Goal: Task Accomplishment & Management: Use online tool/utility

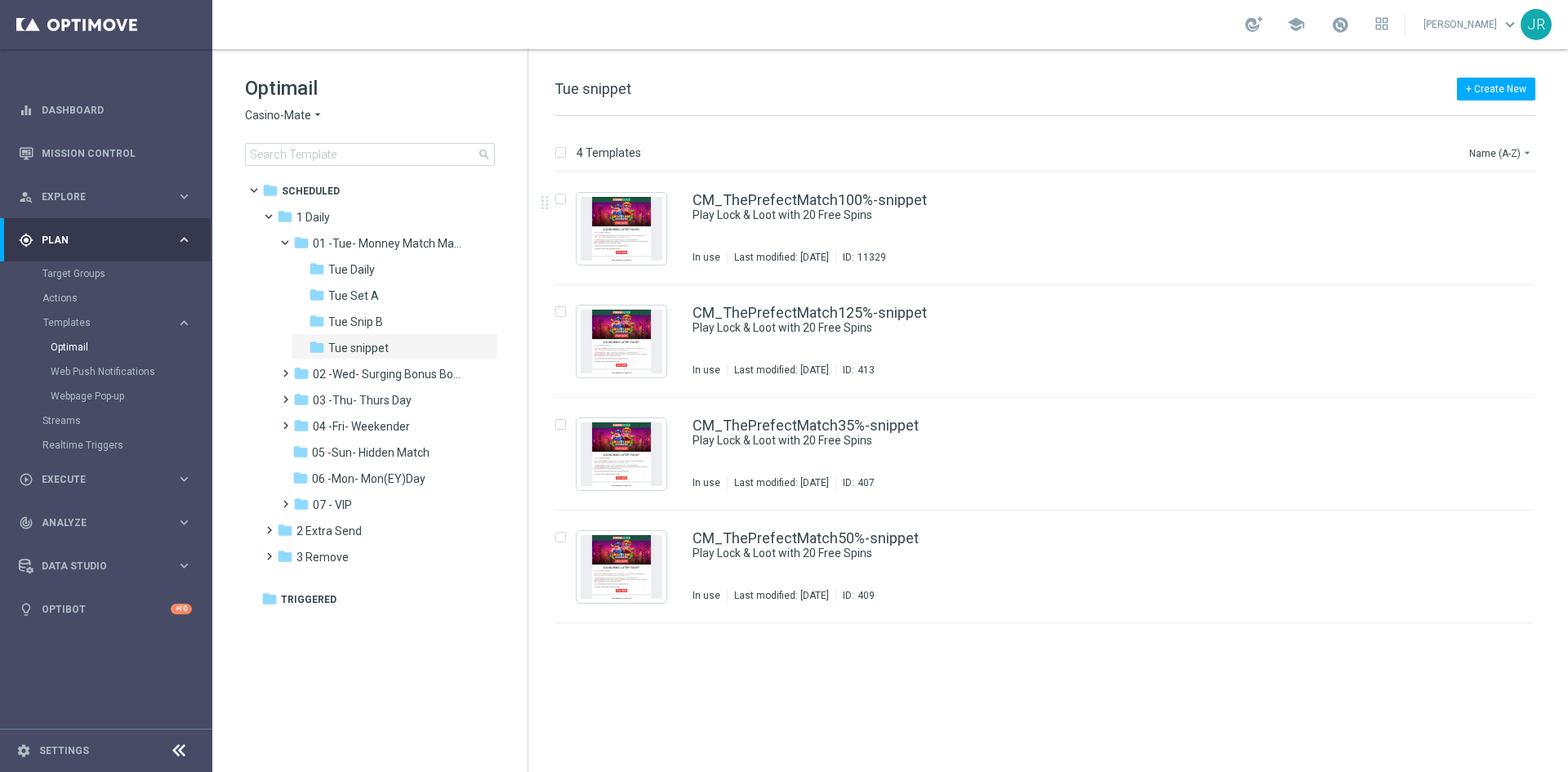
click at [256, 115] on span "Casino-Mate" at bounding box center [278, 115] width 66 height 16
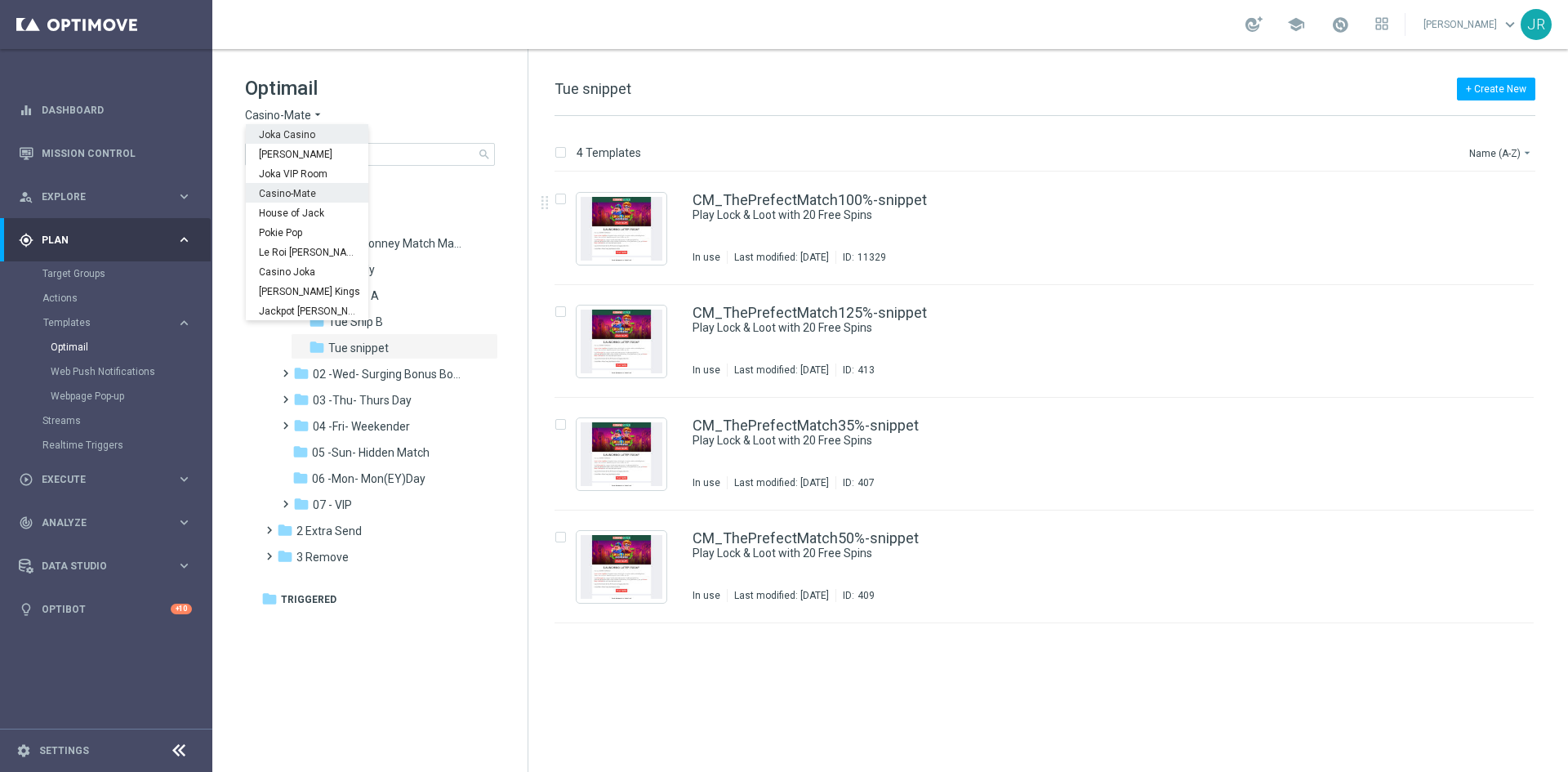
click at [0, 0] on span "Joka Casino" at bounding box center [0, 0] width 0 height 0
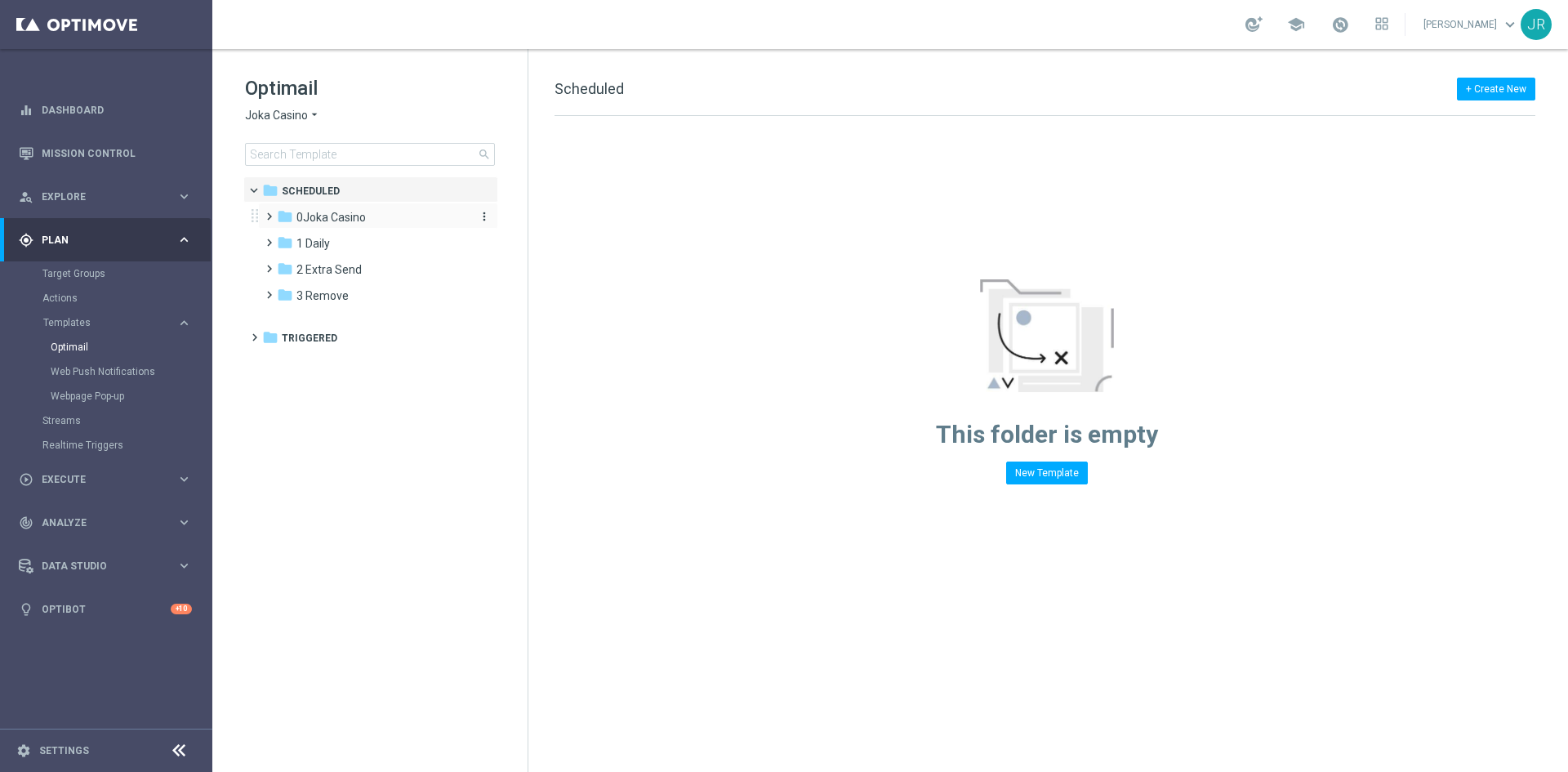
click at [329, 219] on span "0Joka Casino" at bounding box center [330, 217] width 69 height 15
click at [349, 241] on span "1- Daily" at bounding box center [331, 243] width 38 height 15
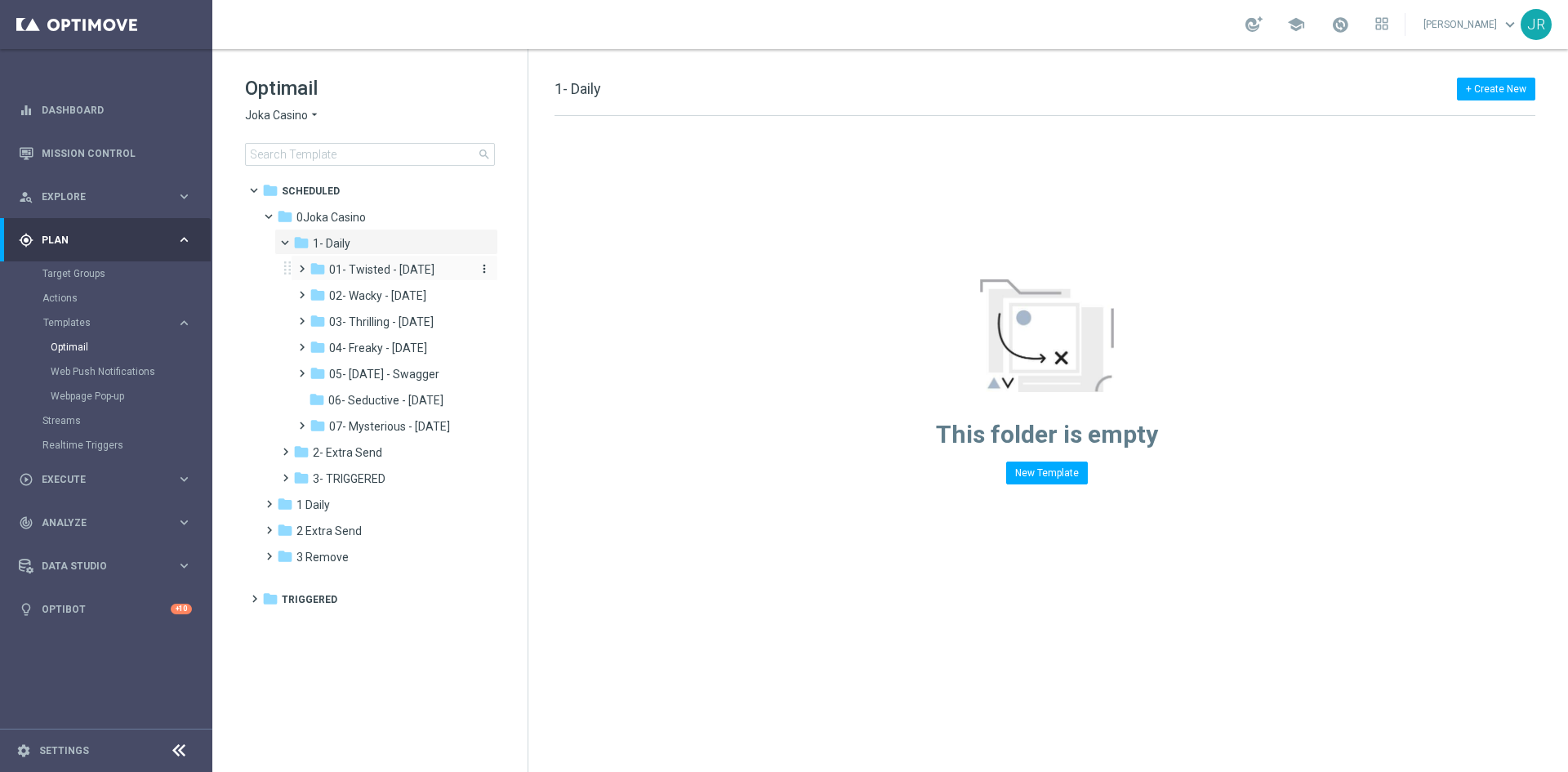
click at [387, 265] on span "01- Twisted - Tuesday" at bounding box center [382, 269] width 105 height 15
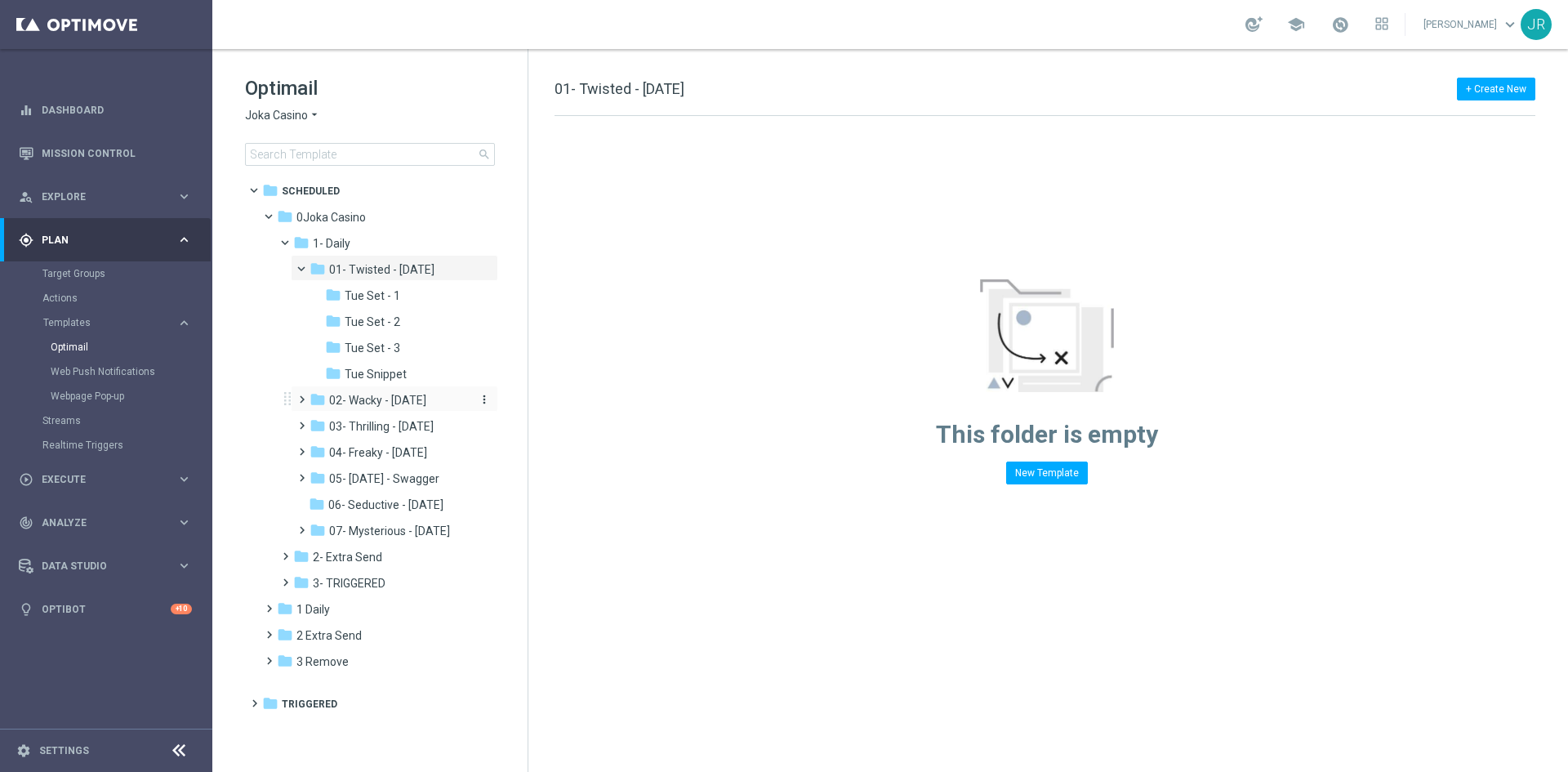
drag, startPoint x: 420, startPoint y: 406, endPoint x: 518, endPoint y: 448, distance: 106.6
click at [419, 406] on span "02- Wacky - Wednesday" at bounding box center [378, 401] width 97 height 15
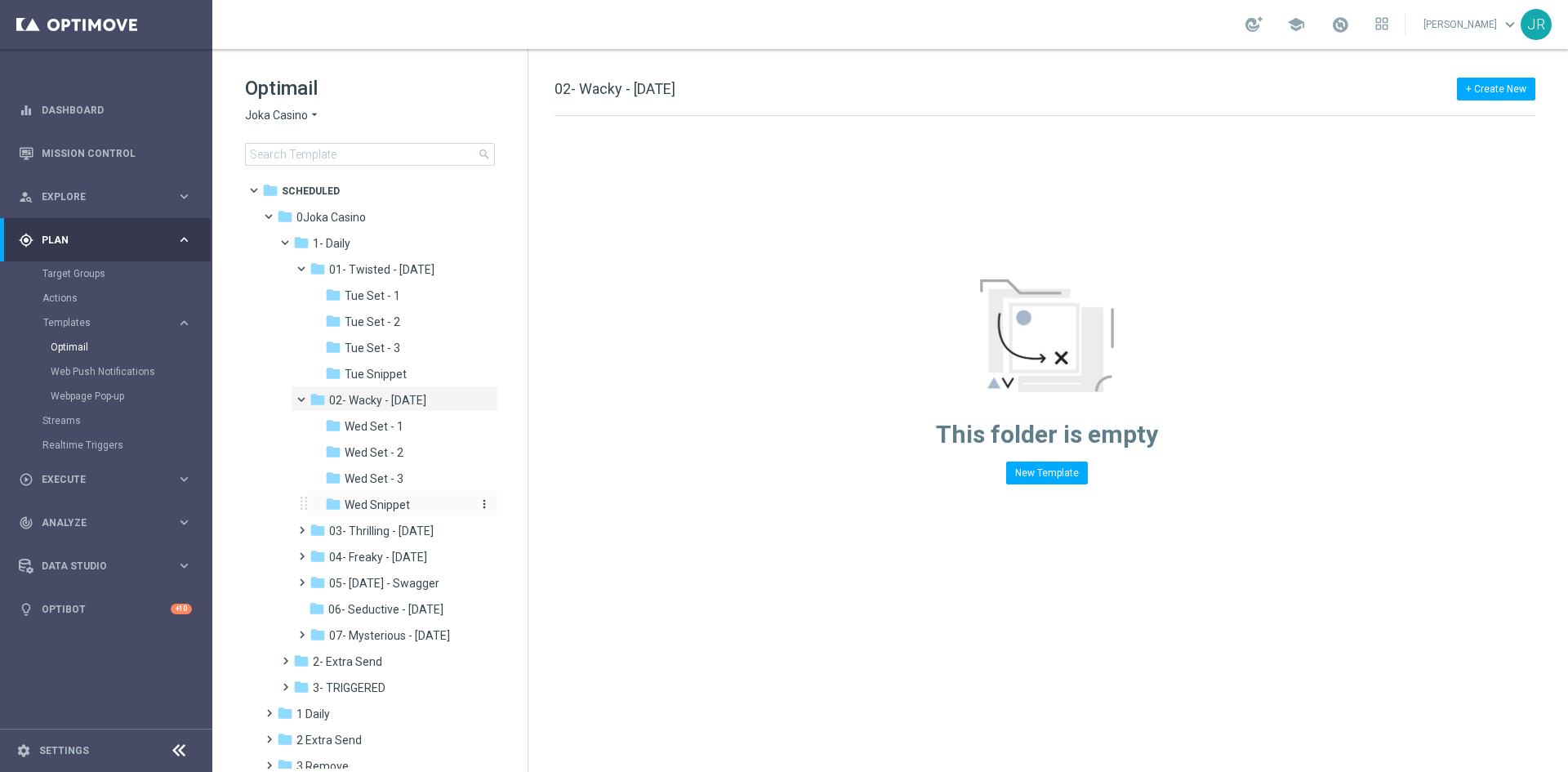
drag, startPoint x: 390, startPoint y: 500, endPoint x: 845, endPoint y: 462, distance: 456.6
click at [390, 501] on span "Wed Snippet" at bounding box center [377, 505] width 65 height 15
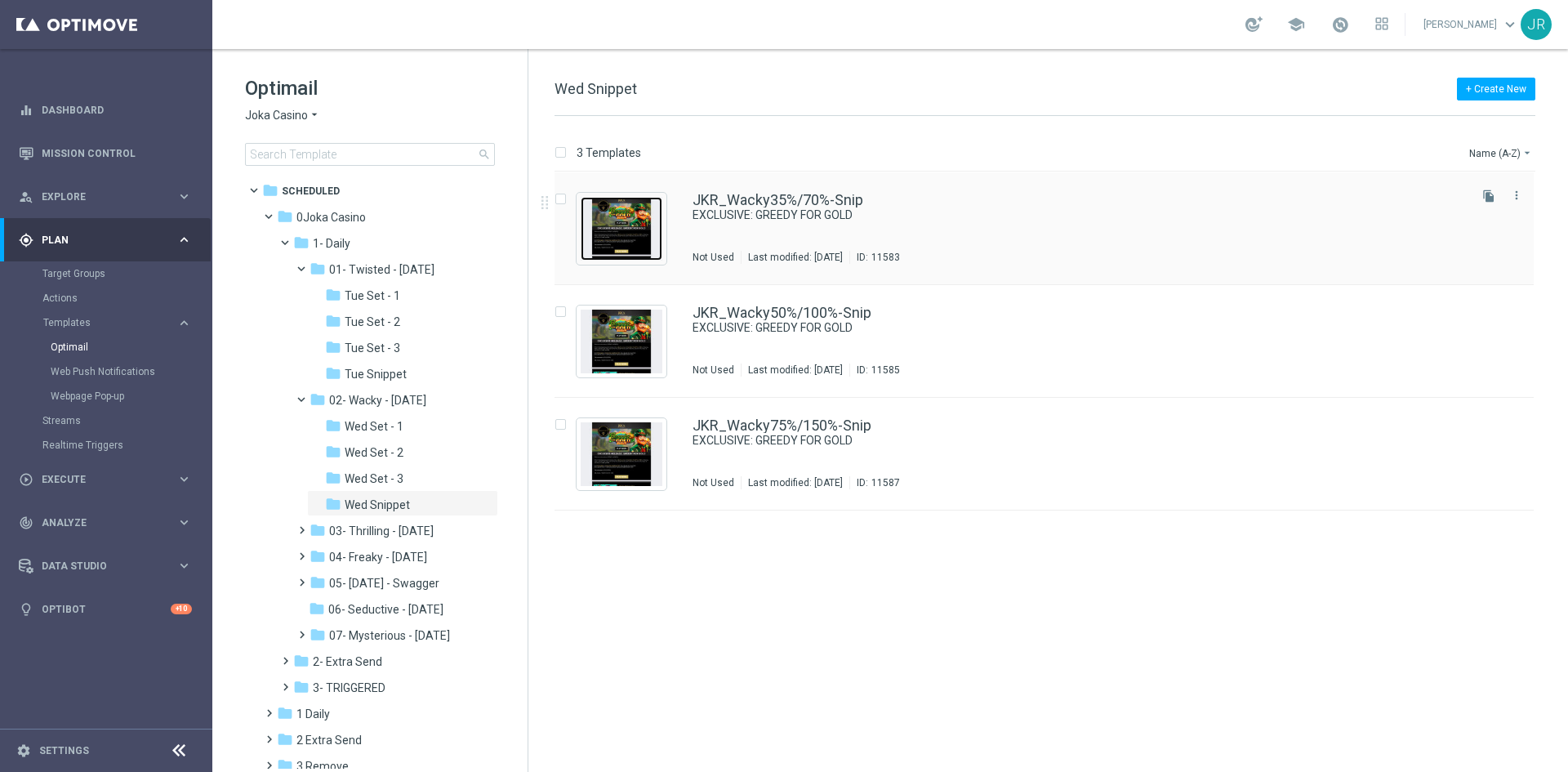
click at [636, 221] on img "Press SPACE to select this row." at bounding box center [621, 228] width 82 height 64
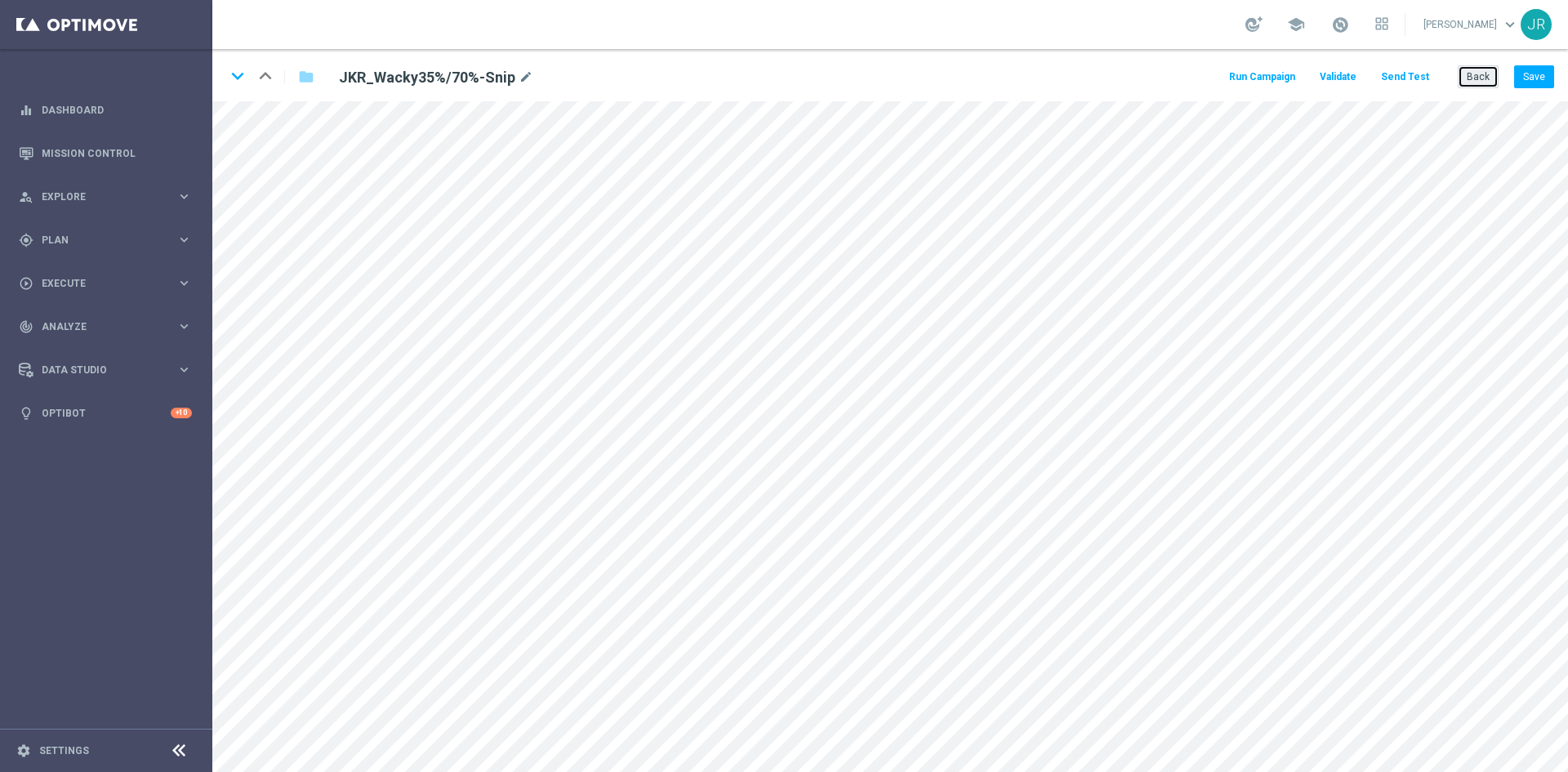
click at [1482, 79] on button "Back" at bounding box center [1478, 76] width 41 height 23
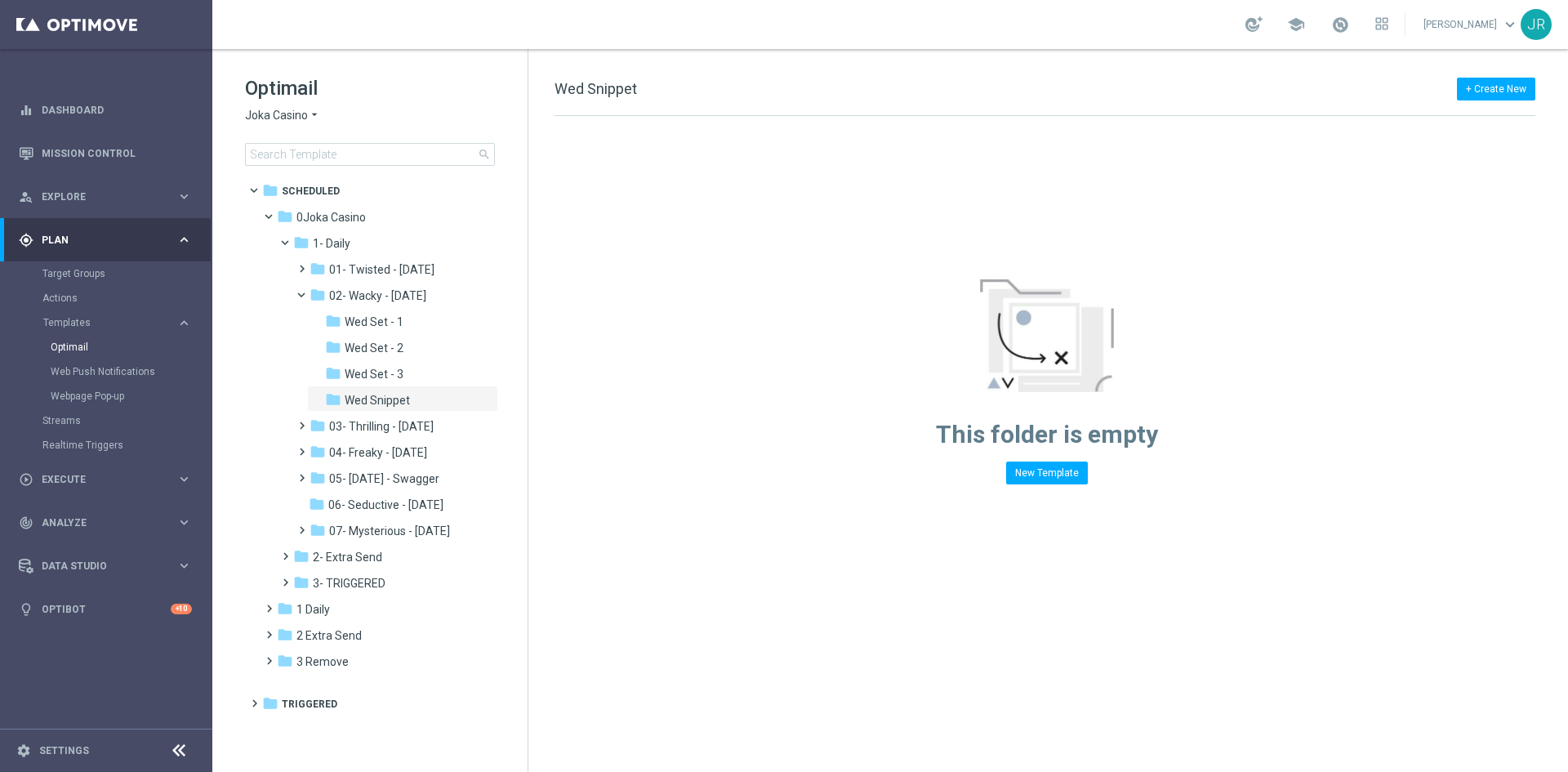
click at [277, 109] on span "Joka Casino" at bounding box center [276, 115] width 63 height 16
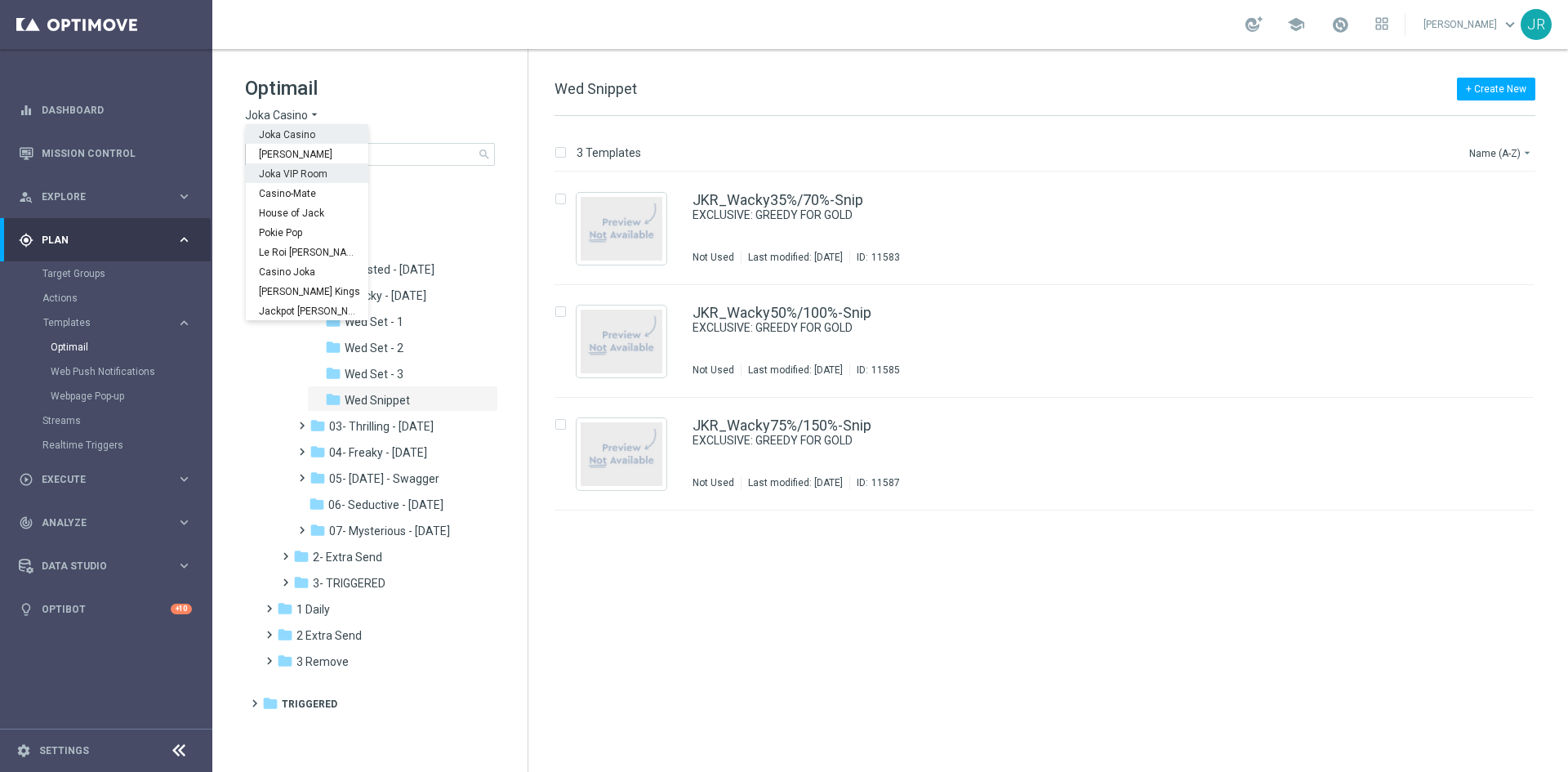
click at [0, 0] on span "Joka VIP Room" at bounding box center [0, 0] width 0 height 0
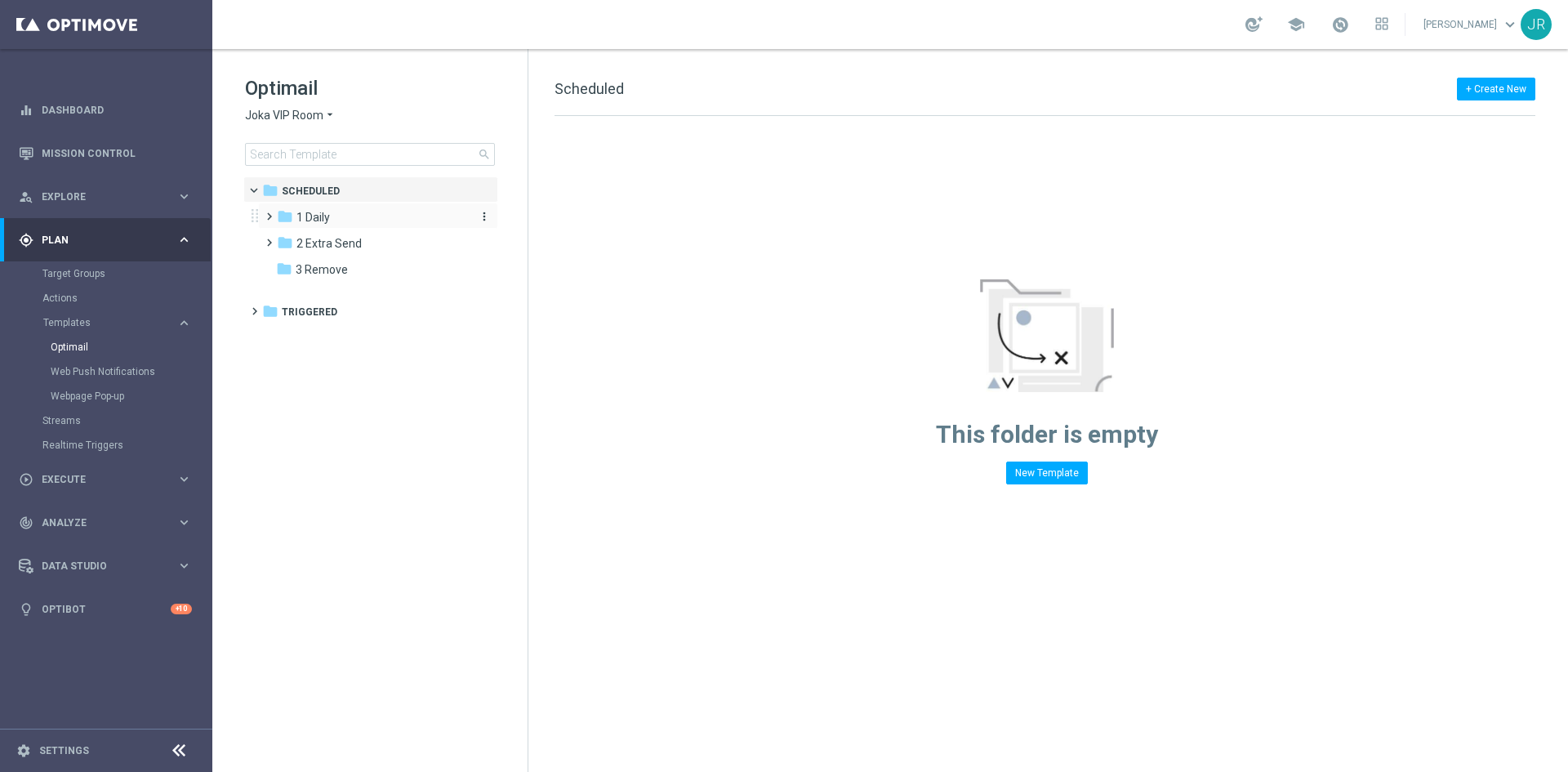
click at [339, 215] on div "folder 1 Daily" at bounding box center [370, 217] width 188 height 18
click at [335, 214] on span "0Joka Casino" at bounding box center [330, 217] width 69 height 15
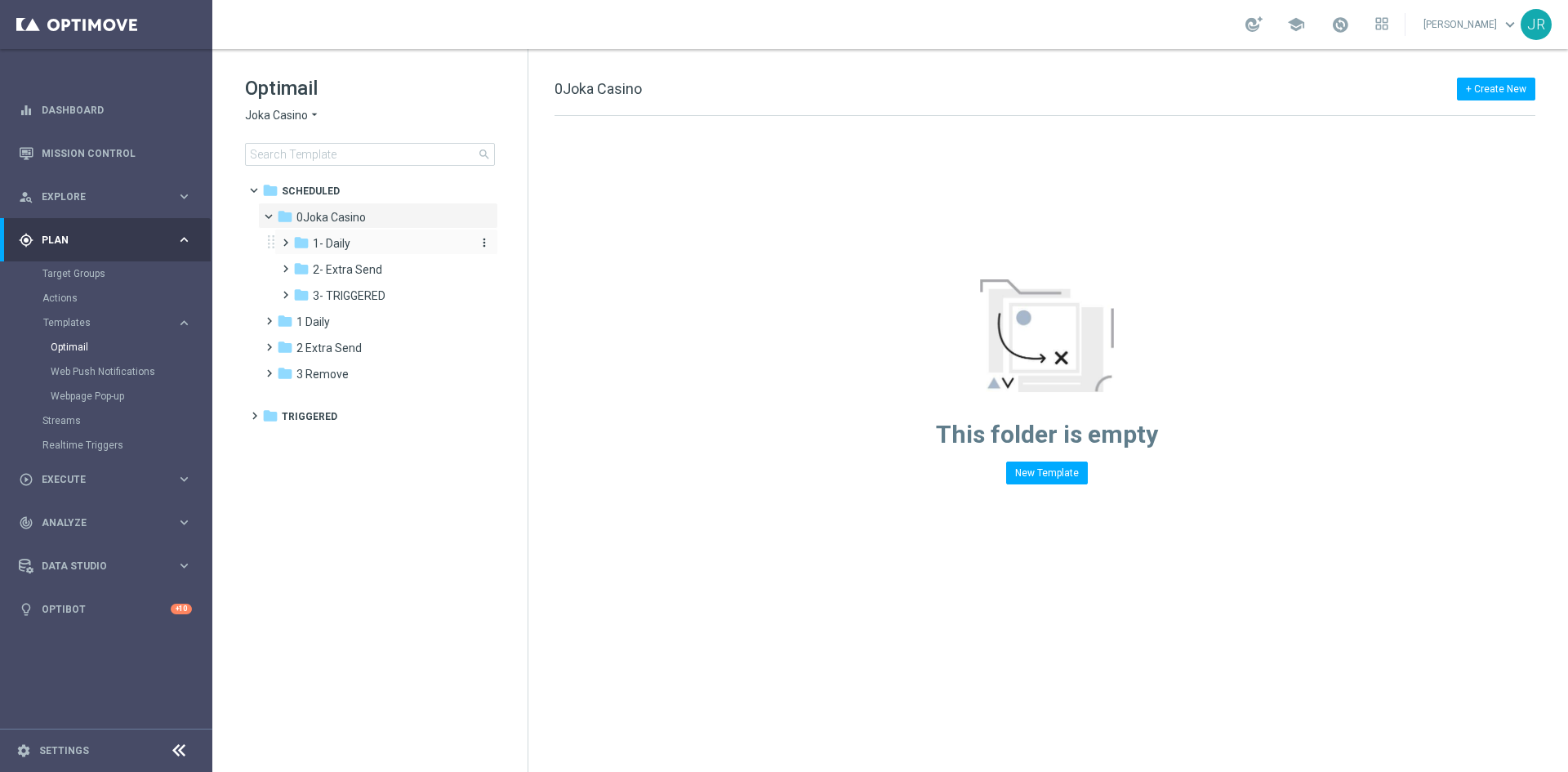
click at [333, 243] on span "1- Daily" at bounding box center [331, 243] width 38 height 15
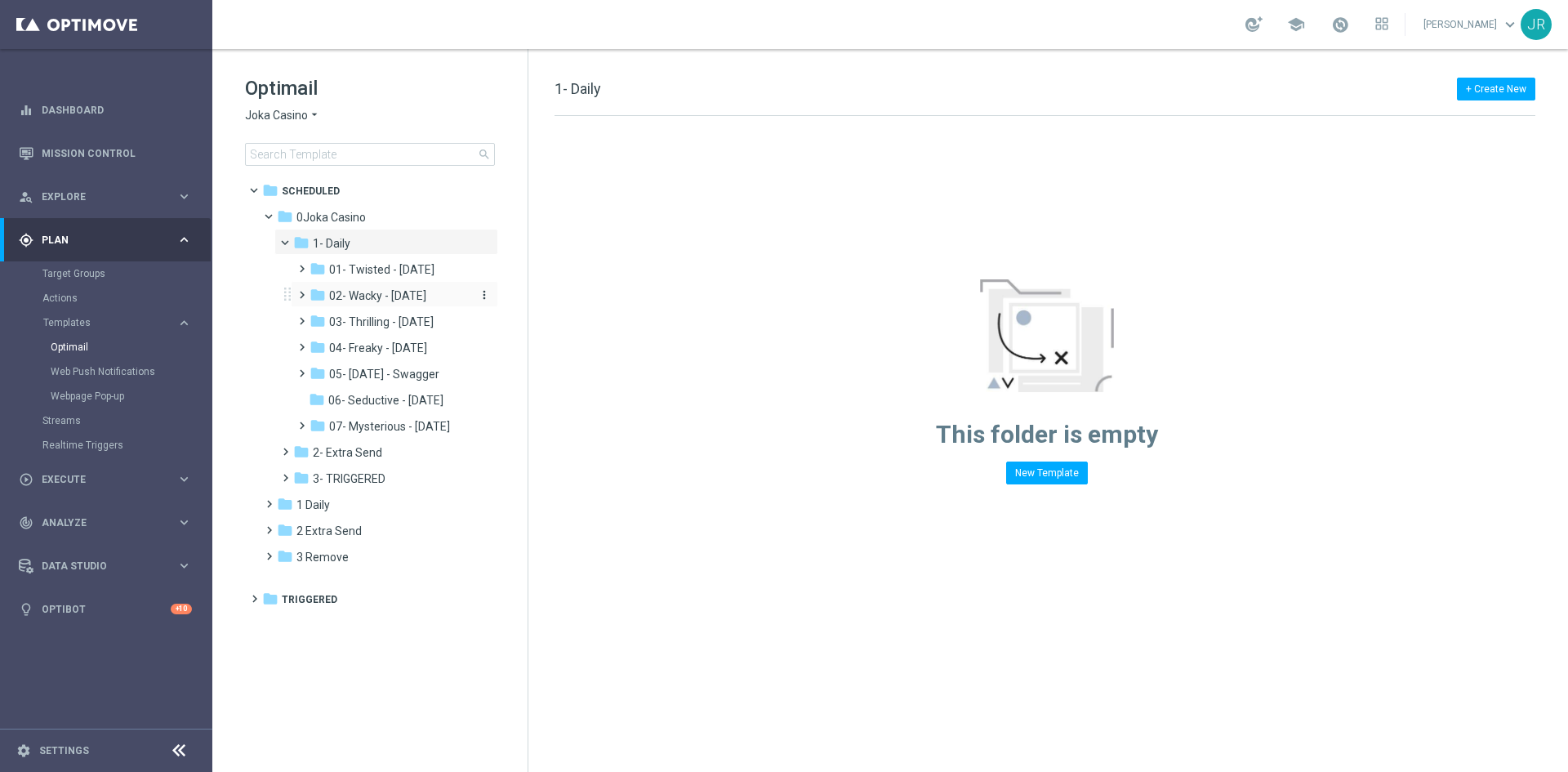
click at [380, 294] on span "02- Wacky - Wednesday" at bounding box center [378, 296] width 97 height 15
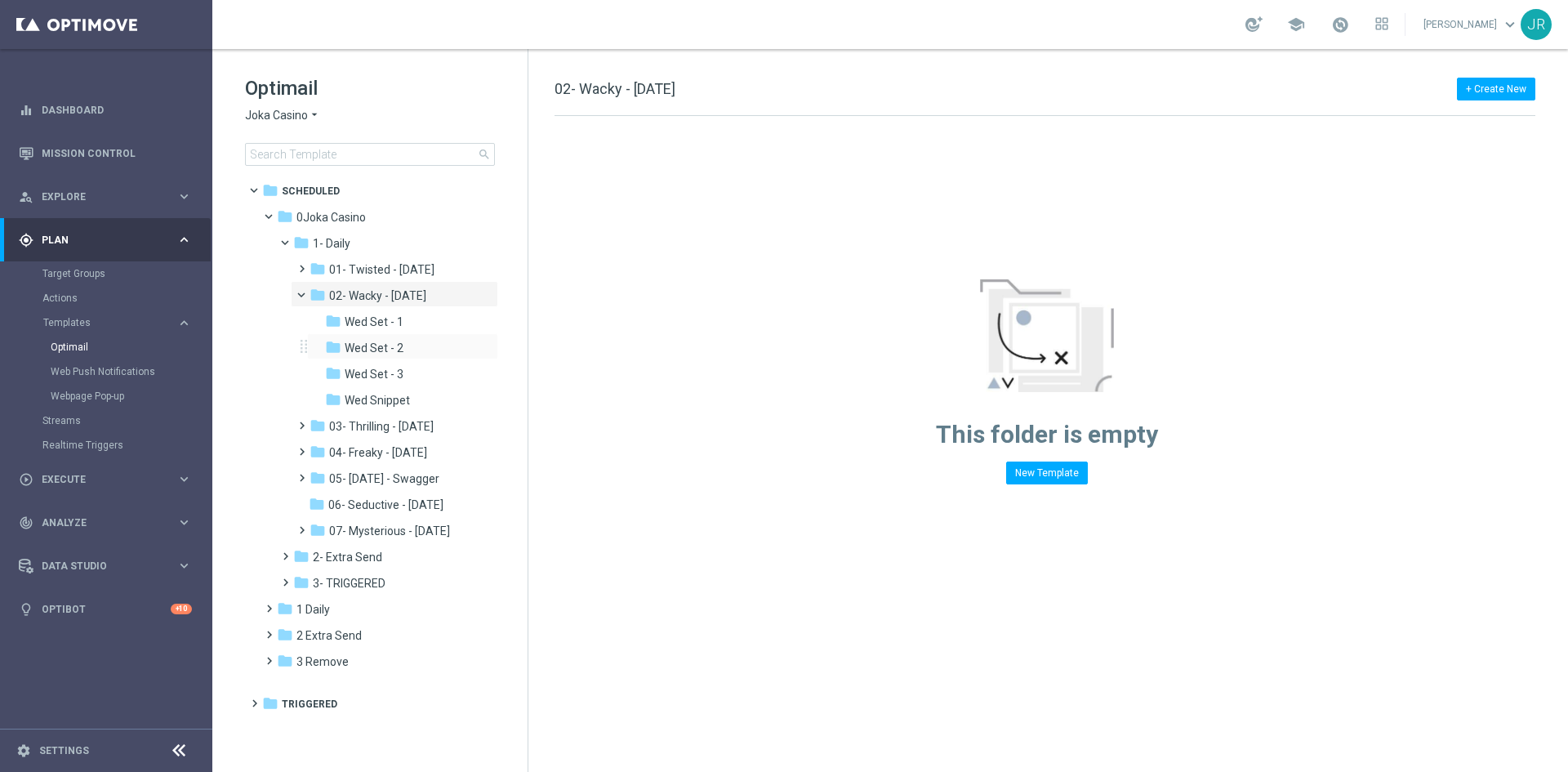
click at [400, 338] on div "folder Wed Set - 2 more_vert" at bounding box center [402, 345] width 191 height 26
click at [407, 354] on div "folder Wed Set - 2" at bounding box center [399, 348] width 147 height 18
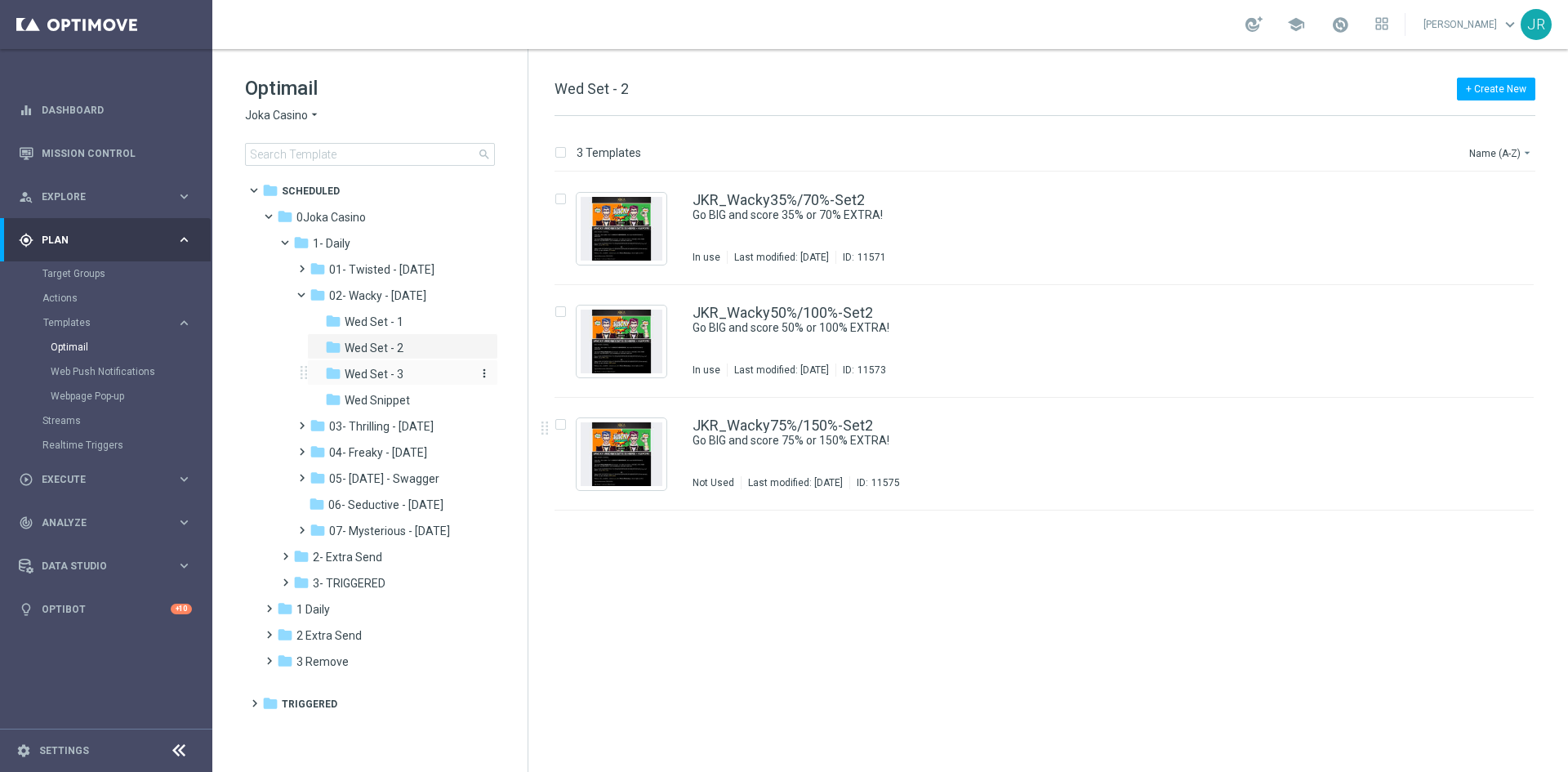
click at [373, 370] on span "Wed Set - 3" at bounding box center [374, 374] width 59 height 15
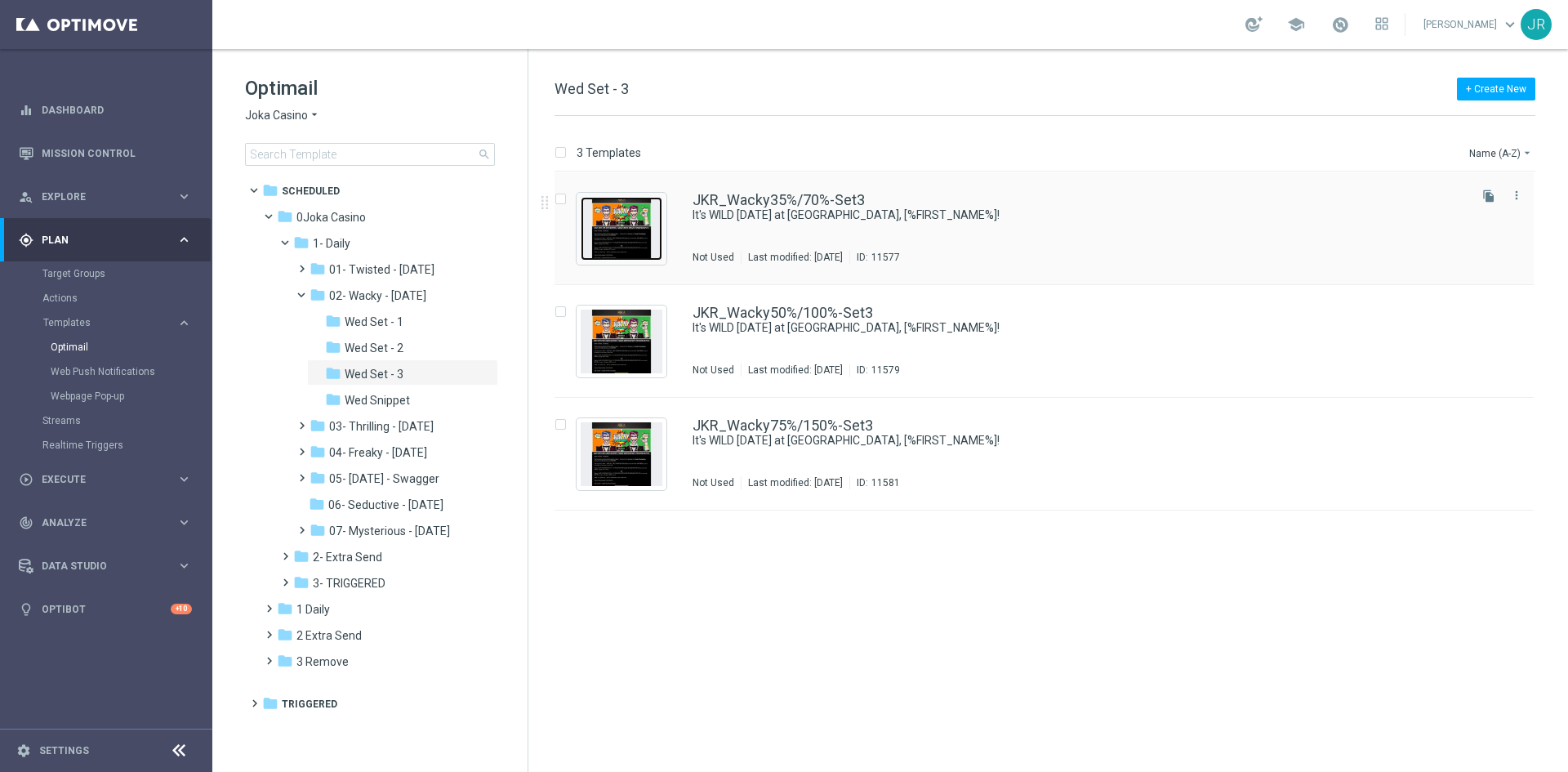
click at [612, 233] on img "Press SPACE to select this row." at bounding box center [621, 228] width 82 height 64
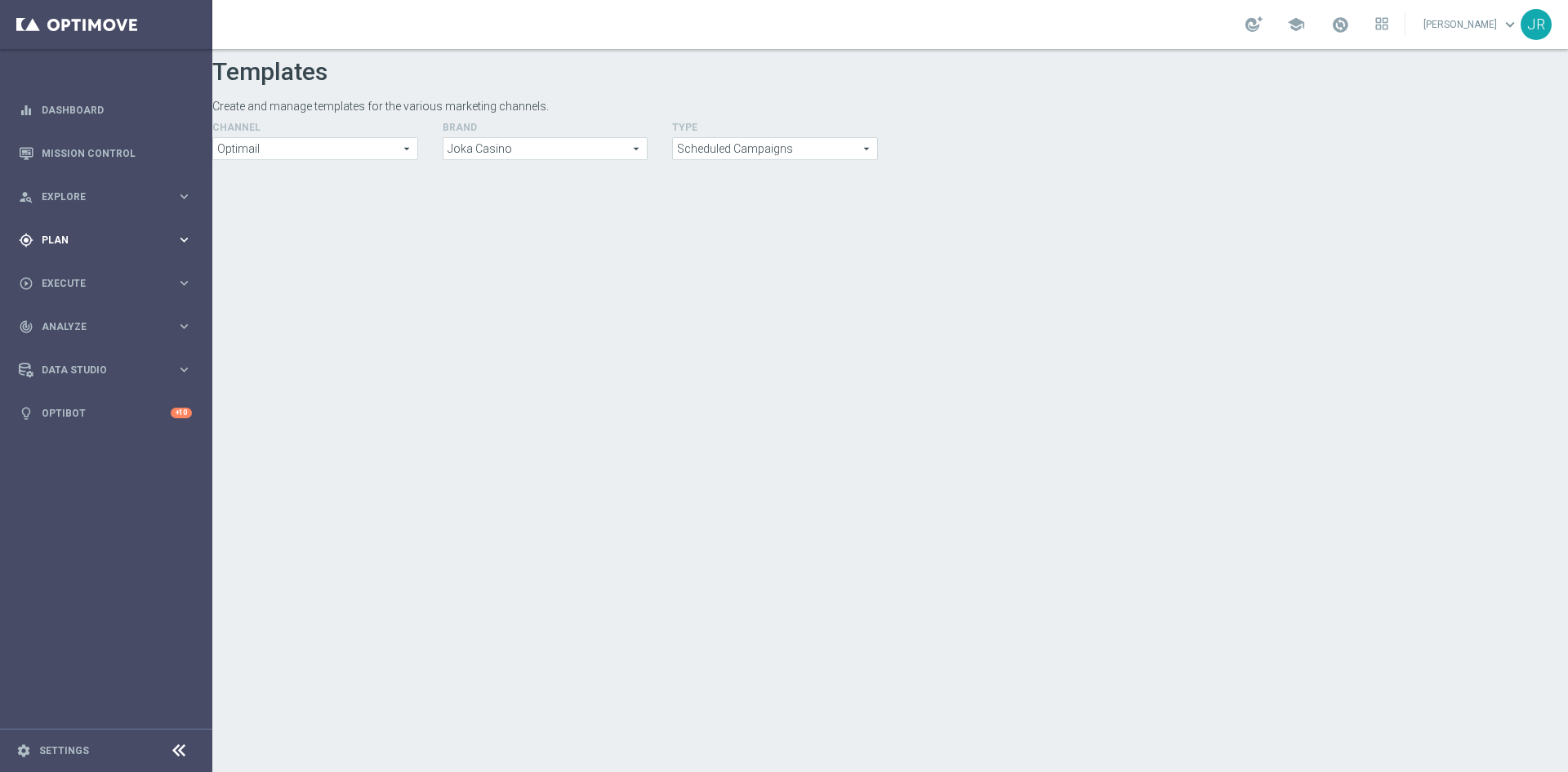
click at [84, 238] on span "Plan" at bounding box center [109, 240] width 135 height 10
click at [88, 321] on span "Templates" at bounding box center [102, 323] width 117 height 10
click at [89, 344] on link "Optimail" at bounding box center [110, 347] width 120 height 13
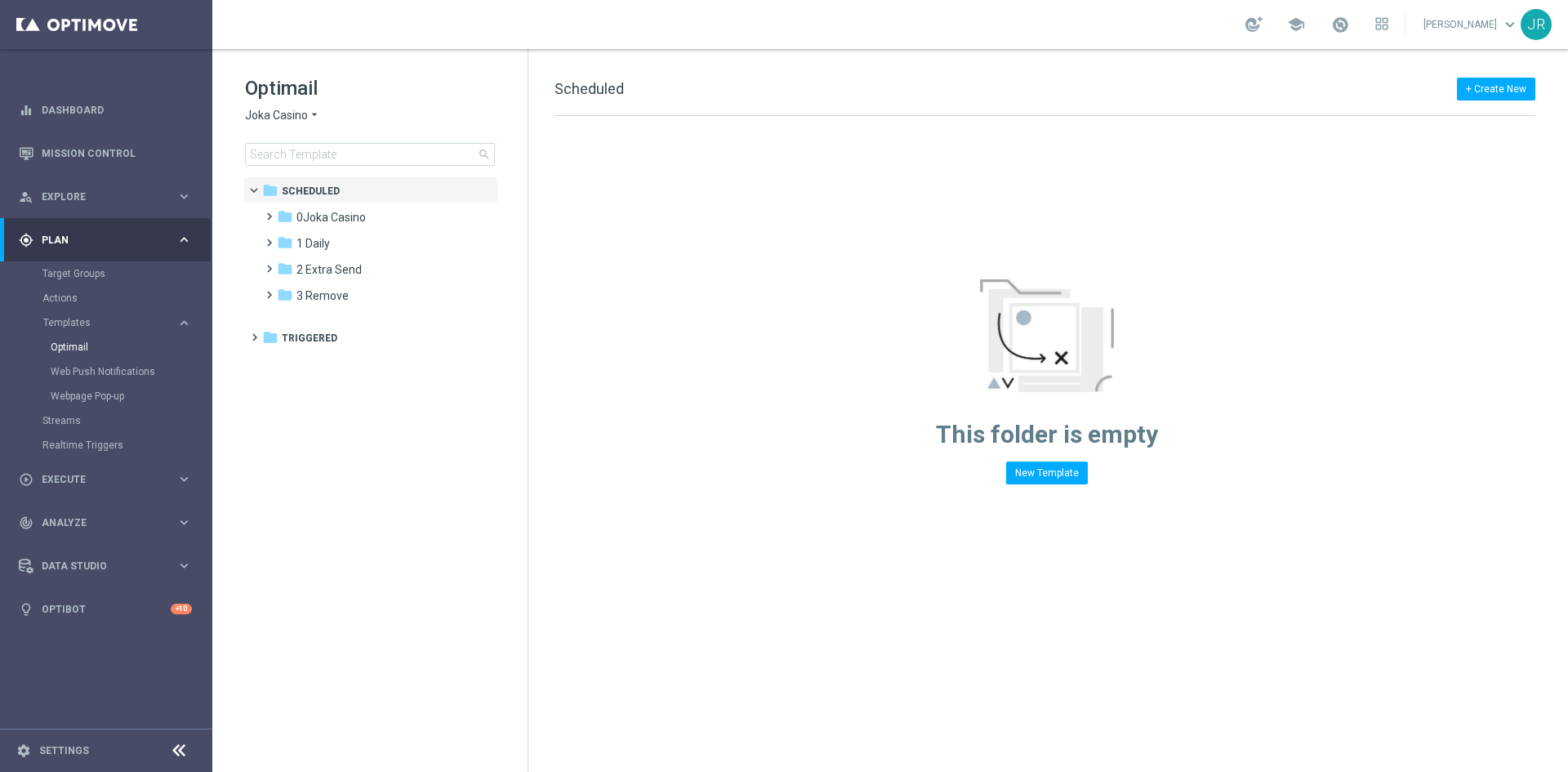
click at [262, 119] on span "Joka Casino" at bounding box center [276, 115] width 63 height 16
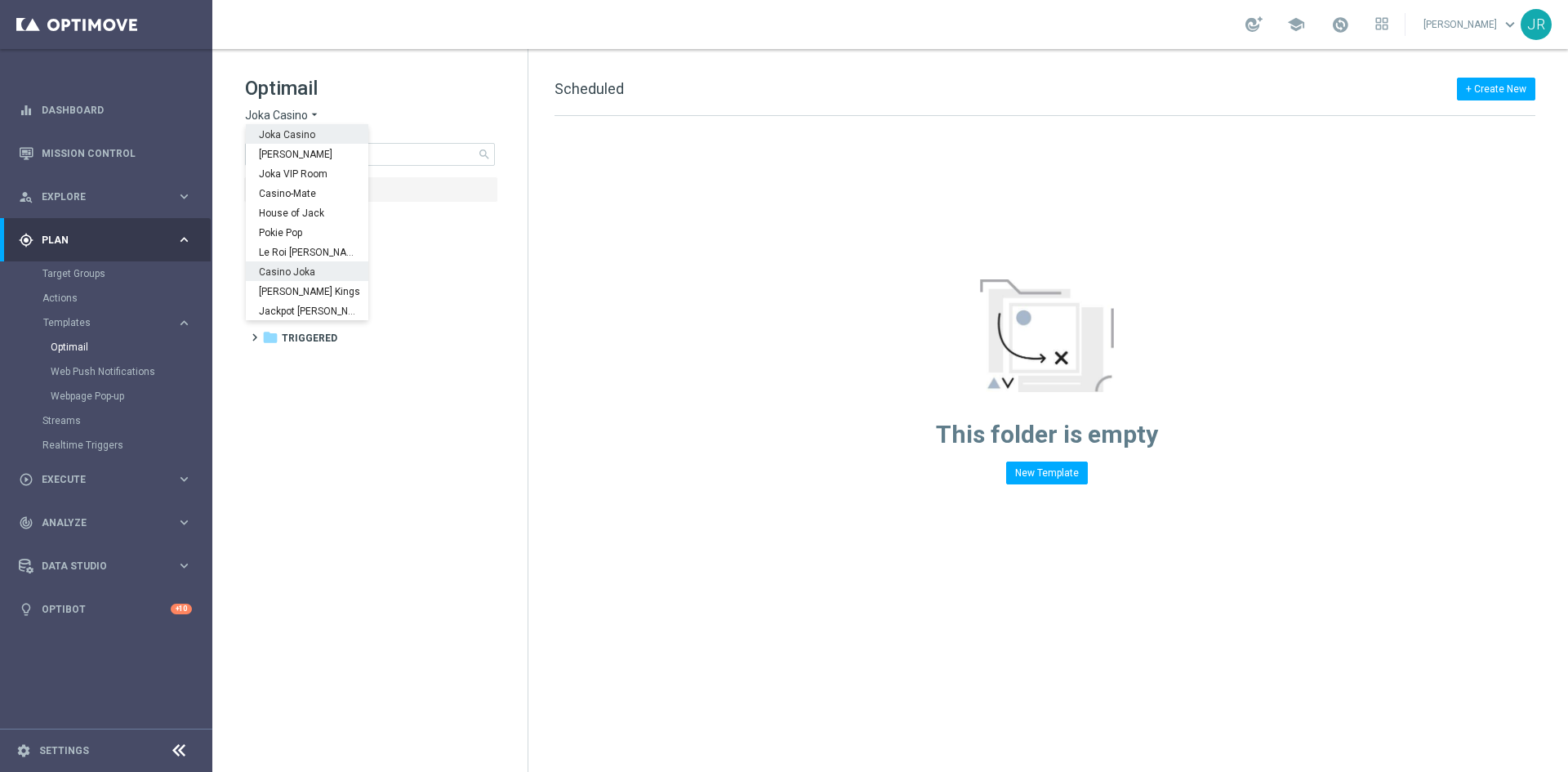
drag, startPoint x: 400, startPoint y: 561, endPoint x: 369, endPoint y: 436, distance: 128.8
click at [400, 559] on tree-viewport "folder Scheduled more_vert folder 0Joka Casino more_vert" at bounding box center [385, 473] width 283 height 592
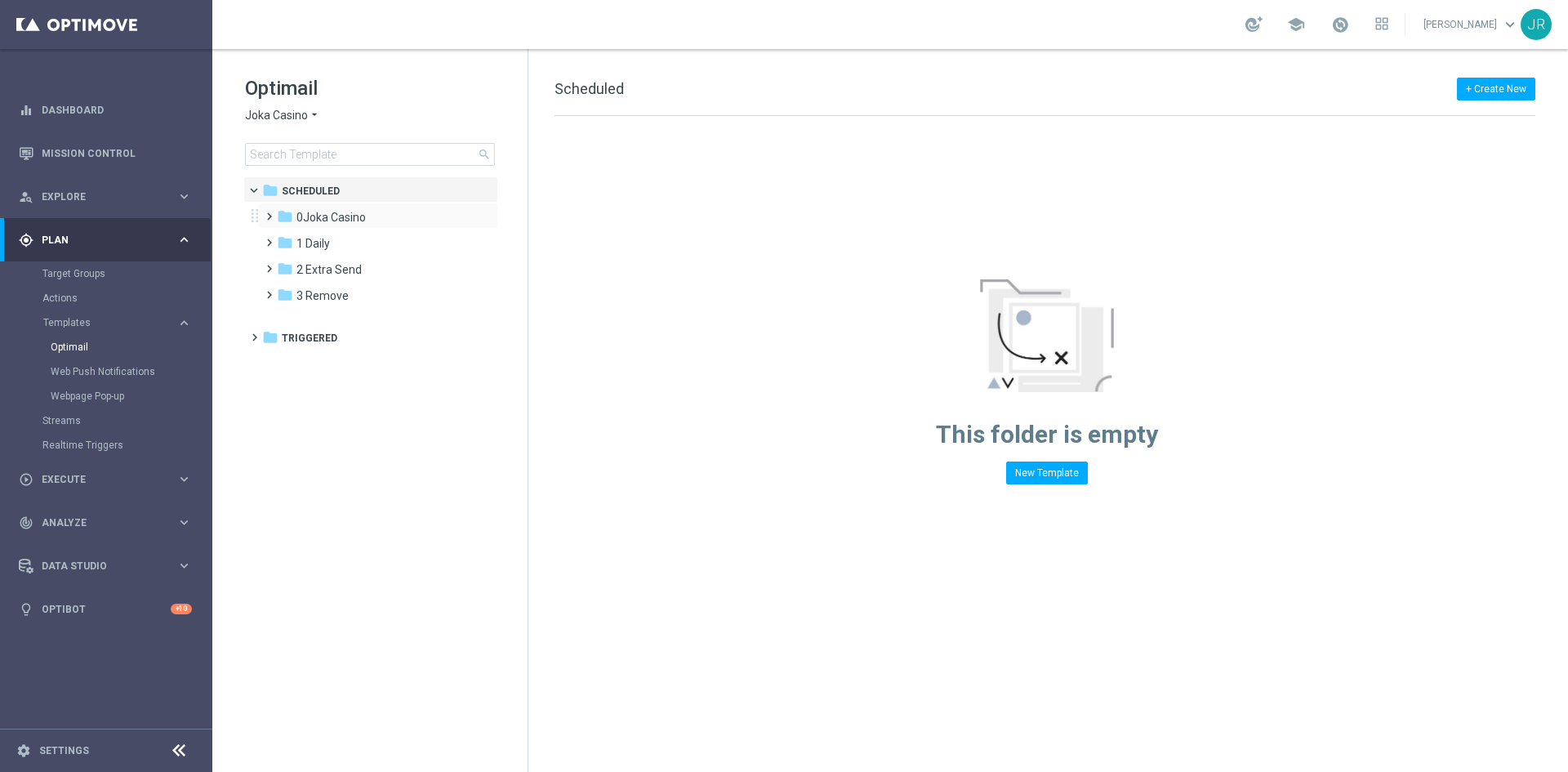
click at [319, 204] on div "folder 0Joka Casino more_vert" at bounding box center [378, 215] width 240 height 26
click at [319, 211] on span "0Joka Casino" at bounding box center [330, 217] width 69 height 15
click at [326, 244] on span "1- Daily" at bounding box center [331, 243] width 38 height 15
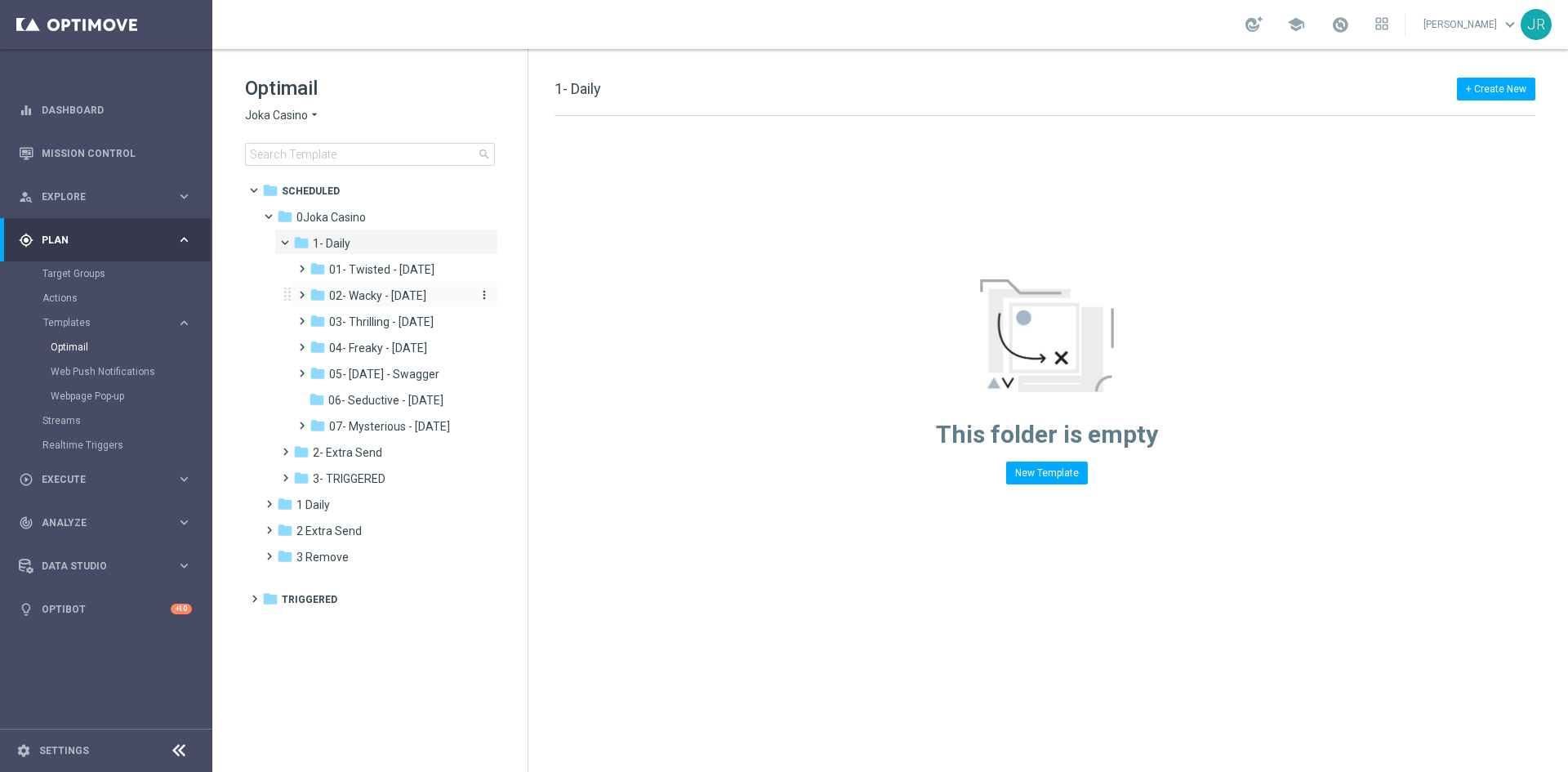
click at [356, 300] on span "02- Wacky - [DATE]" at bounding box center [378, 296] width 97 height 15
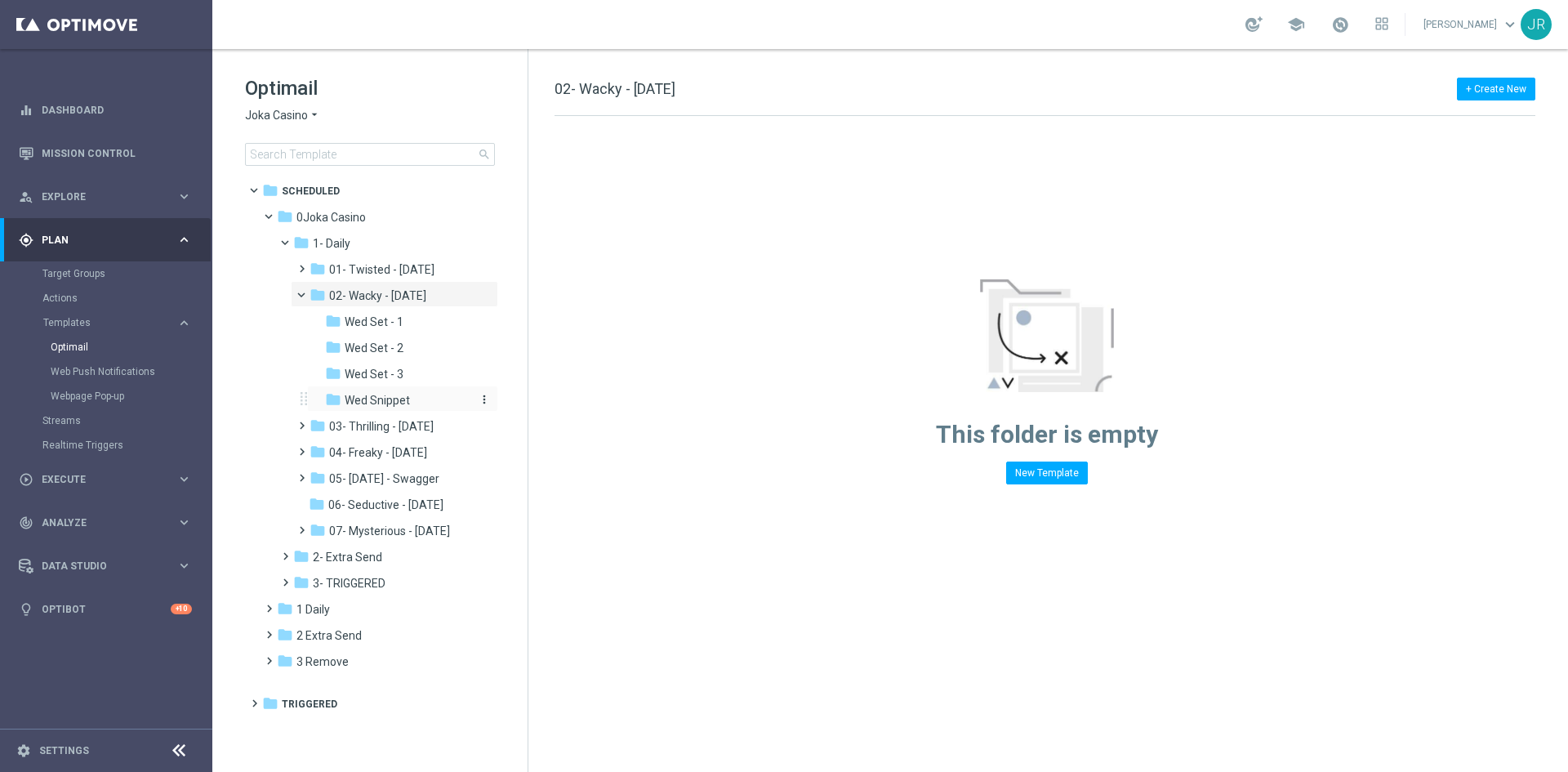
click at [411, 401] on div "folder Wed Snippet" at bounding box center [399, 401] width 147 height 18
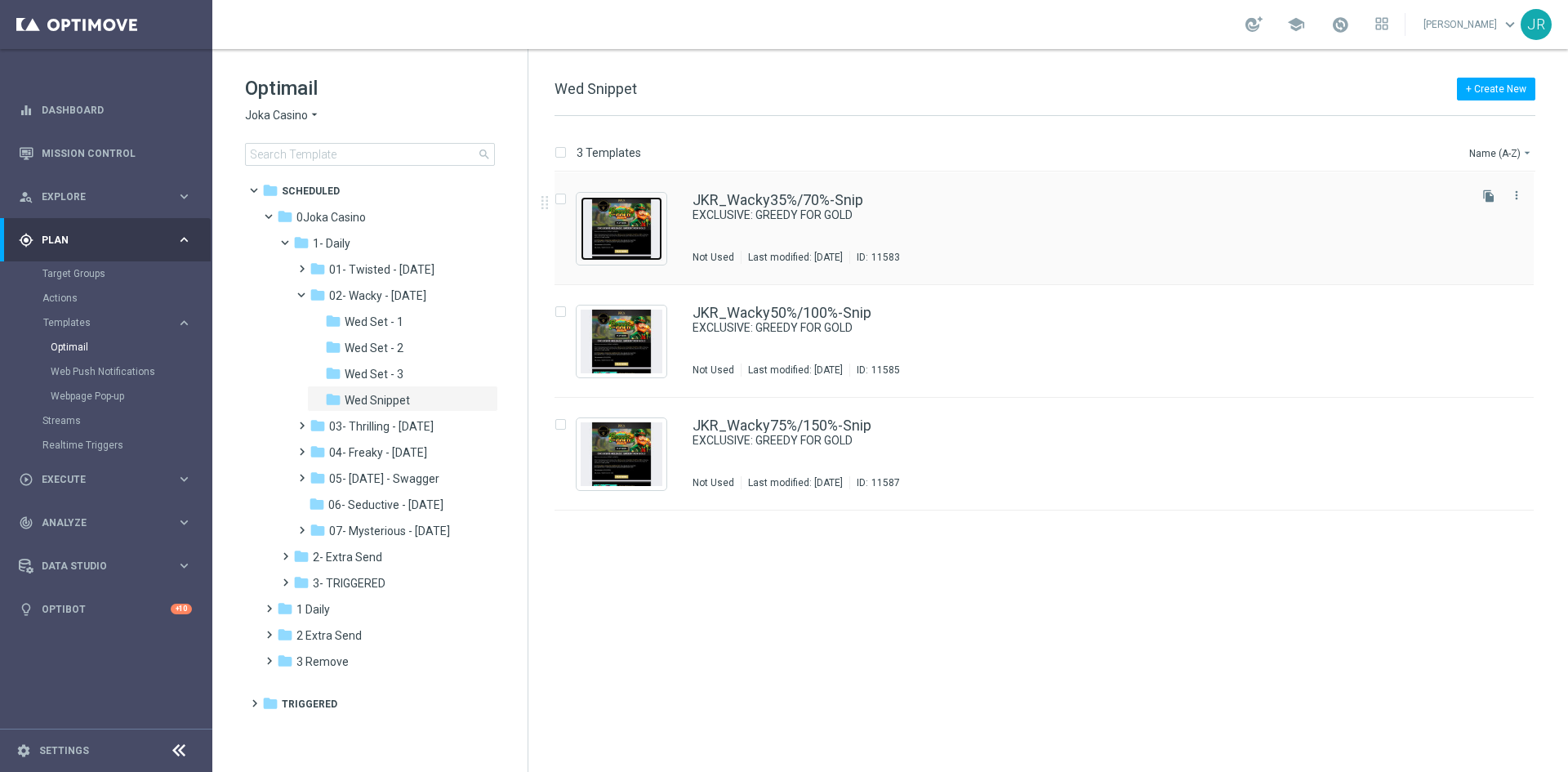
click at [603, 226] on img "Press SPACE to select this row." at bounding box center [621, 228] width 82 height 64
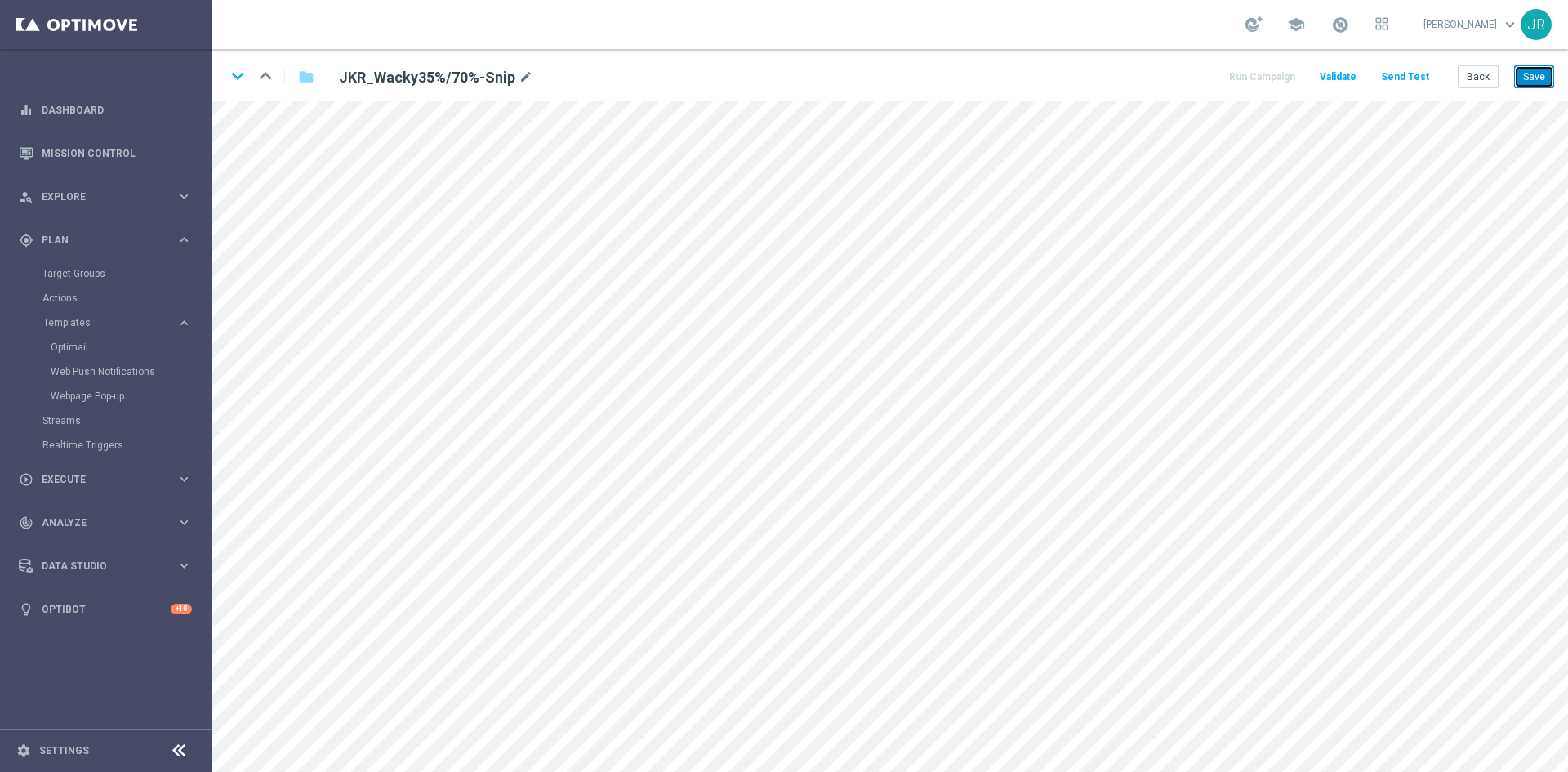
click at [1545, 79] on button "Save" at bounding box center [1534, 76] width 40 height 23
click at [1536, 80] on button "Save" at bounding box center [1534, 76] width 40 height 23
click at [1476, 78] on button "Back" at bounding box center [1478, 76] width 41 height 23
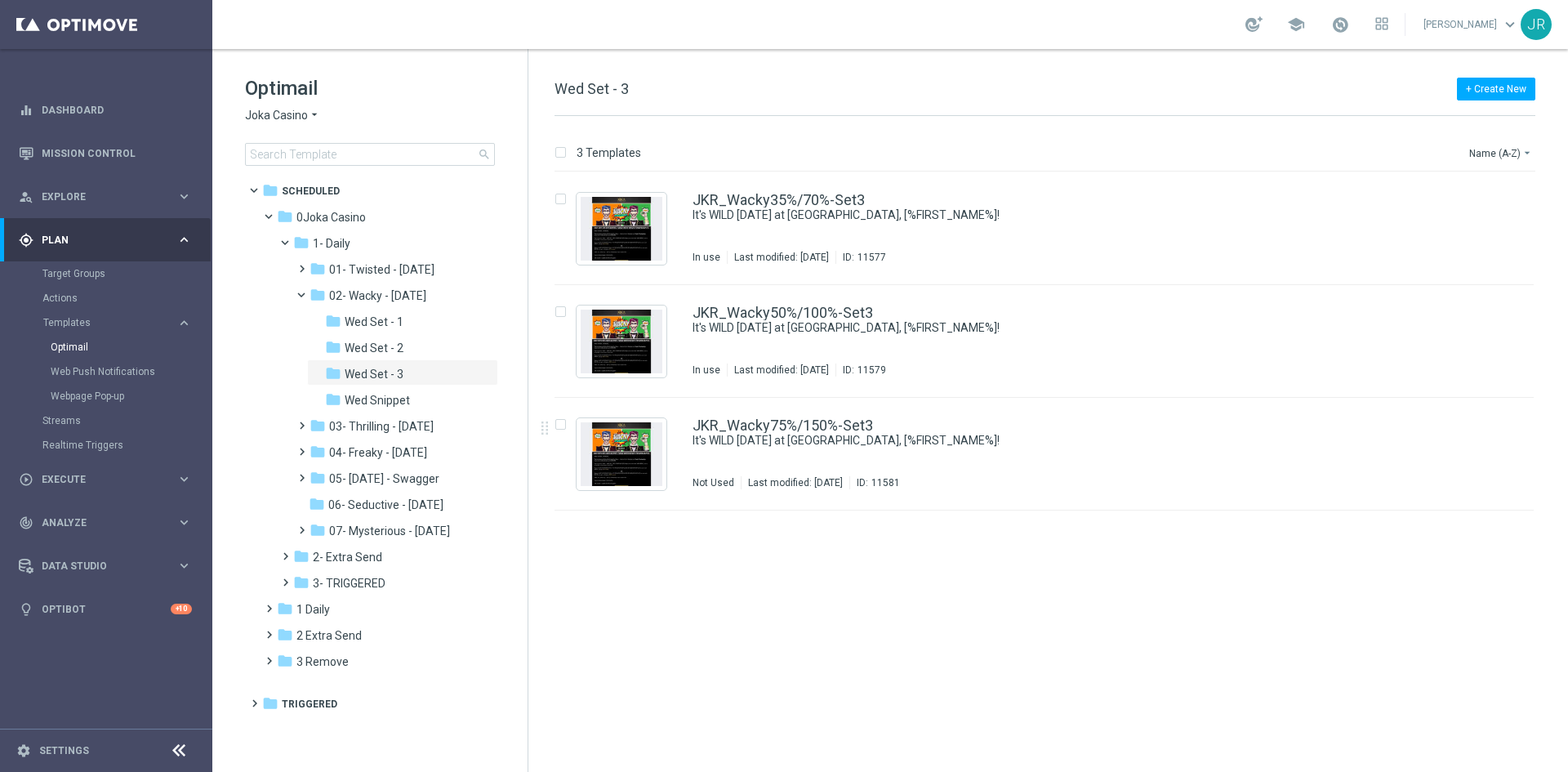
click at [267, 116] on span "Joka Casino" at bounding box center [276, 115] width 63 height 16
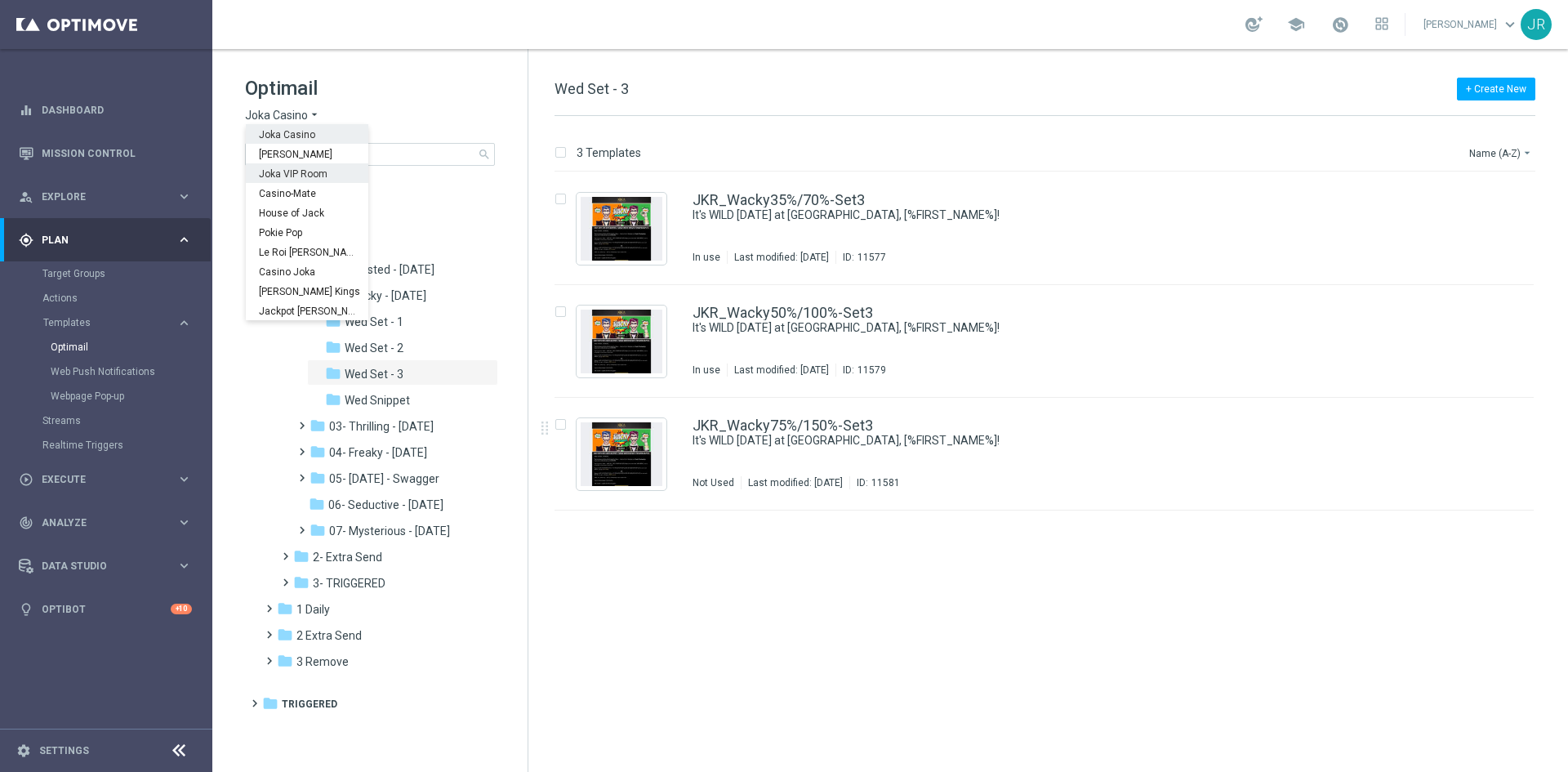
click at [335, 168] on div "Joka VIP Room" at bounding box center [307, 172] width 122 height 19
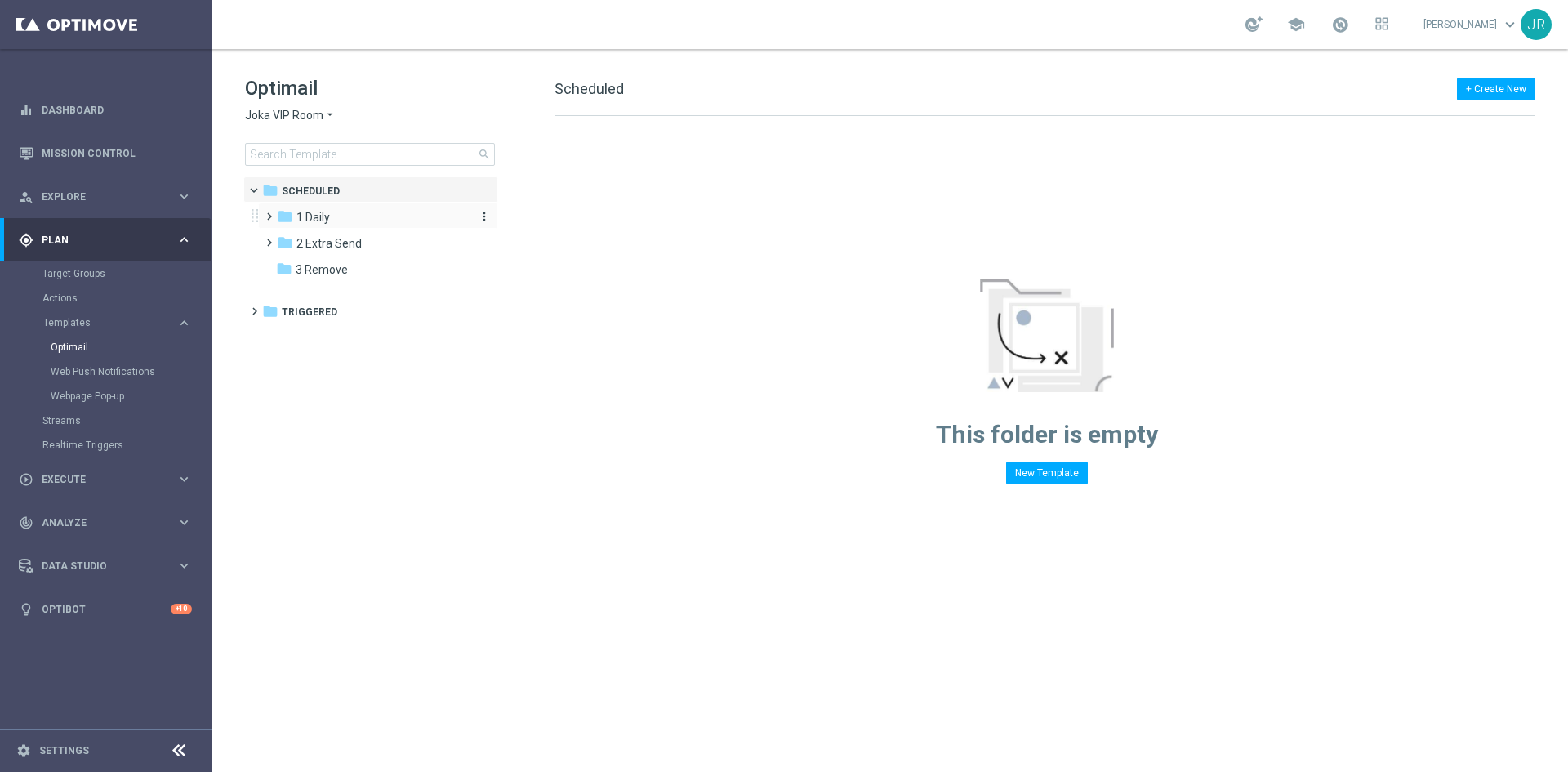
click at [294, 225] on div "folder 1 Daily" at bounding box center [370, 217] width 188 height 18
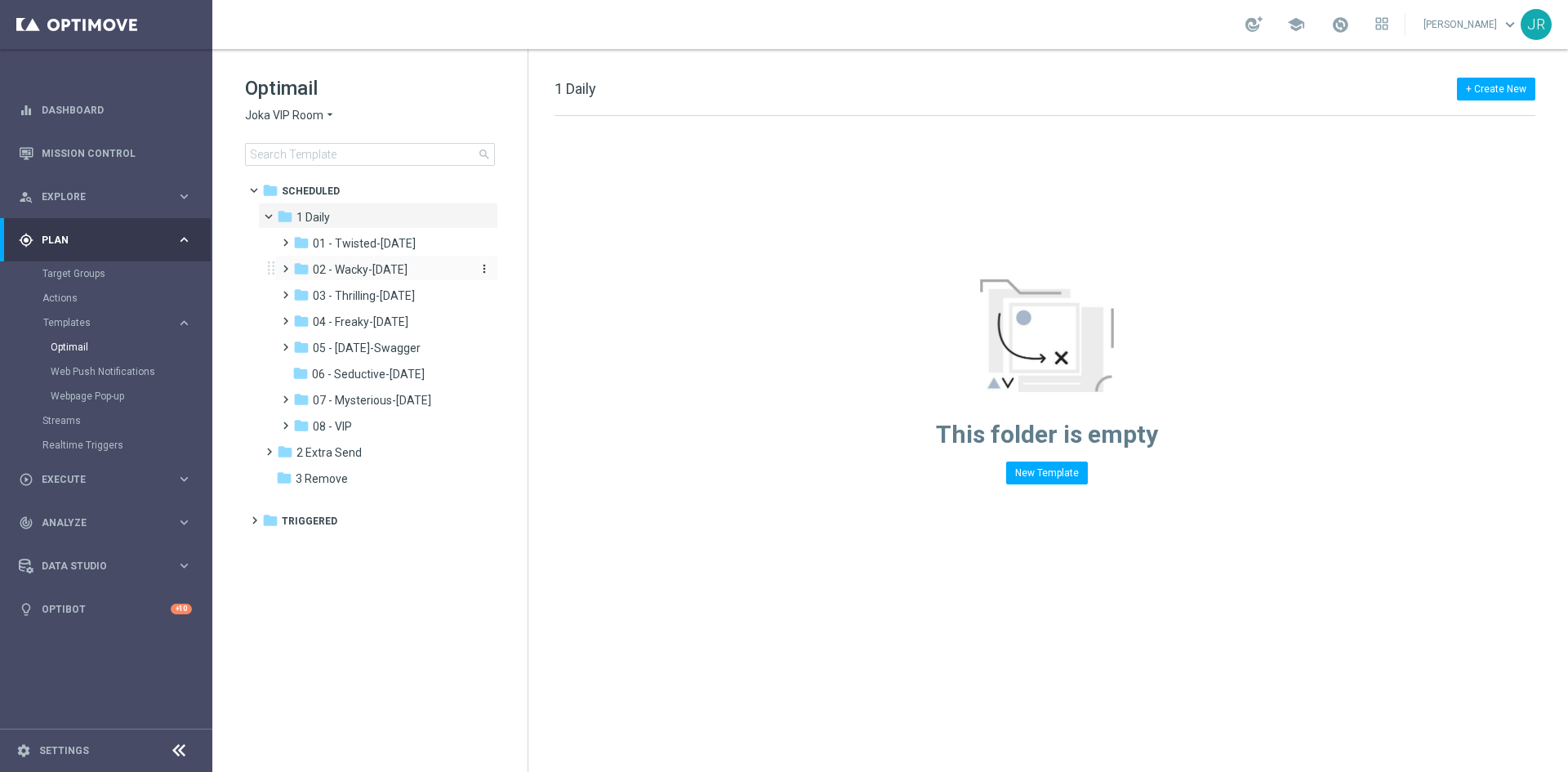
click at [356, 263] on span "02 - Wacky-Wednesday" at bounding box center [360, 269] width 94 height 15
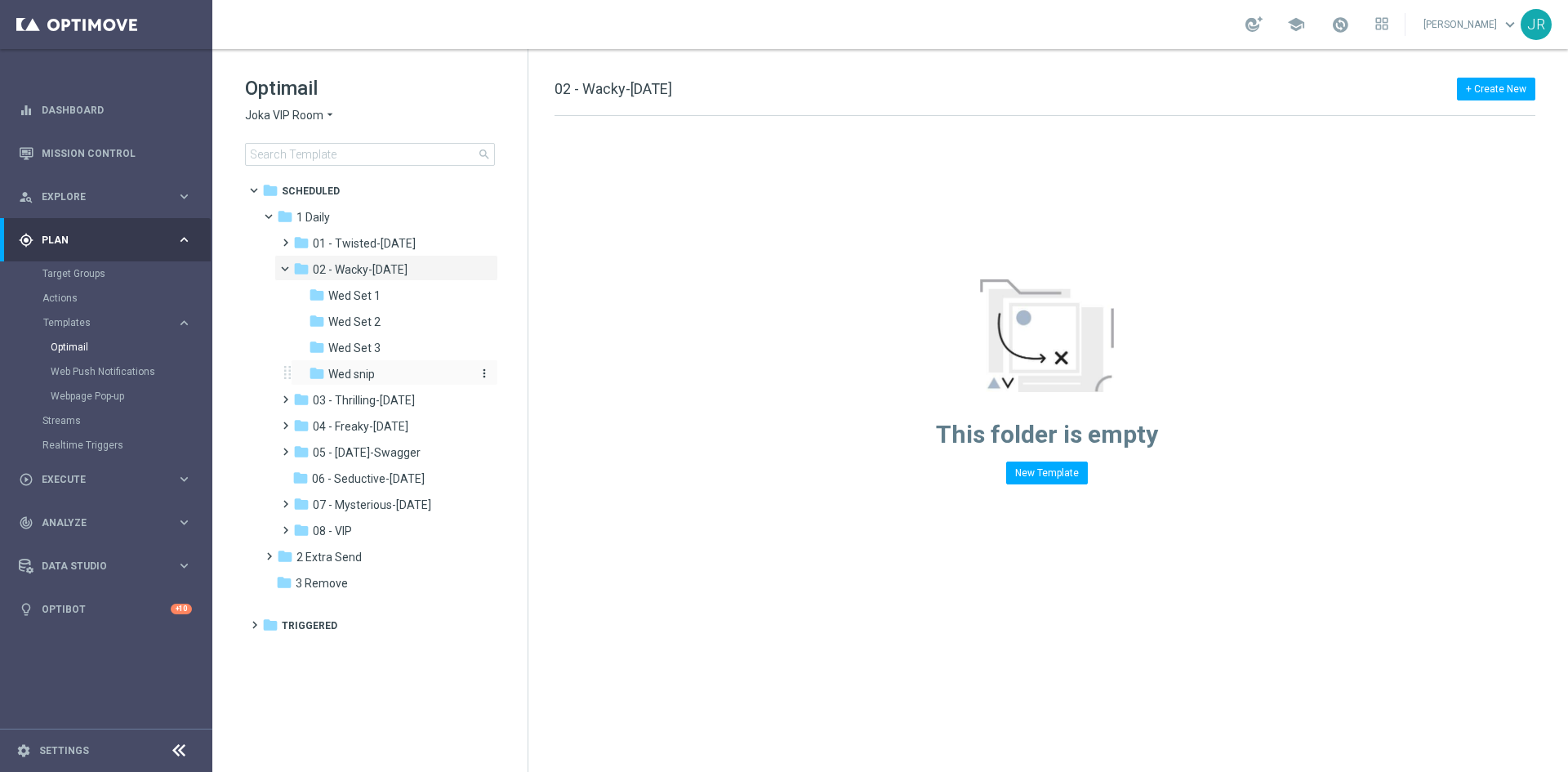
drag, startPoint x: 366, startPoint y: 370, endPoint x: 613, endPoint y: 406, distance: 249.6
click at [365, 370] on span "Wed snip" at bounding box center [352, 374] width 47 height 15
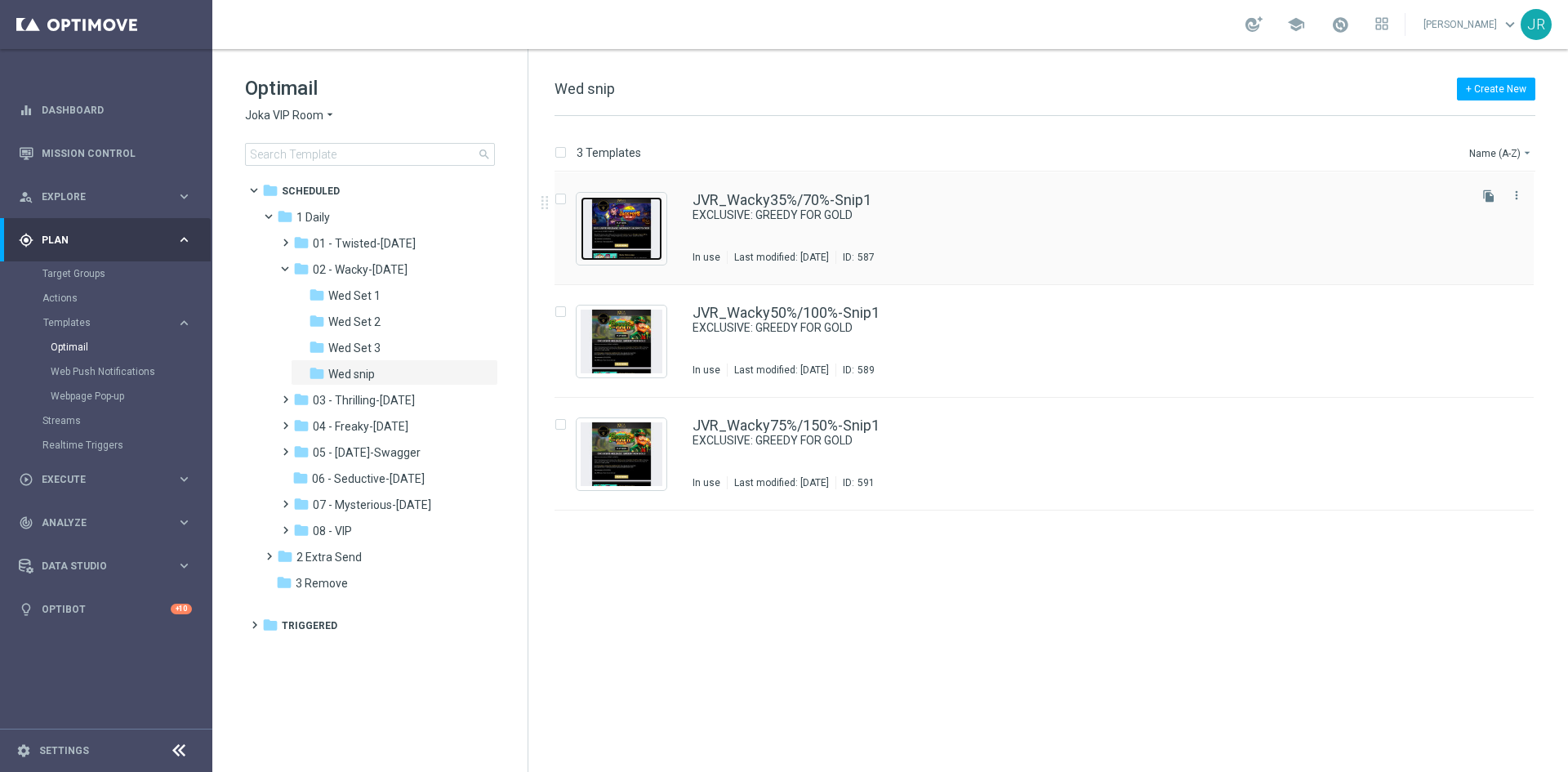
click at [641, 214] on img "Press SPACE to select this row." at bounding box center [621, 228] width 82 height 64
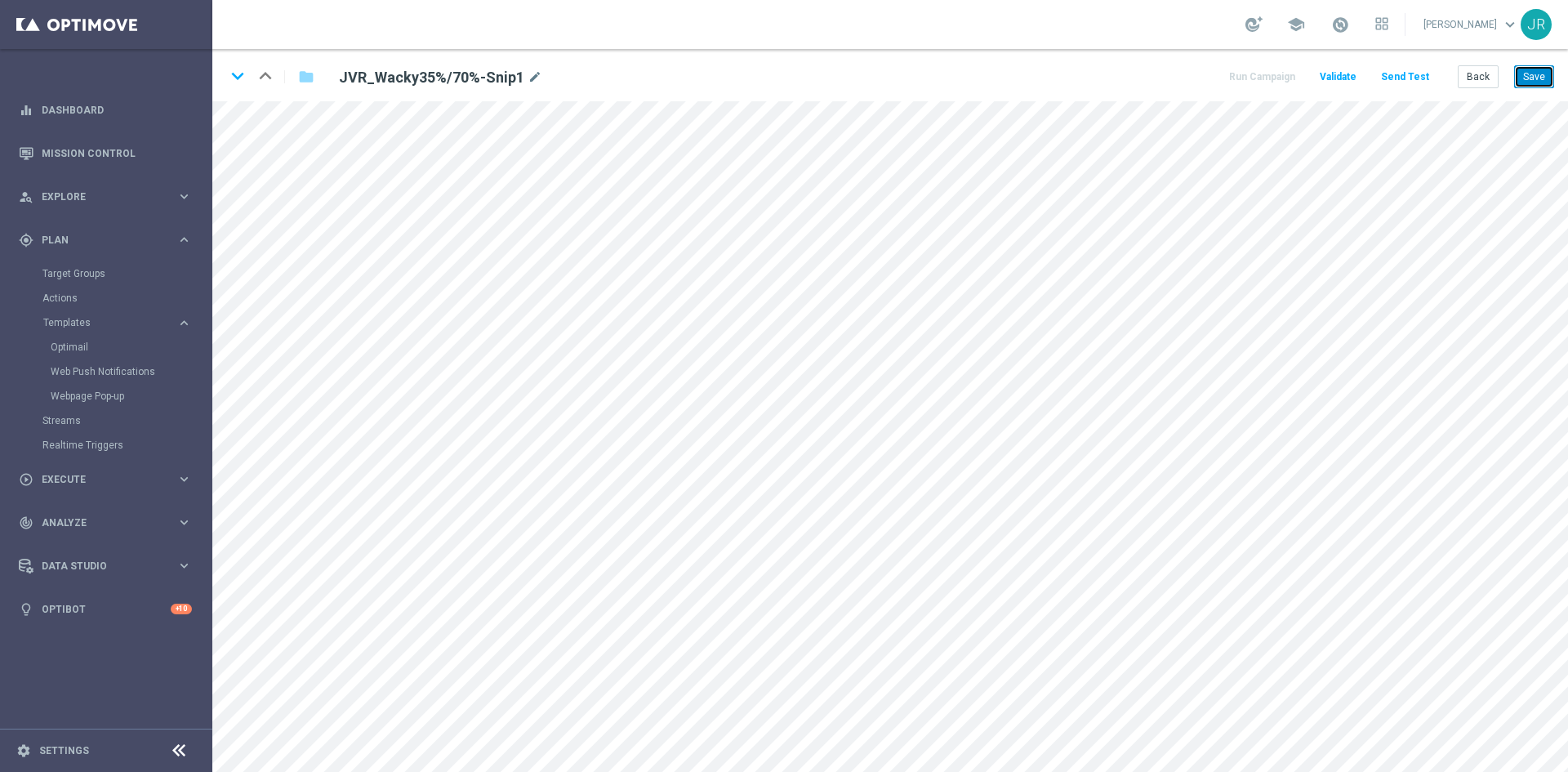
click at [1525, 76] on button "Save" at bounding box center [1534, 76] width 40 height 23
drag, startPoint x: 1544, startPoint y: 73, endPoint x: 1542, endPoint y: 100, distance: 27.1
click at [1542, 74] on button "Save" at bounding box center [1534, 76] width 40 height 23
click at [1538, 77] on button "Save" at bounding box center [1534, 76] width 40 height 23
click at [1525, 76] on button "Save" at bounding box center [1534, 76] width 40 height 23
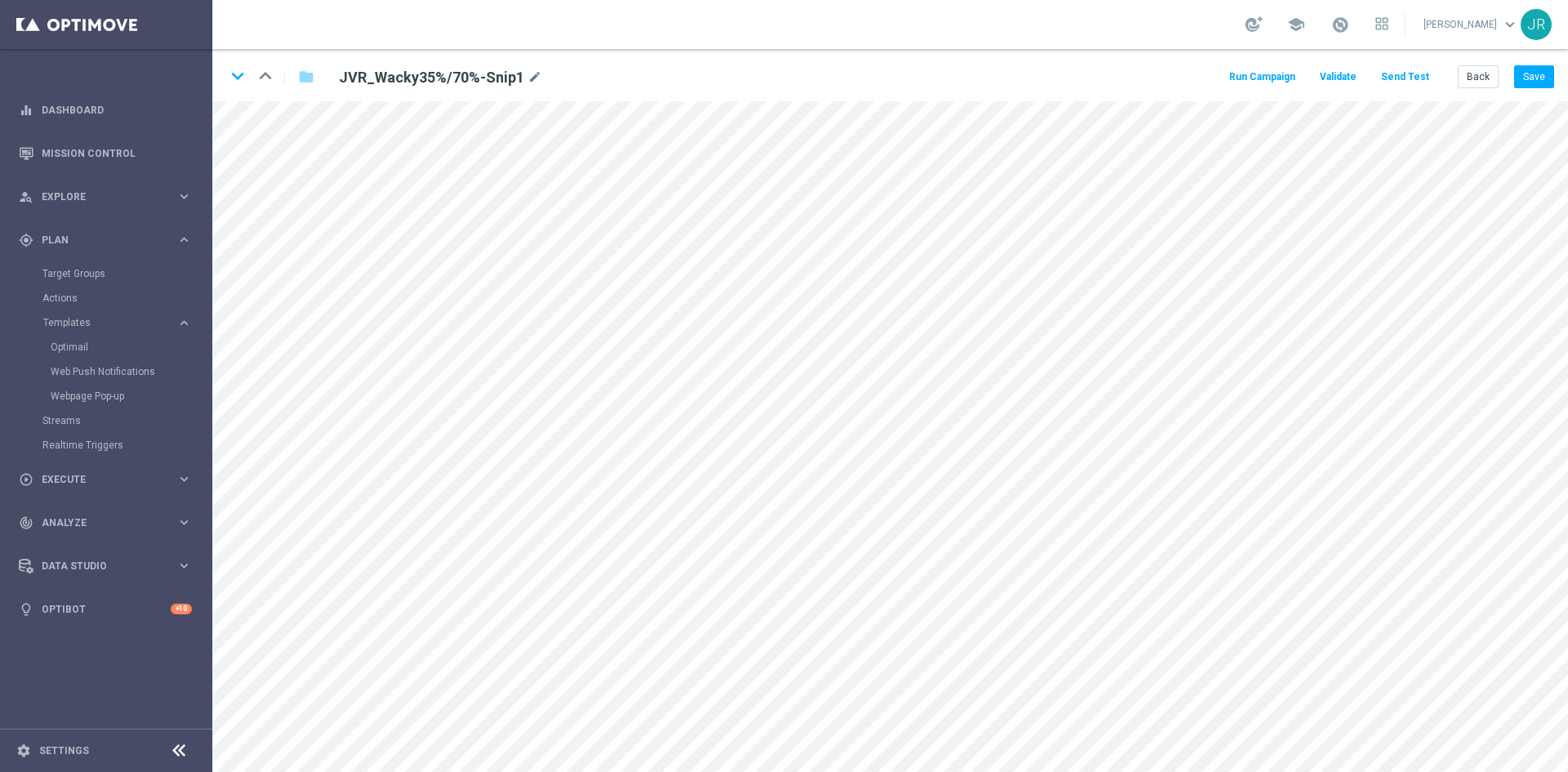
click at [1428, 69] on button "Send Test" at bounding box center [1404, 77] width 53 height 22
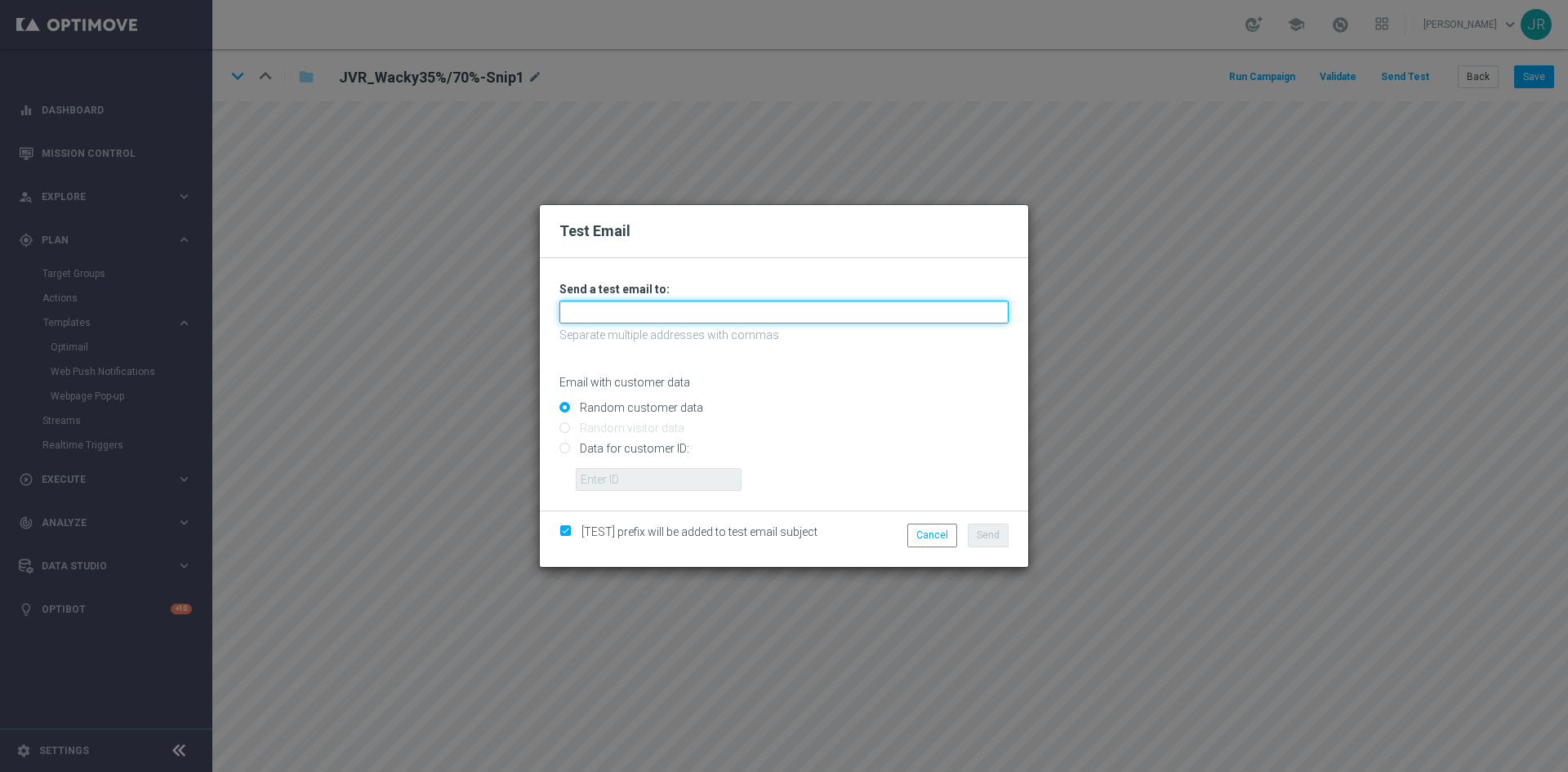
click at [626, 316] on input "text" at bounding box center [784, 311] width 449 height 23
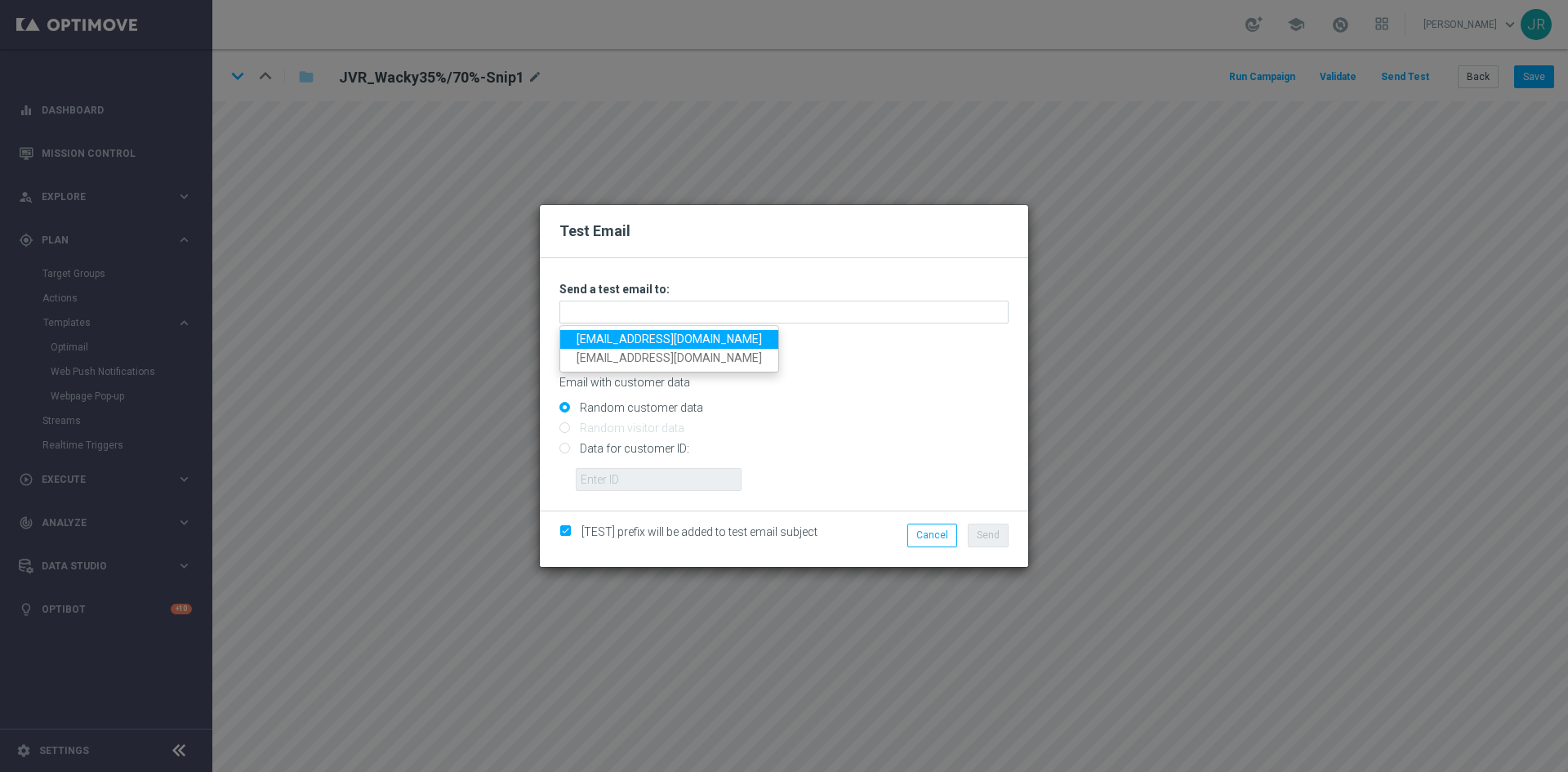
click at [599, 340] on link "[EMAIL_ADDRESS][DOMAIN_NAME]" at bounding box center [669, 339] width 218 height 18
type input "[EMAIL_ADDRESS][DOMAIN_NAME]"
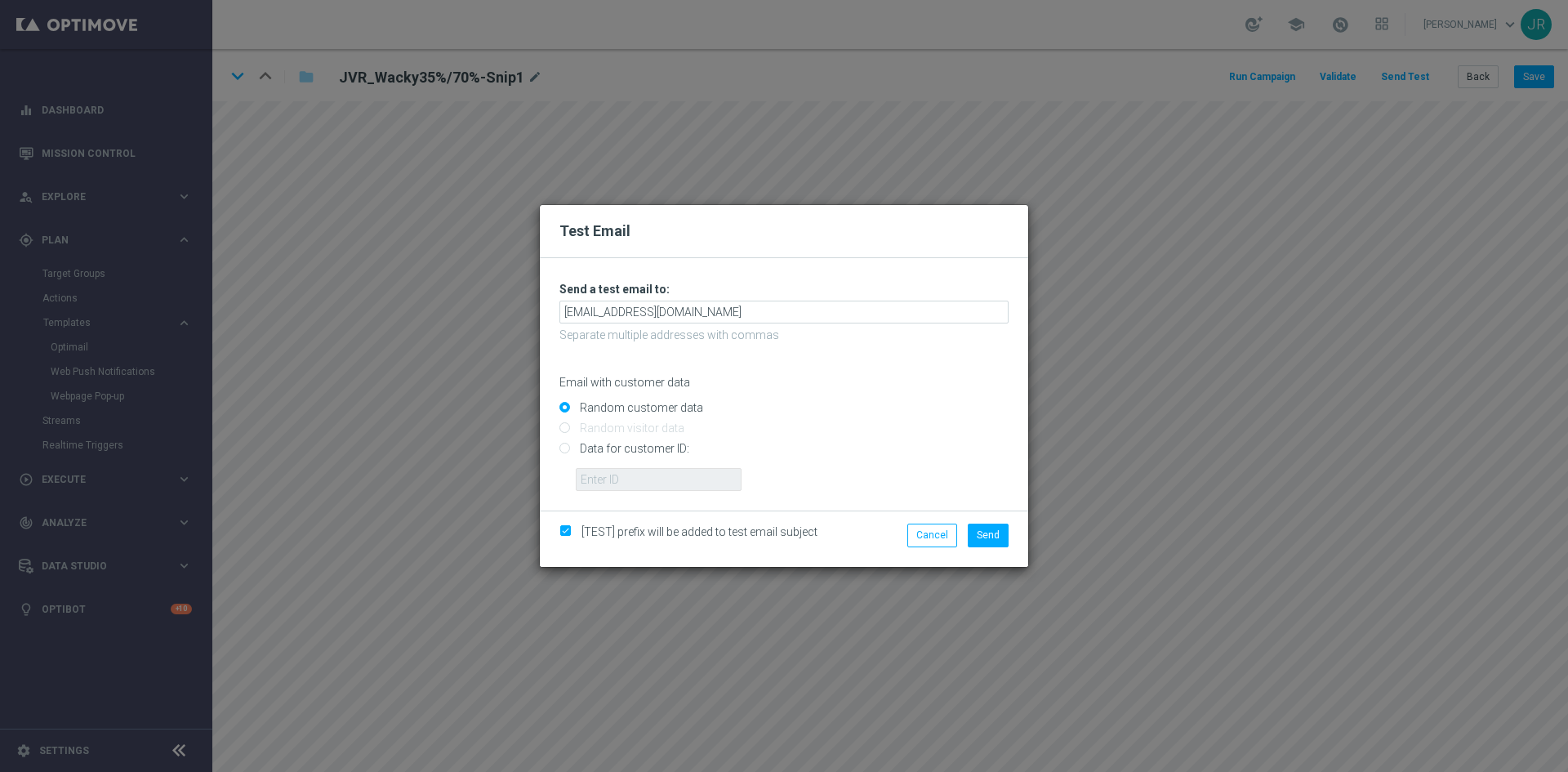
click at [998, 547] on div "Cancel Send" at bounding box center [942, 539] width 157 height 30
drag, startPoint x: 990, startPoint y: 540, endPoint x: 1003, endPoint y: 545, distance: 13.9
click at [991, 540] on button "Send" at bounding box center [988, 534] width 41 height 23
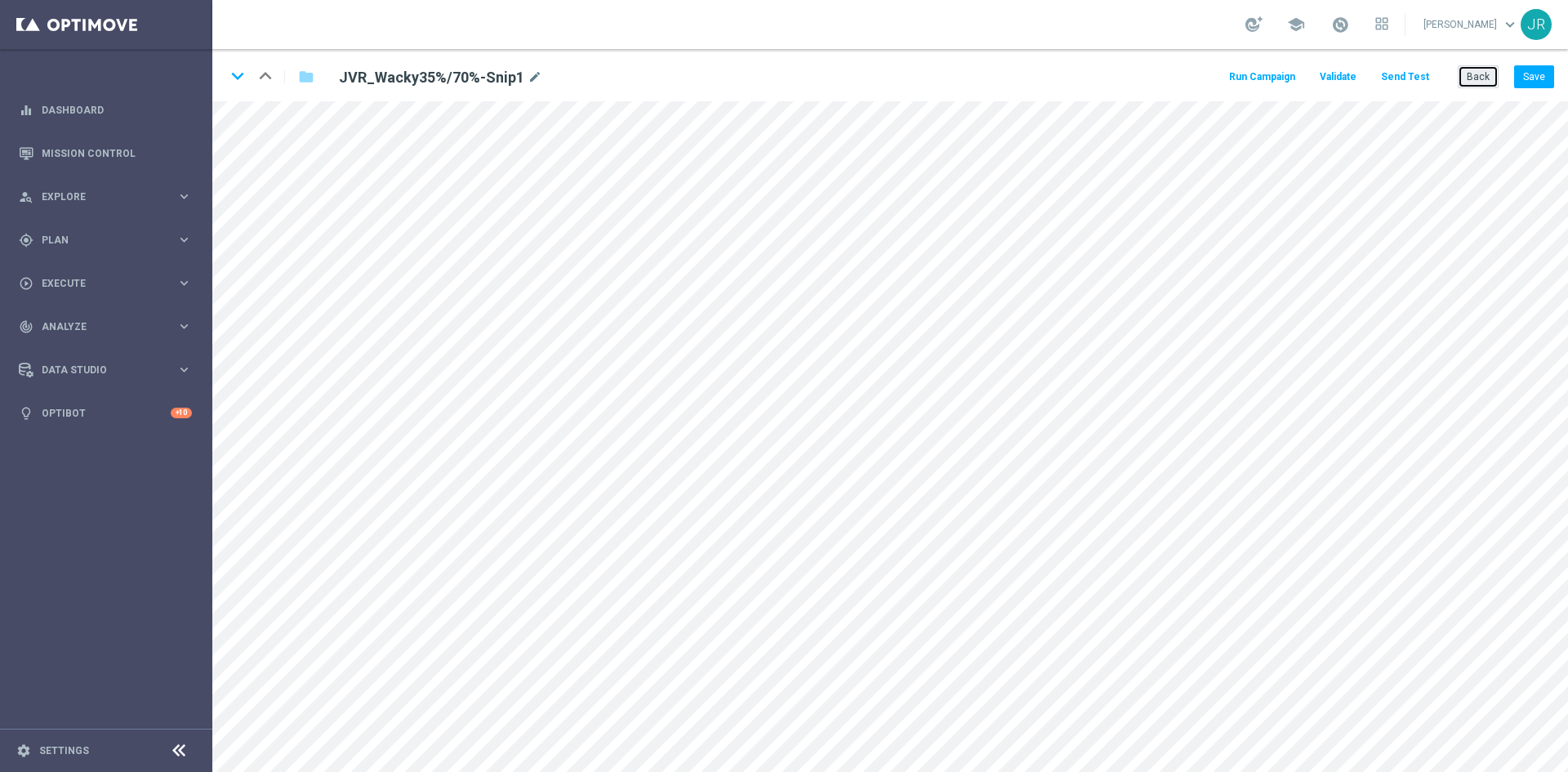
click at [1472, 84] on button "Back" at bounding box center [1478, 76] width 41 height 23
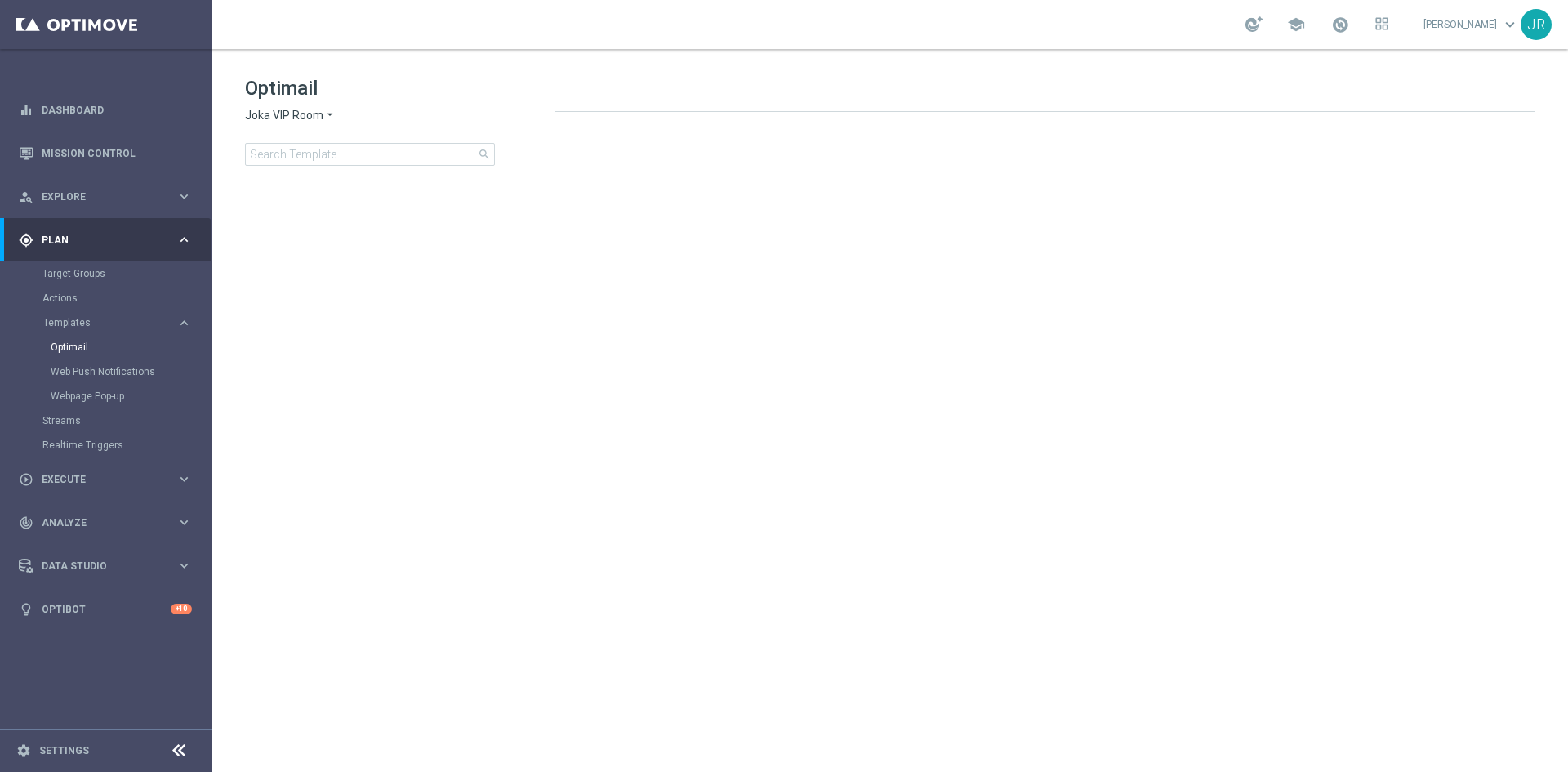
click at [265, 117] on span "Joka VIP Room" at bounding box center [284, 115] width 79 height 16
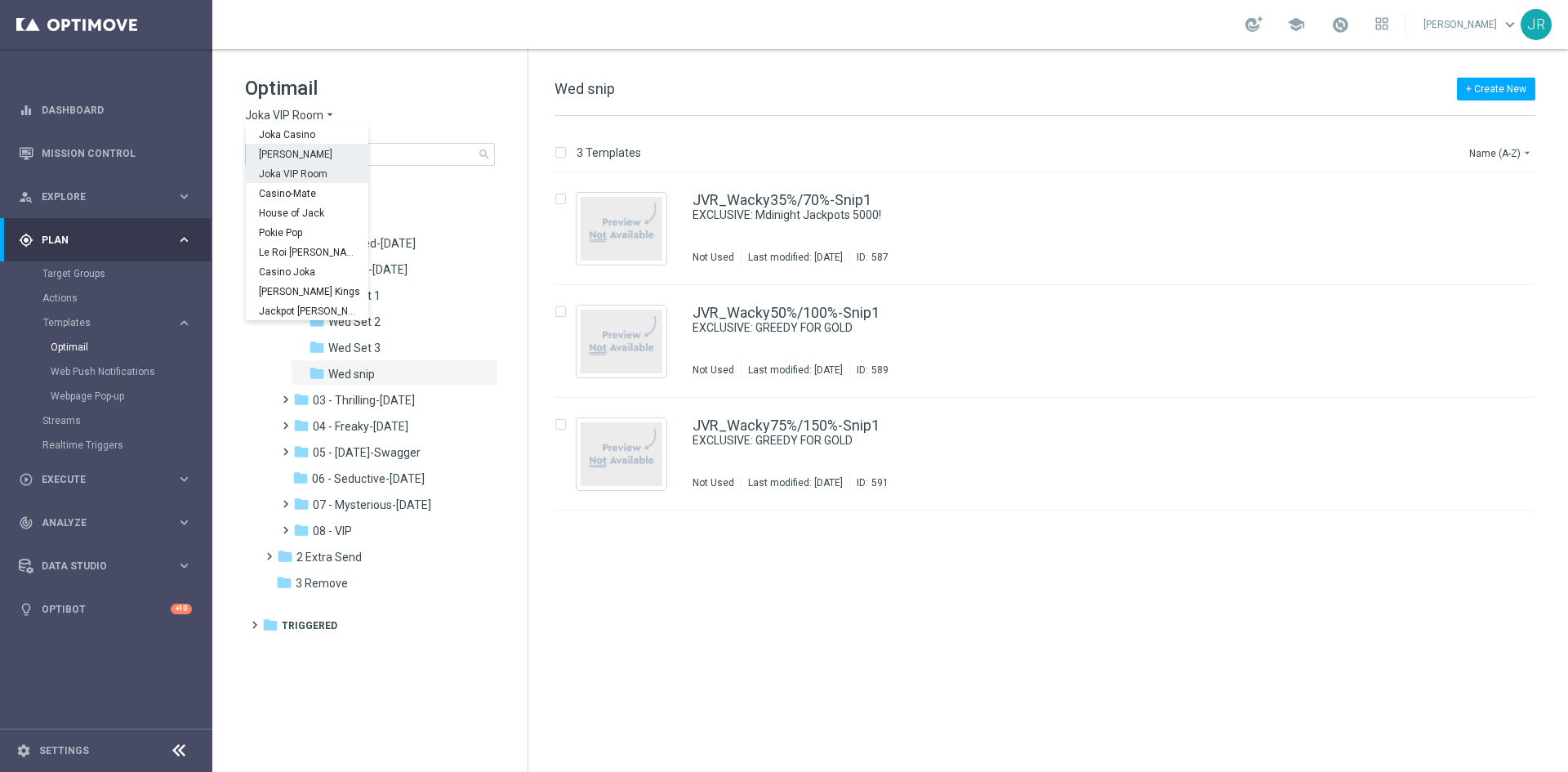
click at [0, 0] on span "[PERSON_NAME]" at bounding box center [0, 0] width 0 height 0
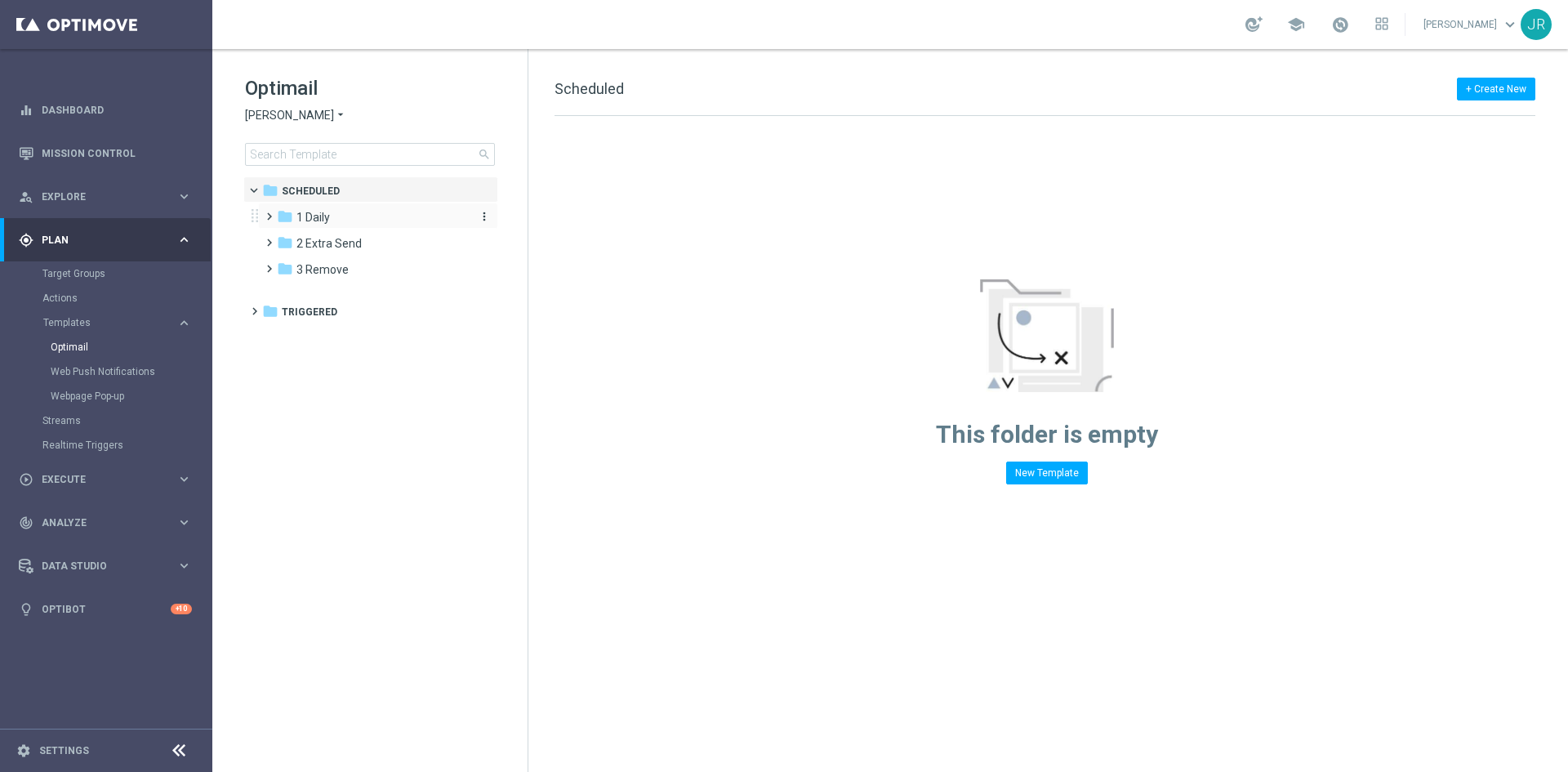
click at [343, 219] on div "folder 1 Daily" at bounding box center [370, 217] width 188 height 18
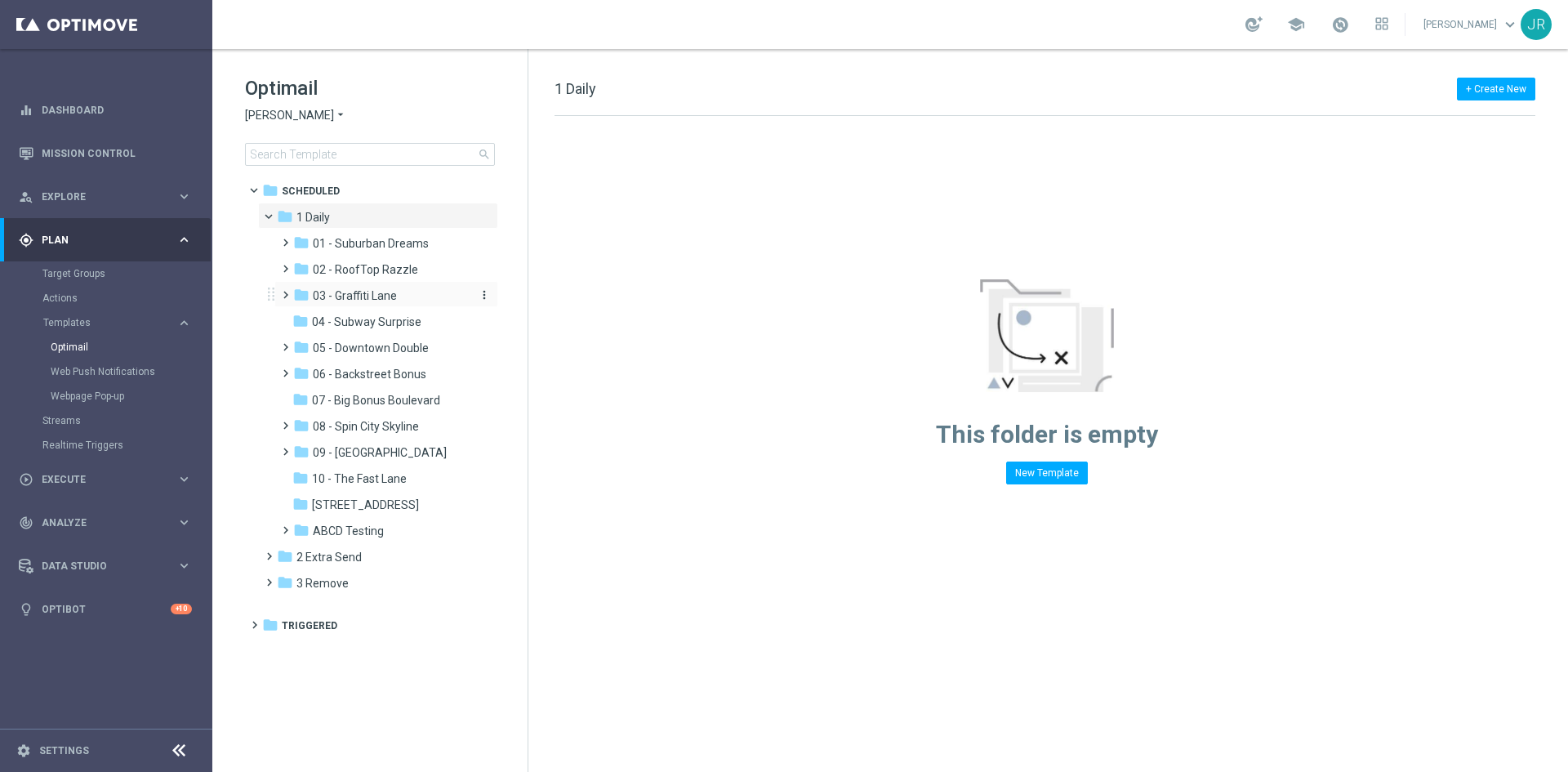
click at [388, 294] on span "03 - Graffiti Lane" at bounding box center [355, 296] width 84 height 15
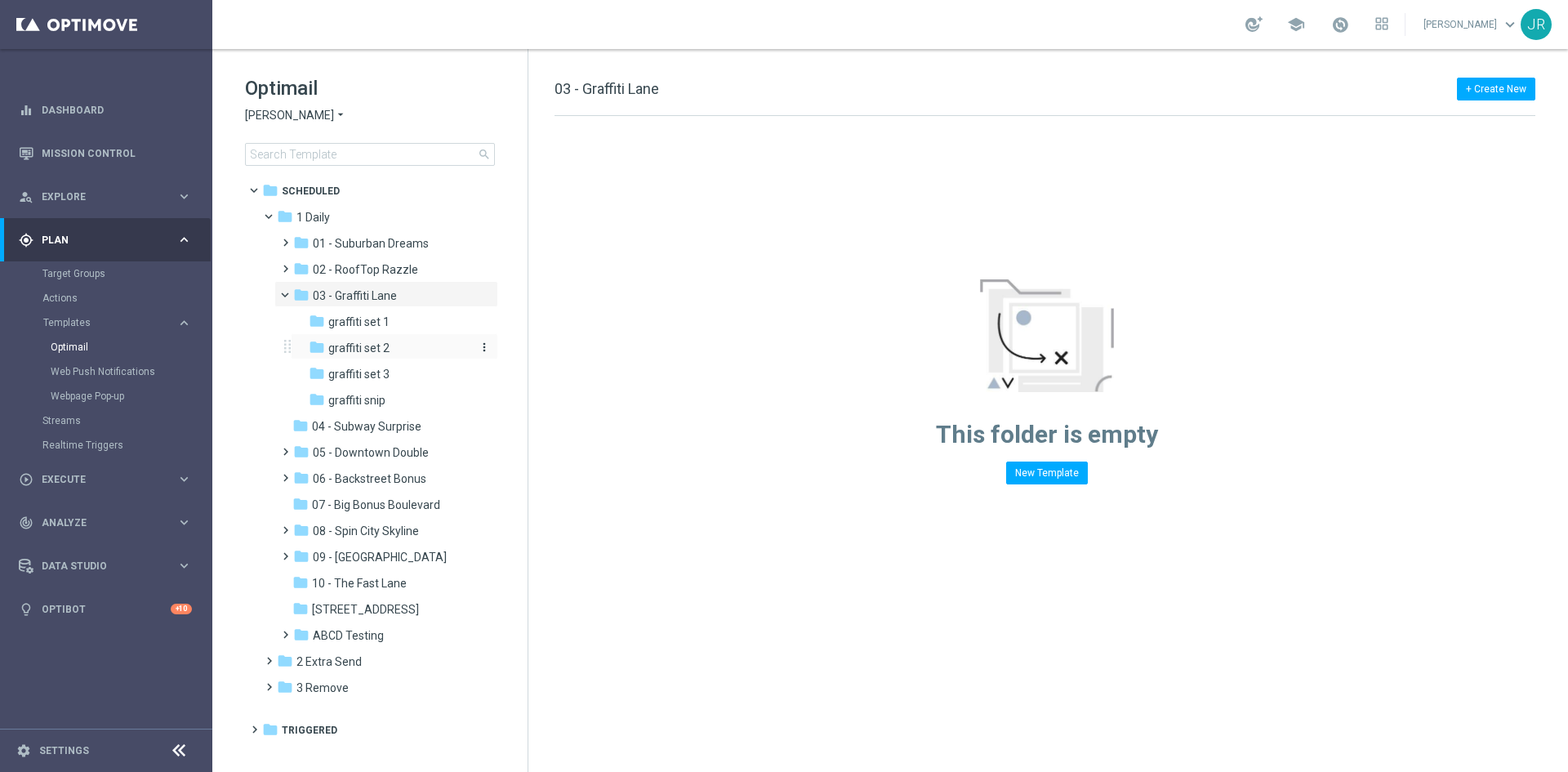
click at [417, 351] on div "folder graffiti set 2" at bounding box center [389, 348] width 161 height 18
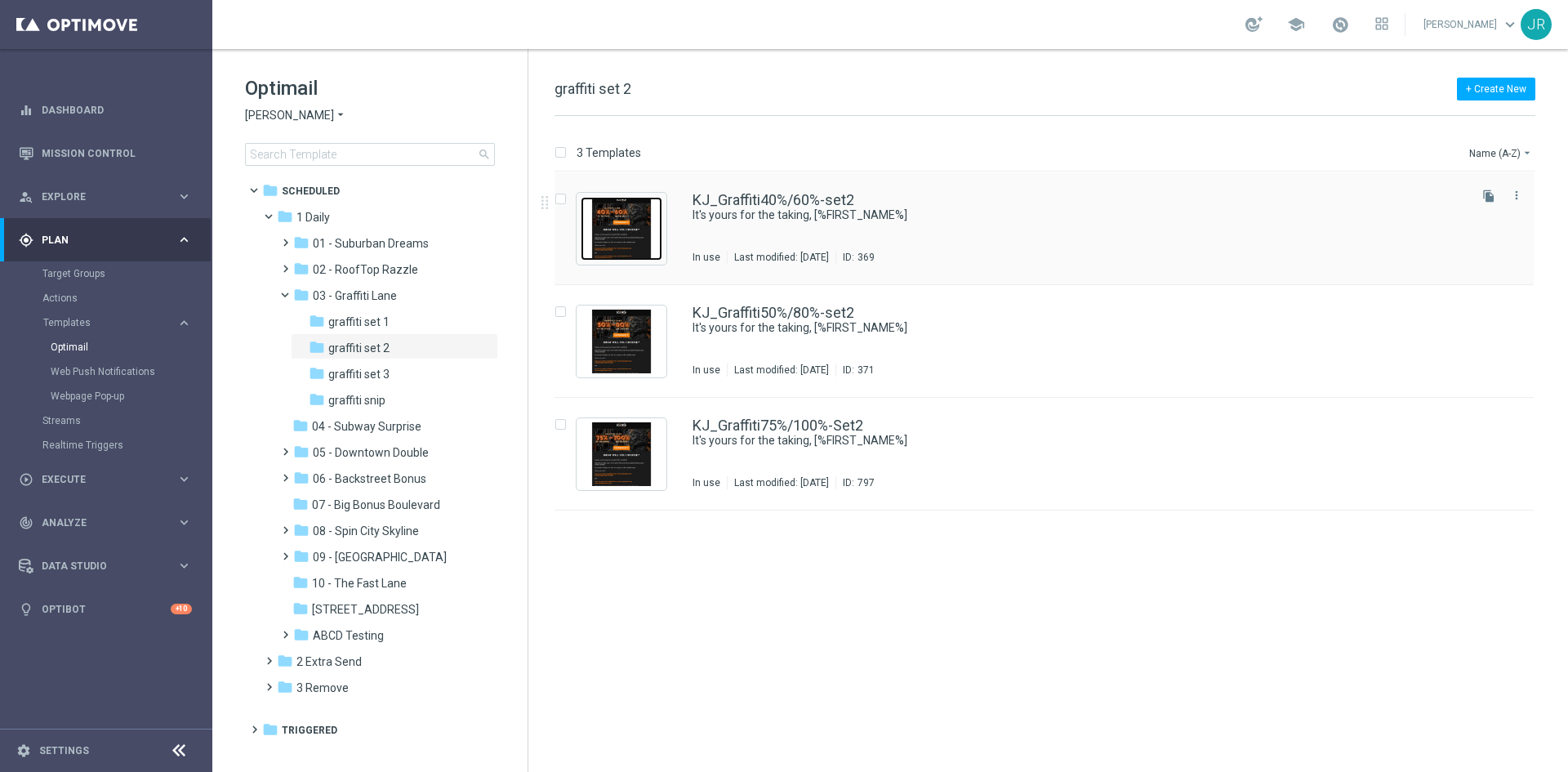
click at [626, 228] on img "Press SPACE to select this row." at bounding box center [621, 228] width 82 height 64
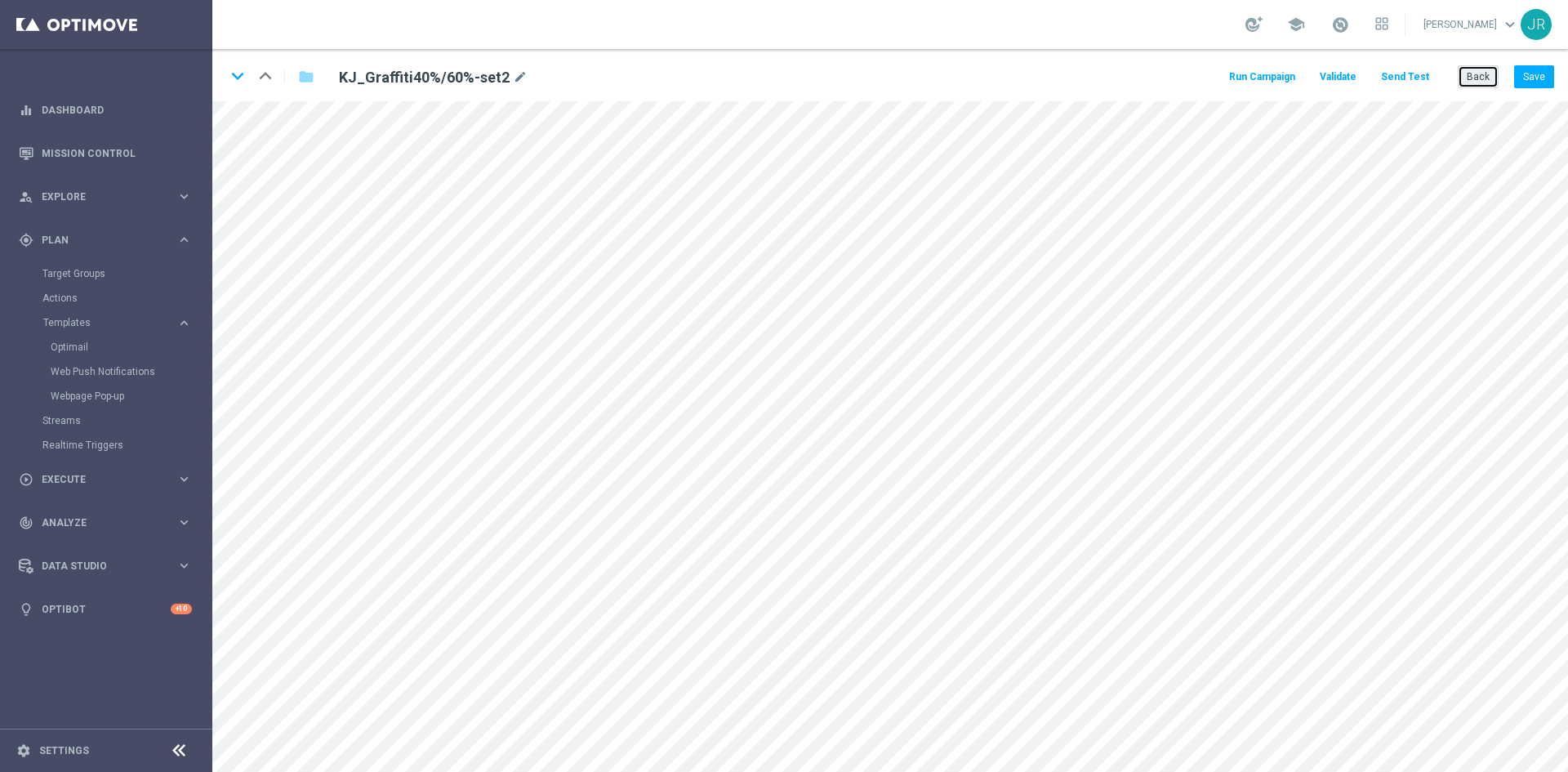
click at [1481, 72] on button "Back" at bounding box center [1478, 76] width 41 height 23
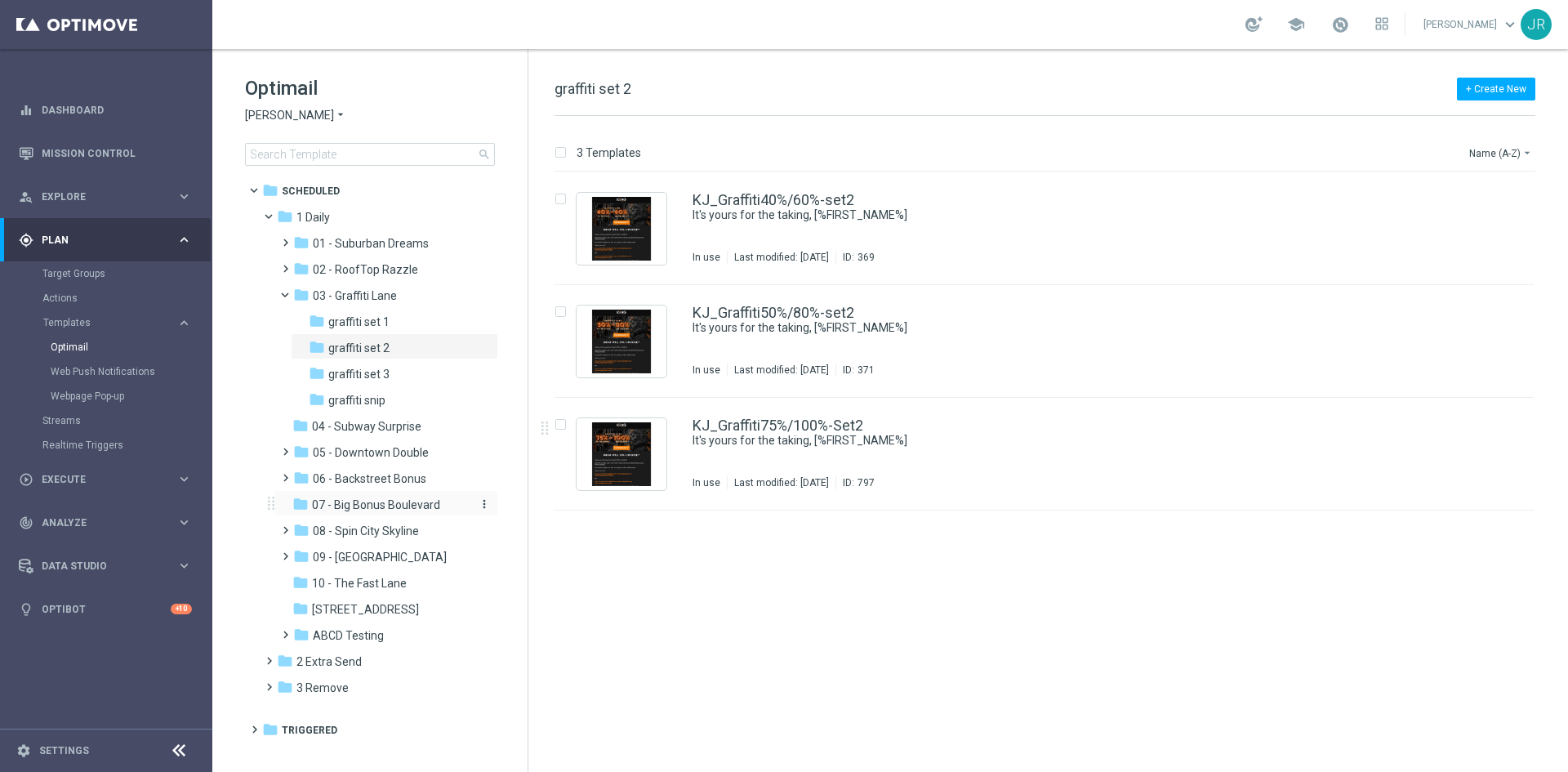
click at [363, 498] on span "07 - Big Bonus Boulevard" at bounding box center [375, 505] width 128 height 15
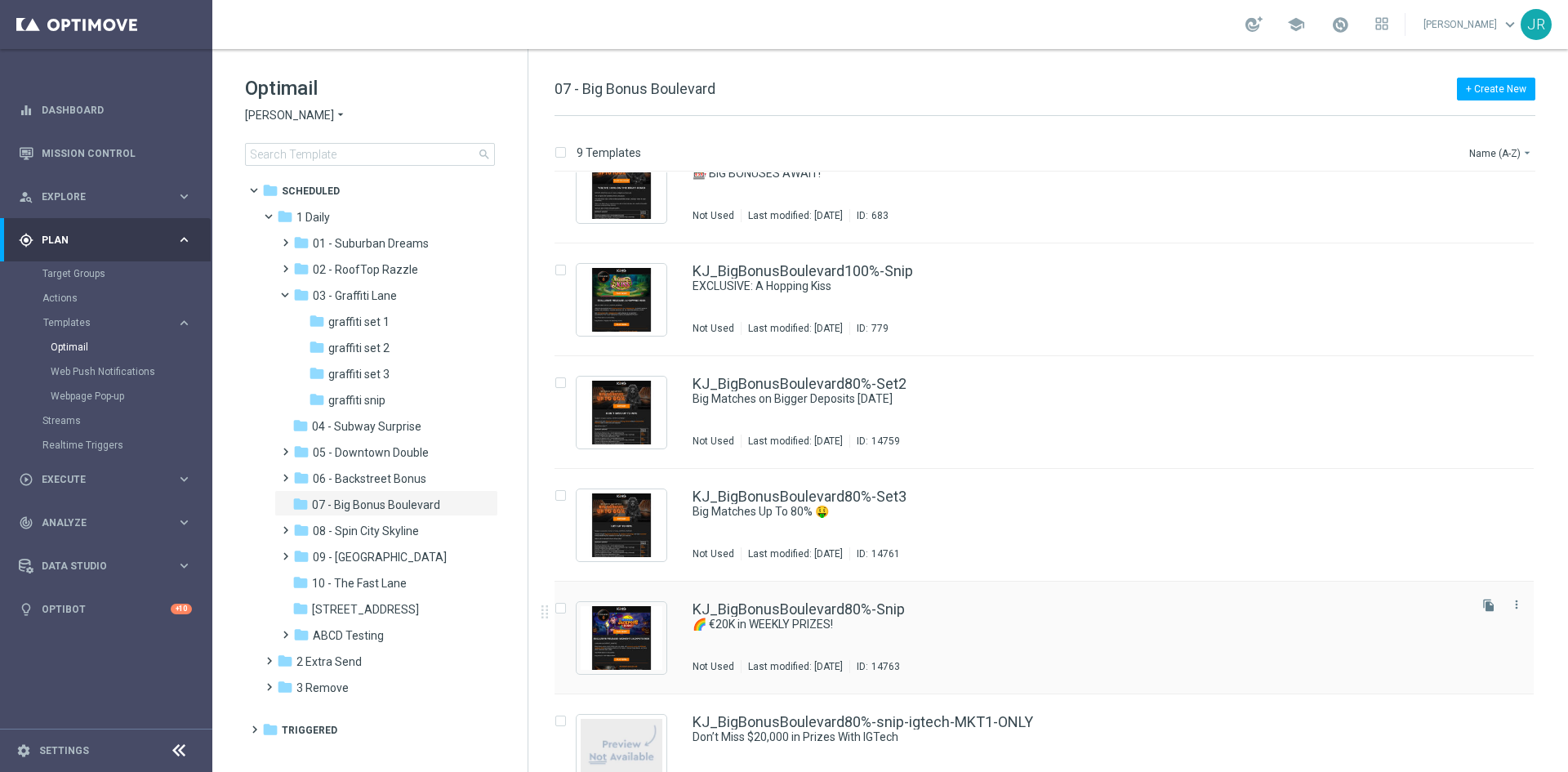
scroll to position [415, 0]
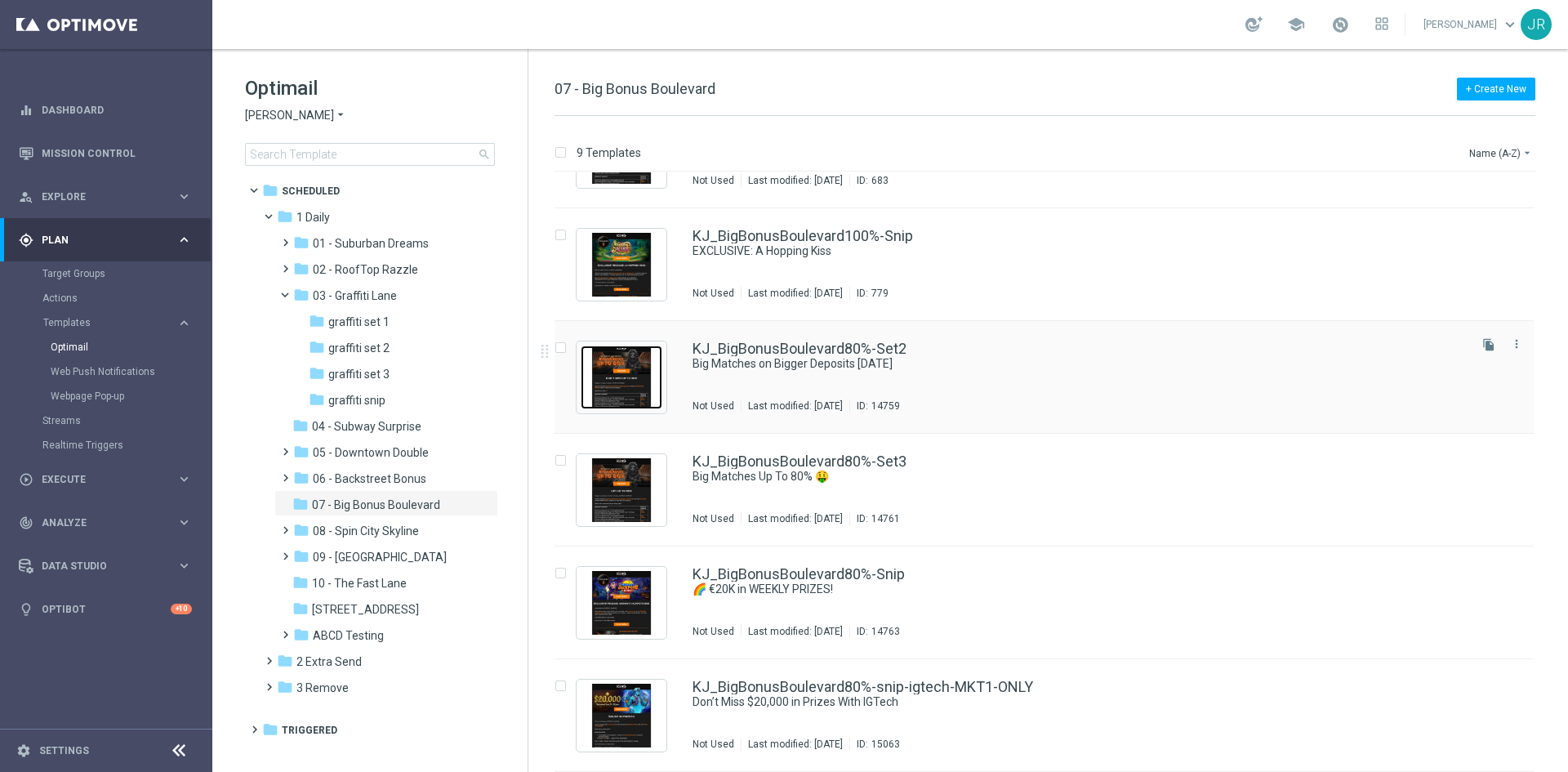
click at [612, 378] on img "Press SPACE to select this row." at bounding box center [621, 377] width 82 height 64
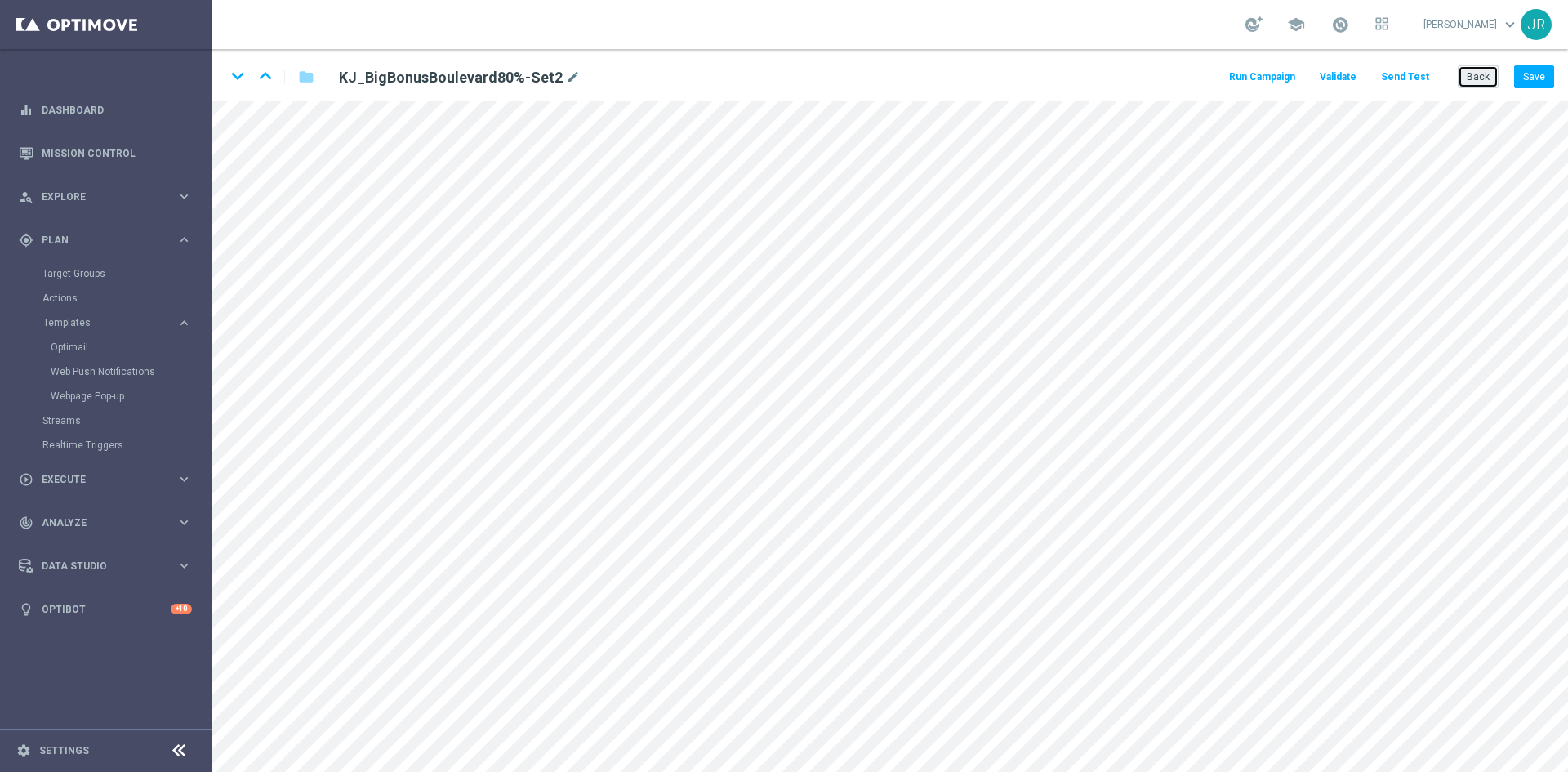
click at [1474, 77] on button "Back" at bounding box center [1478, 76] width 41 height 23
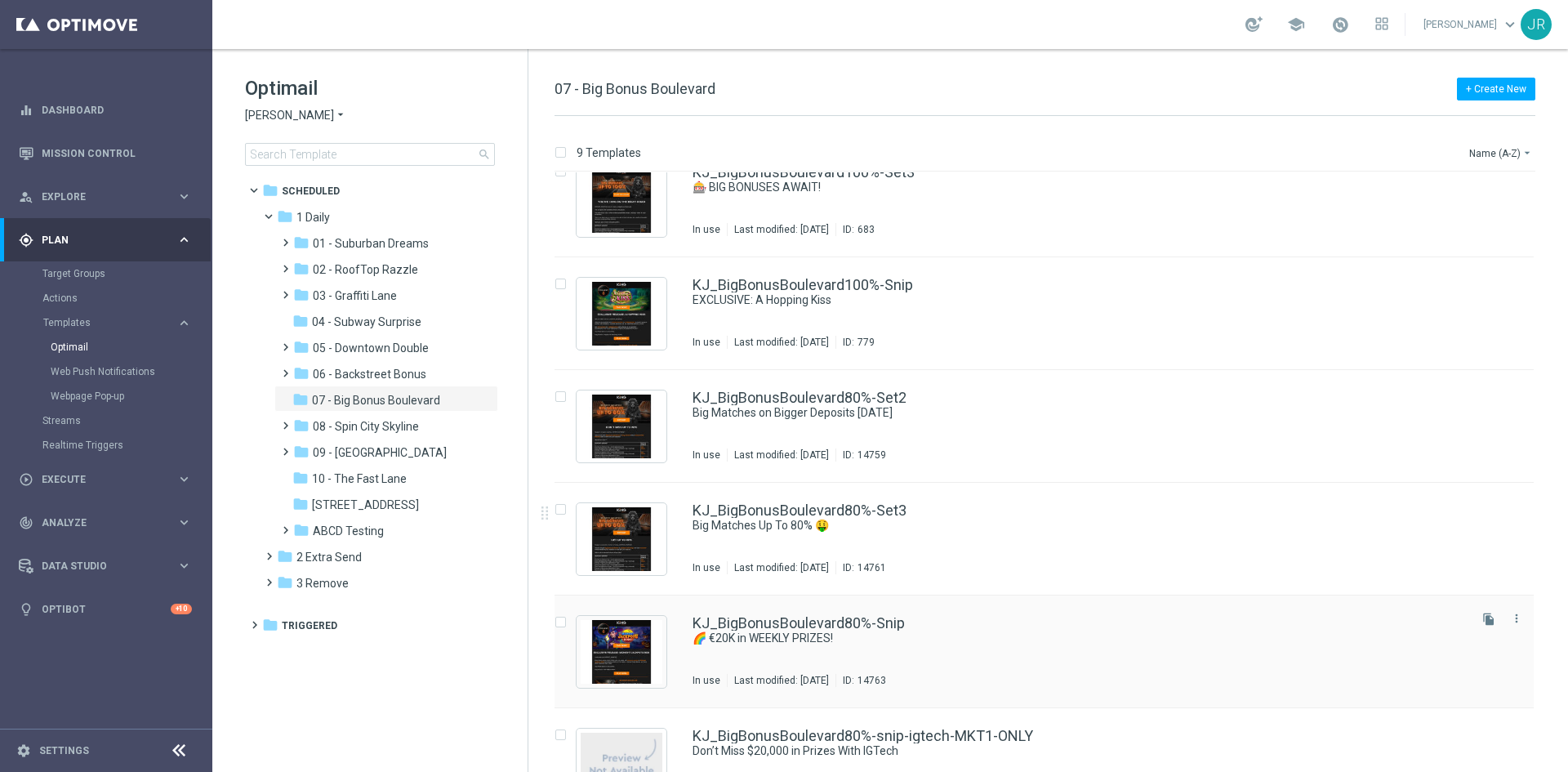
scroll to position [415, 0]
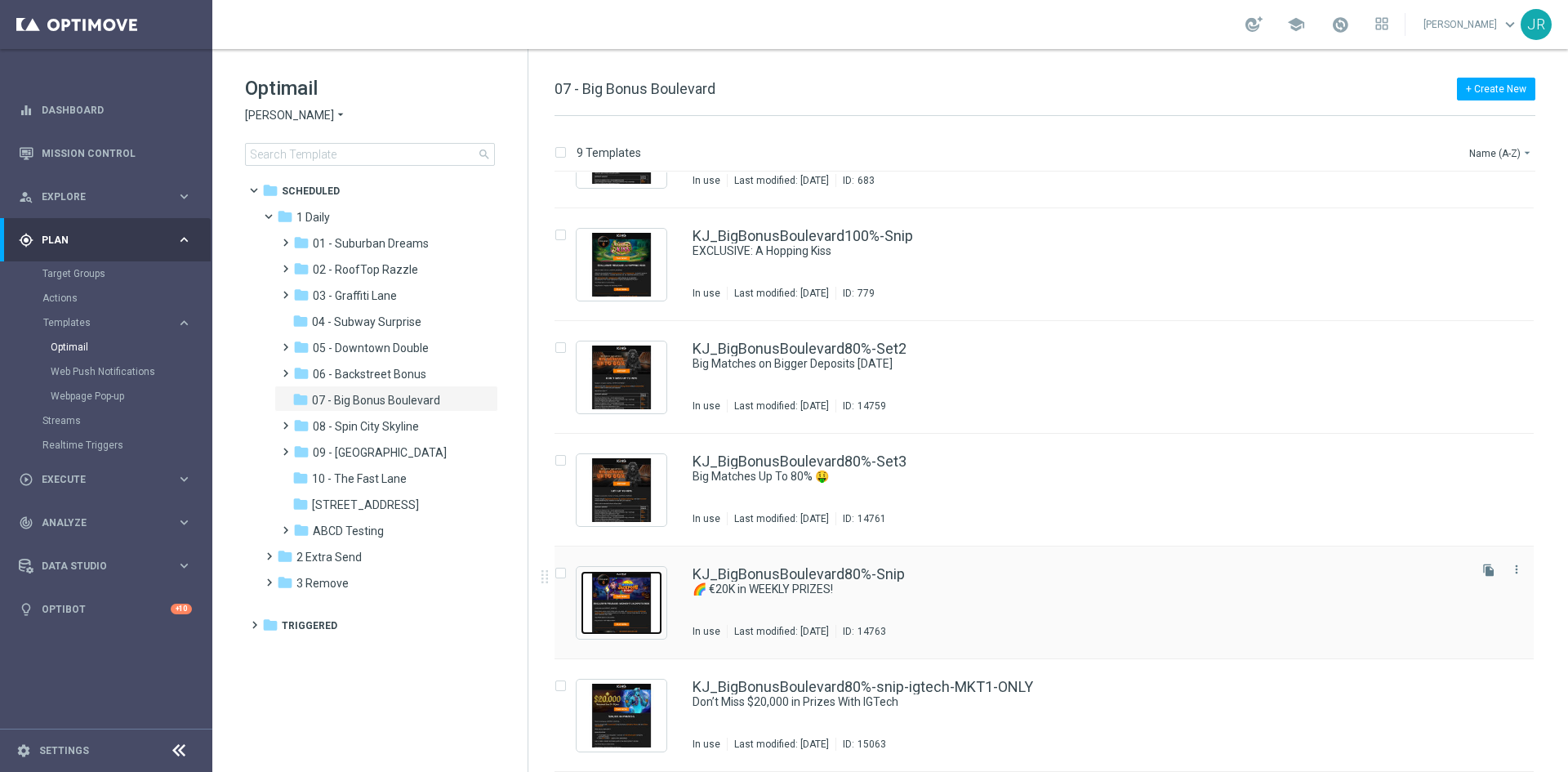
click at [631, 615] on img "Press SPACE to select this row." at bounding box center [621, 603] width 82 height 64
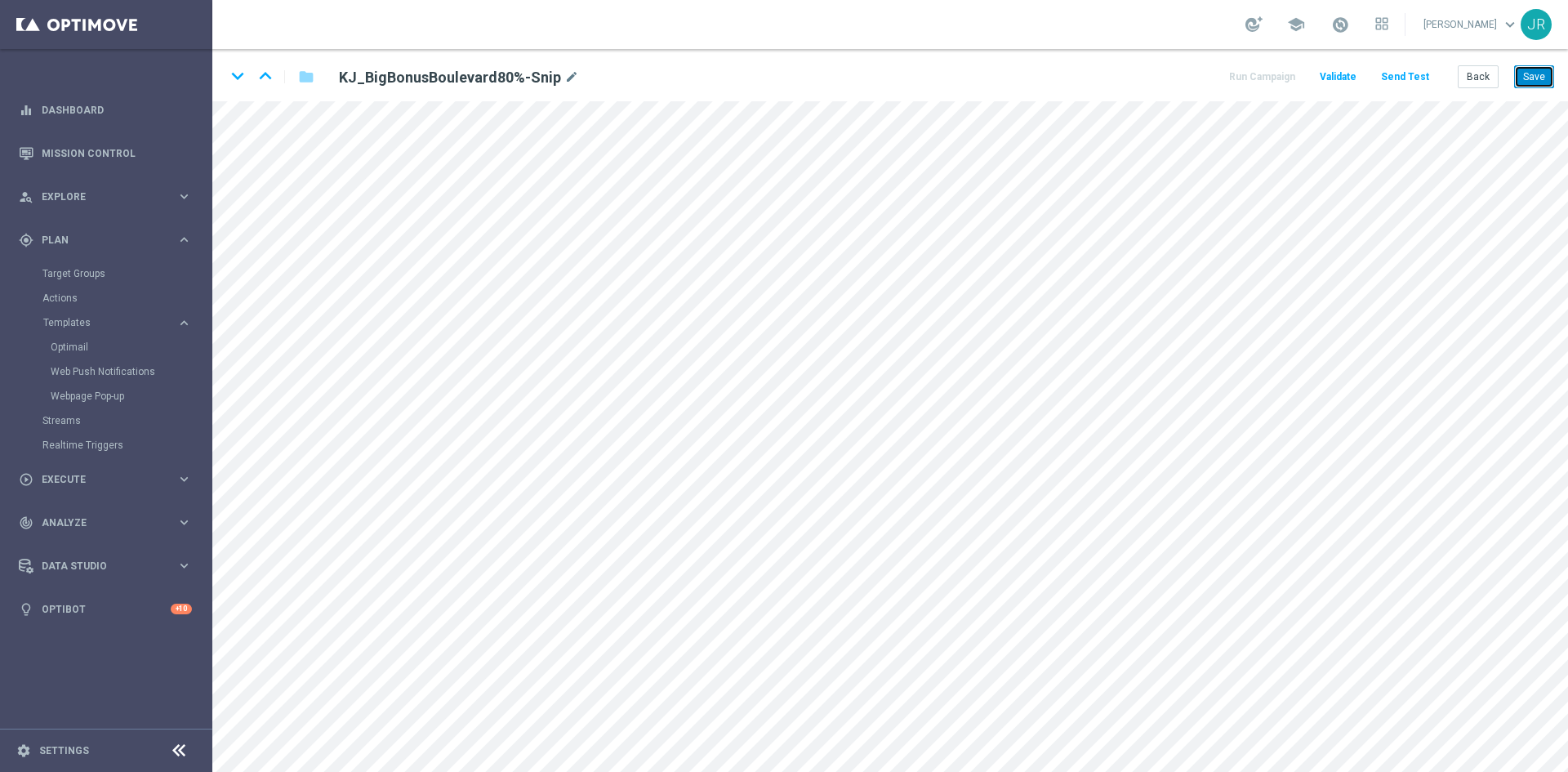
click at [1530, 79] on button "Save" at bounding box center [1534, 76] width 40 height 23
click at [1542, 75] on button "Save" at bounding box center [1534, 76] width 40 height 23
click at [1531, 76] on button "Save" at bounding box center [1534, 76] width 40 height 23
click at [1542, 76] on button "Save" at bounding box center [1534, 76] width 40 height 23
click at [1542, 81] on button "Save" at bounding box center [1534, 76] width 40 height 23
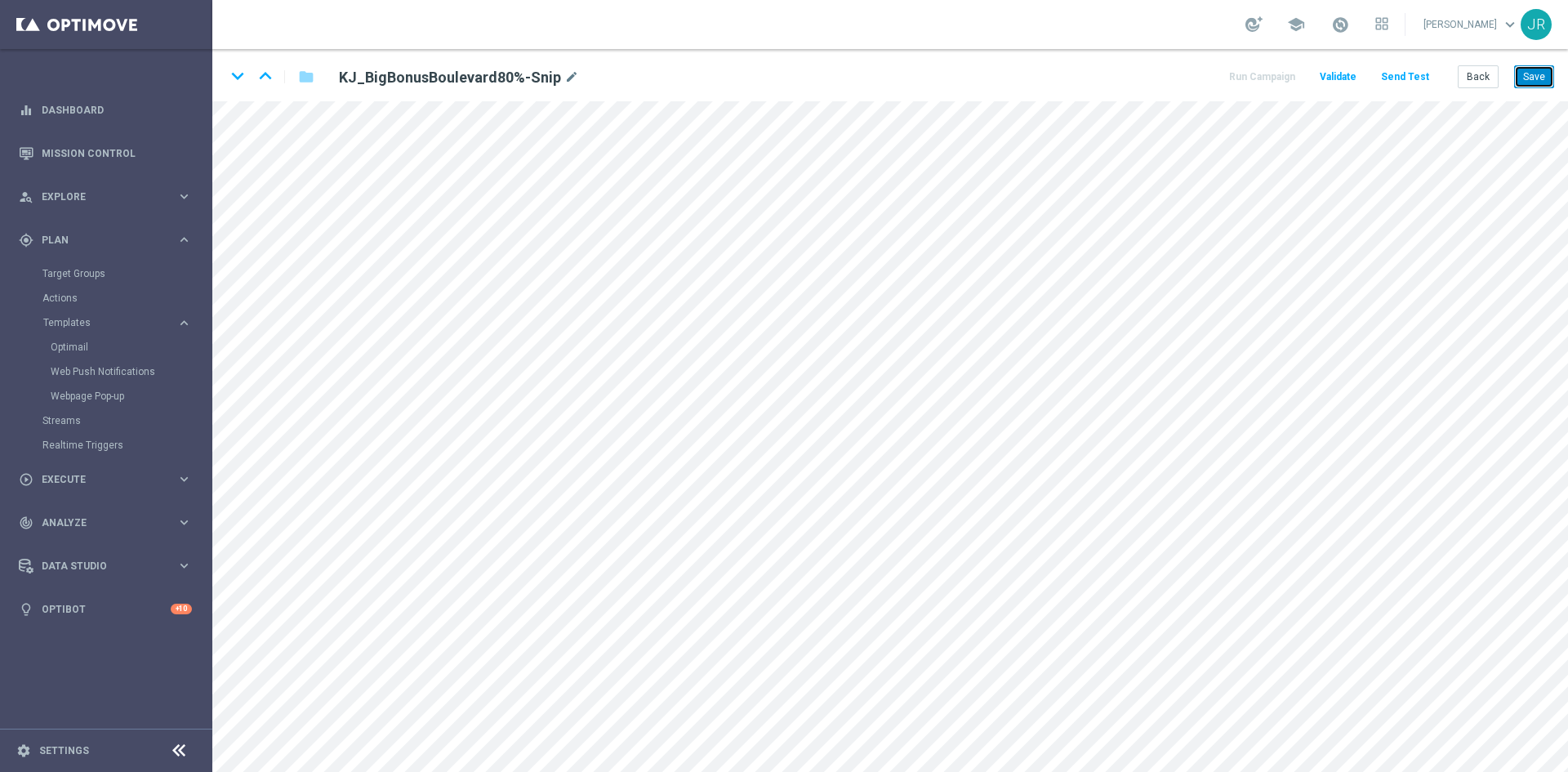
click at [1542, 79] on button "Save" at bounding box center [1534, 76] width 40 height 23
click at [1411, 74] on button "Send Test" at bounding box center [1404, 77] width 53 height 22
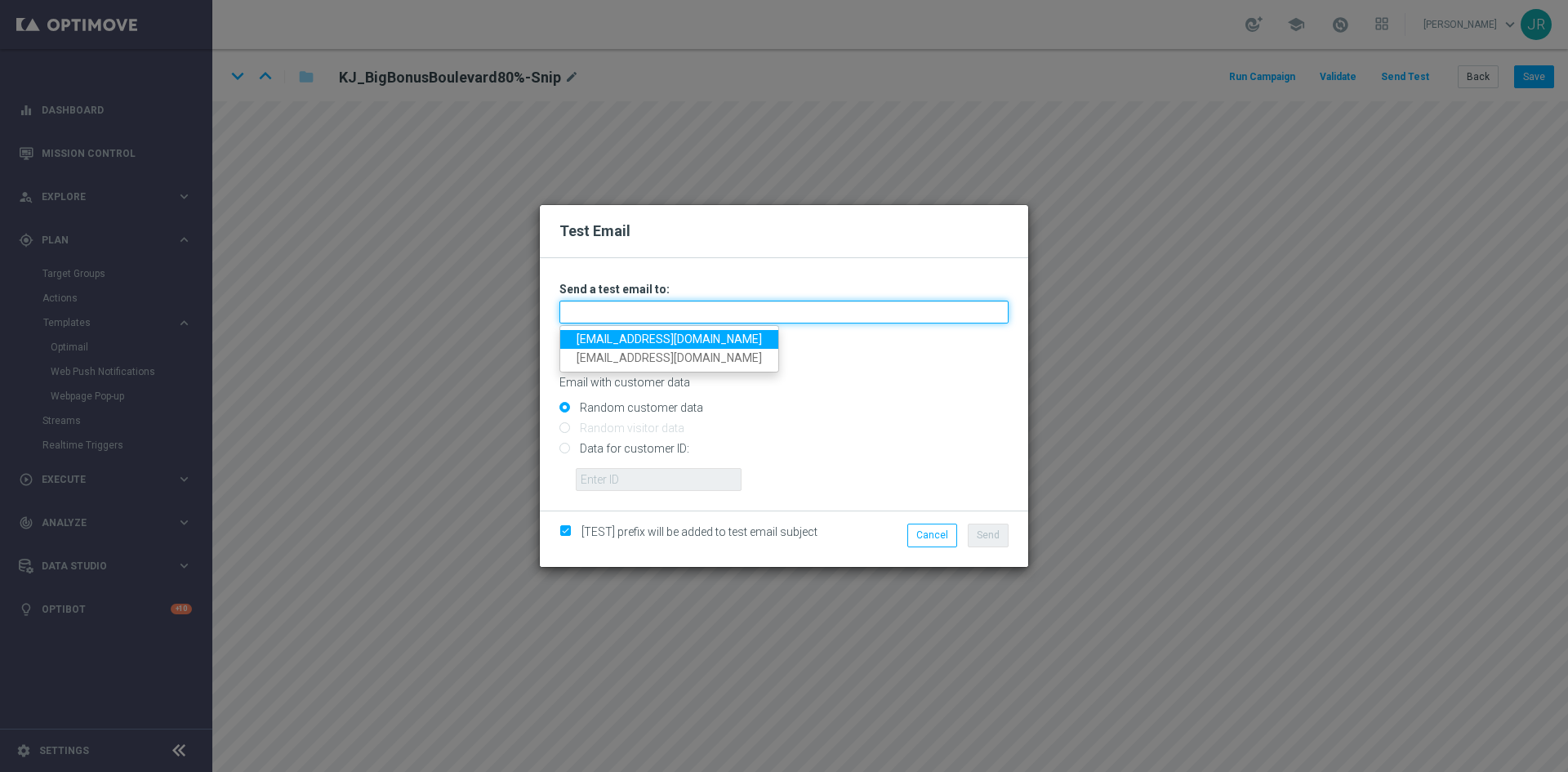
drag, startPoint x: 705, startPoint y: 320, endPoint x: 676, endPoint y: 325, distance: 29.4
click at [704, 320] on input "text" at bounding box center [784, 311] width 449 height 23
click at [616, 340] on link "testingalltesting@gmail.com" at bounding box center [669, 339] width 218 height 18
type input "testingalltesting@gmail.com"
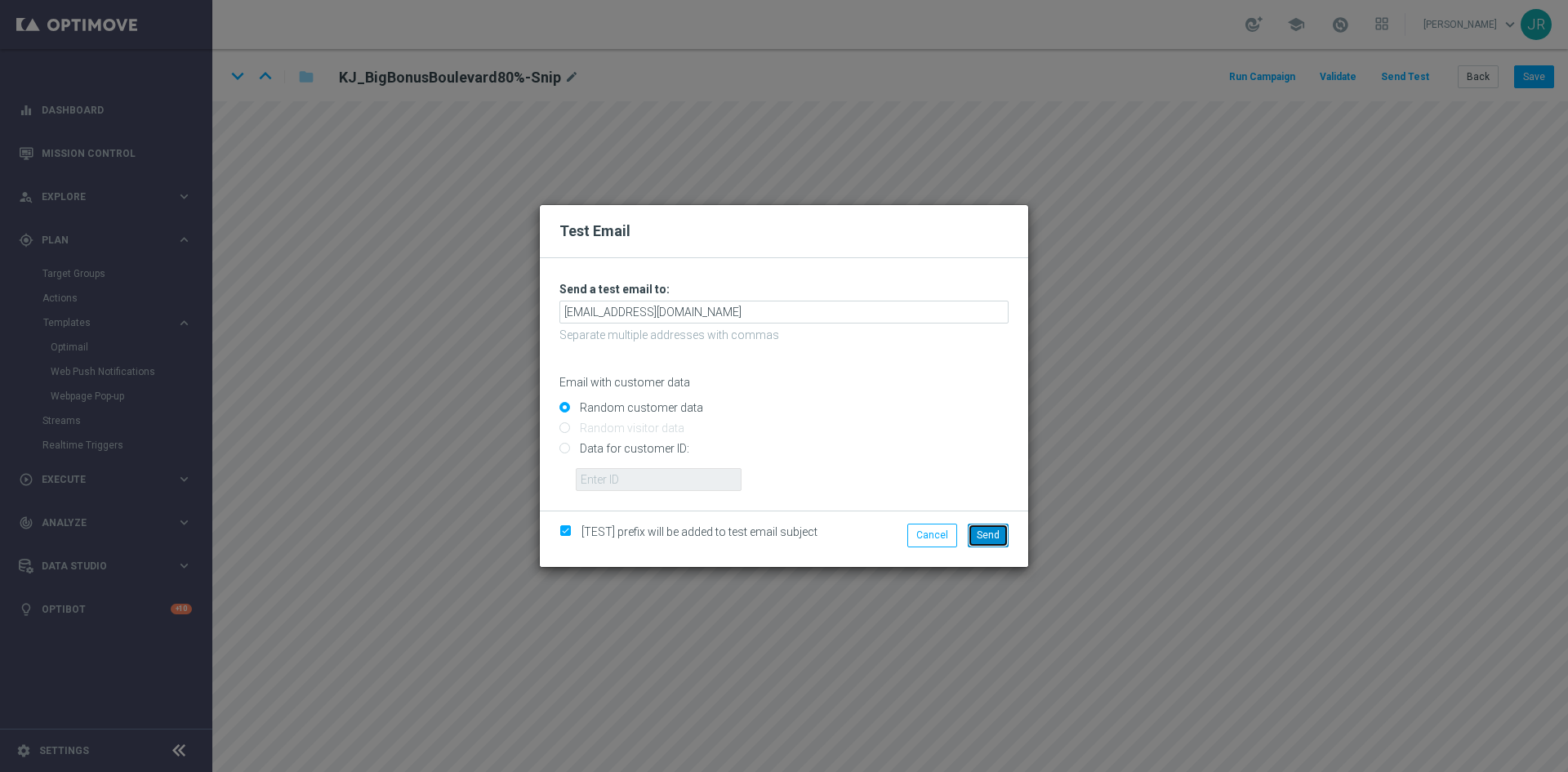
click at [982, 534] on span "Send" at bounding box center [988, 535] width 23 height 12
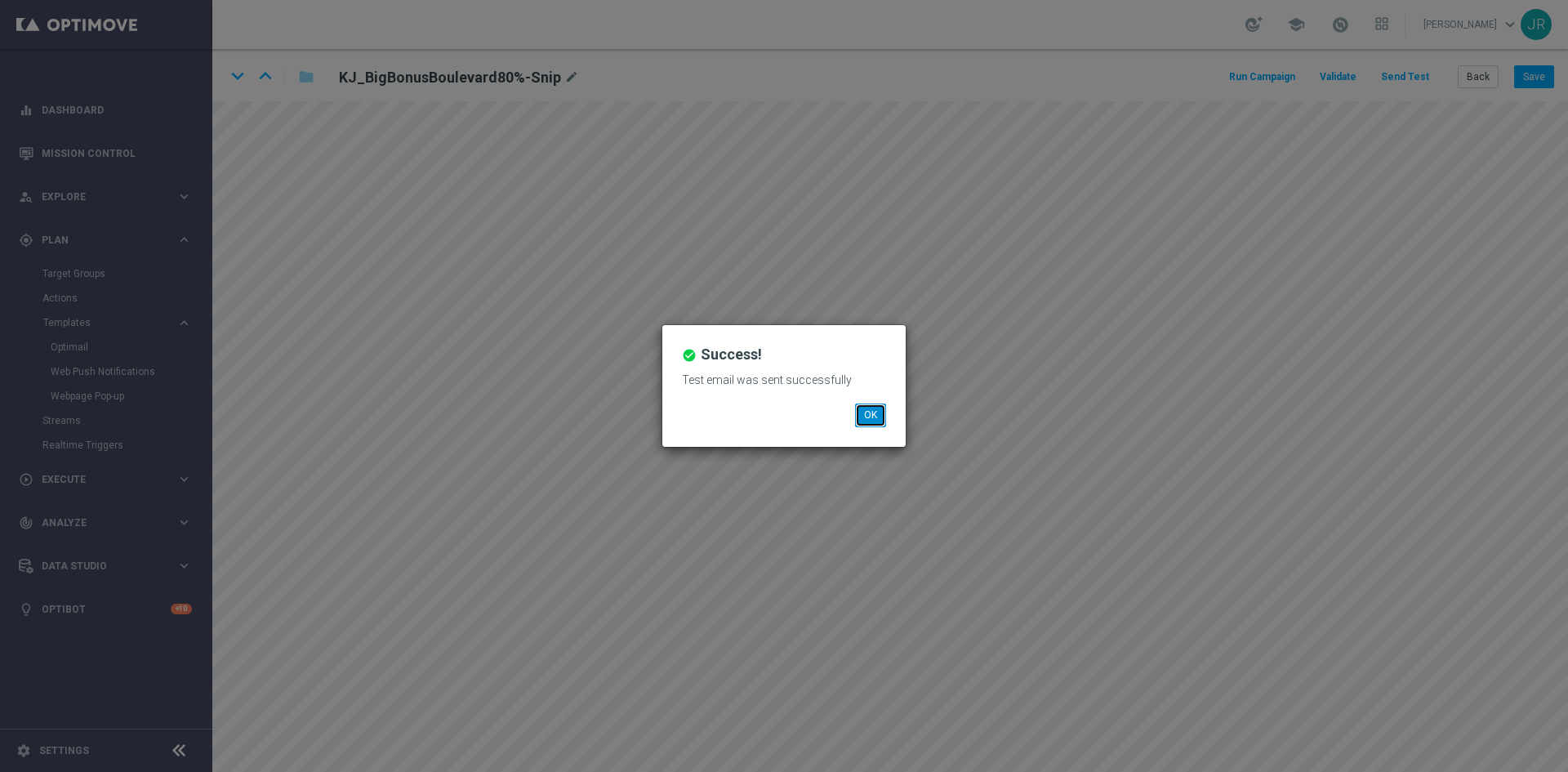
click at [866, 416] on button "OK" at bounding box center [870, 414] width 31 height 23
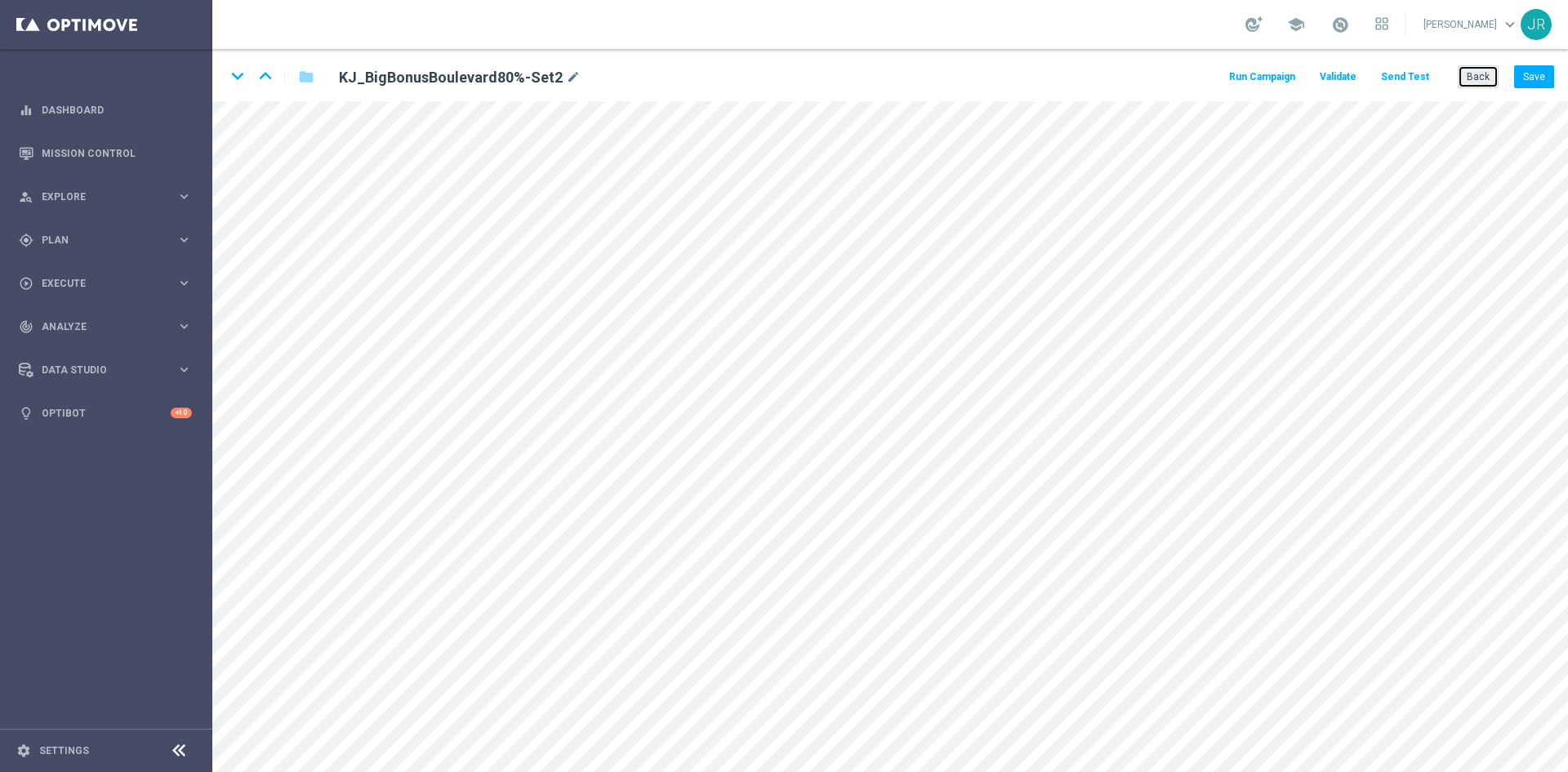
click at [1470, 80] on button "Back" at bounding box center [1478, 76] width 41 height 23
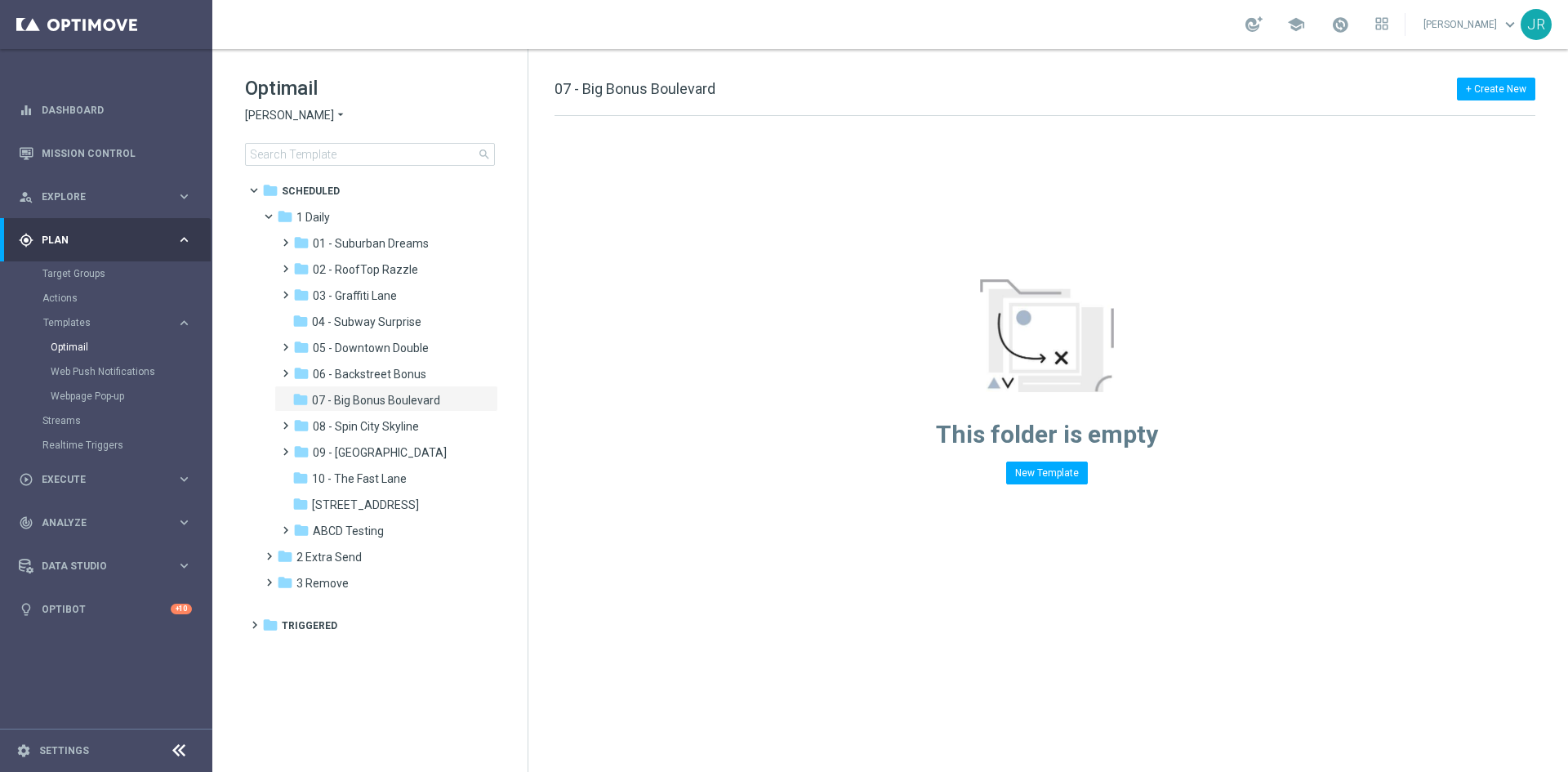
click at [263, 112] on span "[PERSON_NAME]" at bounding box center [289, 115] width 89 height 16
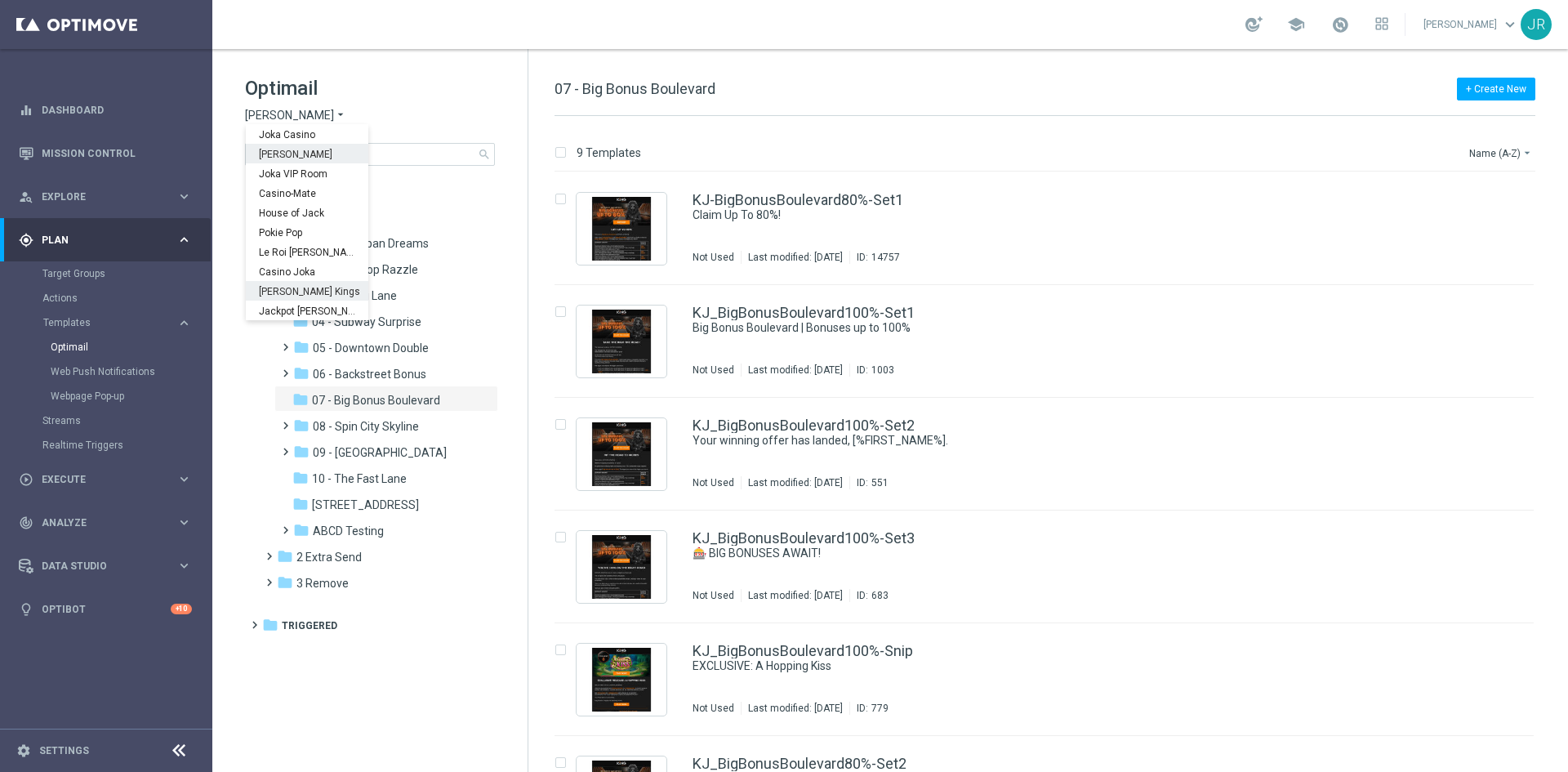
click at [0, 0] on span "[PERSON_NAME] Kings" at bounding box center [0, 0] width 0 height 0
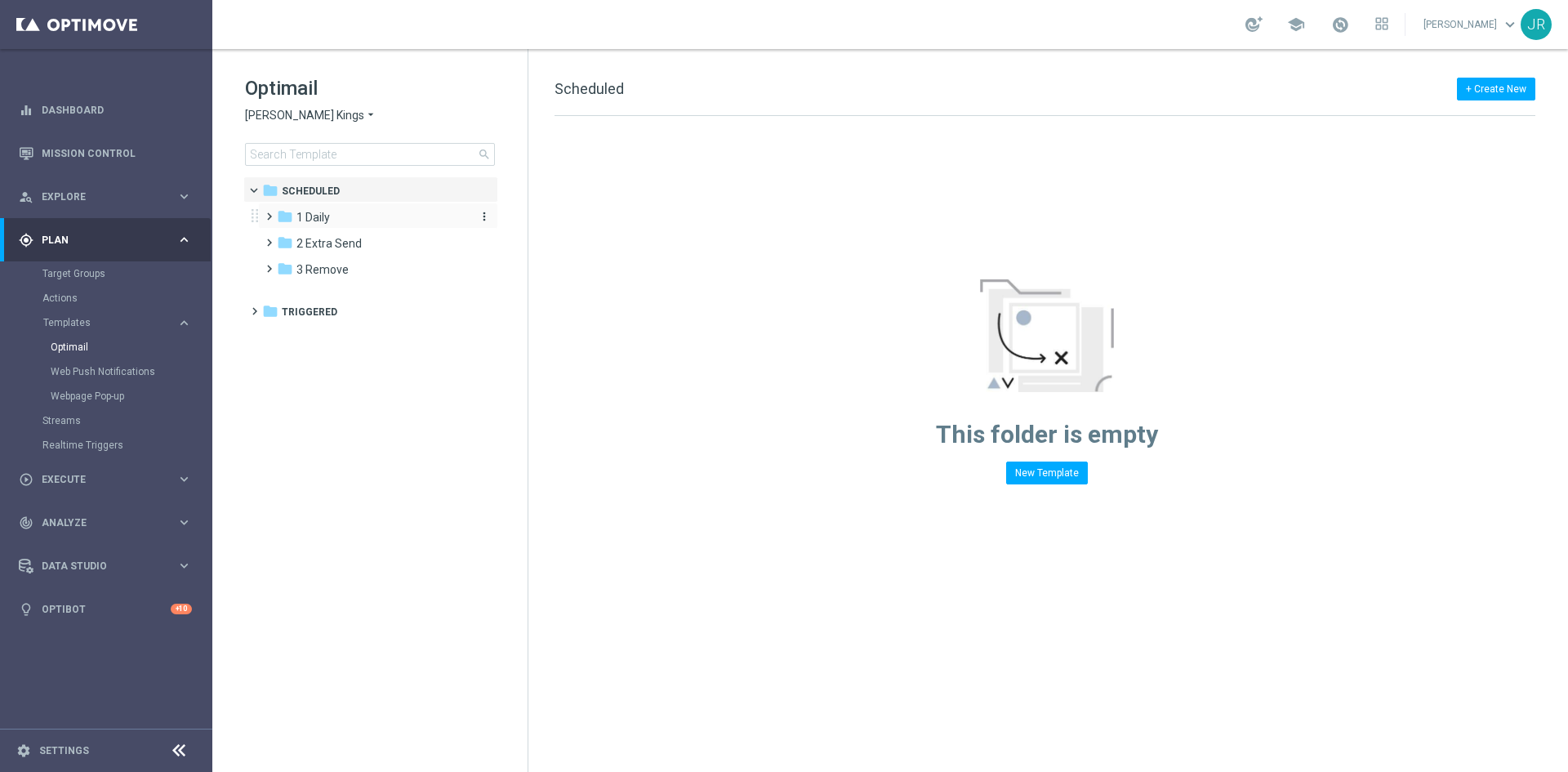
click at [323, 217] on span "1 Daily" at bounding box center [313, 217] width 33 height 15
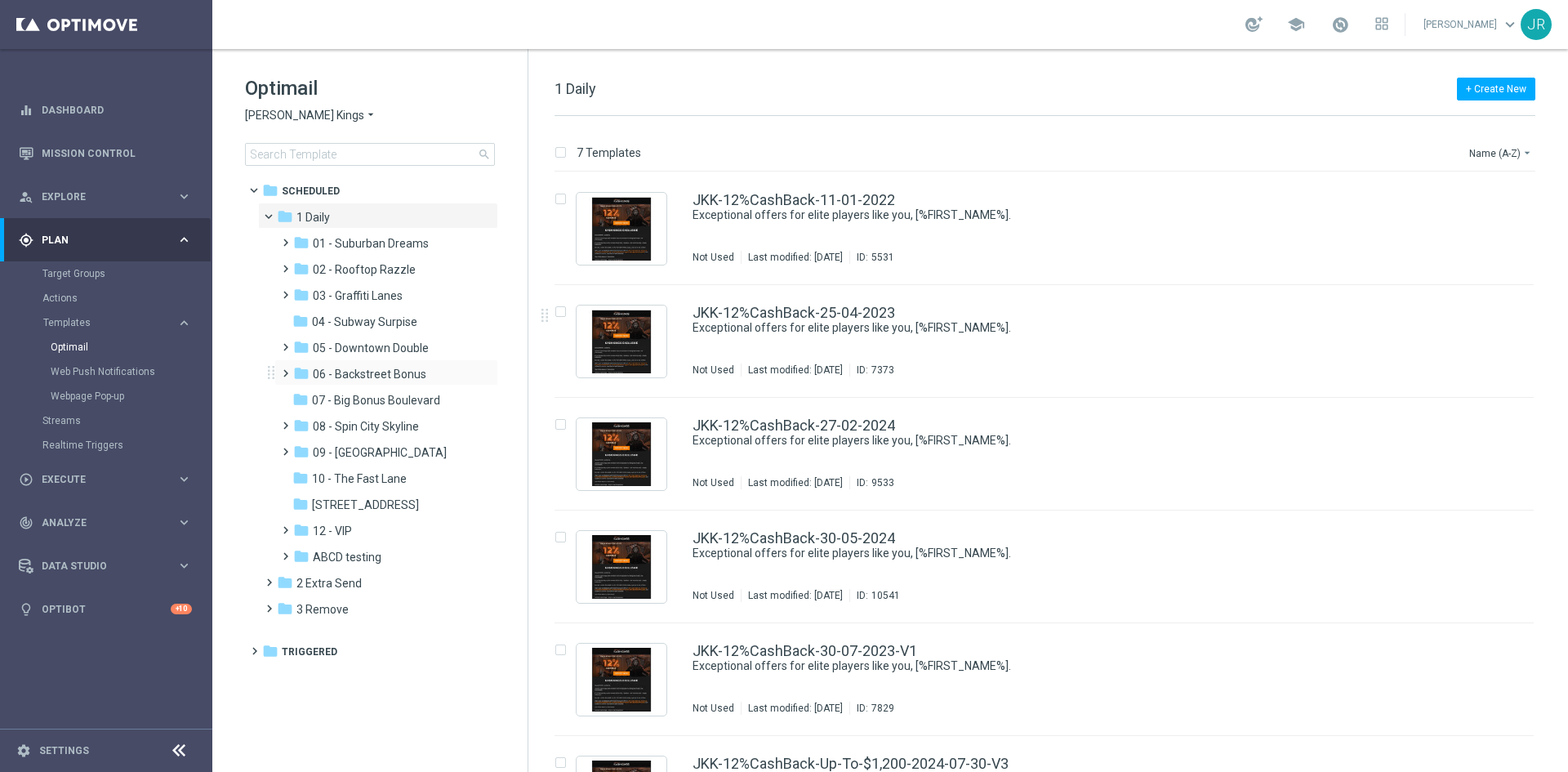
click at [394, 385] on div "folder 06 - Backstreet Bonus more_vert" at bounding box center [386, 372] width 224 height 26
click at [394, 397] on span "07 - Big Bonus Boulevard" at bounding box center [375, 401] width 128 height 15
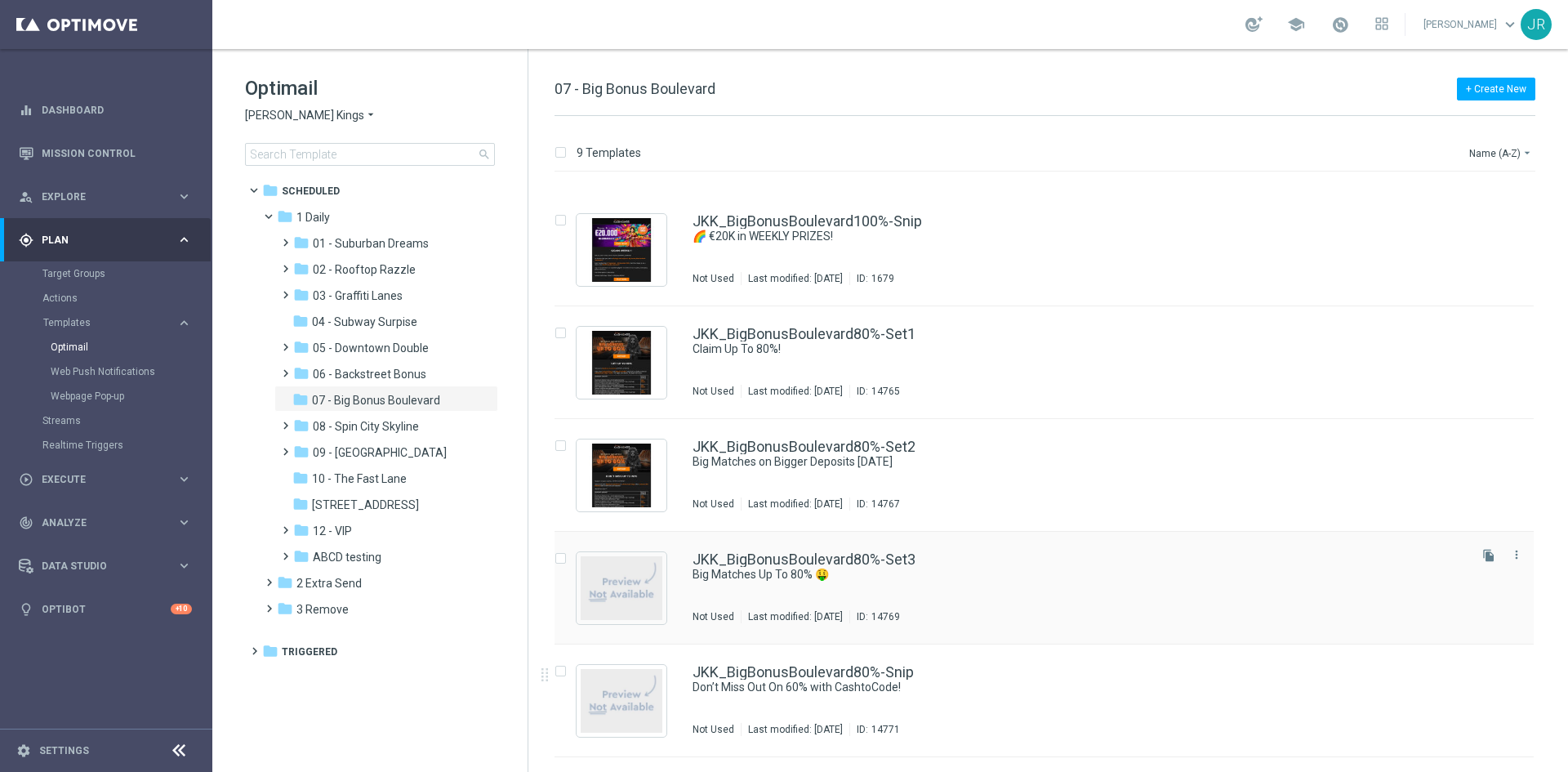
scroll to position [415, 0]
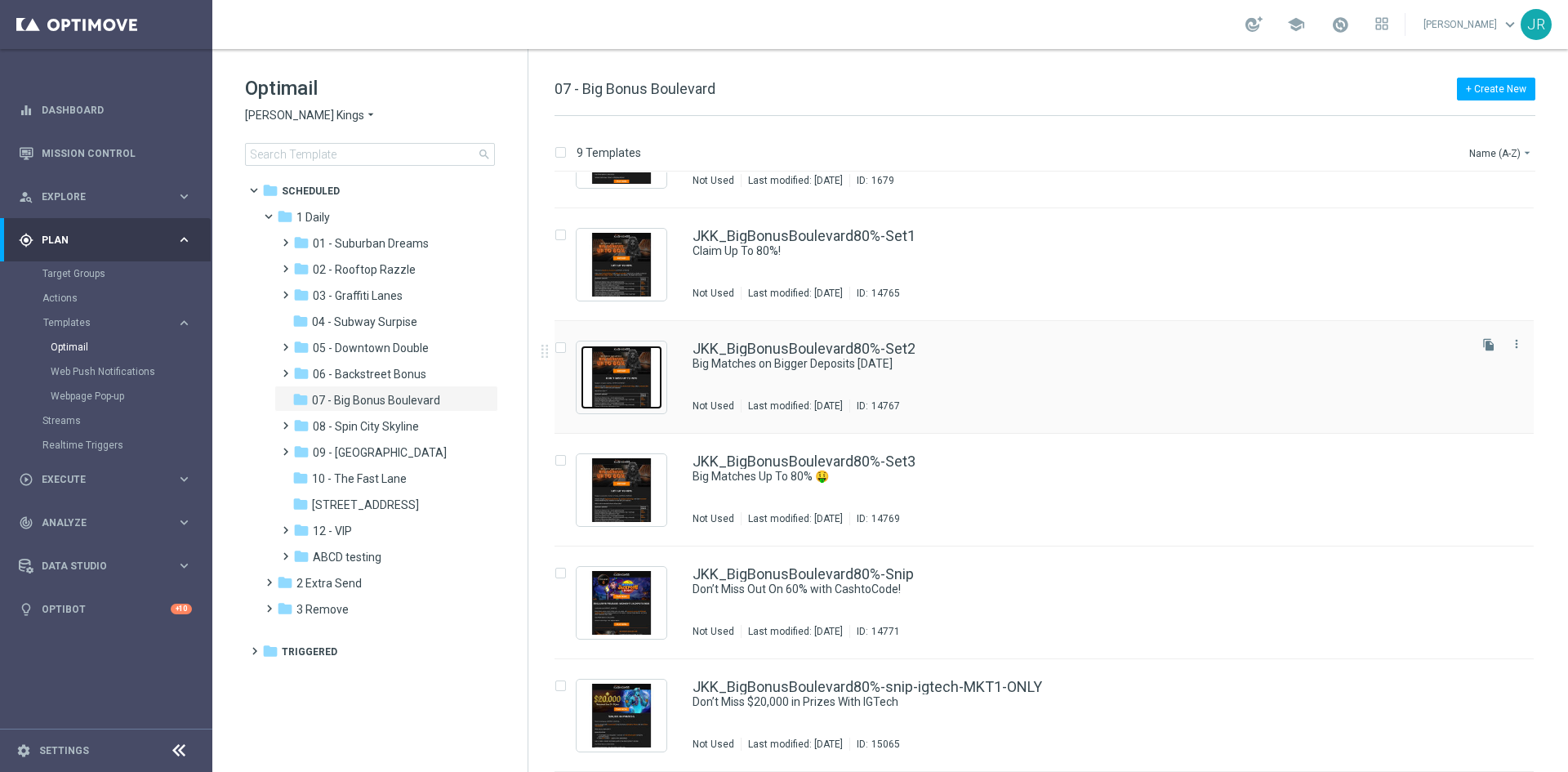
click at [641, 370] on img "Press SPACE to select this row." at bounding box center [621, 377] width 82 height 64
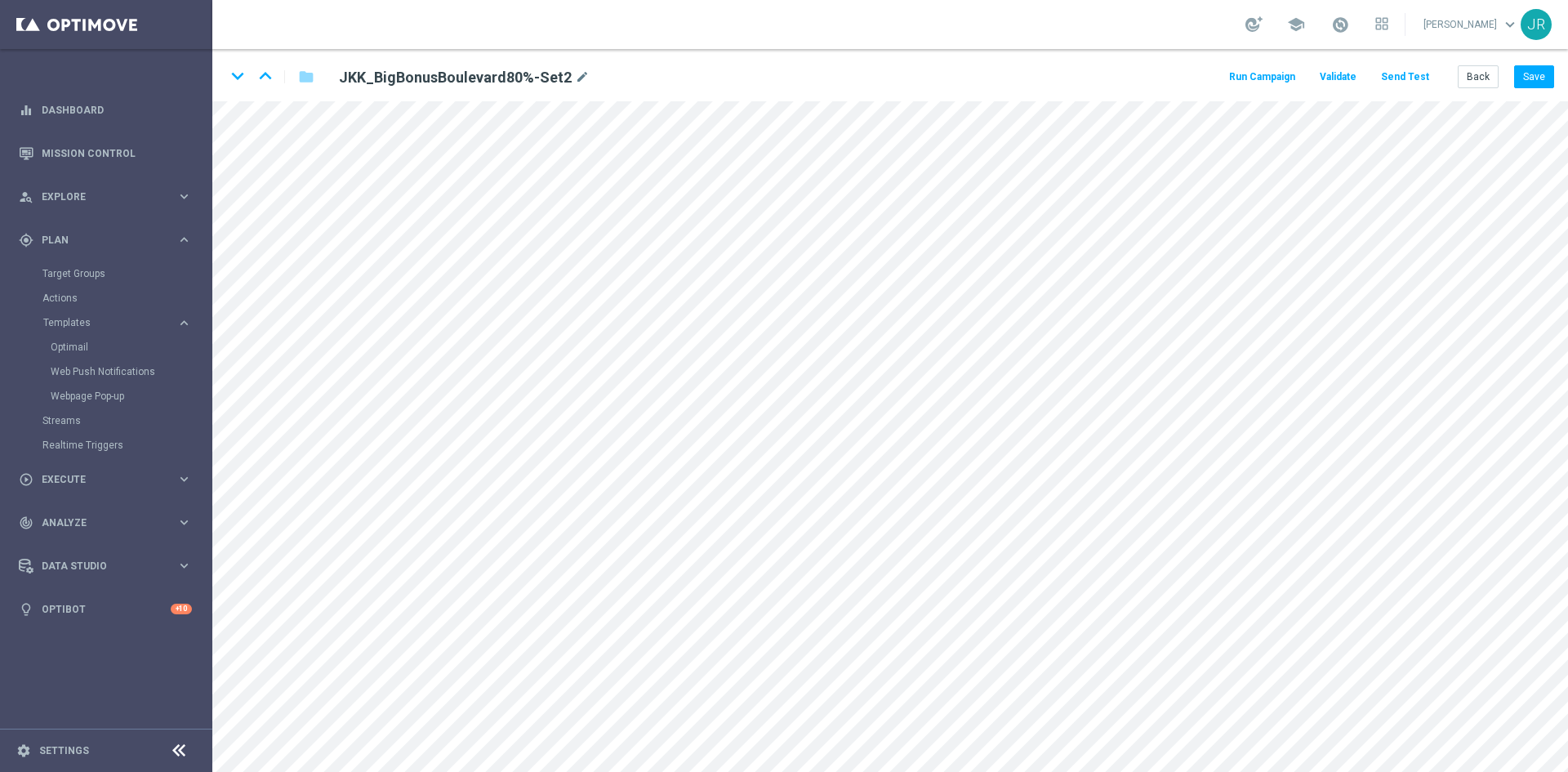
click at [1480, 89] on div "keyboard_arrow_down keyboard_arrow_up folder JKK_BigBonusBoulevard80%-Set2 mode…" at bounding box center [890, 75] width 1356 height 52
click at [1474, 79] on button "Back" at bounding box center [1478, 76] width 41 height 23
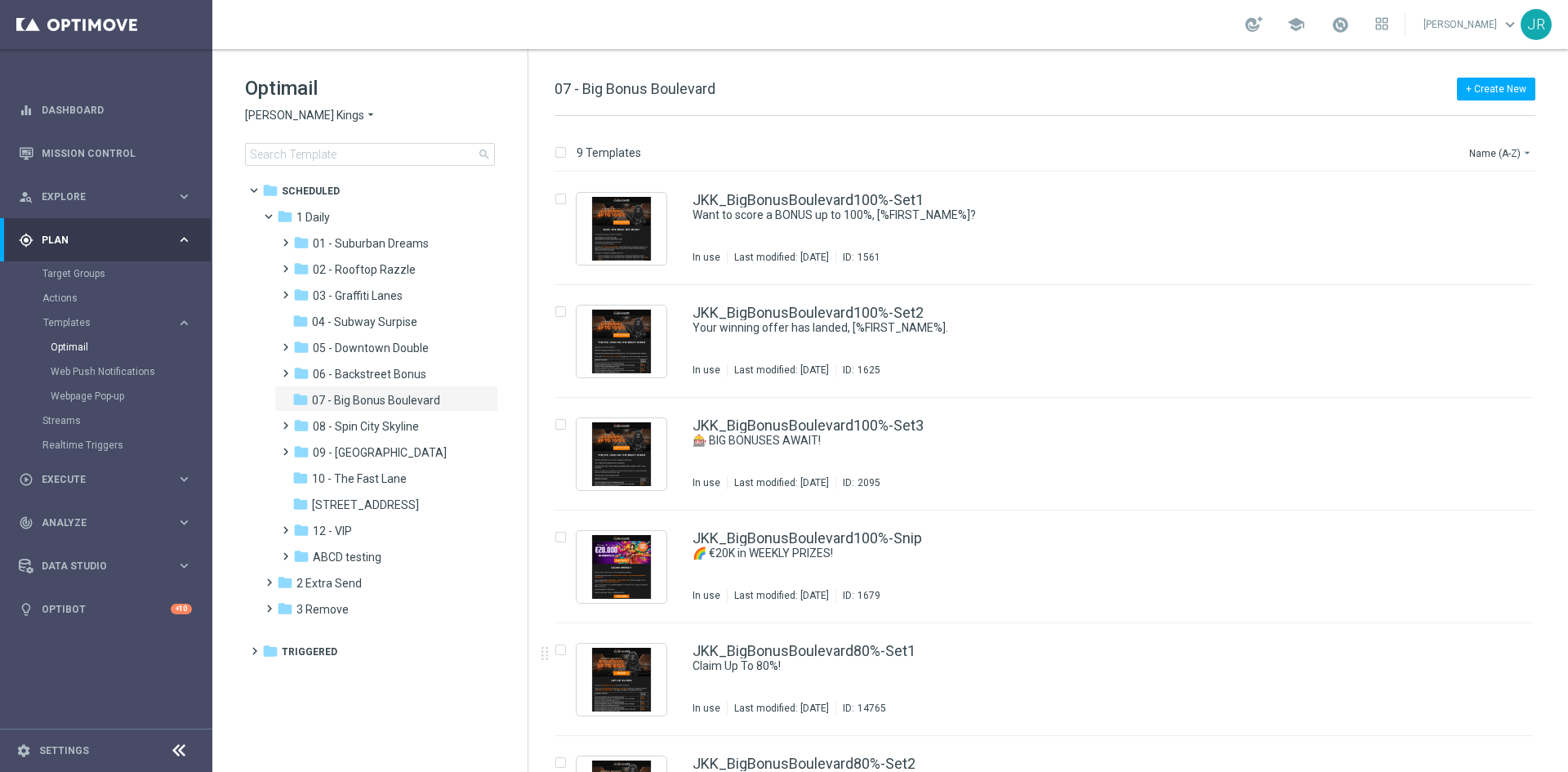
scroll to position [408, 0]
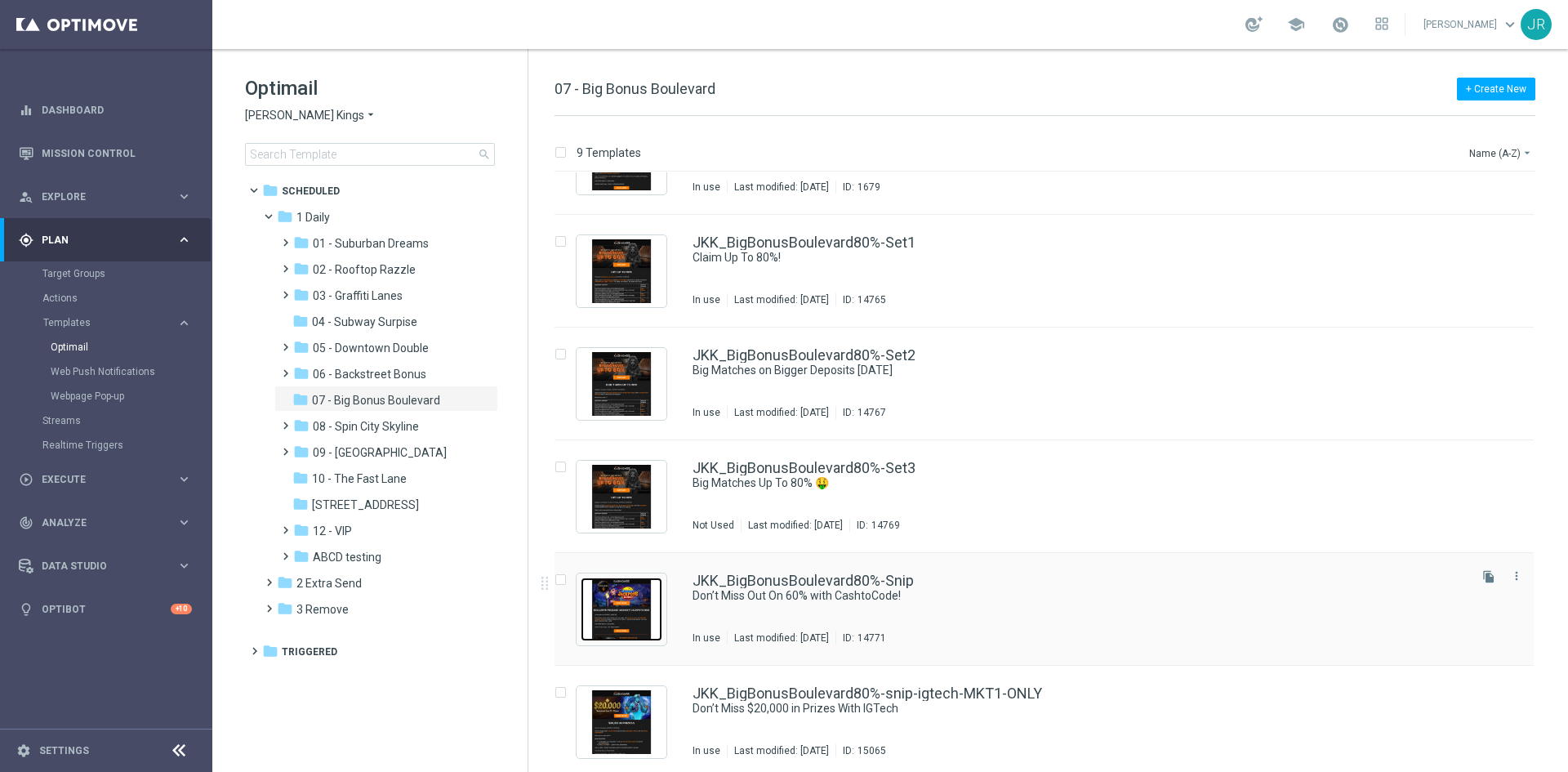
click at [612, 608] on img "Press SPACE to select this row." at bounding box center [621, 609] width 82 height 64
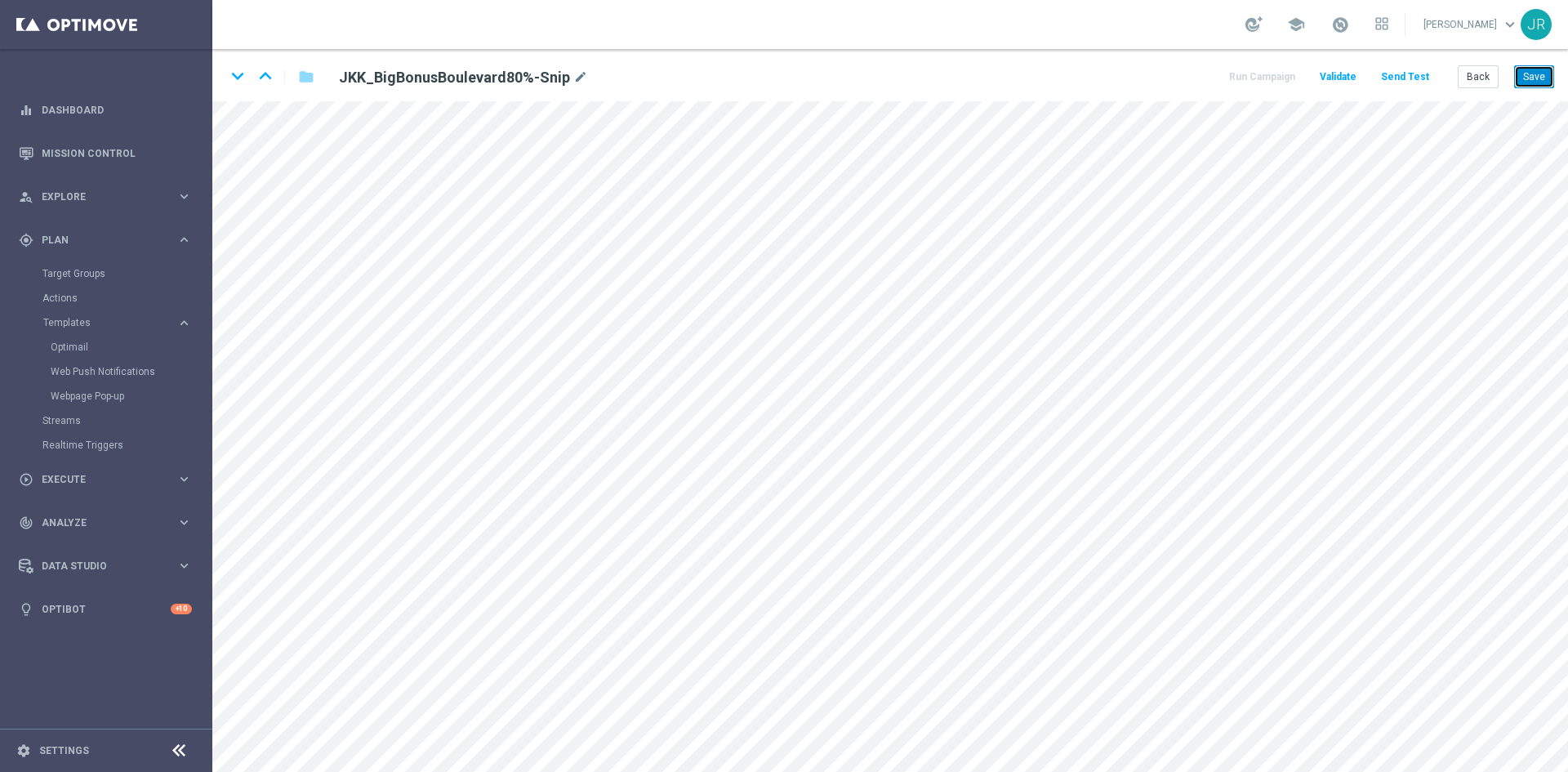
click at [1545, 78] on button "Save" at bounding box center [1534, 76] width 40 height 23
click at [1544, 66] on button "Save" at bounding box center [1534, 76] width 40 height 23
click at [1532, 82] on button "Save" at bounding box center [1534, 76] width 40 height 23
click at [1539, 67] on button "Save" at bounding box center [1534, 76] width 40 height 23
click at [1543, 70] on button "Save" at bounding box center [1534, 76] width 40 height 23
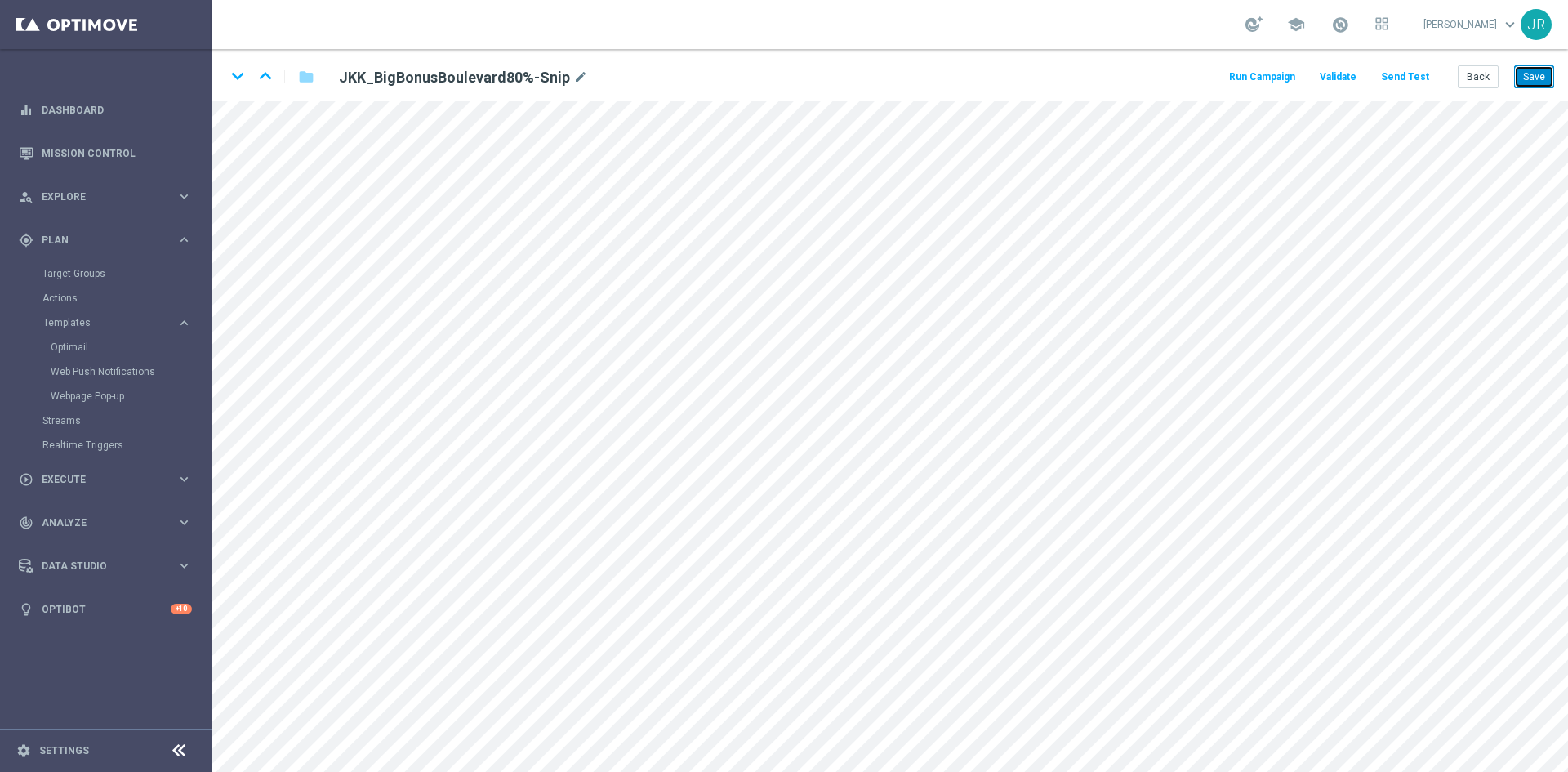
click at [1530, 79] on button "Save" at bounding box center [1534, 76] width 40 height 23
click at [1404, 80] on button "Send Test" at bounding box center [1404, 77] width 53 height 22
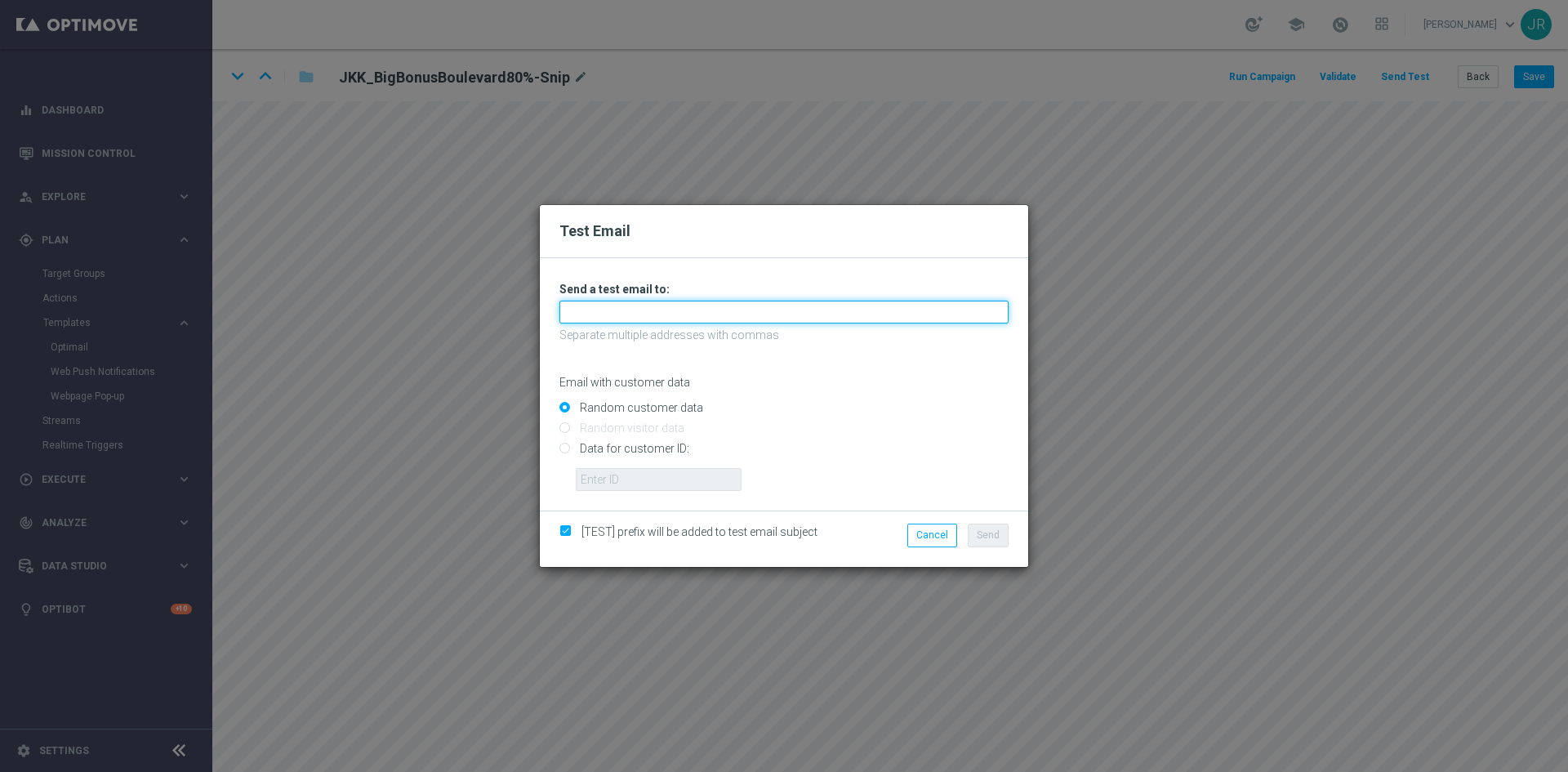
click at [618, 314] on input "text" at bounding box center [784, 311] width 449 height 23
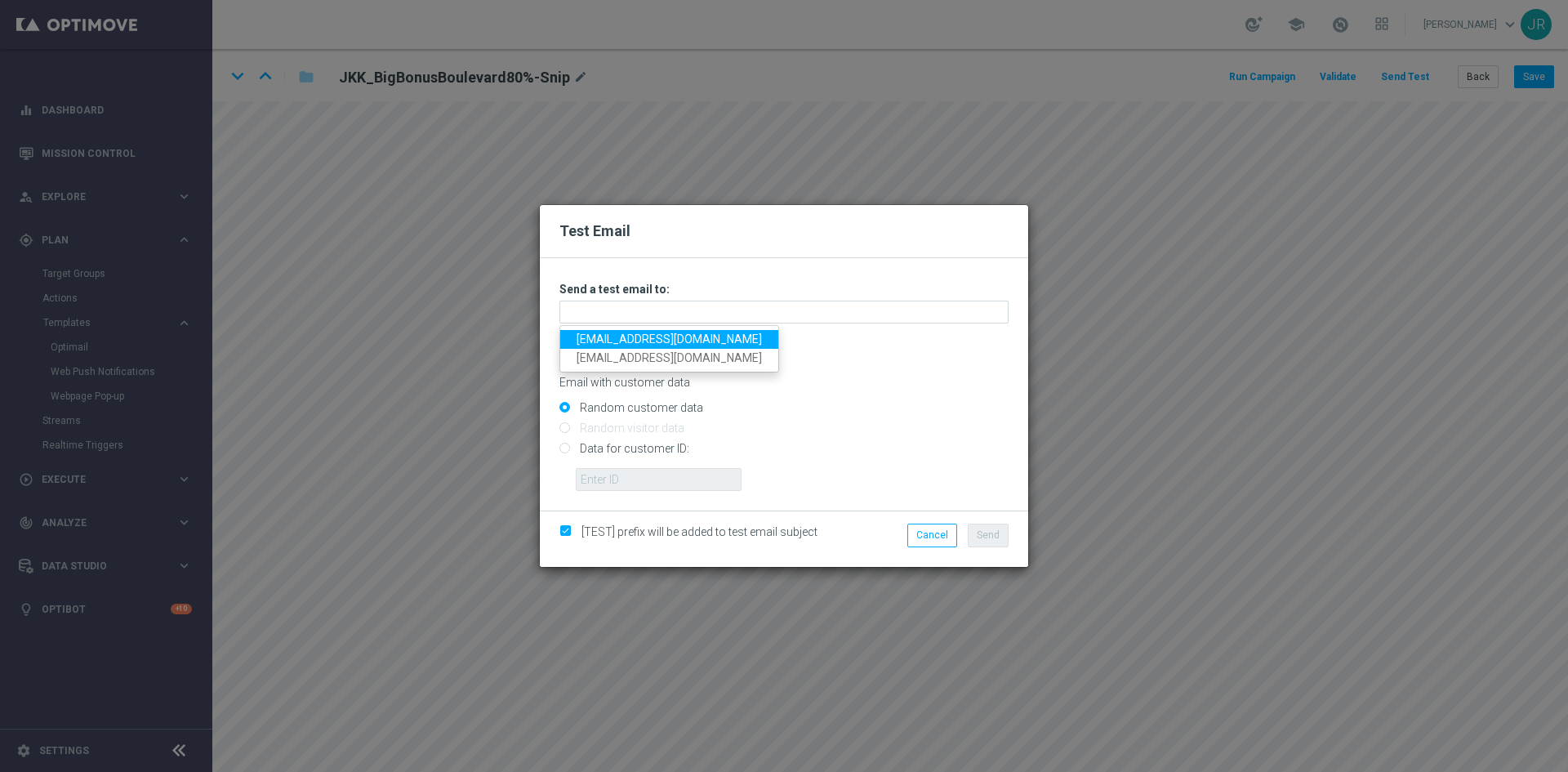
click at [613, 342] on link "[EMAIL_ADDRESS][DOMAIN_NAME]" at bounding box center [669, 339] width 218 height 18
type input "[EMAIL_ADDRESS][DOMAIN_NAME]"
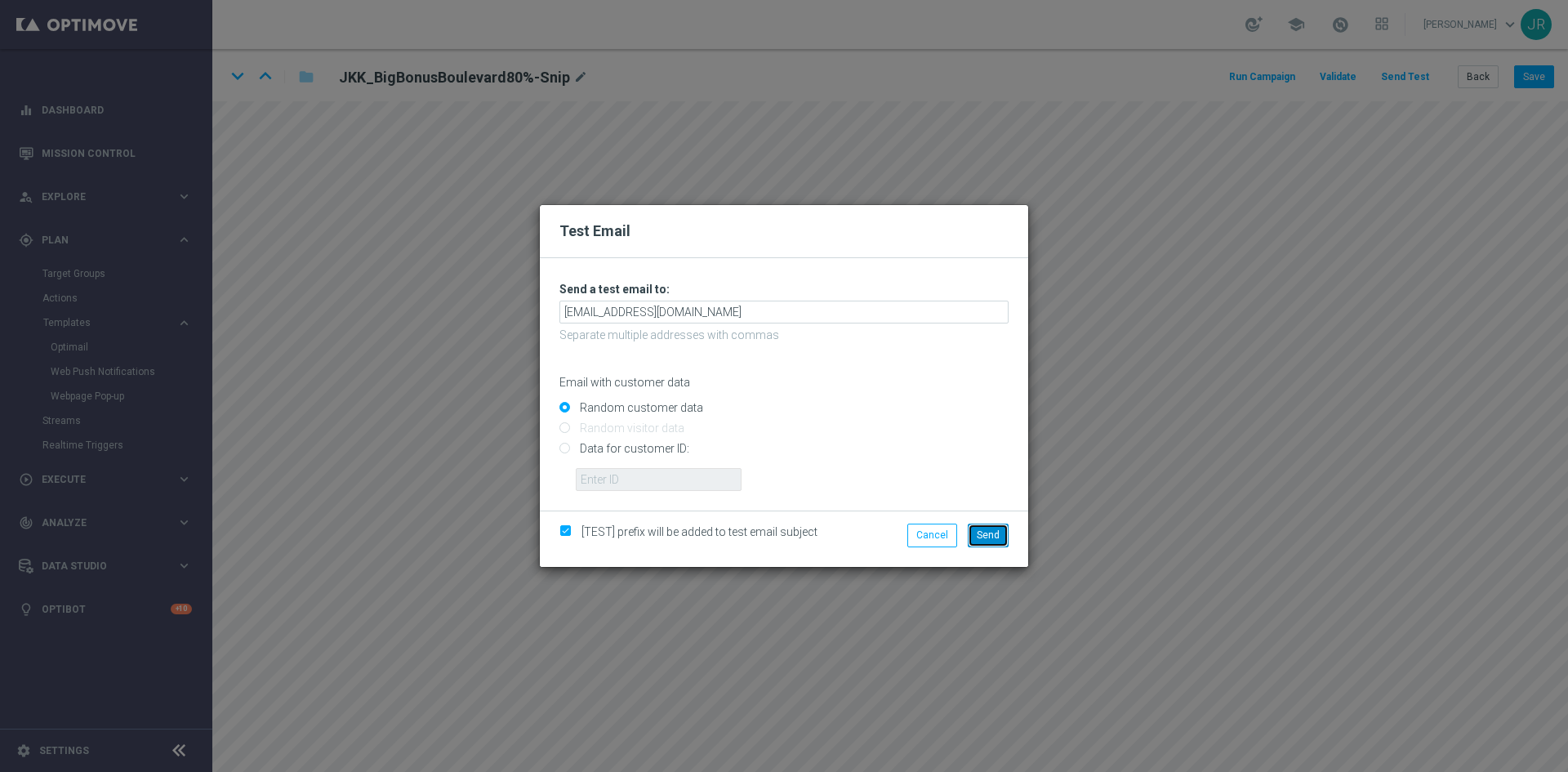
click at [987, 540] on button "Send" at bounding box center [988, 534] width 41 height 23
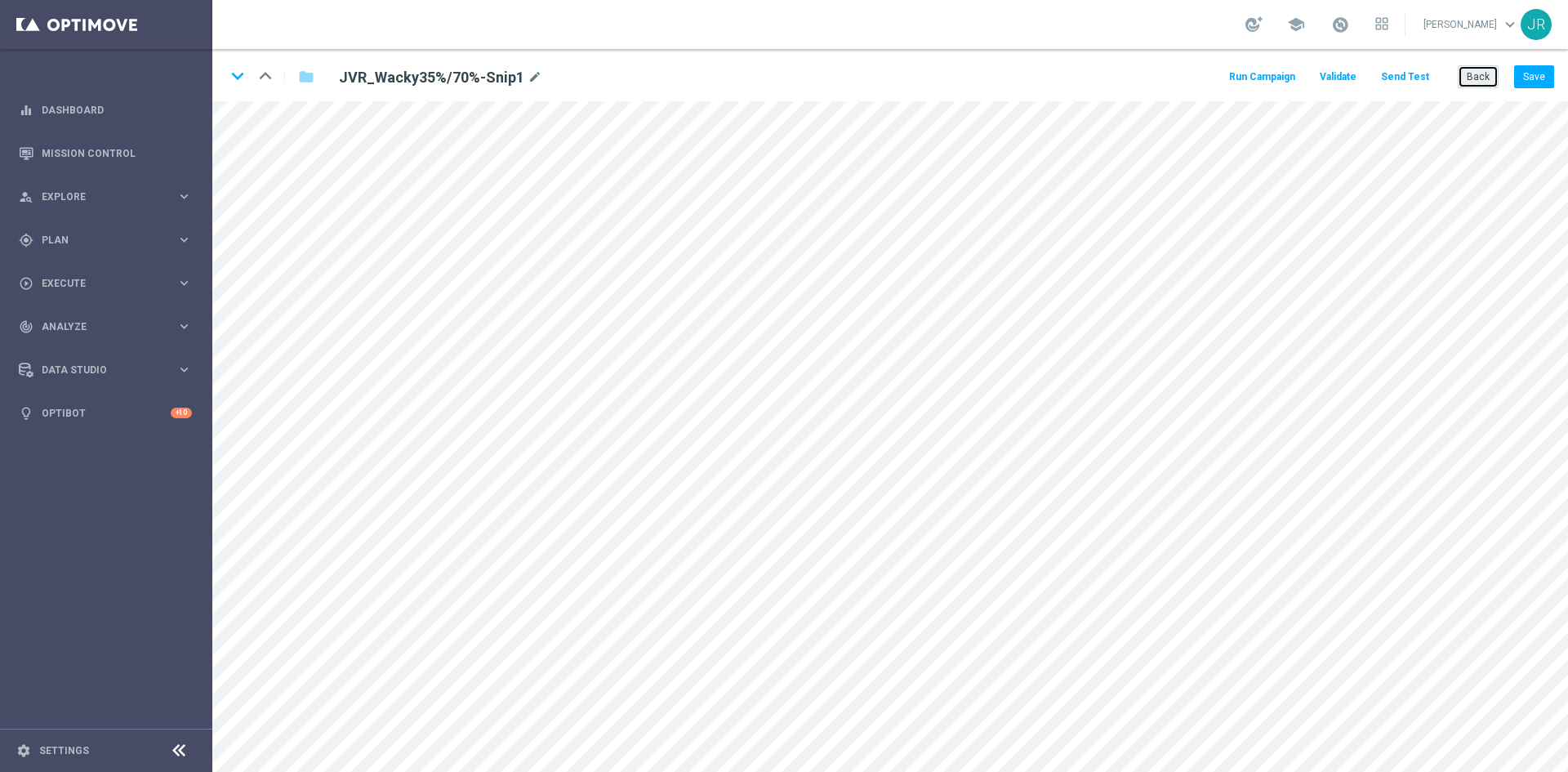
click at [1468, 74] on button "Back" at bounding box center [1478, 76] width 41 height 23
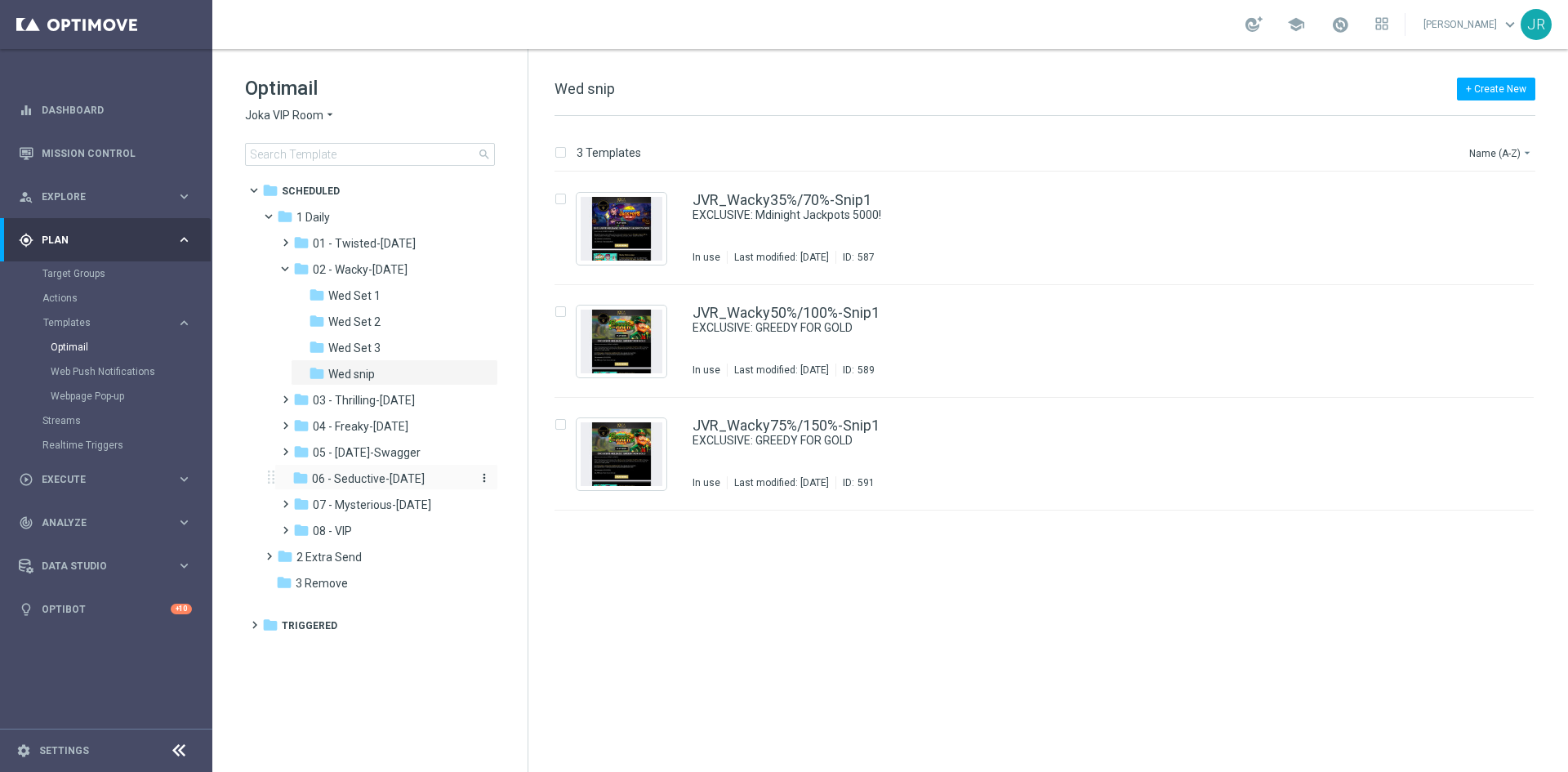
click at [369, 483] on span "06 - Seductive-[DATE]" at bounding box center [368, 478] width 113 height 15
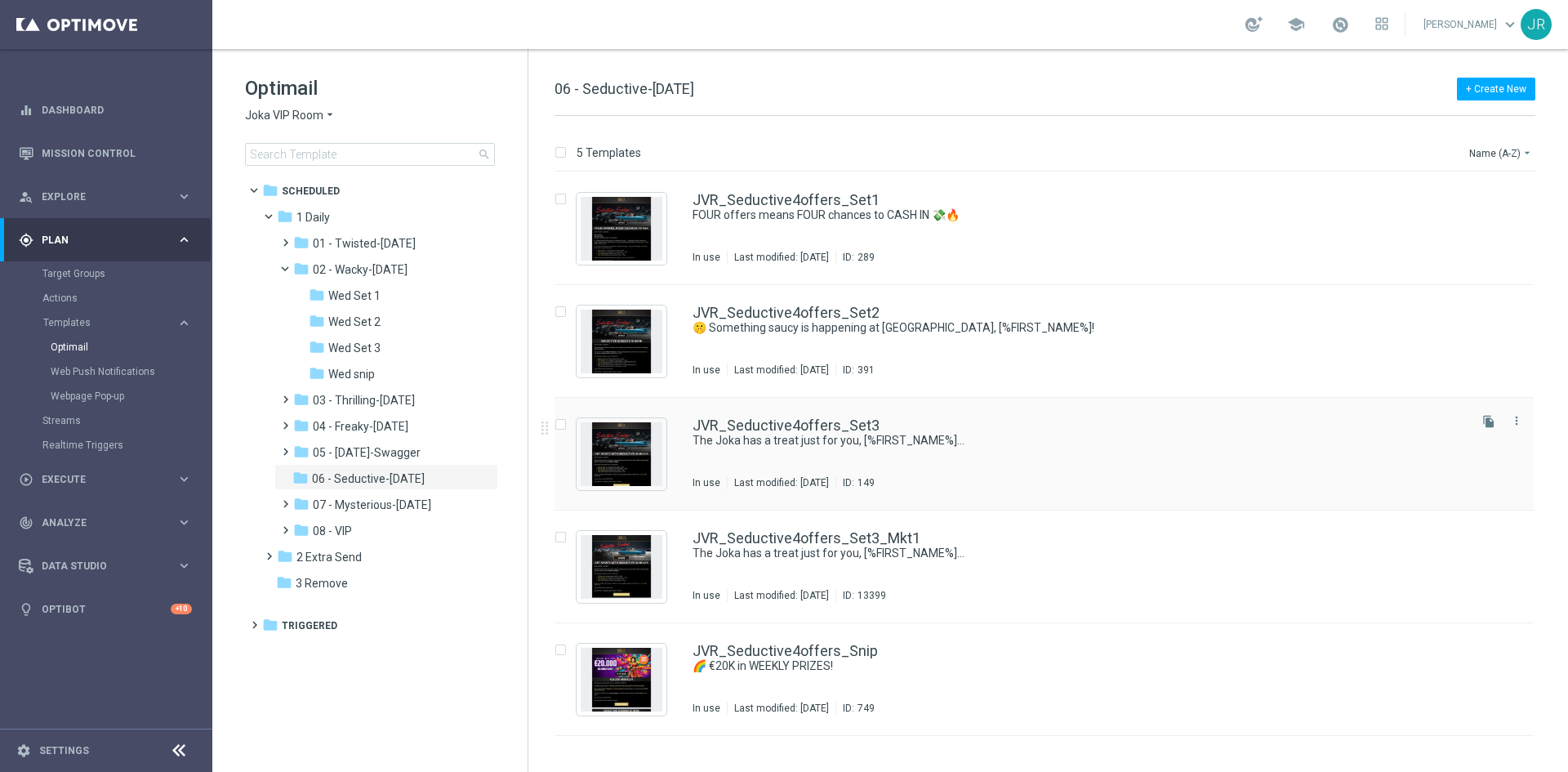
click at [677, 450] on div "JVR_Seductive4offers_Set3 The Joka has a treat just for you, [%FIRST_NAME%]... …" at bounding box center [1044, 454] width 979 height 113
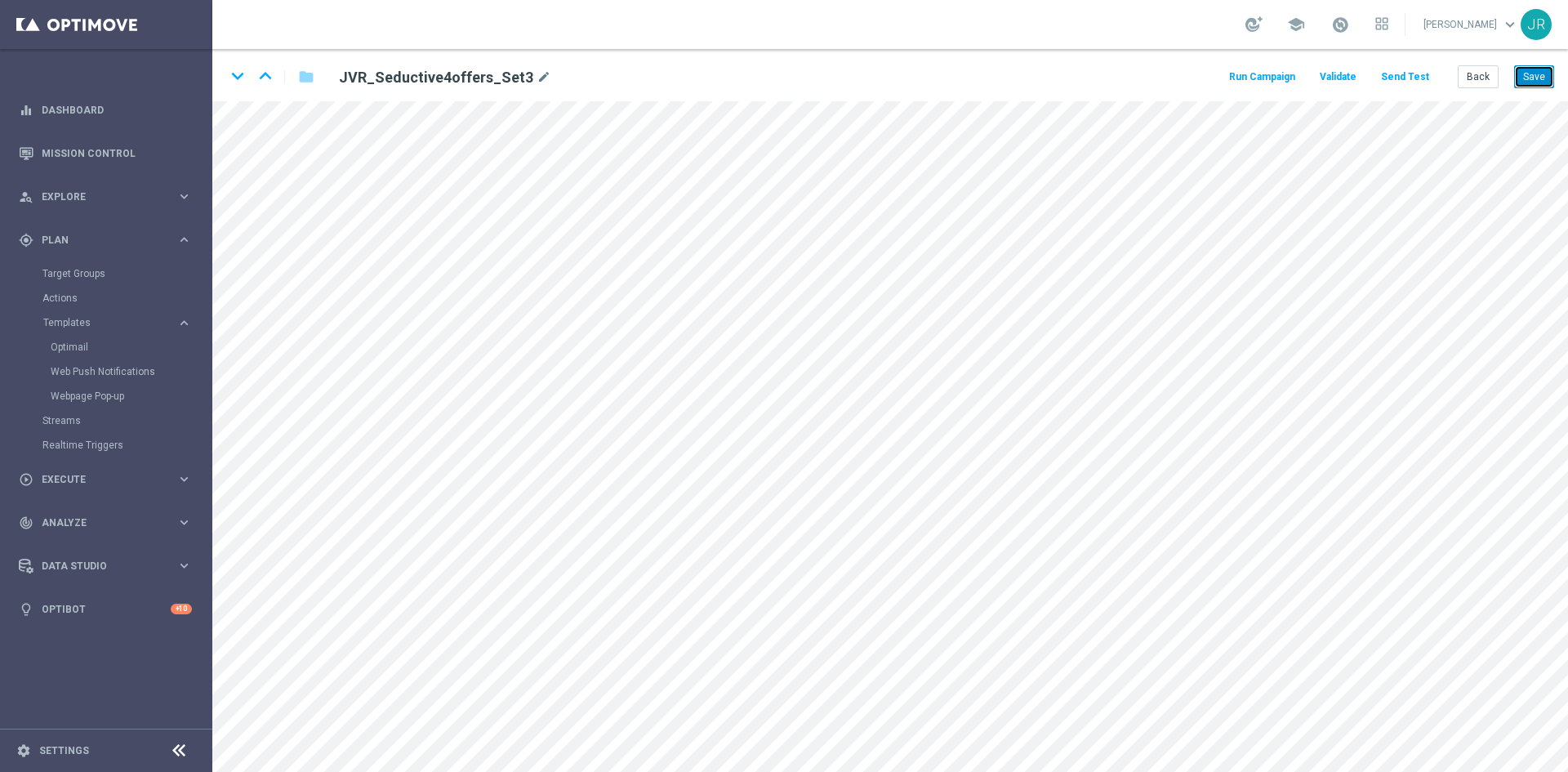
click at [1534, 79] on button "Save" at bounding box center [1534, 76] width 40 height 23
click at [1528, 79] on button "Save" at bounding box center [1534, 76] width 40 height 23
click at [1539, 86] on button "Save" at bounding box center [1534, 76] width 40 height 23
click at [1537, 75] on button "Save" at bounding box center [1534, 76] width 40 height 23
click at [1535, 69] on button "Save" at bounding box center [1534, 76] width 40 height 23
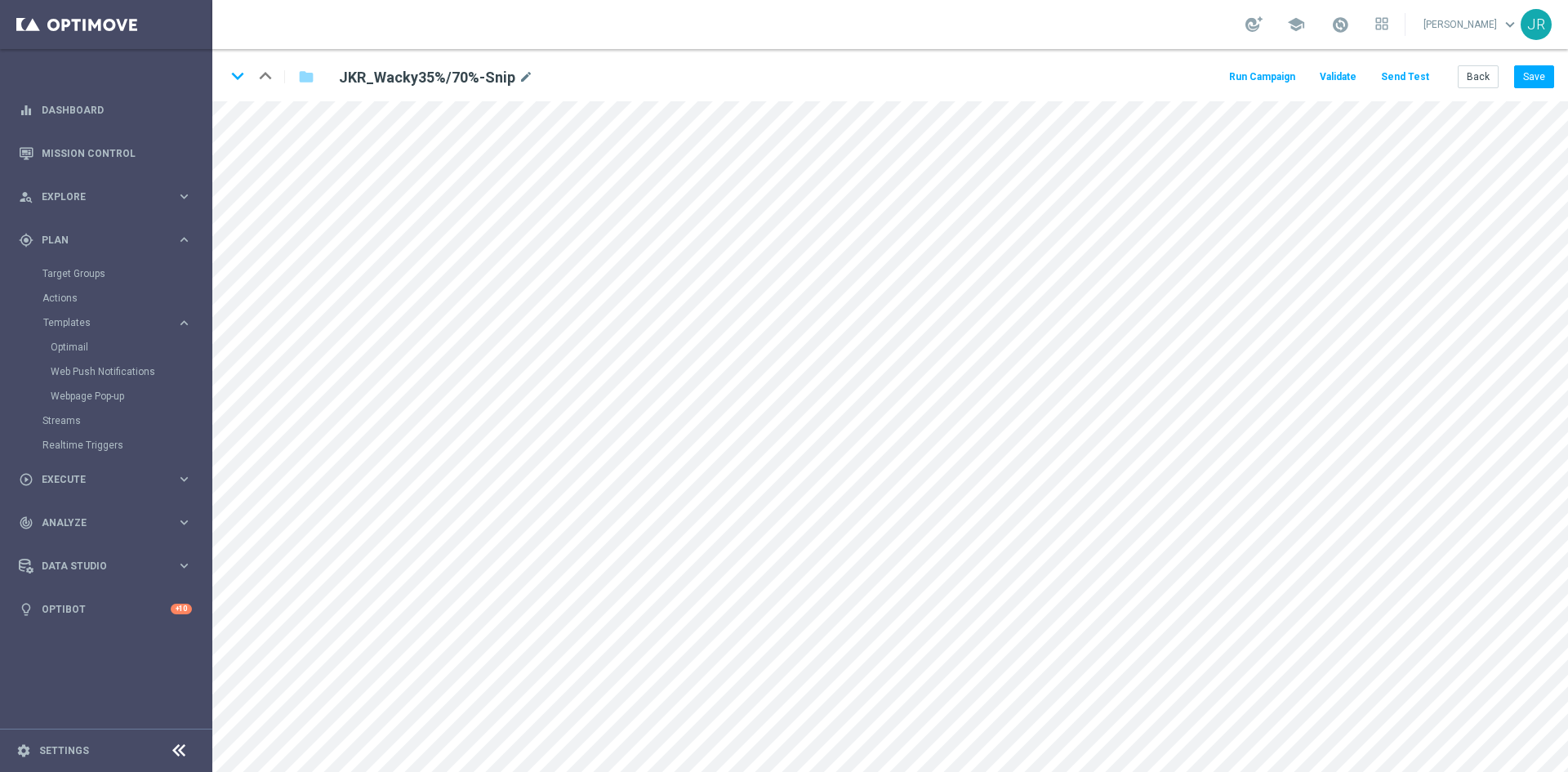
click at [1411, 70] on button "Send Test" at bounding box center [1404, 77] width 53 height 22
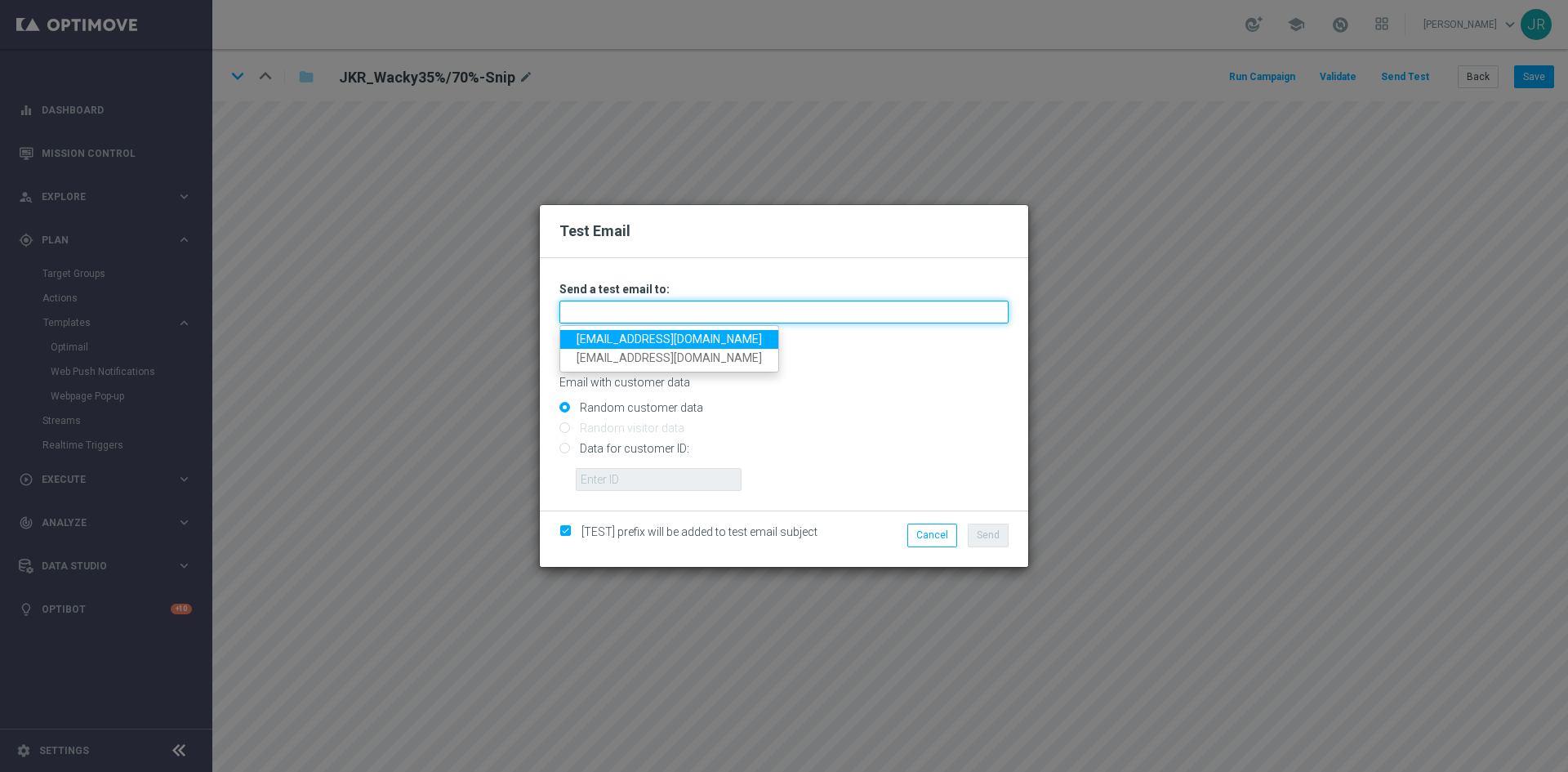
drag, startPoint x: 638, startPoint y: 318, endPoint x: 572, endPoint y: 327, distance: 66.6
click at [627, 319] on input "text" at bounding box center [784, 311] width 449 height 23
click at [612, 336] on link "[EMAIL_ADDRESS][DOMAIN_NAME]" at bounding box center [669, 339] width 218 height 18
type input "[EMAIL_ADDRESS][DOMAIN_NAME]"
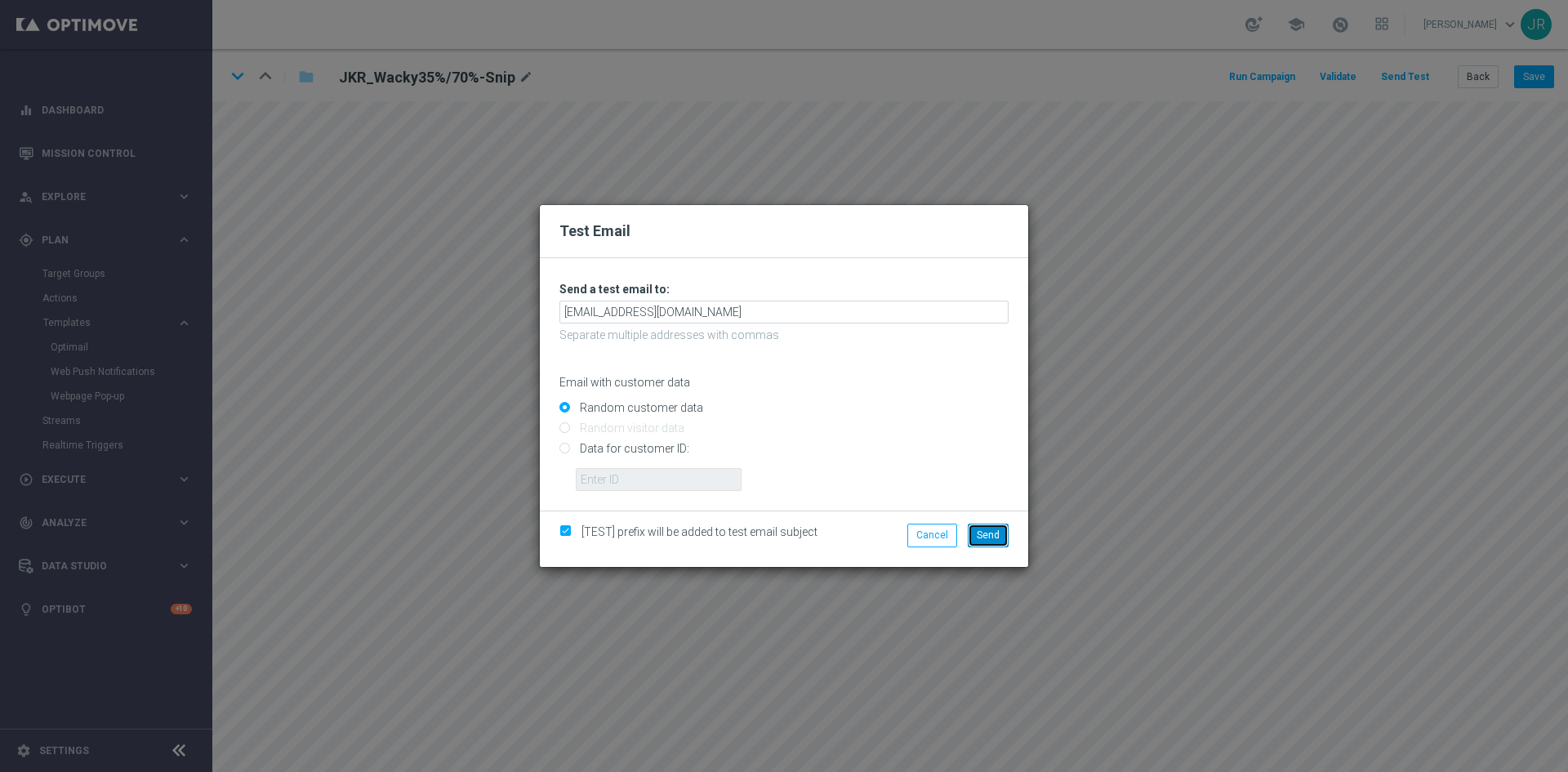
click at [993, 539] on span "Send" at bounding box center [988, 535] width 23 height 12
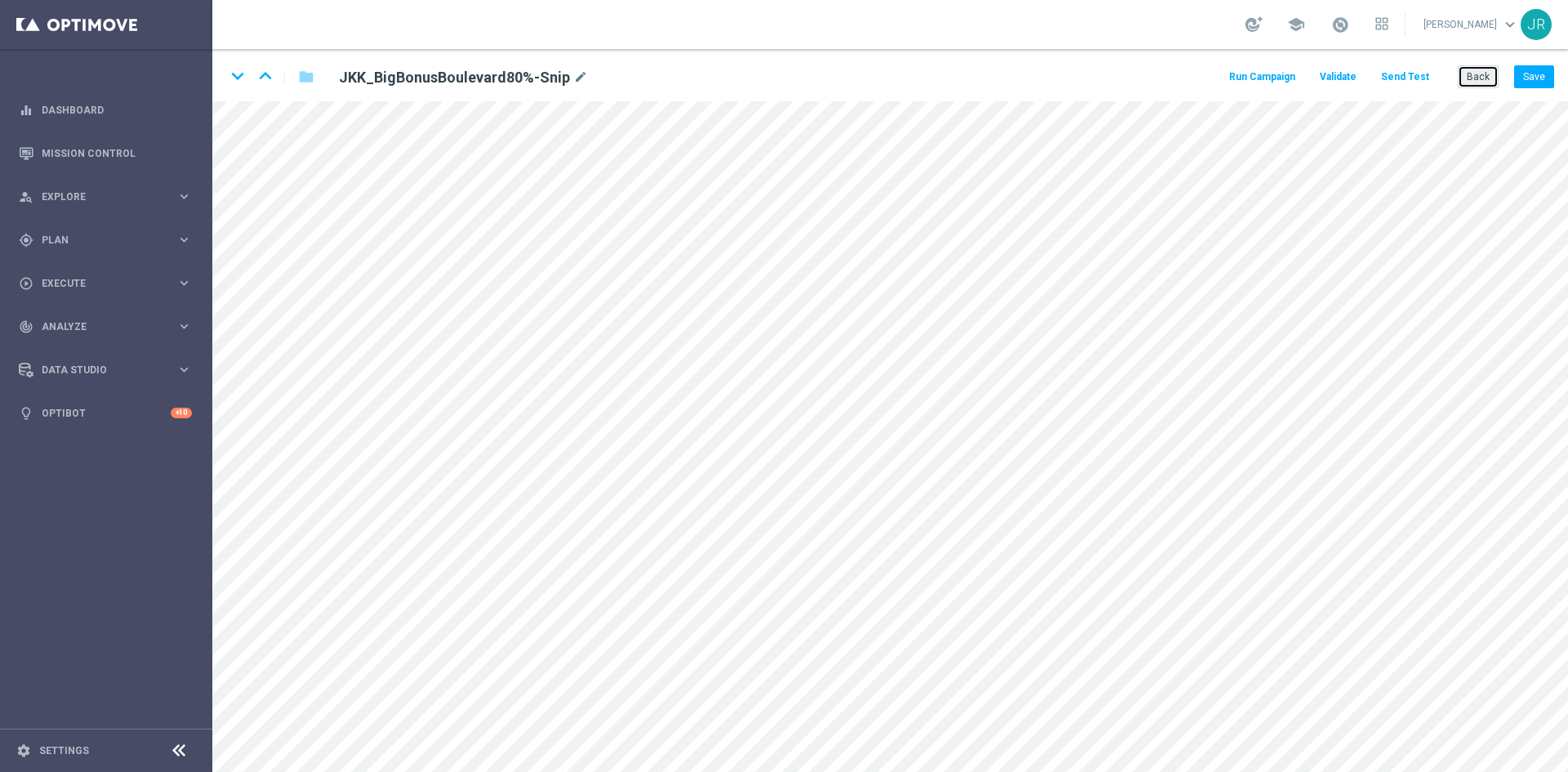
click at [1483, 75] on button "Back" at bounding box center [1478, 76] width 41 height 23
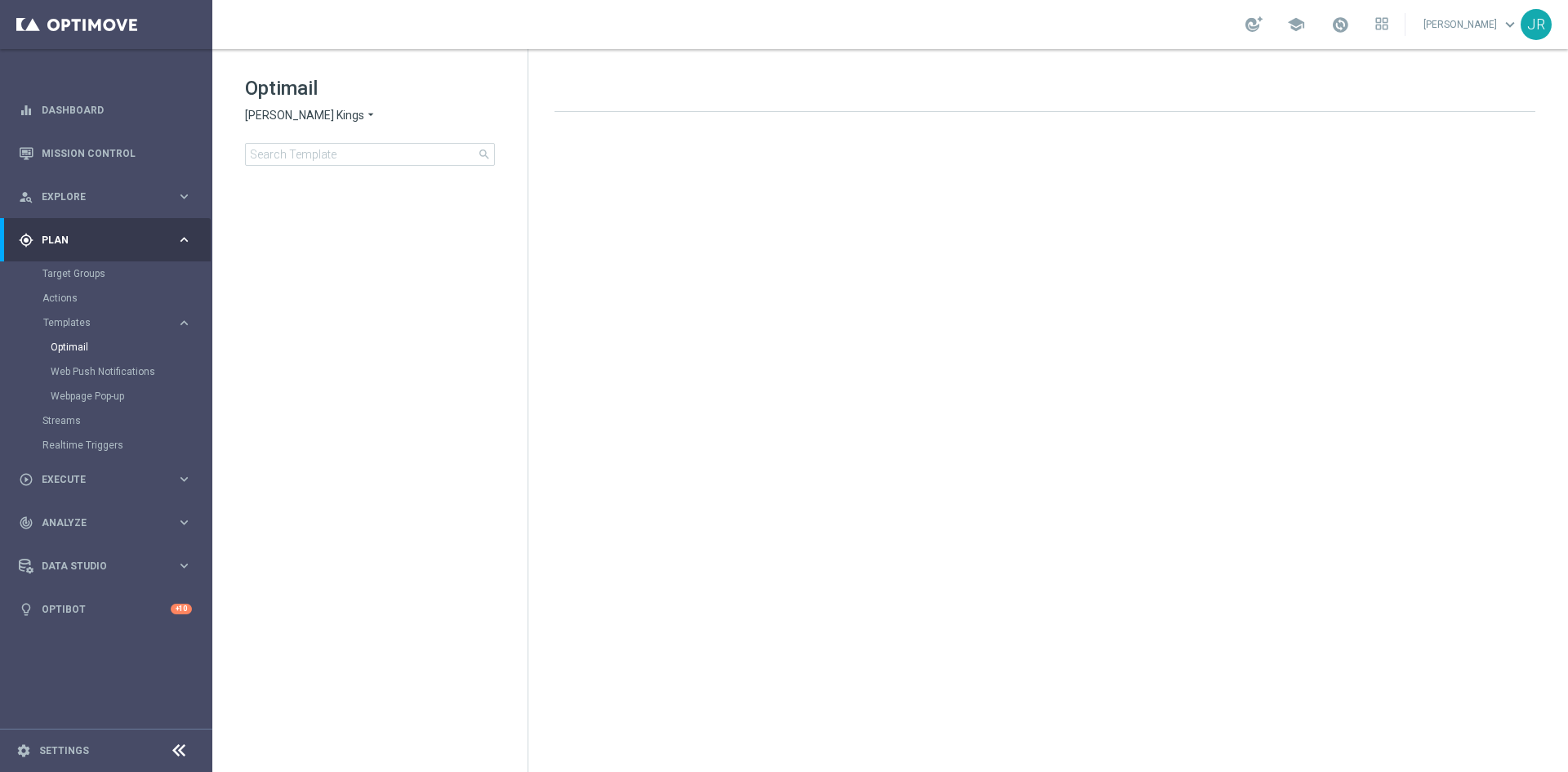
click at [292, 115] on span "Johnnie Kash Kings" at bounding box center [304, 115] width 120 height 16
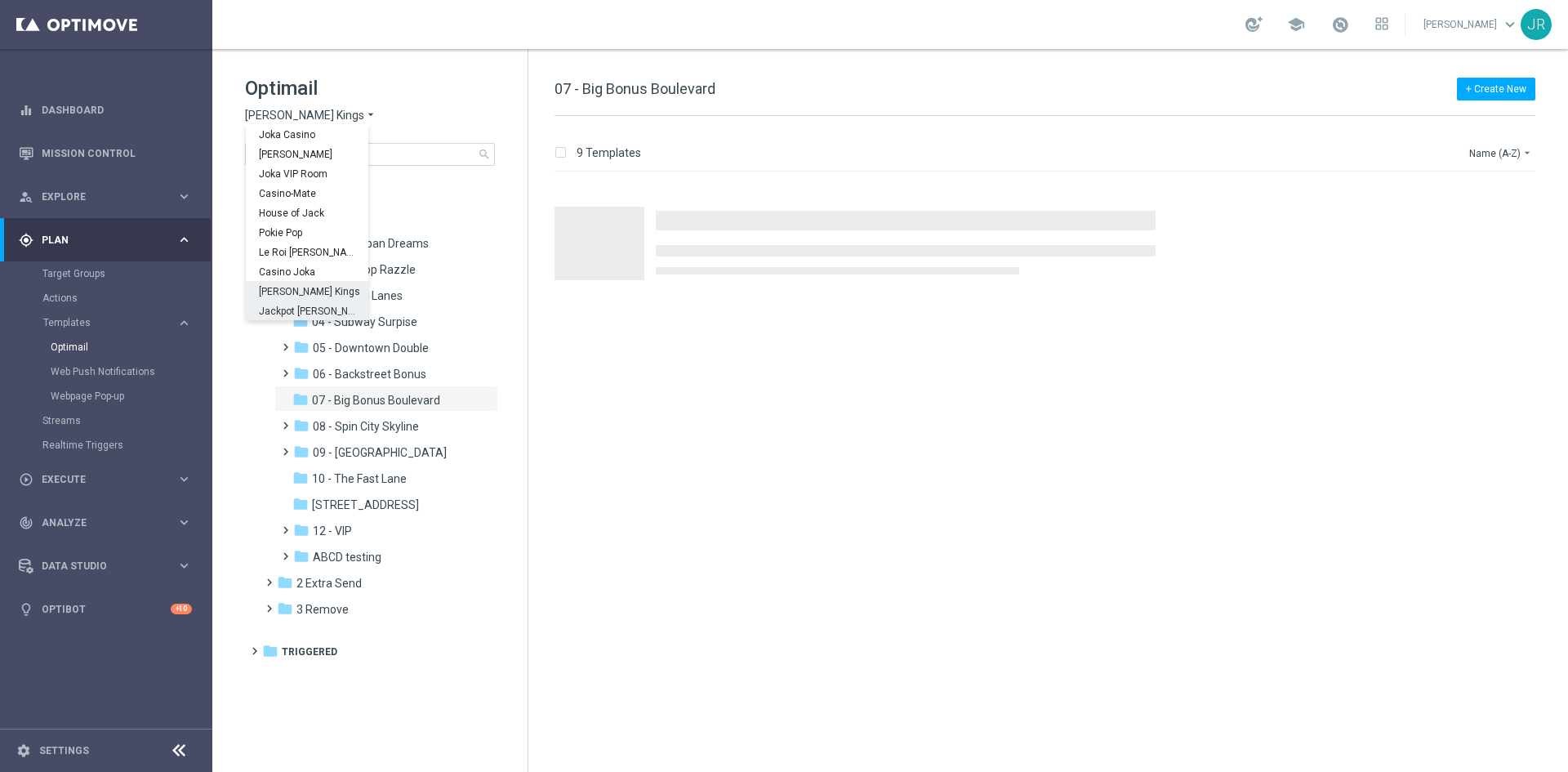
click at [0, 0] on span "Jackpot [PERSON_NAME]" at bounding box center [0, 0] width 0 height 0
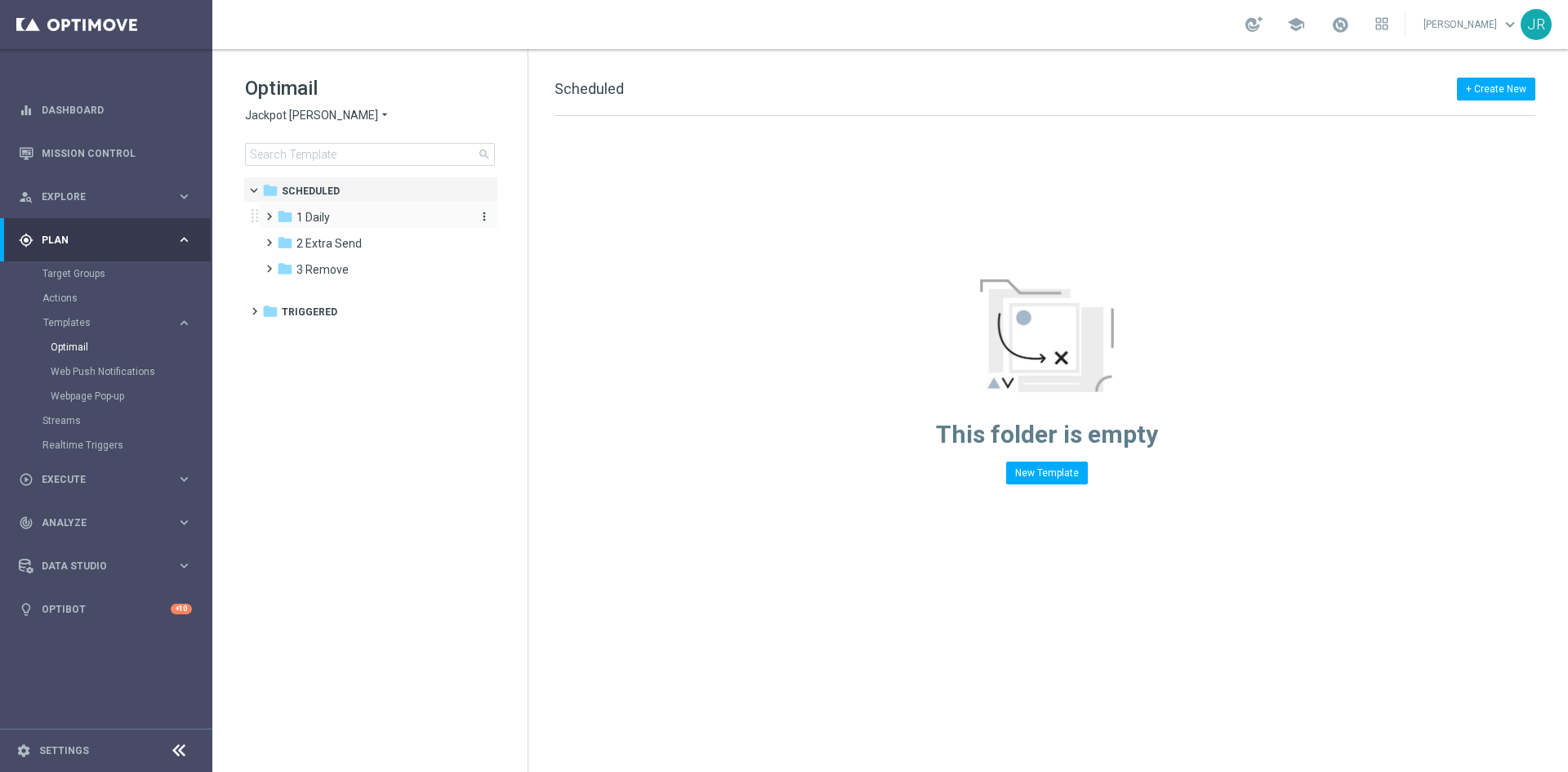
click at [328, 215] on span "1 Daily" at bounding box center [313, 217] width 33 height 15
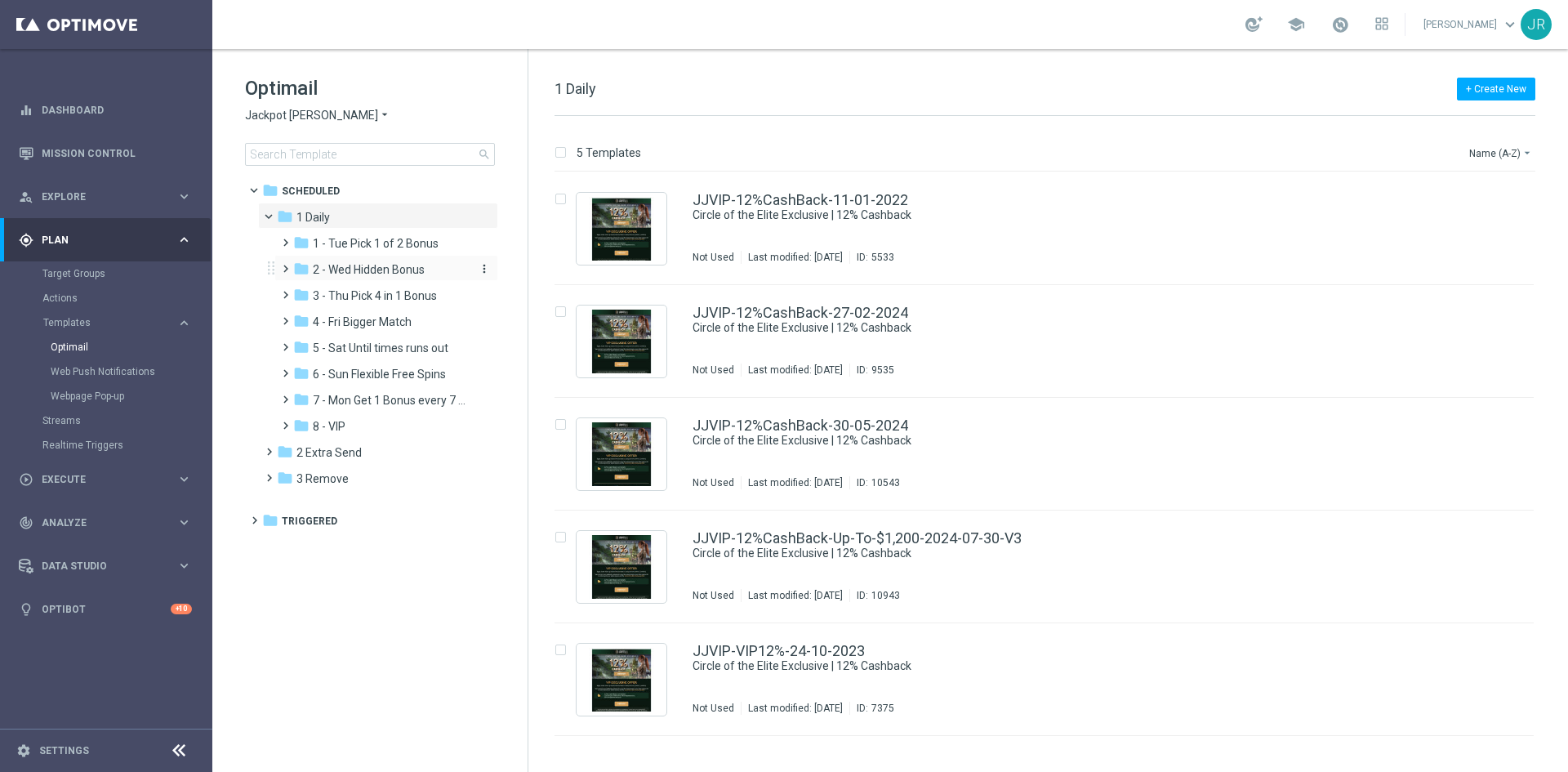
click at [354, 265] on span "2 - Wed Hidden Bonus" at bounding box center [369, 269] width 112 height 15
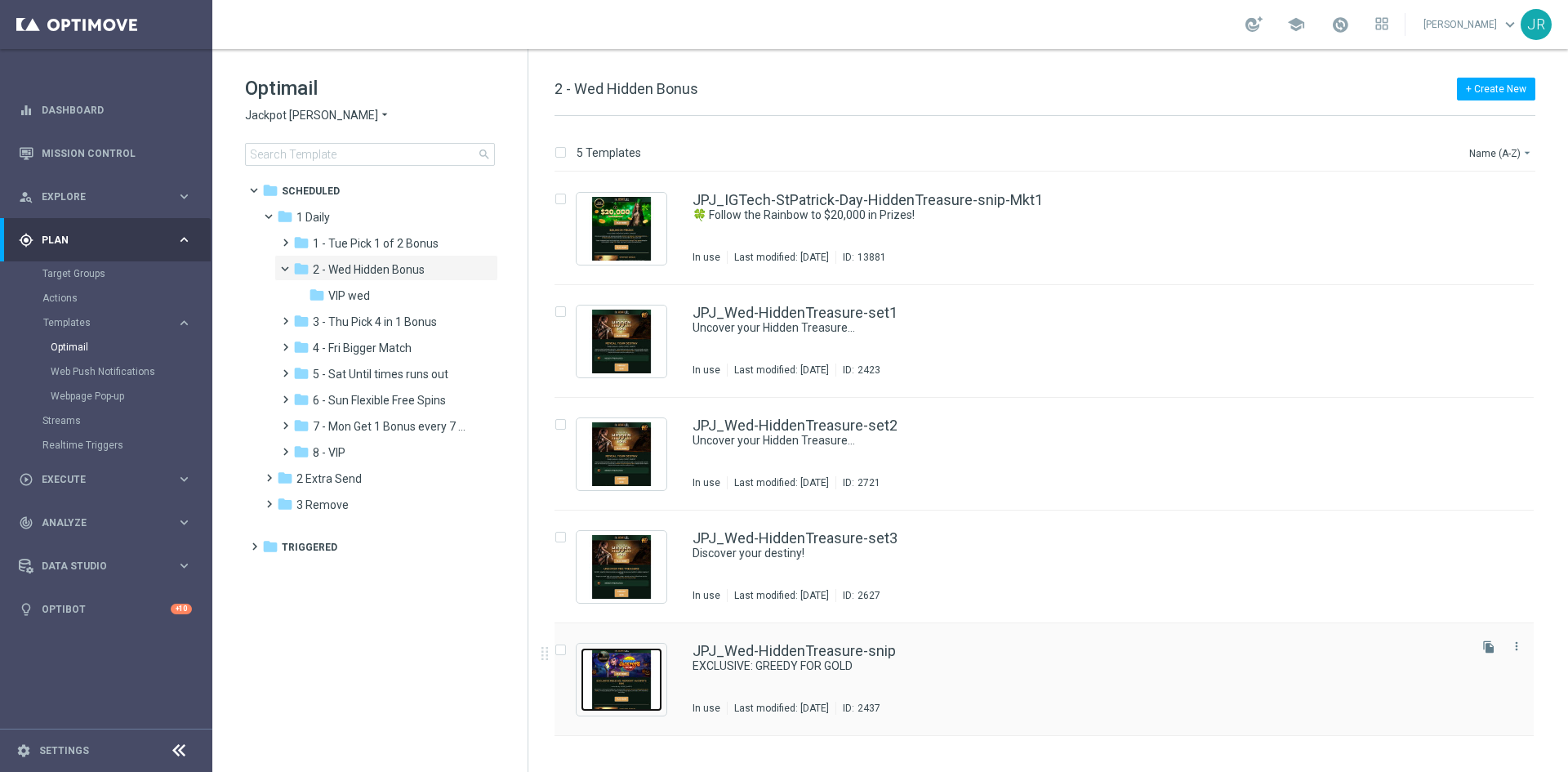
click at [623, 682] on img "Press SPACE to select this row." at bounding box center [621, 679] width 82 height 64
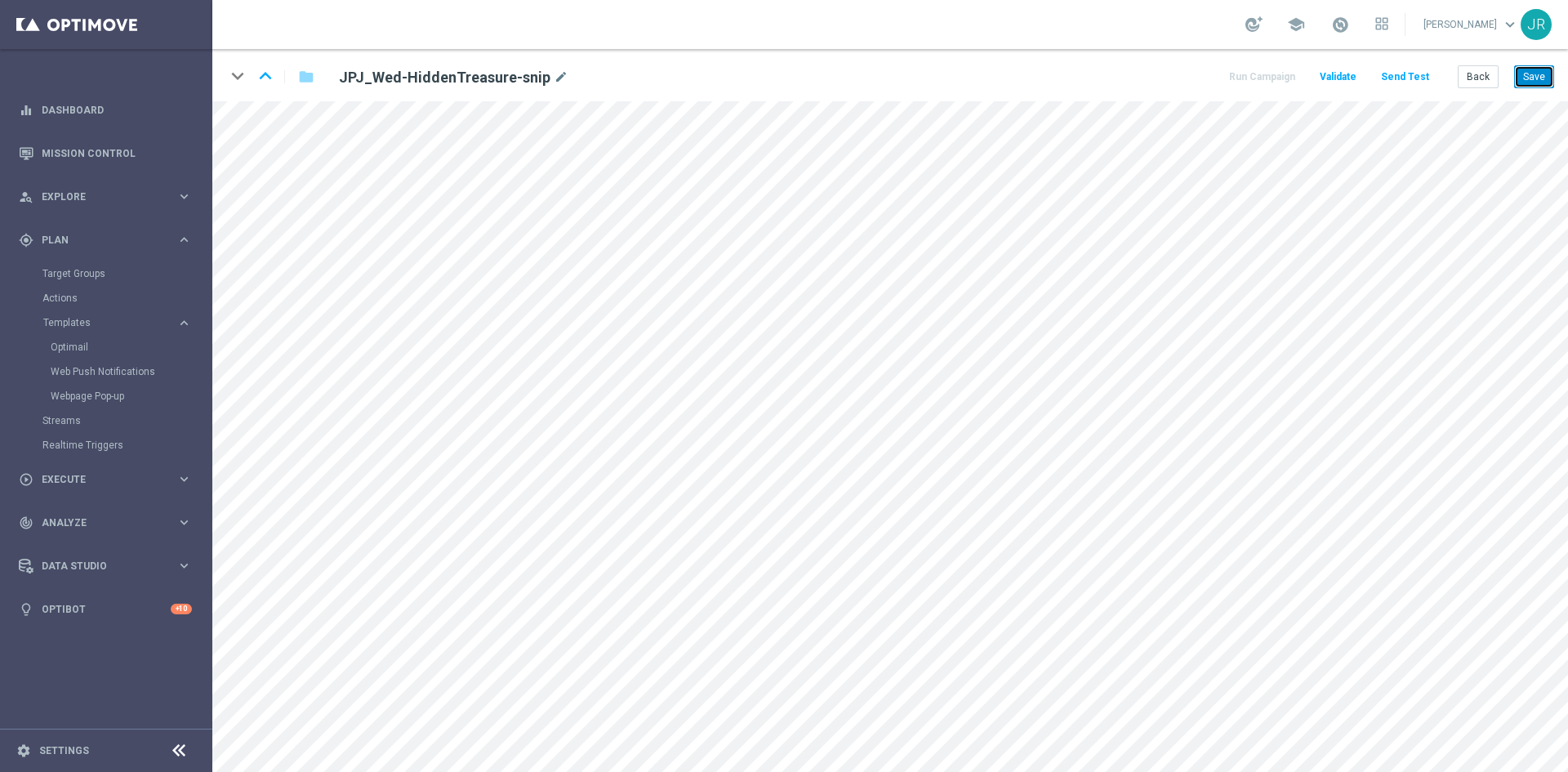
click at [1536, 74] on button "Save" at bounding box center [1534, 76] width 40 height 23
click at [1528, 83] on button "Save" at bounding box center [1534, 76] width 40 height 23
click at [1542, 84] on button "Save" at bounding box center [1534, 76] width 40 height 23
click at [1542, 78] on button "Save" at bounding box center [1534, 76] width 40 height 23
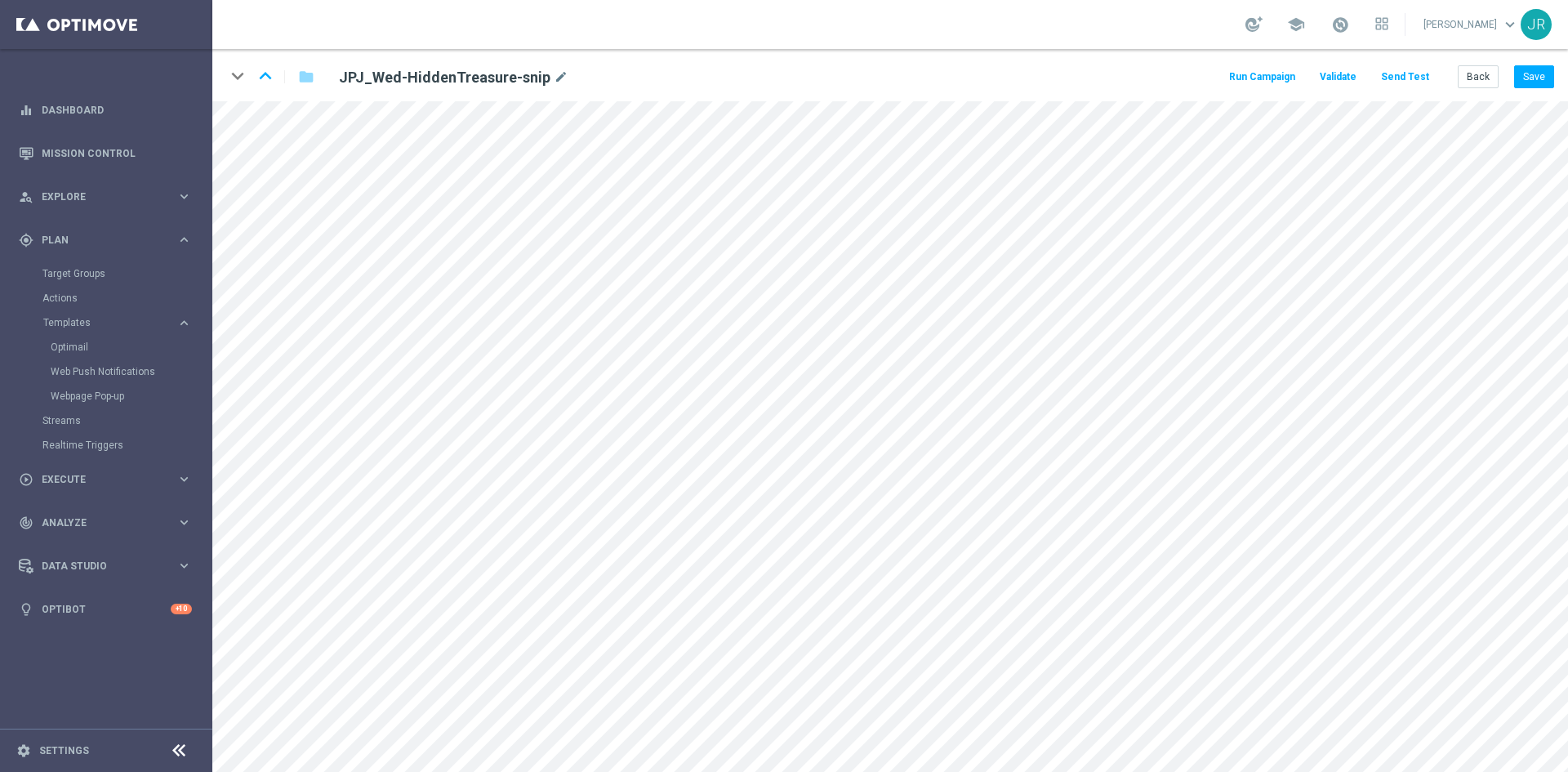
click at [1415, 74] on button "Send Test" at bounding box center [1404, 77] width 53 height 22
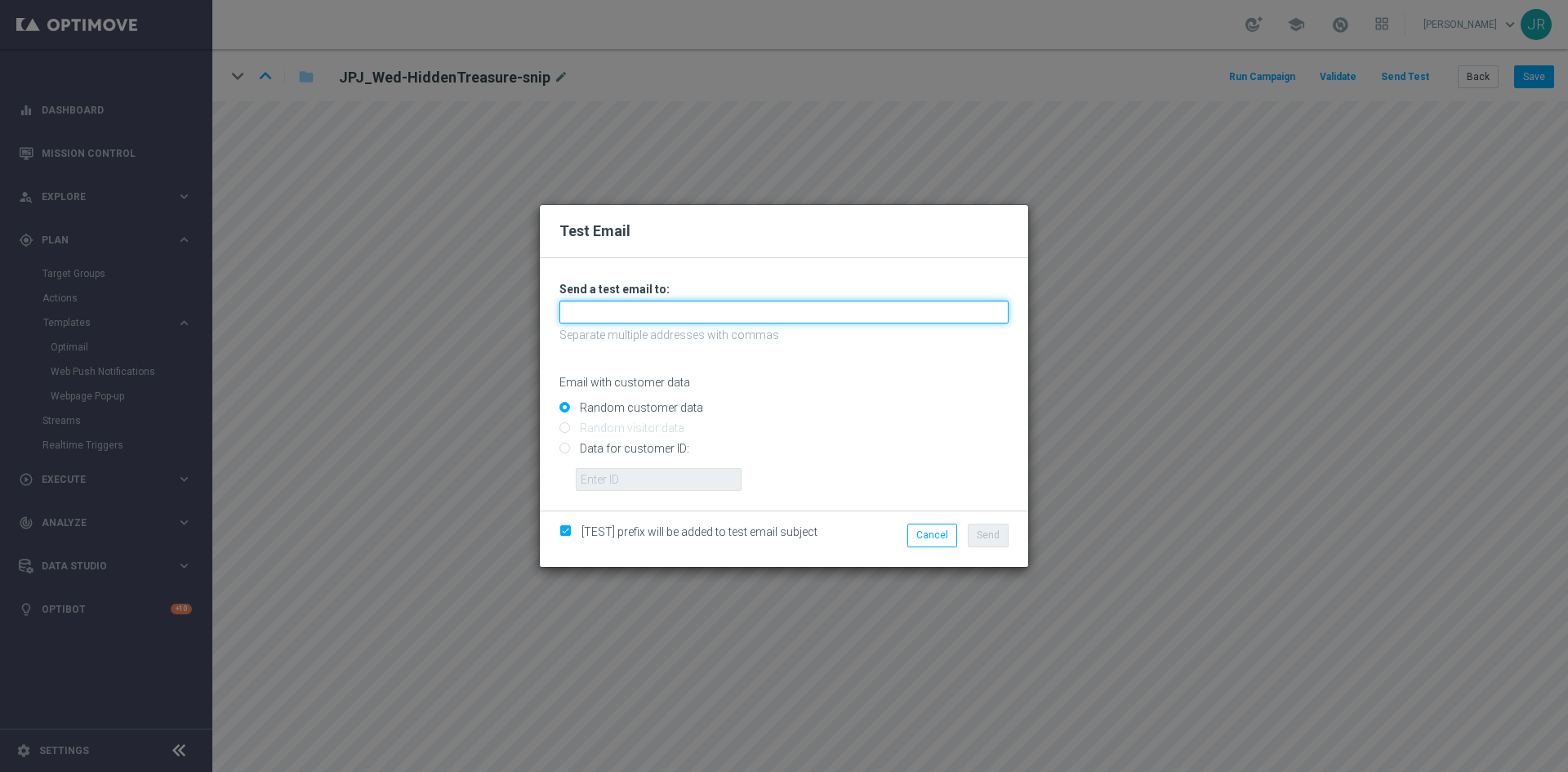
click at [616, 309] on input "text" at bounding box center [784, 311] width 449 height 23
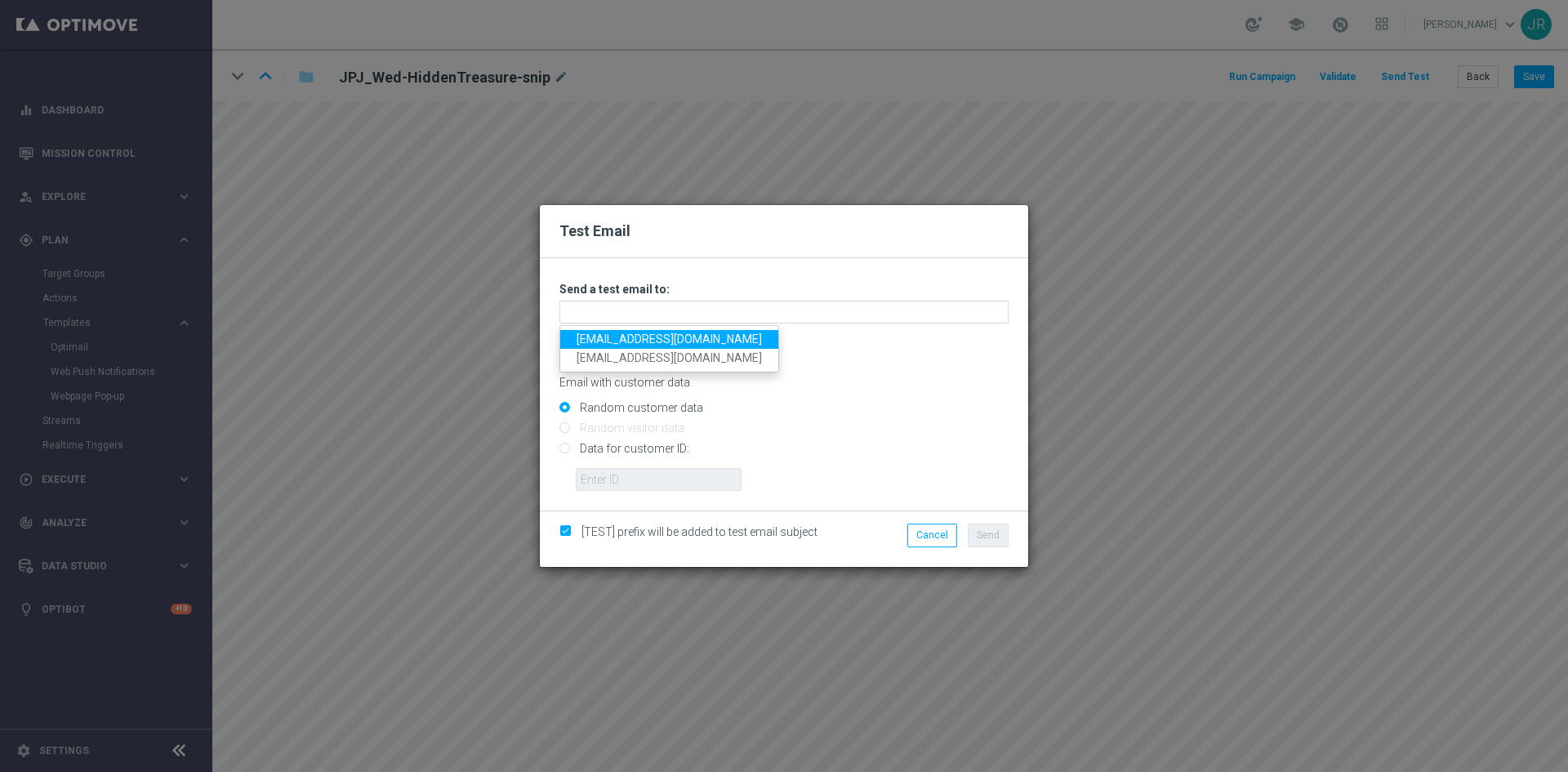
click at [599, 335] on link "[EMAIL_ADDRESS][DOMAIN_NAME]" at bounding box center [669, 339] width 218 height 18
type input "[EMAIL_ADDRESS][DOMAIN_NAME]"
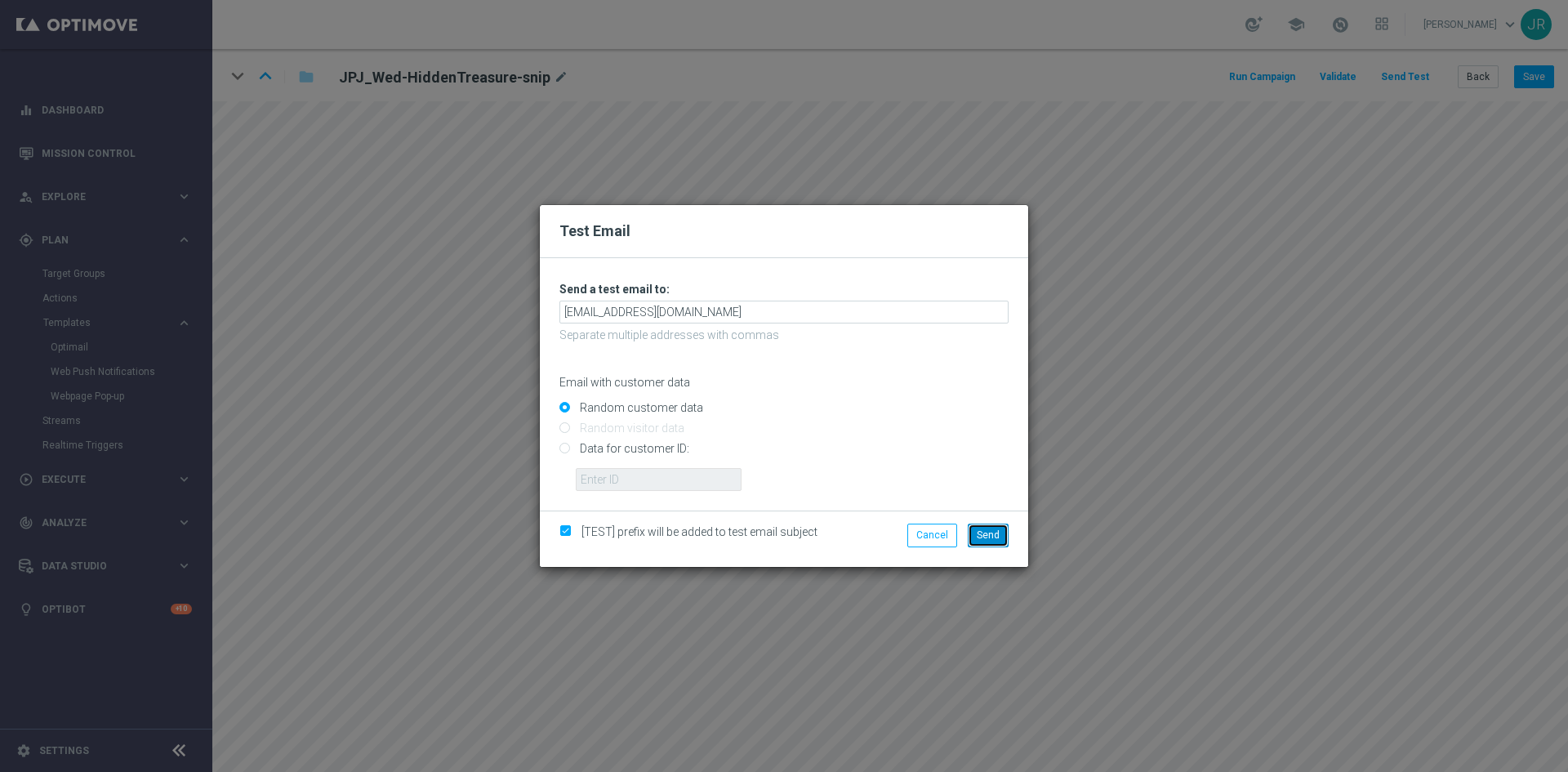
drag, startPoint x: 993, startPoint y: 535, endPoint x: 1016, endPoint y: 539, distance: 23.3
click at [990, 535] on span "Send" at bounding box center [988, 535] width 23 height 12
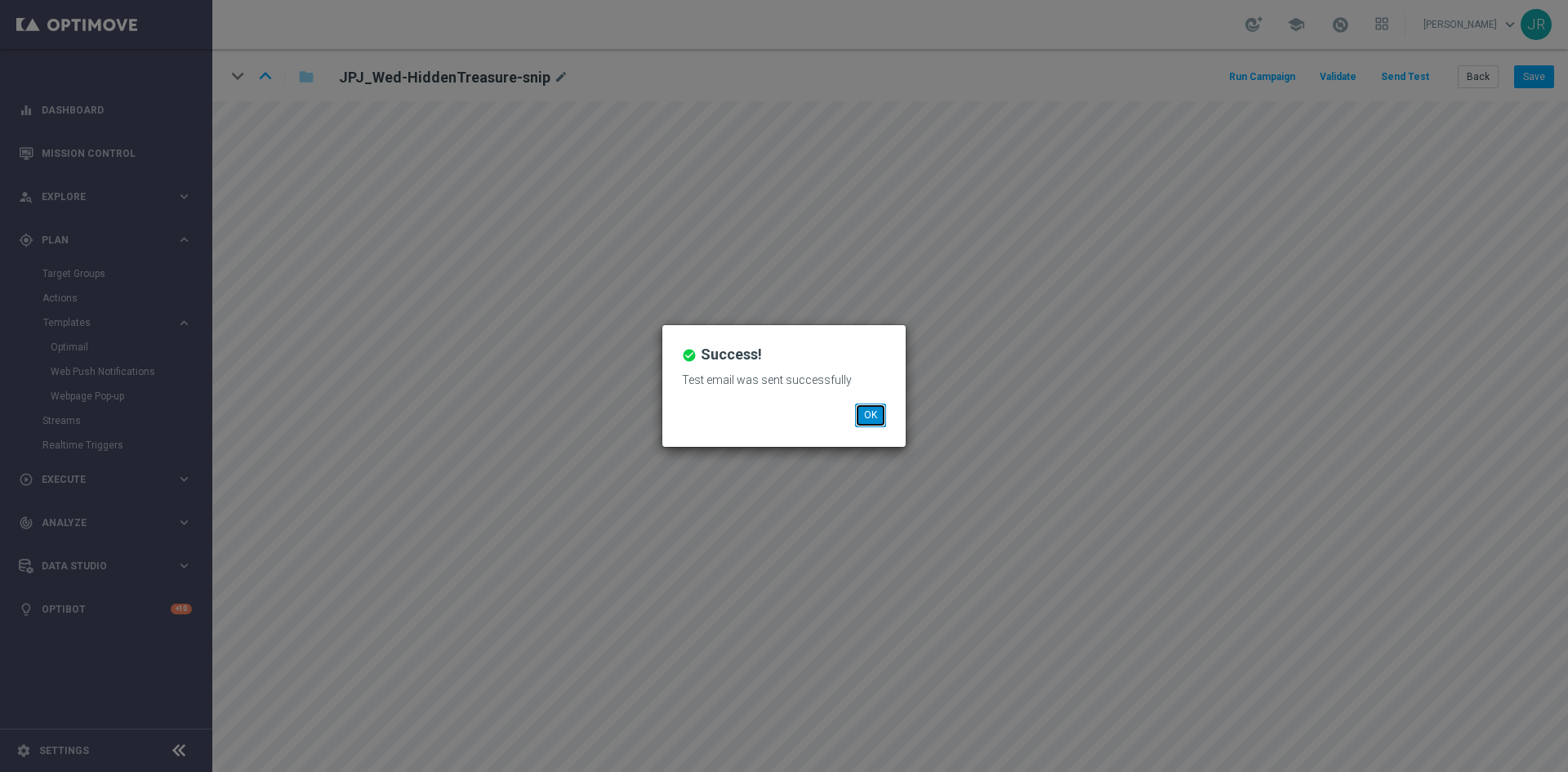
click at [863, 411] on button "OK" at bounding box center [870, 414] width 31 height 23
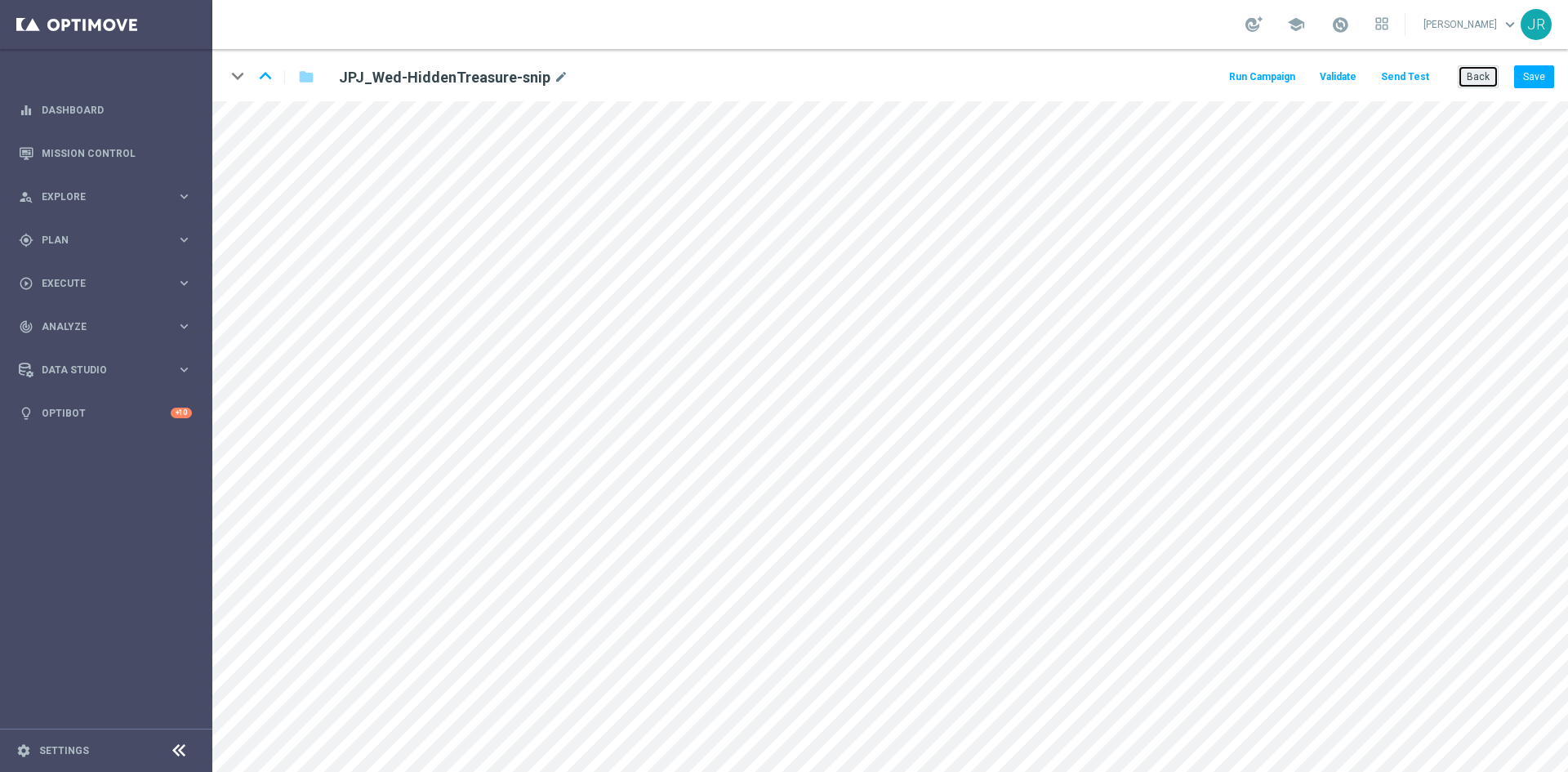
click at [1474, 84] on button "Back" at bounding box center [1478, 76] width 41 height 23
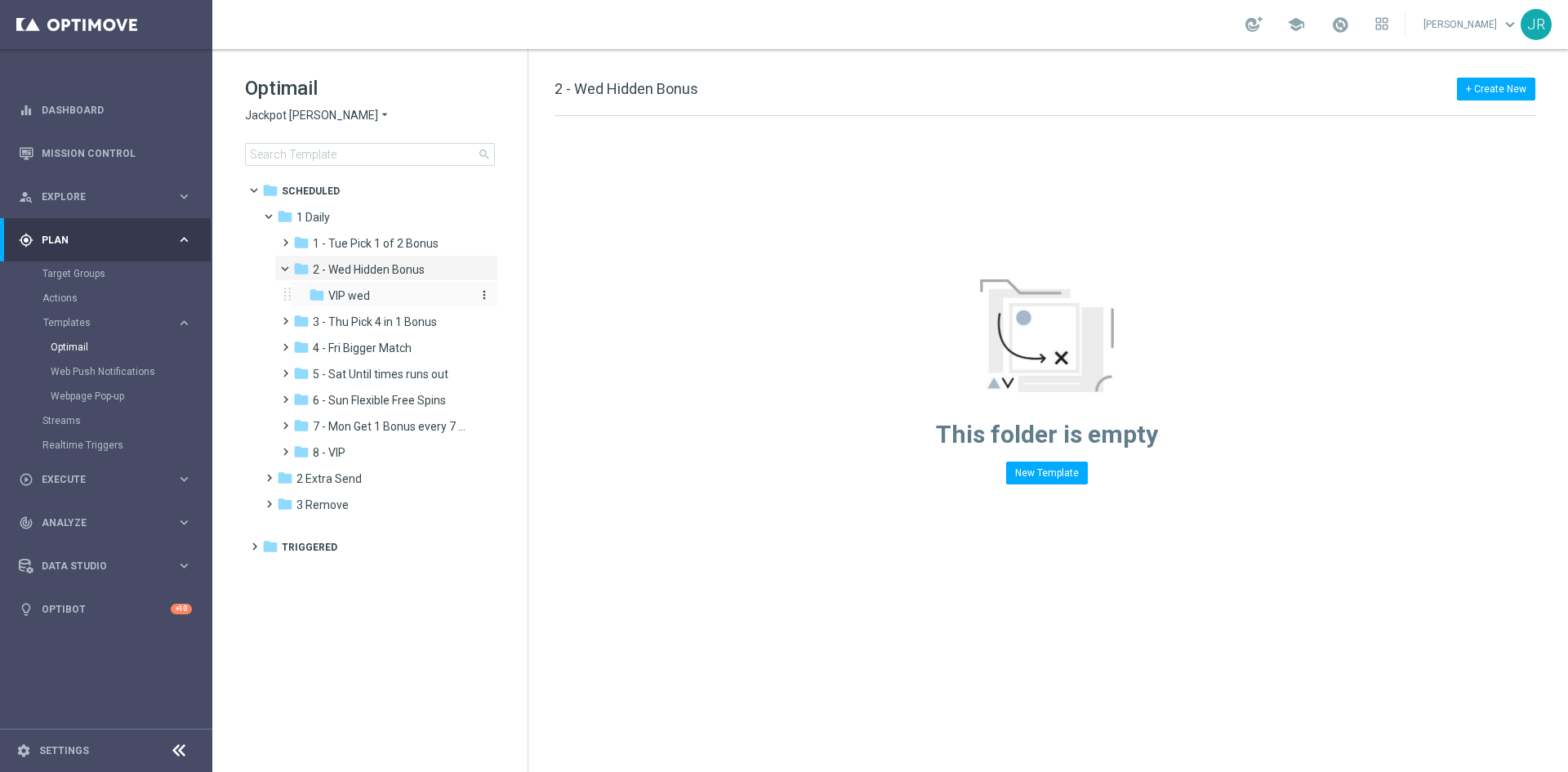
click at [339, 301] on span "VIP wed" at bounding box center [350, 296] width 42 height 15
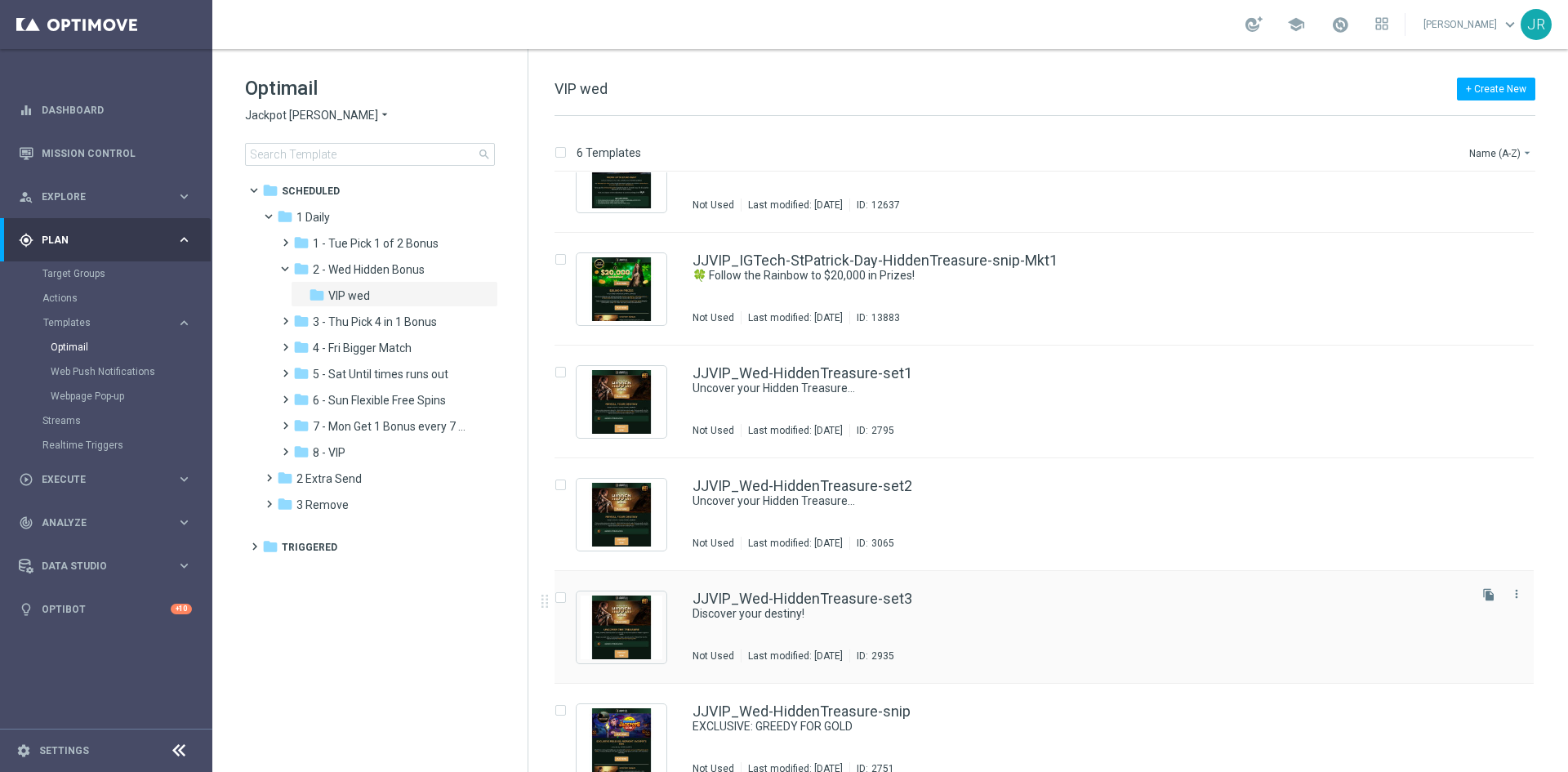
scroll to position [77, 0]
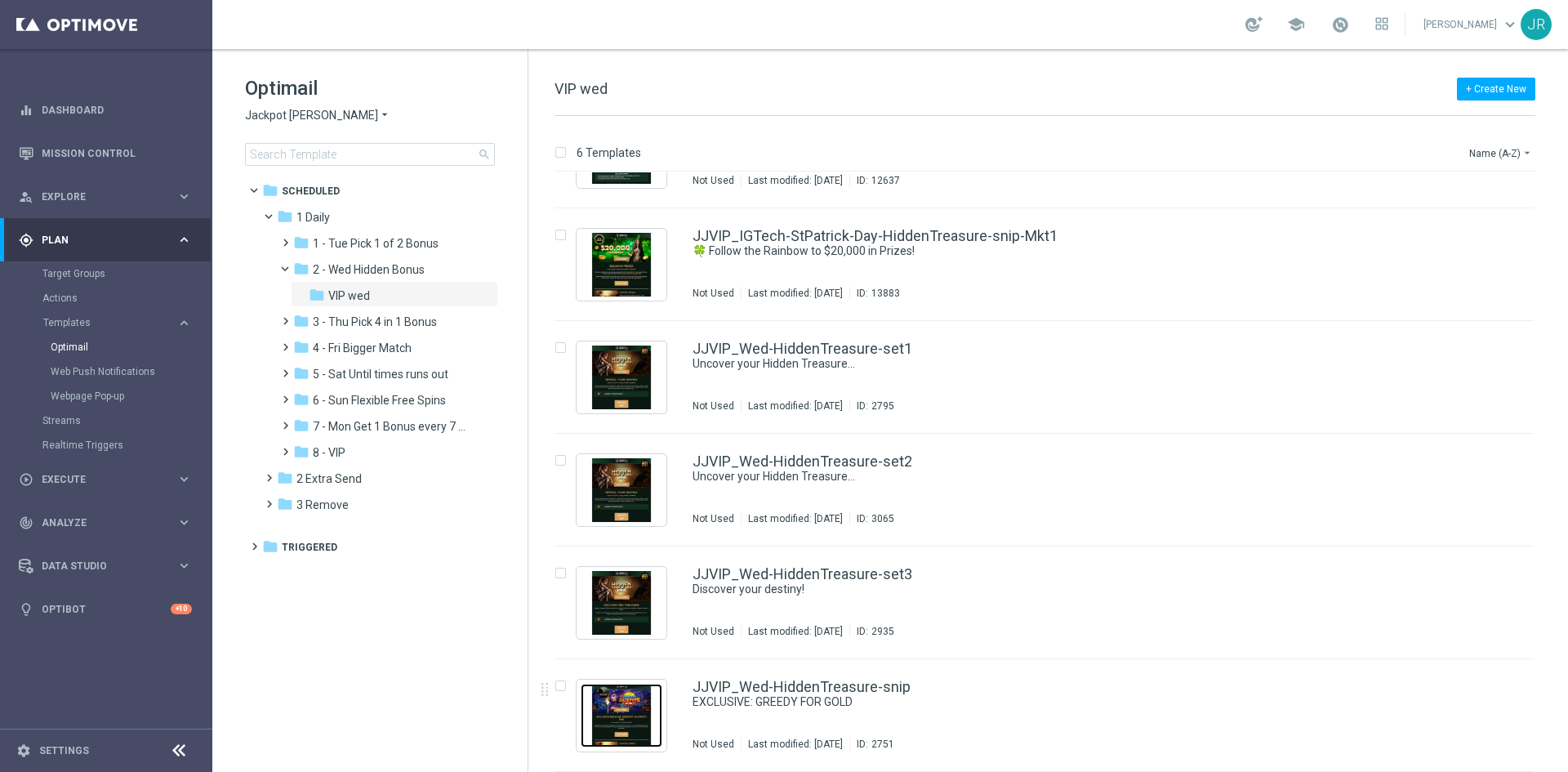
drag, startPoint x: 612, startPoint y: 719, endPoint x: 604, endPoint y: 708, distance: 13.6
click at [613, 723] on img "Press SPACE to select this row." at bounding box center [621, 715] width 82 height 64
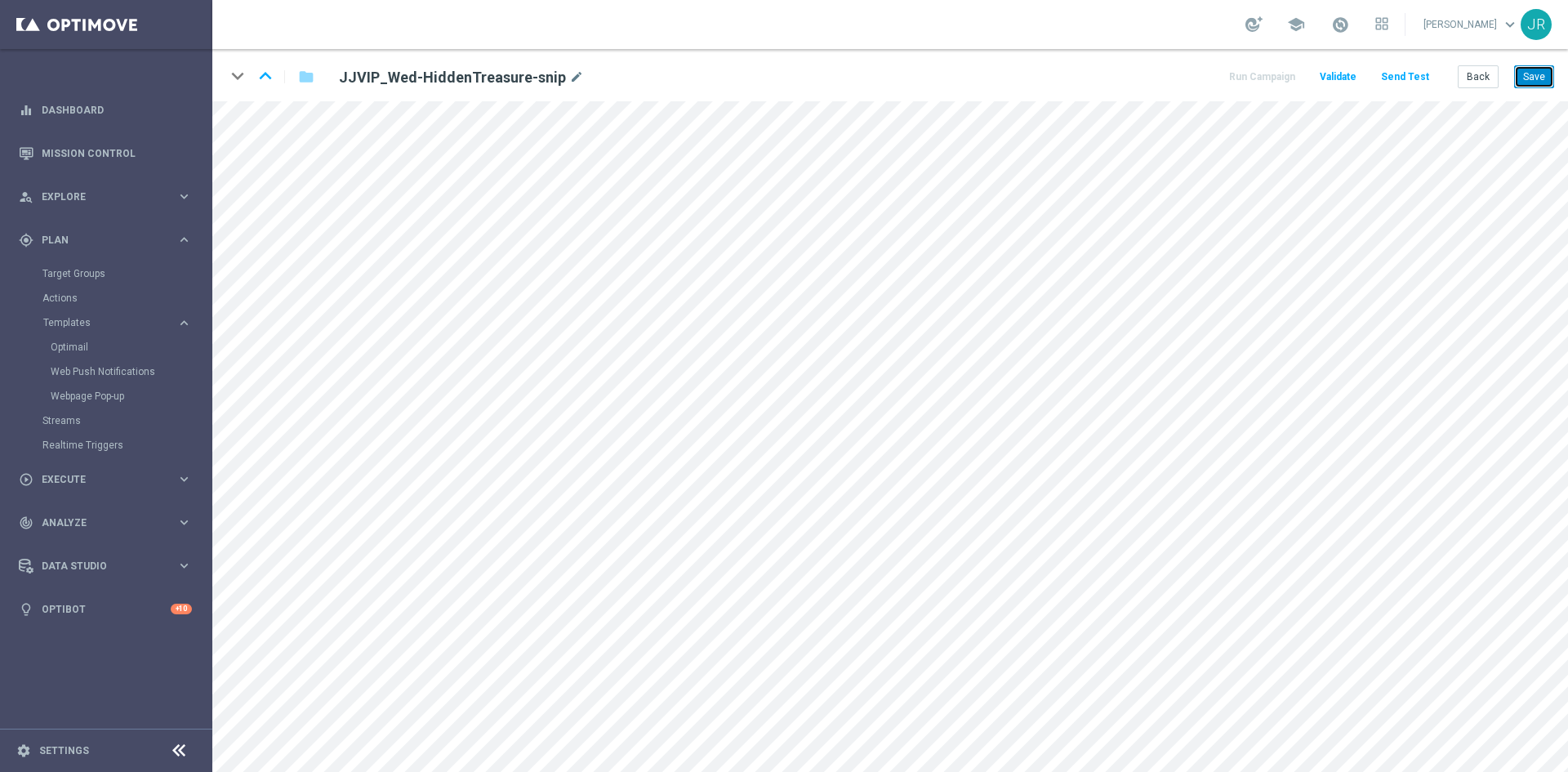
click at [1545, 71] on button "Save" at bounding box center [1534, 76] width 40 height 23
click at [1539, 79] on button "Save" at bounding box center [1534, 76] width 40 height 23
click at [1522, 74] on button "Save" at bounding box center [1534, 76] width 40 height 23
drag, startPoint x: 1533, startPoint y: 74, endPoint x: 1523, endPoint y: 100, distance: 27.9
click at [1532, 74] on button "Save" at bounding box center [1534, 76] width 40 height 23
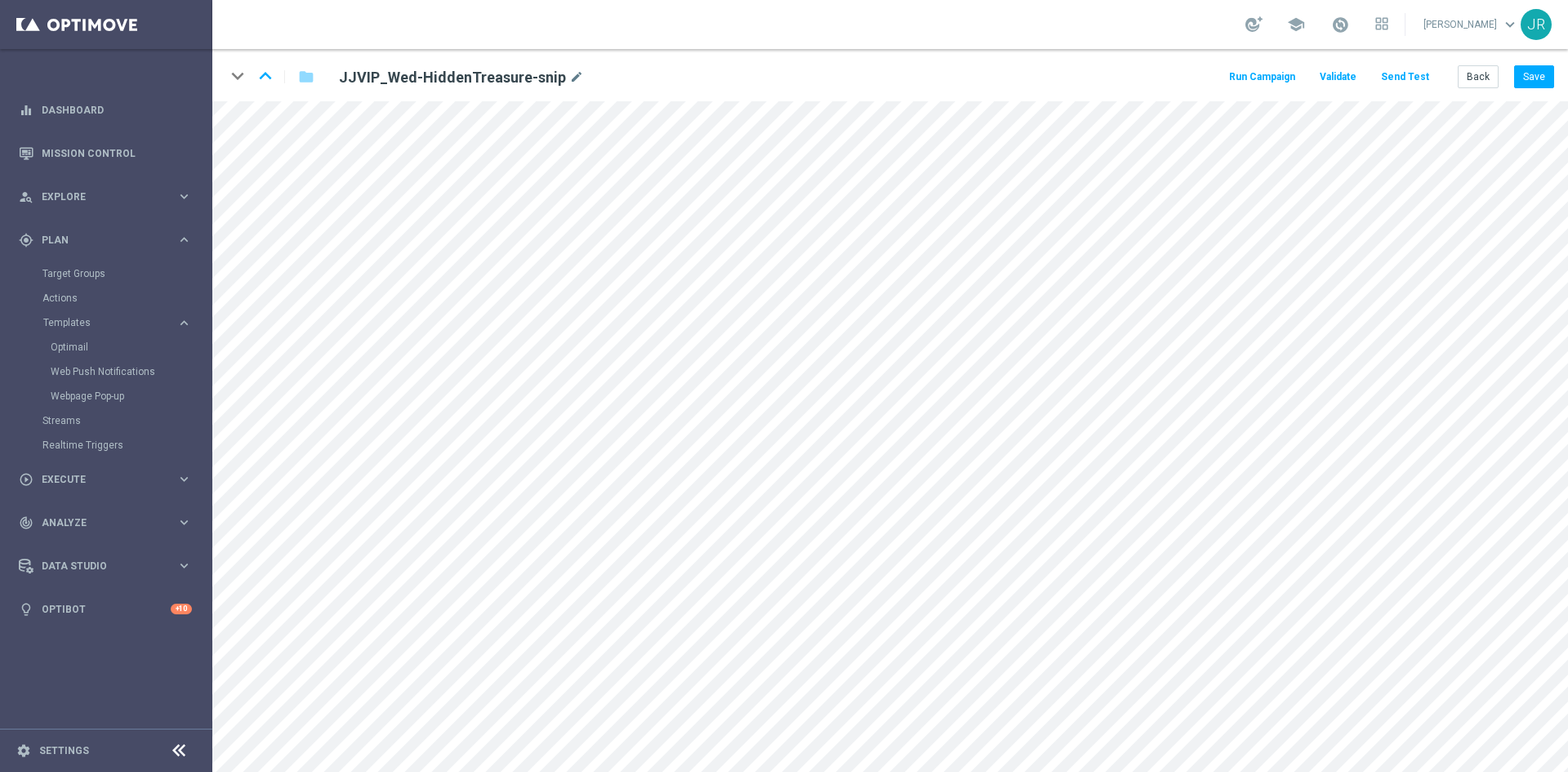
click at [1410, 69] on button "Send Test" at bounding box center [1404, 77] width 53 height 22
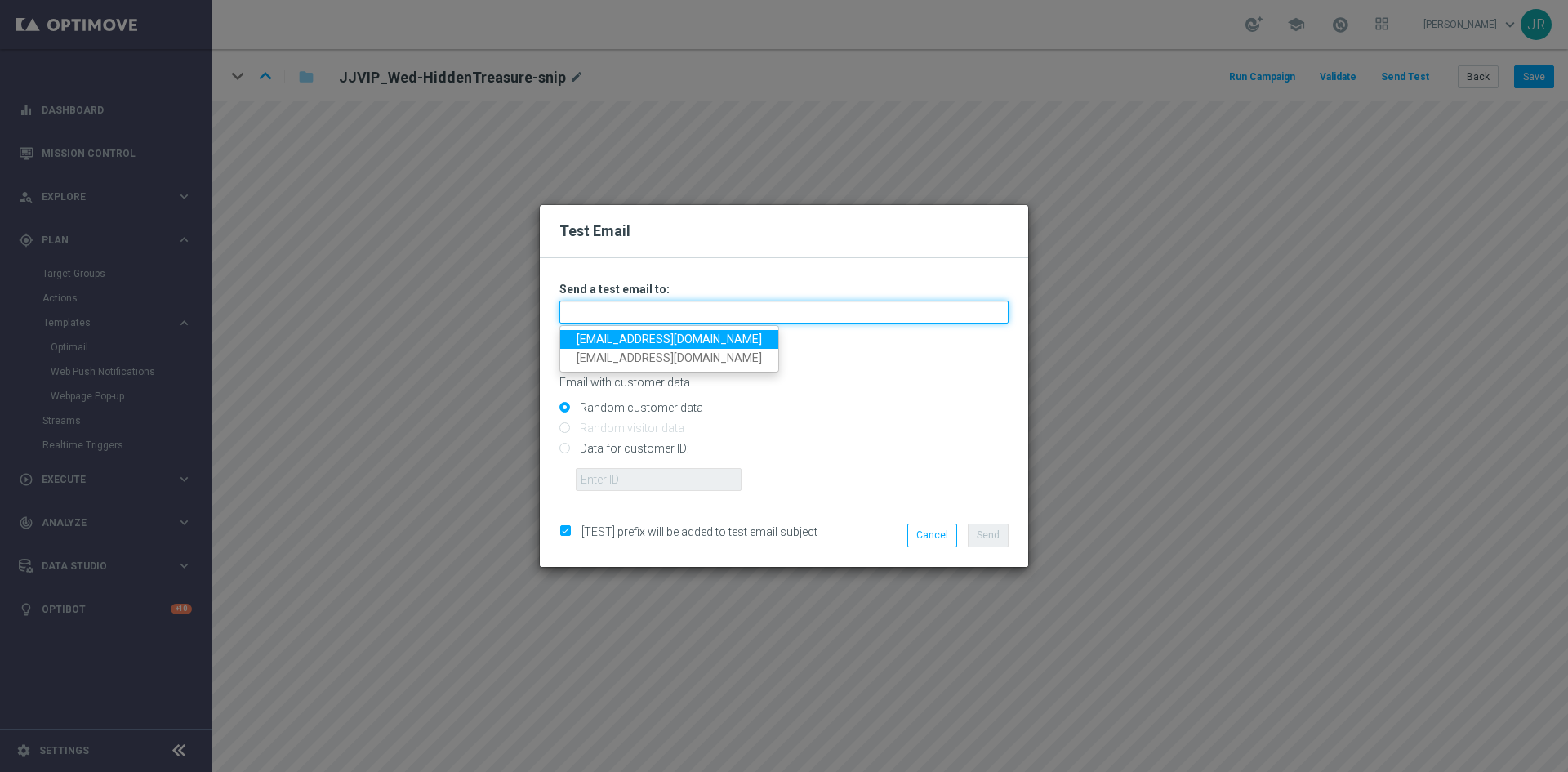
click at [650, 316] on input "text" at bounding box center [784, 311] width 449 height 23
click at [579, 340] on link "[EMAIL_ADDRESS][DOMAIN_NAME]" at bounding box center [669, 339] width 218 height 18
type input "[EMAIL_ADDRESS][DOMAIN_NAME]"
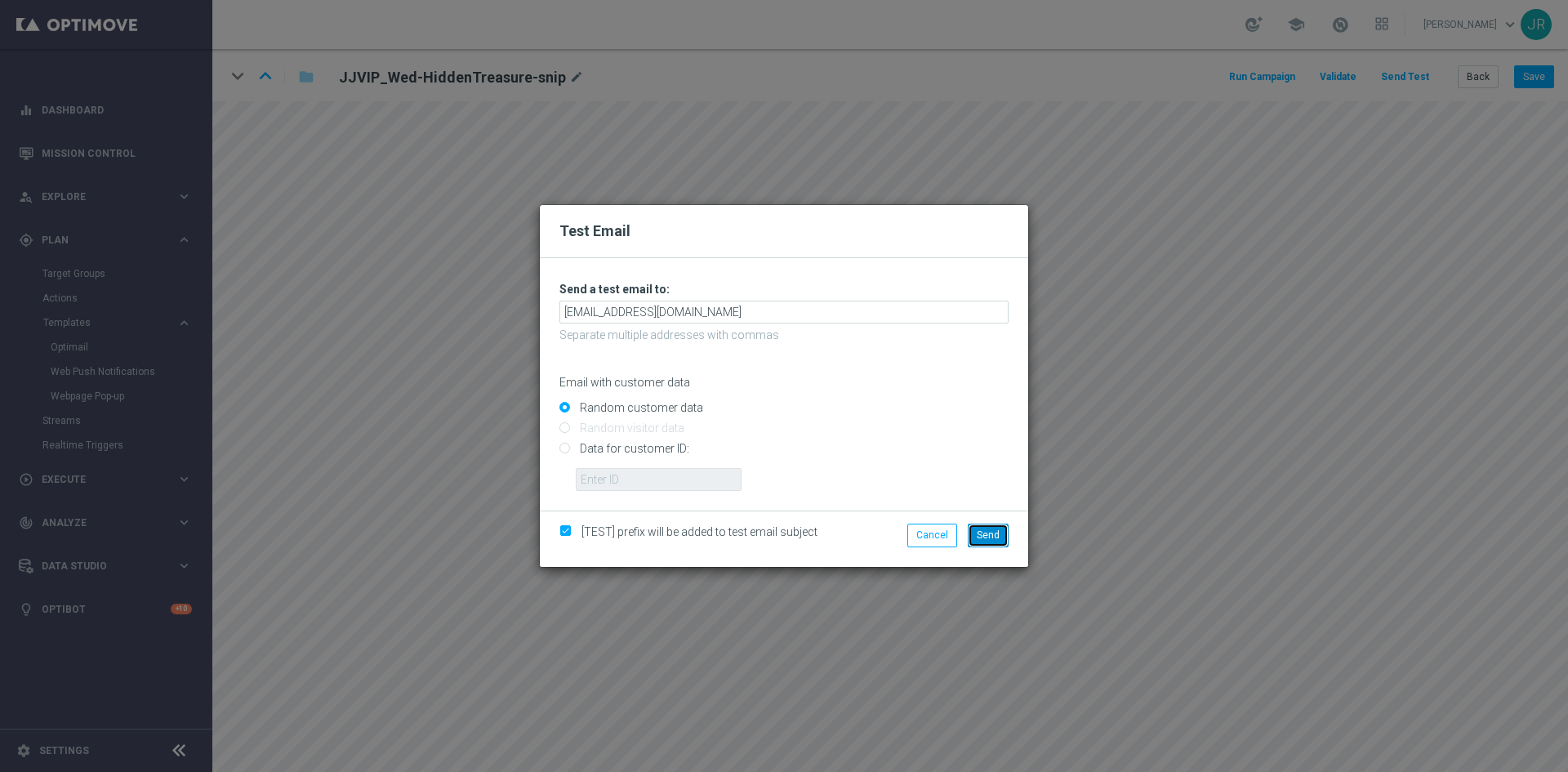
click at [978, 535] on span "Send" at bounding box center [988, 535] width 23 height 12
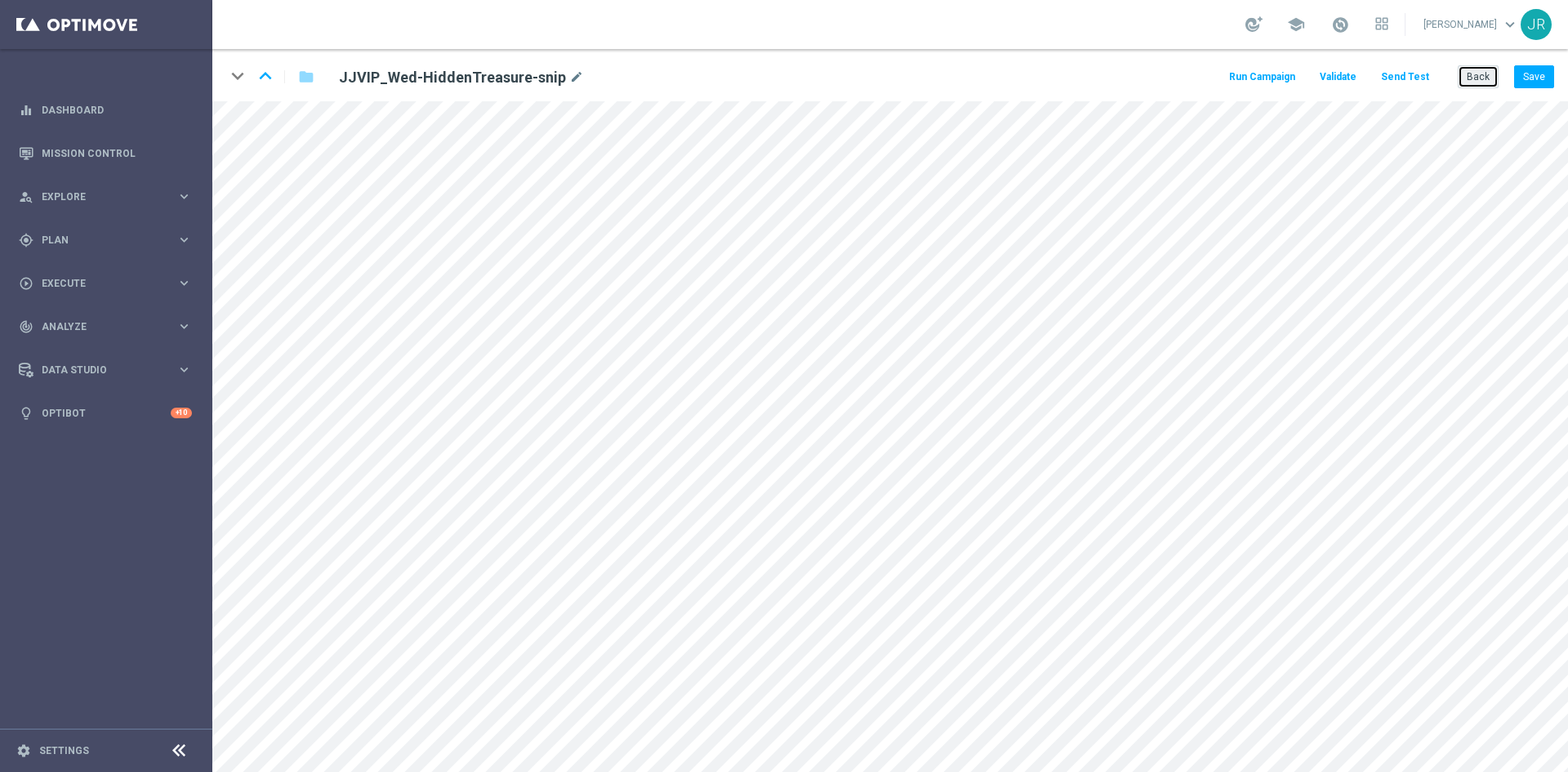
drag, startPoint x: 1480, startPoint y: 77, endPoint x: 1473, endPoint y: 79, distance: 7.3
click at [1479, 77] on button "Back" at bounding box center [1478, 76] width 41 height 23
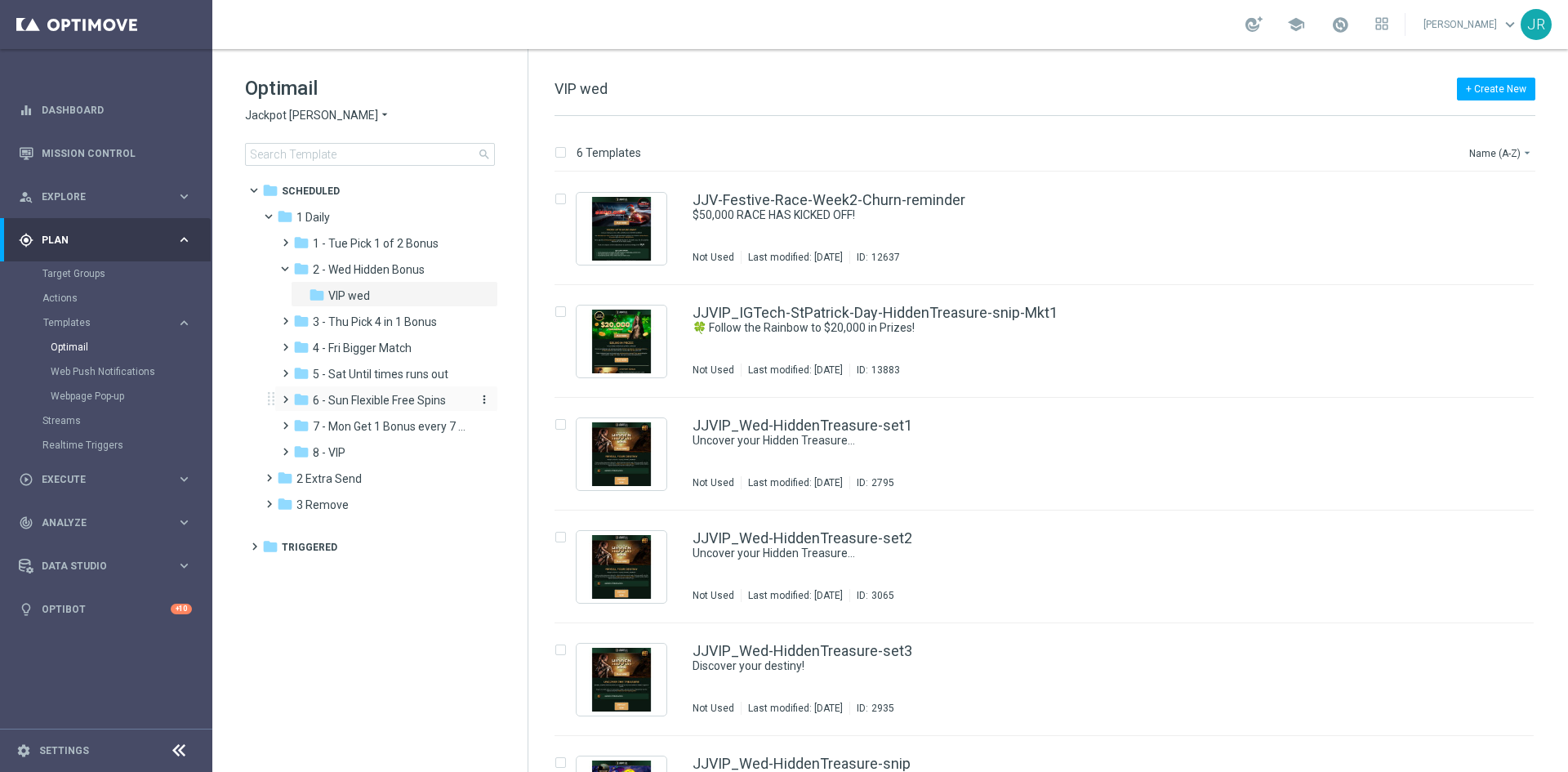
click at [353, 396] on span "6 - Sun Flexible Free Spins" at bounding box center [379, 401] width 133 height 15
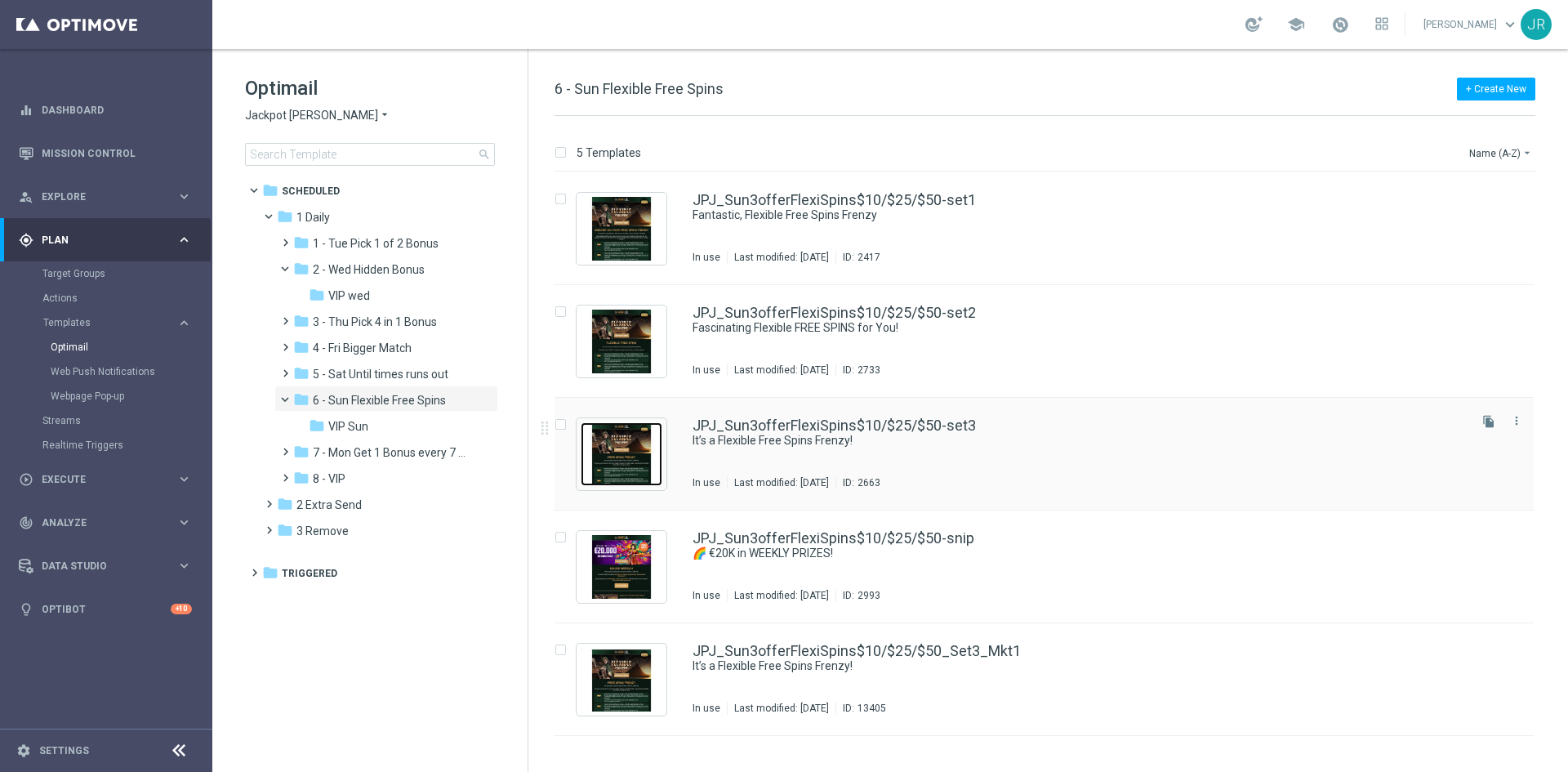
click at [629, 459] on img "Press SPACE to select this row." at bounding box center [621, 454] width 82 height 64
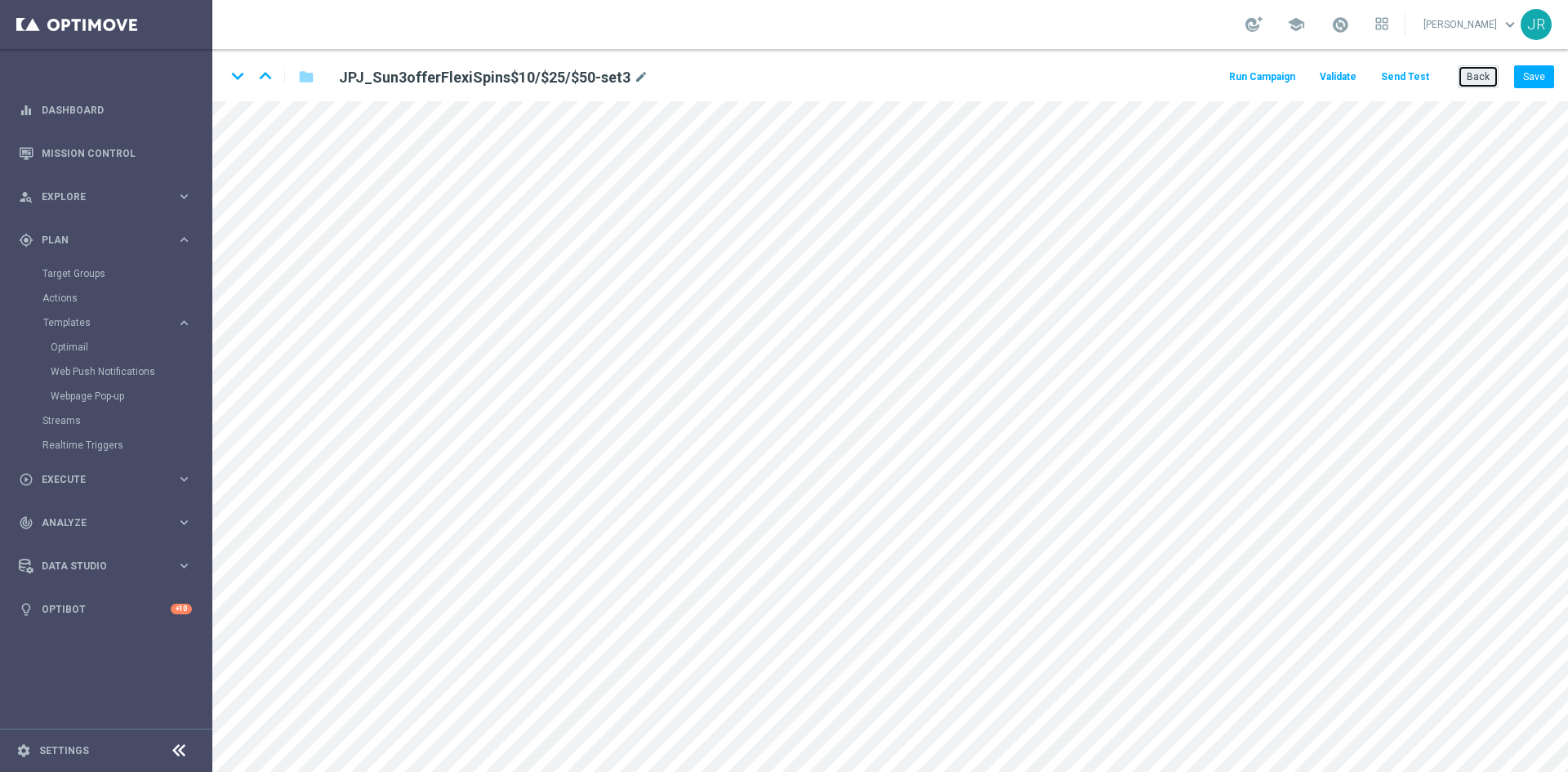
click at [1463, 79] on button "Back" at bounding box center [1478, 76] width 41 height 23
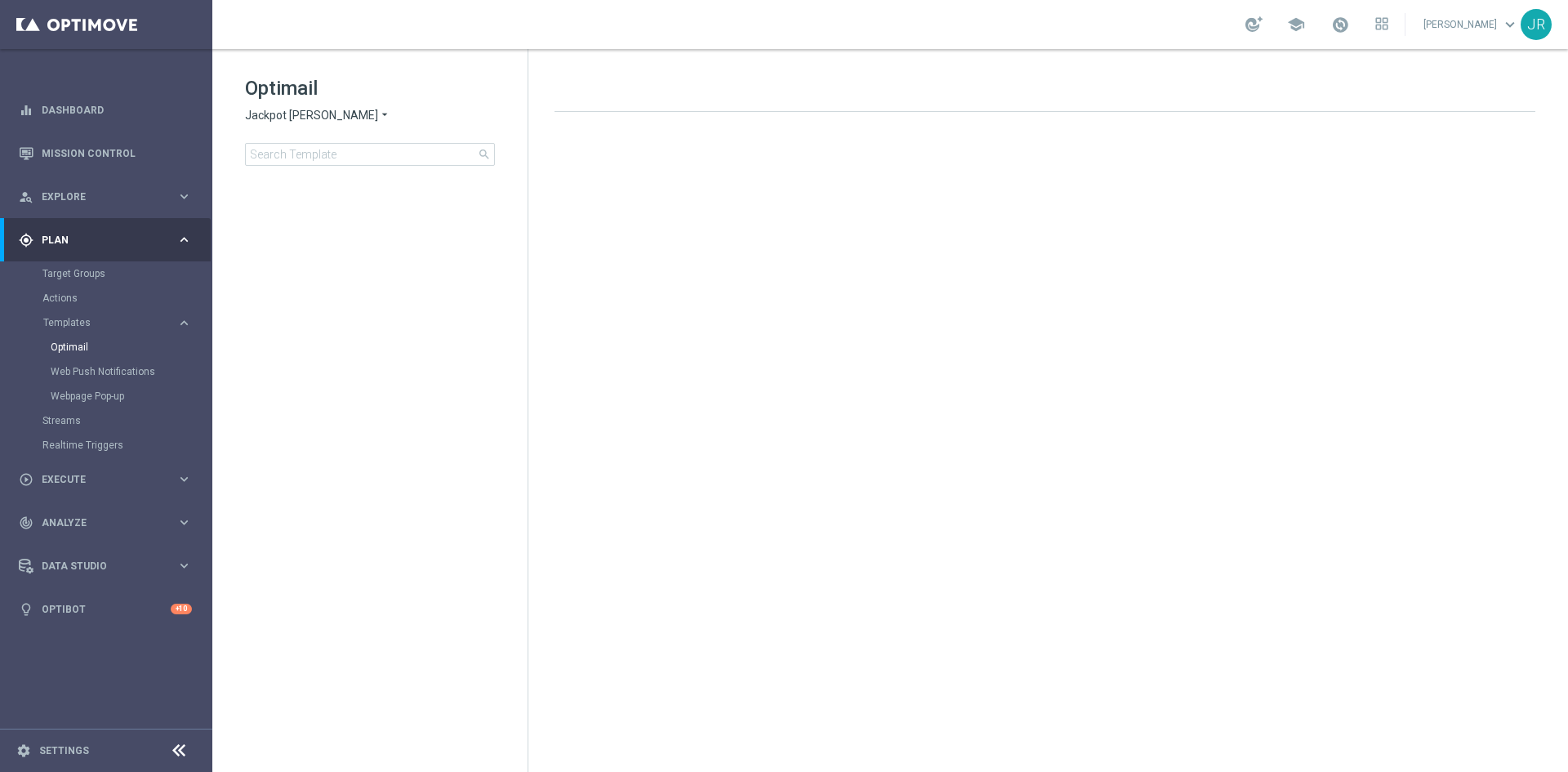
click at [256, 116] on span "Jackpot [PERSON_NAME]" at bounding box center [311, 115] width 133 height 16
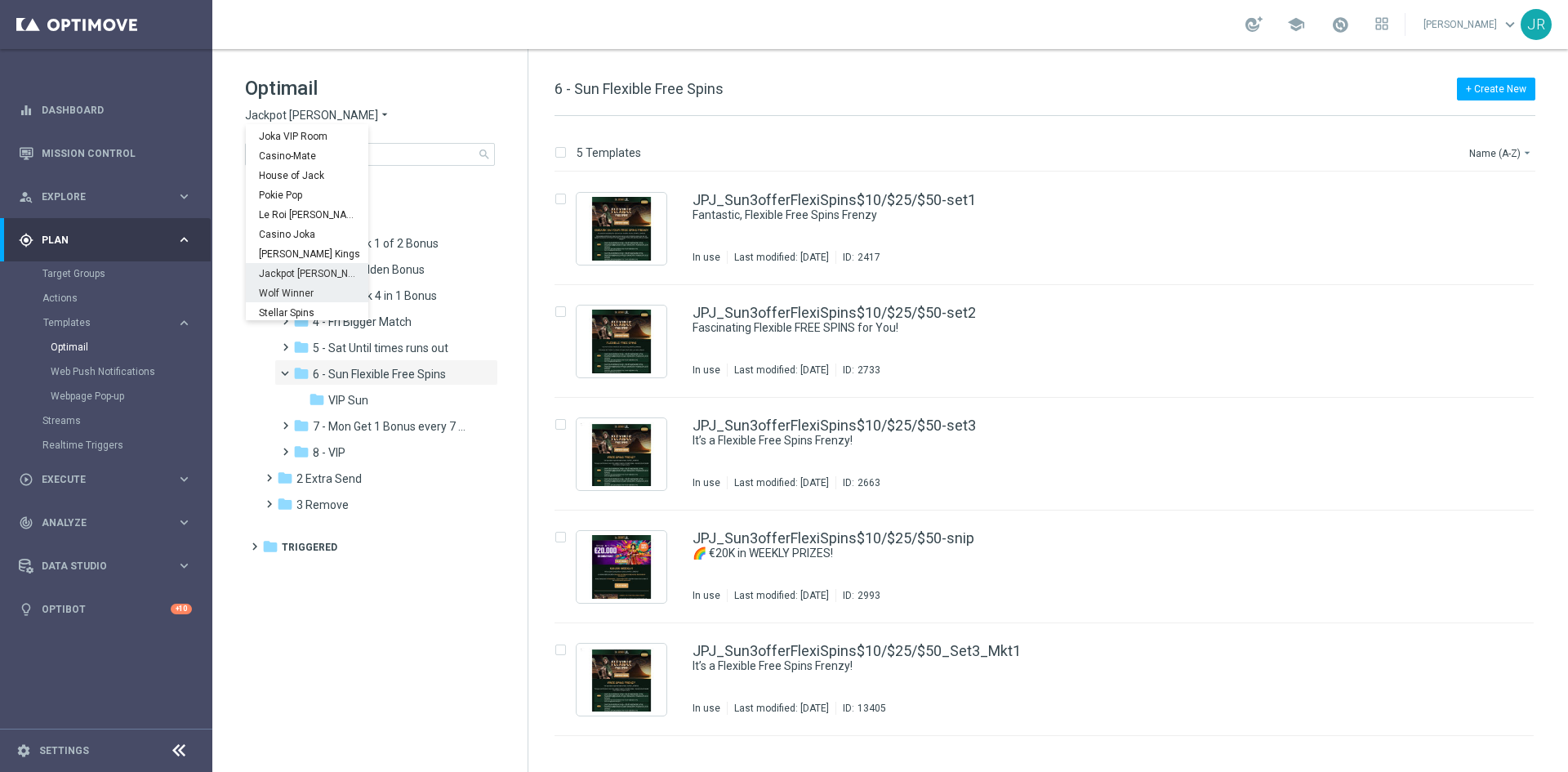
scroll to position [59, 0]
click at [0, 0] on span "Wolf Winner" at bounding box center [0, 0] width 0 height 0
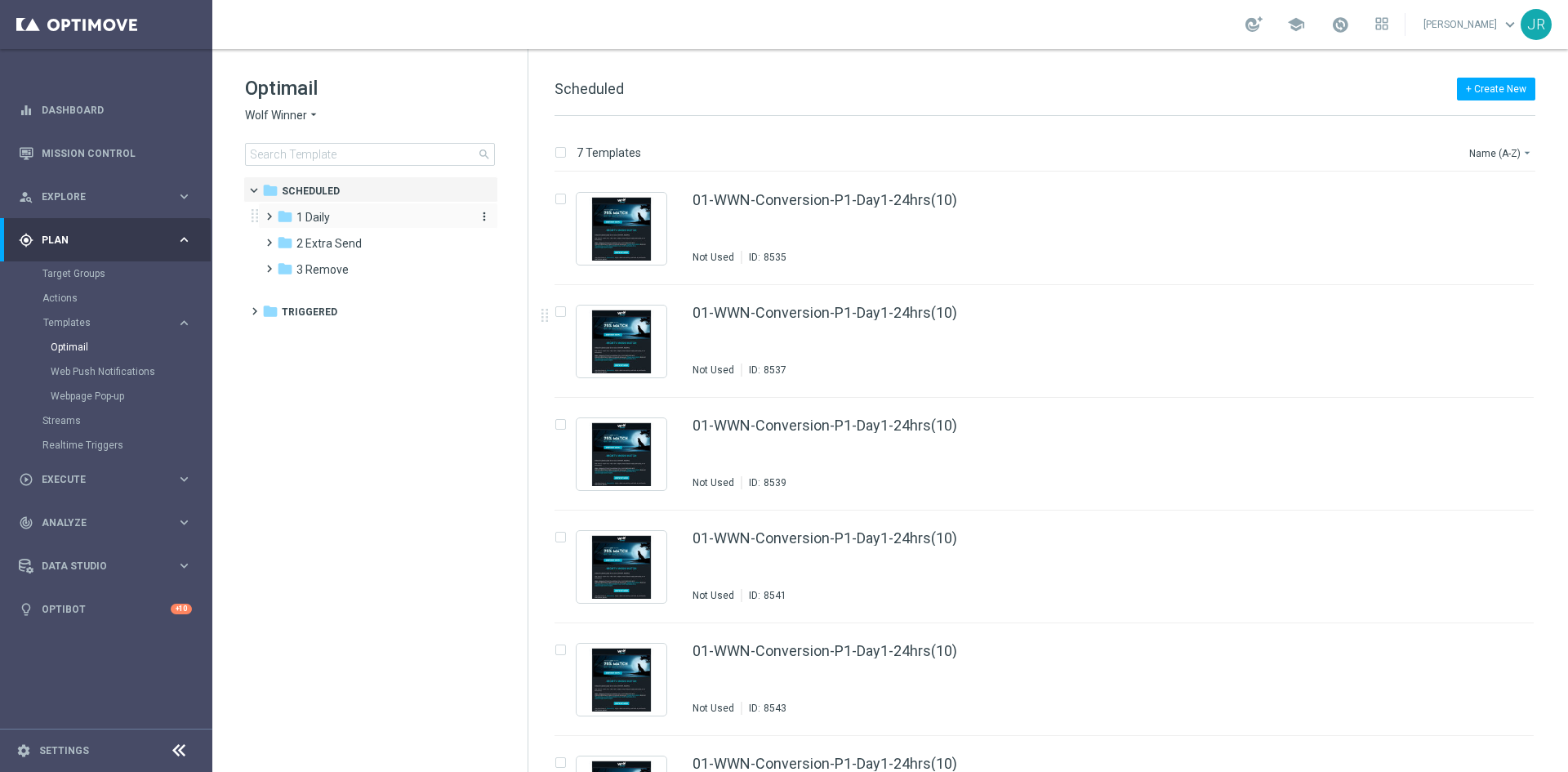
click at [312, 216] on span "1 Daily" at bounding box center [313, 217] width 33 height 15
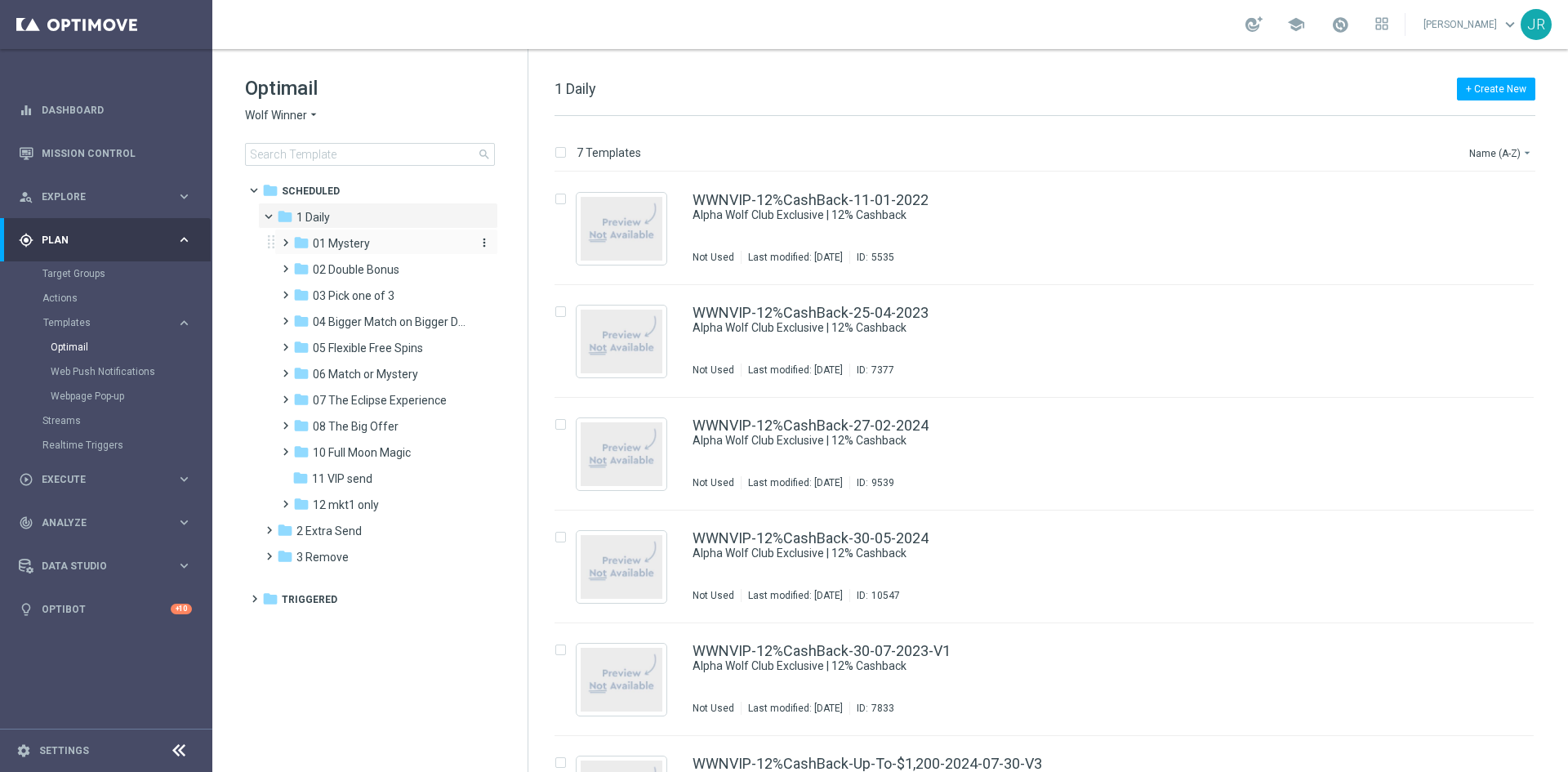
click at [344, 244] on span "01 Mystery" at bounding box center [341, 243] width 57 height 15
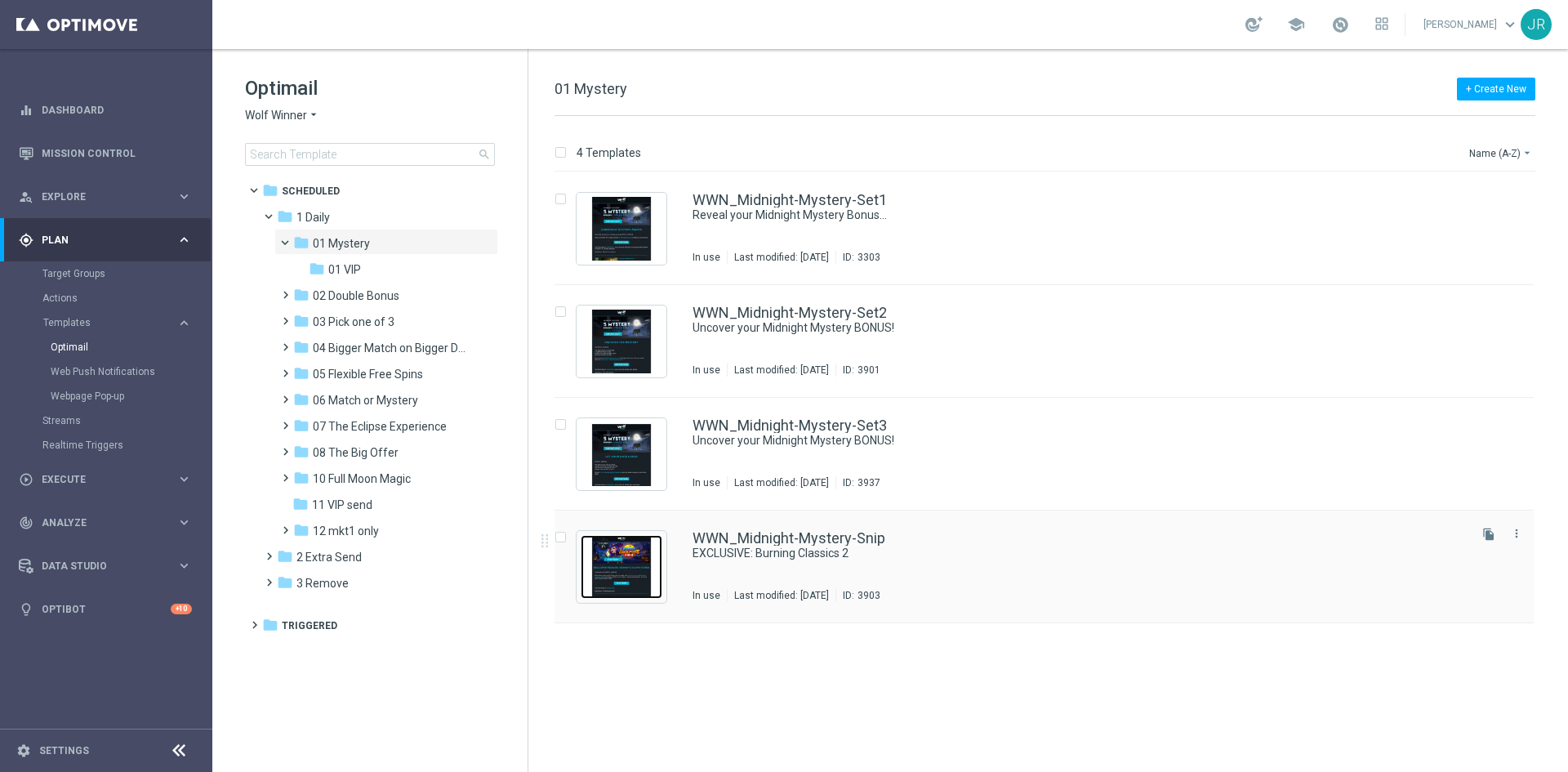
click at [637, 577] on img "Press SPACE to select this row." at bounding box center [621, 567] width 82 height 64
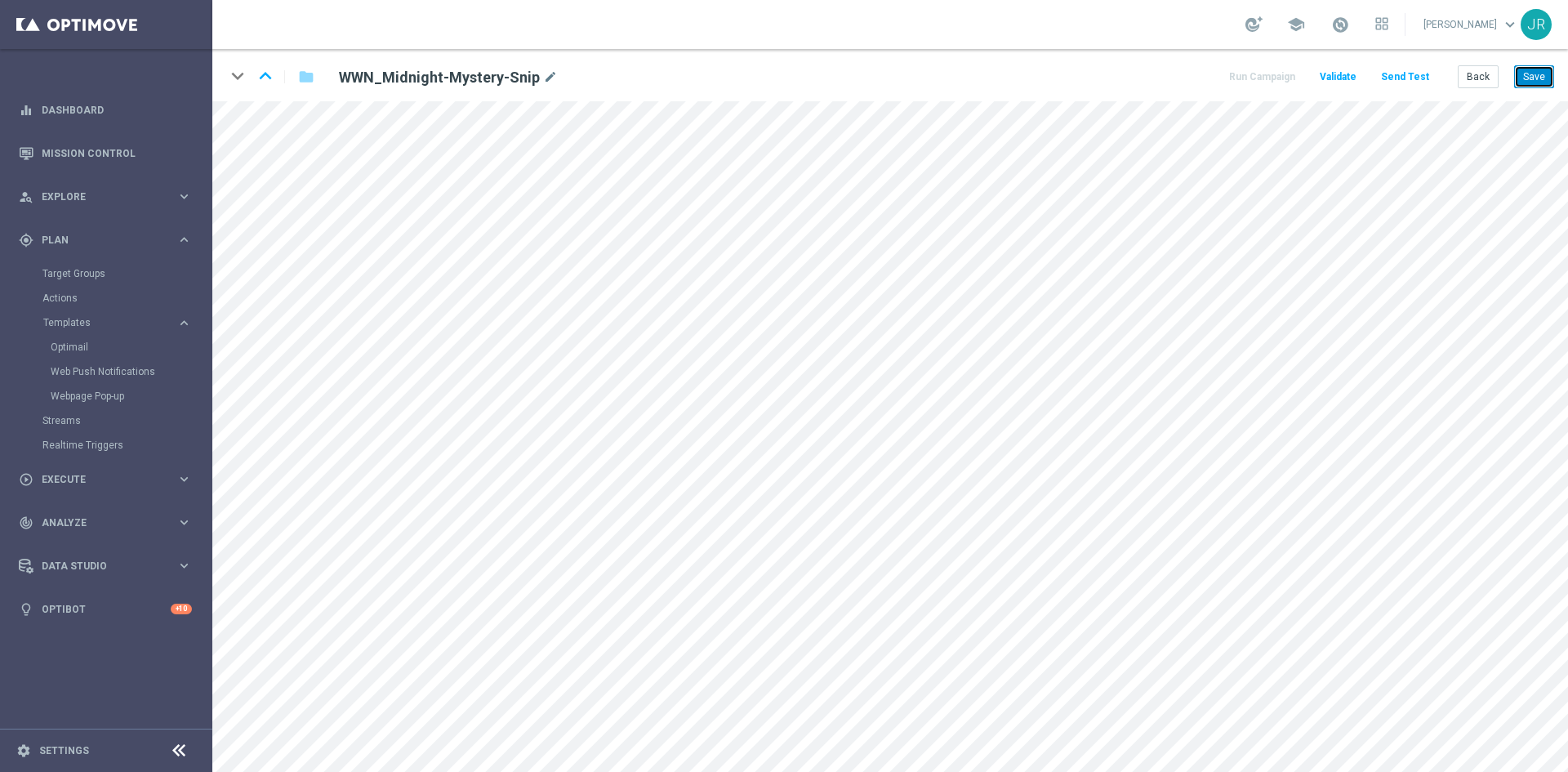
click at [1522, 75] on button "Save" at bounding box center [1534, 76] width 40 height 23
click at [1528, 71] on button "Save" at bounding box center [1534, 76] width 40 height 23
click at [1538, 75] on button "Save" at bounding box center [1534, 76] width 40 height 23
drag, startPoint x: 1538, startPoint y: 79, endPoint x: 1518, endPoint y: 100, distance: 29.0
click at [1537, 79] on button "Save" at bounding box center [1534, 76] width 40 height 23
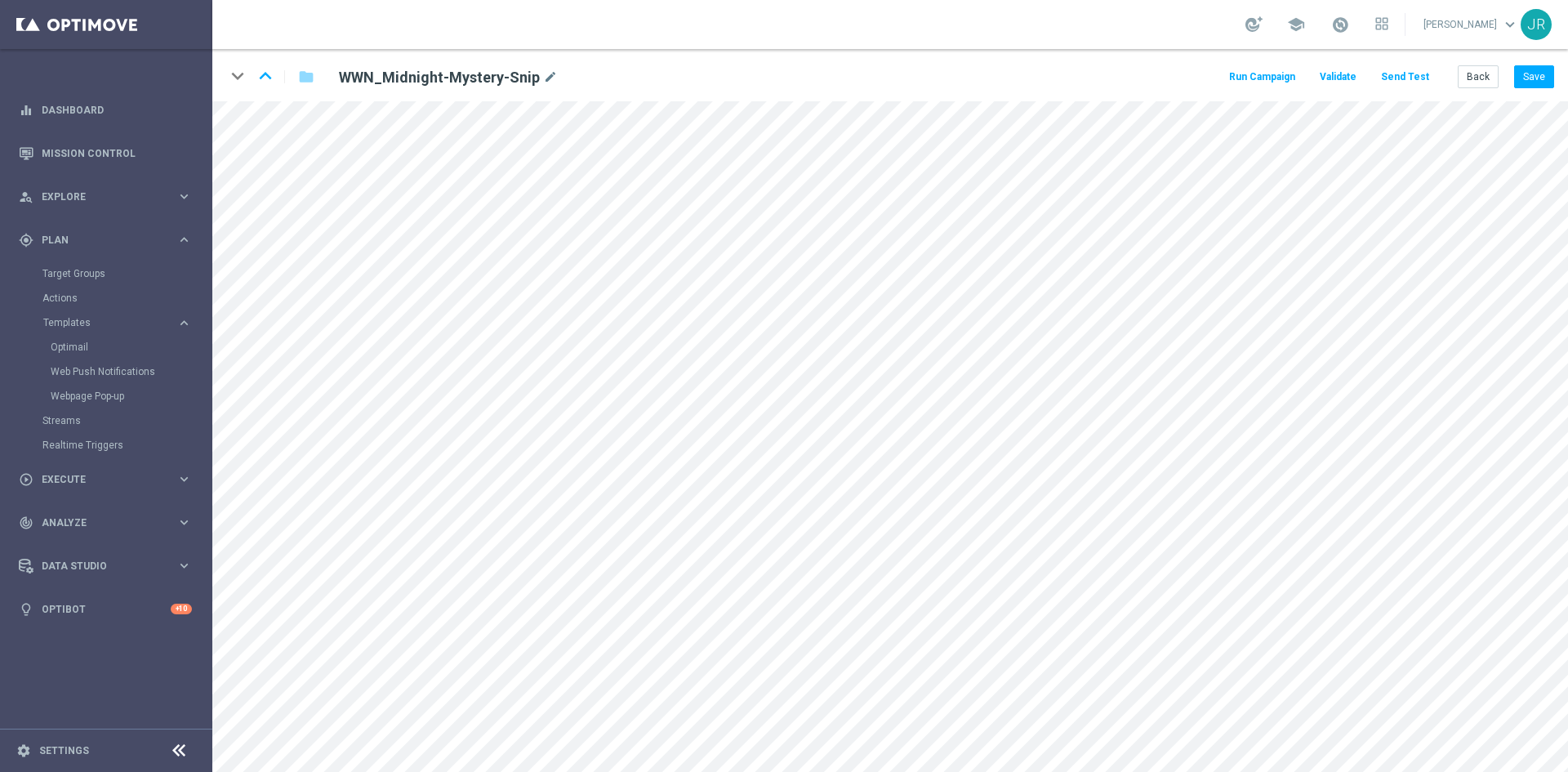
click at [1406, 82] on button "Send Test" at bounding box center [1404, 77] width 53 height 22
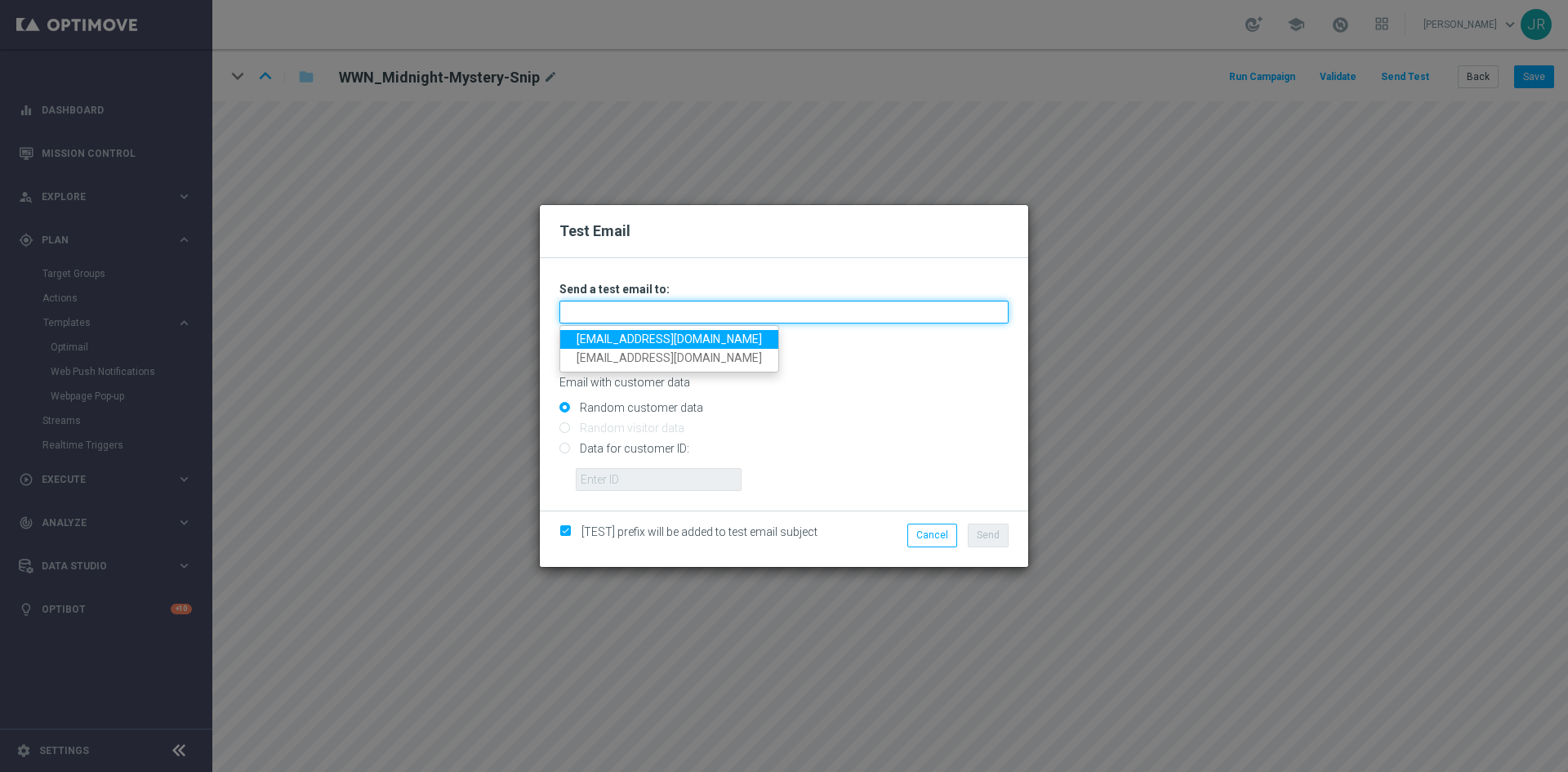
drag, startPoint x: 594, startPoint y: 314, endPoint x: 600, endPoint y: 330, distance: 17.1
click at [594, 314] on input "text" at bounding box center [784, 311] width 449 height 23
click at [589, 340] on link "[EMAIL_ADDRESS][DOMAIN_NAME]" at bounding box center [669, 339] width 218 height 18
type input "[EMAIL_ADDRESS][DOMAIN_NAME]"
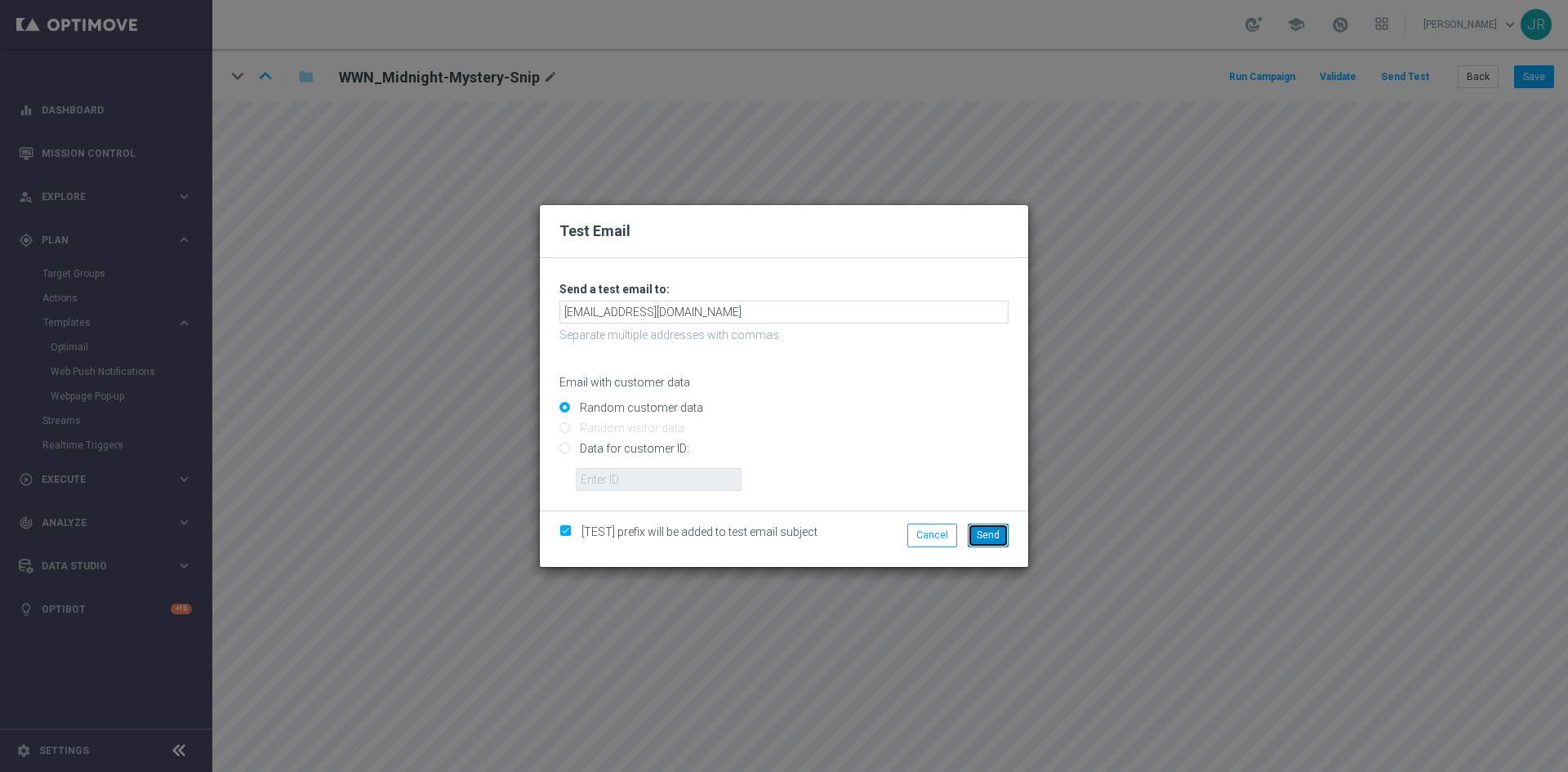
click at [989, 545] on button "Send" at bounding box center [988, 534] width 41 height 23
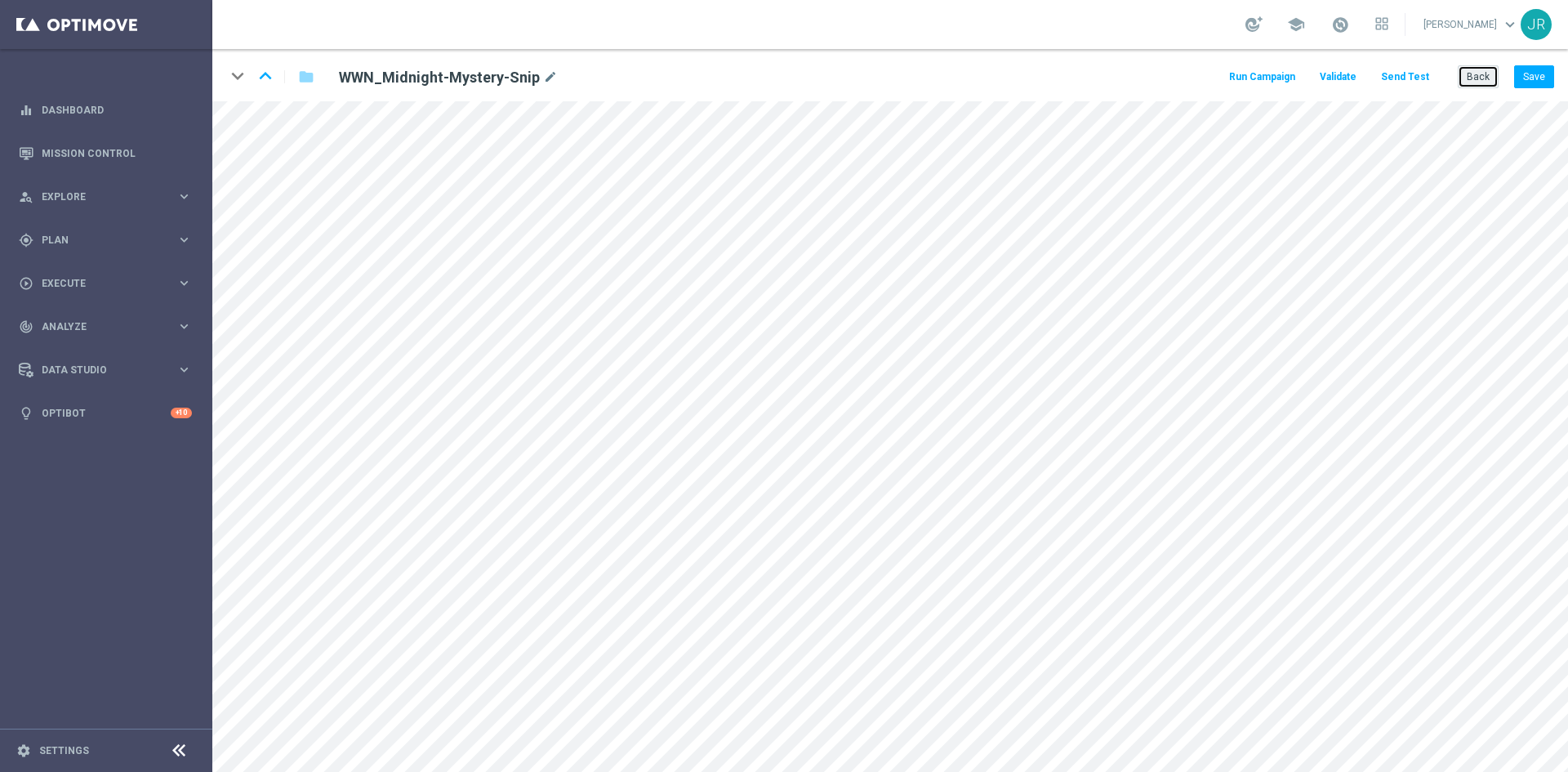
click at [1474, 75] on button "Back" at bounding box center [1478, 76] width 41 height 23
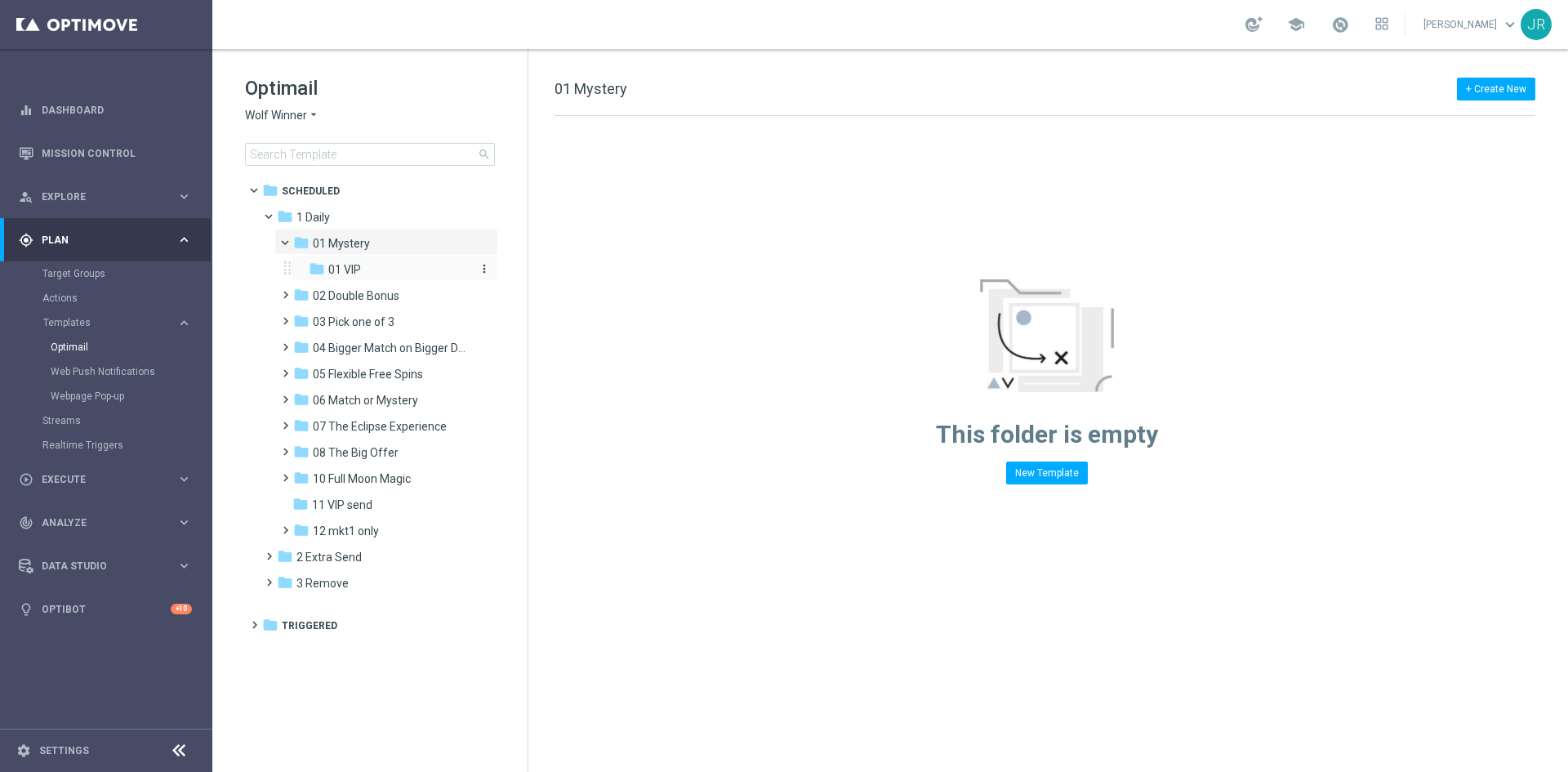
click at [353, 274] on span "01 VIP" at bounding box center [345, 269] width 33 height 15
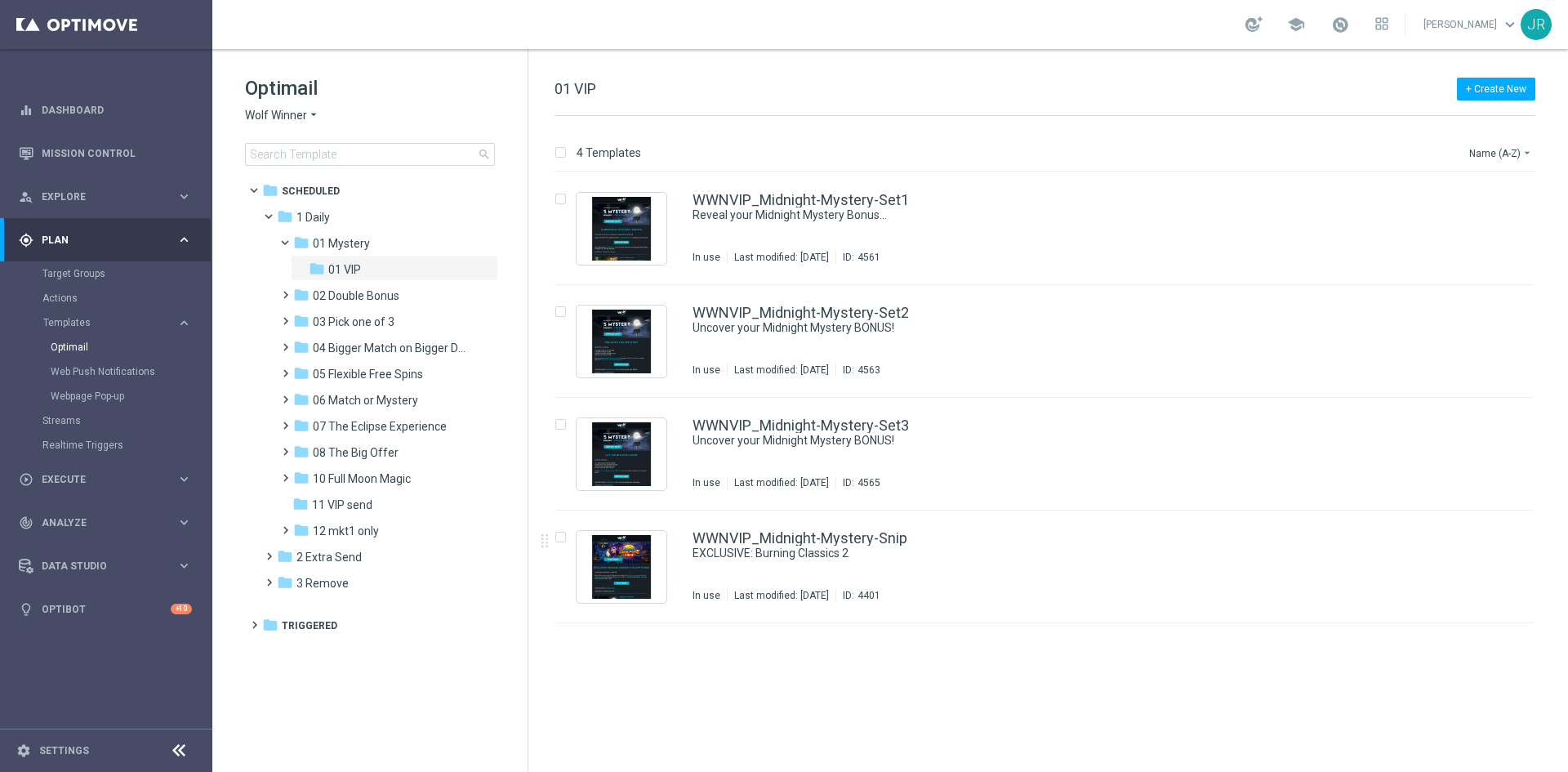
click at [774, 565] on div "WWNVIP_Midnight-Mystery-Snip EXCLUSIVE: Burning Classics 2 In use Last modified…" at bounding box center [1079, 566] width 773 height 71
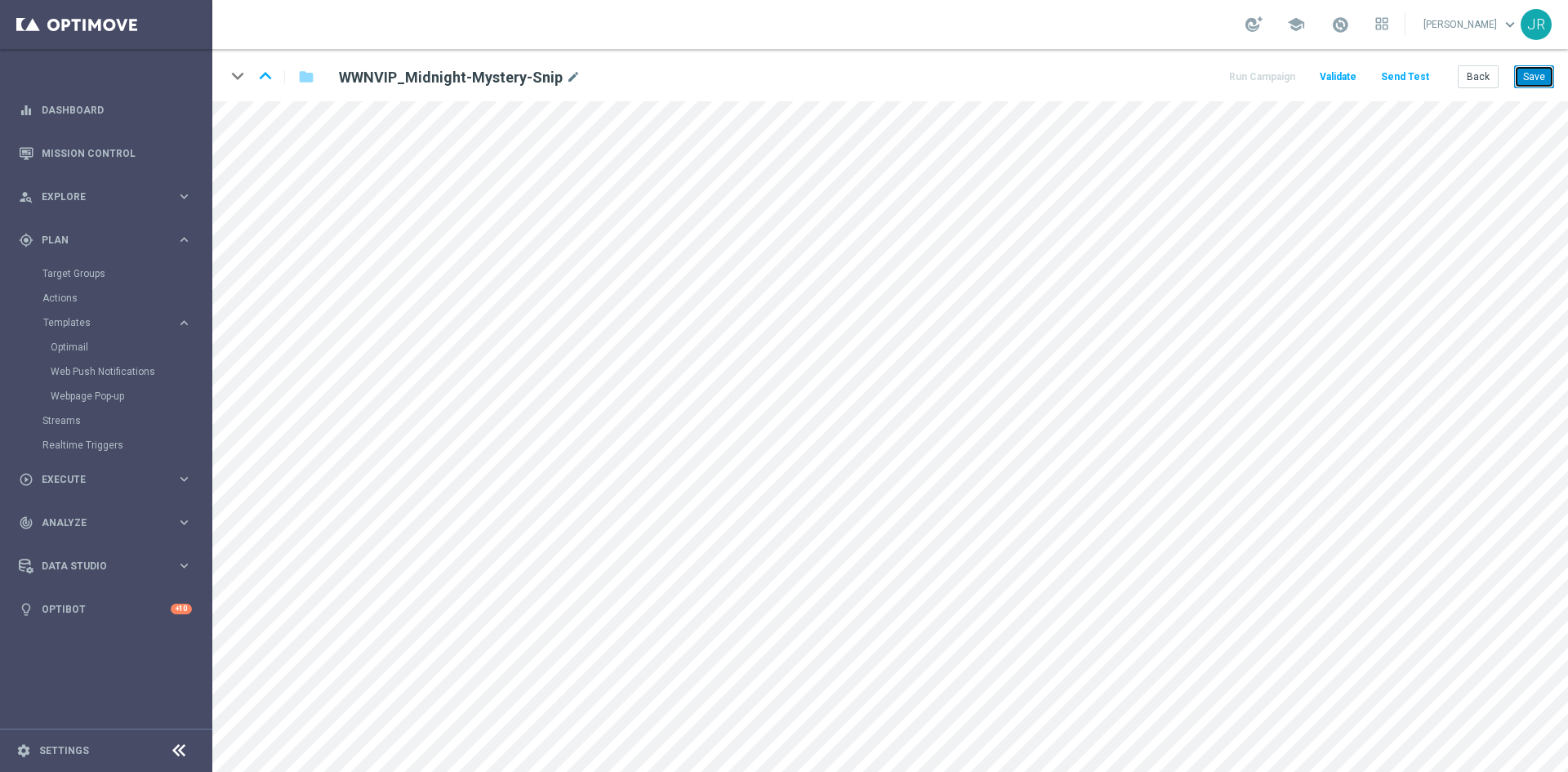
click at [1532, 76] on button "Save" at bounding box center [1534, 76] width 40 height 23
click at [1530, 73] on button "Save" at bounding box center [1534, 76] width 40 height 23
click at [1542, 67] on button "Save" at bounding box center [1534, 76] width 40 height 23
click at [1418, 74] on button "Send Test" at bounding box center [1404, 77] width 53 height 22
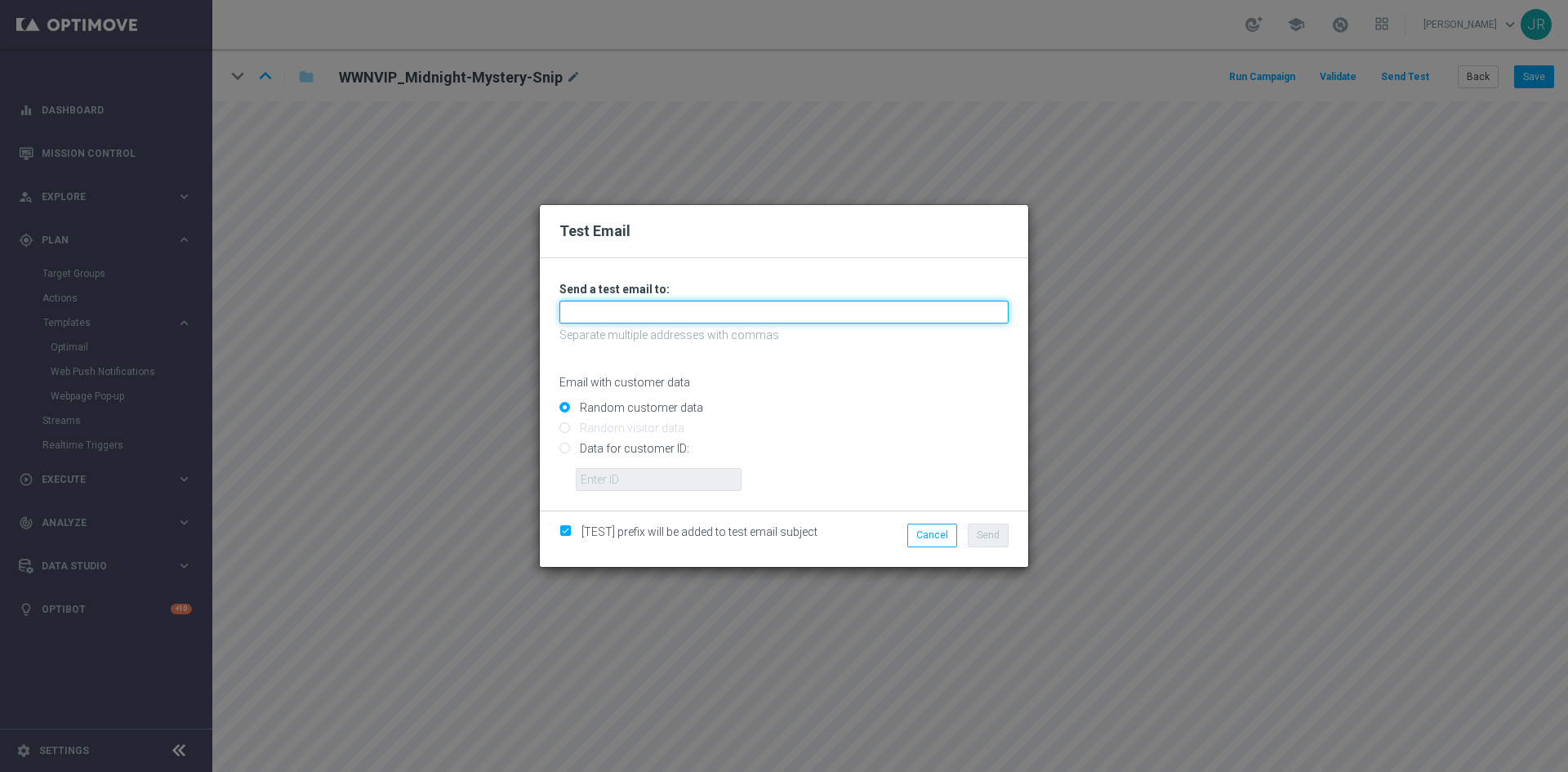
click at [616, 310] on input "text" at bounding box center [784, 311] width 449 height 23
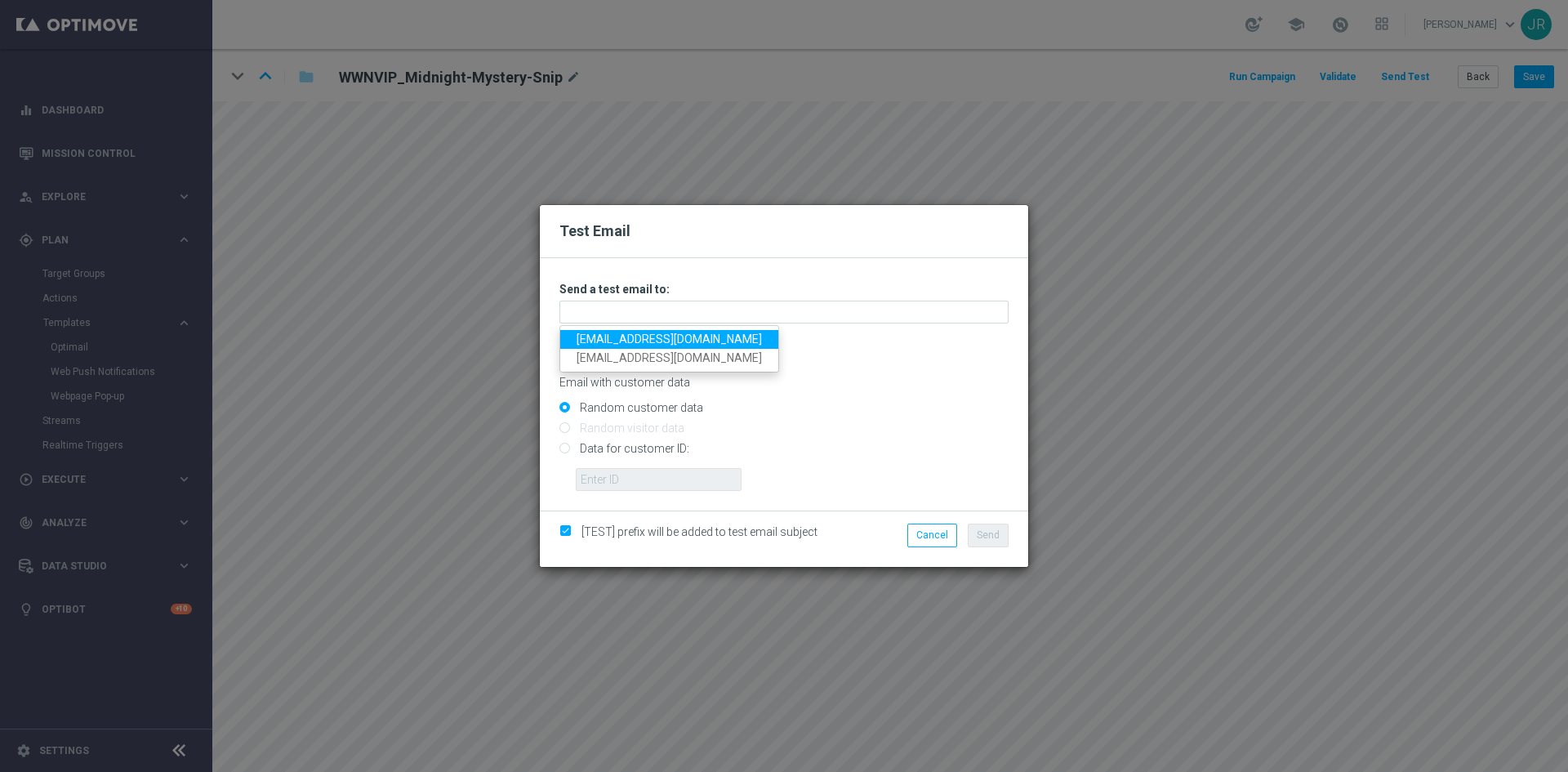
click at [590, 339] on link "[EMAIL_ADDRESS][DOMAIN_NAME]" at bounding box center [669, 339] width 218 height 18
type input "[EMAIL_ADDRESS][DOMAIN_NAME]"
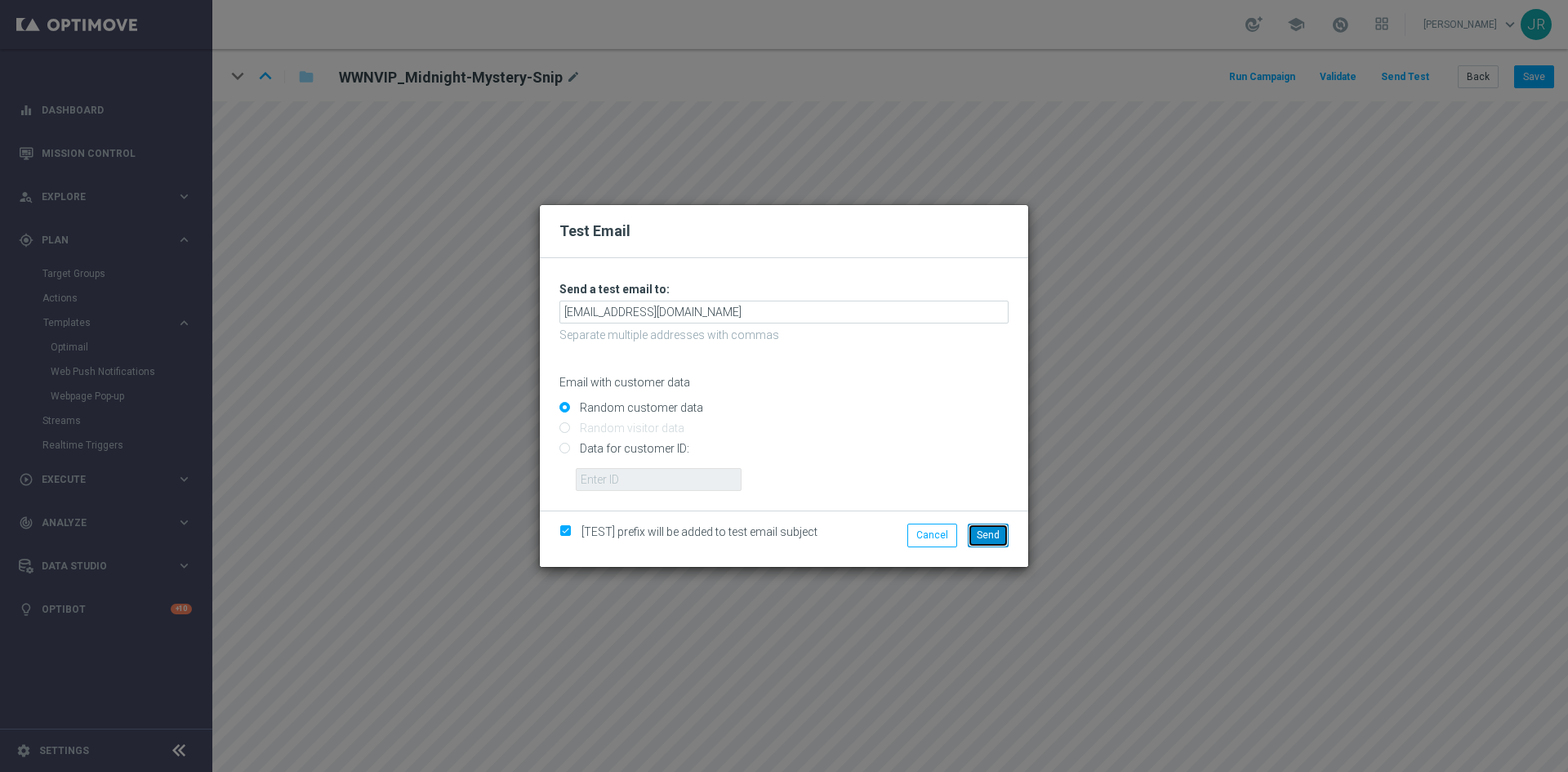
click at [999, 537] on button "Send" at bounding box center [988, 534] width 41 height 23
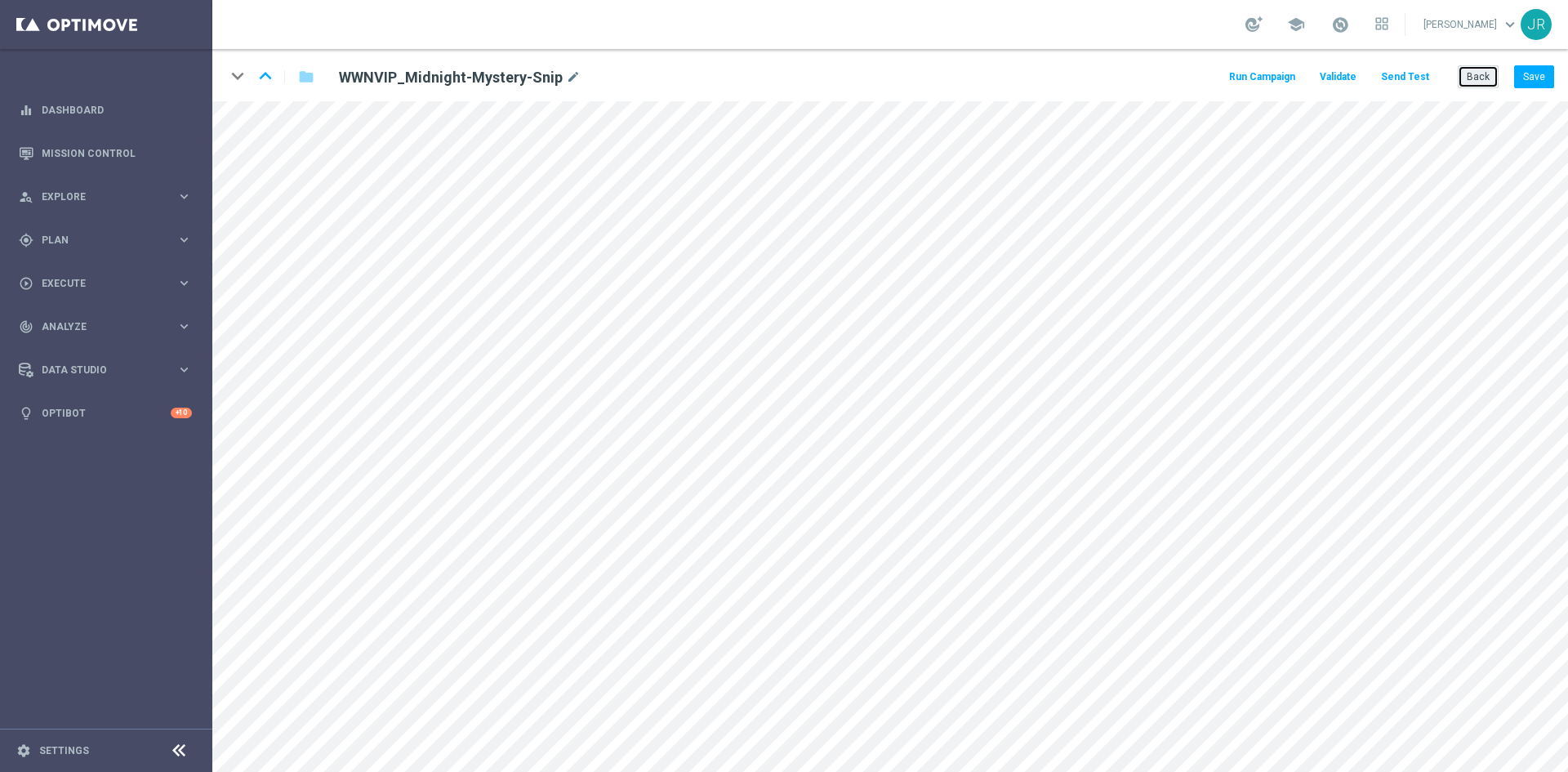
drag, startPoint x: 1484, startPoint y: 81, endPoint x: 1452, endPoint y: 78, distance: 32.1
click at [1480, 81] on button "Back" at bounding box center [1478, 76] width 41 height 23
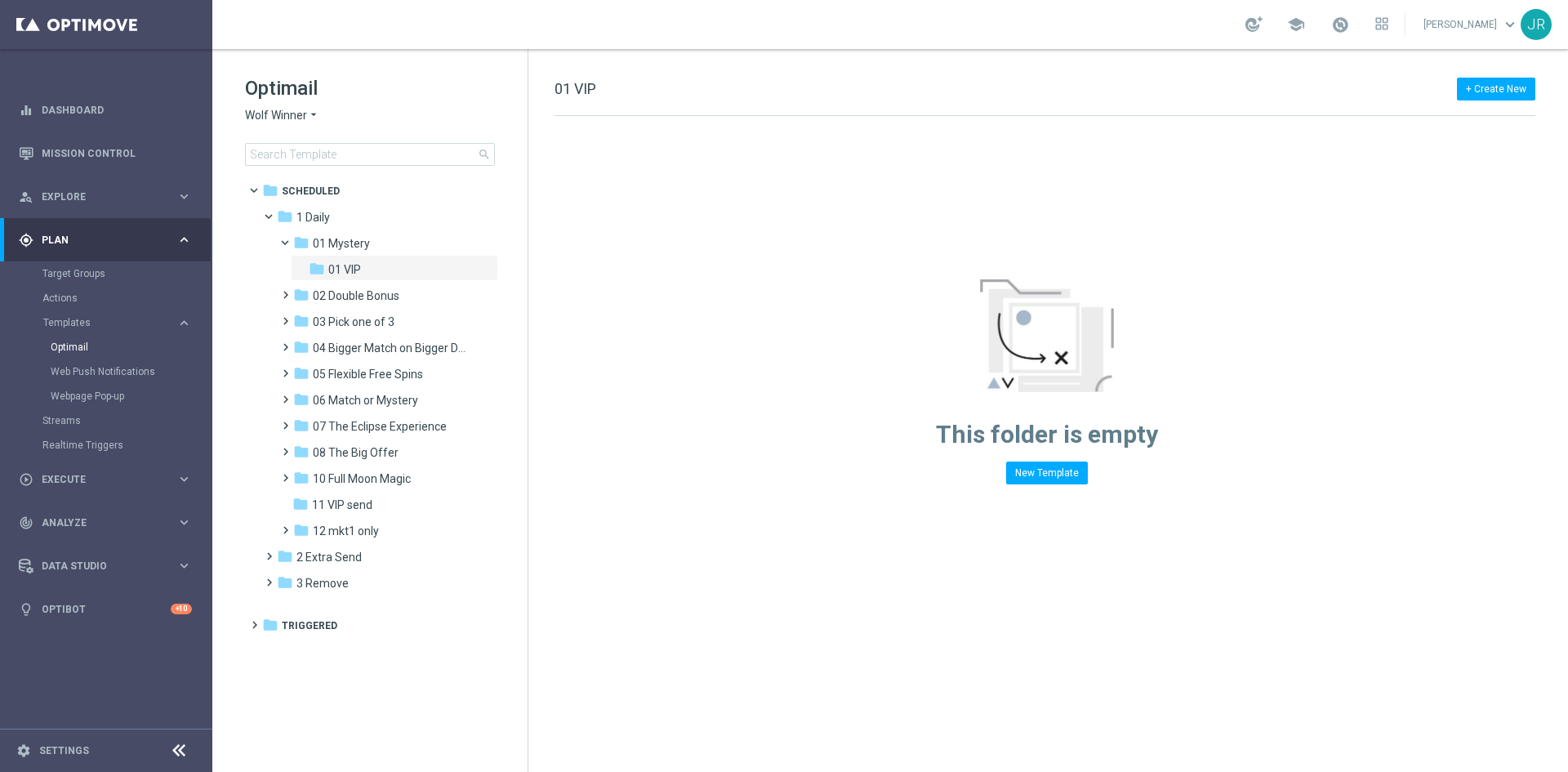
click at [265, 110] on span "Wolf Winner" at bounding box center [276, 115] width 62 height 16
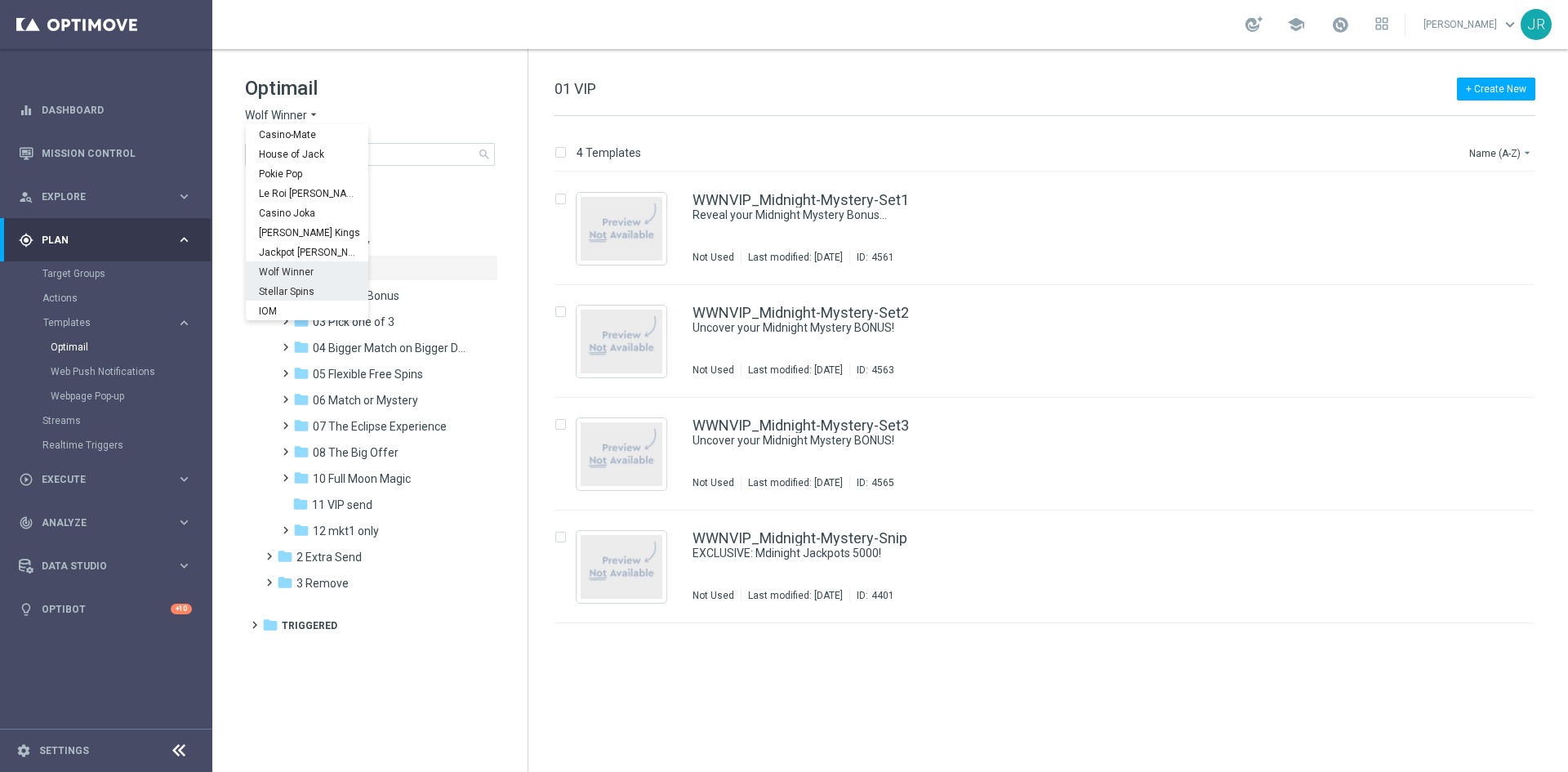
click at [298, 284] on div "Stellar Spins" at bounding box center [307, 290] width 122 height 19
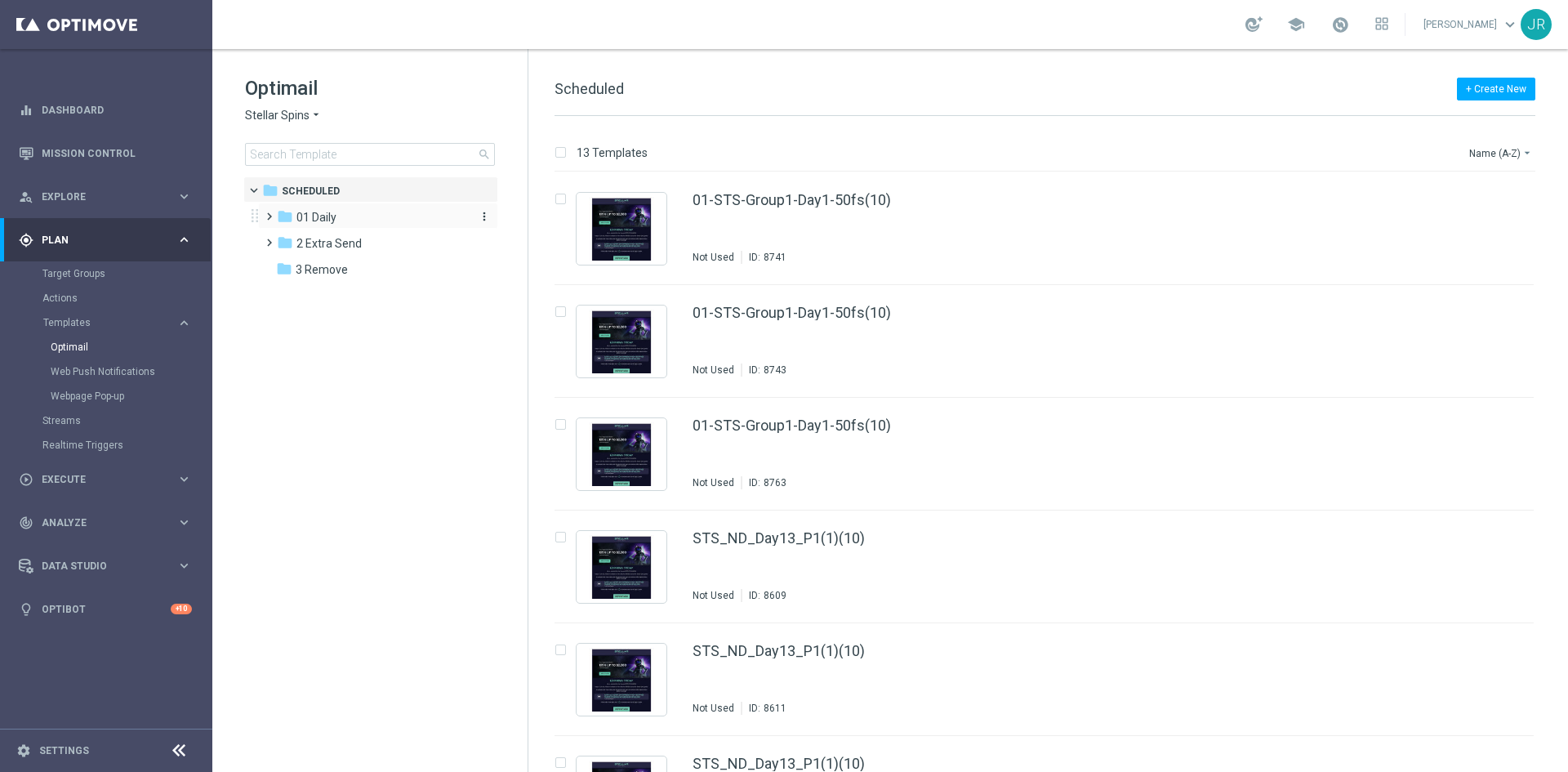
click at [327, 209] on div "folder 01 Daily" at bounding box center [370, 217] width 188 height 18
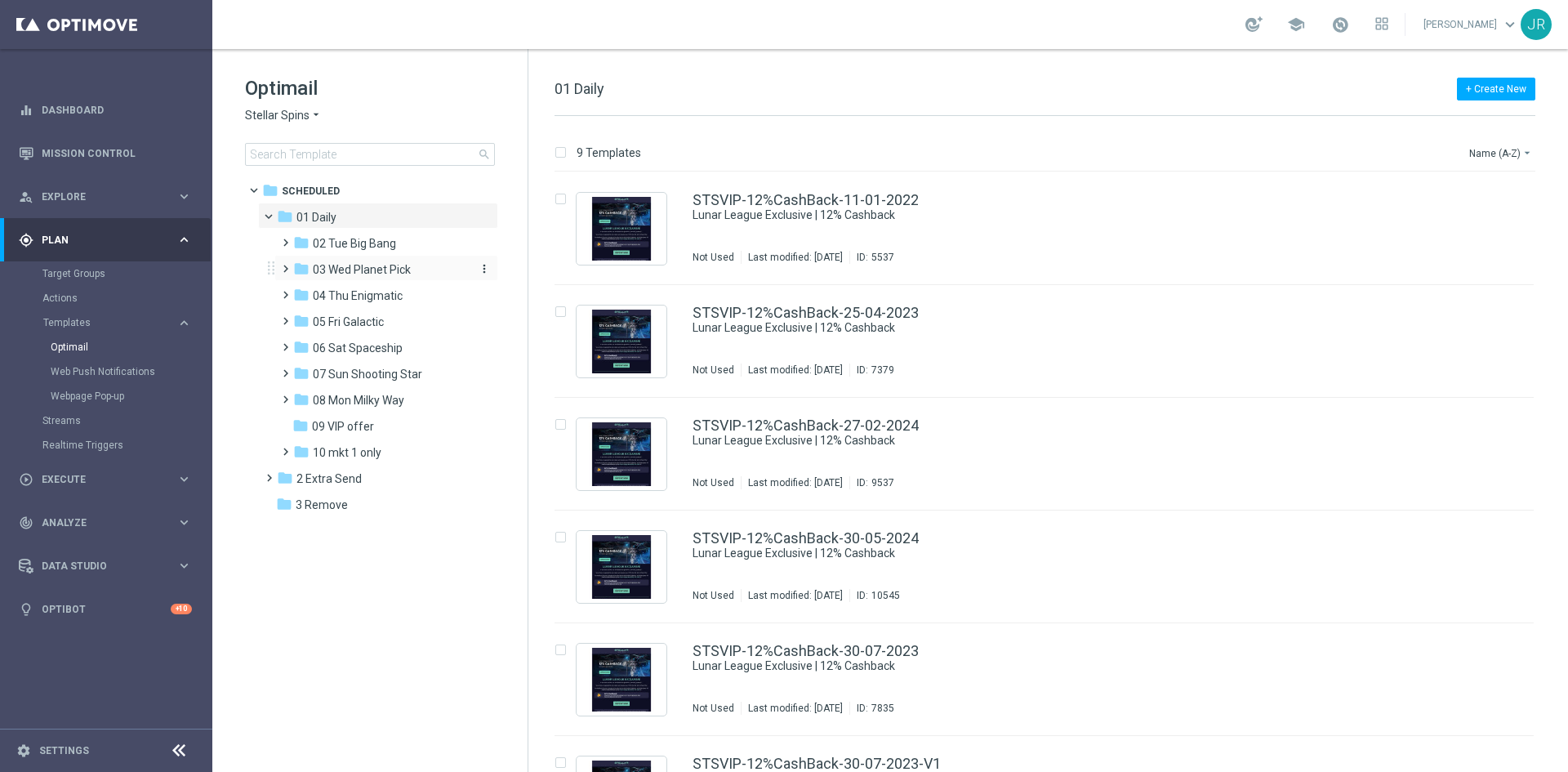
click at [356, 266] on span "03 Wed Planet Pick" at bounding box center [361, 269] width 98 height 15
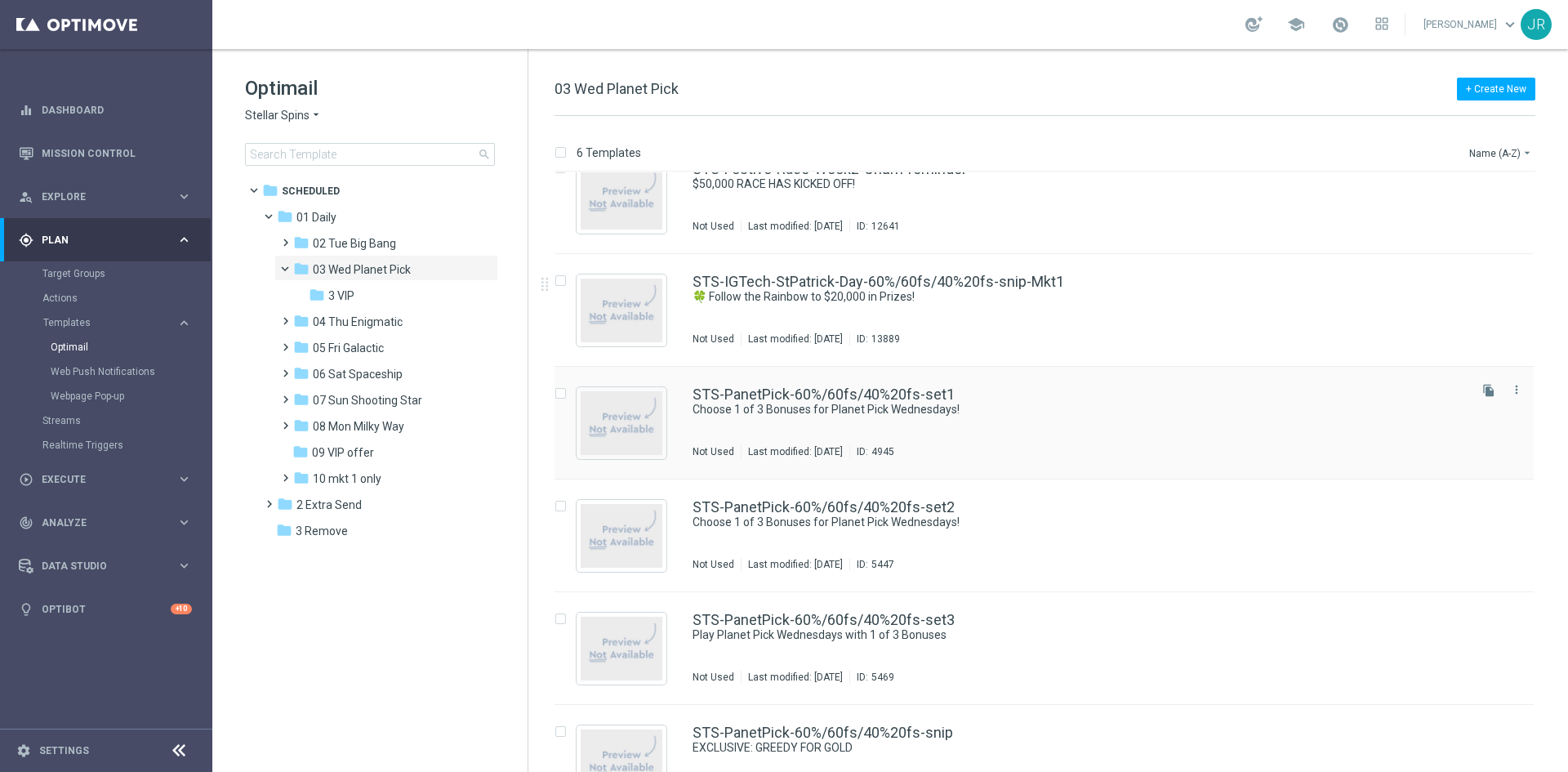
scroll to position [77, 0]
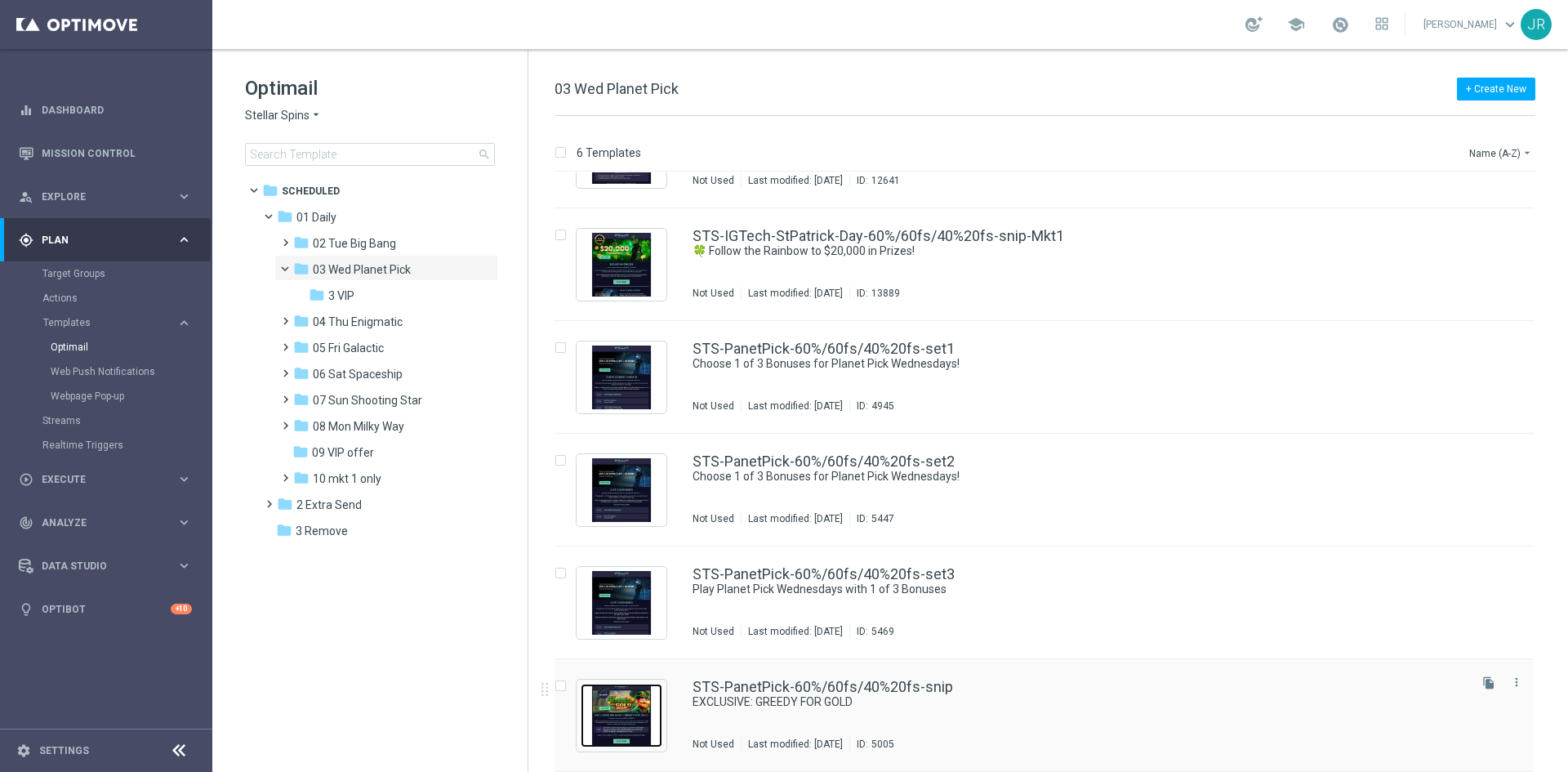
click at [597, 721] on img "Press SPACE to select this row." at bounding box center [621, 715] width 82 height 64
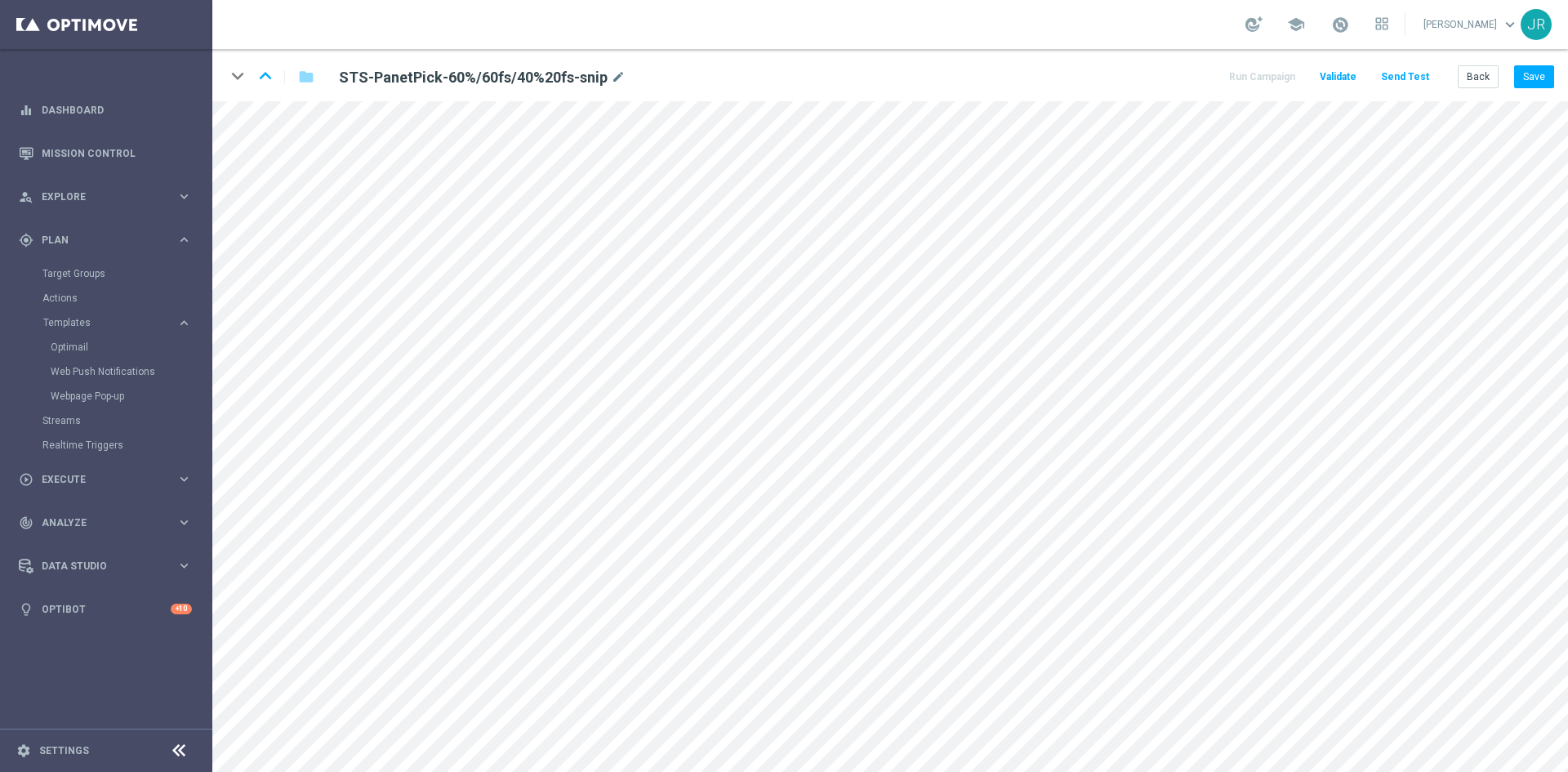
click at [1536, 89] on div "keyboard_arrow_down keyboard_arrow_up folder STS-PanetPick-60%/60fs/40%20fs-sni…" at bounding box center [890, 75] width 1356 height 52
click at [1535, 79] on button "Save" at bounding box center [1534, 76] width 40 height 23
click at [1531, 76] on button "Save" at bounding box center [1534, 76] width 40 height 23
drag, startPoint x: 1540, startPoint y: 69, endPoint x: 1415, endPoint y: 63, distance: 125.1
click at [1540, 69] on button "Save" at bounding box center [1534, 76] width 40 height 23
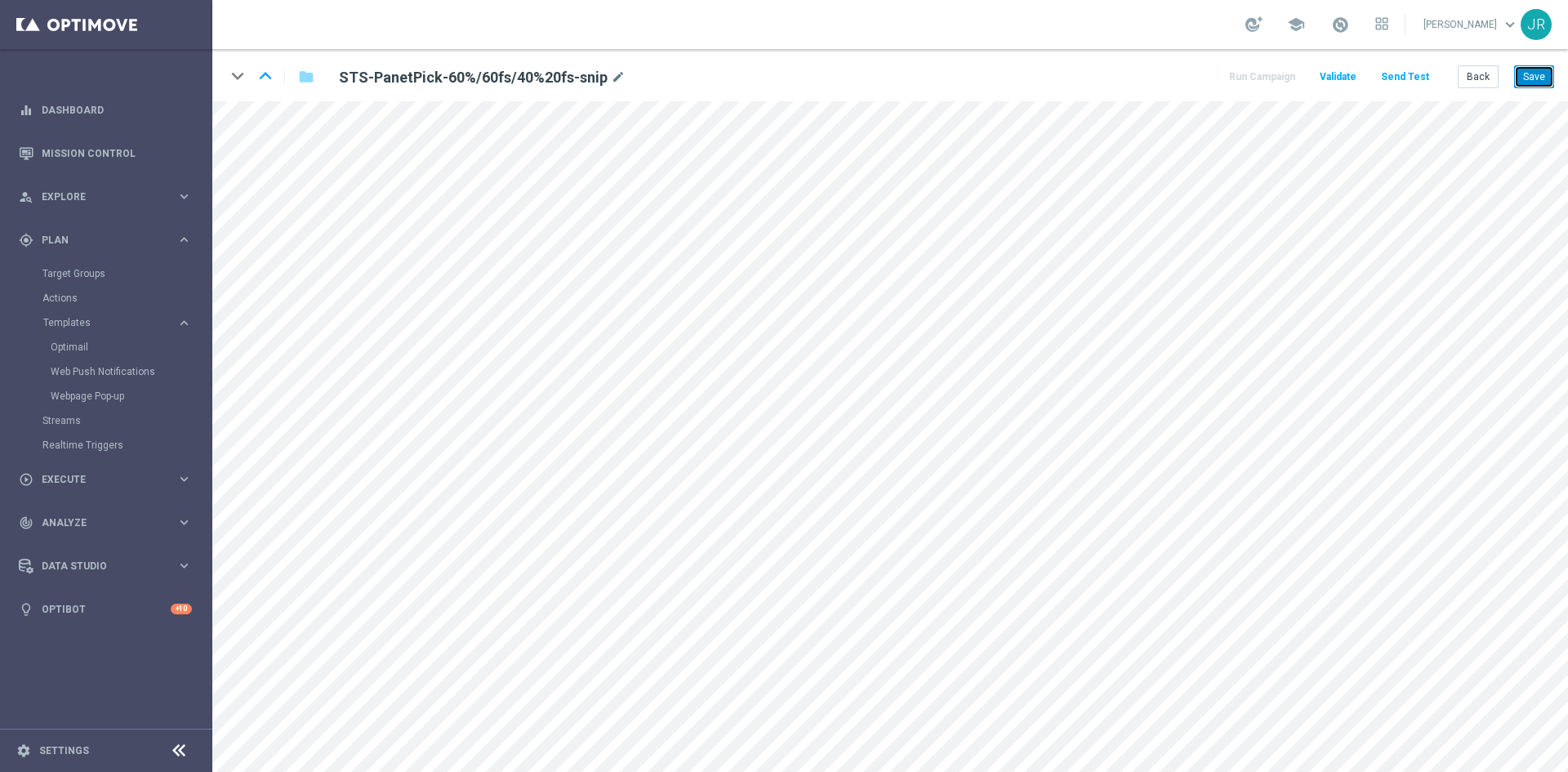
click at [1535, 70] on button "Save" at bounding box center [1534, 76] width 40 height 23
click at [1540, 65] on button "Save" at bounding box center [1534, 76] width 40 height 23
click at [1403, 84] on button "Send Test" at bounding box center [1404, 77] width 53 height 22
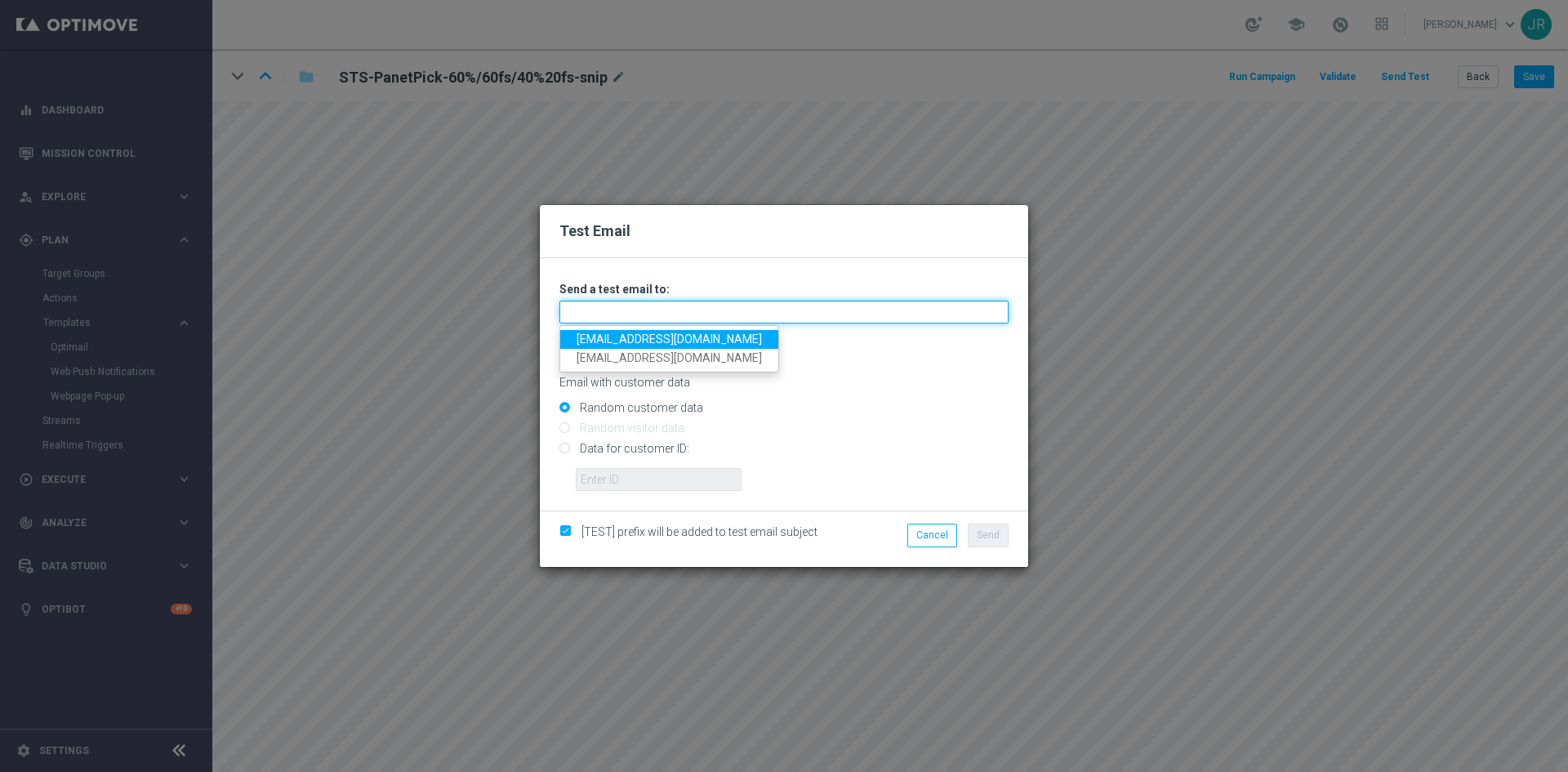
click at [676, 312] on input "text" at bounding box center [784, 311] width 449 height 23
click at [584, 338] on link "testingalltesting@gmail.com" at bounding box center [669, 339] width 218 height 18
type input "testingalltesting@gmail.com"
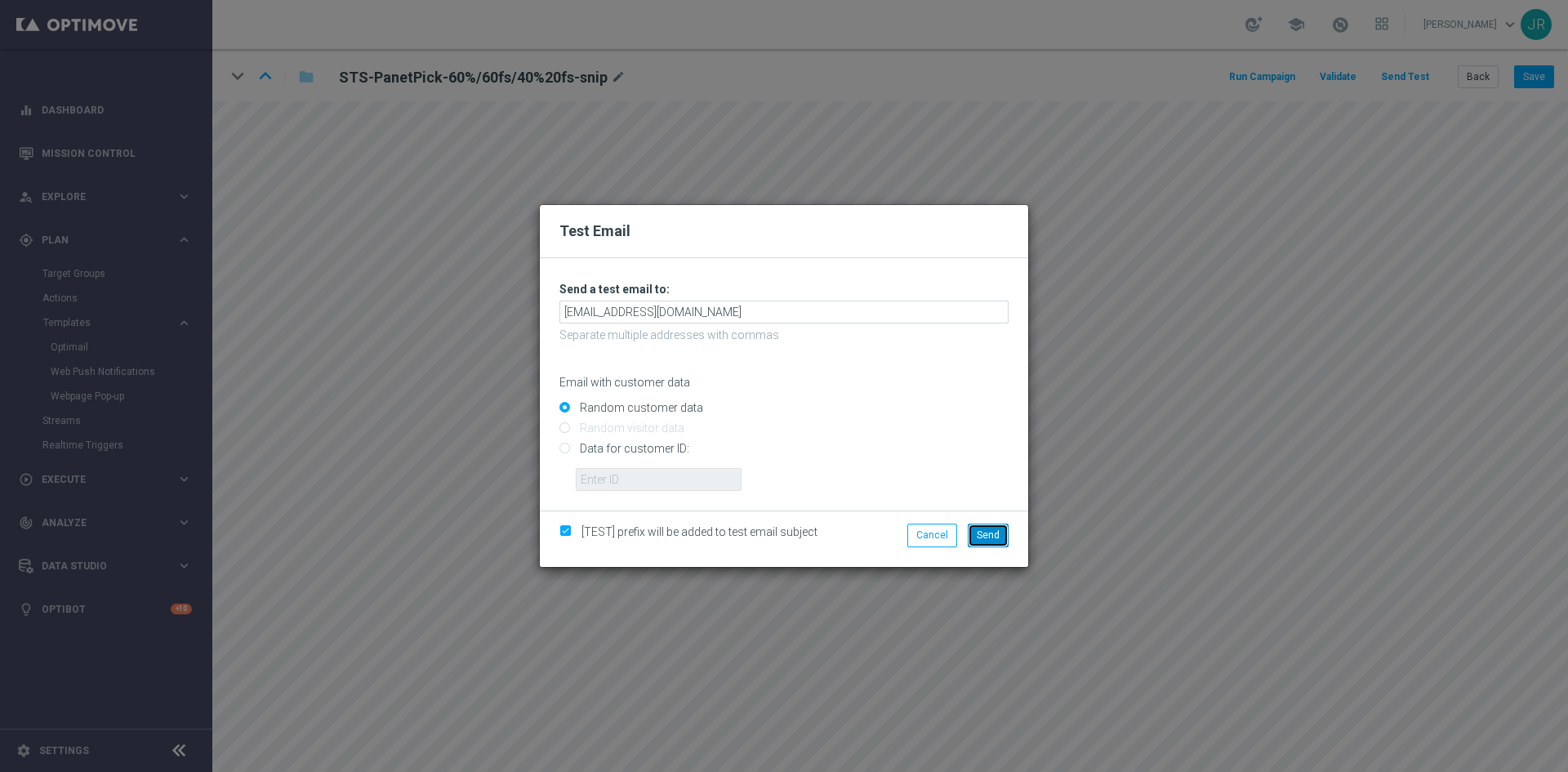
click at [992, 534] on span "Send" at bounding box center [988, 535] width 23 height 12
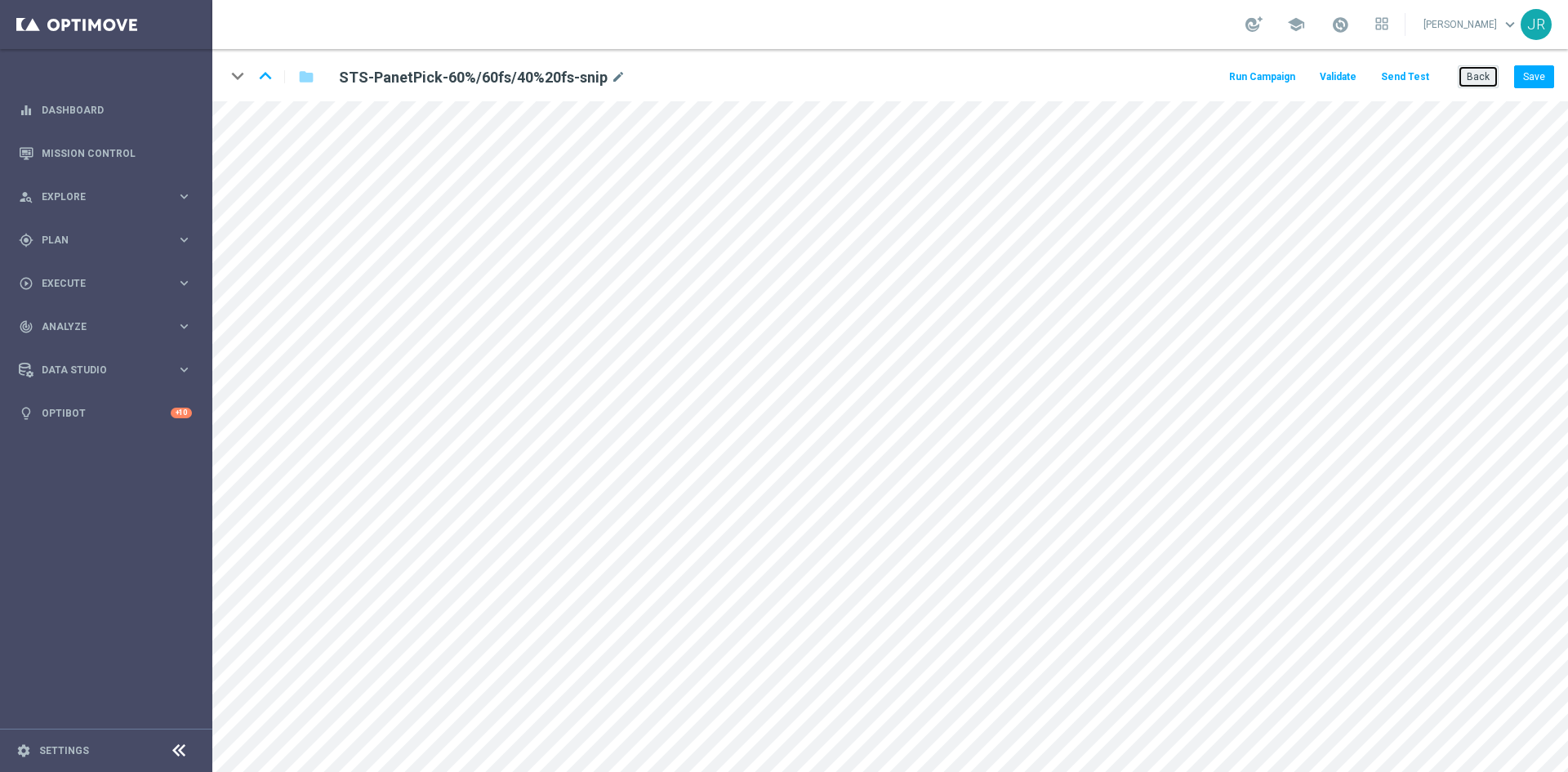
click at [1465, 68] on button "Back" at bounding box center [1478, 76] width 41 height 23
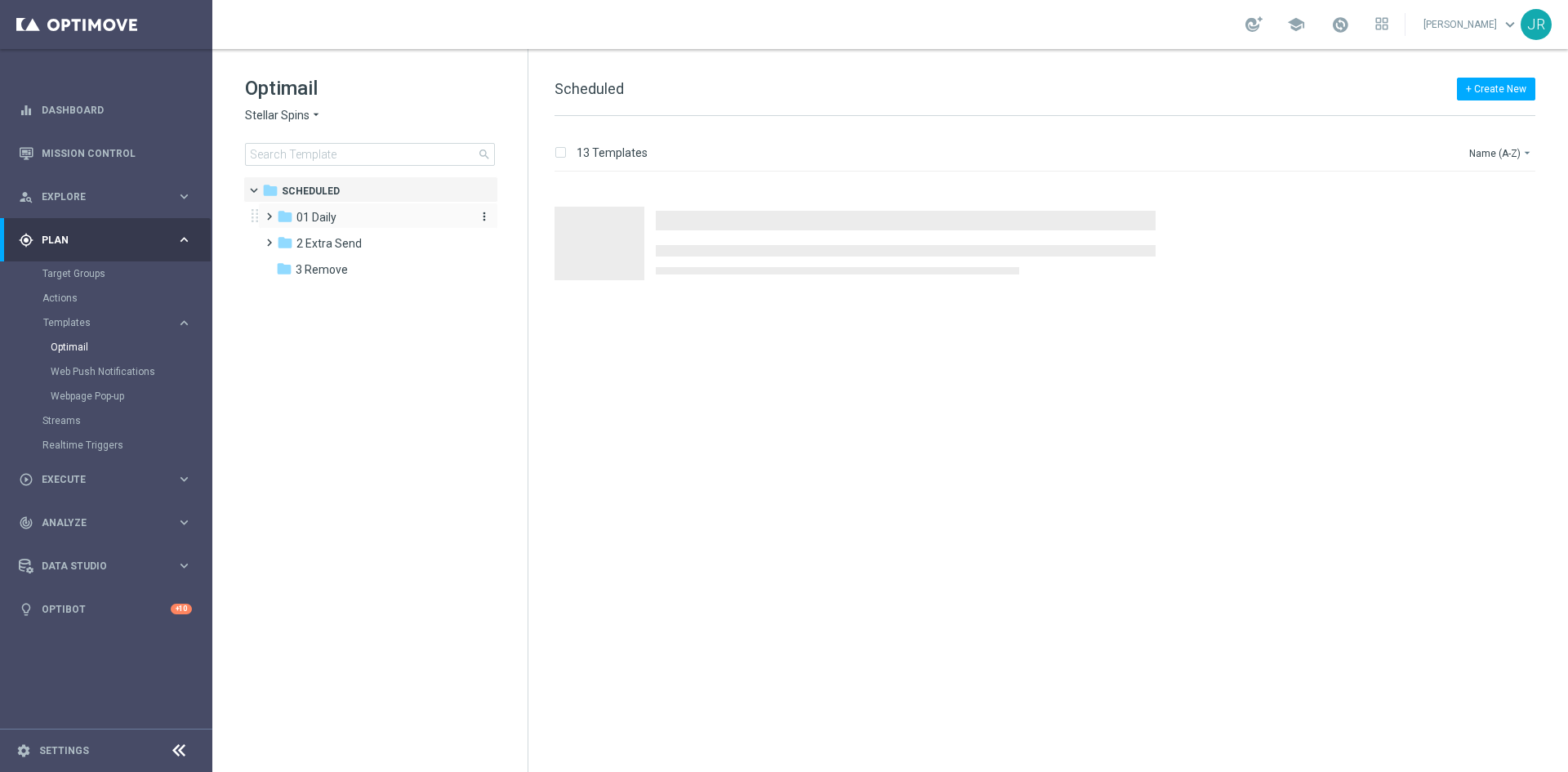
click at [324, 211] on span "01 Daily" at bounding box center [316, 217] width 40 height 15
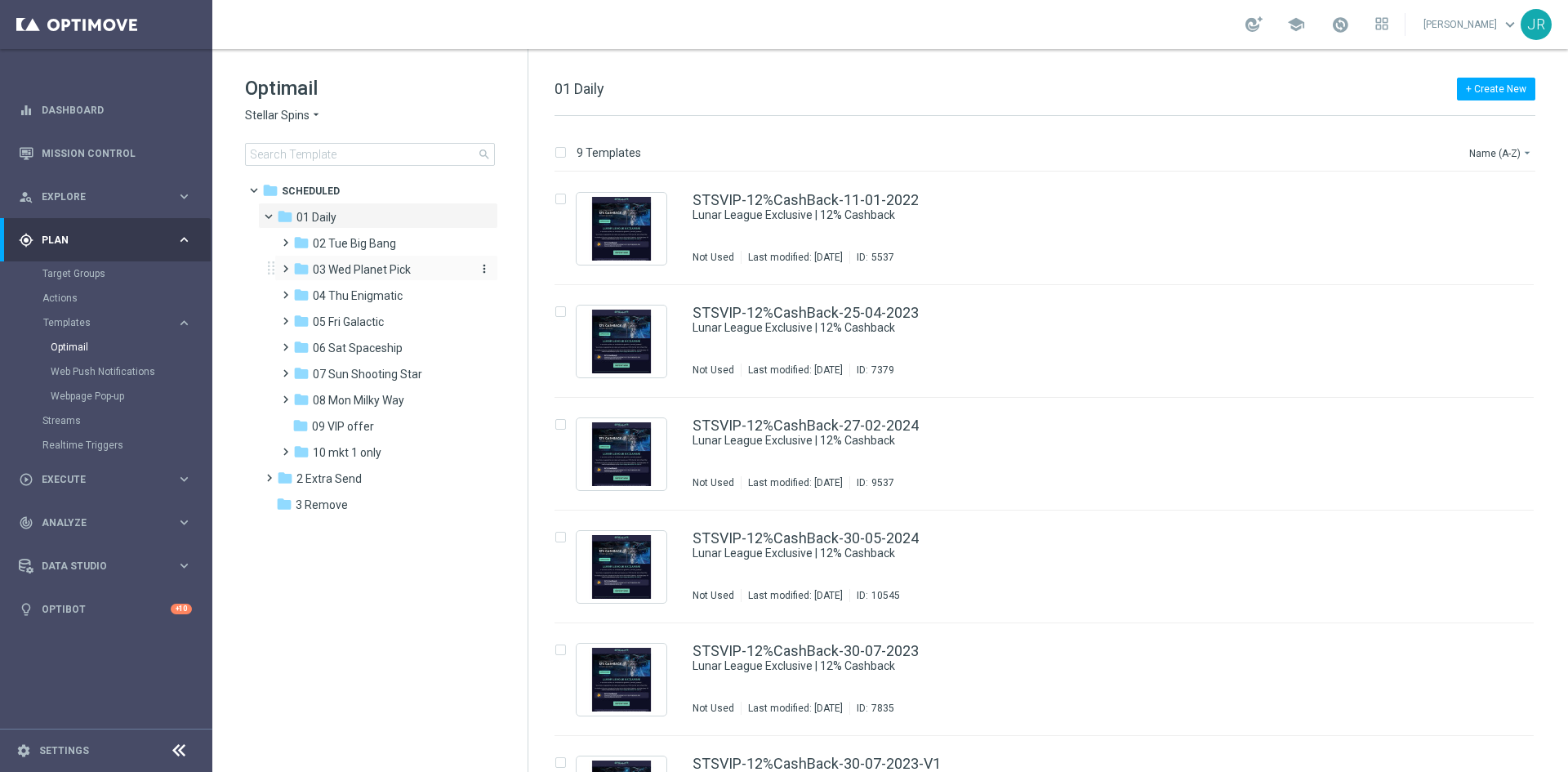
click at [348, 269] on span "03 Wed Planet Pick" at bounding box center [361, 269] width 98 height 15
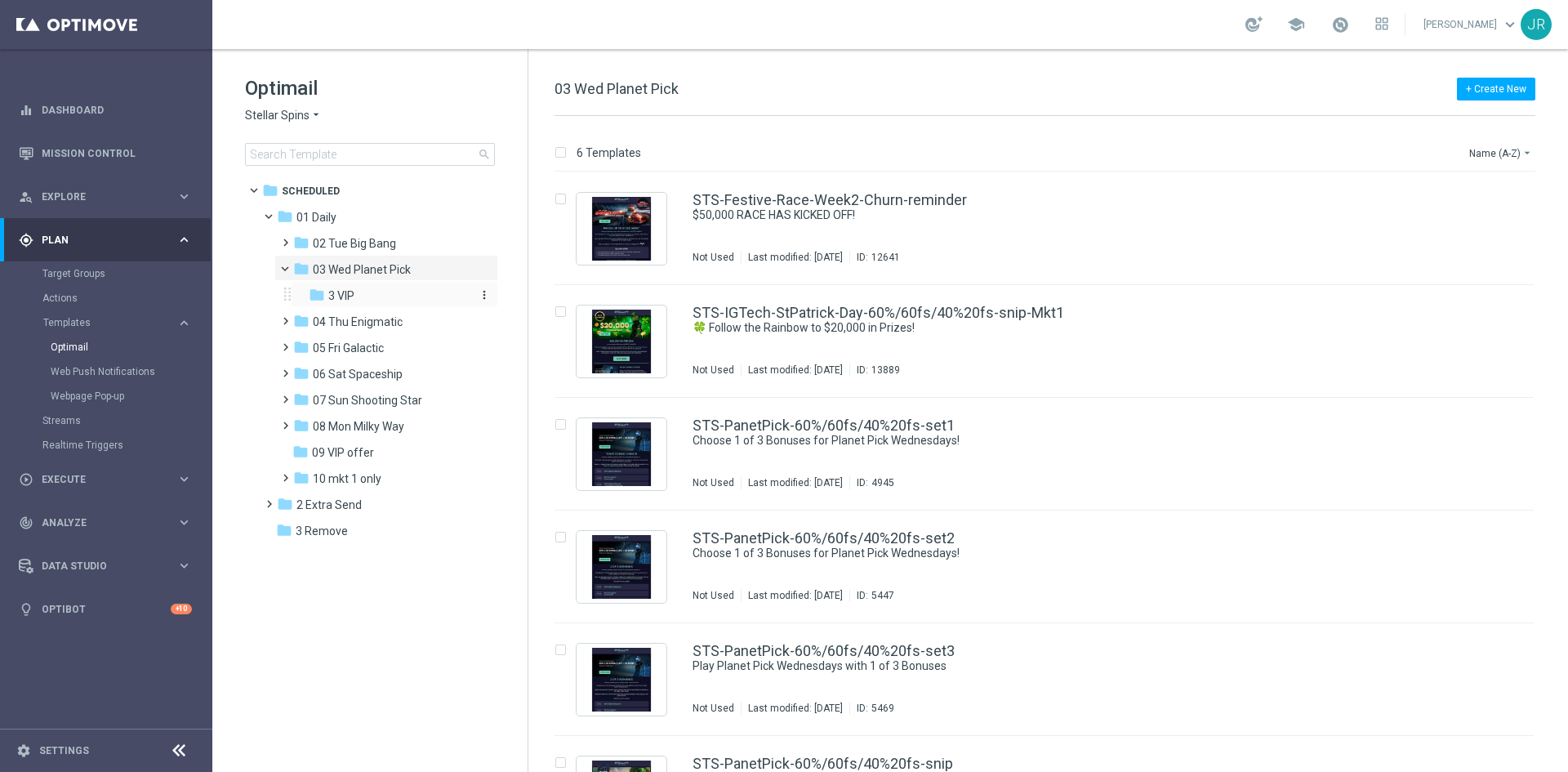
click at [359, 303] on div "folder 3 VIP" at bounding box center [389, 296] width 161 height 18
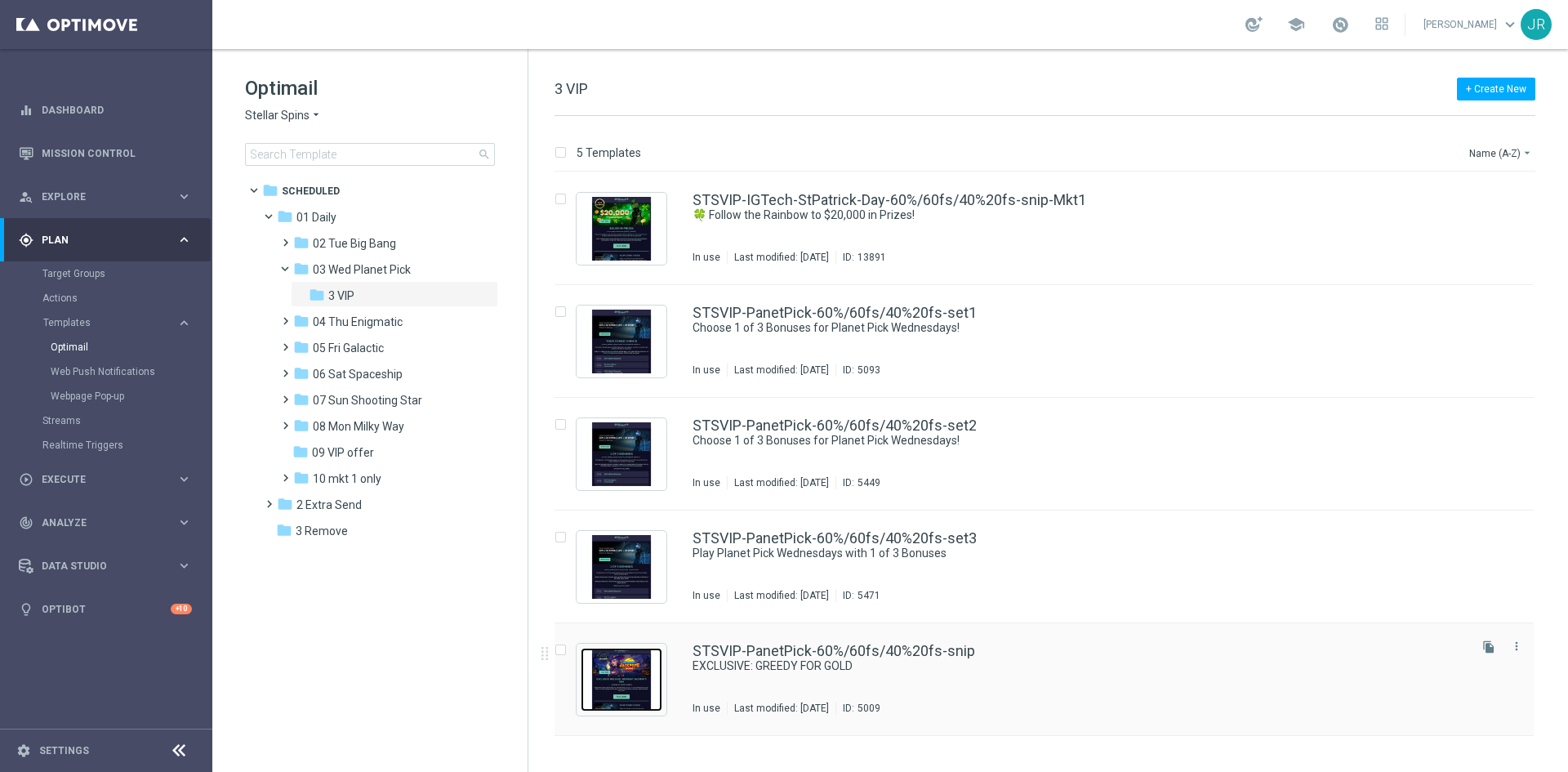
click at [633, 677] on img "Press SPACE to select this row." at bounding box center [621, 679] width 82 height 64
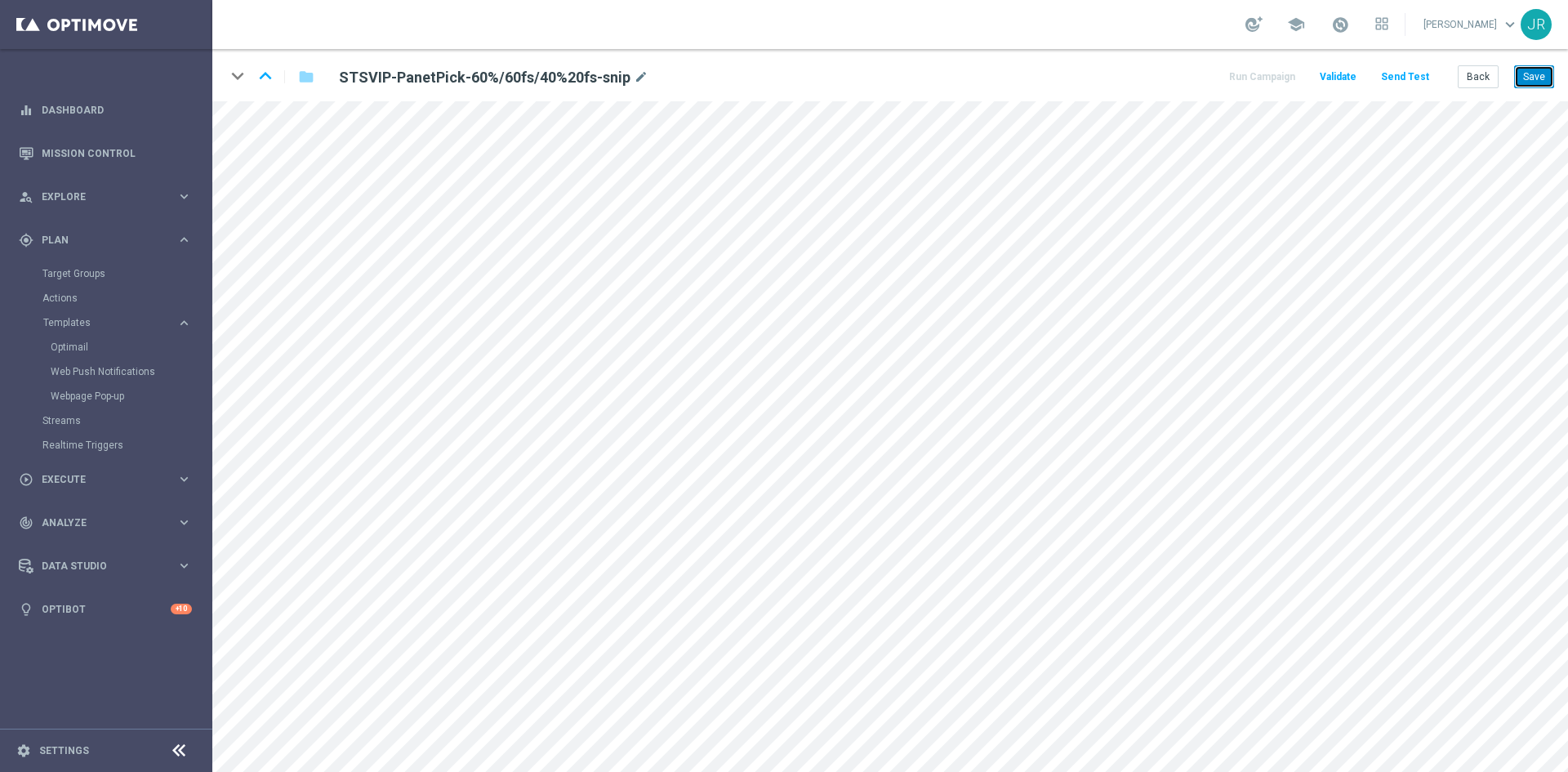
click at [1522, 85] on button "Save" at bounding box center [1534, 76] width 40 height 23
click at [1529, 74] on button "Save" at bounding box center [1534, 76] width 40 height 23
click at [1535, 81] on button "Save" at bounding box center [1534, 76] width 40 height 23
click at [1415, 81] on button "Send Test" at bounding box center [1404, 77] width 53 height 22
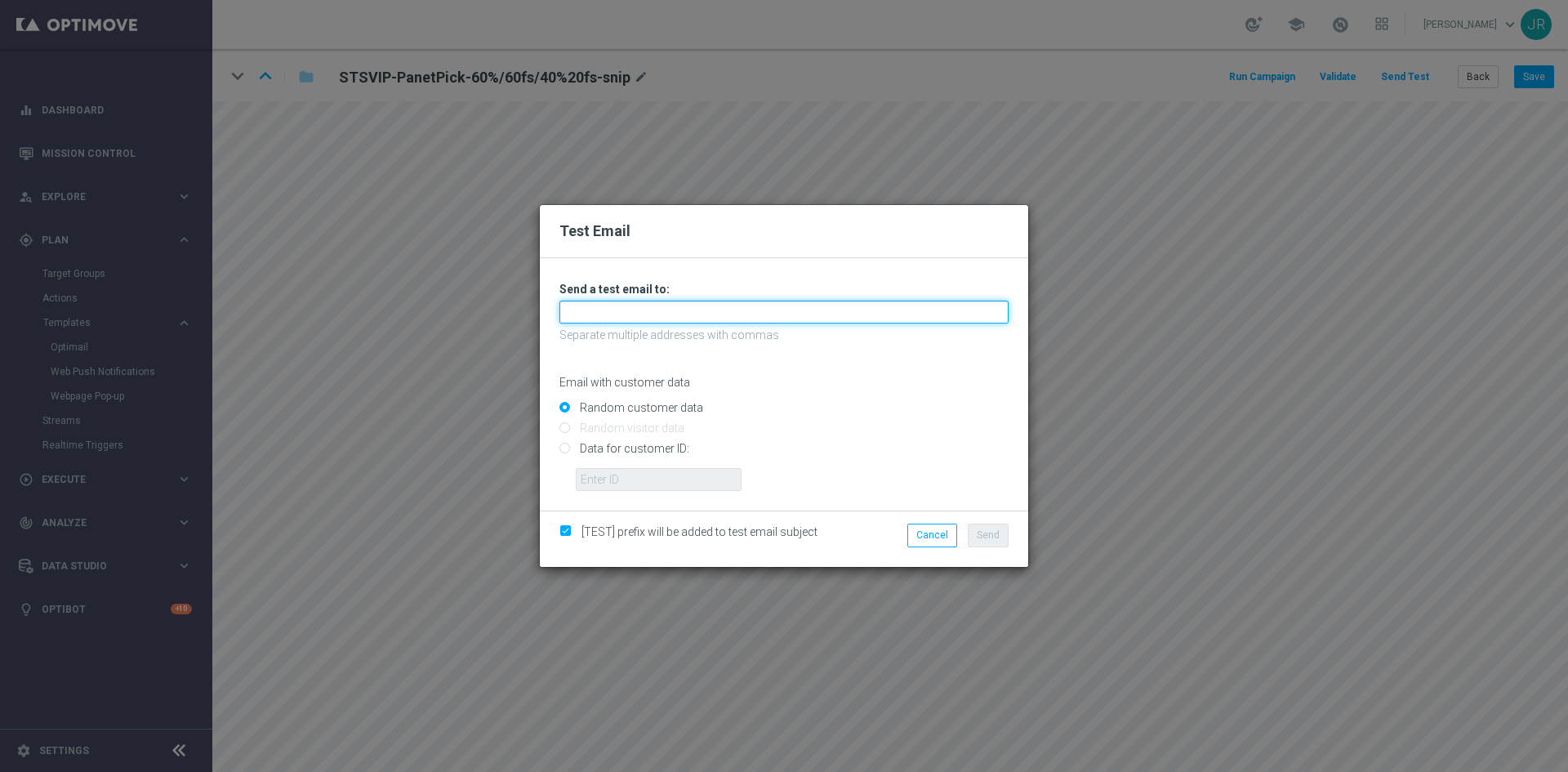
click at [658, 308] on input "text" at bounding box center [784, 311] width 449 height 23
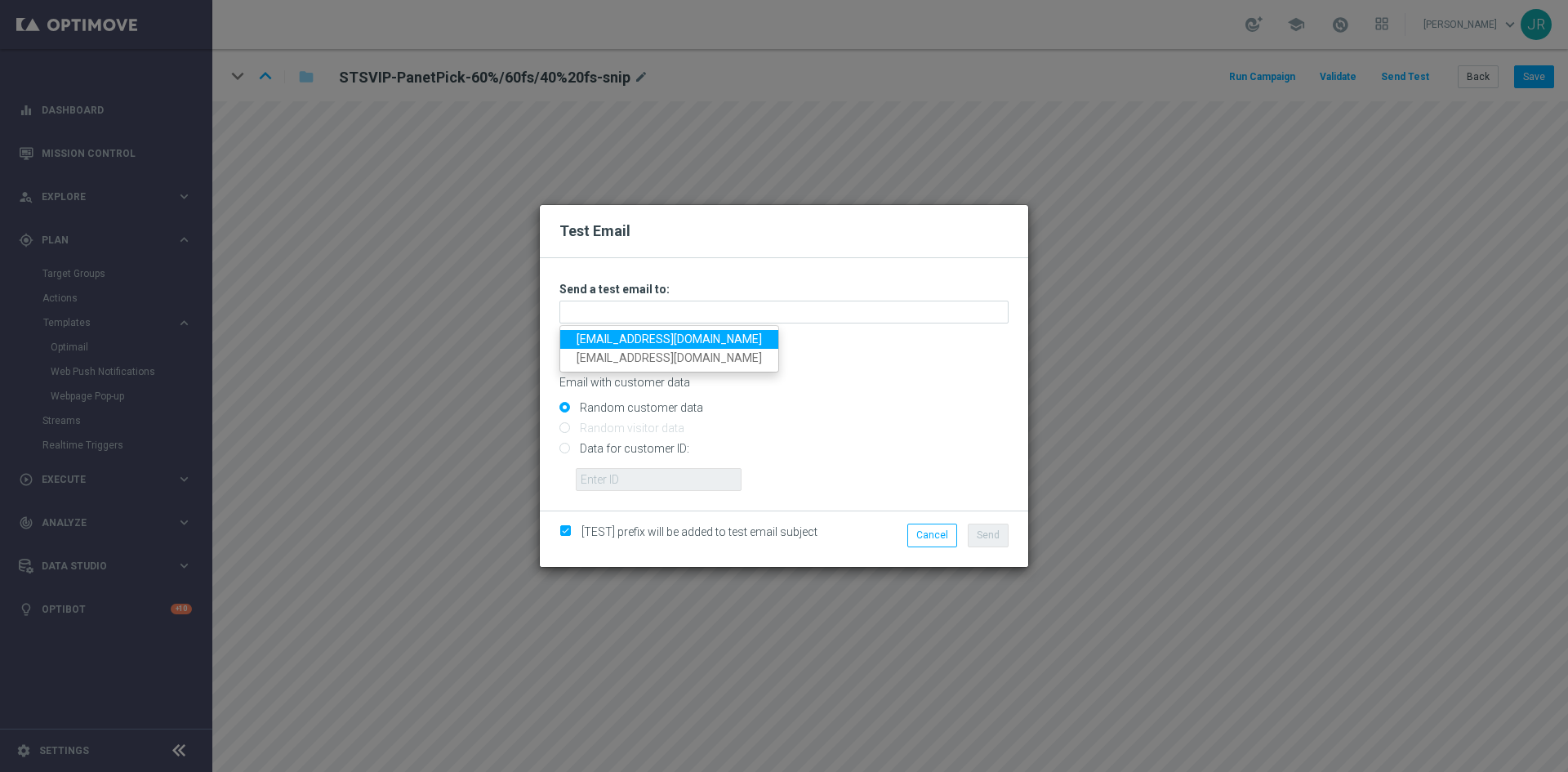
click at [587, 338] on link "testingalltesting@gmail.com" at bounding box center [669, 339] width 218 height 18
type input "testingalltesting@gmail.com"
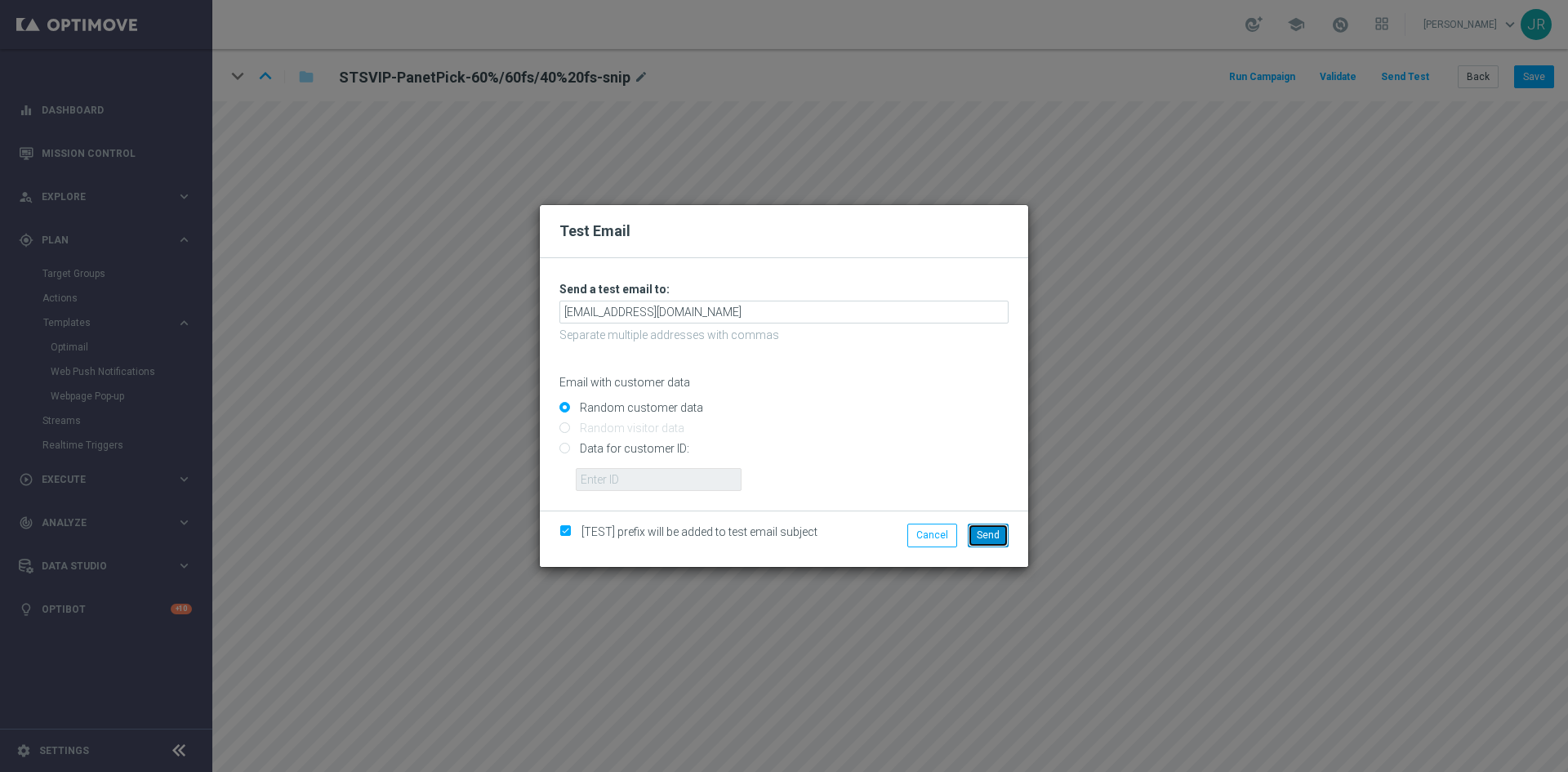
click at [984, 531] on span "Send" at bounding box center [988, 535] width 23 height 12
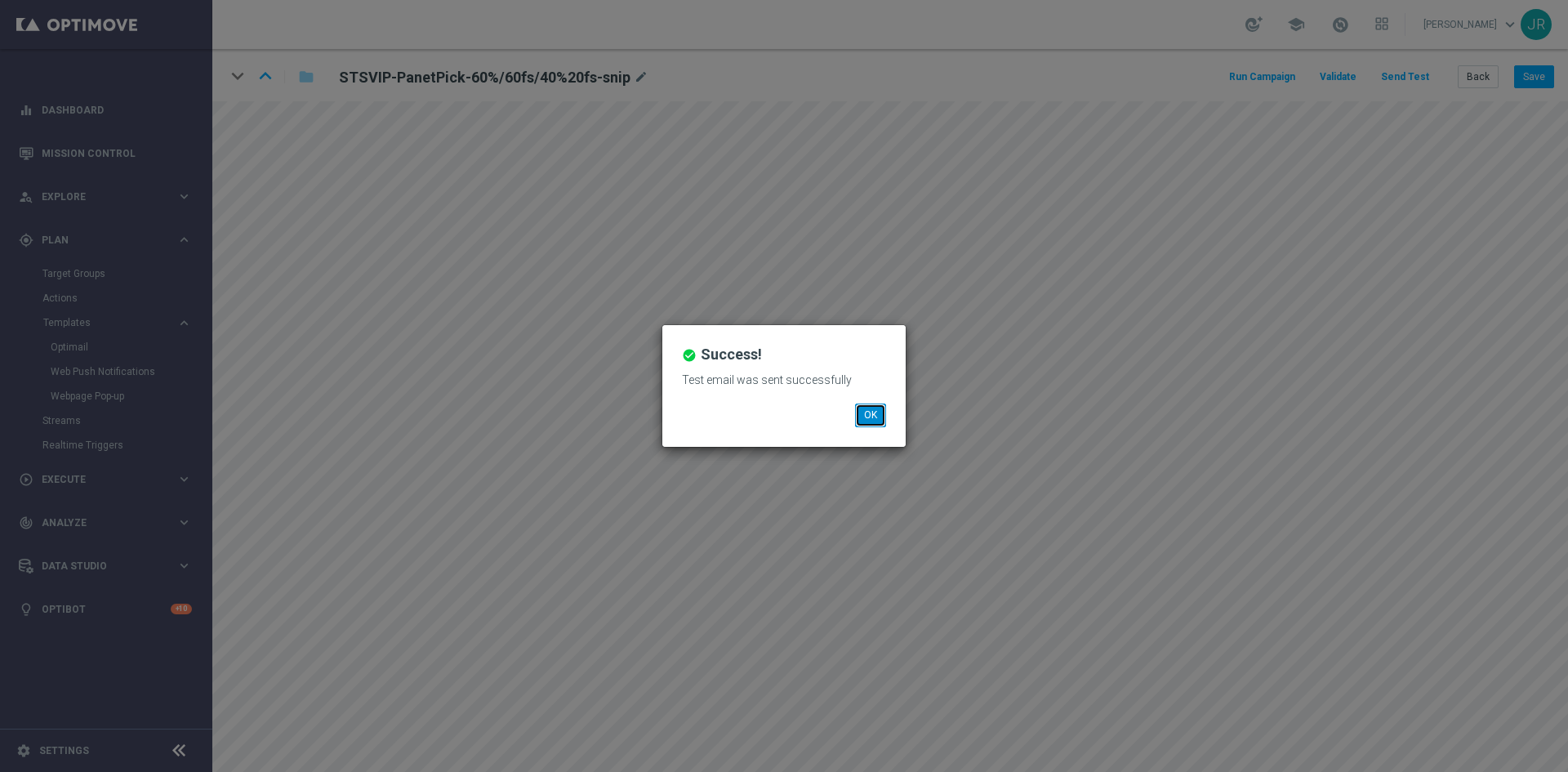
click at [879, 417] on button "OK" at bounding box center [870, 414] width 31 height 23
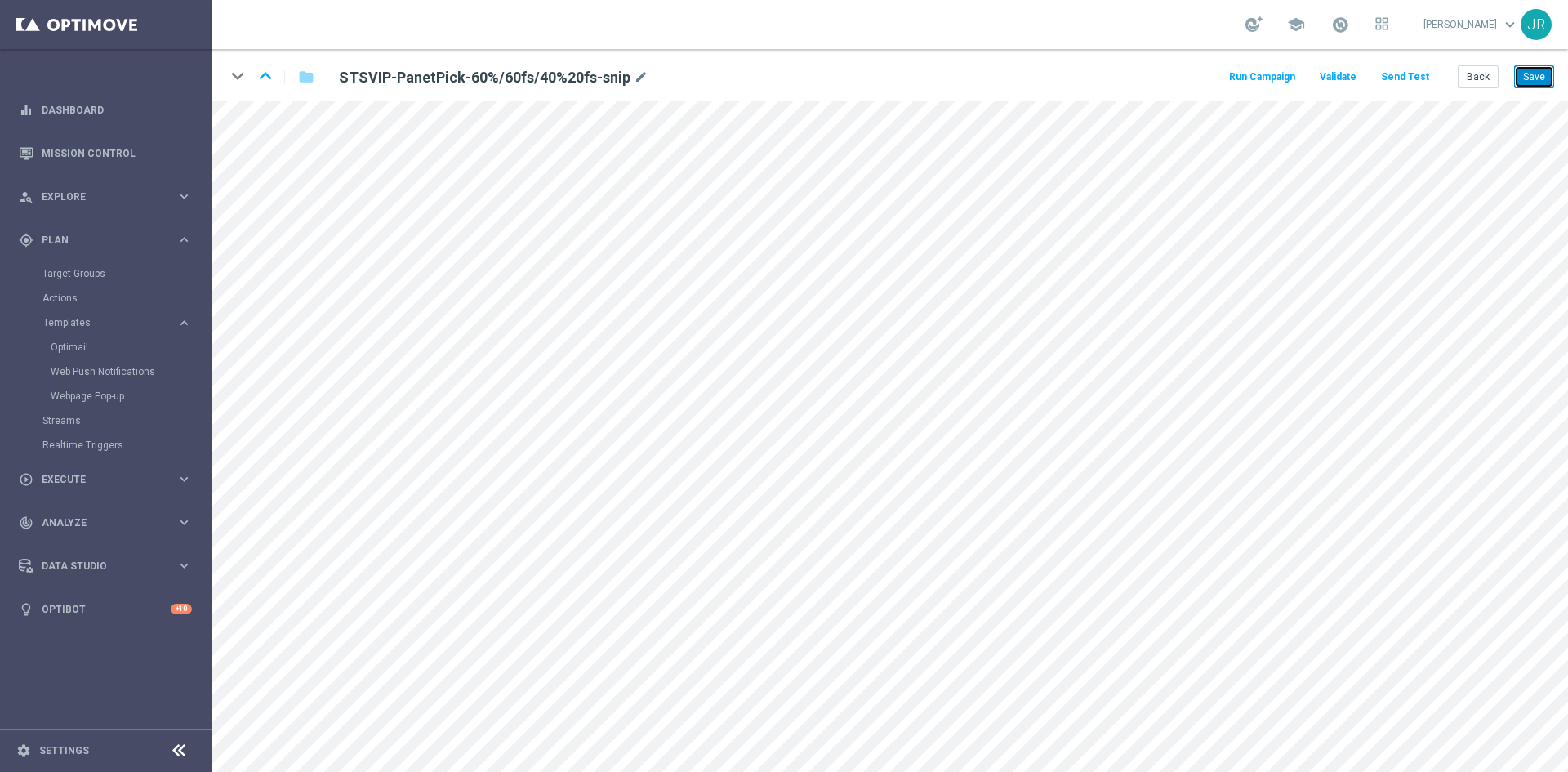
click at [1531, 72] on button "Save" at bounding box center [1534, 76] width 40 height 23
click at [1536, 72] on button "Save" at bounding box center [1534, 76] width 40 height 23
click at [1486, 71] on button "Back" at bounding box center [1478, 76] width 41 height 23
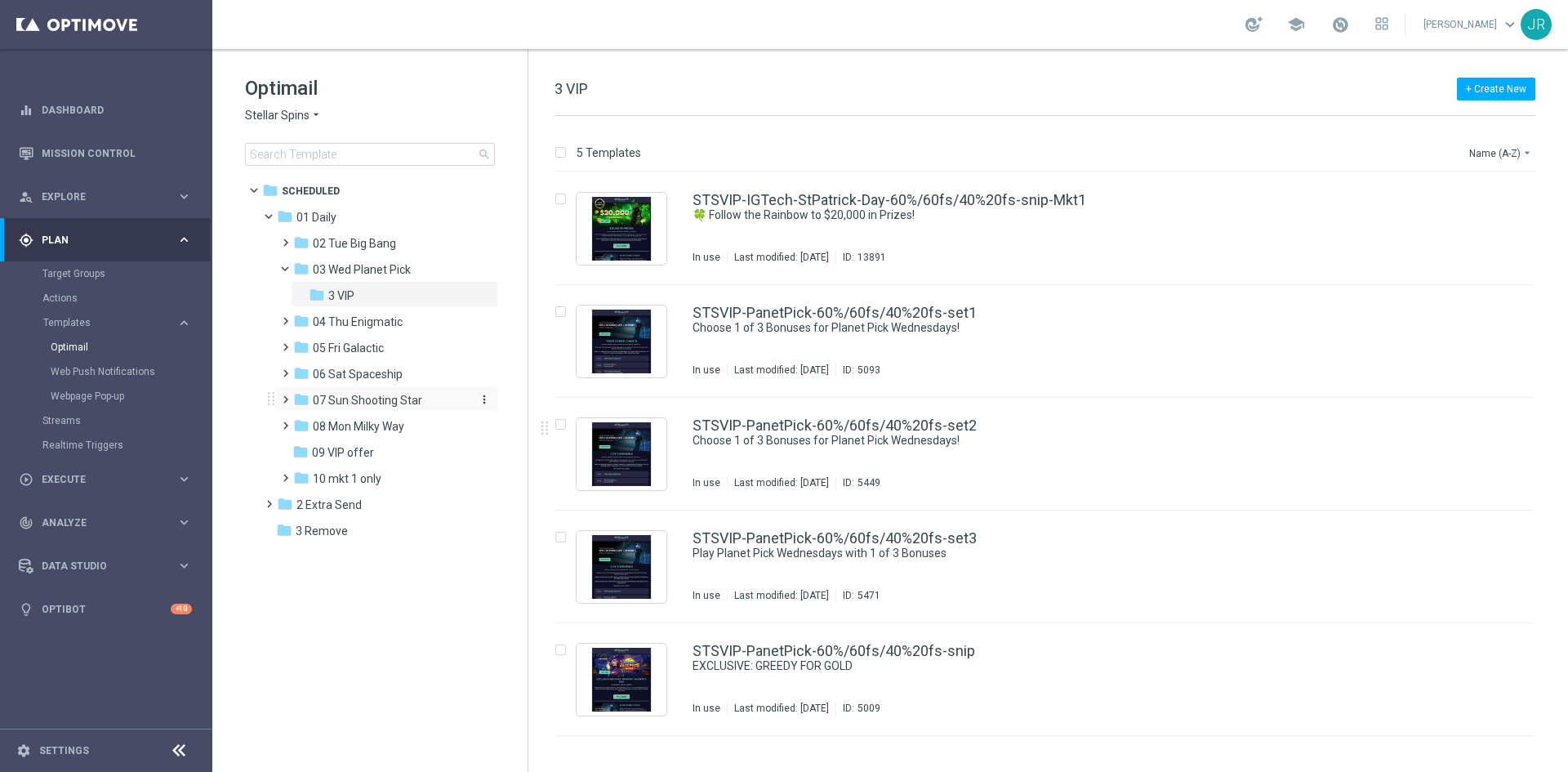
click at [340, 396] on span "07 Sun Shooting Star" at bounding box center [367, 401] width 110 height 15
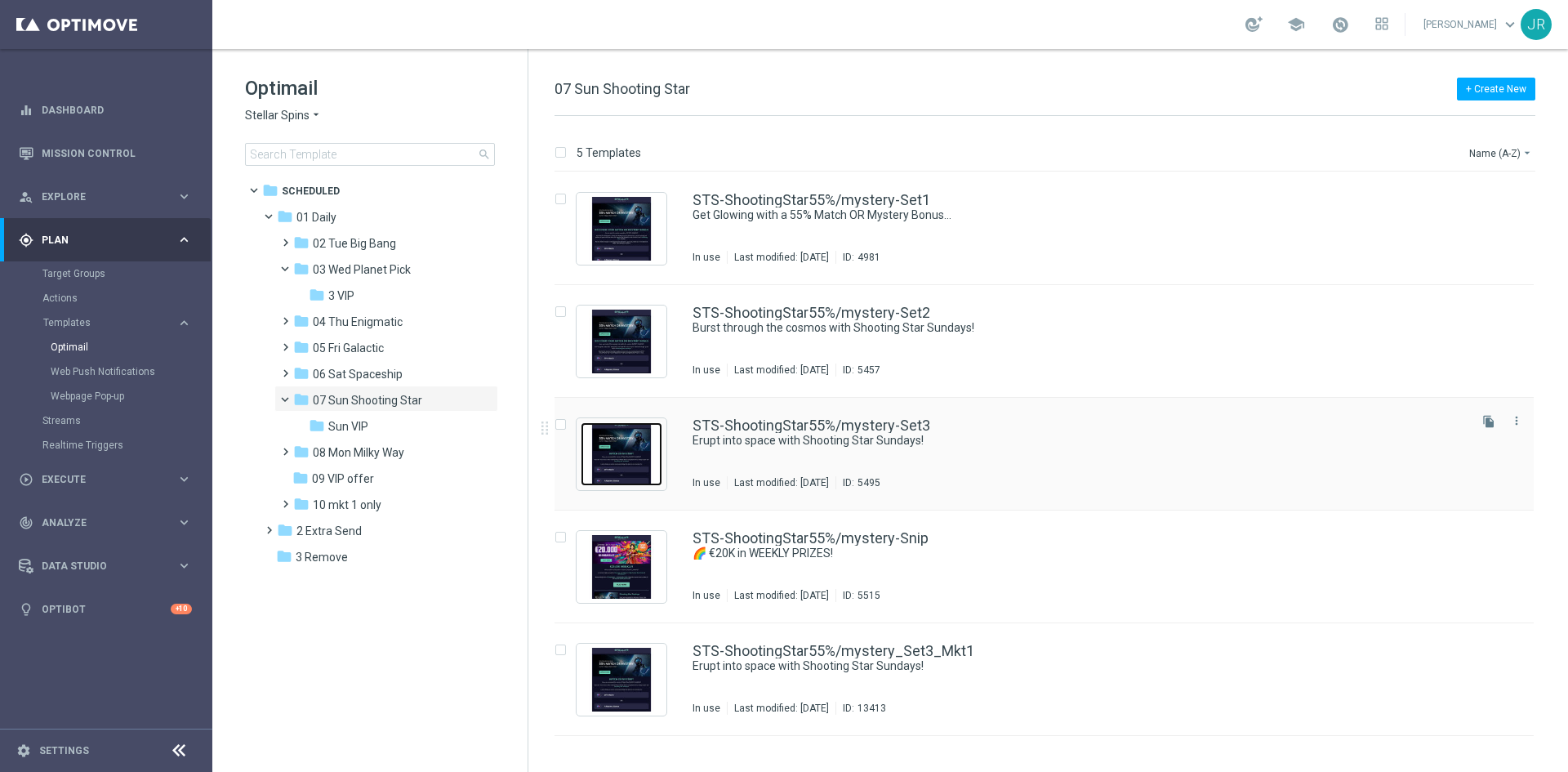
click at [642, 458] on img "Press SPACE to select this row." at bounding box center [621, 454] width 82 height 64
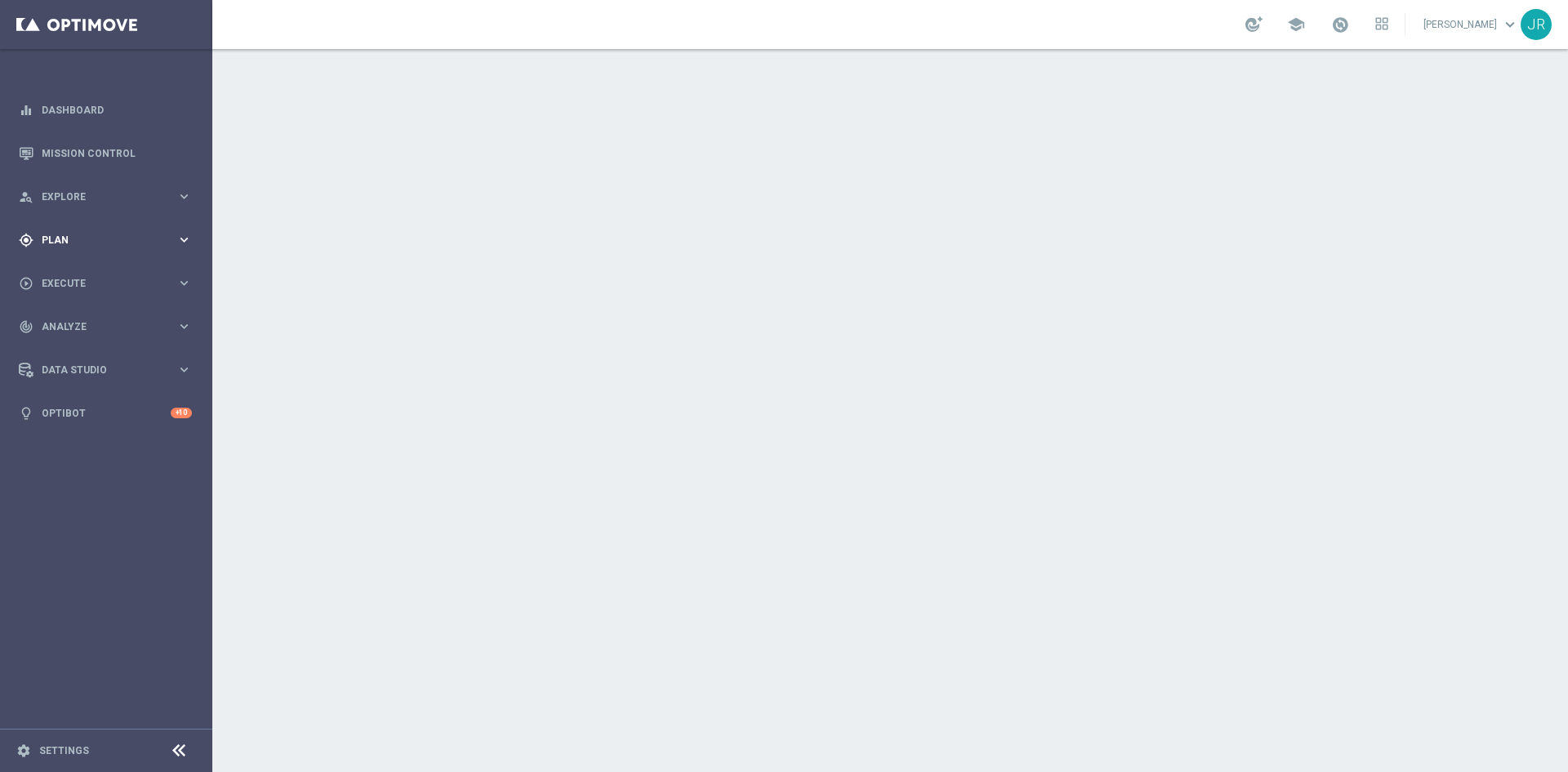
click at [58, 241] on span "Plan" at bounding box center [109, 240] width 135 height 10
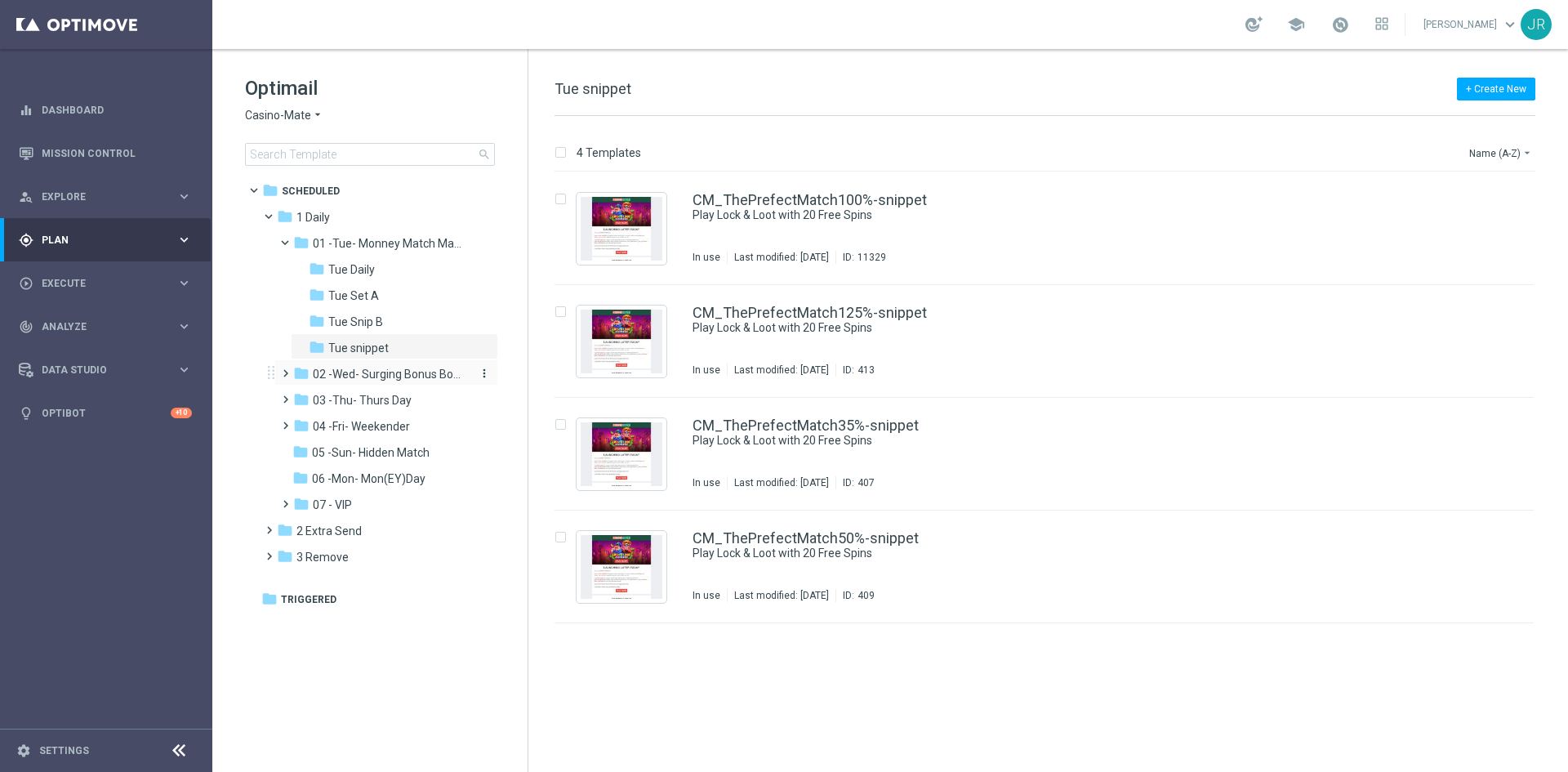
click at [341, 376] on span "02 -Wed- Surging Bonus Booster" at bounding box center [390, 374] width 155 height 15
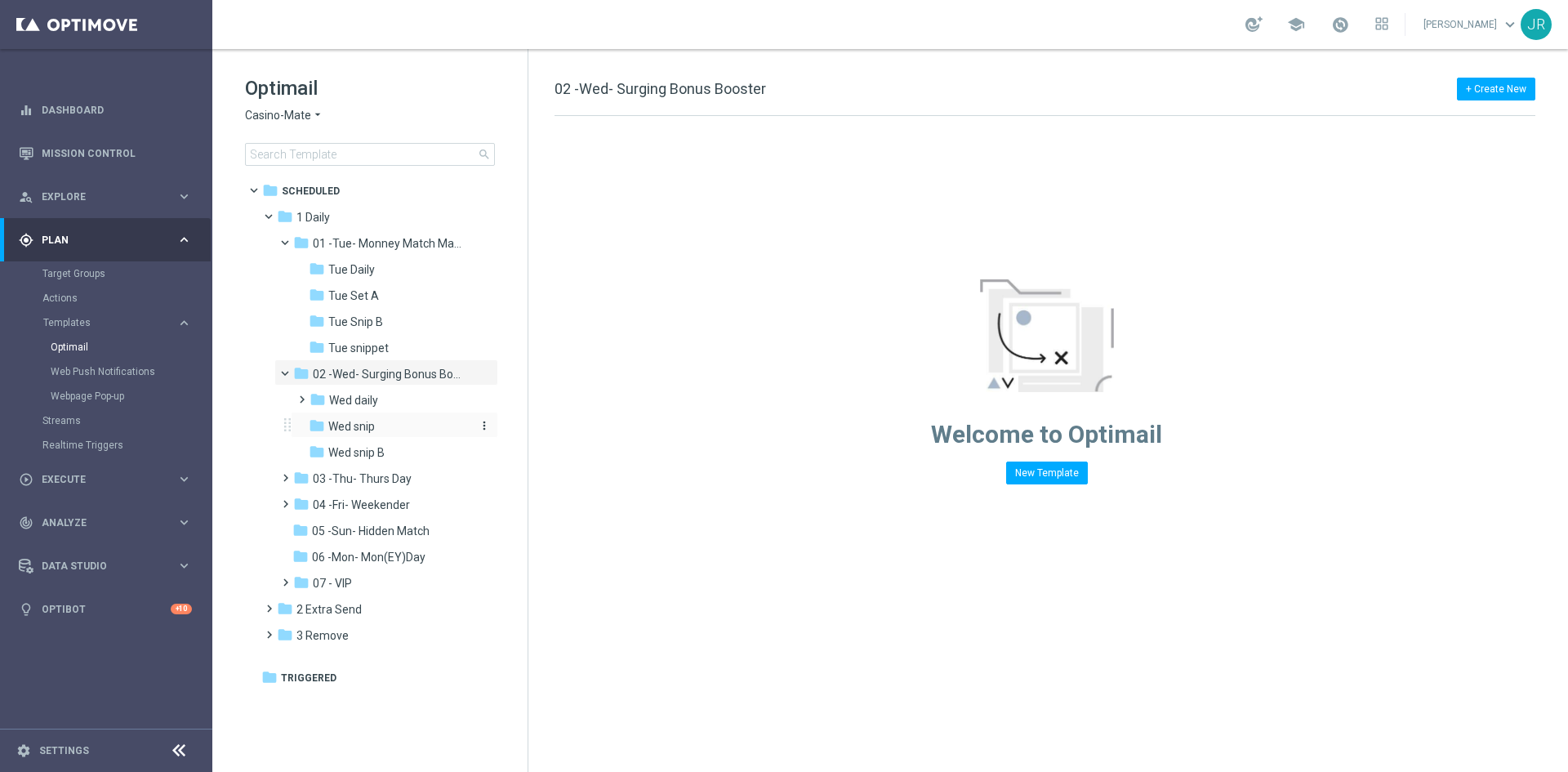
click at [342, 429] on span "Wed snip" at bounding box center [352, 427] width 47 height 15
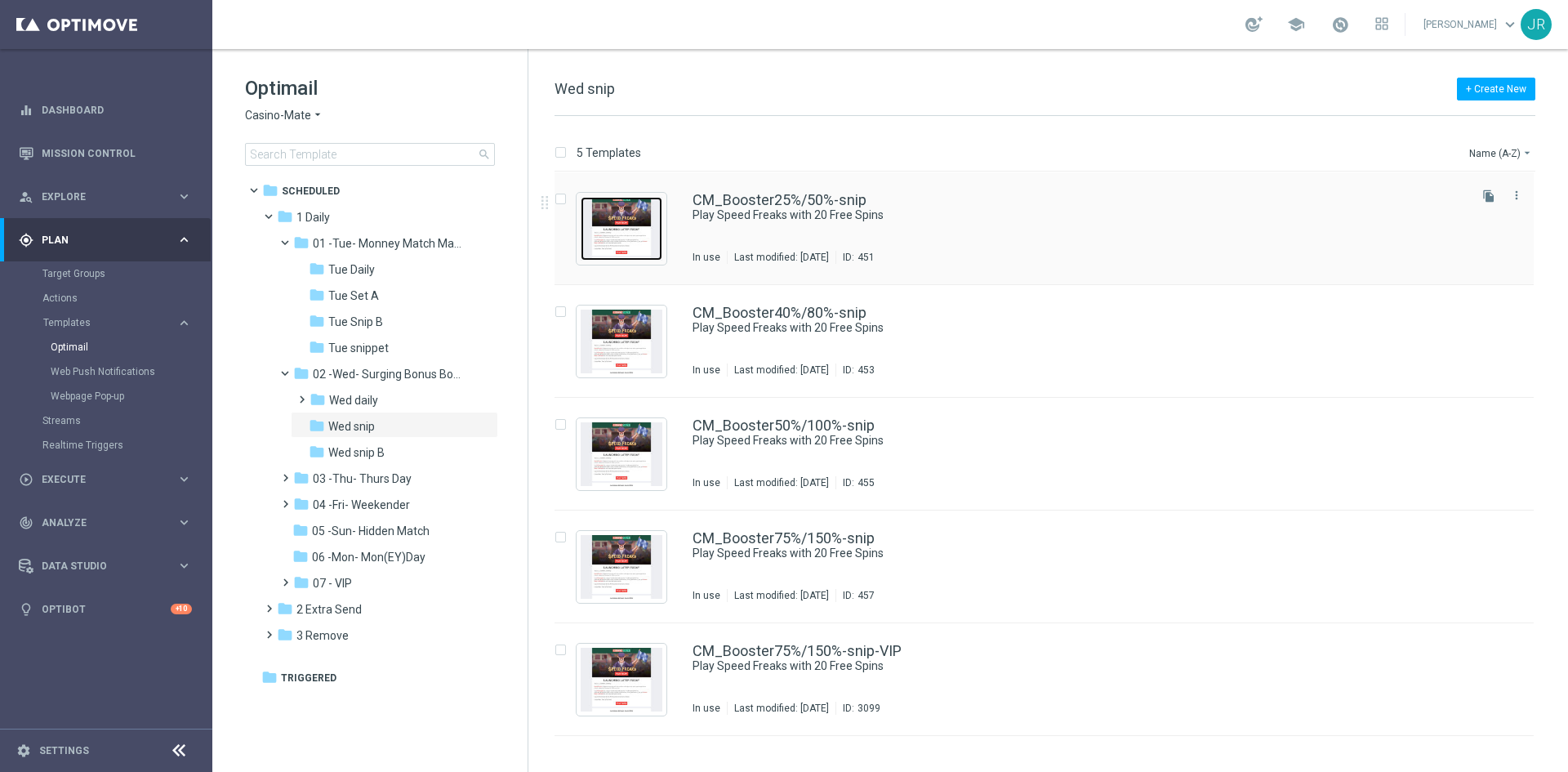
click at [641, 216] on img "Press SPACE to select this row." at bounding box center [621, 228] width 82 height 64
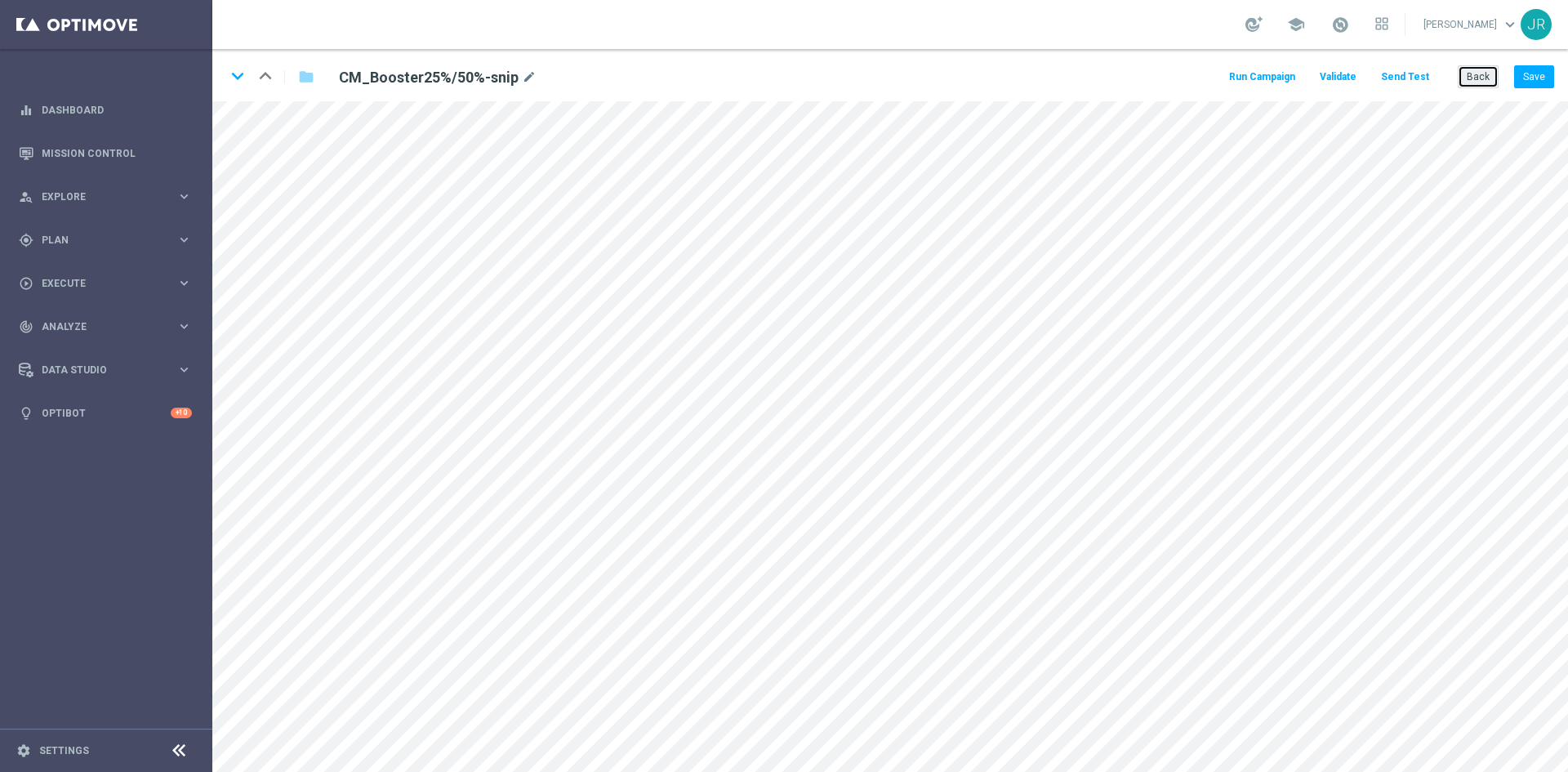
click at [1479, 77] on button "Back" at bounding box center [1478, 76] width 41 height 23
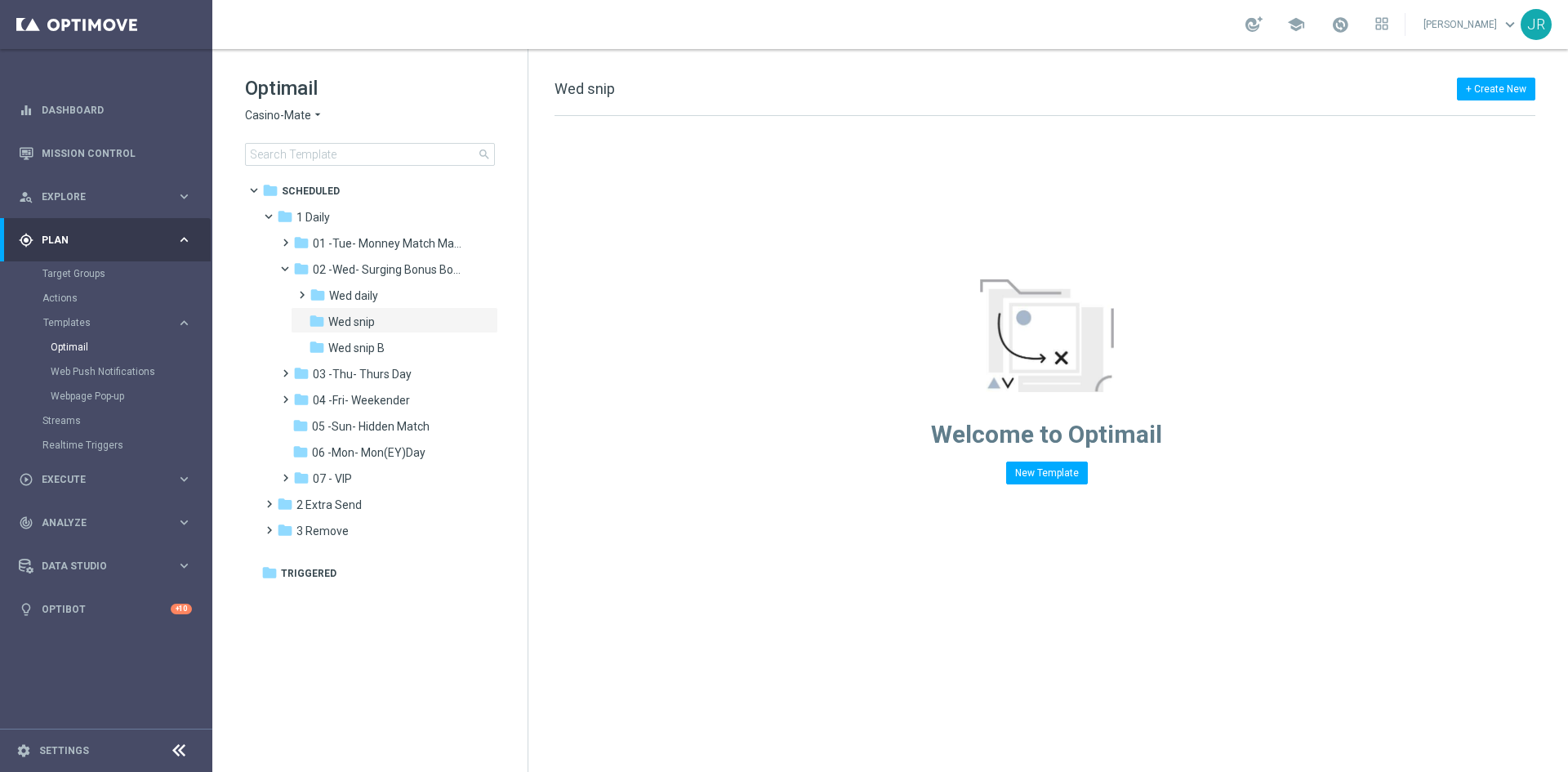
click at [267, 116] on span "Casino-Mate" at bounding box center [278, 115] width 66 height 16
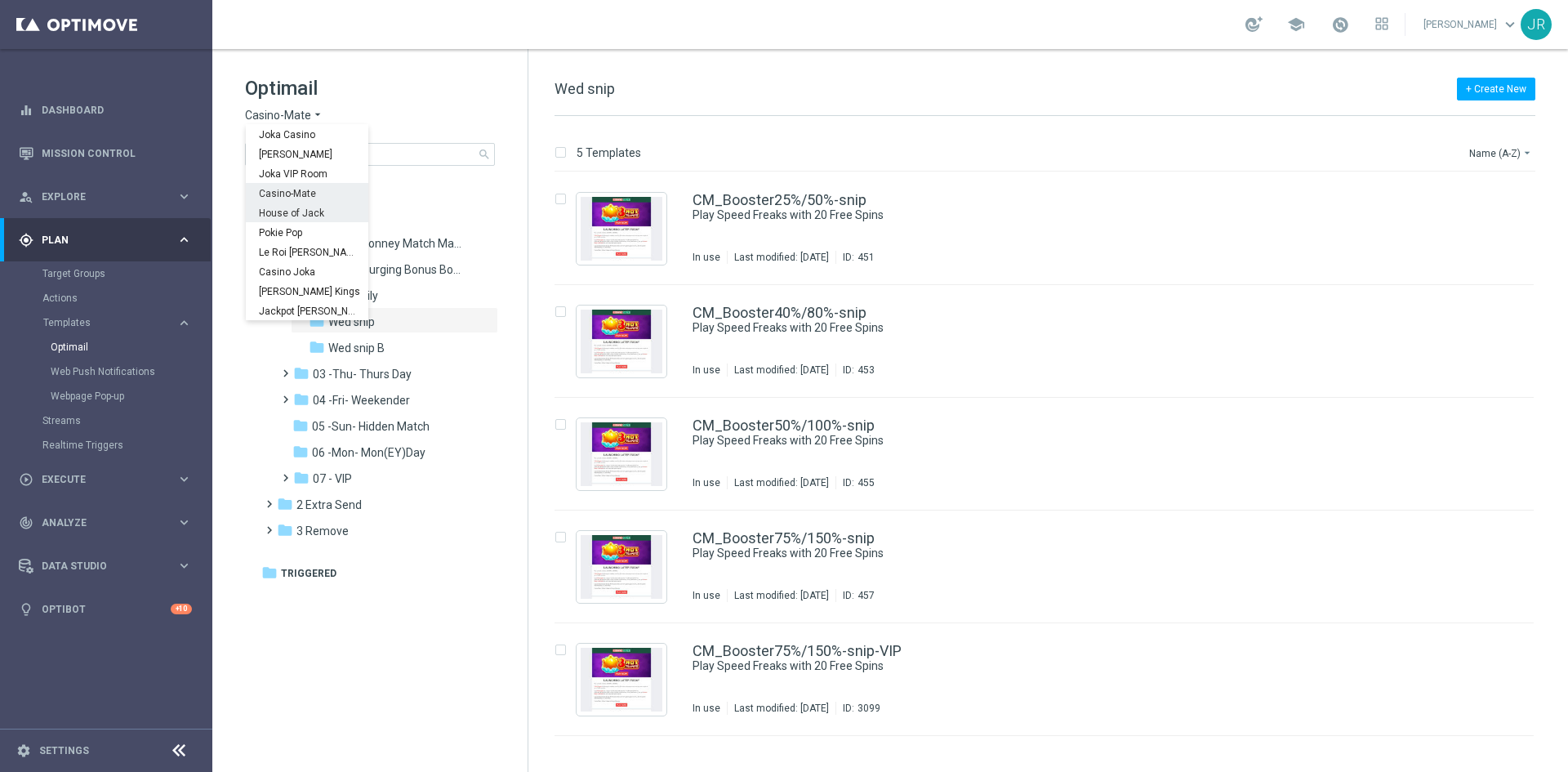
click at [0, 0] on span "House of Jack" at bounding box center [0, 0] width 0 height 0
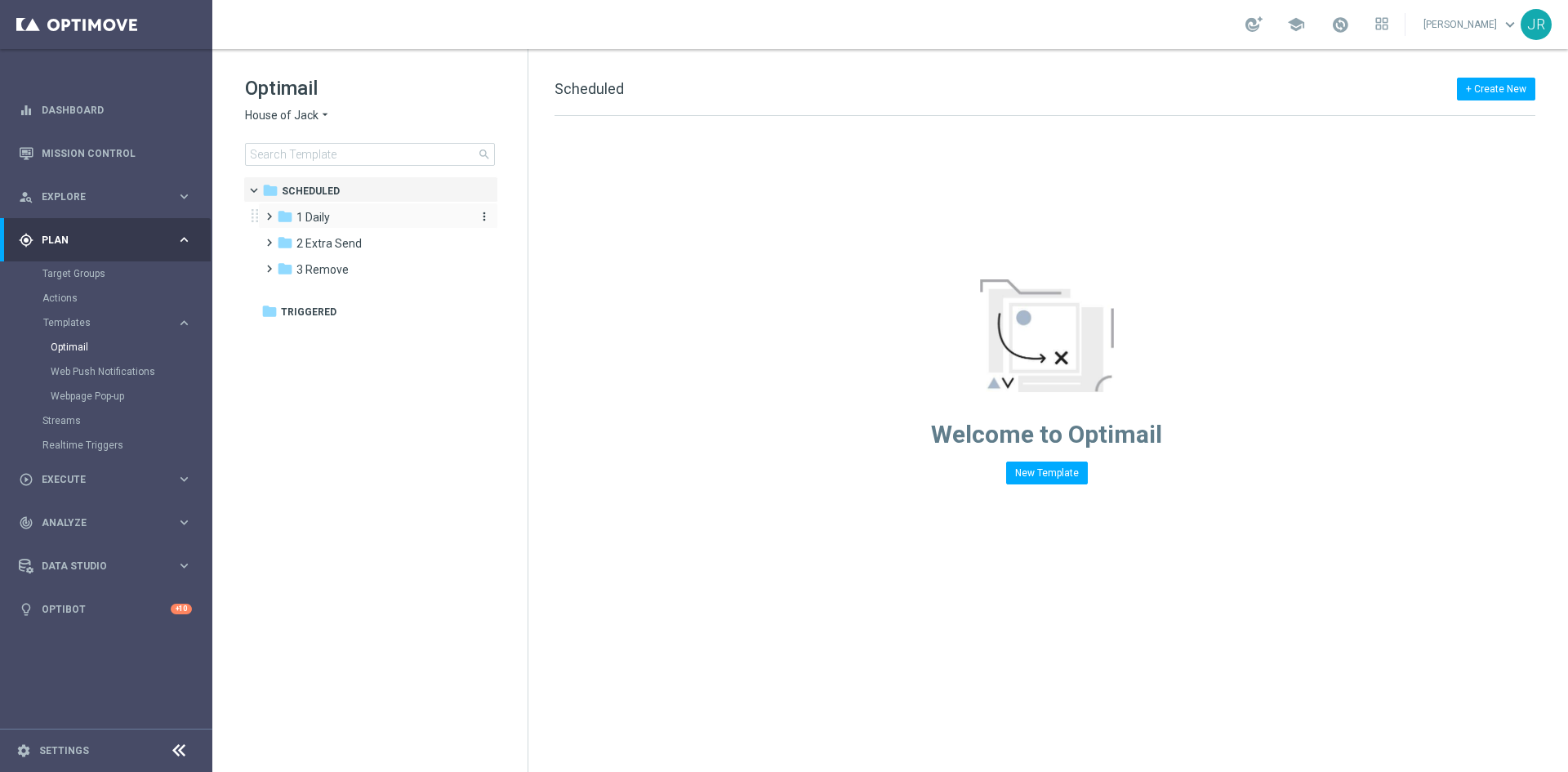
click at [308, 211] on span "1 Daily" at bounding box center [313, 217] width 33 height 15
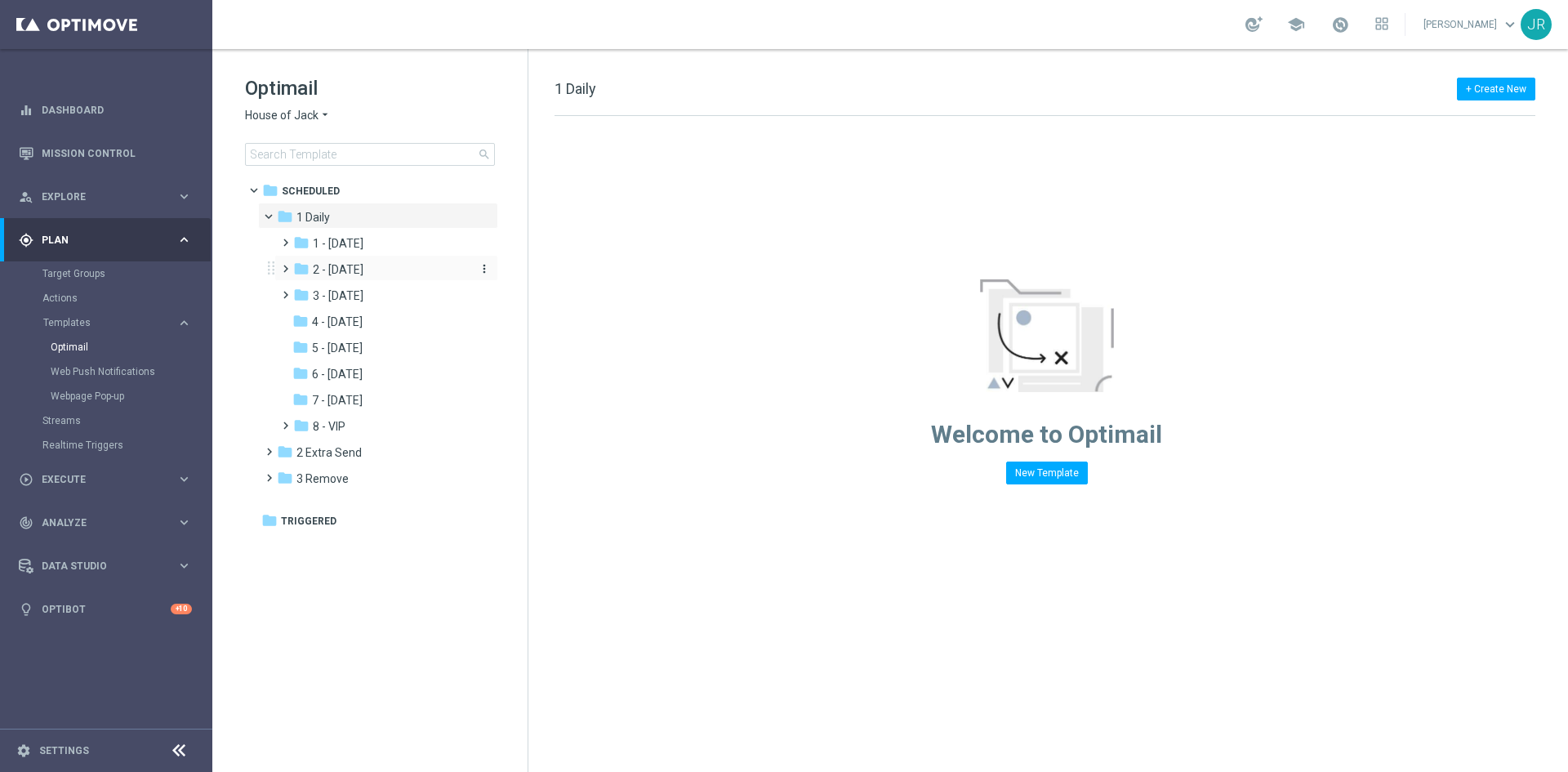
click at [345, 276] on span "2 - Wednesday" at bounding box center [338, 269] width 51 height 15
click at [346, 321] on span "Wed snip" at bounding box center [353, 322] width 47 height 15
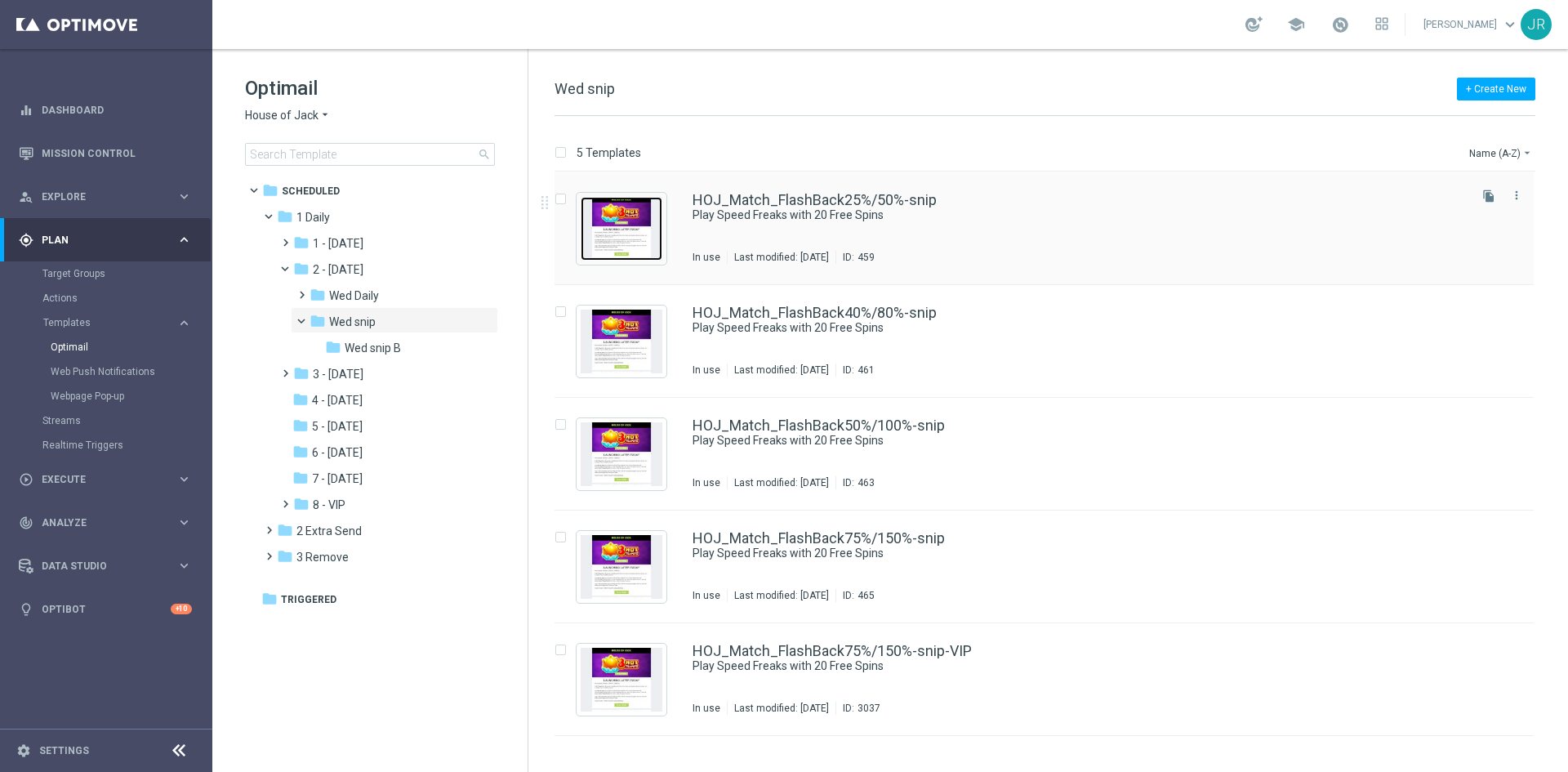
click at [626, 241] on img "Press SPACE to select this row." at bounding box center [621, 228] width 82 height 64
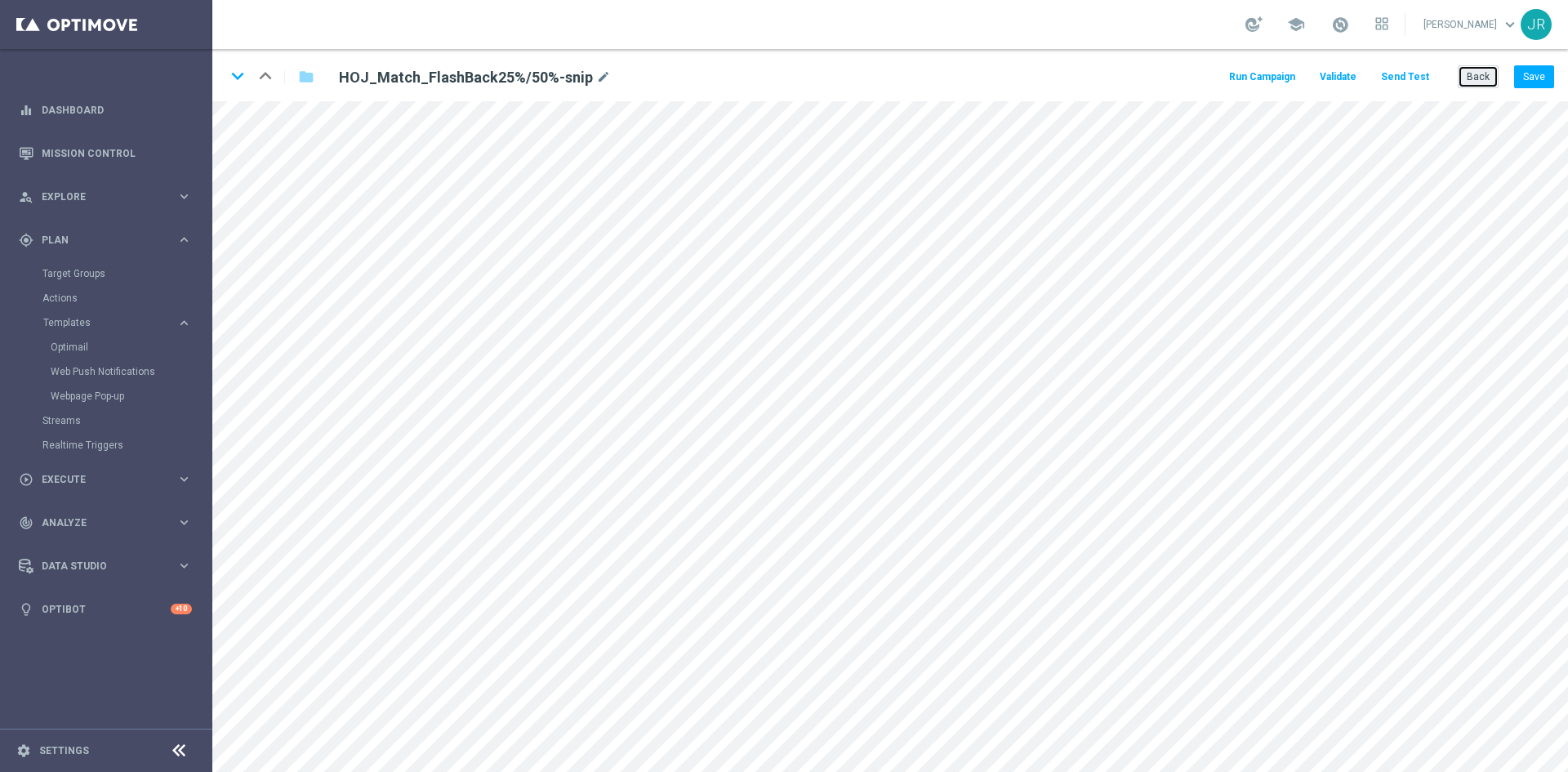
click at [1470, 79] on button "Back" at bounding box center [1478, 76] width 41 height 23
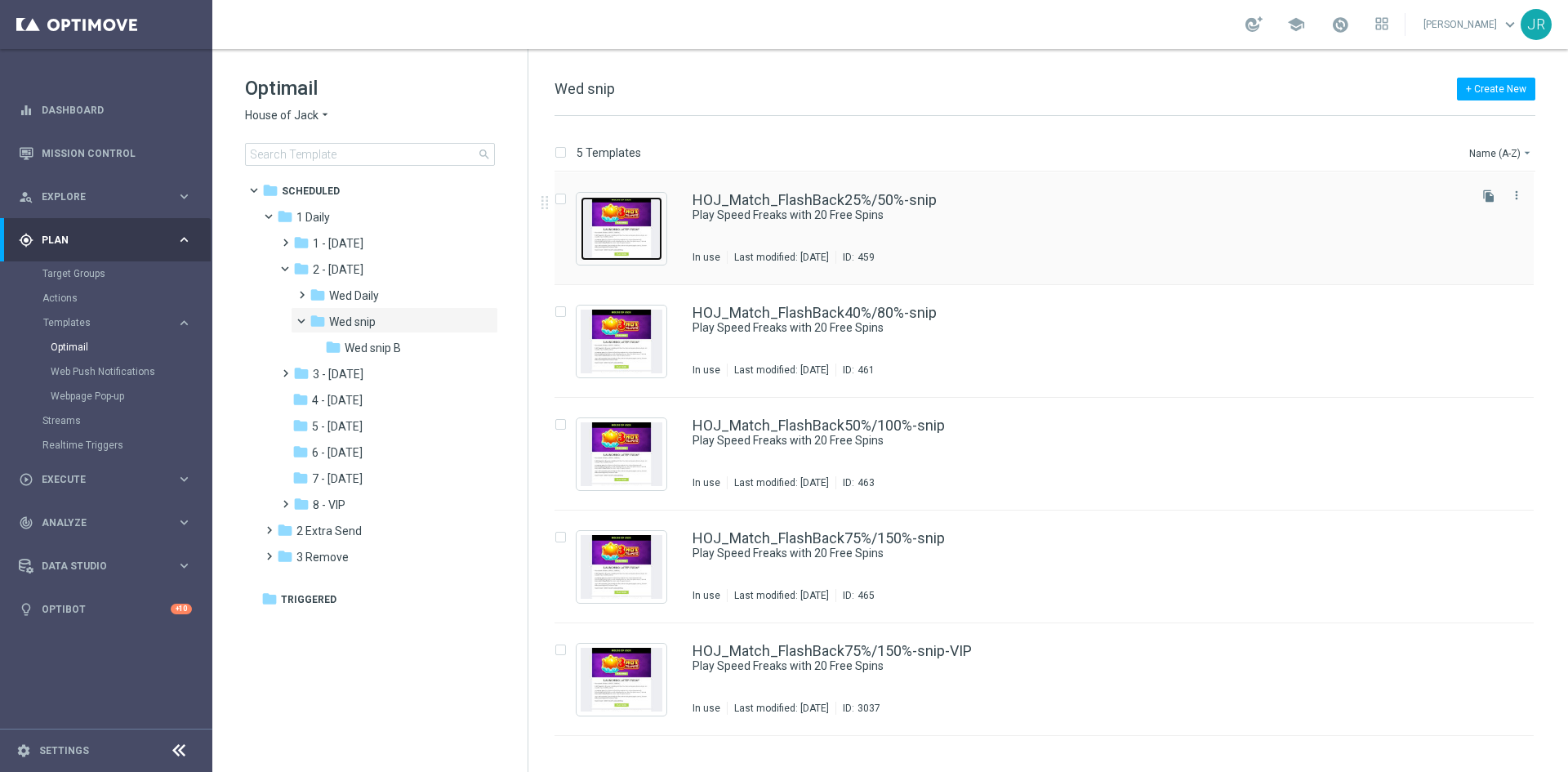
click at [635, 233] on img "Press SPACE to select this row." at bounding box center [621, 228] width 82 height 64
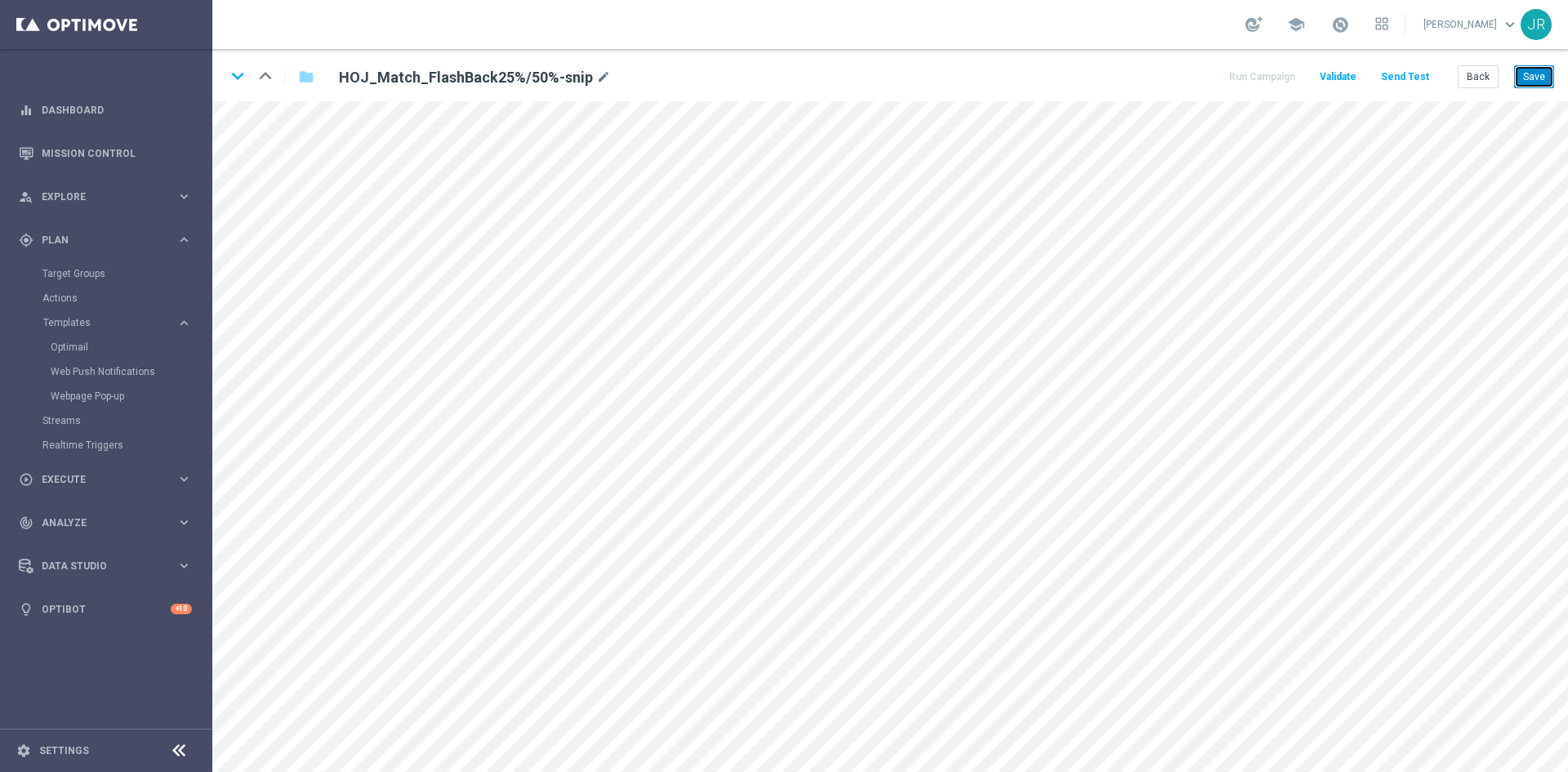
click at [1531, 82] on button "Save" at bounding box center [1534, 76] width 40 height 23
drag, startPoint x: 1539, startPoint y: 74, endPoint x: 1530, endPoint y: 96, distance: 23.8
click at [1535, 74] on button "Save" at bounding box center [1534, 76] width 40 height 23
click at [1431, 74] on button "Send Test" at bounding box center [1404, 77] width 53 height 22
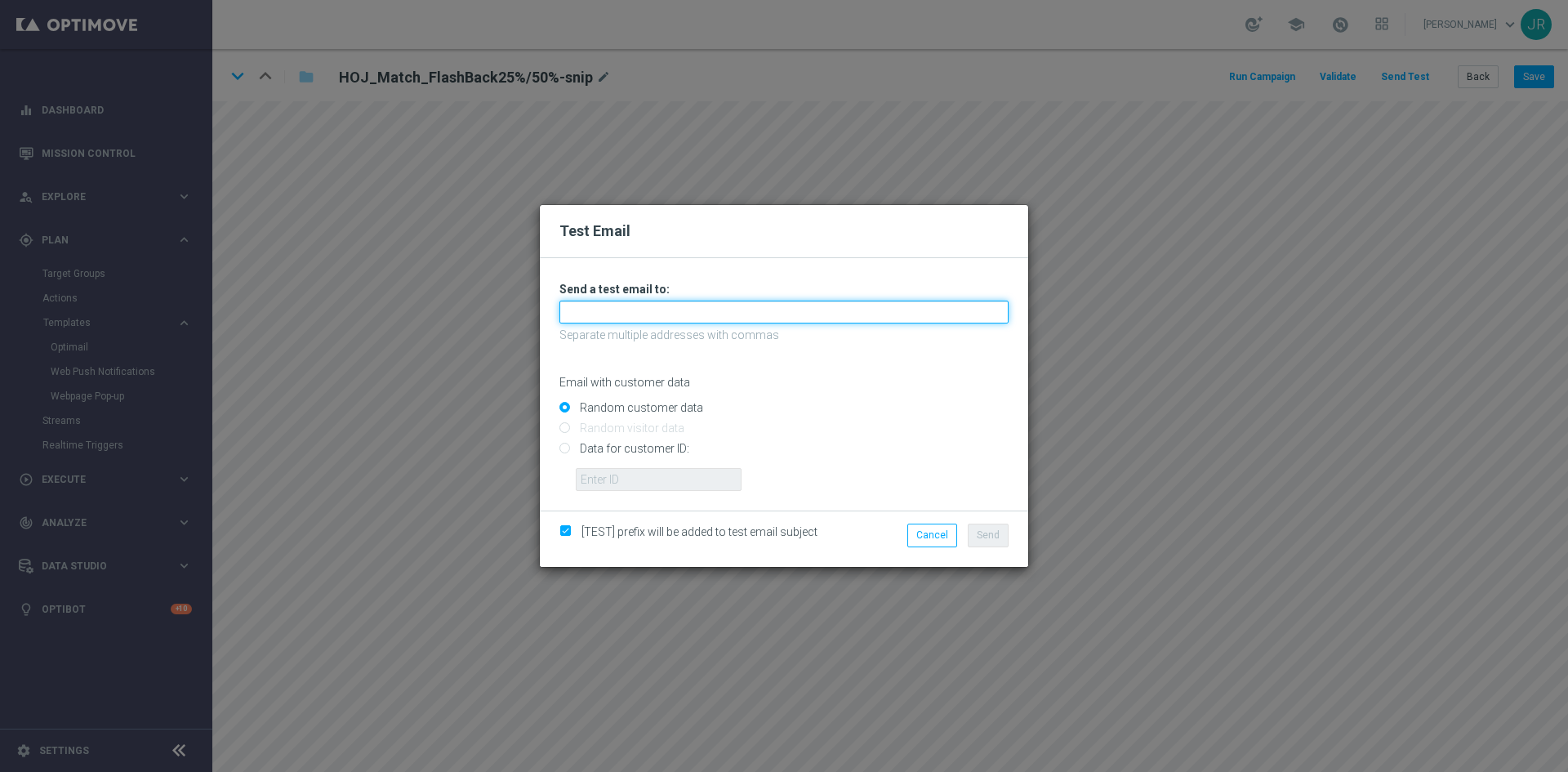
click at [629, 321] on input "text" at bounding box center [784, 311] width 449 height 23
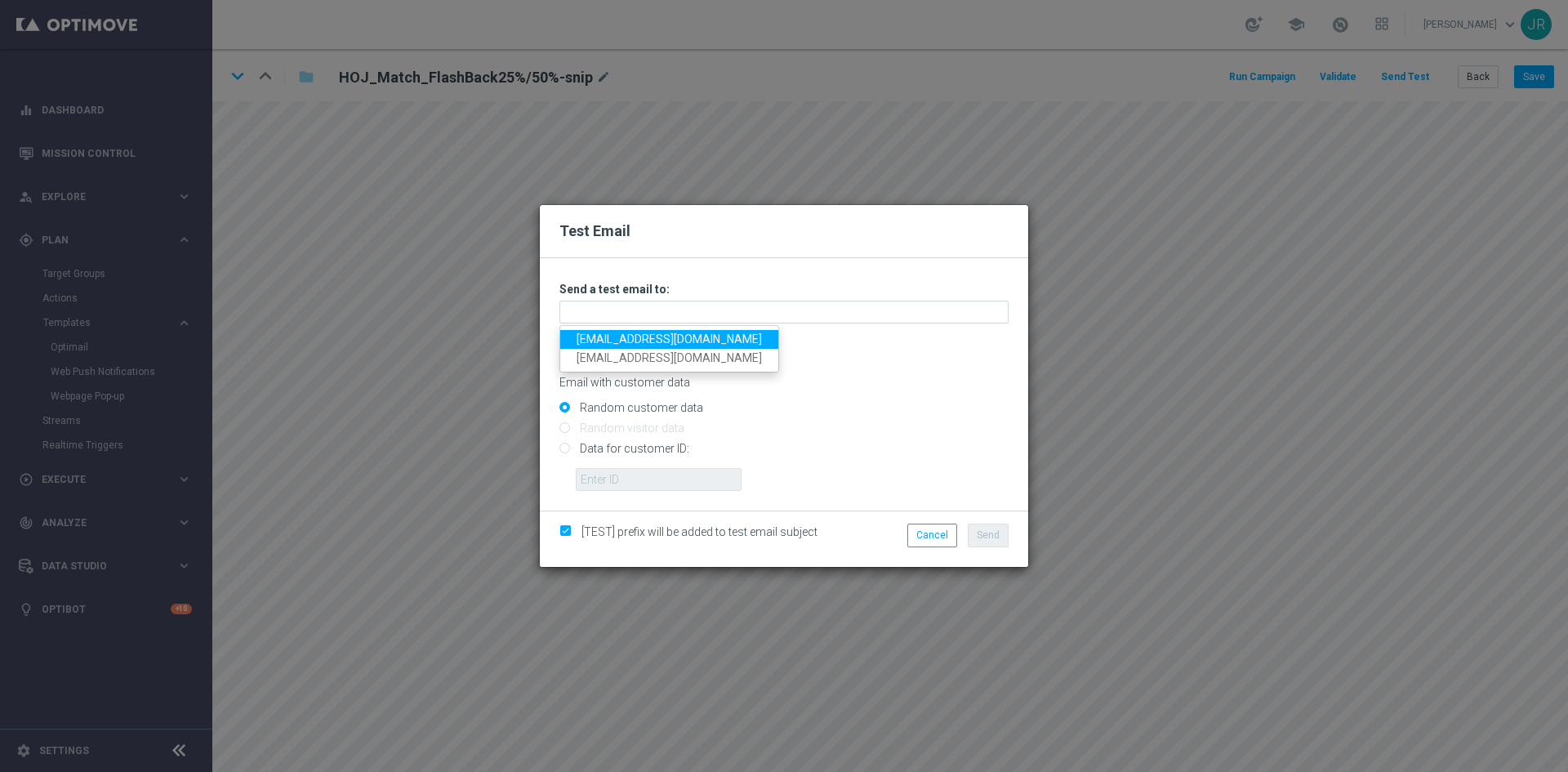
click at [612, 343] on link "testingalltesting@gmail.com" at bounding box center [669, 339] width 218 height 18
type input "testingalltesting@gmail.com"
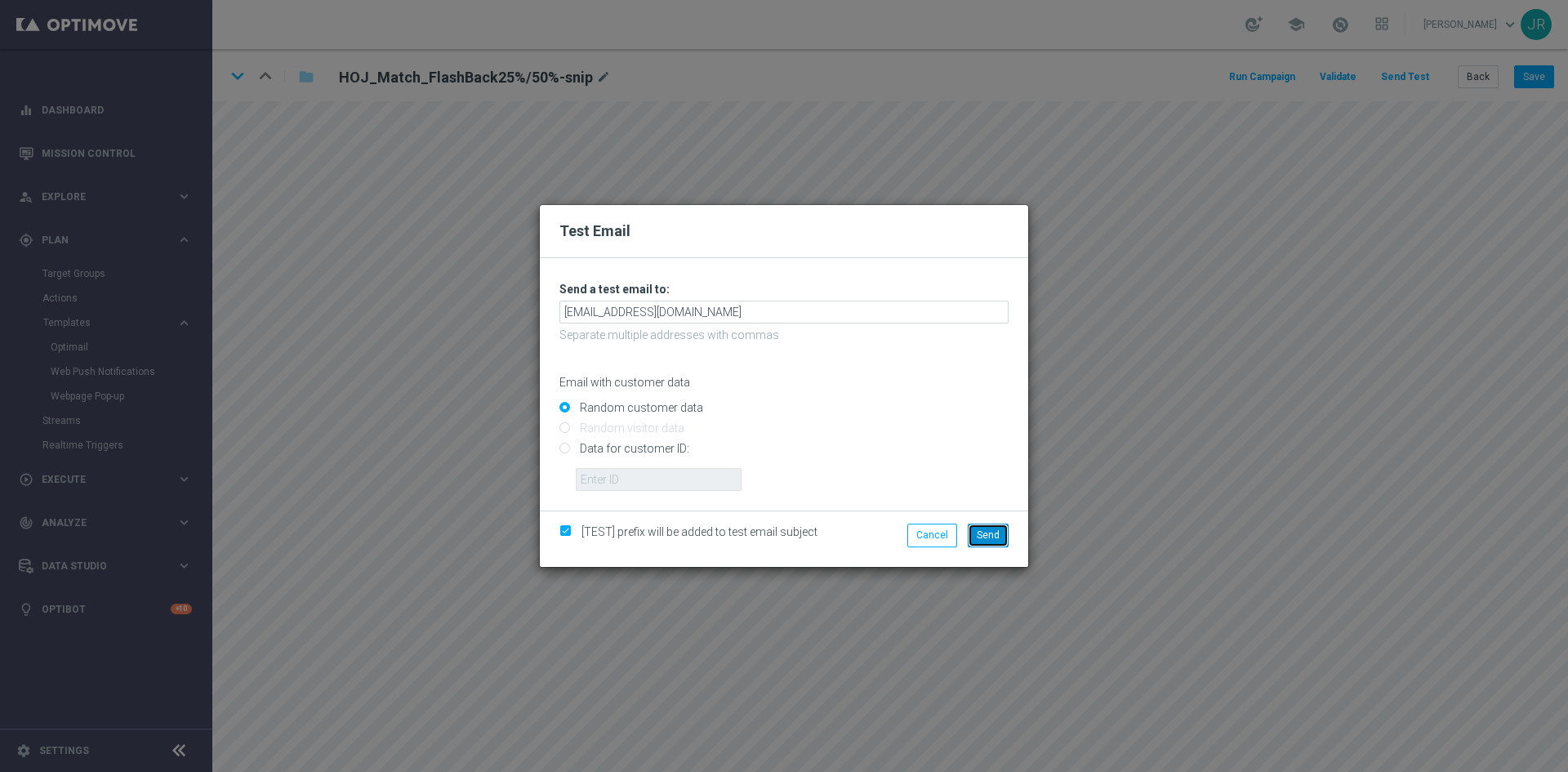
drag, startPoint x: 992, startPoint y: 525, endPoint x: 1145, endPoint y: 480, distance: 159.5
click at [992, 524] on button "Send" at bounding box center [988, 534] width 41 height 23
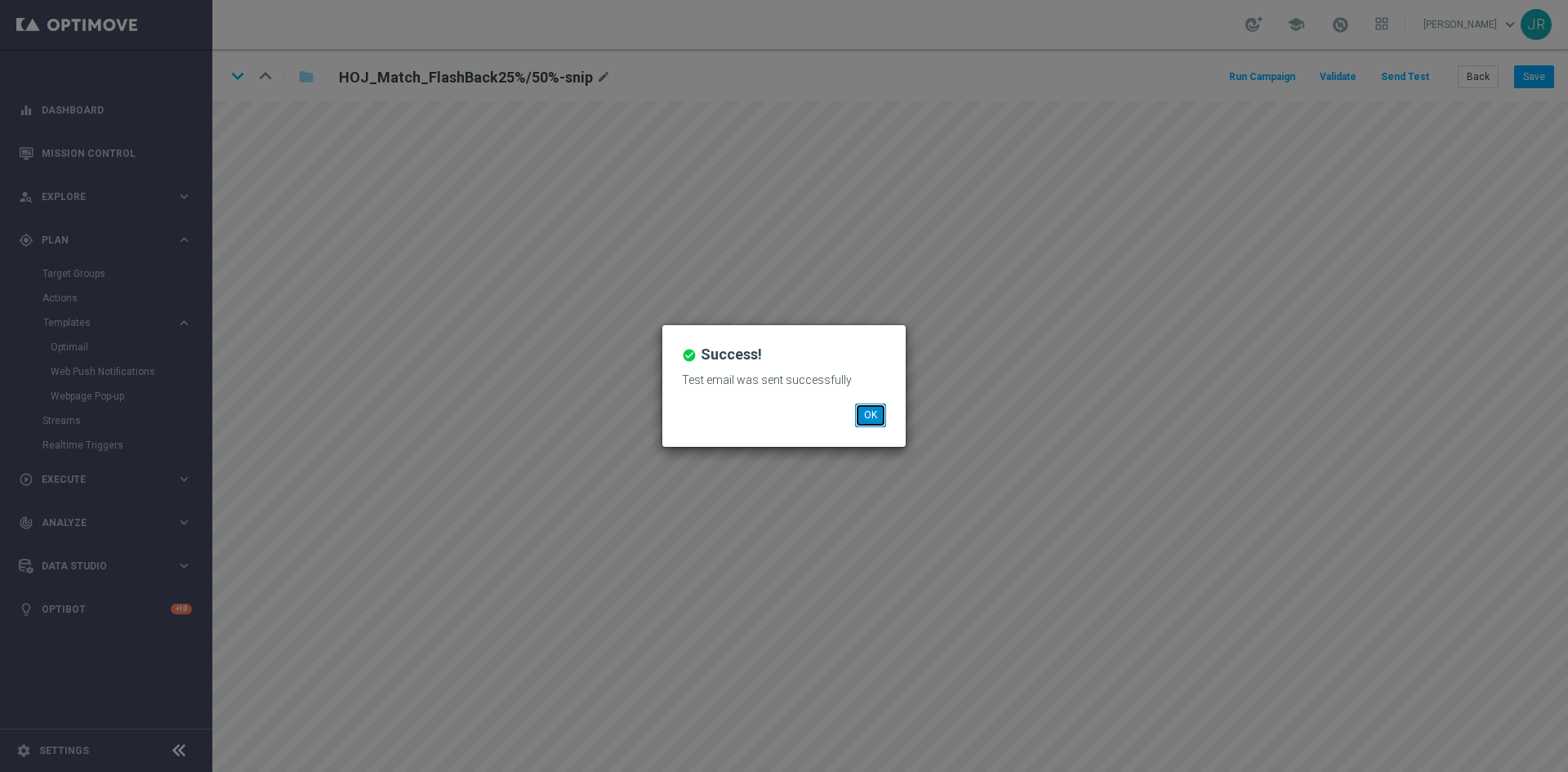
click at [881, 409] on button "OK" at bounding box center [870, 414] width 31 height 23
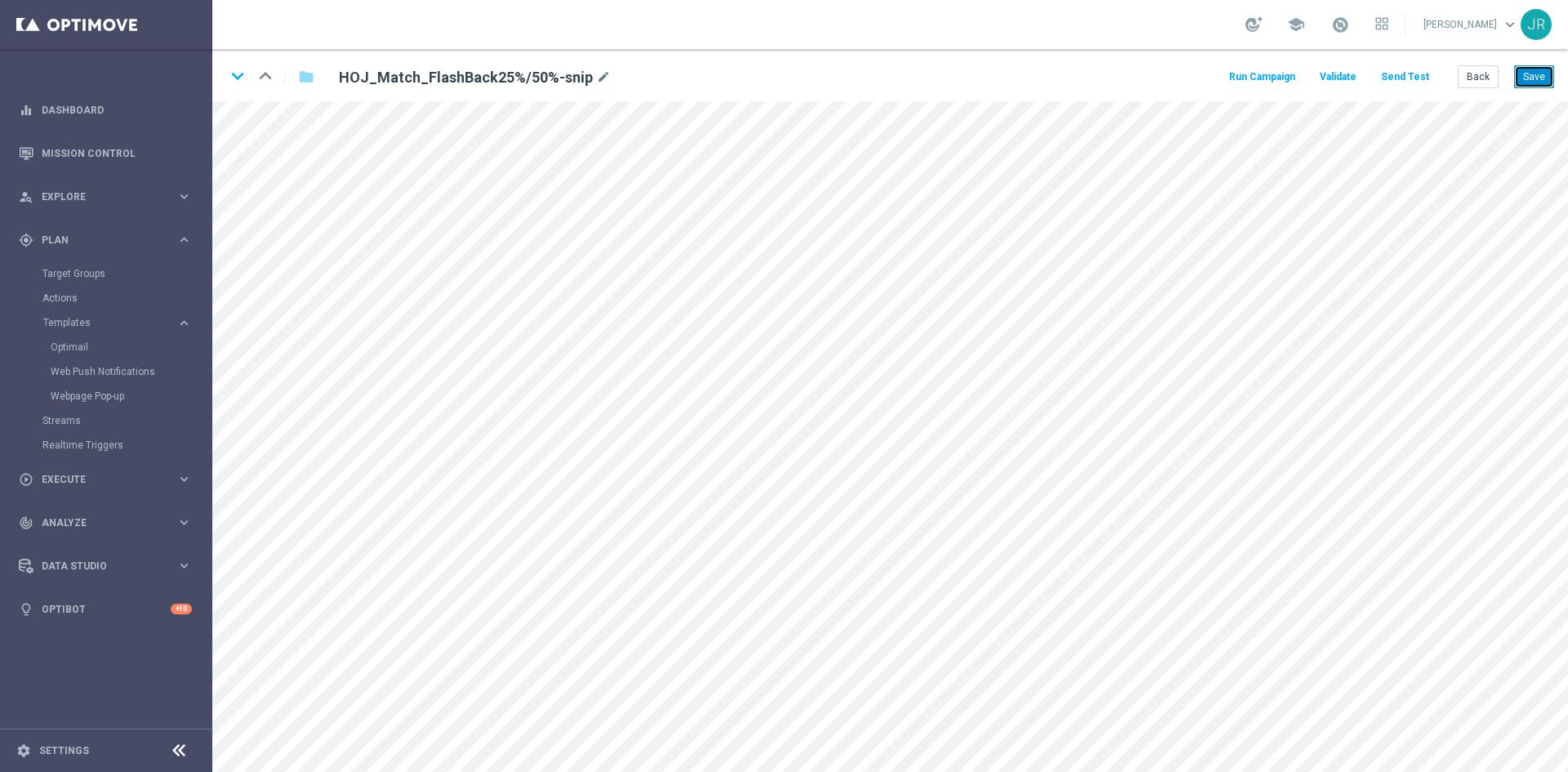
click at [1537, 75] on button "Save" at bounding box center [1534, 76] width 40 height 23
click at [1400, 83] on button "Send Test" at bounding box center [1404, 77] width 53 height 22
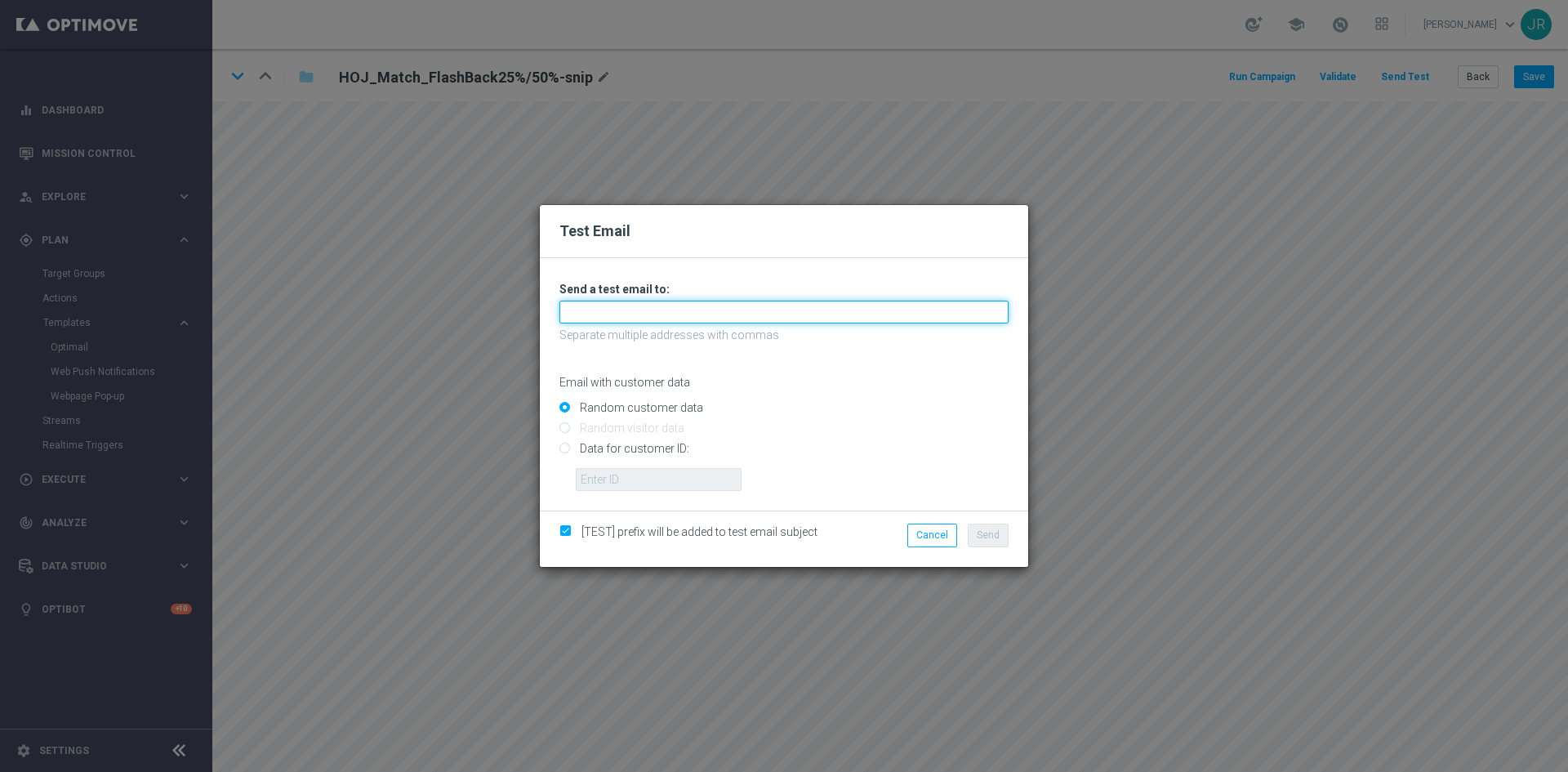
drag, startPoint x: 702, startPoint y: 314, endPoint x: 673, endPoint y: 325, distance: 31.0
click at [702, 314] on input "text" at bounding box center [784, 311] width 449 height 23
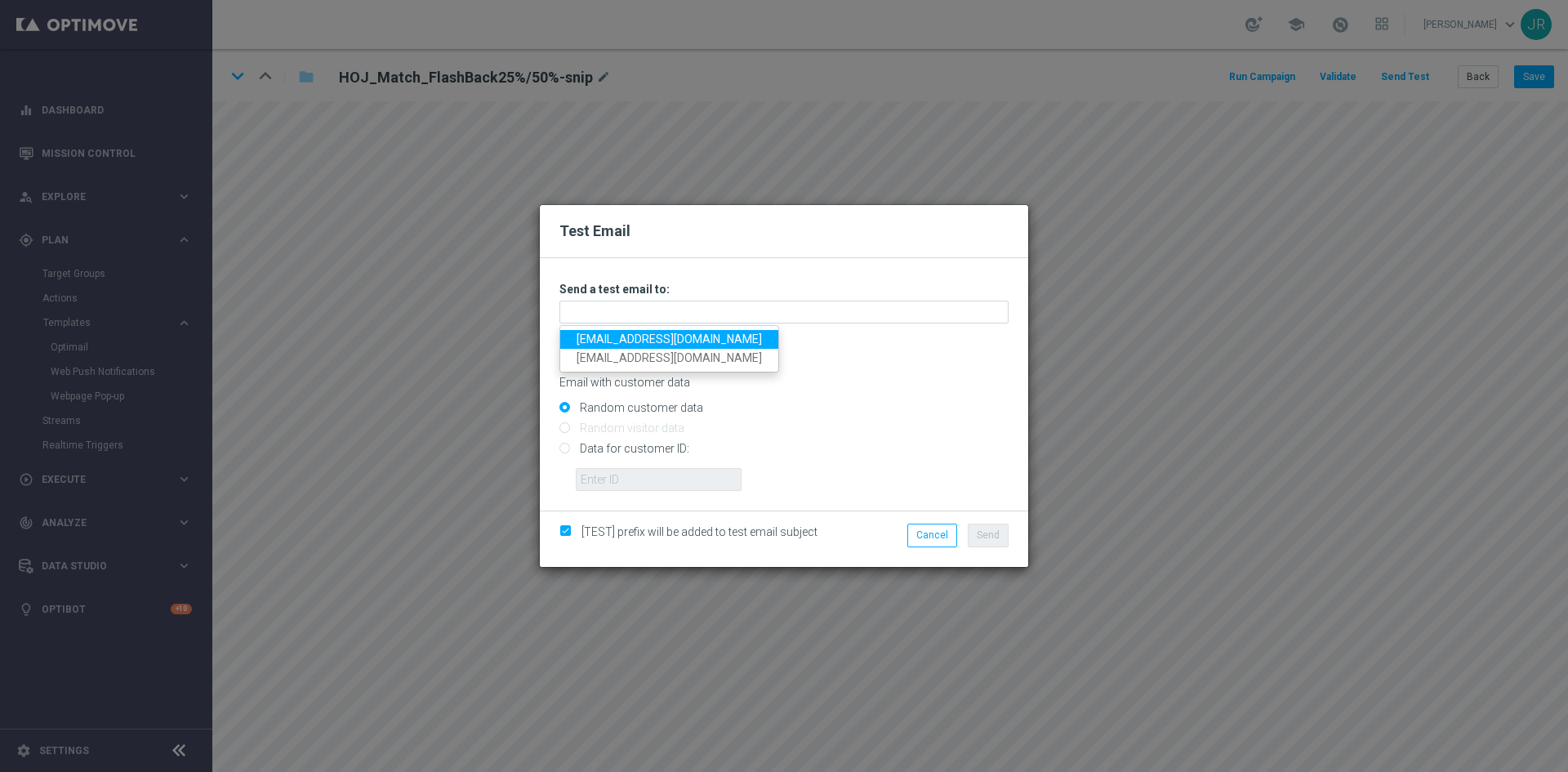
click at [606, 339] on link "testingalltesting@gmail.com" at bounding box center [669, 339] width 218 height 18
type input "testingalltesting@gmail.com"
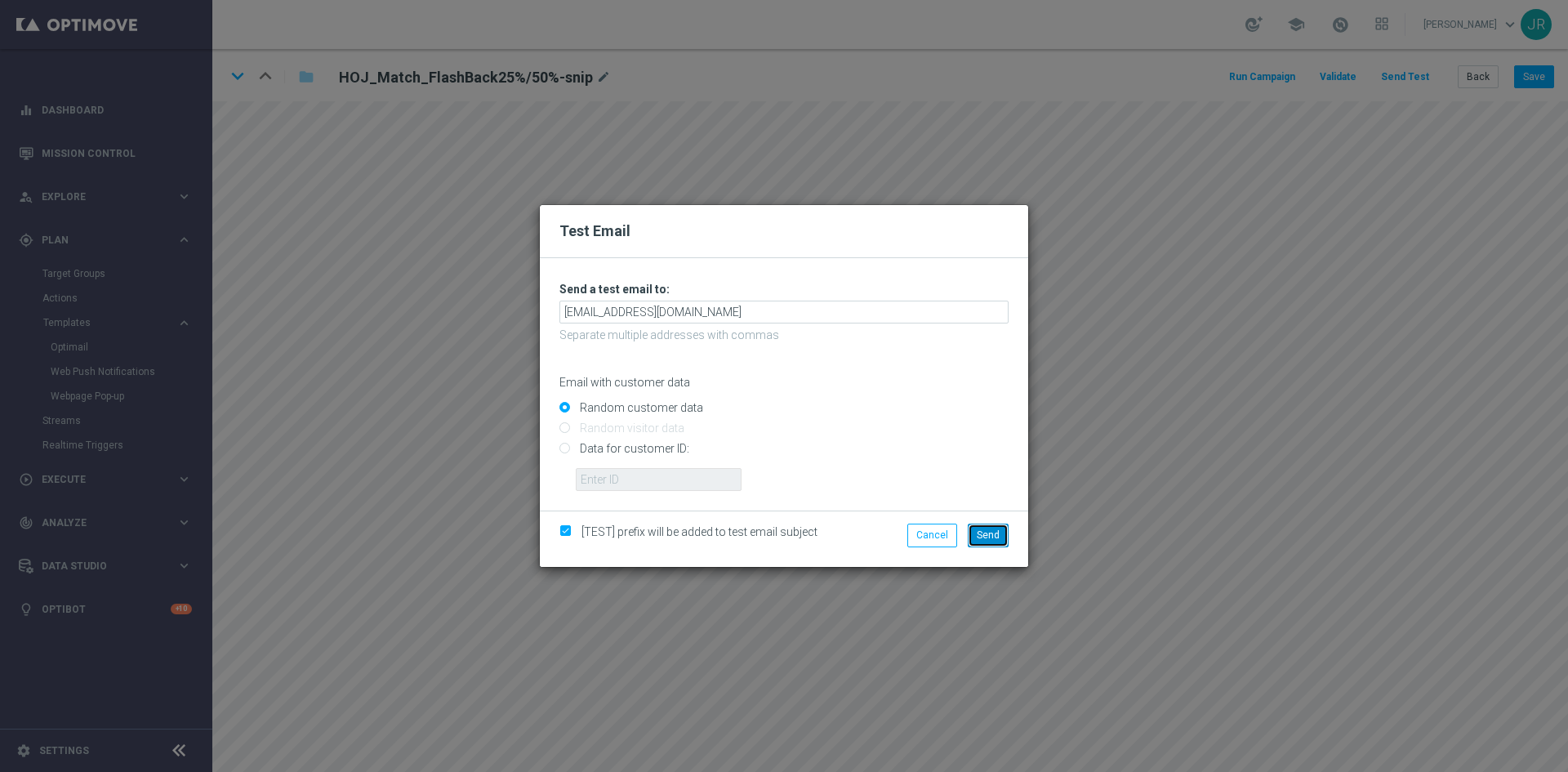
click at [992, 530] on span "Send" at bounding box center [988, 535] width 23 height 12
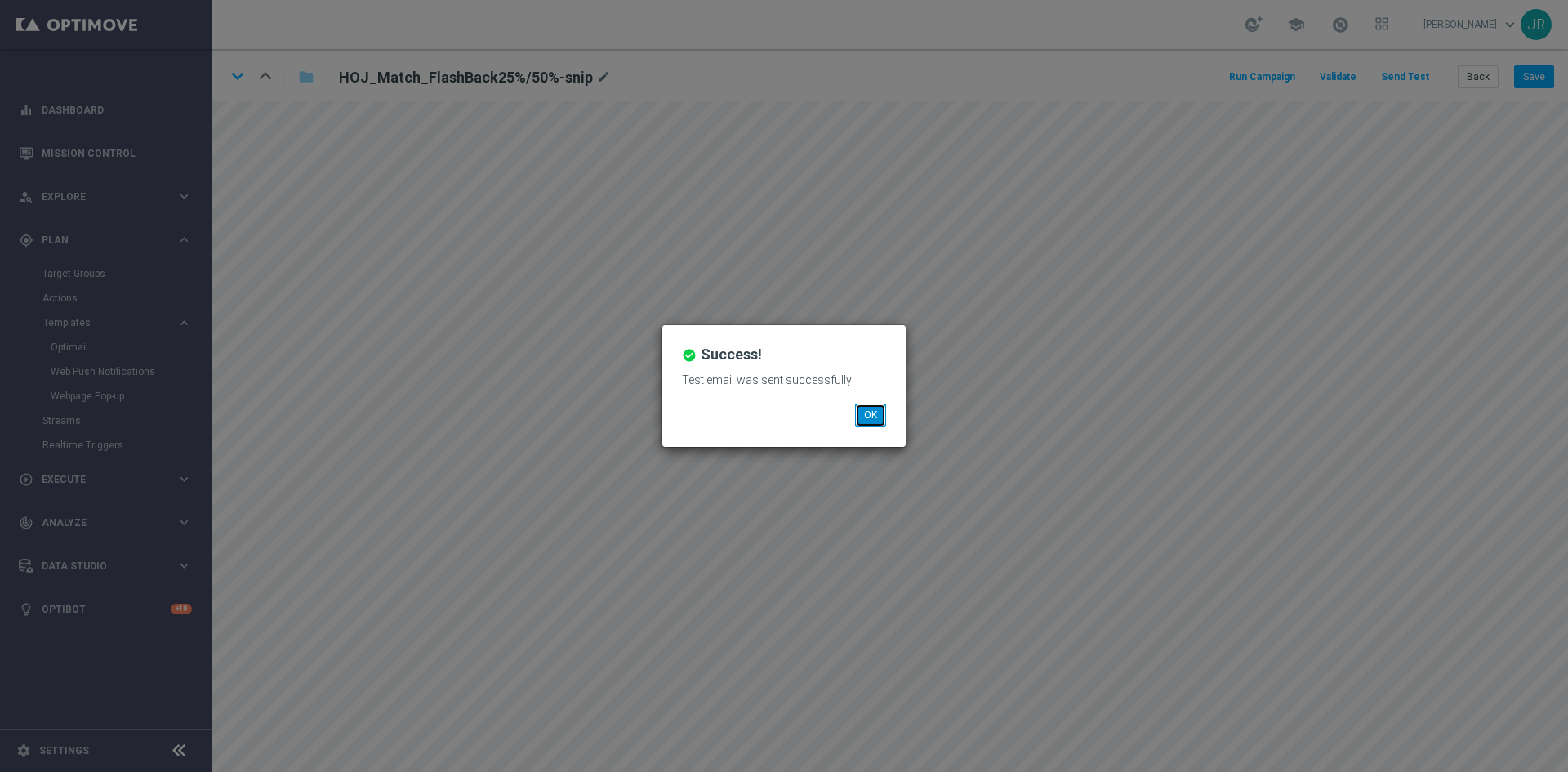
click at [880, 409] on button "OK" at bounding box center [870, 414] width 31 height 23
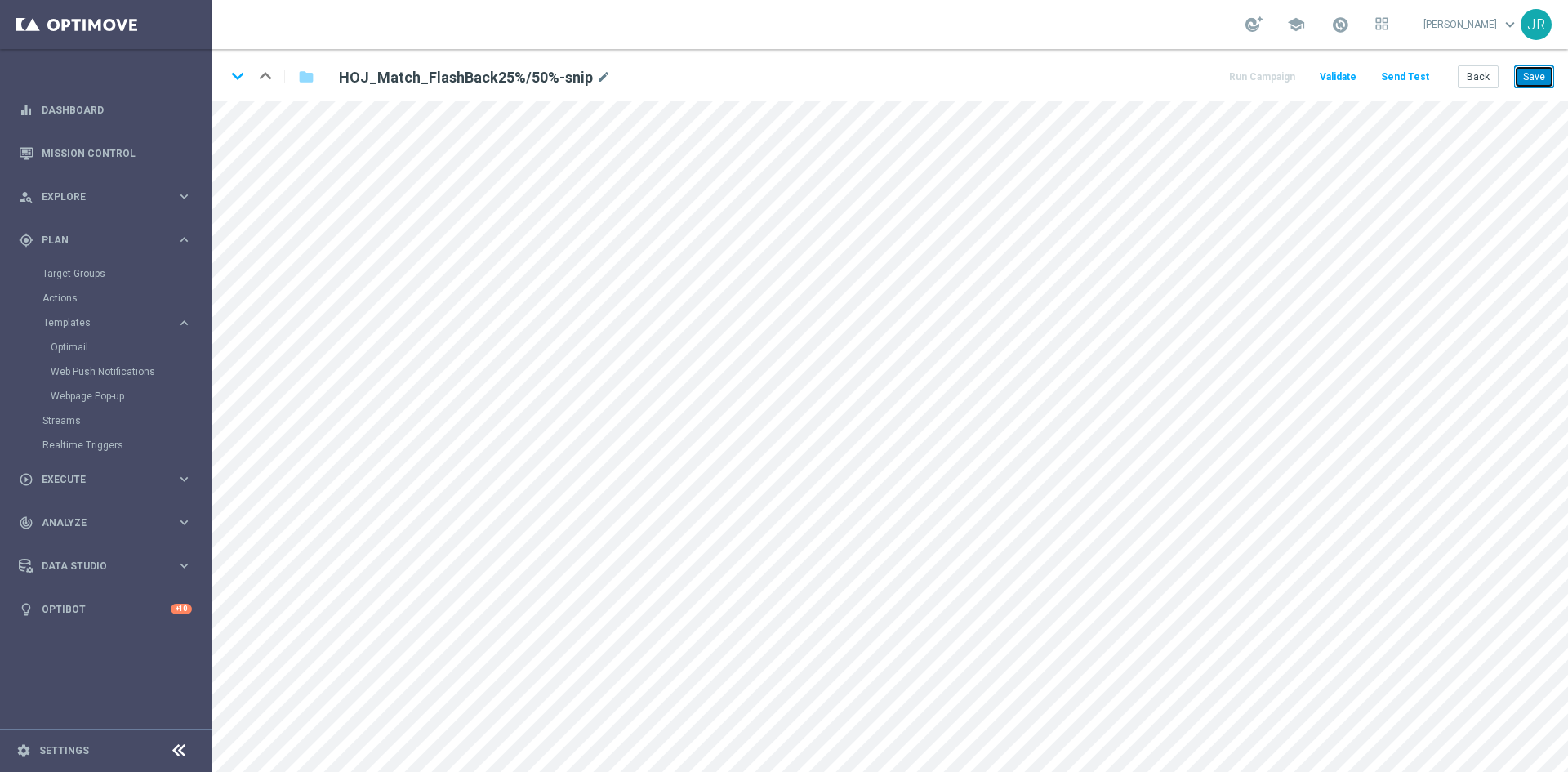
click at [1527, 78] on button "Save" at bounding box center [1534, 76] width 40 height 23
click at [240, 76] on icon "keyboard_arrow_down" at bounding box center [237, 75] width 24 height 24
click at [1537, 75] on button "Save" at bounding box center [1534, 76] width 40 height 23
click at [233, 76] on icon "keyboard_arrow_down" at bounding box center [237, 75] width 24 height 24
click at [1547, 75] on button "Save" at bounding box center [1534, 76] width 40 height 23
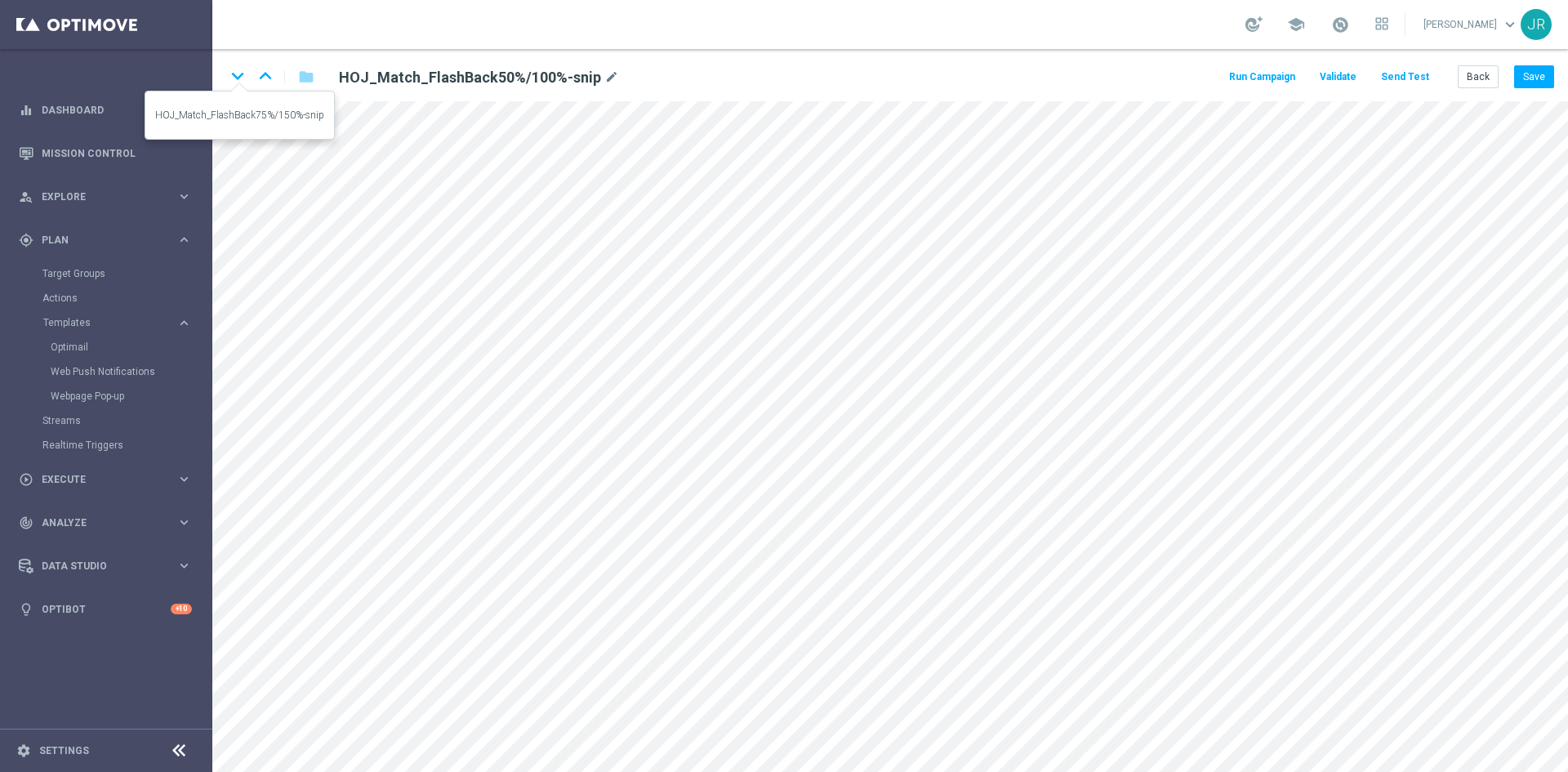
click at [235, 74] on icon "keyboard_arrow_down" at bounding box center [237, 75] width 24 height 24
click at [1539, 71] on button "Save" at bounding box center [1534, 76] width 40 height 23
click at [236, 67] on icon "keyboard_arrow_down" at bounding box center [237, 75] width 24 height 24
click at [1530, 84] on button "Save" at bounding box center [1534, 76] width 40 height 23
click at [1524, 74] on button "Save" at bounding box center [1534, 76] width 40 height 23
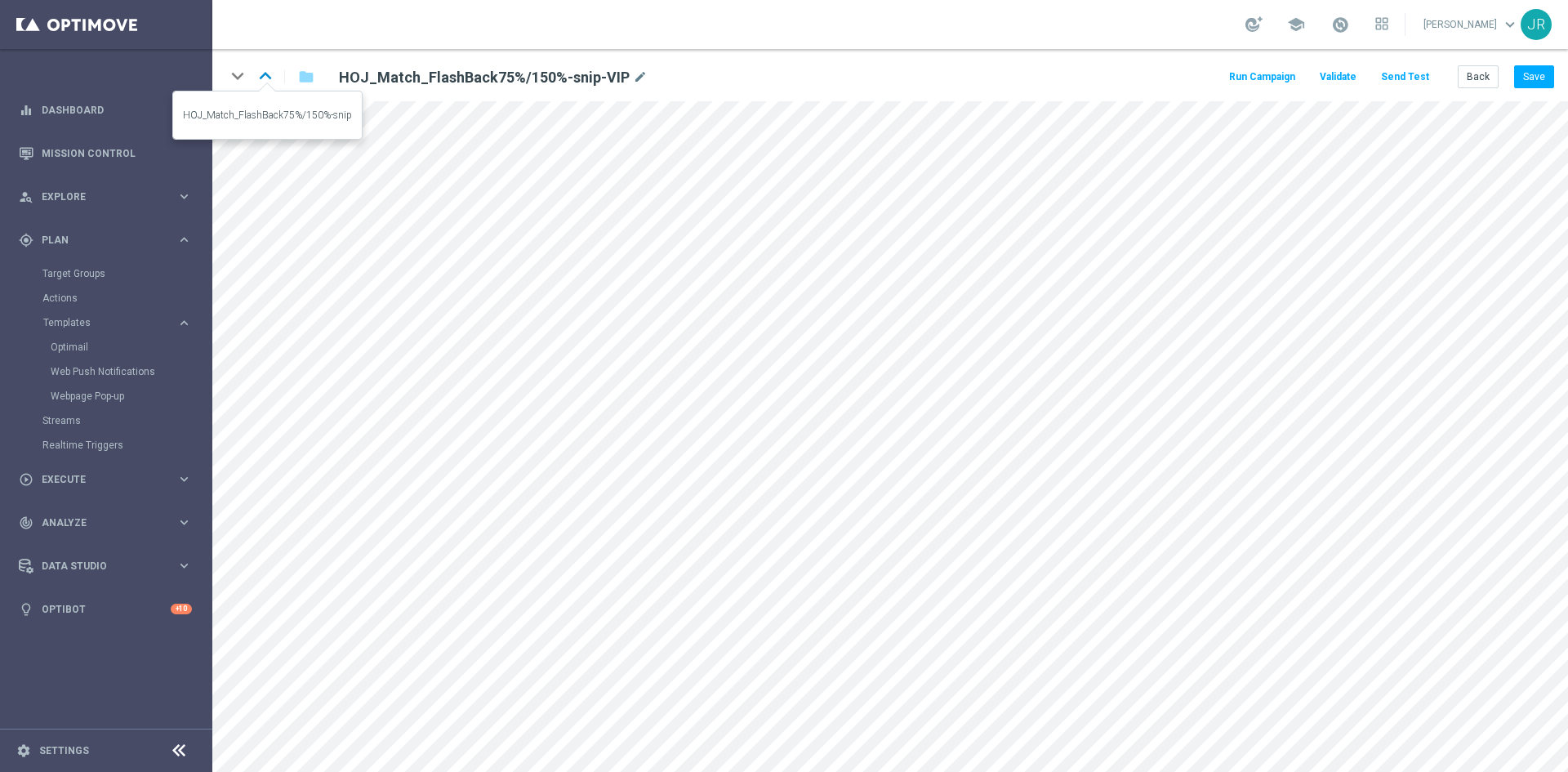
click at [268, 79] on icon "keyboard_arrow_up" at bounding box center [265, 75] width 24 height 24
click at [1538, 76] on button "Save" at bounding box center [1534, 76] width 40 height 23
click at [267, 79] on icon "keyboard_arrow_up" at bounding box center [265, 75] width 24 height 24
drag, startPoint x: 1549, startPoint y: 76, endPoint x: 1560, endPoint y: 84, distance: 13.6
click at [1549, 76] on button "Save" at bounding box center [1534, 76] width 40 height 23
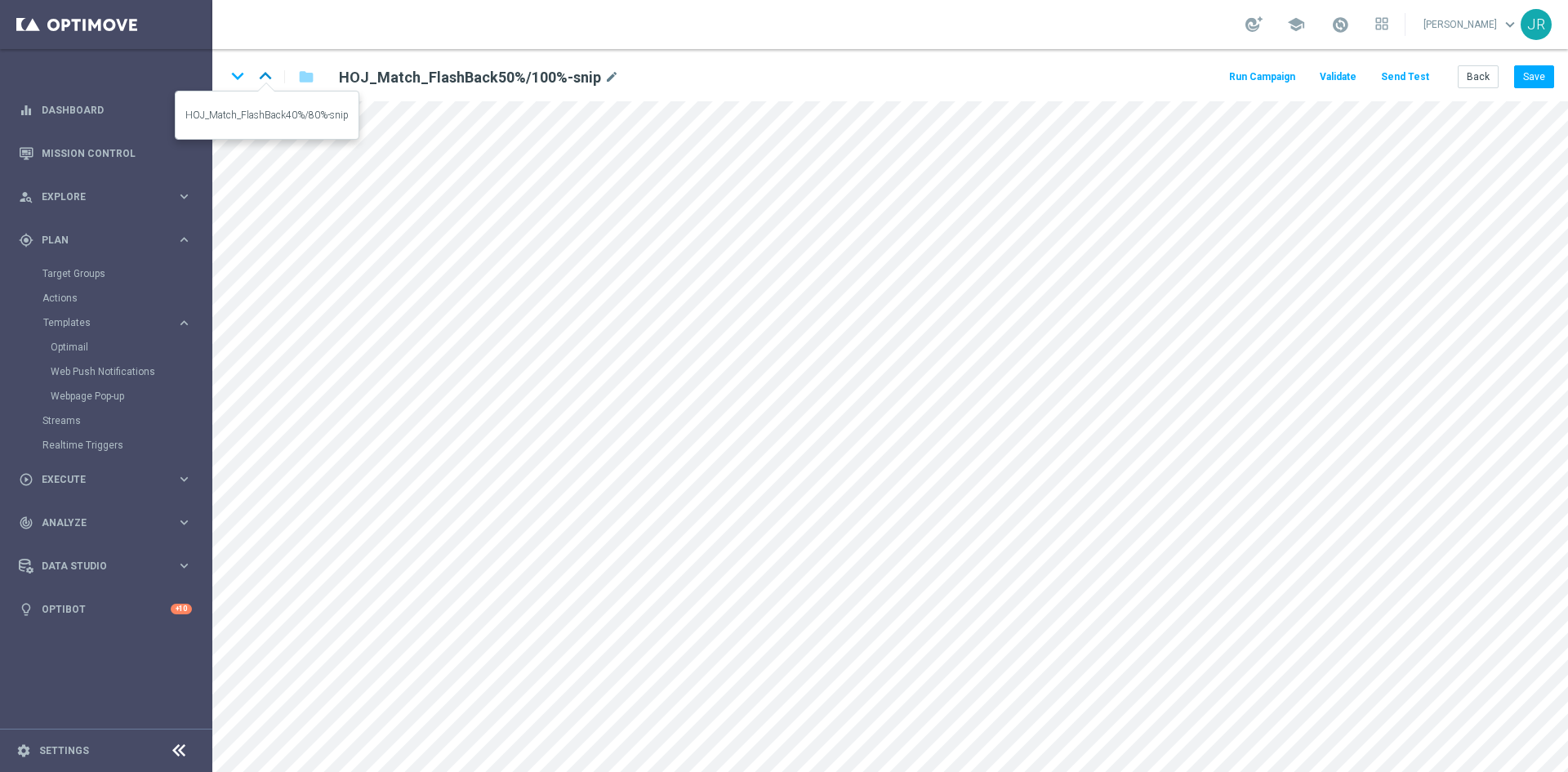
click at [266, 76] on icon "keyboard_arrow_up" at bounding box center [265, 75] width 24 height 24
drag, startPoint x: 1529, startPoint y: 74, endPoint x: 1527, endPoint y: 95, distance: 21.1
click at [1533, 74] on button "Save" at bounding box center [1534, 76] width 40 height 23
click at [263, 72] on icon "keyboard_arrow_up" at bounding box center [265, 75] width 24 height 24
click at [1567, 76] on div "keyboard_arrow_down keyboard_arrow_up folder HOJ_Match_FlashBack25%/50%-snip mo…" at bounding box center [890, 75] width 1356 height 52
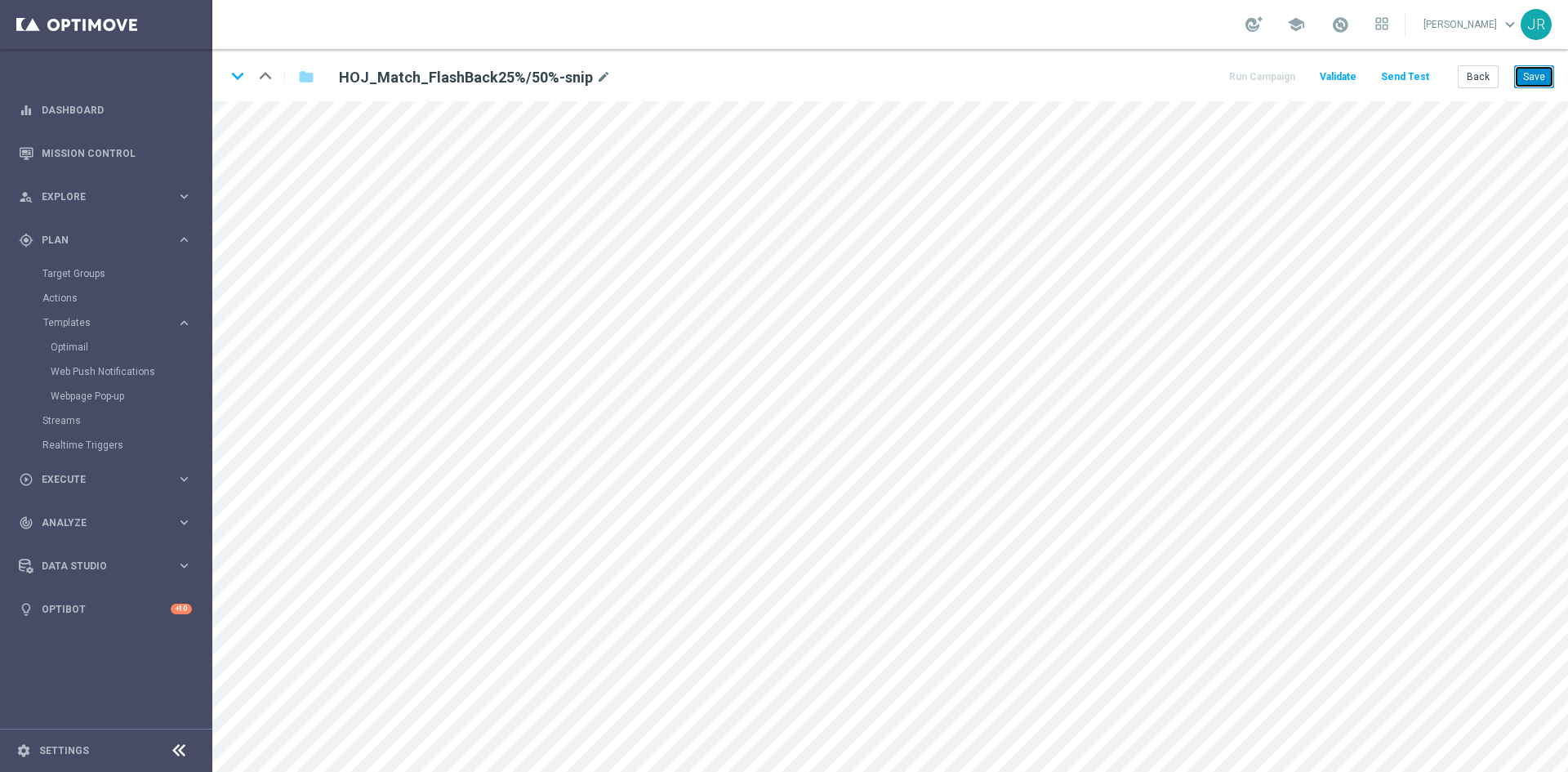
drag, startPoint x: 1550, startPoint y: 72, endPoint x: 1562, endPoint y: 87, distance: 19.2
click at [1548, 72] on button "Save" at bounding box center [1534, 76] width 40 height 23
click at [299, 102] on form "keyboard_arrow_down keyboard_arrow_up folder HOJ_Match_FlashBack25%/50%-snip mo…" at bounding box center [890, 411] width 1356 height 723
click at [1534, 86] on button "Save" at bounding box center [1534, 76] width 40 height 23
click at [1484, 81] on button "Back" at bounding box center [1478, 76] width 41 height 23
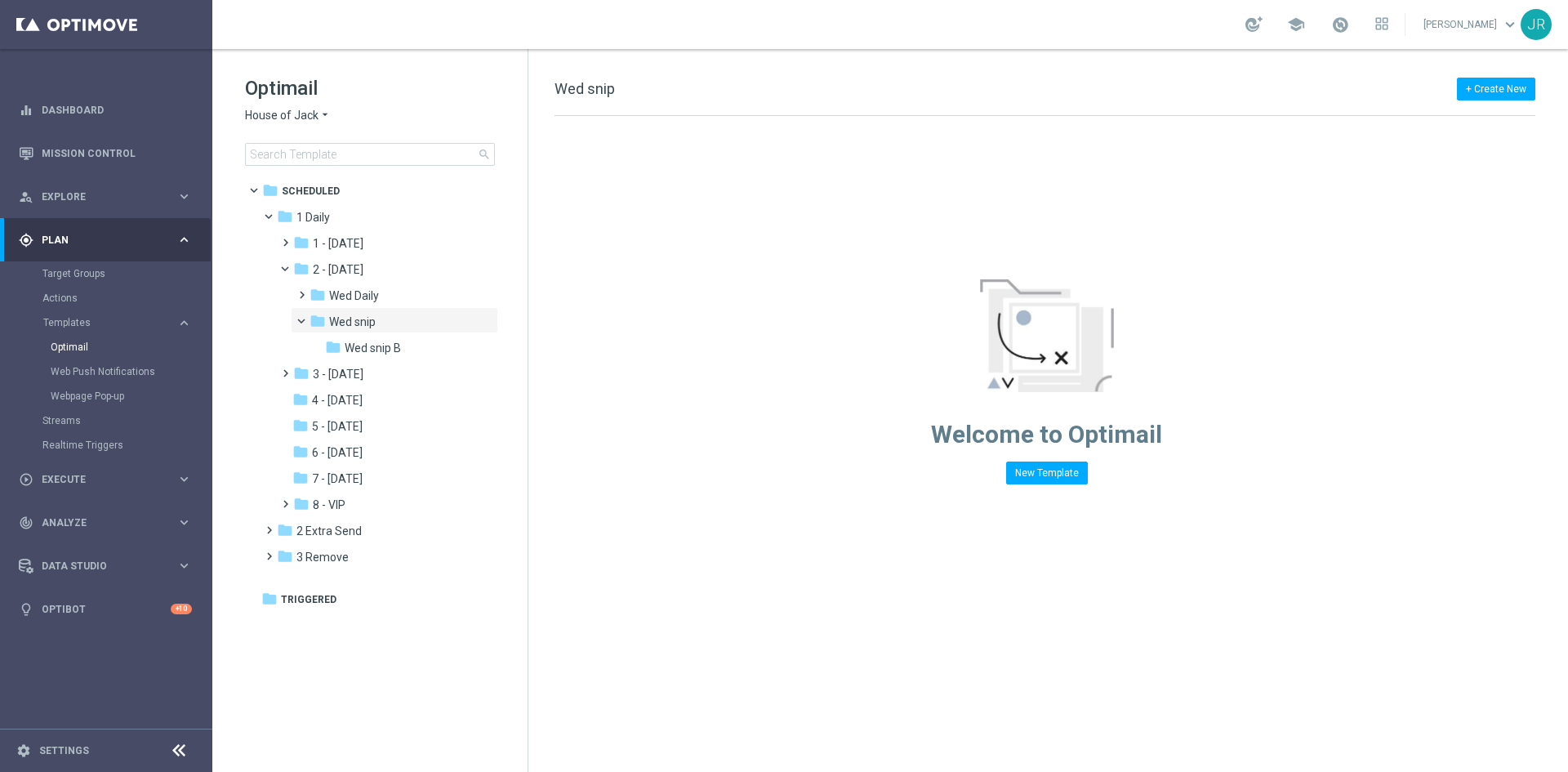
click at [270, 115] on span "House of Jack" at bounding box center [282, 115] width 74 height 16
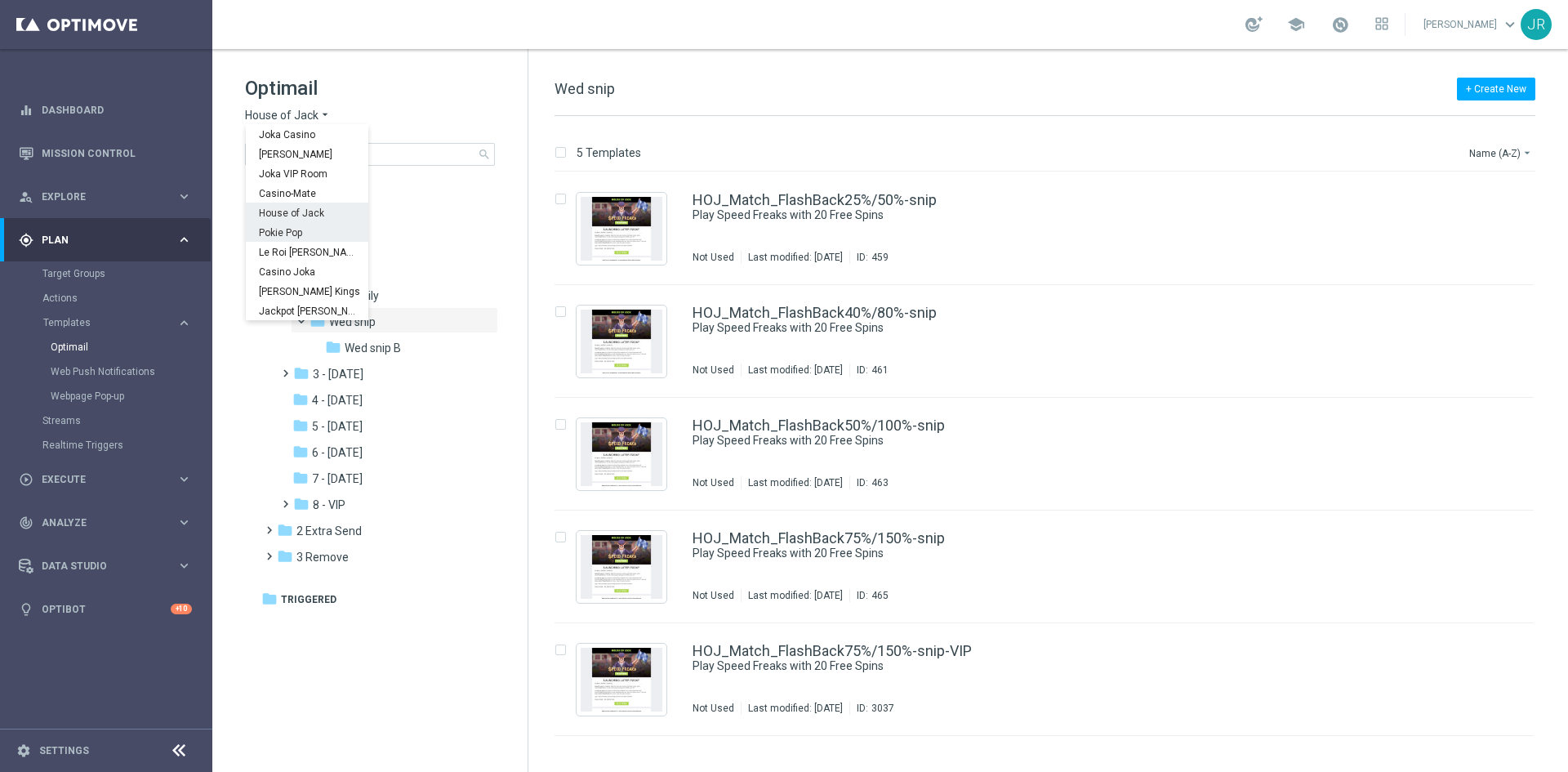
click at [0, 0] on span "Pokie Pop" at bounding box center [0, 0] width 0 height 0
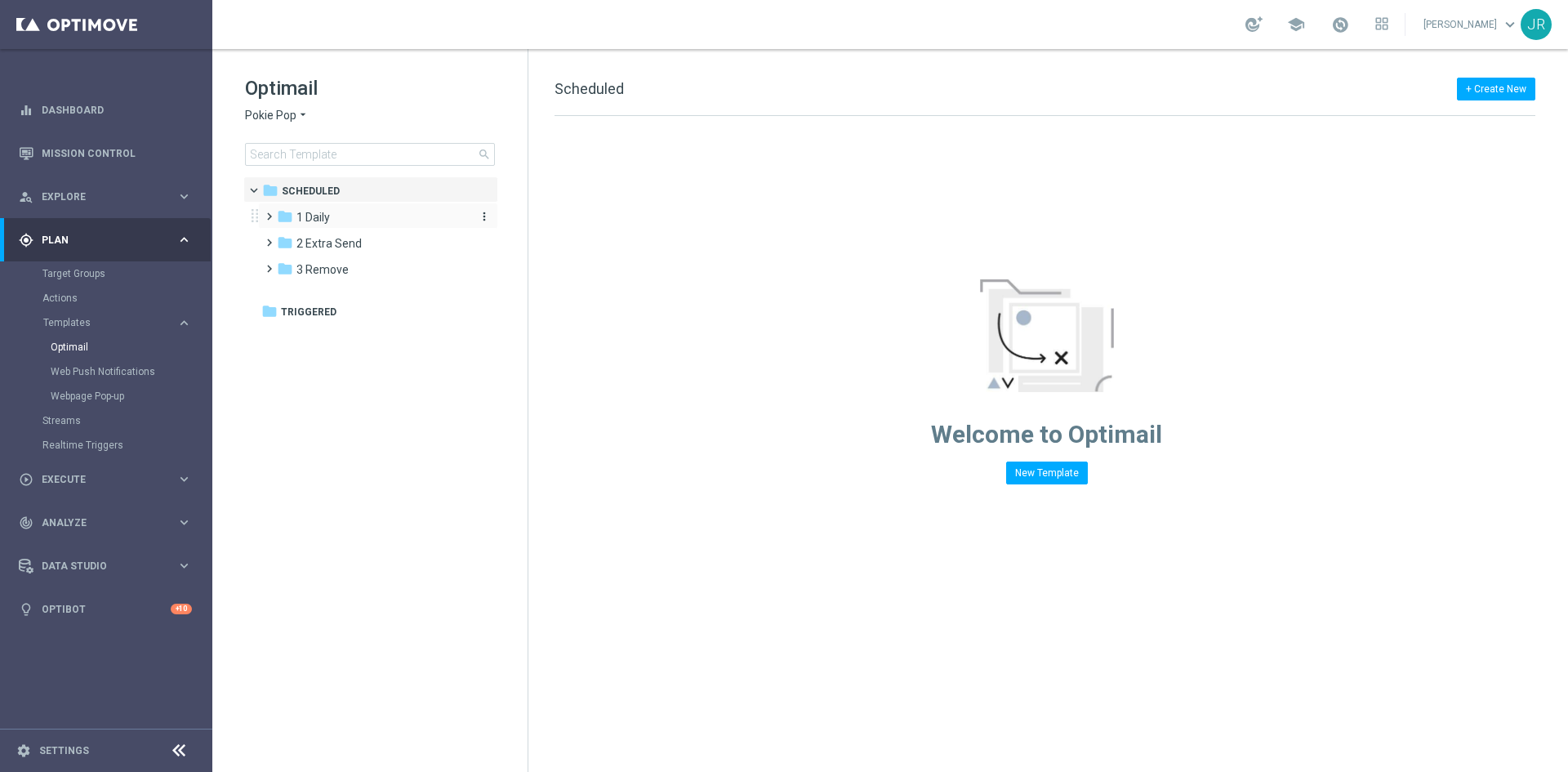
click at [329, 216] on span "1 Daily" at bounding box center [313, 217] width 33 height 15
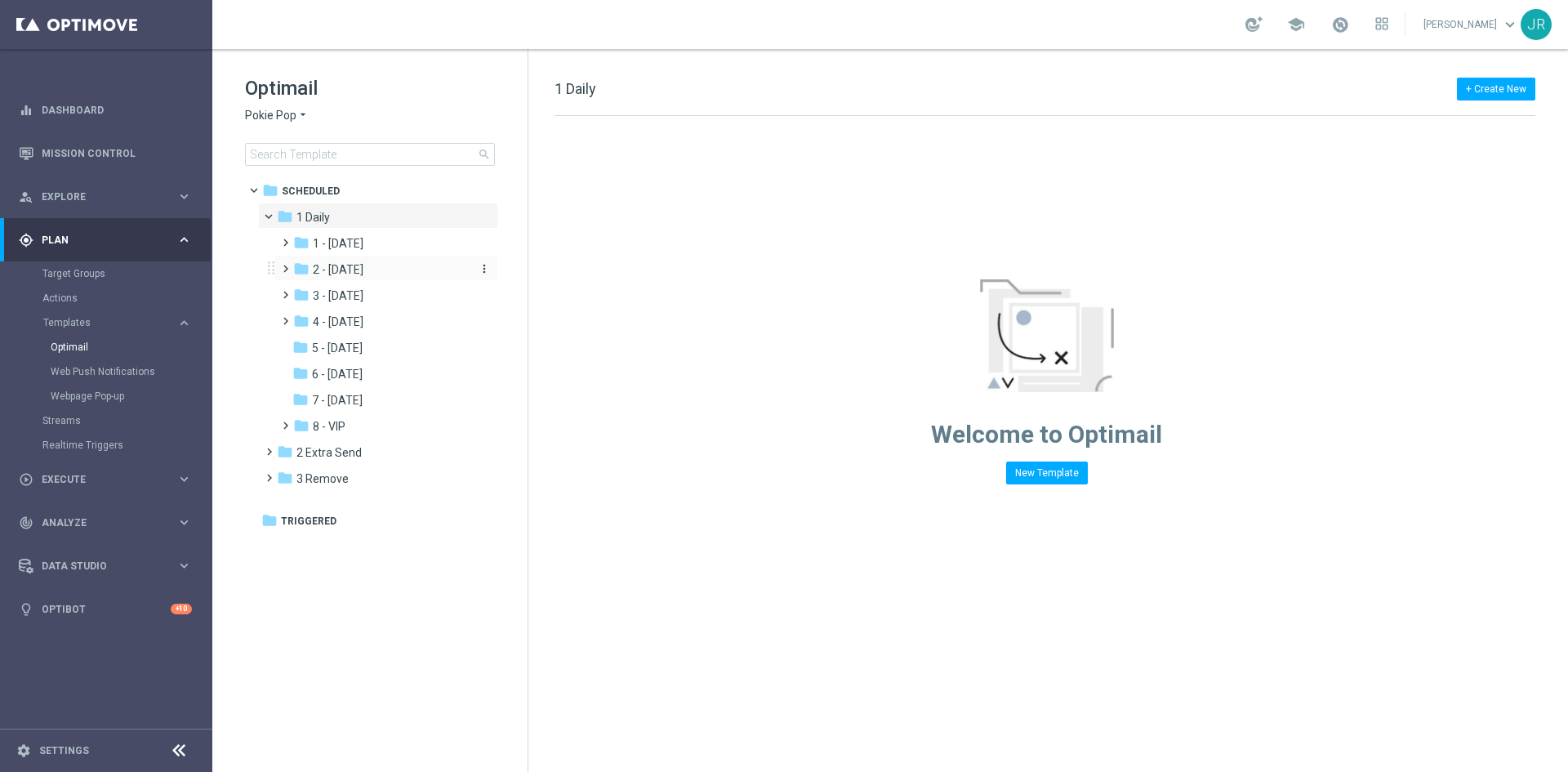
click at [353, 269] on span "2 - [DATE]" at bounding box center [338, 269] width 51 height 15
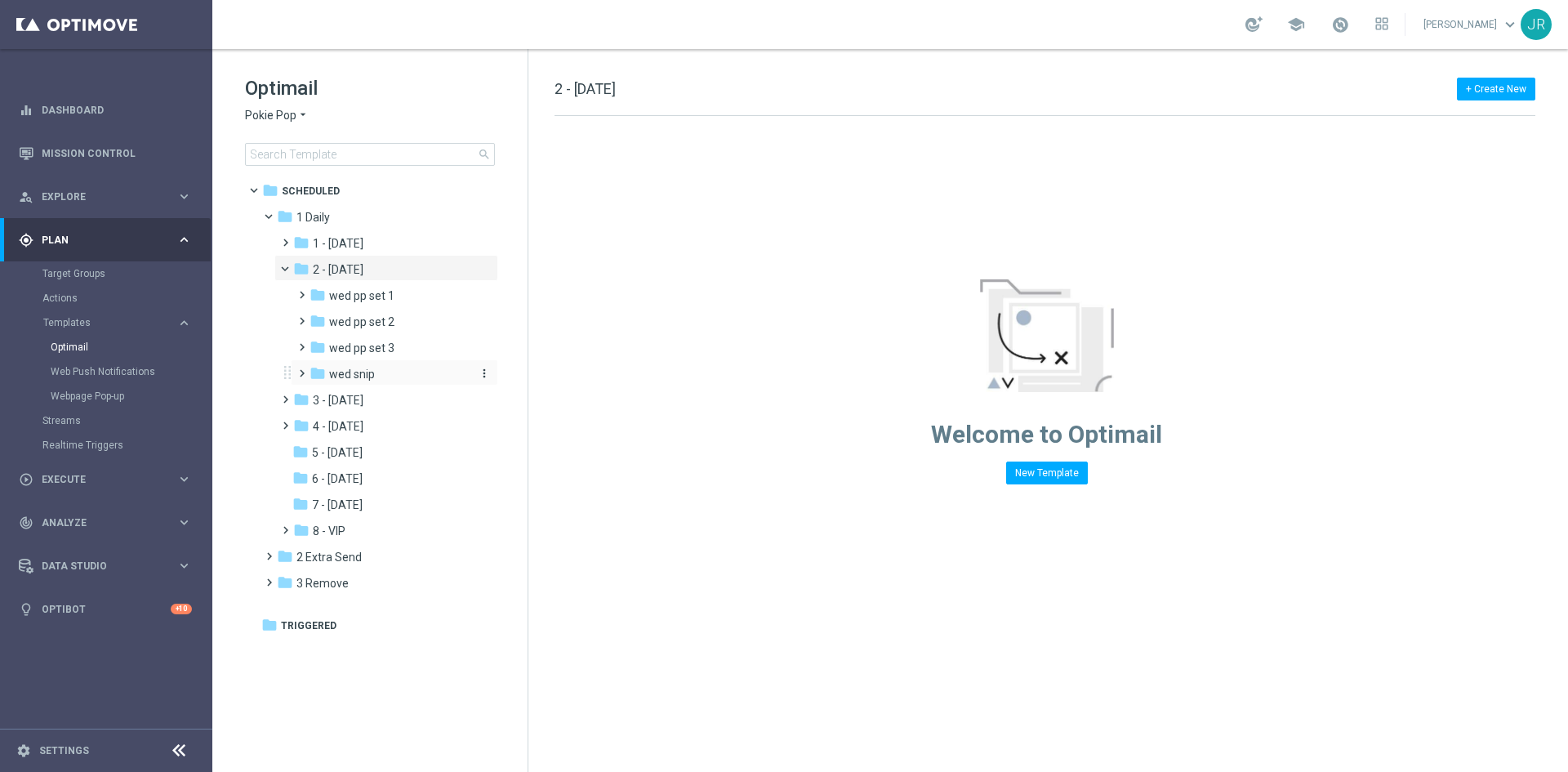
click at [360, 366] on div "folder wed snip" at bounding box center [389, 374] width 160 height 18
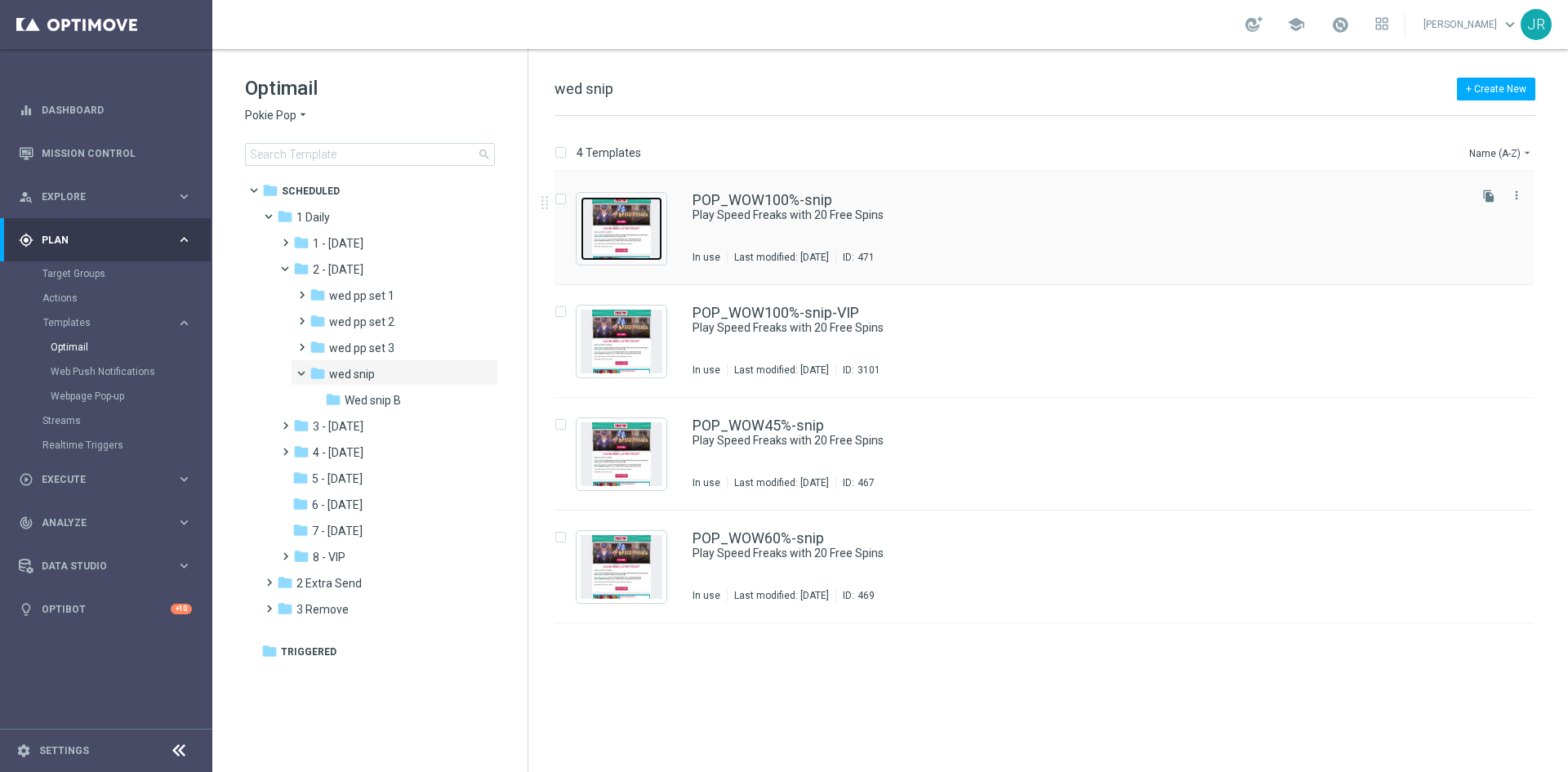
click at [602, 210] on img "Press SPACE to select this row." at bounding box center [621, 228] width 82 height 64
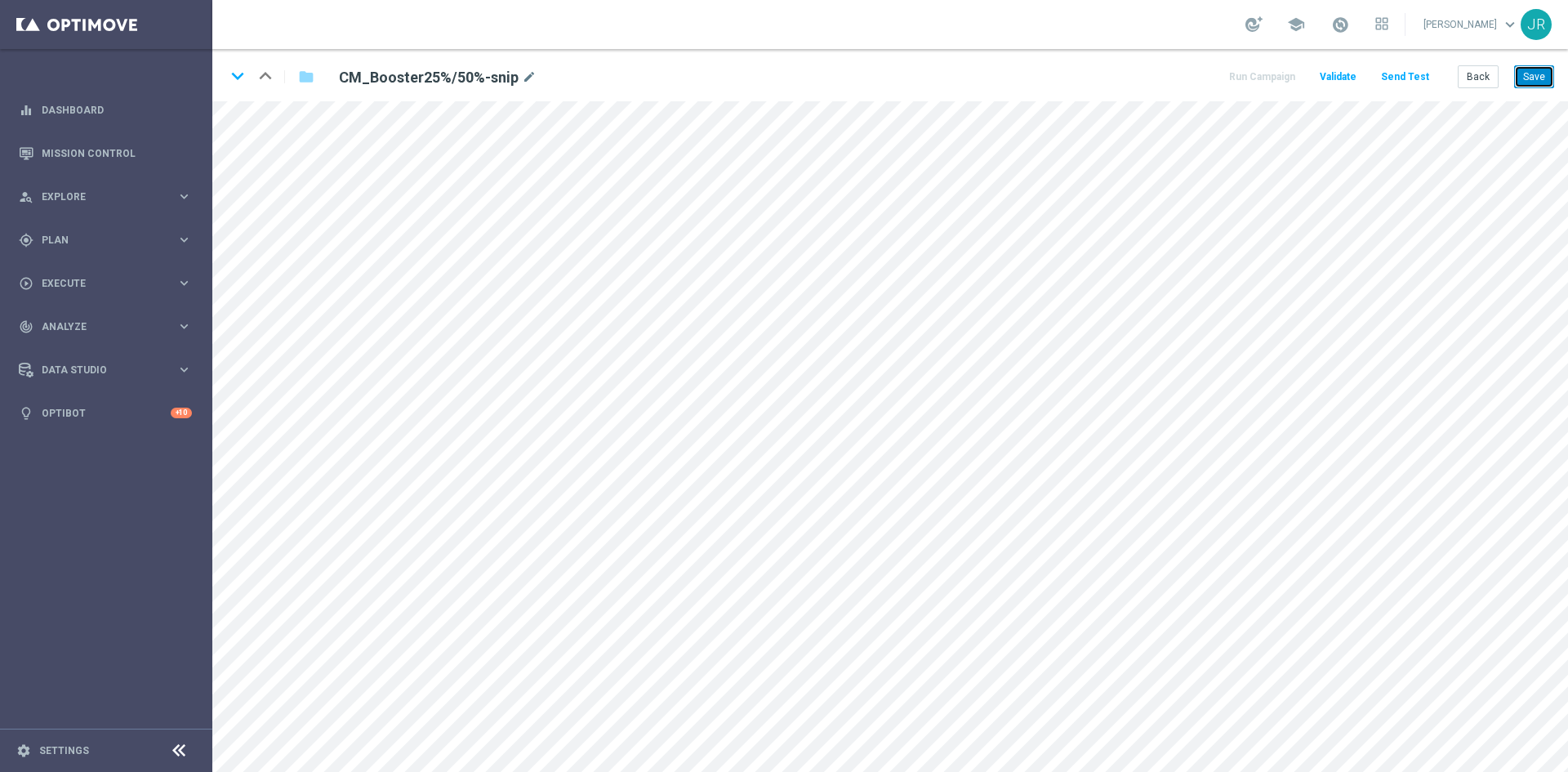
click at [1533, 74] on button "Save" at bounding box center [1534, 76] width 40 height 23
click at [1535, 79] on button "Save" at bounding box center [1534, 76] width 40 height 23
click at [1536, 77] on button "Save" at bounding box center [1534, 76] width 40 height 23
click at [1392, 73] on button "Send Test" at bounding box center [1404, 77] width 53 height 22
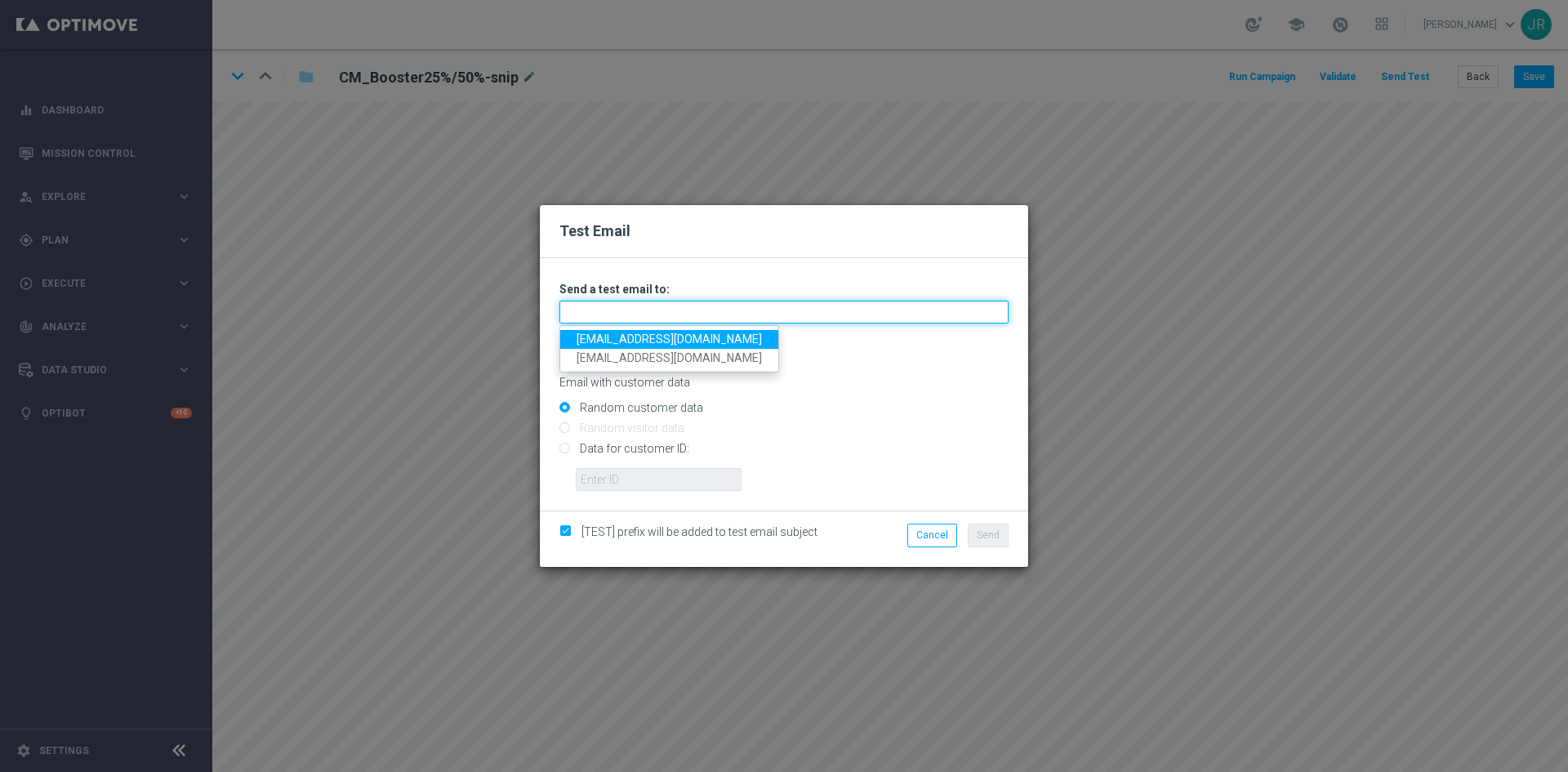
click at [628, 304] on input "text" at bounding box center [784, 311] width 449 height 23
click at [590, 335] on link "[EMAIL_ADDRESS][DOMAIN_NAME]" at bounding box center [669, 339] width 218 height 18
type input "[EMAIL_ADDRESS][DOMAIN_NAME]"
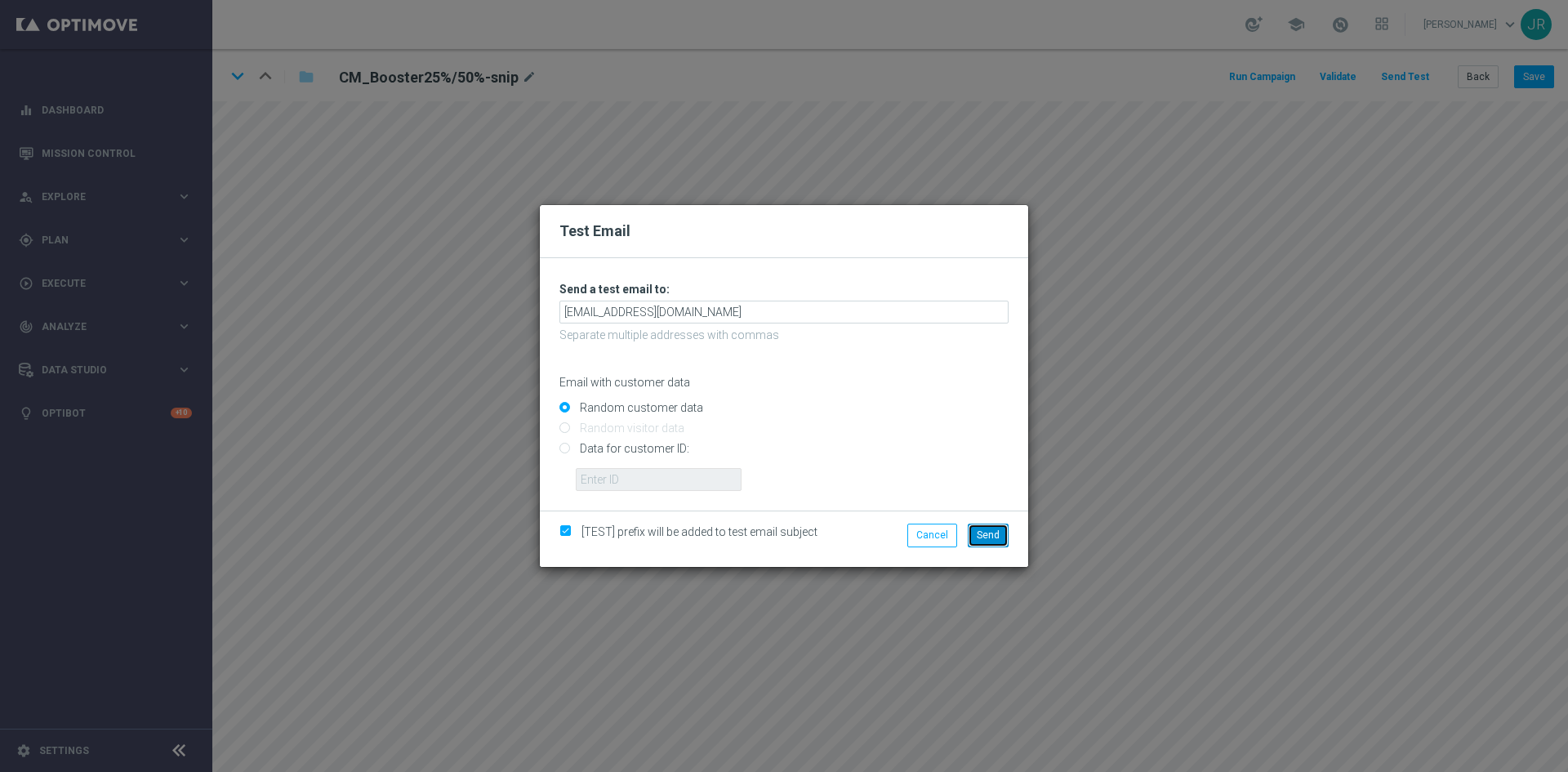
click at [986, 538] on span "Send" at bounding box center [988, 535] width 23 height 12
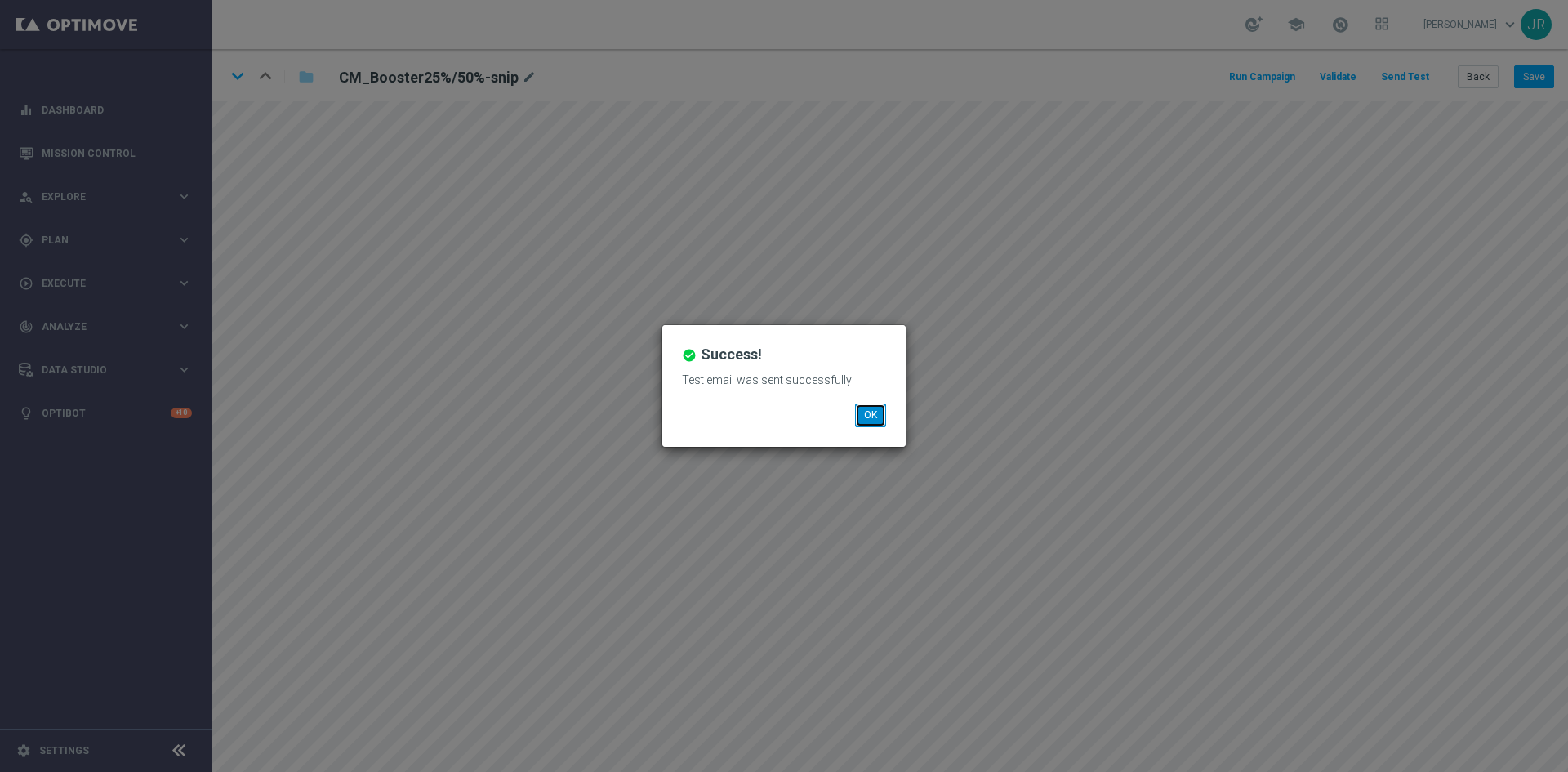
click at [867, 417] on button "OK" at bounding box center [870, 414] width 31 height 23
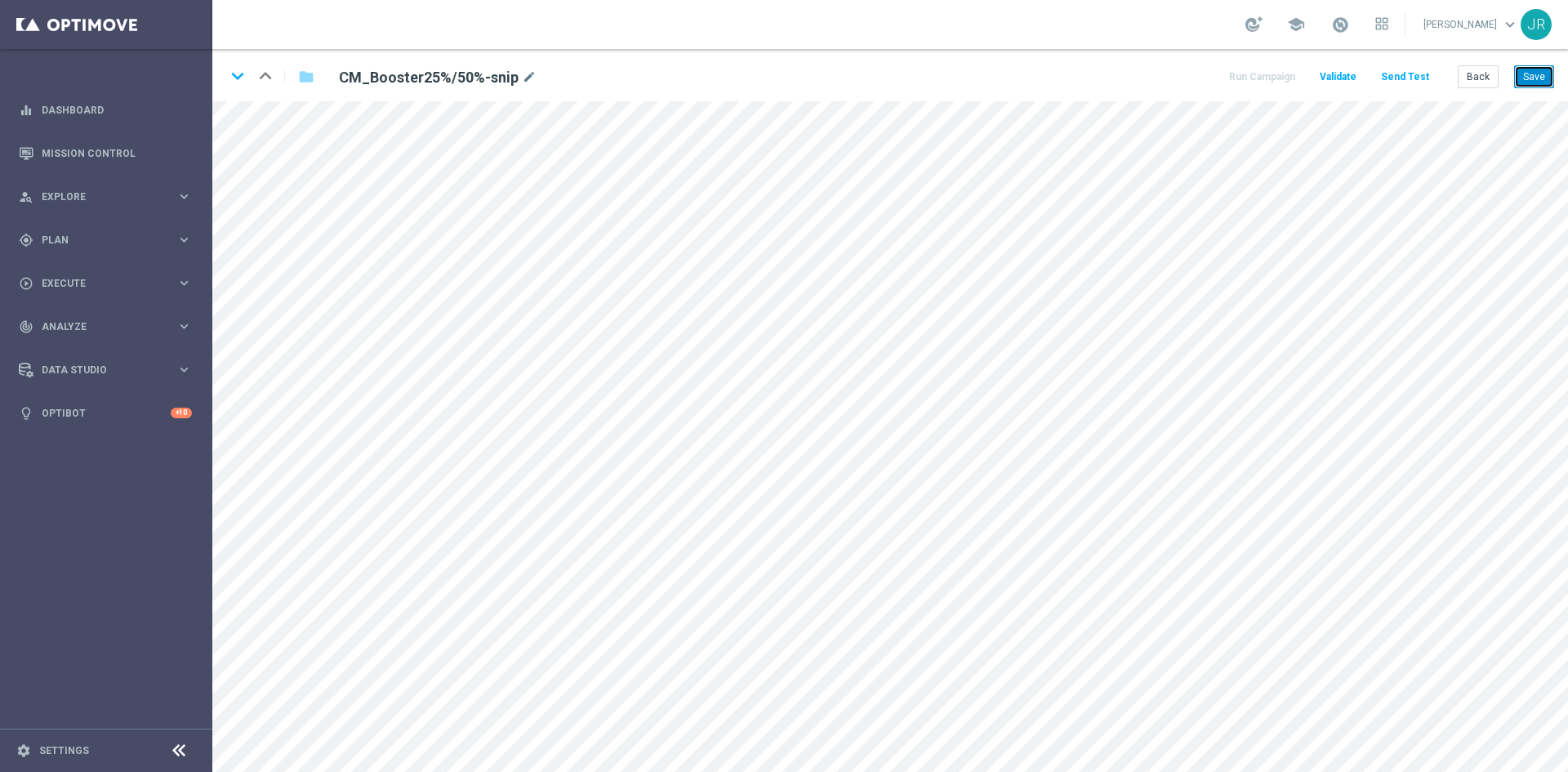
click at [1525, 82] on button "Save" at bounding box center [1534, 76] width 40 height 23
drag, startPoint x: 1538, startPoint y: 79, endPoint x: 1521, endPoint y: 83, distance: 17.5
click at [1538, 79] on button "Save" at bounding box center [1534, 76] width 40 height 23
click at [1542, 79] on button "Save" at bounding box center [1534, 76] width 40 height 23
click at [227, 73] on icon "keyboard_arrow_down" at bounding box center [237, 75] width 24 height 24
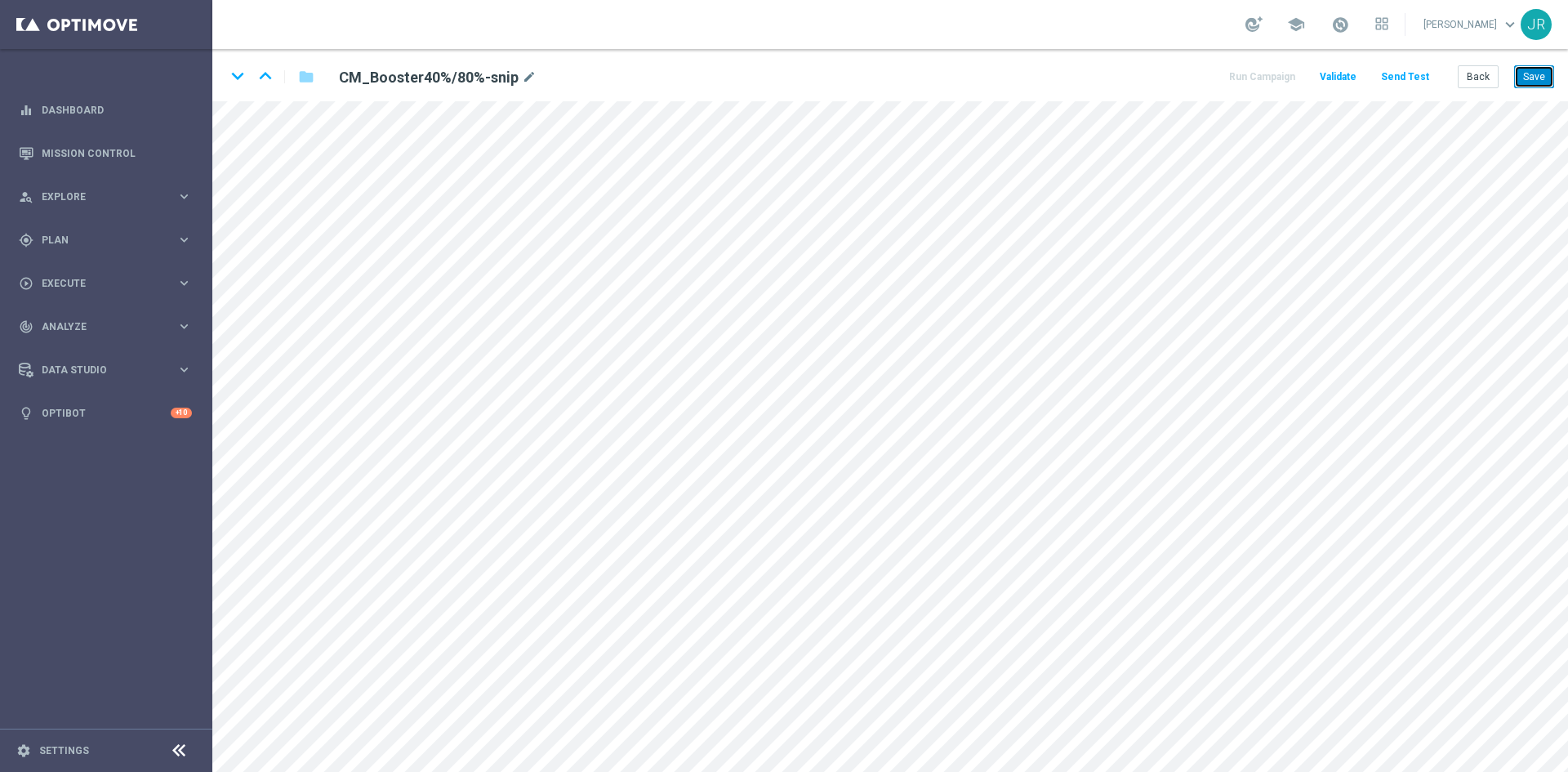
click at [1528, 74] on button "Save" at bounding box center [1534, 76] width 40 height 23
drag, startPoint x: 243, startPoint y: 74, endPoint x: 468, endPoint y: 317, distance: 331.2
click at [245, 77] on icon "keyboard_arrow_down" at bounding box center [237, 75] width 24 height 24
click at [1520, 76] on button "Save" at bounding box center [1534, 76] width 40 height 23
click at [237, 77] on icon "keyboard_arrow_down" at bounding box center [237, 75] width 24 height 24
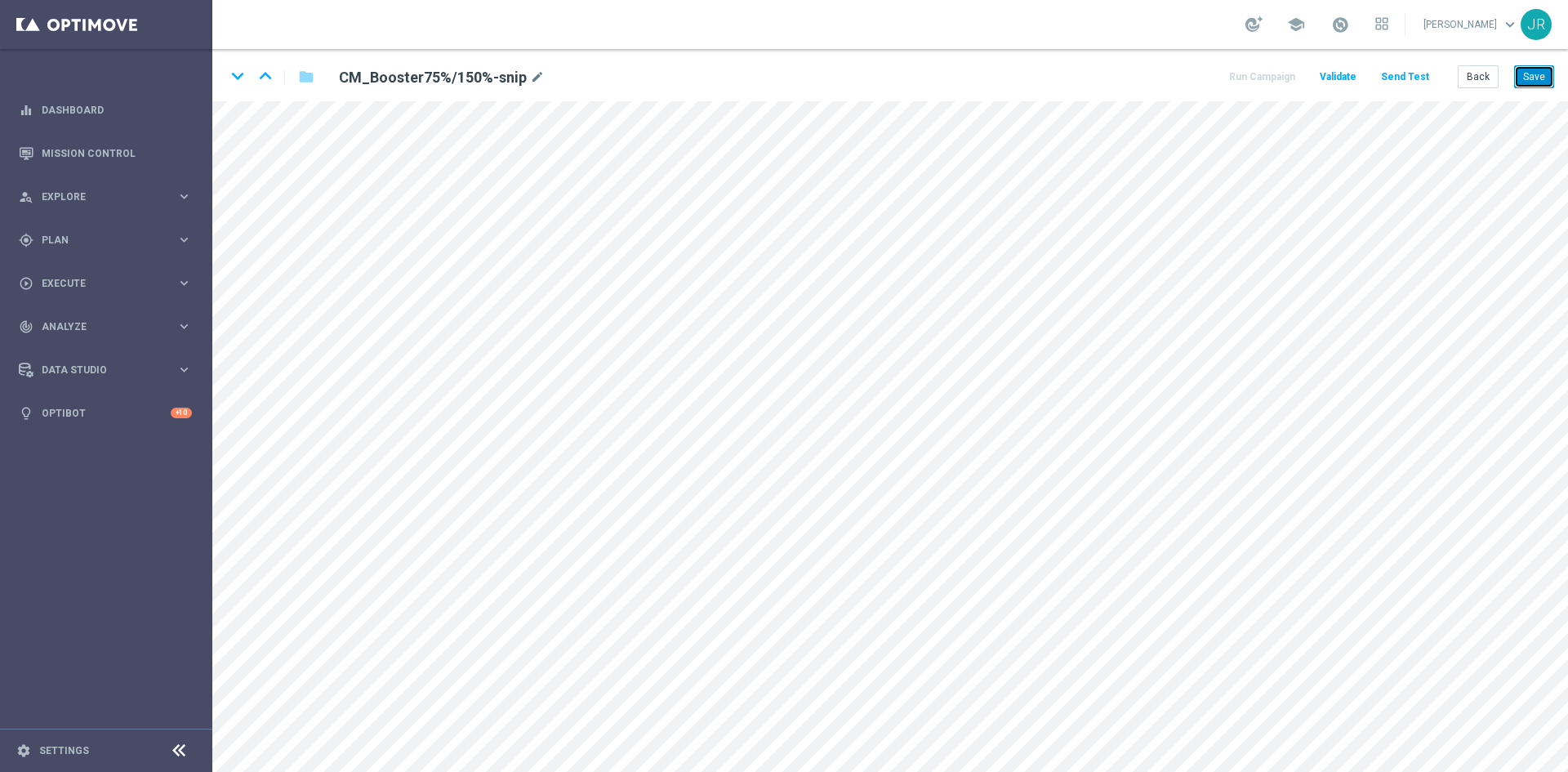
click at [1542, 71] on button "Save" at bounding box center [1534, 76] width 40 height 23
click at [1533, 88] on button "Save" at bounding box center [1534, 76] width 40 height 23
click at [233, 77] on icon "keyboard_arrow_down" at bounding box center [237, 75] width 24 height 24
click at [1525, 74] on button "Save" at bounding box center [1534, 76] width 40 height 23
drag, startPoint x: 290, startPoint y: 2, endPoint x: 478, endPoint y: 87, distance: 206.3
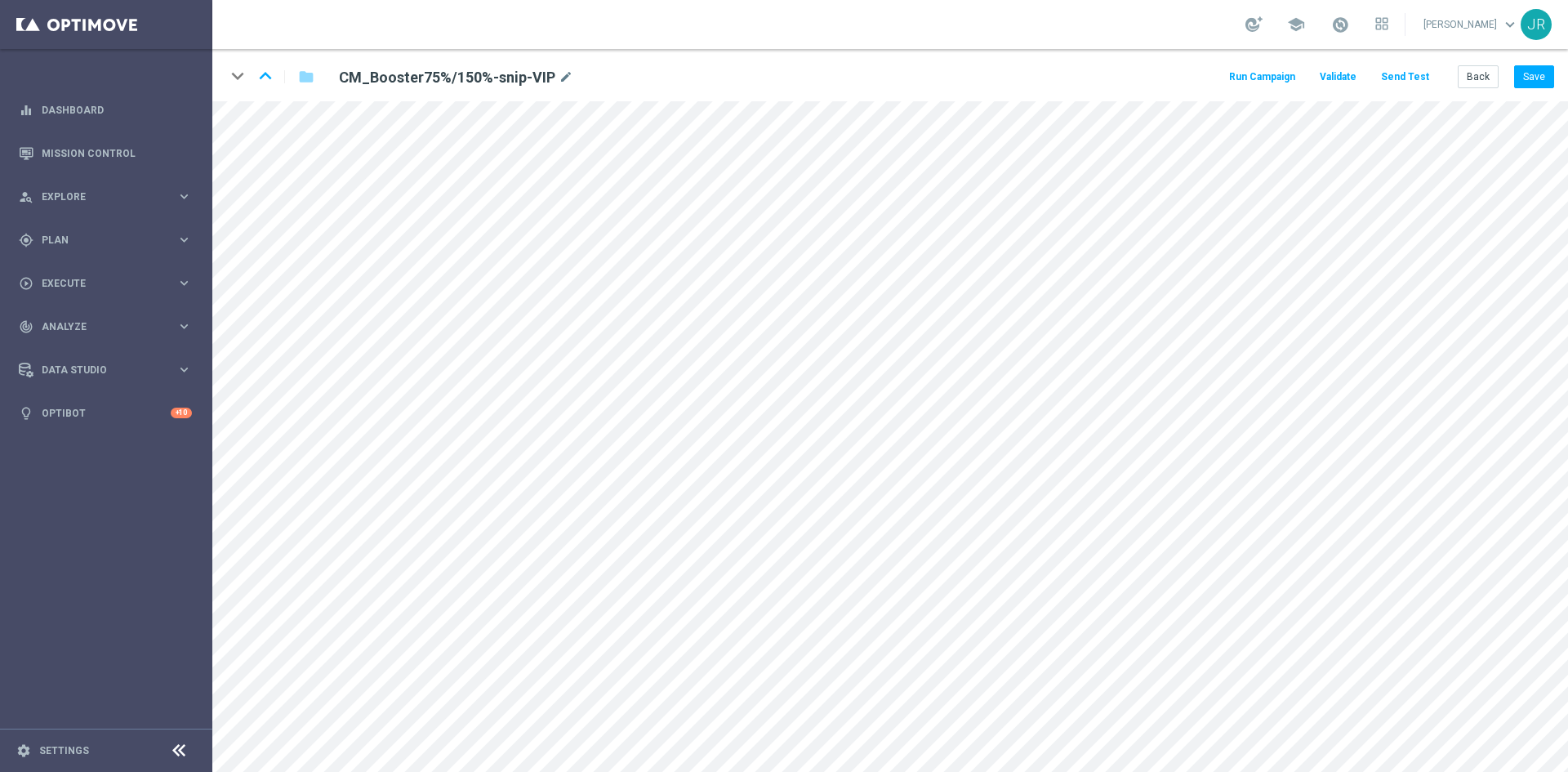
click at [291, 0] on html "equalizer Dashboard Mission Control" at bounding box center [784, 386] width 1568 height 772
click at [265, 71] on icon "keyboard_arrow_up" at bounding box center [265, 75] width 24 height 24
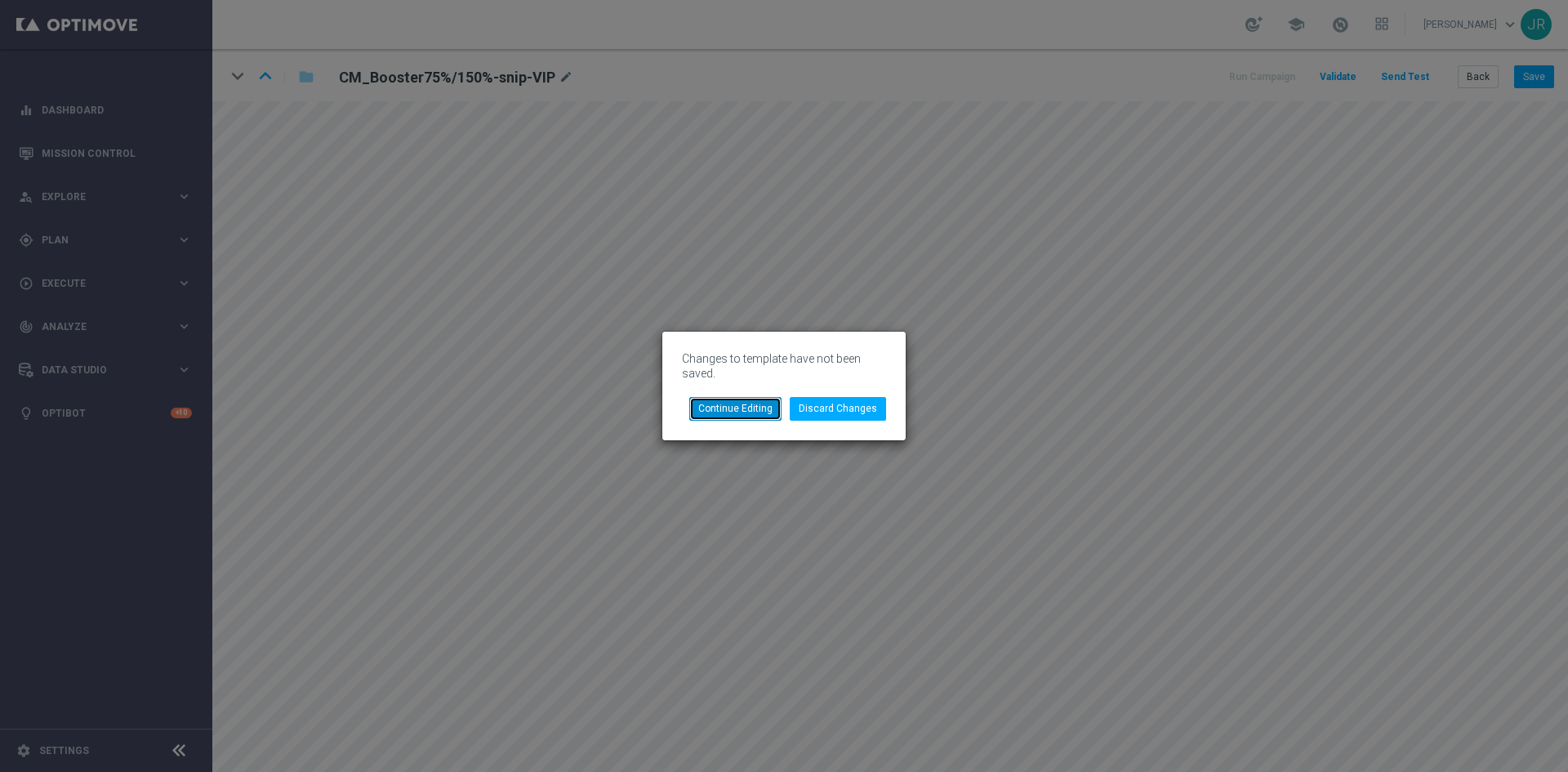
click at [722, 412] on button "Continue Editing" at bounding box center [735, 408] width 92 height 23
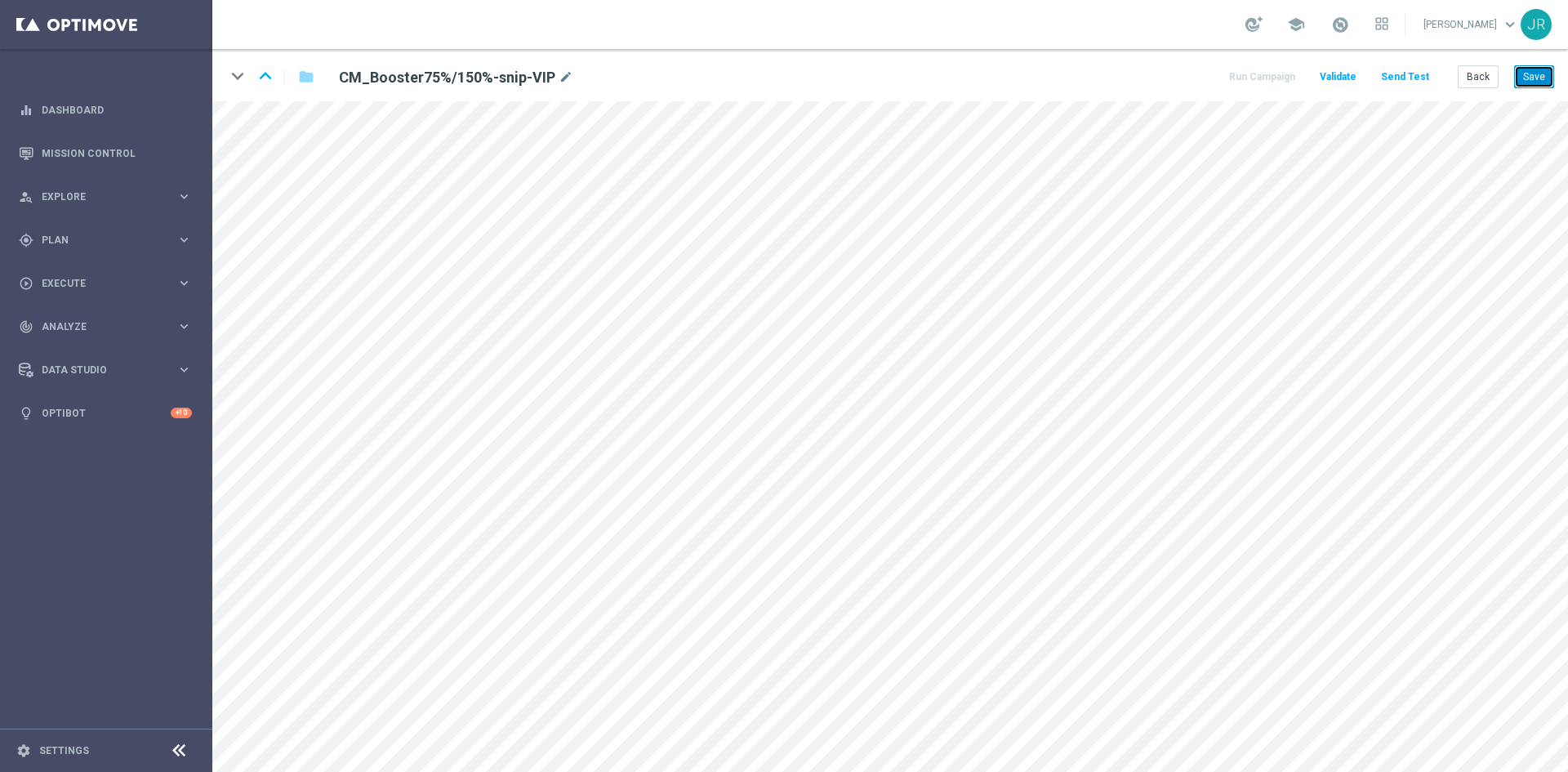
click at [1540, 70] on button "Save" at bounding box center [1534, 76] width 40 height 23
click at [266, 77] on icon "keyboard_arrow_up" at bounding box center [265, 75] width 24 height 24
click at [1526, 72] on button "Save" at bounding box center [1534, 76] width 40 height 23
click at [1525, 77] on button "Save" at bounding box center [1534, 76] width 40 height 23
click at [264, 74] on icon "keyboard_arrow_up" at bounding box center [265, 75] width 24 height 24
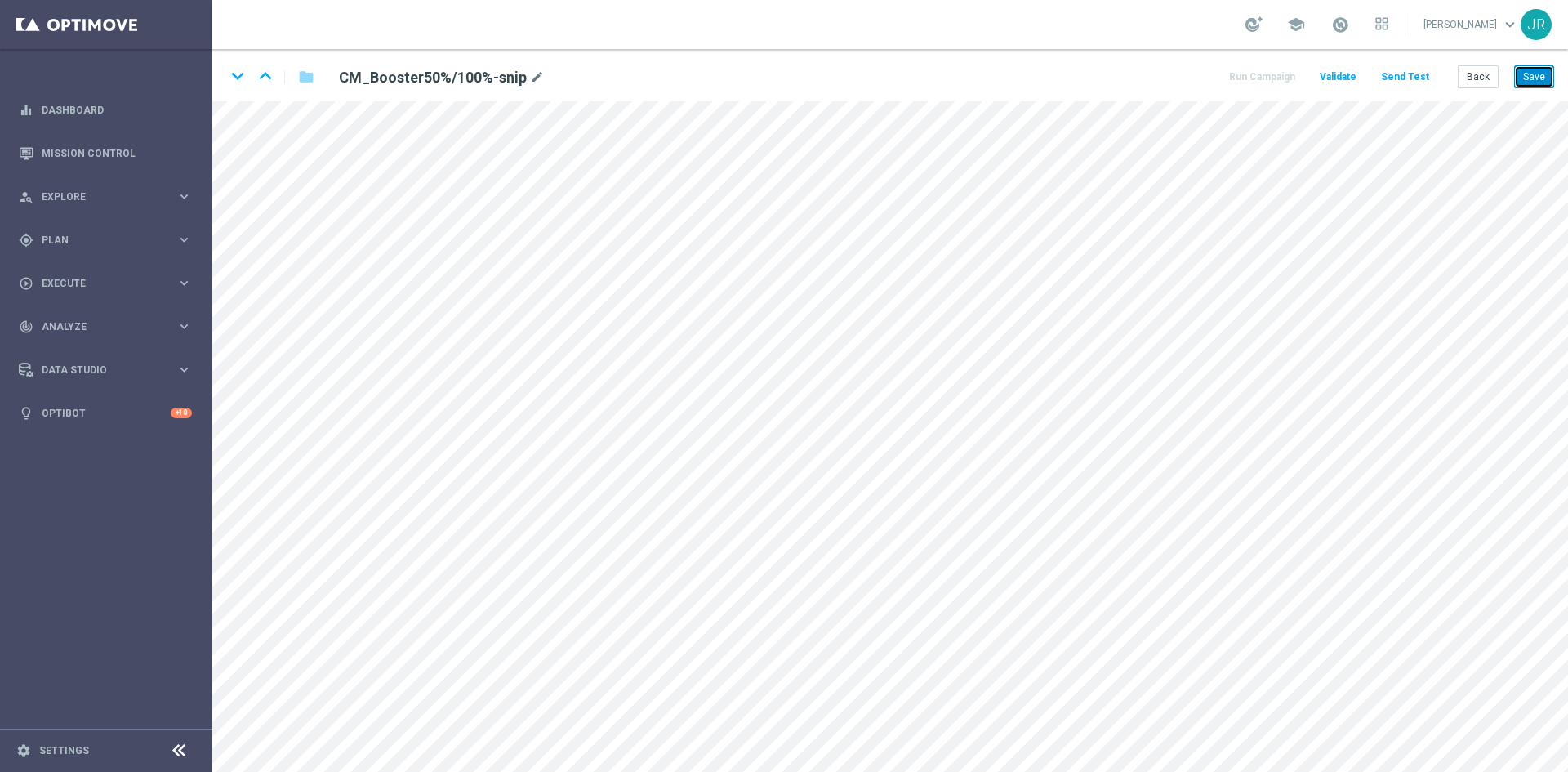
click at [1541, 81] on button "Save" at bounding box center [1534, 76] width 40 height 23
drag, startPoint x: 1534, startPoint y: 76, endPoint x: 1536, endPoint y: 92, distance: 16.1
click at [1535, 76] on button "Save" at bounding box center [1534, 76] width 40 height 23
click at [269, 70] on icon "keyboard_arrow_up" at bounding box center [265, 75] width 24 height 24
click at [1535, 80] on button "Save" at bounding box center [1534, 76] width 40 height 23
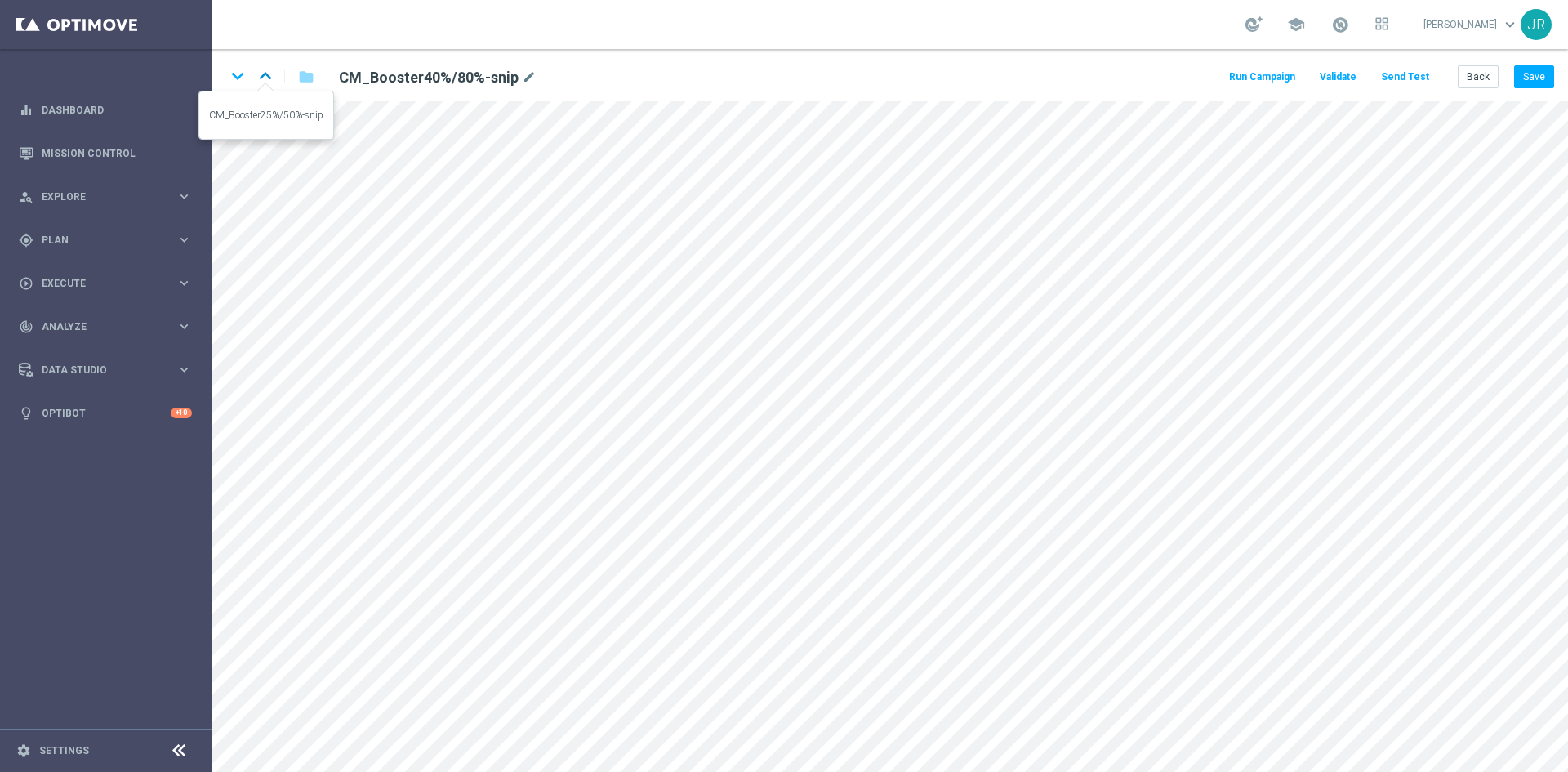
click at [257, 80] on icon "keyboard_arrow_up" at bounding box center [265, 75] width 24 height 24
click at [1534, 72] on button "Save" at bounding box center [1534, 76] width 40 height 23
drag, startPoint x: 1551, startPoint y: 68, endPoint x: 1562, endPoint y: 99, distance: 32.9
click at [1554, 75] on div "keyboard_arrow_down keyboard_arrow_up folder POP_WOW100%-snip mode_edit Run Cam…" at bounding box center [890, 75] width 1356 height 52
click at [1530, 80] on button "Save" at bounding box center [1534, 76] width 40 height 23
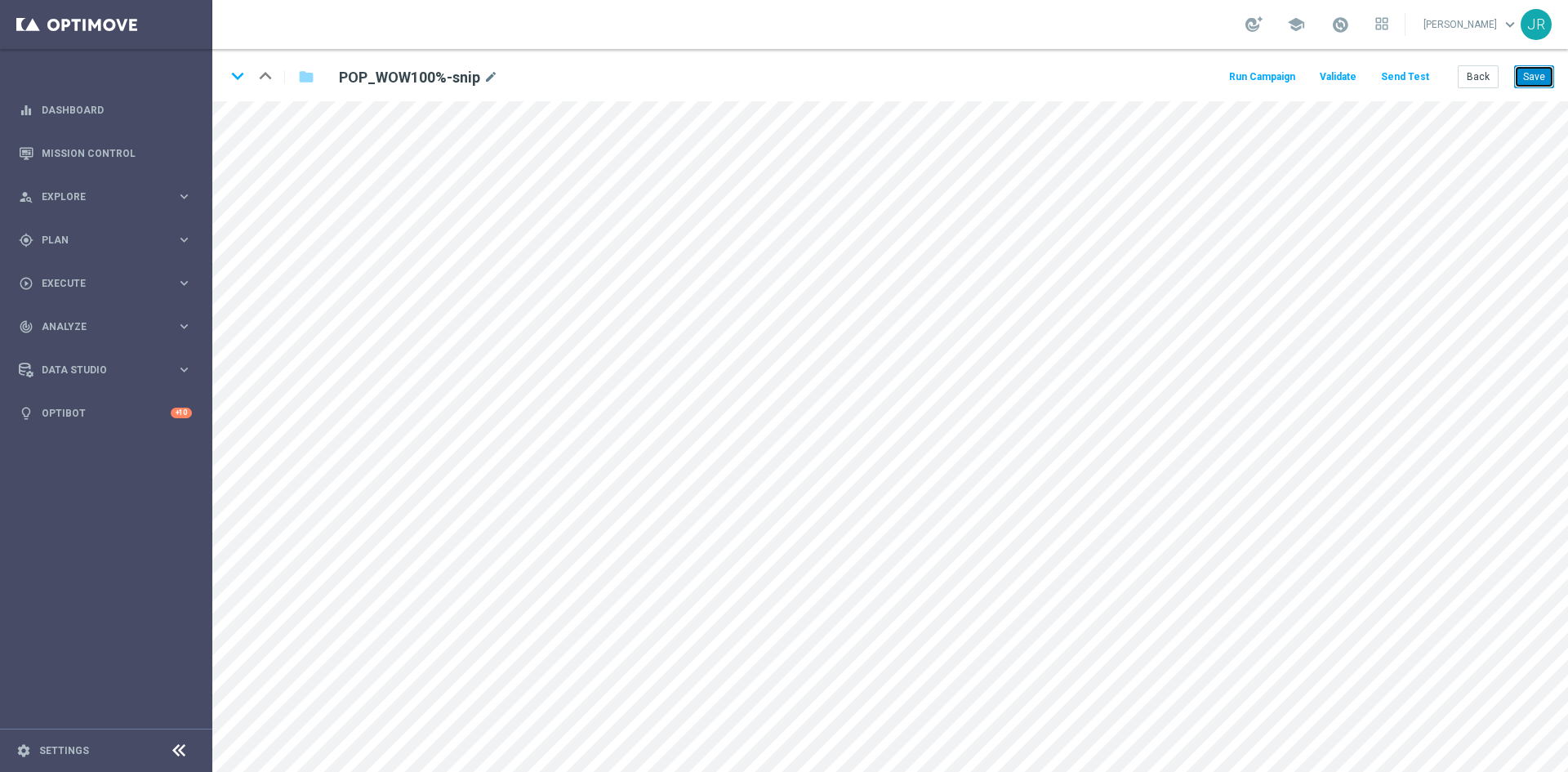
click at [1525, 85] on button "Save" at bounding box center [1534, 76] width 40 height 23
click at [1400, 75] on button "Send Test" at bounding box center [1404, 77] width 53 height 22
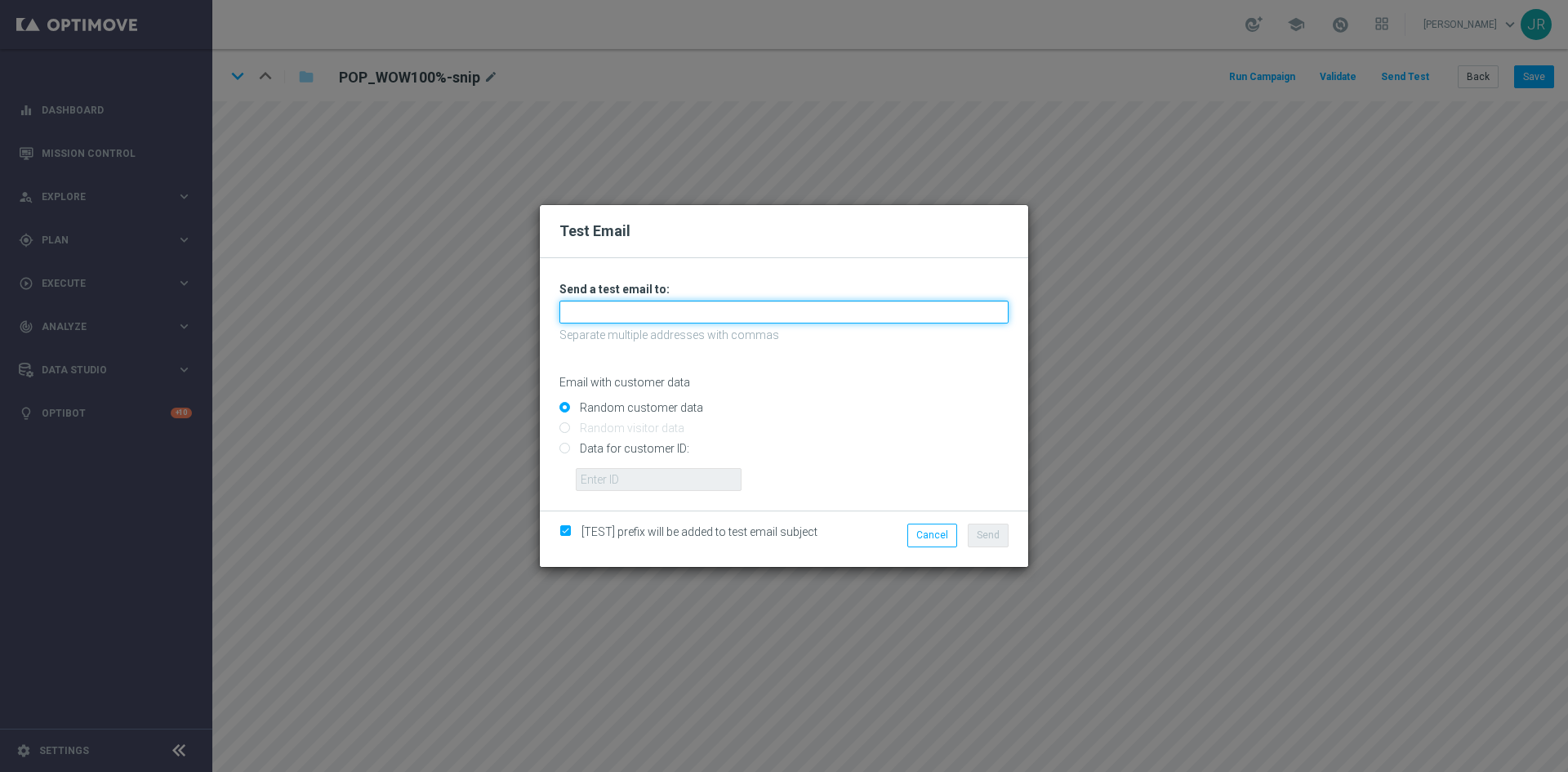
click at [626, 304] on input "text" at bounding box center [784, 311] width 449 height 23
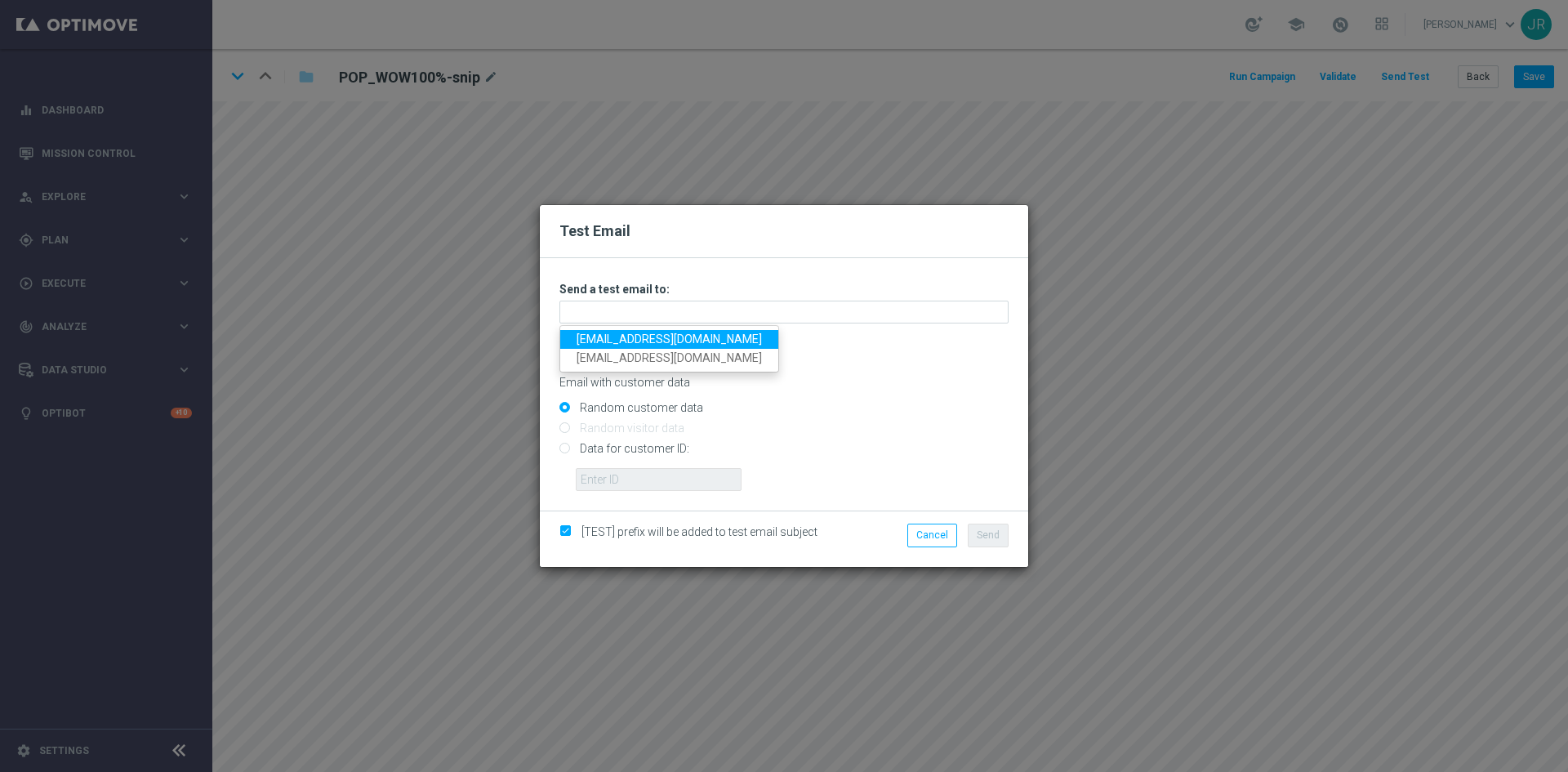
drag, startPoint x: 581, startPoint y: 337, endPoint x: 610, endPoint y: 422, distance: 89.8
click at [581, 335] on link "[EMAIL_ADDRESS][DOMAIN_NAME]" at bounding box center [669, 339] width 218 height 18
type input "[EMAIL_ADDRESS][DOMAIN_NAME]"
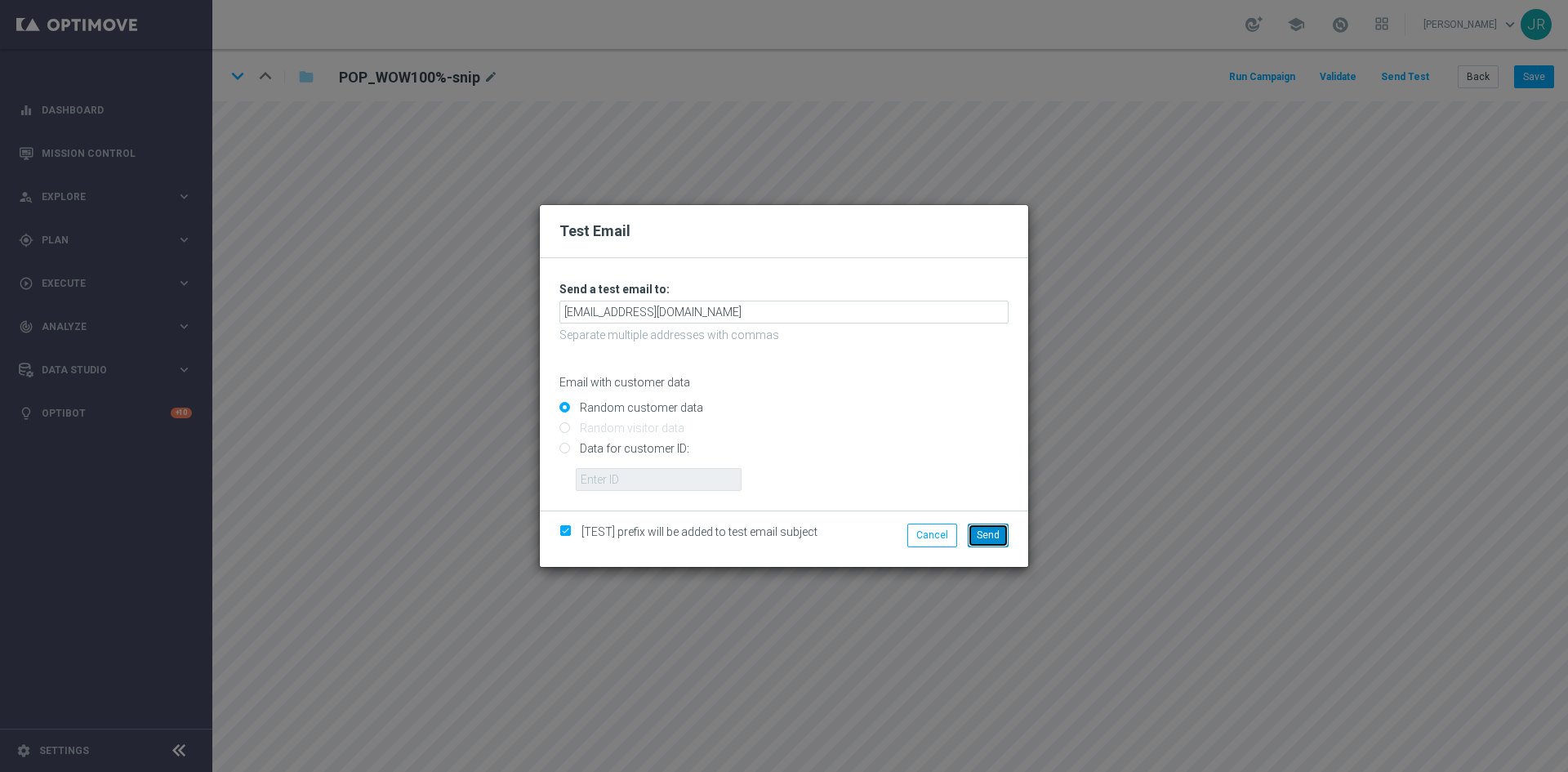
click at [991, 534] on span "Send" at bounding box center [988, 535] width 23 height 12
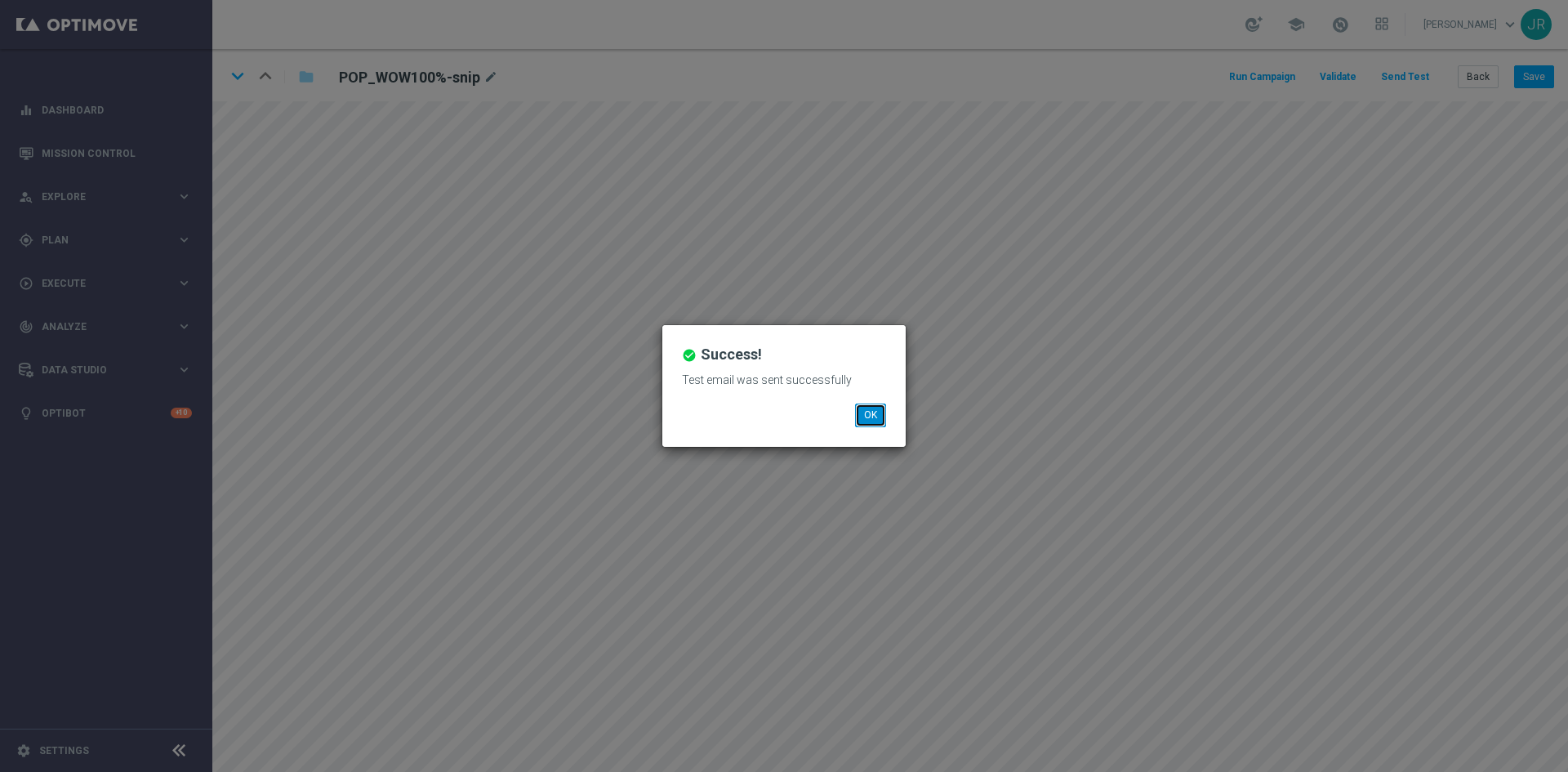
click at [868, 420] on button "OK" at bounding box center [870, 414] width 31 height 23
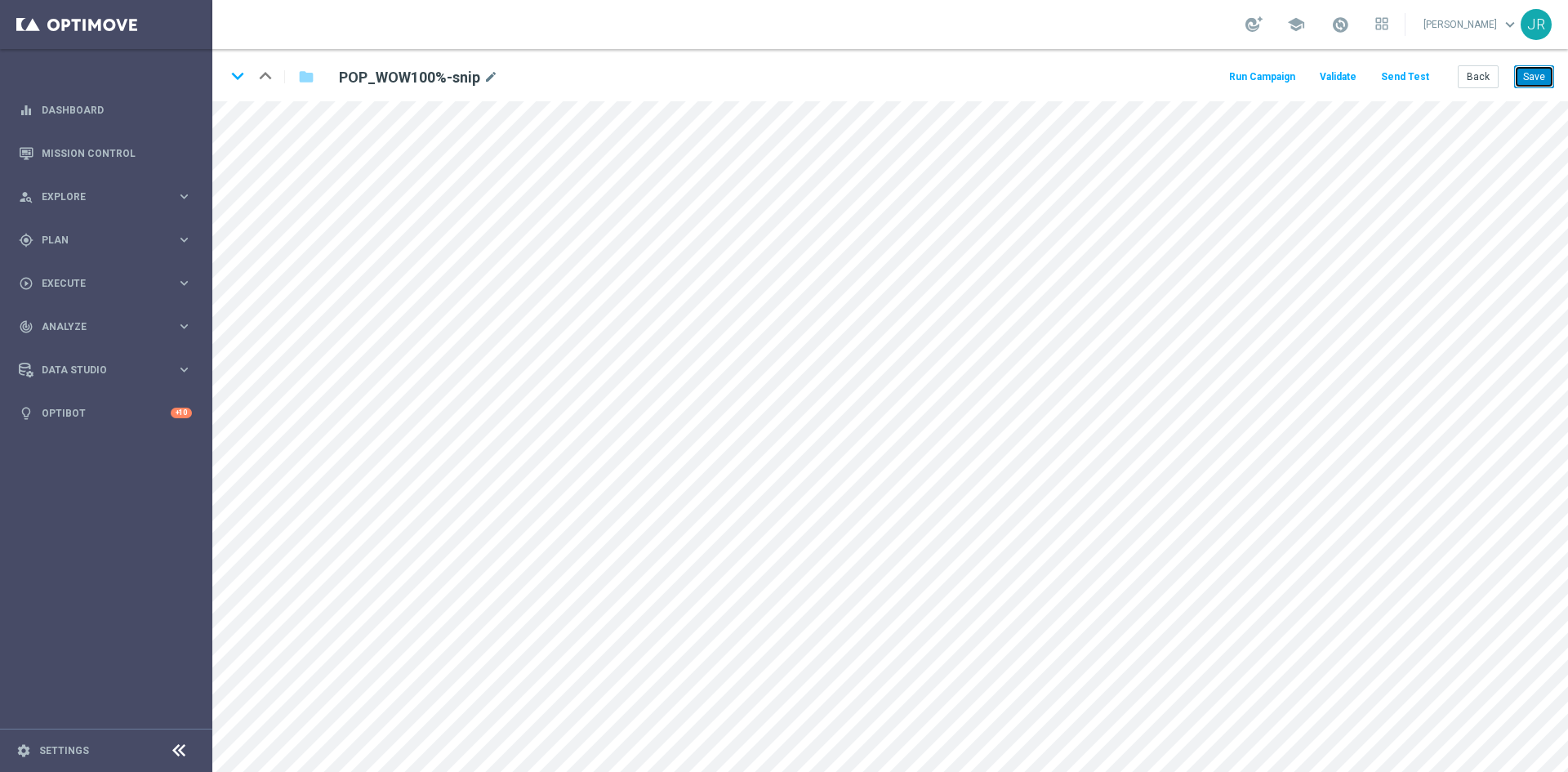
click at [1535, 82] on button "Save" at bounding box center [1534, 76] width 40 height 23
click at [1533, 74] on button "Save" at bounding box center [1534, 76] width 40 height 23
click at [230, 74] on icon "keyboard_arrow_down" at bounding box center [237, 75] width 24 height 24
click at [1540, 69] on button "Save" at bounding box center [1534, 76] width 40 height 23
click at [240, 69] on icon "keyboard_arrow_down" at bounding box center [237, 75] width 24 height 24
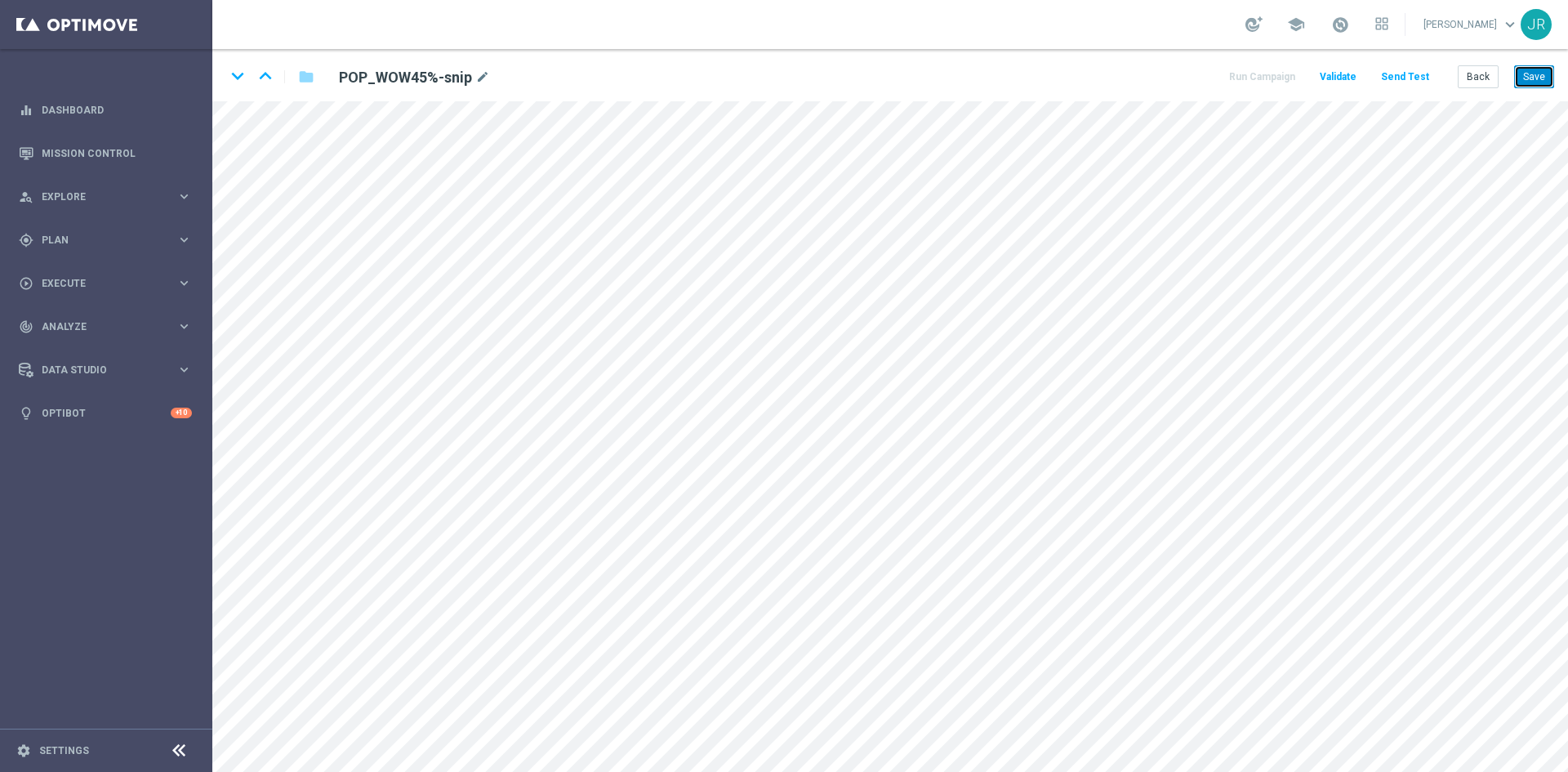
click at [1542, 81] on button "Save" at bounding box center [1534, 76] width 40 height 23
click at [240, 73] on icon "keyboard_arrow_down" at bounding box center [237, 75] width 24 height 24
drag, startPoint x: 1540, startPoint y: 79, endPoint x: 1517, endPoint y: 135, distance: 60.5
click at [1540, 84] on button "Save" at bounding box center [1534, 76] width 40 height 23
click at [1540, 78] on button "Save" at bounding box center [1534, 76] width 40 height 23
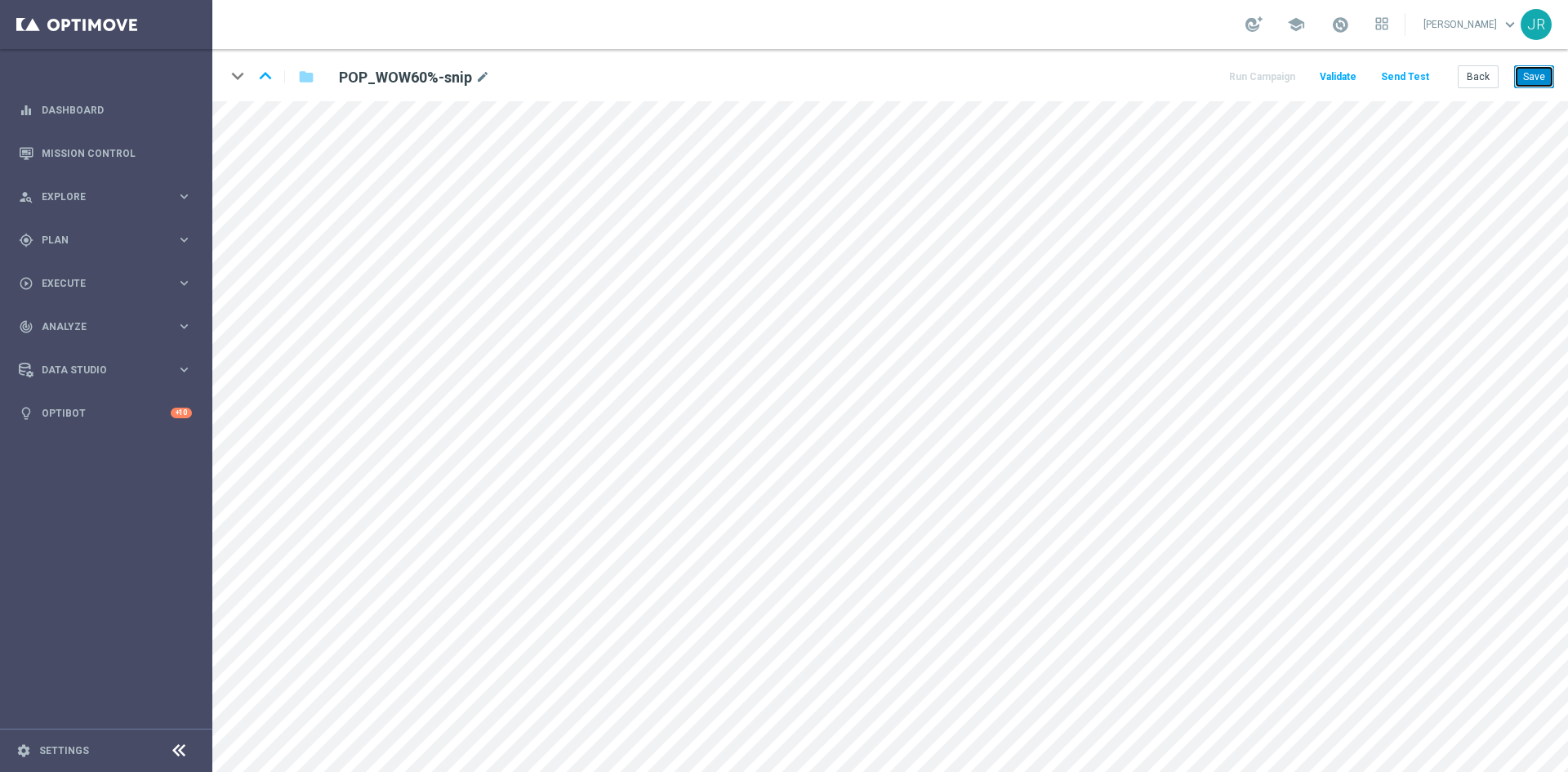
click at [1543, 67] on button "Save" at bounding box center [1534, 76] width 40 height 23
click at [268, 79] on icon "keyboard_arrow_up" at bounding box center [265, 75] width 24 height 24
click at [1543, 80] on button "Save" at bounding box center [1534, 76] width 40 height 23
click at [268, 76] on icon "keyboard_arrow_up" at bounding box center [265, 75] width 24 height 24
click at [1539, 71] on button "Save" at bounding box center [1534, 76] width 40 height 23
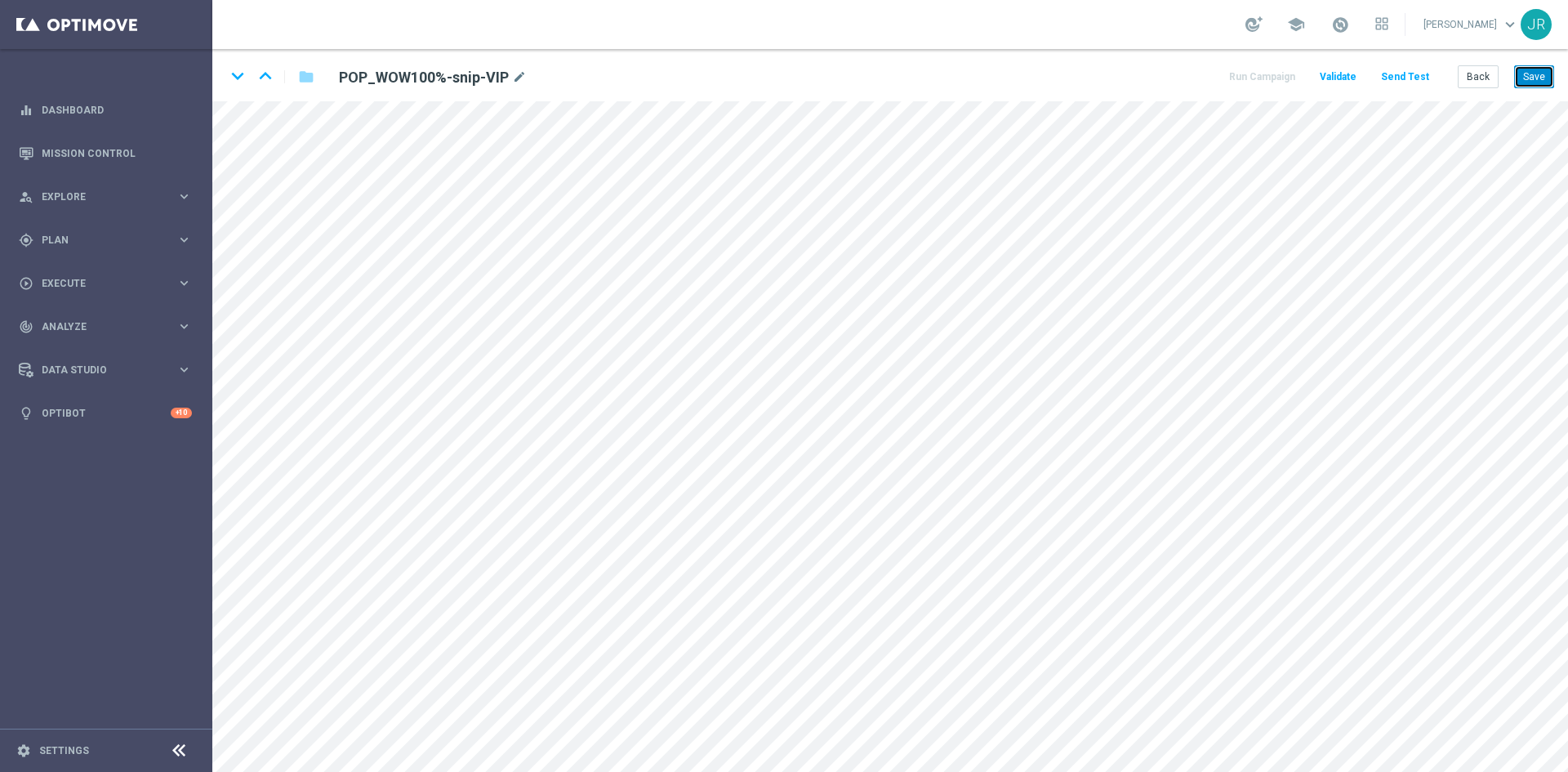
click at [1542, 82] on button "Save" at bounding box center [1534, 76] width 40 height 23
click at [269, 74] on icon "keyboard_arrow_up" at bounding box center [265, 75] width 24 height 24
click at [1542, 74] on button "Save" at bounding box center [1534, 76] width 40 height 23
click at [1532, 87] on button "Save" at bounding box center [1534, 76] width 40 height 23
click at [1542, 75] on button "Save" at bounding box center [1534, 76] width 40 height 23
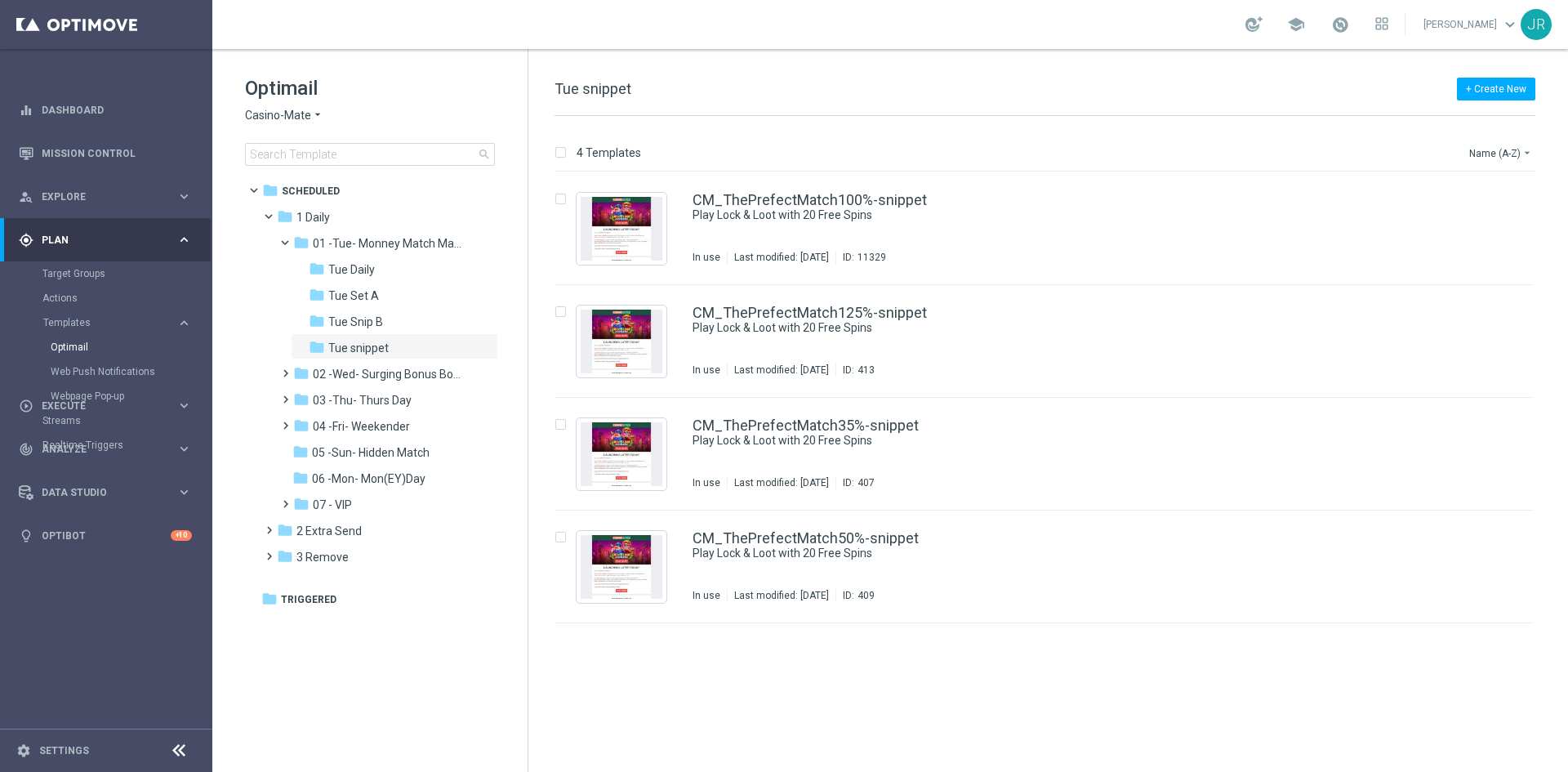
click at [274, 113] on span "Casino-Mate" at bounding box center [278, 115] width 66 height 16
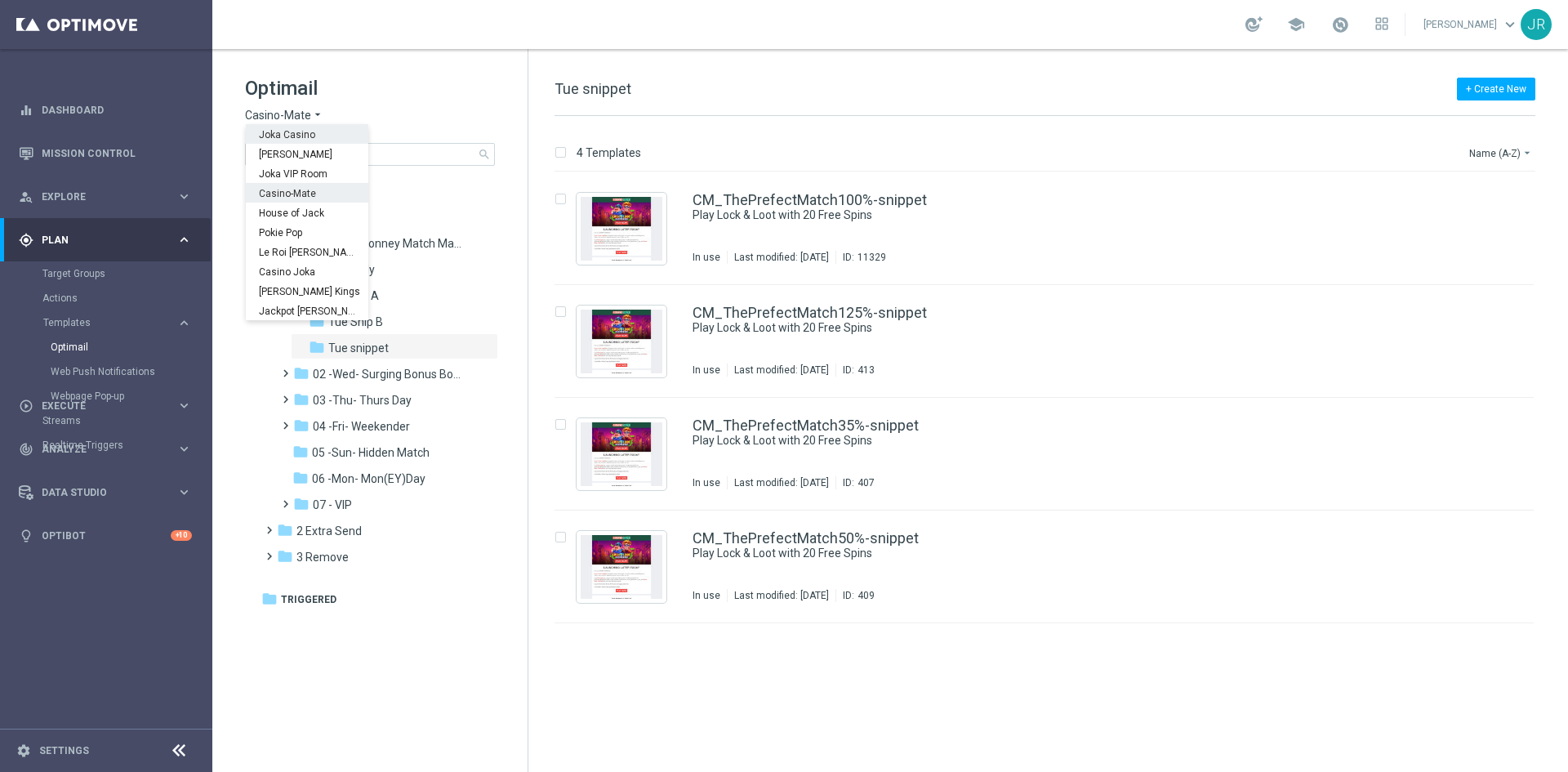
click at [0, 0] on span "Joka Casino" at bounding box center [0, 0] width 0 height 0
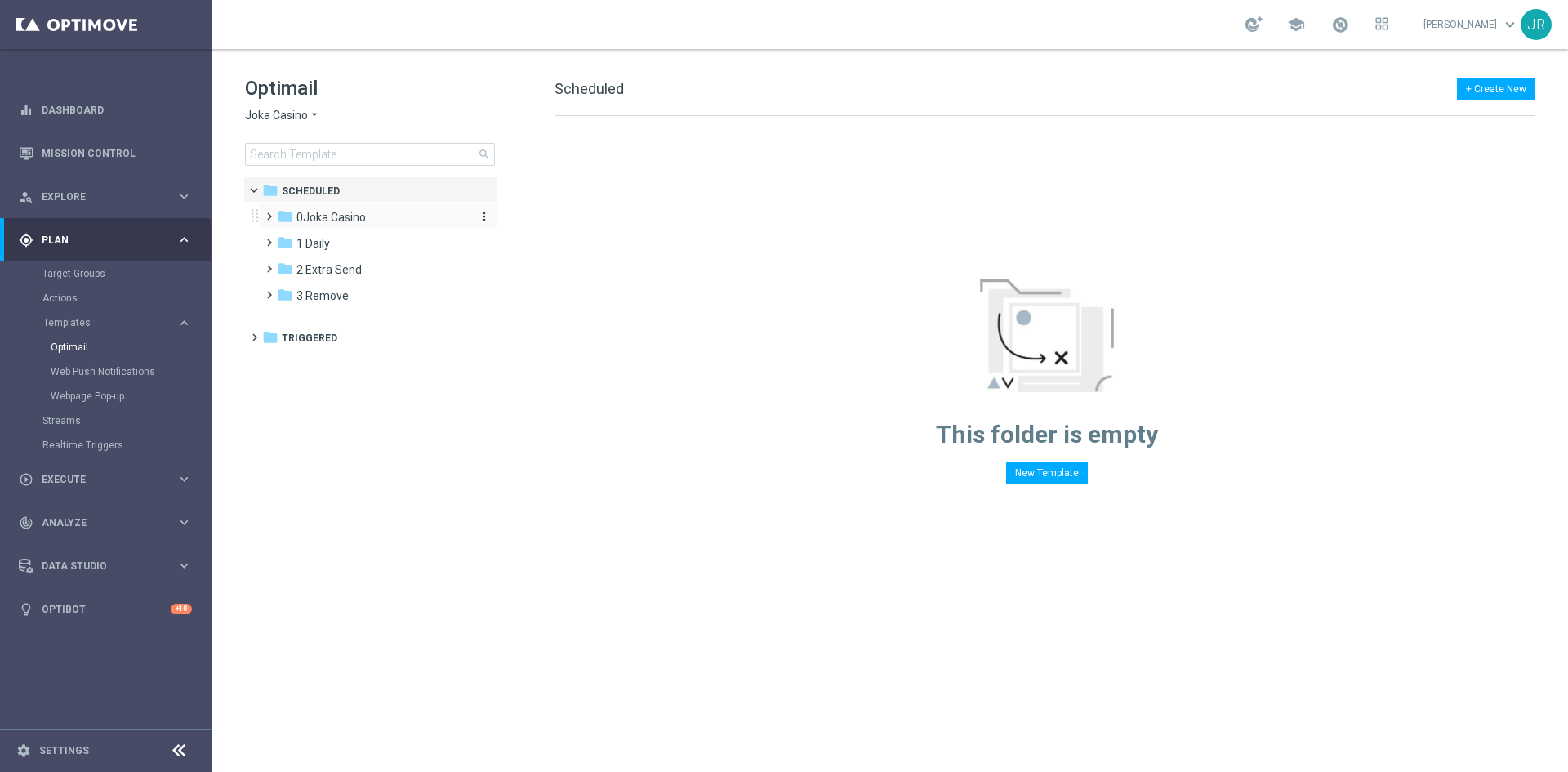
click at [321, 221] on span "0Joka Casino" at bounding box center [330, 217] width 69 height 15
click at [338, 243] on span "1- Daily" at bounding box center [331, 243] width 38 height 15
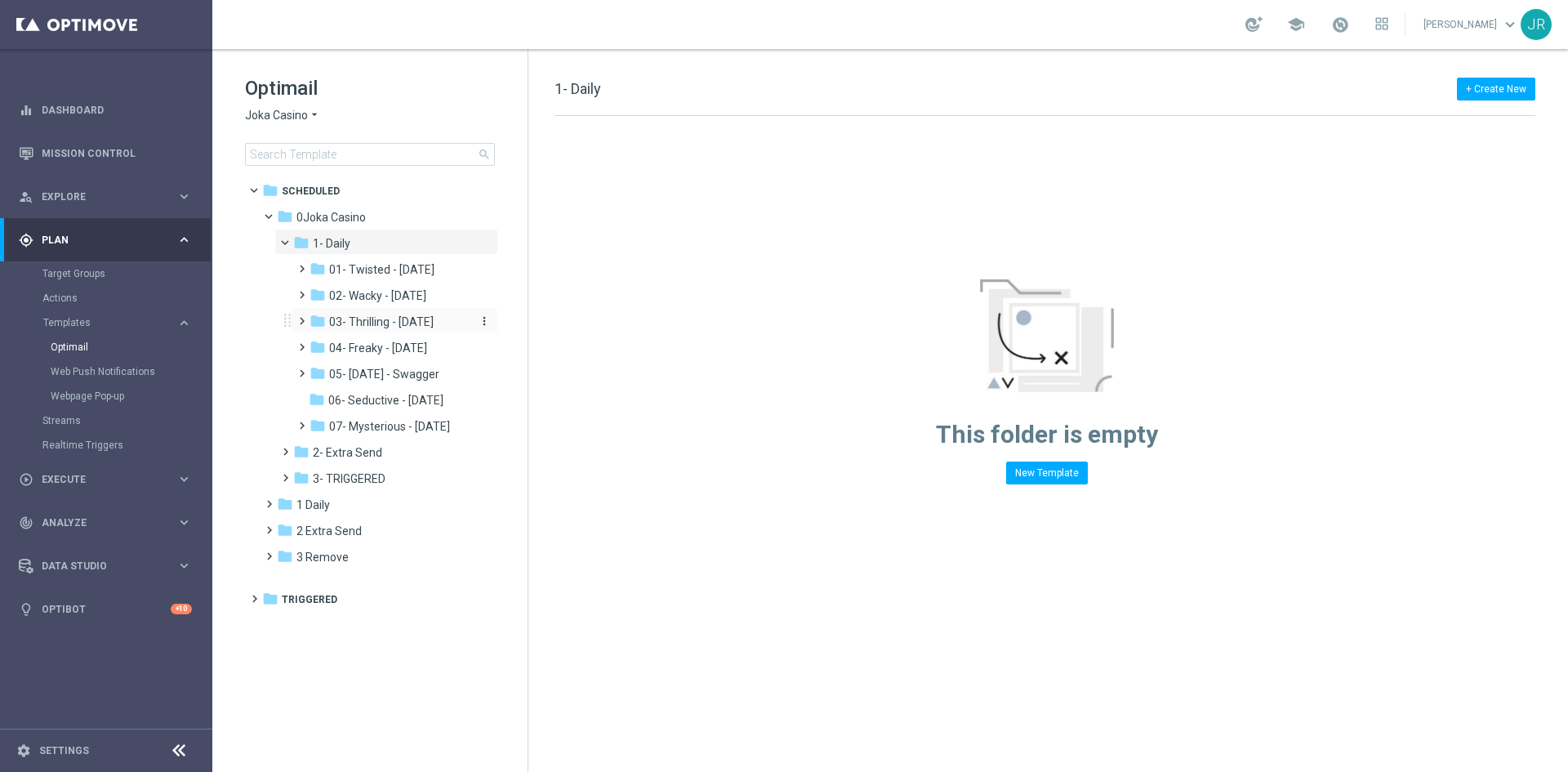
click at [356, 322] on span "03- Thrilling - [DATE]" at bounding box center [381, 322] width 105 height 15
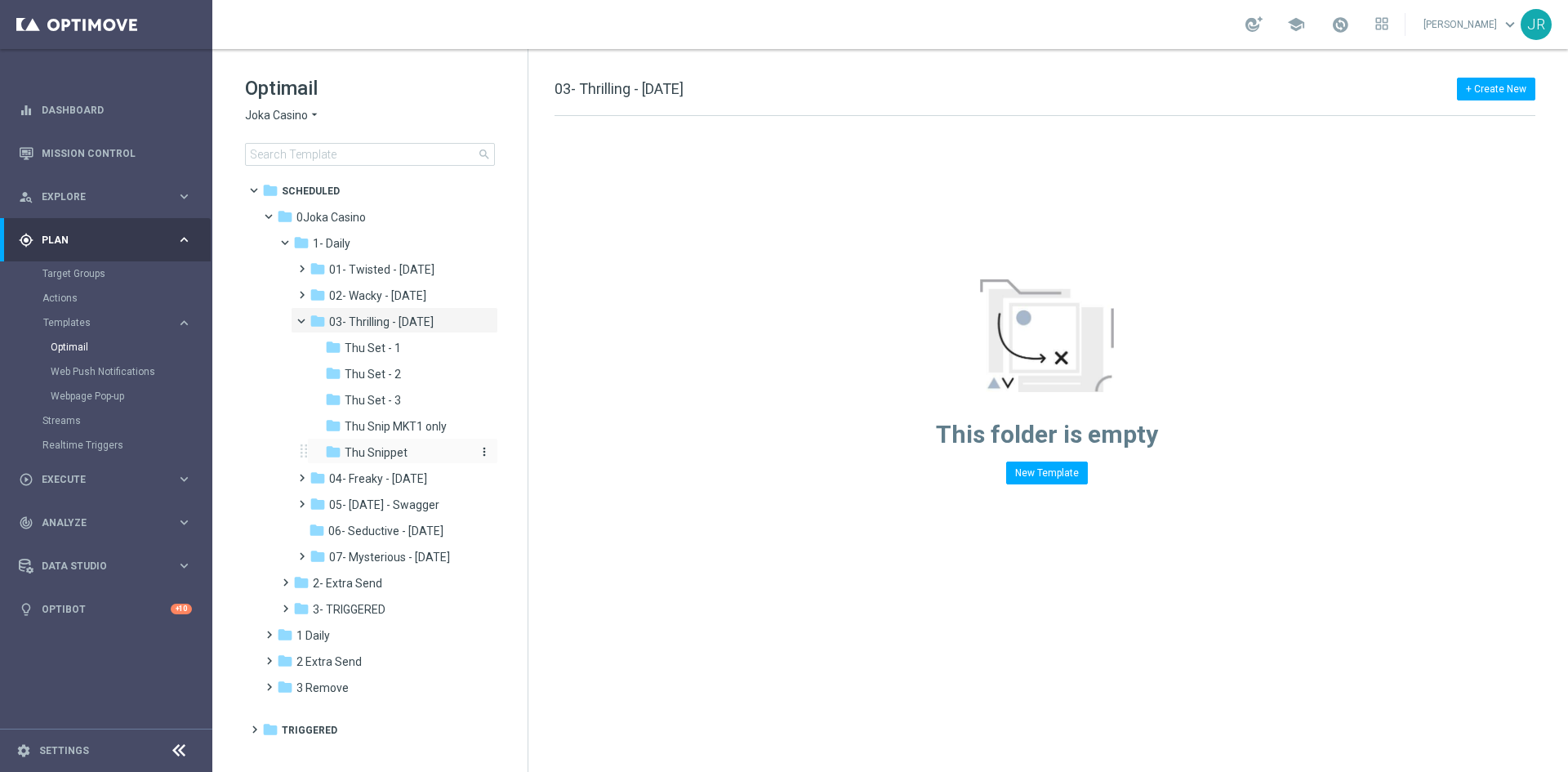
click at [378, 453] on span "Thu Snippet" at bounding box center [375, 452] width 63 height 15
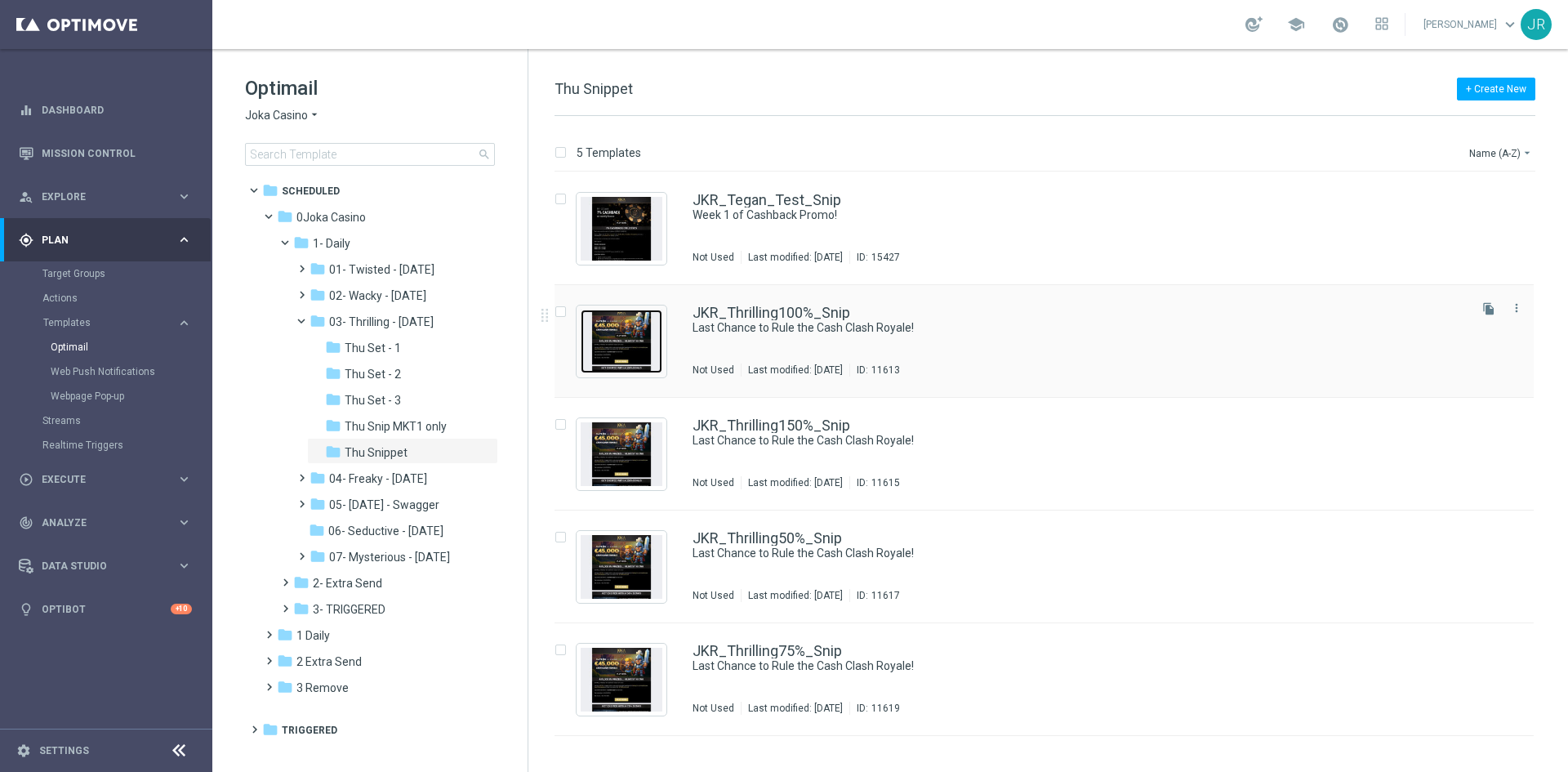
click at [636, 351] on img "Press SPACE to select this row." at bounding box center [621, 341] width 82 height 64
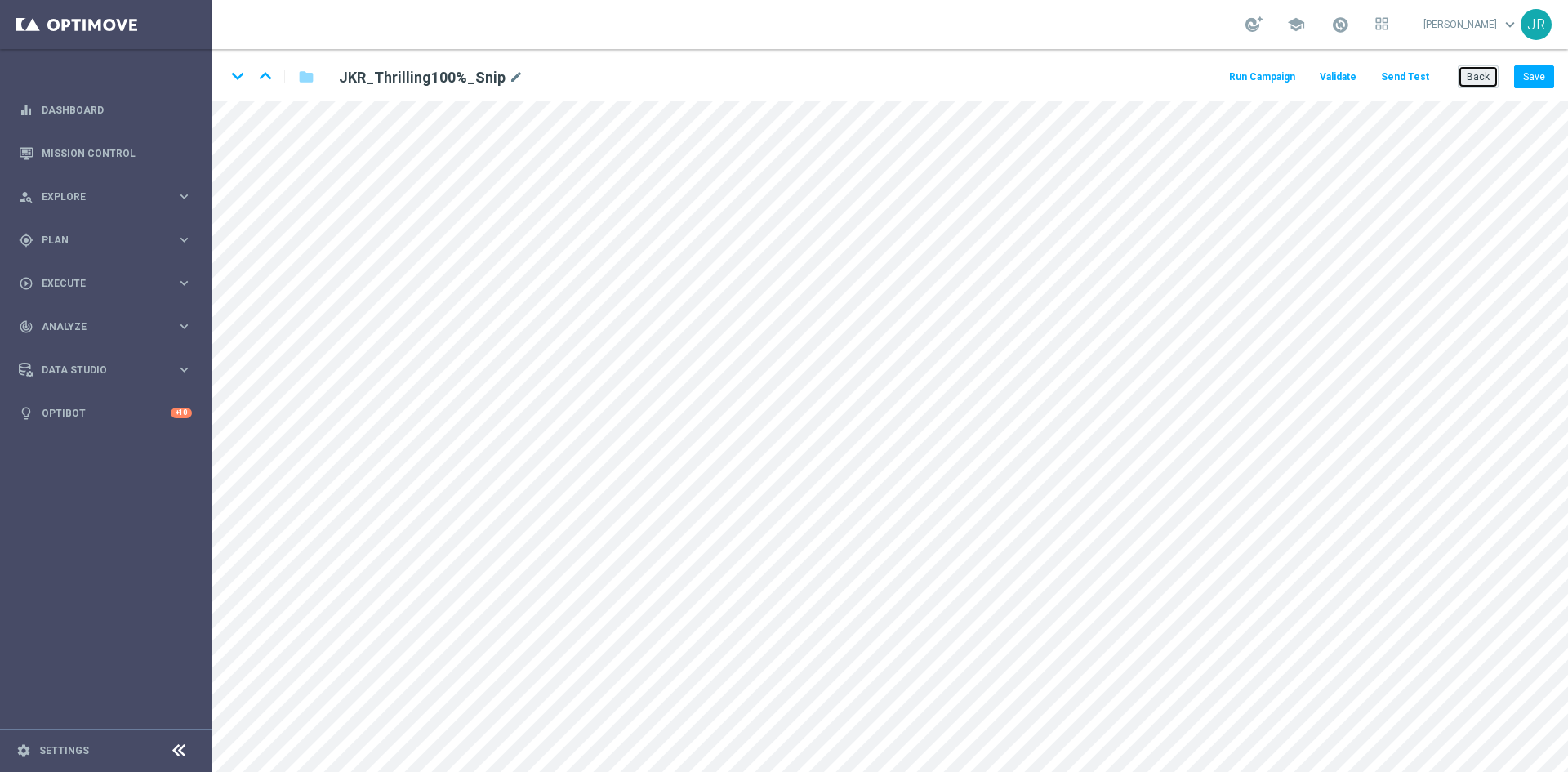
click at [1478, 83] on button "Back" at bounding box center [1478, 76] width 41 height 23
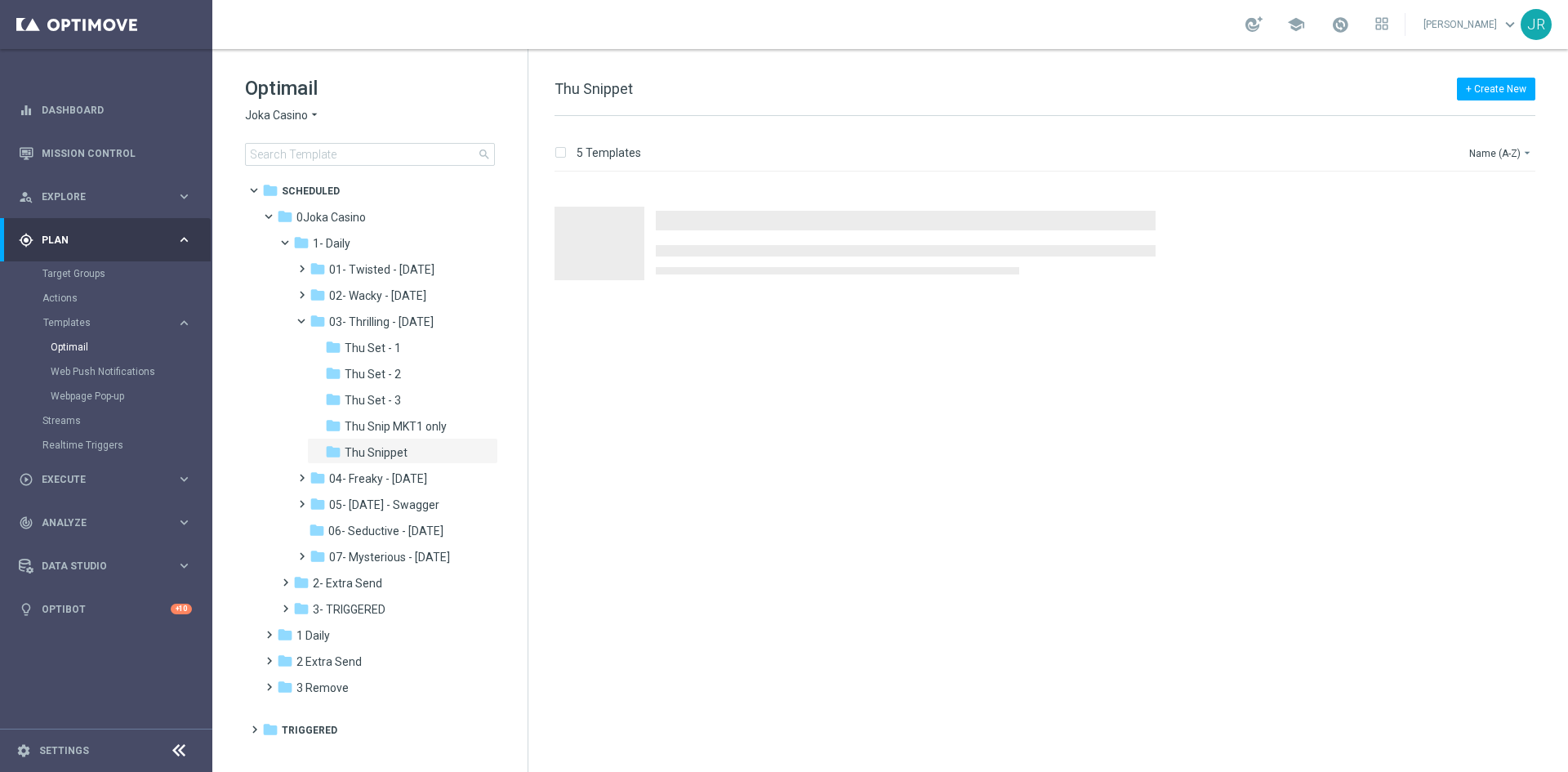
click at [277, 121] on span "Joka Casino" at bounding box center [276, 115] width 63 height 16
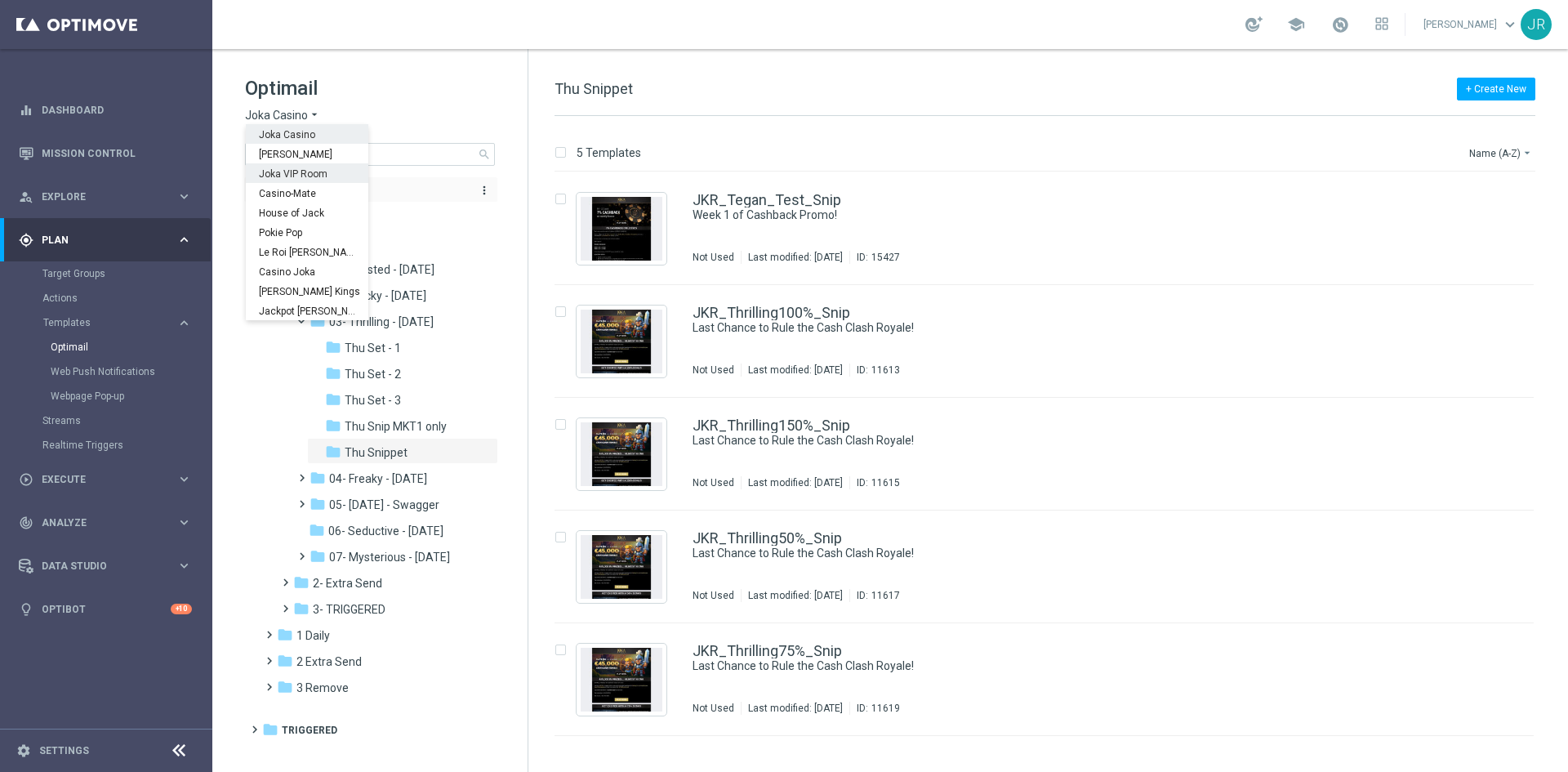
drag, startPoint x: 282, startPoint y: 178, endPoint x: 290, endPoint y: 187, distance: 12.0
click at [0, 0] on span "Joka VIP Room" at bounding box center [0, 0] width 0 height 0
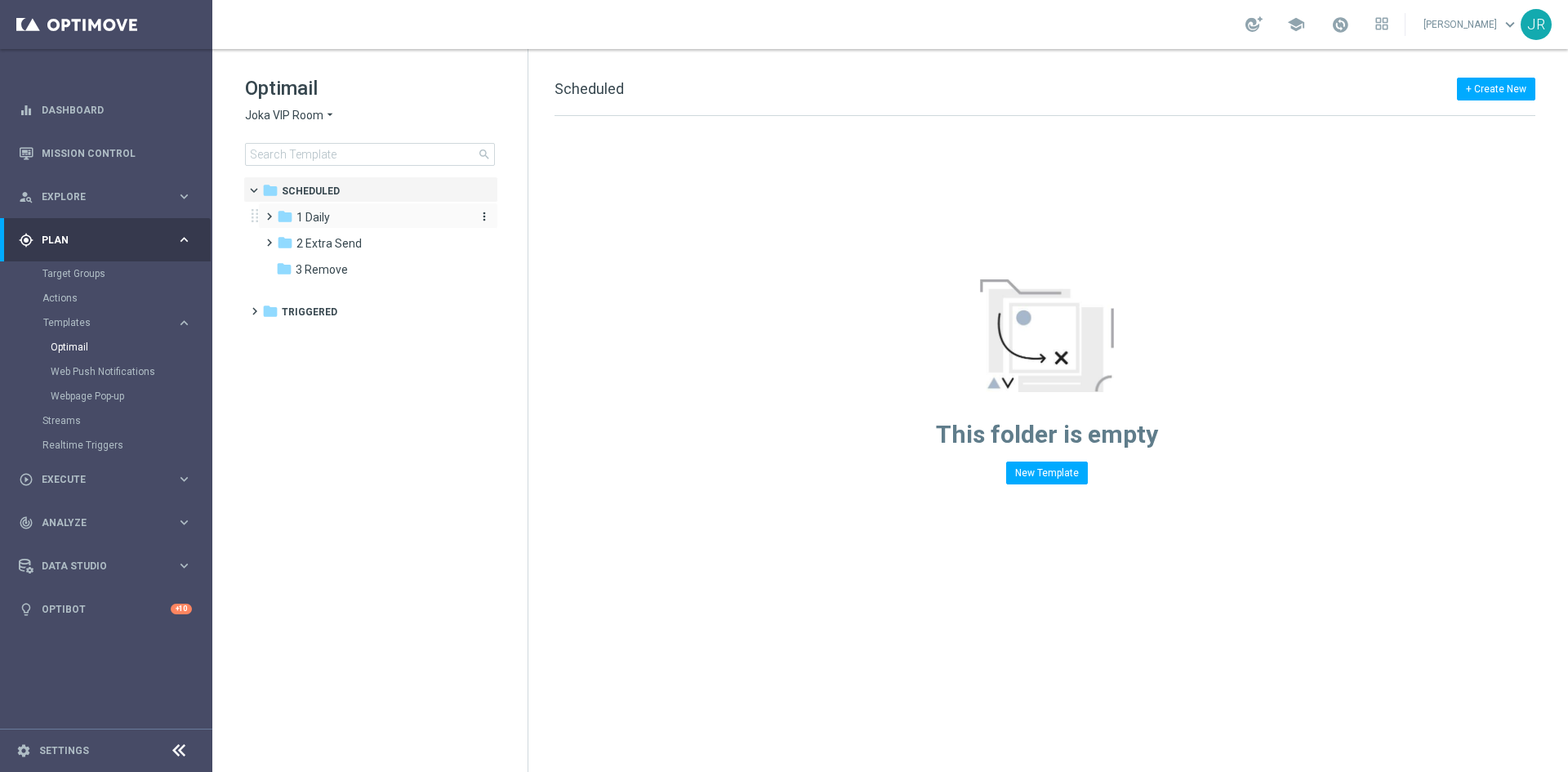
click at [338, 222] on div "folder 1 Daily" at bounding box center [370, 217] width 188 height 18
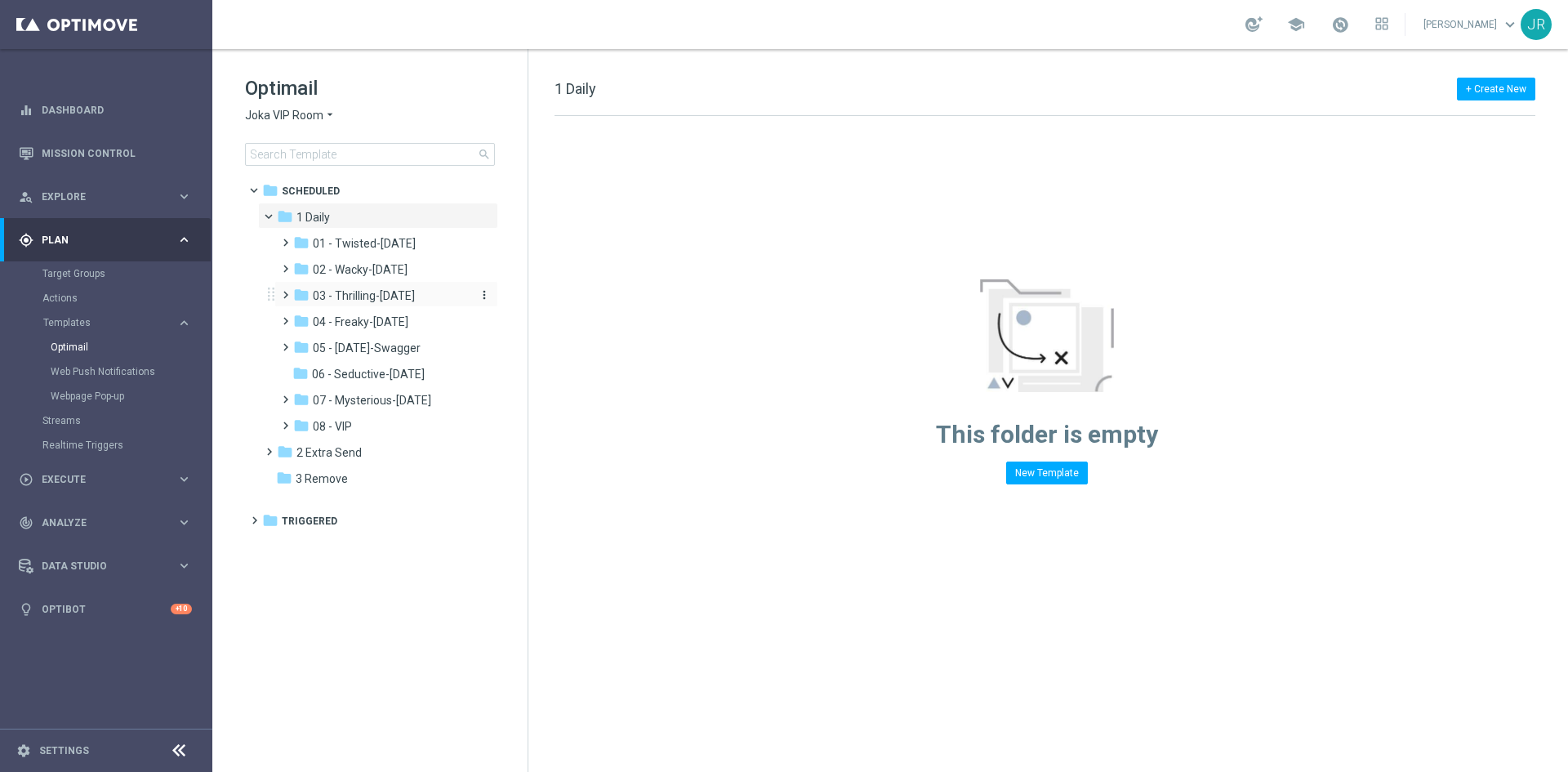
click at [344, 297] on span "03 - Thrilling-[DATE]" at bounding box center [364, 296] width 102 height 15
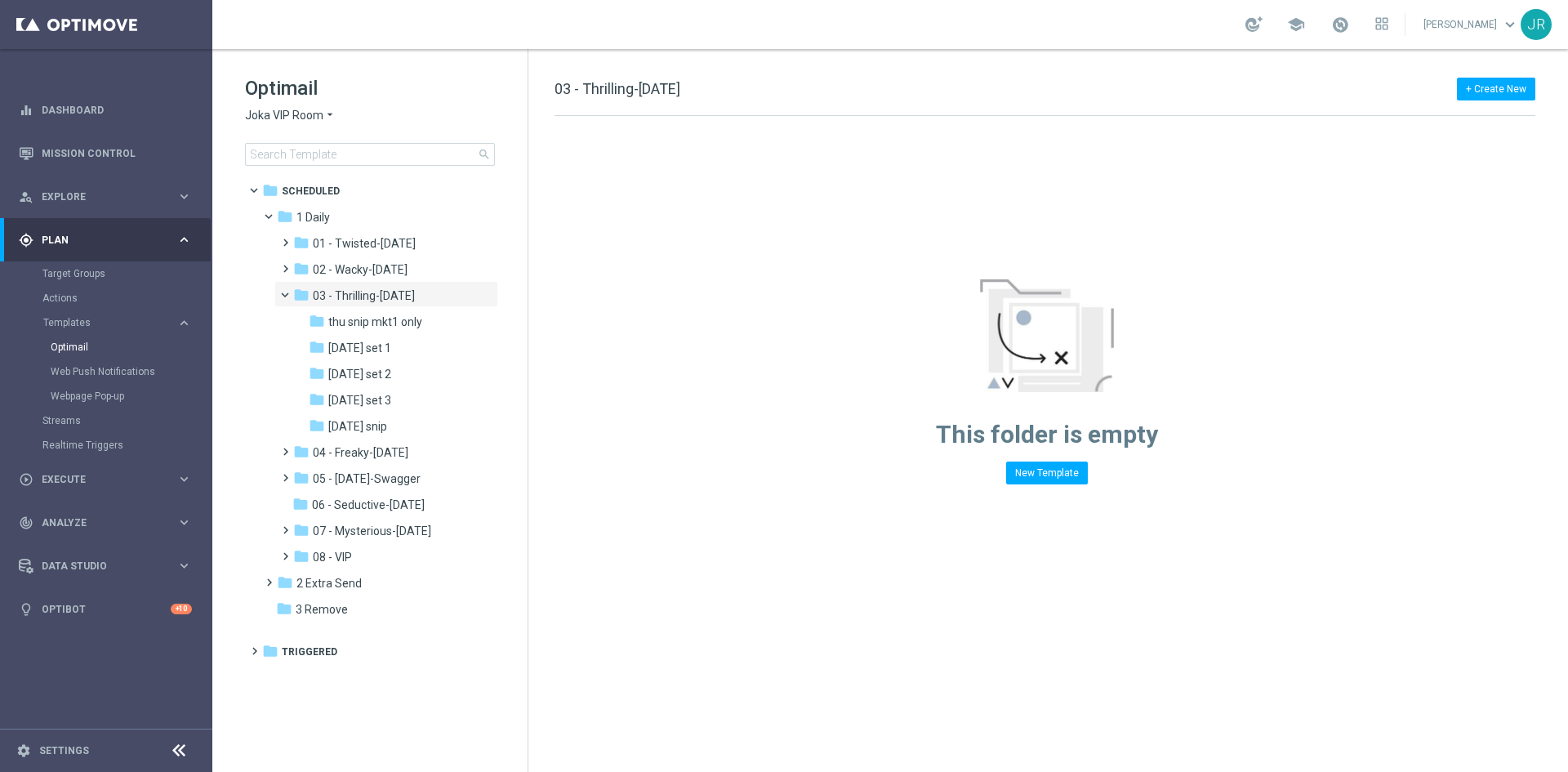
drag, startPoint x: 386, startPoint y: 421, endPoint x: 953, endPoint y: 335, distance: 573.5
click at [387, 421] on span "[DATE] snip" at bounding box center [358, 427] width 59 height 15
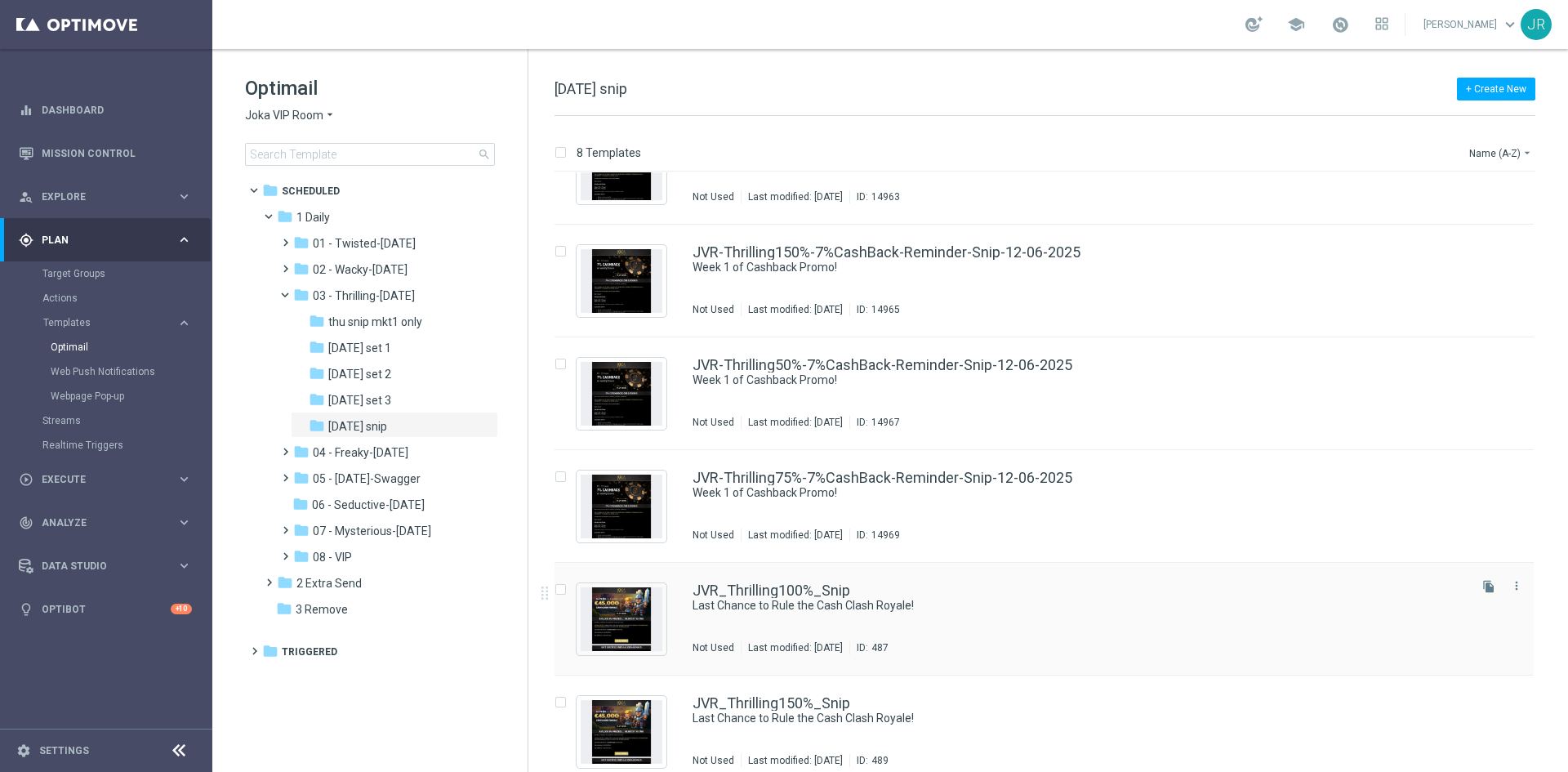
scroll to position [82, 0]
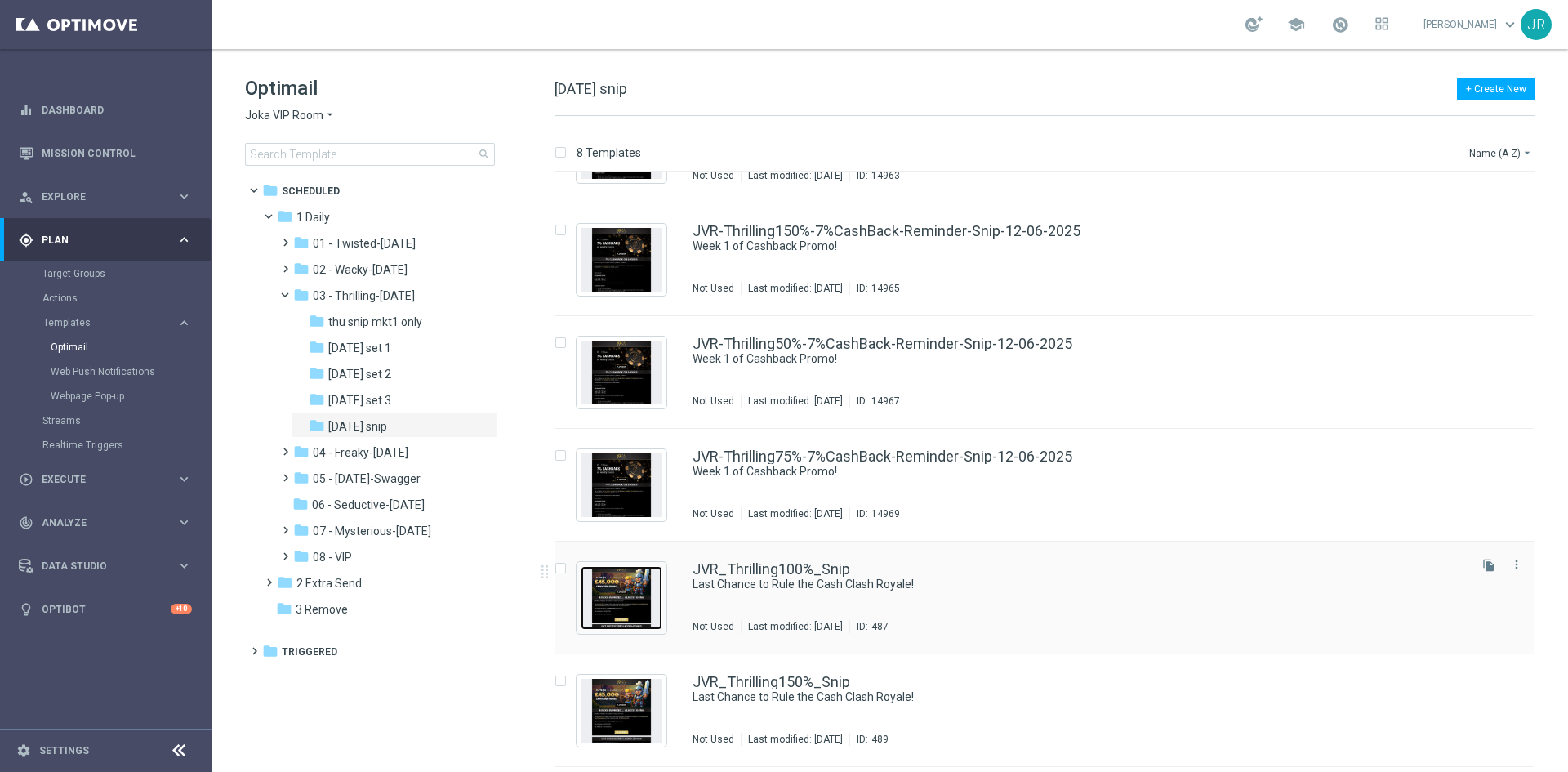
click at [626, 591] on img "Press SPACE to select this row." at bounding box center [621, 598] width 82 height 64
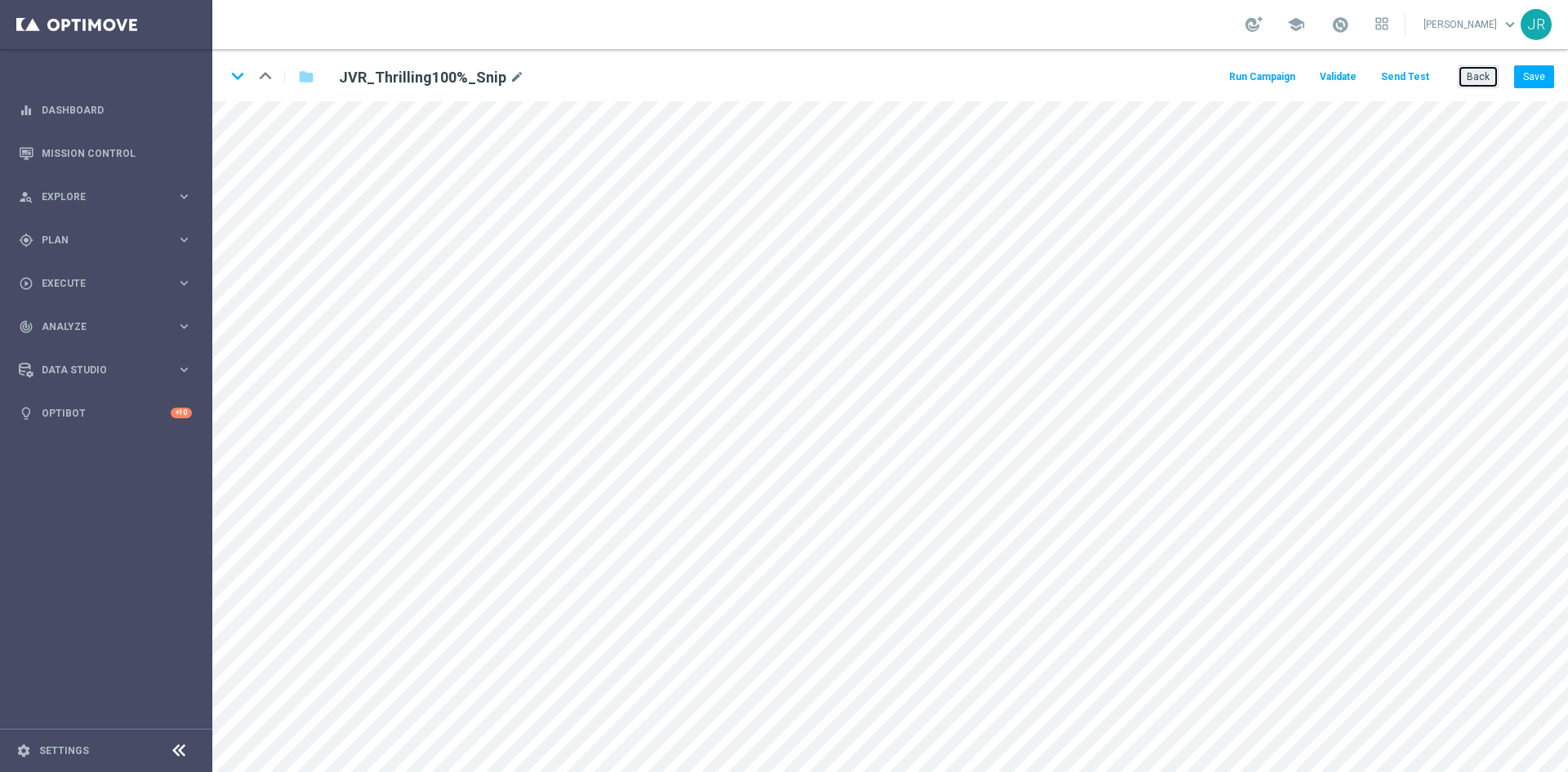
drag, startPoint x: 1473, startPoint y: 81, endPoint x: 1463, endPoint y: 87, distance: 11.7
click at [1473, 81] on button "Back" at bounding box center [1478, 76] width 41 height 23
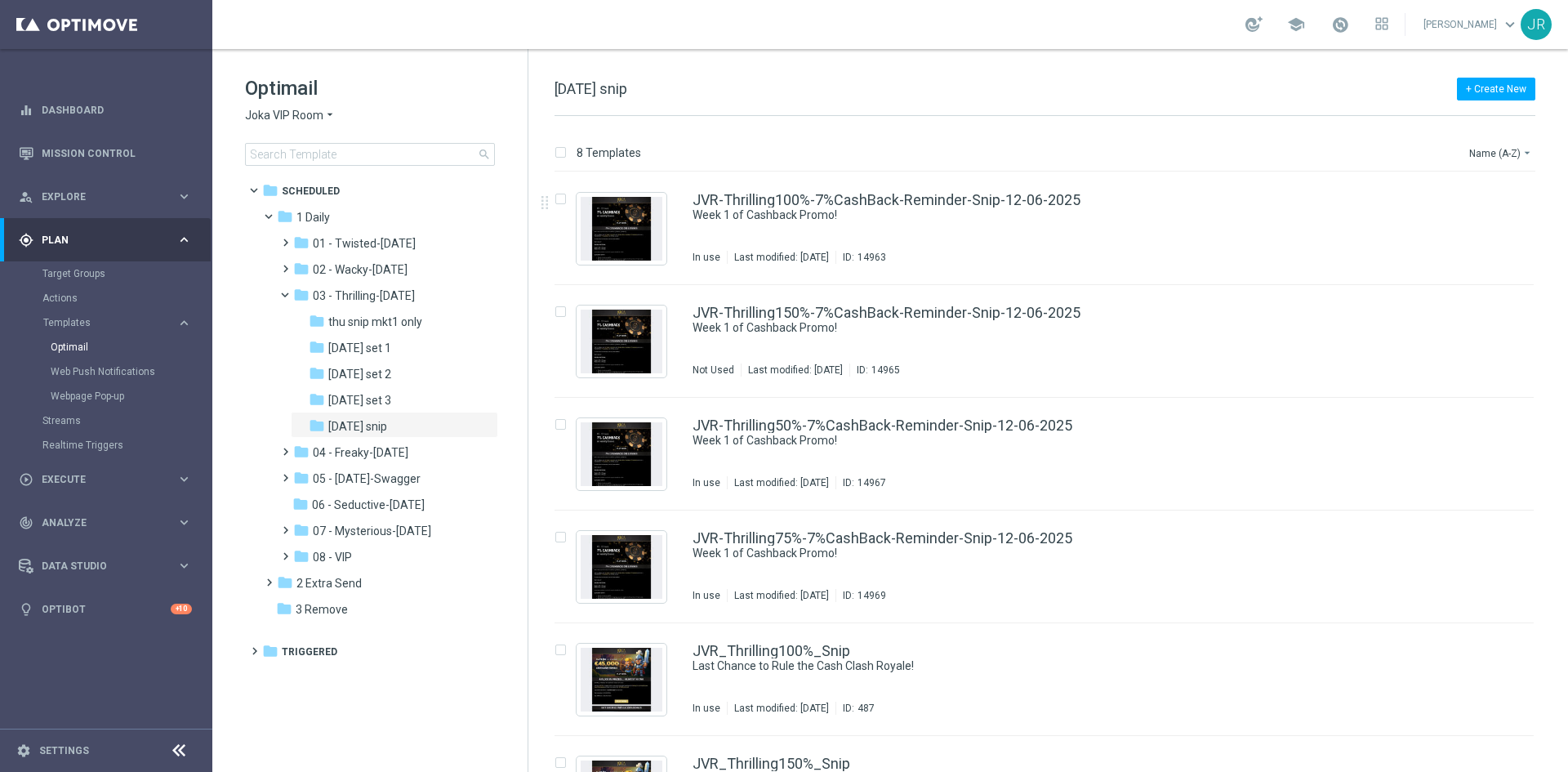
click at [318, 108] on span "Joka VIP Room" at bounding box center [284, 115] width 79 height 16
click at [0, 0] on span "[PERSON_NAME]" at bounding box center [0, 0] width 0 height 0
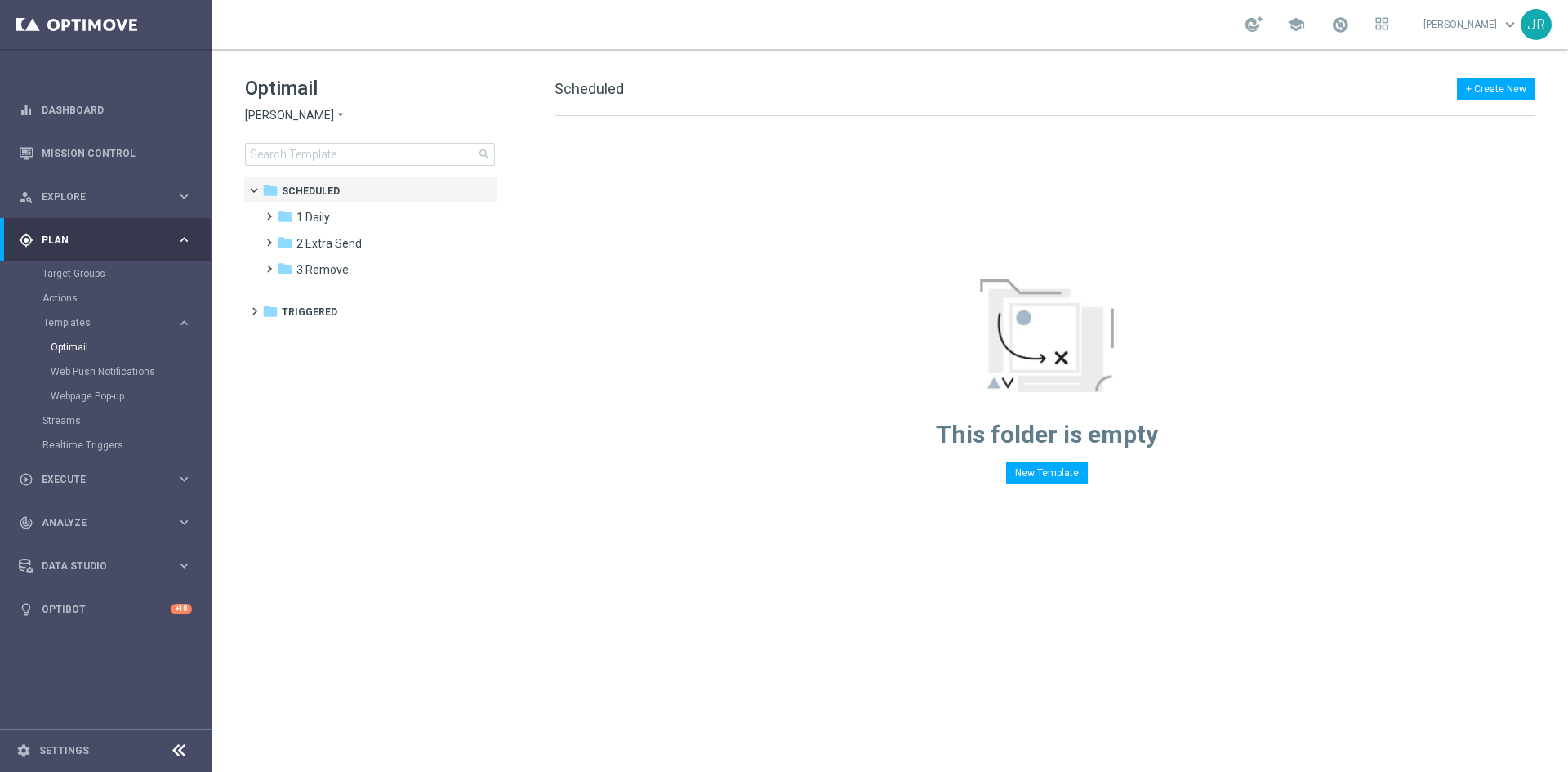
drag, startPoint x: 309, startPoint y: 219, endPoint x: 564, endPoint y: 332, distance: 278.9
click at [309, 219] on span "1 Daily" at bounding box center [313, 217] width 33 height 15
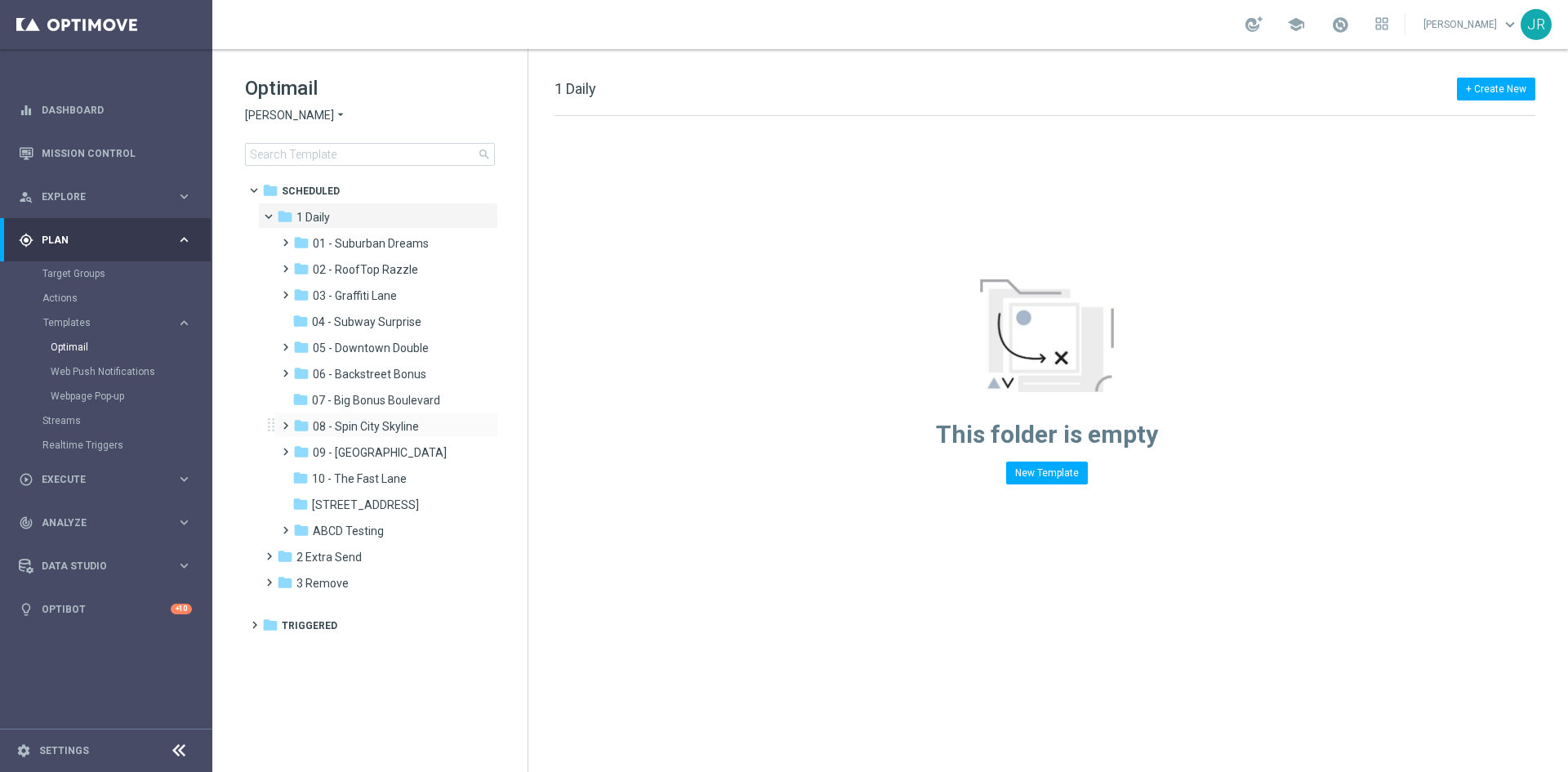
click at [399, 417] on div "folder 08 - Spin City Skyline more_vert" at bounding box center [386, 424] width 224 height 26
click at [429, 426] on div "folder 08 - Spin City Skyline" at bounding box center [381, 427] width 174 height 18
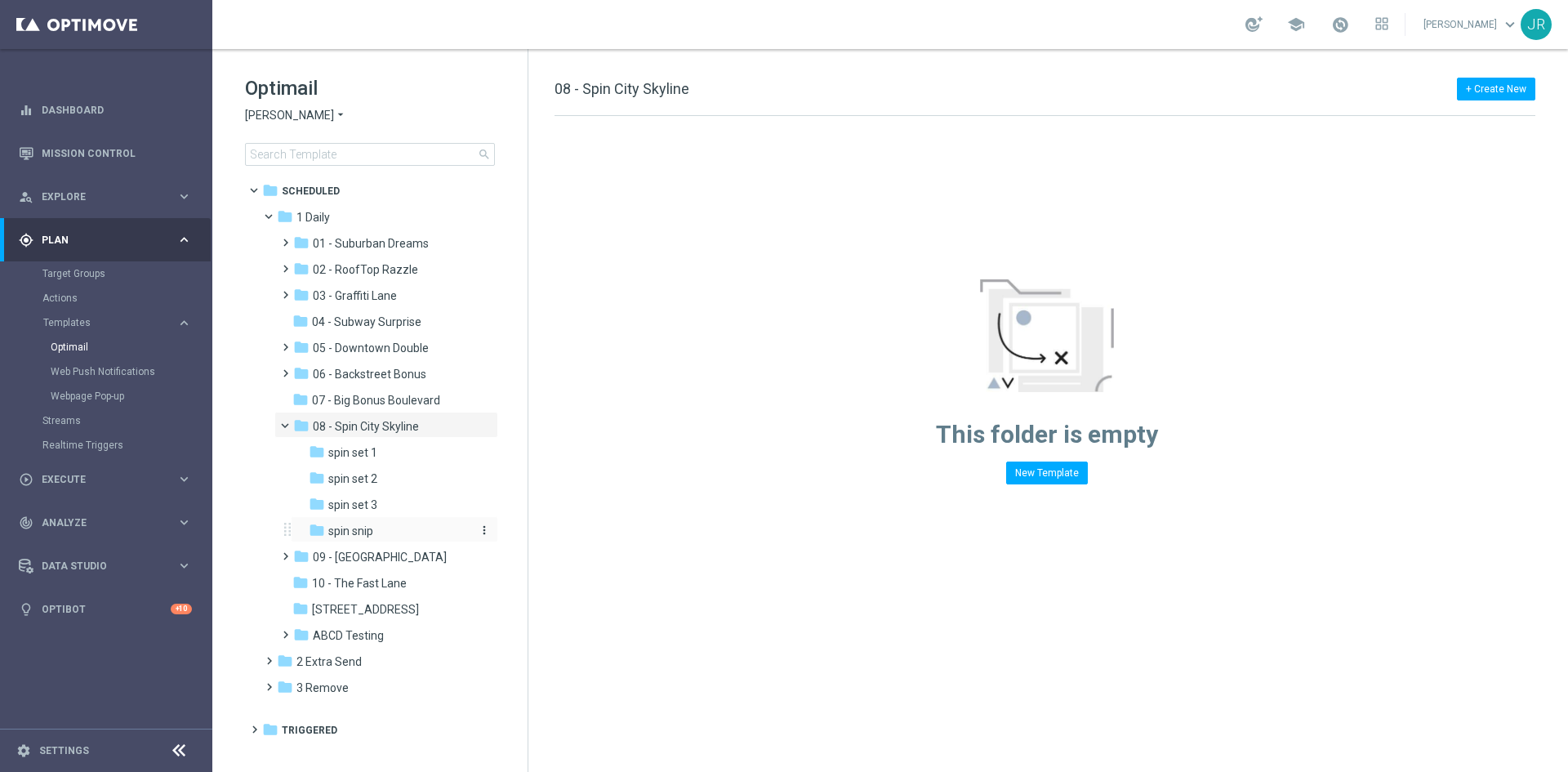
click at [365, 533] on span "spin snip" at bounding box center [351, 531] width 45 height 15
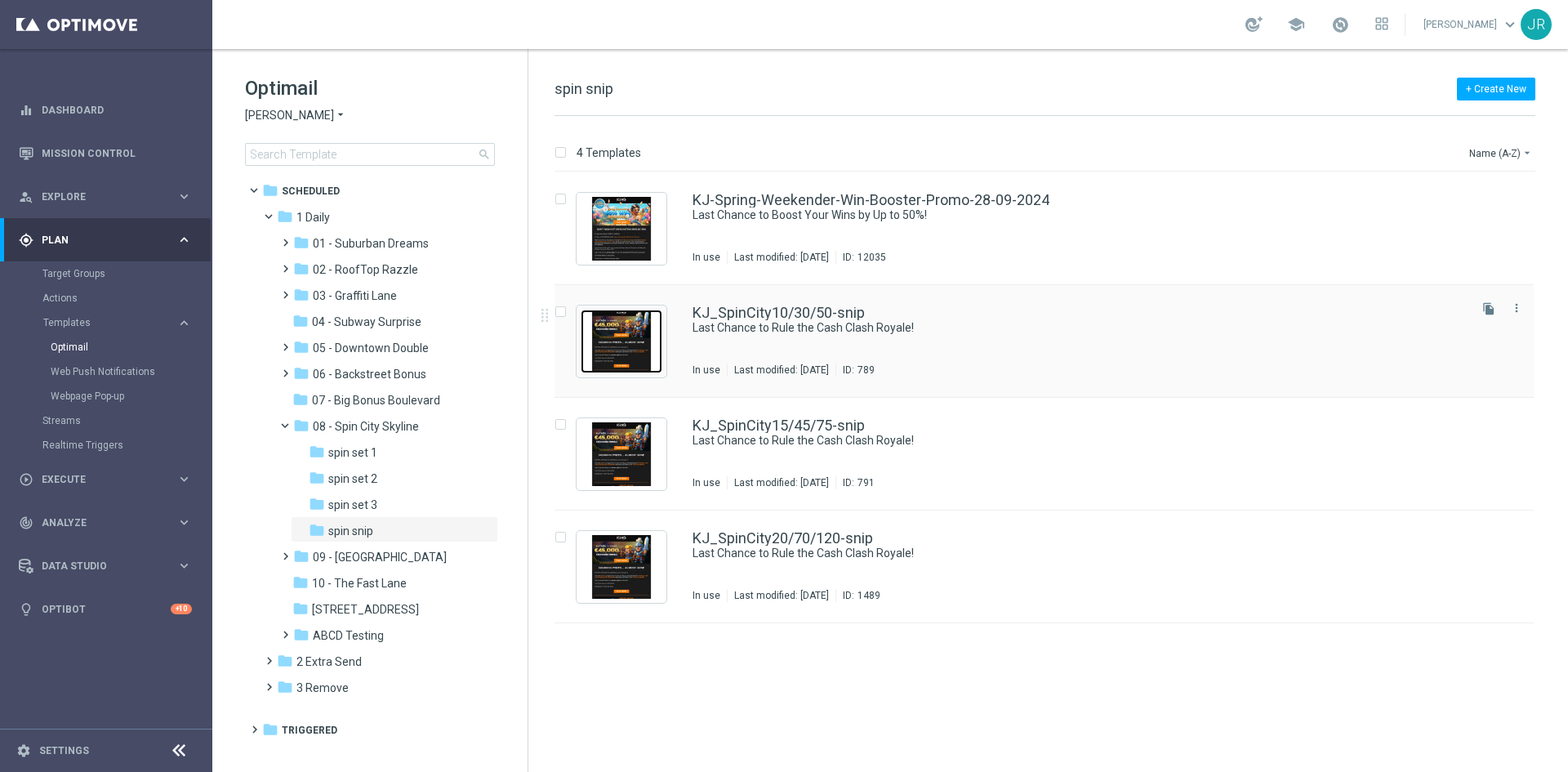
click at [628, 328] on img "Press SPACE to select this row." at bounding box center [621, 341] width 82 height 64
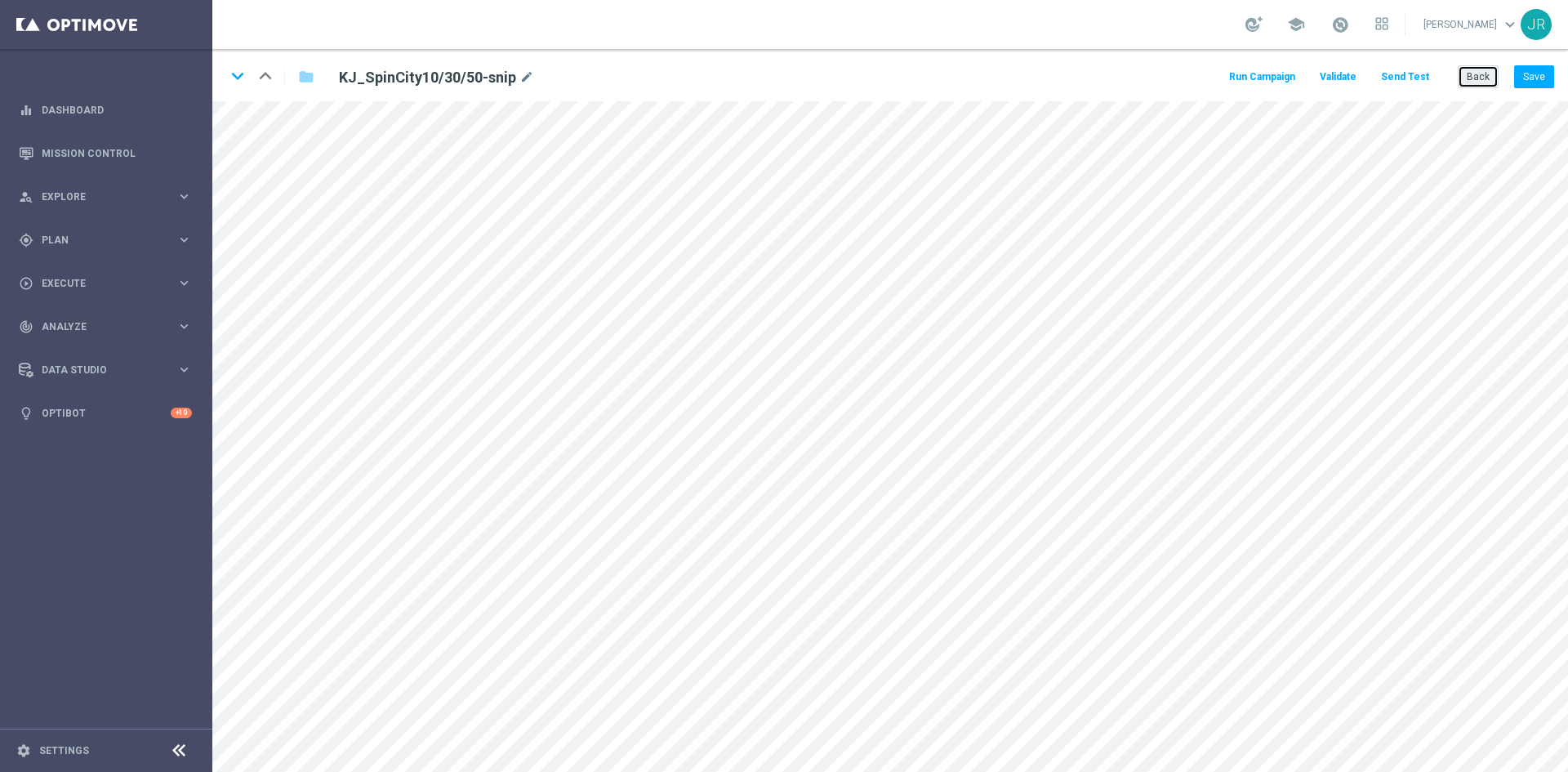
drag, startPoint x: 1464, startPoint y: 81, endPoint x: 1466, endPoint y: 91, distance: 10.2
click at [1465, 84] on button "Back" at bounding box center [1478, 76] width 41 height 23
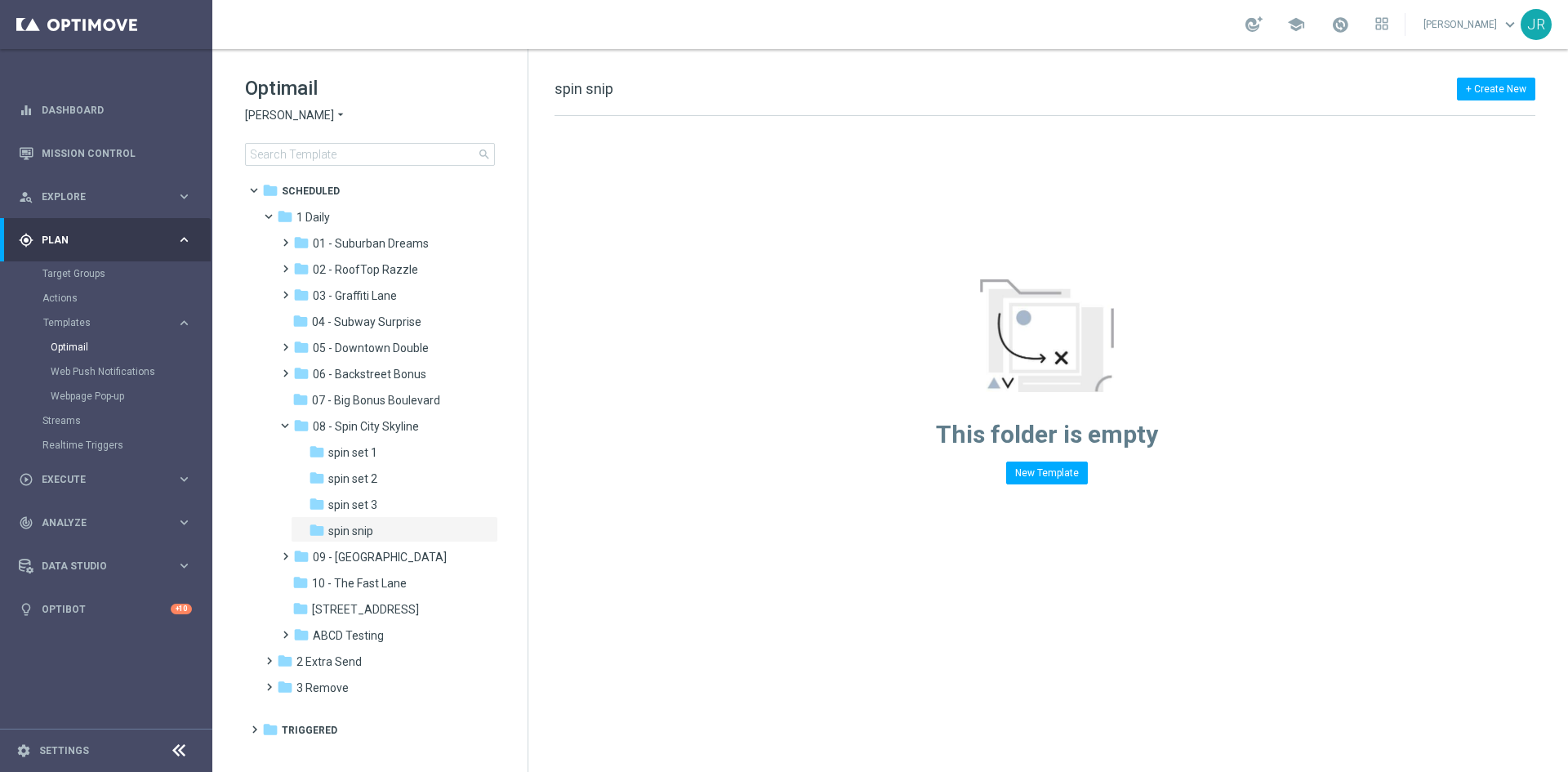
click at [273, 115] on span "[PERSON_NAME]" at bounding box center [289, 115] width 89 height 16
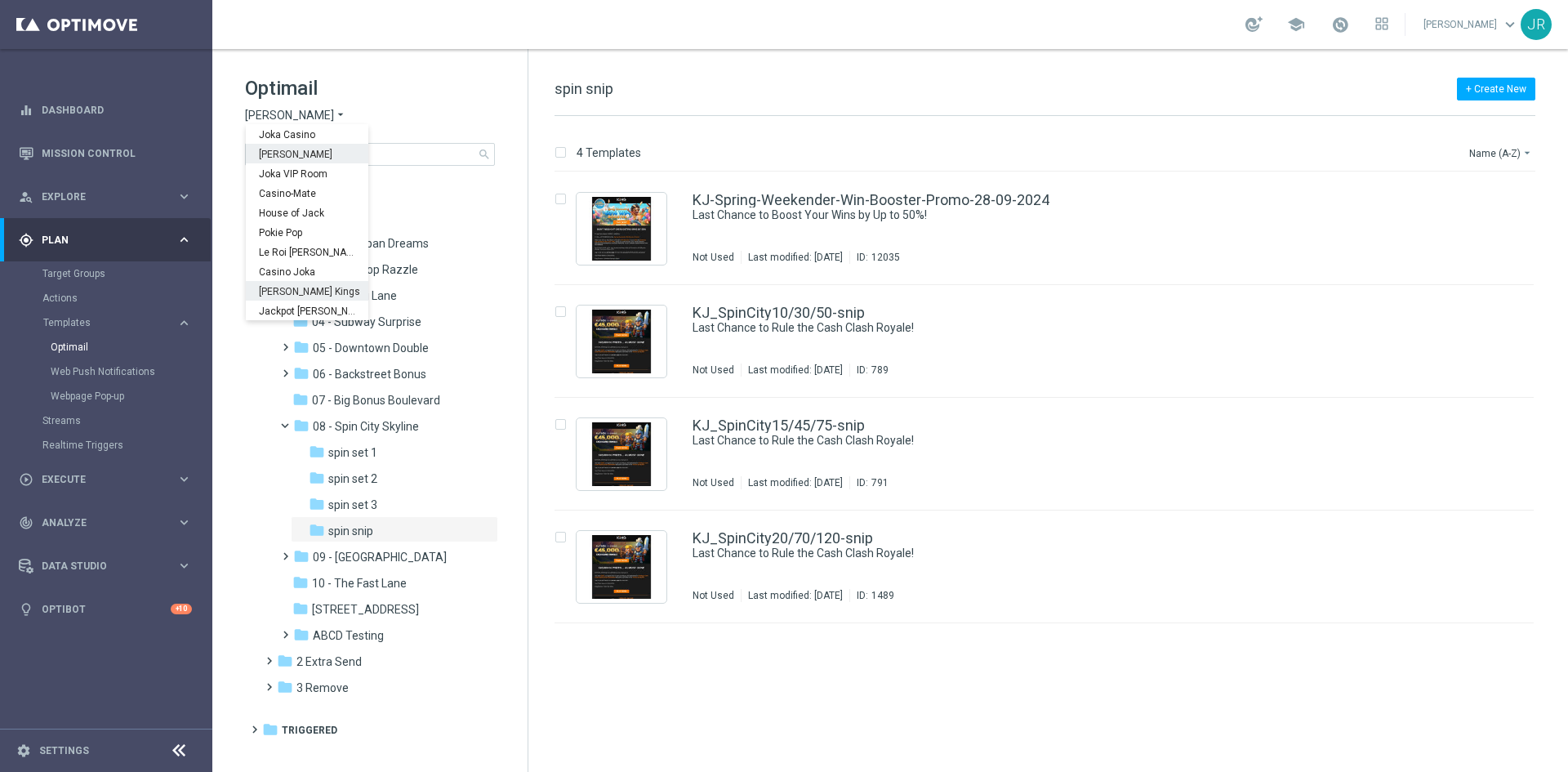
click at [299, 285] on div "[PERSON_NAME] Kings" at bounding box center [307, 290] width 122 height 19
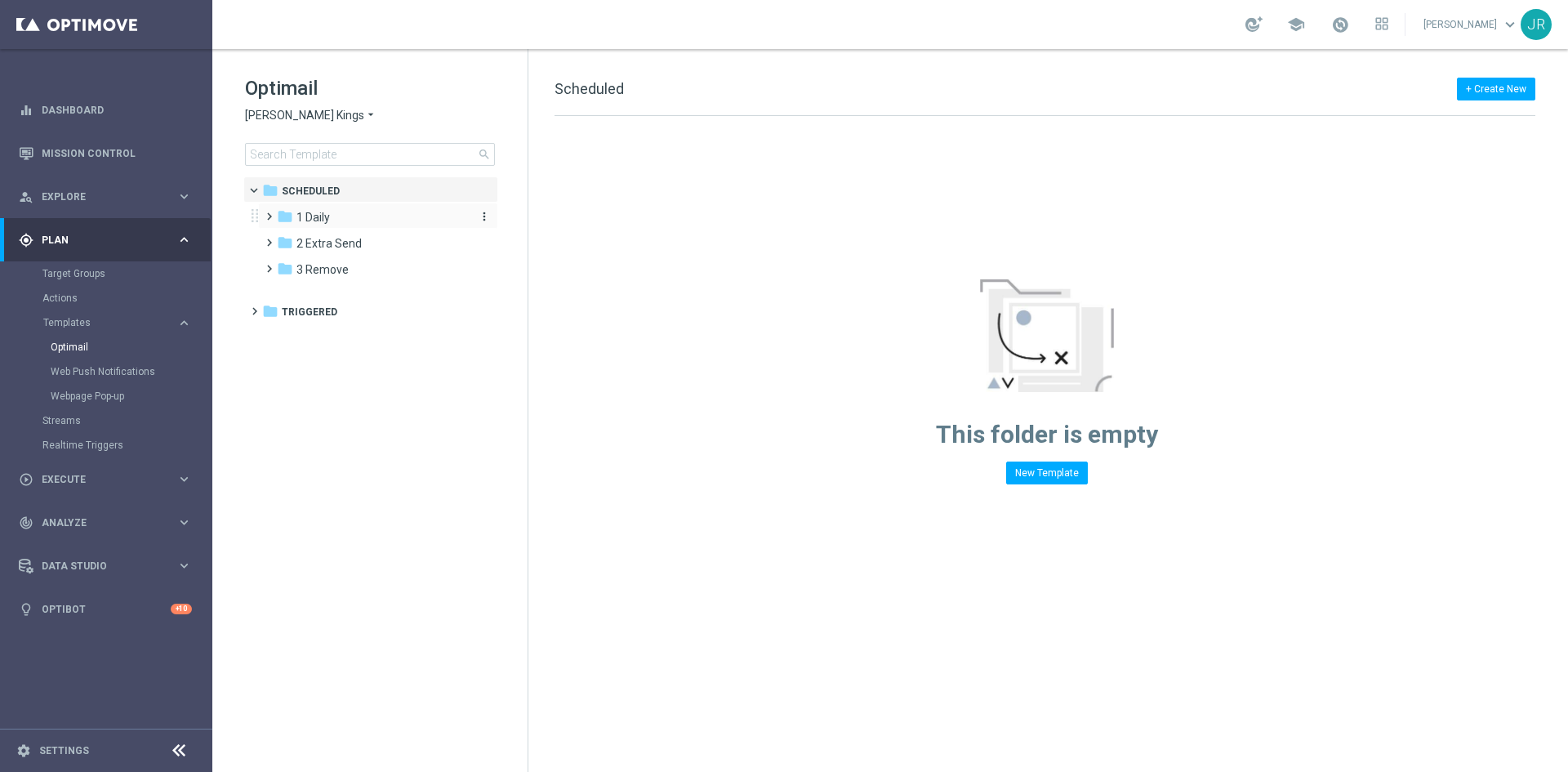
click at [340, 216] on div "folder 1 Daily" at bounding box center [370, 217] width 188 height 18
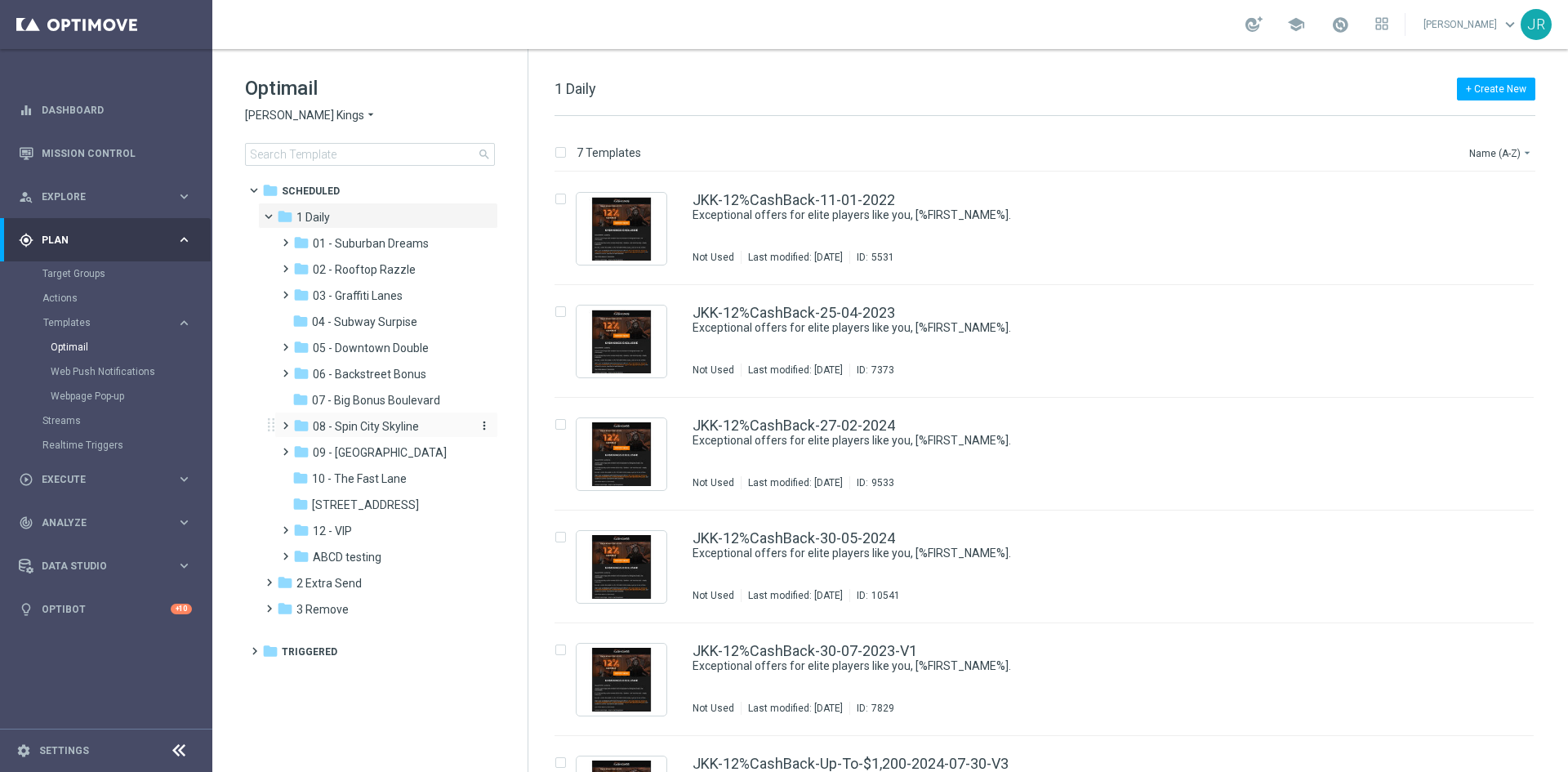
click at [353, 429] on span "08 - Spin City Skyline" at bounding box center [365, 427] width 106 height 15
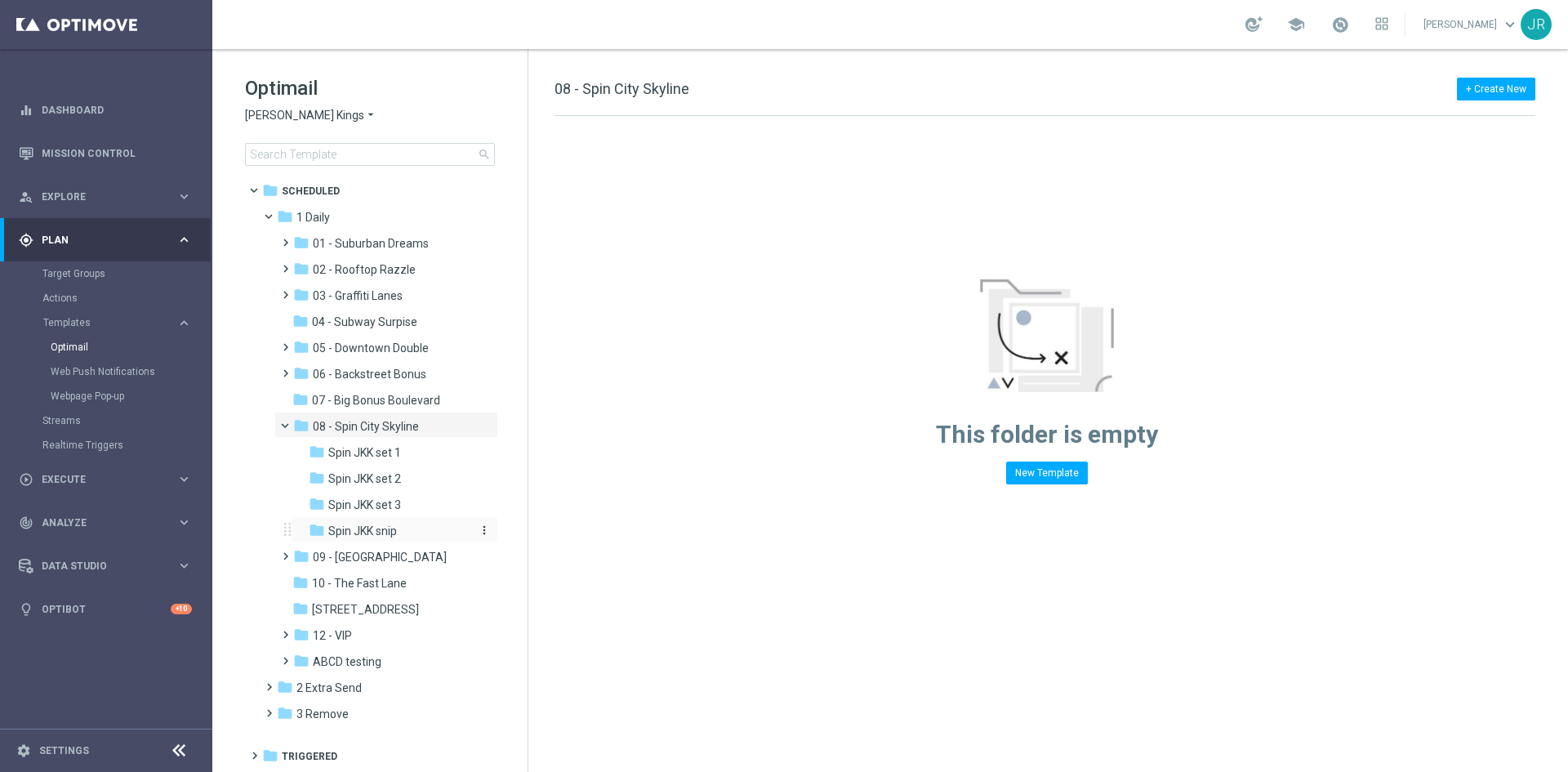
click at [409, 527] on div "folder Spin JKK snip" at bounding box center [389, 531] width 161 height 18
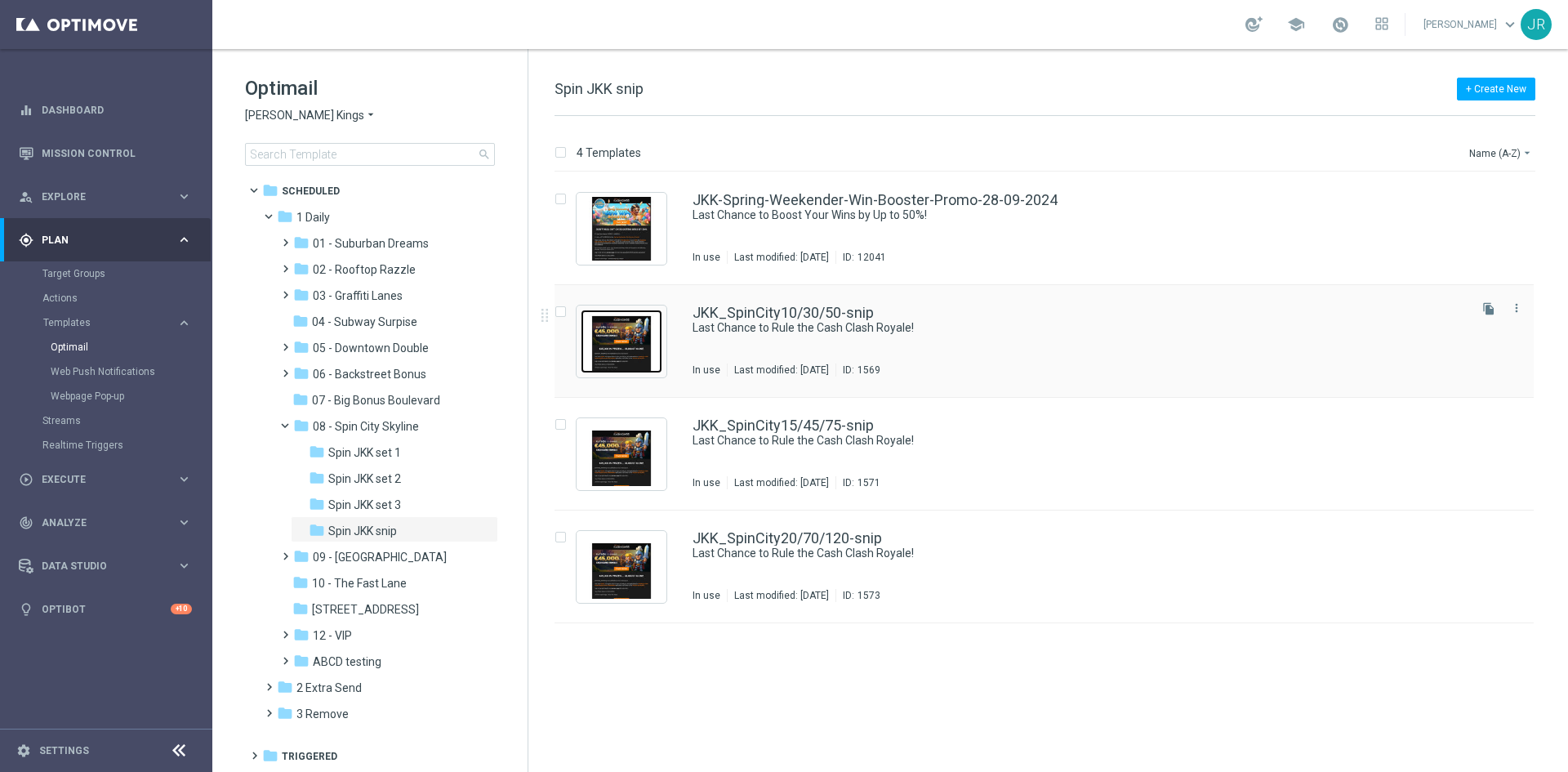
click at [623, 342] on img "Press SPACE to select this row." at bounding box center [621, 341] width 82 height 64
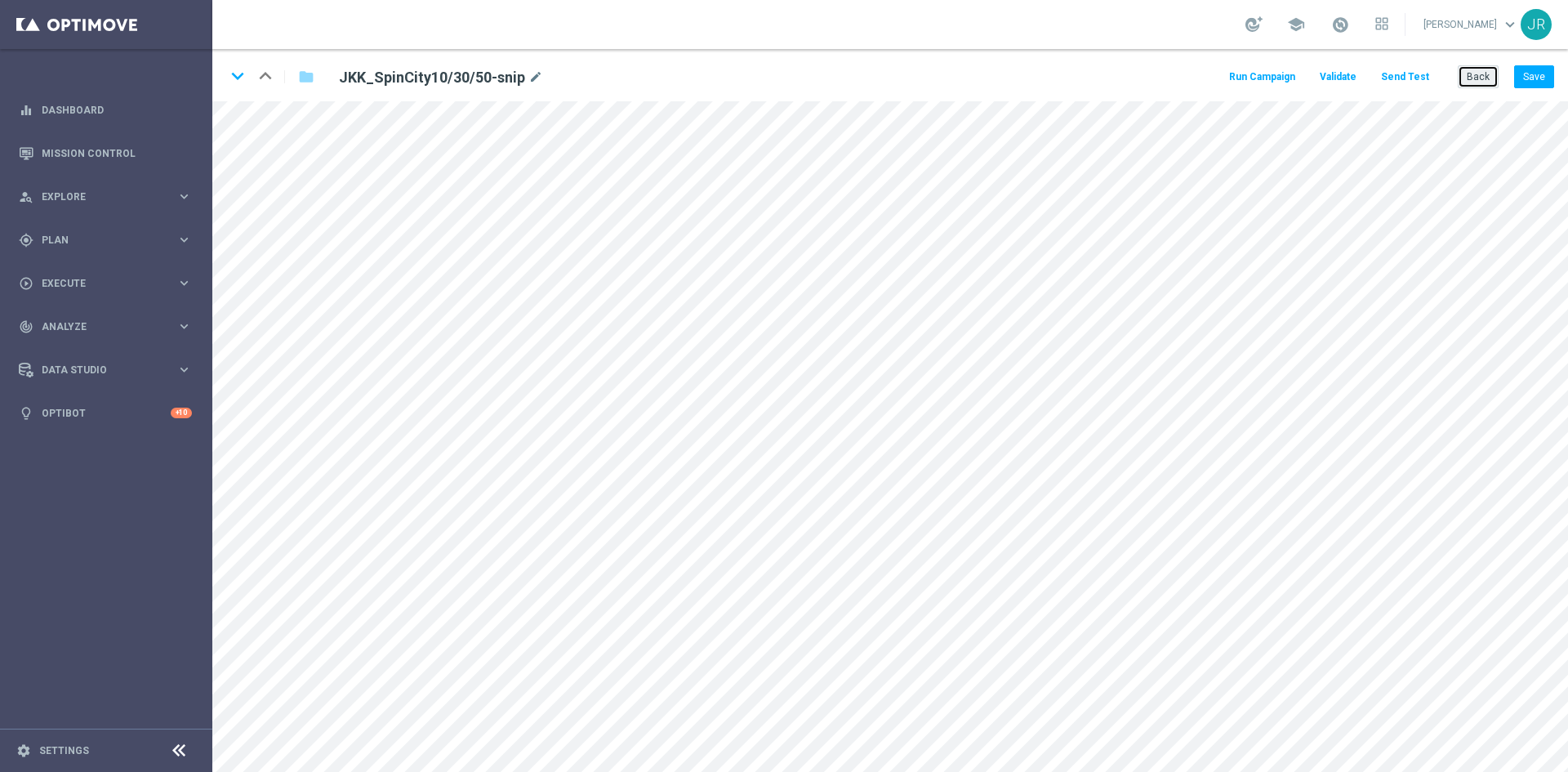
click at [1472, 88] on button "Back" at bounding box center [1478, 76] width 41 height 23
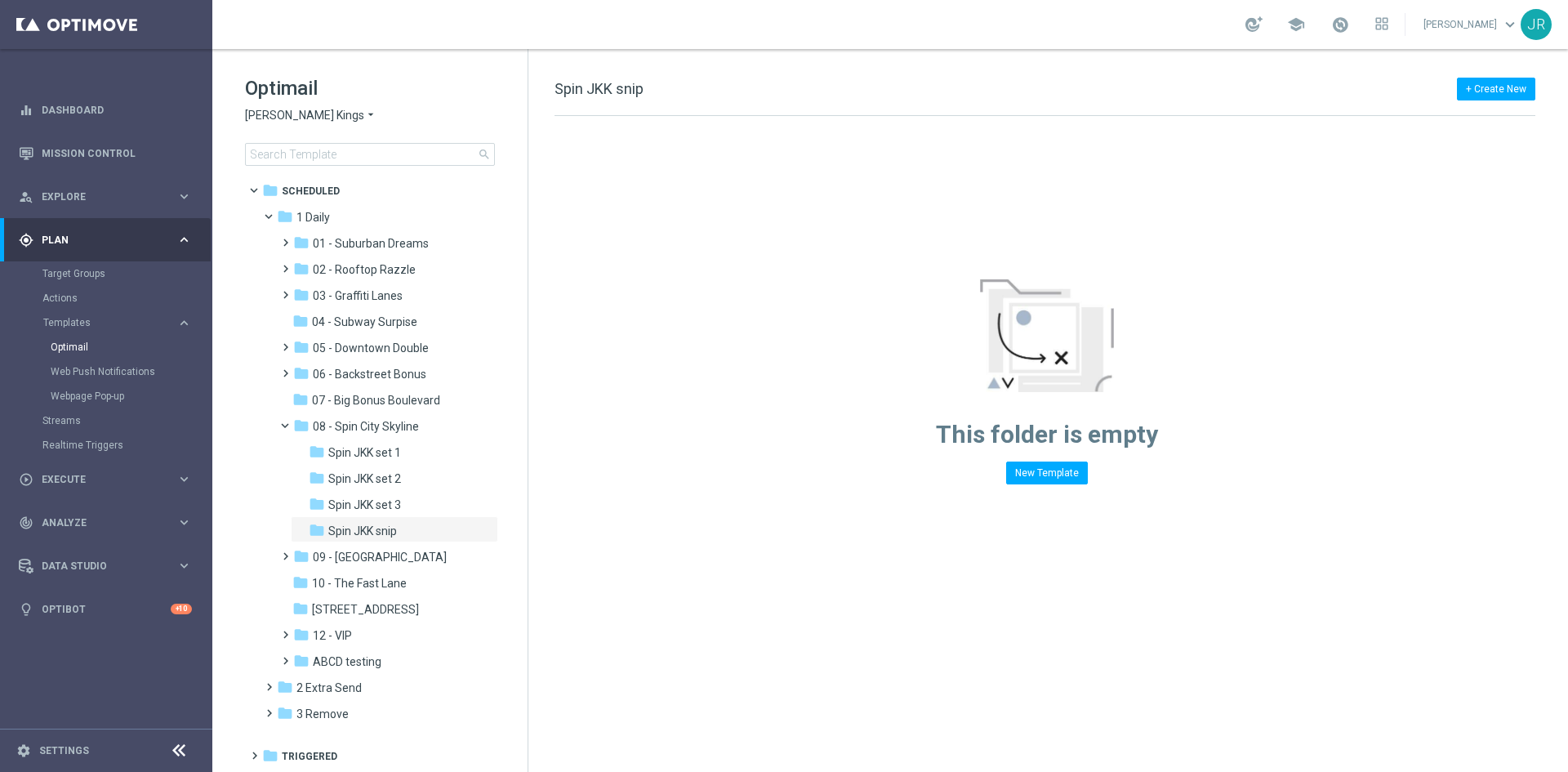
click at [274, 123] on div "Optimail [PERSON_NAME] Kings arrow_drop_down × [PERSON_NAME] Kings search" at bounding box center [386, 120] width 283 height 90
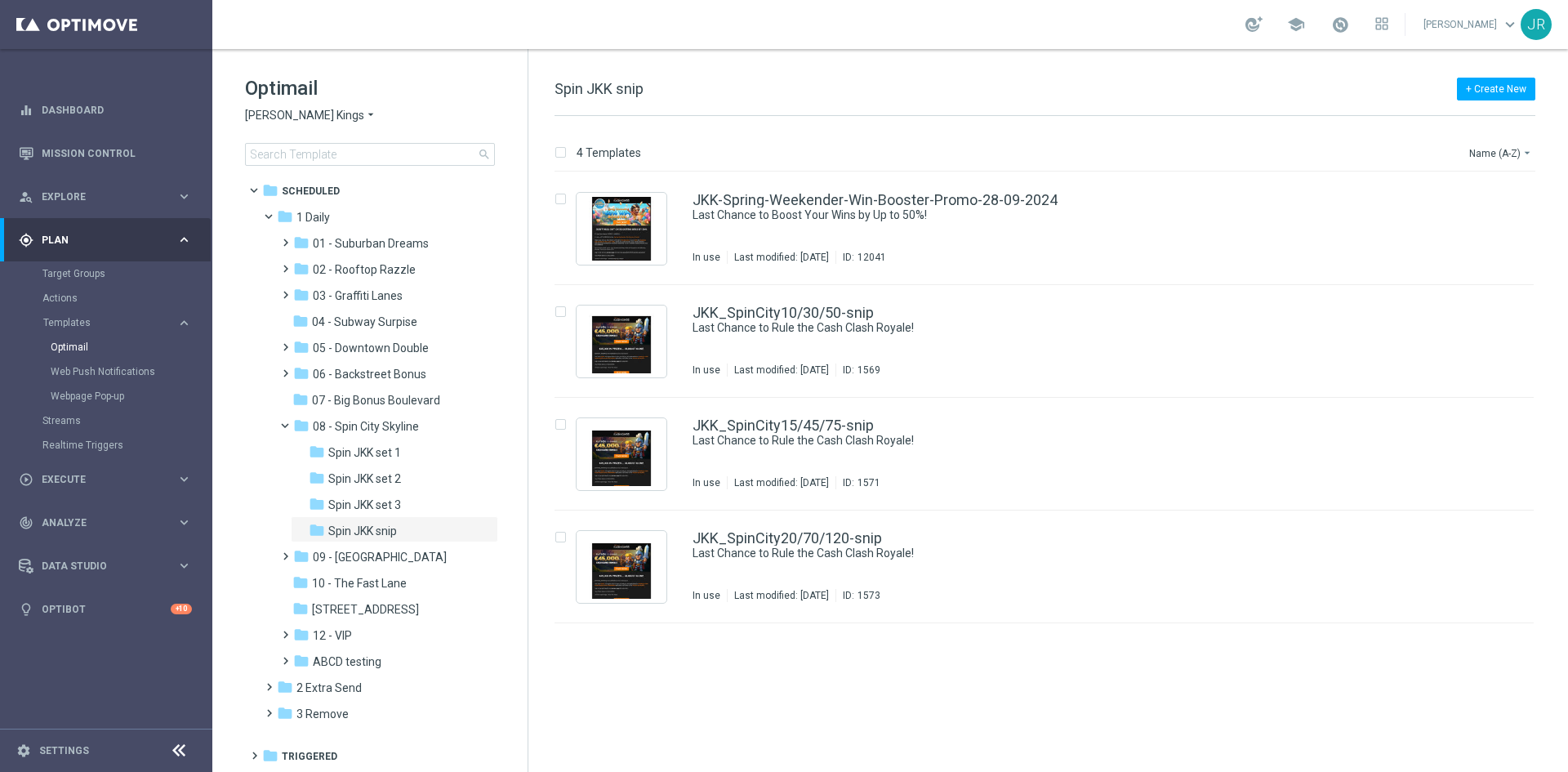
click at [292, 110] on span "[PERSON_NAME] Kings" at bounding box center [304, 115] width 120 height 16
click at [294, 299] on div "[PERSON_NAME] Kings" at bounding box center [307, 290] width 122 height 19
click at [331, 220] on div "folder 1 Daily" at bounding box center [370, 217] width 188 height 18
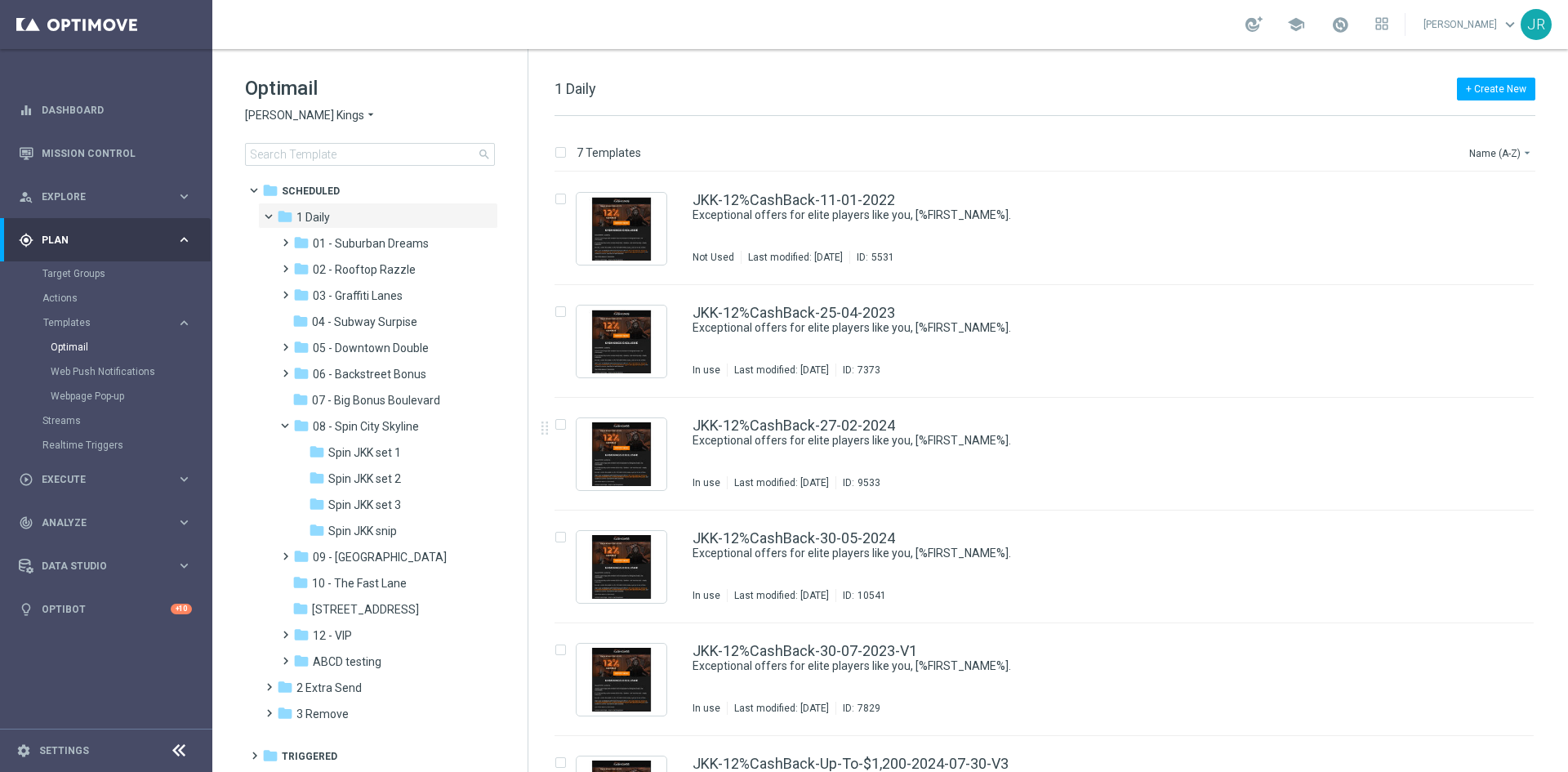
click at [299, 121] on span "[PERSON_NAME] Kings" at bounding box center [304, 115] width 120 height 16
click at [283, 303] on div "Jackpot [PERSON_NAME]" at bounding box center [307, 309] width 122 height 19
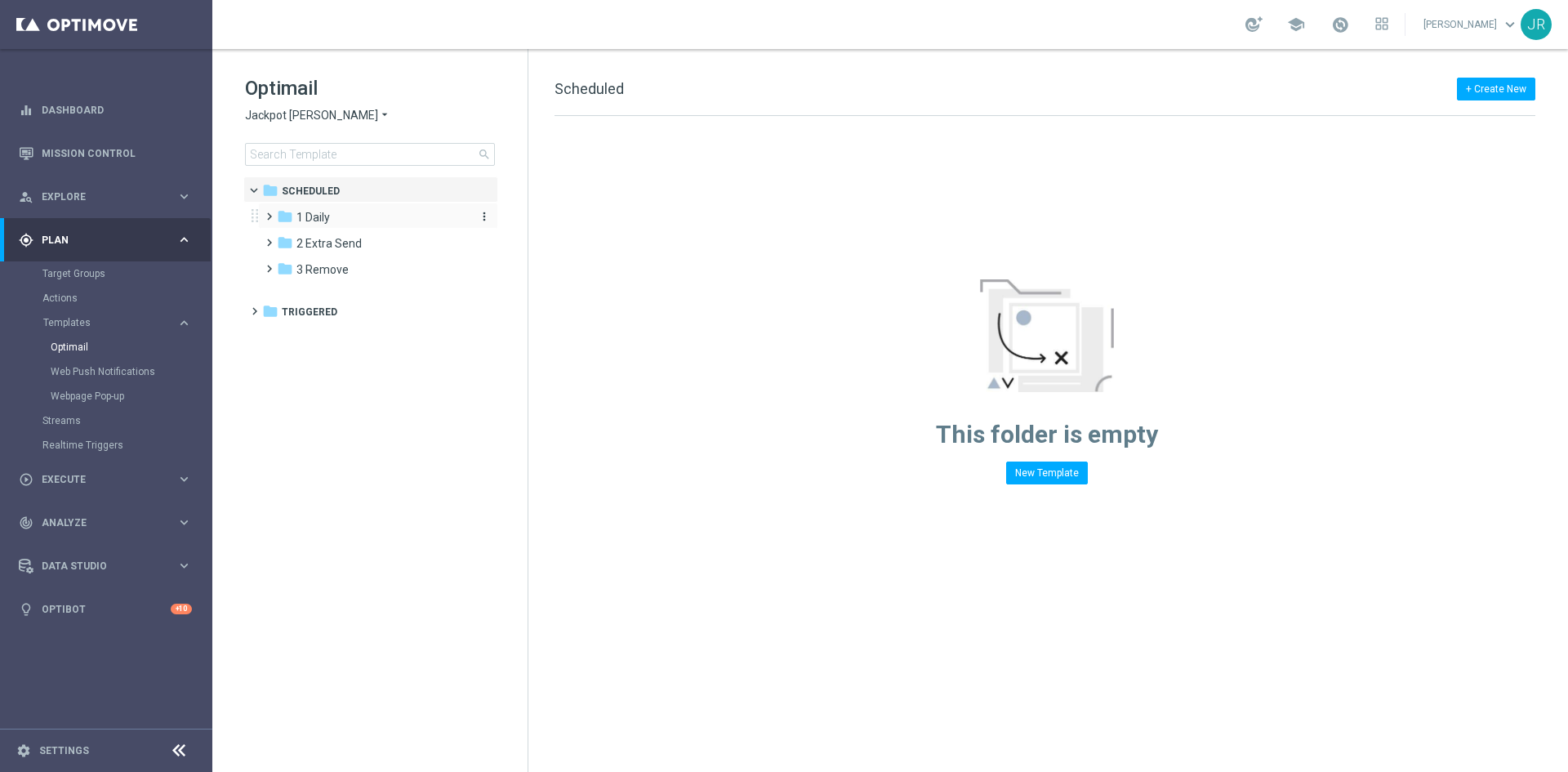
click at [340, 221] on div "folder 1 Daily" at bounding box center [370, 217] width 188 height 18
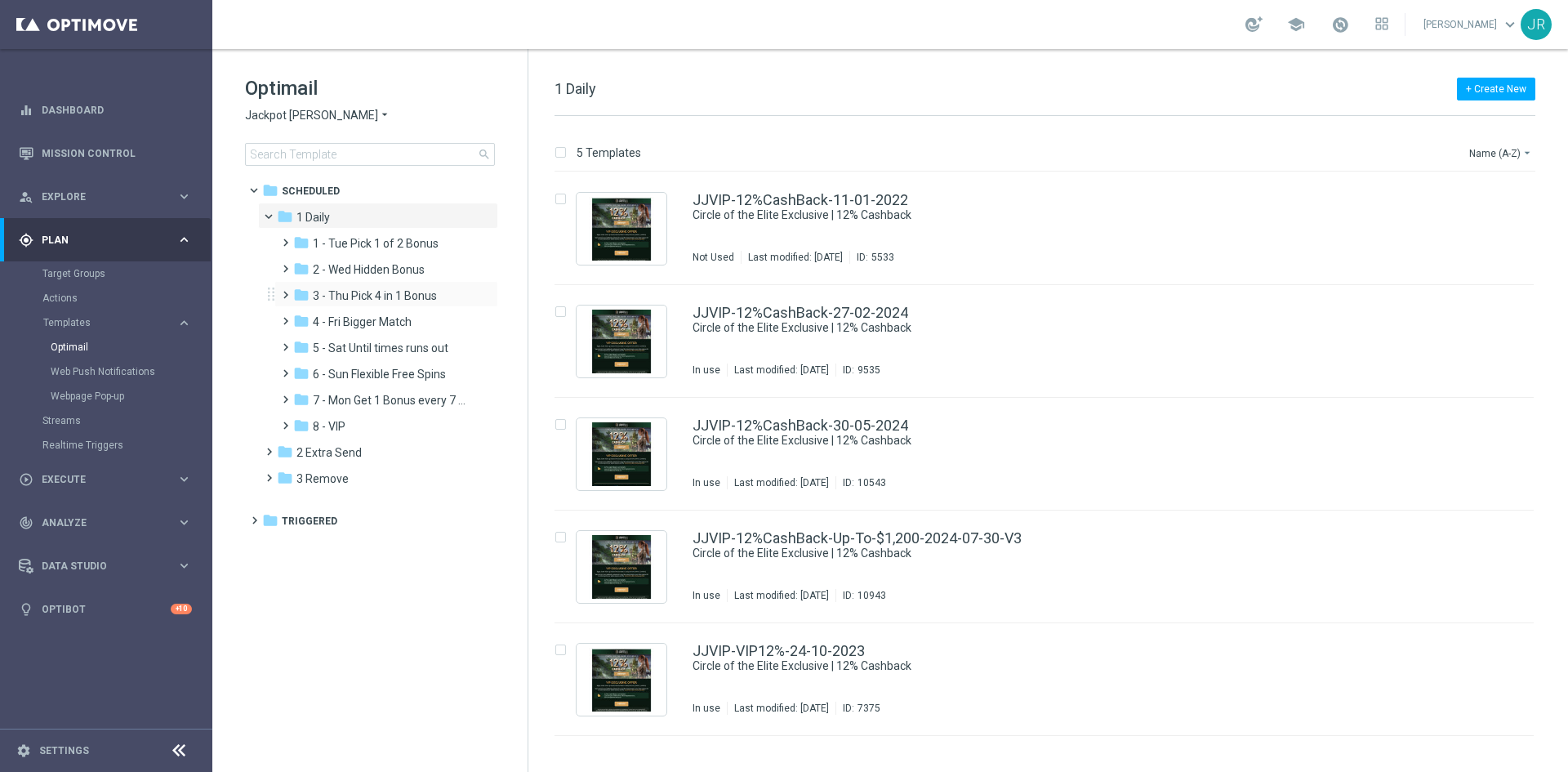
click at [350, 281] on div "folder 3 - Thu Pick 4 in 1 Bonus more_vert" at bounding box center [386, 294] width 224 height 26
click at [351, 291] on span "3 - Thu Pick 4 in 1 Bonus" at bounding box center [375, 296] width 124 height 15
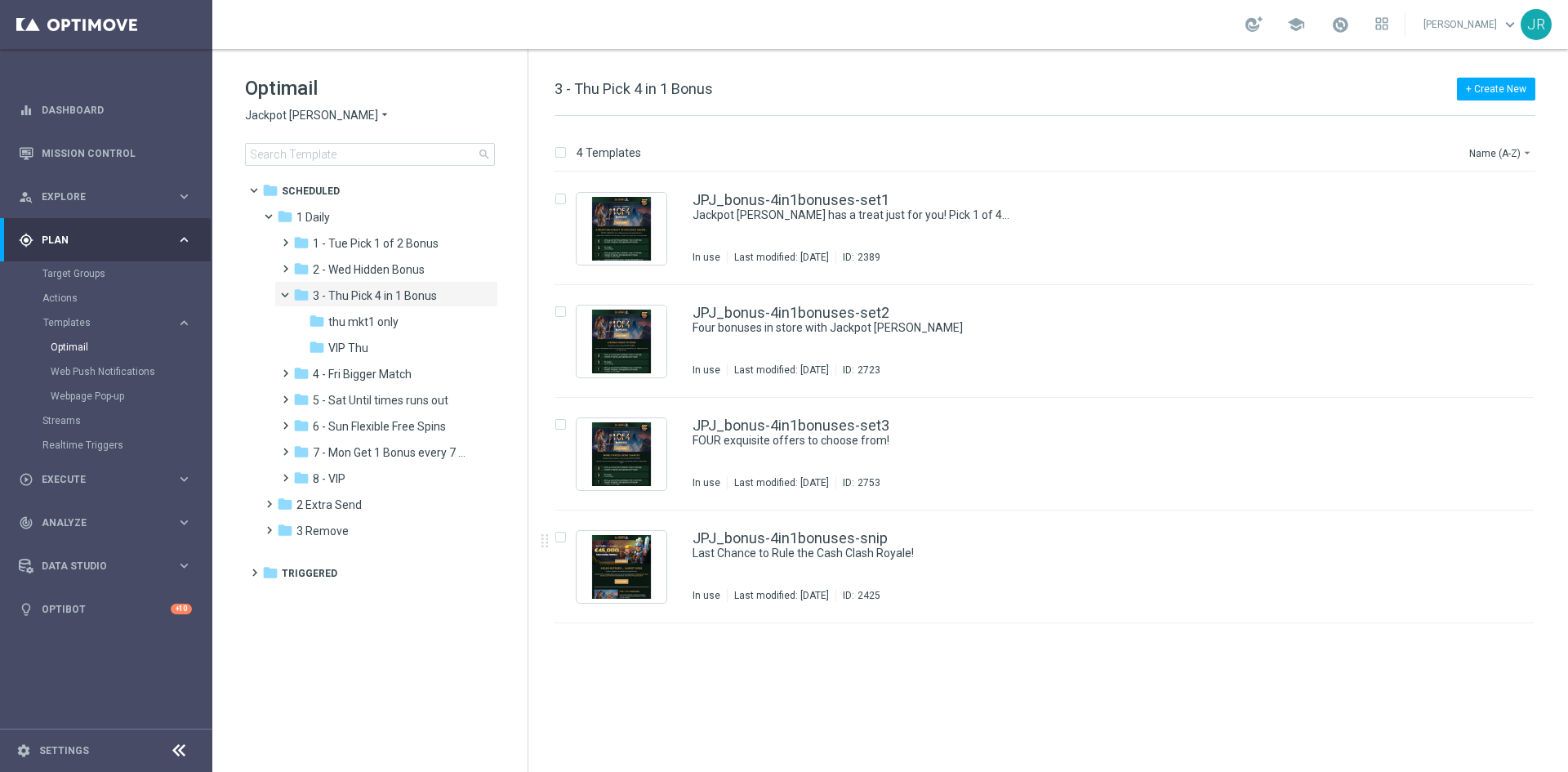
drag, startPoint x: 881, startPoint y: 568, endPoint x: 941, endPoint y: 507, distance: 85.6
click at [881, 568] on div "JPJ_bonus-4in1bonuses-snip Last Chance to Rule the Cash Clash Royale! In use La…" at bounding box center [1079, 566] width 773 height 71
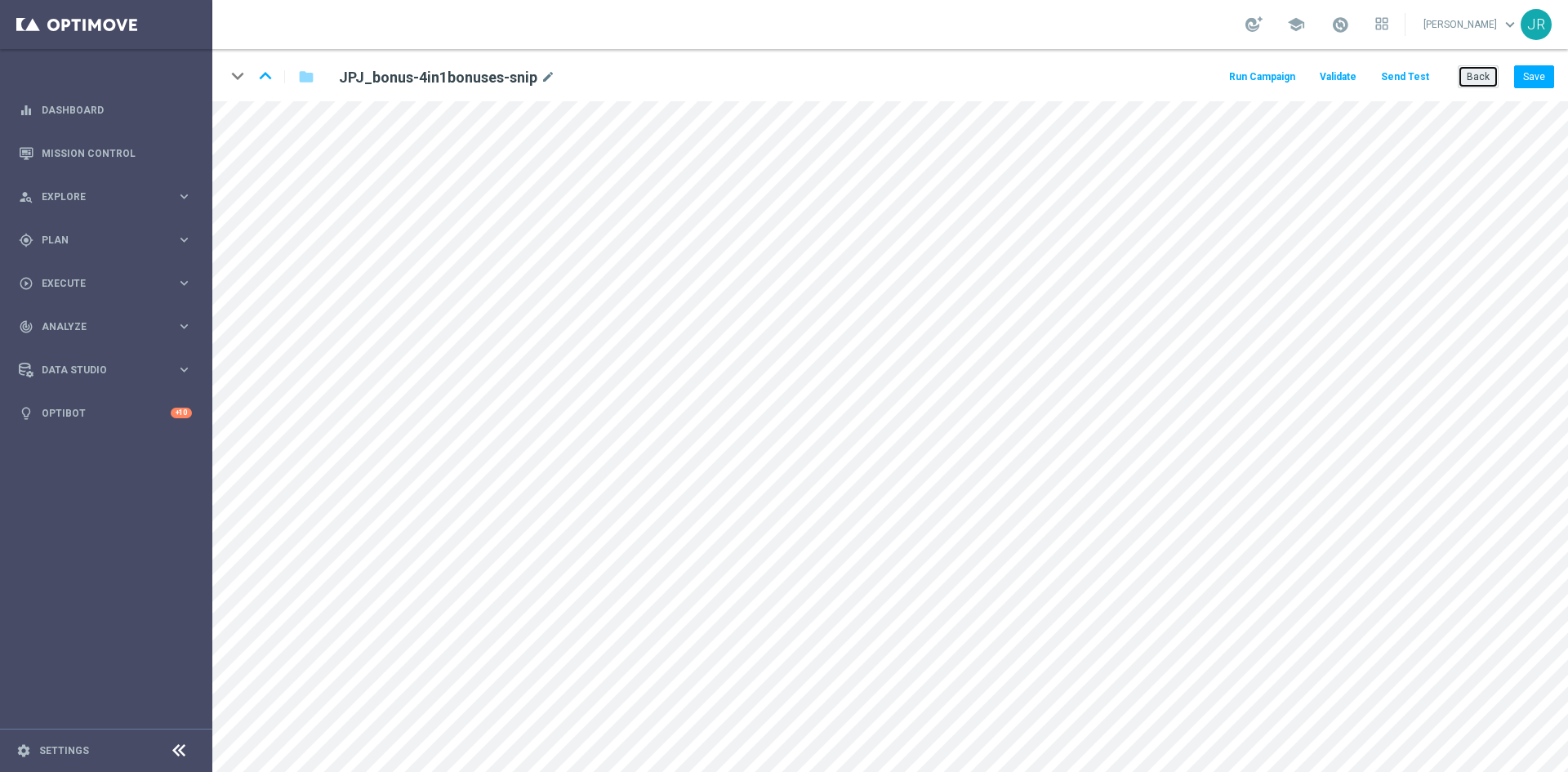
click at [1486, 74] on button "Back" at bounding box center [1478, 76] width 41 height 23
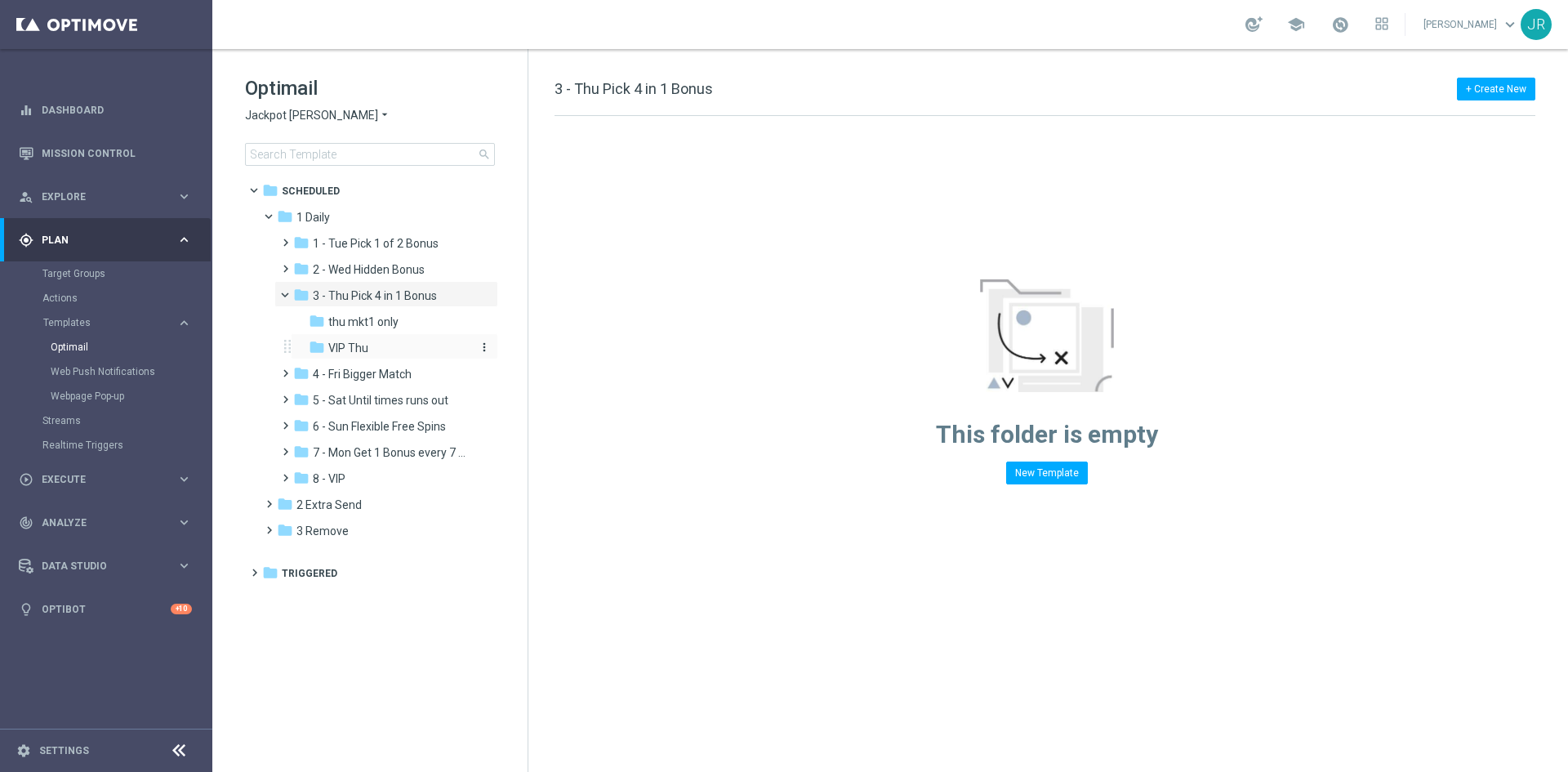
drag, startPoint x: 638, startPoint y: 498, endPoint x: 378, endPoint y: 342, distance: 303.2
click at [378, 342] on div "folder VIP Thu" at bounding box center [389, 348] width 161 height 18
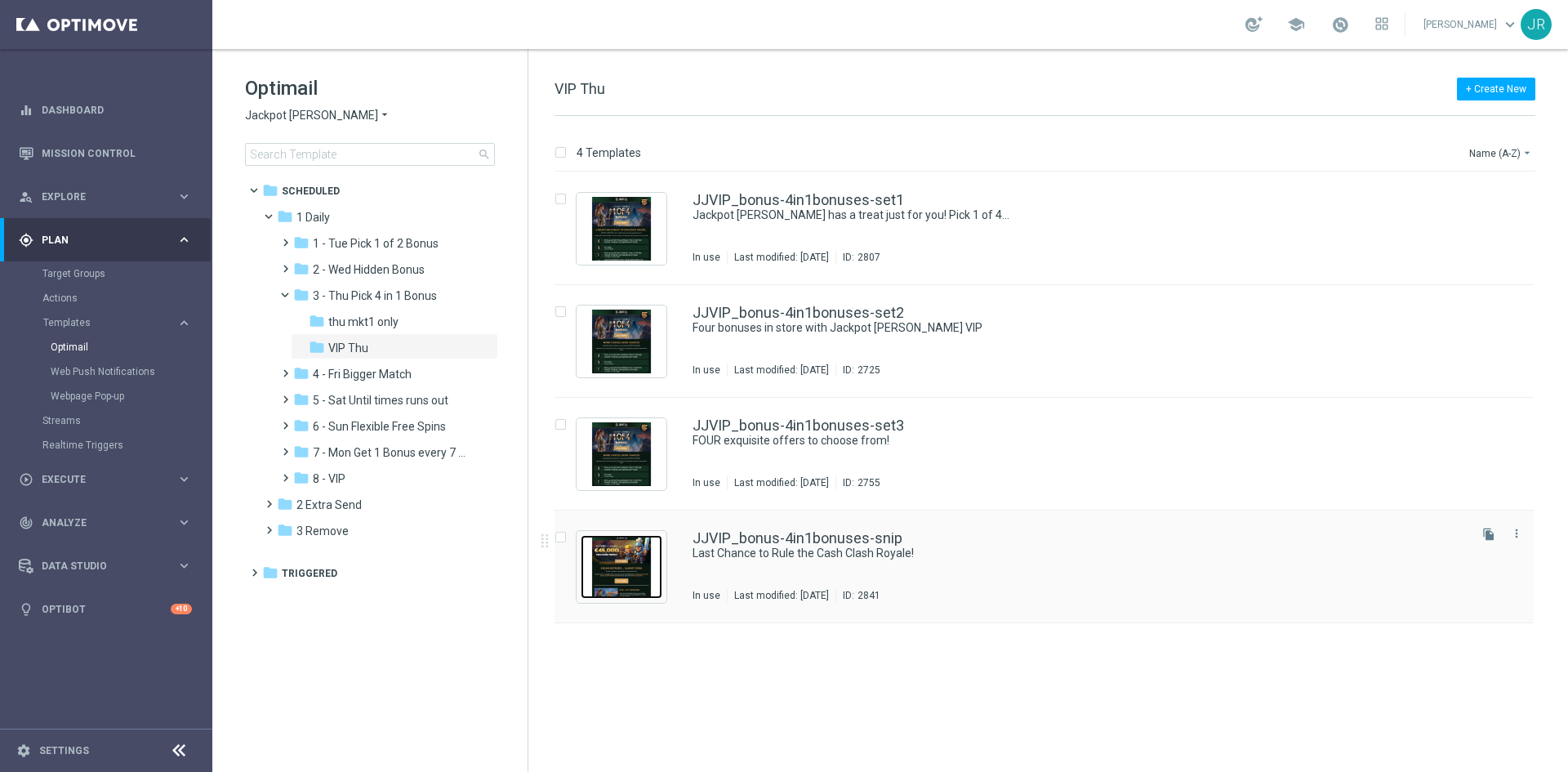
click at [621, 572] on img "Press SPACE to select this row." at bounding box center [621, 567] width 82 height 64
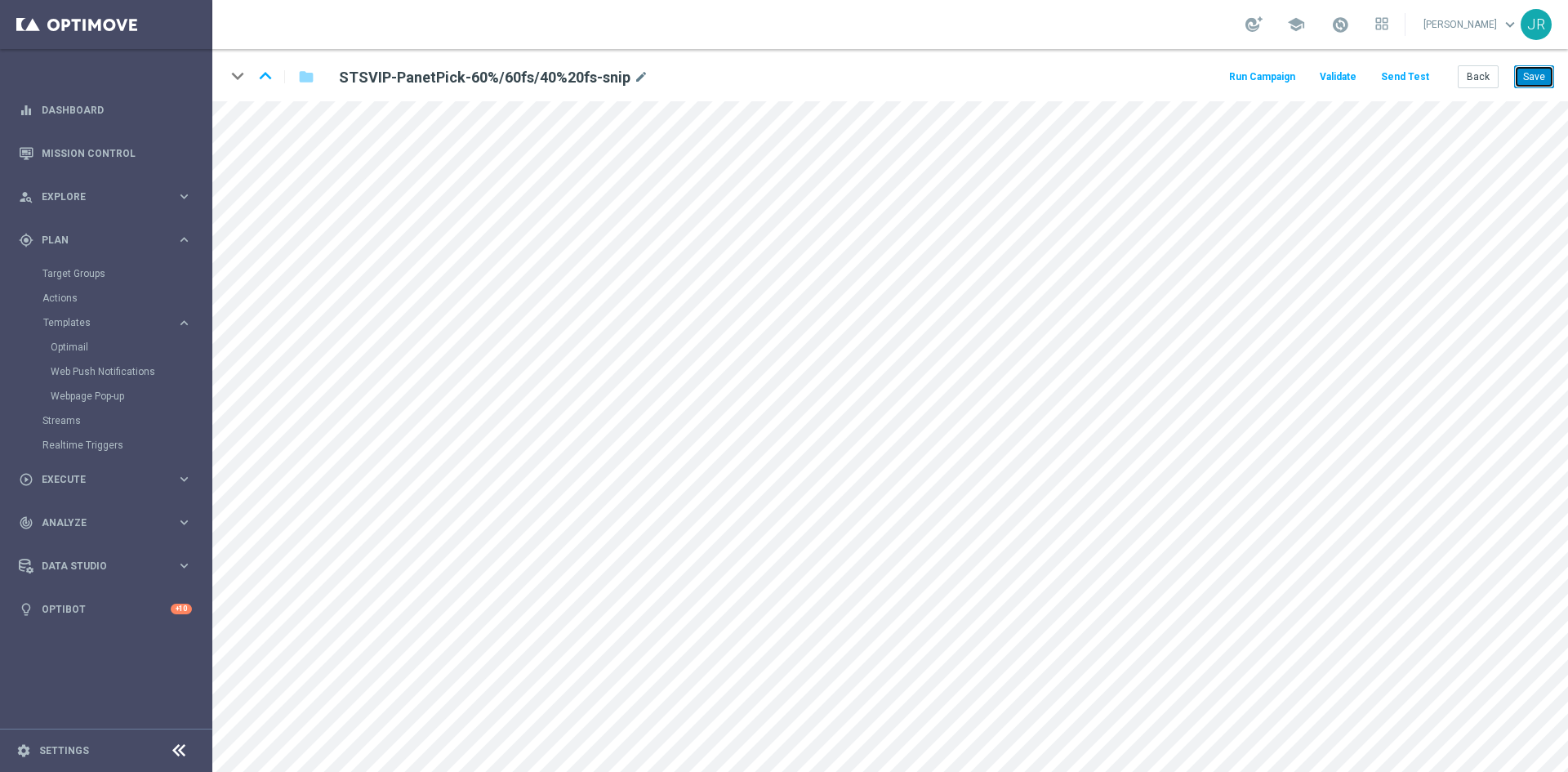
click at [1535, 74] on button "Save" at bounding box center [1534, 76] width 40 height 23
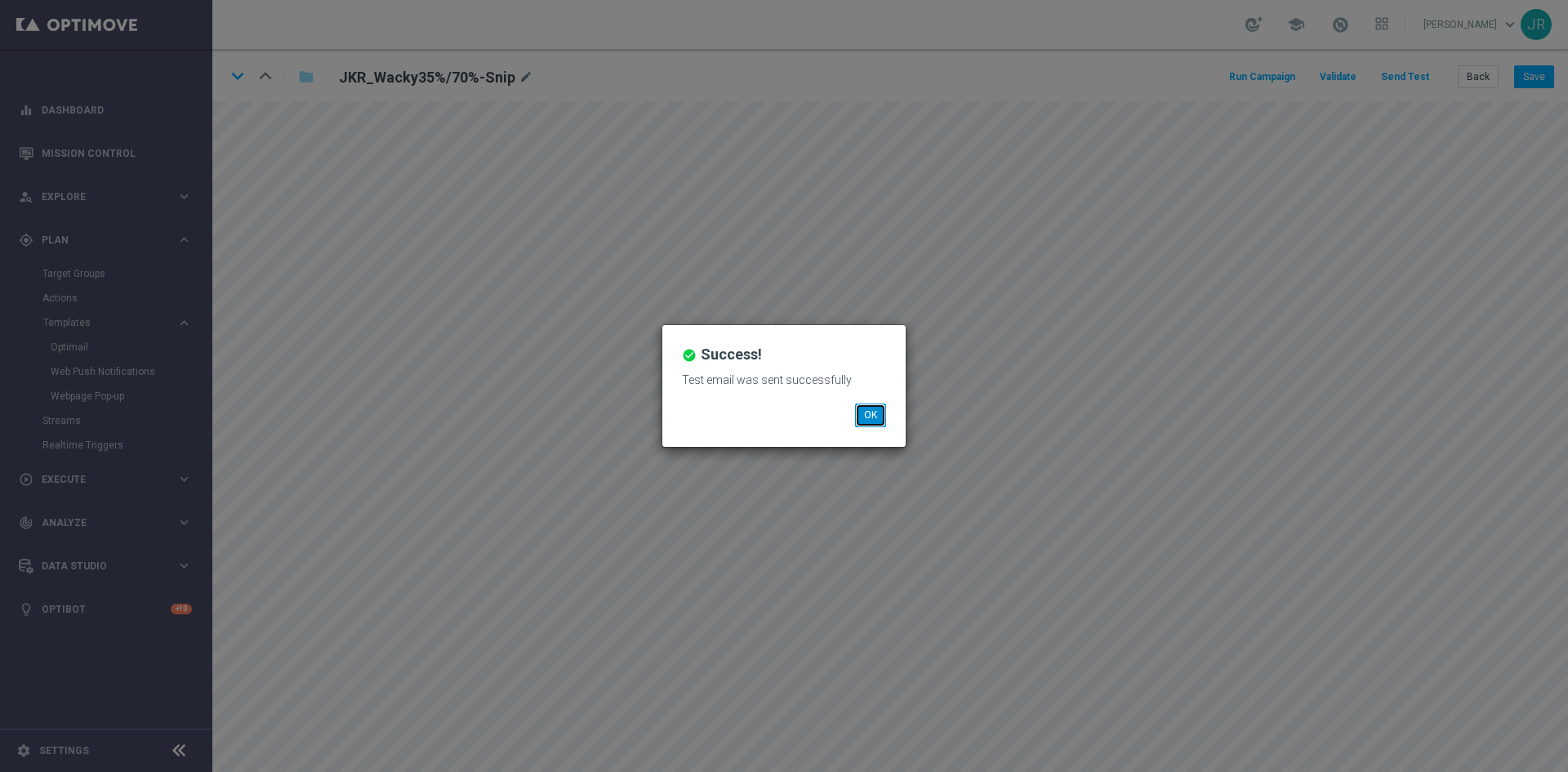
click at [856, 406] on button "OK" at bounding box center [870, 414] width 31 height 23
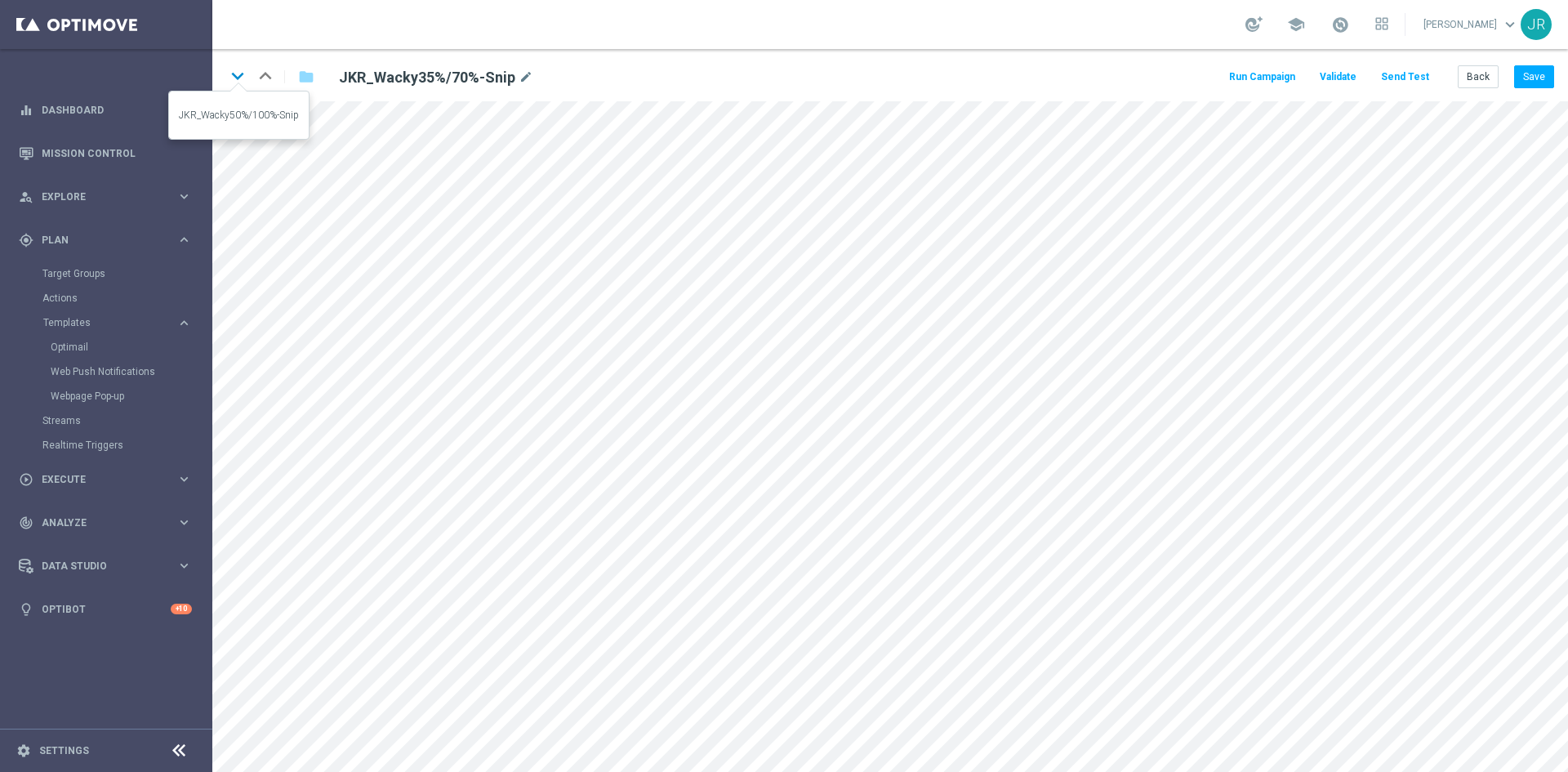
click at [237, 71] on icon "keyboard_arrow_down" at bounding box center [237, 75] width 24 height 24
click at [1534, 67] on button "Save" at bounding box center [1534, 76] width 40 height 23
click at [1535, 79] on button "Save" at bounding box center [1534, 76] width 40 height 23
click at [237, 69] on icon "keyboard_arrow_down" at bounding box center [237, 75] width 24 height 24
click at [1534, 74] on button "Save" at bounding box center [1534, 76] width 40 height 23
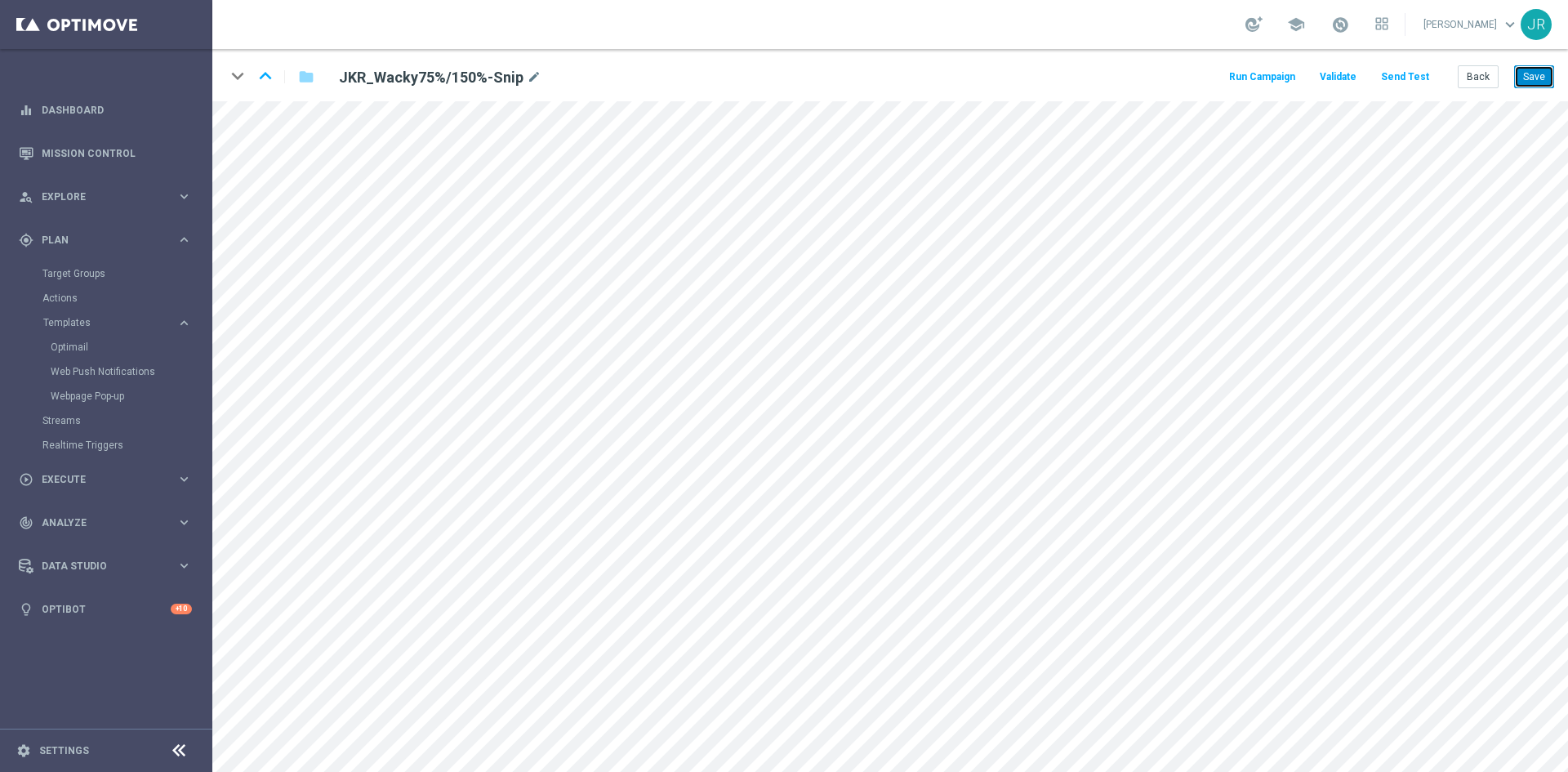
click at [1539, 84] on button "Save" at bounding box center [1534, 76] width 40 height 23
drag, startPoint x: 1538, startPoint y: 74, endPoint x: 1510, endPoint y: 58, distance: 32.2
click at [1538, 74] on button "Save" at bounding box center [1534, 76] width 40 height 23
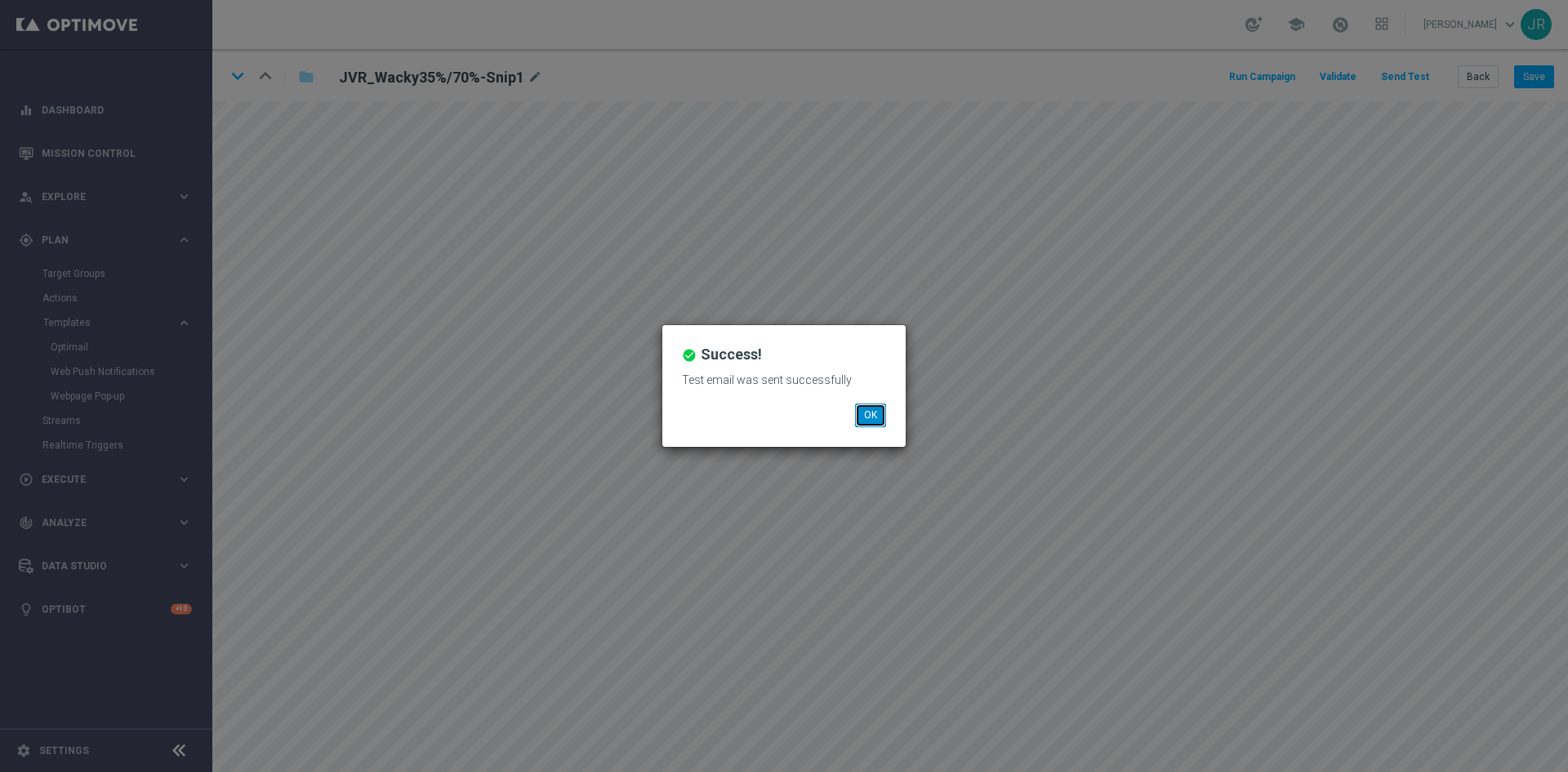
click at [873, 417] on button "OK" at bounding box center [870, 414] width 31 height 23
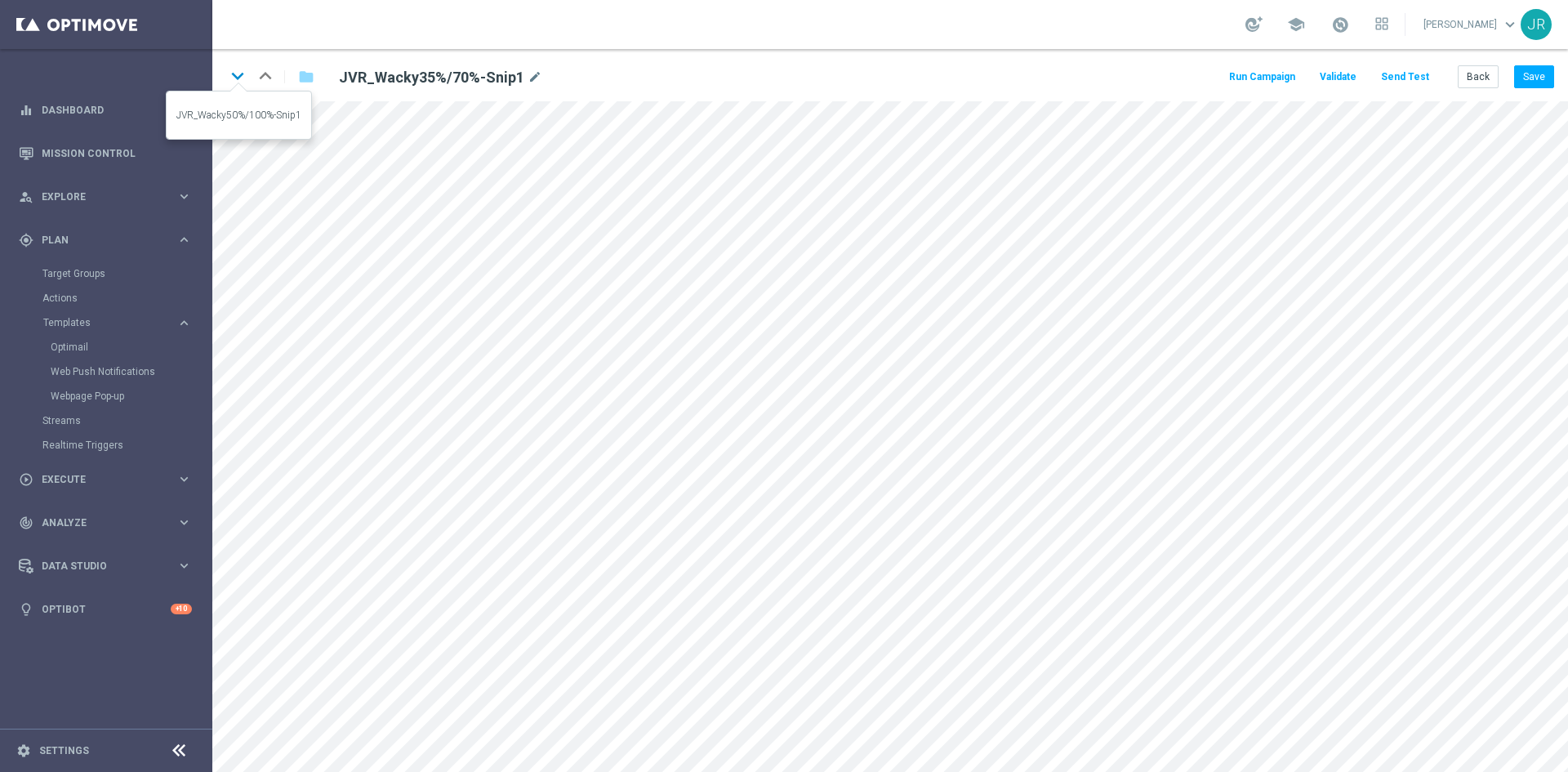
click at [245, 74] on icon "keyboard_arrow_down" at bounding box center [237, 75] width 24 height 24
click at [1546, 71] on button "Save" at bounding box center [1534, 76] width 40 height 23
click at [1540, 70] on button "Save" at bounding box center [1534, 76] width 40 height 23
click at [243, 76] on icon "keyboard_arrow_down" at bounding box center [237, 75] width 24 height 24
click at [1540, 79] on button "Save" at bounding box center [1534, 76] width 40 height 23
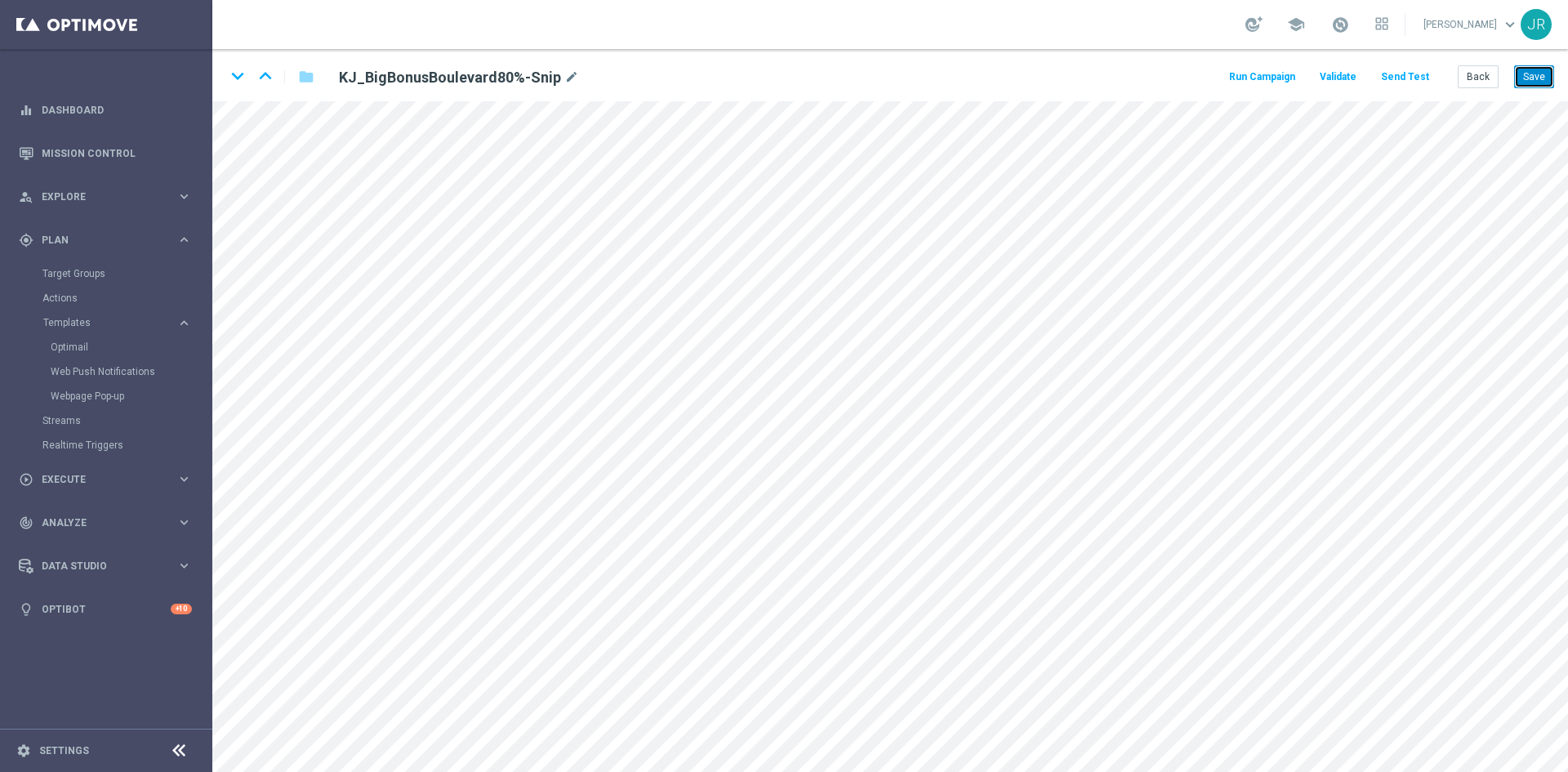
click at [1545, 69] on button "Save" at bounding box center [1534, 76] width 40 height 23
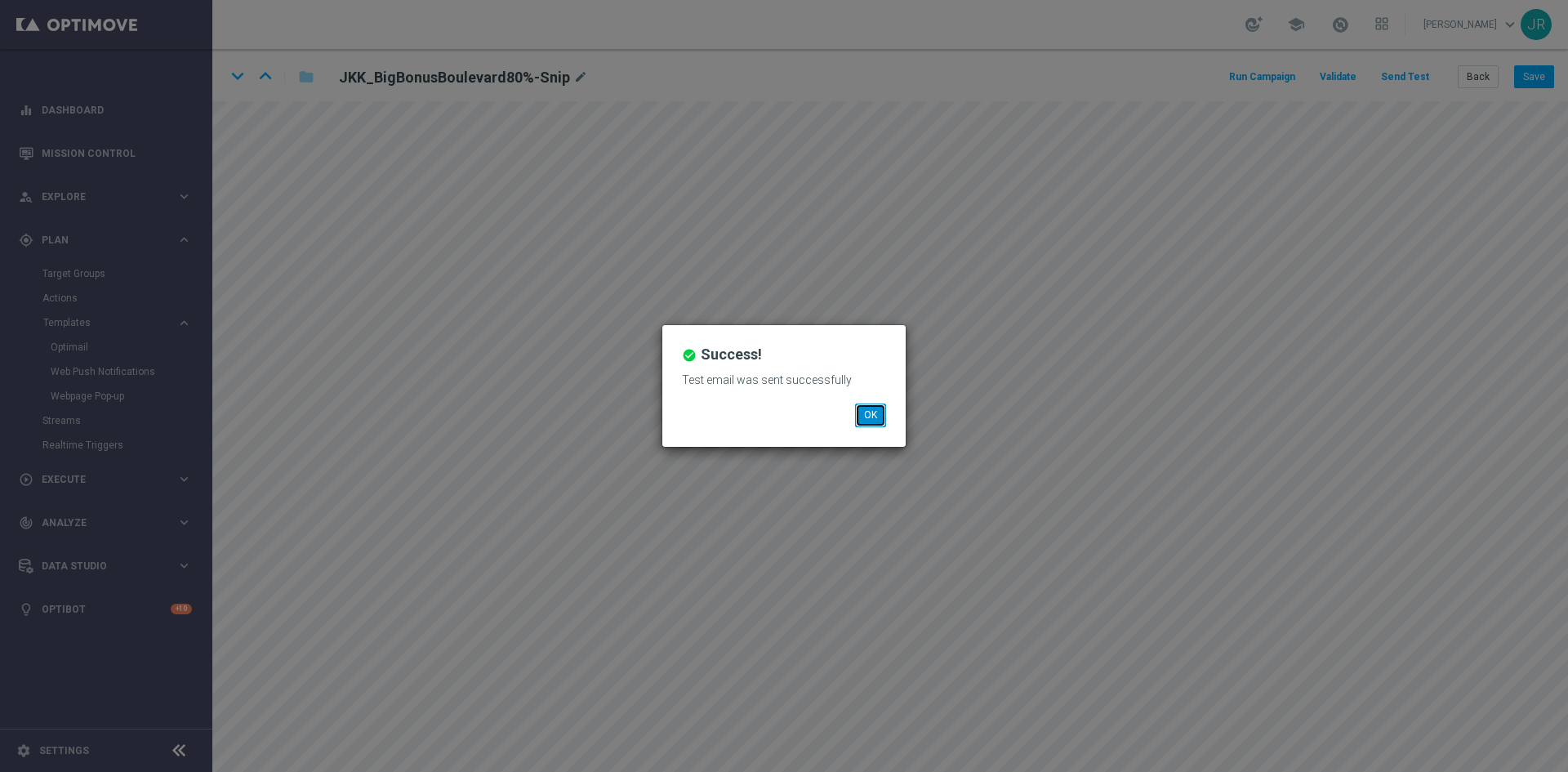
click at [865, 417] on button "OK" at bounding box center [870, 414] width 31 height 23
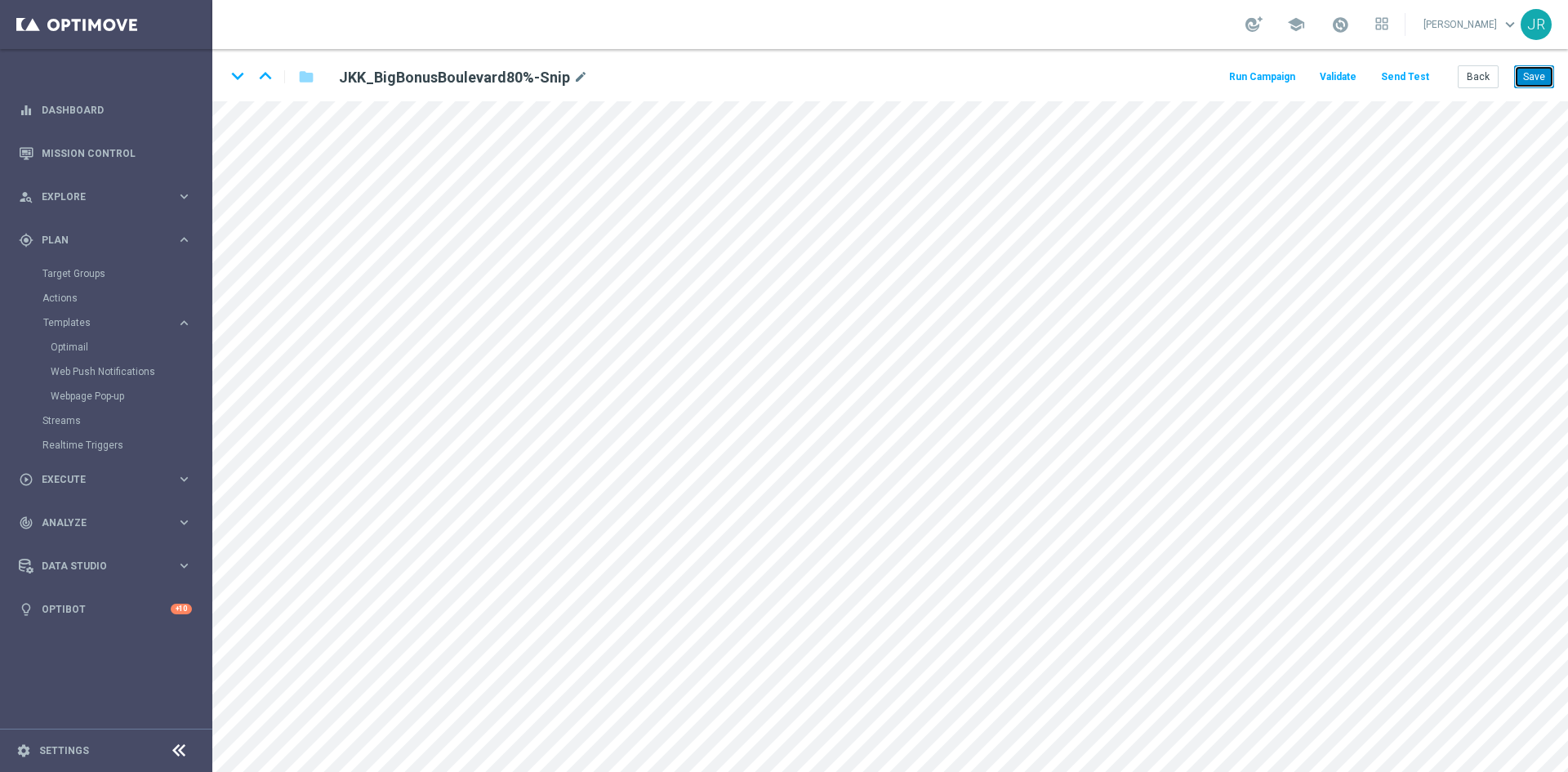
click at [1538, 77] on button "Save" at bounding box center [1534, 76] width 40 height 23
click at [1539, 74] on button "Save" at bounding box center [1534, 76] width 40 height 23
click at [1534, 73] on button "Save" at bounding box center [1534, 76] width 40 height 23
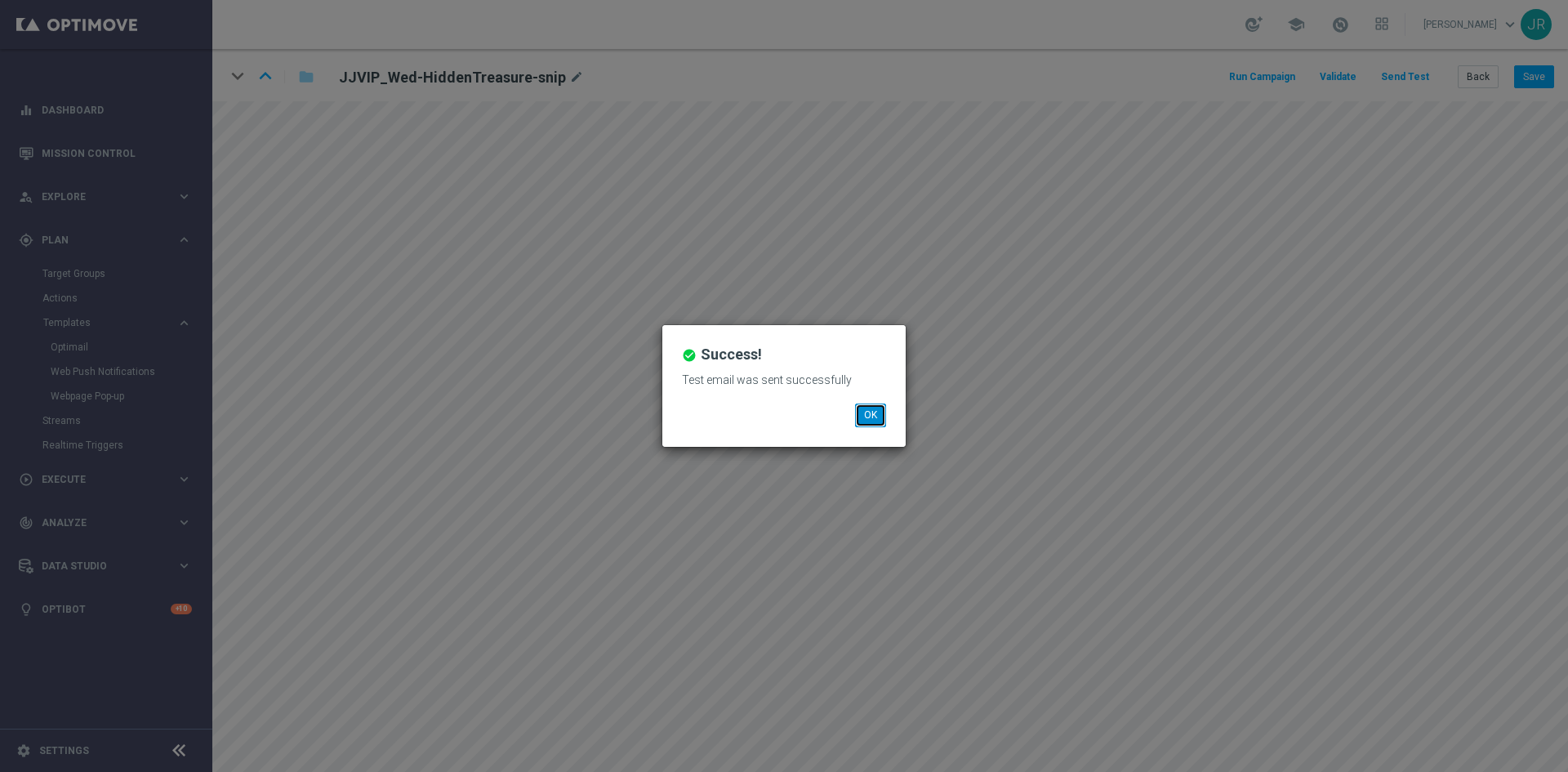
click at [863, 408] on button "OK" at bounding box center [870, 414] width 31 height 23
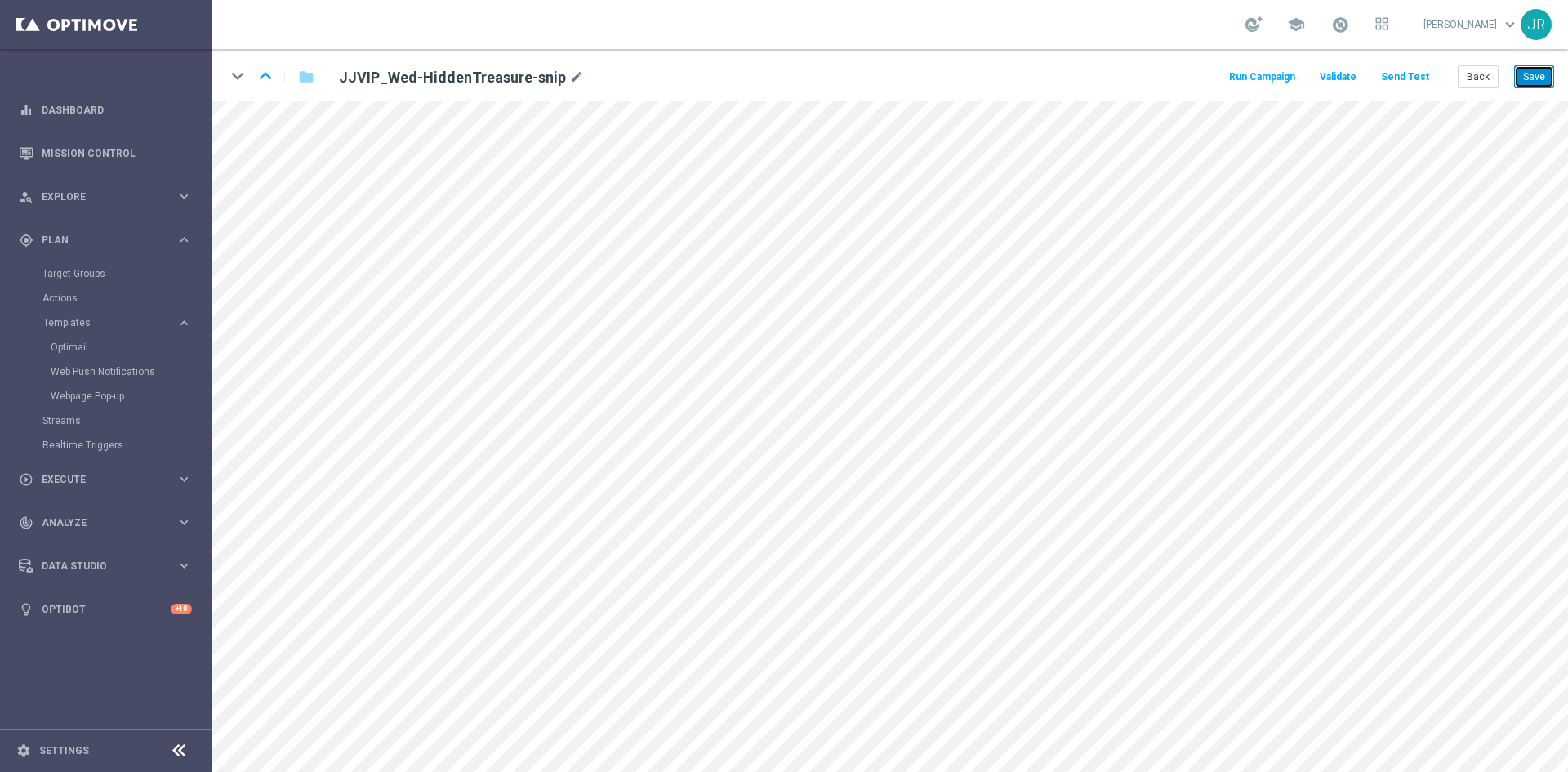
click at [1526, 77] on button "Save" at bounding box center [1534, 76] width 40 height 23
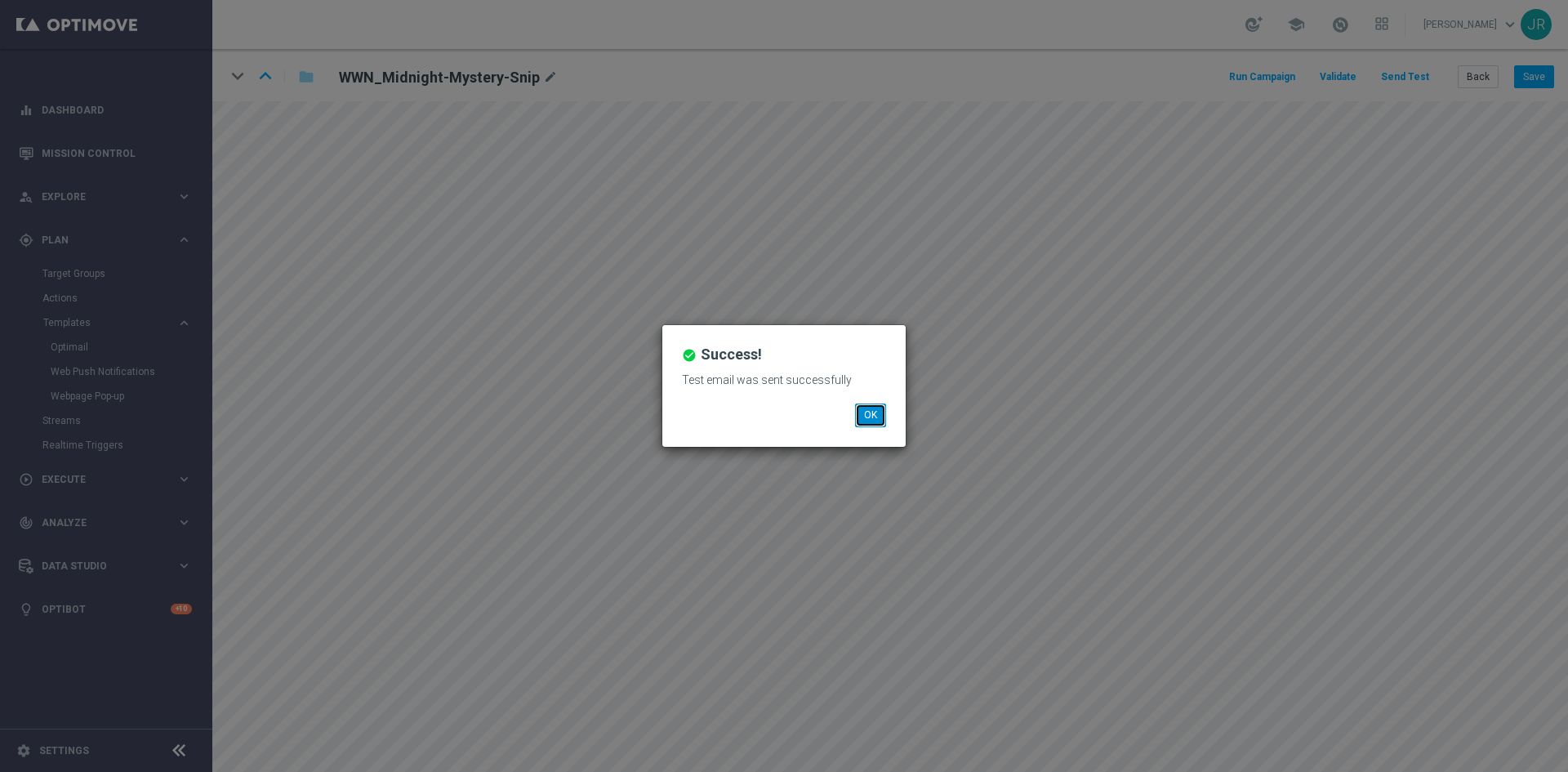
click at [873, 406] on button "OK" at bounding box center [870, 414] width 31 height 23
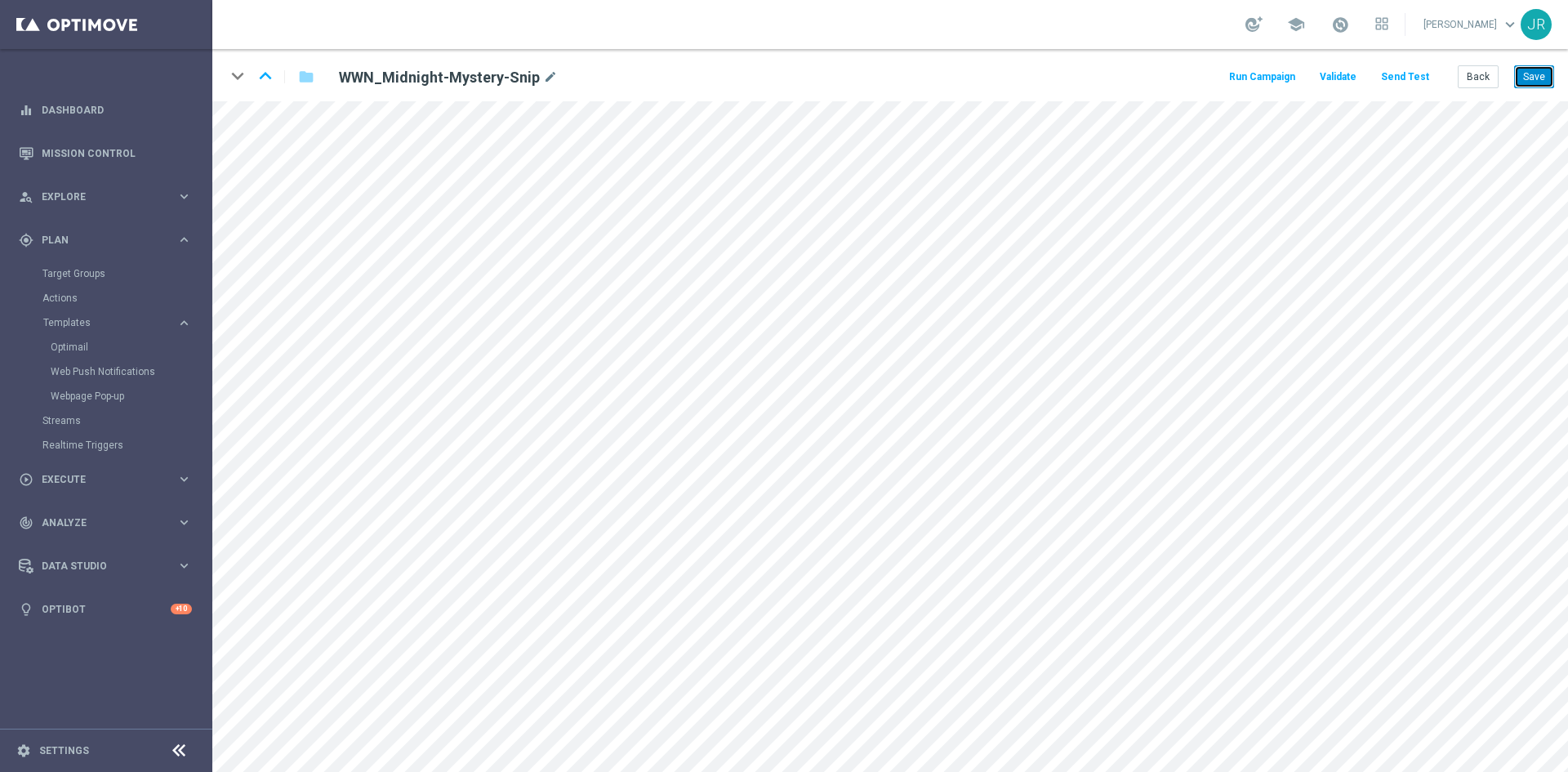
click at [1540, 69] on button "Save" at bounding box center [1534, 76] width 40 height 23
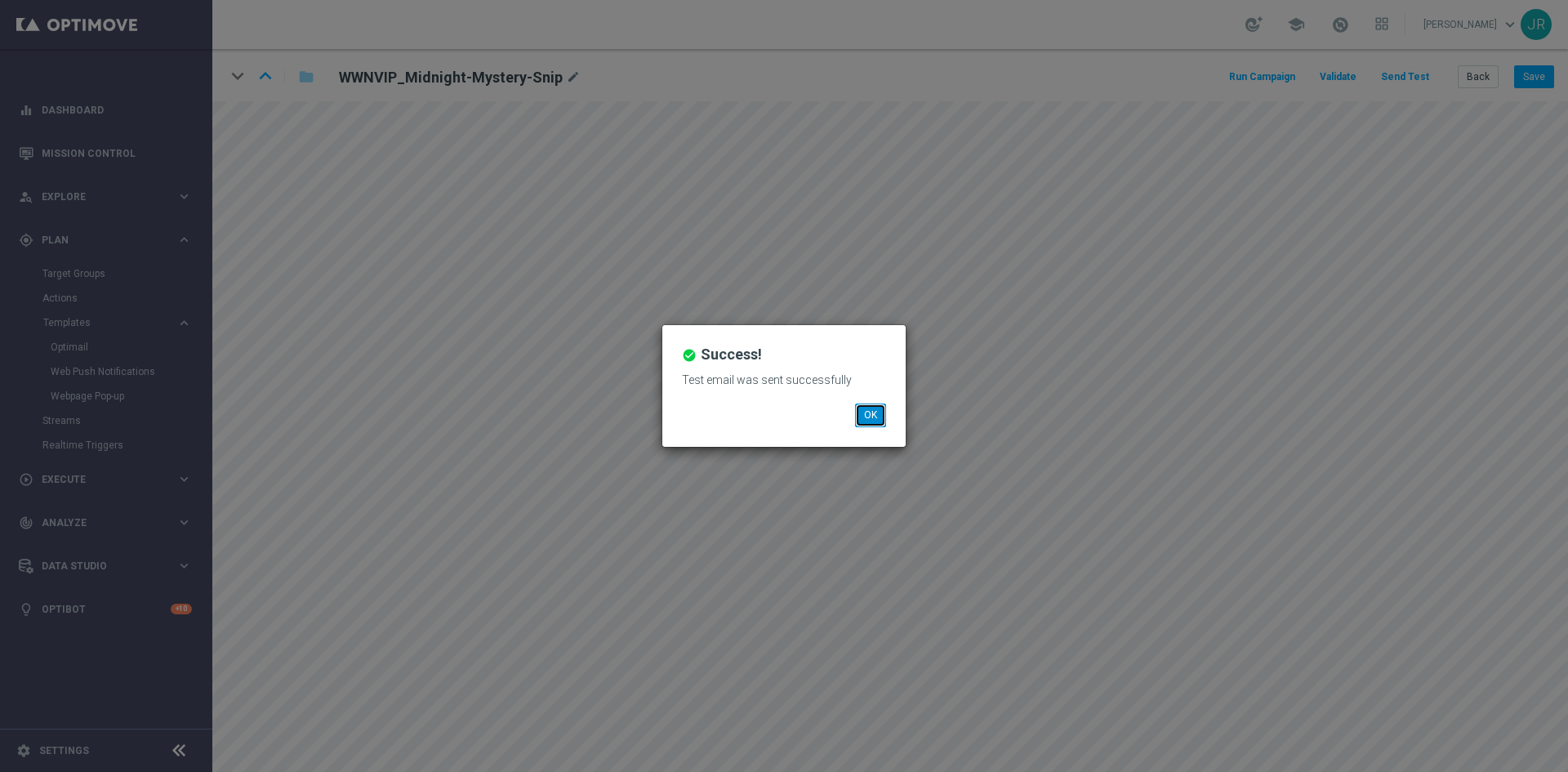
click at [873, 414] on button "OK" at bounding box center [870, 414] width 31 height 23
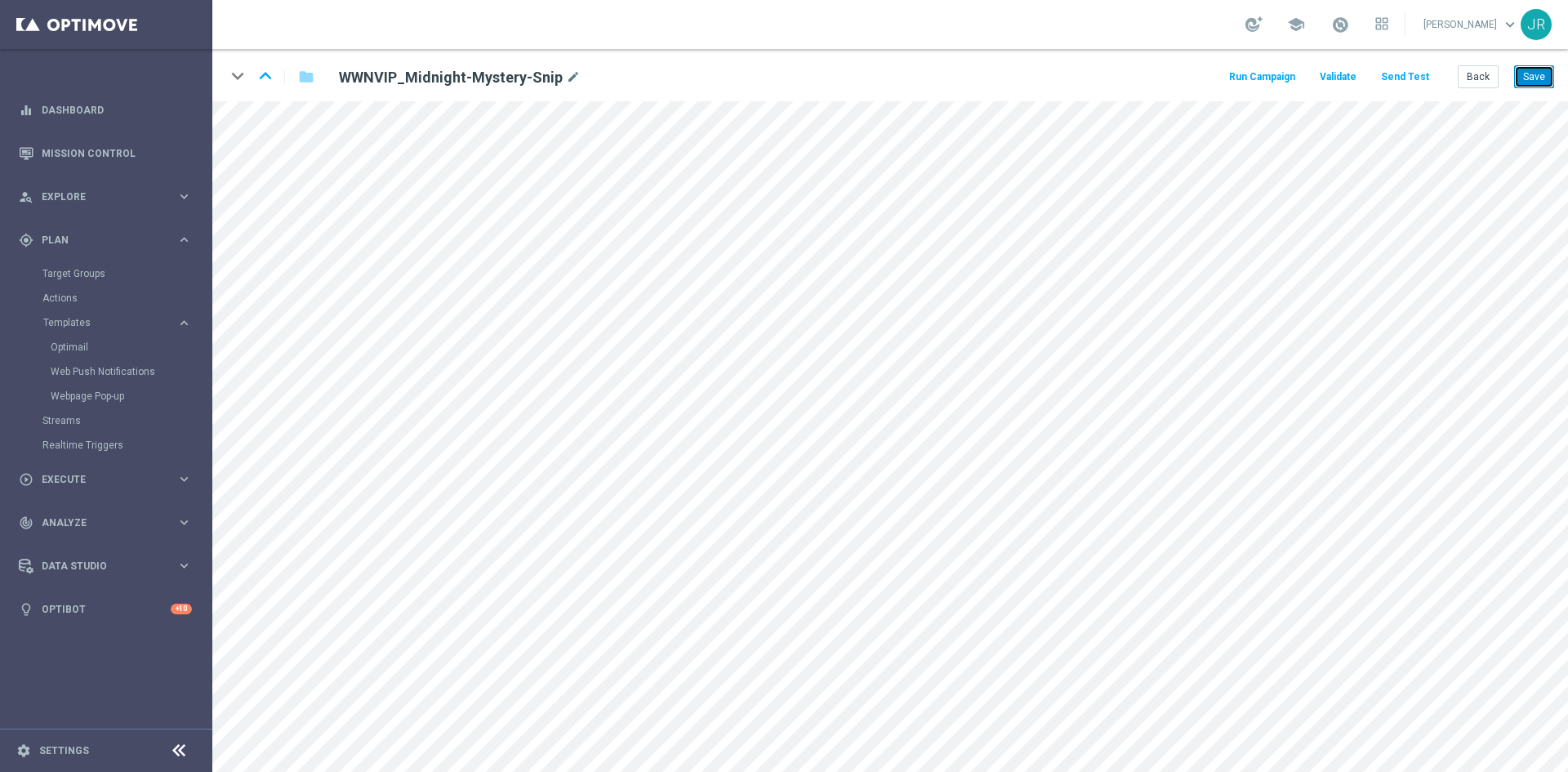
click at [1530, 83] on button "Save" at bounding box center [1534, 76] width 40 height 23
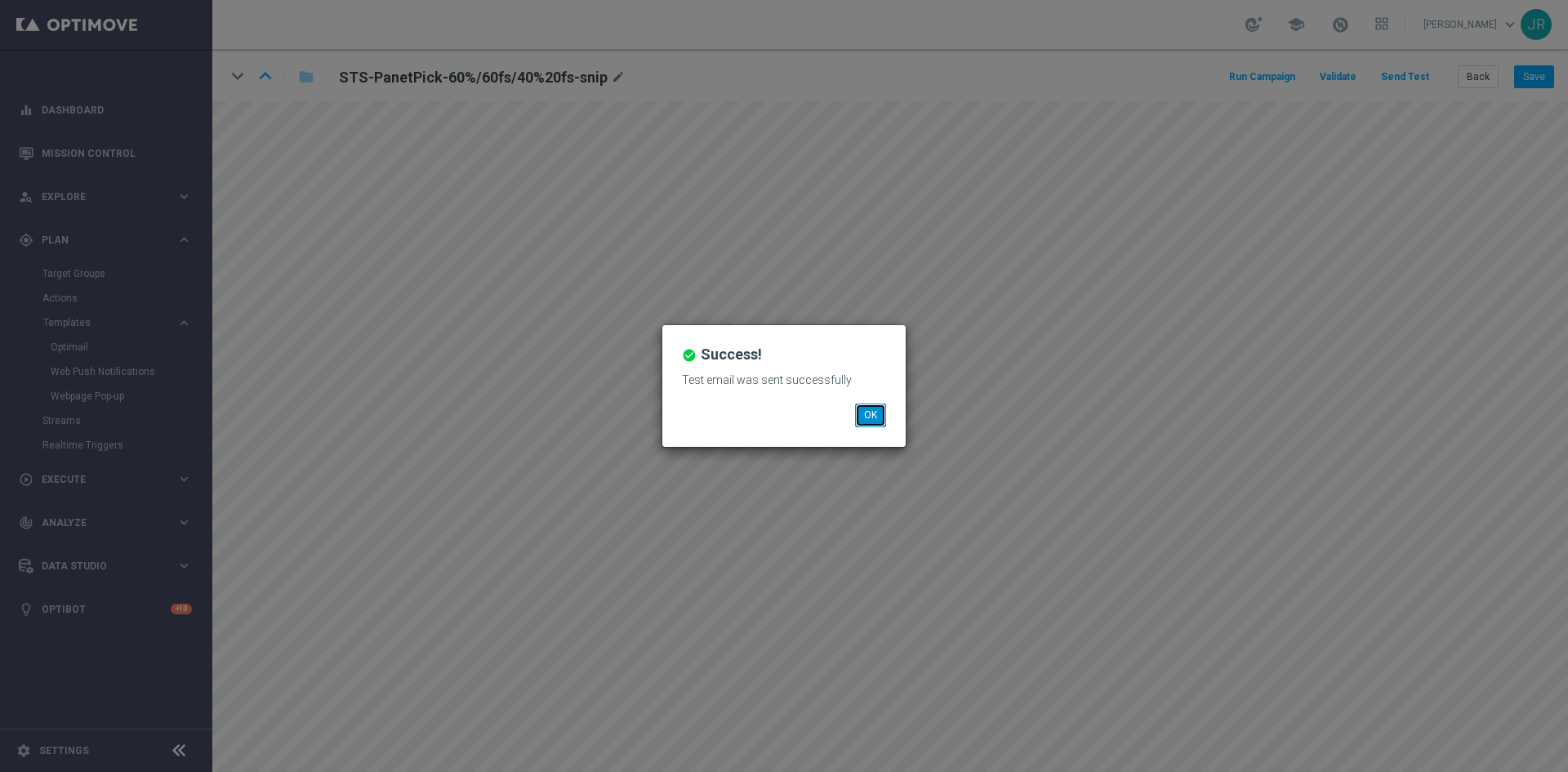
drag, startPoint x: 0, startPoint y: 0, endPoint x: 866, endPoint y: 423, distance: 963.8
click at [866, 424] on button "OK" at bounding box center [870, 414] width 31 height 23
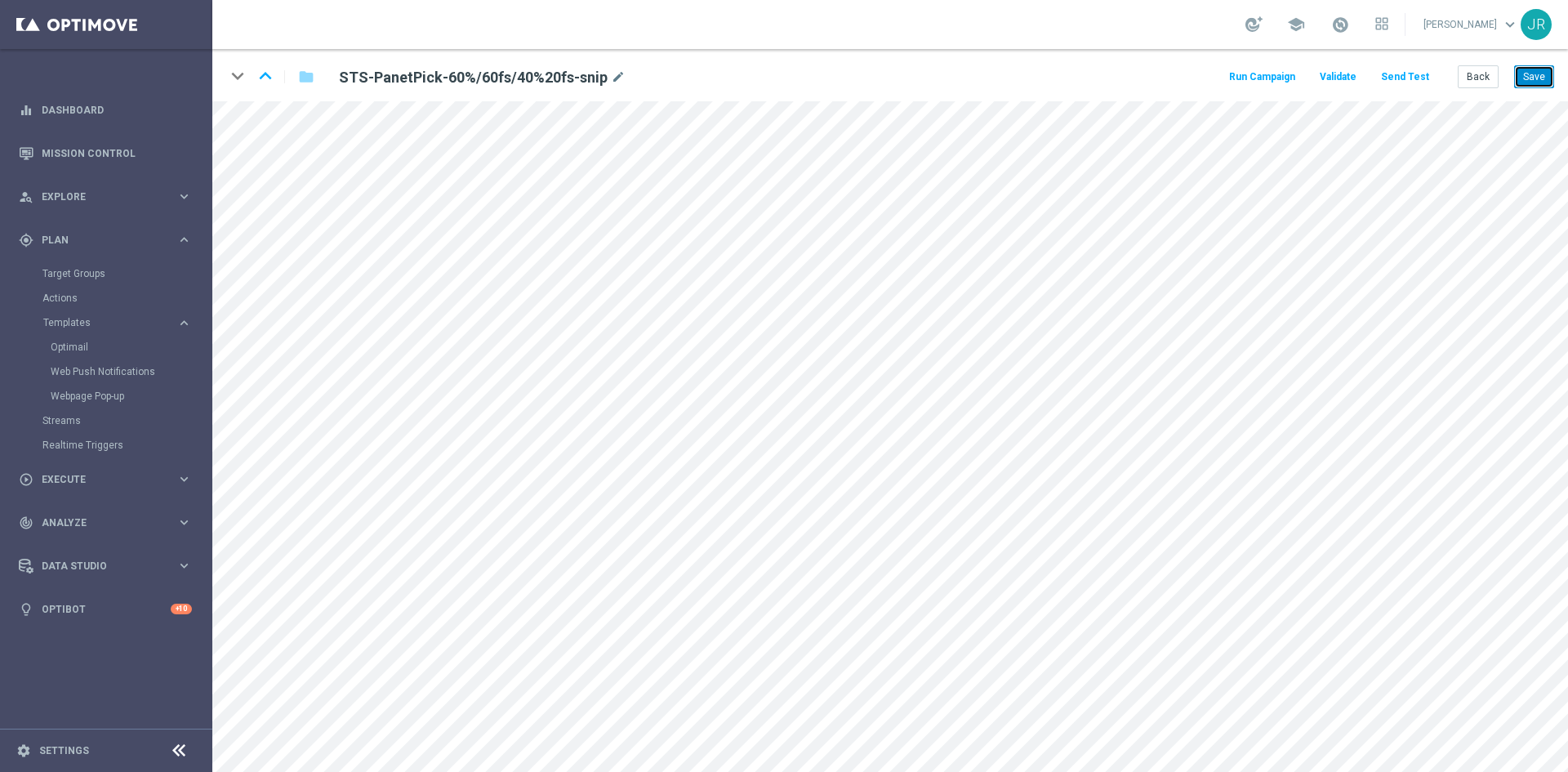
click at [1534, 76] on button "Save" at bounding box center [1534, 76] width 40 height 23
click at [1474, 80] on button "Back" at bounding box center [1478, 76] width 41 height 23
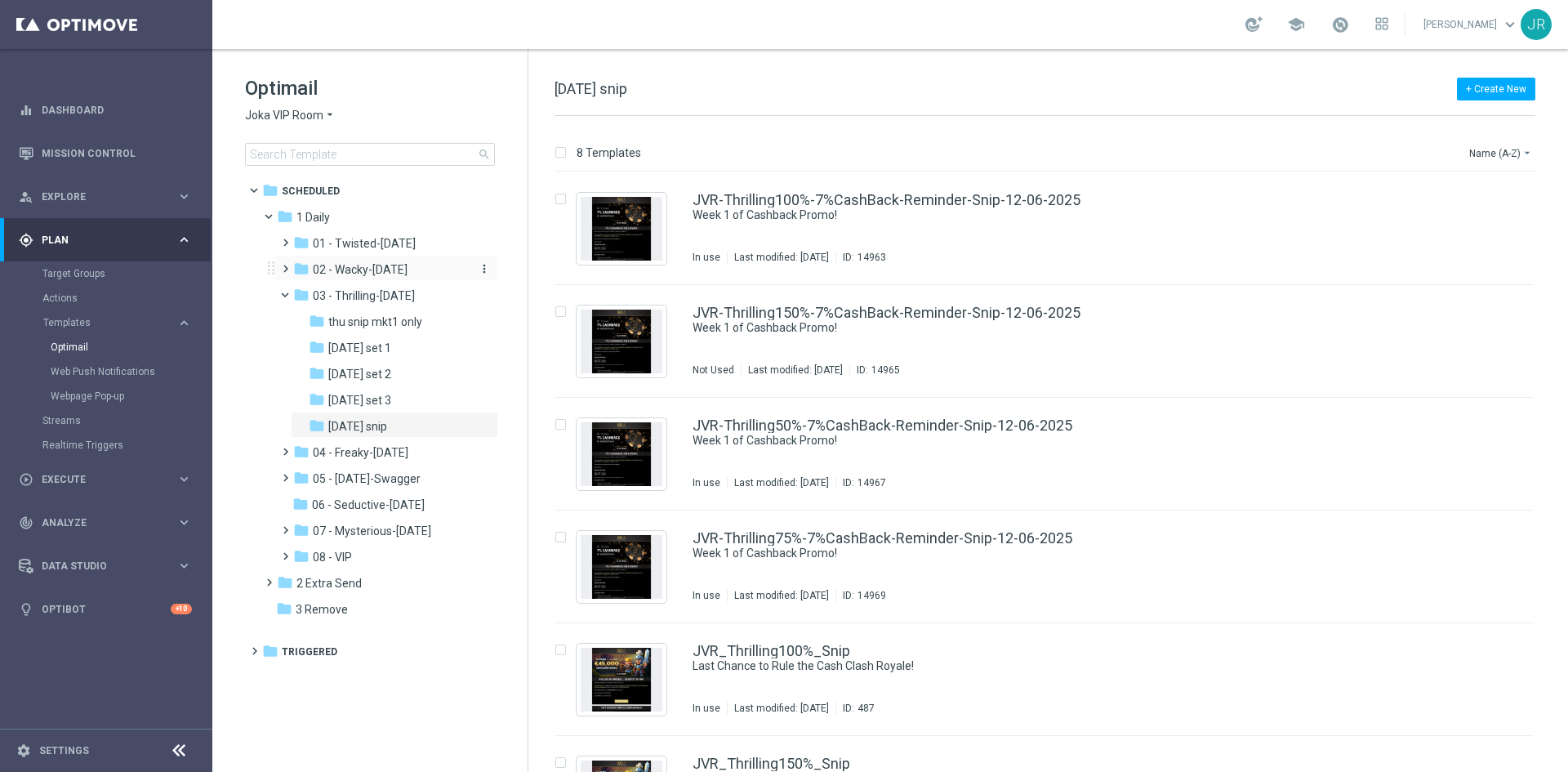
click at [355, 274] on span "02 - Wacky-Wednesday" at bounding box center [360, 269] width 94 height 15
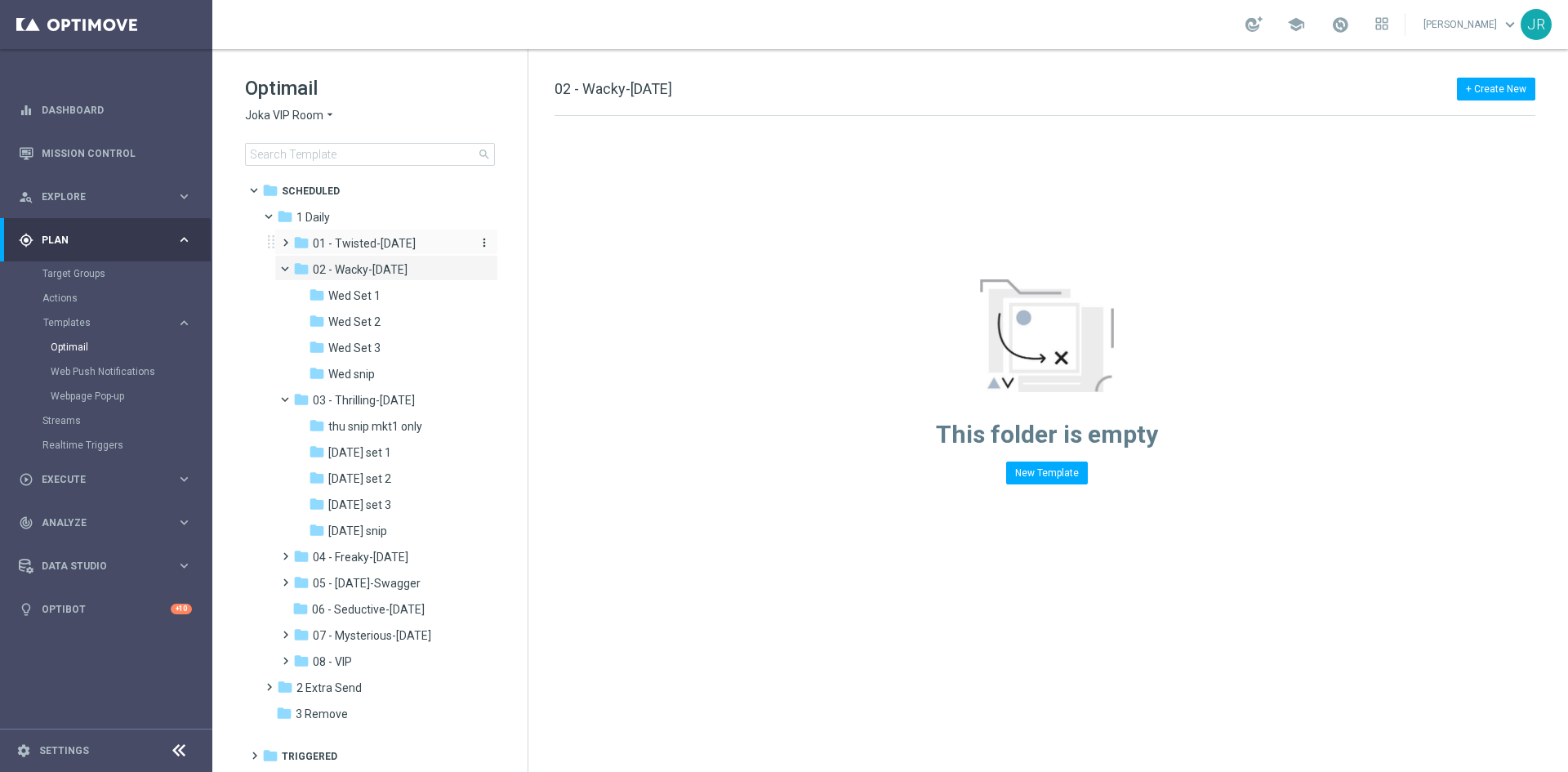
click at [335, 238] on span "01 - Twisted-Tuesday" at bounding box center [364, 243] width 103 height 15
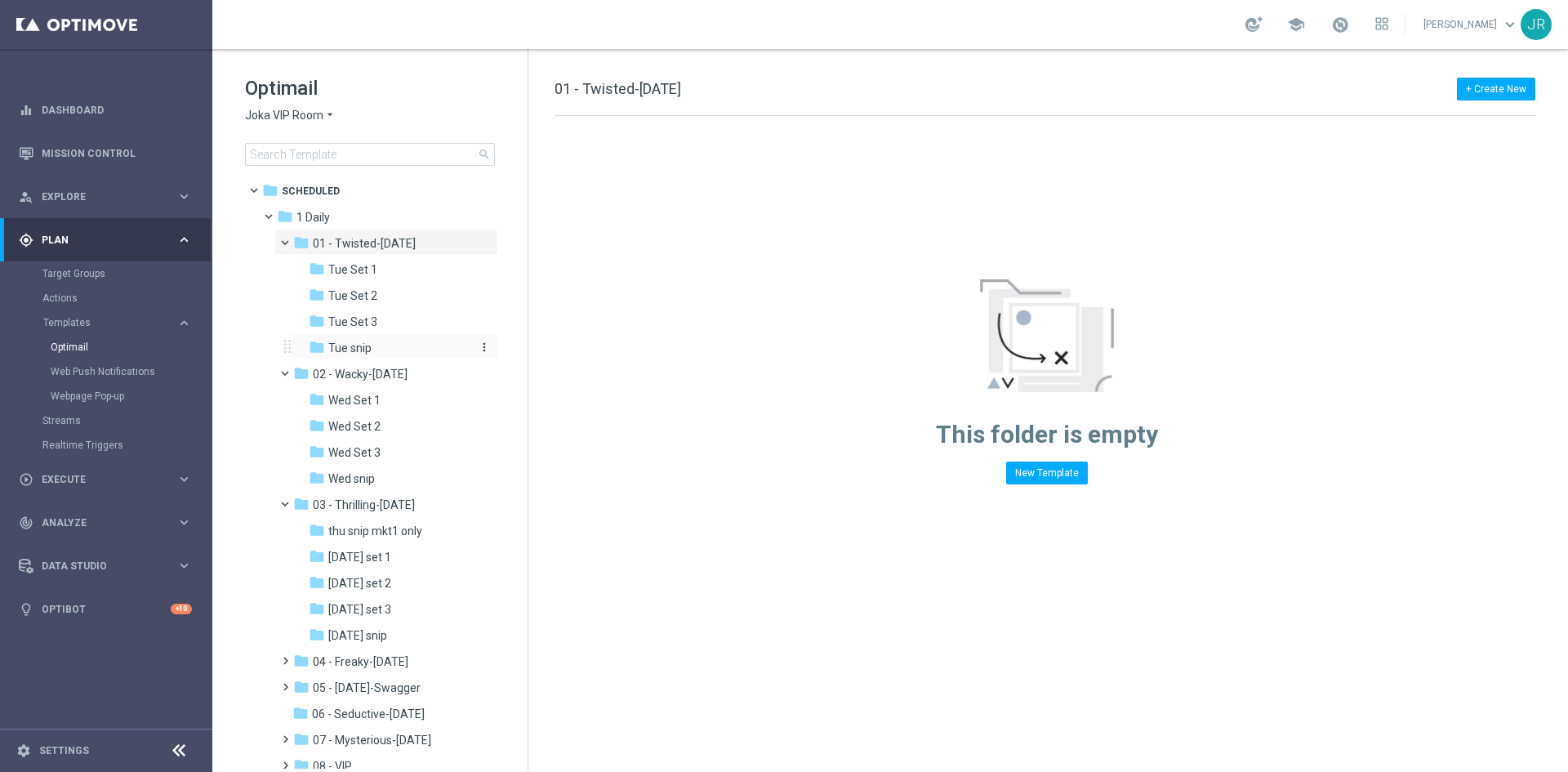
click at [336, 357] on div "folder Tue snip" at bounding box center [389, 348] width 161 height 18
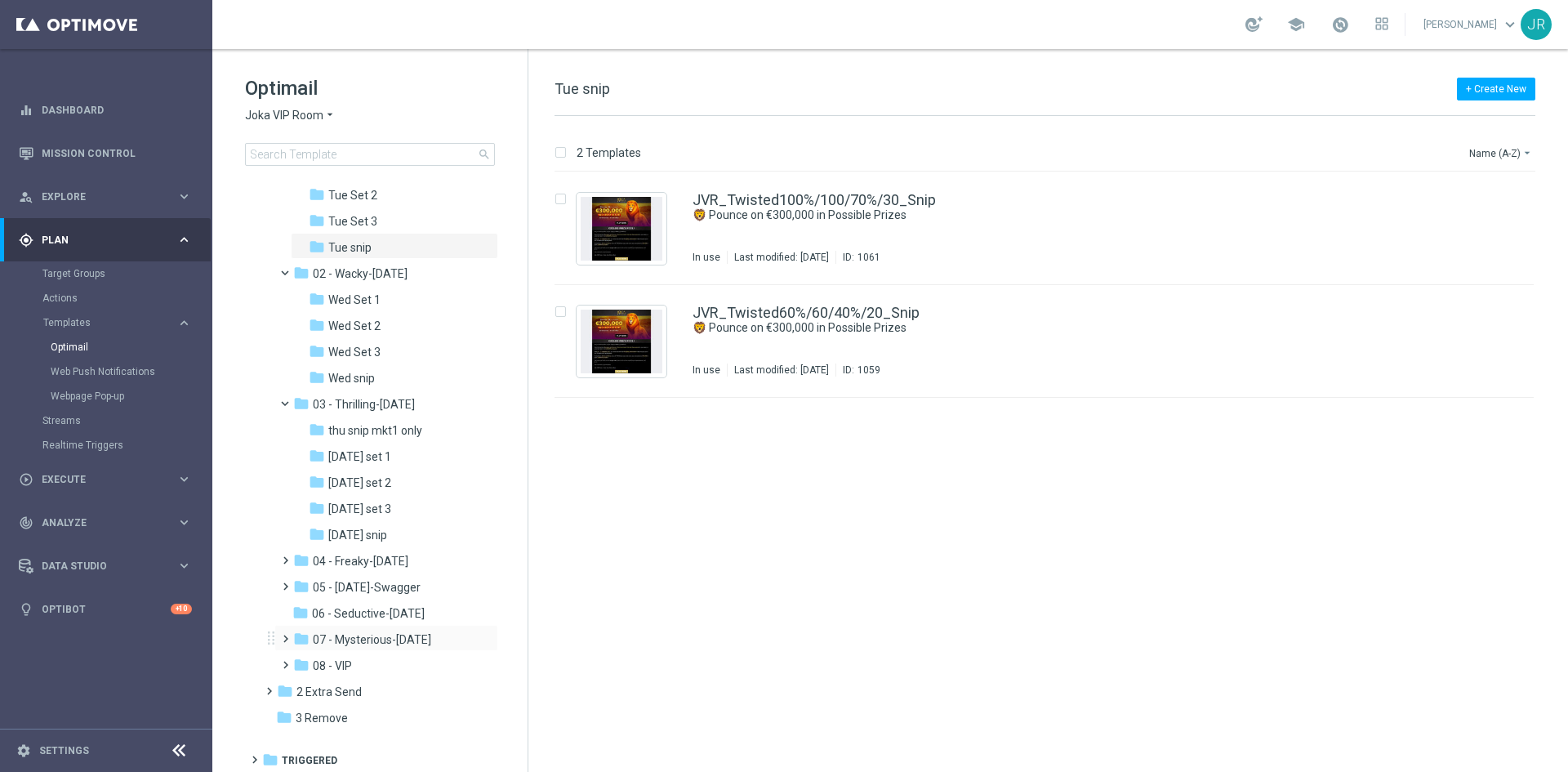
scroll to position [104, 0]
click at [366, 565] on div "folder 04 - Freaky-Friday" at bounding box center [381, 558] width 174 height 18
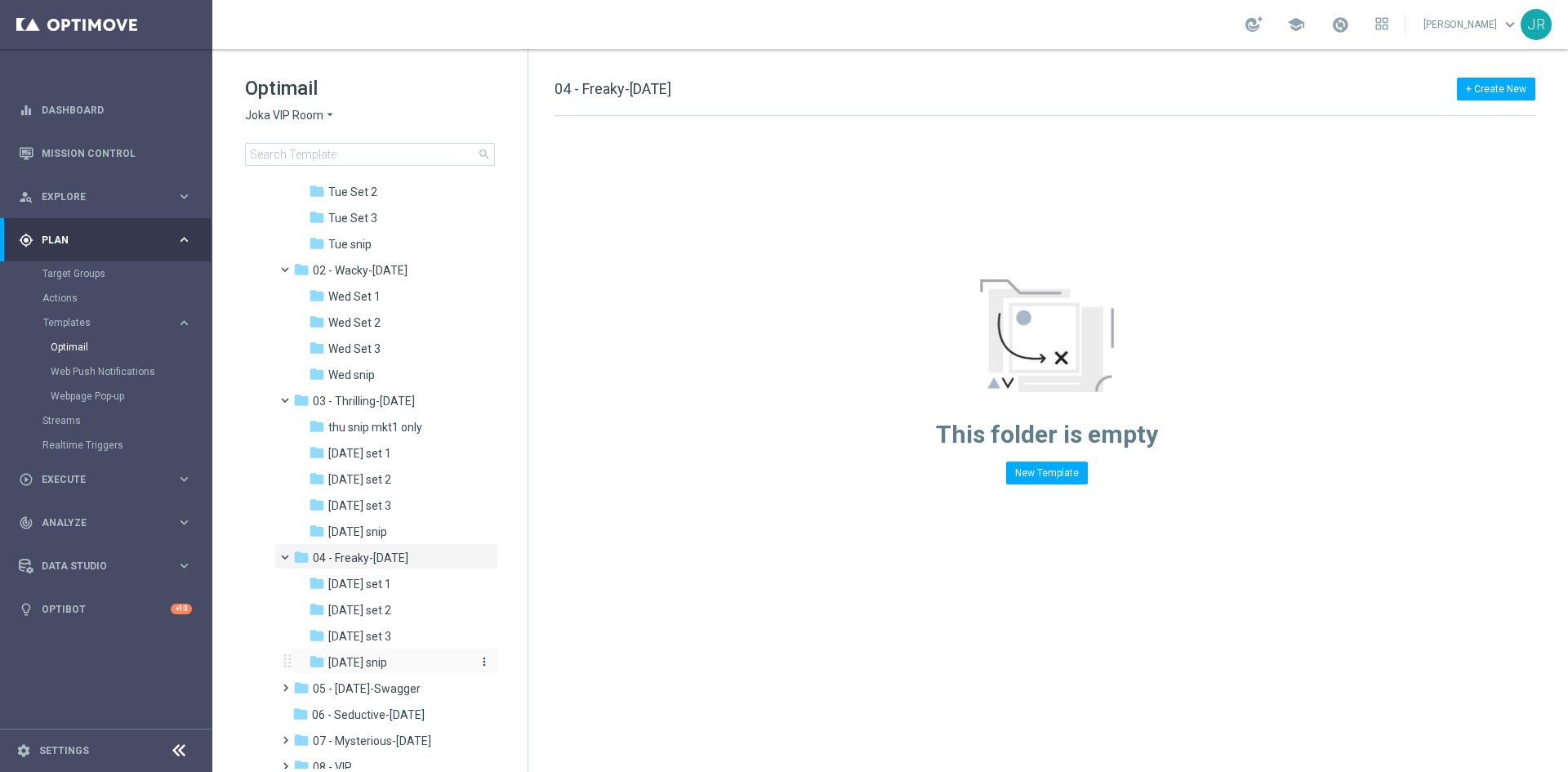
click at [353, 662] on span "Friday snip" at bounding box center [358, 662] width 59 height 15
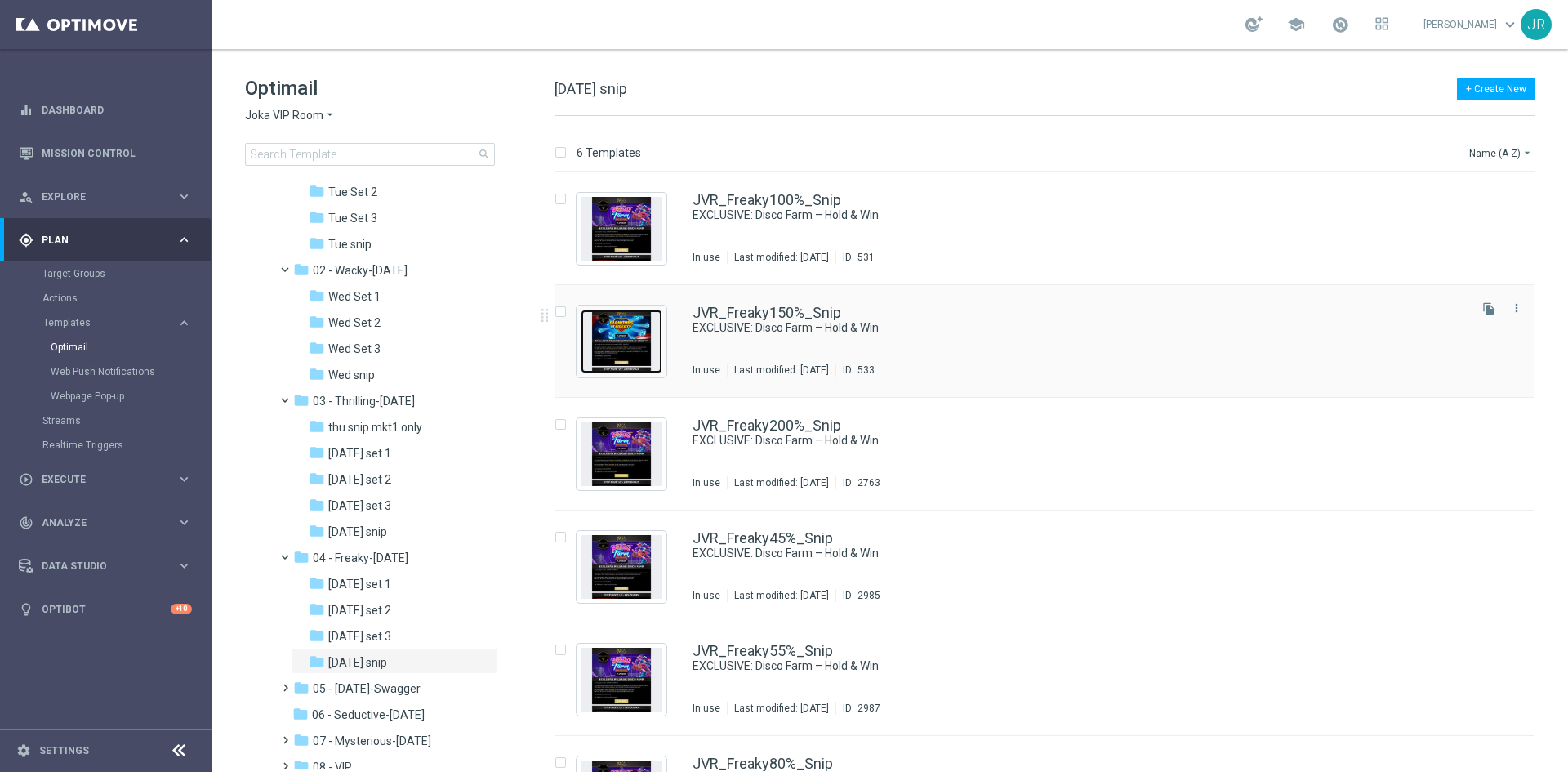
click at [596, 350] on img "Press SPACE to select this row." at bounding box center [621, 341] width 82 height 64
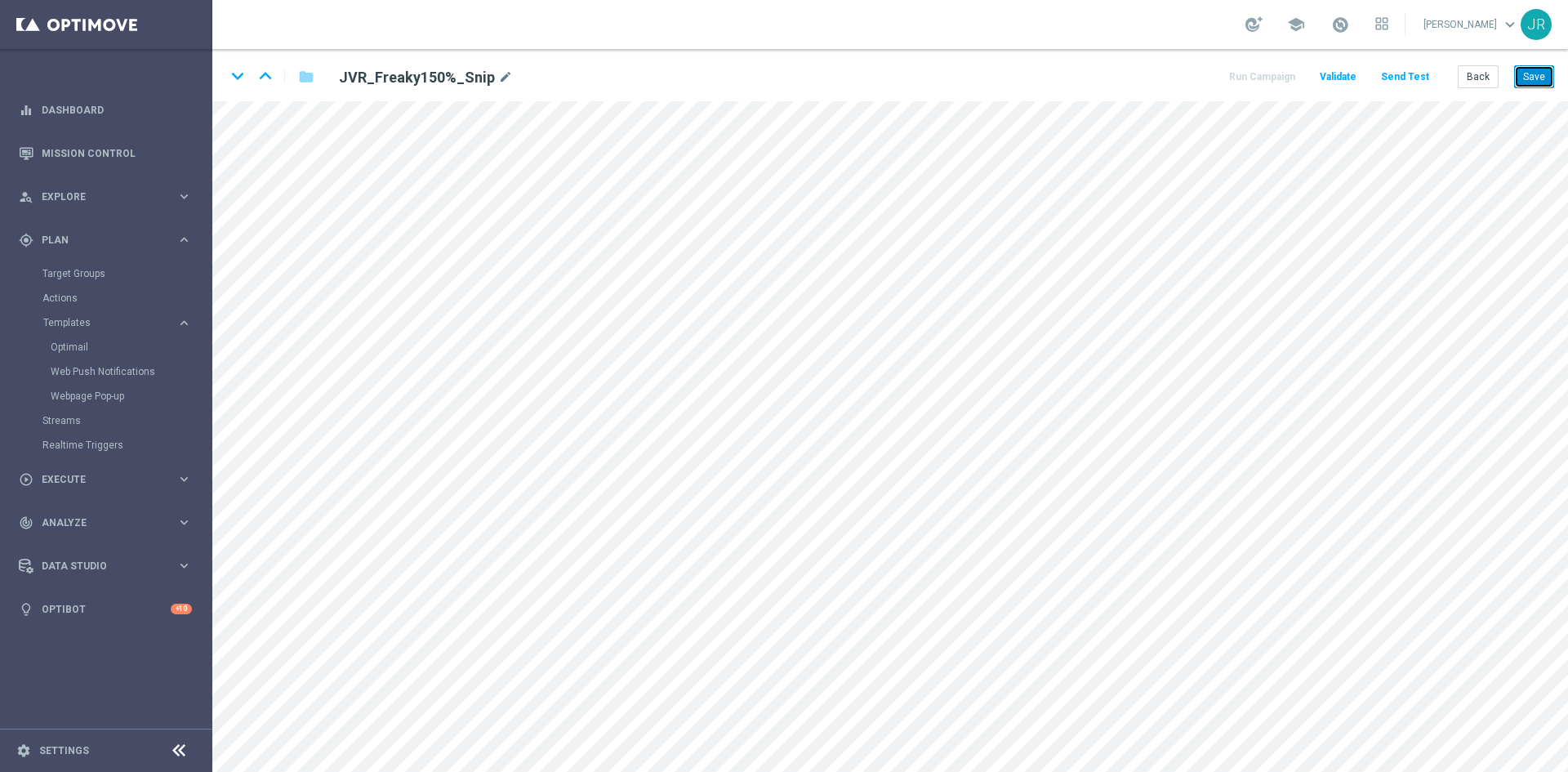
click at [1542, 77] on button "Save" at bounding box center [1534, 76] width 40 height 23
click at [1536, 74] on button "Save" at bounding box center [1534, 76] width 40 height 23
click at [1539, 81] on button "Save" at bounding box center [1534, 76] width 40 height 23
click at [1402, 79] on button "Send Test" at bounding box center [1404, 77] width 53 height 22
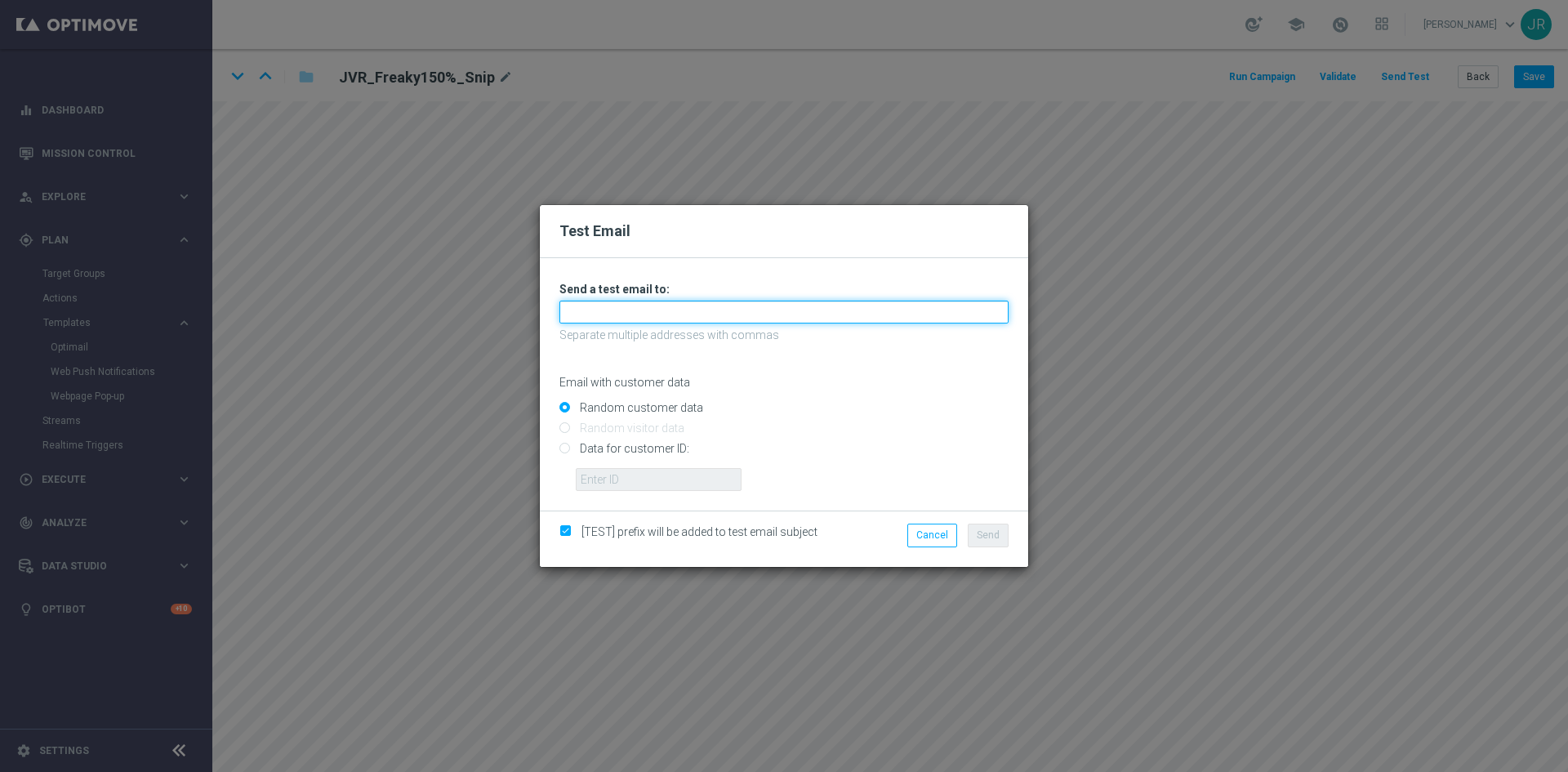
click at [679, 304] on input "text" at bounding box center [784, 311] width 449 height 23
type input "[EMAIL_ADDRESS][DOMAIN_NAME]"
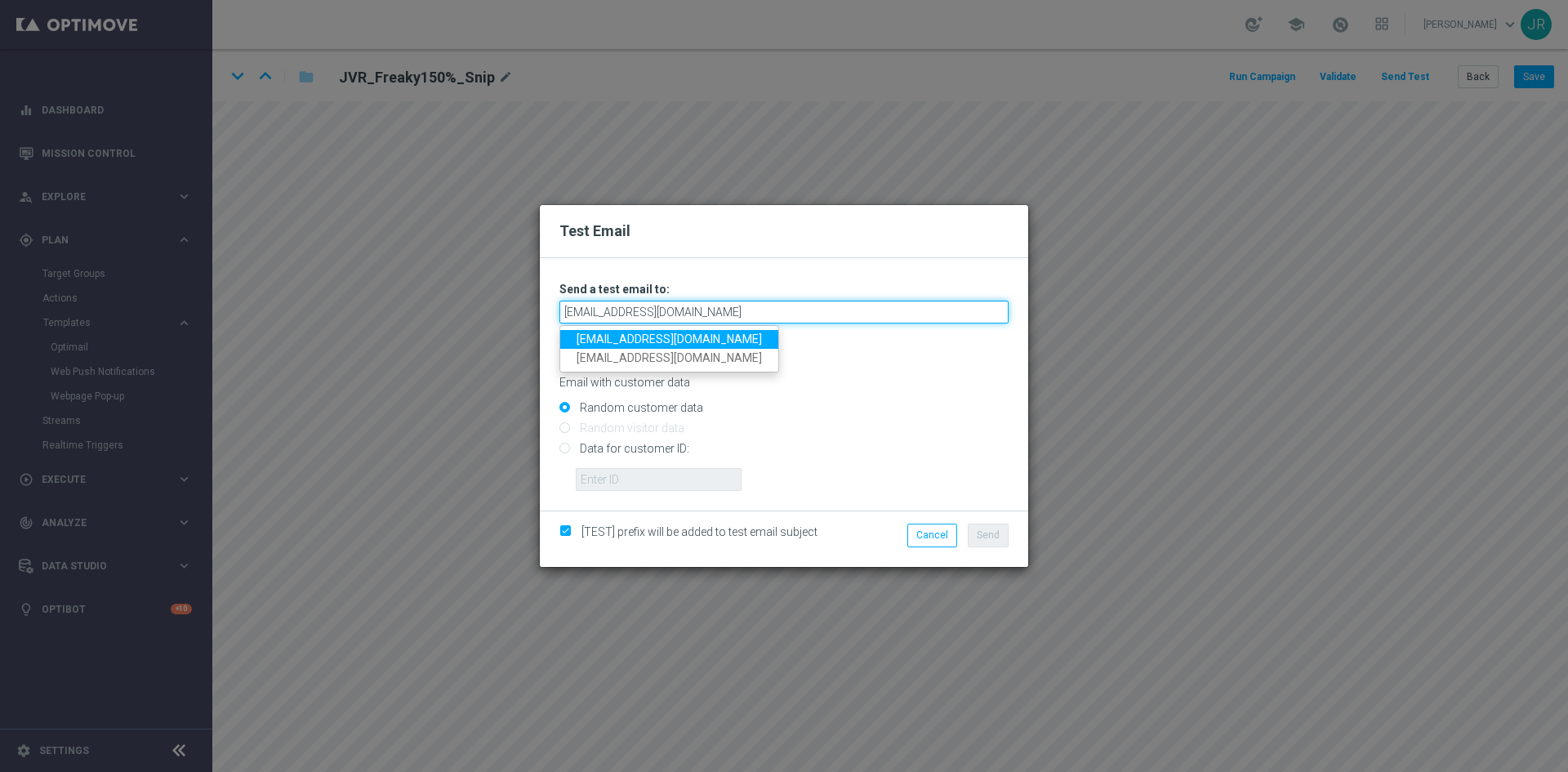
type input "[EMAIL_ADDRESS][DOMAIN_NAME]"
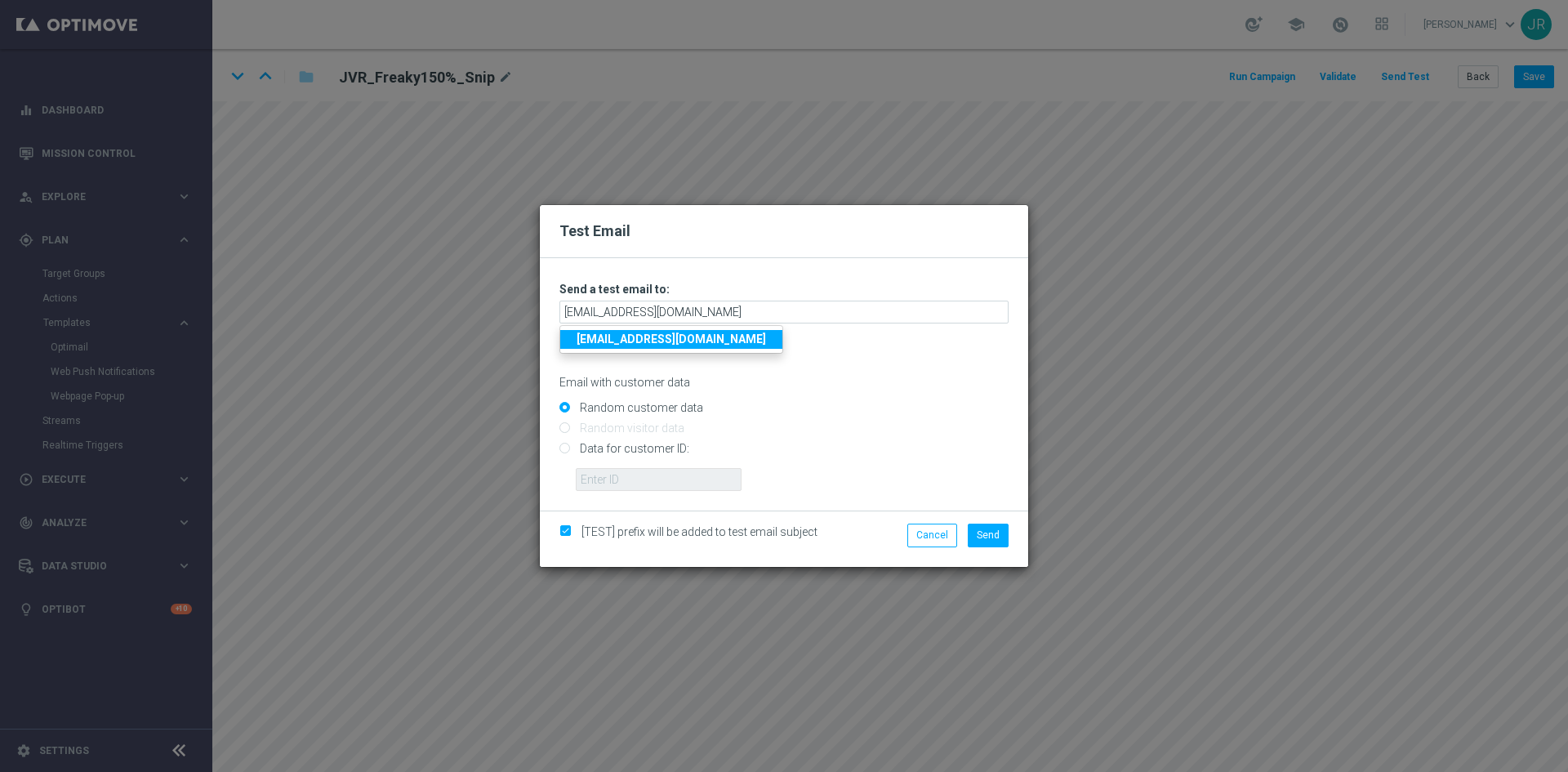
click at [654, 335] on strong "[EMAIL_ADDRESS][DOMAIN_NAME]" at bounding box center [671, 339] width 190 height 13
click at [983, 545] on button "Send" at bounding box center [988, 534] width 41 height 23
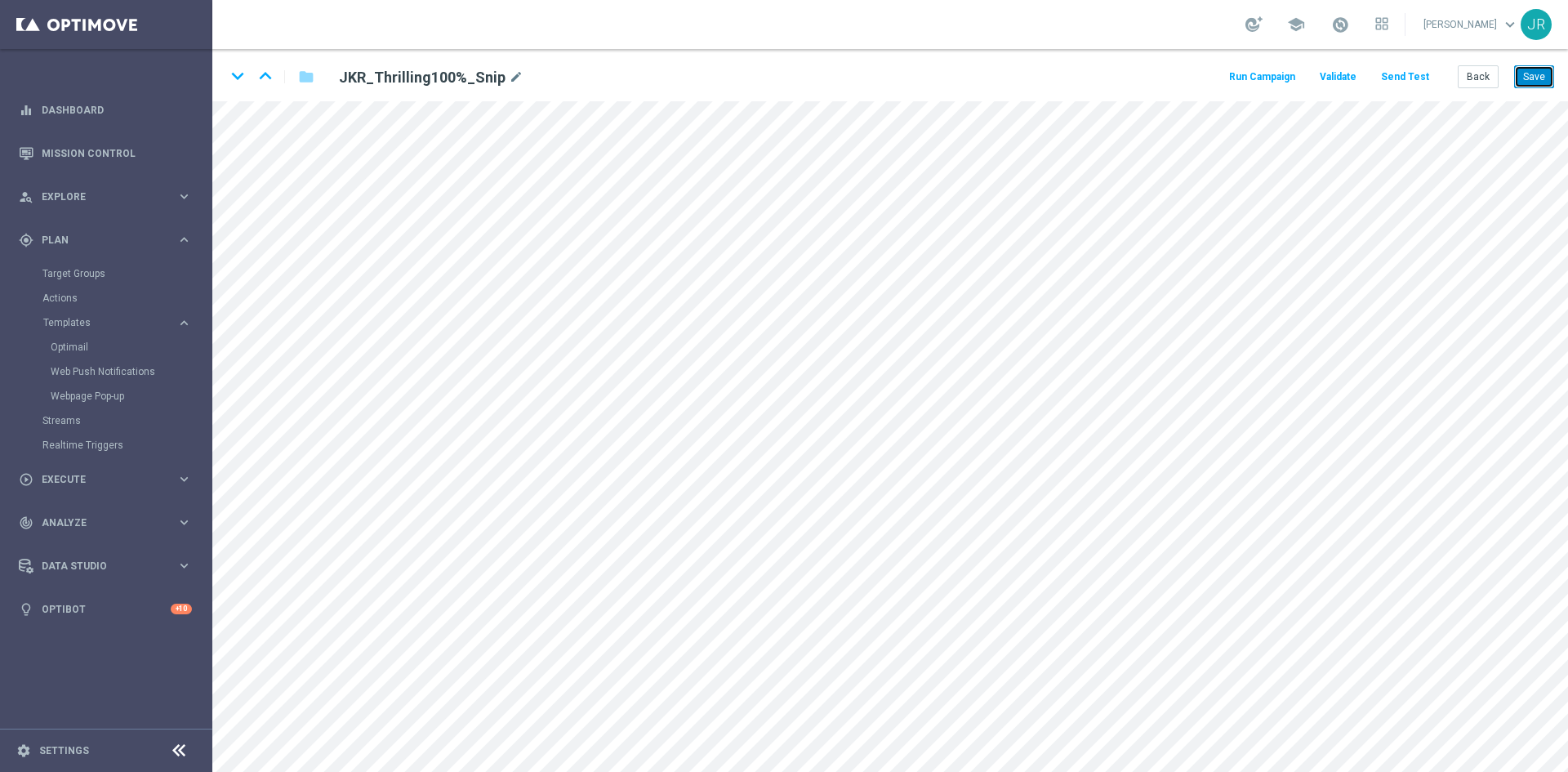
click at [1519, 78] on button "Save" at bounding box center [1534, 76] width 40 height 23
click at [1530, 77] on button "Save" at bounding box center [1534, 76] width 40 height 23
click at [1544, 79] on button "Save" at bounding box center [1534, 76] width 40 height 23
click at [1529, 74] on button "Save" at bounding box center [1534, 76] width 40 height 23
click at [1540, 72] on button "Save" at bounding box center [1534, 76] width 40 height 23
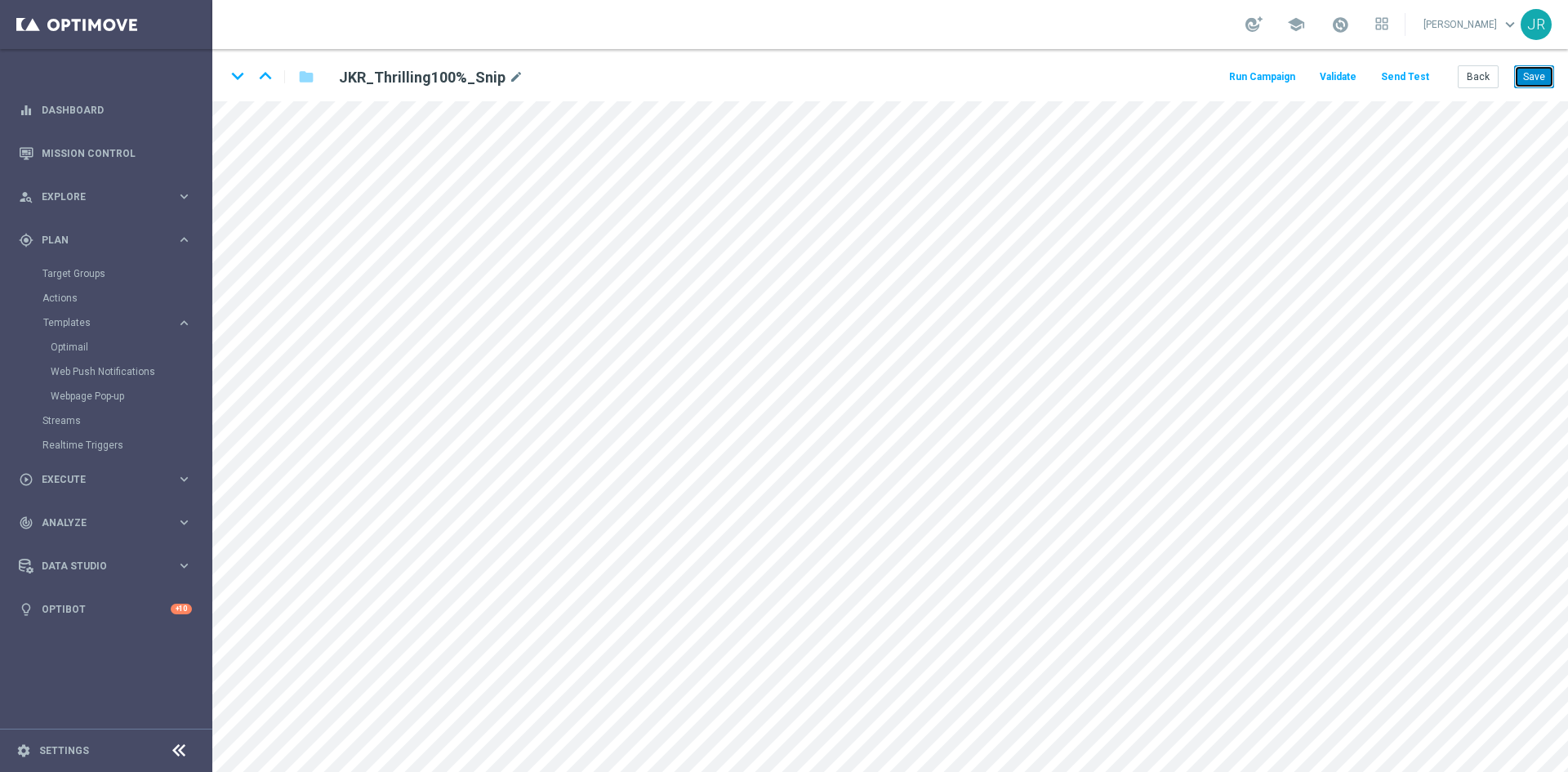
click at [1519, 82] on button "Save" at bounding box center [1534, 76] width 40 height 23
click at [1396, 78] on button "Send Test" at bounding box center [1404, 77] width 53 height 22
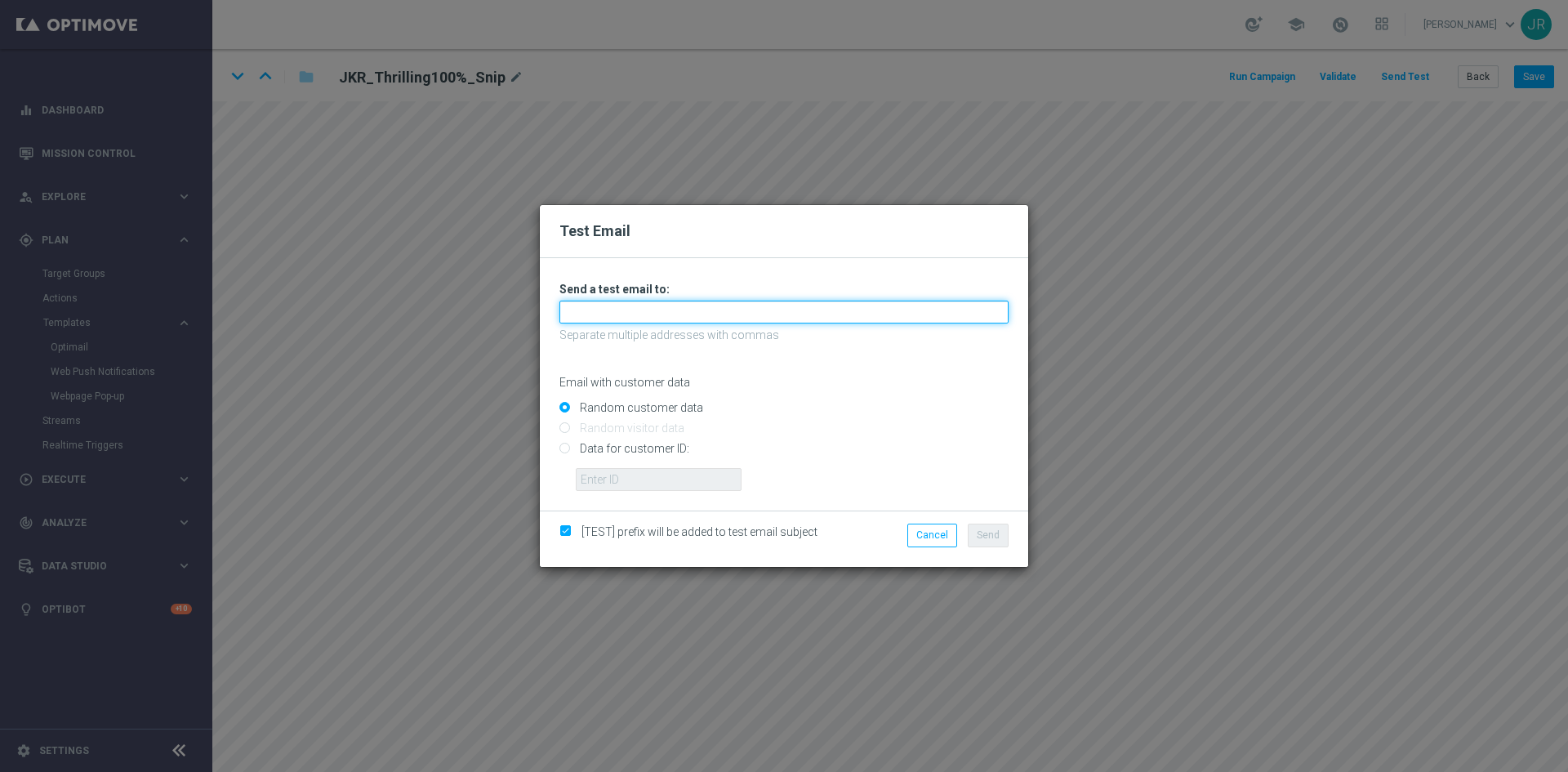
drag, startPoint x: 599, startPoint y: 303, endPoint x: 590, endPoint y: 316, distance: 15.8
click at [599, 303] on input "text" at bounding box center [784, 311] width 449 height 23
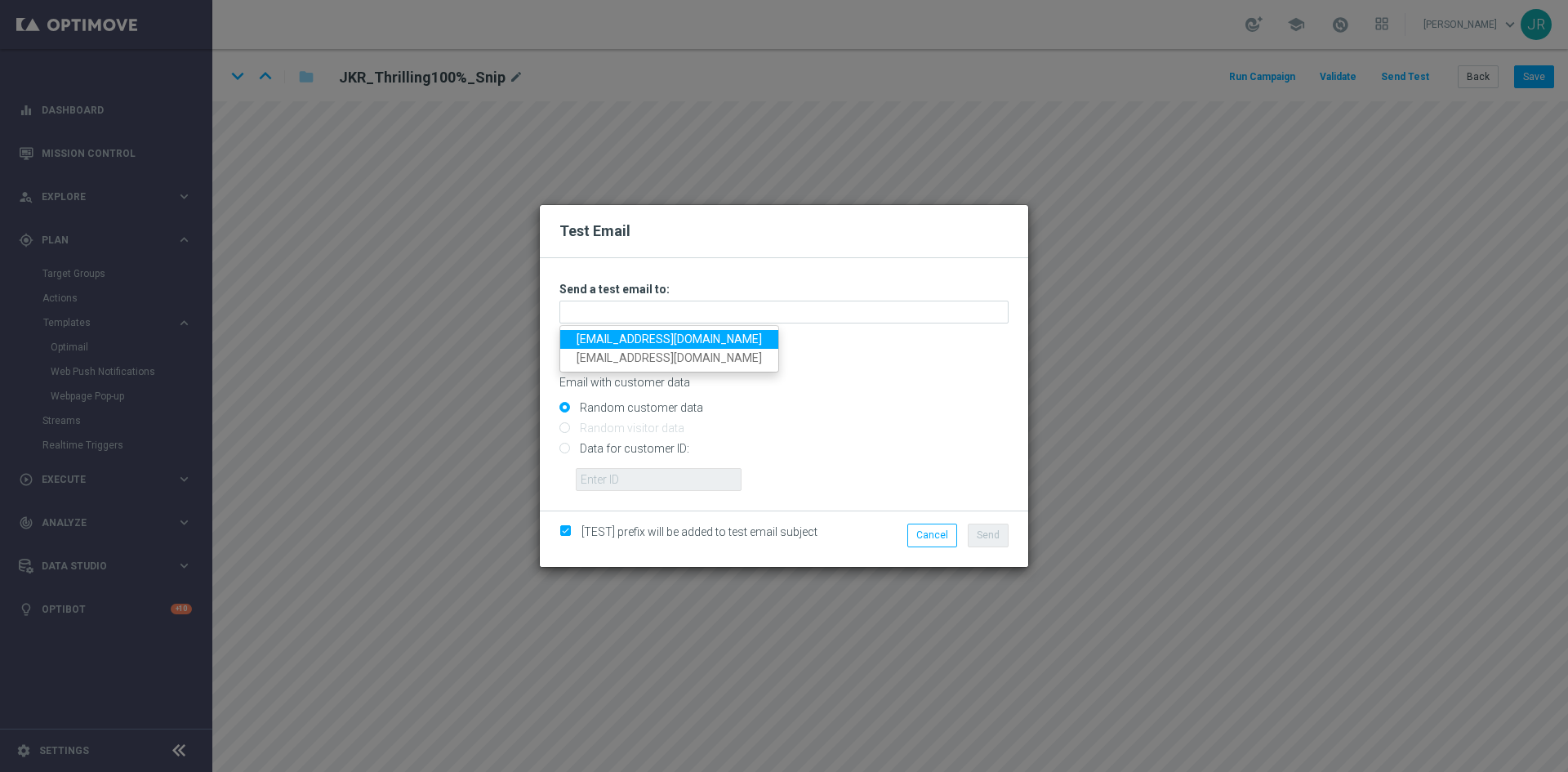
click at [578, 337] on link "[EMAIL_ADDRESS][DOMAIN_NAME]" at bounding box center [669, 339] width 218 height 18
type input "[EMAIL_ADDRESS][DOMAIN_NAME]"
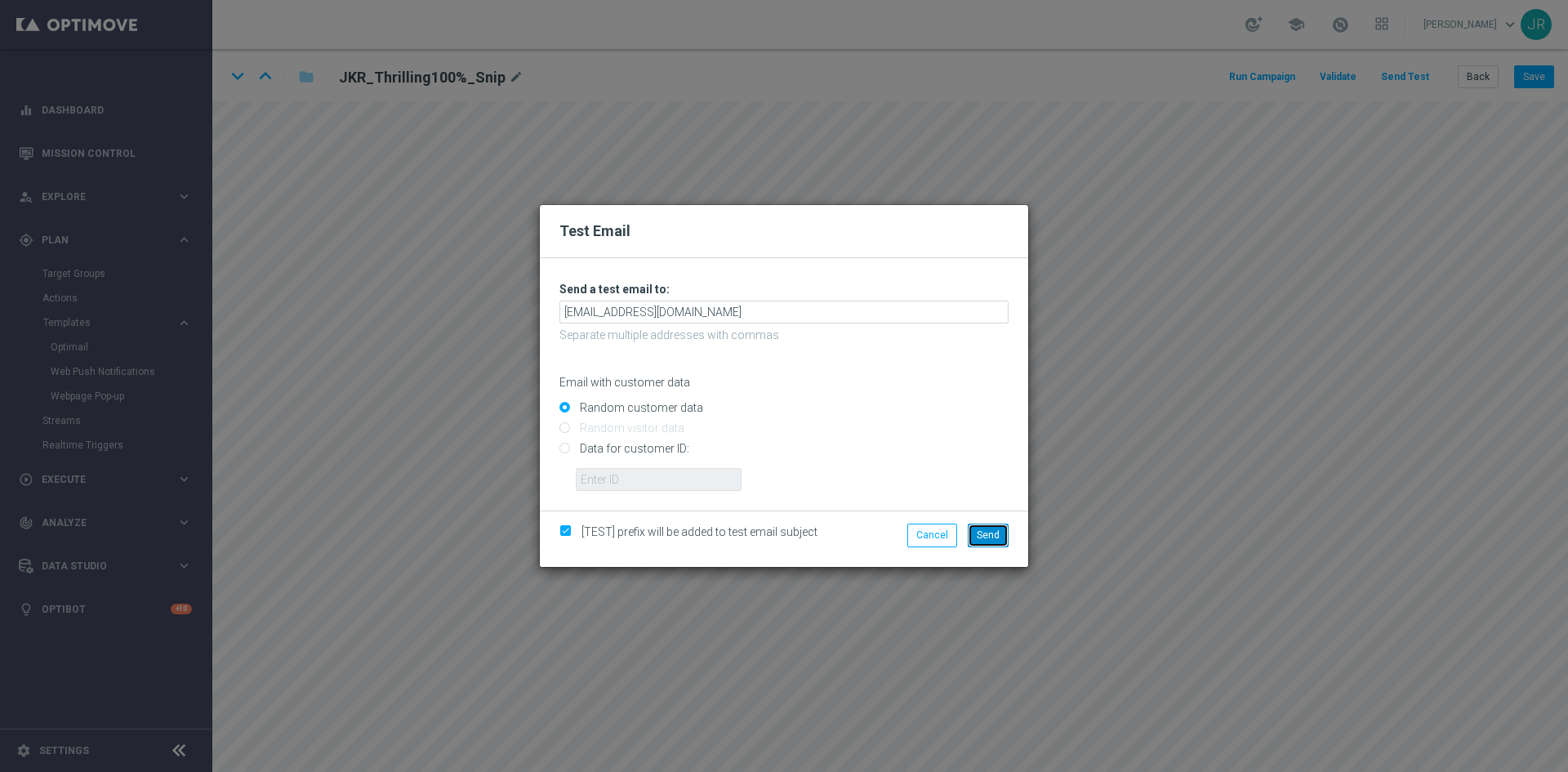
click at [989, 529] on span "Send" at bounding box center [988, 535] width 23 height 12
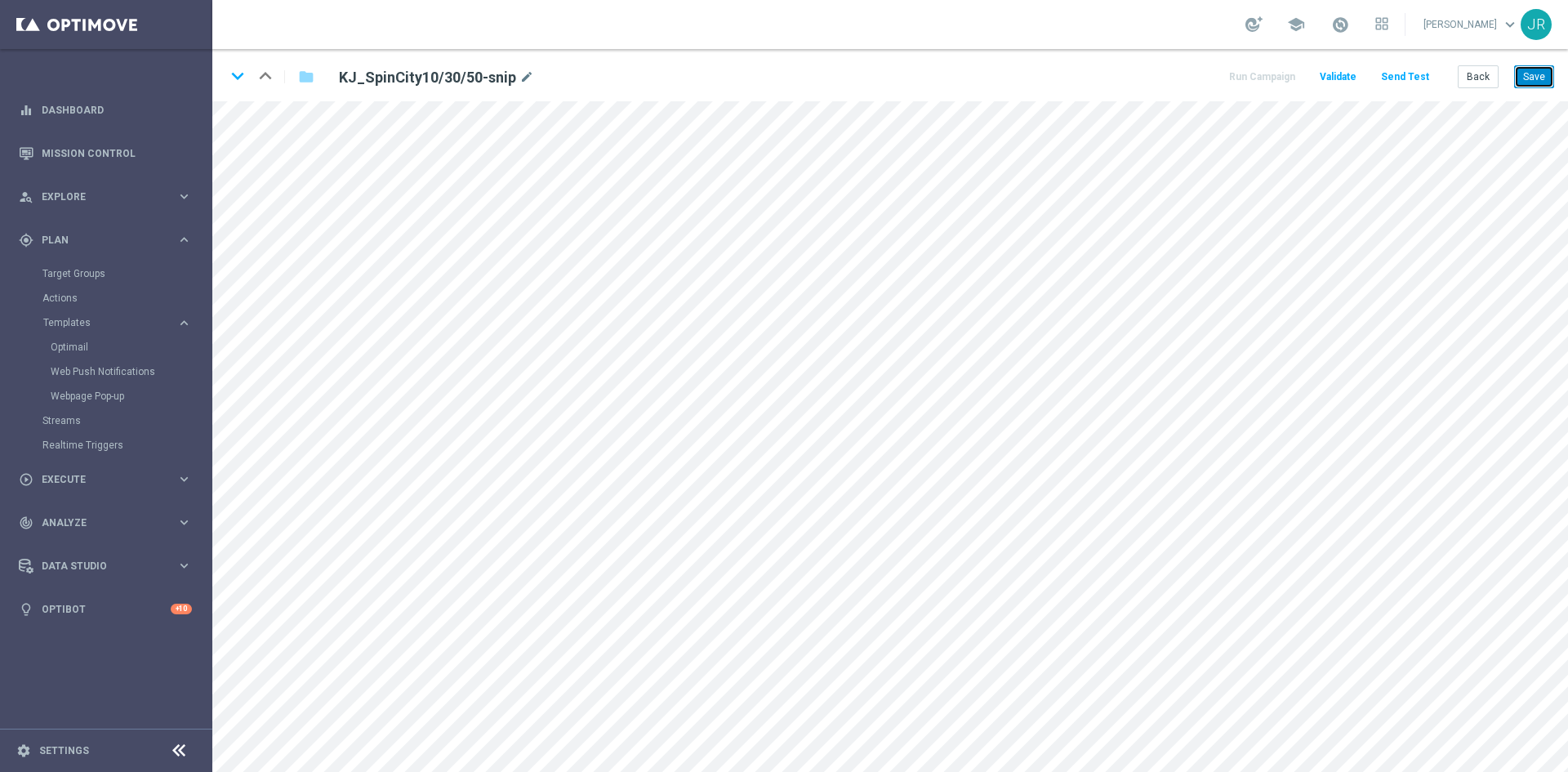
drag, startPoint x: 1539, startPoint y: 74, endPoint x: 1541, endPoint y: 94, distance: 20.1
click at [1539, 77] on button "Save" at bounding box center [1534, 76] width 40 height 23
click at [1531, 66] on button "Save" at bounding box center [1534, 76] width 40 height 23
click at [1407, 76] on button "Send Test" at bounding box center [1404, 77] width 53 height 22
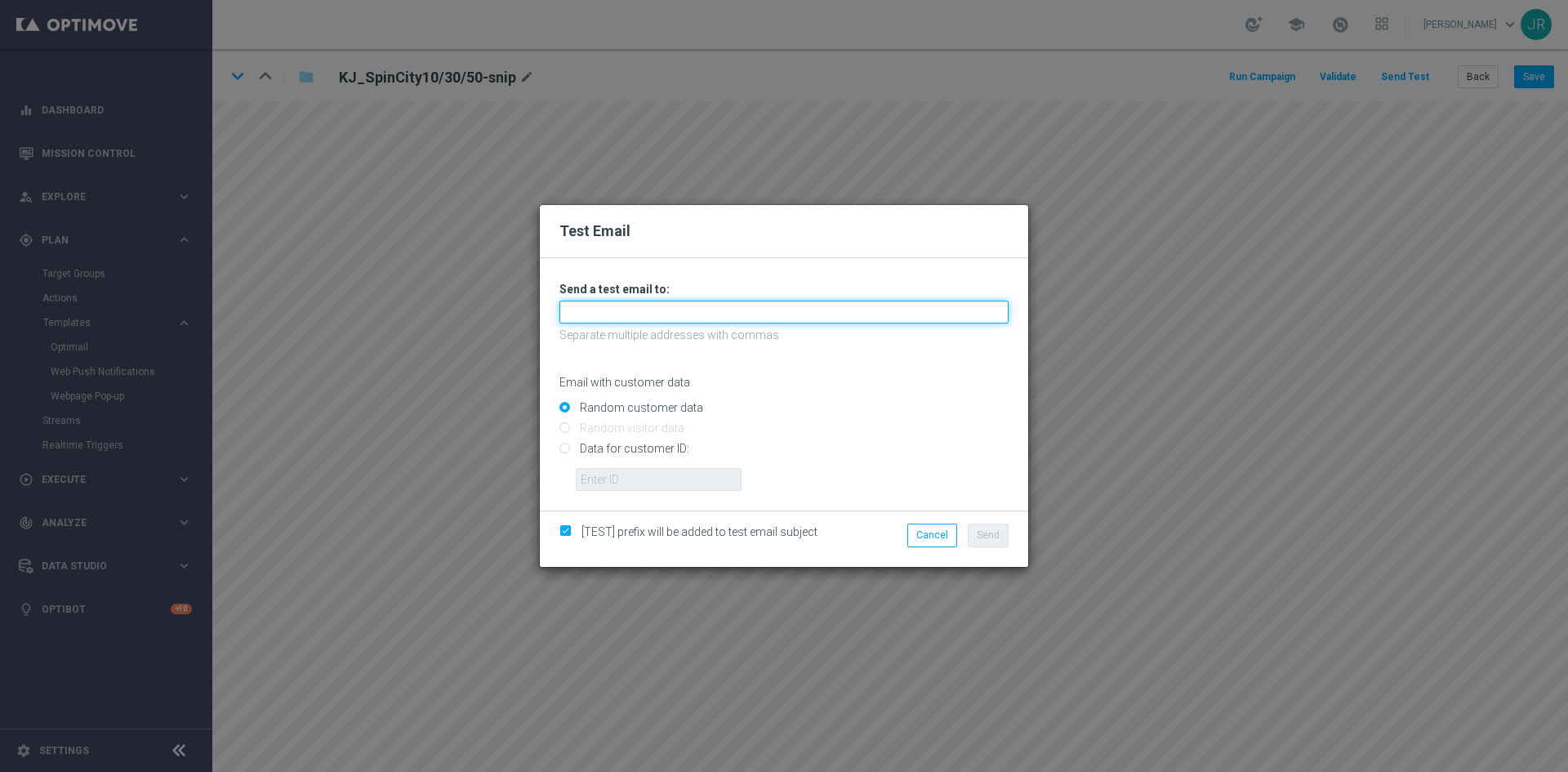
click at [626, 318] on input "text" at bounding box center [784, 311] width 449 height 23
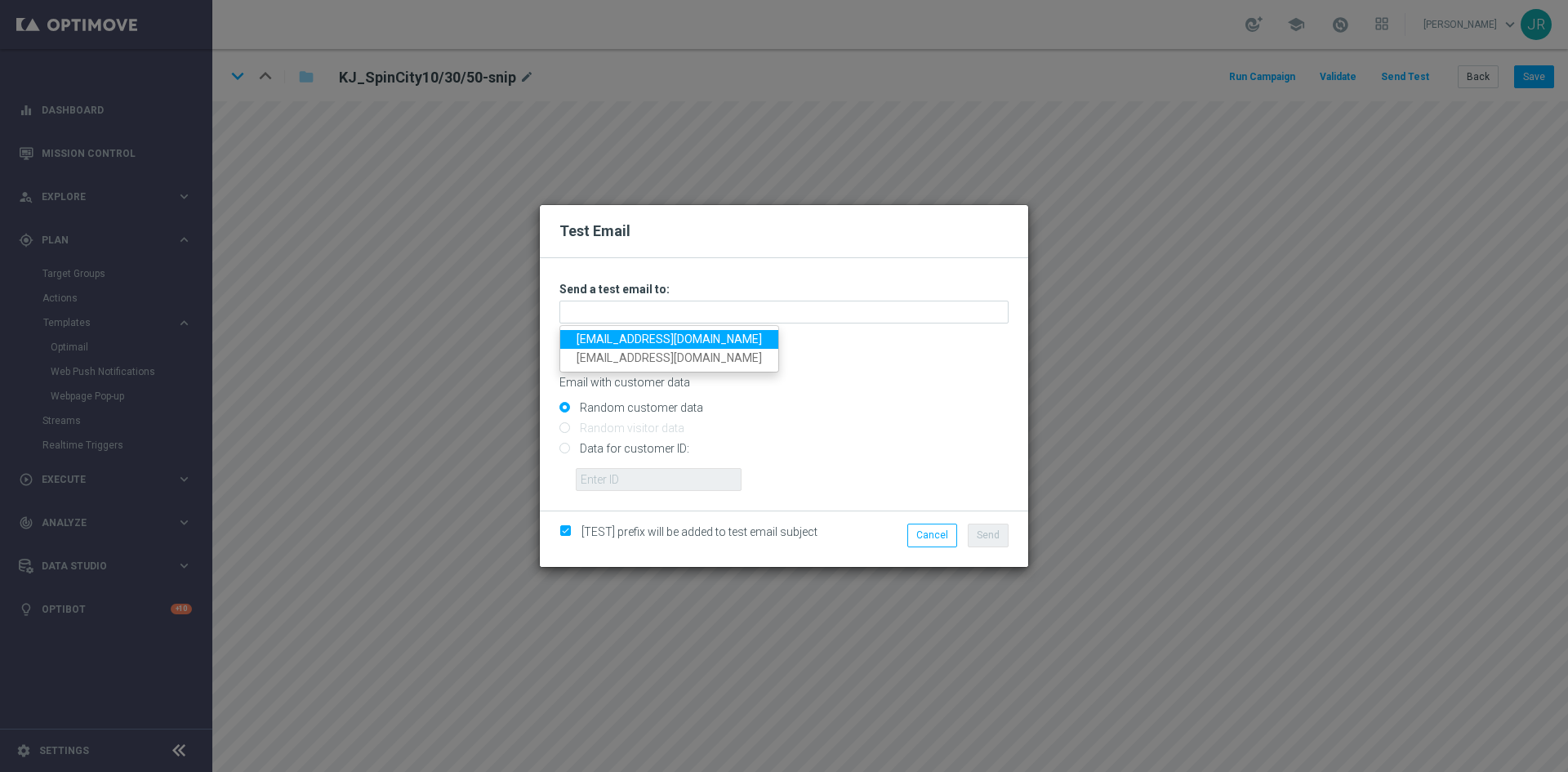
drag, startPoint x: 590, startPoint y: 339, endPoint x: 626, endPoint y: 345, distance: 36.5
click at [590, 339] on link "[EMAIL_ADDRESS][DOMAIN_NAME]" at bounding box center [669, 339] width 218 height 18
type input "[EMAIL_ADDRESS][DOMAIN_NAME]"
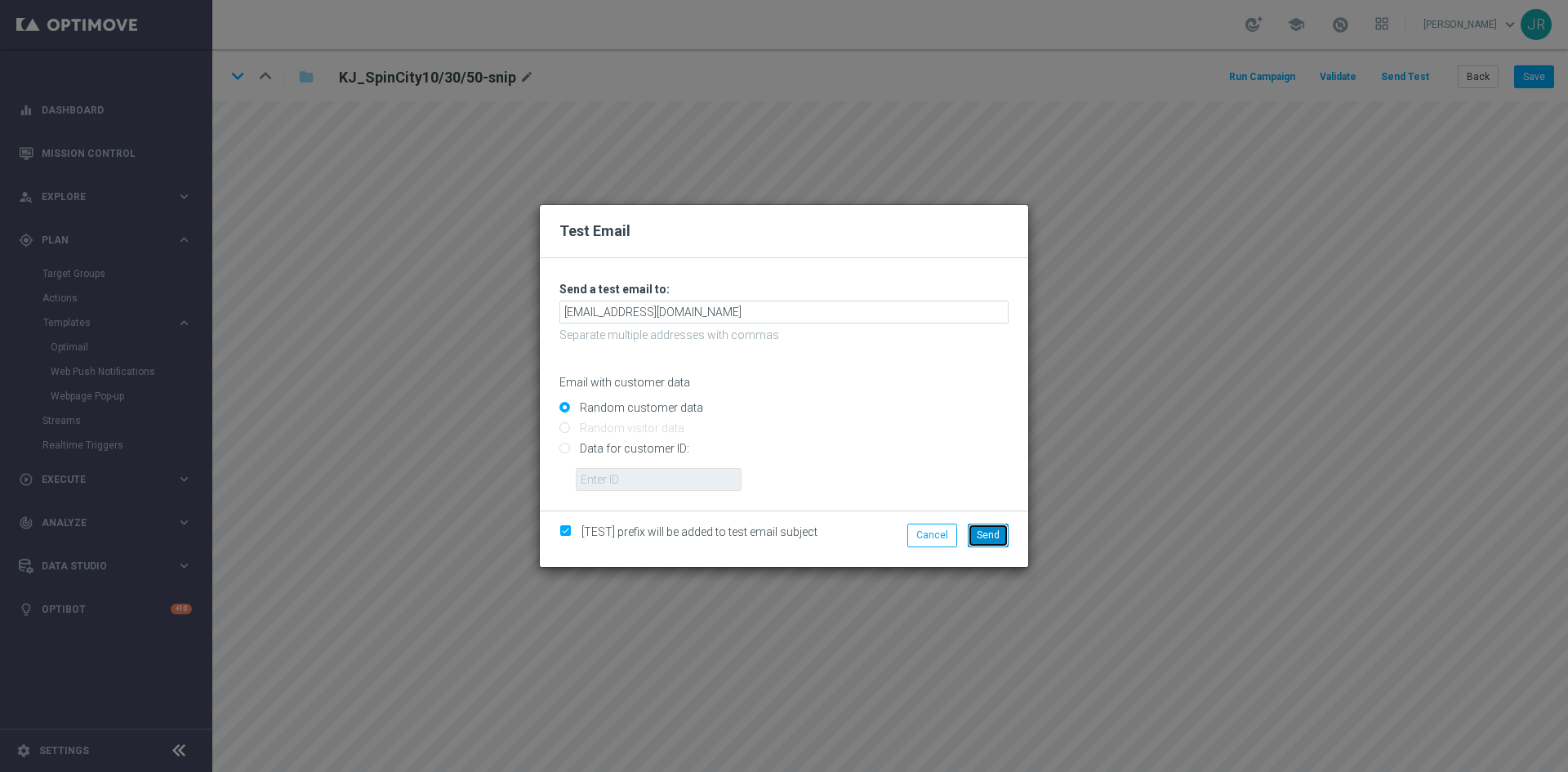
click at [980, 534] on span "Send" at bounding box center [988, 535] width 23 height 12
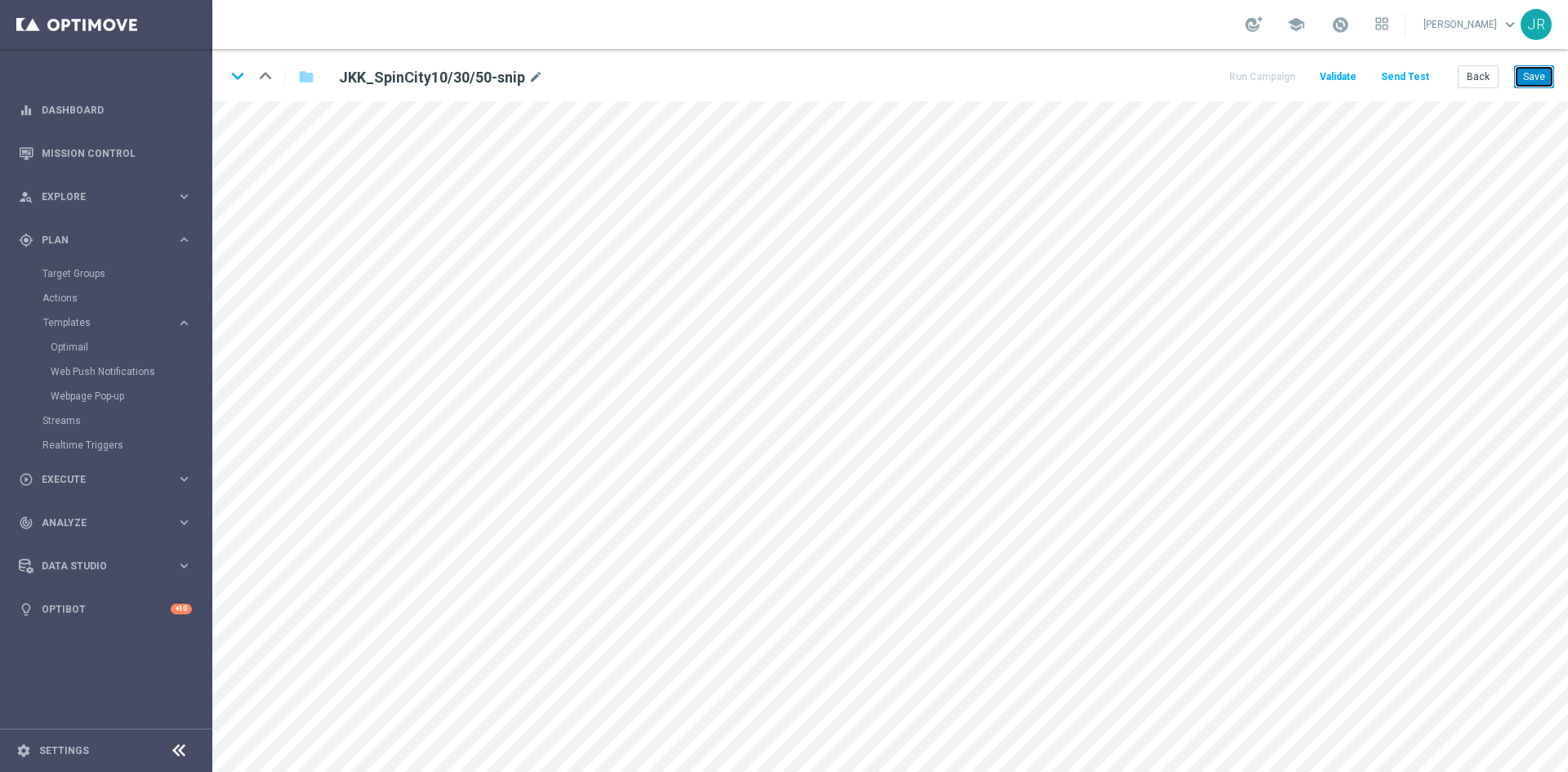
click at [1530, 76] on button "Save" at bounding box center [1534, 76] width 40 height 23
click at [1542, 66] on button "Save" at bounding box center [1534, 76] width 40 height 23
drag, startPoint x: 1537, startPoint y: 83, endPoint x: 1531, endPoint y: 90, distance: 9.2
click at [1537, 83] on button "Save" at bounding box center [1534, 76] width 40 height 23
click at [1537, 68] on button "Save" at bounding box center [1534, 76] width 40 height 23
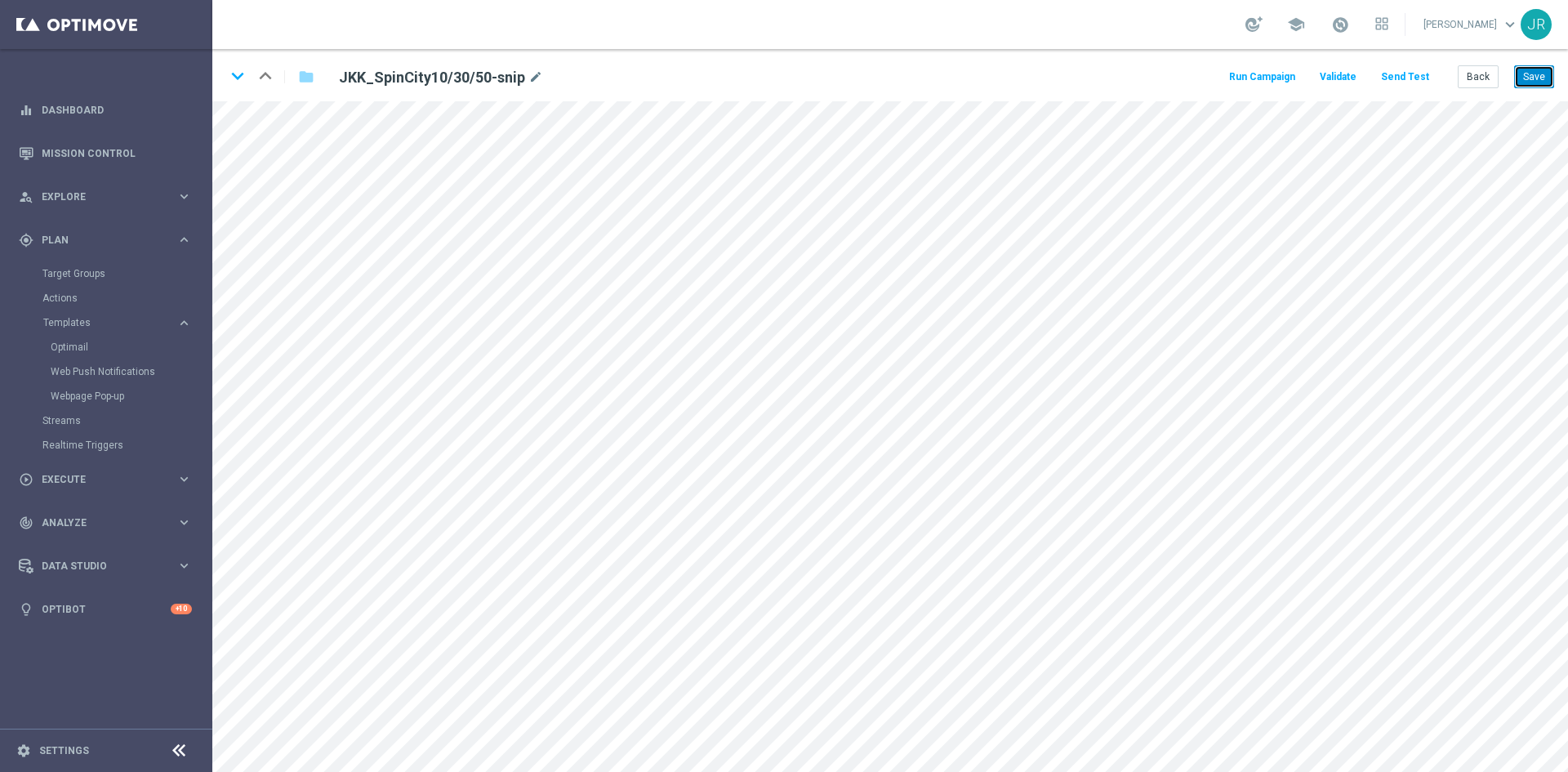
click at [1530, 72] on button "Save" at bounding box center [1534, 76] width 40 height 23
click at [1404, 74] on button "Send Test" at bounding box center [1404, 77] width 53 height 22
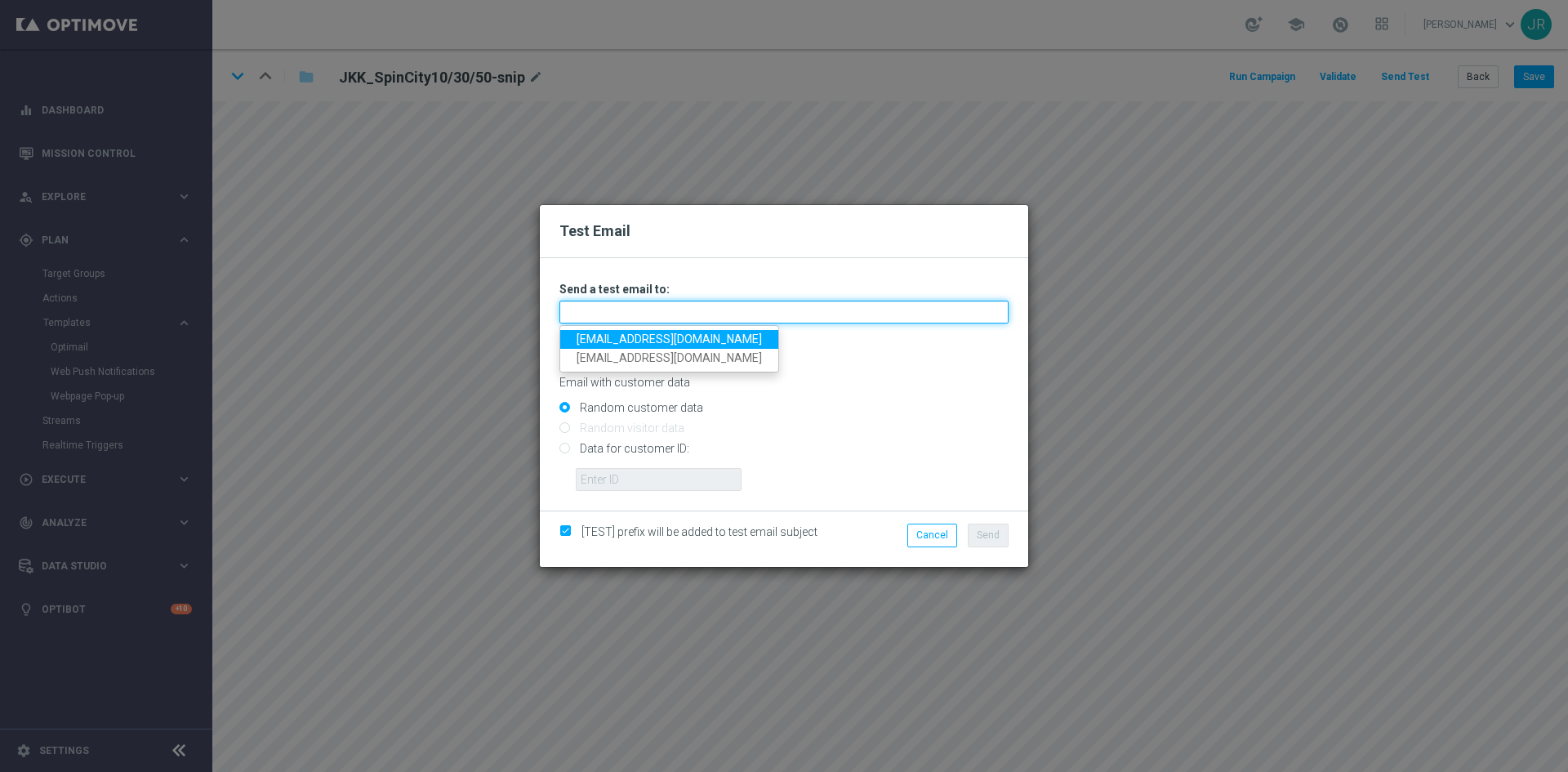
click at [585, 323] on input "text" at bounding box center [784, 311] width 449 height 23
click at [600, 338] on link "[EMAIL_ADDRESS][DOMAIN_NAME]" at bounding box center [669, 339] width 218 height 18
type input "[EMAIL_ADDRESS][DOMAIN_NAME]"
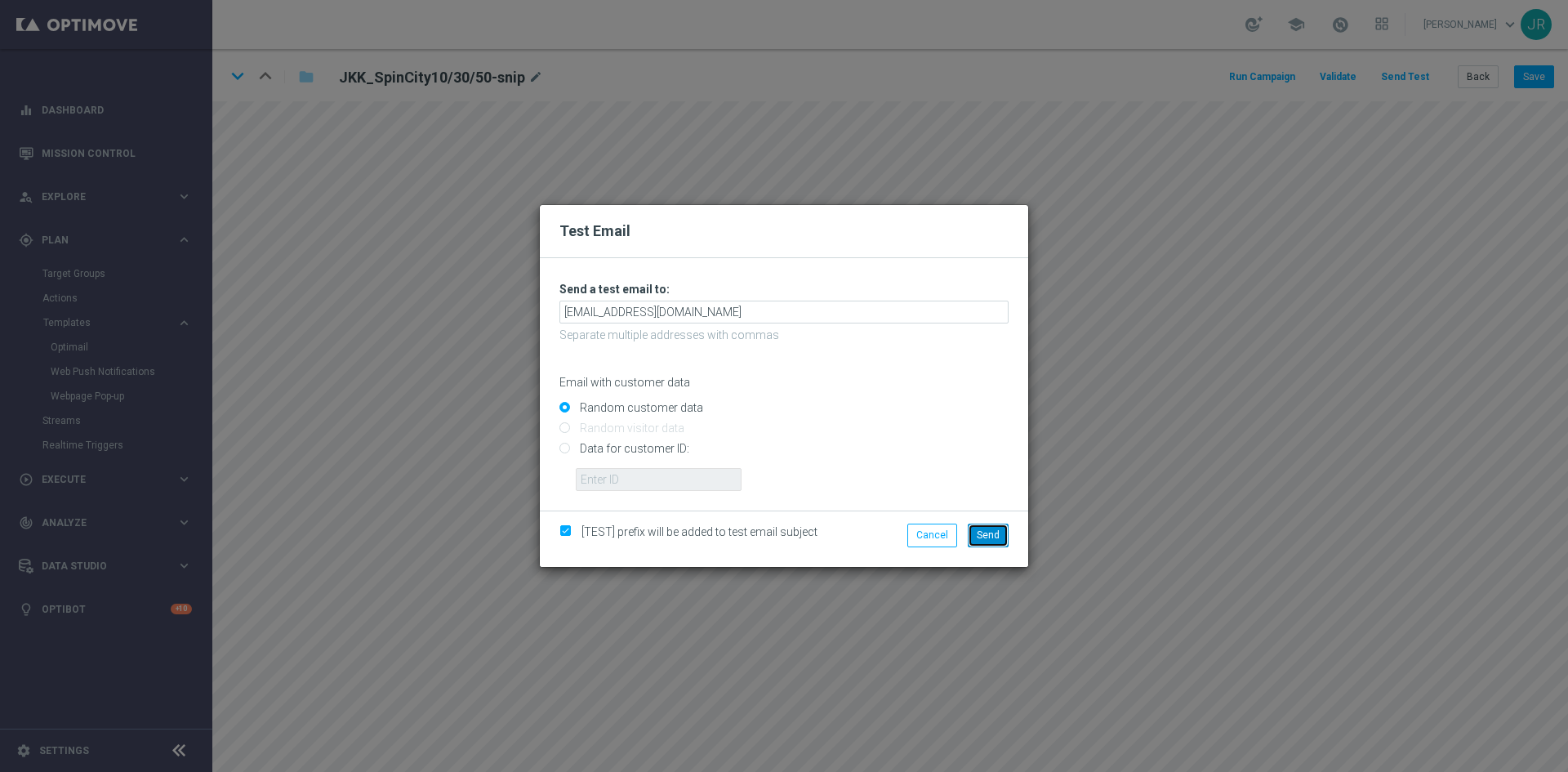
click at [982, 540] on button "Send" at bounding box center [988, 534] width 41 height 23
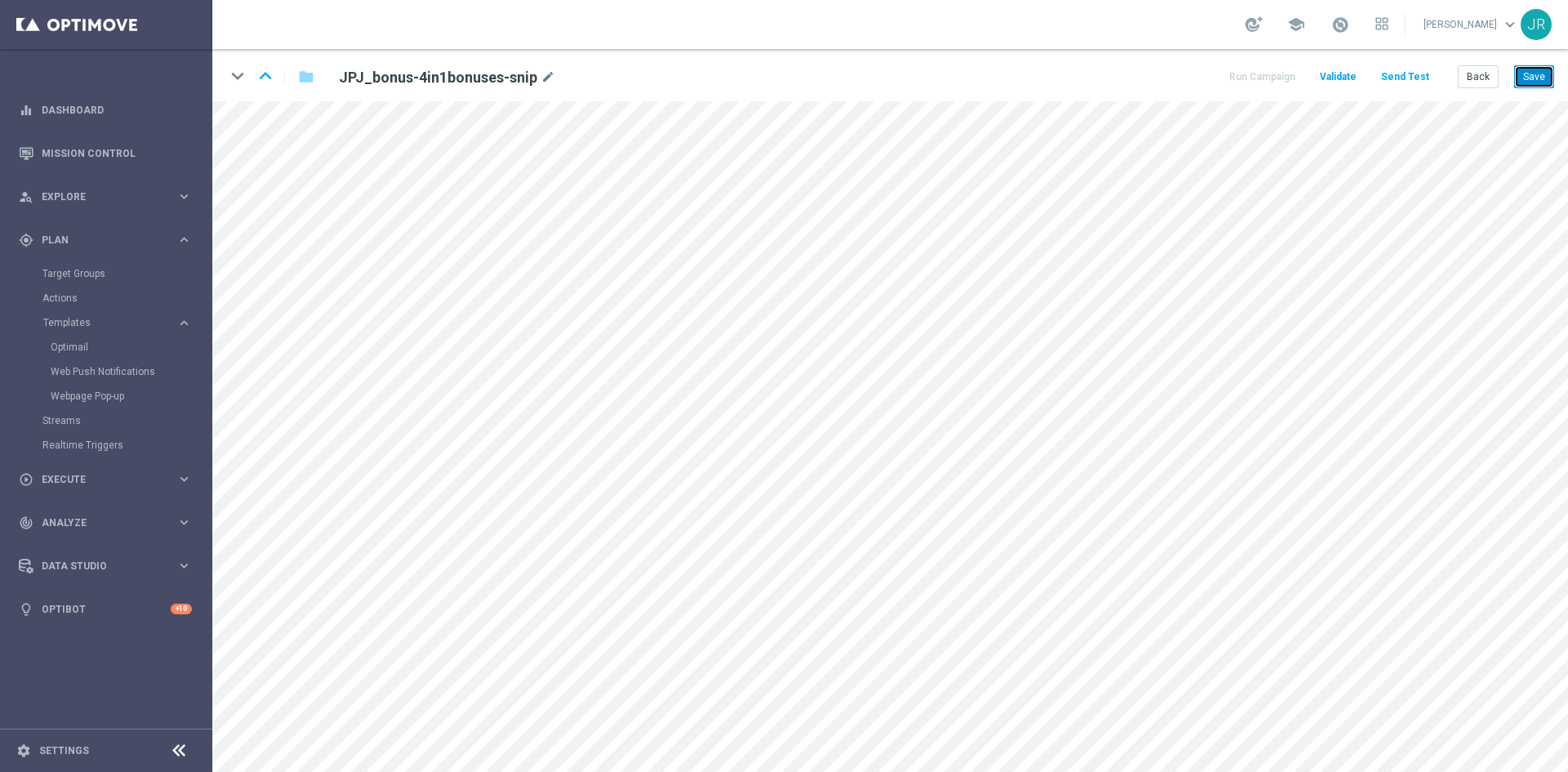
click at [1539, 85] on button "Save" at bounding box center [1534, 76] width 40 height 23
click at [1537, 85] on button "Save" at bounding box center [1534, 76] width 40 height 23
click at [1530, 89] on div "keyboard_arrow_down keyboard_arrow_up folder JPJ_bonus-4in1bonuses-snip mode_ed…" at bounding box center [890, 75] width 1356 height 52
click at [1542, 74] on button "Save" at bounding box center [1534, 76] width 40 height 23
click at [1543, 75] on button "Save" at bounding box center [1534, 76] width 40 height 23
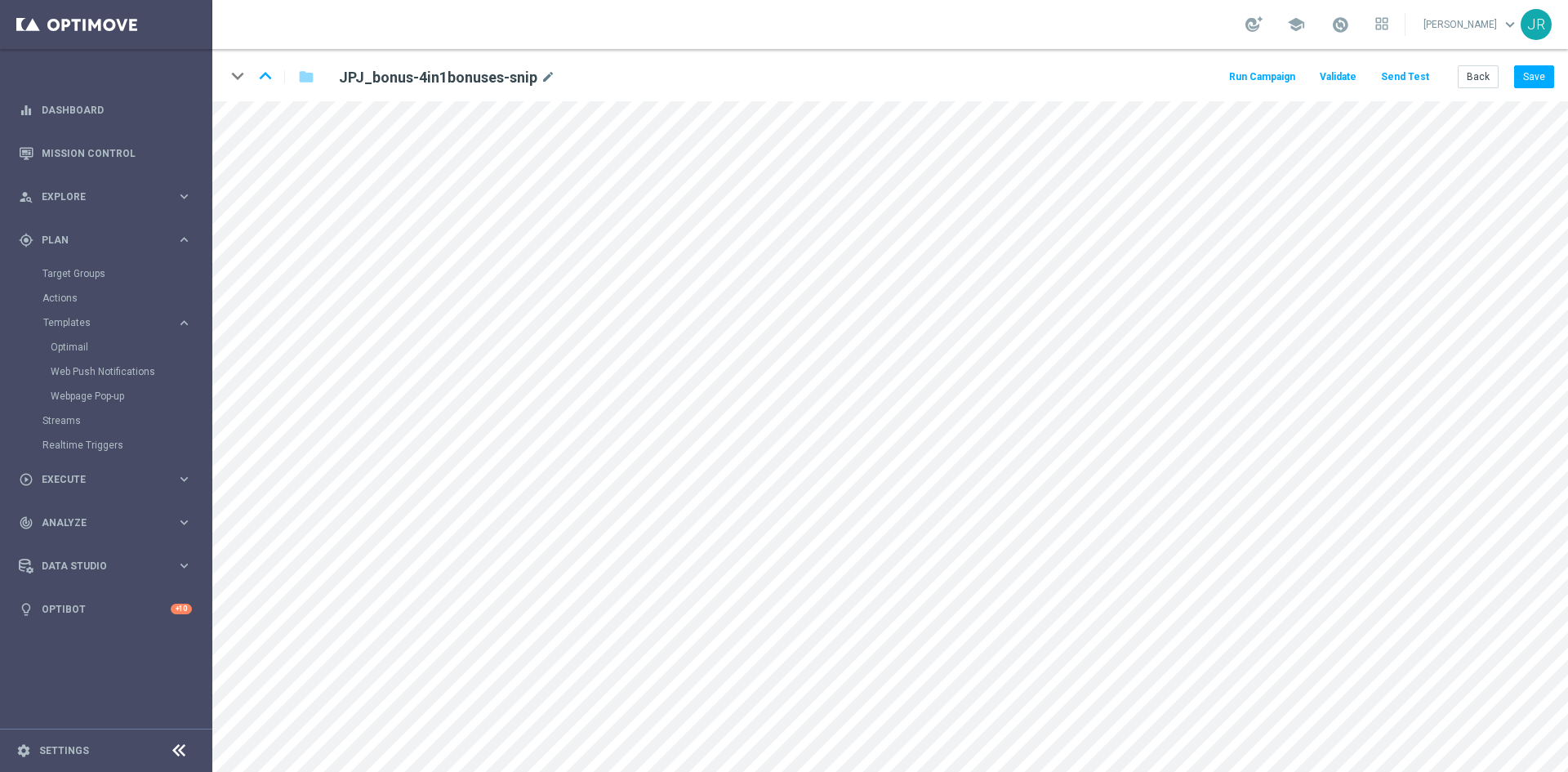
click at [1404, 70] on button "Send Test" at bounding box center [1404, 77] width 53 height 22
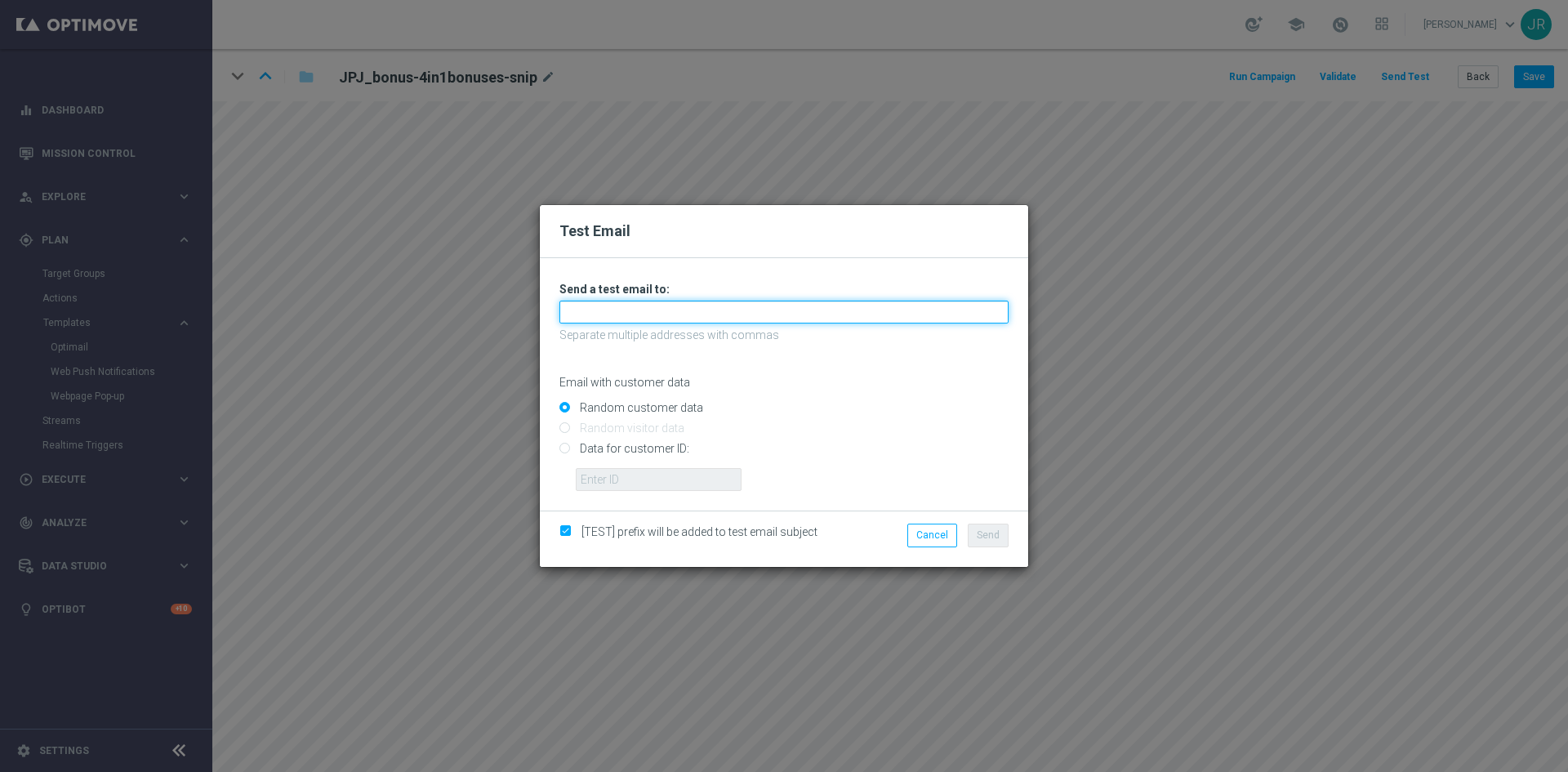
click at [706, 308] on input "text" at bounding box center [784, 311] width 449 height 23
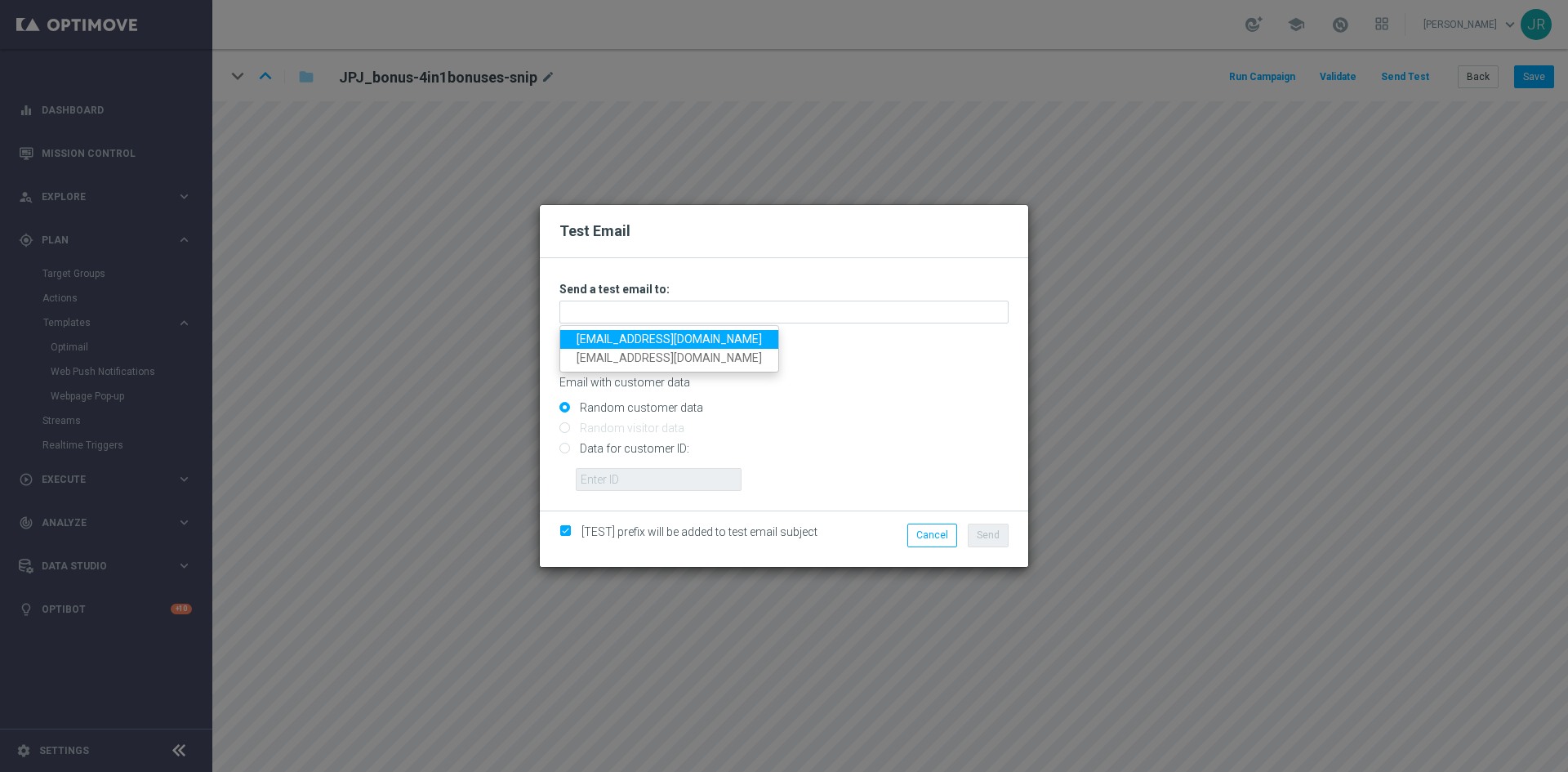
drag, startPoint x: 595, startPoint y: 336, endPoint x: 592, endPoint y: 318, distance: 18.2
click at [593, 334] on link "[EMAIL_ADDRESS][DOMAIN_NAME]" at bounding box center [669, 339] width 218 height 18
type input "[EMAIL_ADDRESS][DOMAIN_NAME]"
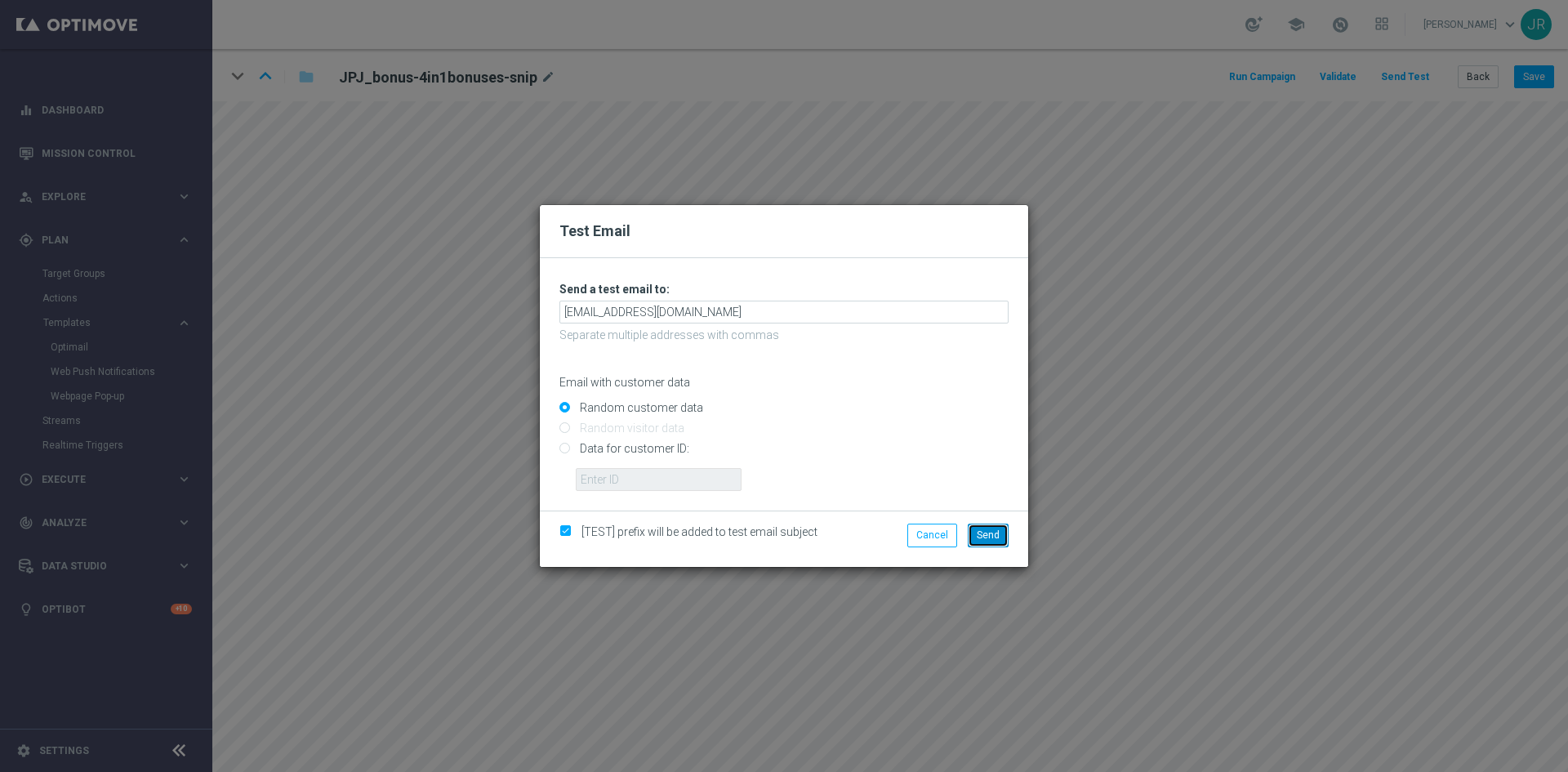
click at [998, 535] on span "Send" at bounding box center [988, 535] width 23 height 12
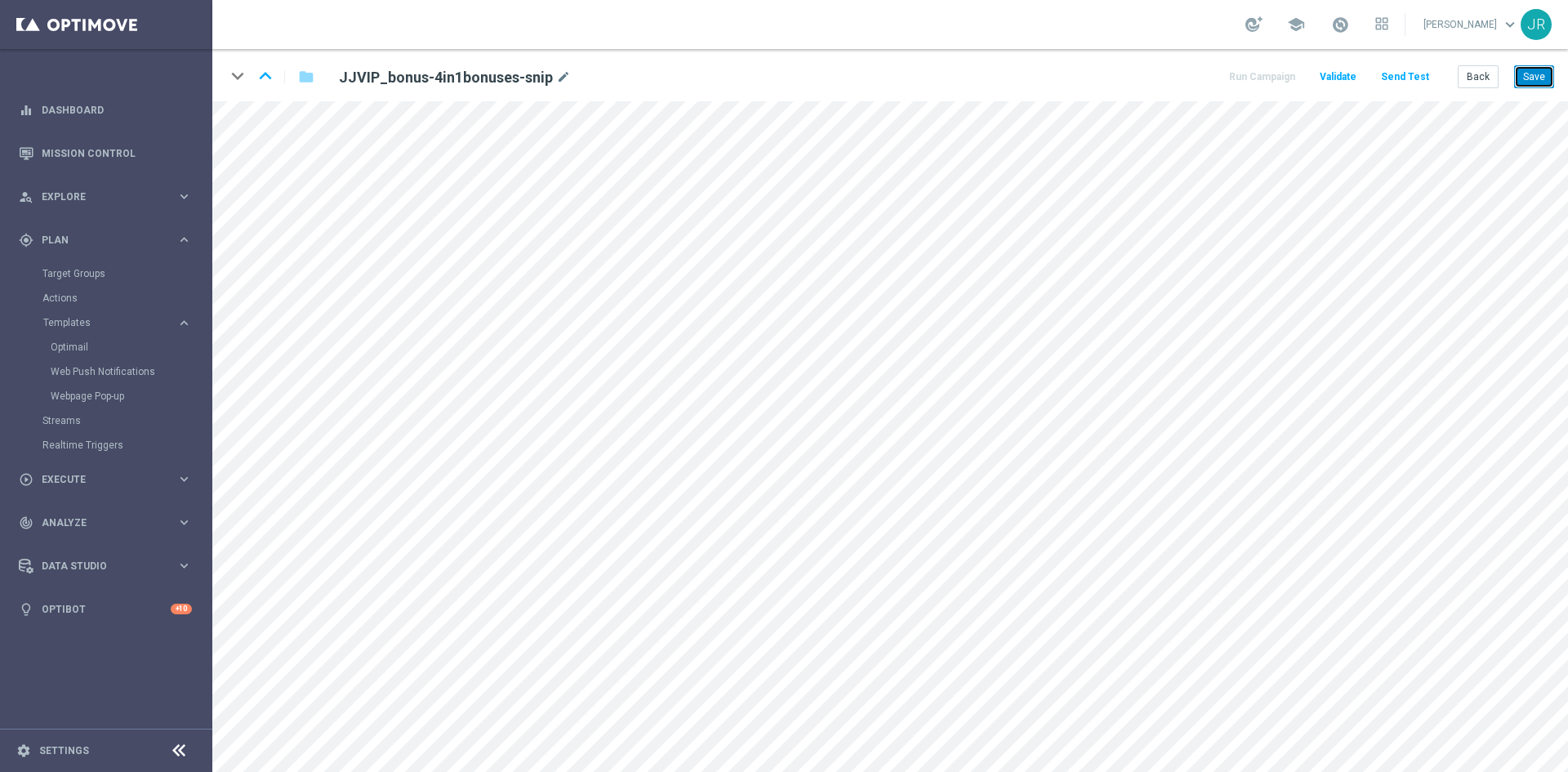
click at [1531, 76] on button "Save" at bounding box center [1534, 76] width 40 height 23
click at [1540, 74] on button "Save" at bounding box center [1534, 76] width 40 height 23
click at [1548, 78] on button "Save" at bounding box center [1534, 76] width 40 height 23
click at [1548, 76] on button "Save" at bounding box center [1534, 76] width 40 height 23
click at [1531, 67] on button "Save" at bounding box center [1534, 76] width 40 height 23
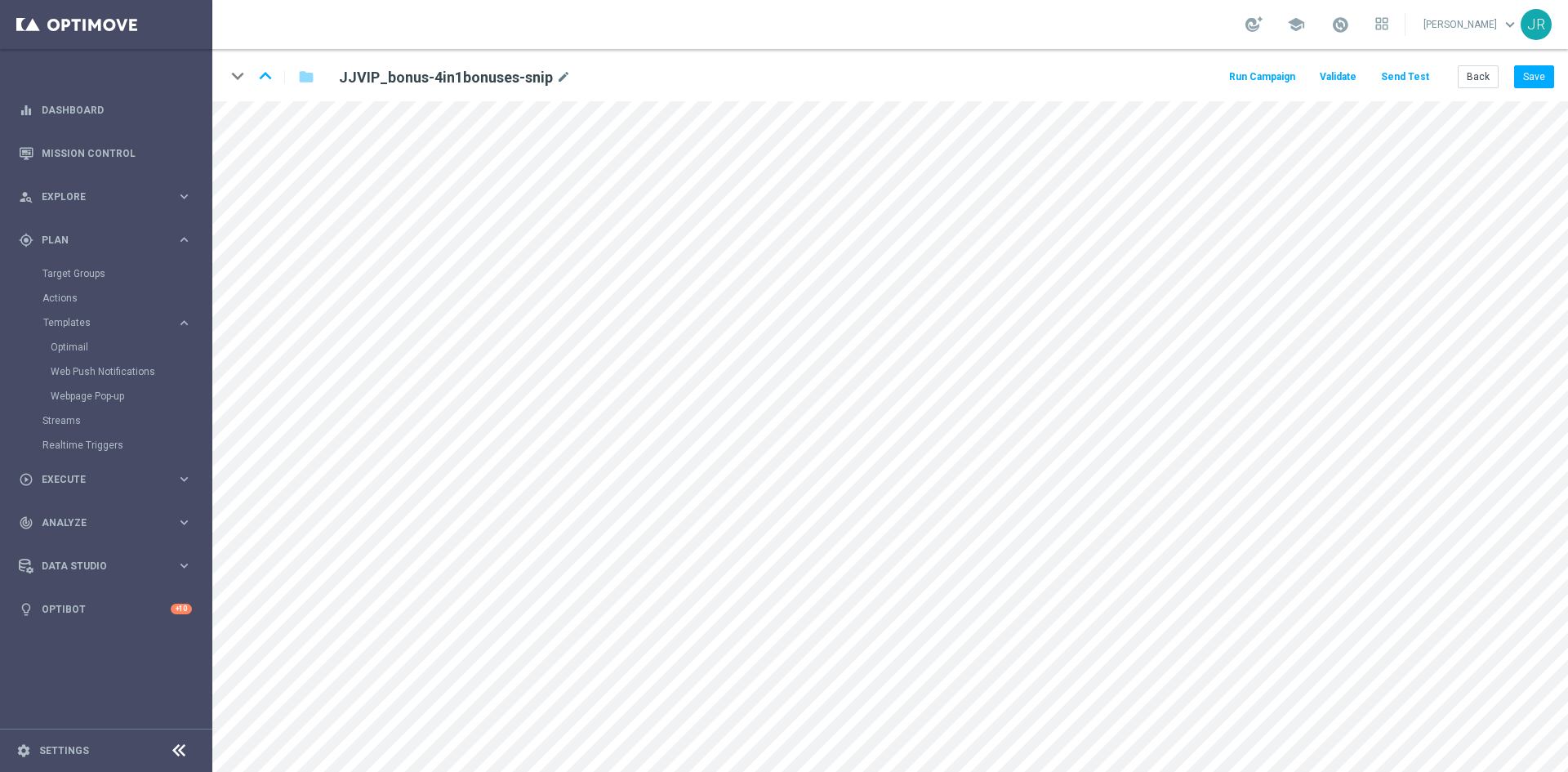
click at [1404, 81] on button "Send Test" at bounding box center [1404, 77] width 53 height 22
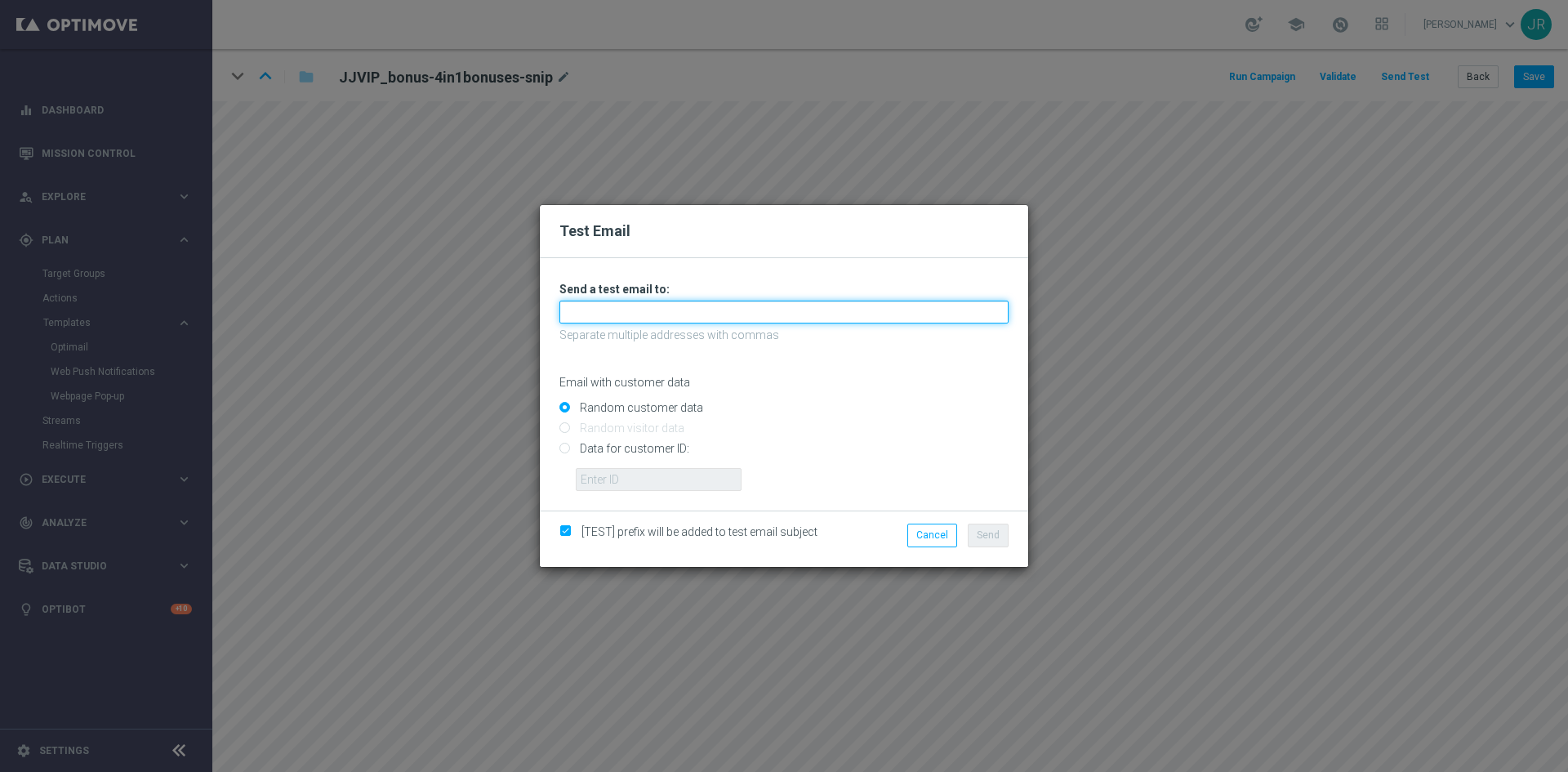
drag, startPoint x: 610, startPoint y: 318, endPoint x: 610, endPoint y: 330, distance: 12.0
click at [610, 318] on input "text" at bounding box center [784, 311] width 449 height 23
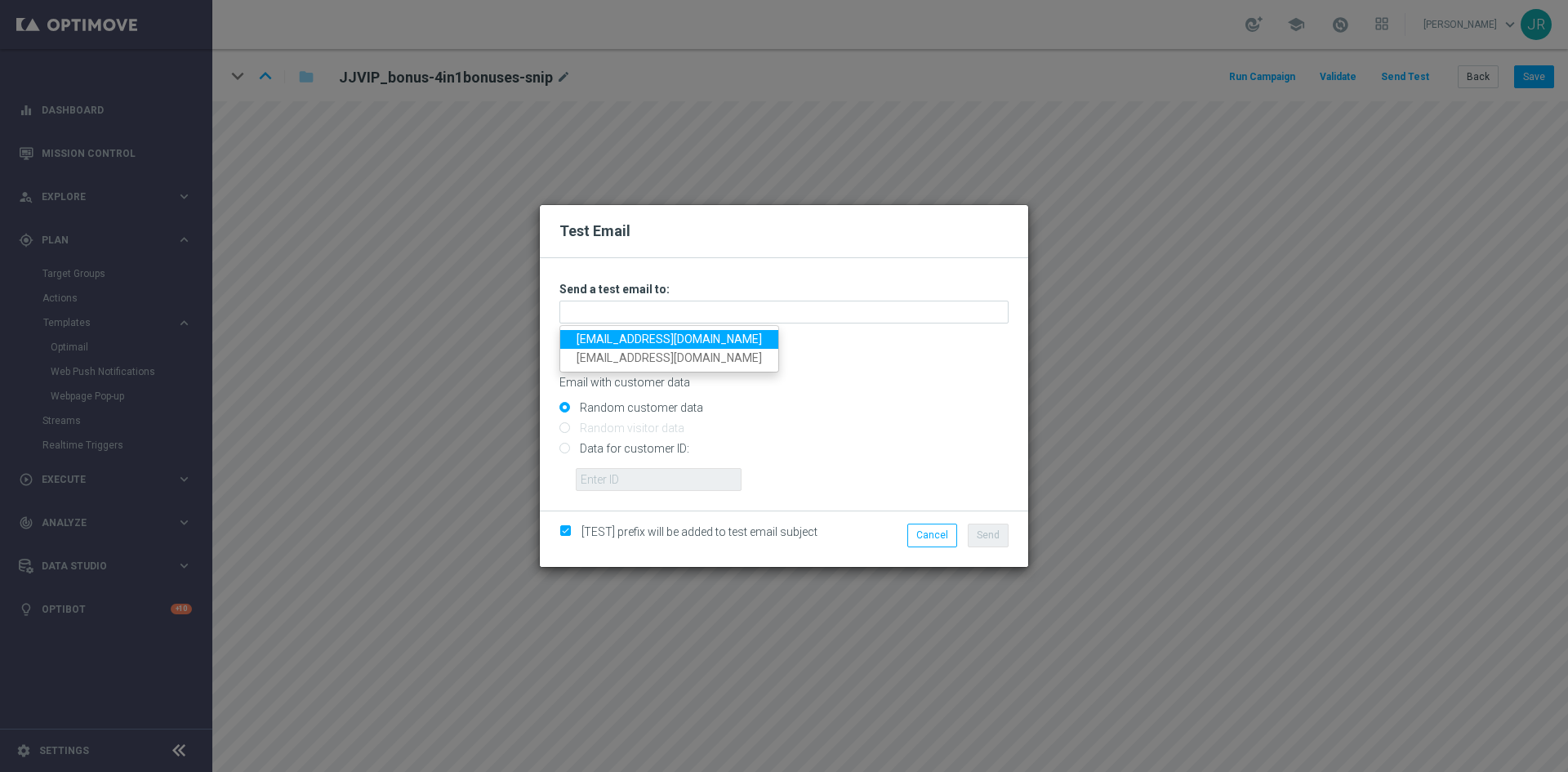
click at [596, 339] on link "[EMAIL_ADDRESS][DOMAIN_NAME]" at bounding box center [669, 339] width 218 height 18
type input "[EMAIL_ADDRESS][DOMAIN_NAME]"
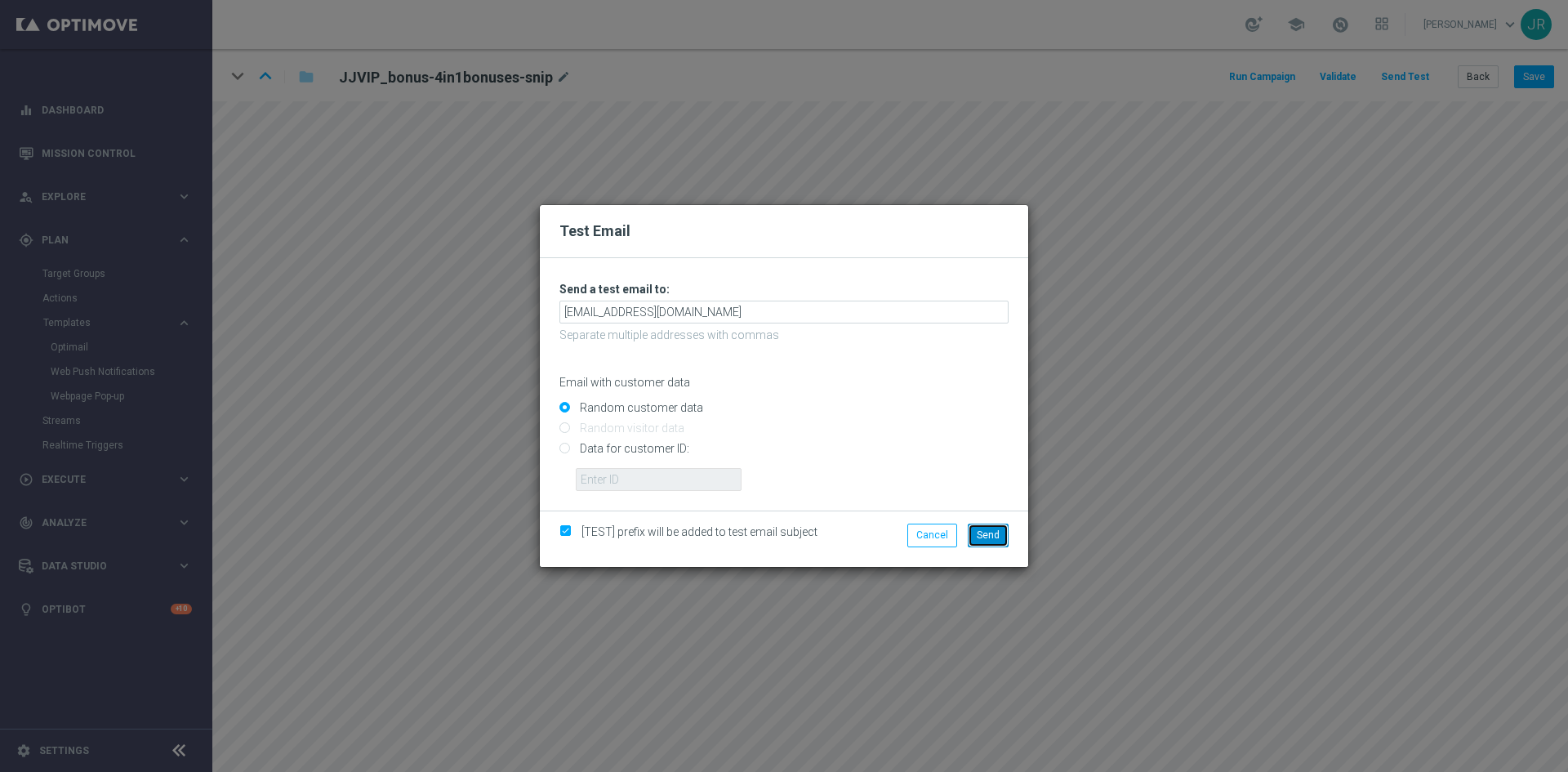
drag, startPoint x: 986, startPoint y: 525, endPoint x: 1076, endPoint y: 551, distance: 93.7
click at [988, 524] on button "Send" at bounding box center [988, 534] width 41 height 23
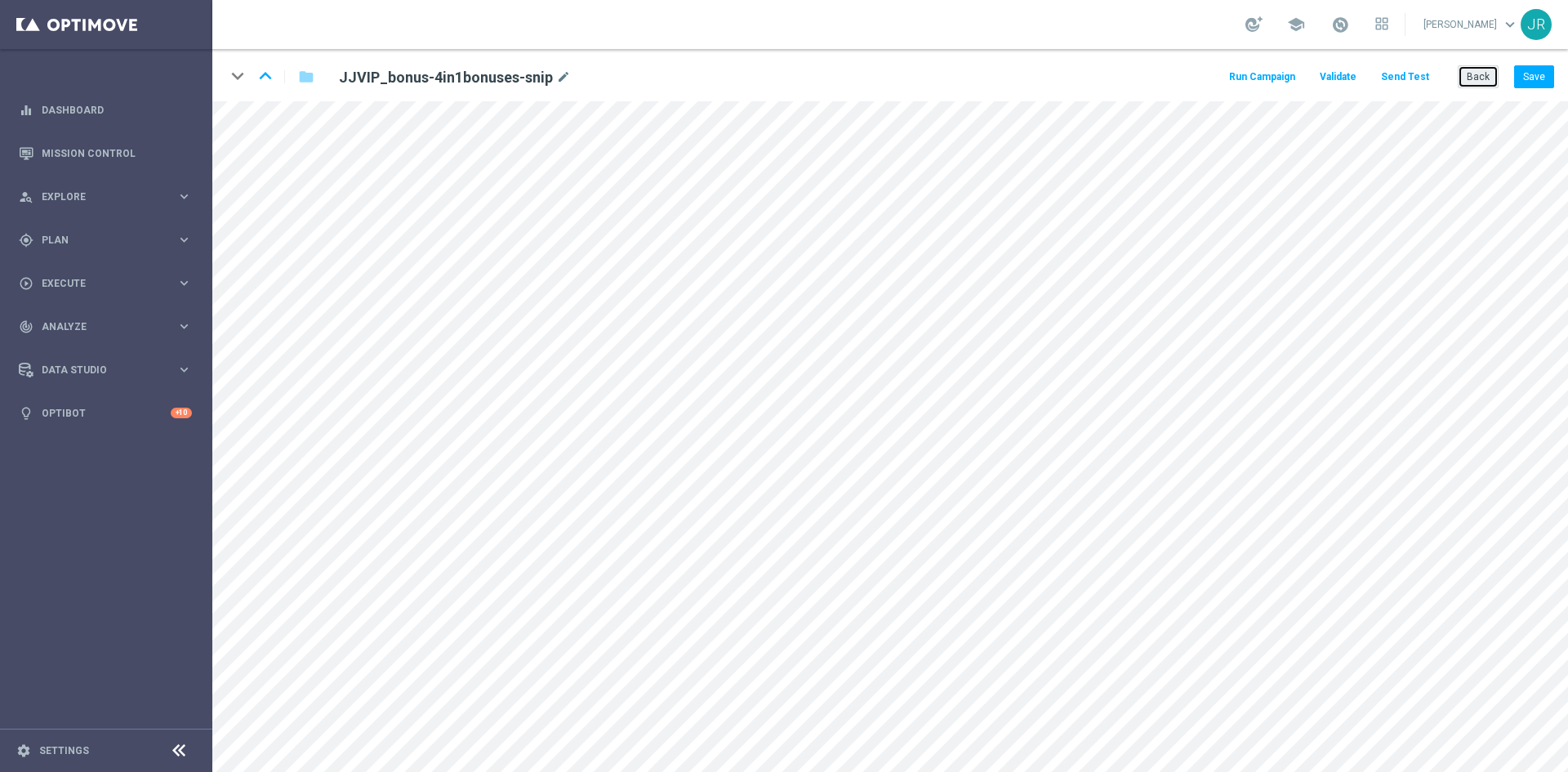
click at [1479, 80] on button "Back" at bounding box center [1478, 76] width 41 height 23
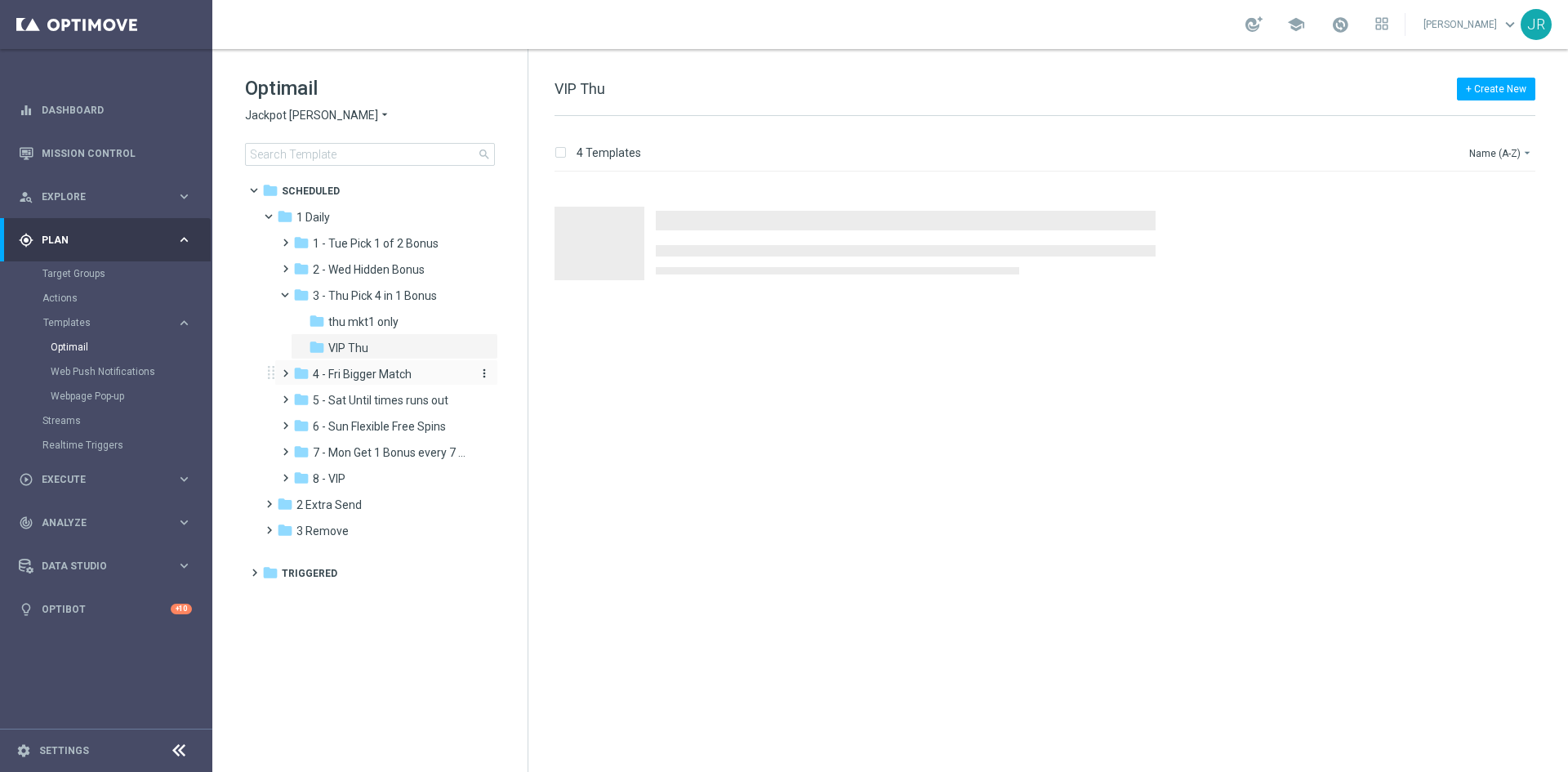
click at [365, 371] on span "4 - Fri Bigger Match" at bounding box center [362, 374] width 99 height 15
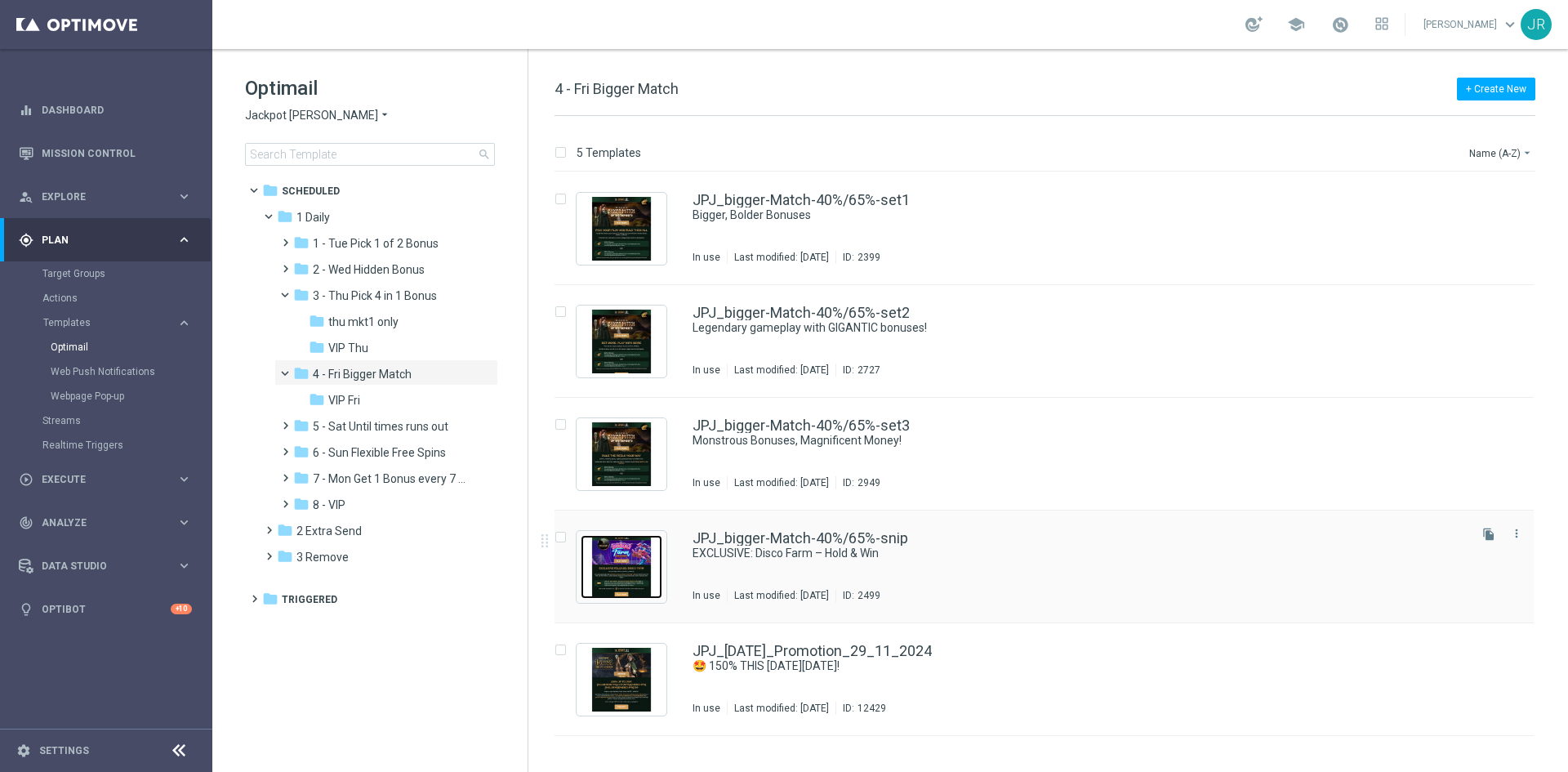
click at [633, 566] on img "Press SPACE to select this row." at bounding box center [621, 567] width 82 height 64
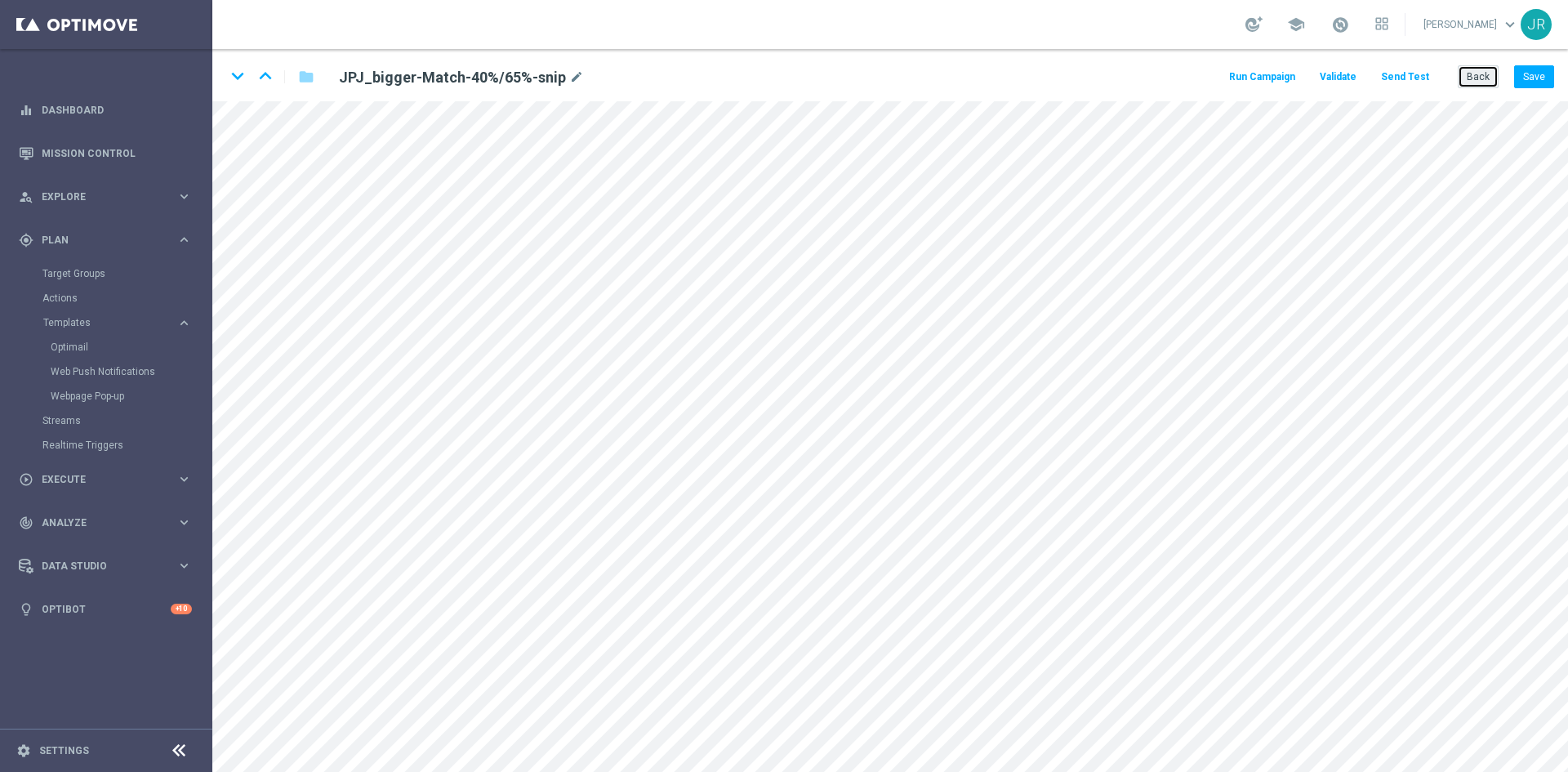
click at [1489, 87] on button "Back" at bounding box center [1478, 76] width 41 height 23
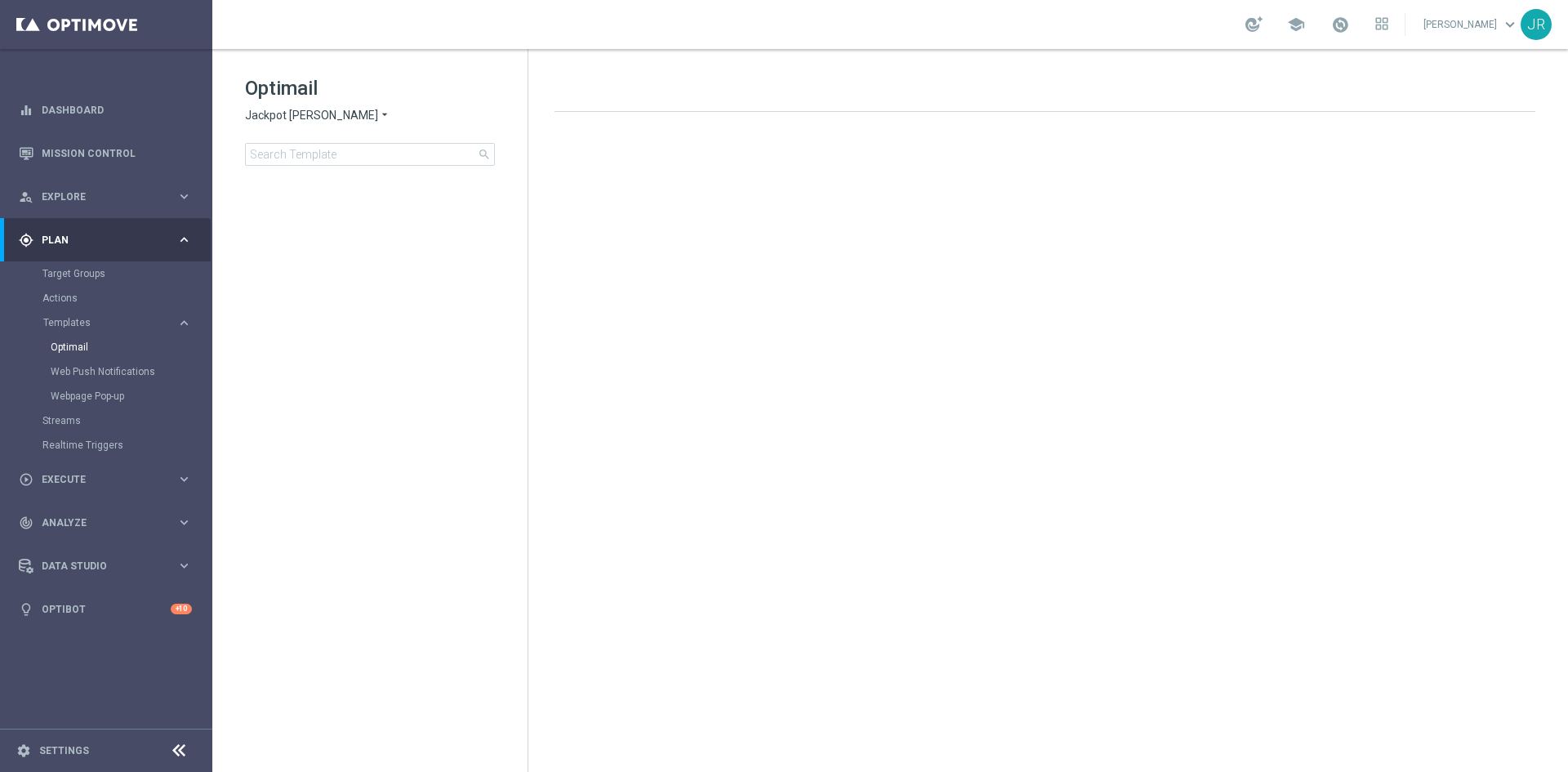
click at [288, 113] on span "Jackpot [PERSON_NAME]" at bounding box center [311, 115] width 133 height 16
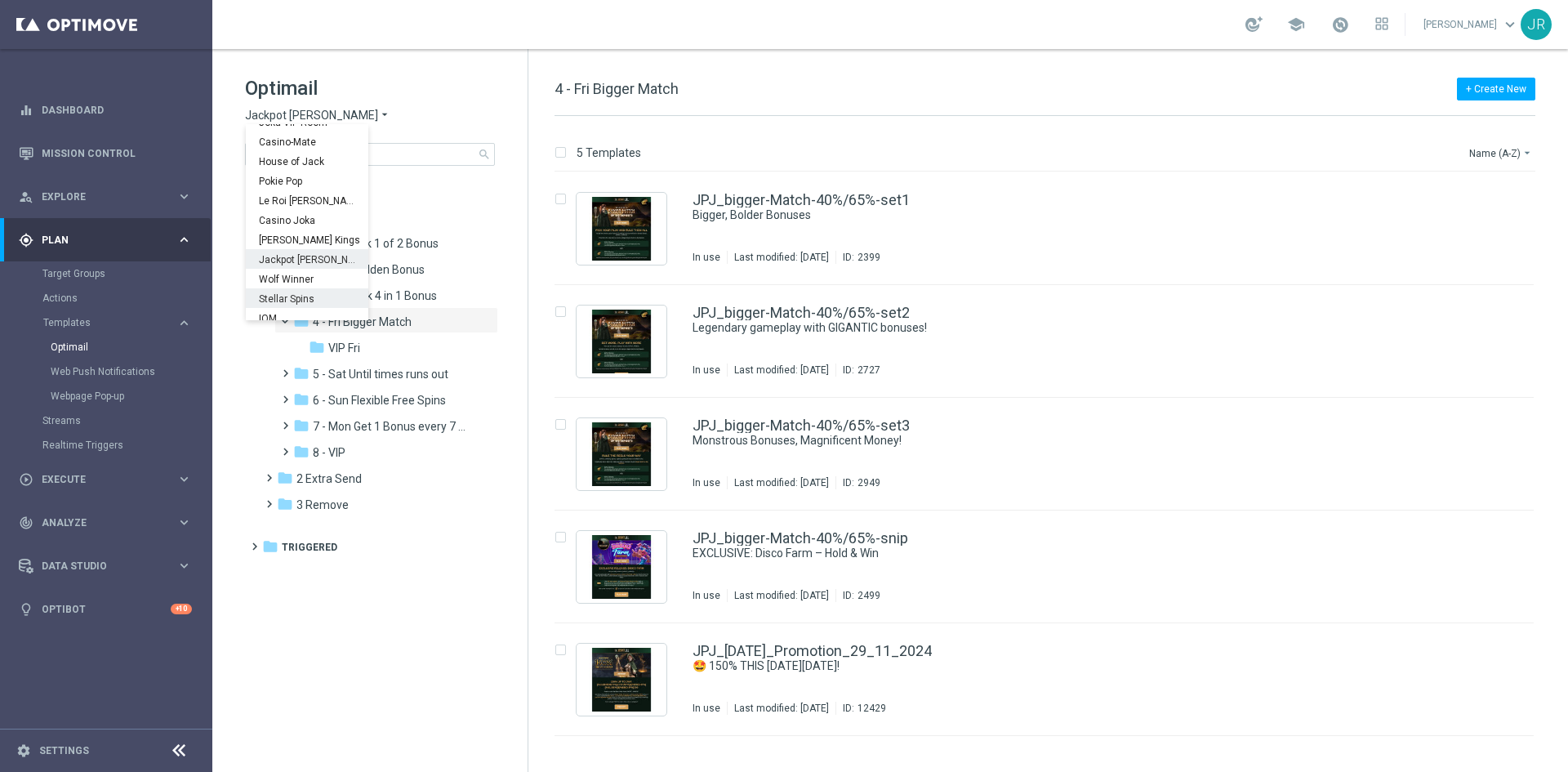
scroll to position [59, 0]
click at [302, 263] on div "Wolf Winner" at bounding box center [307, 270] width 122 height 19
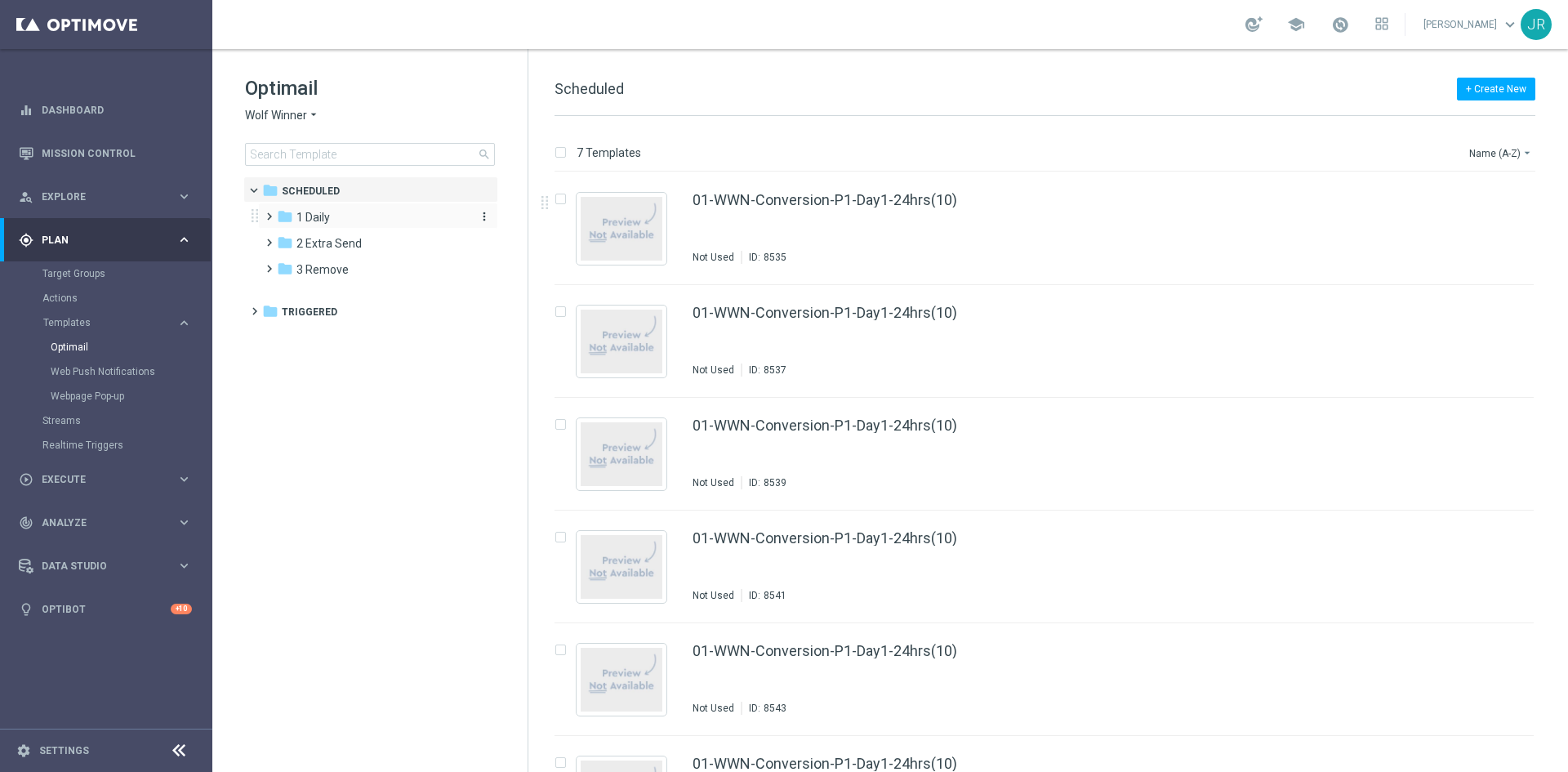
click at [311, 215] on span "1 Daily" at bounding box center [313, 217] width 33 height 15
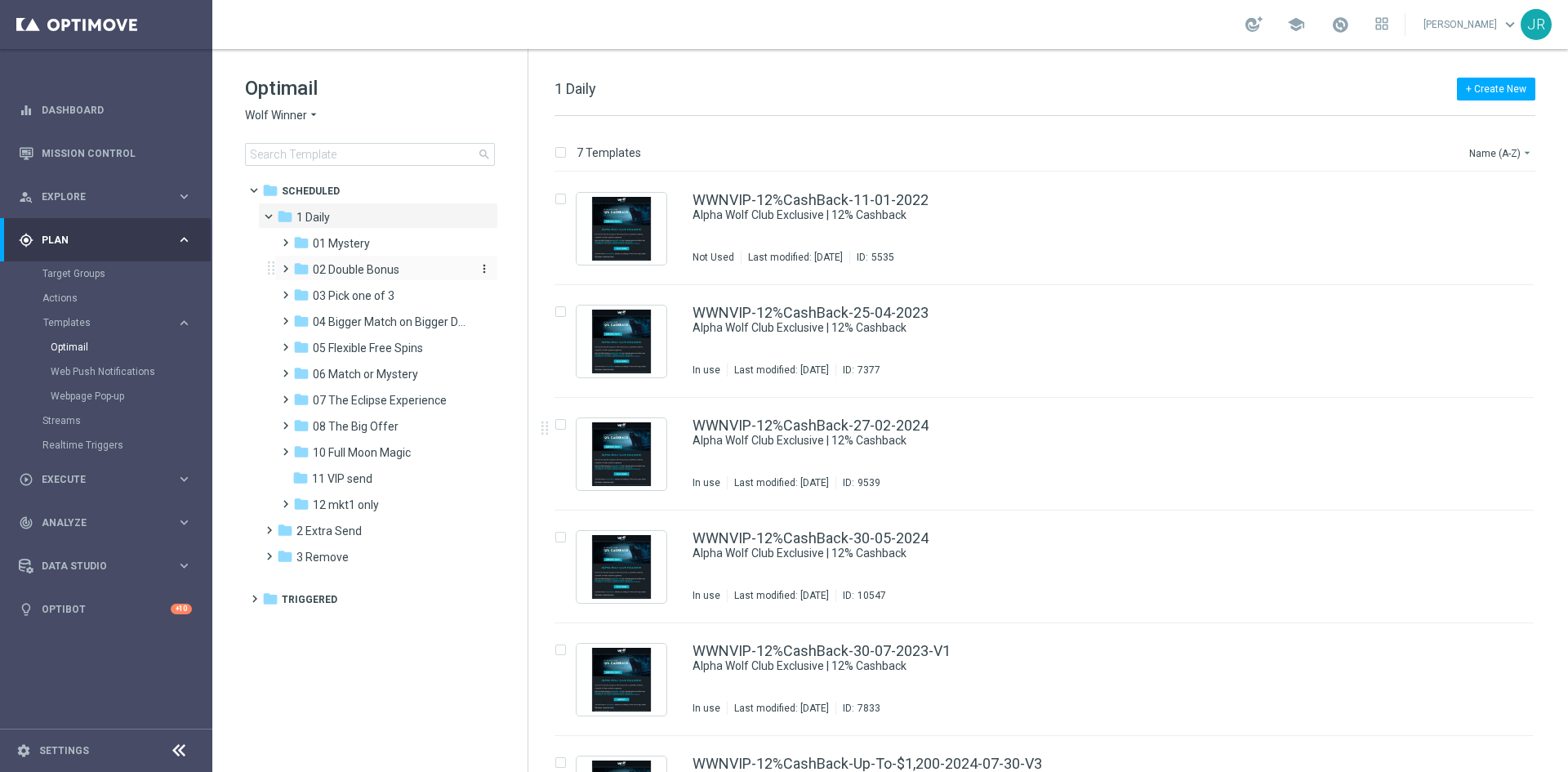
click at [341, 268] on span "02 Double Bonus" at bounding box center [356, 269] width 87 height 15
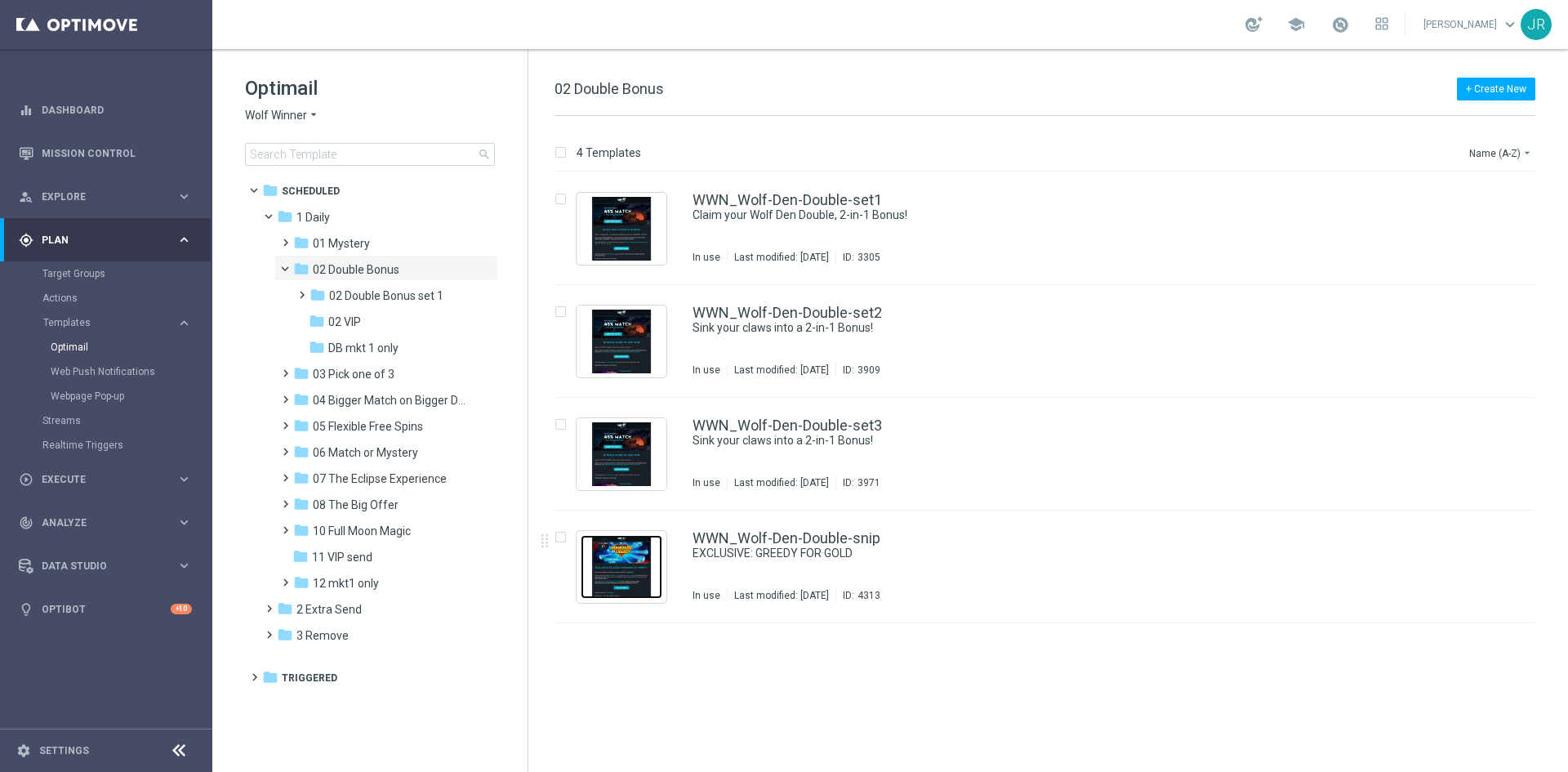
click at [626, 558] on img "Press SPACE to select this row." at bounding box center [621, 567] width 82 height 64
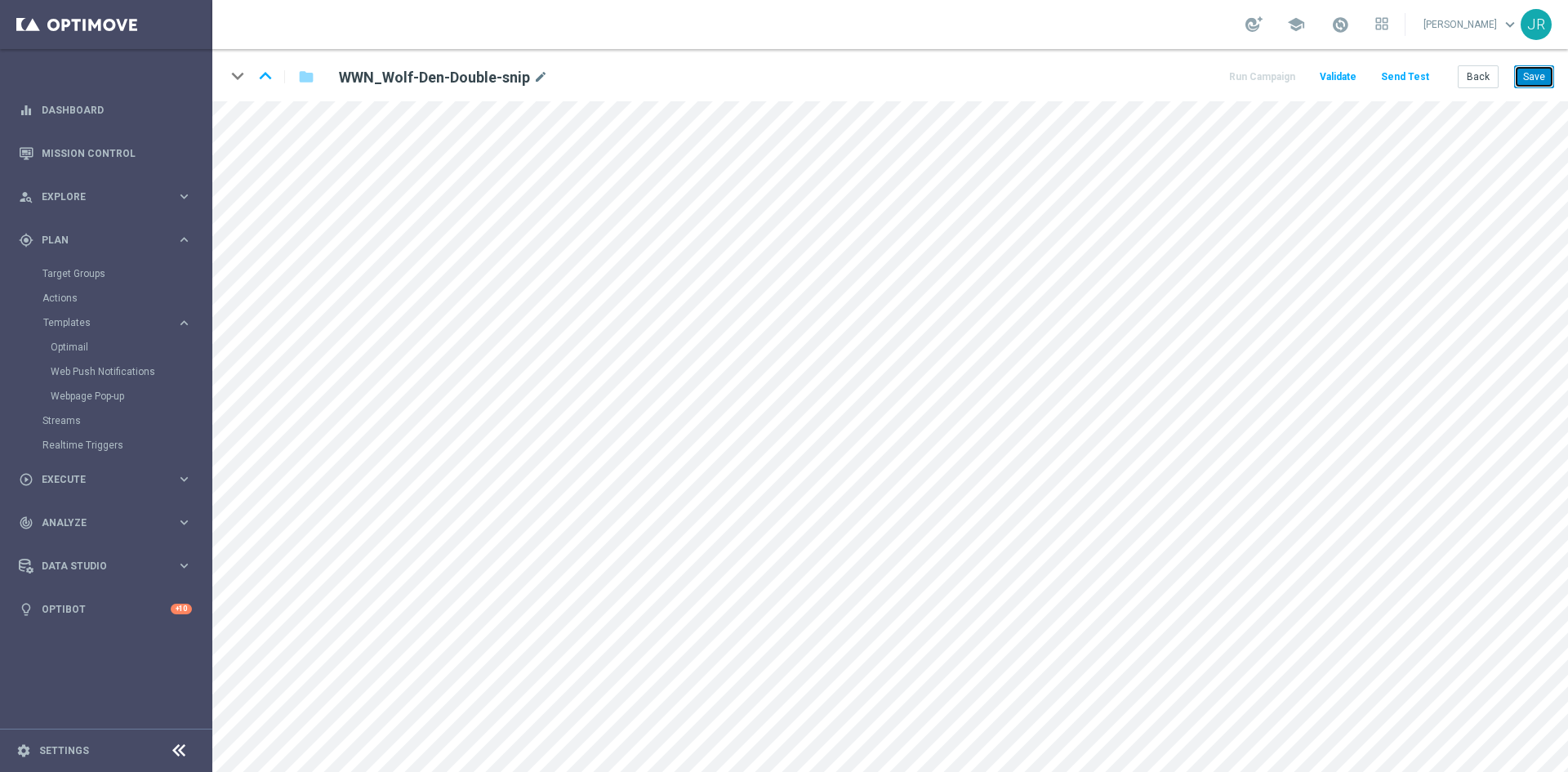
click at [1535, 81] on button "Save" at bounding box center [1534, 76] width 40 height 23
click at [1540, 78] on button "Save" at bounding box center [1534, 76] width 40 height 23
click at [1538, 74] on button "Save" at bounding box center [1534, 76] width 40 height 23
click at [1545, 78] on button "Save" at bounding box center [1534, 76] width 40 height 23
drag, startPoint x: 1525, startPoint y: 81, endPoint x: 1522, endPoint y: 95, distance: 14.3
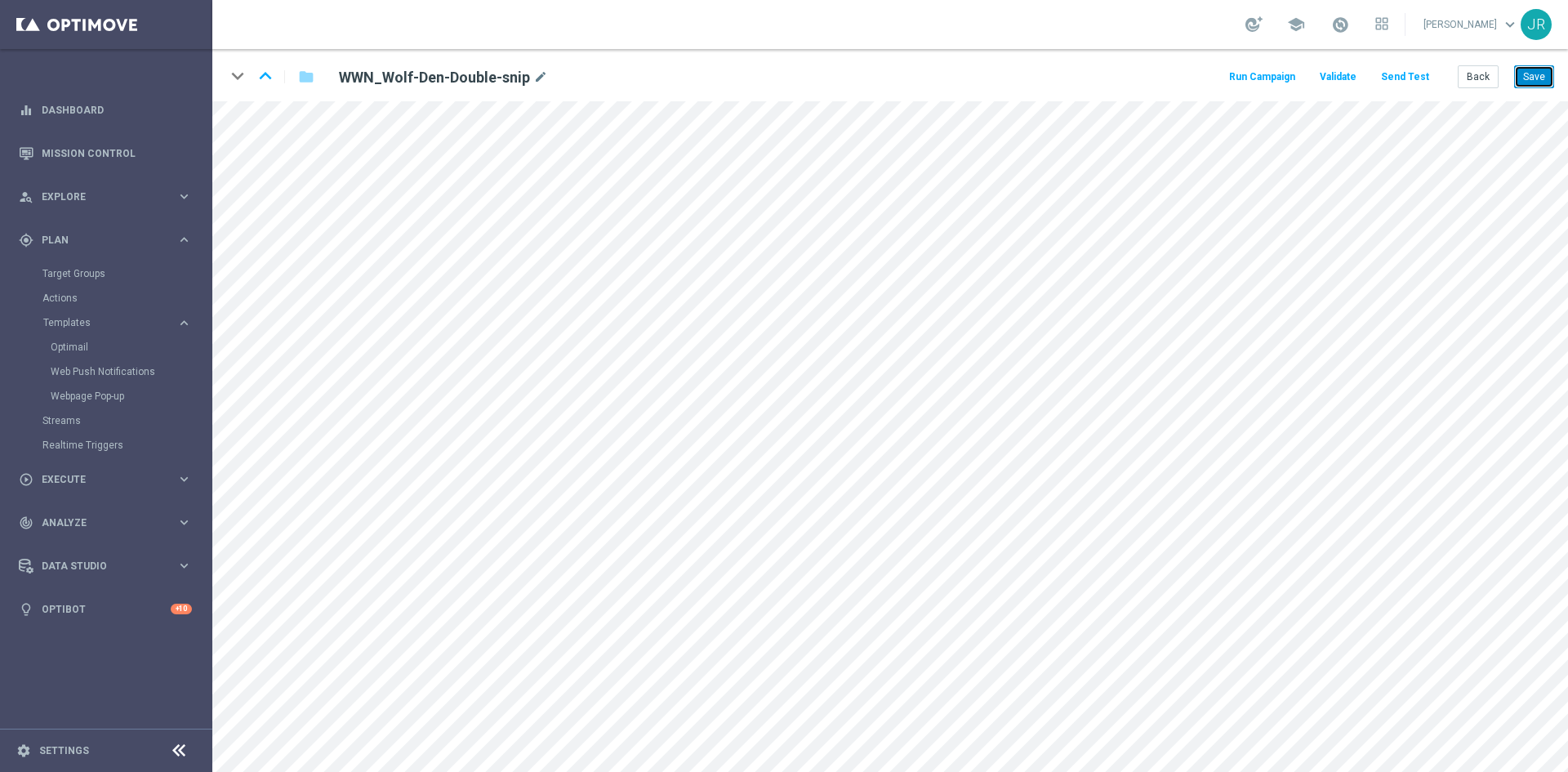
click at [1525, 80] on button "Save" at bounding box center [1534, 76] width 40 height 23
drag, startPoint x: 1545, startPoint y: 79, endPoint x: 1545, endPoint y: 88, distance: 9.0
click at [1545, 78] on button "Save" at bounding box center [1534, 76] width 40 height 23
click at [1409, 86] on button "Send Test" at bounding box center [1404, 77] width 53 height 22
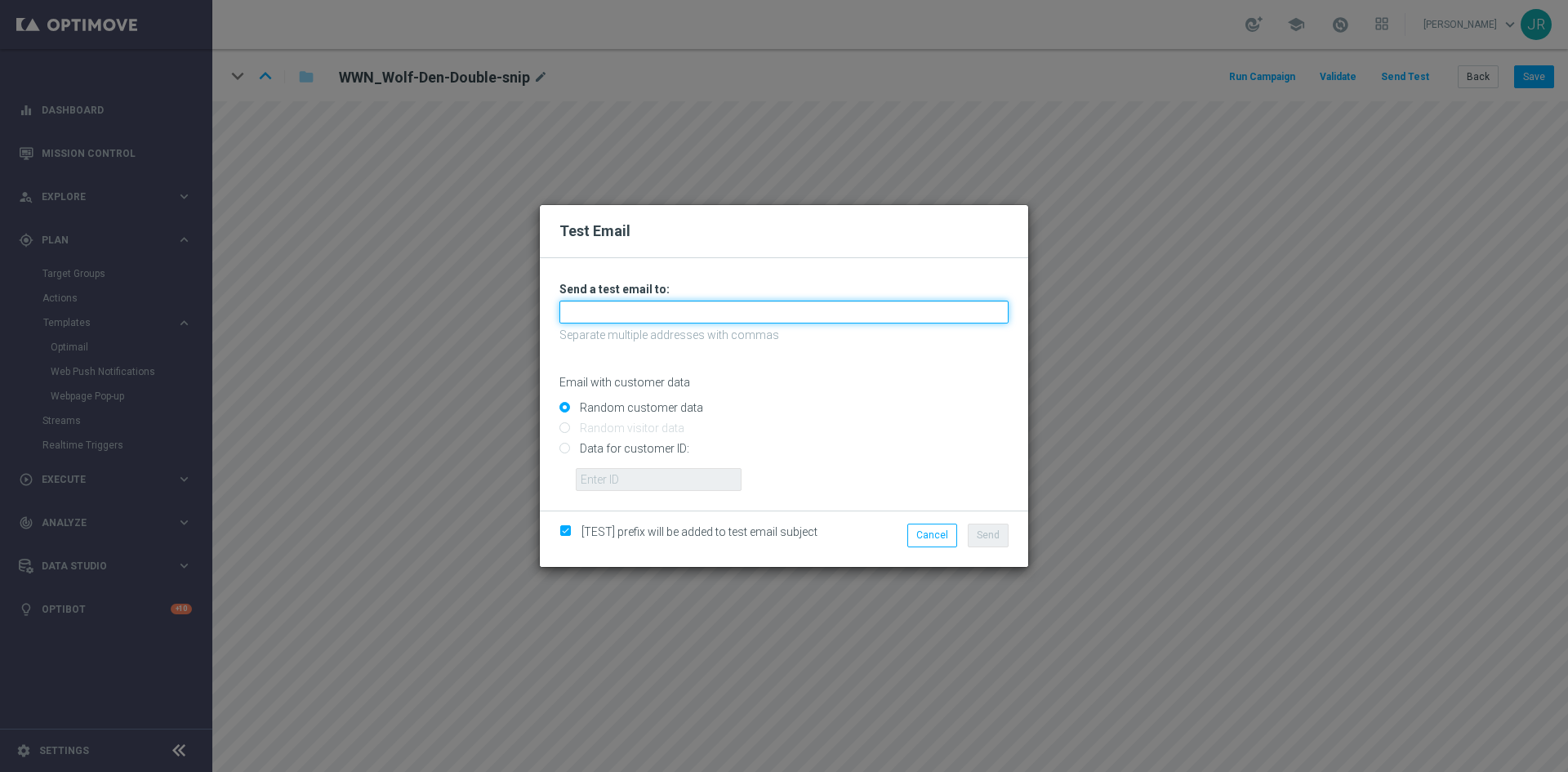
drag, startPoint x: 579, startPoint y: 315, endPoint x: 585, endPoint y: 321, distance: 8.5
click at [580, 315] on input "text" at bounding box center [784, 311] width 449 height 23
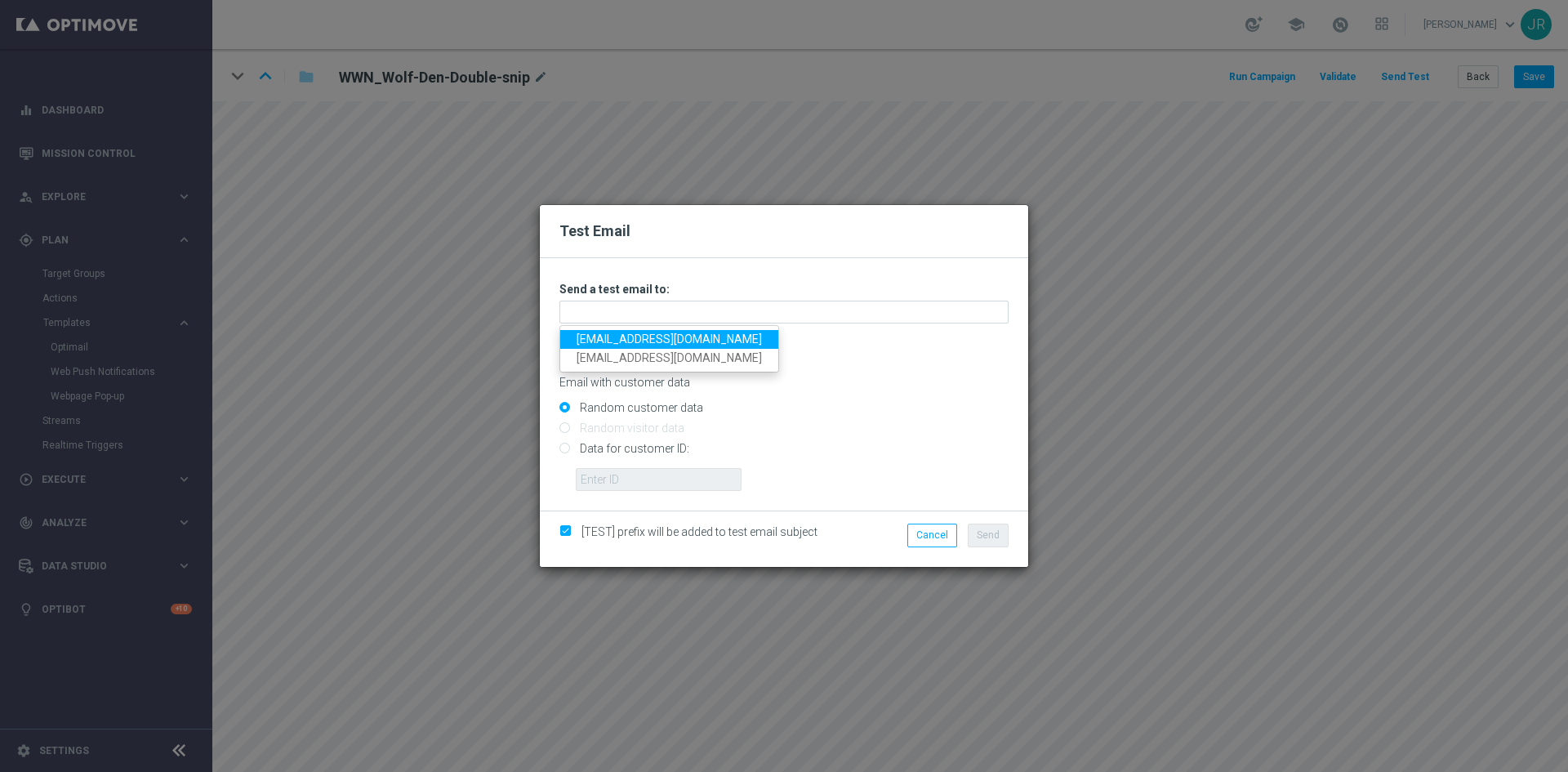
click at [605, 333] on link "[EMAIL_ADDRESS][DOMAIN_NAME]" at bounding box center [669, 339] width 218 height 18
type input "[EMAIL_ADDRESS][DOMAIN_NAME]"
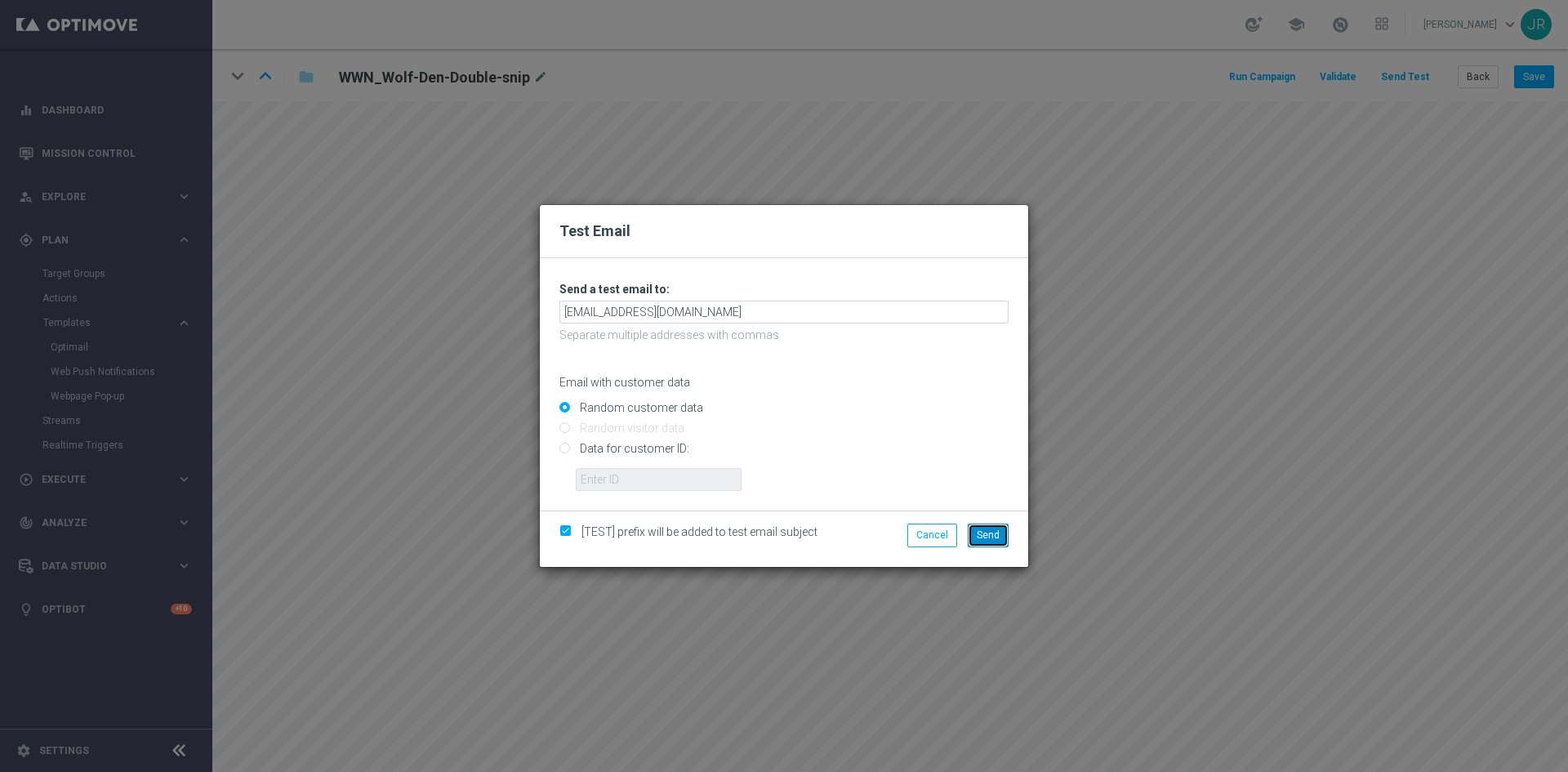
drag, startPoint x: 991, startPoint y: 534, endPoint x: 1045, endPoint y: 534, distance: 54.0
click at [1008, 532] on button "Send" at bounding box center [988, 534] width 41 height 23
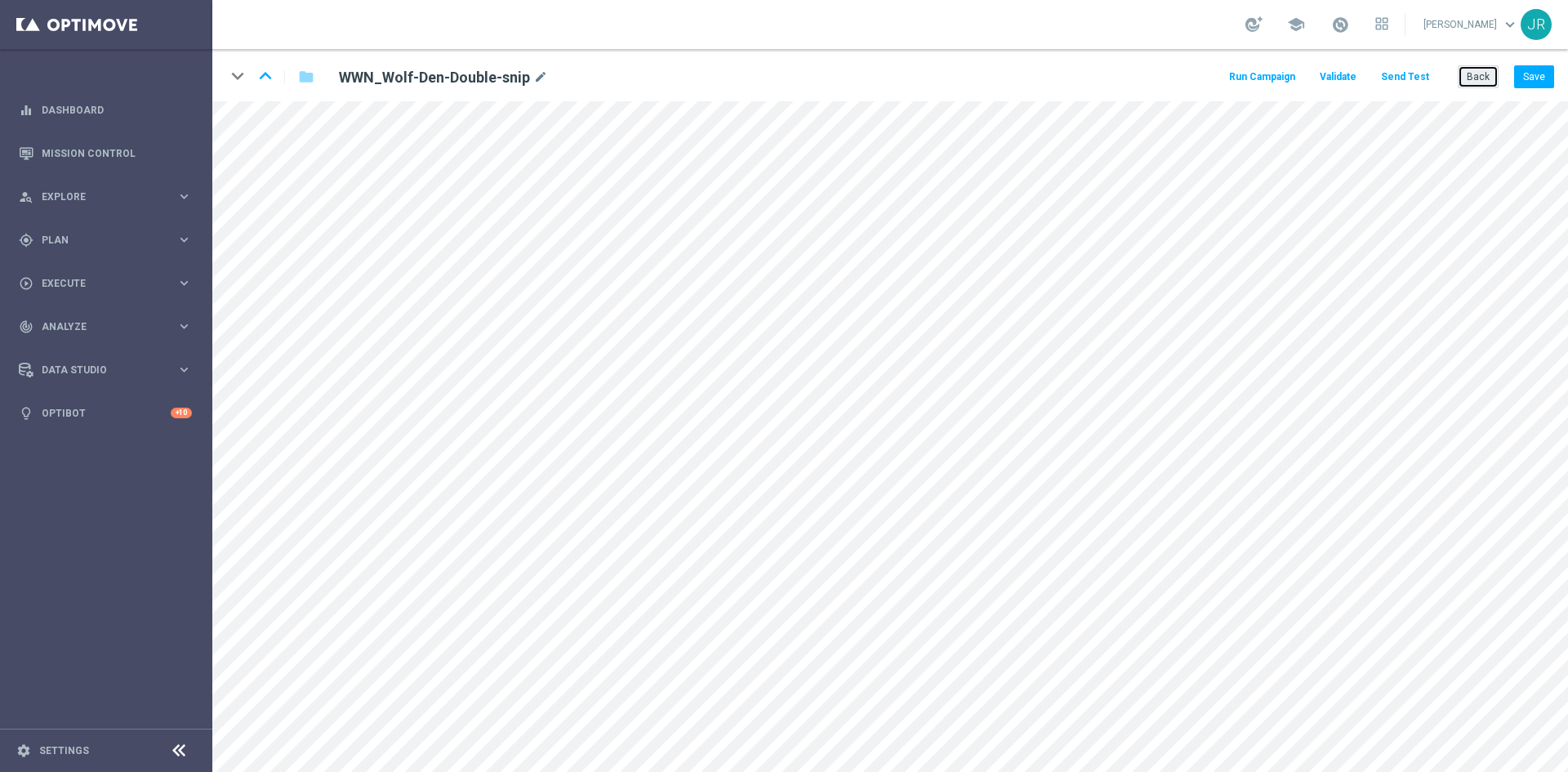
click at [1474, 77] on button "Back" at bounding box center [1478, 76] width 41 height 23
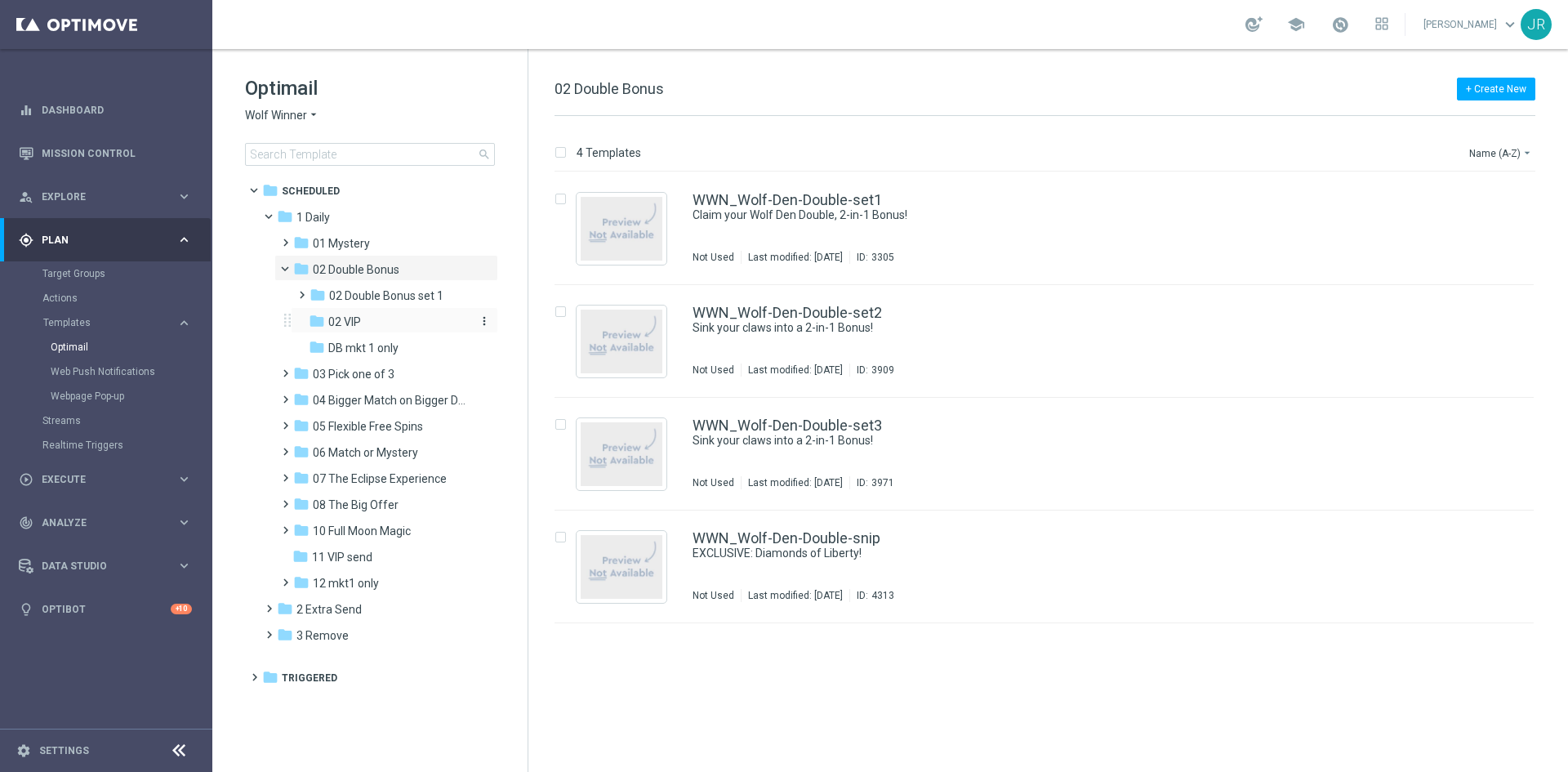
click at [355, 321] on span "02 VIP" at bounding box center [345, 322] width 33 height 15
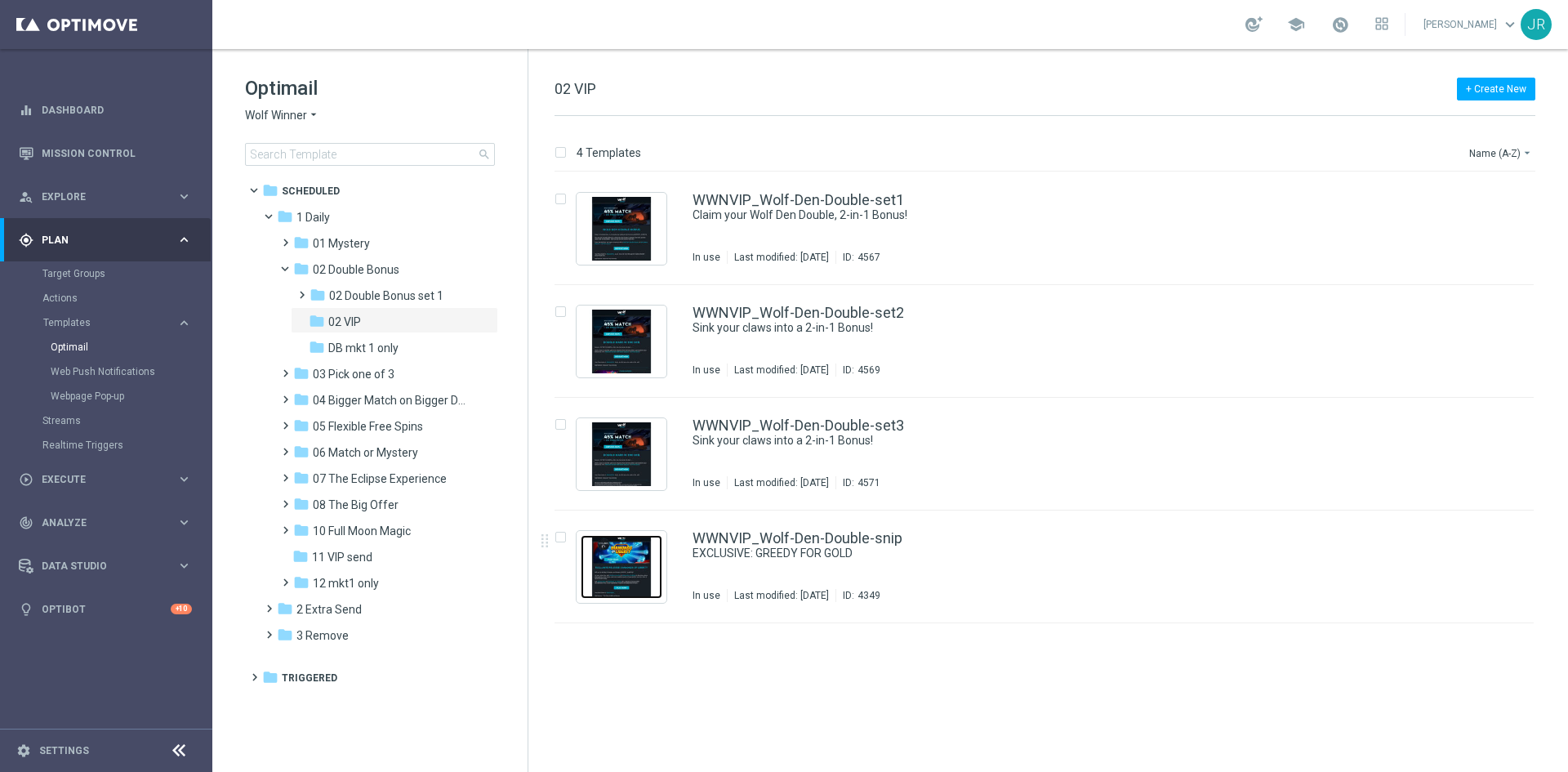
drag, startPoint x: 661, startPoint y: 550, endPoint x: 690, endPoint y: 555, distance: 29.4
click at [661, 549] on img "Press SPACE to select this row." at bounding box center [621, 567] width 82 height 64
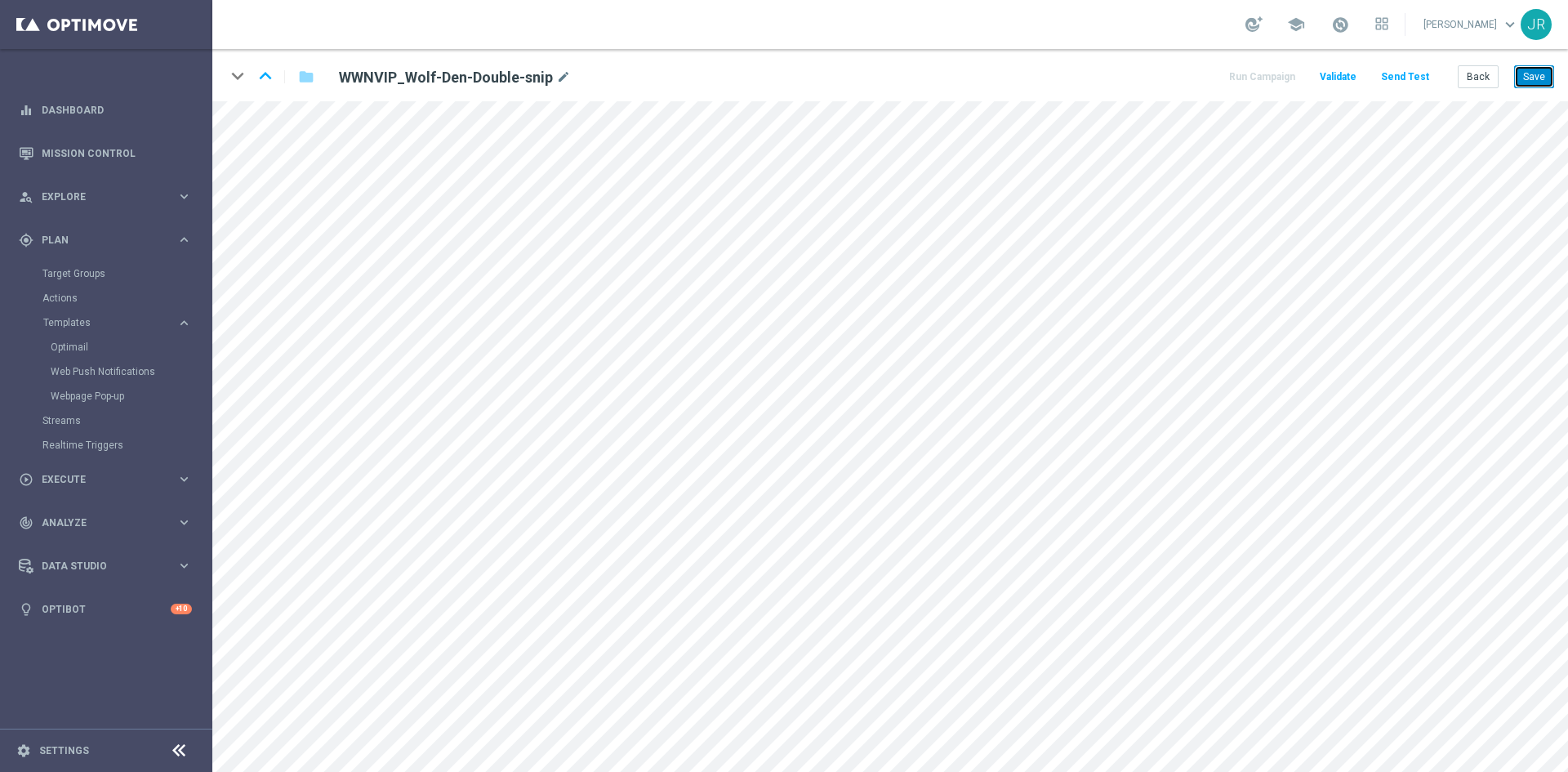
click at [1541, 79] on button "Save" at bounding box center [1534, 76] width 40 height 23
click at [1542, 81] on button "Save" at bounding box center [1534, 76] width 40 height 23
click at [1526, 79] on button "Save" at bounding box center [1534, 76] width 40 height 23
click at [1399, 74] on button "Send Test" at bounding box center [1404, 77] width 53 height 22
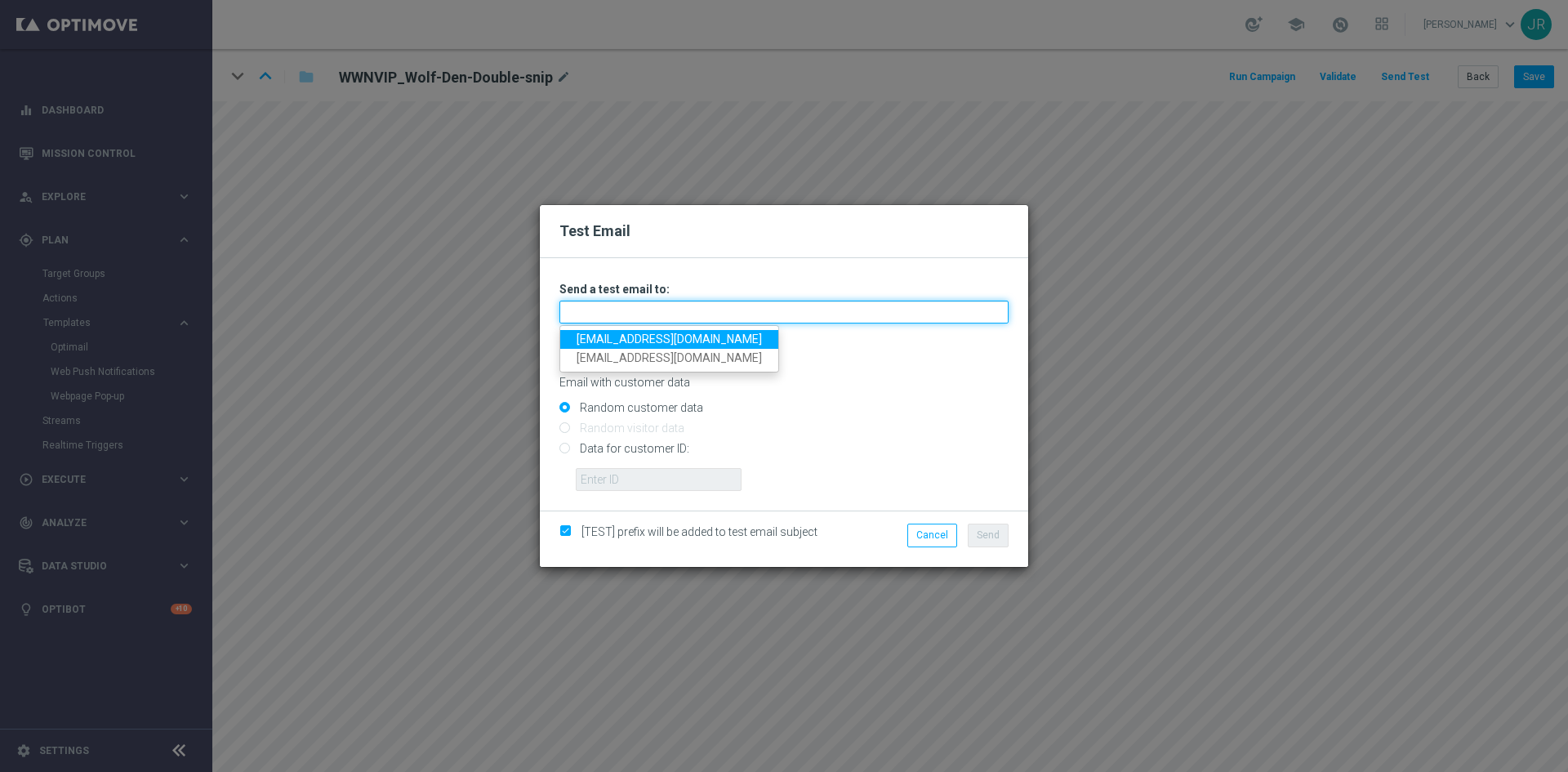
drag, startPoint x: 705, startPoint y: 314, endPoint x: 631, endPoint y: 328, distance: 75.3
click at [705, 314] on input "text" at bounding box center [784, 311] width 449 height 23
click at [609, 334] on link "[EMAIL_ADDRESS][DOMAIN_NAME]" at bounding box center [669, 339] width 218 height 18
type input "[EMAIL_ADDRESS][DOMAIN_NAME]"
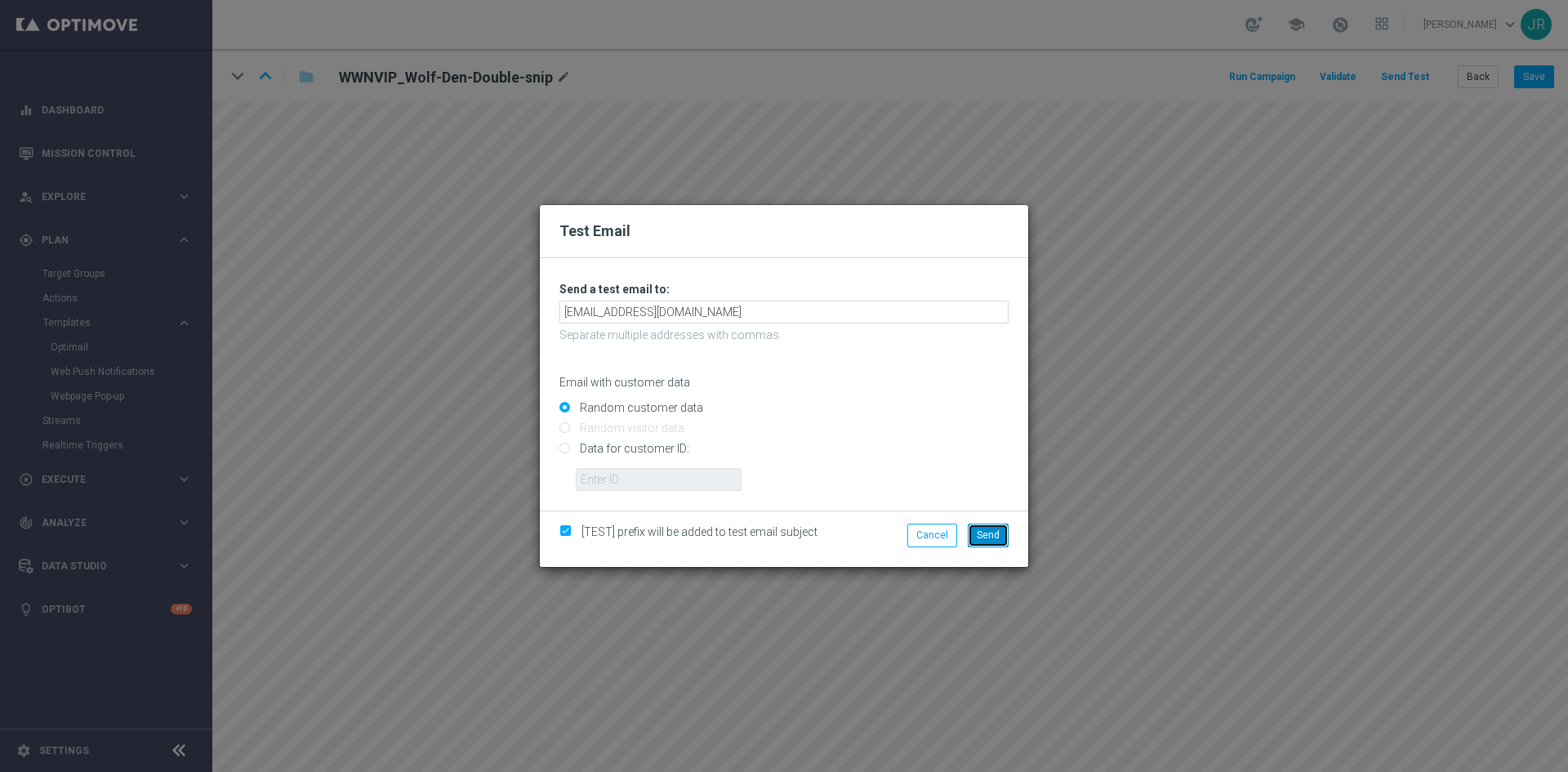
click at [995, 529] on span "Send" at bounding box center [988, 535] width 23 height 12
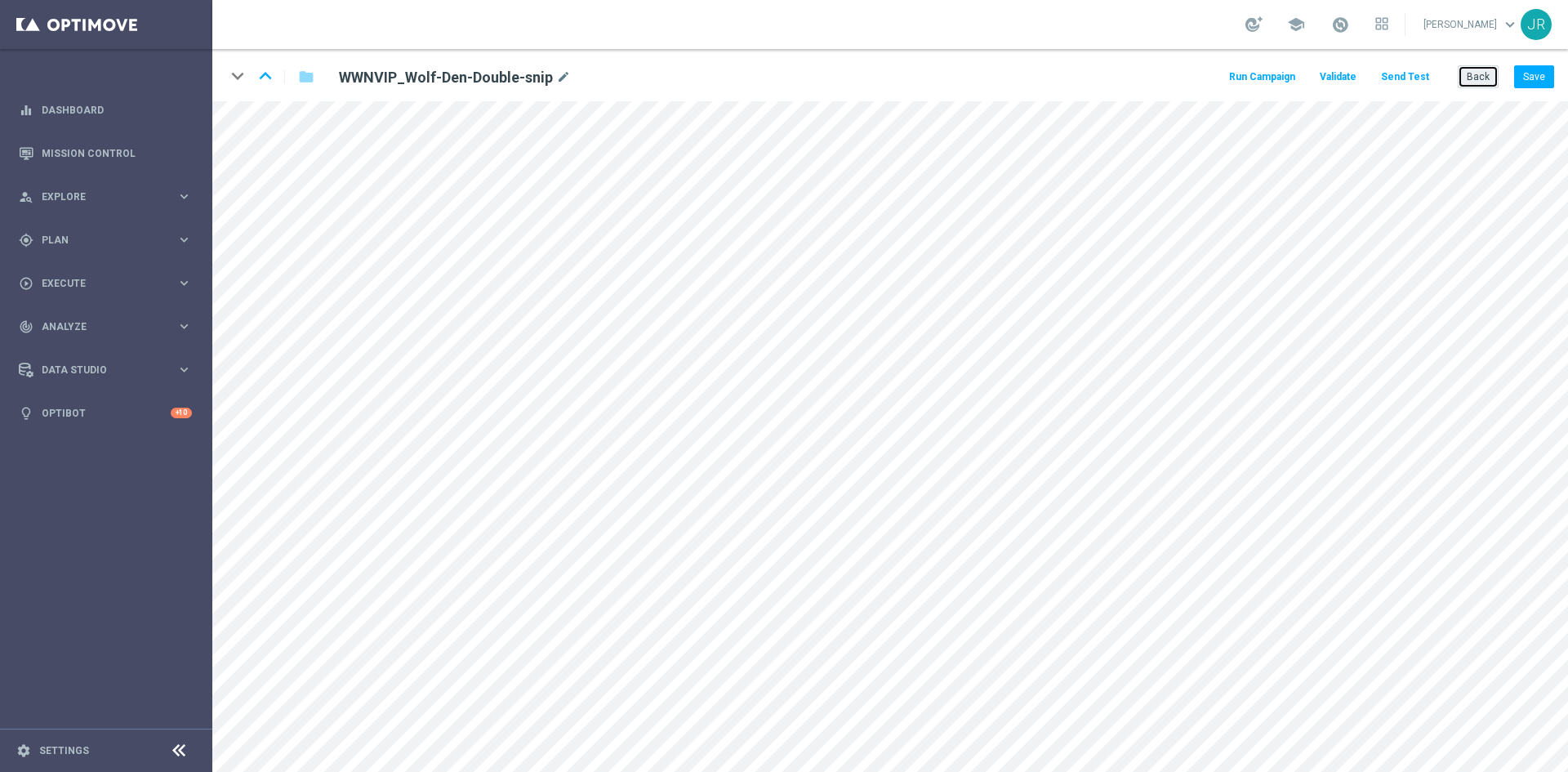
click at [1476, 73] on button "Back" at bounding box center [1478, 76] width 41 height 23
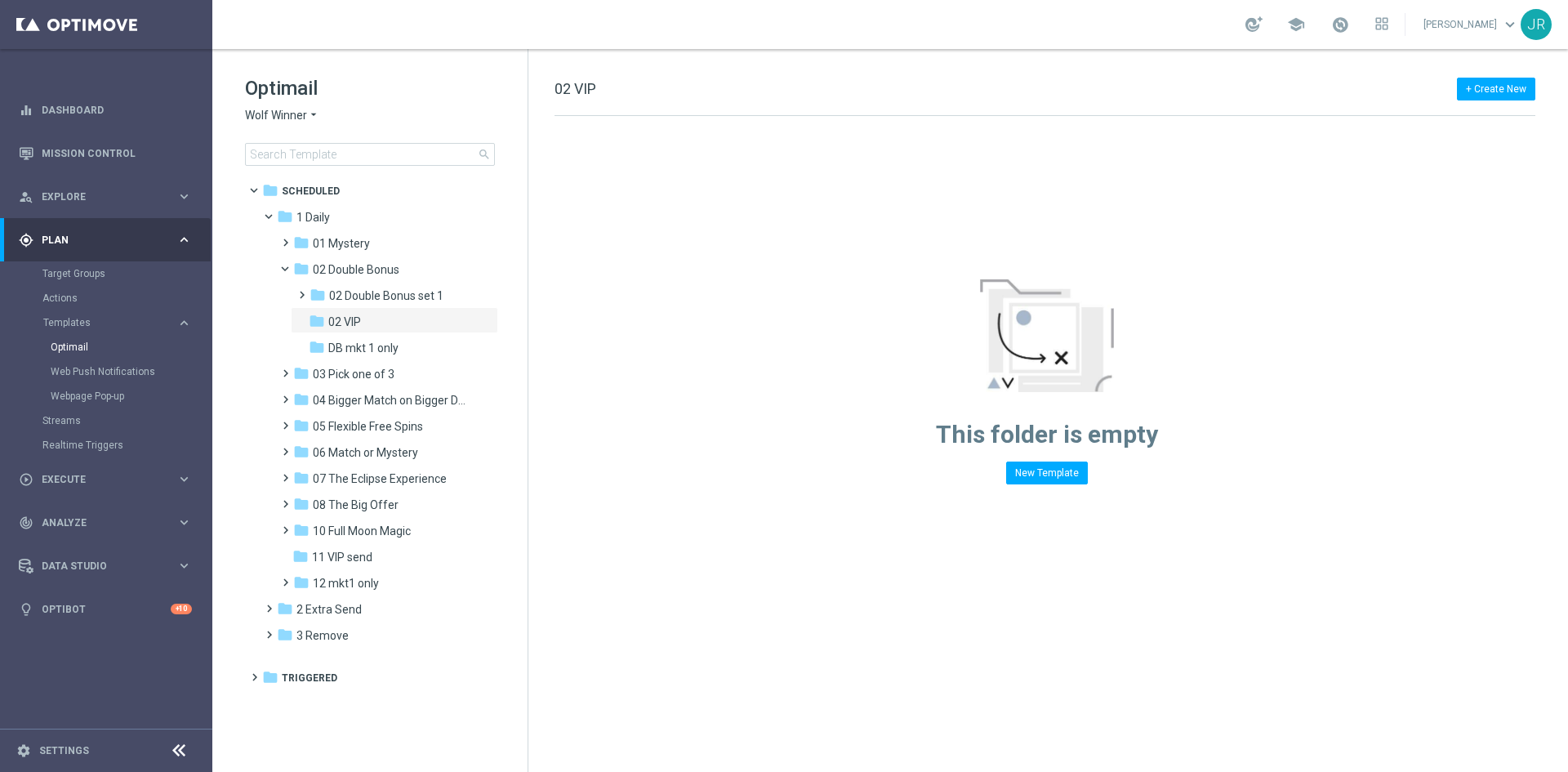
click at [279, 119] on span "Wolf Winner" at bounding box center [276, 115] width 62 height 16
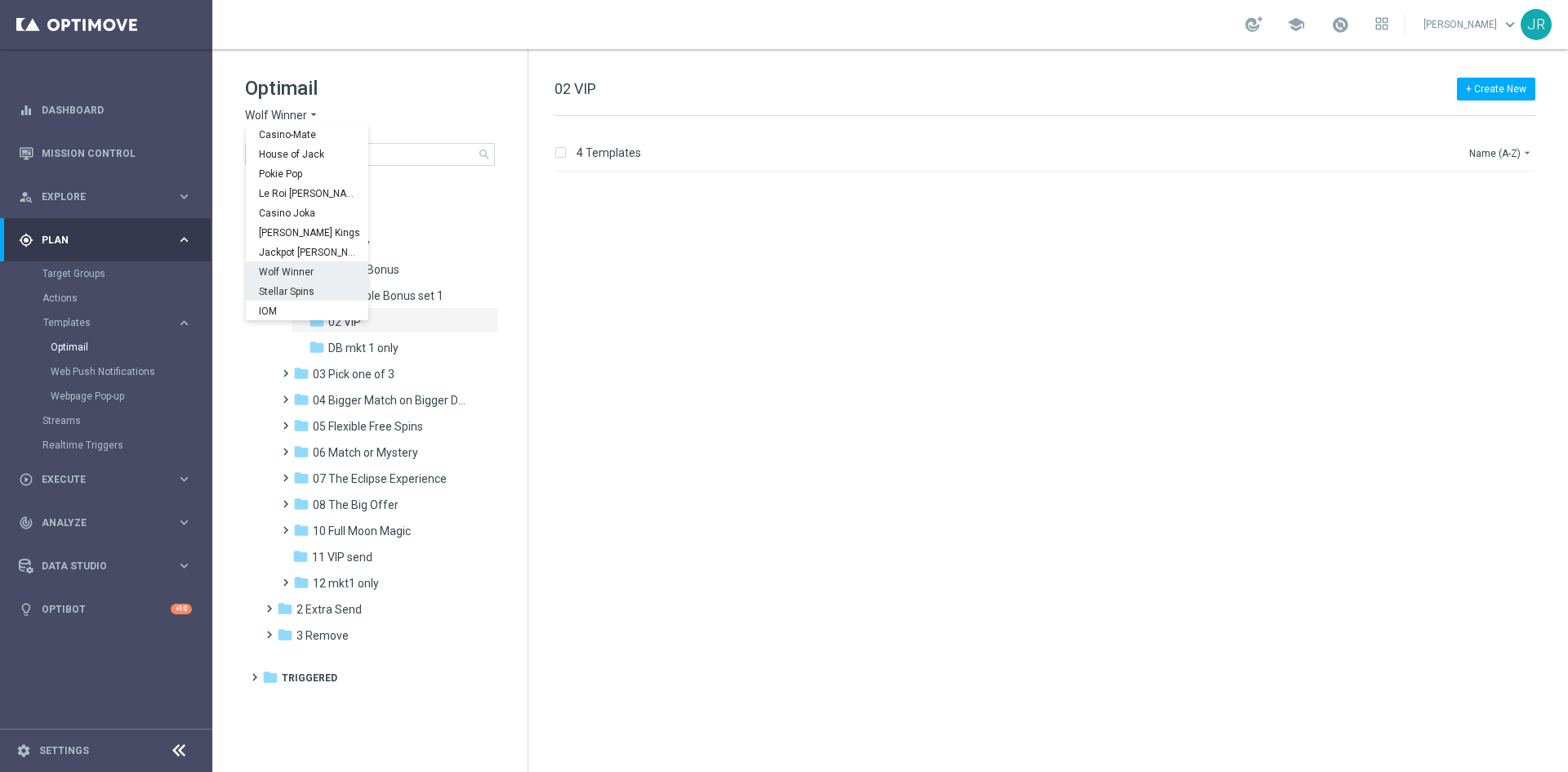
click at [0, 0] on span "Stellar Spins" at bounding box center [0, 0] width 0 height 0
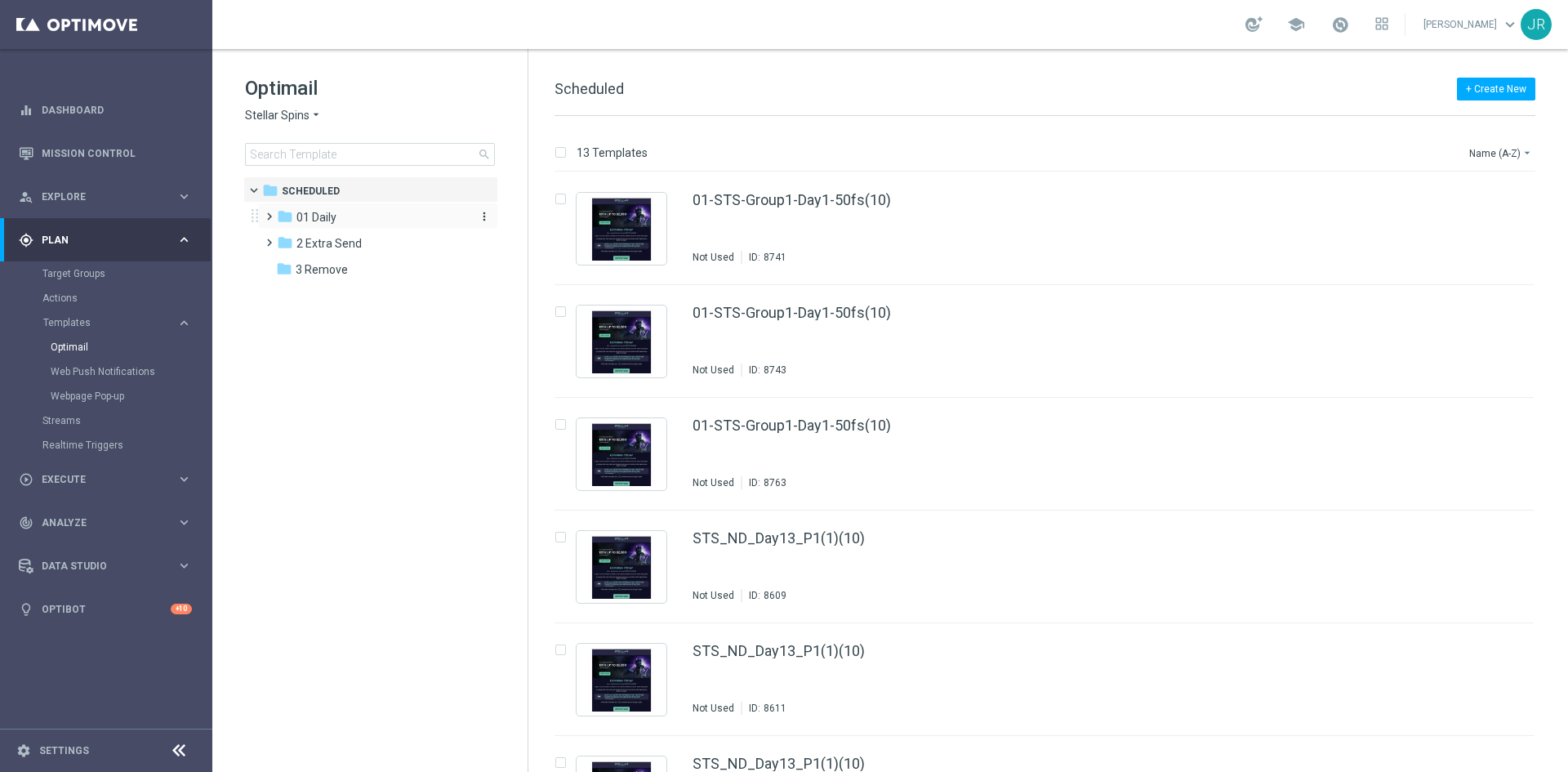
click at [332, 221] on span "01 Daily" at bounding box center [316, 217] width 40 height 15
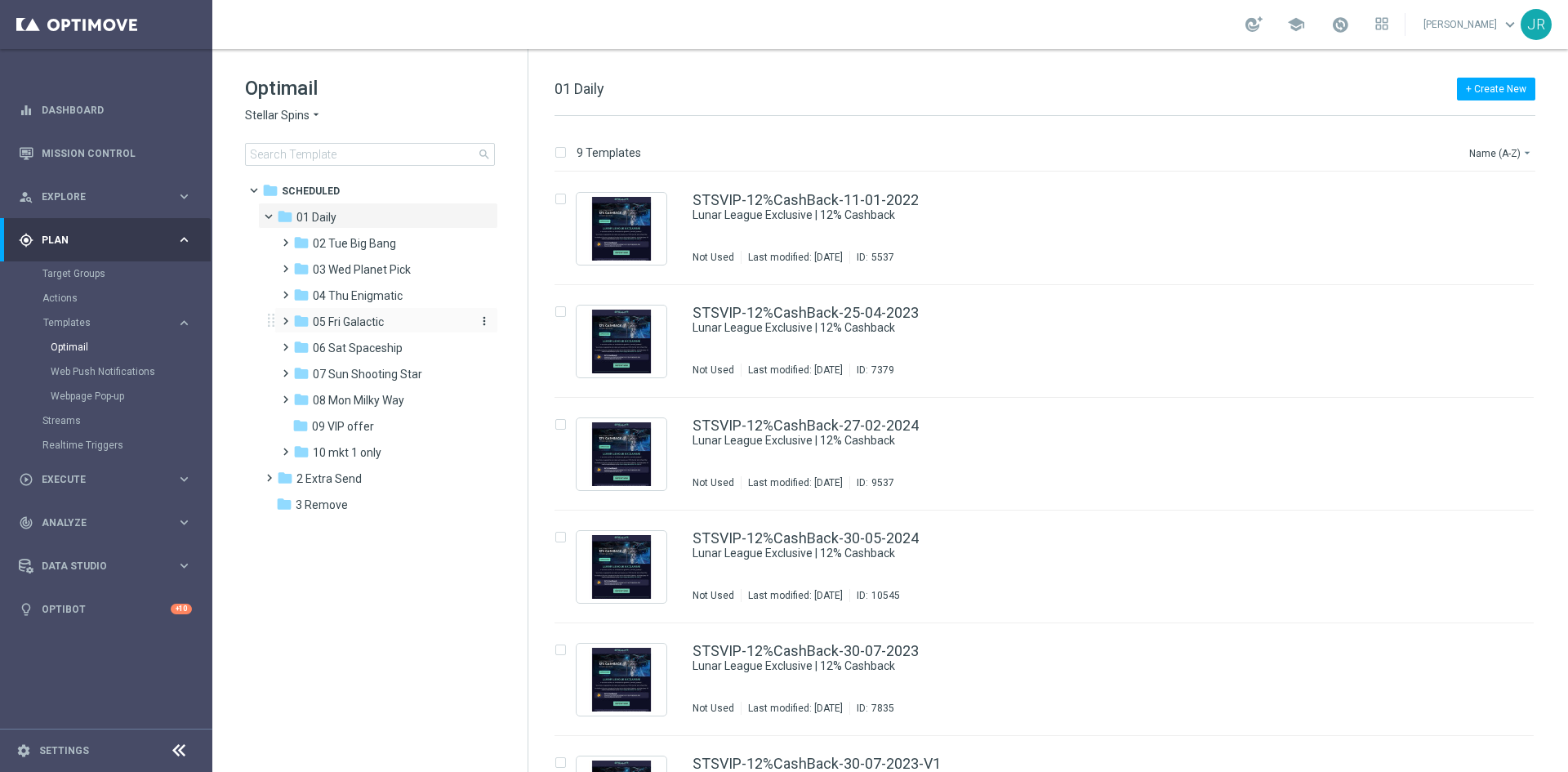
click at [340, 330] on div "folder 05 Fri Galactic" at bounding box center [381, 322] width 174 height 18
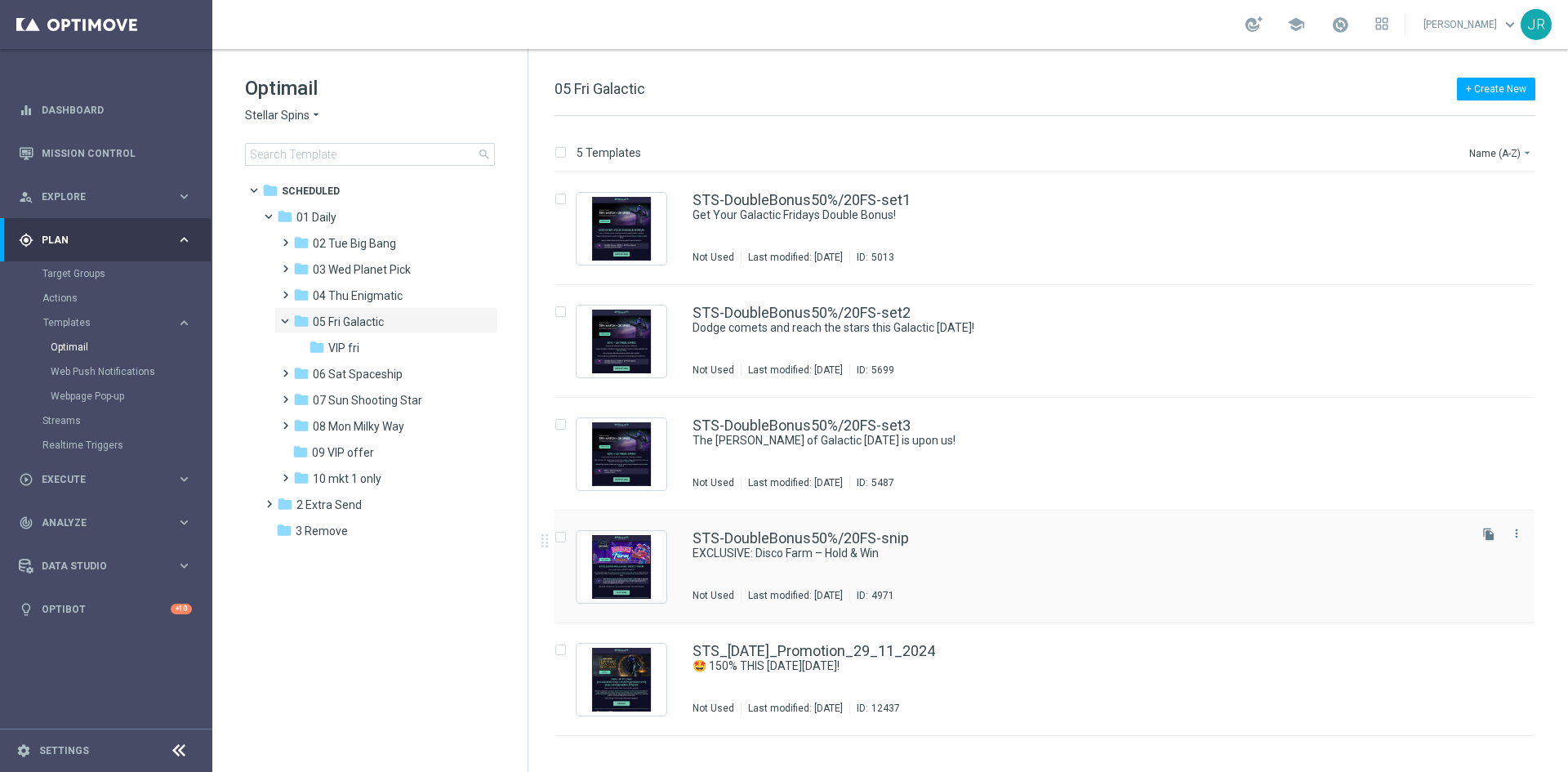
click at [784, 572] on div "STS-DoubleBonus50%/20FS-snip EXCLUSIVE: Disco Farm – Hold & Win Not Used Last m…" at bounding box center [1079, 566] width 773 height 71
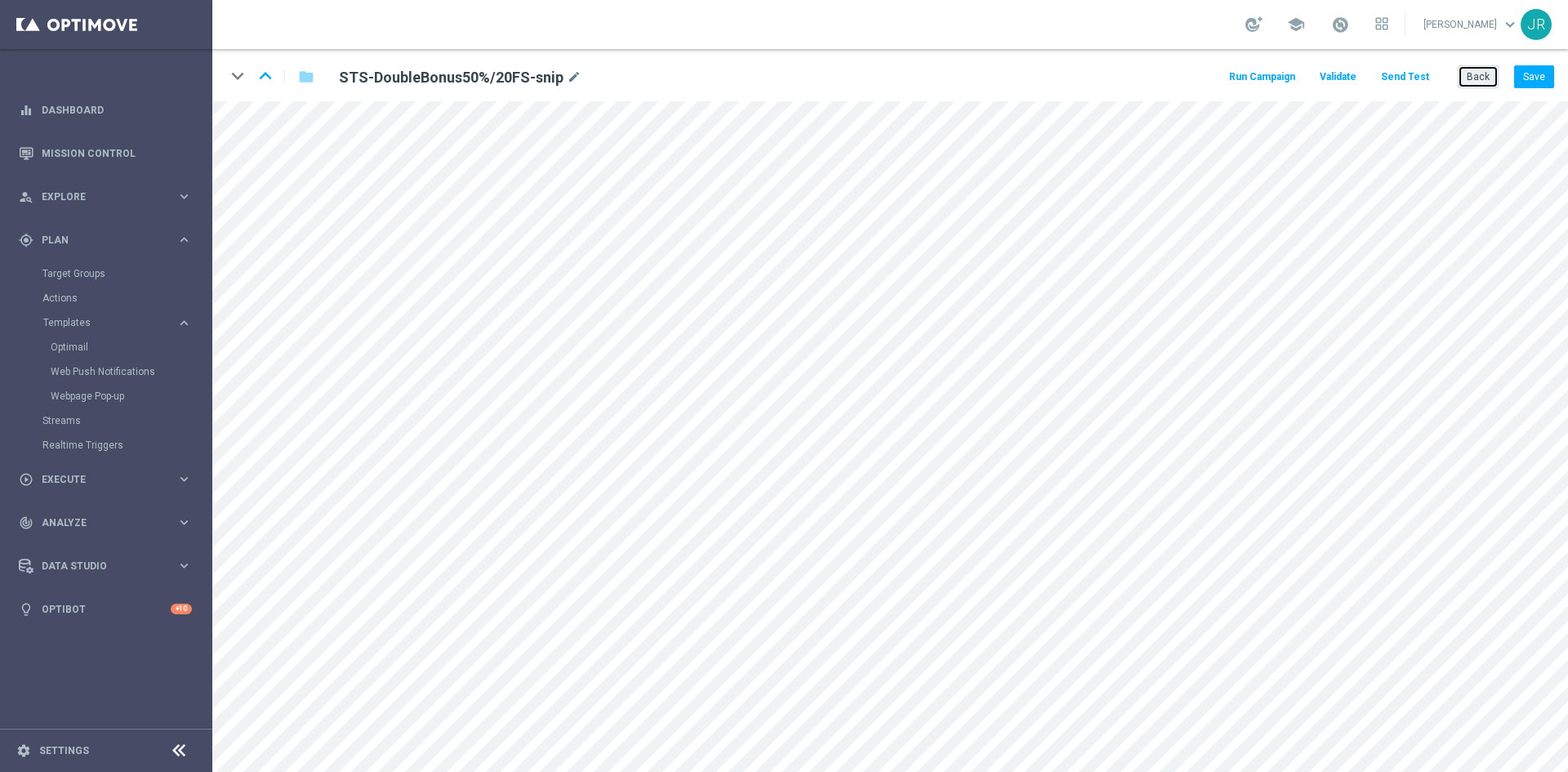
drag, startPoint x: 1473, startPoint y: 80, endPoint x: 1467, endPoint y: 105, distance: 25.7
click at [1474, 83] on button "Back" at bounding box center [1478, 76] width 41 height 23
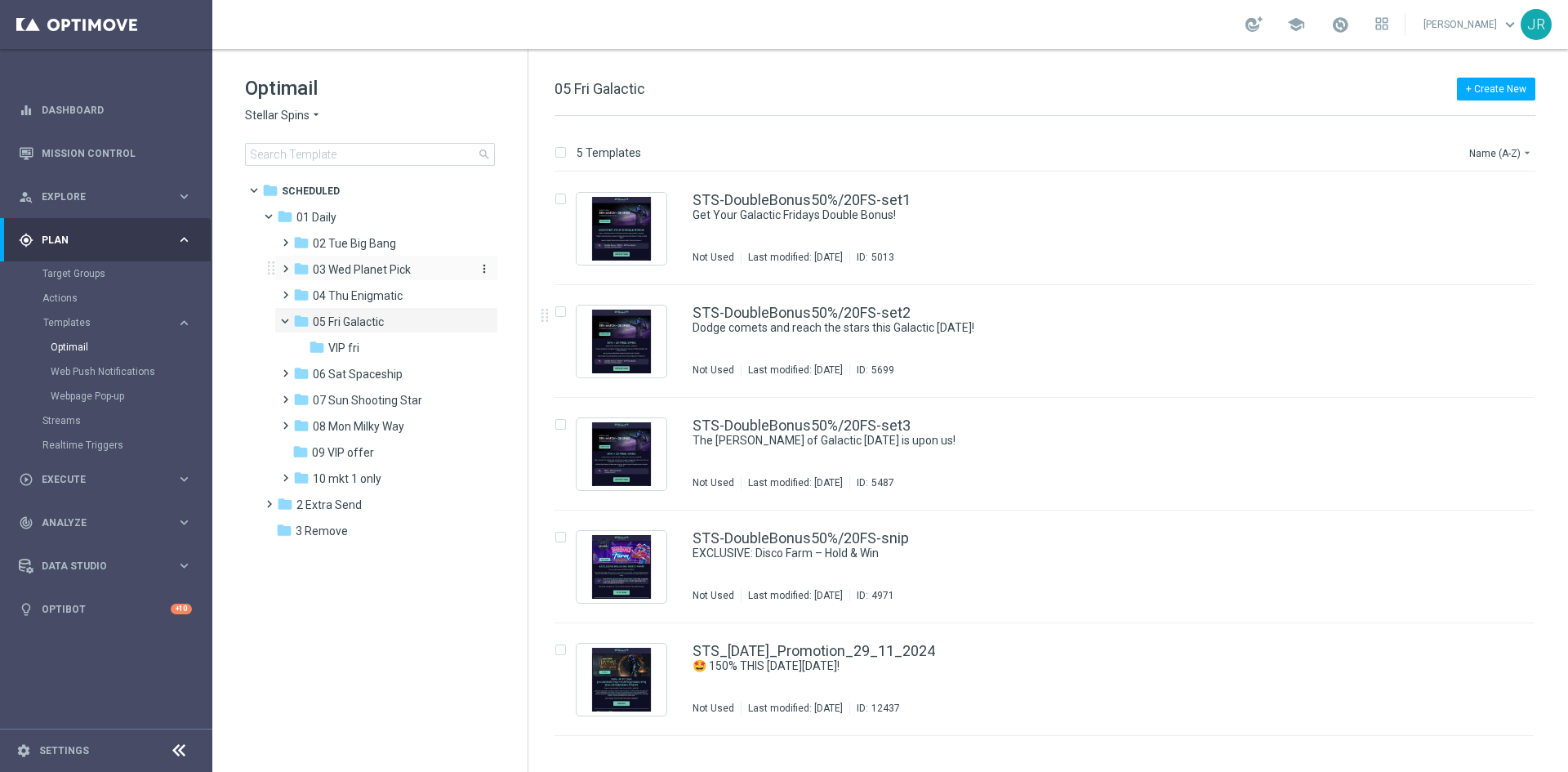
click at [383, 269] on span "03 Wed Planet Pick" at bounding box center [361, 269] width 98 height 15
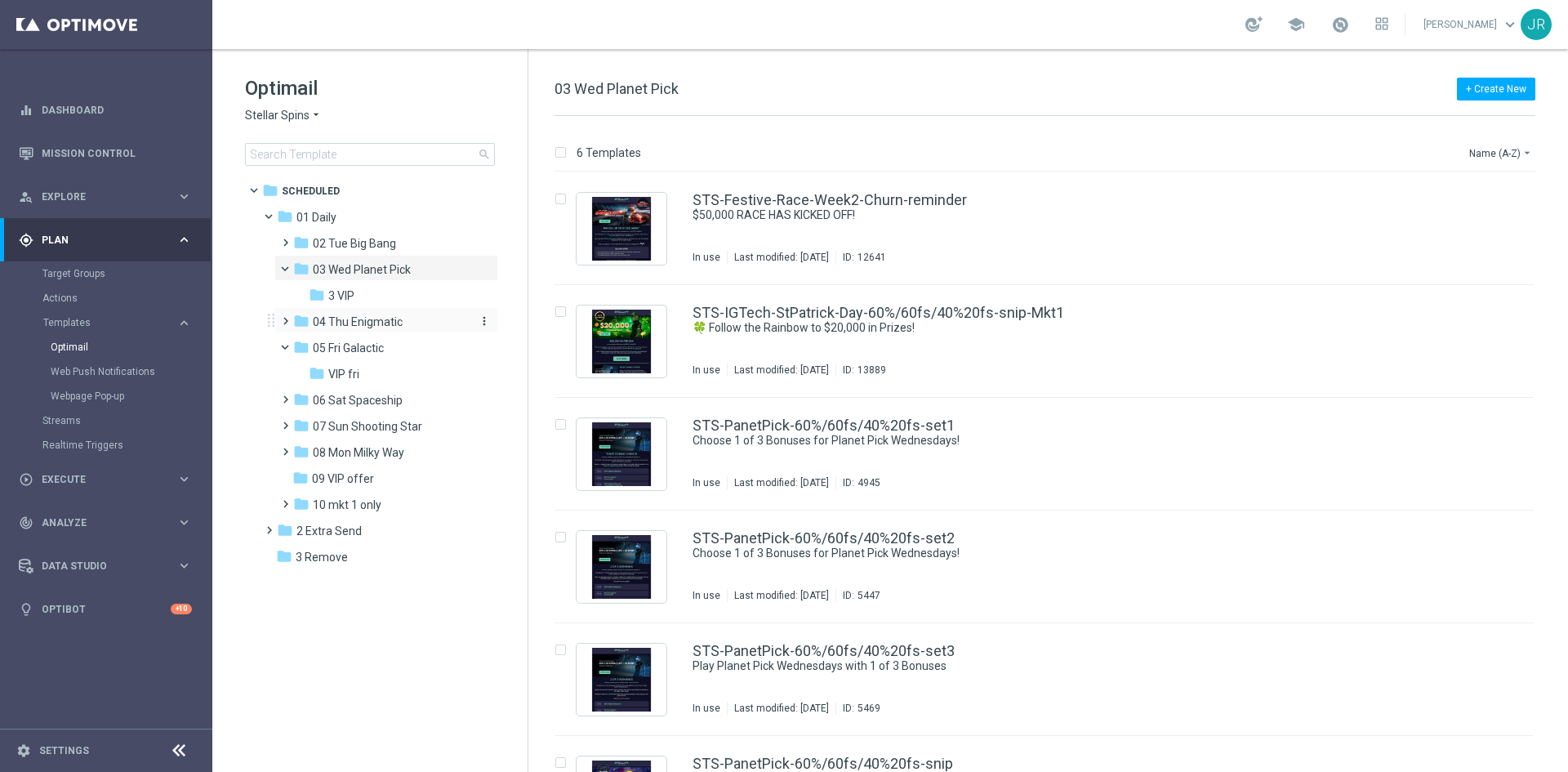
click at [377, 325] on span "04 Thu Enigmatic" at bounding box center [357, 322] width 89 height 15
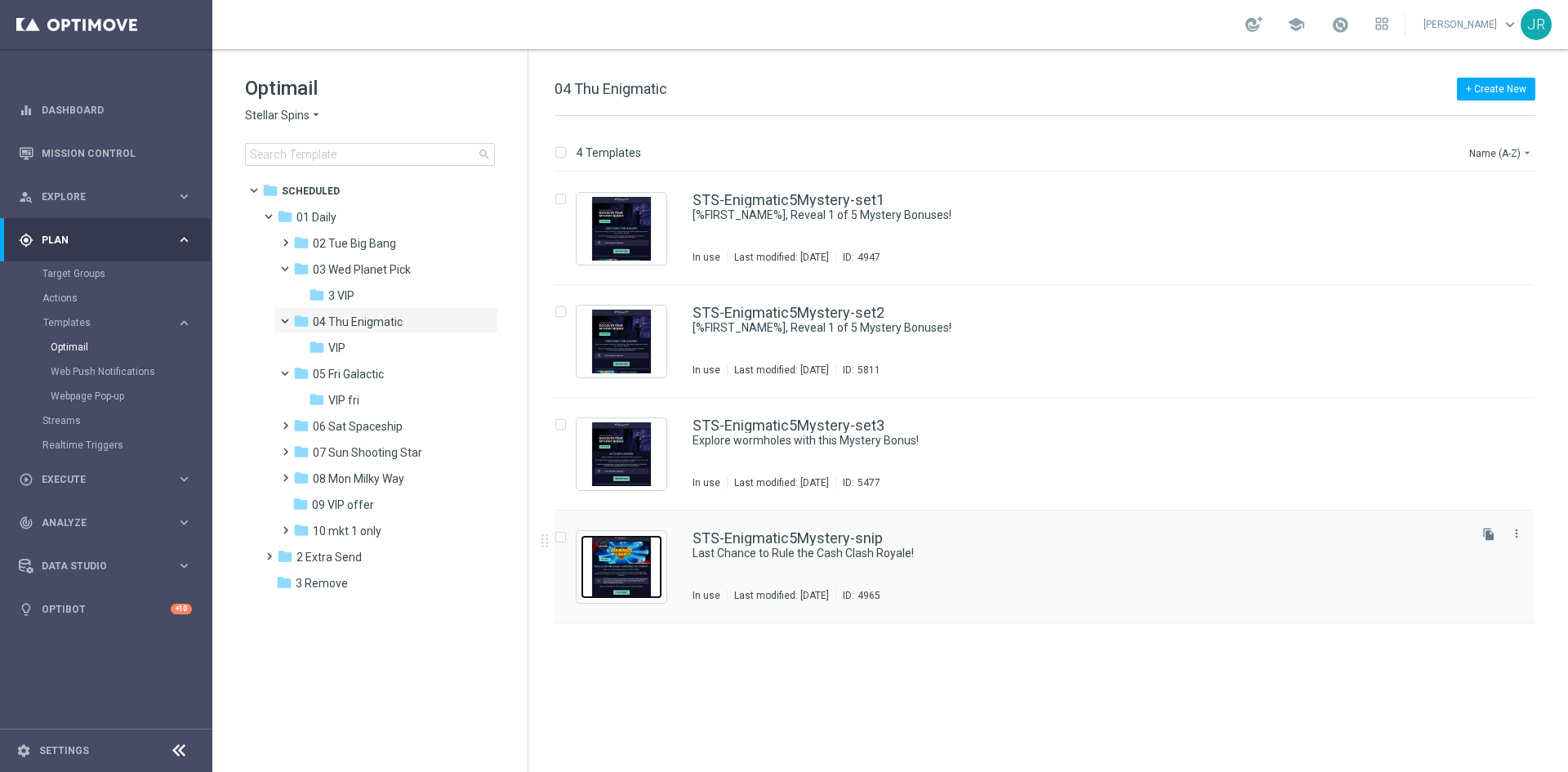
click at [635, 553] on img "Press SPACE to select this row." at bounding box center [621, 567] width 82 height 64
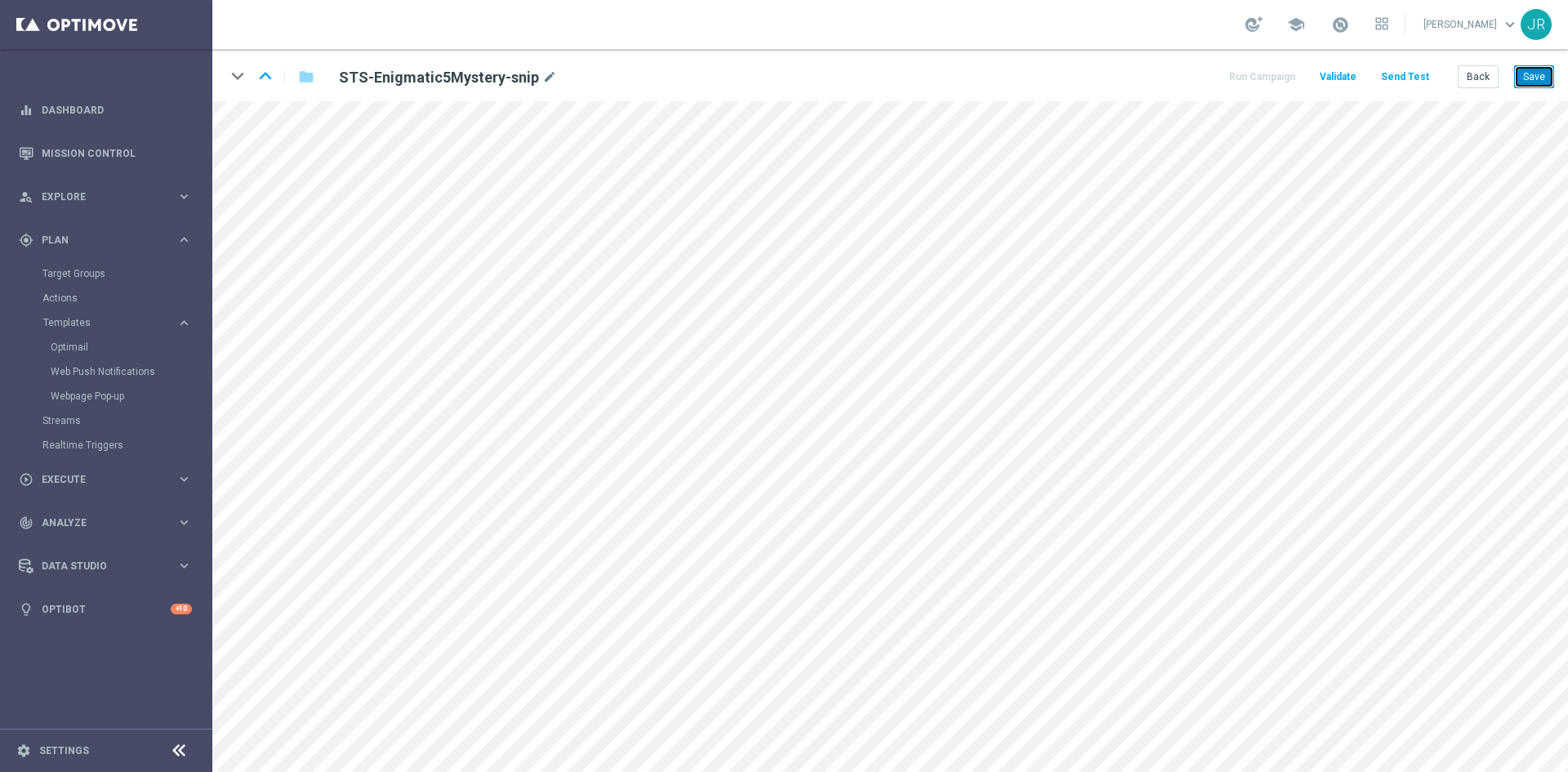
click at [1537, 74] on button "Save" at bounding box center [1534, 76] width 40 height 23
click at [1530, 81] on button "Save" at bounding box center [1534, 76] width 40 height 23
click at [1530, 81] on button "Save" at bounding box center [1534, 76] width 40 height 23
click at [1532, 74] on button "Save" at bounding box center [1534, 76] width 40 height 23
click at [1420, 70] on button "Send Test" at bounding box center [1404, 77] width 53 height 22
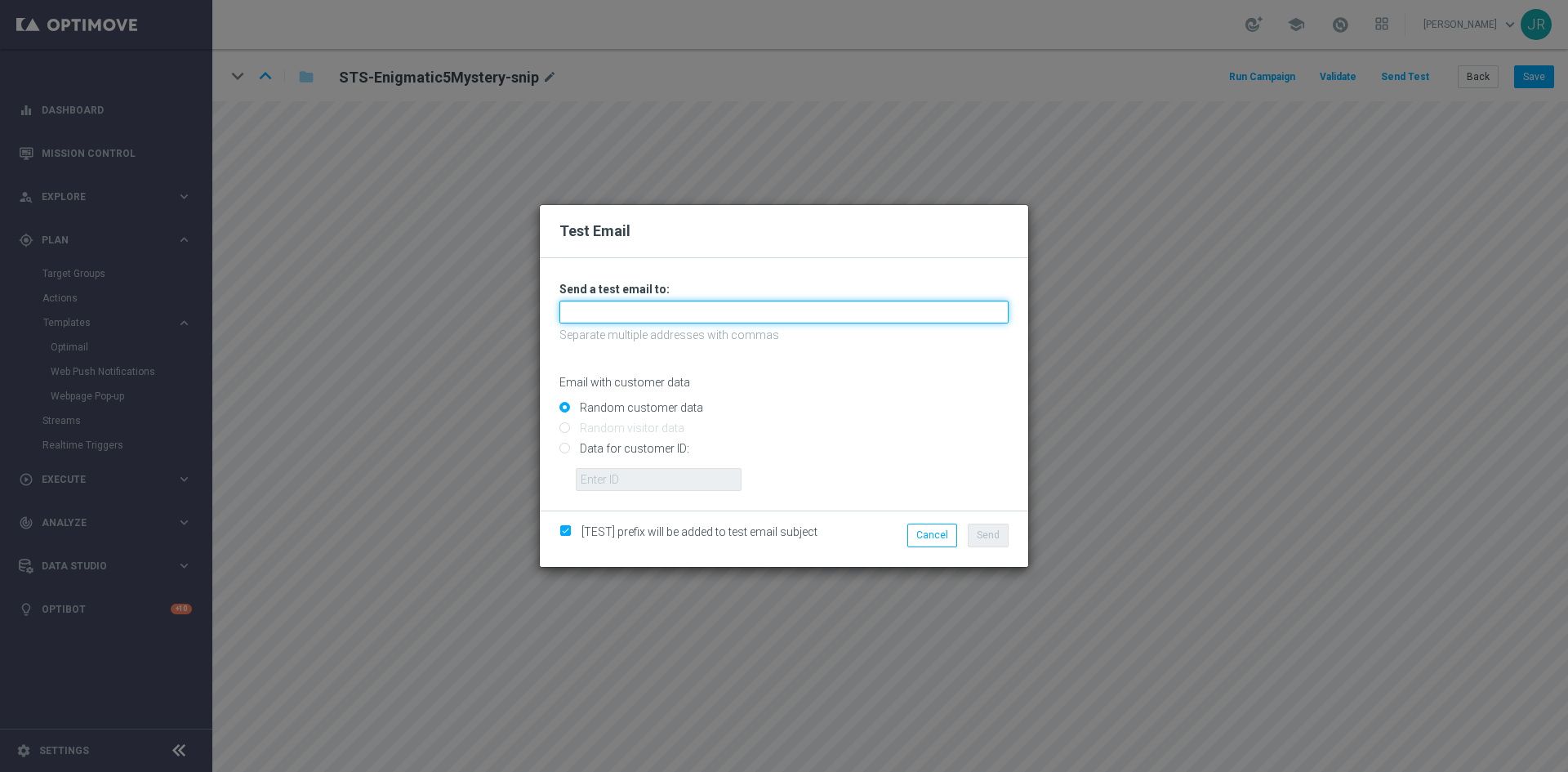
click at [703, 317] on input "text" at bounding box center [784, 311] width 449 height 23
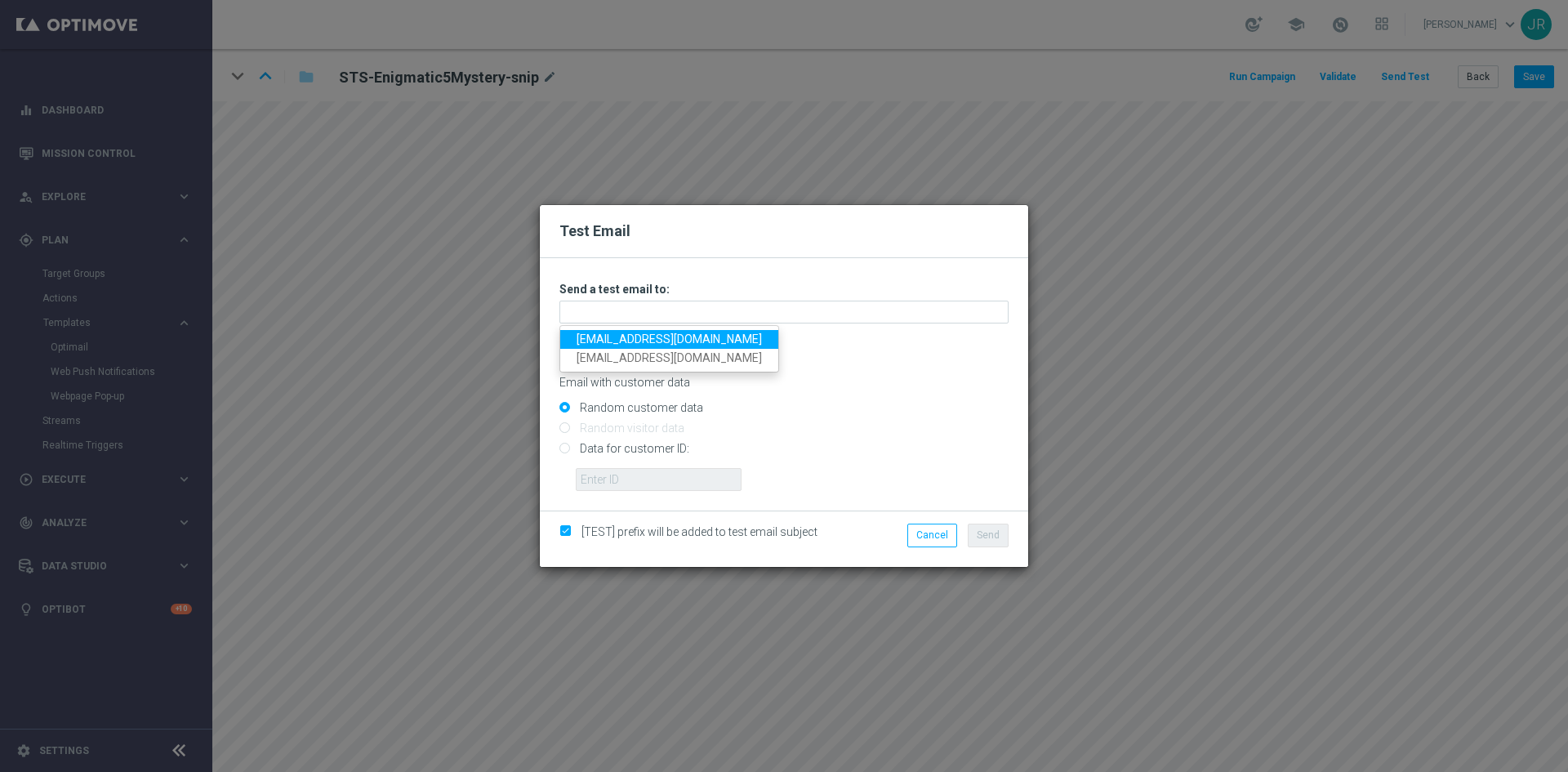
click at [595, 331] on link "[EMAIL_ADDRESS][DOMAIN_NAME]" at bounding box center [669, 339] width 218 height 18
type input "[EMAIL_ADDRESS][DOMAIN_NAME]"
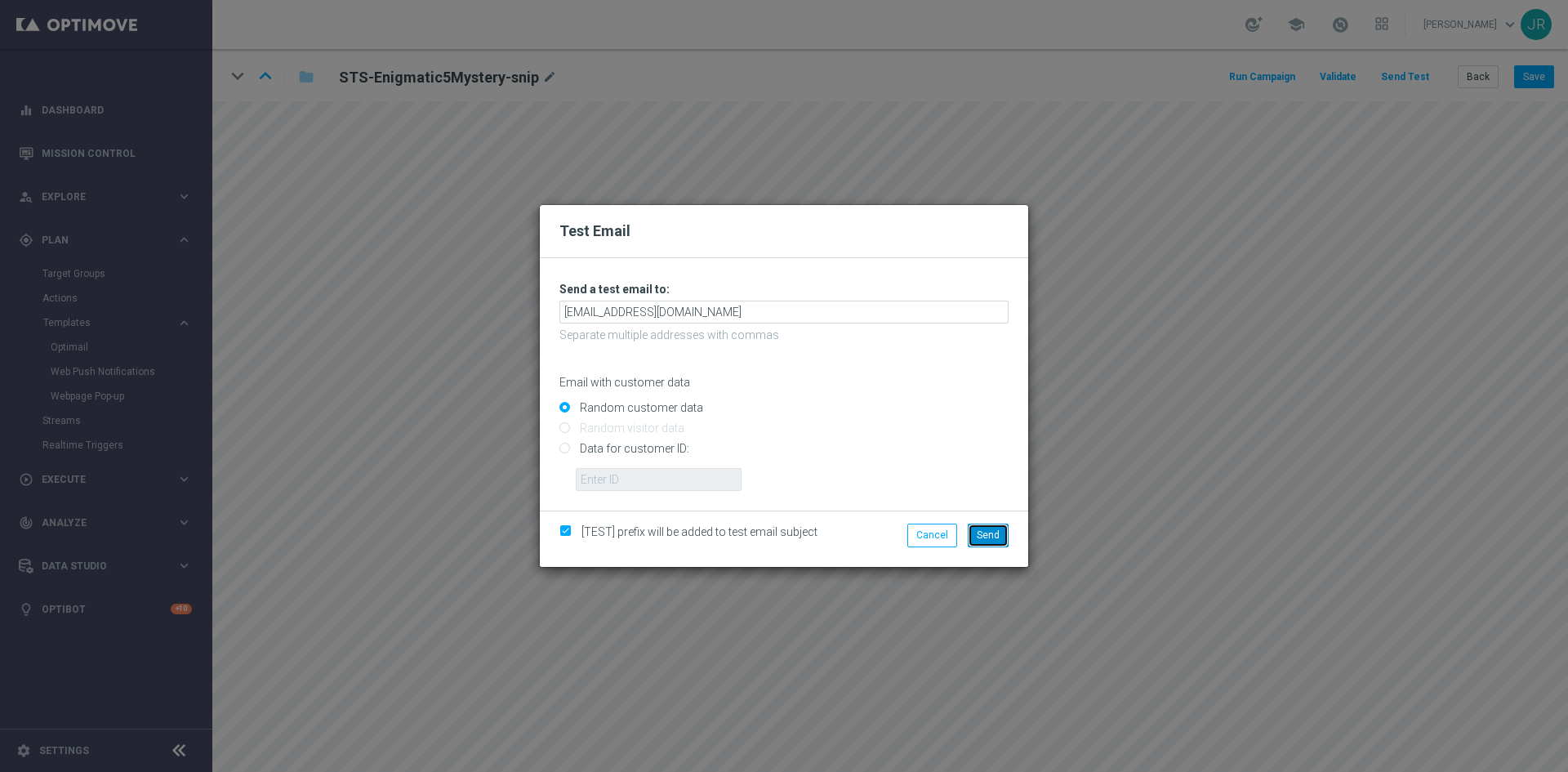
click at [977, 537] on button "Send" at bounding box center [988, 534] width 41 height 23
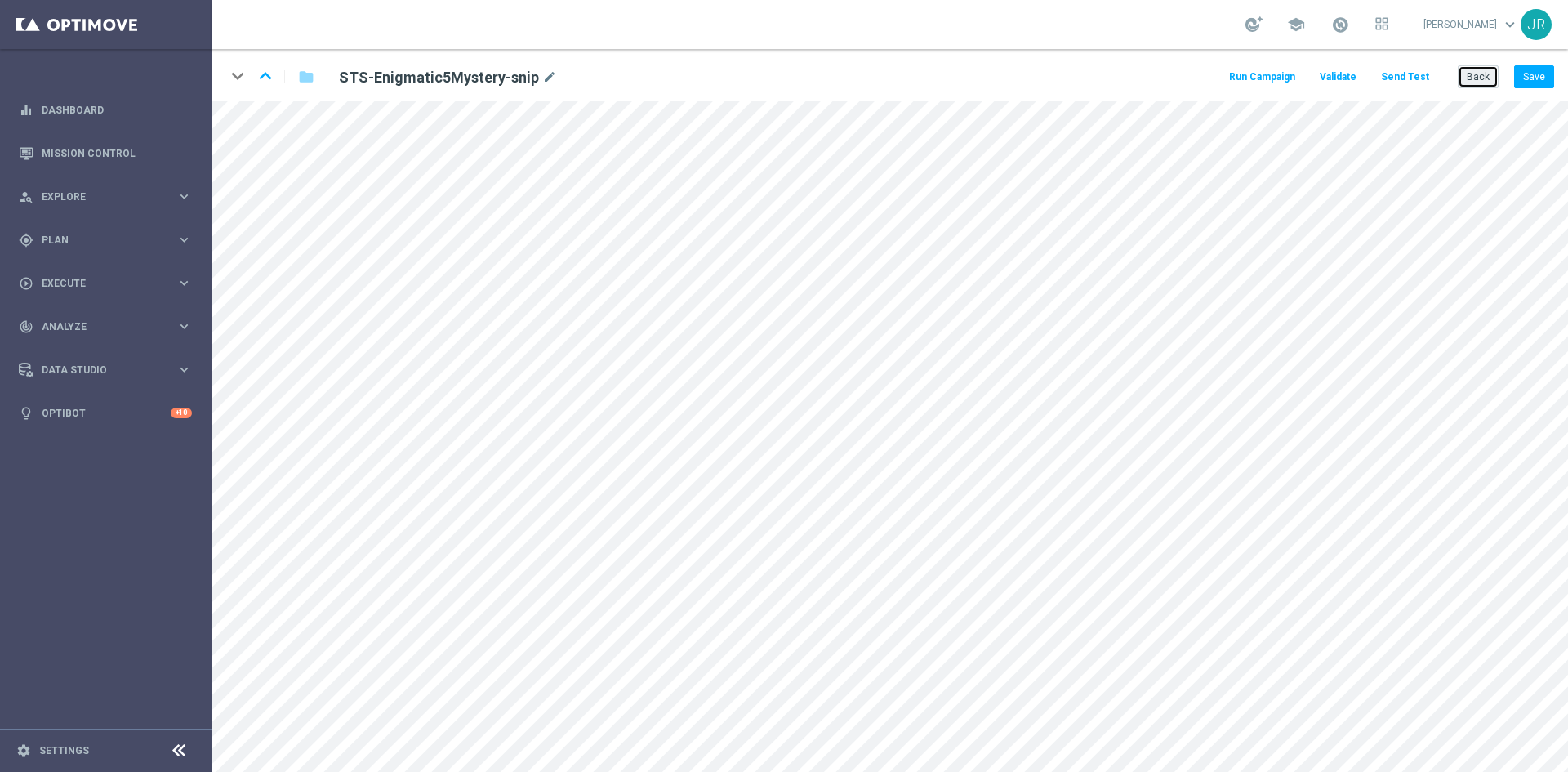
click at [1480, 81] on button "Back" at bounding box center [1478, 76] width 41 height 23
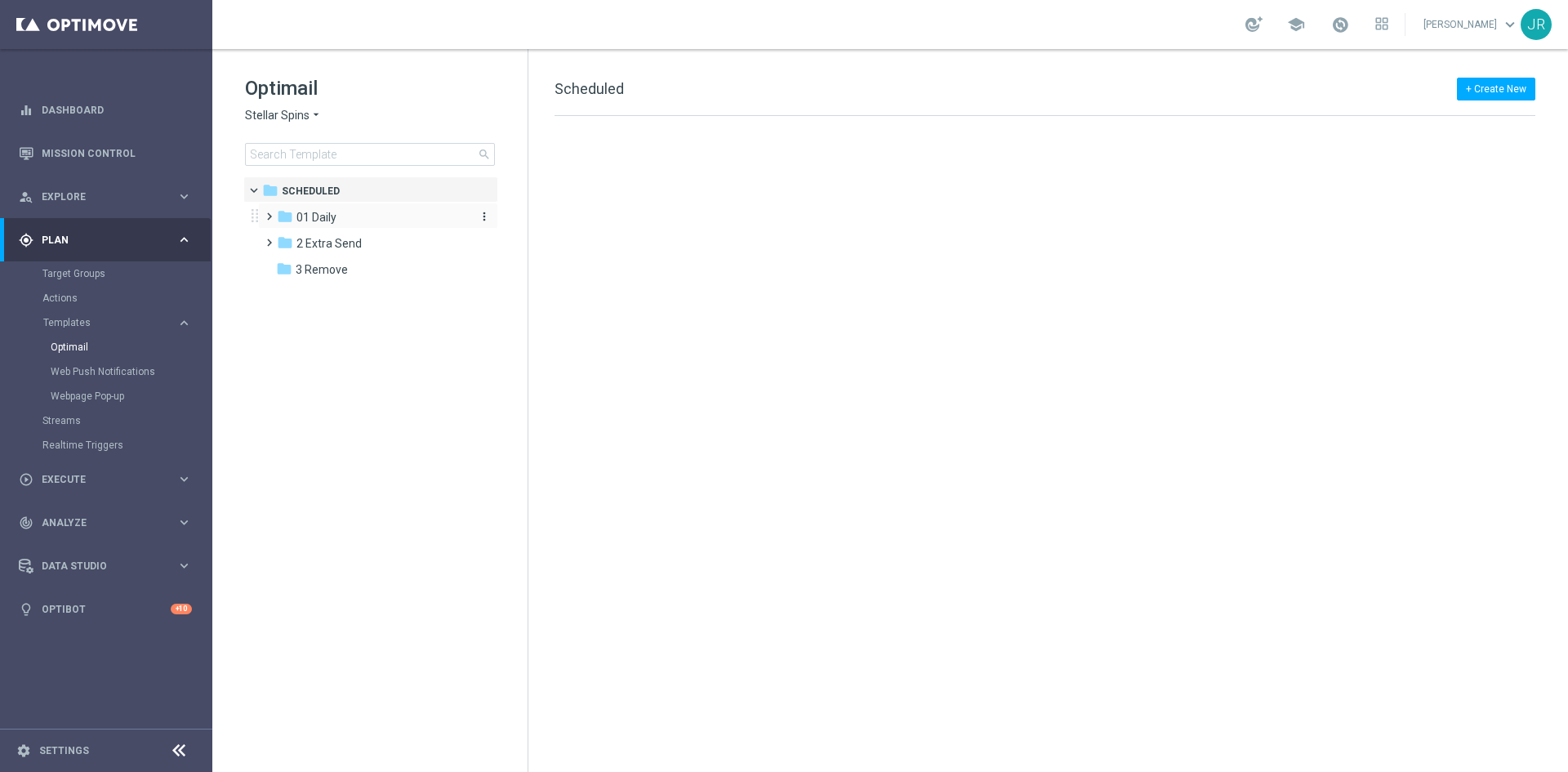
click at [312, 219] on span "01 Daily" at bounding box center [316, 217] width 40 height 15
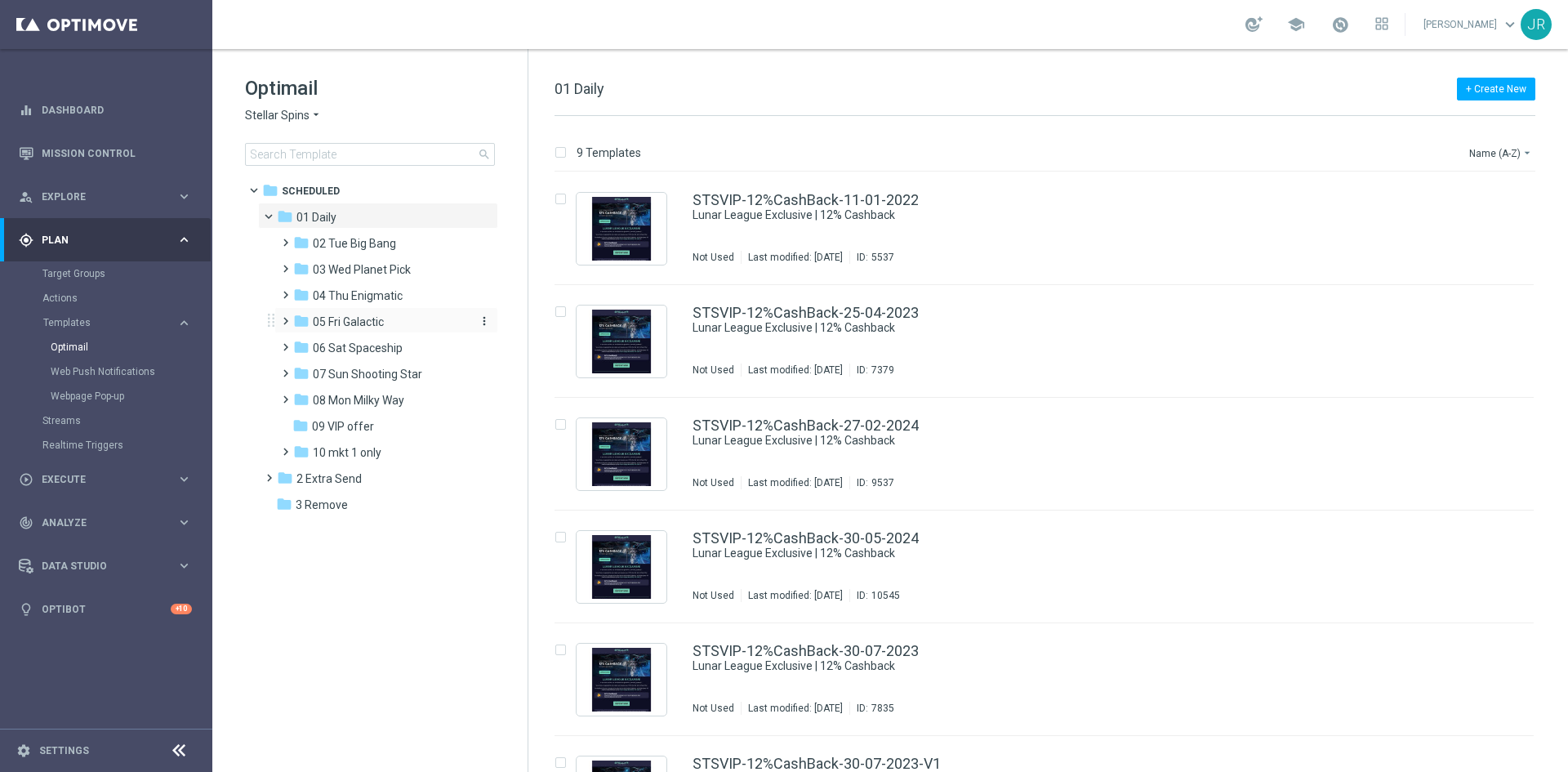
click at [344, 318] on span "05 Fri Galactic" at bounding box center [348, 322] width 71 height 15
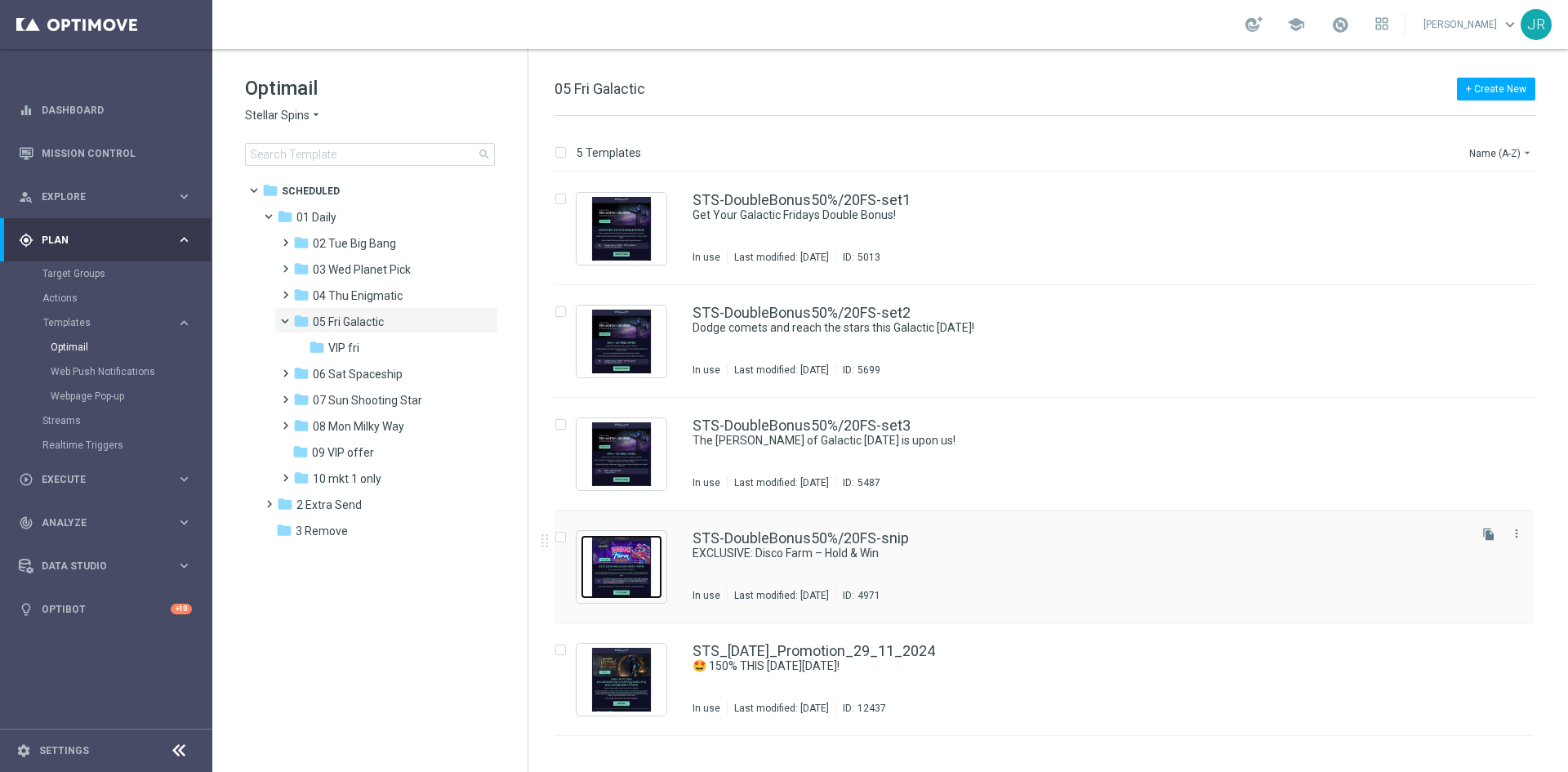
click at [600, 560] on img "Press SPACE to select this row." at bounding box center [621, 567] width 82 height 64
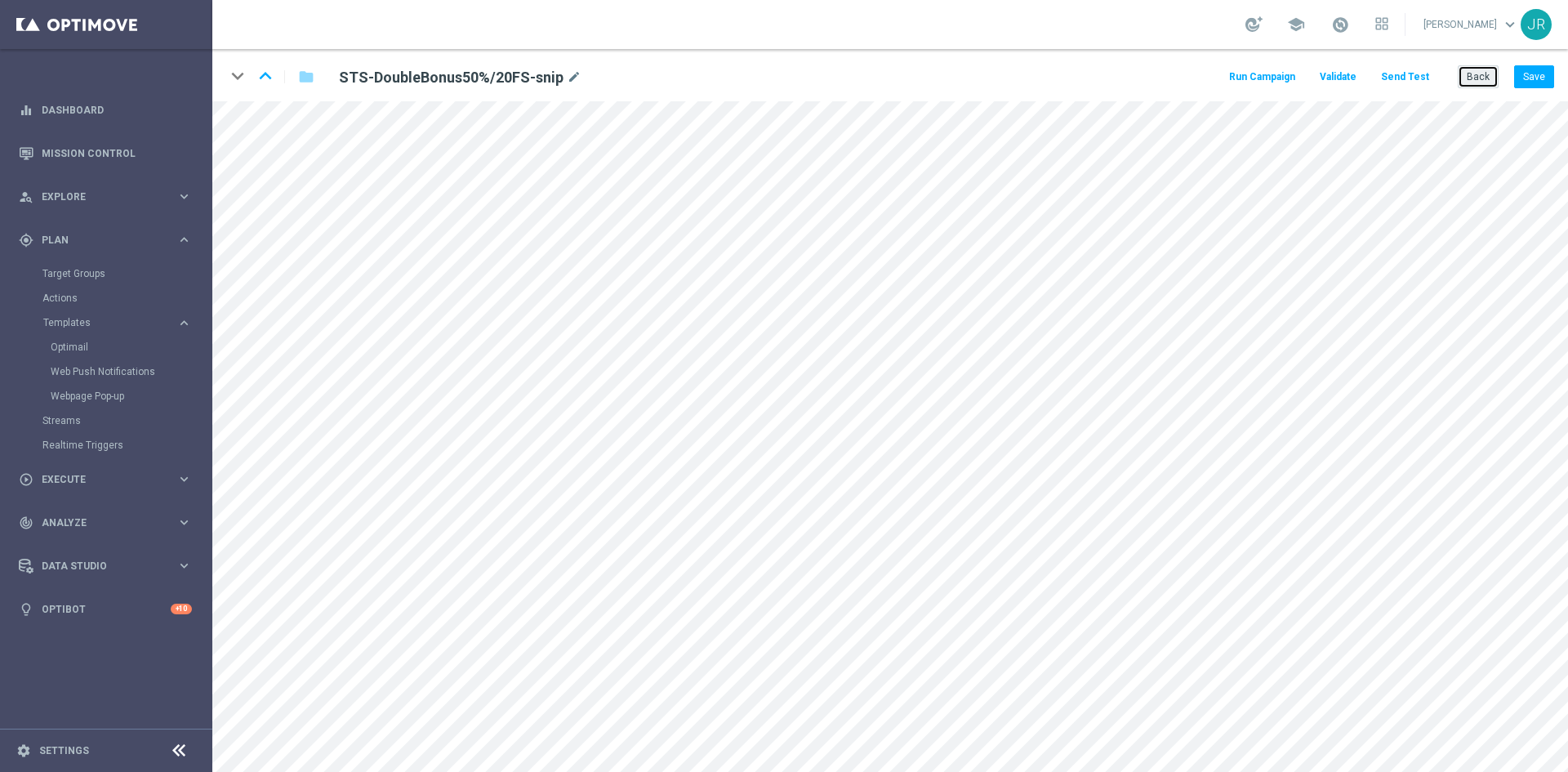
click at [1477, 75] on button "Back" at bounding box center [1478, 76] width 41 height 23
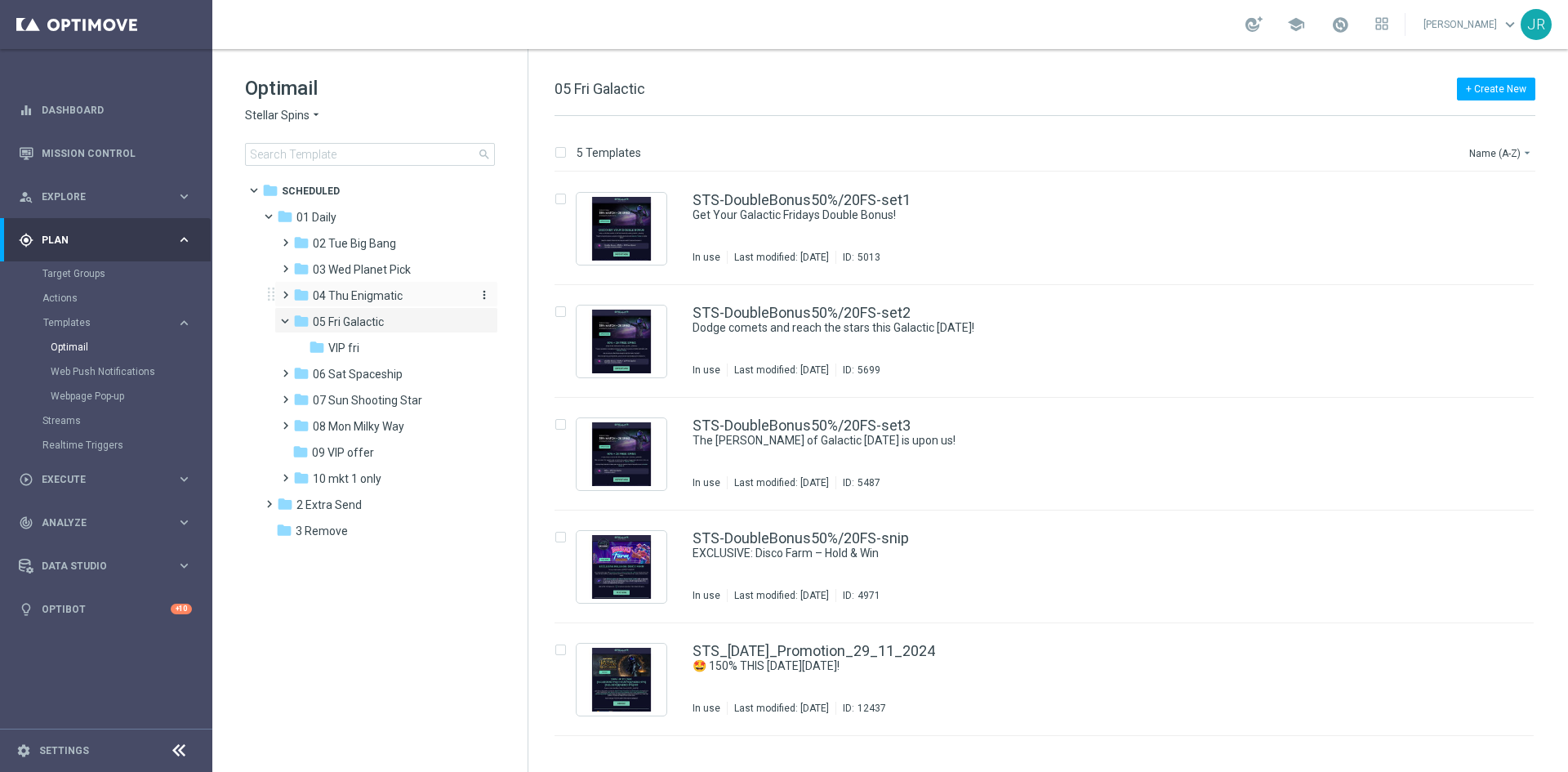
click at [356, 299] on span "04 Thu Enigmatic" at bounding box center [357, 296] width 89 height 15
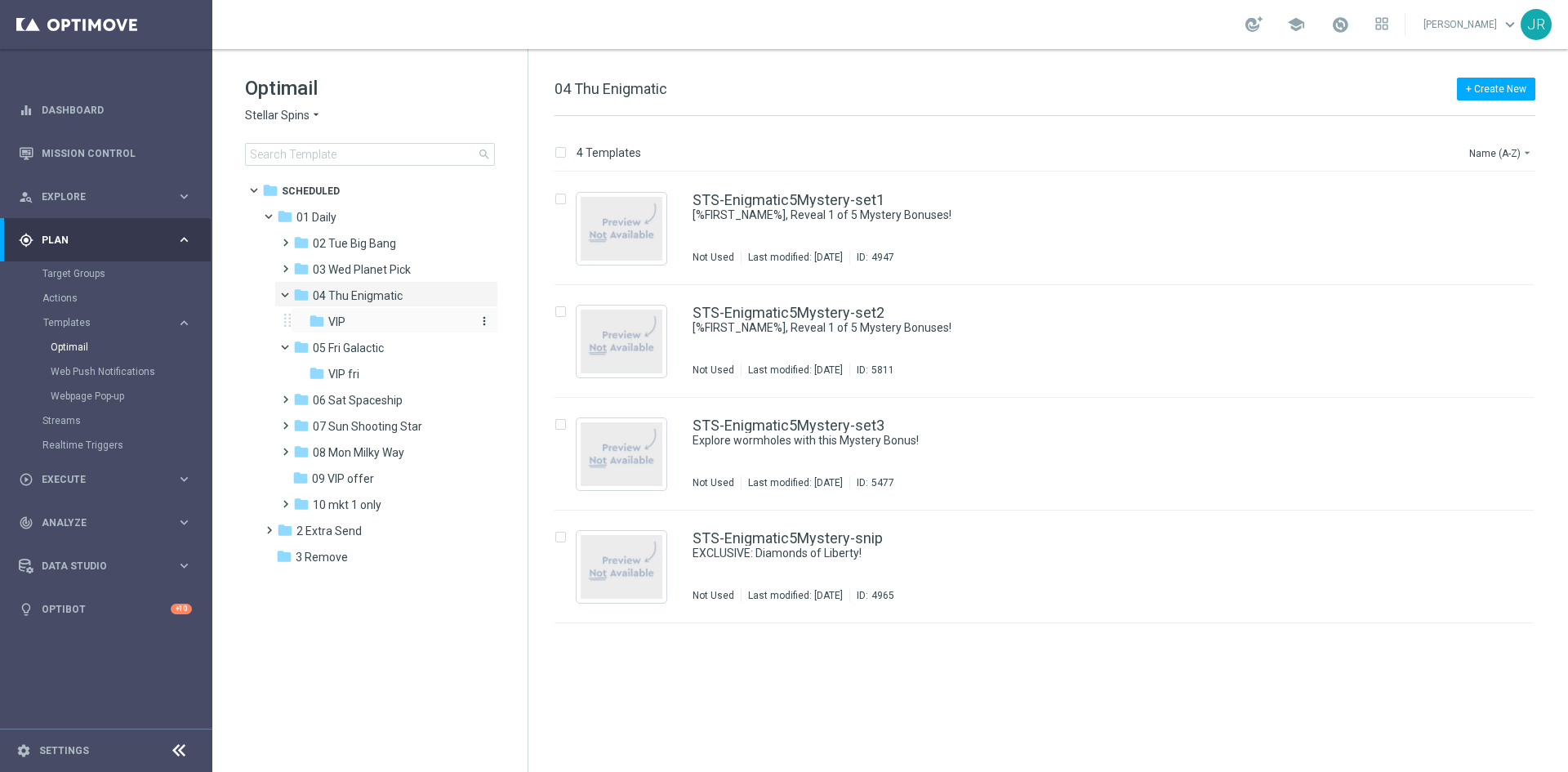
click at [385, 325] on div "folder VIP" at bounding box center [389, 322] width 161 height 18
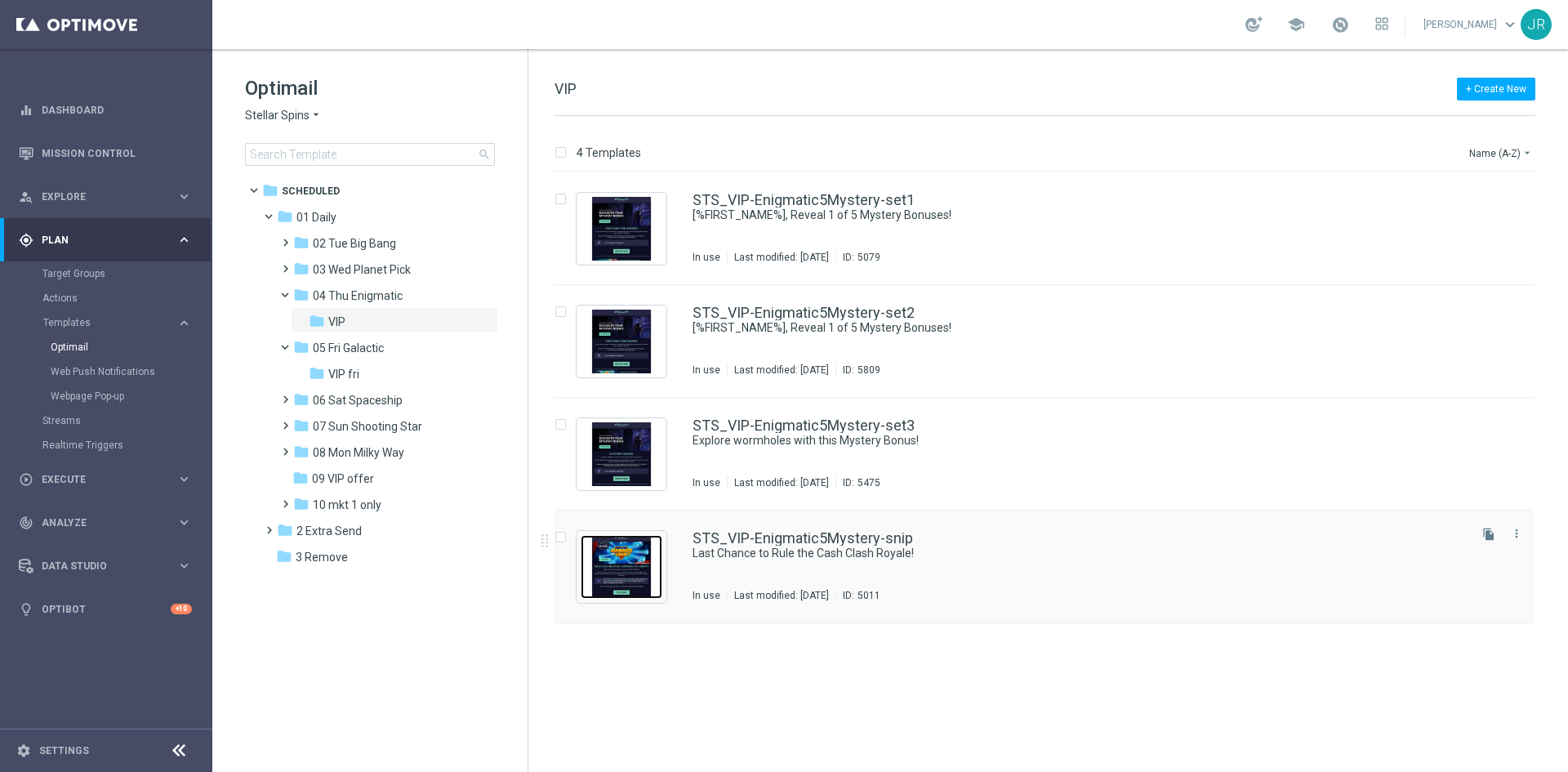
click at [641, 579] on img "Press SPACE to select this row." at bounding box center [621, 567] width 82 height 64
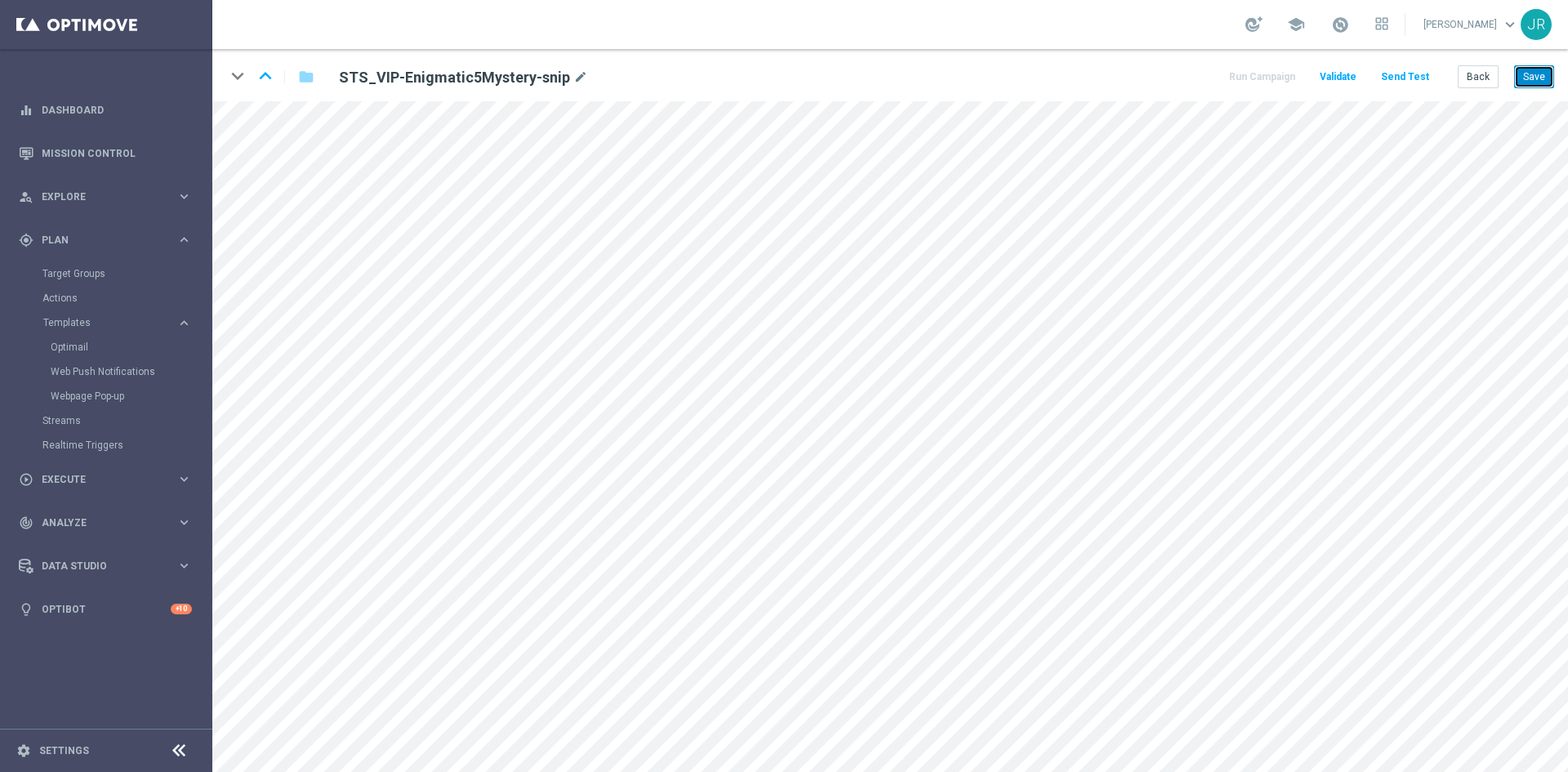
click at [1540, 76] on button "Save" at bounding box center [1534, 76] width 40 height 23
click at [1535, 75] on button "Save" at bounding box center [1534, 76] width 40 height 23
drag, startPoint x: 1531, startPoint y: 78, endPoint x: 1522, endPoint y: 93, distance: 17.5
click at [1531, 78] on button "Save" at bounding box center [1534, 76] width 40 height 23
click at [1545, 77] on button "Save" at bounding box center [1534, 76] width 40 height 23
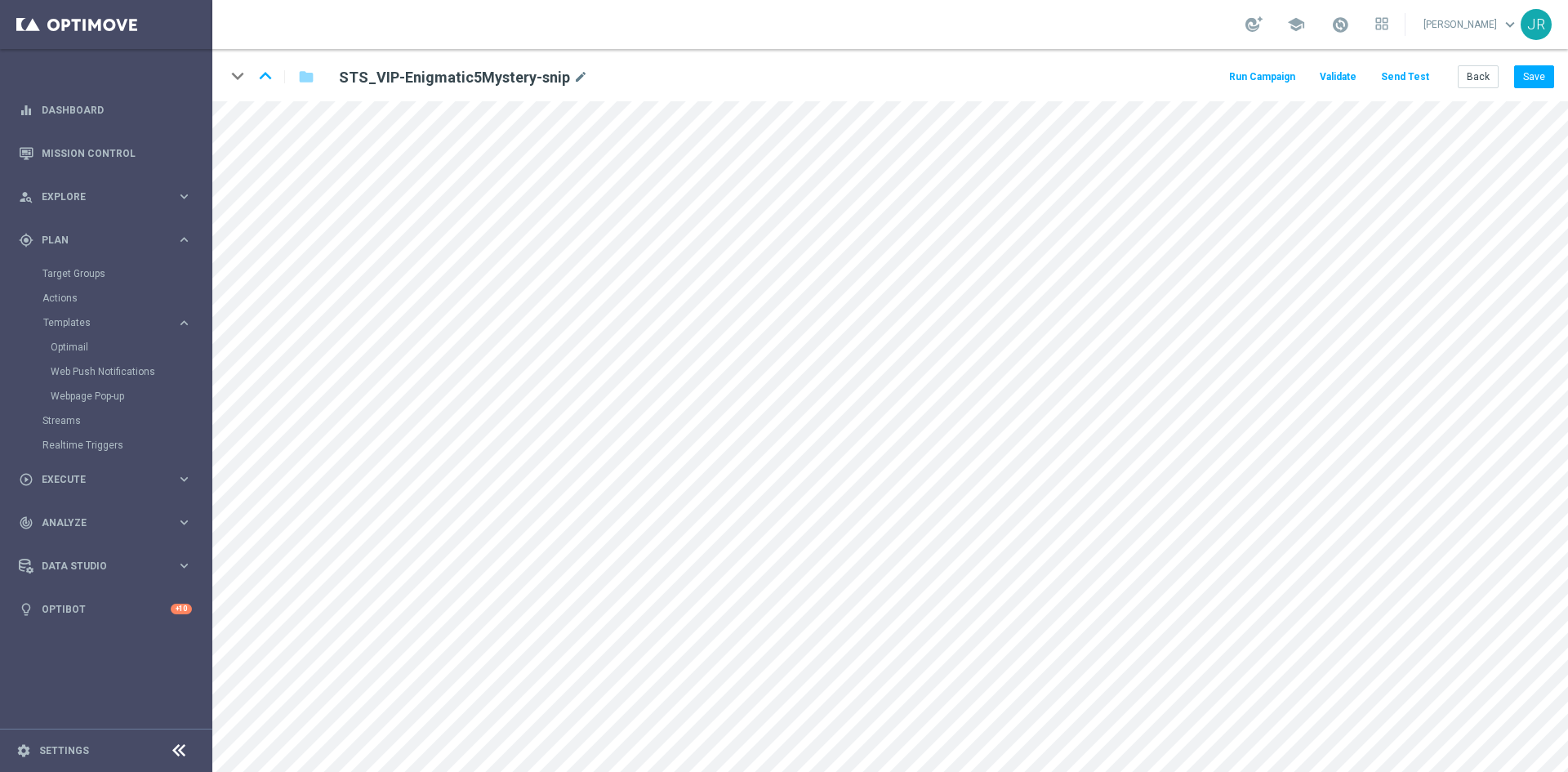
click at [1421, 69] on button "Send Test" at bounding box center [1404, 77] width 53 height 22
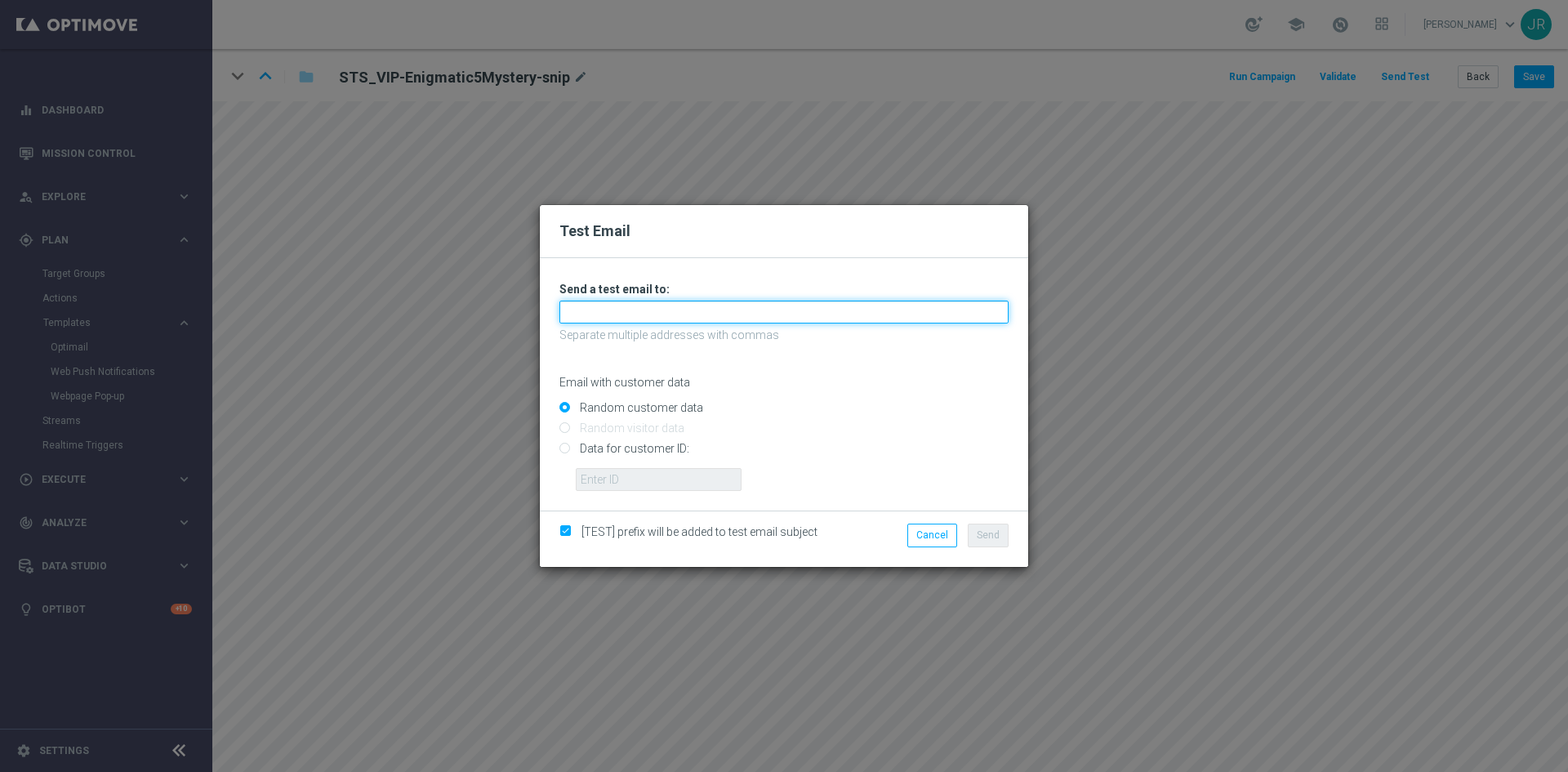
click at [666, 323] on input "text" at bounding box center [784, 311] width 449 height 23
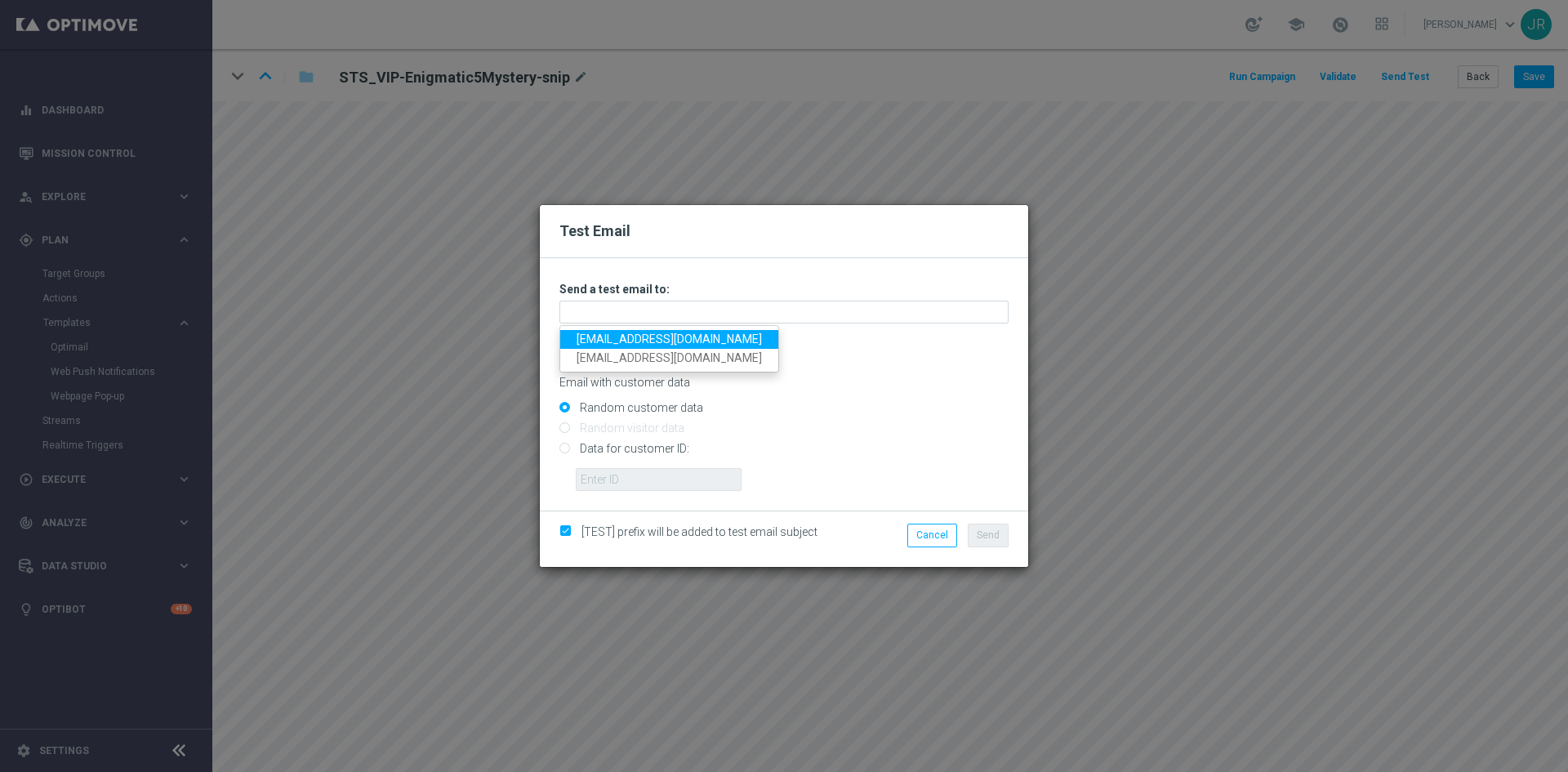
click at [610, 344] on link "testingalltesting@gmail.com" at bounding box center [669, 339] width 218 height 18
type input "testingalltesting@gmail.com"
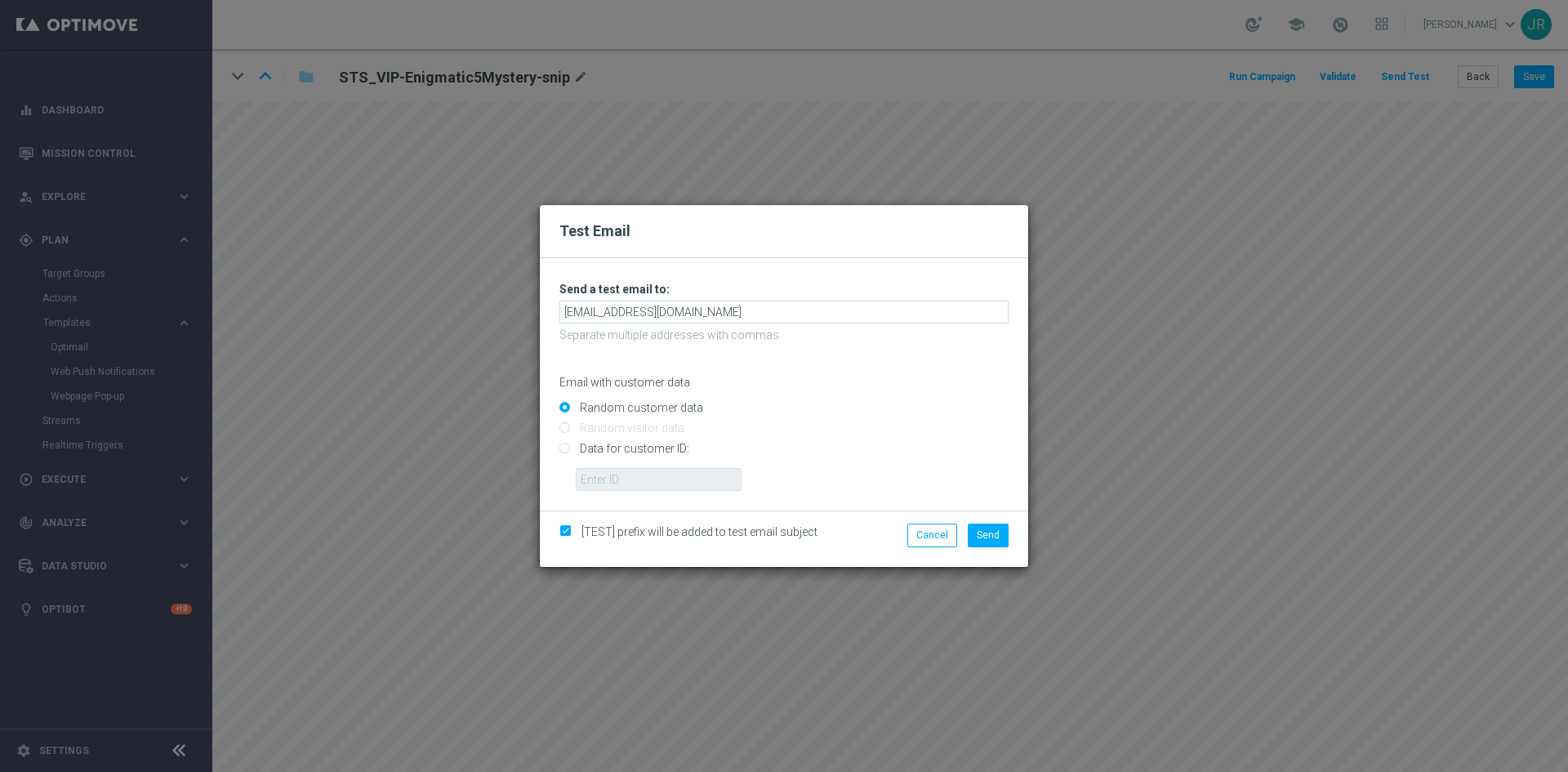
click at [997, 521] on div "[TEST] prefix will be added to test email subject Cancel Send" at bounding box center [784, 538] width 488 height 55
click at [993, 532] on span "Send" at bounding box center [988, 535] width 23 height 12
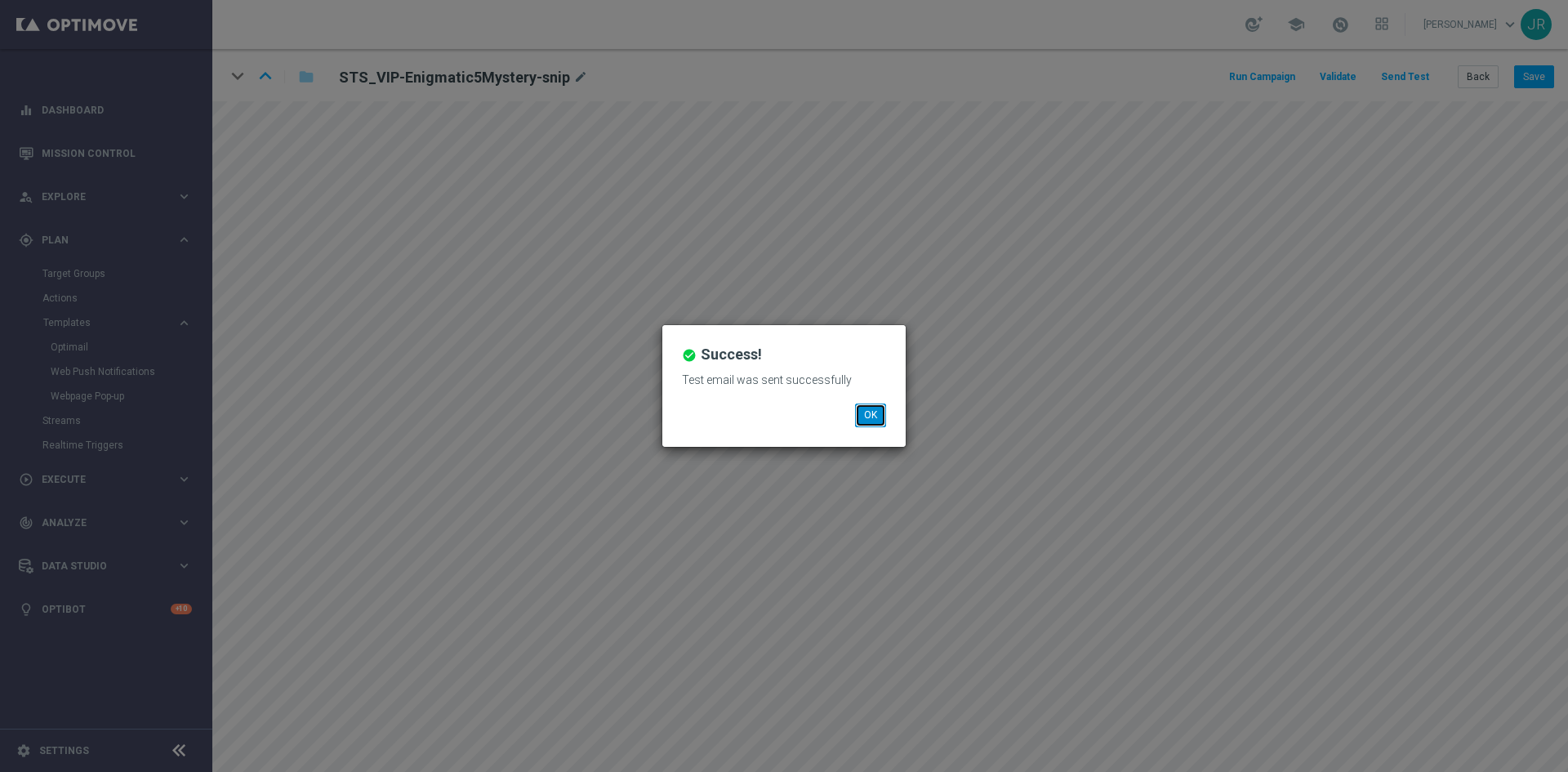
click at [875, 419] on button "OK" at bounding box center [870, 414] width 31 height 23
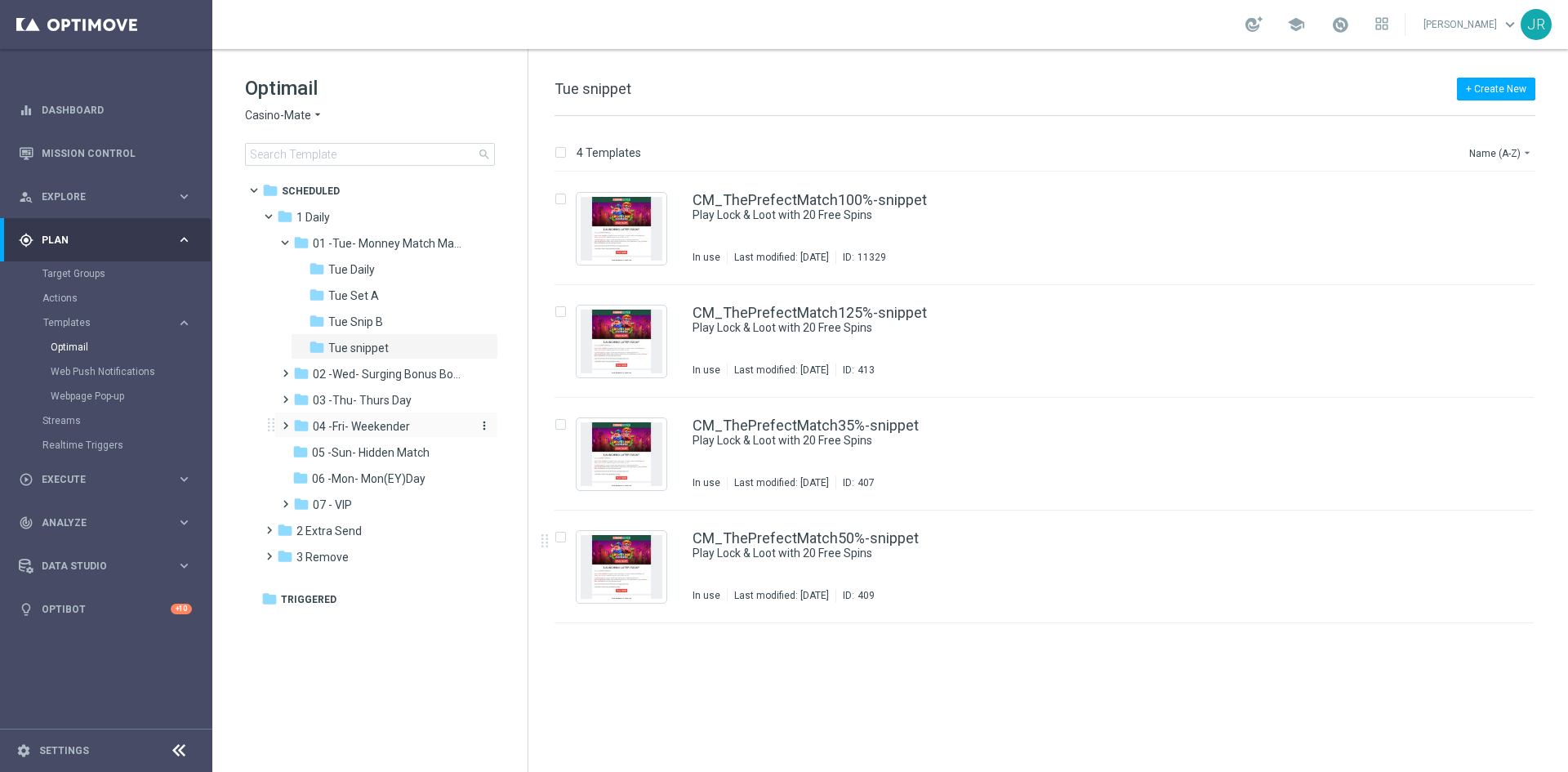
click at [364, 424] on span "04 -Fri- Weekender" at bounding box center [361, 427] width 97 height 15
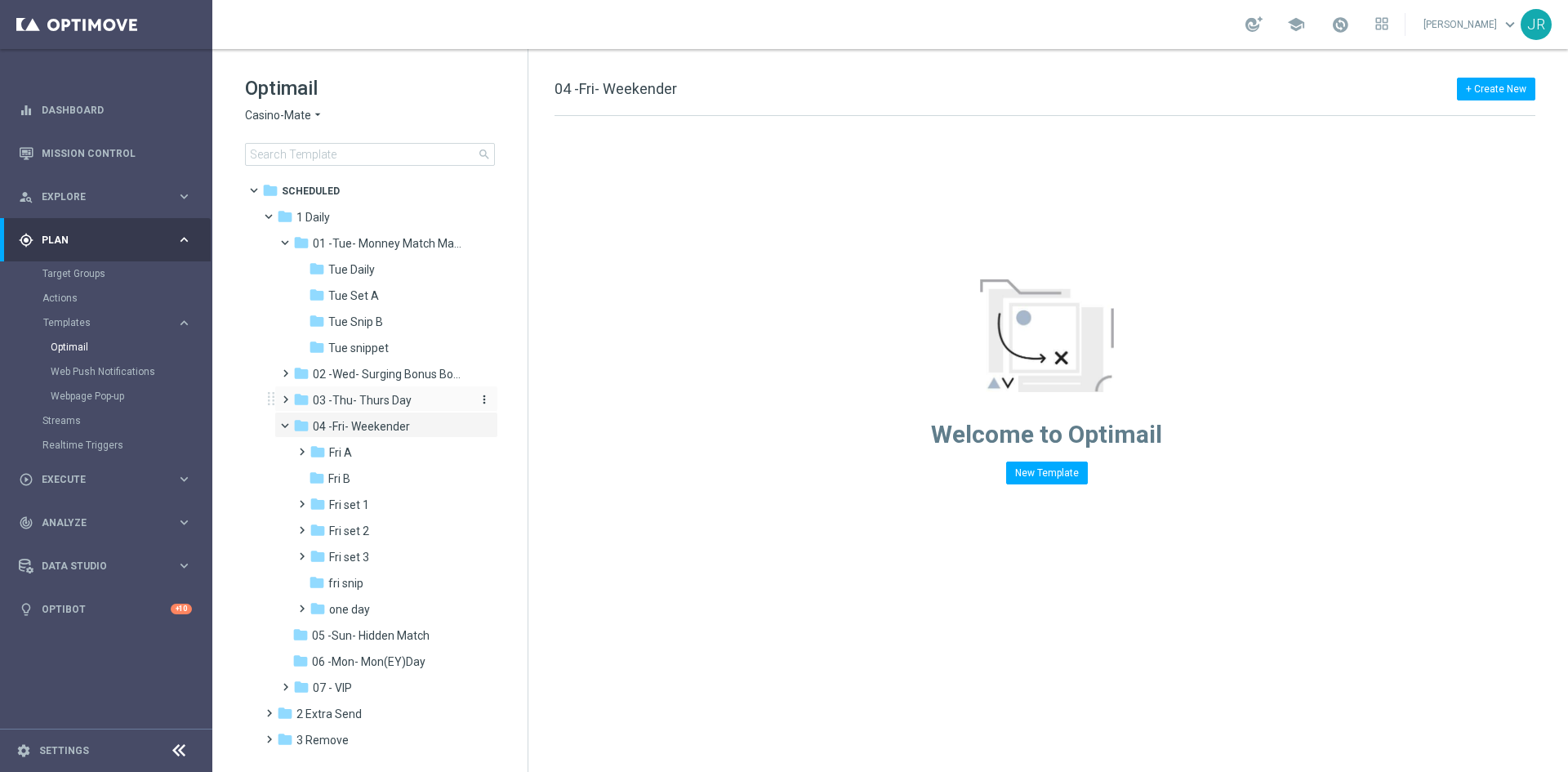
click at [355, 397] on span "03 -Thu- Thurs Day" at bounding box center [362, 401] width 99 height 15
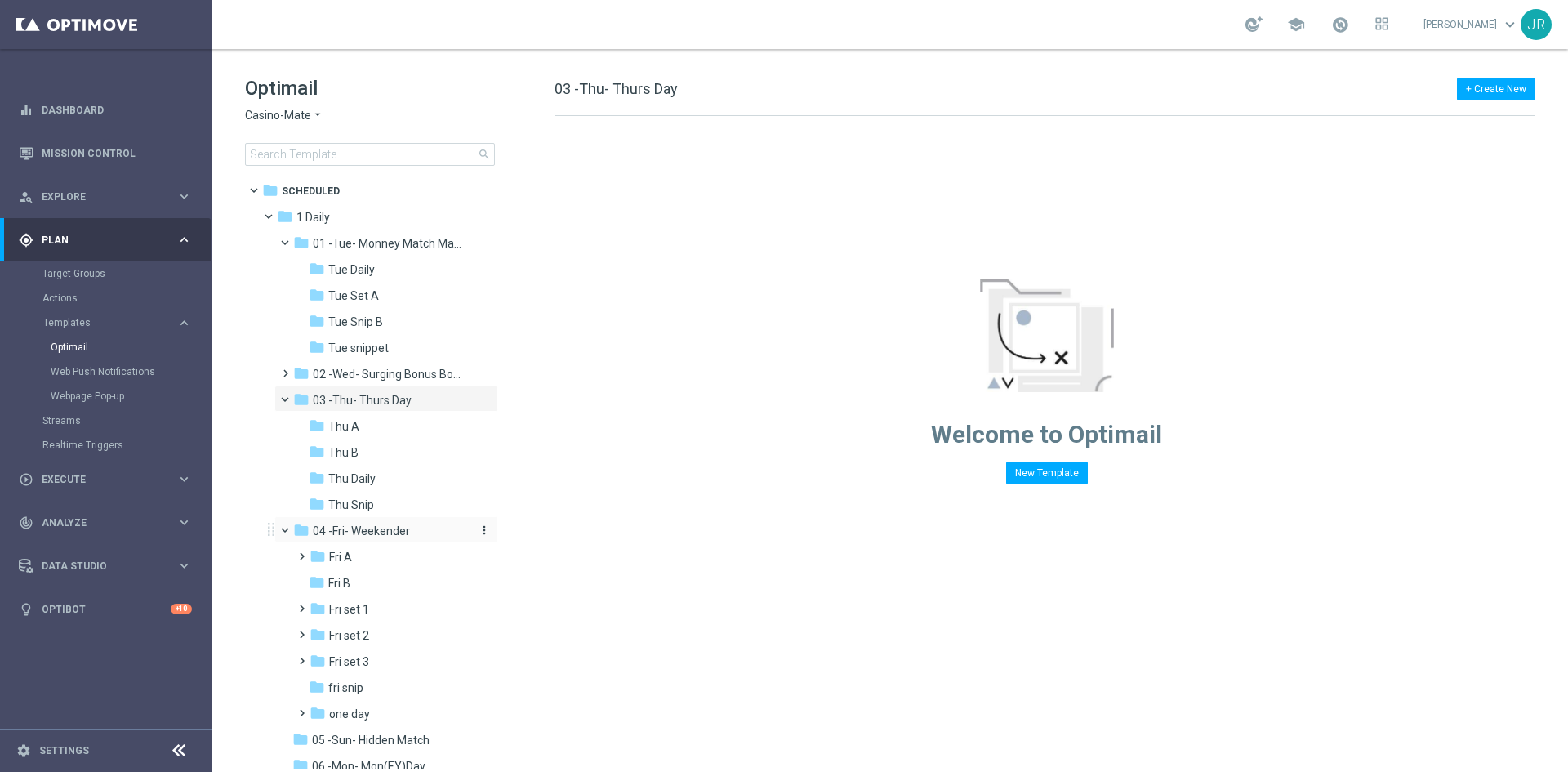
click at [379, 536] on span "04 -Fri- Weekender" at bounding box center [361, 531] width 97 height 15
click at [340, 394] on span "03 -Thu- Thurs Day" at bounding box center [362, 401] width 99 height 15
drag, startPoint x: 381, startPoint y: 510, endPoint x: 498, endPoint y: 560, distance: 127.2
click at [381, 509] on div "folder Thu Snip" at bounding box center [389, 505] width 161 height 18
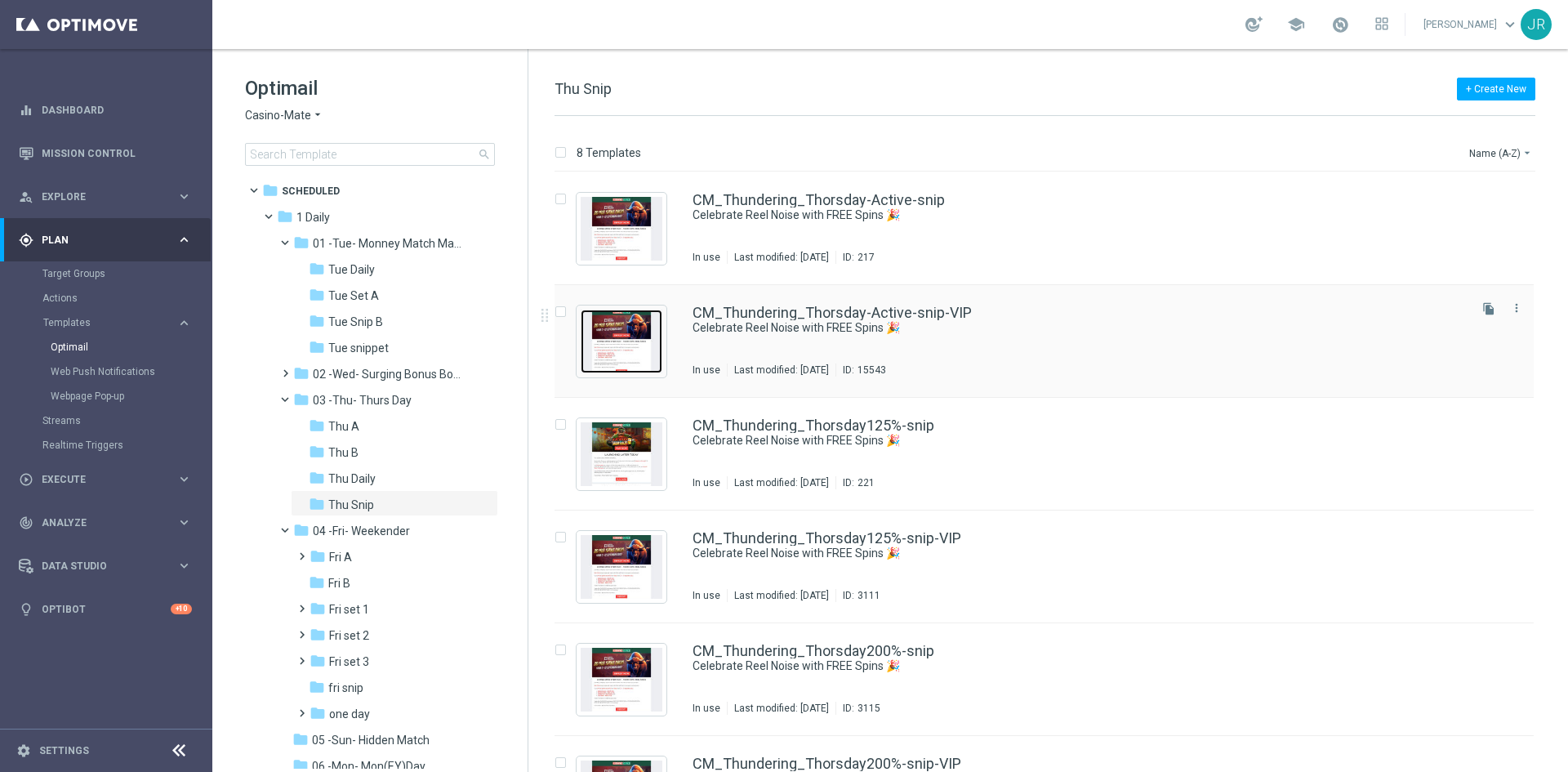
click at [610, 343] on img "Press SPACE to select this row." at bounding box center [621, 341] width 82 height 64
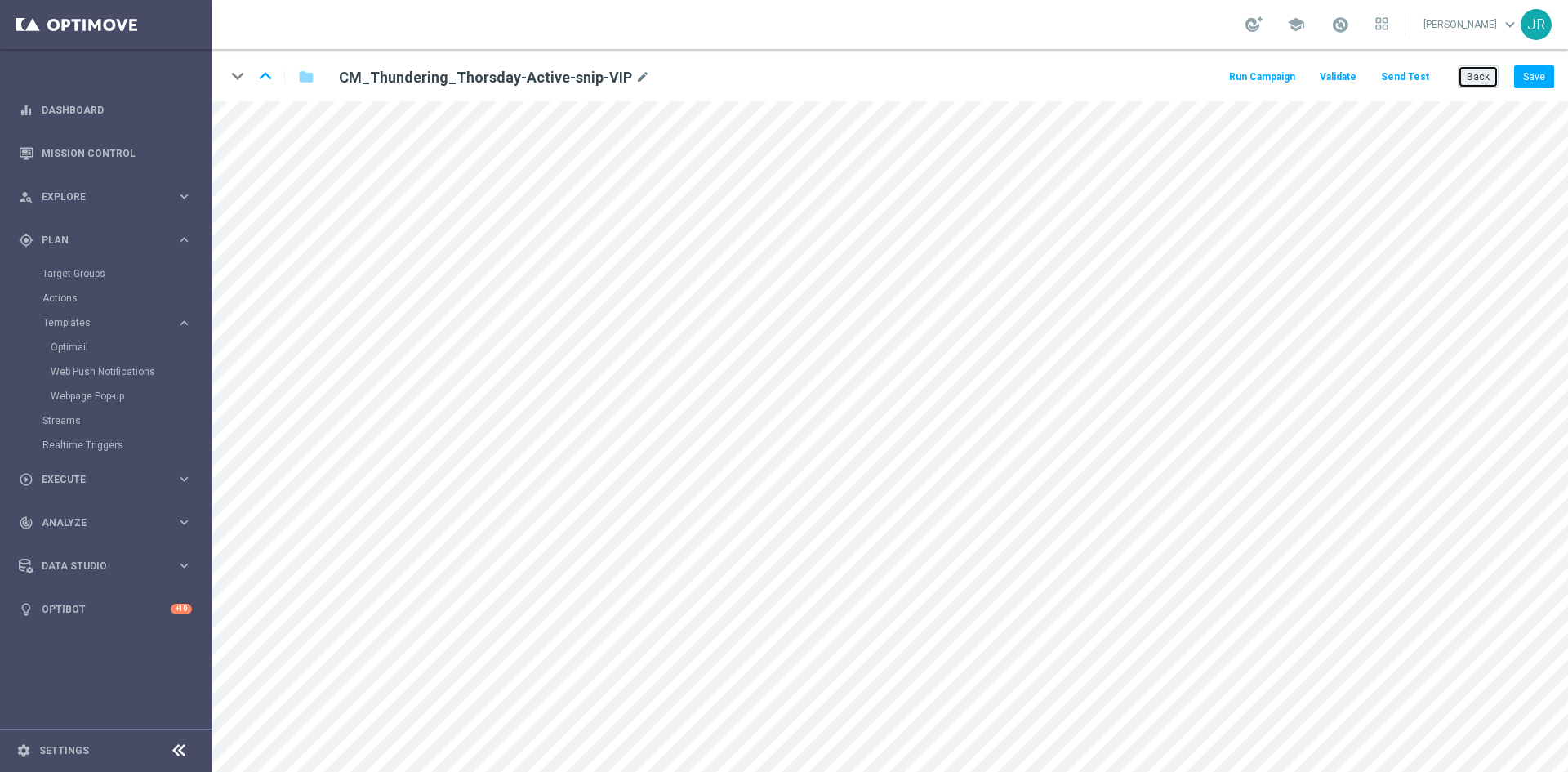
click at [1479, 78] on button "Back" at bounding box center [1478, 76] width 41 height 23
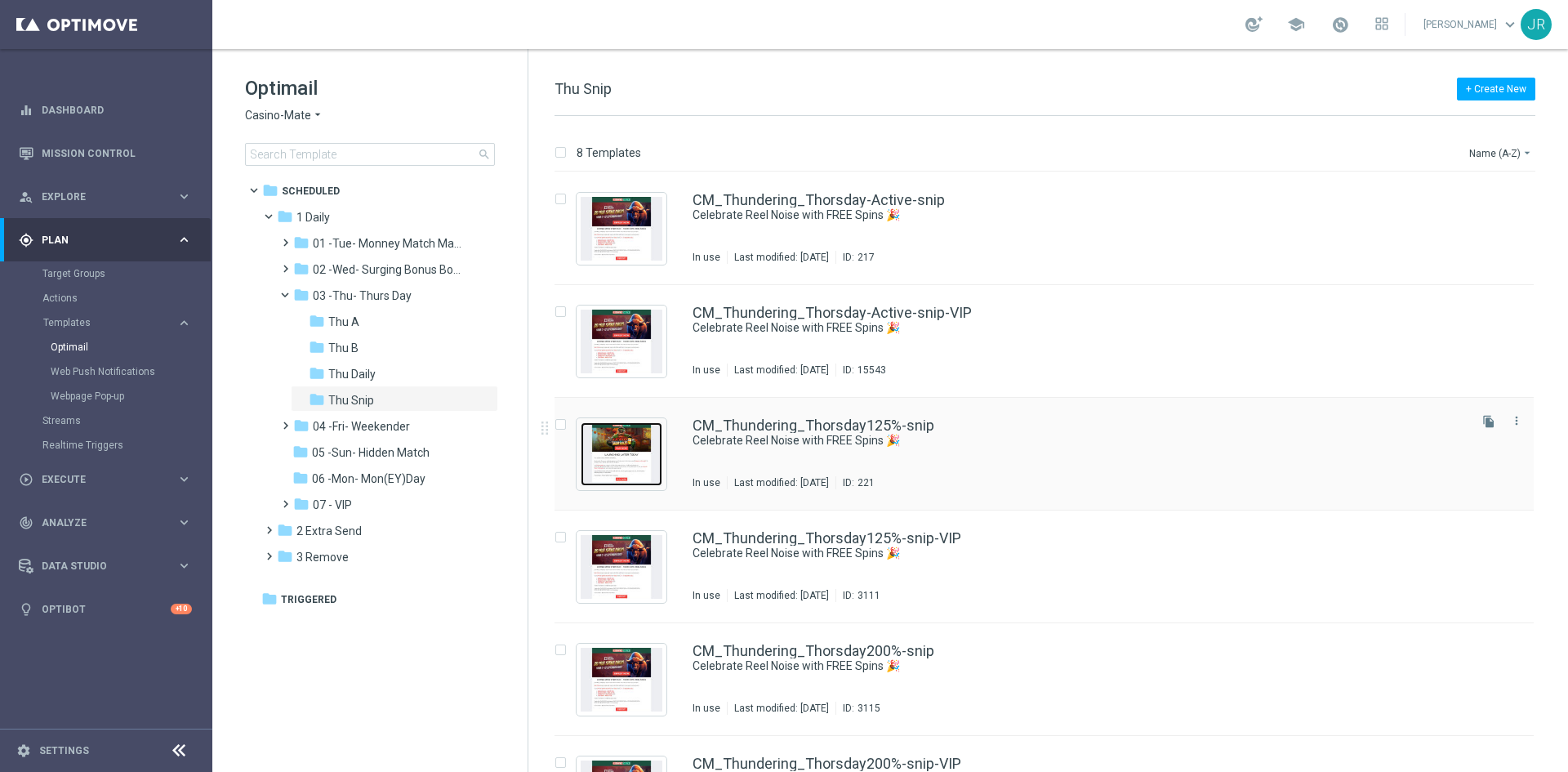
click at [636, 461] on img "Press SPACE to select this row." at bounding box center [621, 454] width 82 height 64
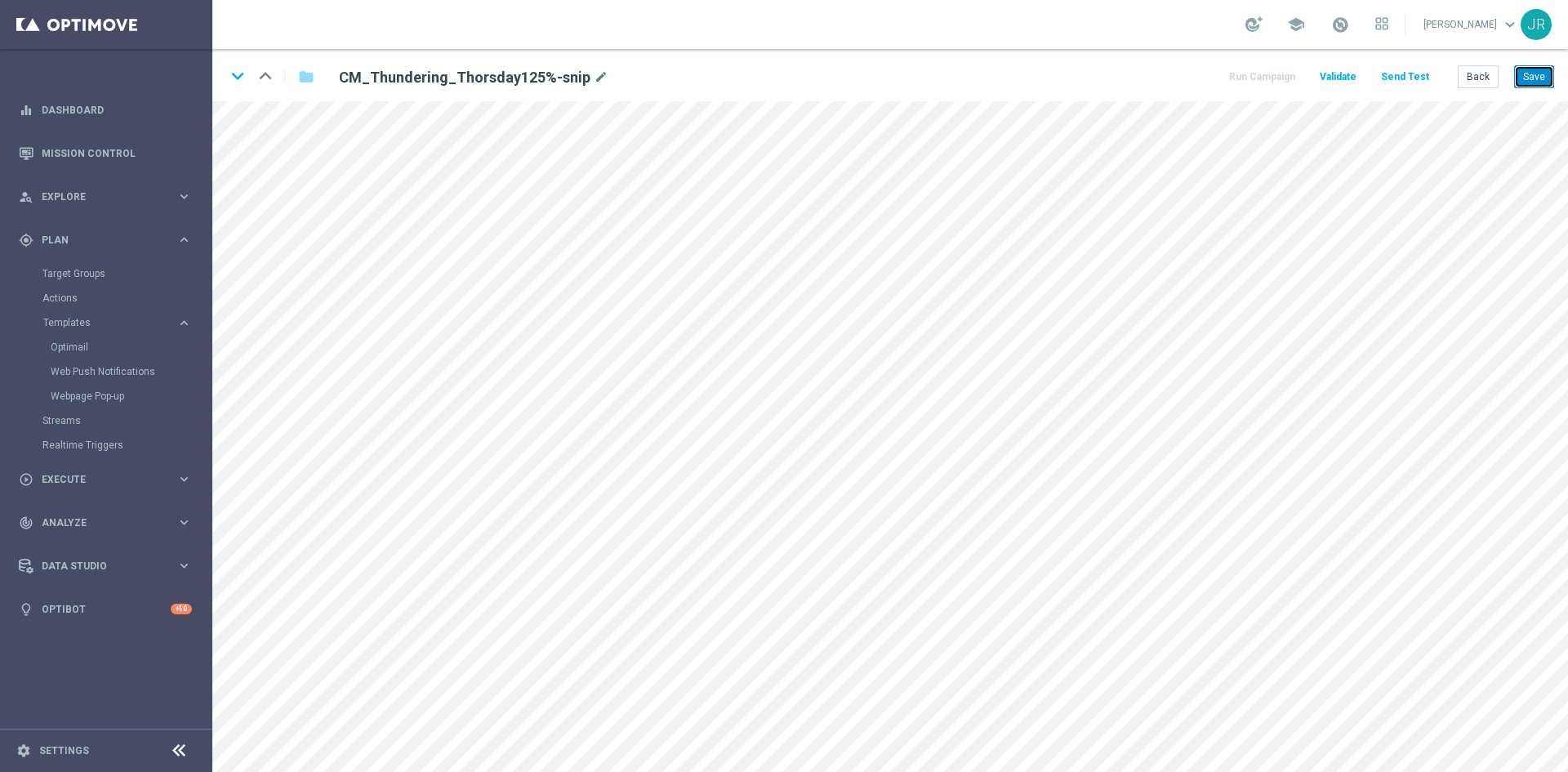
click at [1532, 81] on button "Save" at bounding box center [1534, 76] width 40 height 23
click at [1531, 70] on button "Save" at bounding box center [1534, 76] width 40 height 23
click at [1403, 72] on button "Send Test" at bounding box center [1404, 77] width 53 height 22
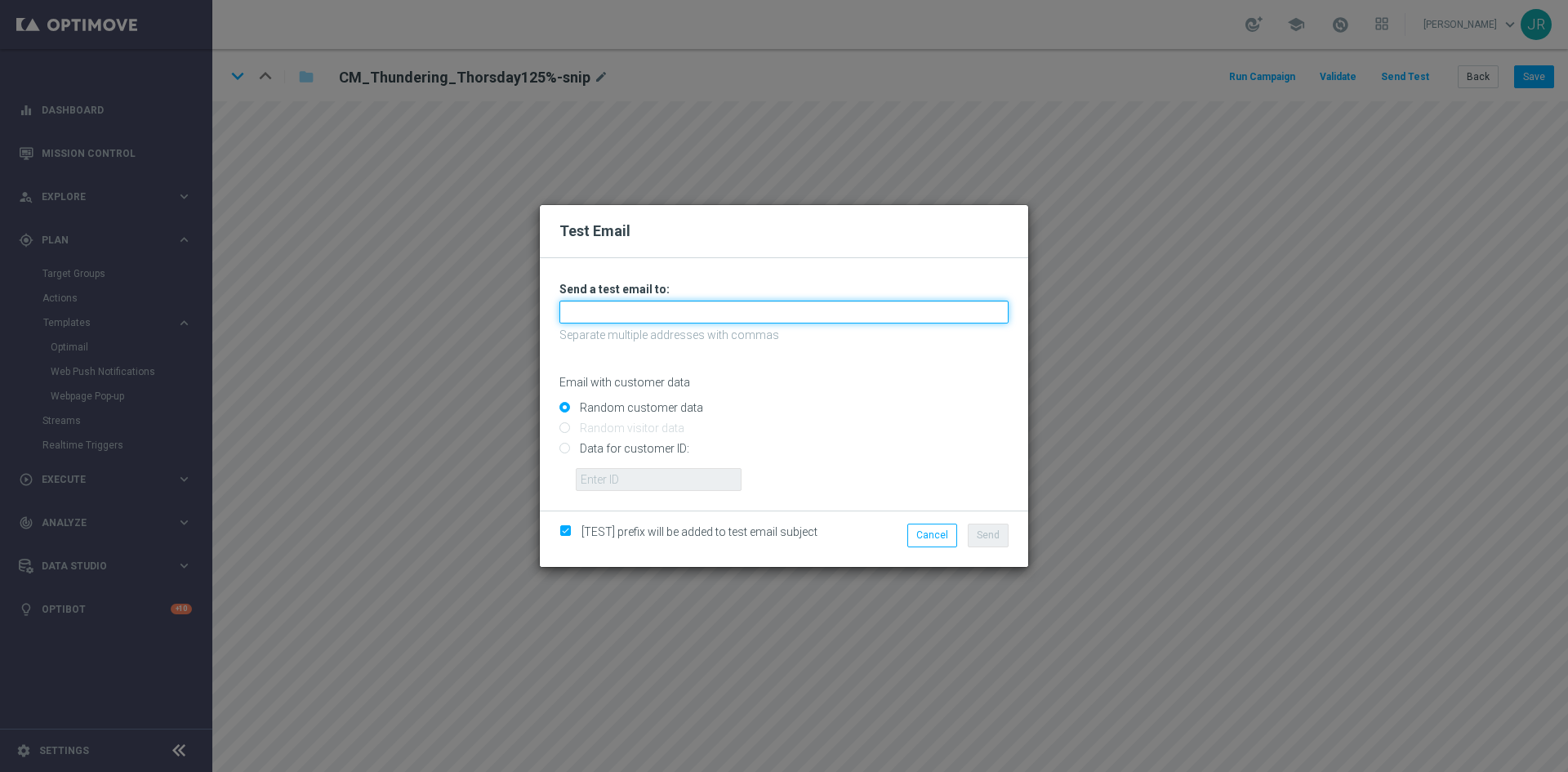
click at [612, 319] on input "text" at bounding box center [784, 311] width 449 height 23
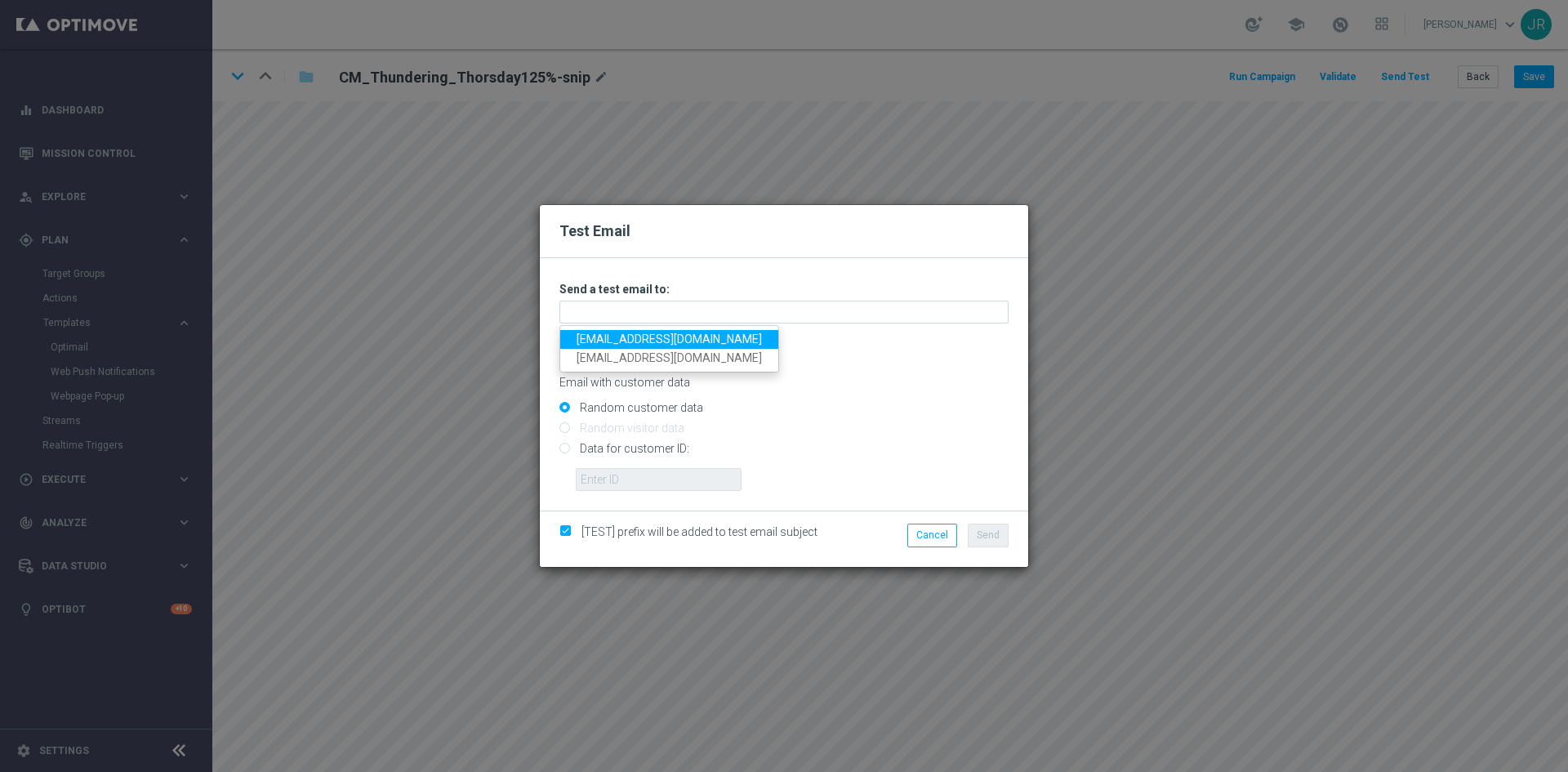
click at [608, 336] on link "[EMAIL_ADDRESS][DOMAIN_NAME]" at bounding box center [669, 339] width 218 height 18
type input "[EMAIL_ADDRESS][DOMAIN_NAME]"
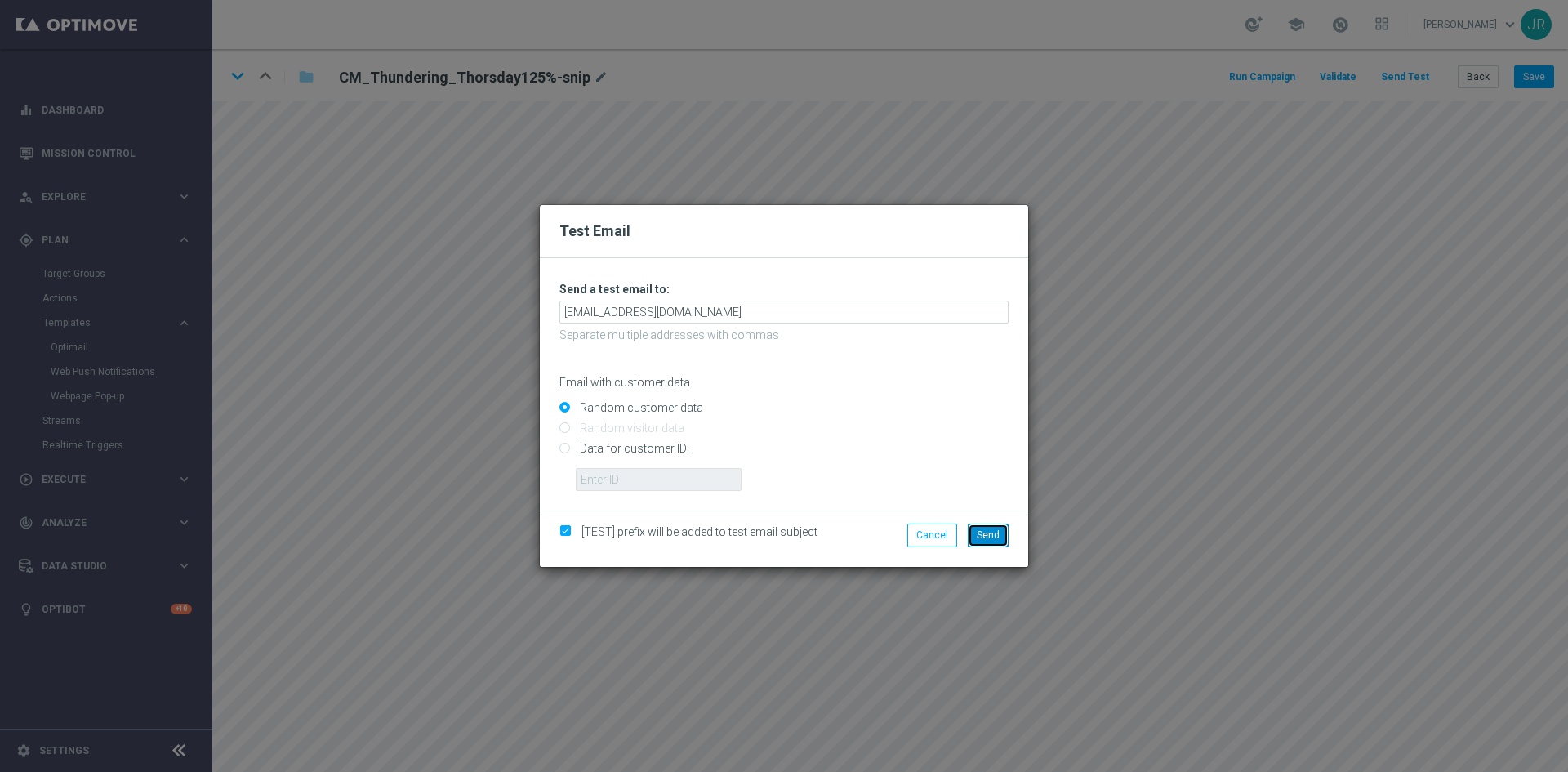
click at [991, 544] on button "Send" at bounding box center [988, 534] width 41 height 23
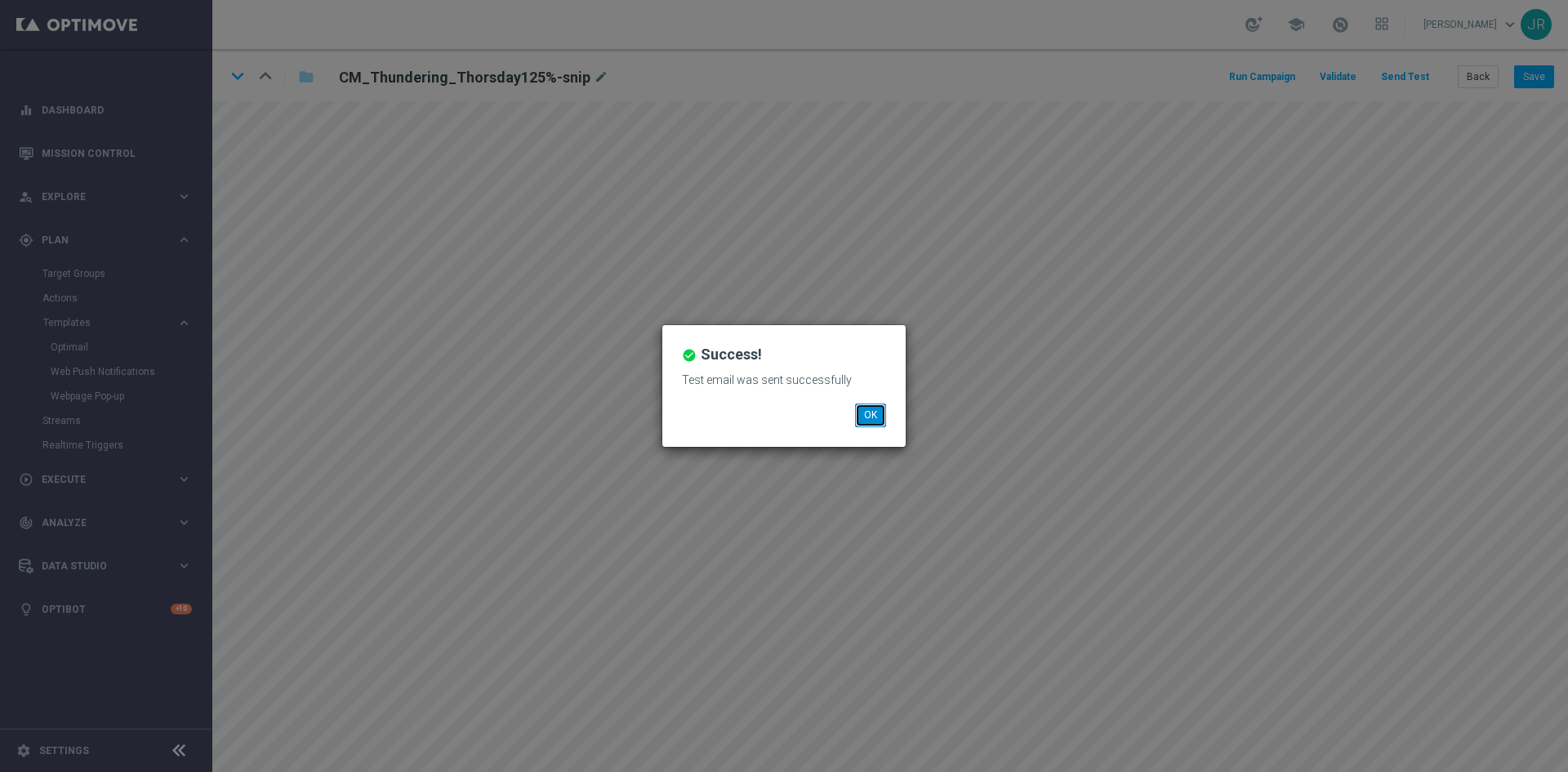
click at [861, 417] on button "OK" at bounding box center [870, 414] width 31 height 23
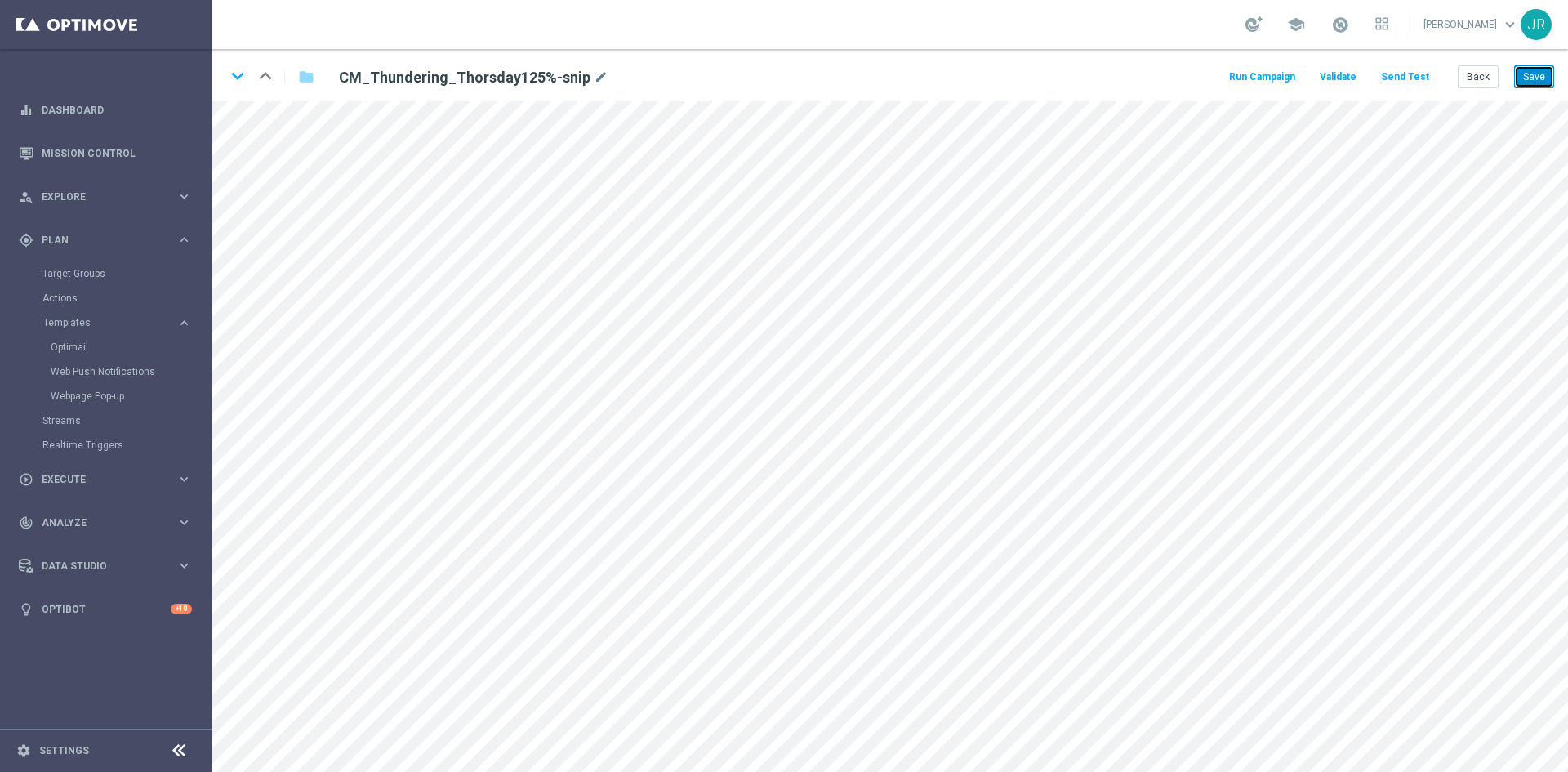
click at [1545, 85] on button "Save" at bounding box center [1534, 76] width 40 height 23
drag, startPoint x: 1466, startPoint y: 74, endPoint x: 1131, endPoint y: 15, distance: 340.2
click at [1466, 74] on button "Back" at bounding box center [1478, 76] width 41 height 23
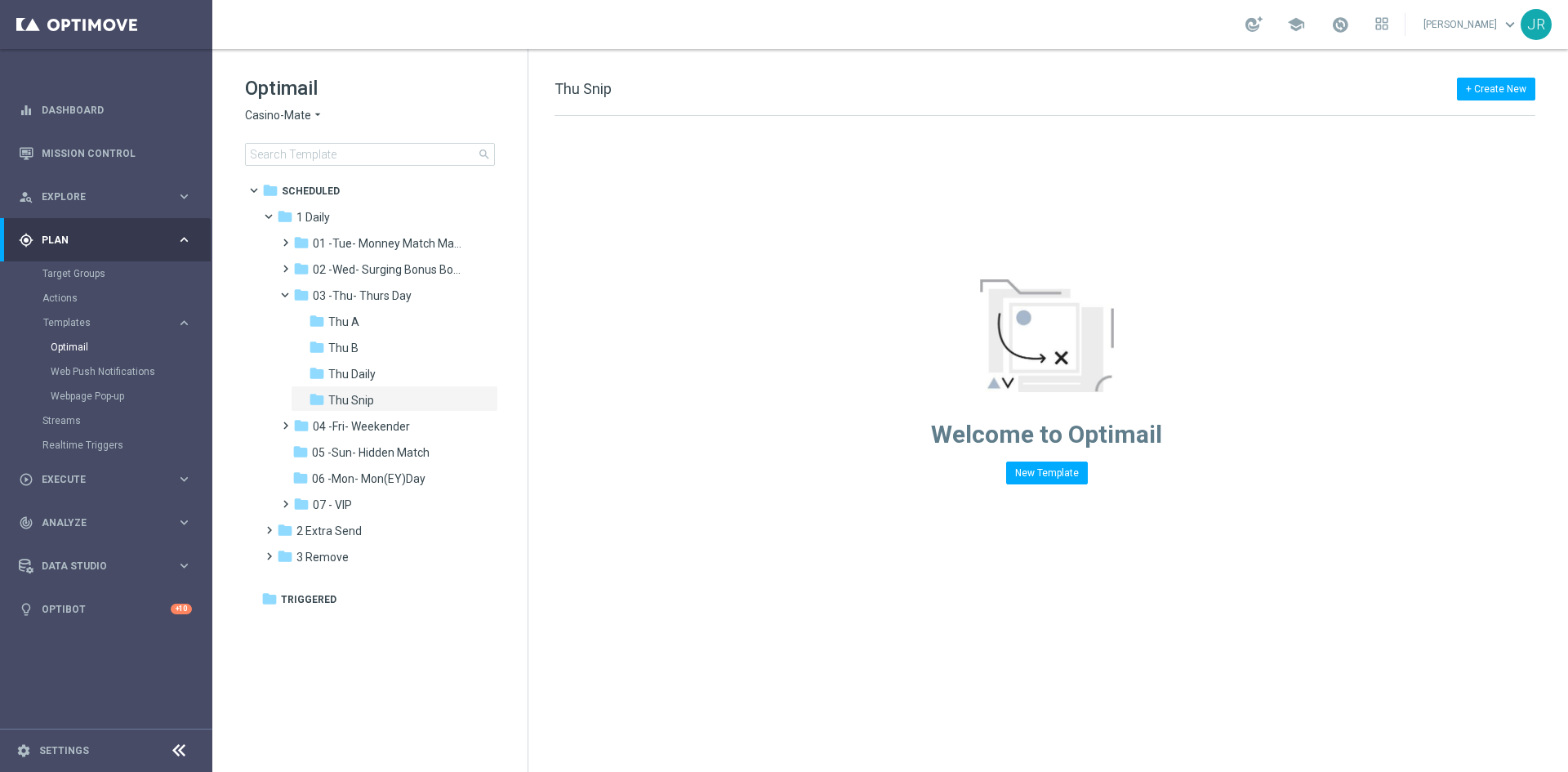
click at [254, 117] on span "Casino-Mate" at bounding box center [278, 115] width 66 height 16
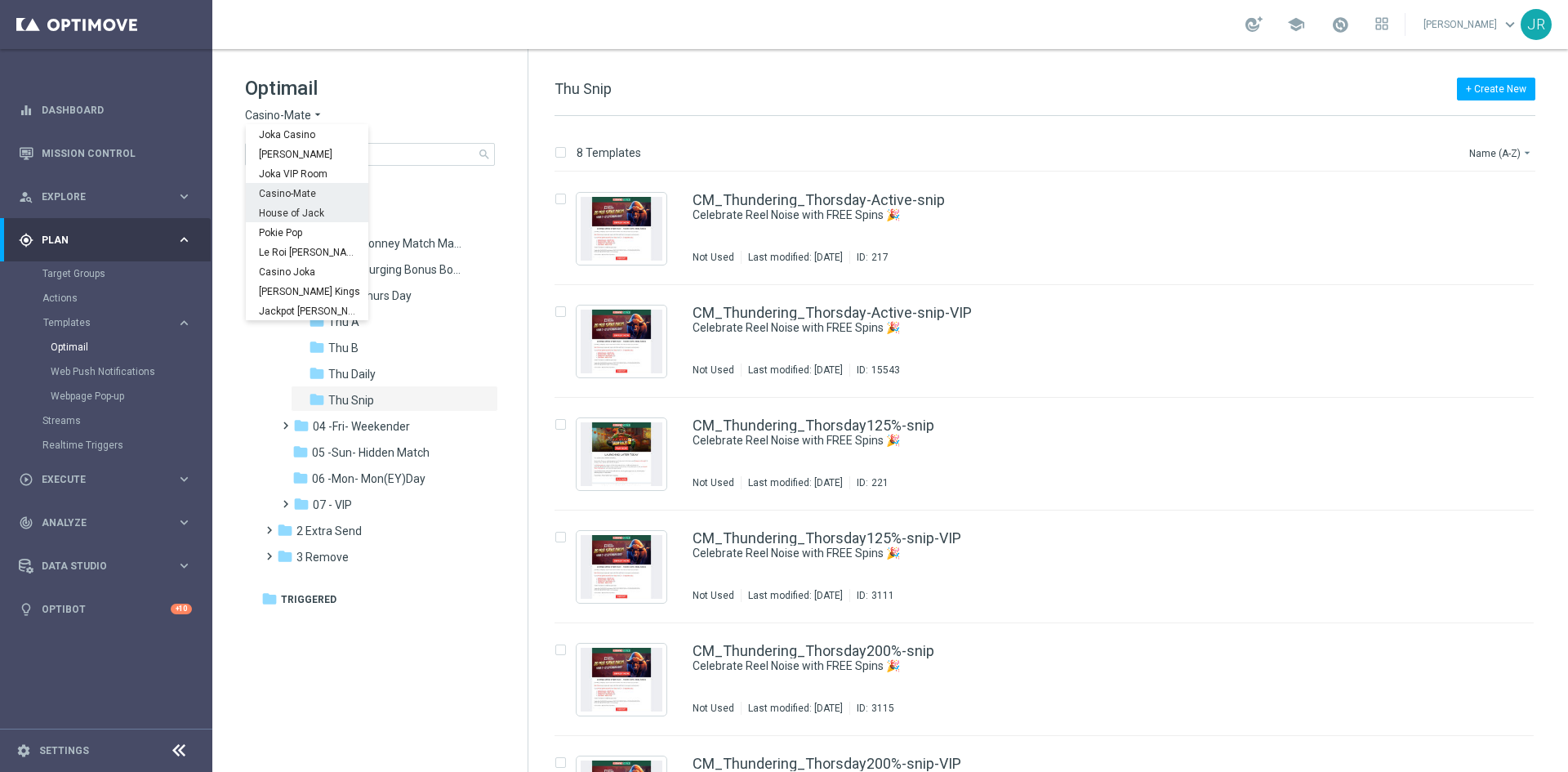
click at [0, 0] on span "House of Jack" at bounding box center [0, 0] width 0 height 0
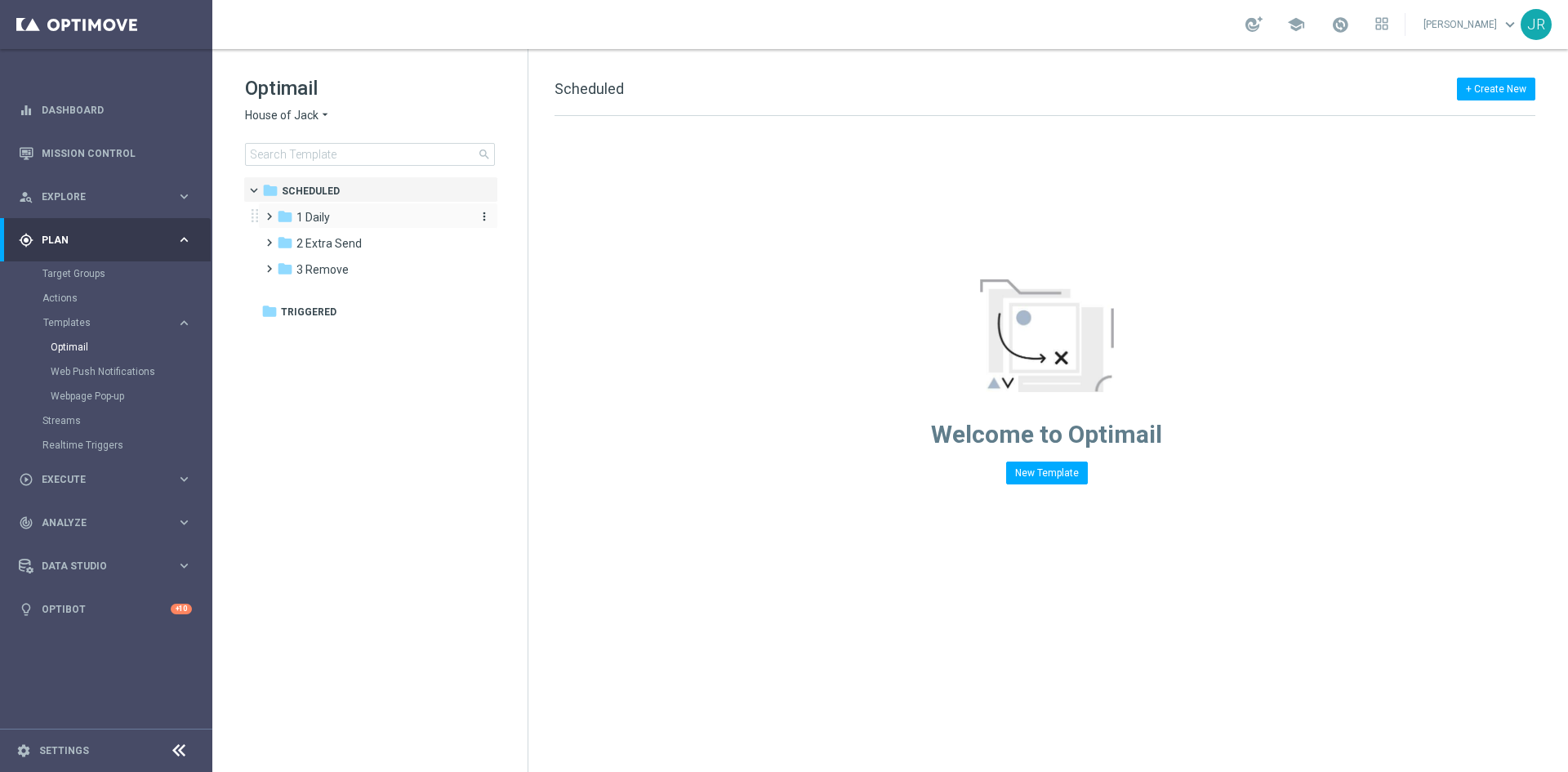
click at [345, 218] on div "folder 1 Daily" at bounding box center [370, 217] width 188 height 18
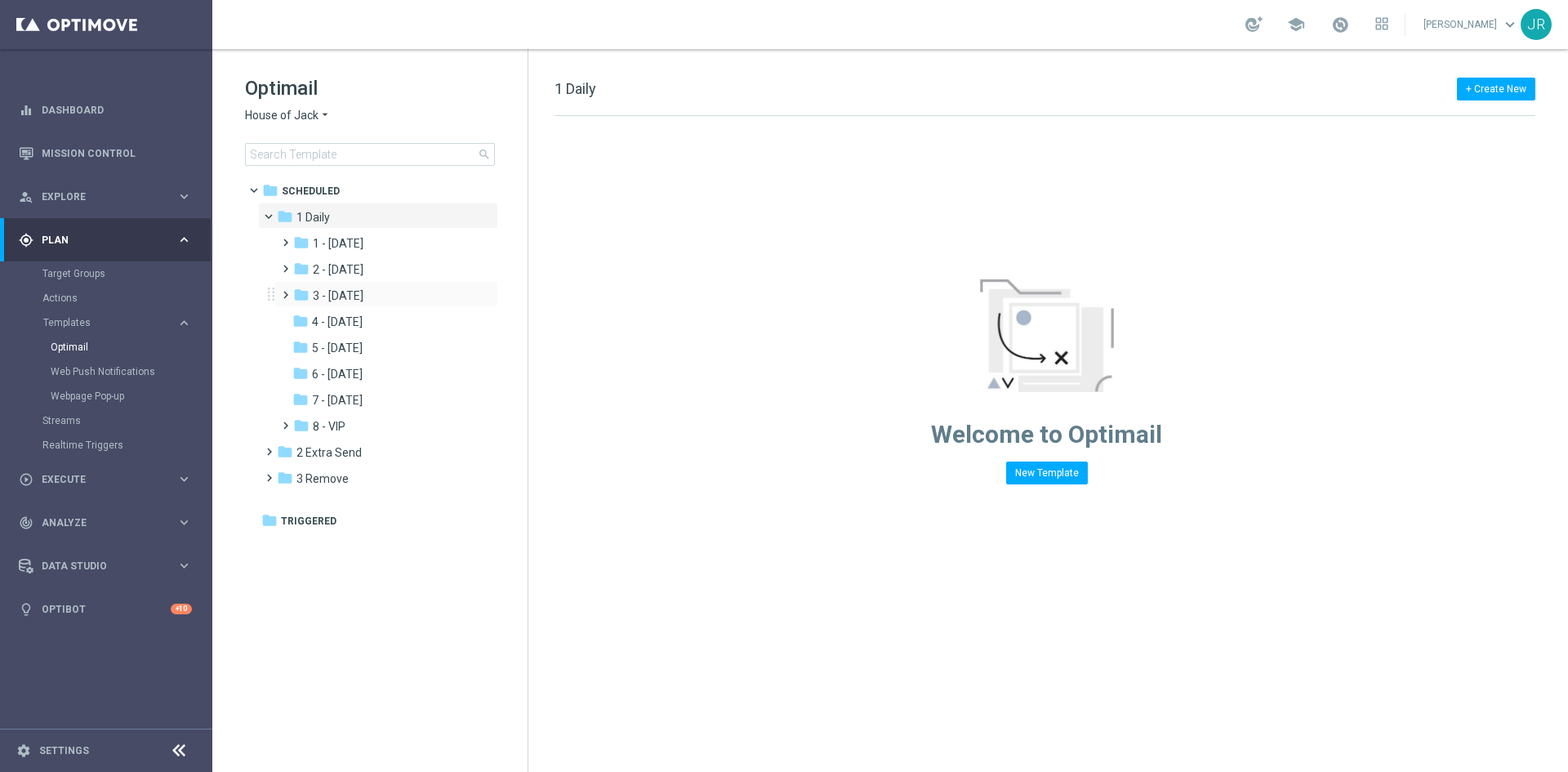
click at [335, 306] on div "folder 3 - [DATE] more_vert" at bounding box center [386, 294] width 224 height 26
click at [340, 294] on span "3 - [DATE]" at bounding box center [338, 296] width 51 height 15
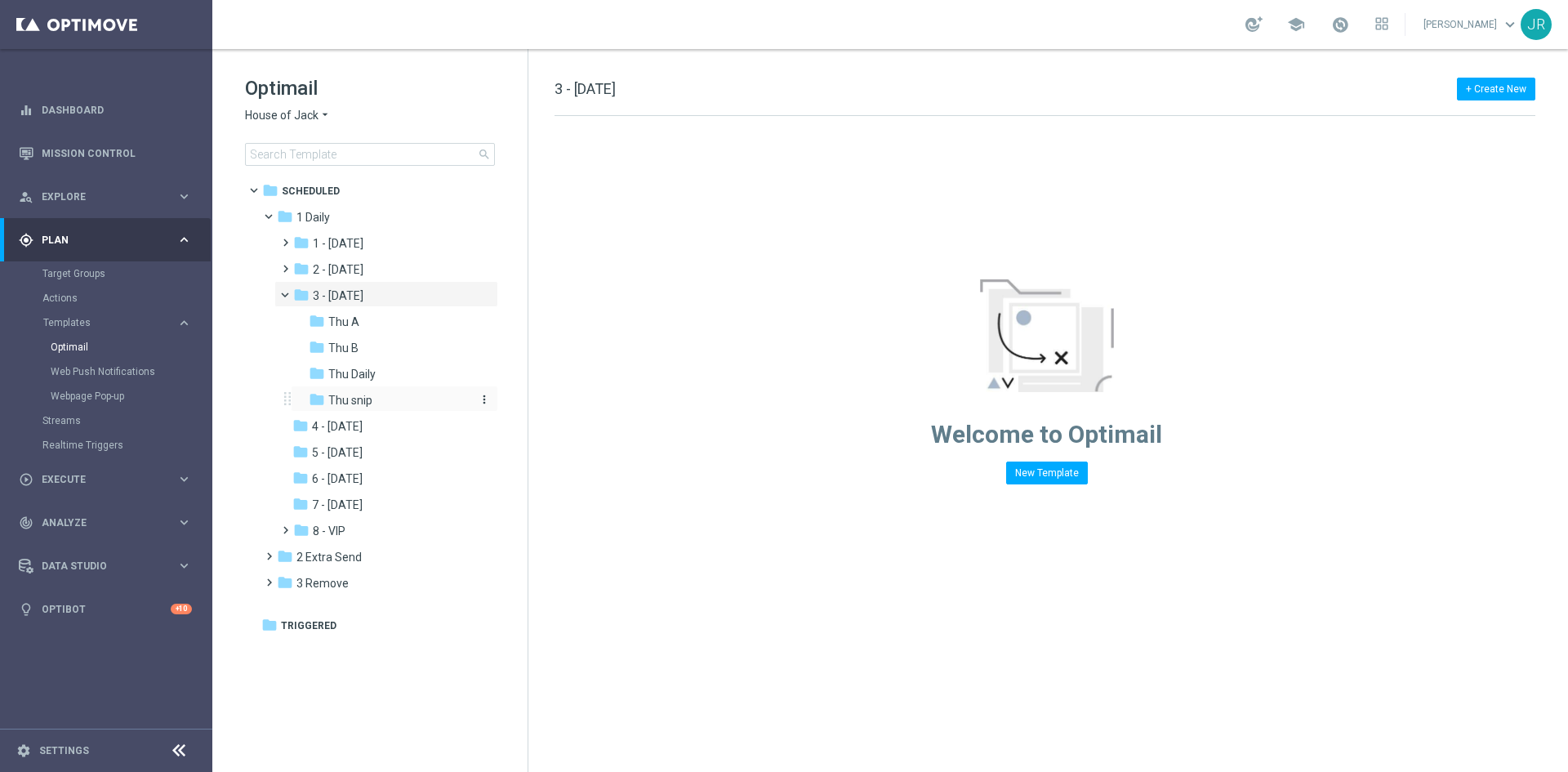
click at [362, 402] on span "Thu snip" at bounding box center [350, 401] width 44 height 15
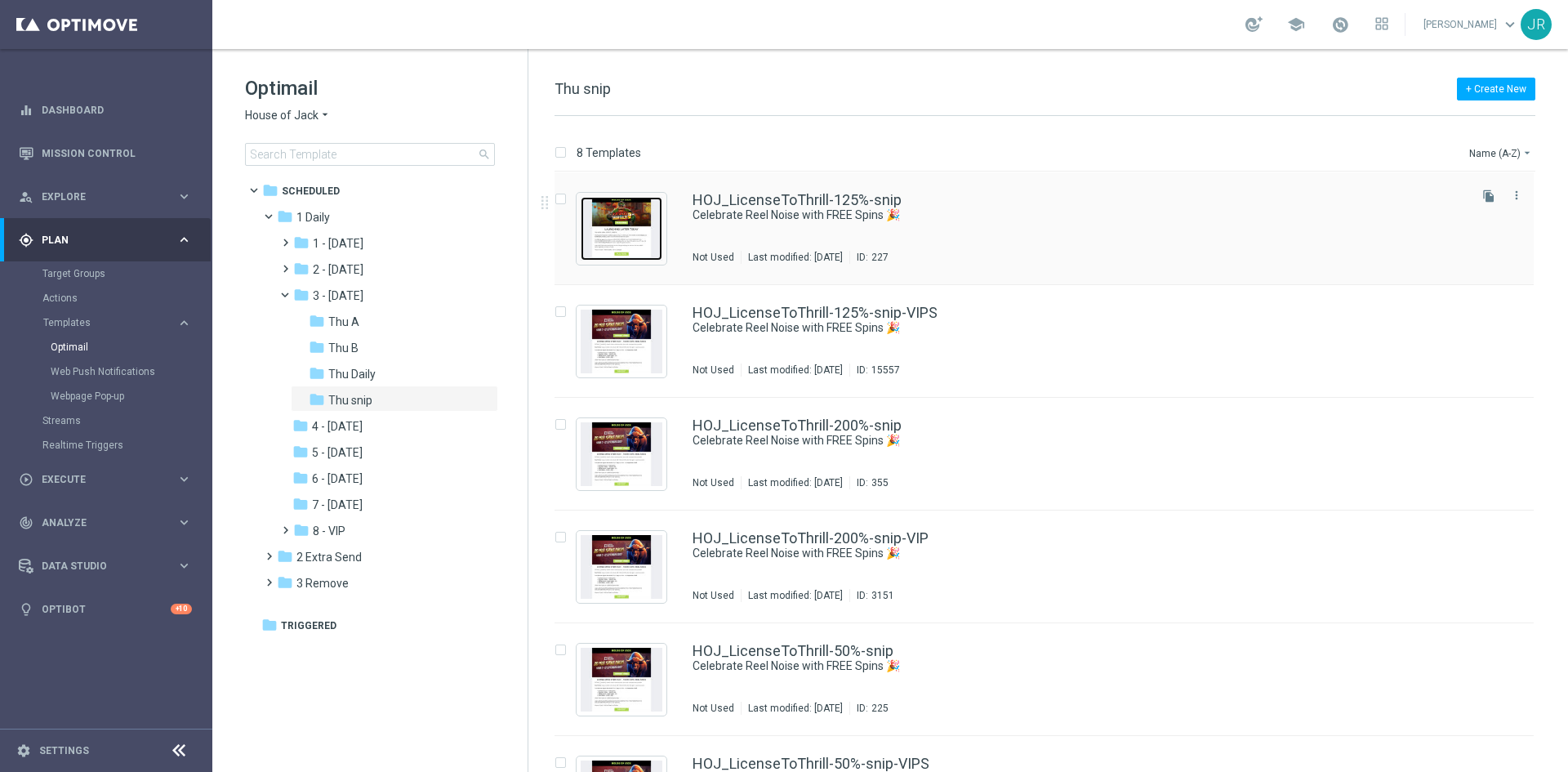
click at [615, 237] on img "Press SPACE to select this row." at bounding box center [621, 228] width 82 height 64
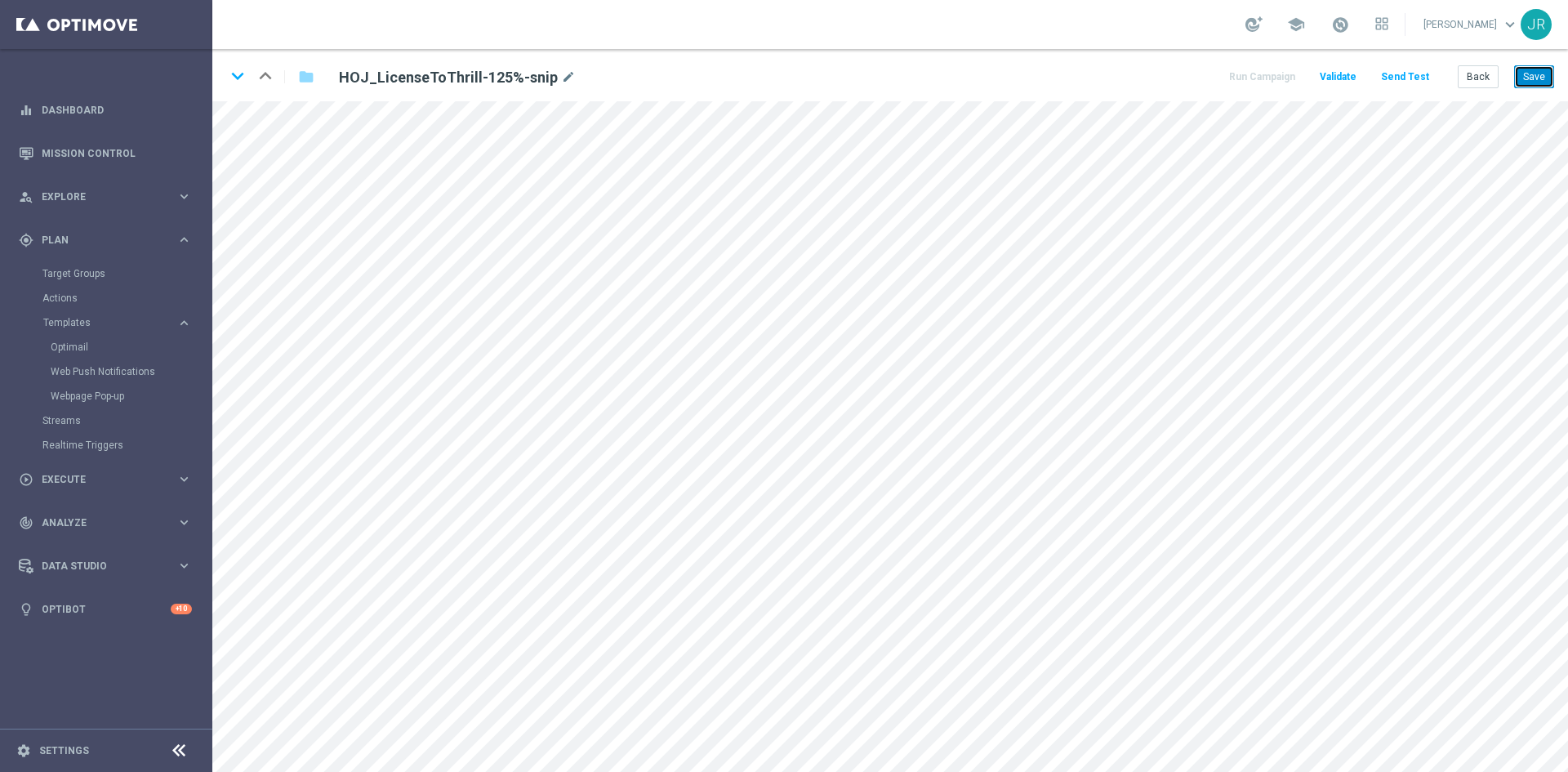
click at [1532, 80] on button "Save" at bounding box center [1534, 76] width 40 height 23
click at [1526, 77] on button "Save" at bounding box center [1534, 76] width 40 height 23
click at [1530, 82] on button "Save" at bounding box center [1534, 76] width 40 height 23
click at [1541, 65] on button "Save" at bounding box center [1534, 76] width 40 height 23
click at [1410, 77] on button "Send Test" at bounding box center [1404, 77] width 53 height 22
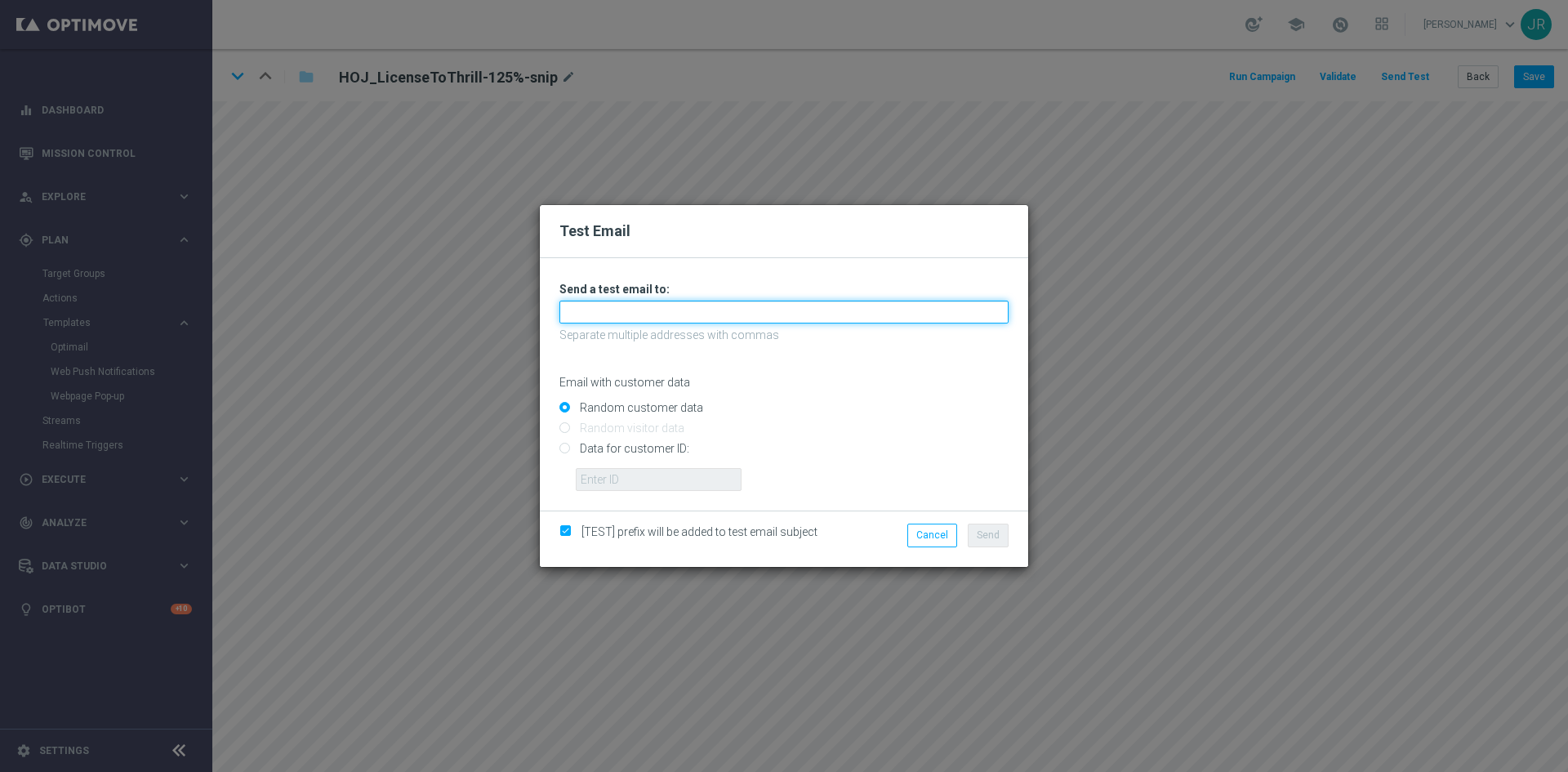
click at [589, 305] on input "text" at bounding box center [784, 311] width 449 height 23
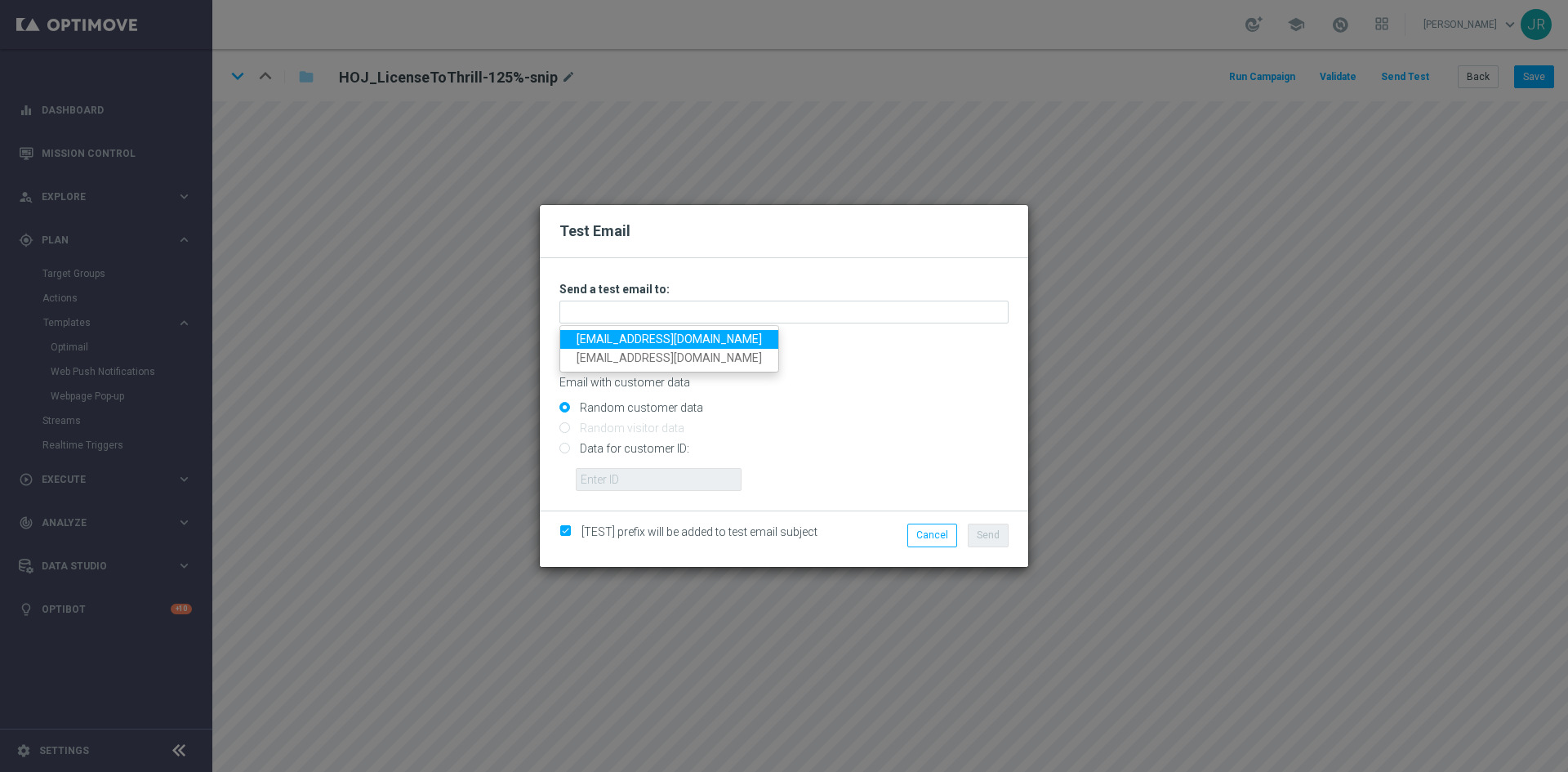
click at [629, 333] on link "[EMAIL_ADDRESS][DOMAIN_NAME]" at bounding box center [669, 339] width 218 height 18
type input "[EMAIL_ADDRESS][DOMAIN_NAME]"
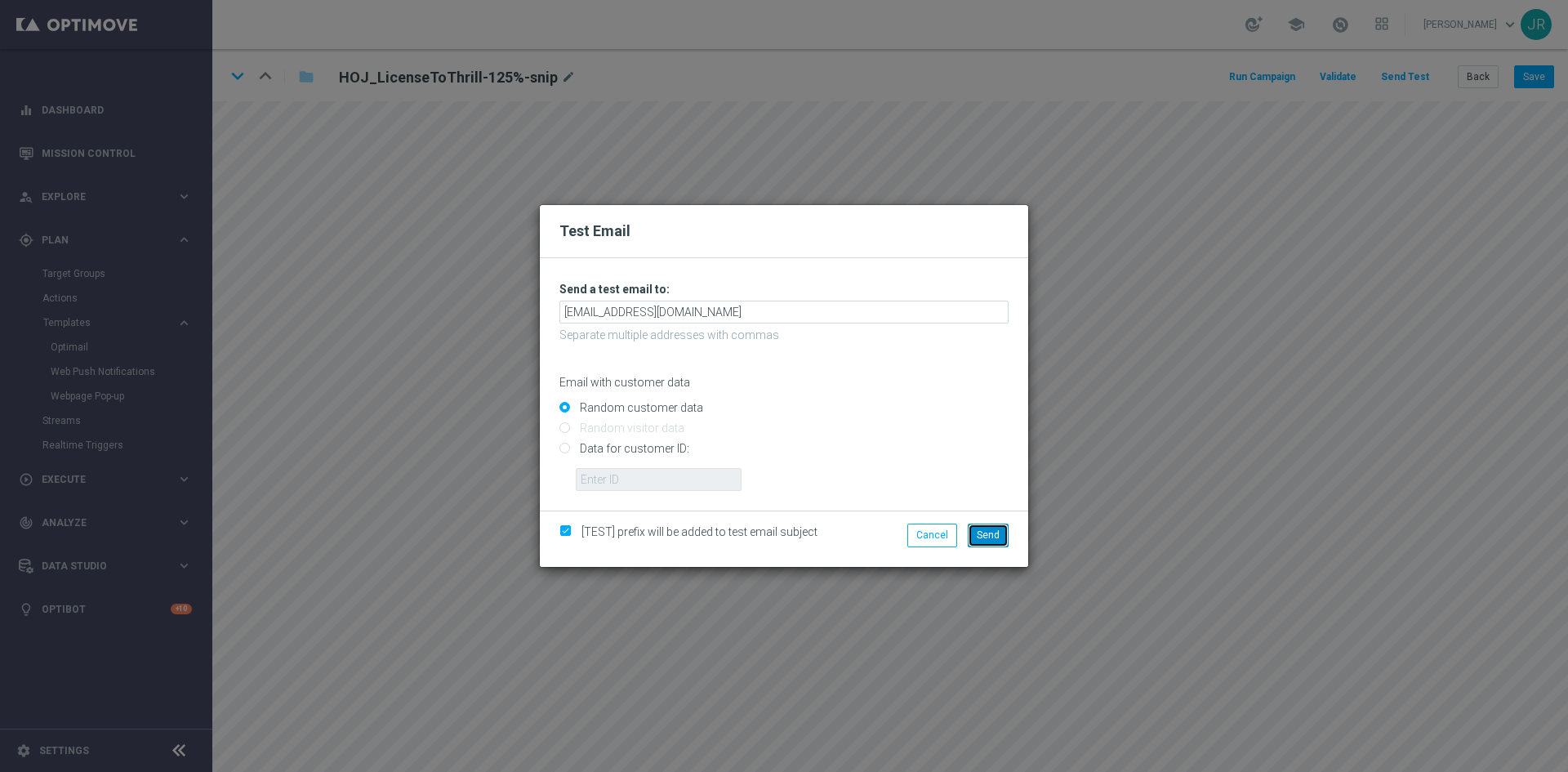
drag, startPoint x: 997, startPoint y: 532, endPoint x: 1144, endPoint y: 482, distance: 155.3
click at [997, 531] on span "Send" at bounding box center [988, 535] width 23 height 12
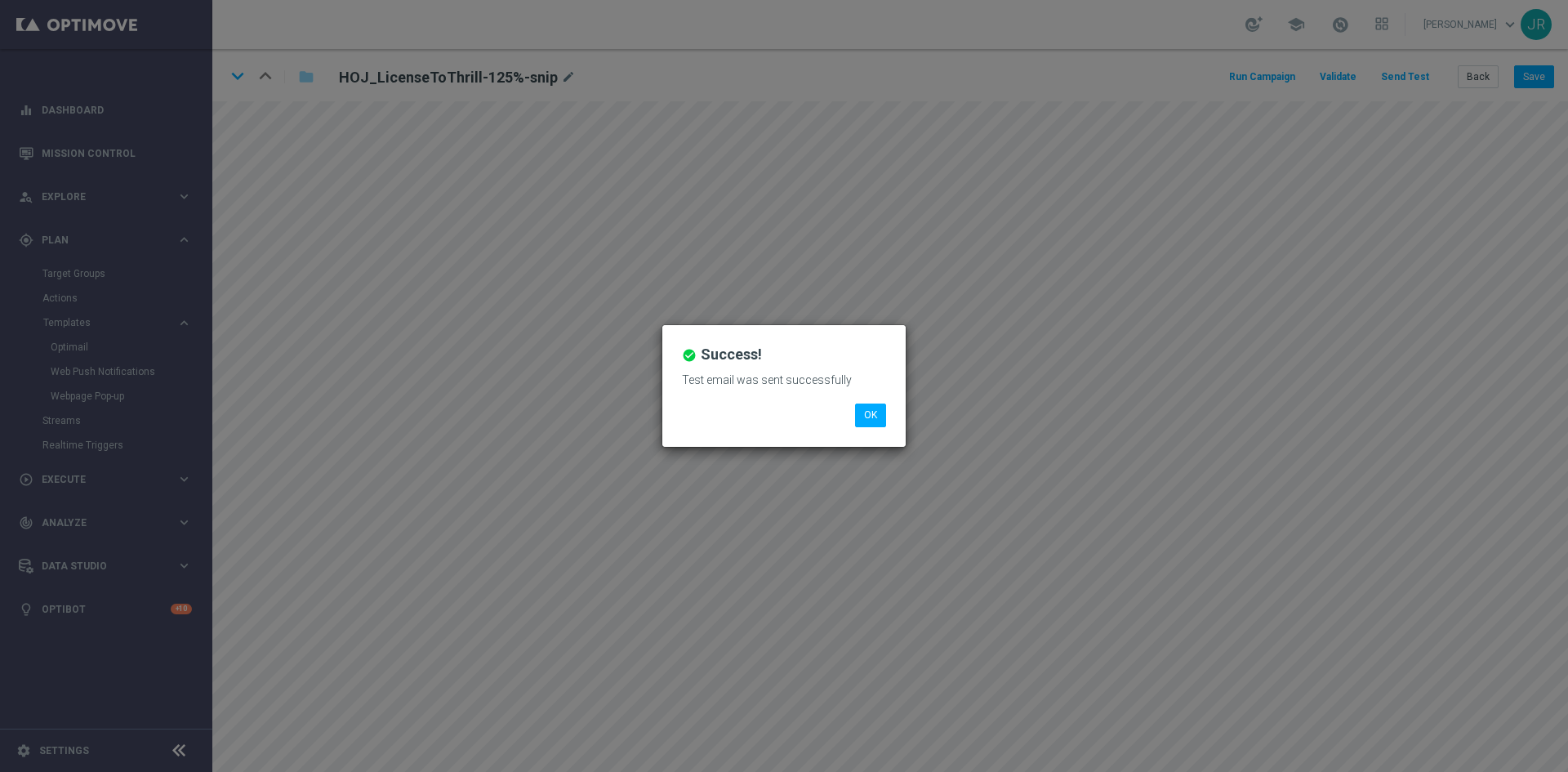
click at [849, 430] on div "check_circle Success! Test email was sent successfully OK" at bounding box center [784, 386] width 243 height 121
click at [870, 424] on button "OK" at bounding box center [870, 414] width 31 height 23
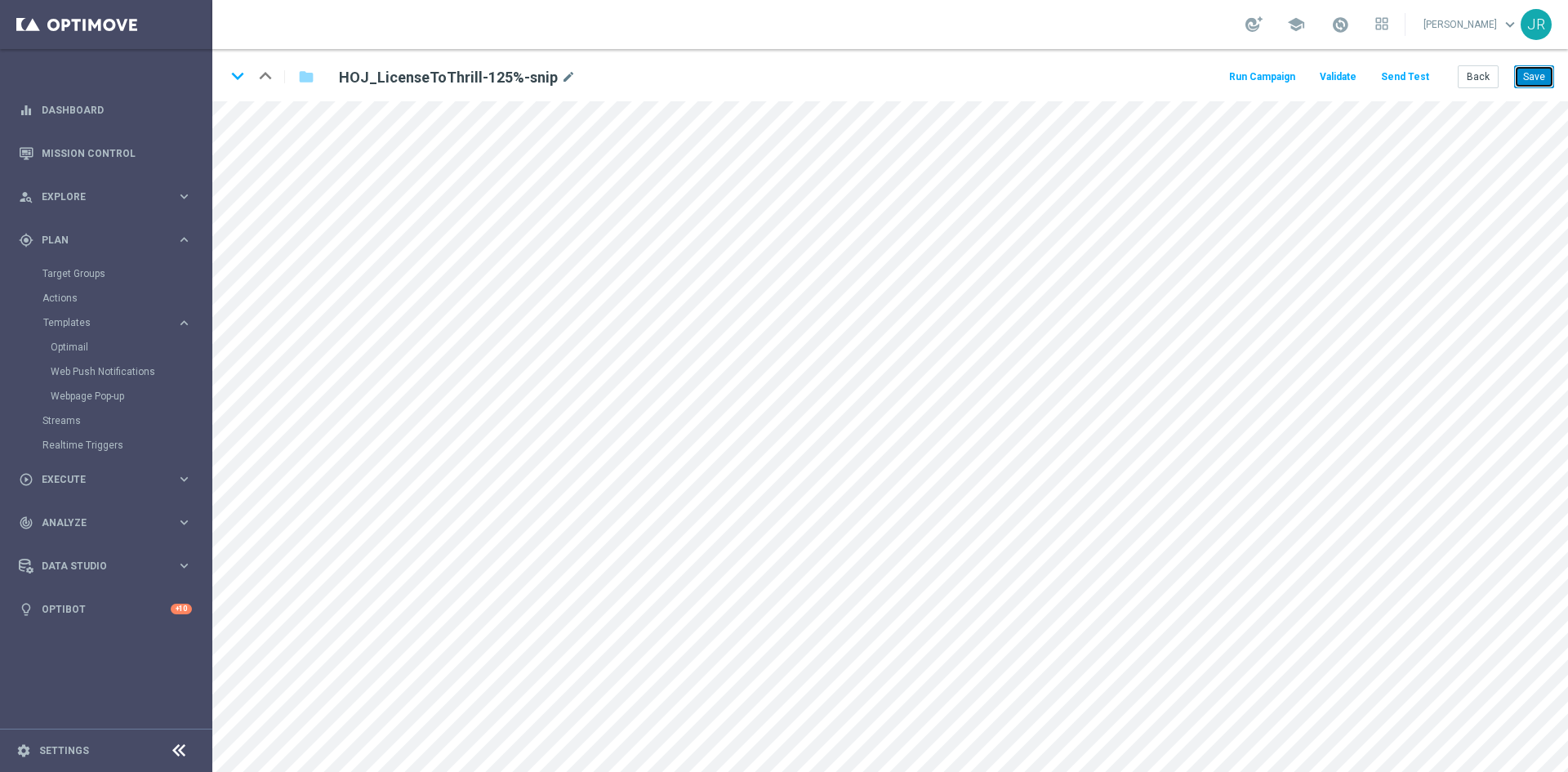
click at [1525, 73] on button "Save" at bounding box center [1534, 76] width 40 height 23
click at [1540, 71] on button "Save" at bounding box center [1534, 76] width 40 height 23
click at [1474, 79] on button "Back" at bounding box center [1478, 76] width 41 height 23
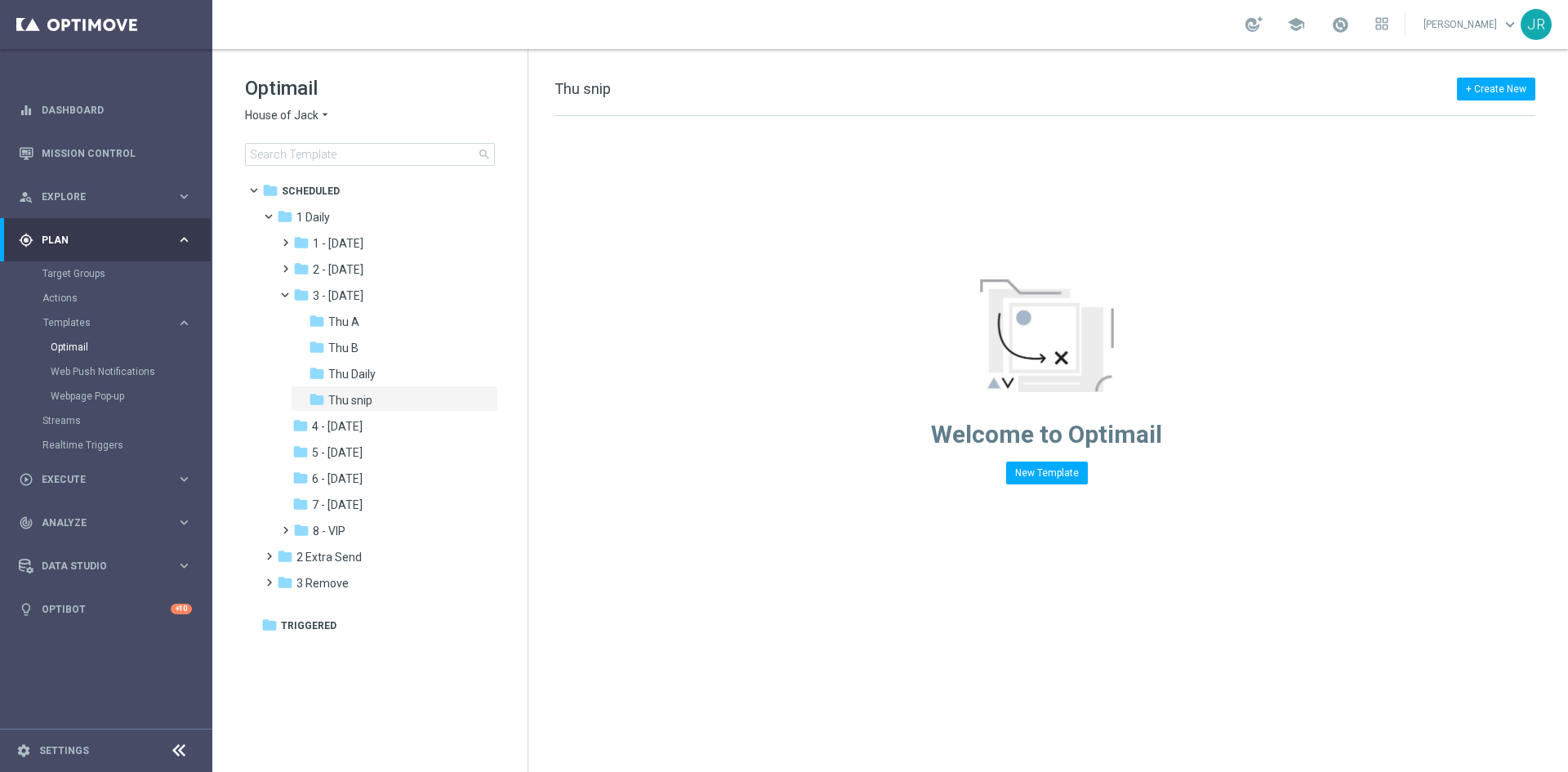
click at [273, 120] on span "House of Jack" at bounding box center [282, 115] width 74 height 16
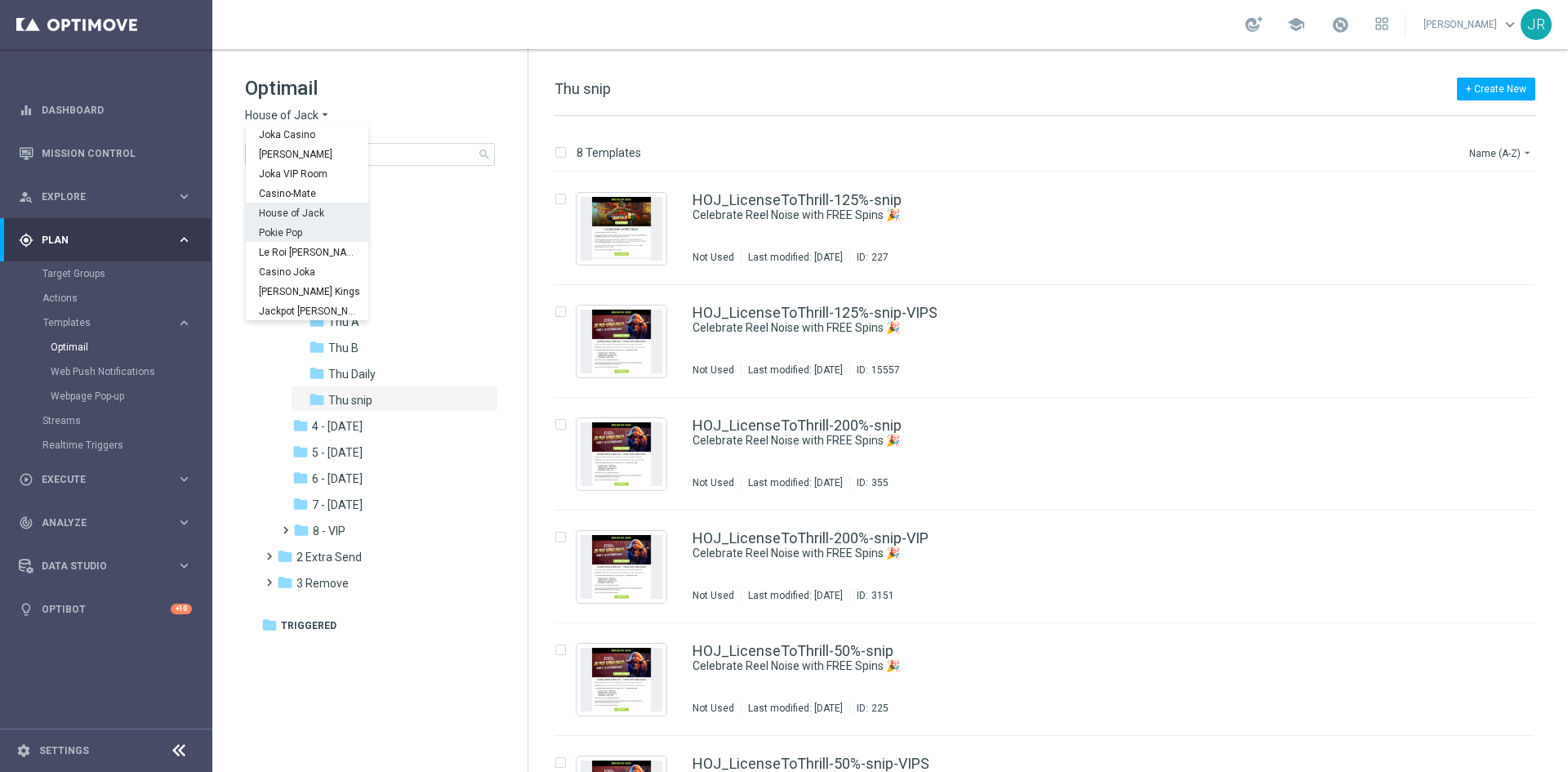
click at [274, 225] on div "Pokie Pop" at bounding box center [307, 232] width 122 height 19
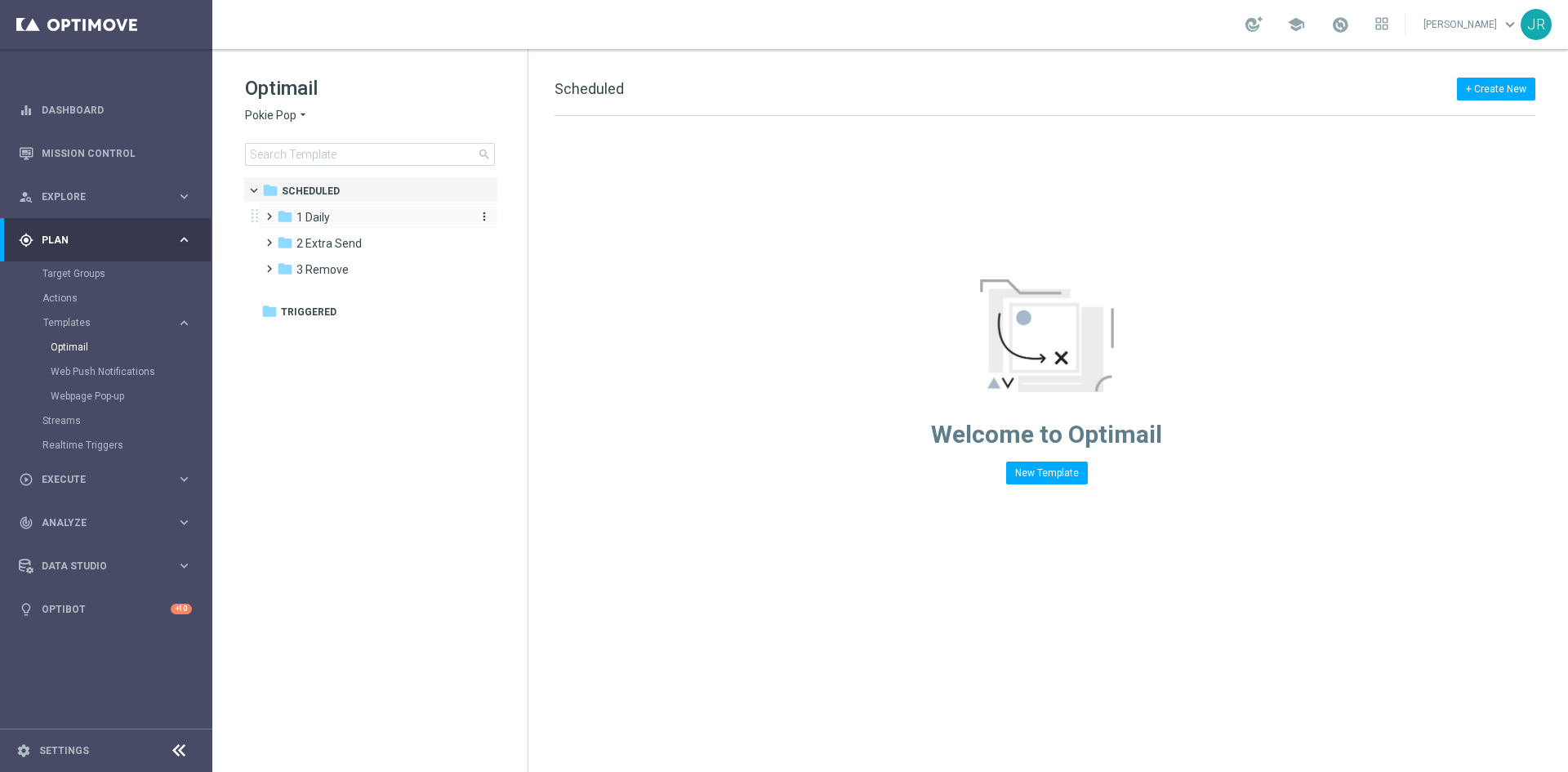
click at [304, 221] on span "1 Daily" at bounding box center [313, 217] width 33 height 15
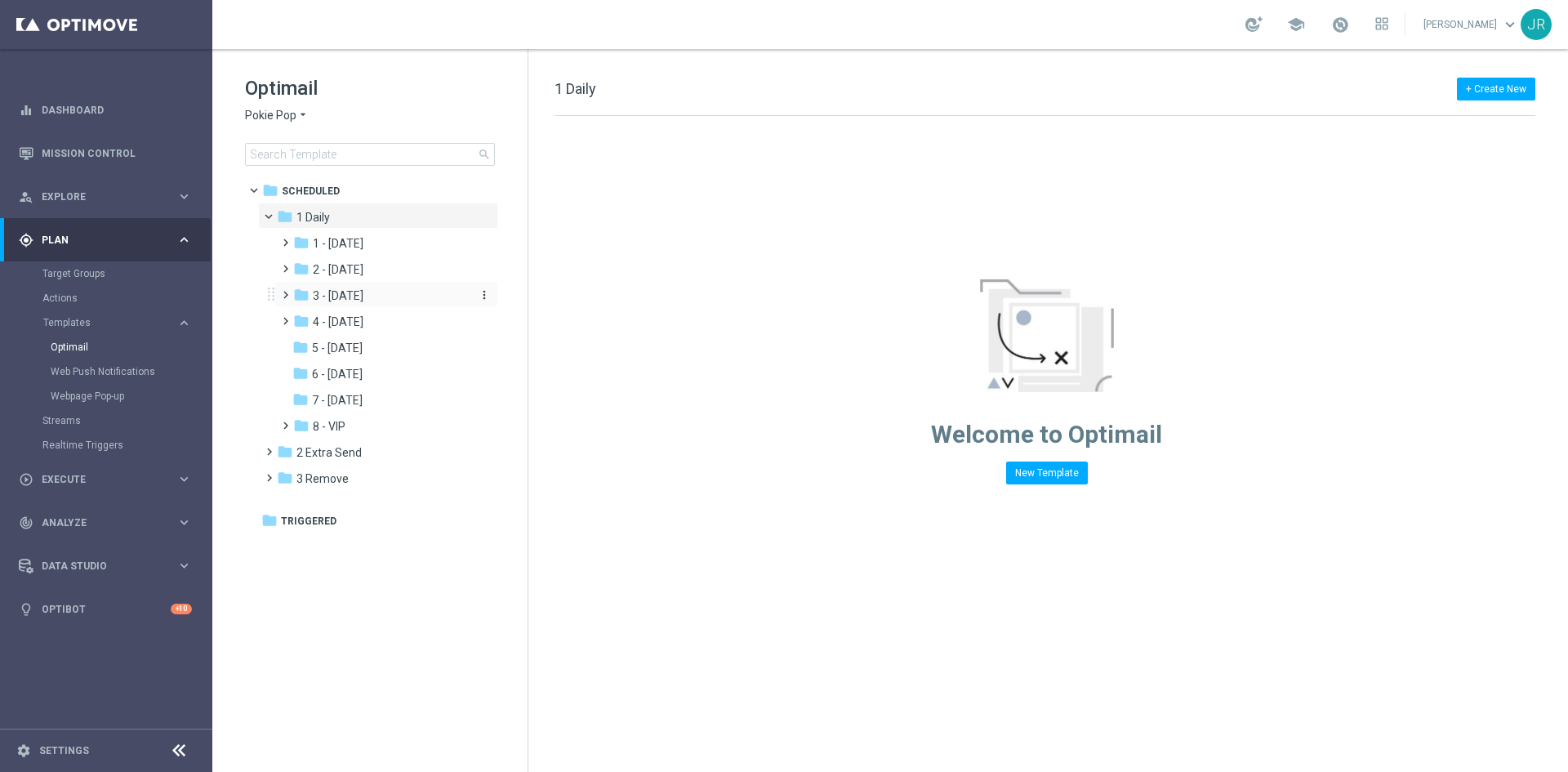
click at [359, 300] on span "3 - [DATE]" at bounding box center [338, 296] width 51 height 15
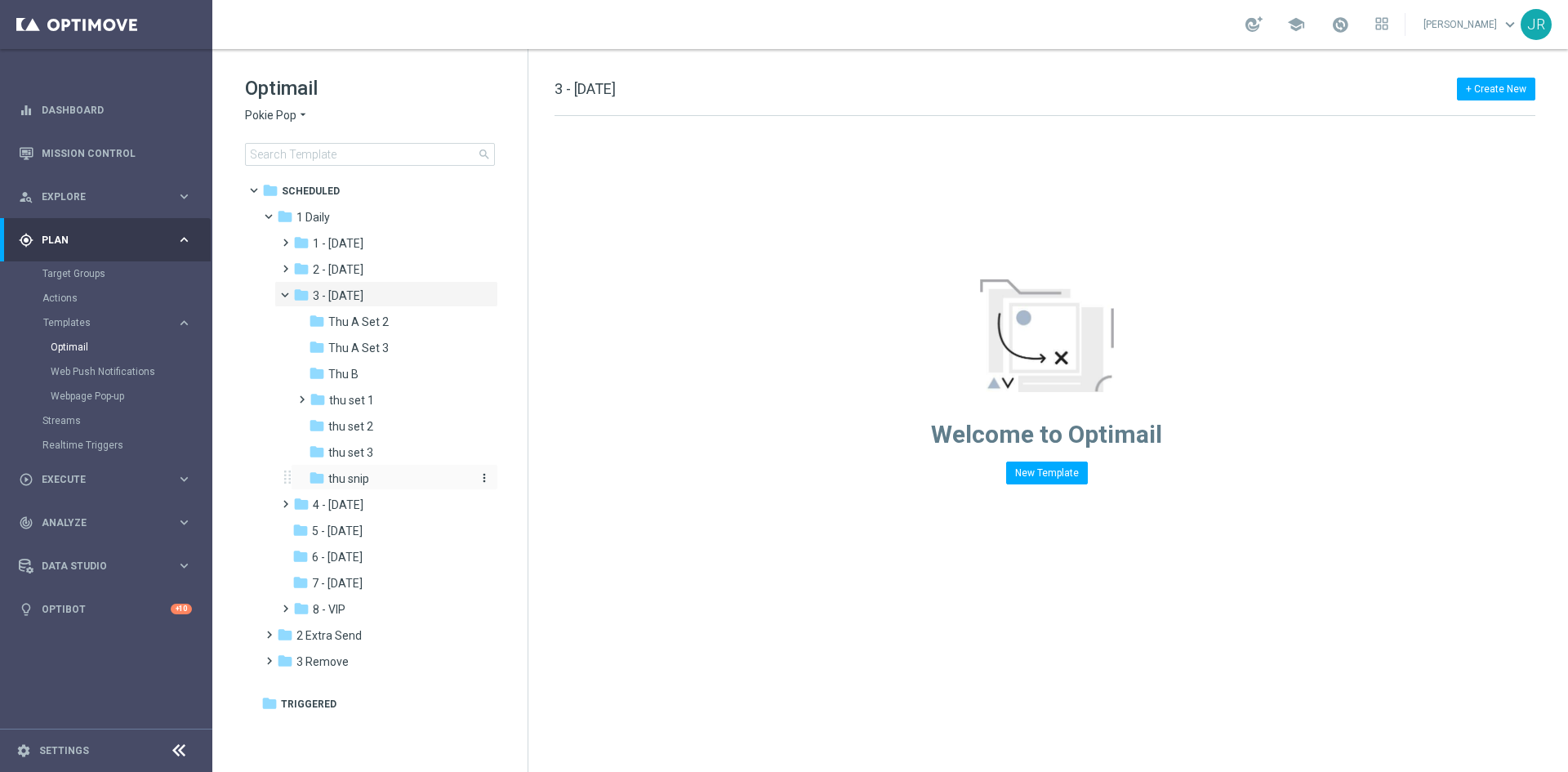
click at [361, 480] on span "thu snip" at bounding box center [349, 478] width 41 height 15
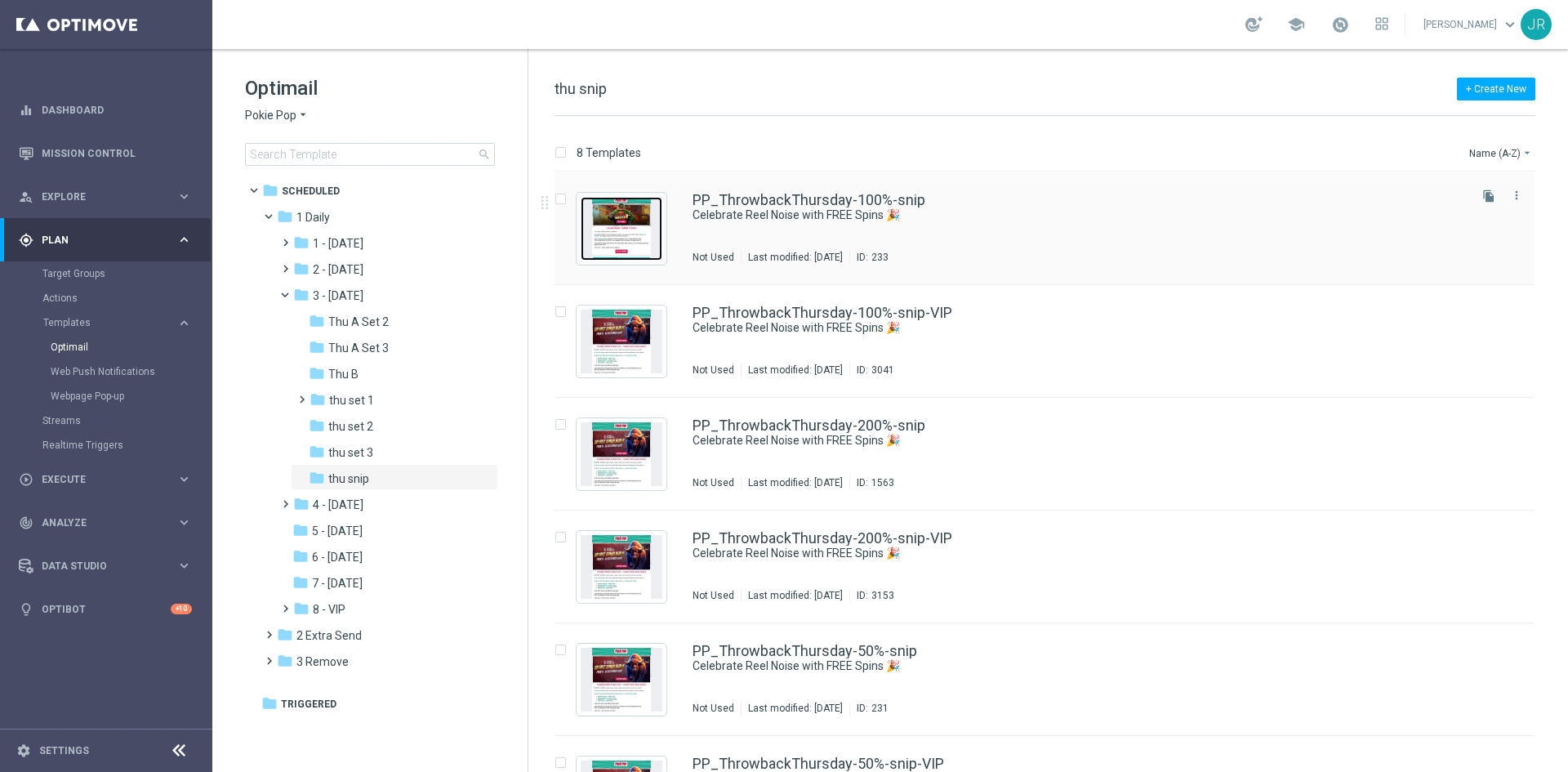
click at [624, 238] on img "Press SPACE to select this row." at bounding box center [621, 228] width 82 height 64
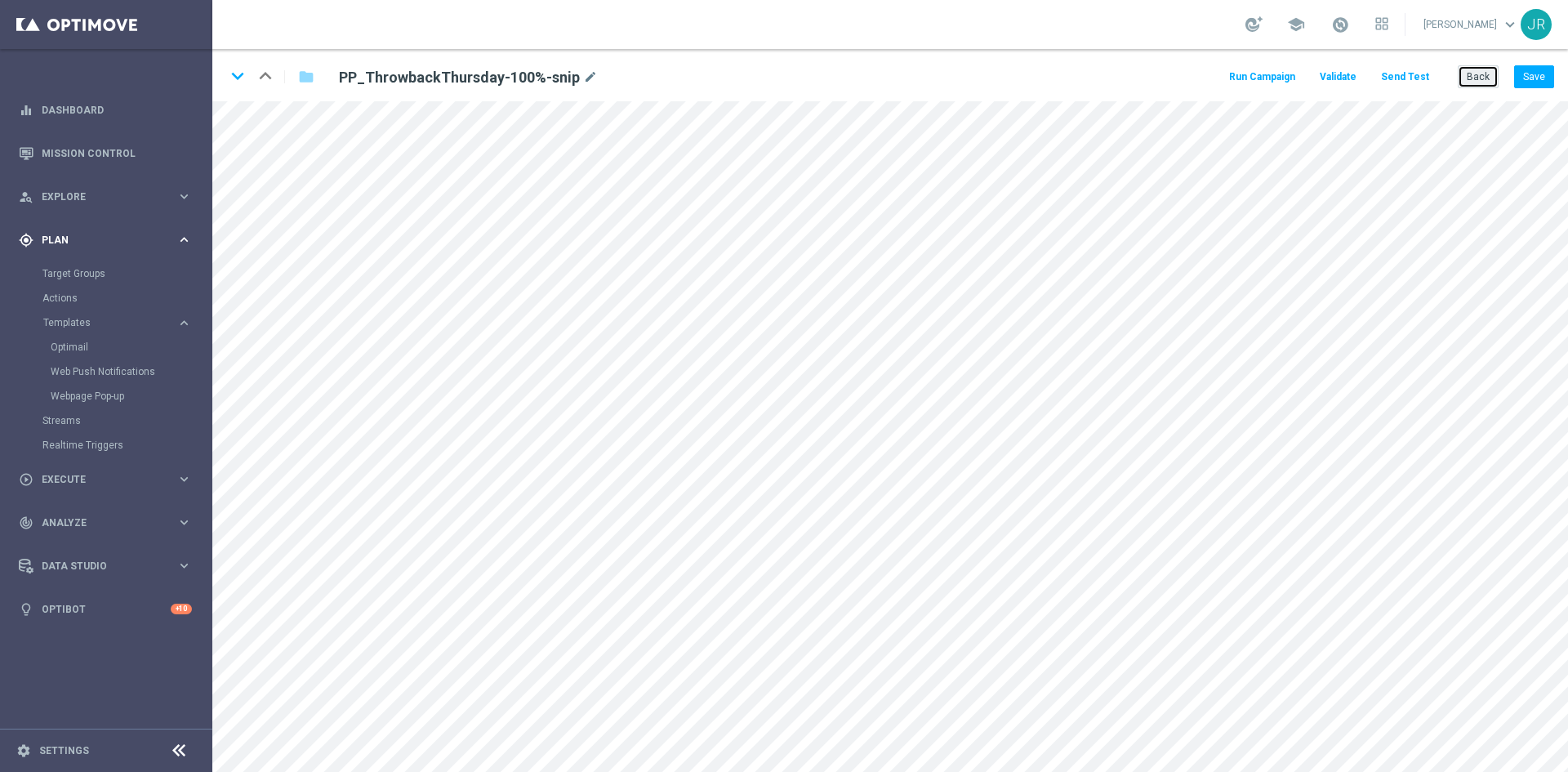
drag, startPoint x: 1476, startPoint y: 75, endPoint x: 115, endPoint y: 227, distance: 1369.5
click at [1477, 80] on button "Back" at bounding box center [1478, 76] width 41 height 23
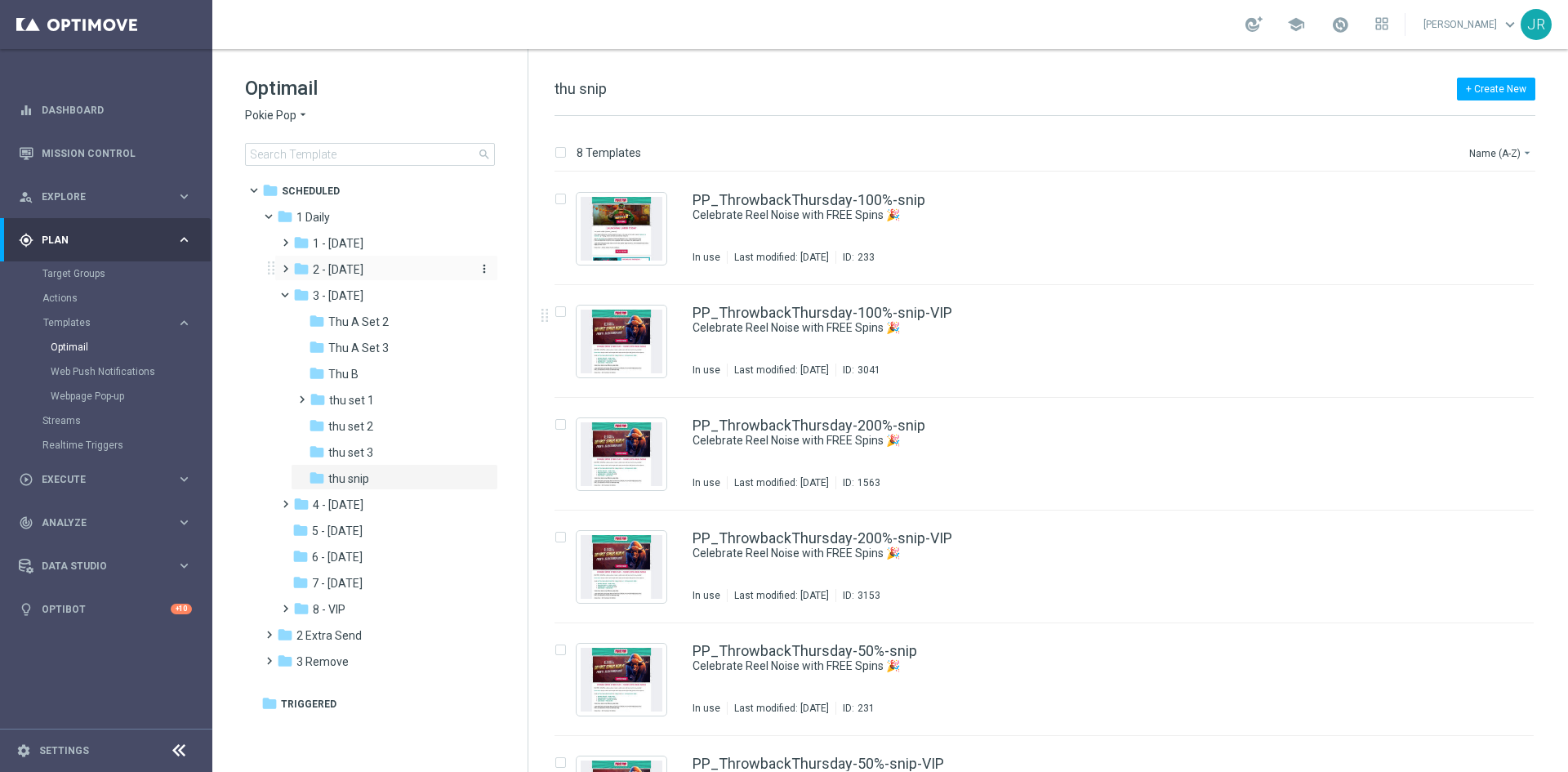
click at [364, 265] on span "2 - [DATE]" at bounding box center [338, 269] width 51 height 15
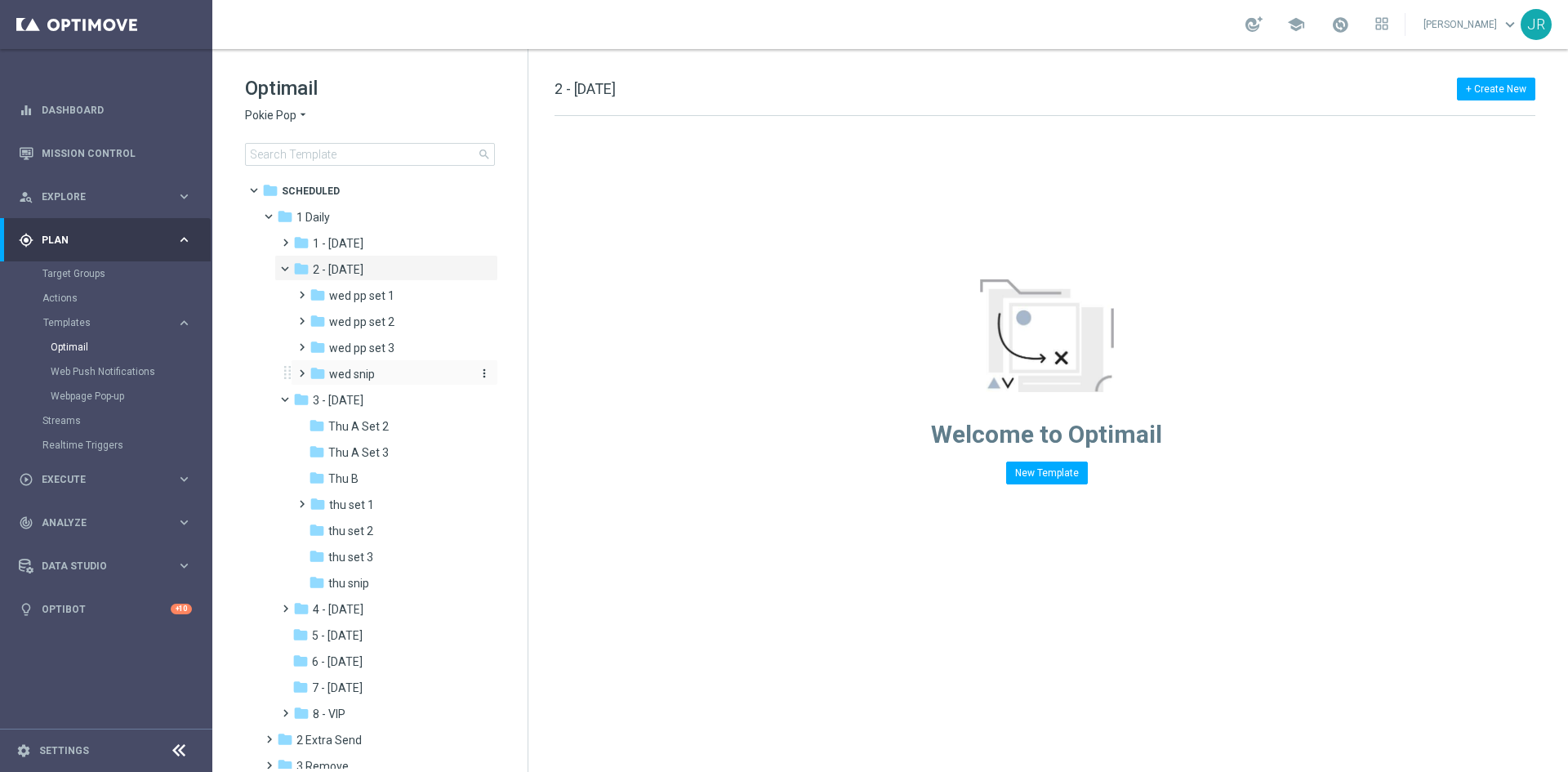
click at [375, 381] on div "folder wed snip" at bounding box center [389, 374] width 160 height 18
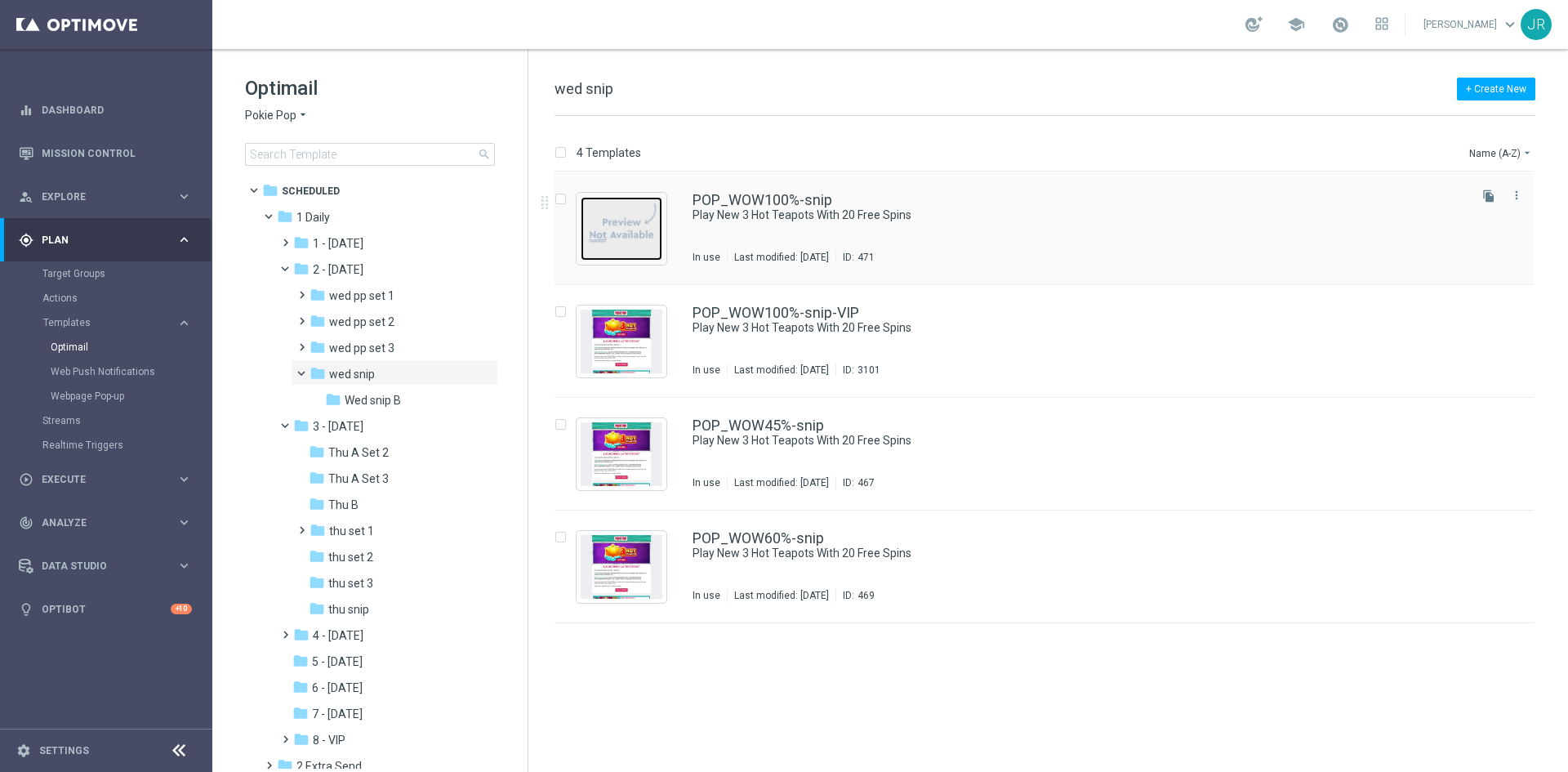
click at [635, 241] on img "Press SPACE to select this row." at bounding box center [621, 228] width 82 height 64
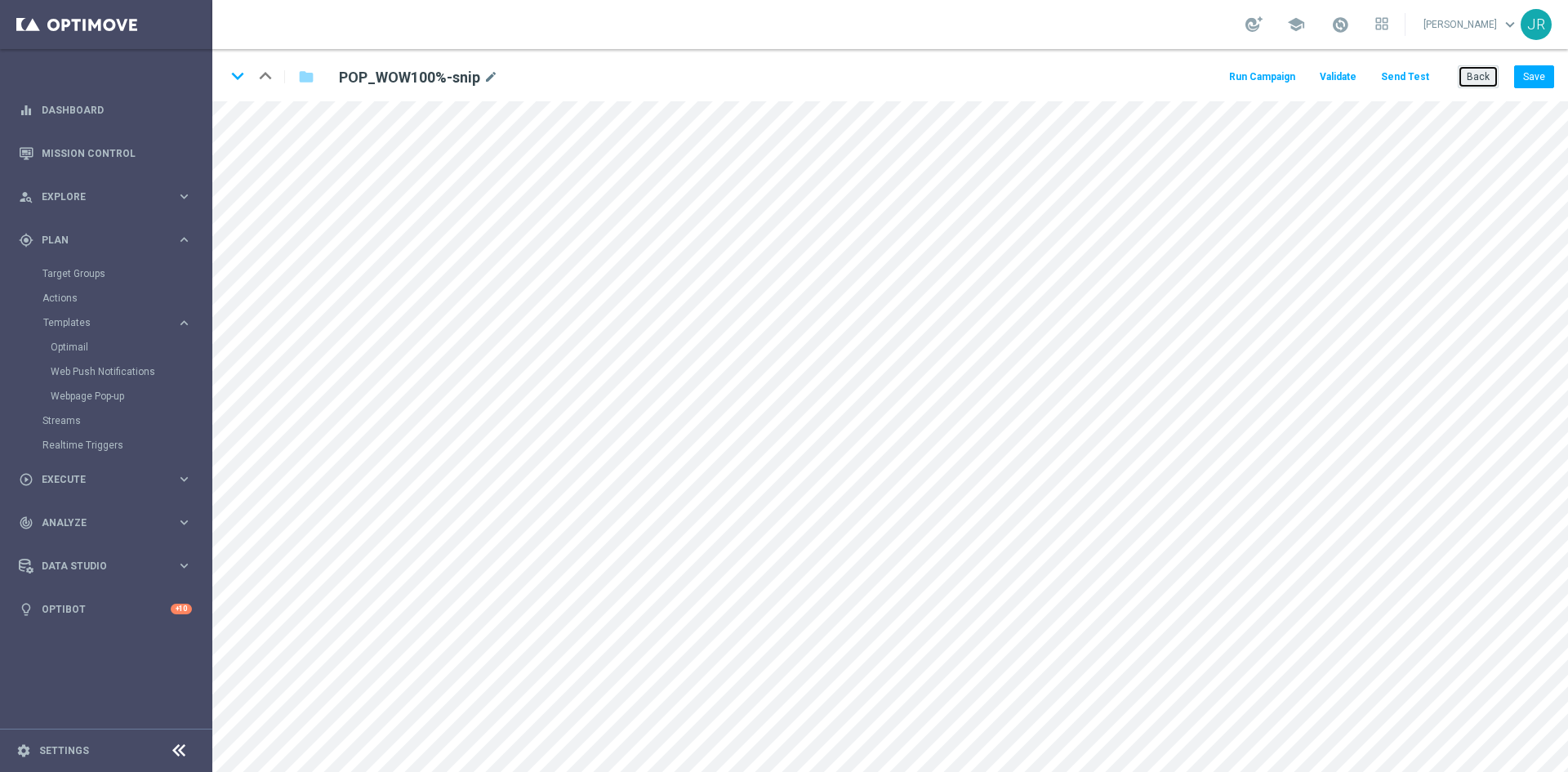
click at [1461, 87] on button "Back" at bounding box center [1478, 76] width 41 height 23
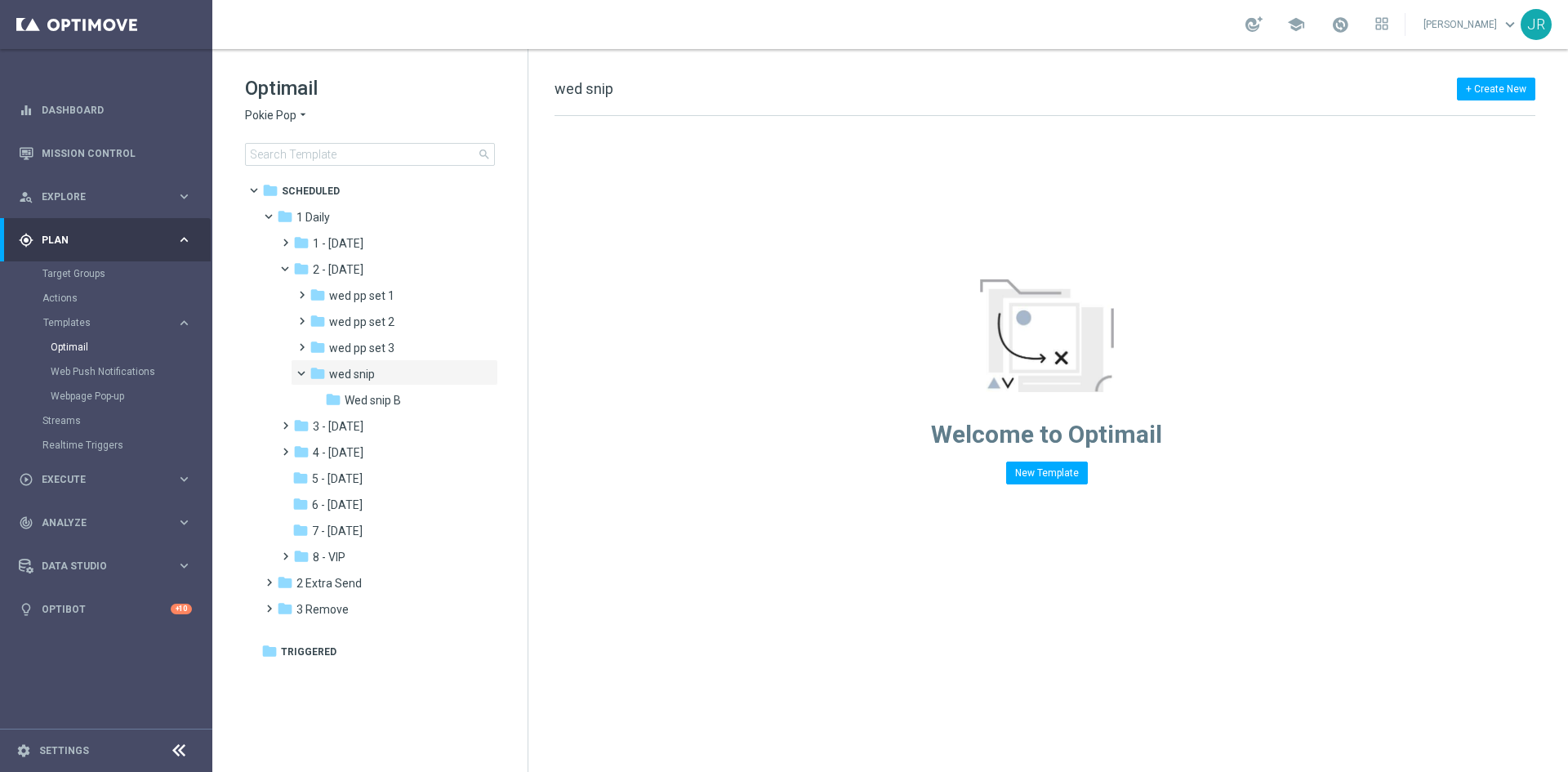
click at [278, 116] on span "Pokie Pop" at bounding box center [271, 115] width 52 height 16
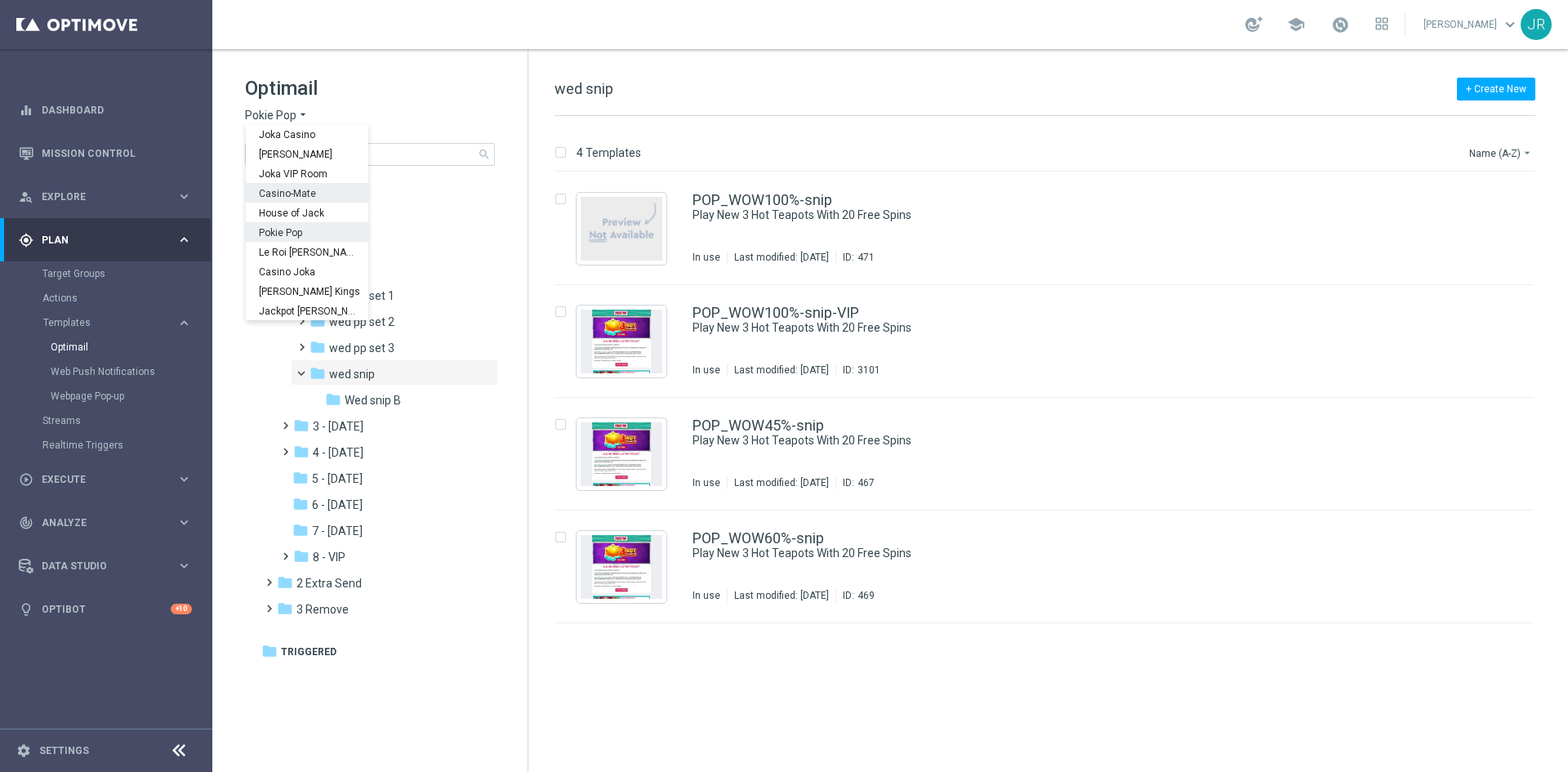
click at [0, 0] on span "Casino-Mate" at bounding box center [0, 0] width 0 height 0
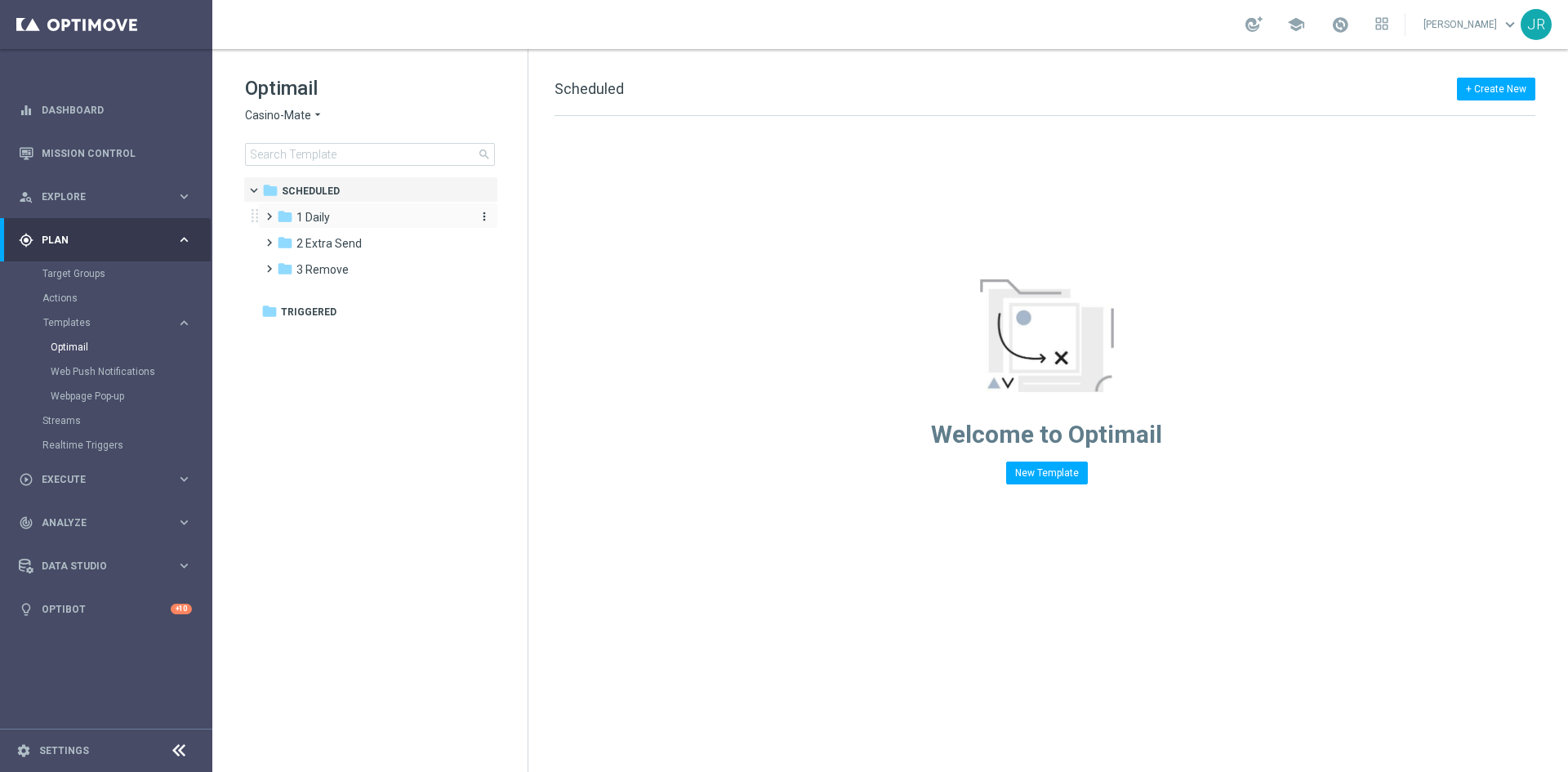
click at [335, 222] on div "folder 1 Daily" at bounding box center [370, 217] width 188 height 18
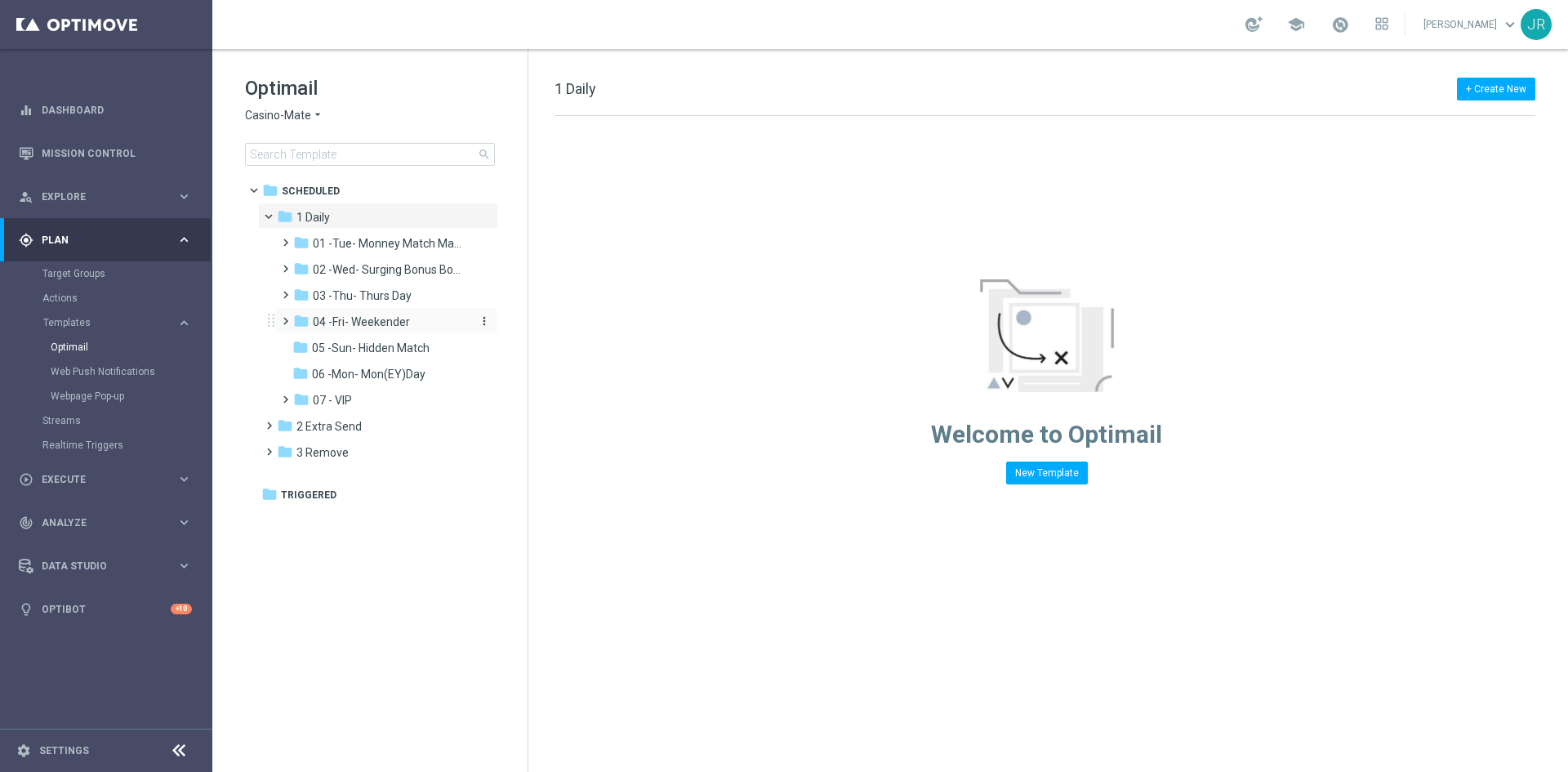
click at [359, 329] on span "04 -Fri- Weekender" at bounding box center [361, 322] width 97 height 15
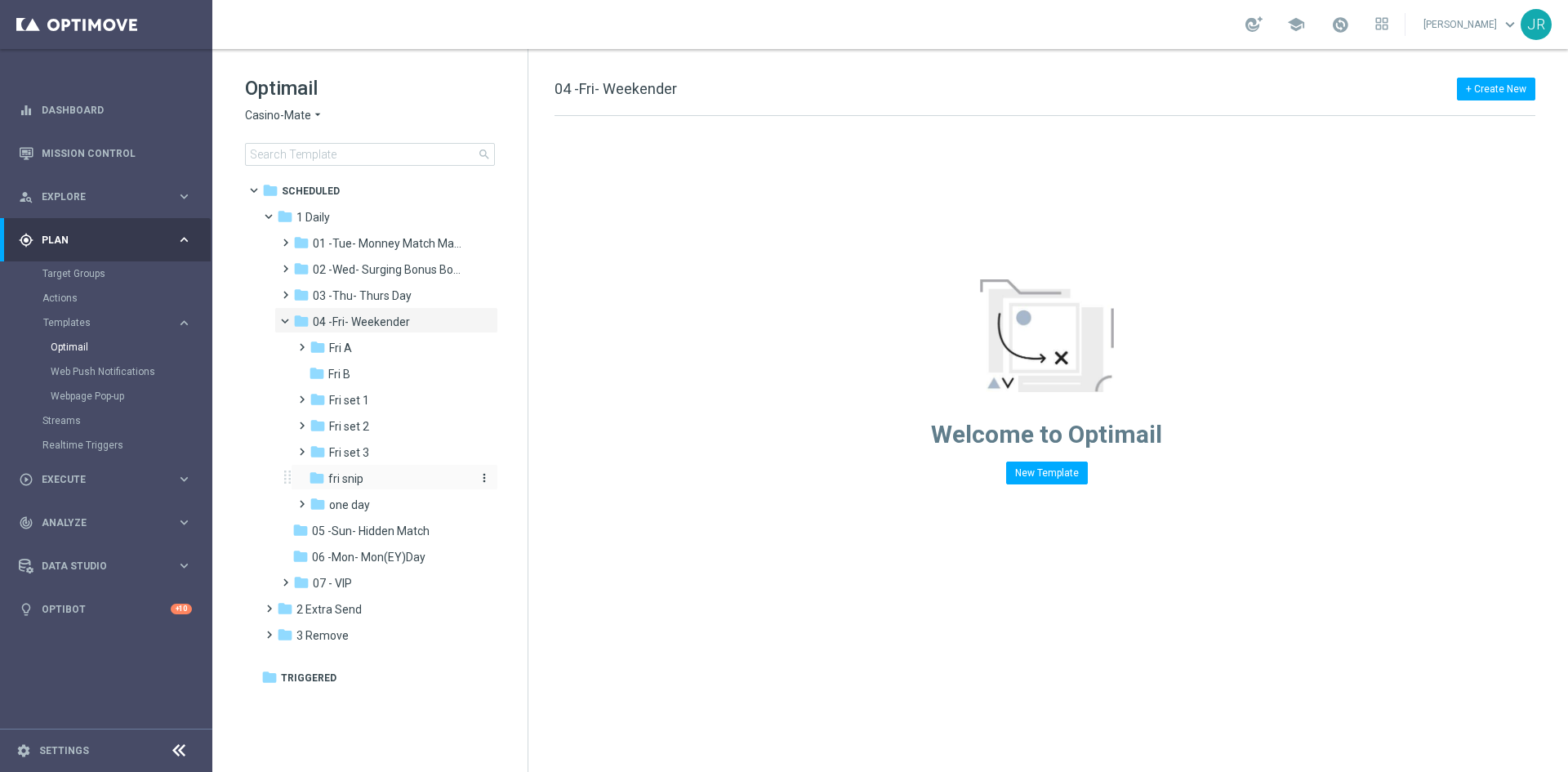
click at [369, 483] on div "folder fri snip" at bounding box center [389, 478] width 161 height 18
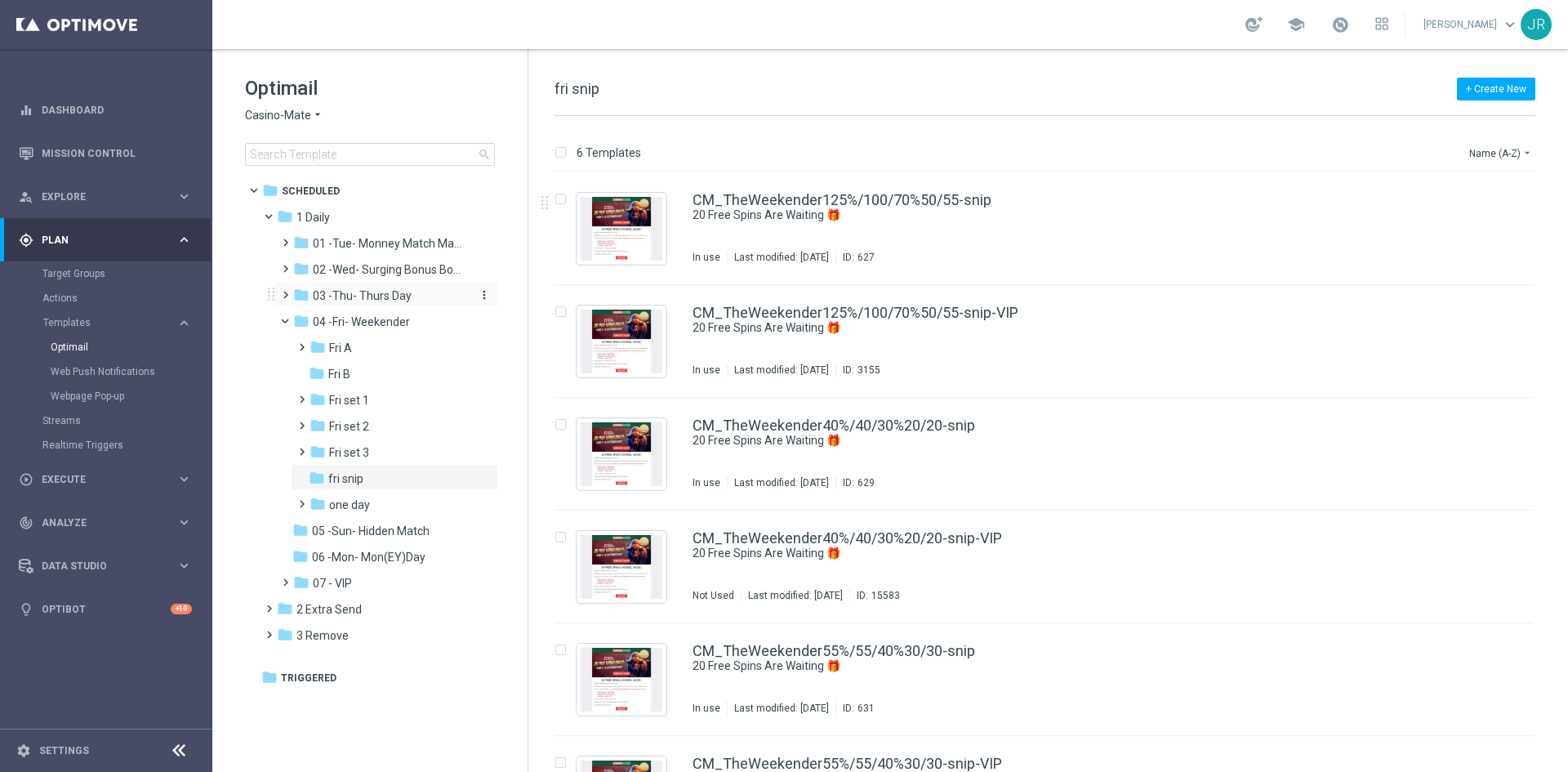
click at [376, 292] on span "03 -Thu- Thurs Day" at bounding box center [362, 296] width 99 height 15
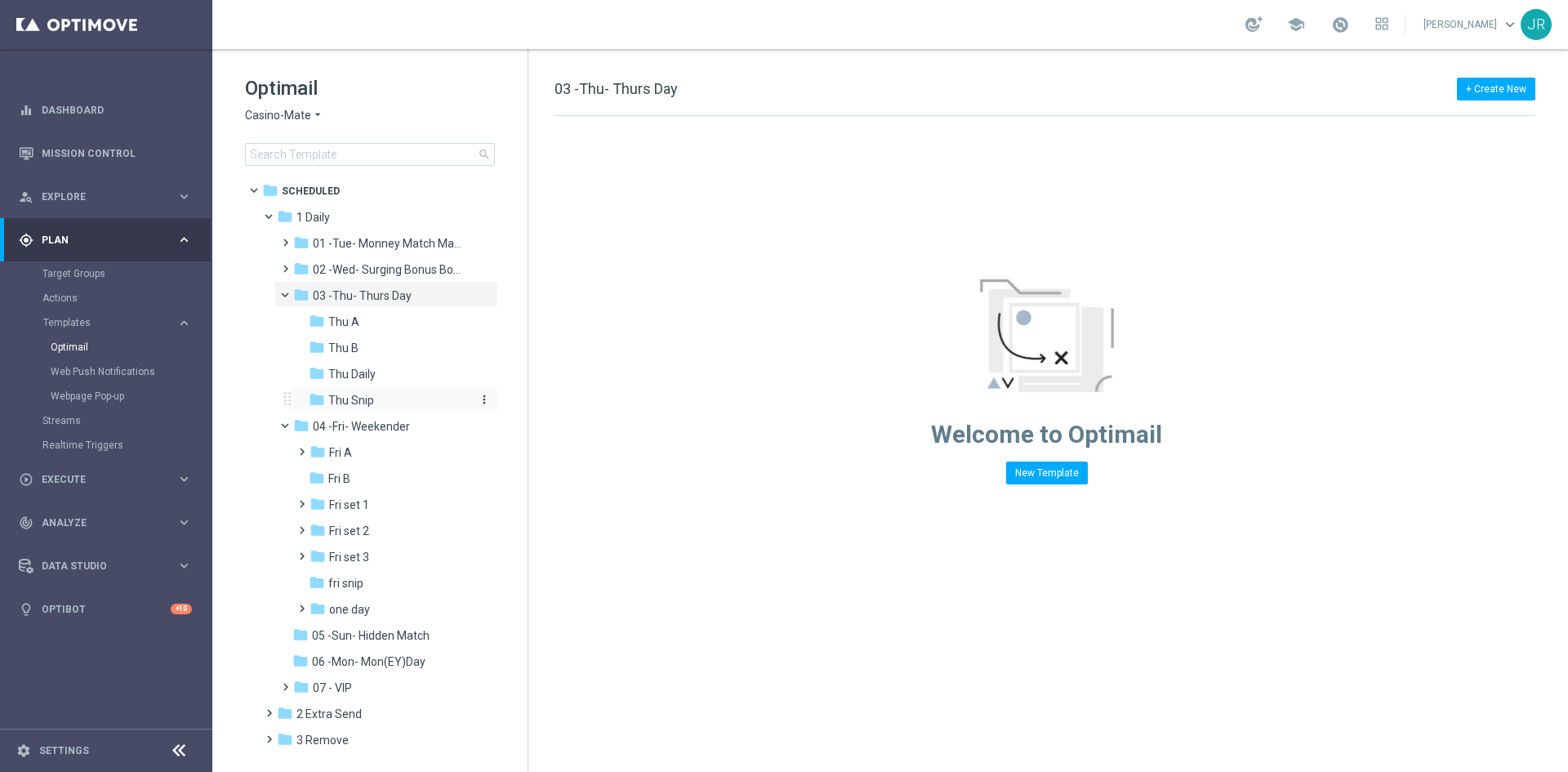
click at [365, 401] on span "Thu Snip" at bounding box center [351, 401] width 46 height 15
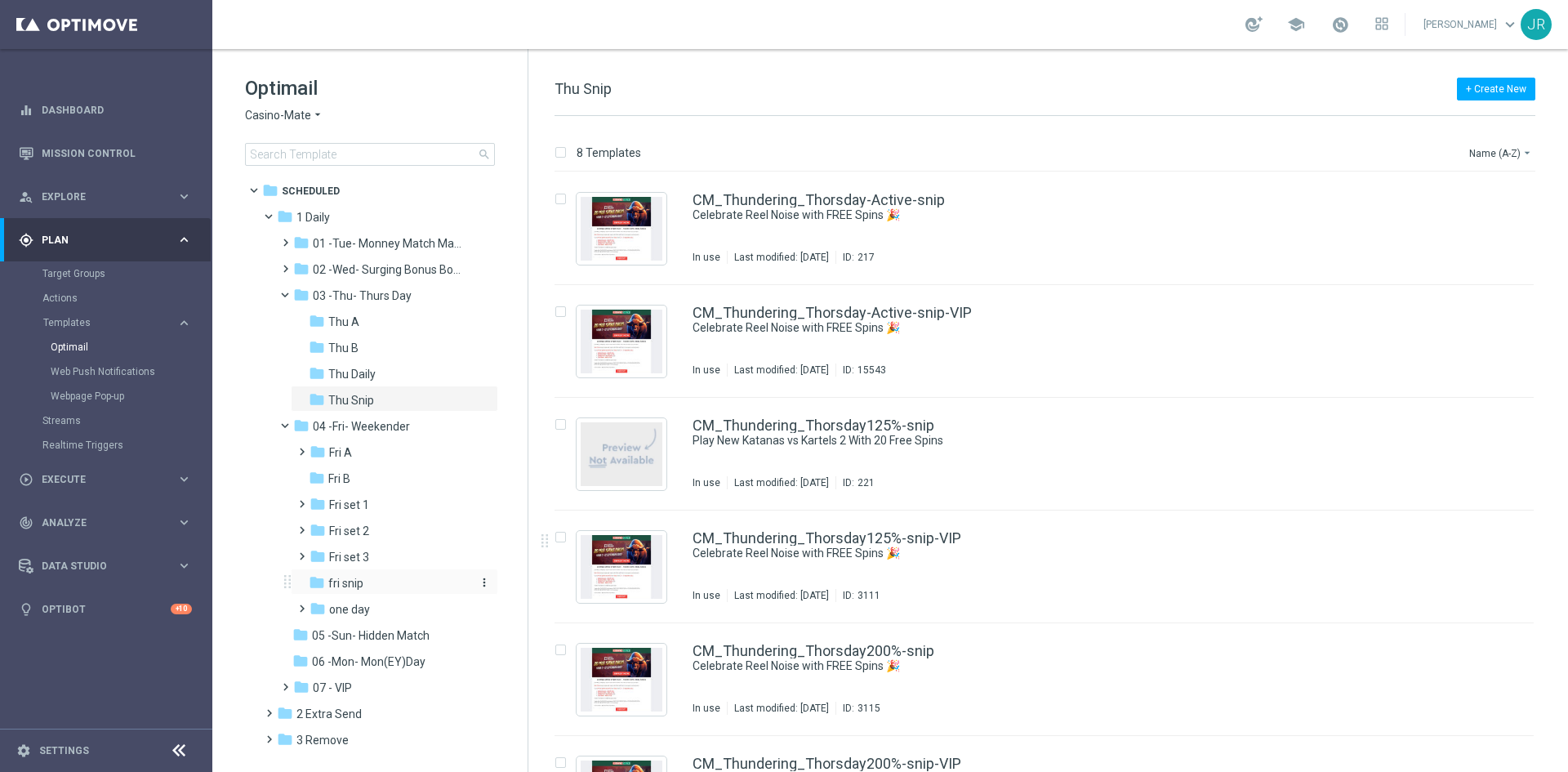
click at [363, 583] on span "fri snip" at bounding box center [346, 583] width 35 height 15
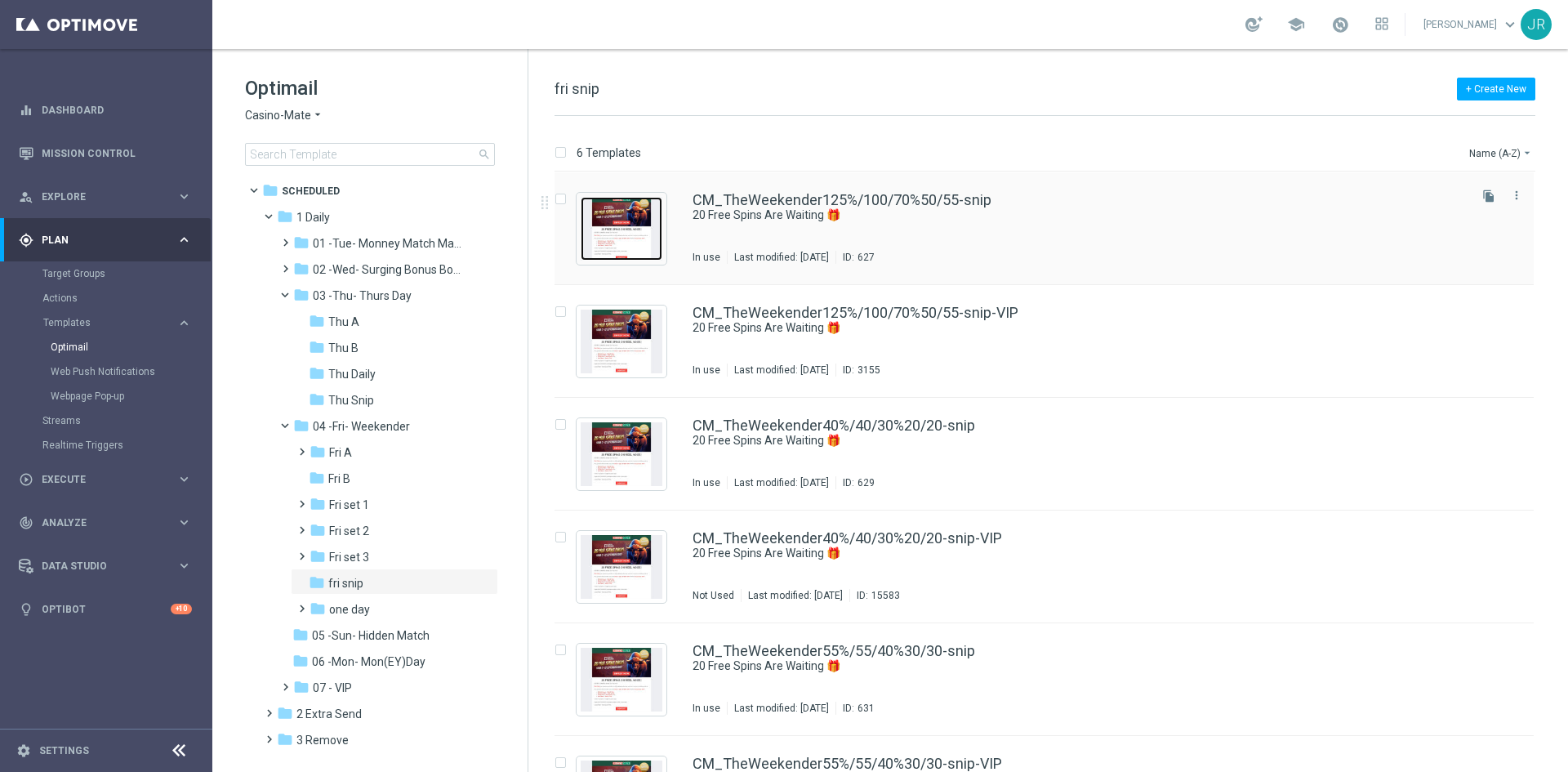
click at [637, 229] on img "Press SPACE to select this row." at bounding box center [621, 228] width 82 height 64
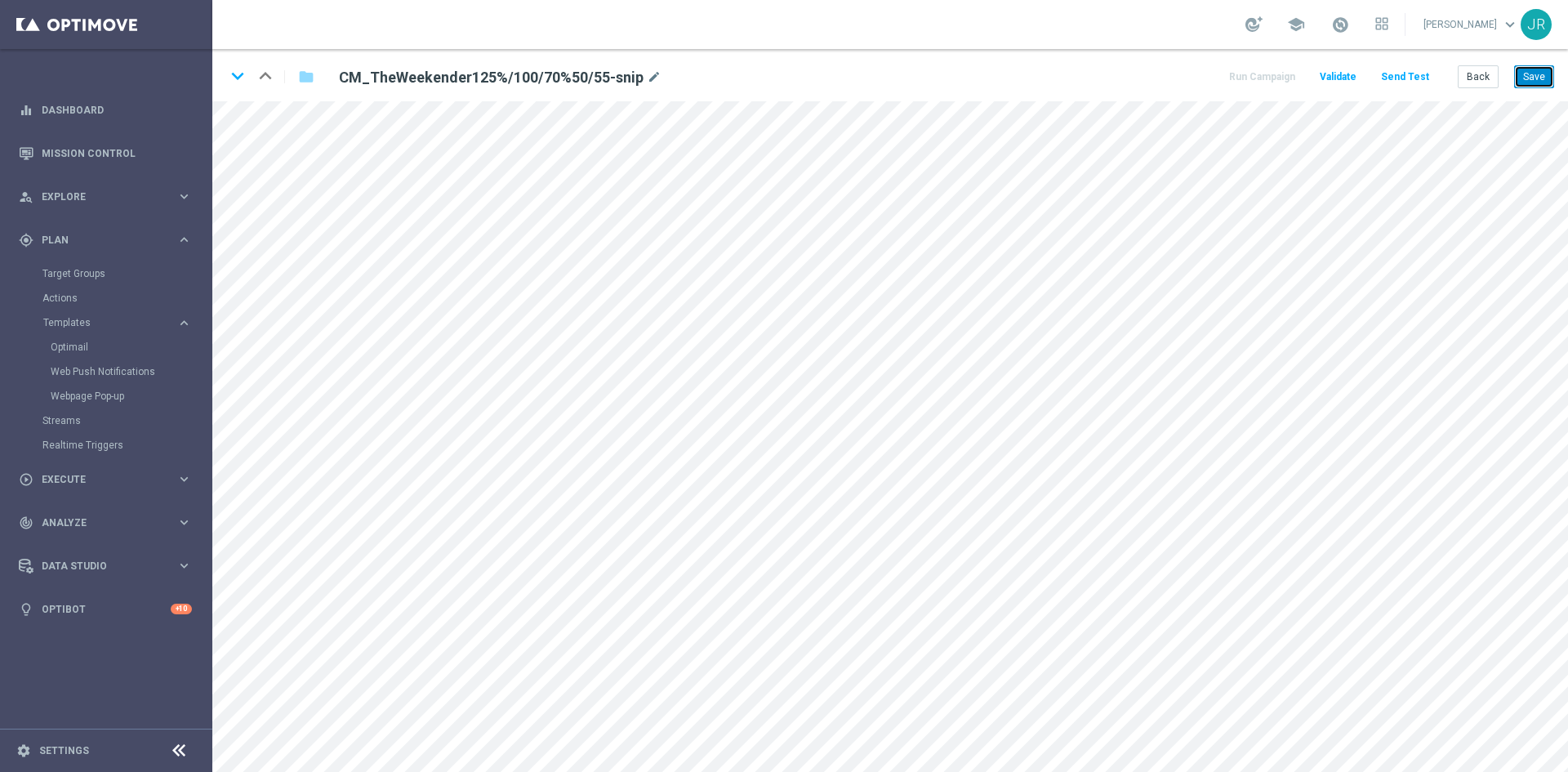
click at [1535, 70] on button "Save" at bounding box center [1534, 76] width 40 height 23
click at [1540, 83] on button "Save" at bounding box center [1534, 76] width 40 height 23
click at [1542, 71] on button "Save" at bounding box center [1534, 76] width 40 height 23
click at [1405, 79] on button "Send Test" at bounding box center [1404, 77] width 53 height 22
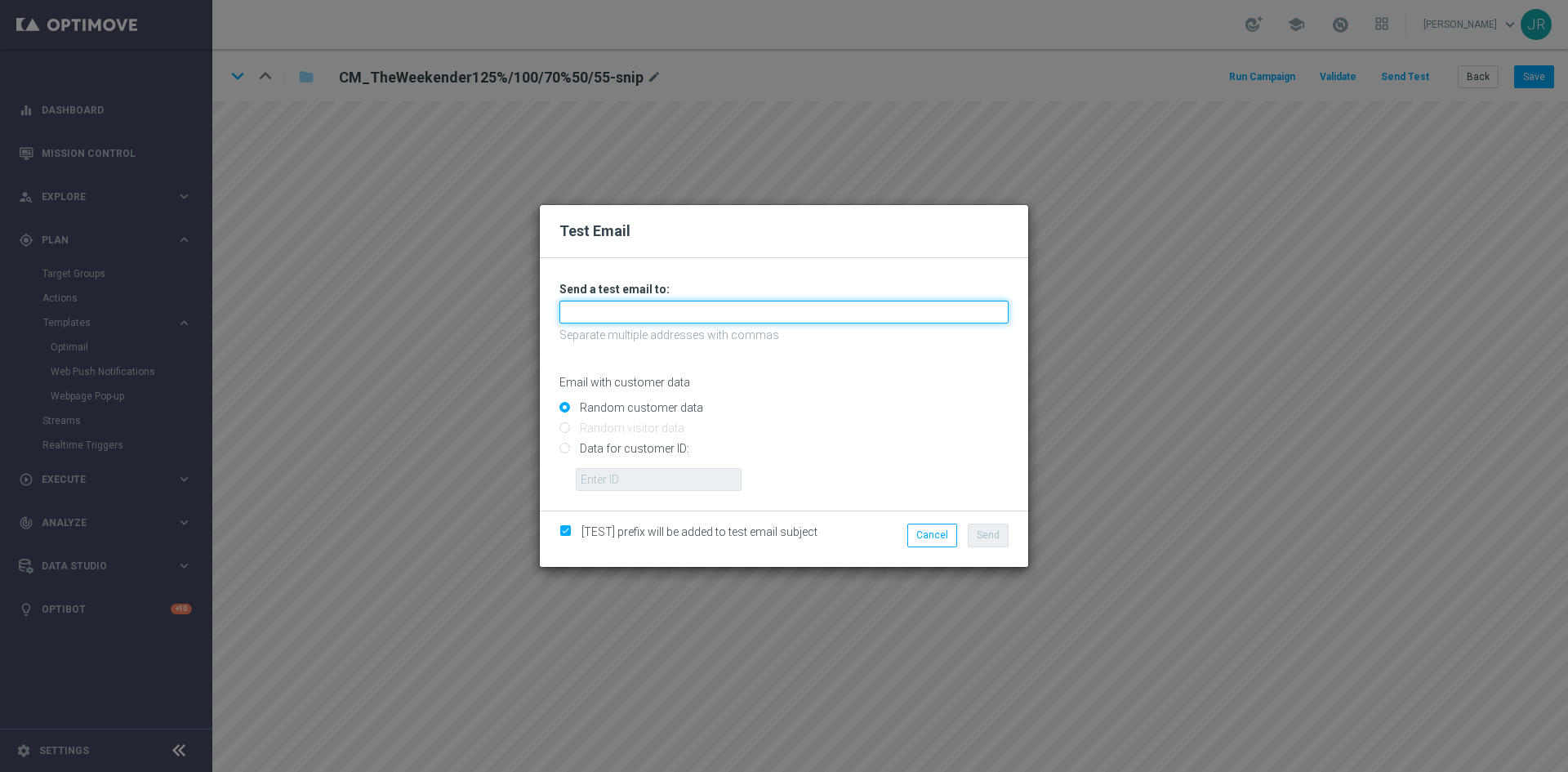
click at [610, 320] on input "text" at bounding box center [784, 311] width 449 height 23
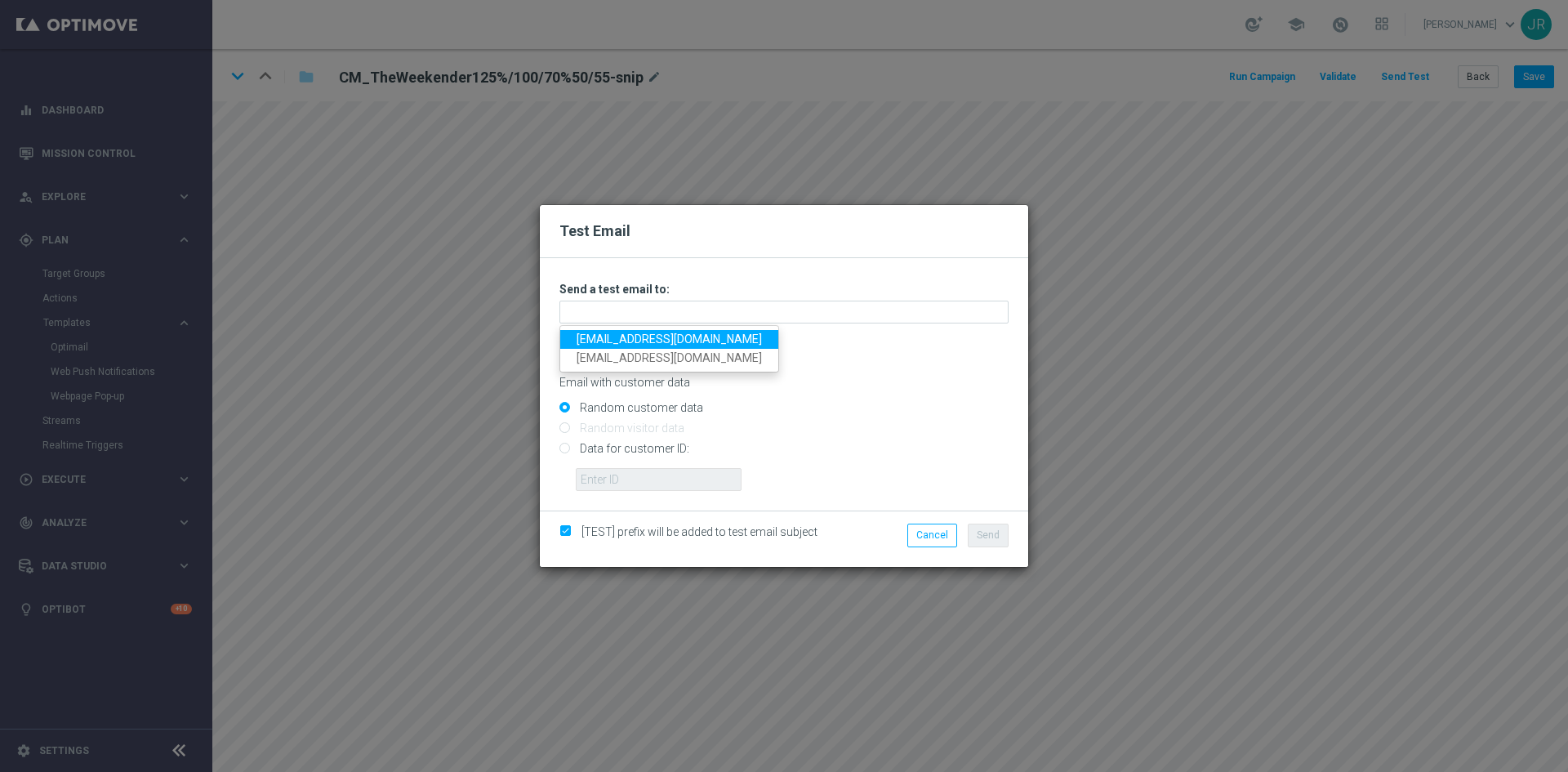
click at [596, 343] on link "testingalltesting@gmail.com" at bounding box center [669, 339] width 218 height 18
type input "testingalltesting@gmail.com"
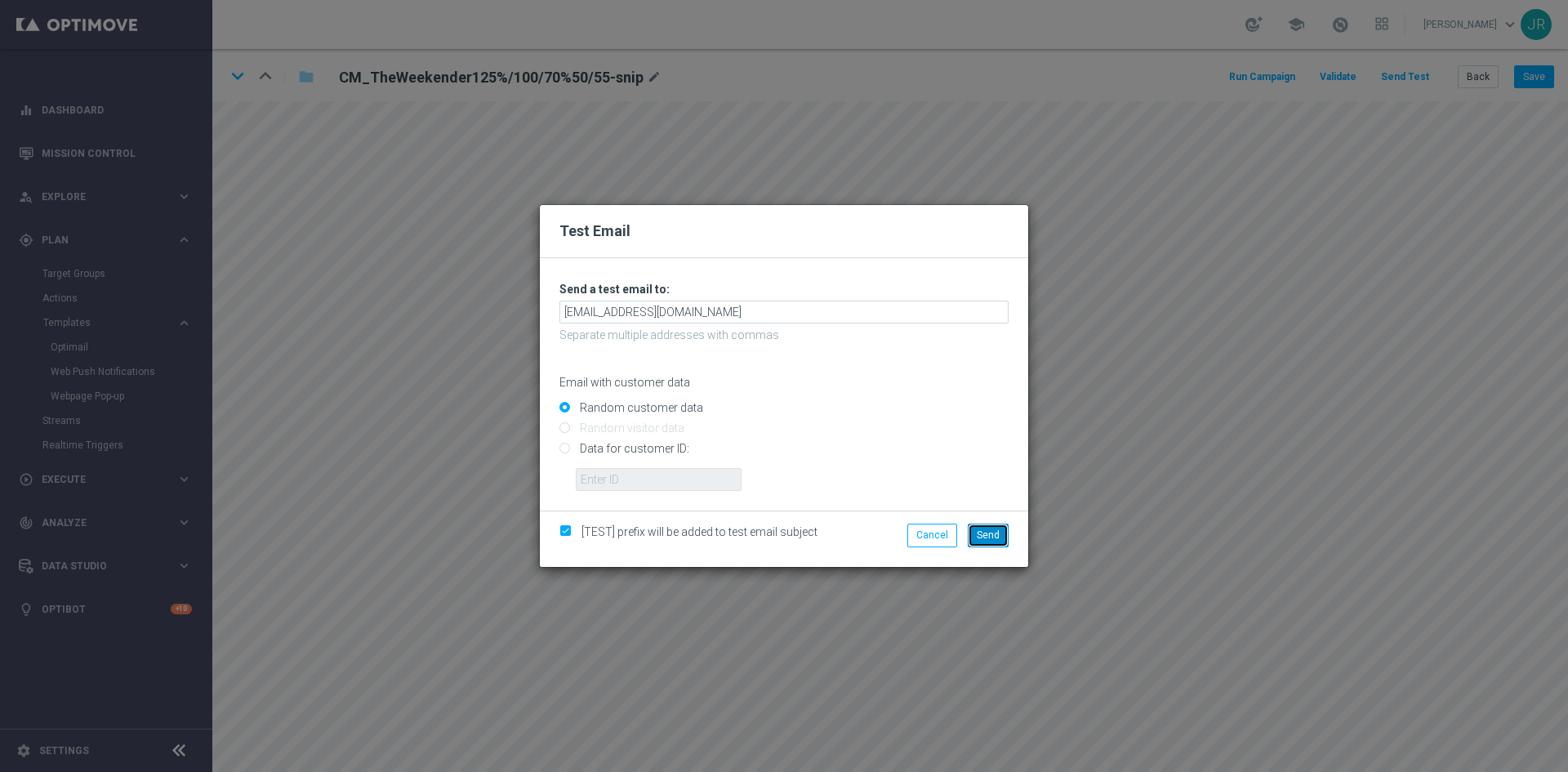
click at [1005, 538] on button "Send" at bounding box center [988, 534] width 41 height 23
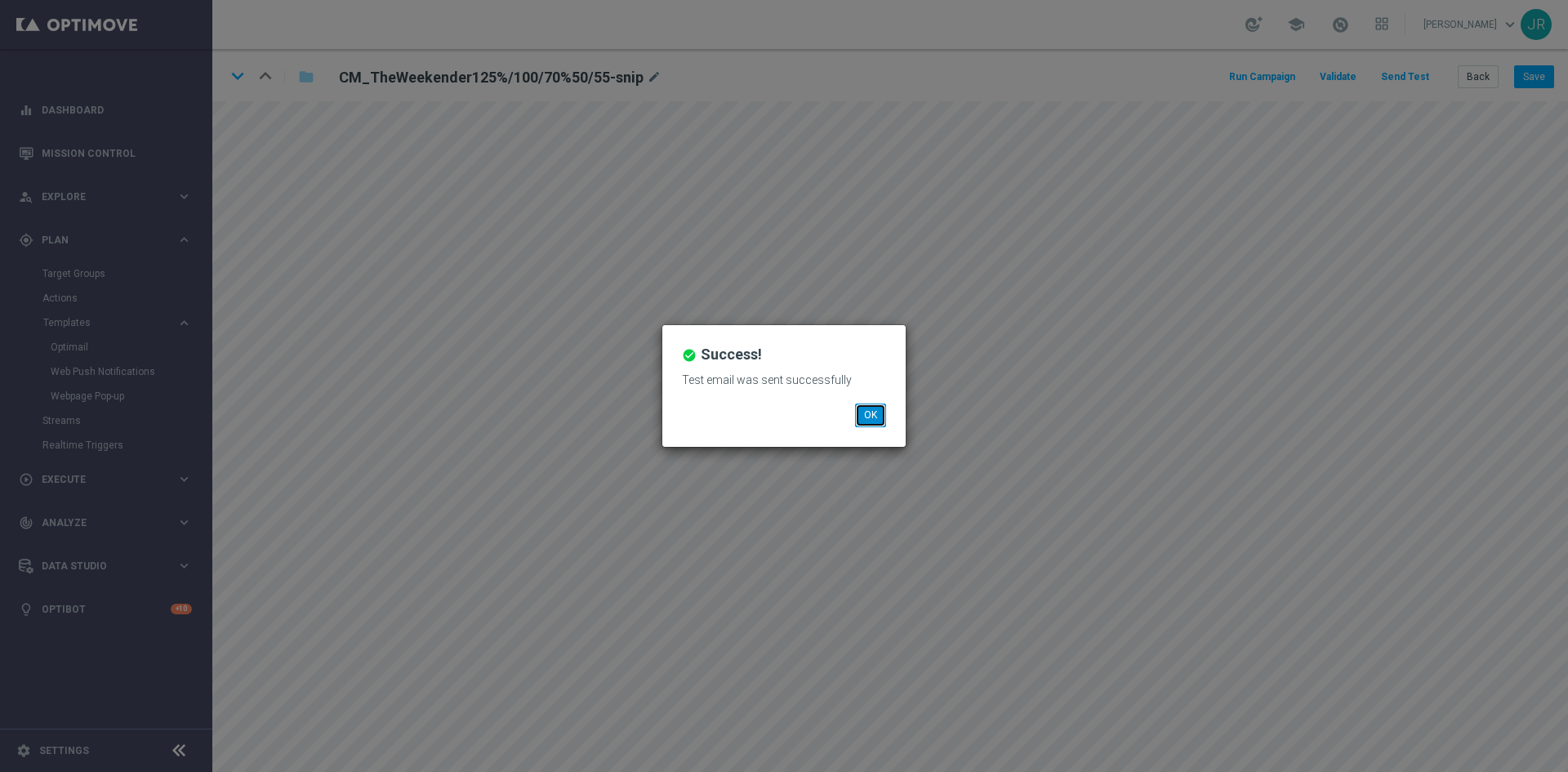
click at [881, 417] on button "OK" at bounding box center [870, 414] width 31 height 23
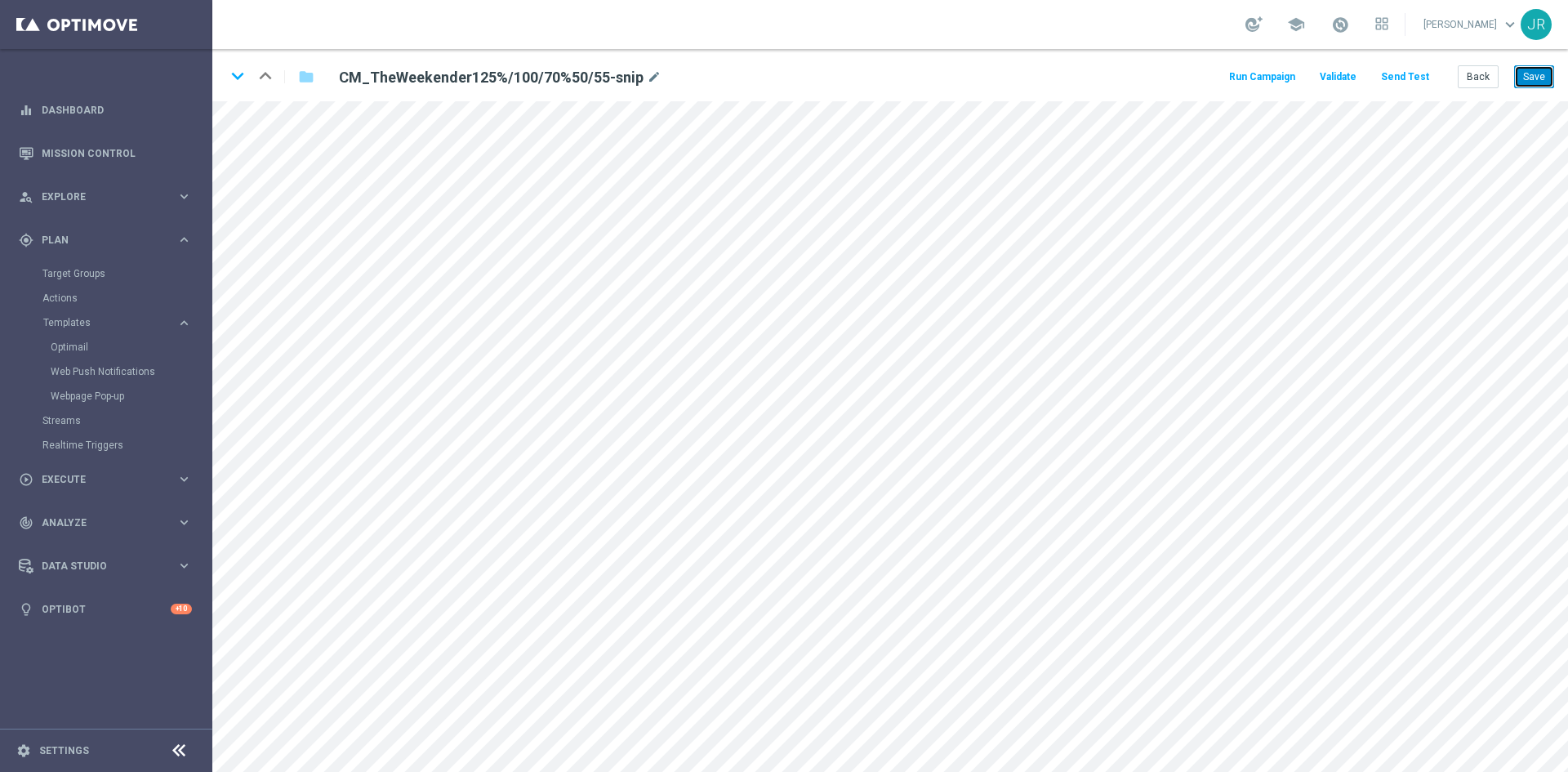
click at [1545, 75] on button "Save" at bounding box center [1534, 76] width 40 height 23
click at [1540, 68] on button "Save" at bounding box center [1534, 76] width 40 height 23
click at [1526, 74] on button "Save" at bounding box center [1534, 76] width 40 height 23
drag, startPoint x: 1533, startPoint y: 66, endPoint x: 1535, endPoint y: 76, distance: 10.2
click at [1534, 71] on button "Save" at bounding box center [1534, 76] width 40 height 23
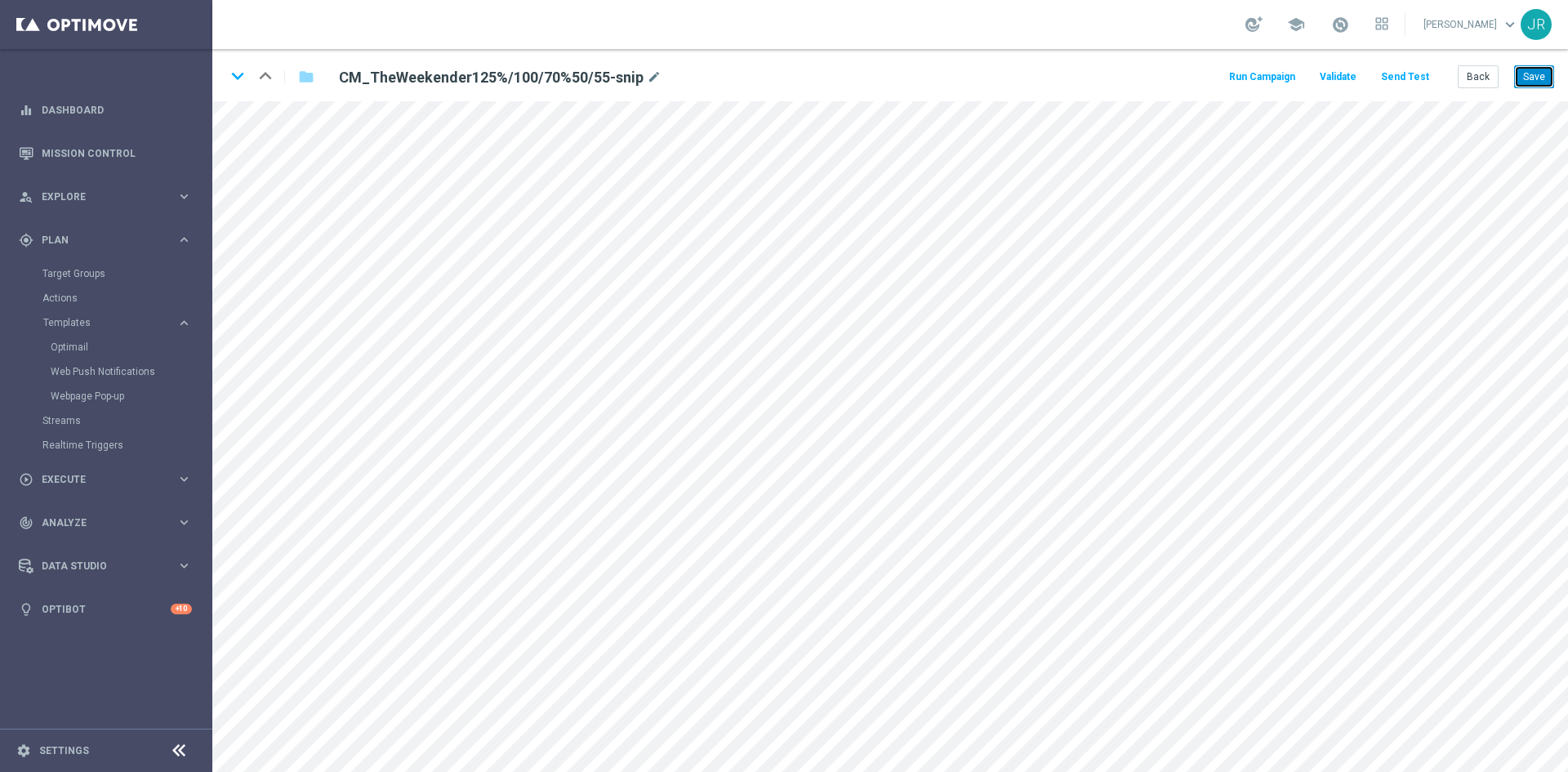
click at [1550, 82] on button "Save" at bounding box center [1534, 76] width 40 height 23
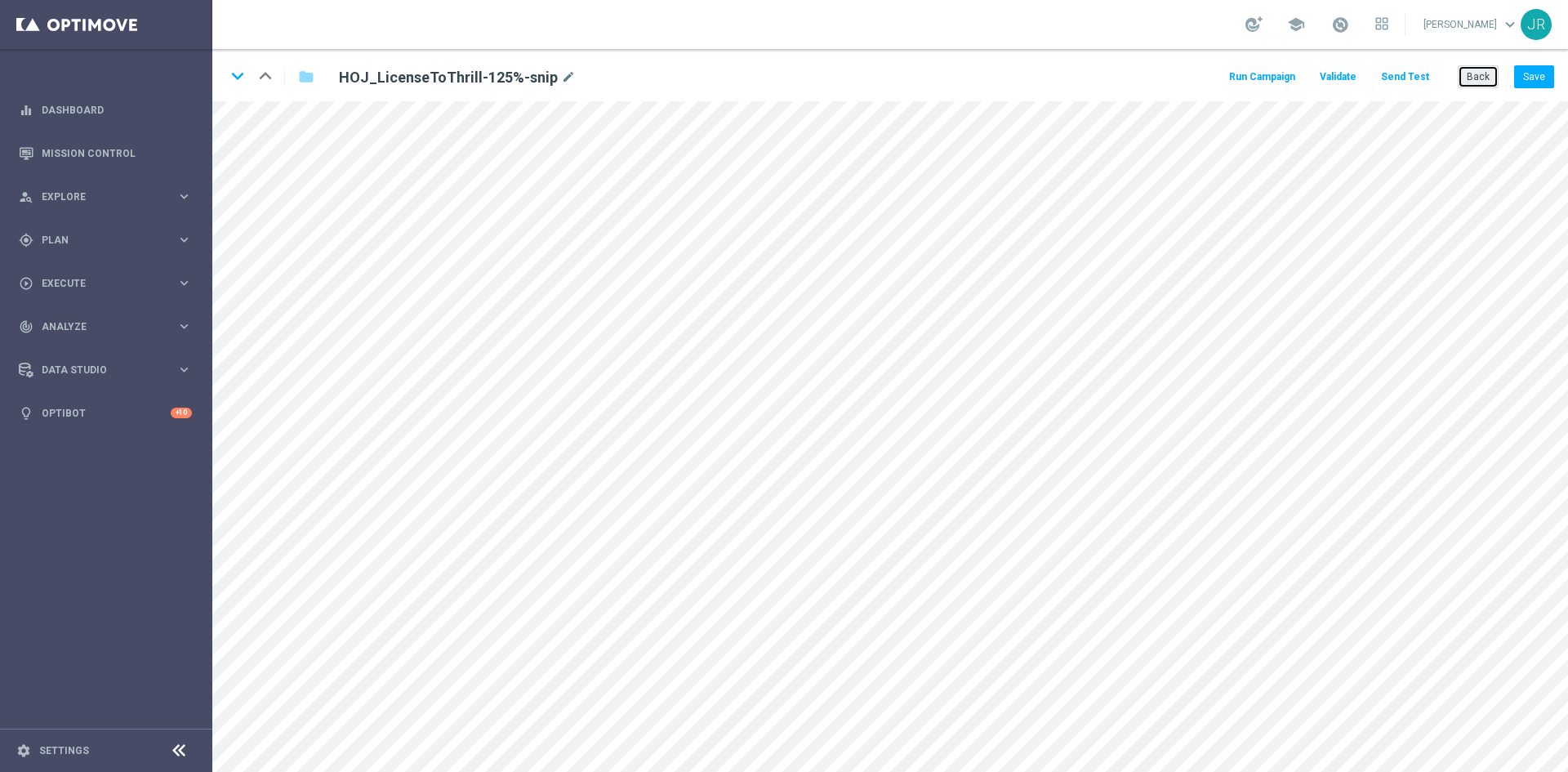
click at [1486, 71] on button "Back" at bounding box center [1478, 76] width 41 height 23
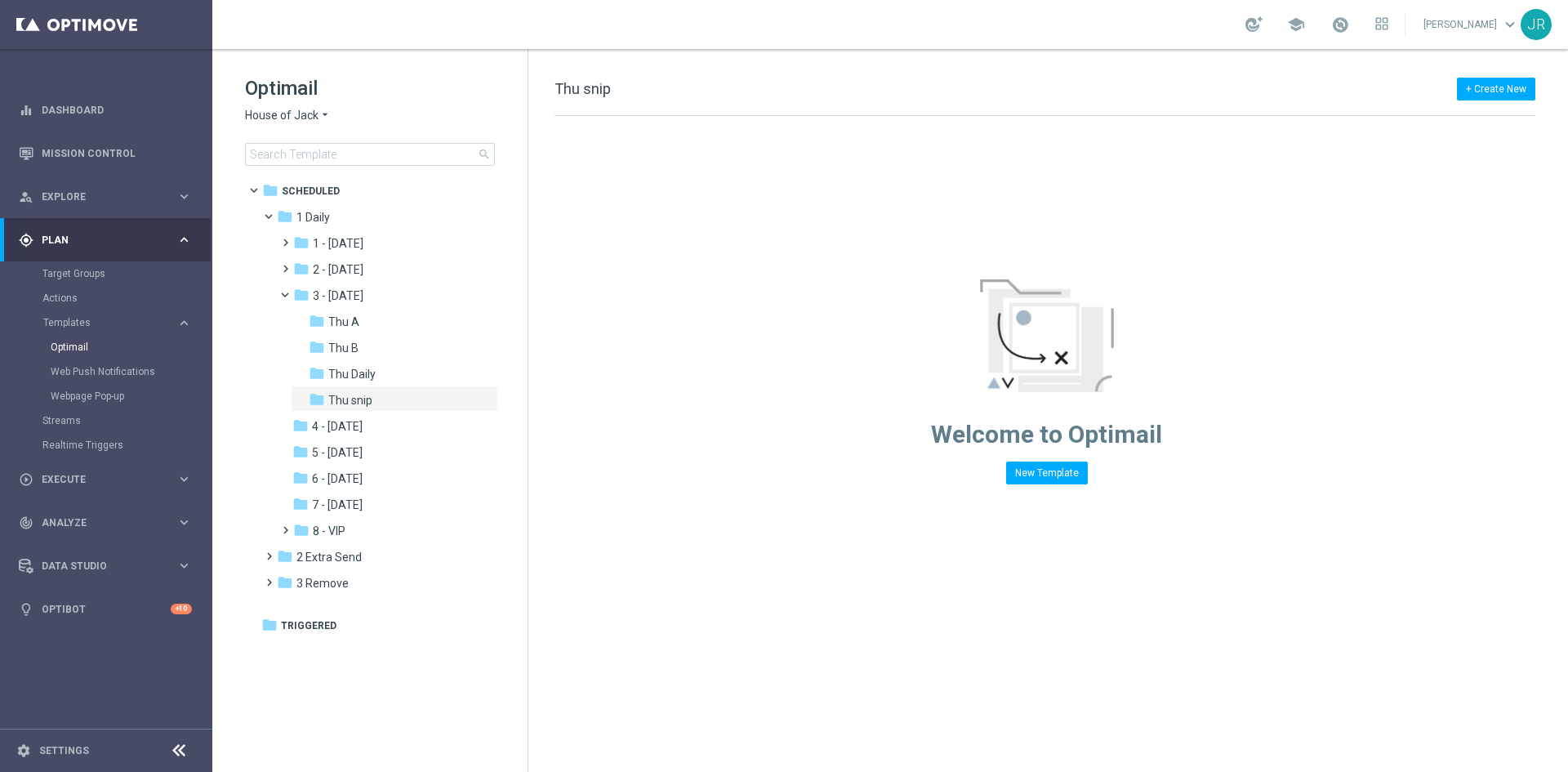
click at [298, 112] on span "House of Jack" at bounding box center [282, 115] width 74 height 16
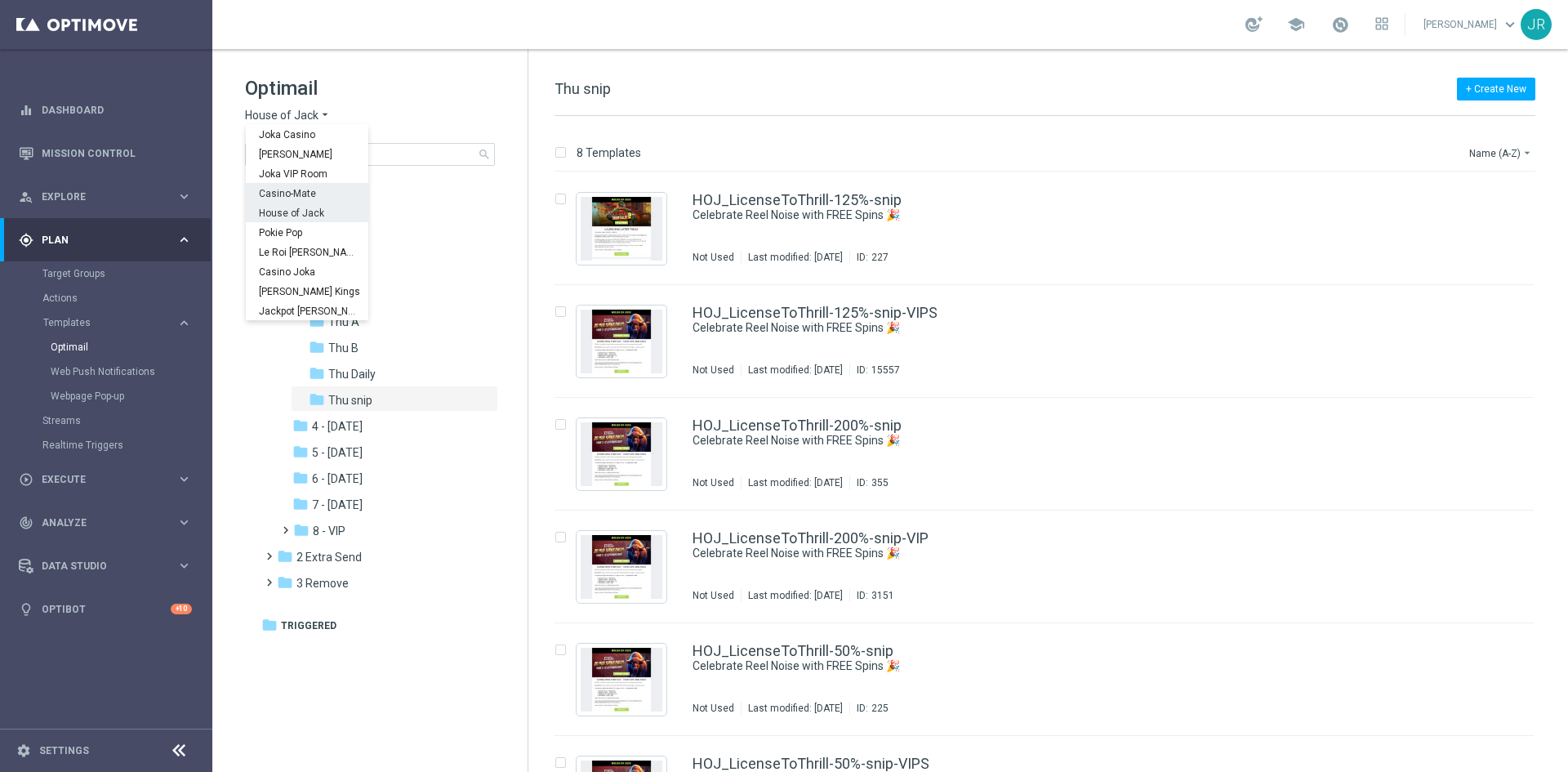
click at [285, 186] on div "Casino-Mate" at bounding box center [307, 192] width 122 height 19
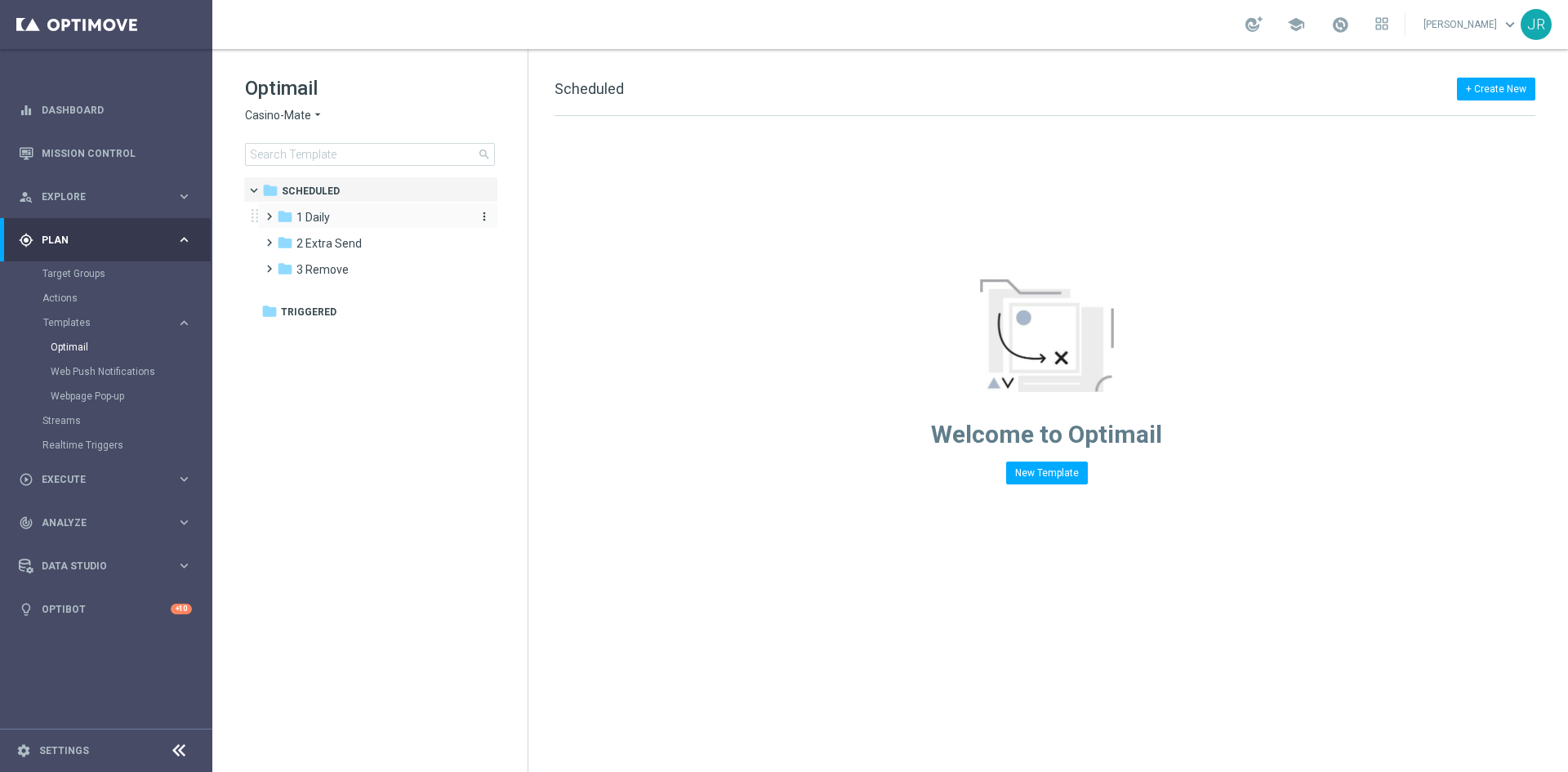
click at [308, 219] on span "1 Daily" at bounding box center [313, 217] width 33 height 15
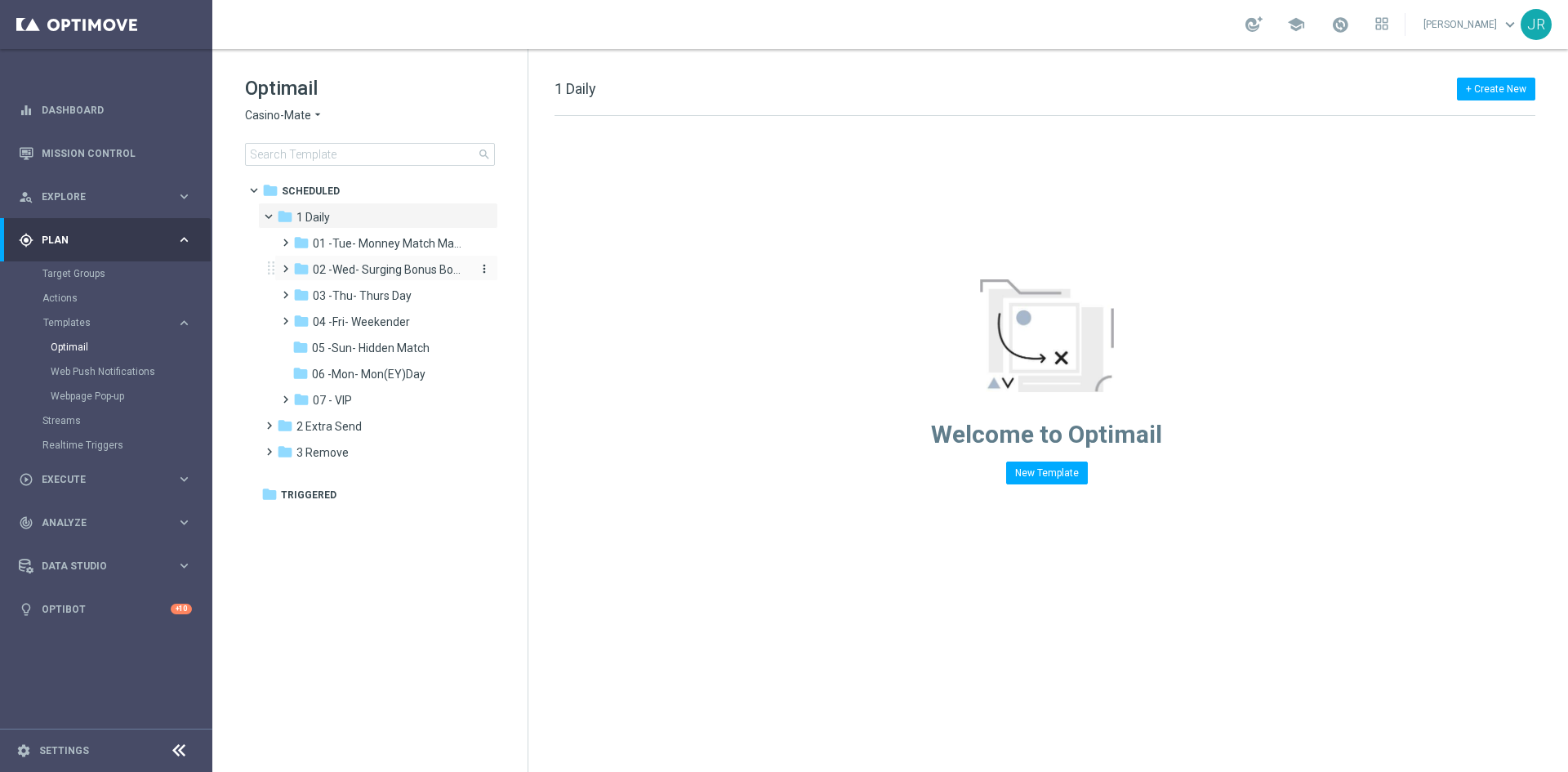
click at [365, 275] on span "02 -Wed- Surging Bonus Booster" at bounding box center [390, 269] width 155 height 15
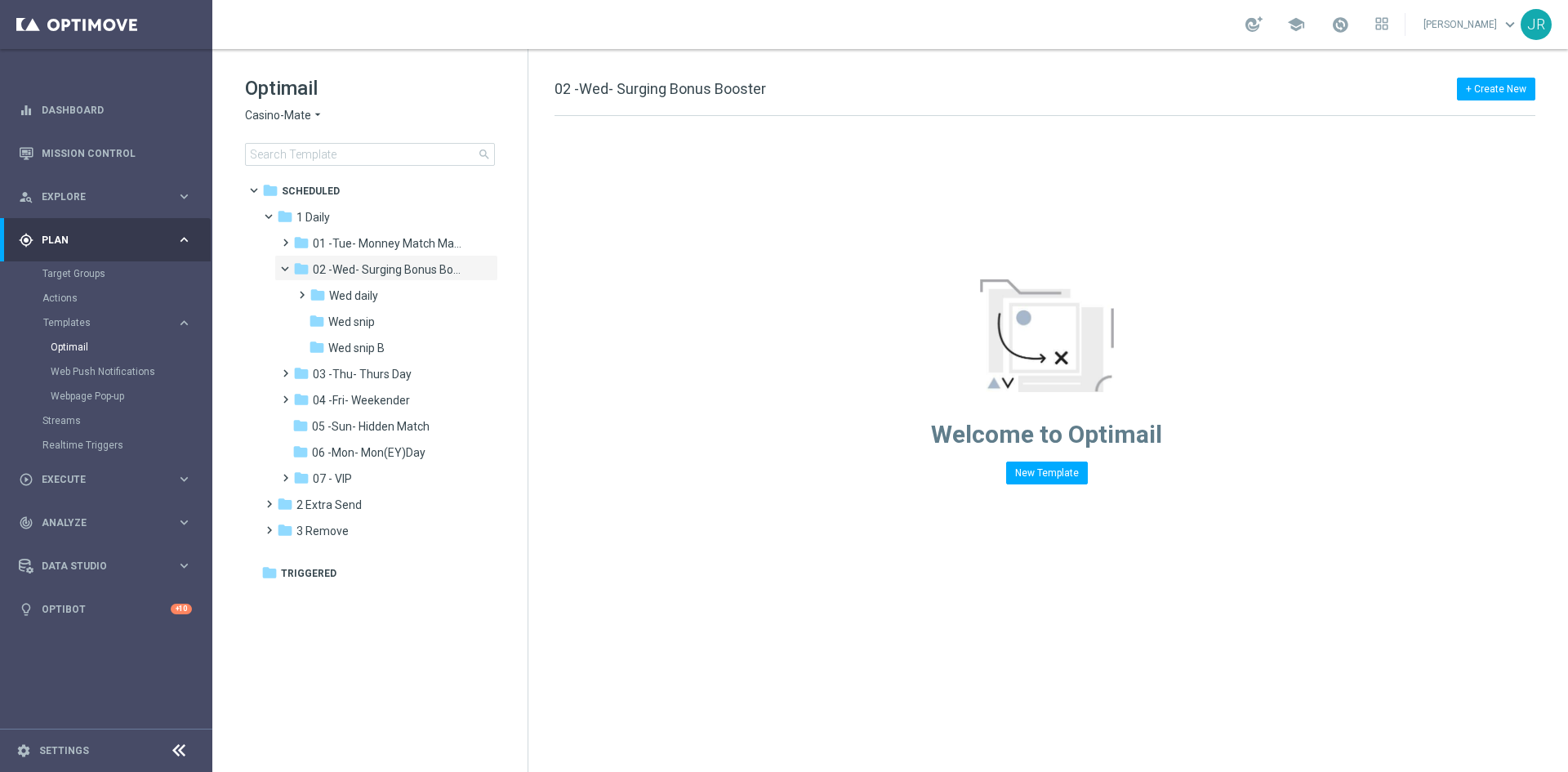
drag, startPoint x: 350, startPoint y: 323, endPoint x: 682, endPoint y: 296, distance: 333.1
click at [350, 323] on span "Wed snip" at bounding box center [352, 322] width 47 height 15
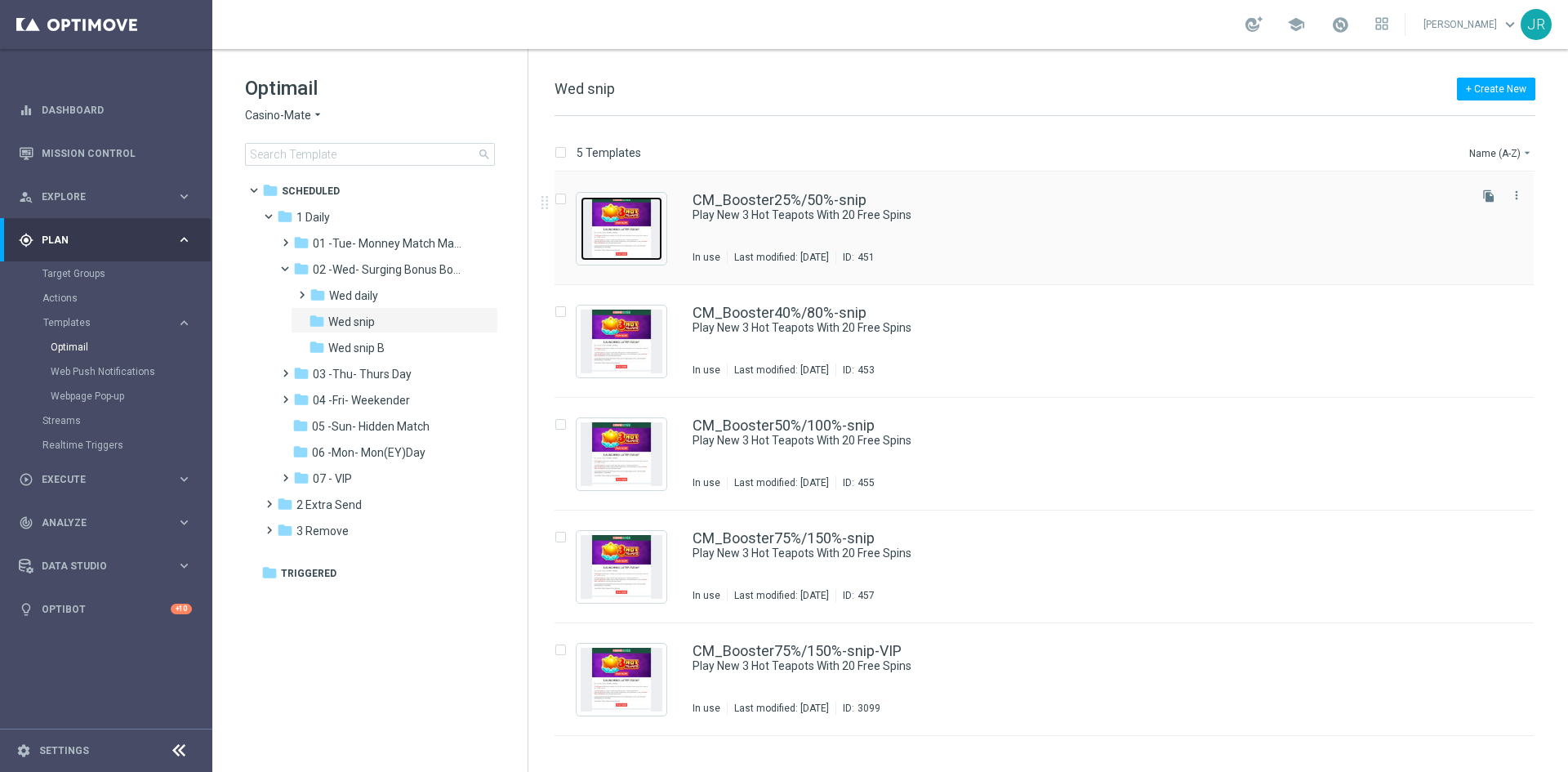
click at [613, 243] on img "Press SPACE to select this row." at bounding box center [621, 228] width 82 height 64
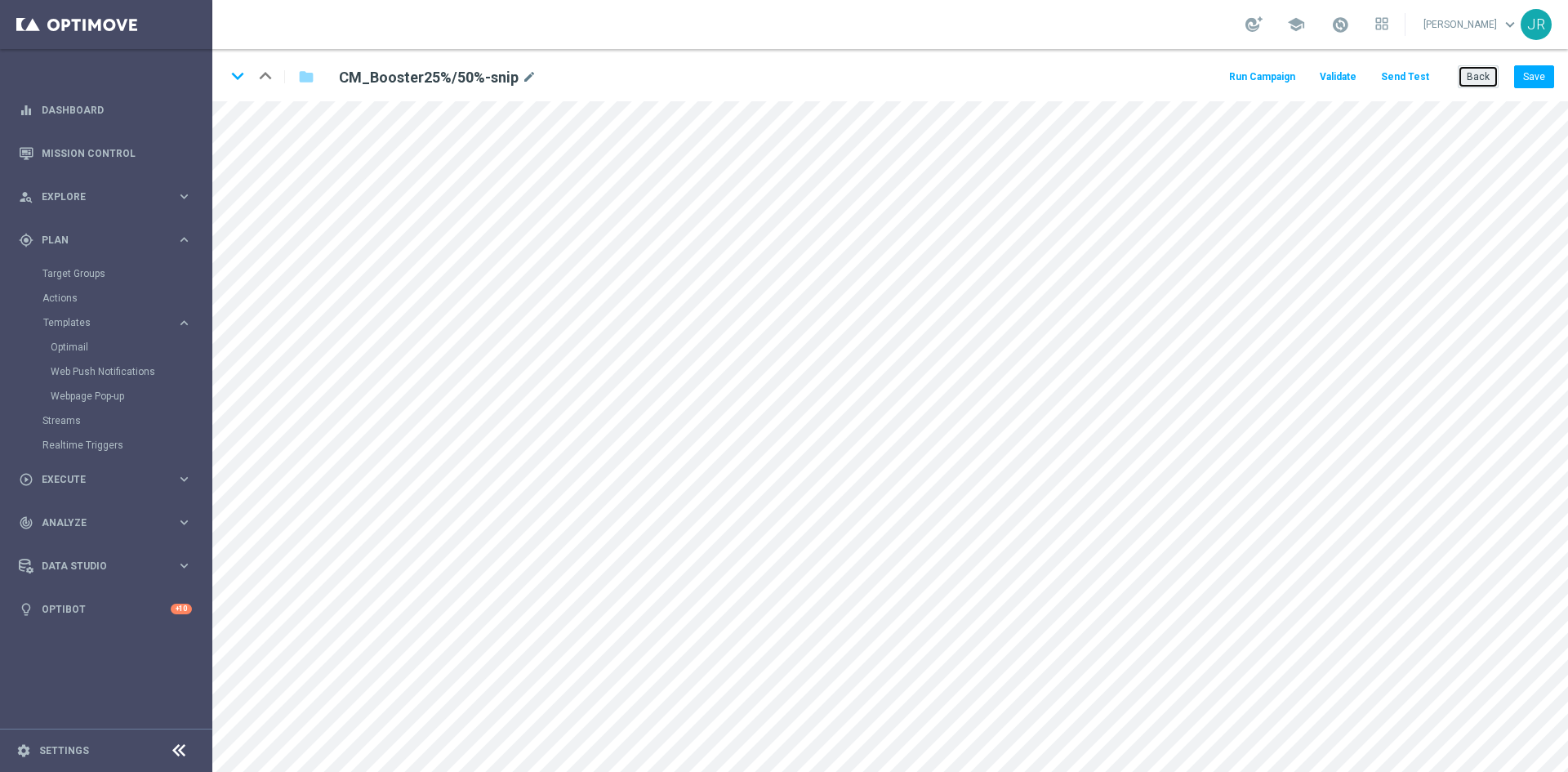
click at [1473, 70] on button "Back" at bounding box center [1478, 76] width 41 height 23
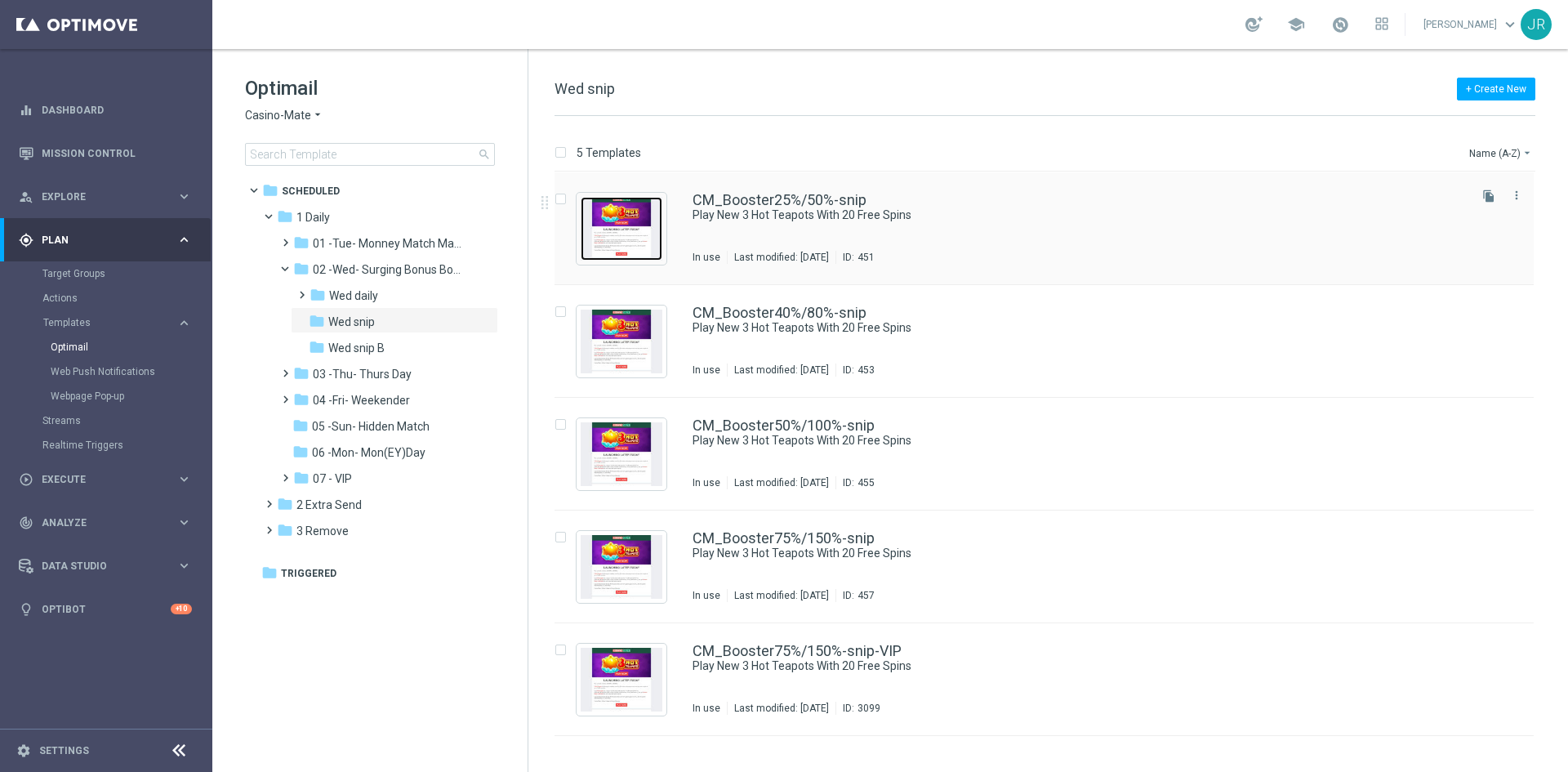
click at [605, 244] on img "Press SPACE to select this row." at bounding box center [621, 228] width 82 height 64
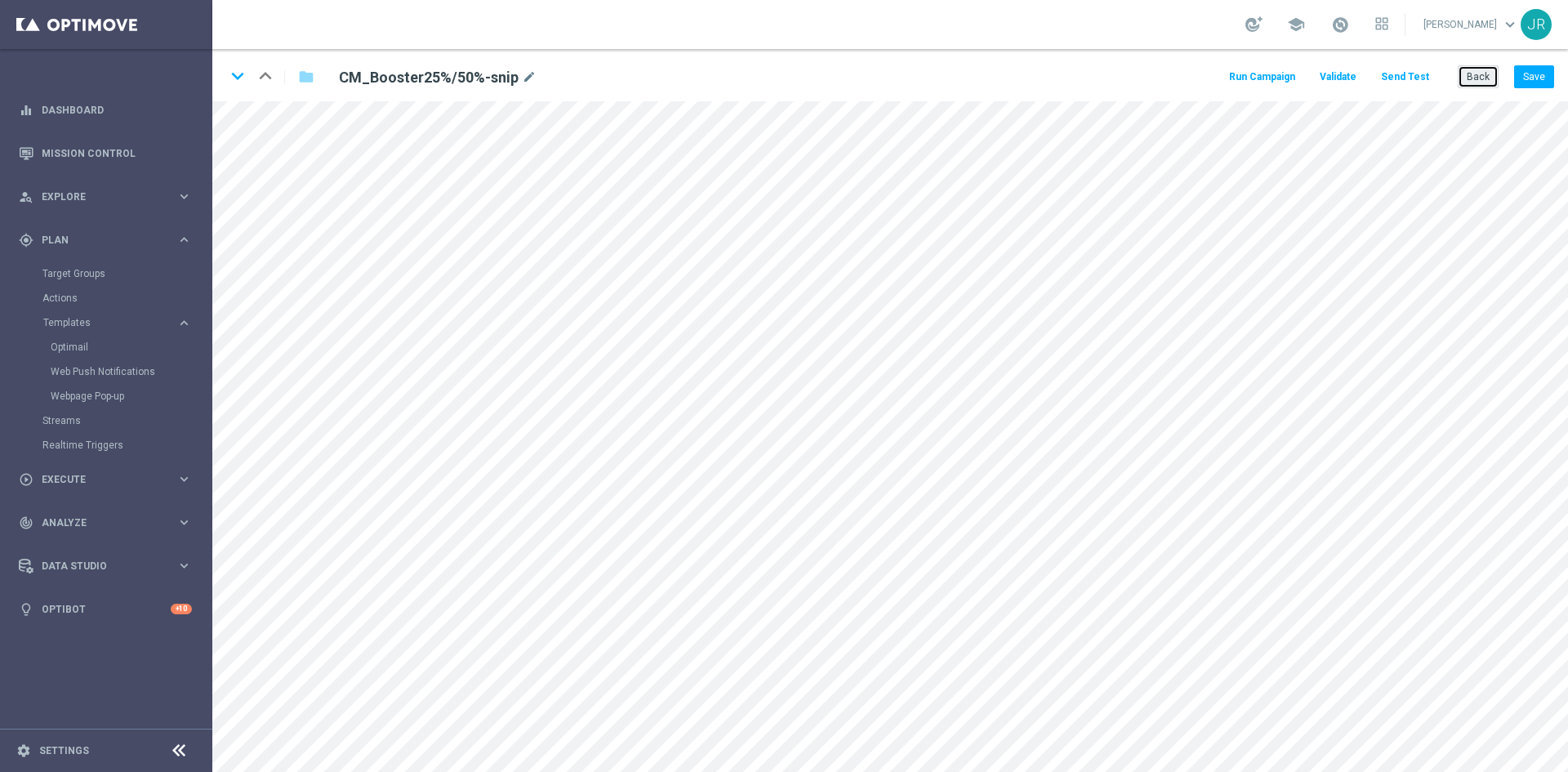
click at [1484, 68] on button "Back" at bounding box center [1478, 76] width 41 height 23
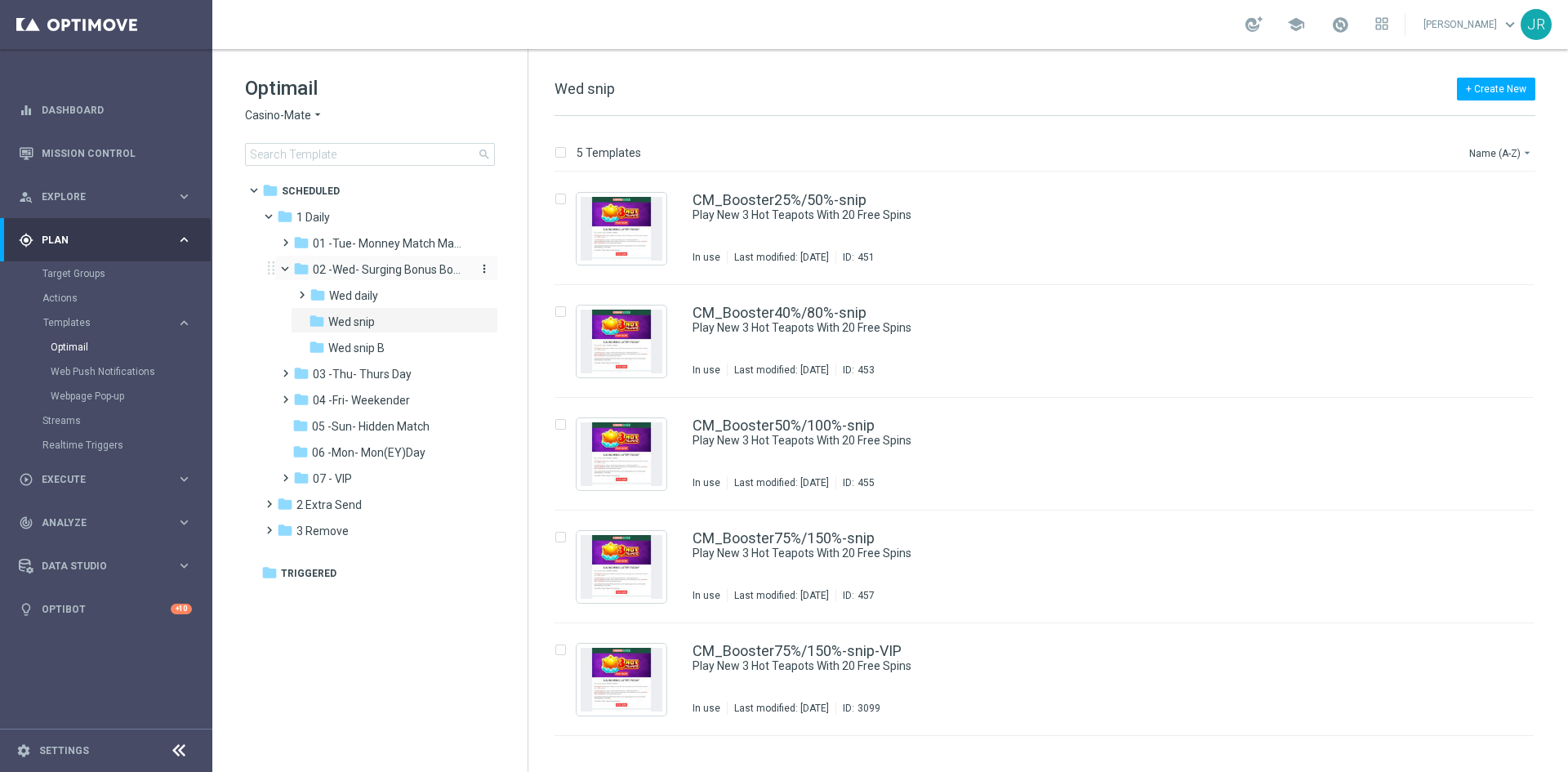
click at [348, 274] on span "02 -Wed- Surging Bonus Booster" at bounding box center [390, 269] width 155 height 15
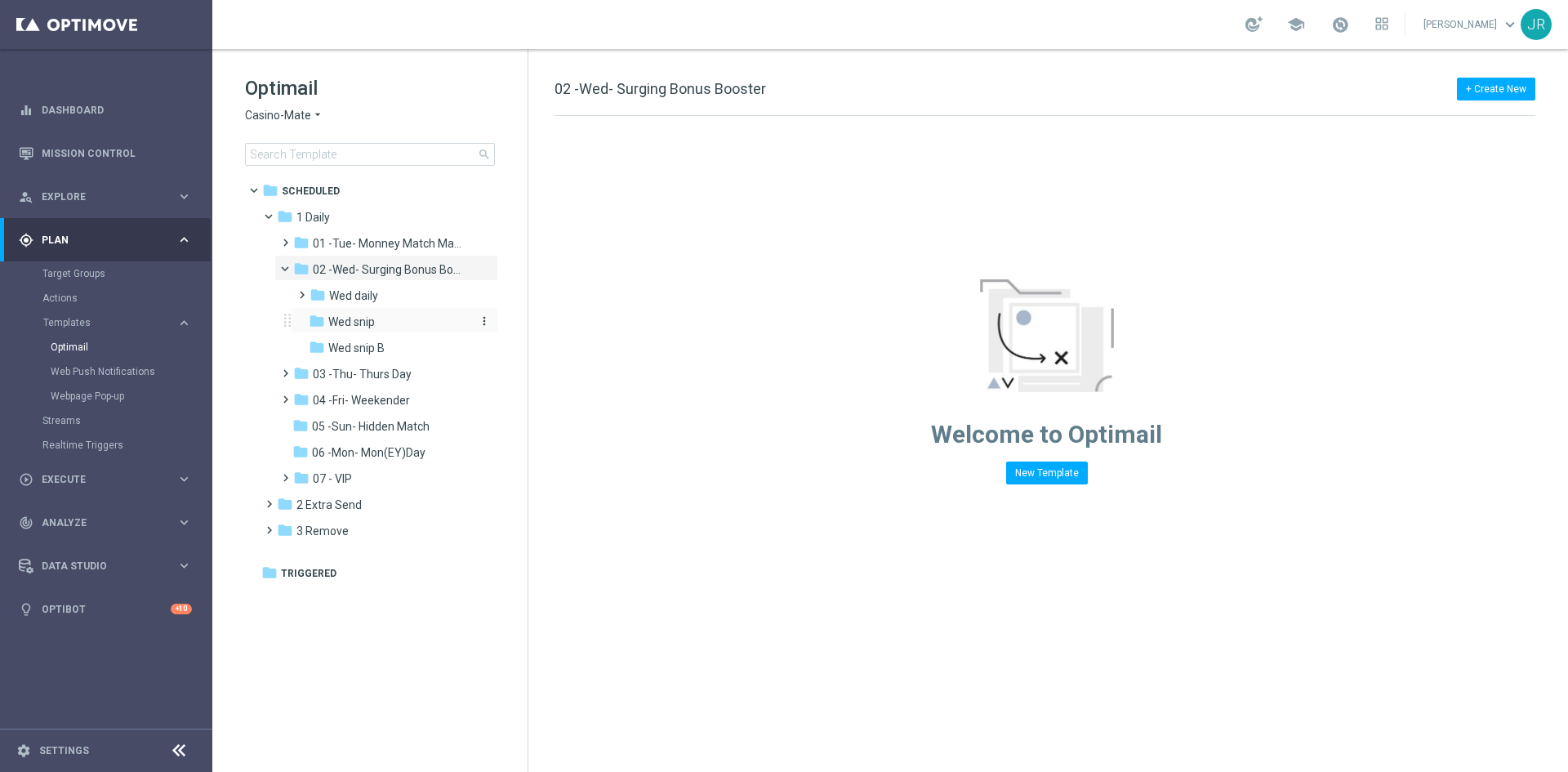
click at [355, 321] on span "Wed snip" at bounding box center [352, 322] width 47 height 15
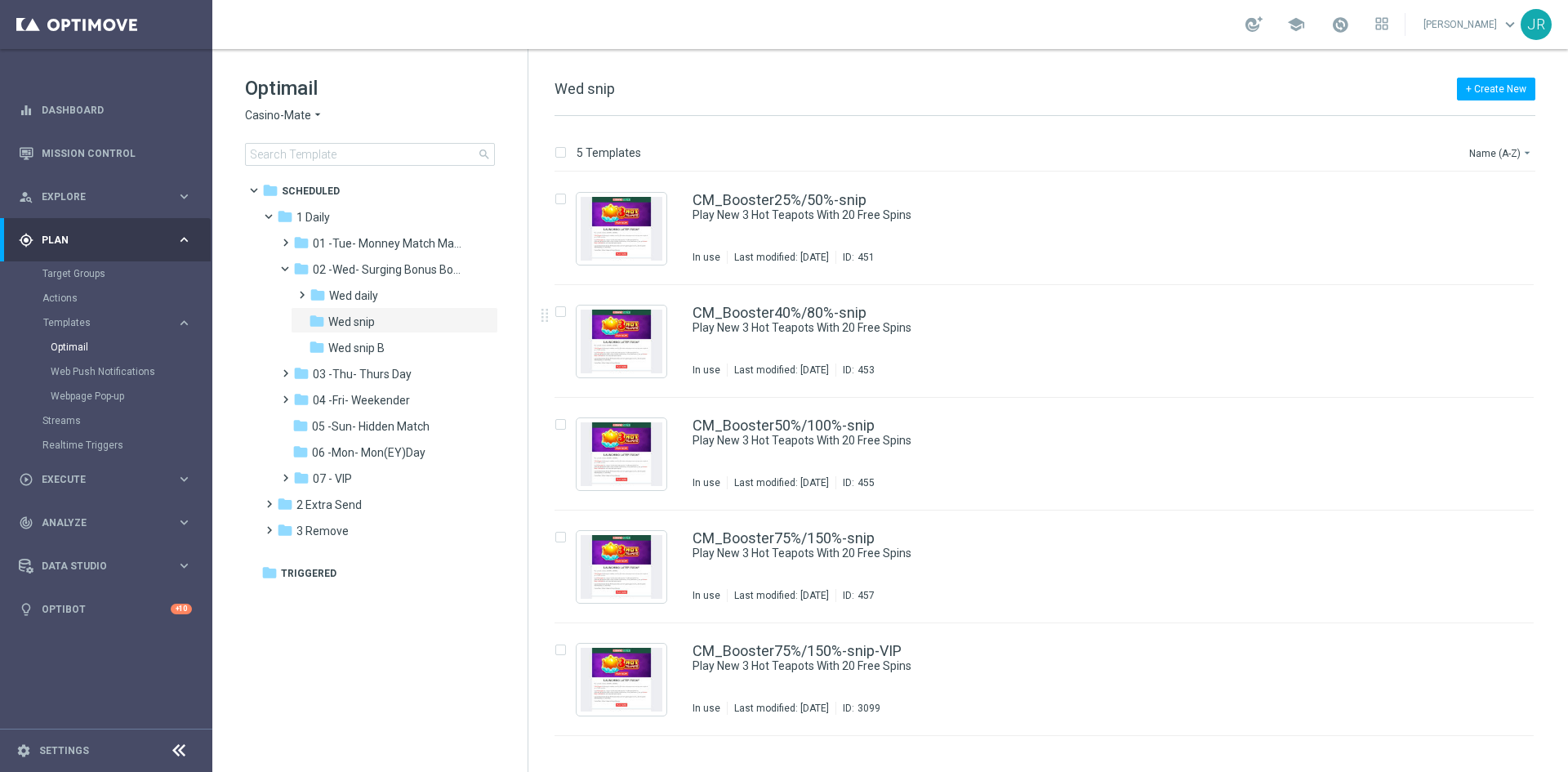
click at [262, 115] on span "Casino-Mate" at bounding box center [278, 115] width 66 height 16
click at [0, 0] on span "House of Jack" at bounding box center [0, 0] width 0 height 0
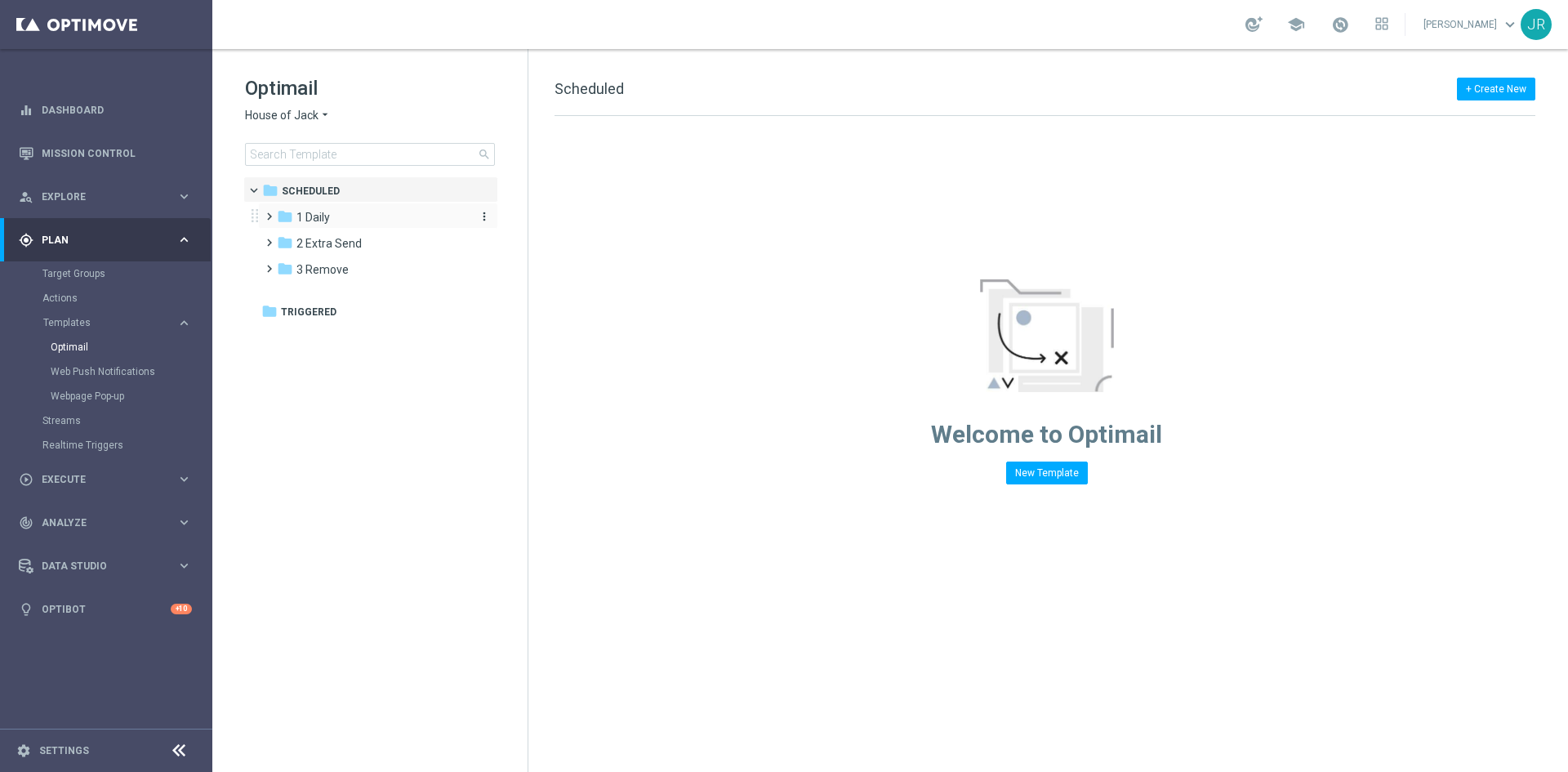
click at [336, 217] on div "folder 1 Daily" at bounding box center [370, 217] width 188 height 18
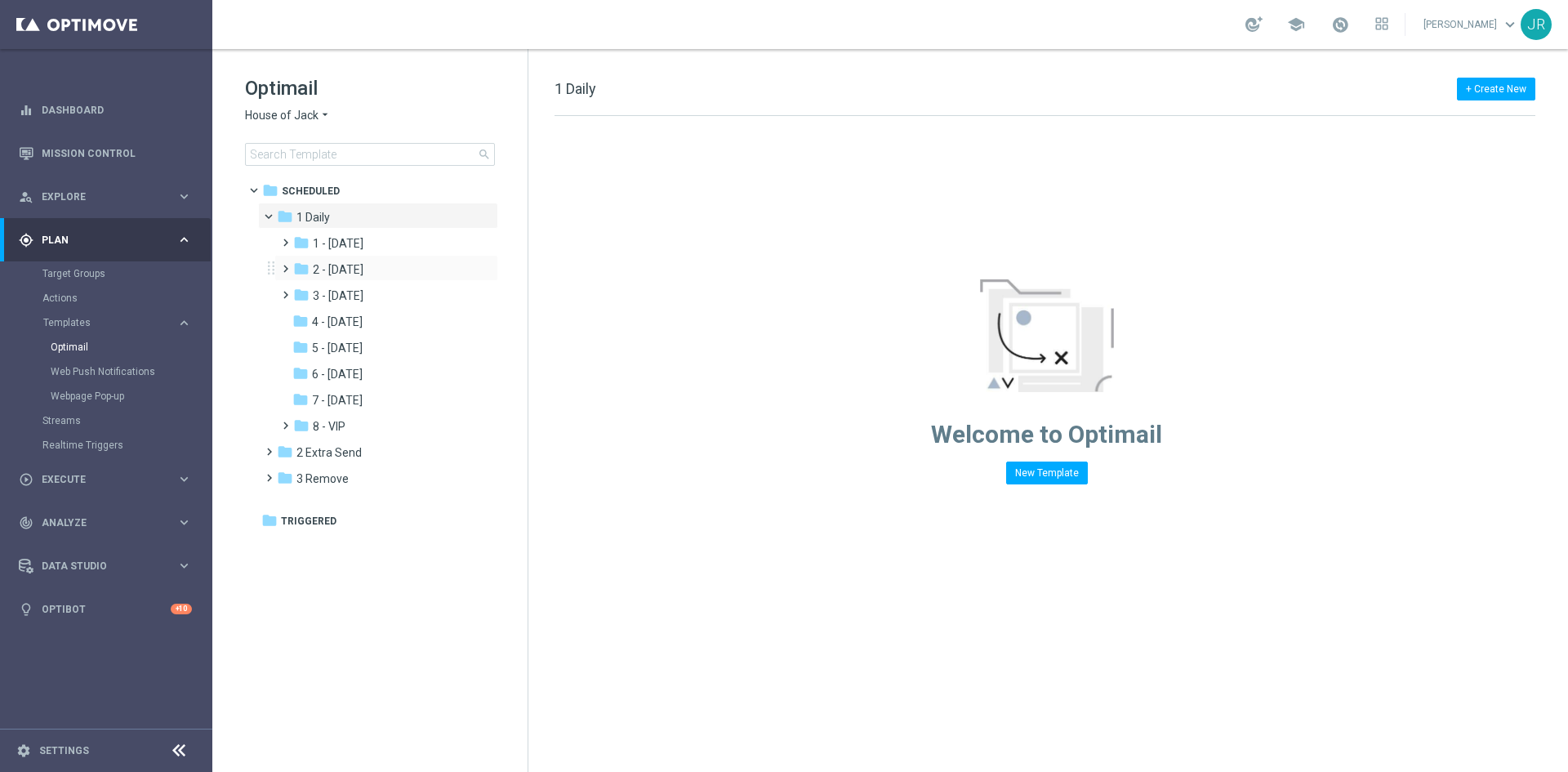
click at [391, 258] on div "folder 2 - Wednesday more_vert" at bounding box center [386, 268] width 224 height 26
click at [396, 265] on div "folder 2 - Wednesday" at bounding box center [381, 269] width 174 height 18
click at [381, 322] on div "folder Wed snip" at bounding box center [389, 322] width 160 height 18
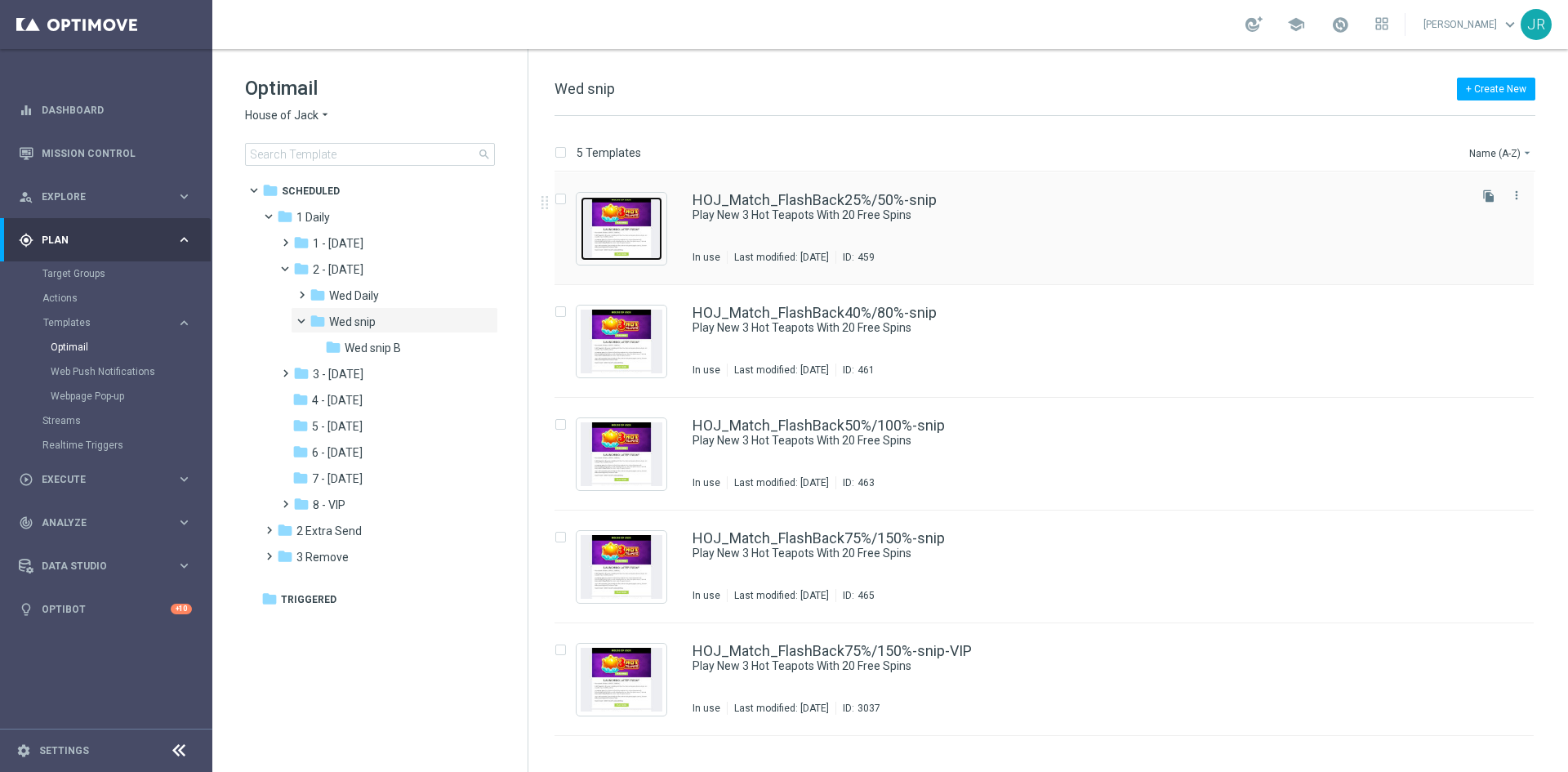
click at [615, 226] on img "Press SPACE to select this row." at bounding box center [621, 228] width 82 height 64
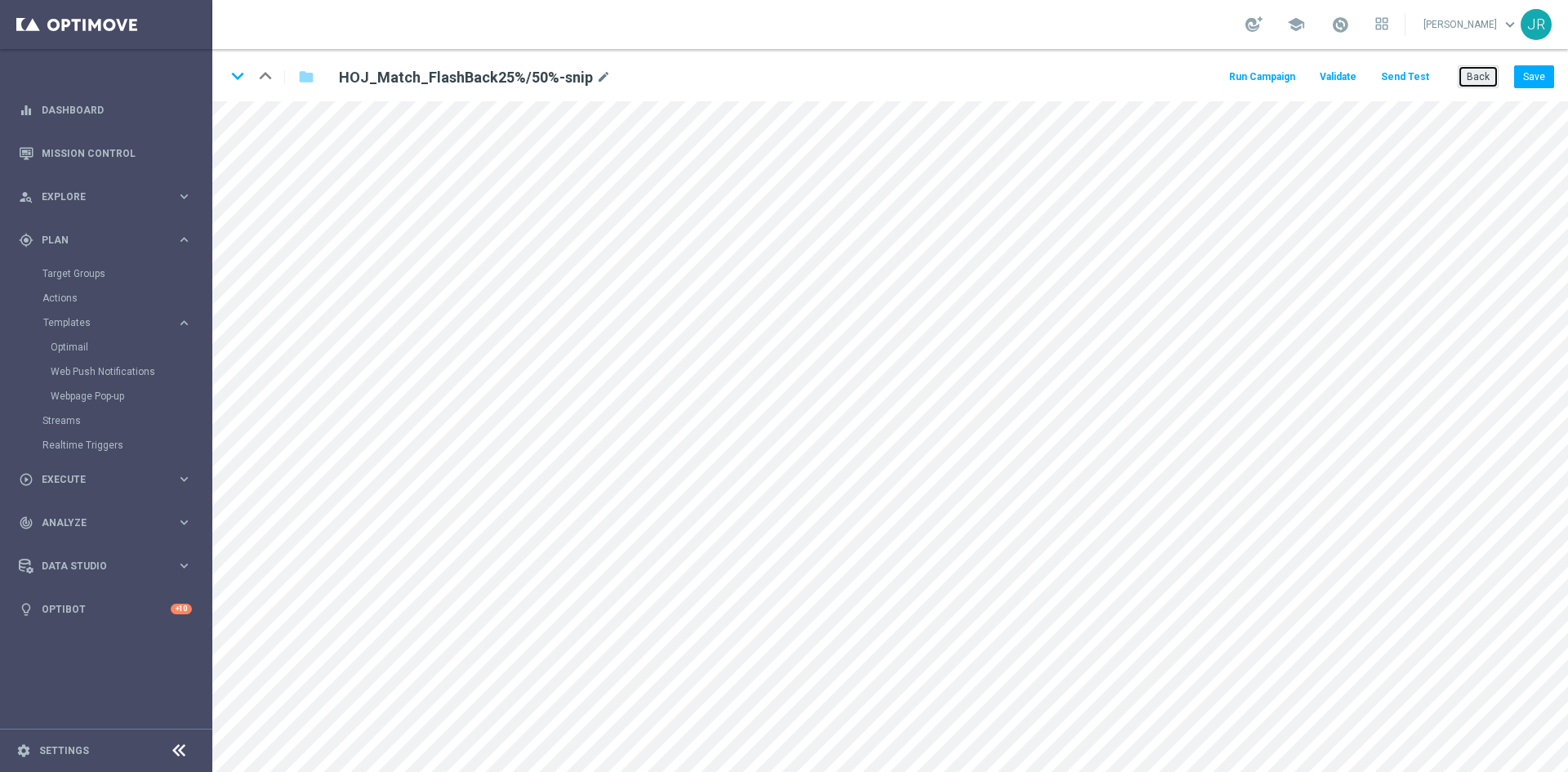
click at [1484, 80] on button "Back" at bounding box center [1478, 76] width 41 height 23
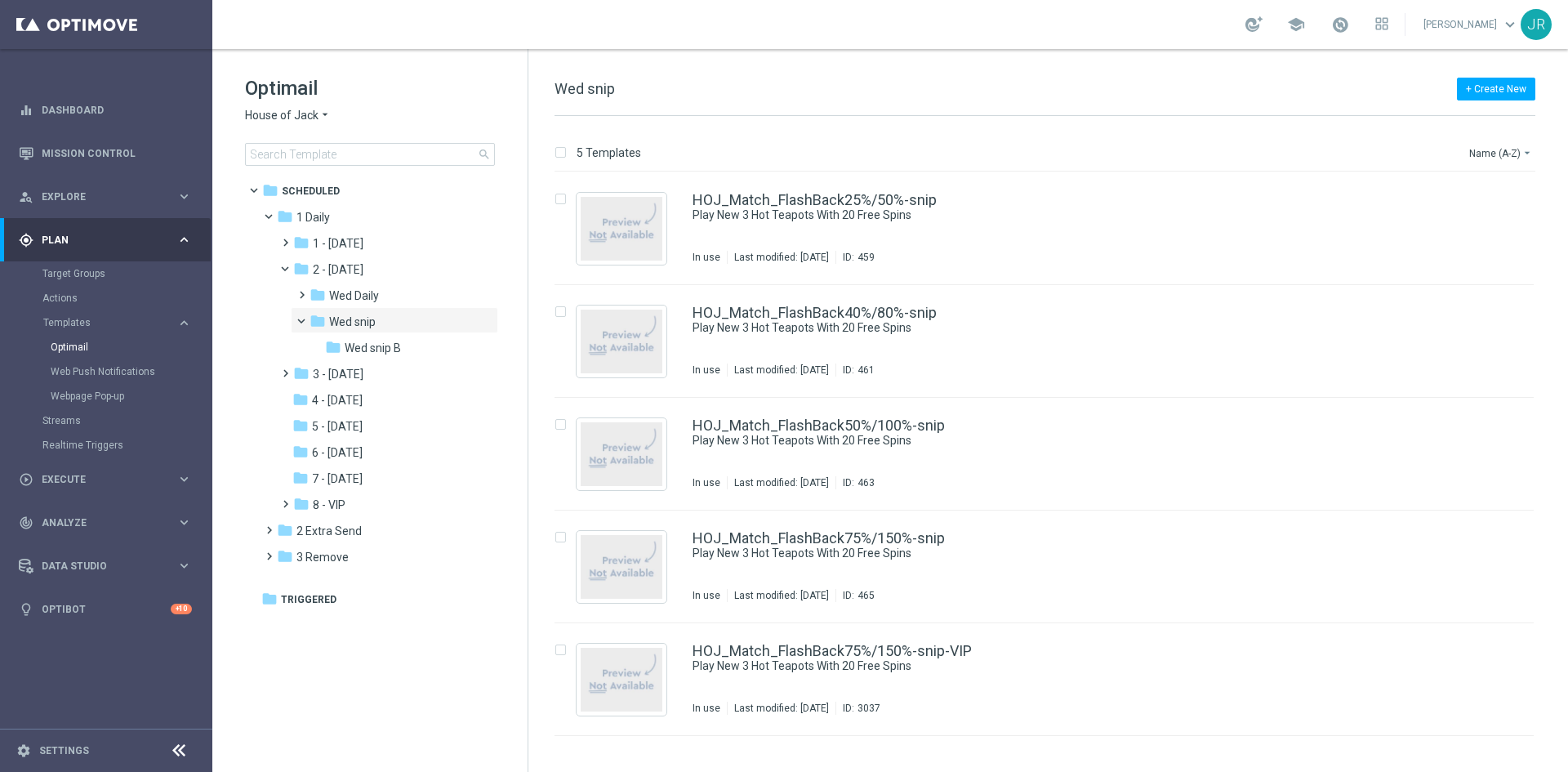
click at [364, 376] on span "3 - Thursday" at bounding box center [338, 374] width 51 height 15
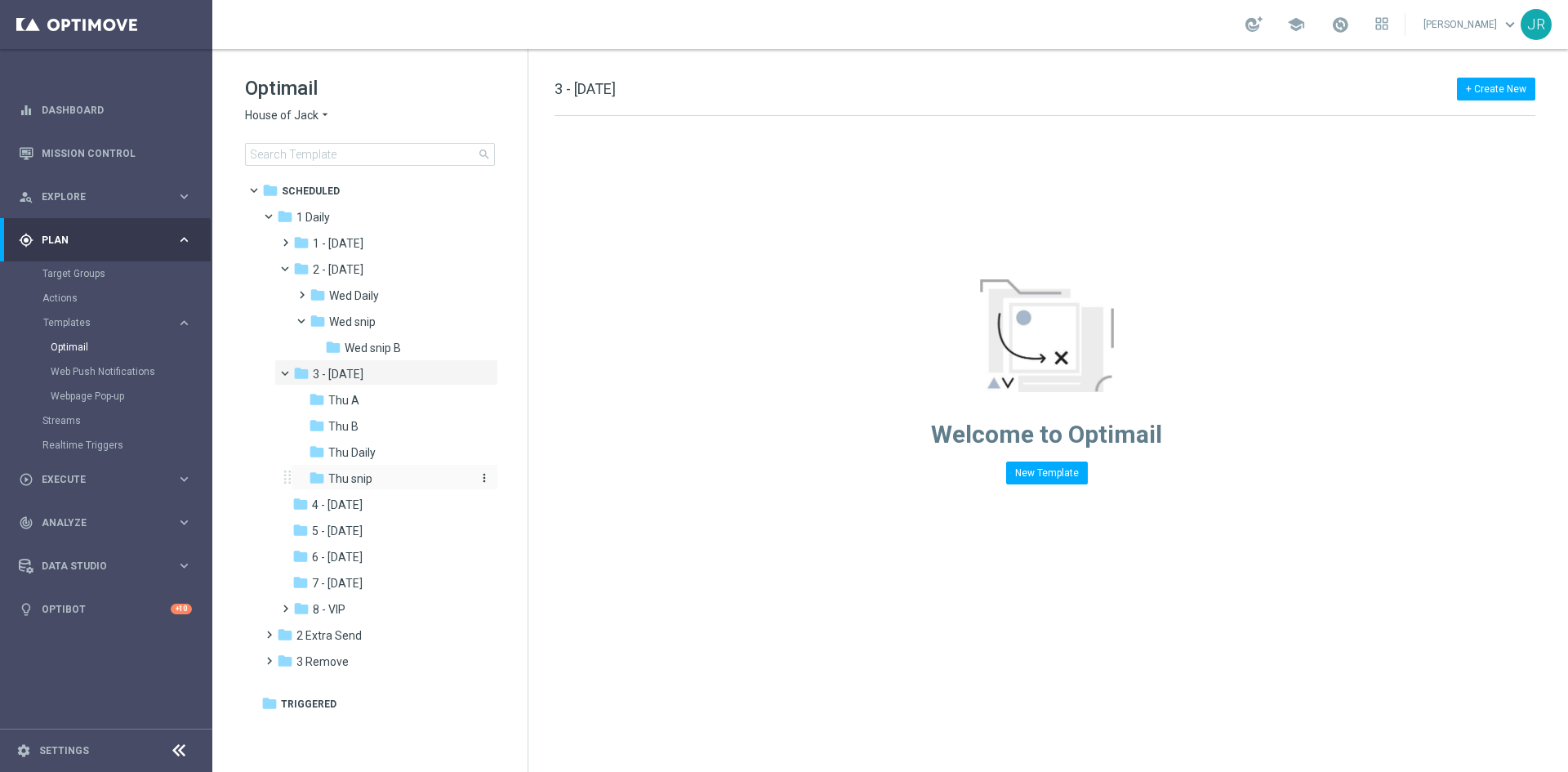
click at [394, 473] on div "folder Thu snip" at bounding box center [389, 478] width 161 height 18
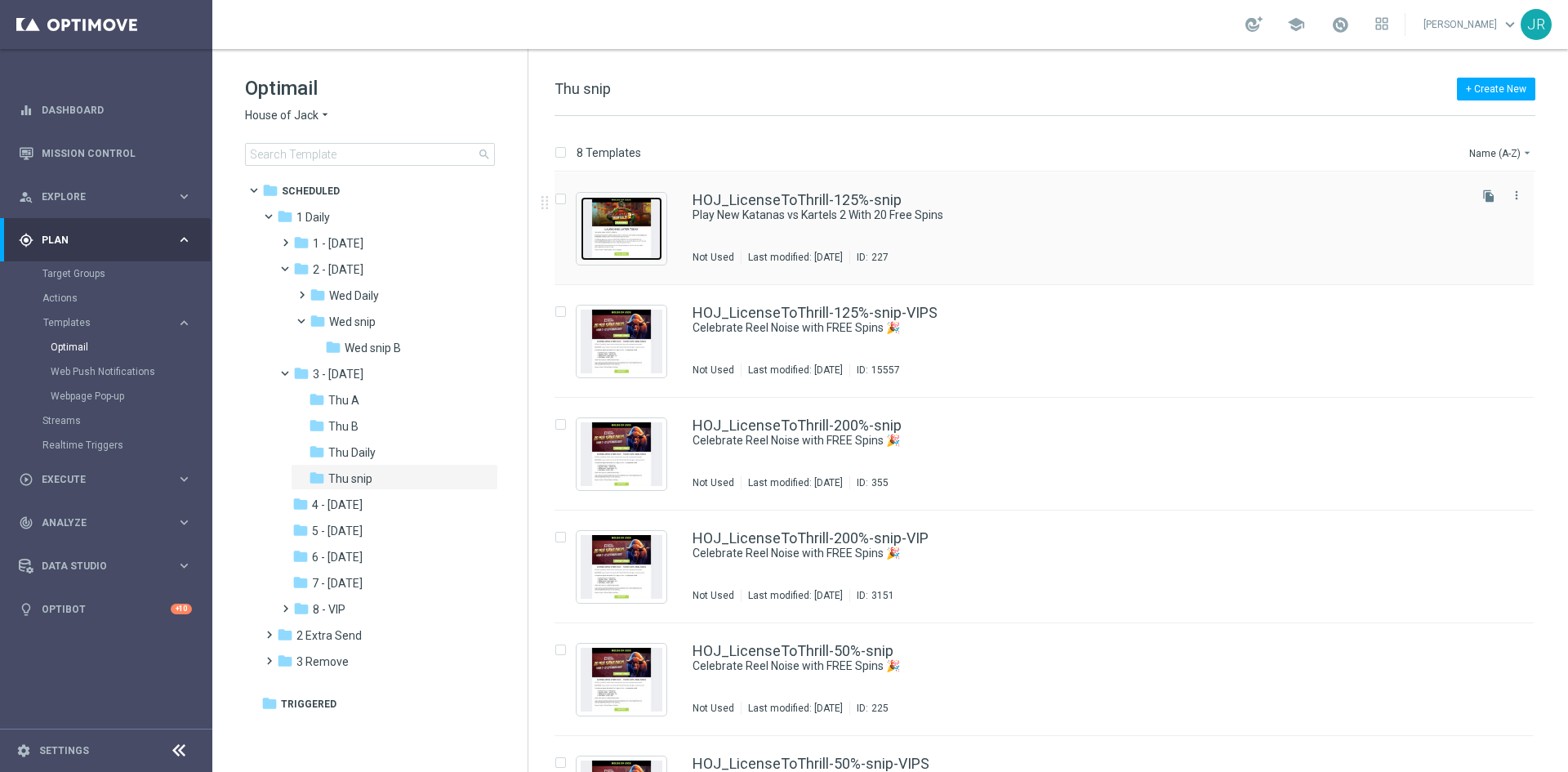
click at [637, 204] on img "Press SPACE to select this row." at bounding box center [621, 228] width 82 height 64
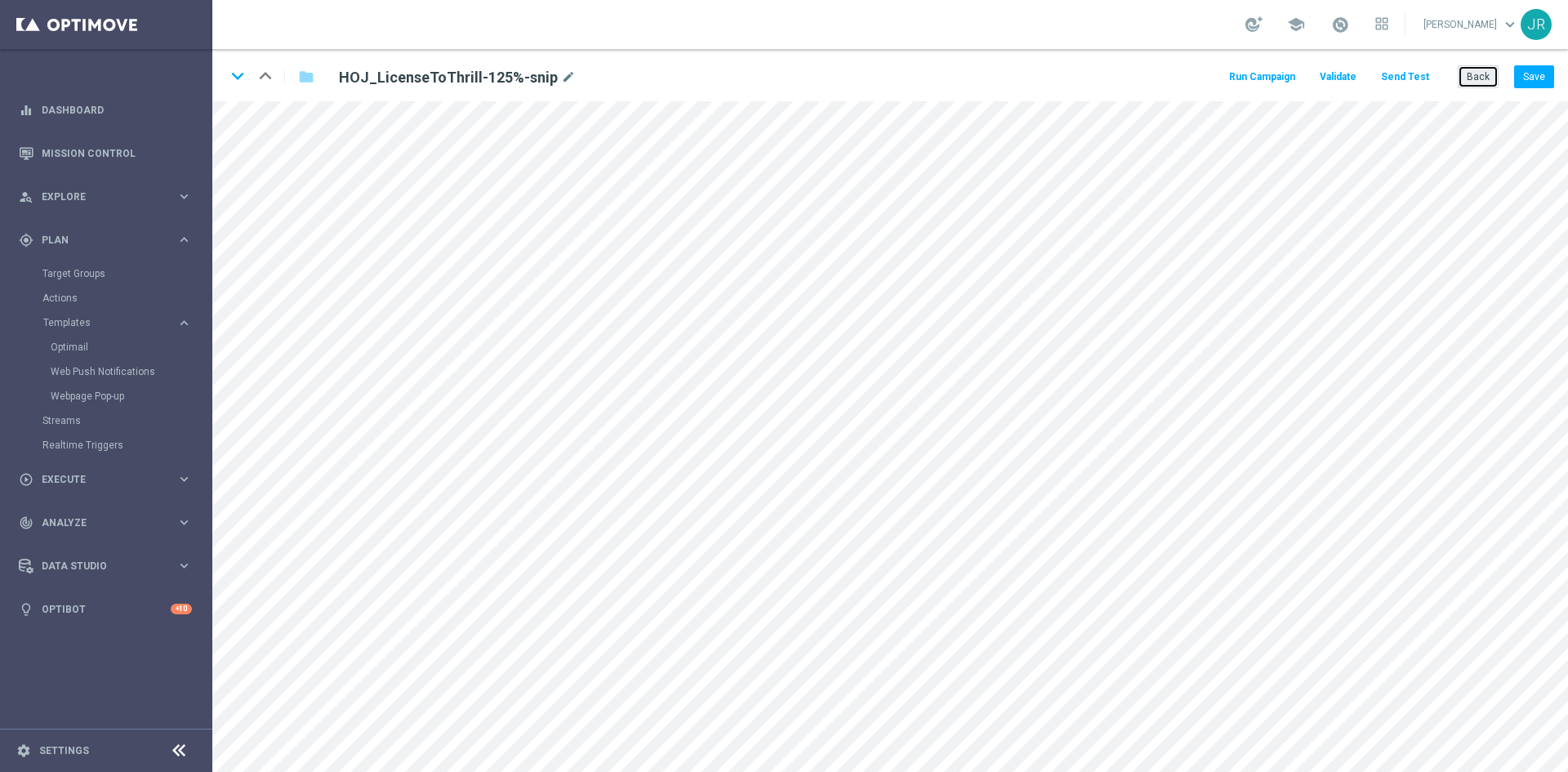
click at [1484, 81] on button "Back" at bounding box center [1478, 76] width 41 height 23
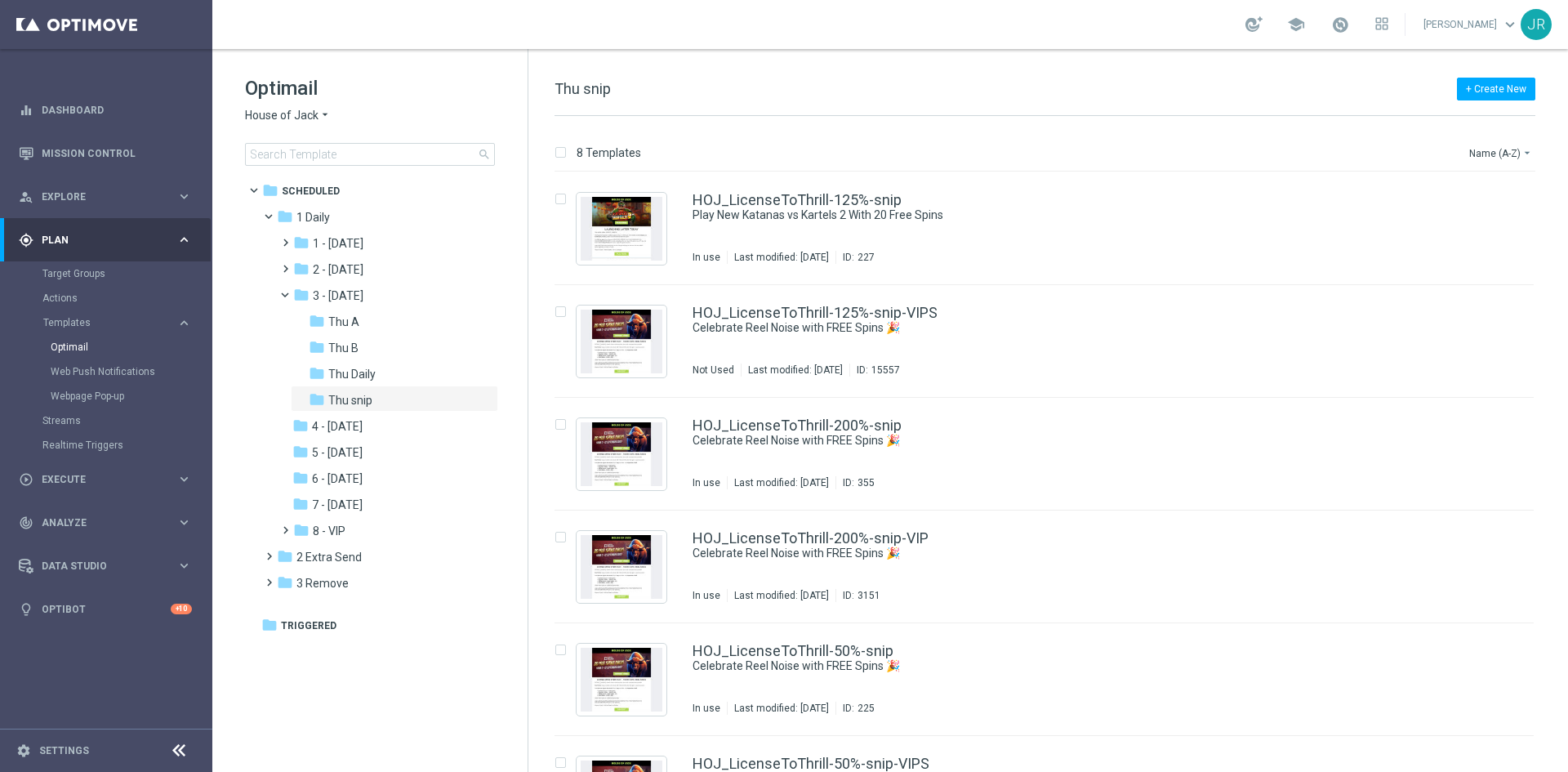
click at [294, 107] on div "Optimail House of Jack arrow_drop_down × House of Jack search" at bounding box center [386, 120] width 283 height 90
click at [297, 109] on span "House of Jack" at bounding box center [282, 115] width 74 height 16
click at [0, 0] on span "Pokie Pop" at bounding box center [0, 0] width 0 height 0
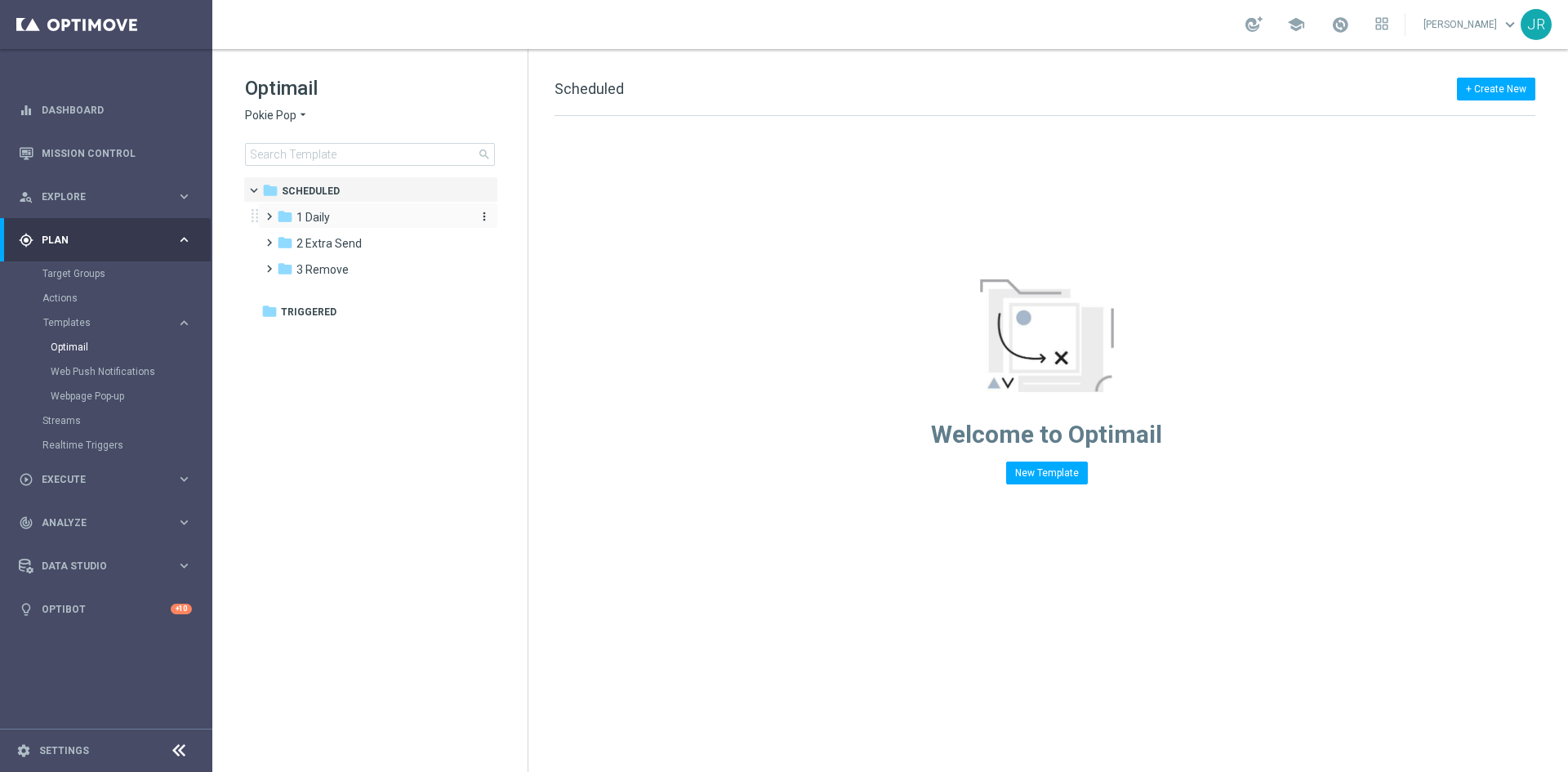
click at [322, 220] on span "1 Daily" at bounding box center [313, 217] width 33 height 15
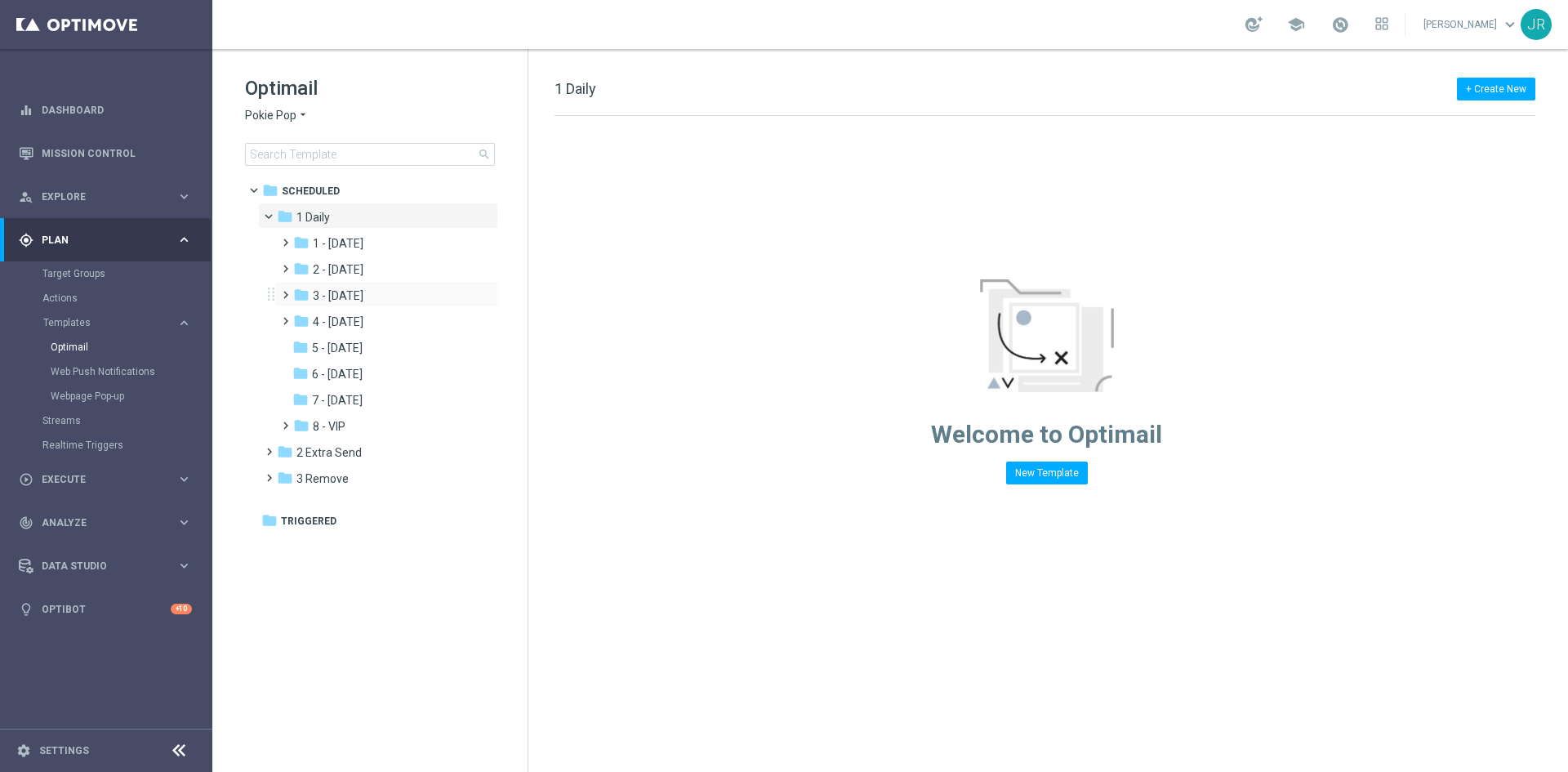
click at [352, 286] on div "folder 3 - Thursday more_vert" at bounding box center [386, 294] width 224 height 26
click at [356, 291] on span "3 - Thursday" at bounding box center [338, 296] width 51 height 15
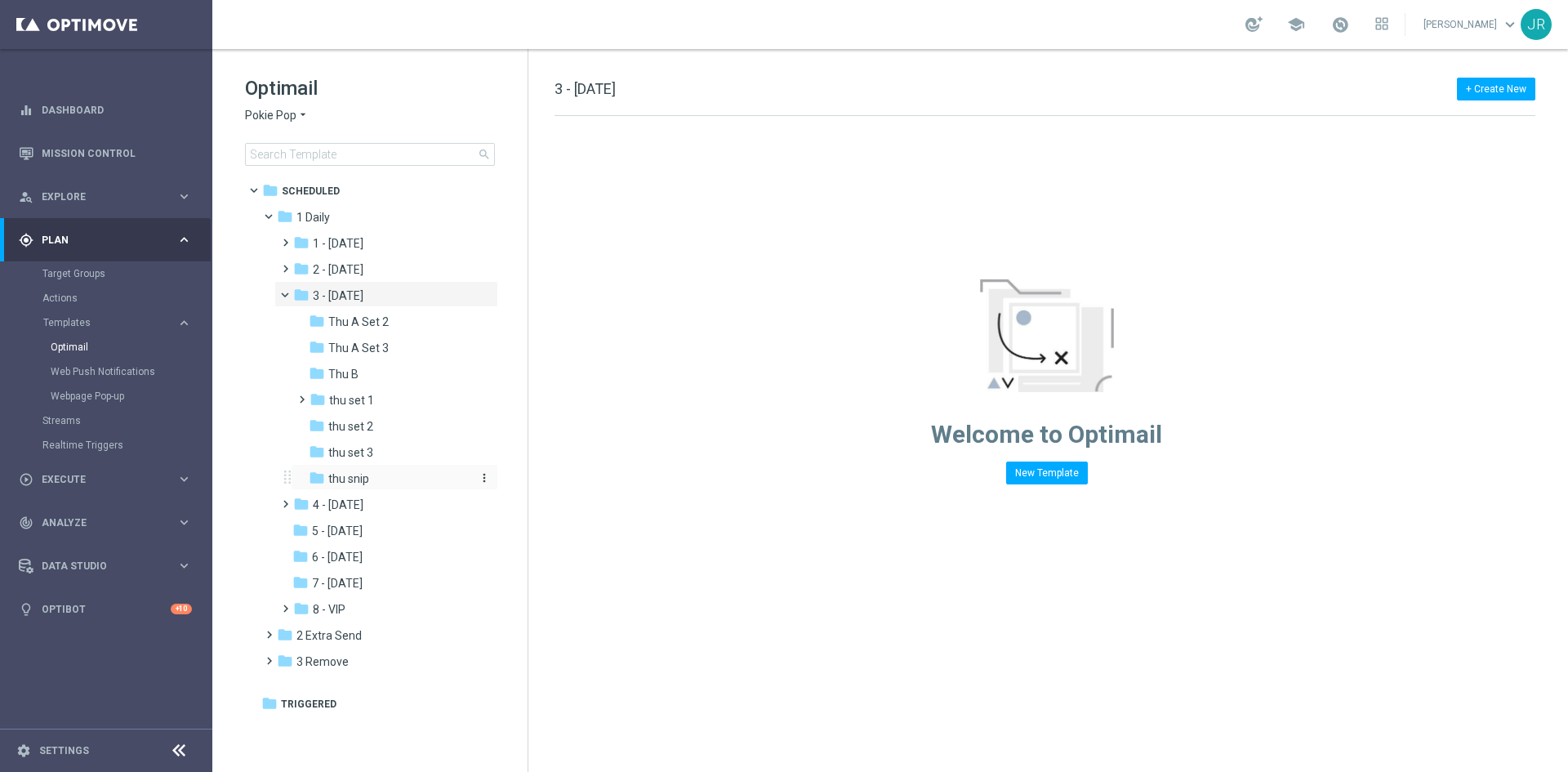
click at [365, 479] on span "thu snip" at bounding box center [349, 478] width 41 height 15
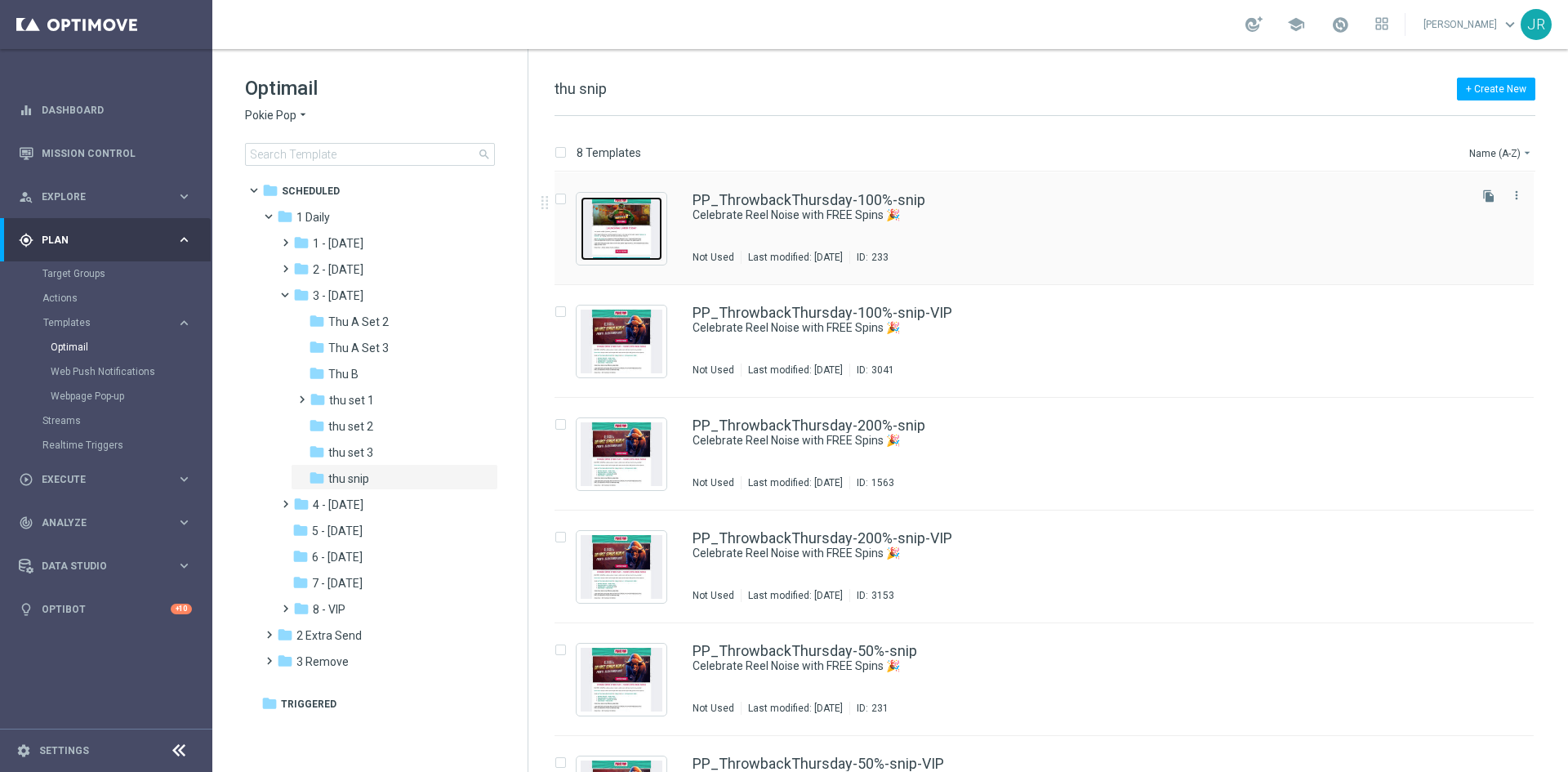
click at [622, 238] on img "Press SPACE to select this row." at bounding box center [621, 228] width 82 height 64
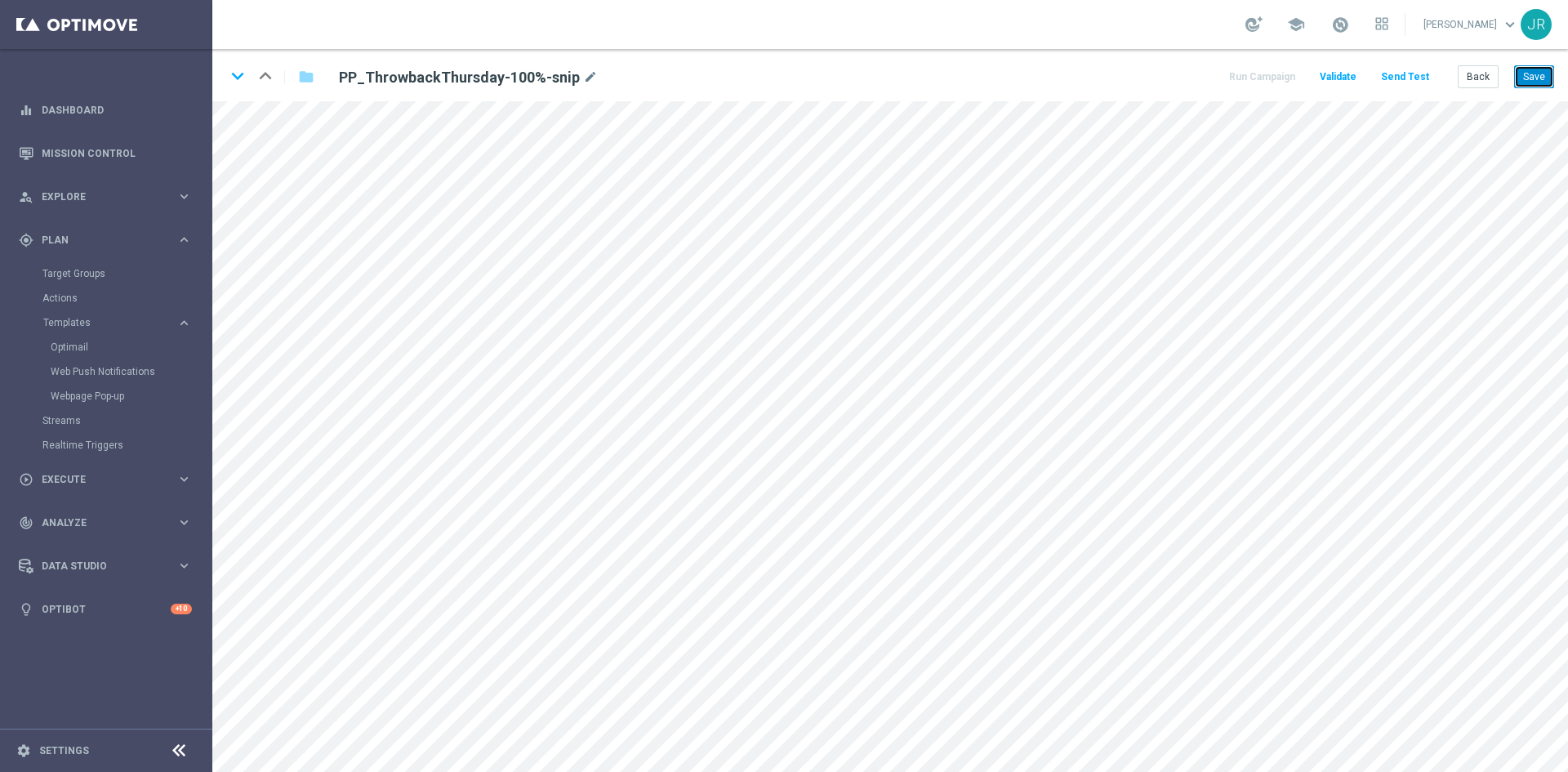
click at [1532, 79] on button "Save" at bounding box center [1534, 76] width 40 height 23
click at [1530, 56] on div "keyboard_arrow_down keyboard_arrow_up folder PP_ThrowbackThursday-100%-snip mod…" at bounding box center [890, 75] width 1356 height 52
click at [1535, 83] on button "Save" at bounding box center [1534, 76] width 40 height 23
click at [1540, 79] on button "Save" at bounding box center [1534, 76] width 40 height 23
click at [1422, 81] on button "Send Test" at bounding box center [1404, 77] width 53 height 22
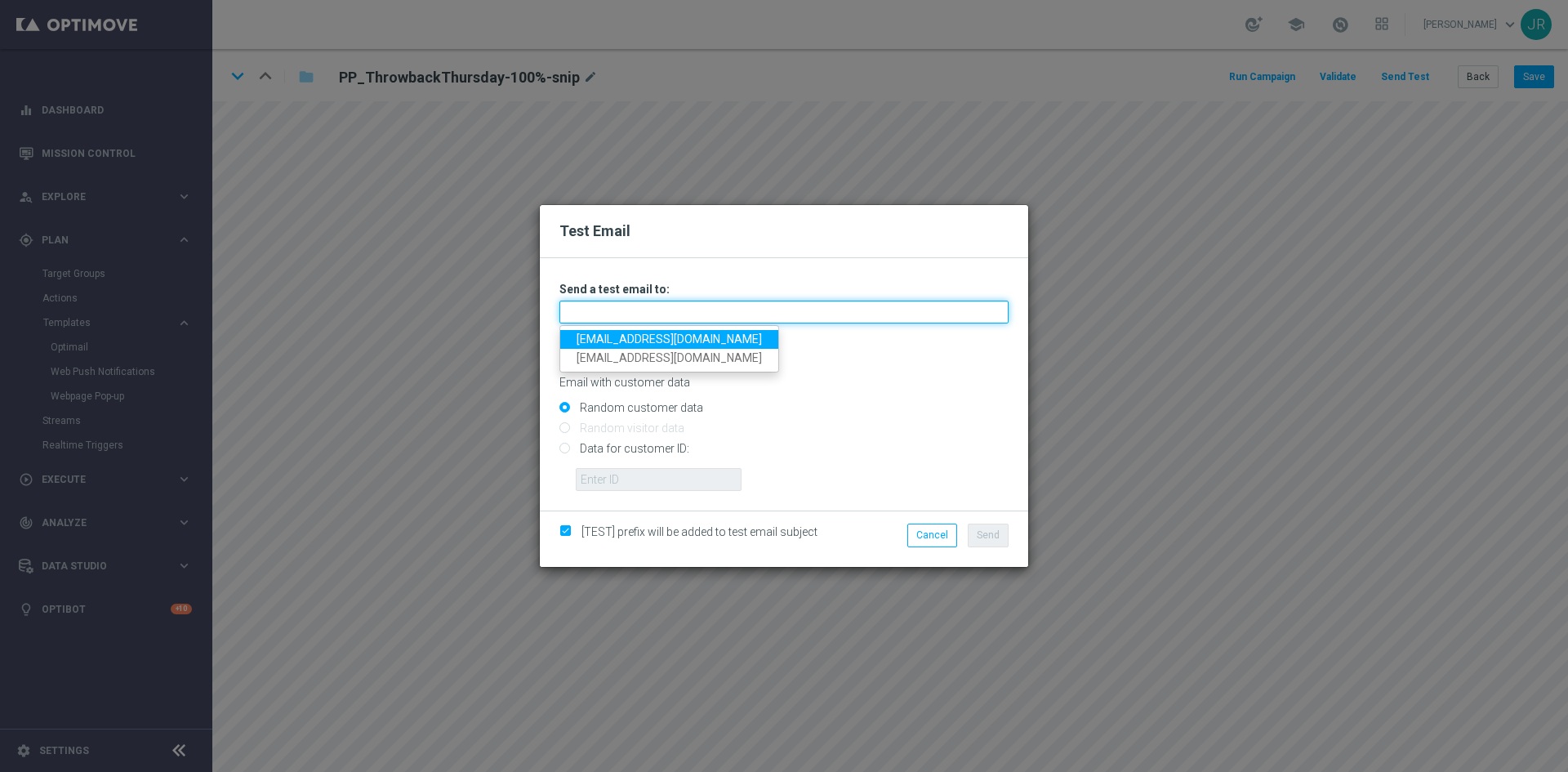
click at [631, 314] on input "text" at bounding box center [784, 311] width 449 height 23
click at [585, 342] on link "testingalltesting@gmail.com" at bounding box center [669, 339] width 218 height 18
type input "testingalltesting@gmail.com"
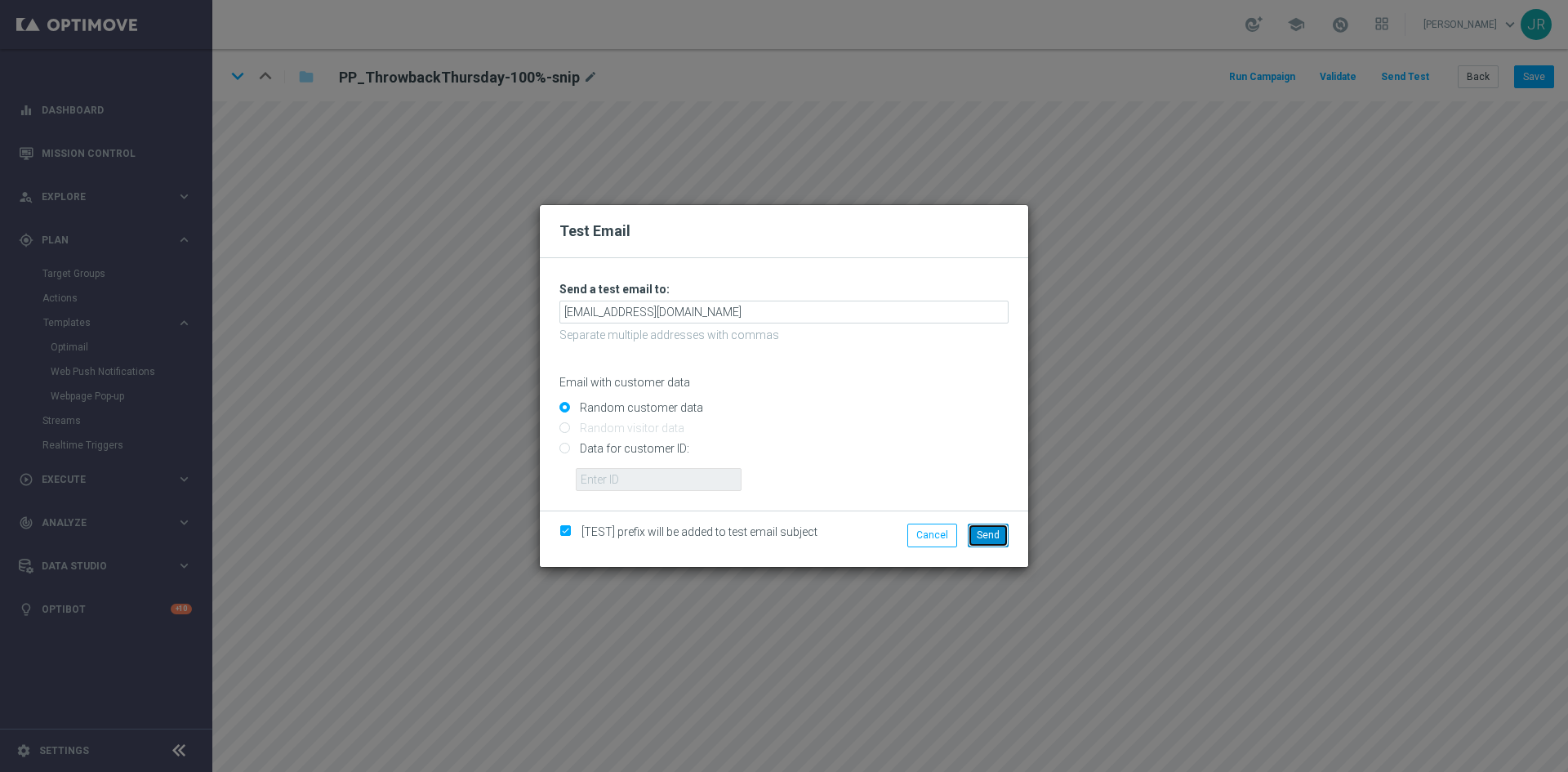
click at [981, 534] on span "Send" at bounding box center [988, 535] width 23 height 12
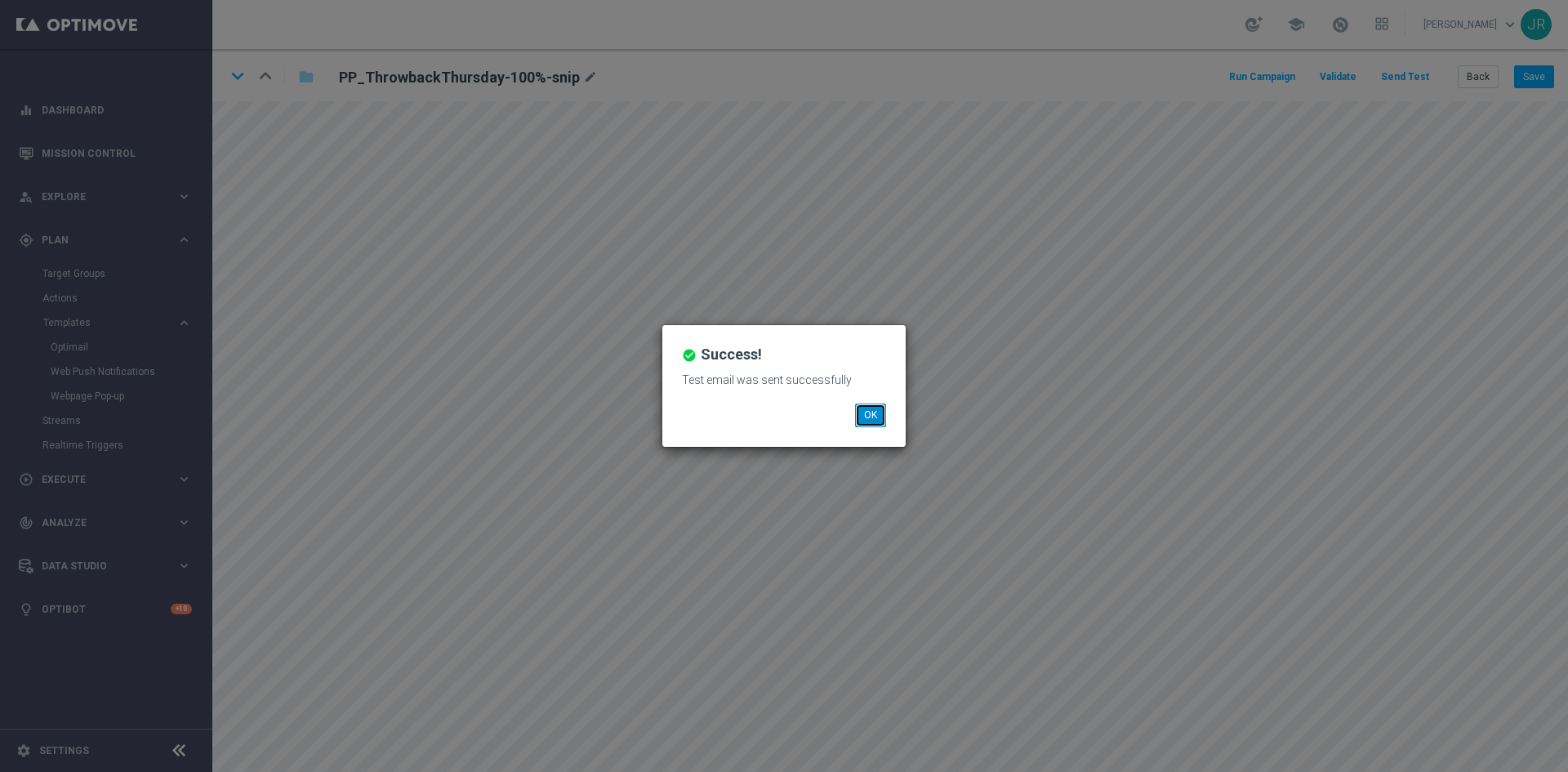
click at [866, 410] on button "OK" at bounding box center [870, 414] width 31 height 23
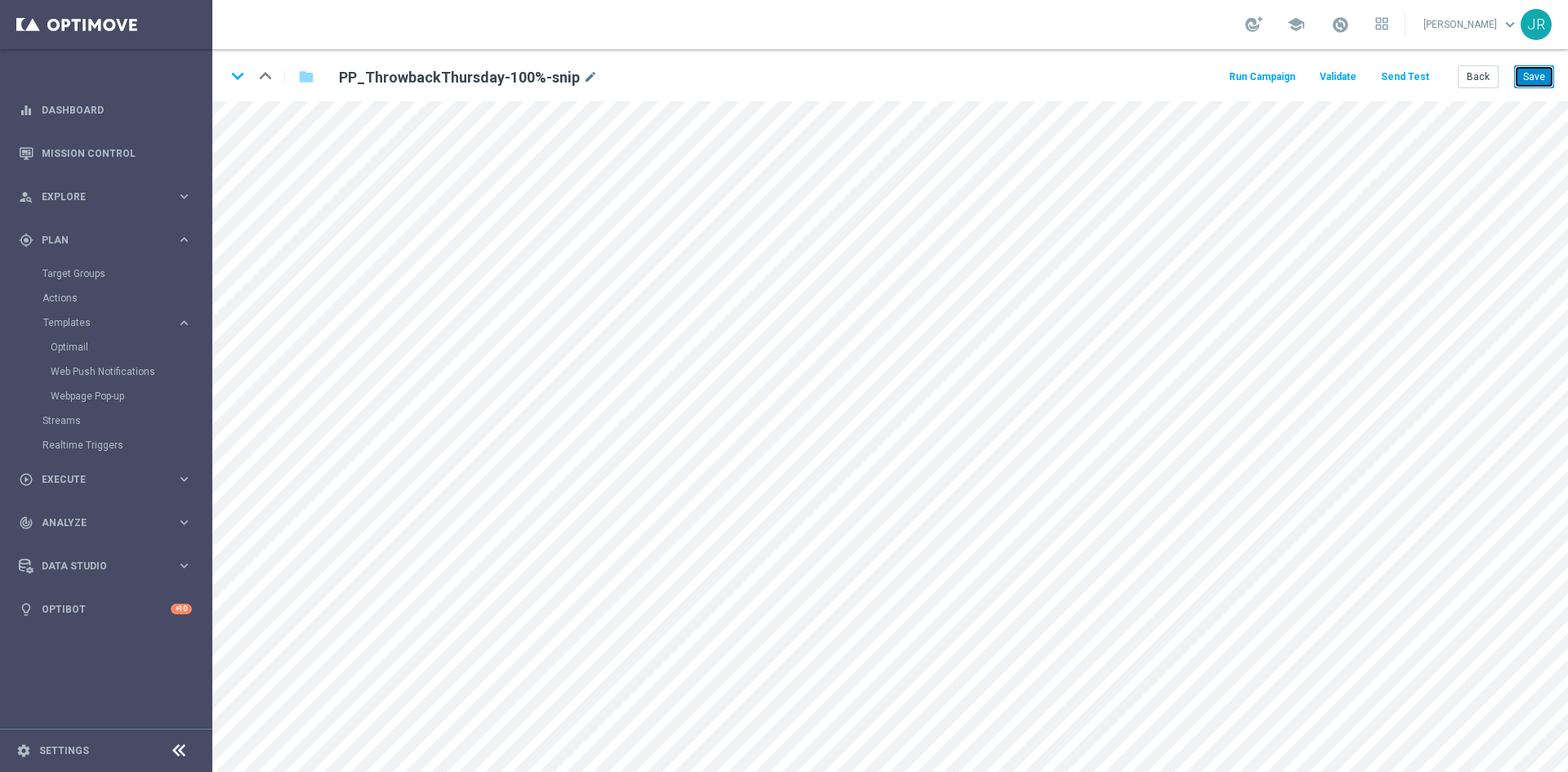
click at [1544, 77] on button "Save" at bounding box center [1534, 76] width 40 height 23
click at [1536, 80] on button "Save" at bounding box center [1534, 76] width 40 height 23
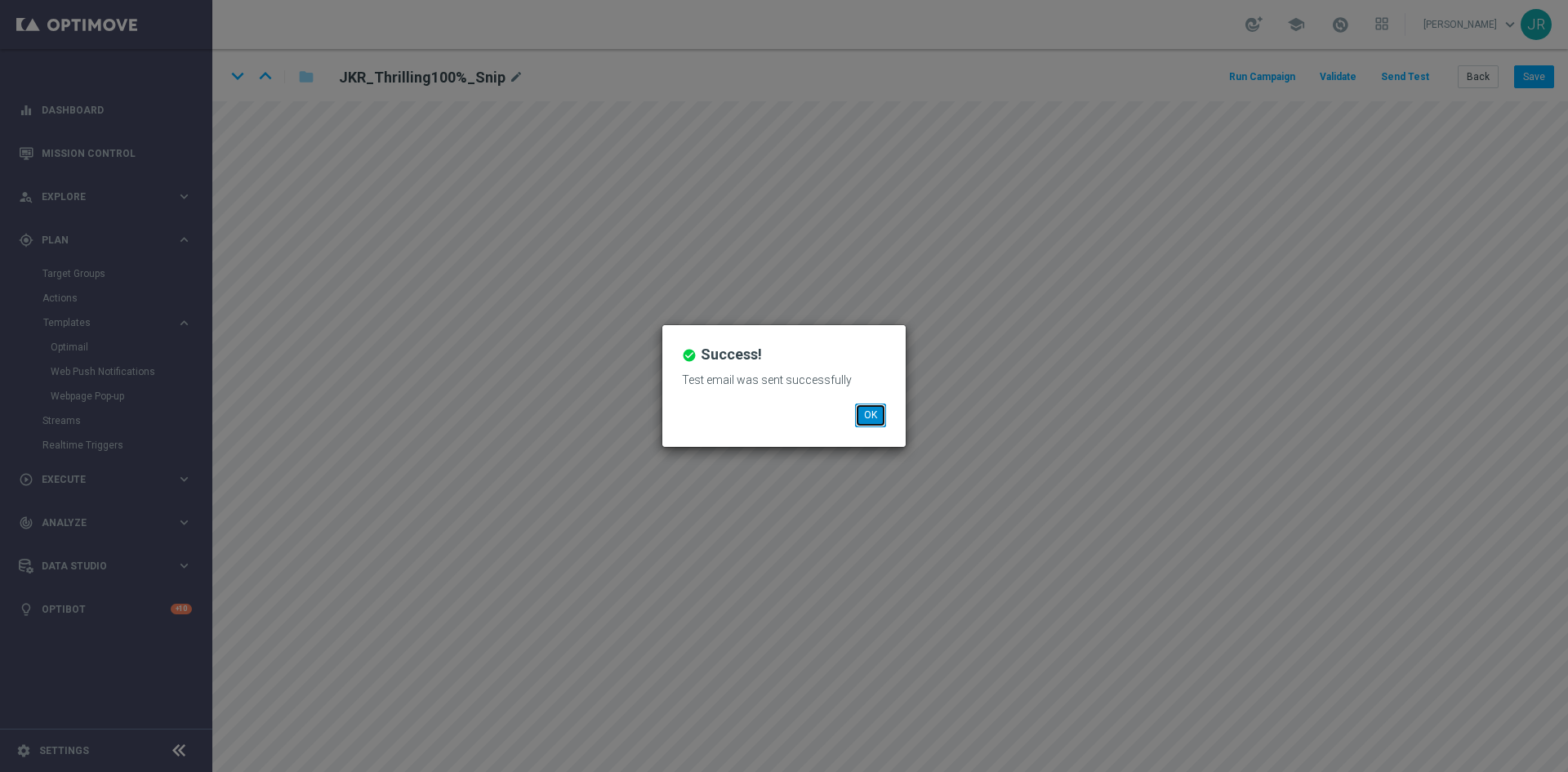
click at [876, 414] on button "OK" at bounding box center [870, 414] width 31 height 23
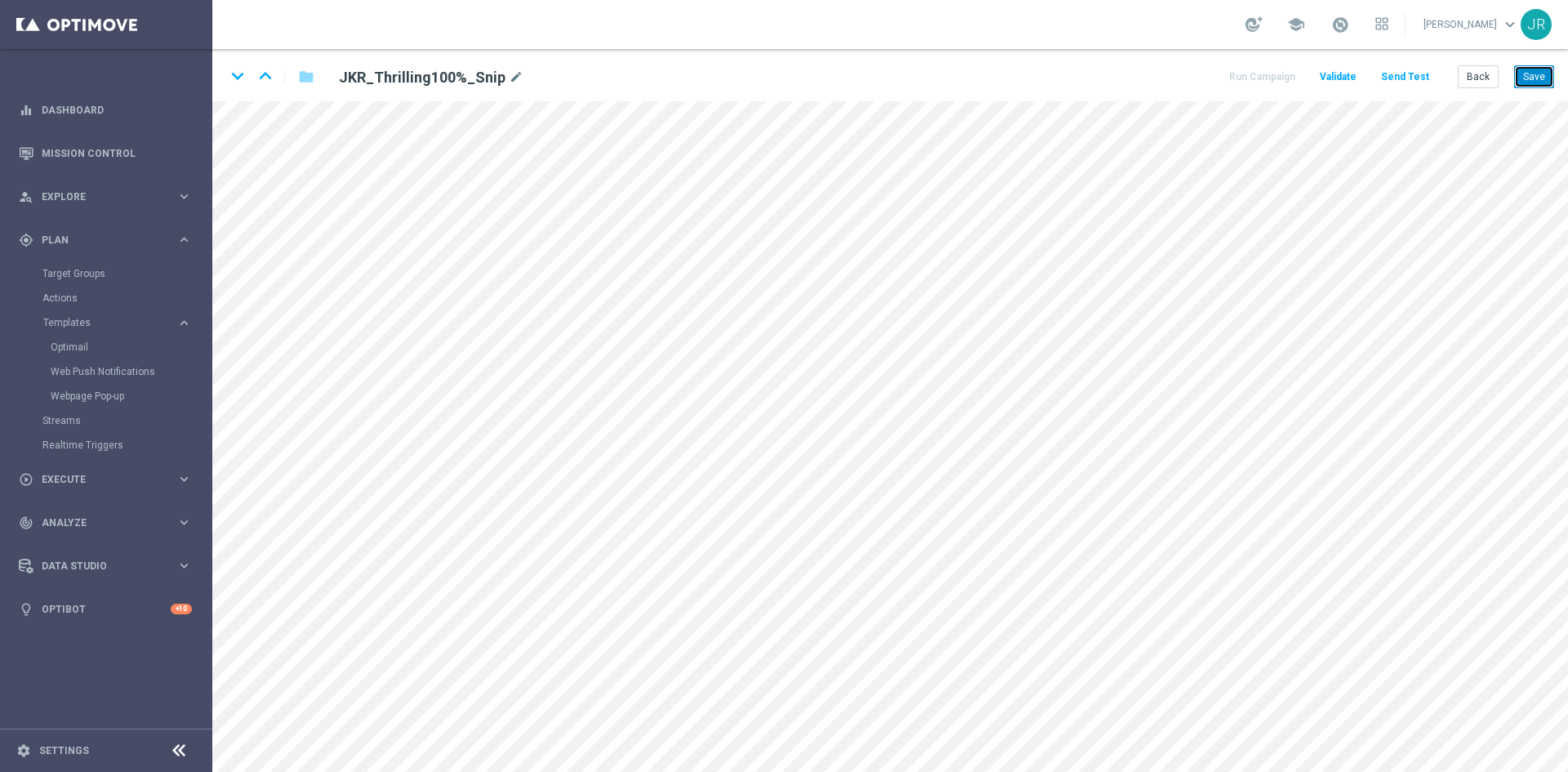
drag, startPoint x: 1547, startPoint y: 73, endPoint x: 1519, endPoint y: 97, distance: 36.9
click at [1541, 86] on button "Save" at bounding box center [1534, 76] width 40 height 23
drag, startPoint x: 1534, startPoint y: 76, endPoint x: 1517, endPoint y: 98, distance: 27.8
click at [1534, 76] on button "Save" at bounding box center [1534, 76] width 40 height 23
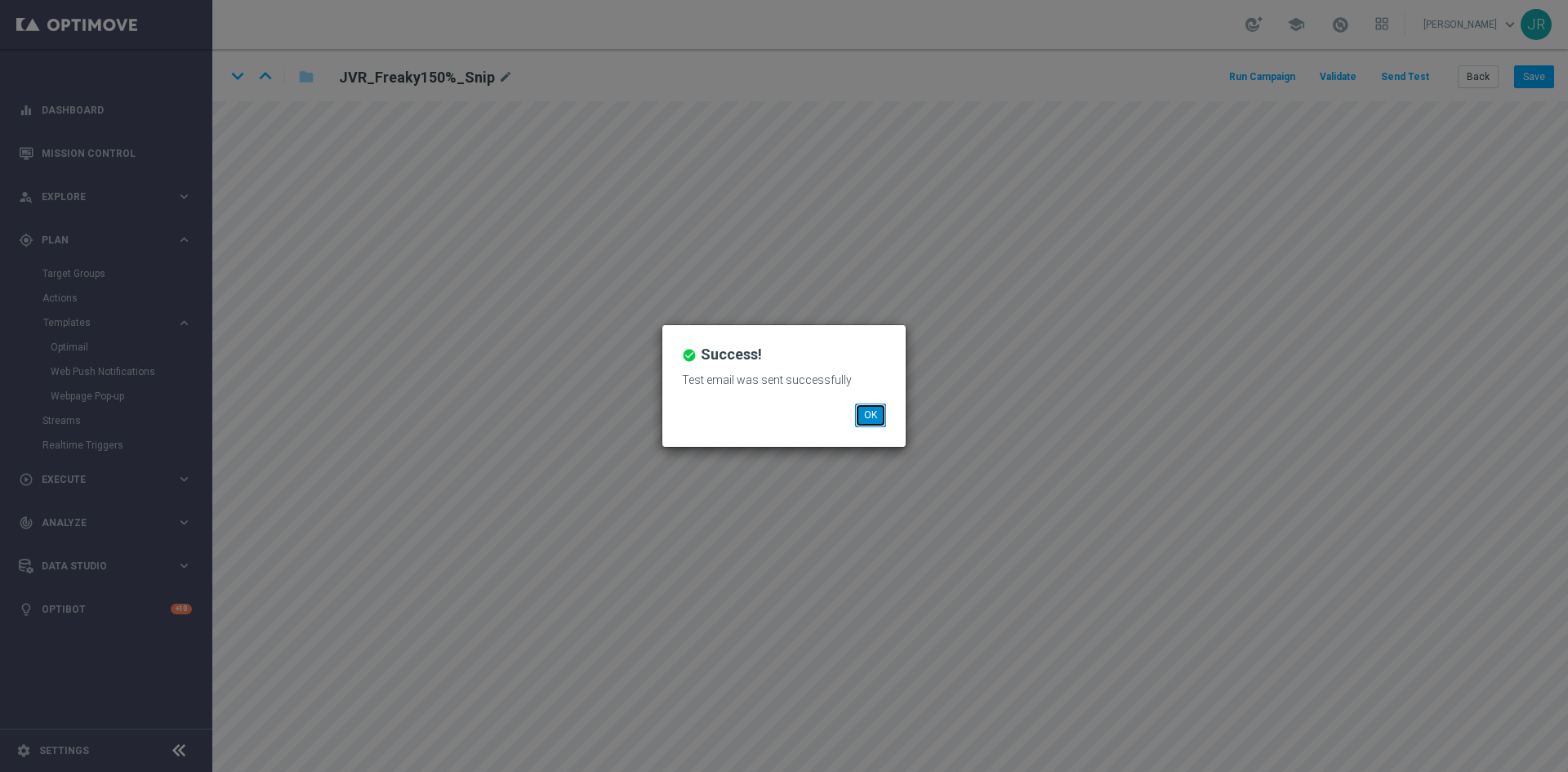
click at [869, 417] on button "OK" at bounding box center [870, 414] width 31 height 23
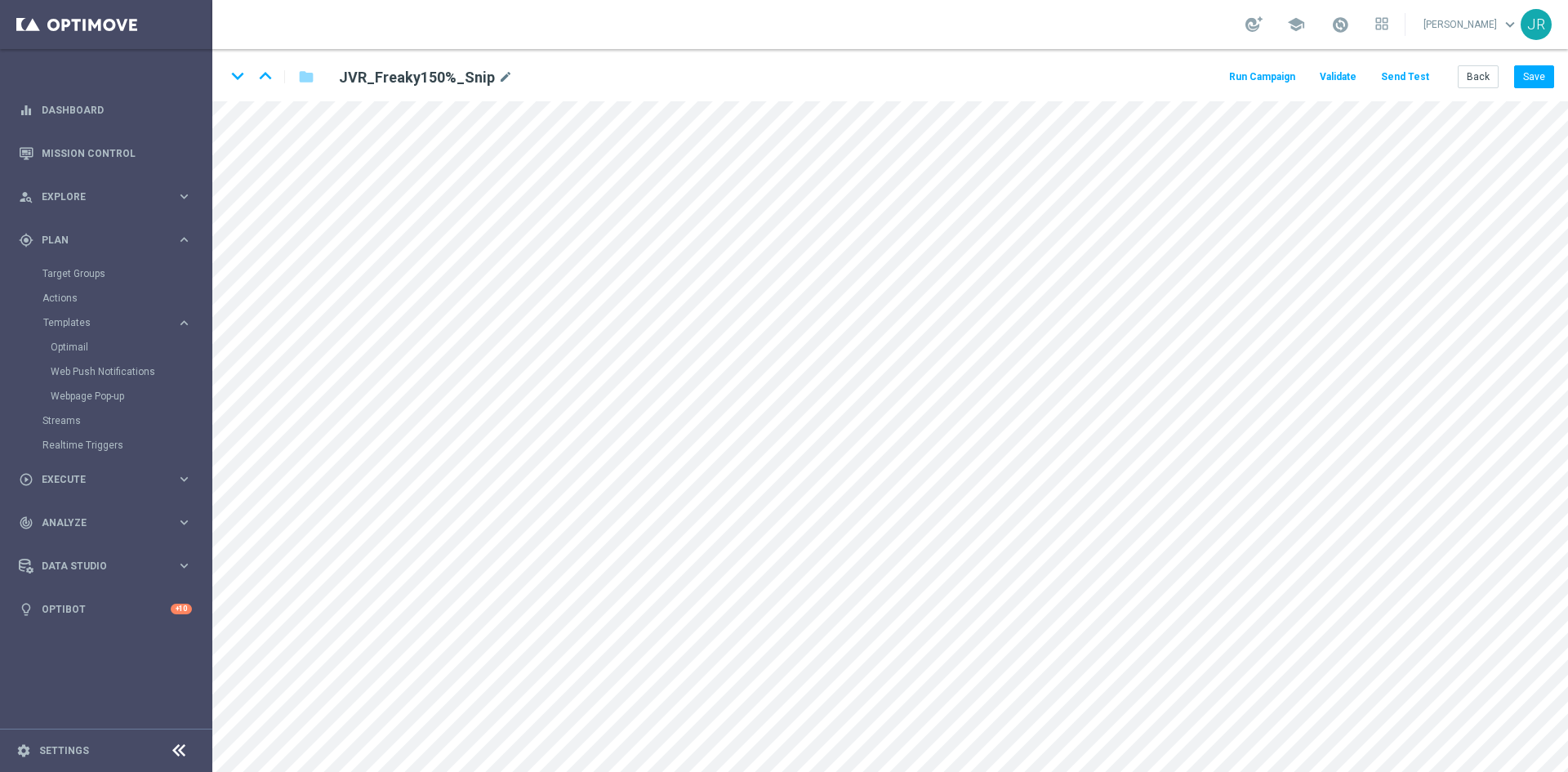
click at [1555, 78] on div "keyboard_arrow_down keyboard_arrow_up folder JVR_Freaky150%_Snip mode_edit Run …" at bounding box center [890, 75] width 1356 height 52
click at [1537, 76] on button "Save" at bounding box center [1534, 76] width 40 height 23
click at [1478, 79] on button "Back" at bounding box center [1478, 76] width 41 height 23
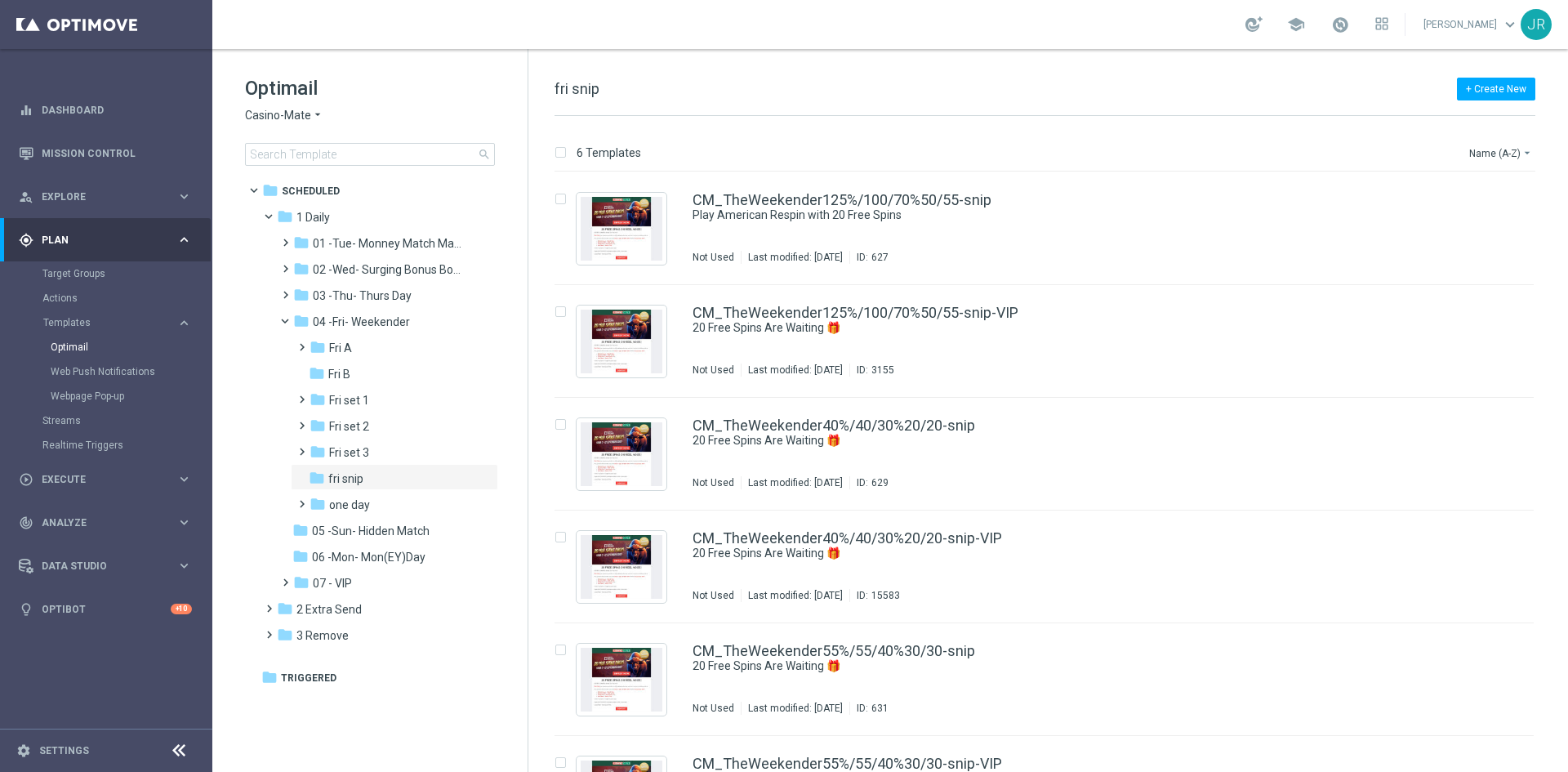
click at [277, 110] on span "Casino-Mate" at bounding box center [278, 115] width 66 height 16
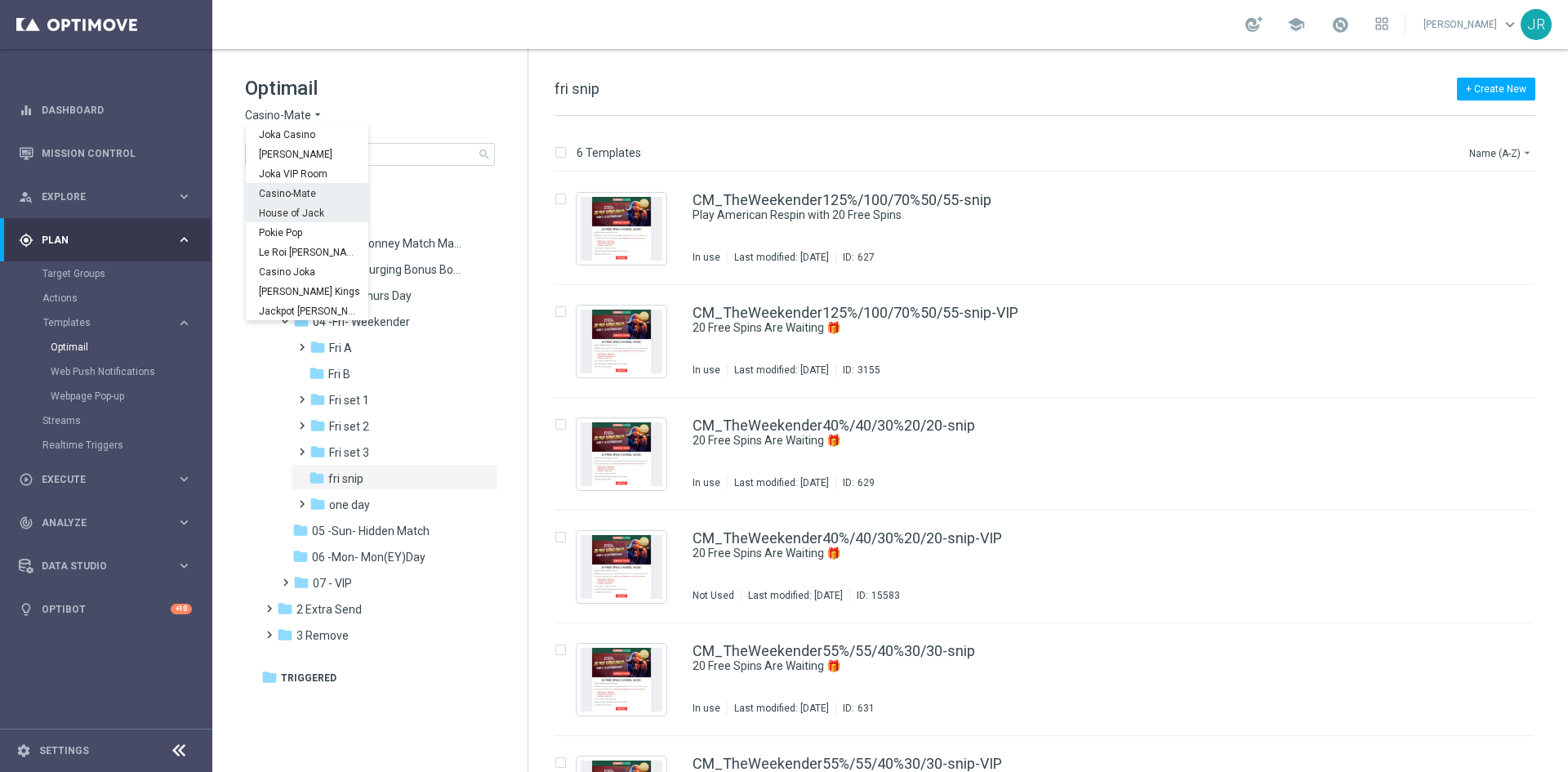
click at [0, 0] on span "House of Jack" at bounding box center [0, 0] width 0 height 0
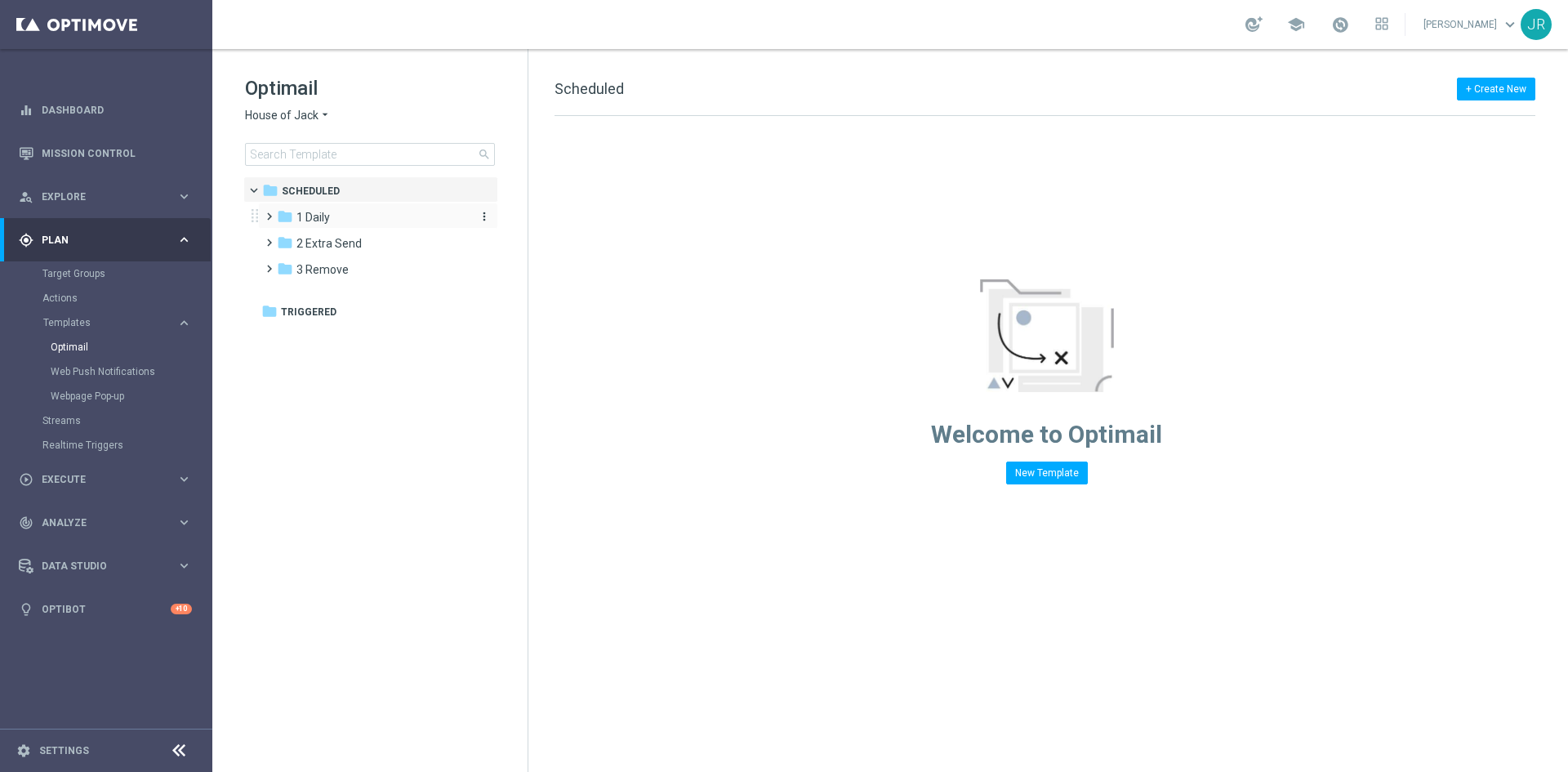
click at [320, 211] on span "1 Daily" at bounding box center [313, 217] width 33 height 15
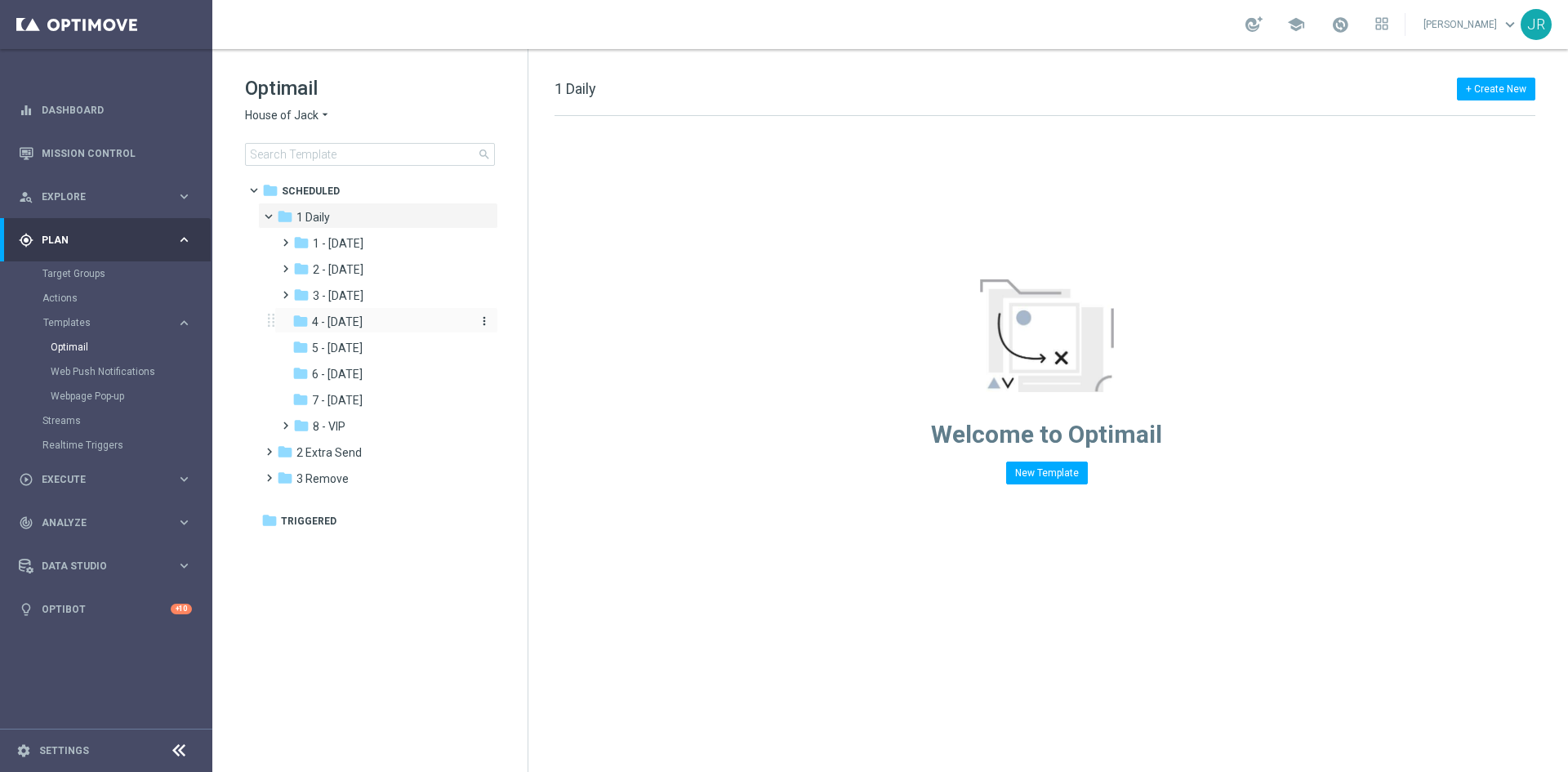
click at [344, 325] on span "4 - [DATE]" at bounding box center [337, 322] width 51 height 15
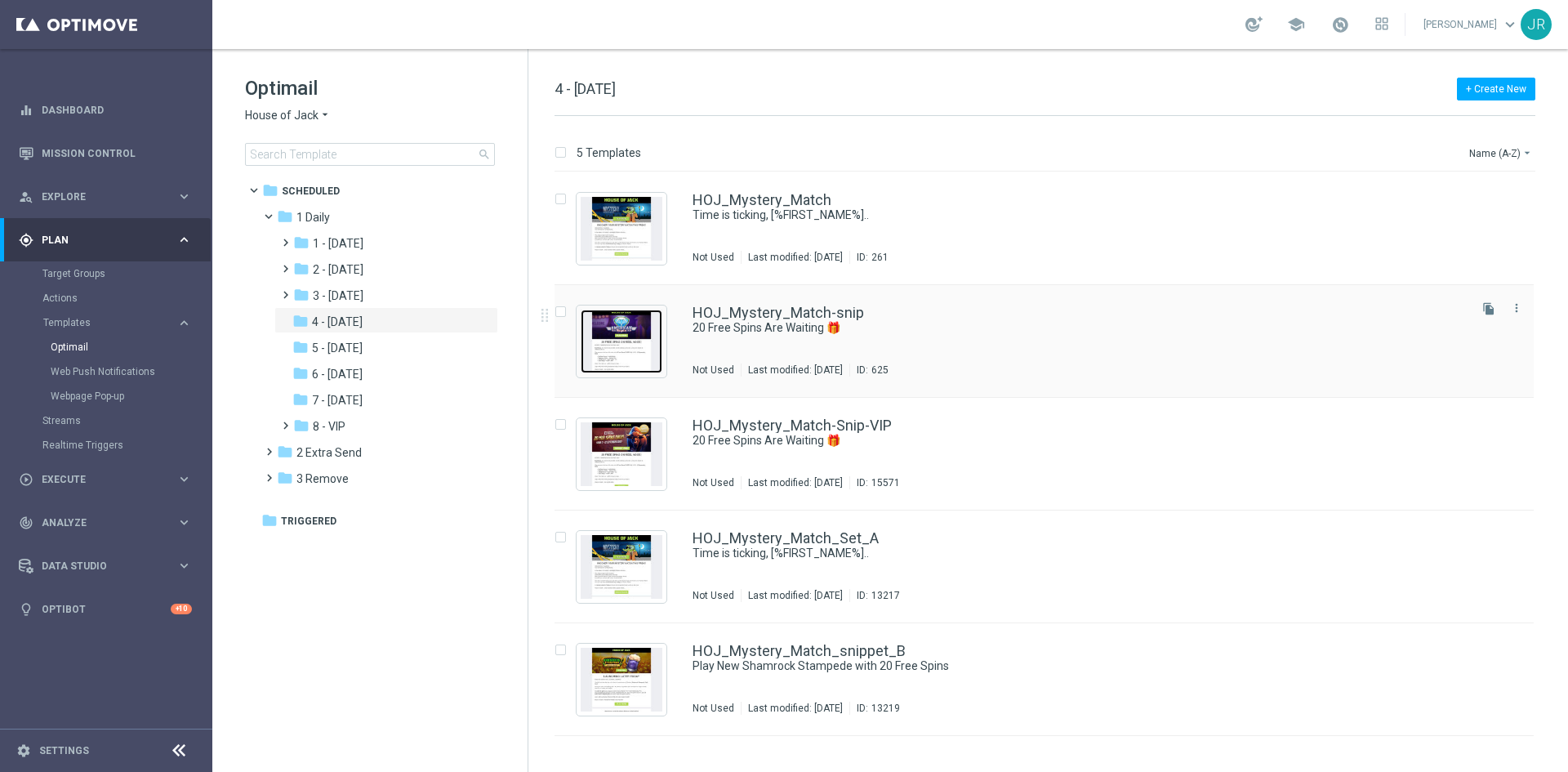
click at [631, 344] on img "Press SPACE to select this row." at bounding box center [621, 341] width 82 height 64
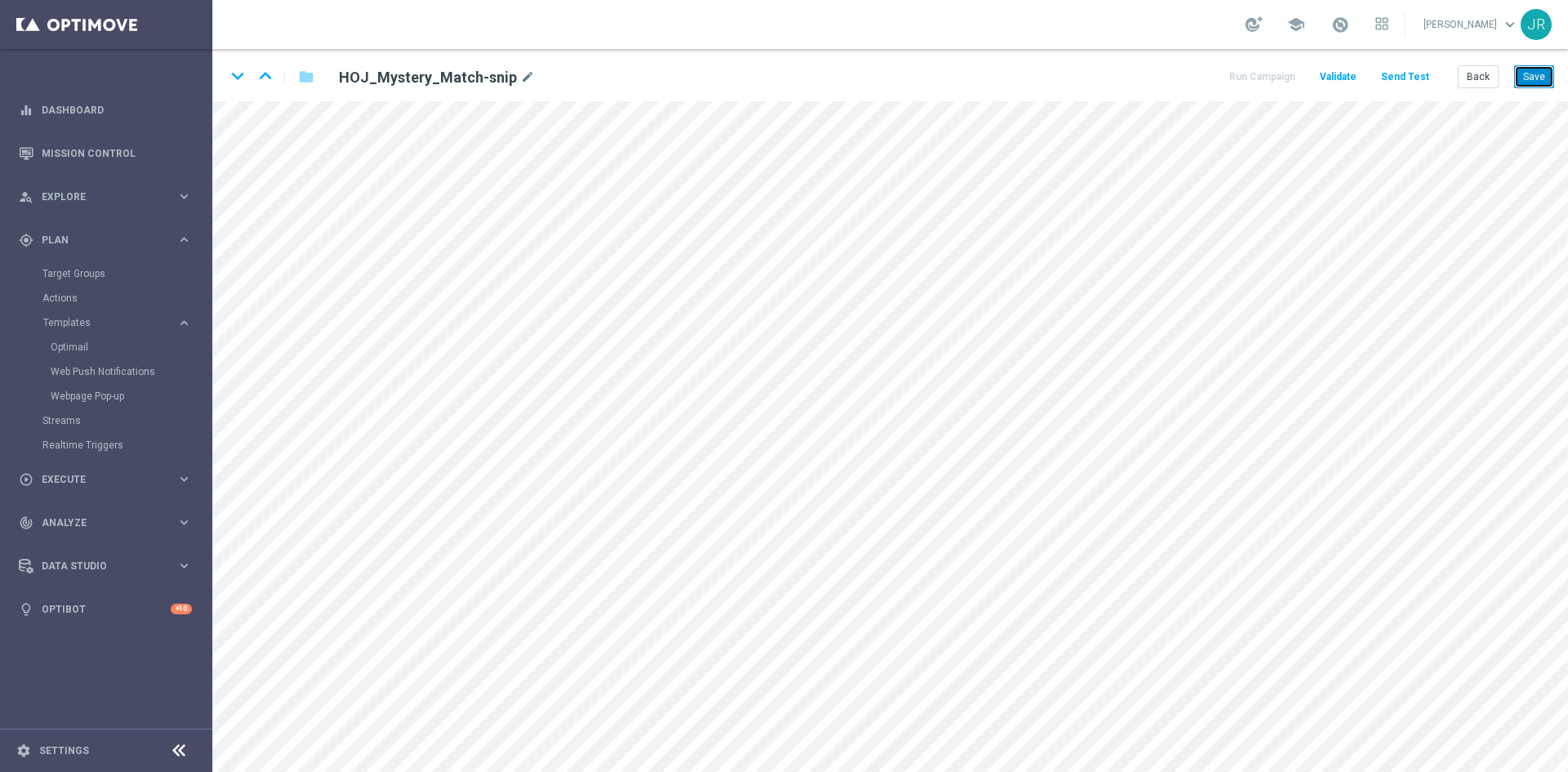
click at [1545, 72] on button "Save" at bounding box center [1534, 76] width 40 height 23
click at [1532, 85] on button "Save" at bounding box center [1534, 76] width 40 height 23
drag, startPoint x: 1527, startPoint y: 79, endPoint x: 1521, endPoint y: 86, distance: 9.2
click at [1527, 79] on button "Save" at bounding box center [1534, 76] width 40 height 23
click at [1531, 82] on button "Save" at bounding box center [1534, 76] width 40 height 23
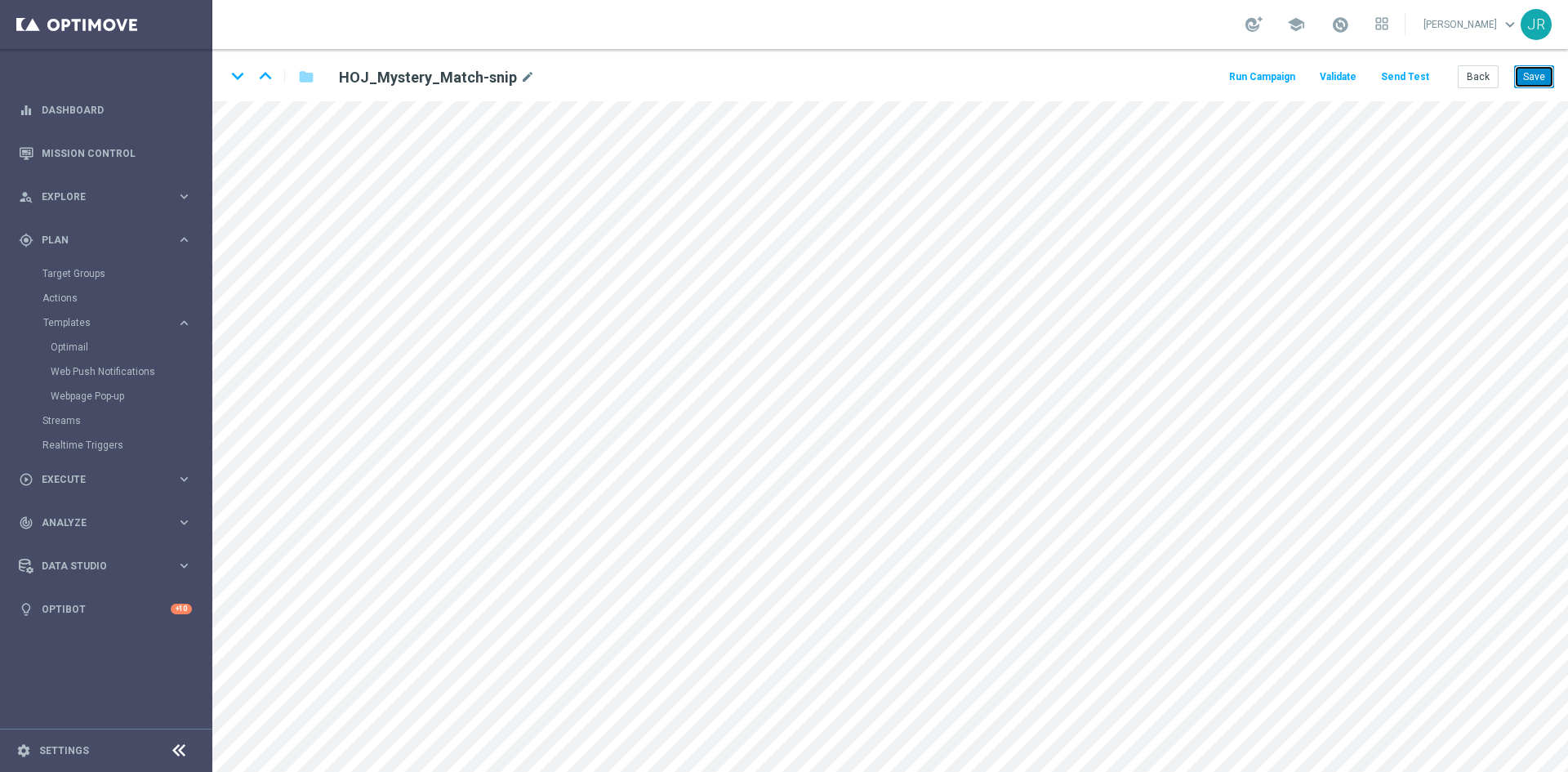
click at [1541, 76] on button "Save" at bounding box center [1534, 76] width 40 height 23
click at [1407, 82] on button "Send Test" at bounding box center [1404, 77] width 53 height 22
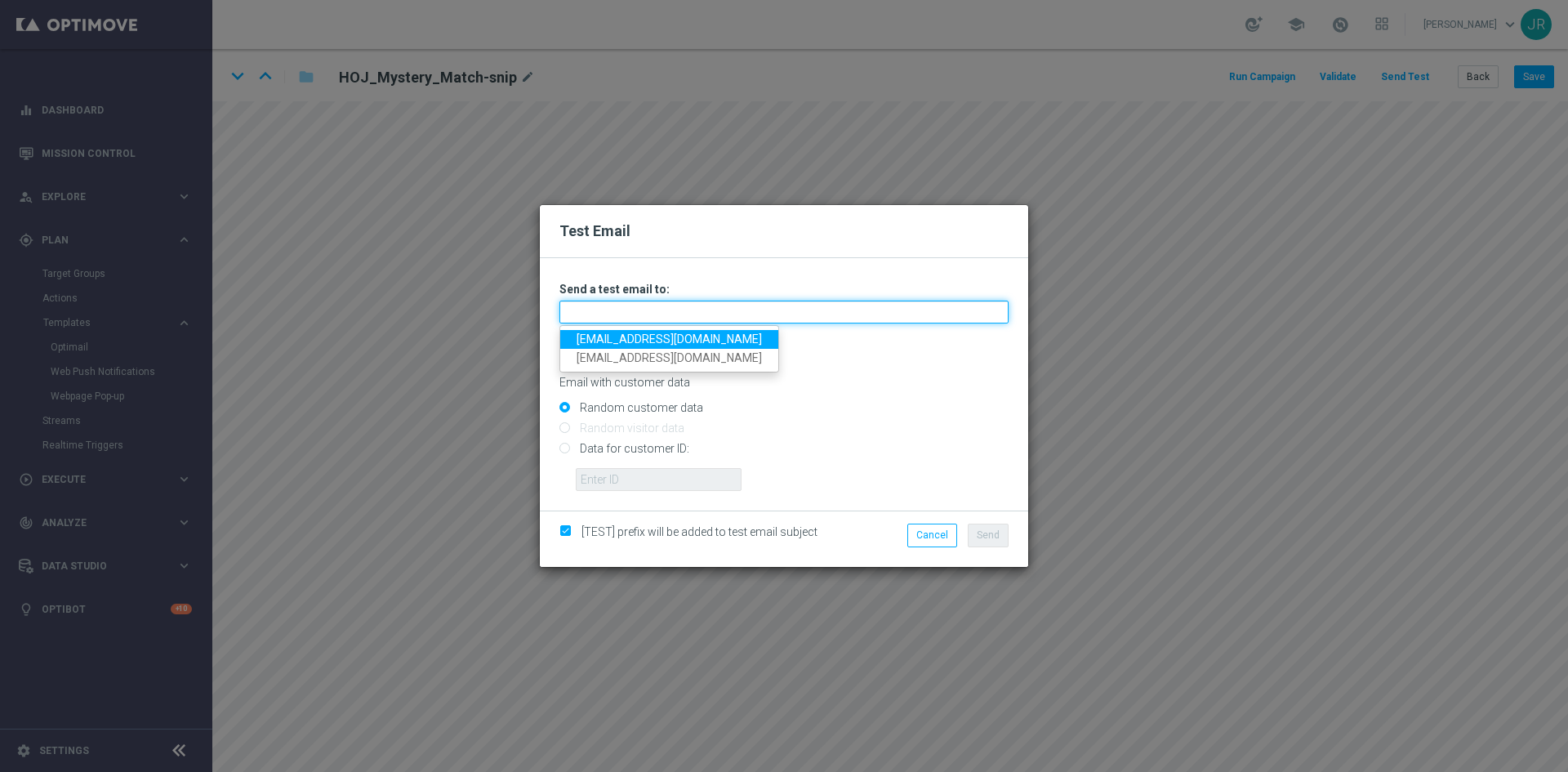
drag, startPoint x: 601, startPoint y: 317, endPoint x: 596, endPoint y: 347, distance: 30.4
click at [601, 318] on input "text" at bounding box center [784, 311] width 449 height 23
click at [605, 336] on link "testingalltesting@gmail.com" at bounding box center [669, 339] width 218 height 18
type input "testingalltesting@gmail.com"
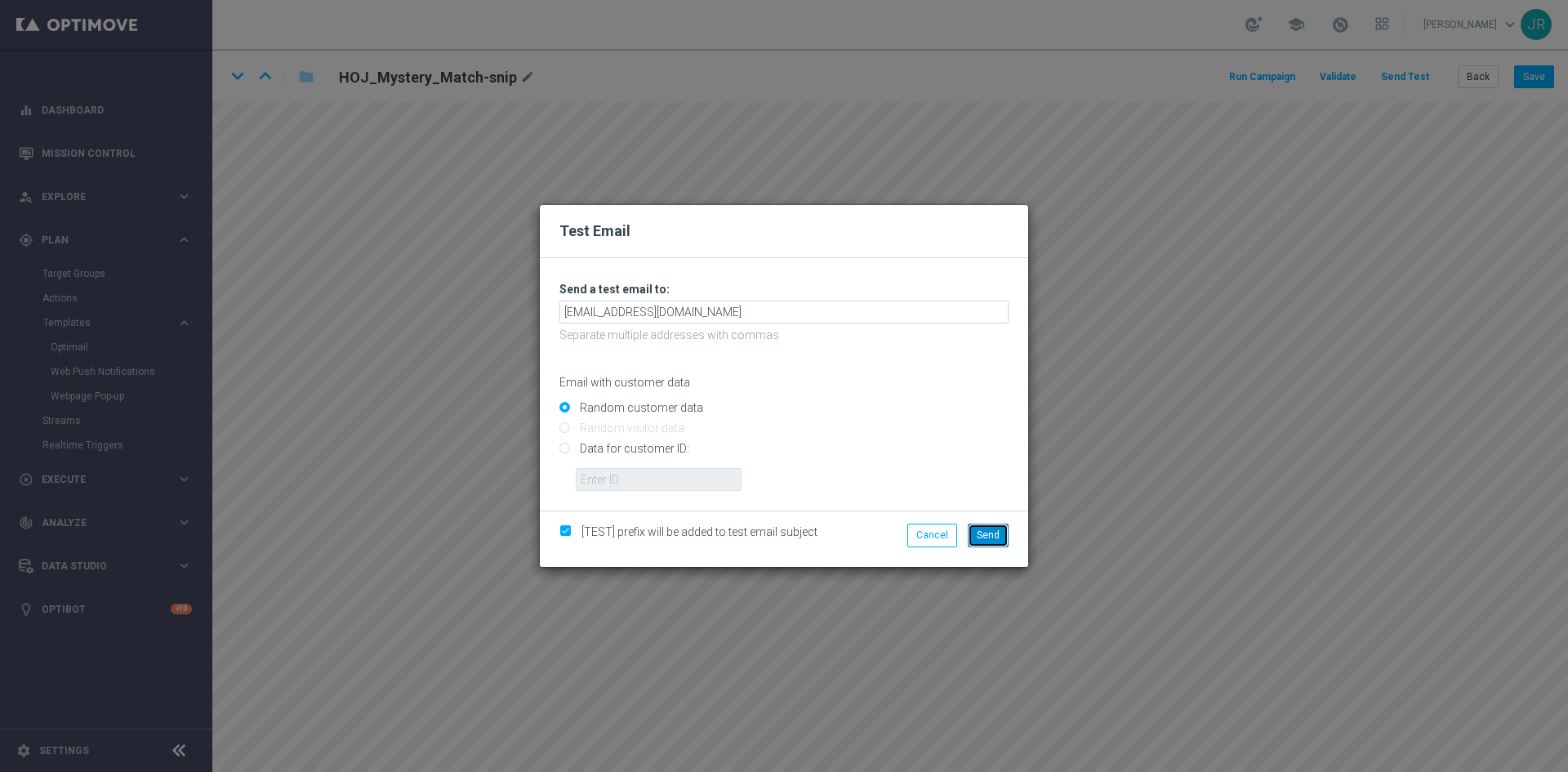
click at [986, 540] on button "Send" at bounding box center [988, 534] width 41 height 23
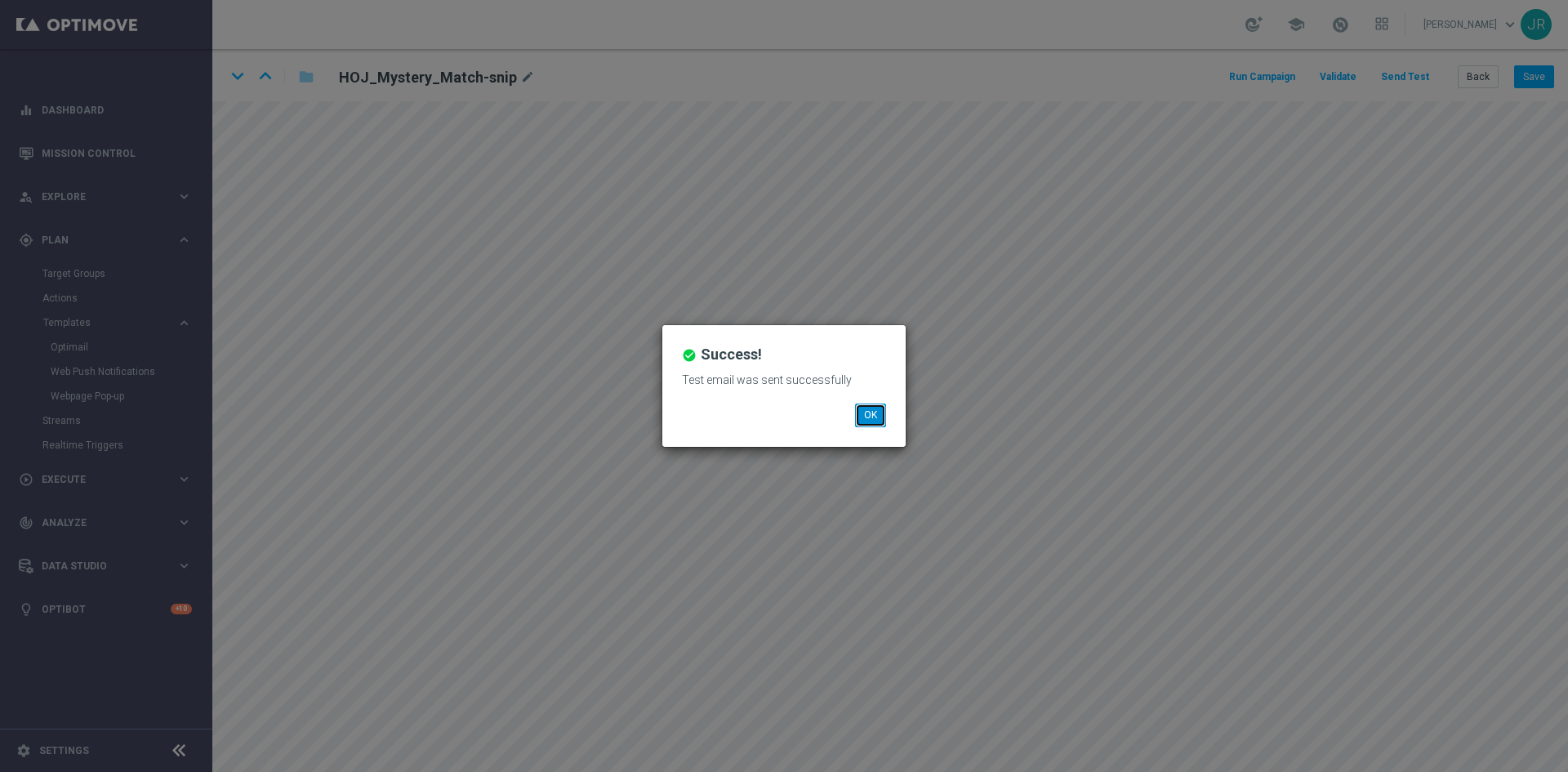
click at [876, 407] on button "OK" at bounding box center [870, 414] width 31 height 23
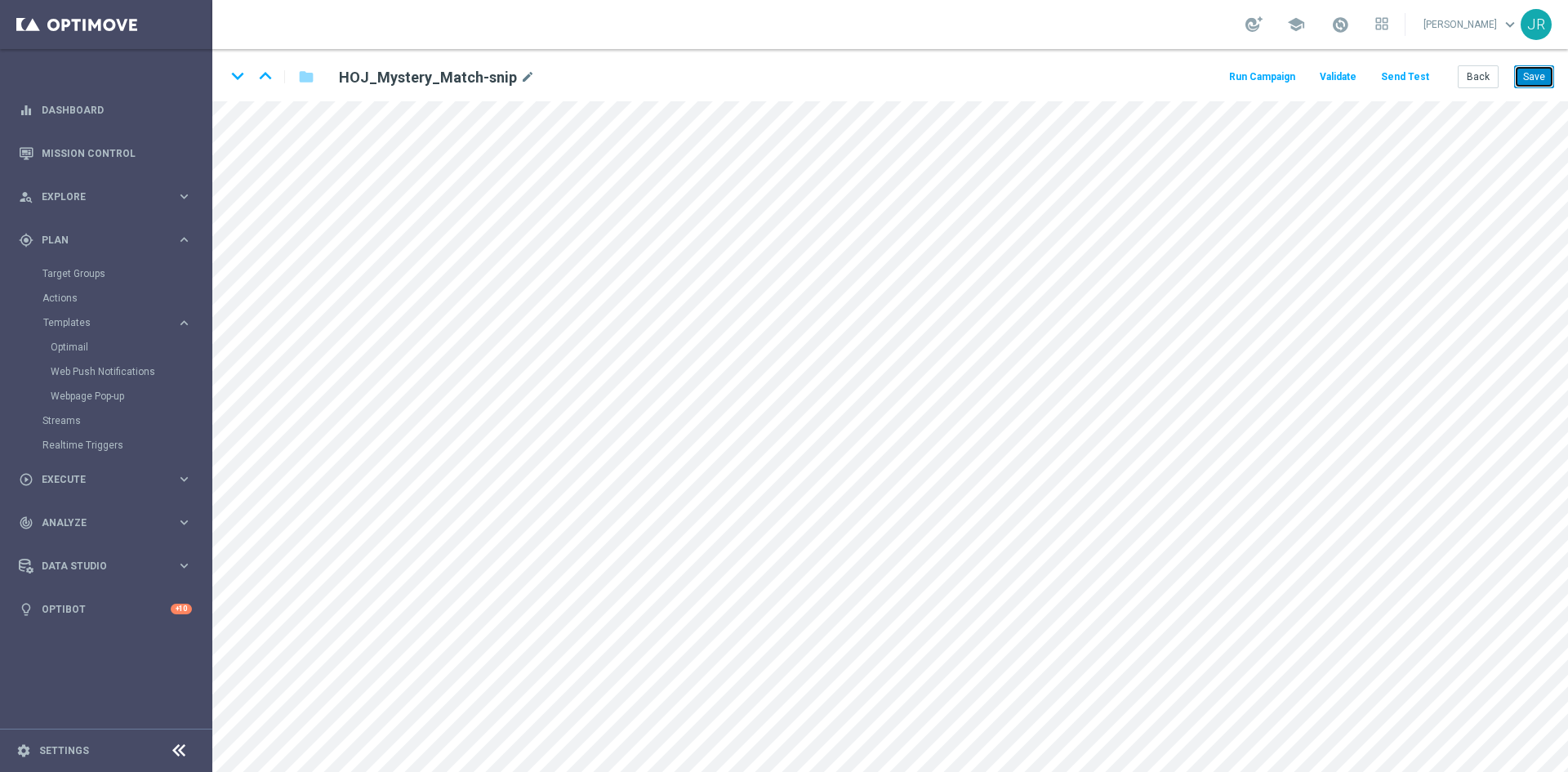
click at [1536, 69] on button "Save" at bounding box center [1534, 76] width 40 height 23
click at [1544, 74] on button "Save" at bounding box center [1534, 76] width 40 height 23
click at [1534, 86] on button "Save" at bounding box center [1534, 76] width 40 height 23
click at [1474, 90] on div "keyboard_arrow_down keyboard_arrow_up folder HOJ_Mystery_Match-snip mode_edit R…" at bounding box center [890, 75] width 1356 height 52
click at [1475, 79] on button "Back" at bounding box center [1478, 76] width 41 height 23
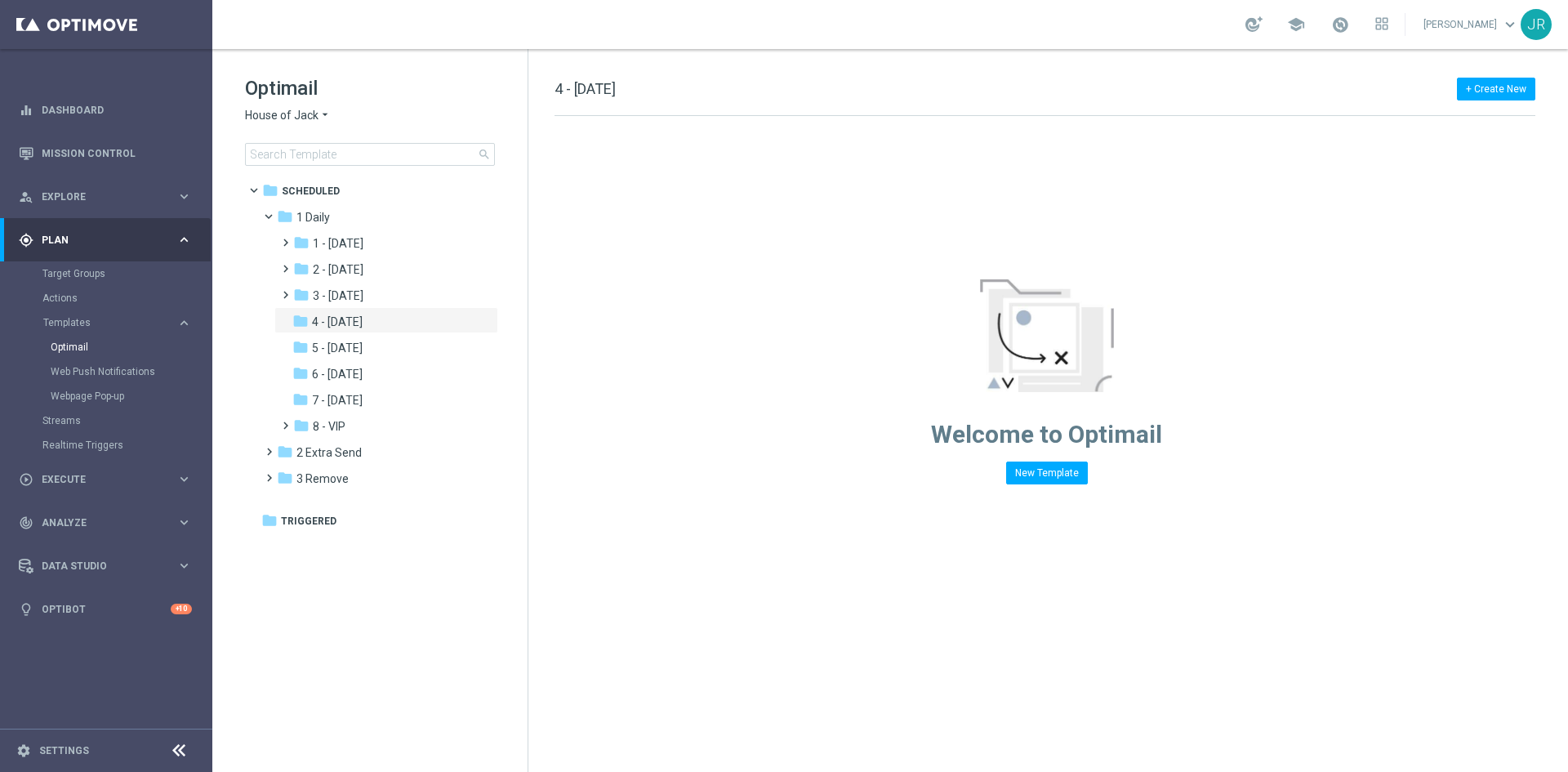
click at [291, 110] on span "House of Jack" at bounding box center [282, 115] width 74 height 16
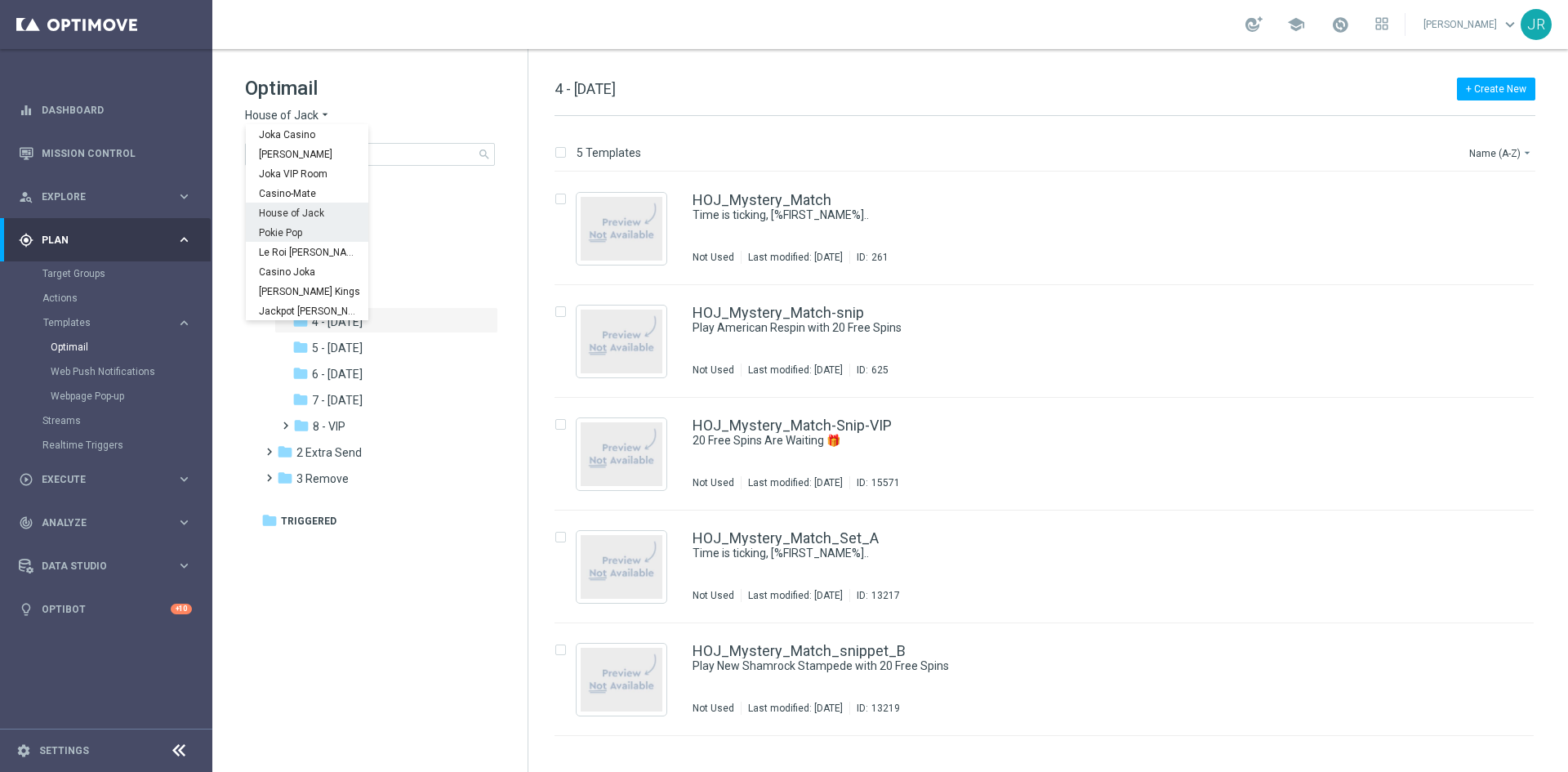
click at [0, 0] on span "Pokie Pop" at bounding box center [0, 0] width 0 height 0
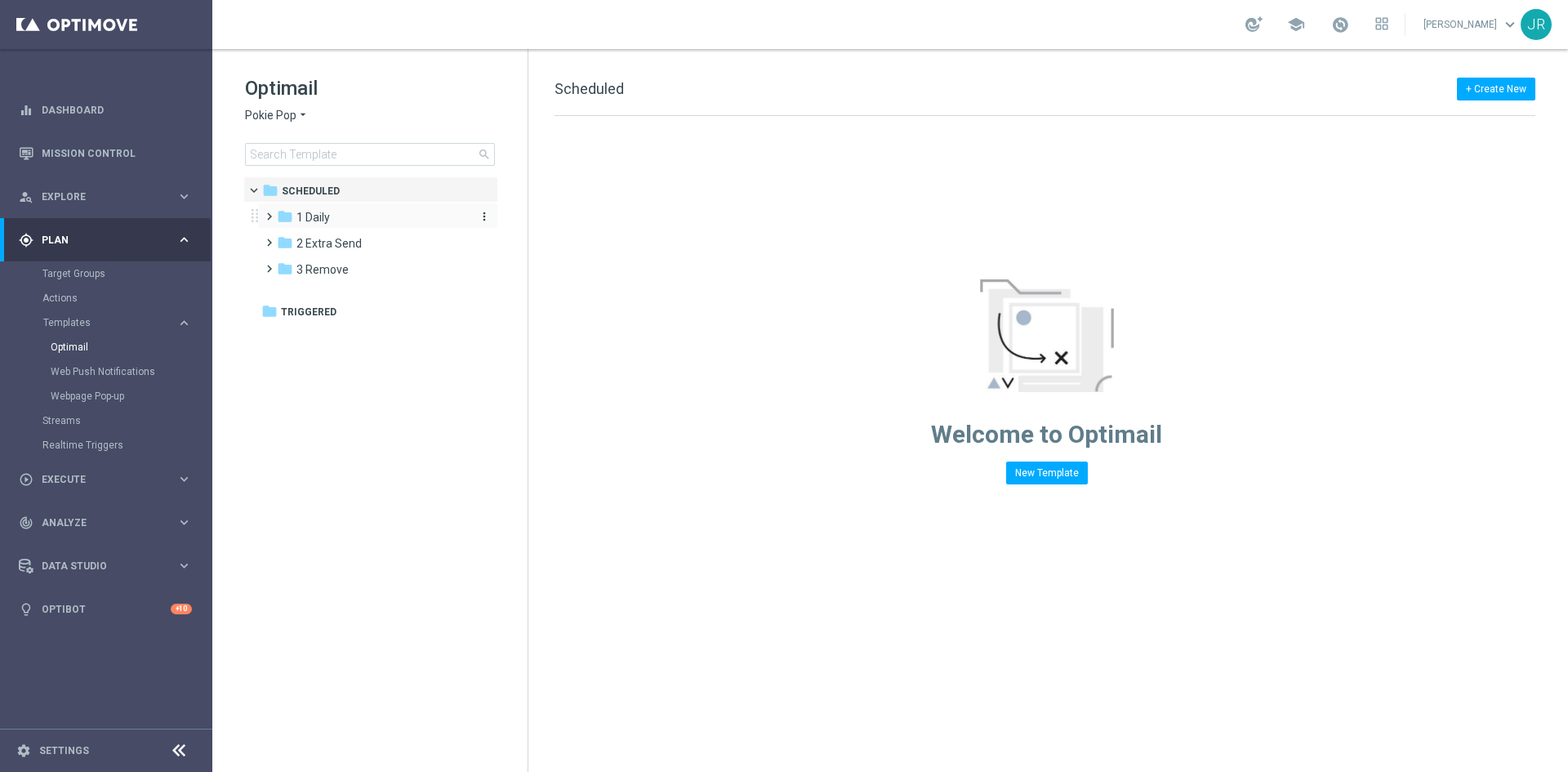
click at [353, 225] on div "folder 1 Daily" at bounding box center [370, 217] width 188 height 18
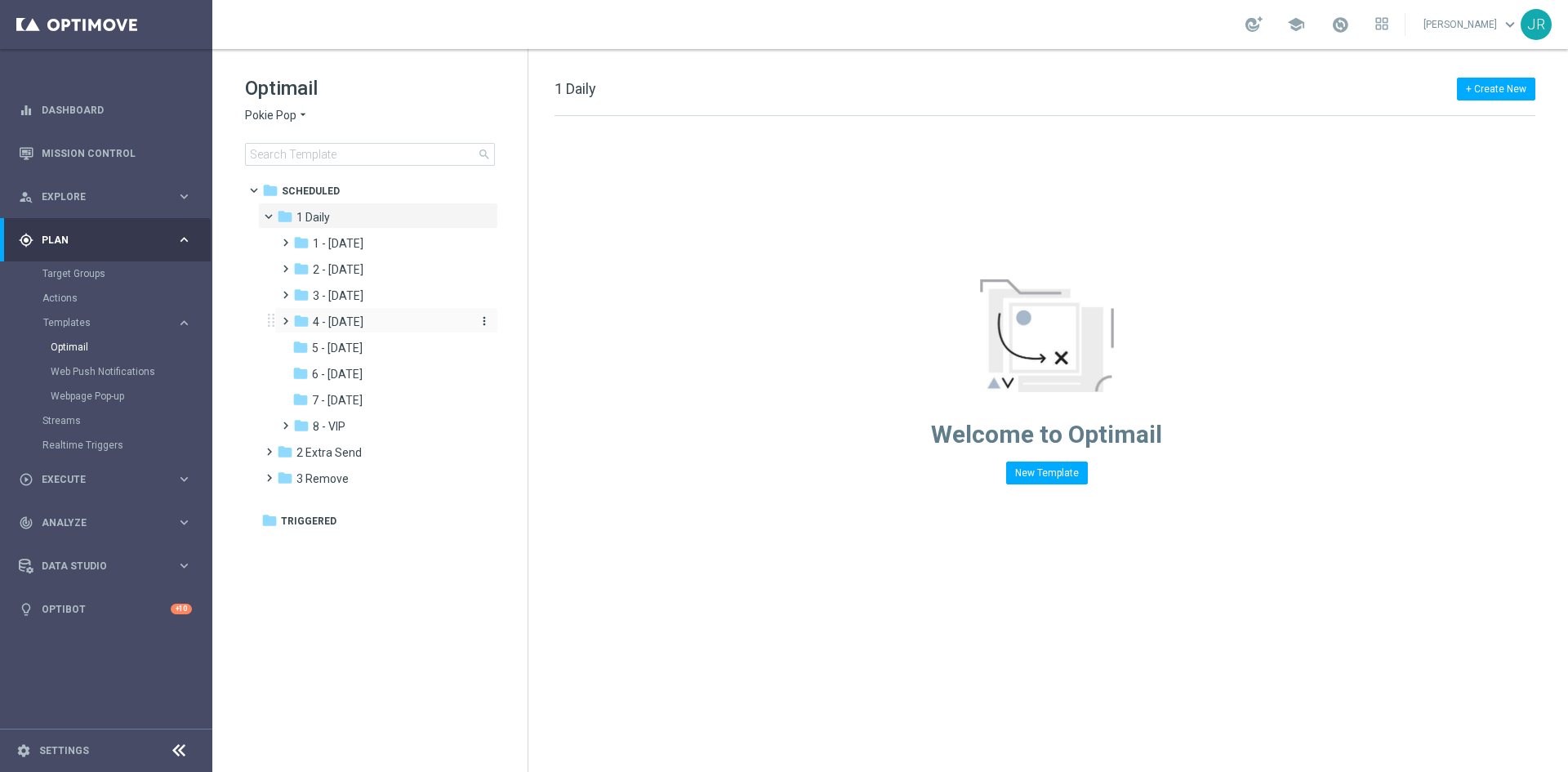
click at [340, 314] on span "4 - [DATE]" at bounding box center [338, 322] width 51 height 15
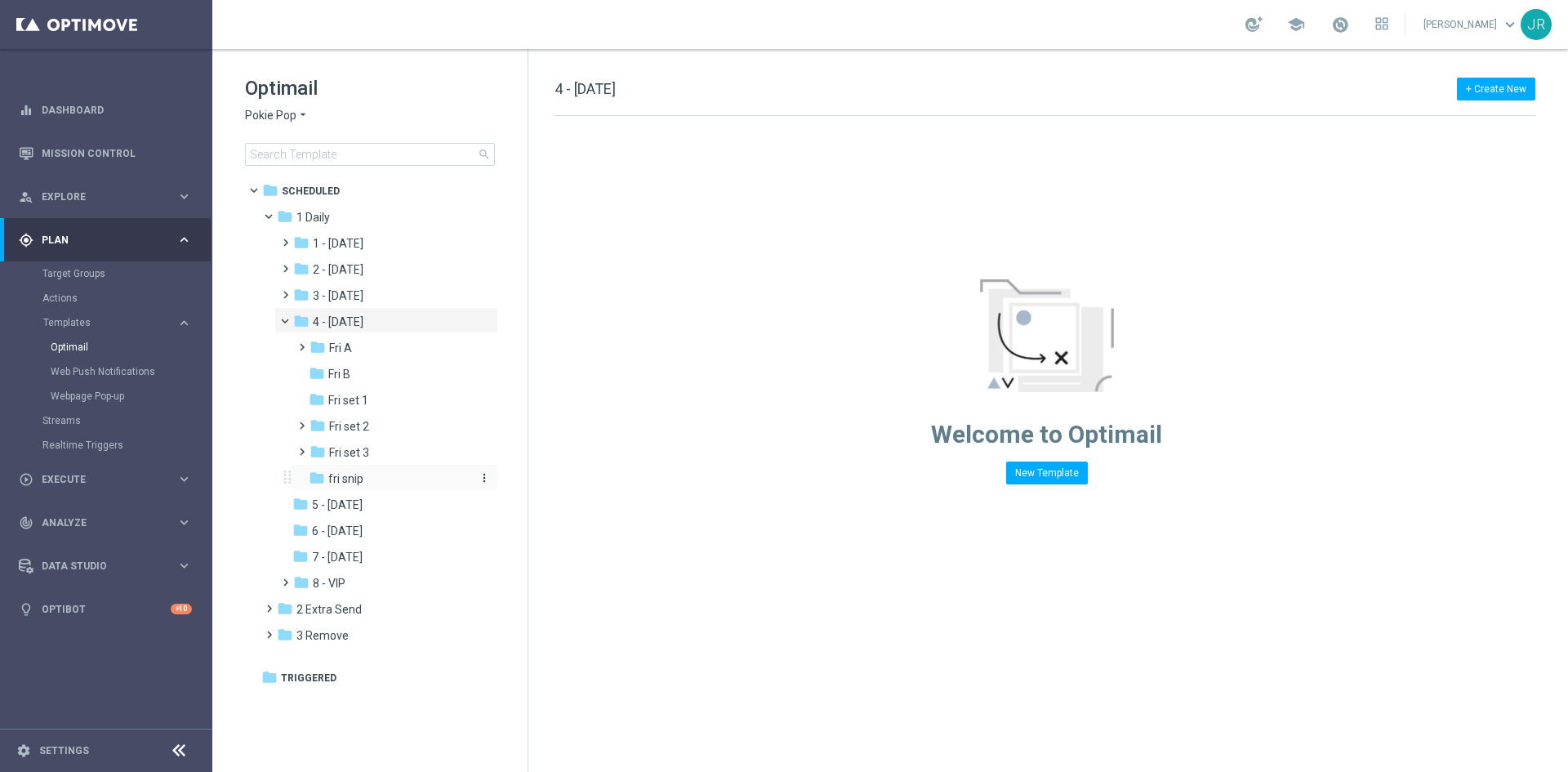
click at [364, 479] on div "folder fri snip" at bounding box center [389, 478] width 161 height 18
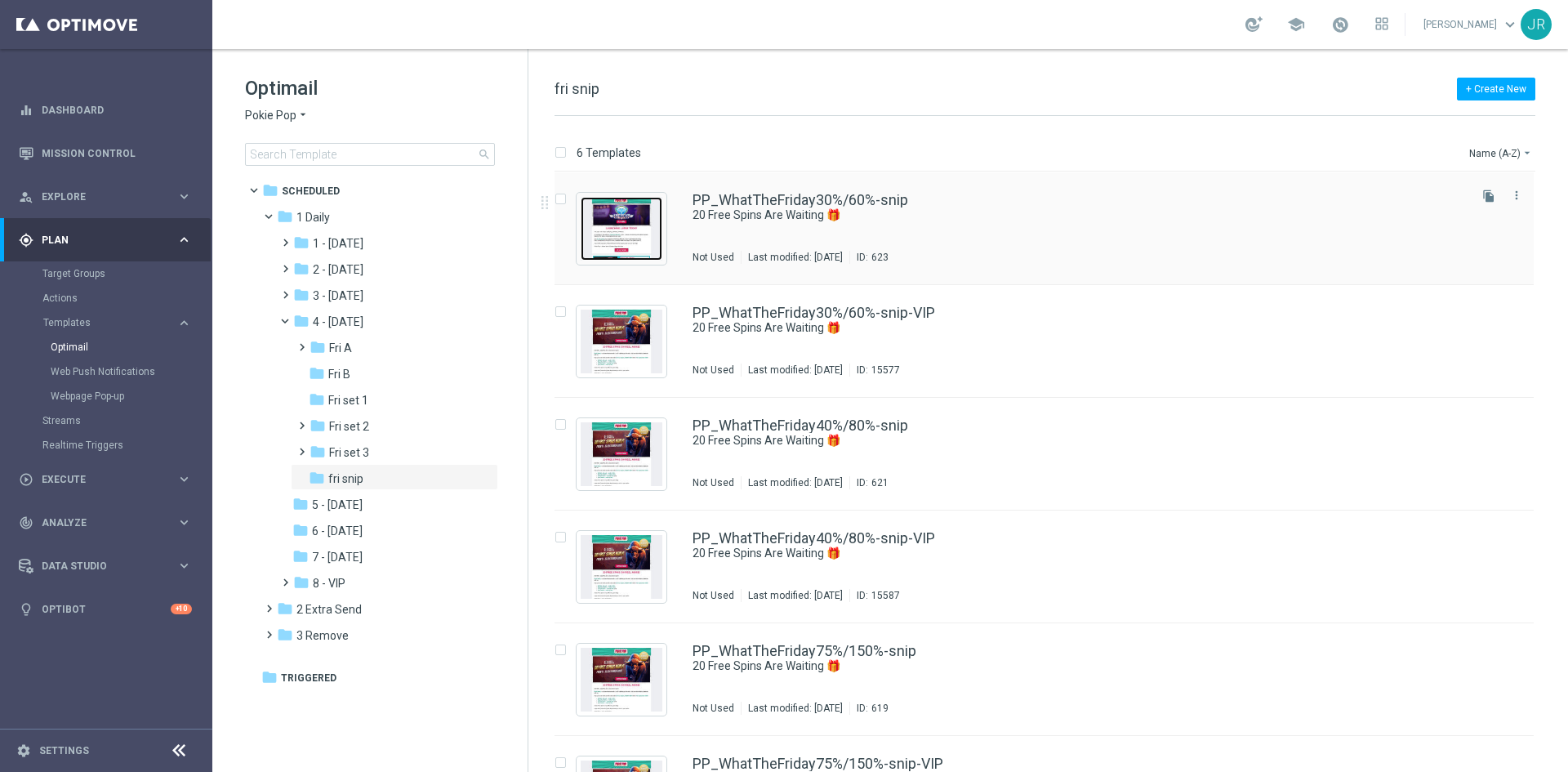
click at [635, 244] on img "Press SPACE to select this row." at bounding box center [621, 228] width 82 height 64
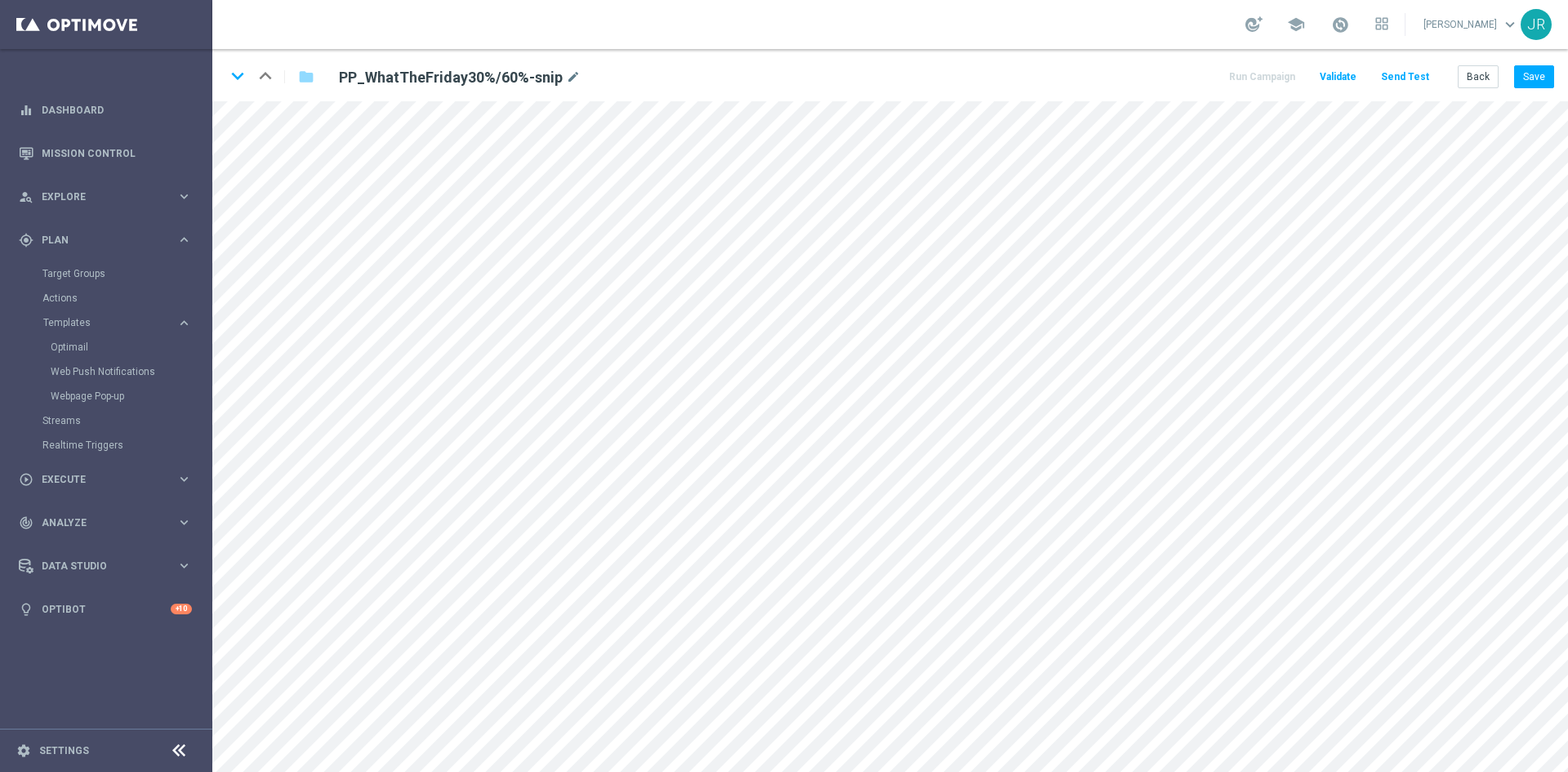
click at [1552, 59] on div "keyboard_arrow_down keyboard_arrow_up folder PP_WhatTheFriday30%/60%-snip mode_…" at bounding box center [890, 75] width 1356 height 52
click at [1535, 81] on button "Save" at bounding box center [1534, 76] width 40 height 23
click at [1519, 79] on button "Save" at bounding box center [1534, 76] width 40 height 23
click at [1392, 83] on button "Send Test" at bounding box center [1404, 77] width 53 height 22
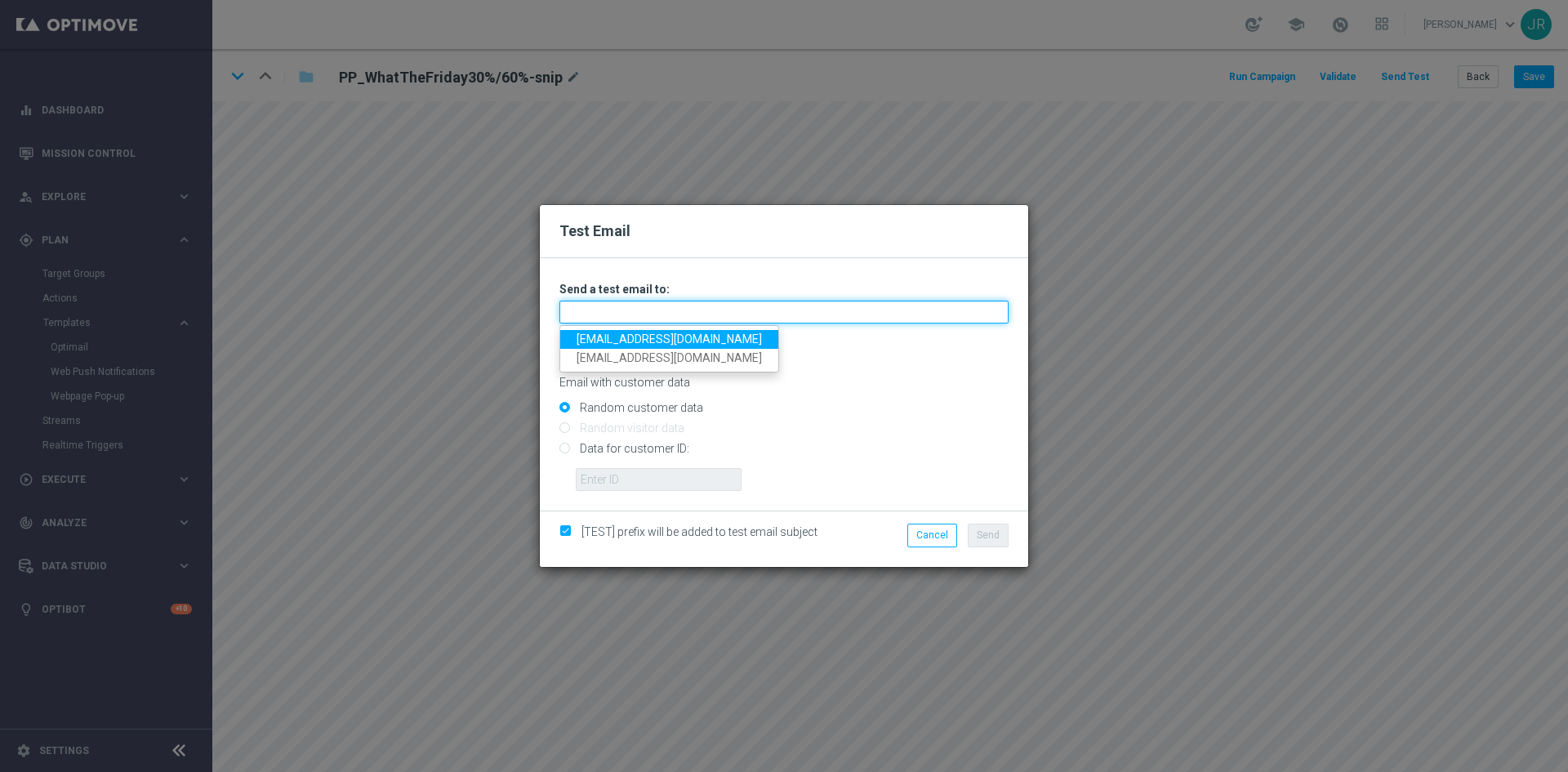
click at [609, 319] on input "text" at bounding box center [784, 311] width 449 height 23
click at [600, 335] on link "[EMAIL_ADDRESS][DOMAIN_NAME]" at bounding box center [669, 339] width 218 height 18
type input "[EMAIL_ADDRESS][DOMAIN_NAME]"
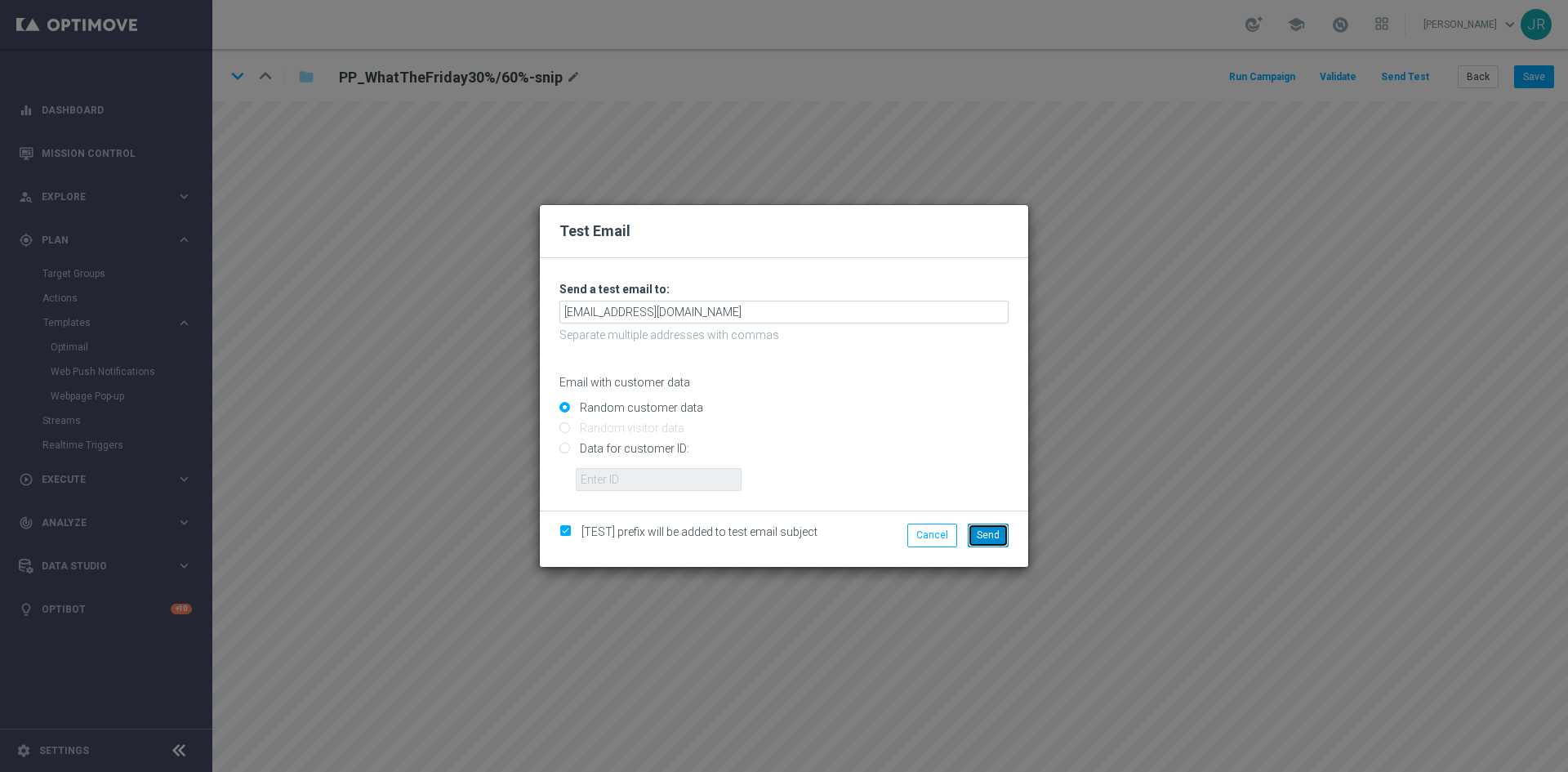
click at [988, 529] on span "Send" at bounding box center [988, 535] width 23 height 12
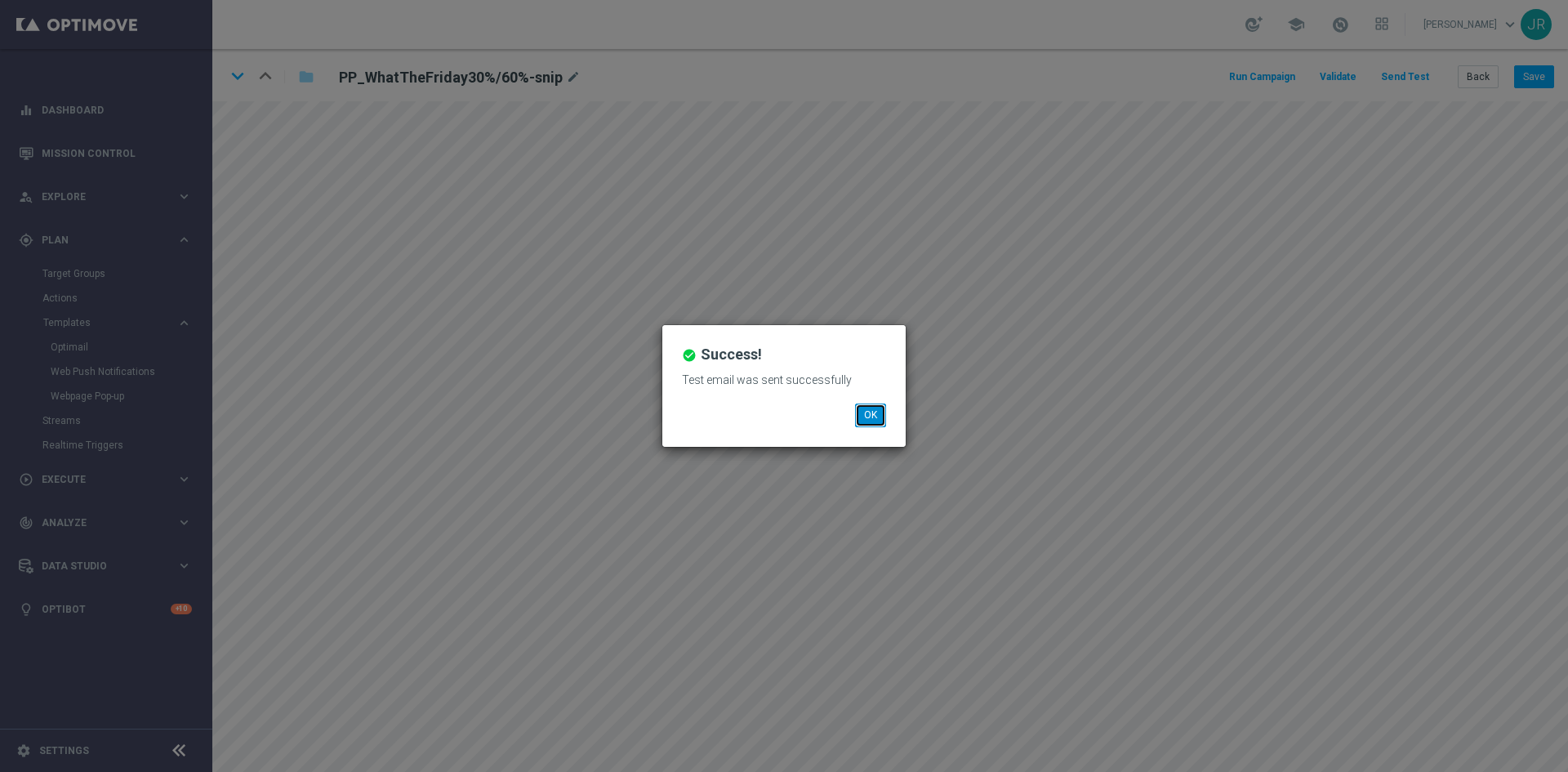
click at [860, 423] on button "OK" at bounding box center [870, 414] width 31 height 23
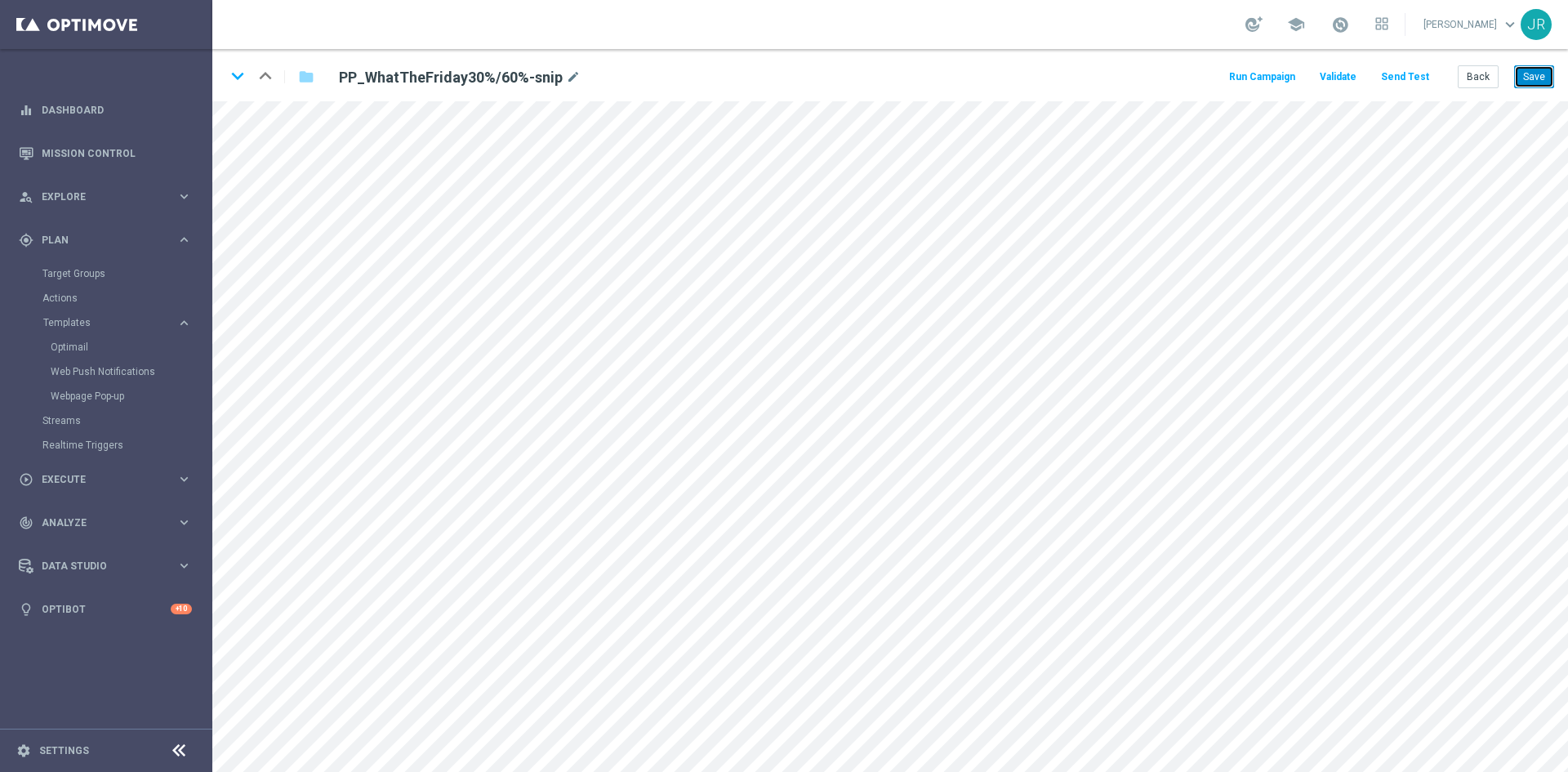
click at [1542, 84] on button "Save" at bounding box center [1534, 76] width 40 height 23
click at [1534, 80] on button "Save" at bounding box center [1534, 76] width 40 height 23
click at [1538, 79] on button "Save" at bounding box center [1534, 76] width 40 height 23
click at [1535, 73] on button "Save" at bounding box center [1534, 76] width 40 height 23
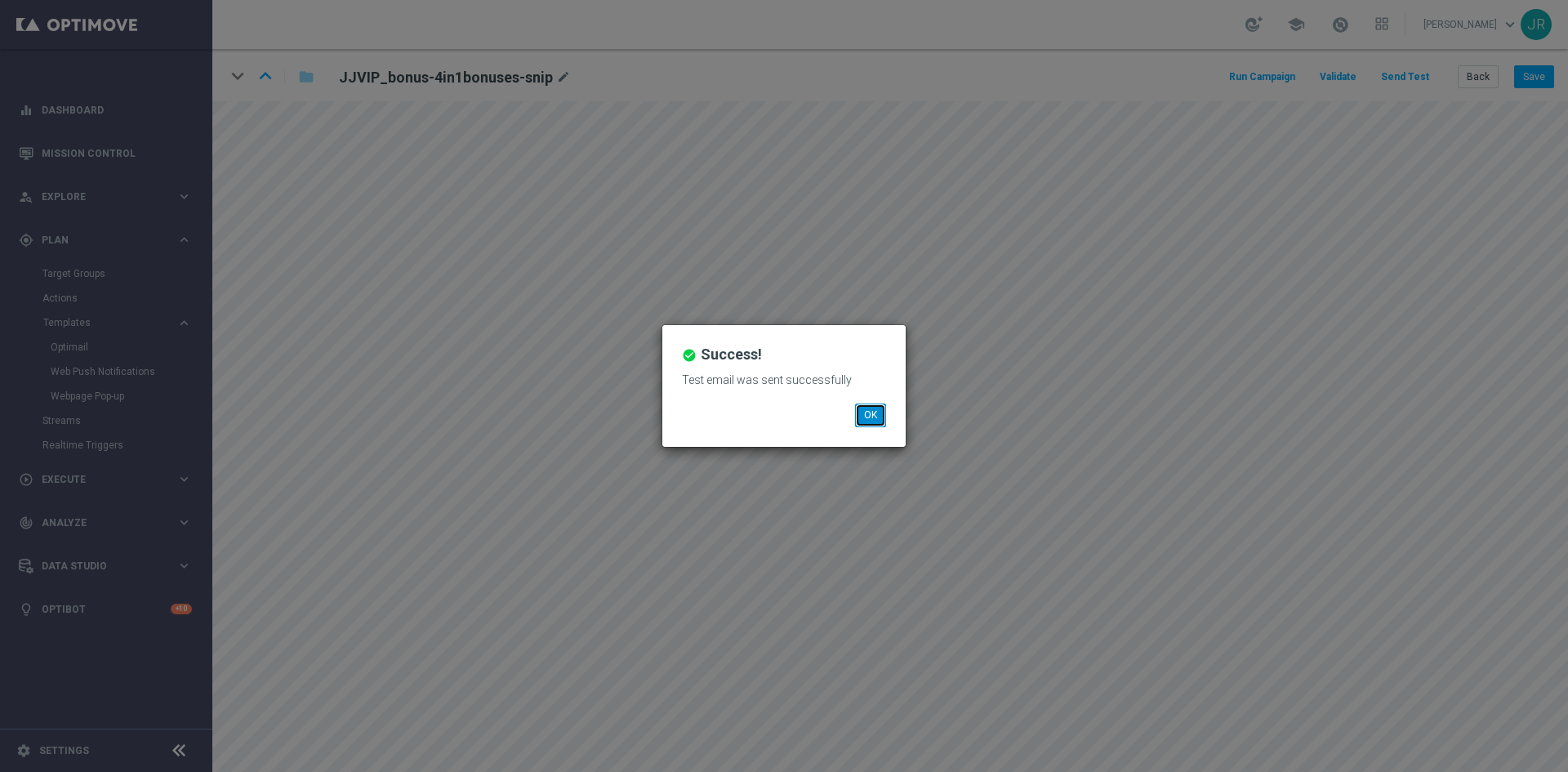
click at [870, 412] on button "OK" at bounding box center [870, 414] width 31 height 23
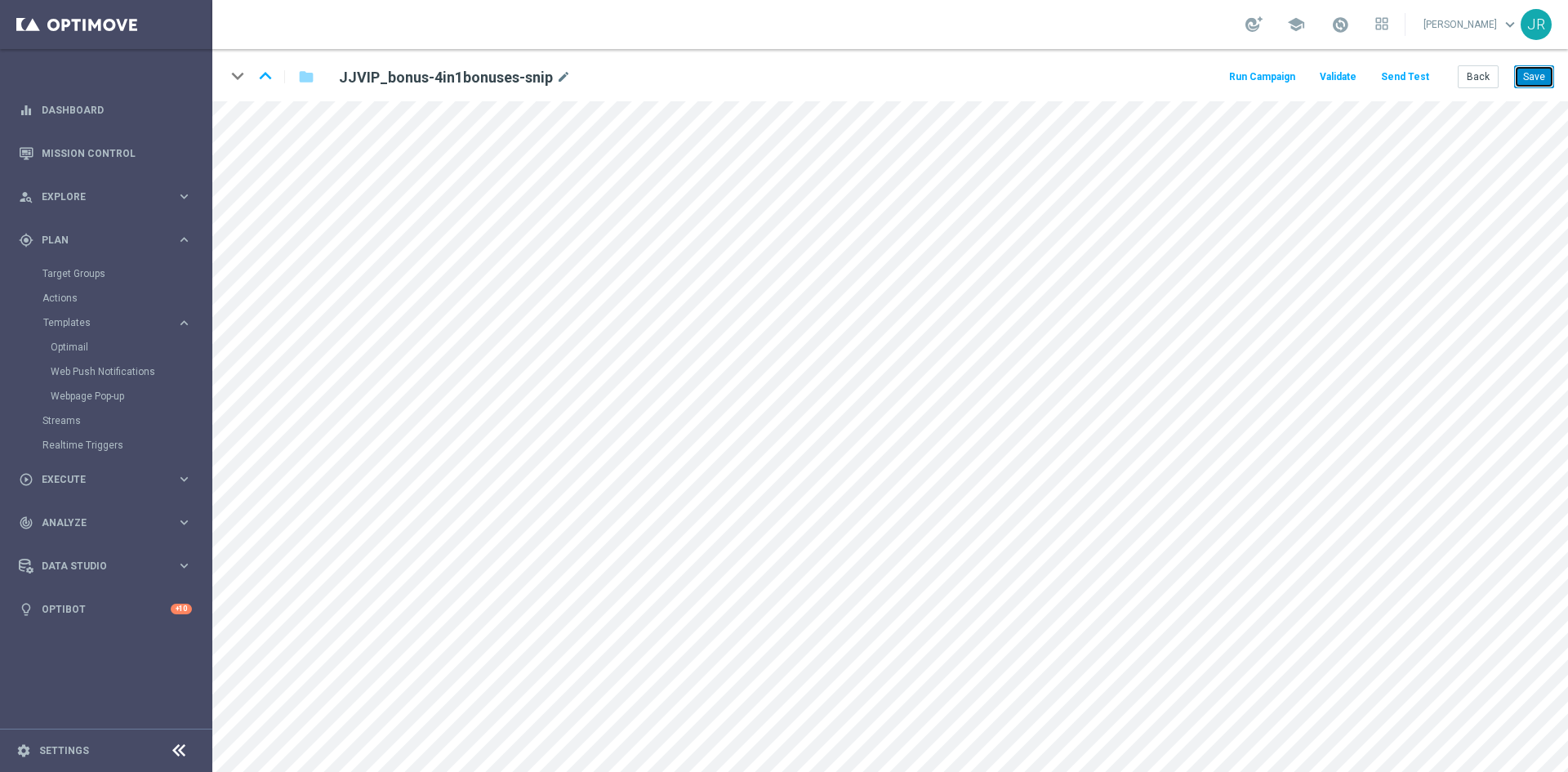
drag, startPoint x: 1540, startPoint y: 77, endPoint x: 1542, endPoint y: 100, distance: 23.1
click at [1540, 77] on button "Save" at bounding box center [1534, 76] width 40 height 23
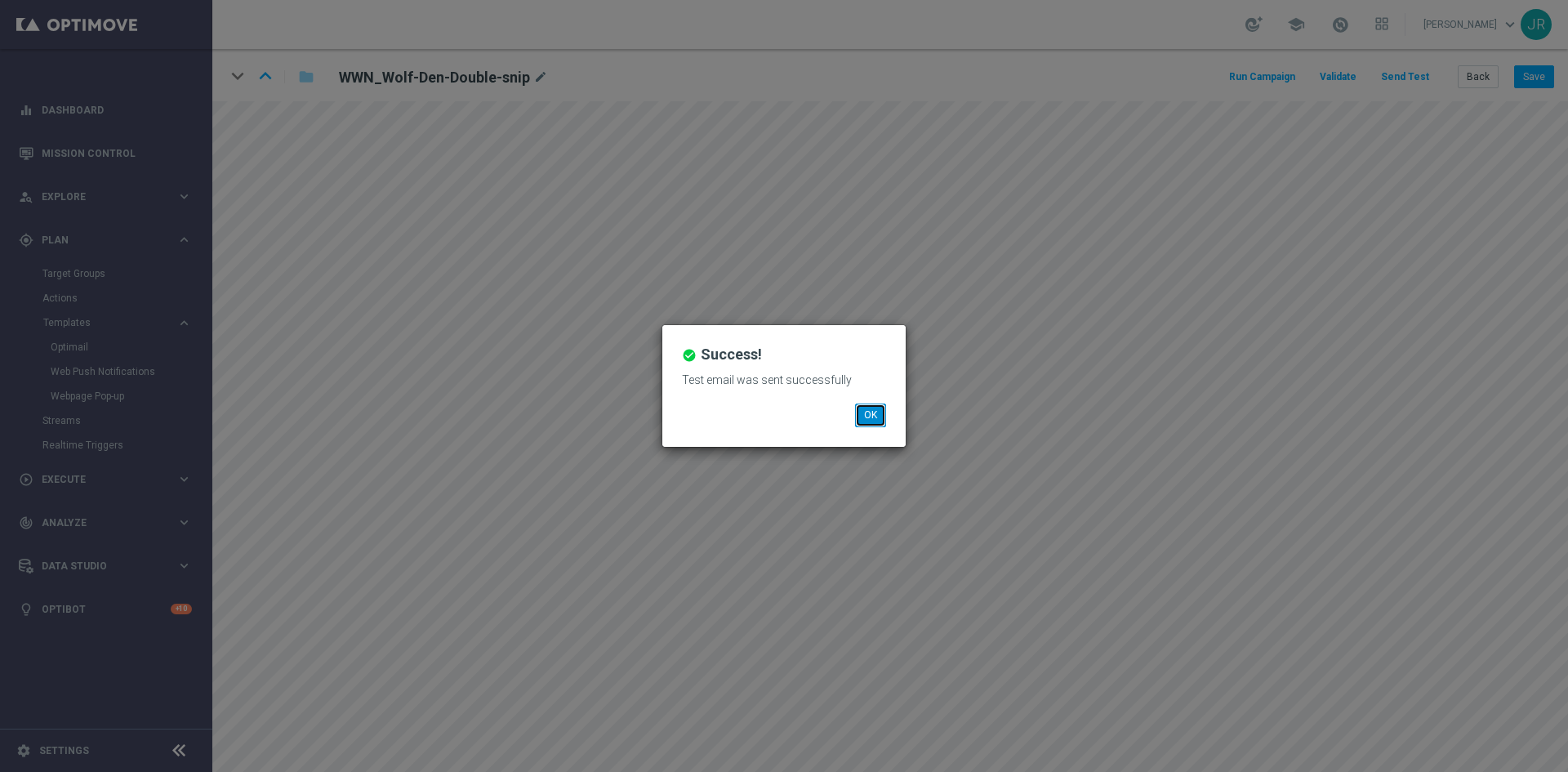
click at [882, 414] on button "OK" at bounding box center [870, 414] width 31 height 23
click at [882, 410] on button "OK" at bounding box center [870, 414] width 31 height 23
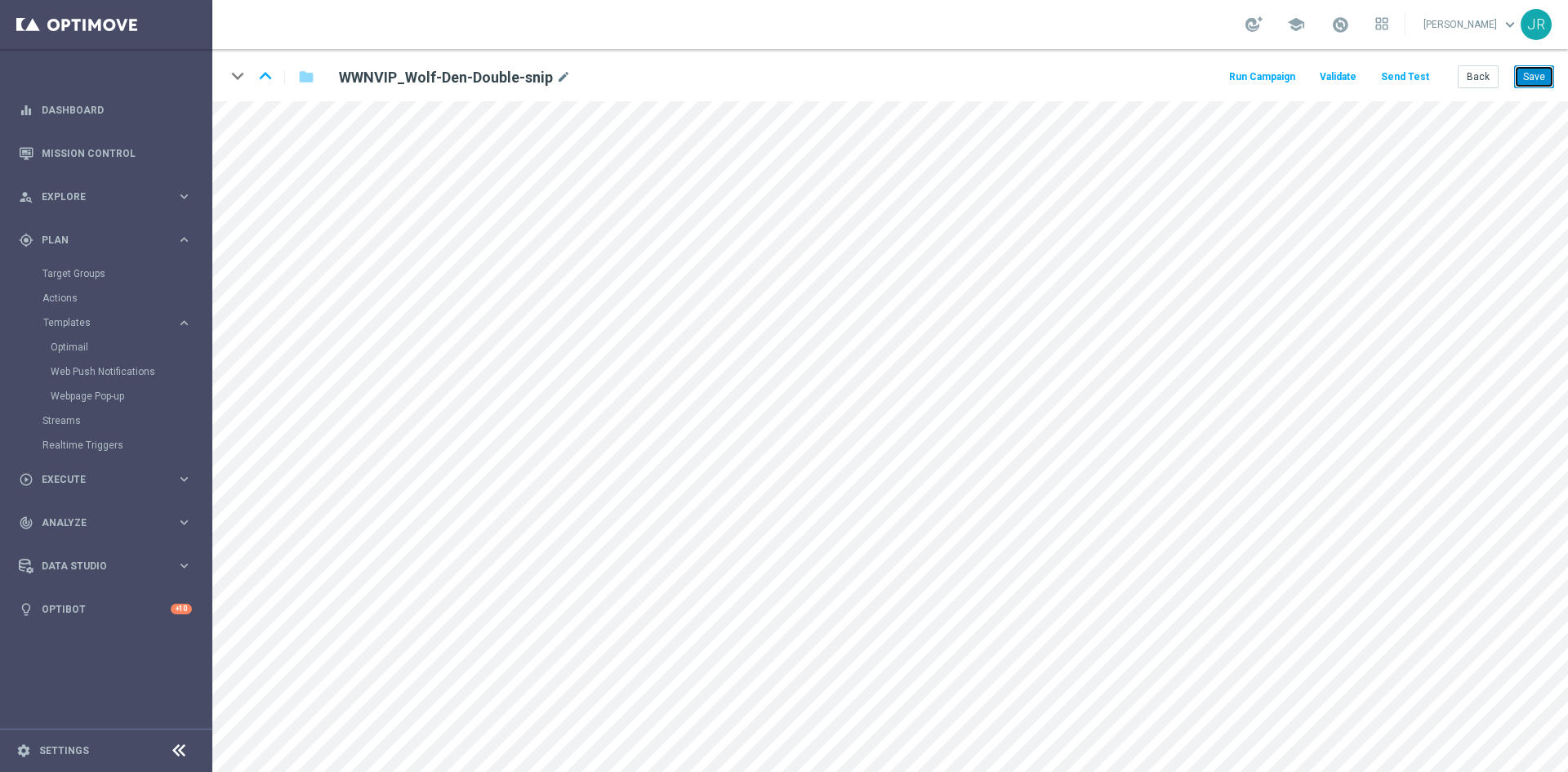
click at [1540, 83] on button "Save" at bounding box center [1534, 76] width 40 height 23
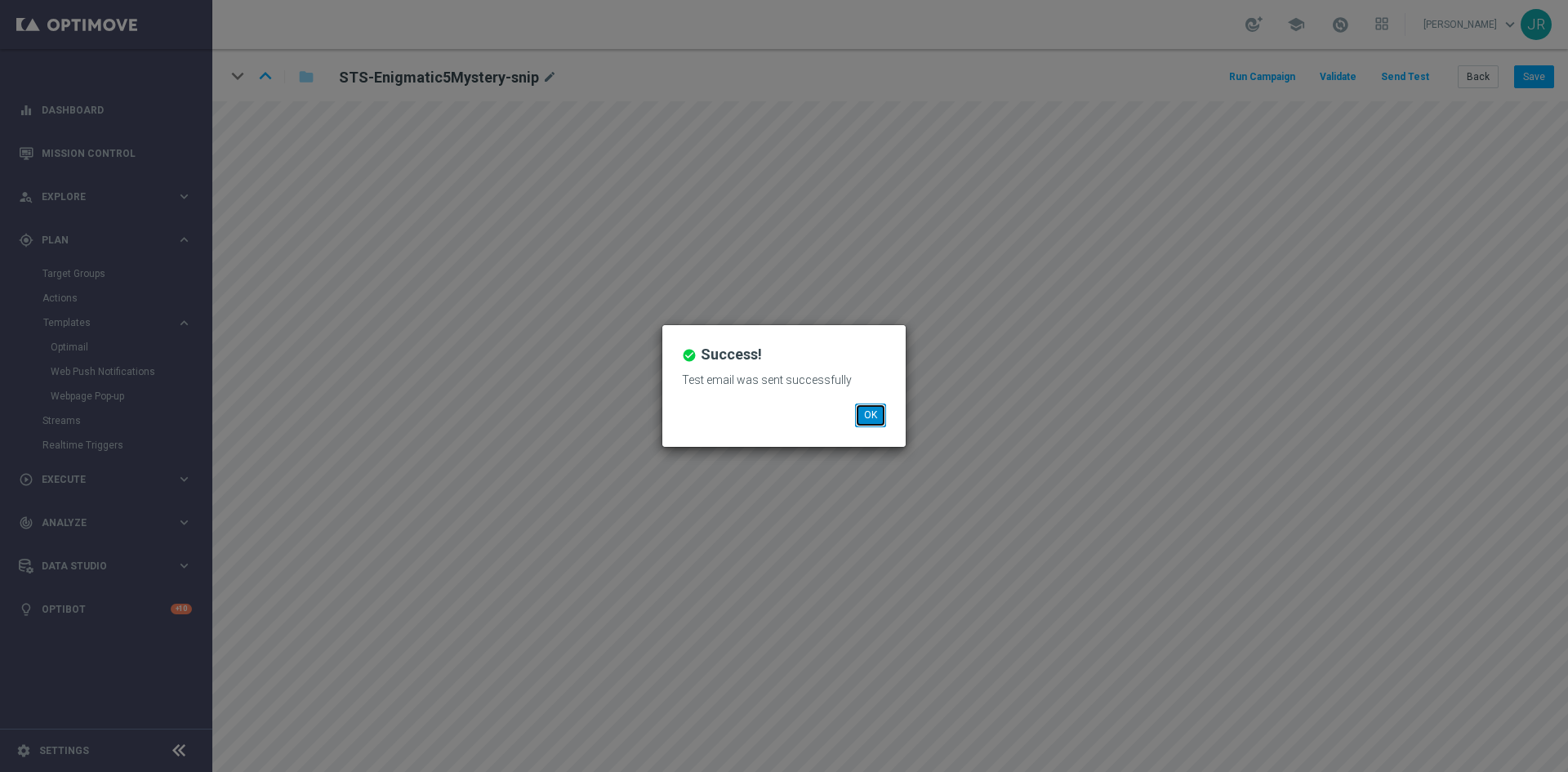
click at [871, 415] on button "OK" at bounding box center [870, 414] width 31 height 23
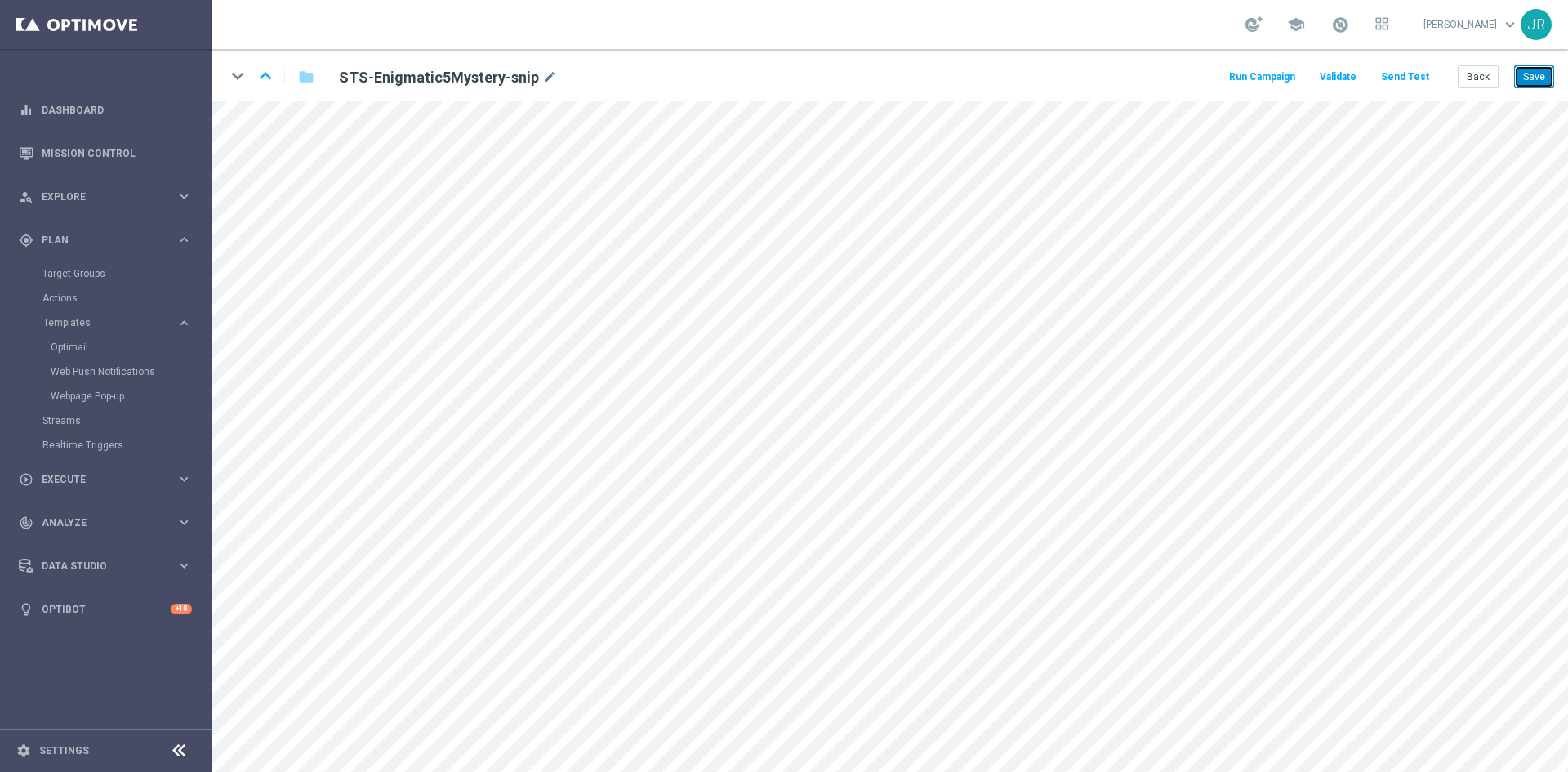
click at [1529, 69] on button "Save" at bounding box center [1534, 76] width 40 height 23
drag, startPoint x: 1541, startPoint y: 79, endPoint x: 1552, endPoint y: 89, distance: 14.9
click at [1540, 79] on button "Save" at bounding box center [1534, 76] width 40 height 23
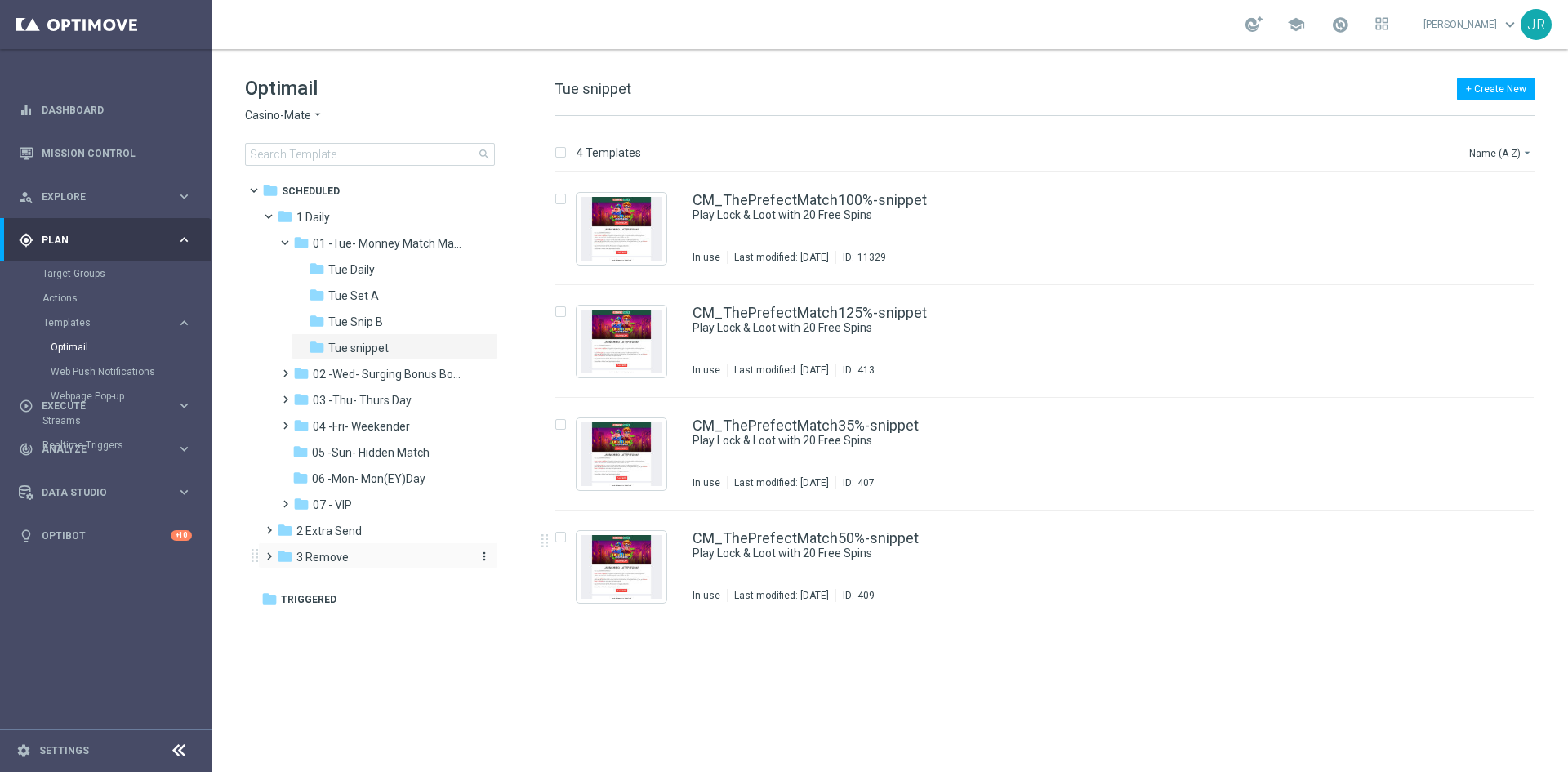
click at [438, 561] on div "folder 3 Remove" at bounding box center [370, 557] width 188 height 18
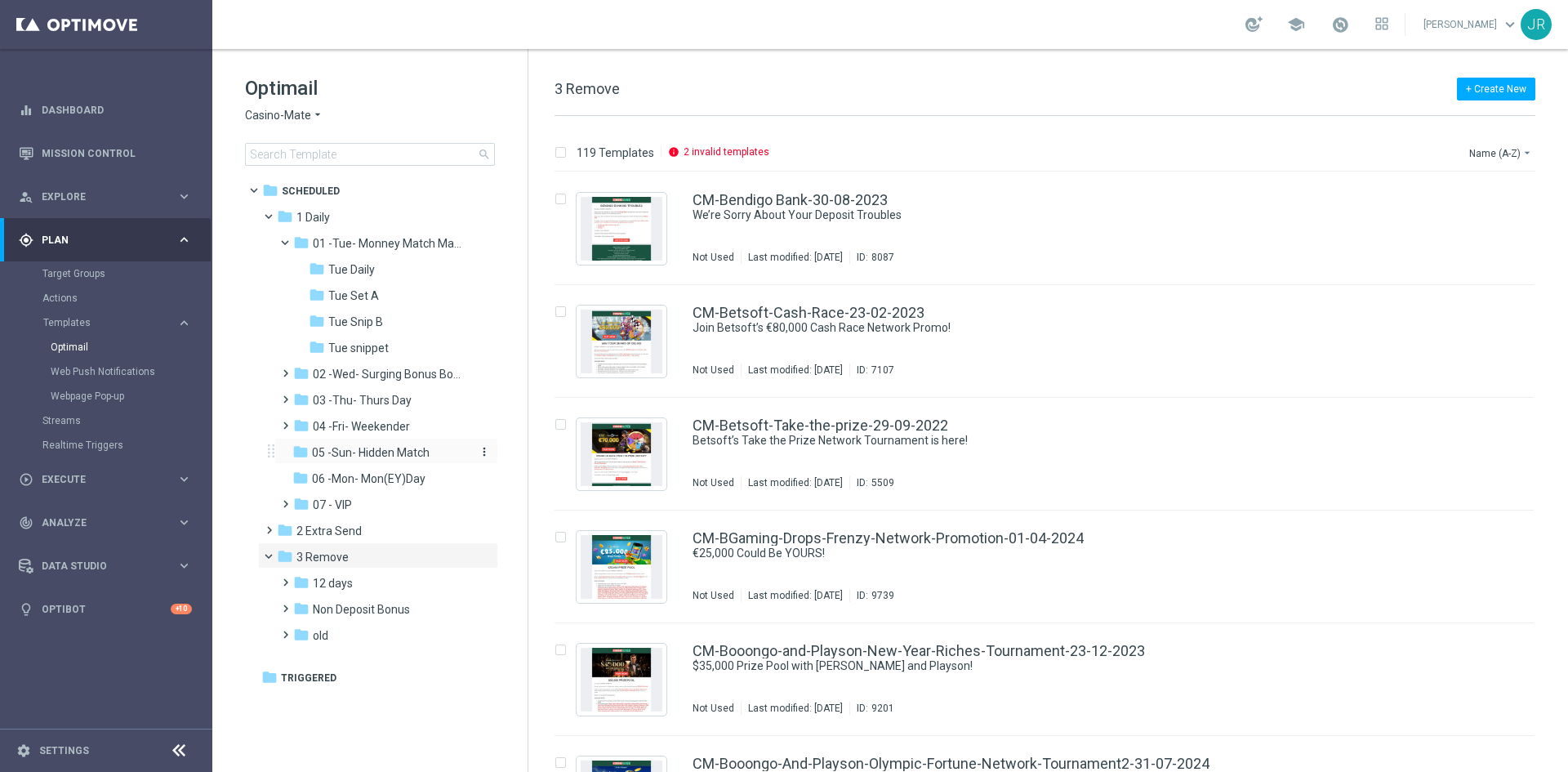
click at [355, 448] on span "05 -Sun- Hidden Match" at bounding box center [370, 452] width 118 height 15
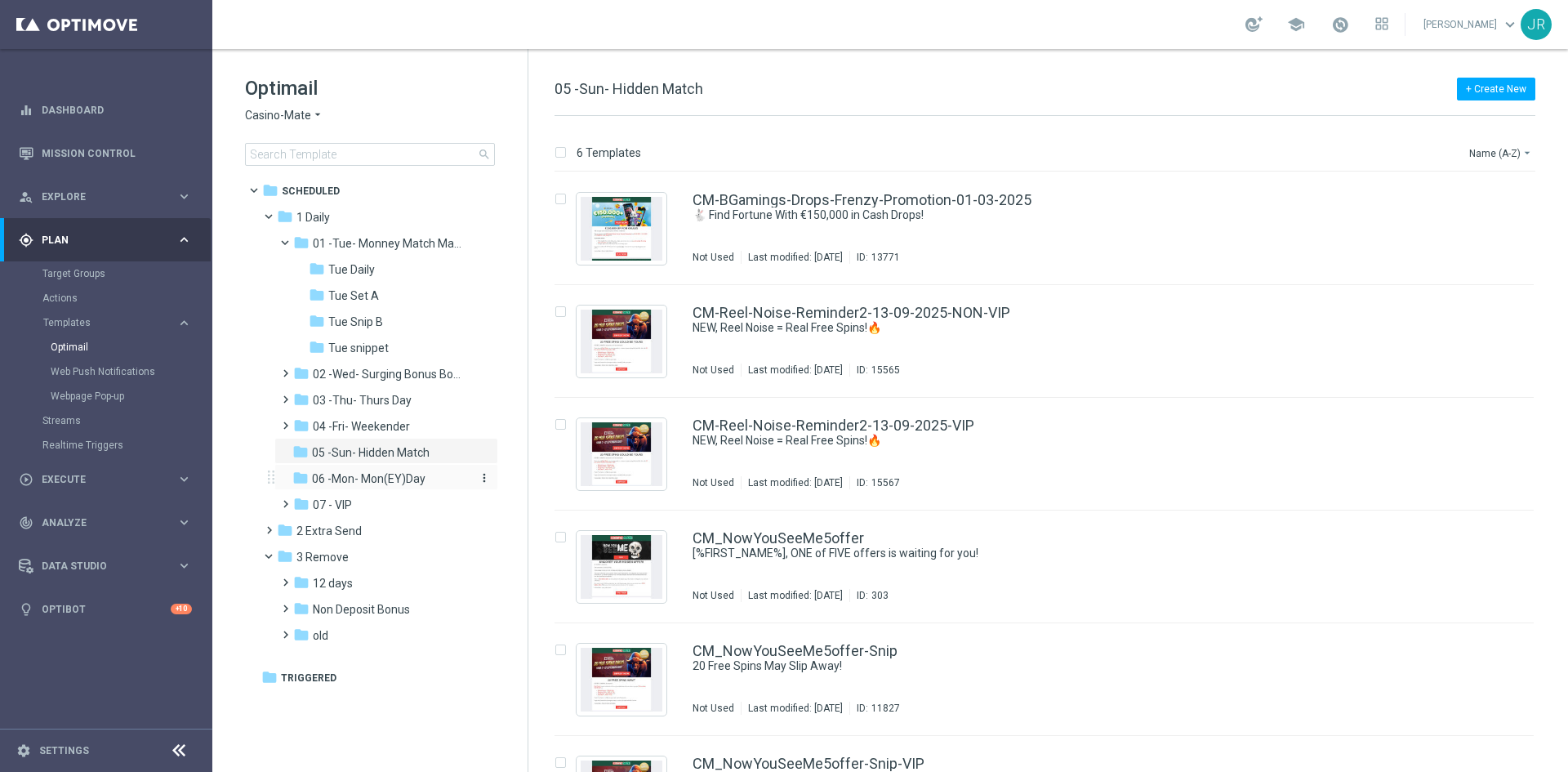
click at [370, 474] on span "06 -Mon- Mon(EY)Day" at bounding box center [369, 478] width 114 height 15
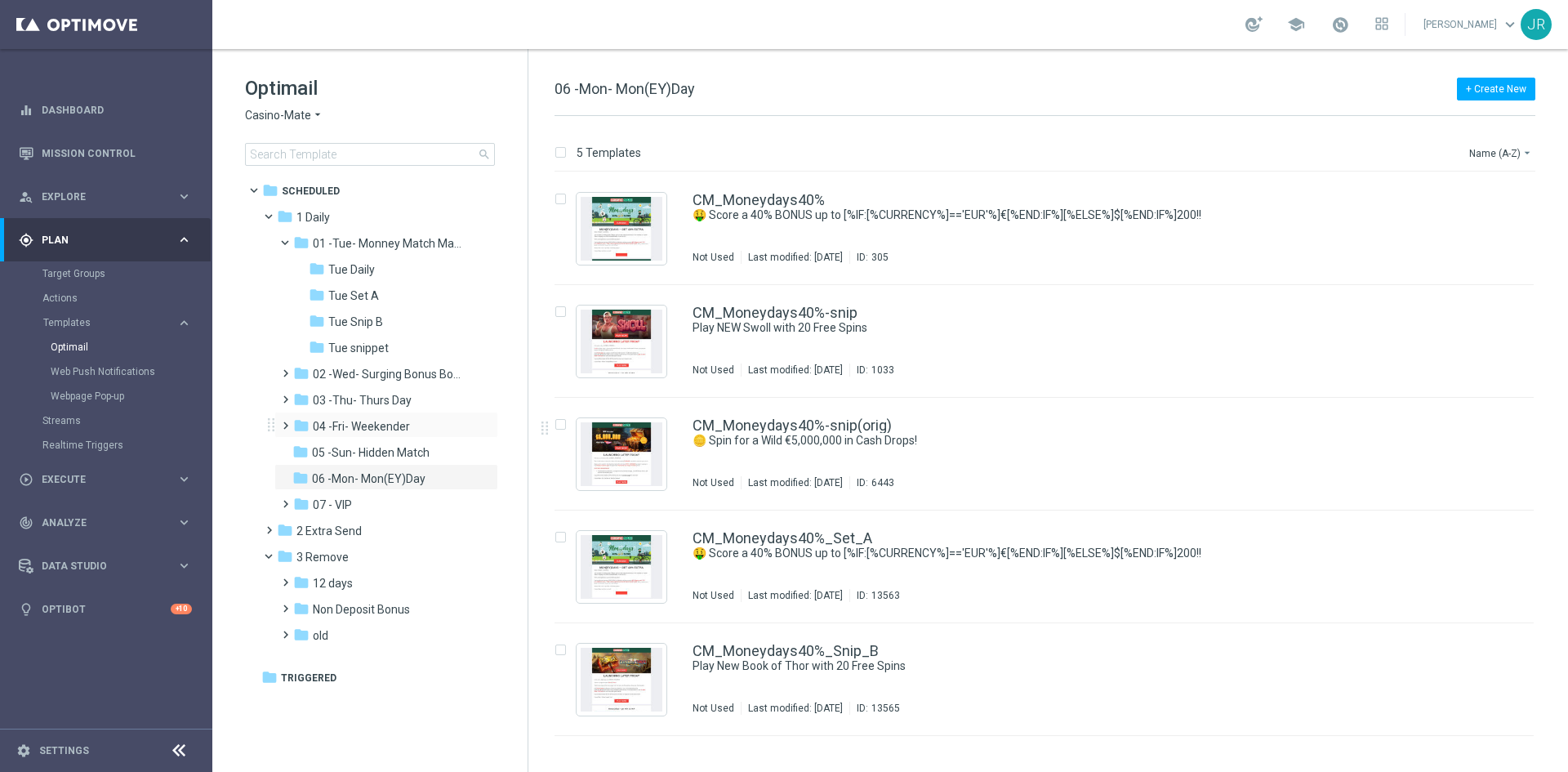
click at [376, 414] on div "folder 04 -Fri- Weekender more_vert" at bounding box center [386, 424] width 224 height 26
click at [382, 432] on span "04 -Fri- Weekender" at bounding box center [361, 427] width 97 height 15
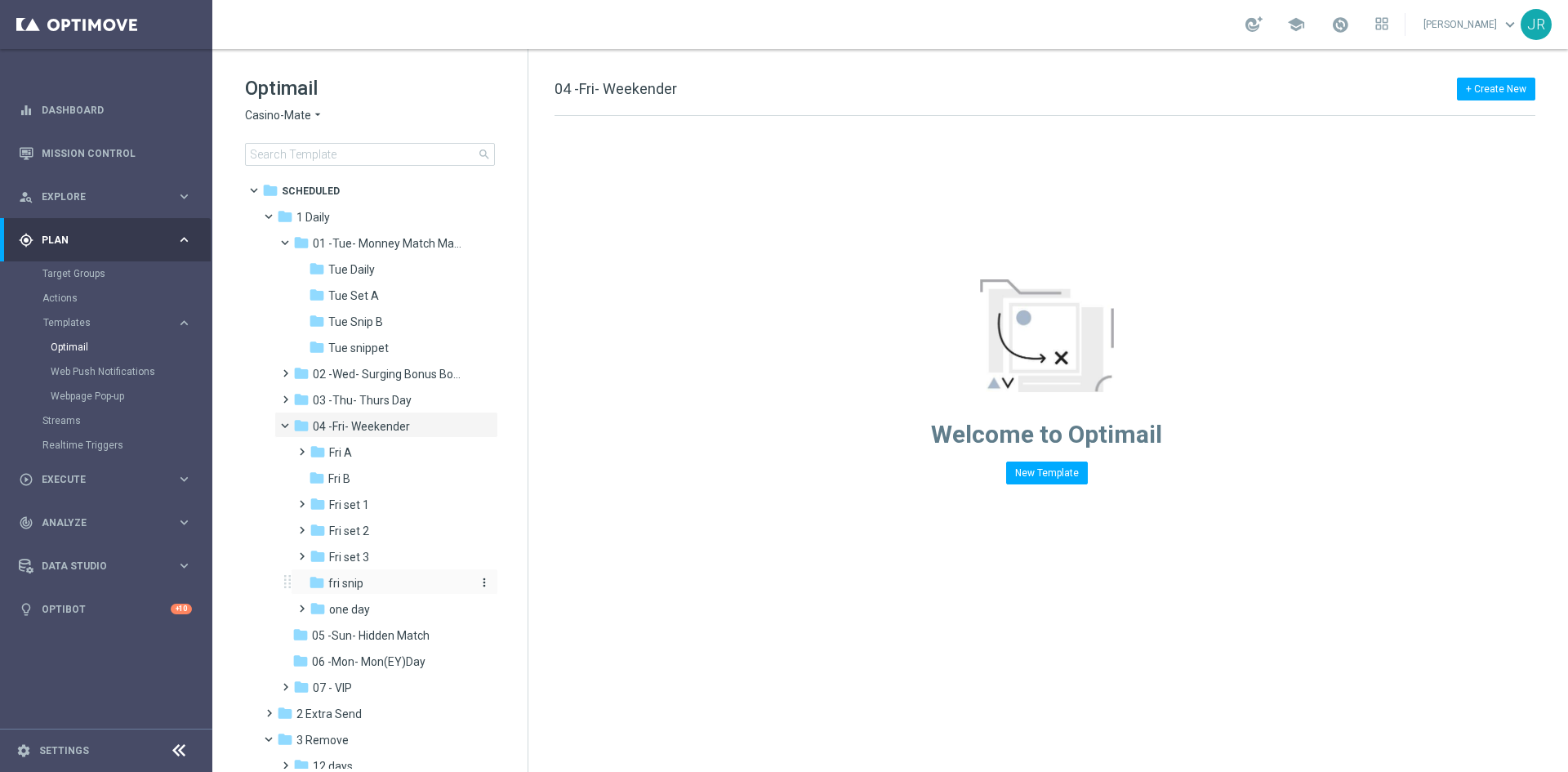
click at [374, 584] on div "folder fri snip" at bounding box center [389, 583] width 161 height 18
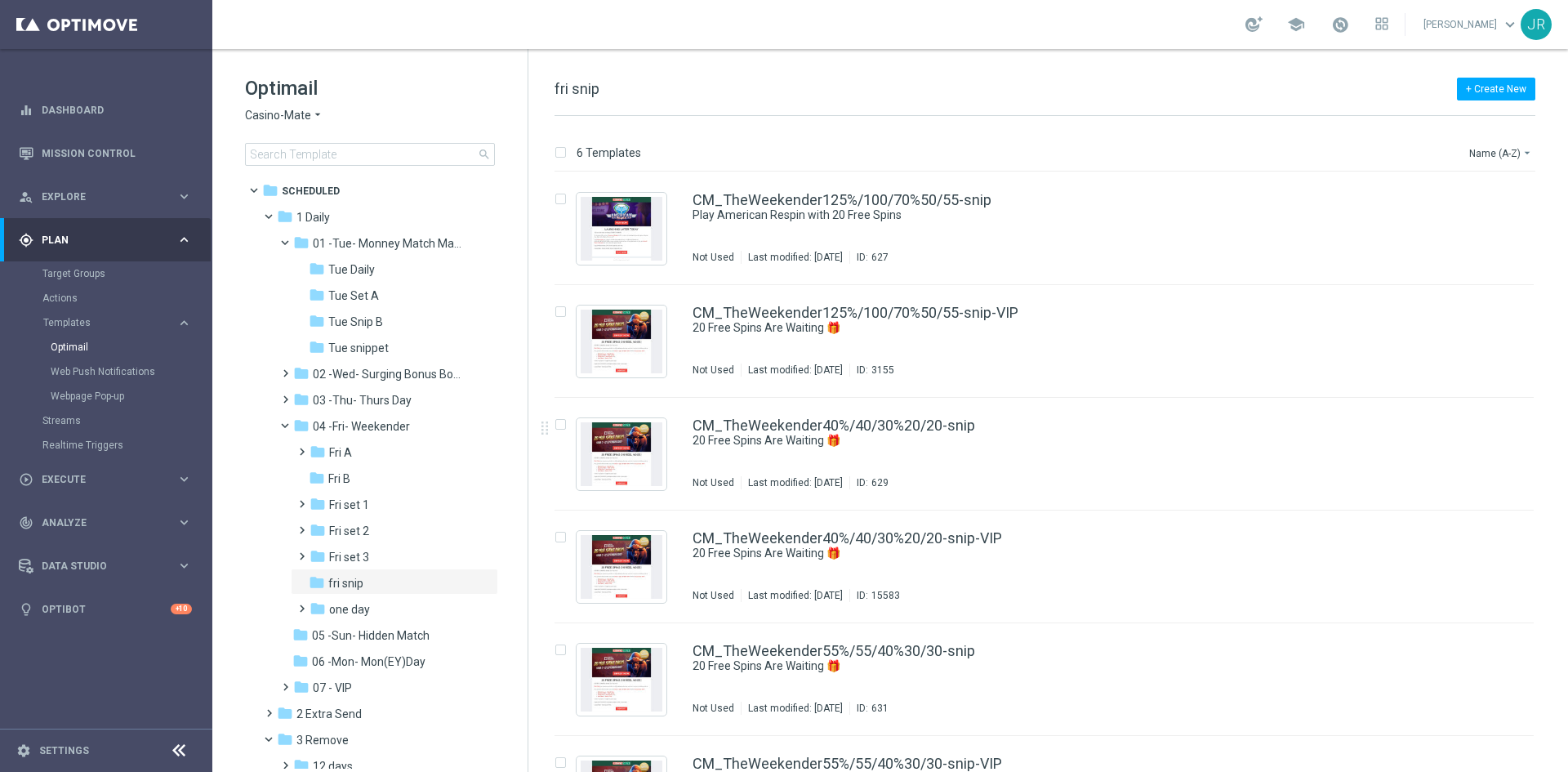
click at [270, 110] on span "Casino-Mate" at bounding box center [278, 115] width 66 height 16
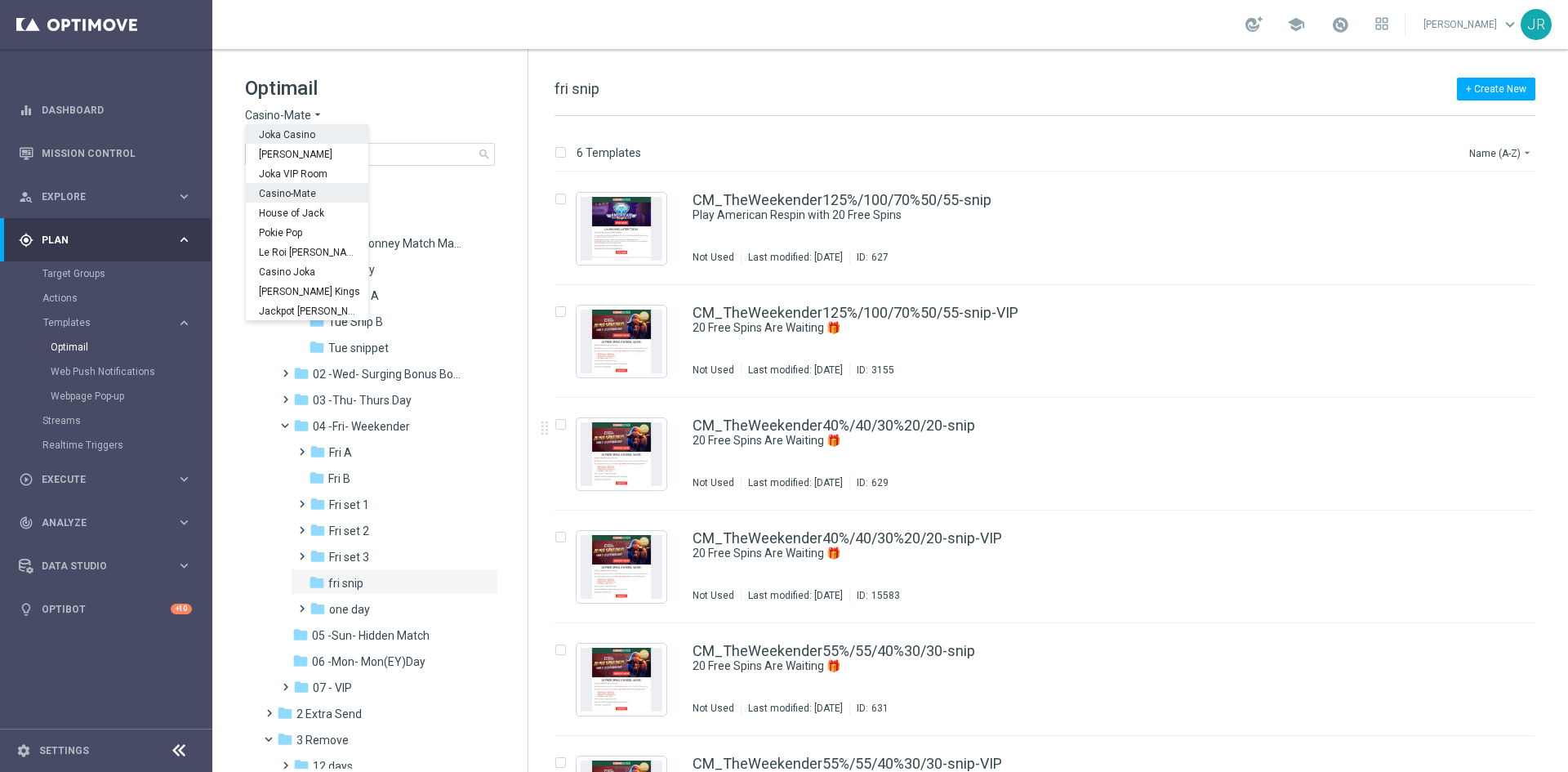
click at [0, 0] on span "Joka Casino" at bounding box center [0, 0] width 0 height 0
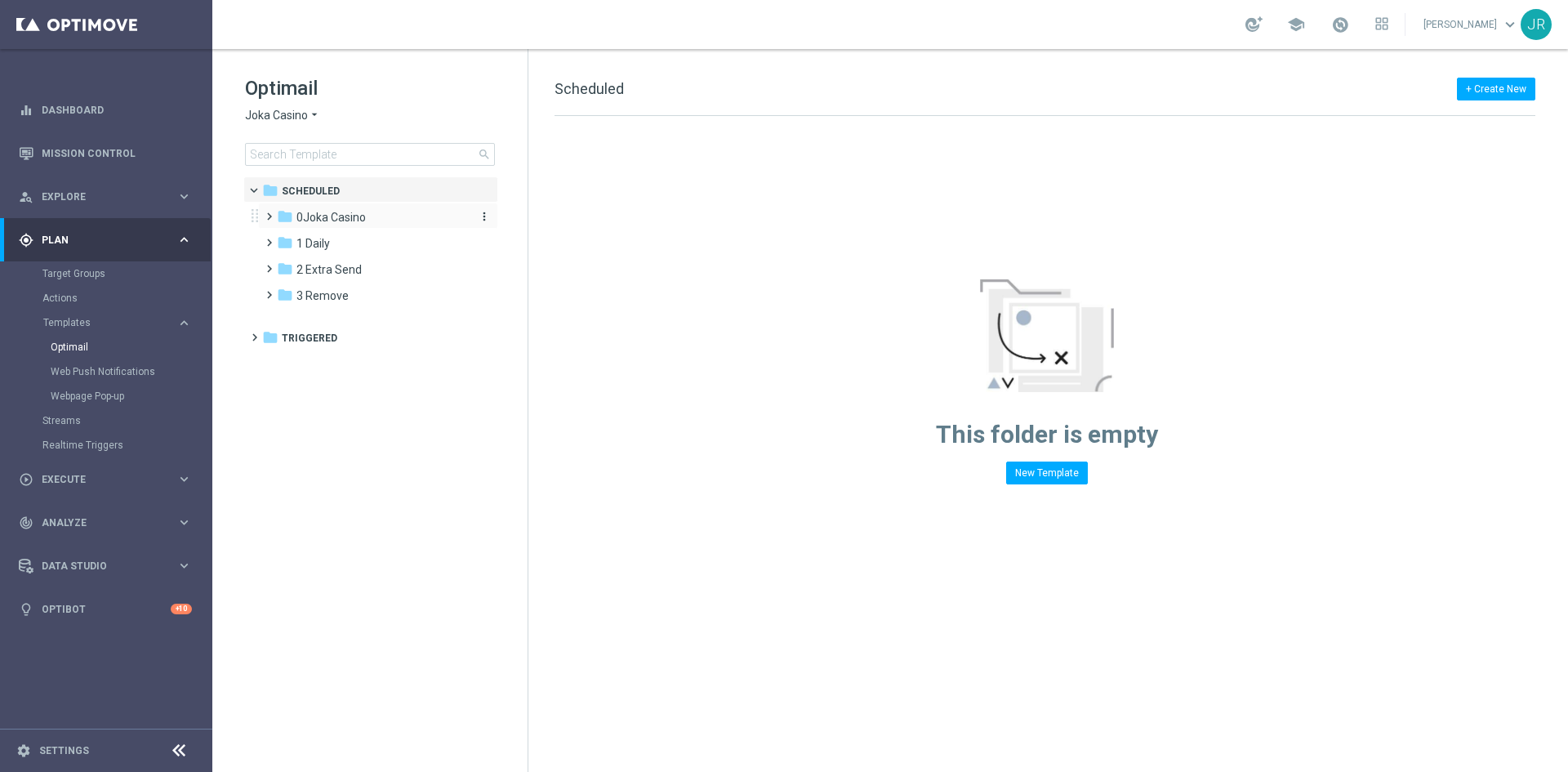
click at [317, 225] on div "folder 0Joka Casino" at bounding box center [370, 217] width 188 height 18
click at [326, 241] on span "1- Daily" at bounding box center [331, 243] width 38 height 15
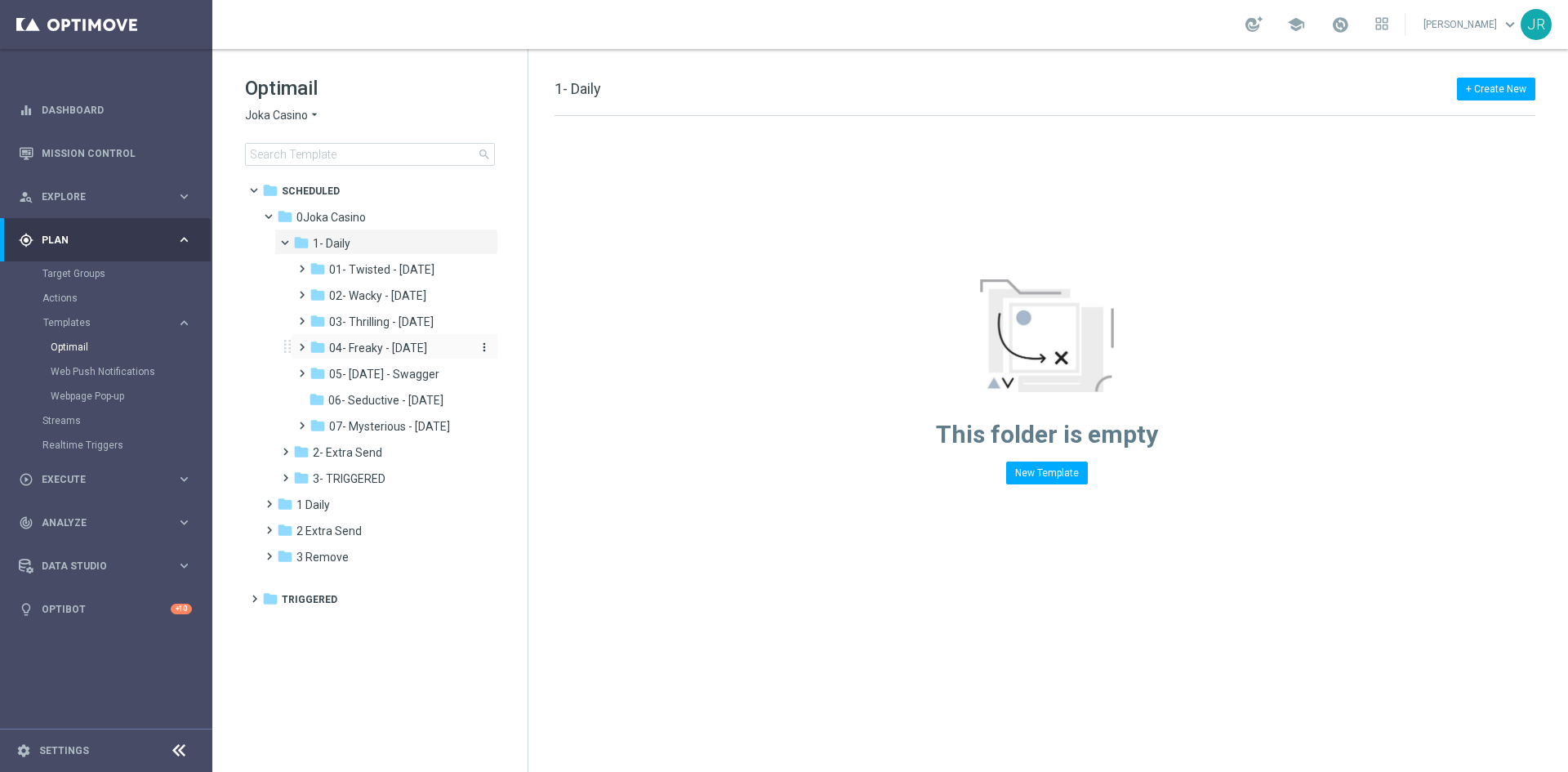
click at [347, 343] on span "04- Freaky - [DATE]" at bounding box center [378, 348] width 98 height 15
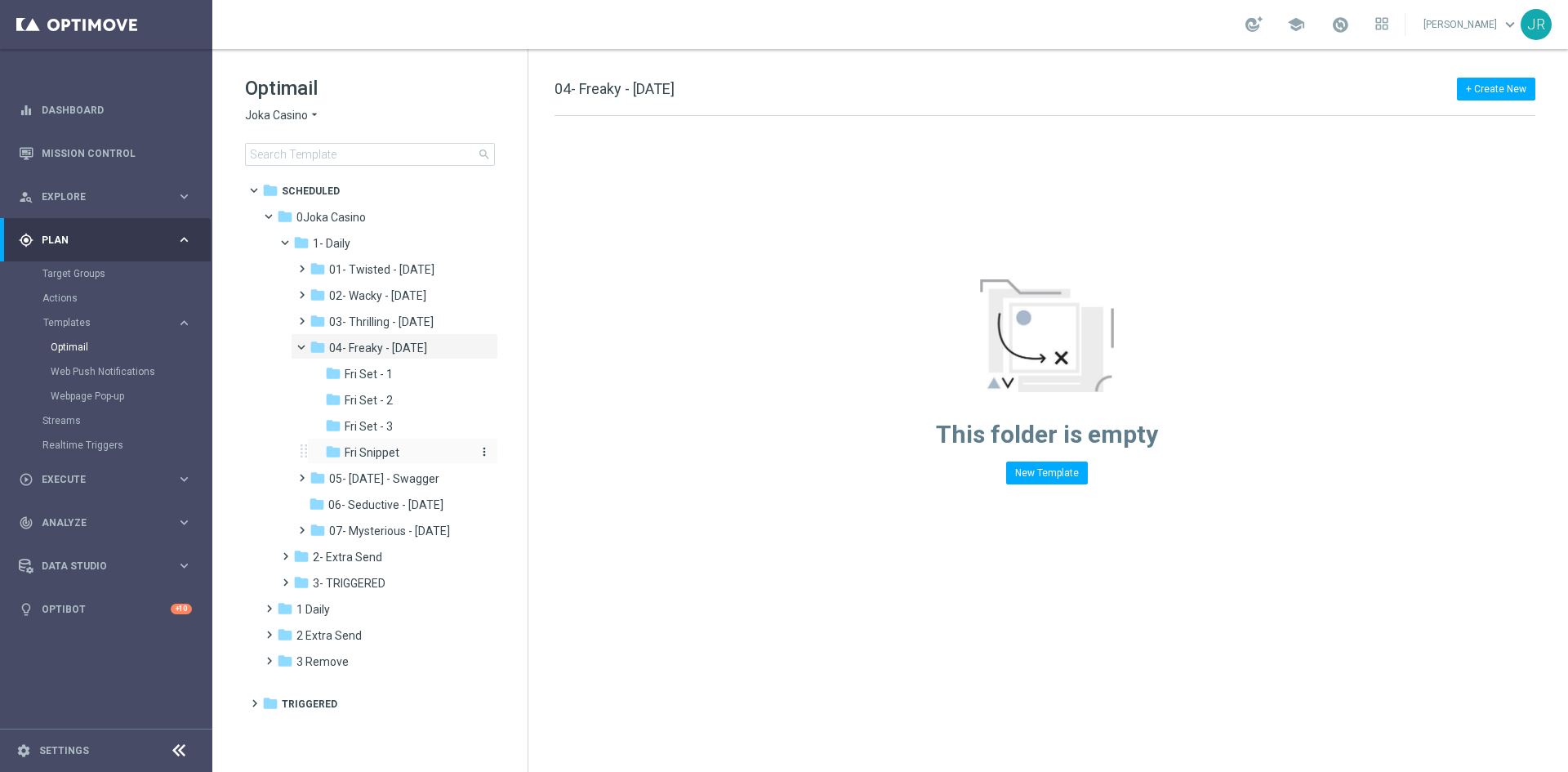
click at [391, 444] on div "folder Fri Snippet" at bounding box center [399, 452] width 147 height 18
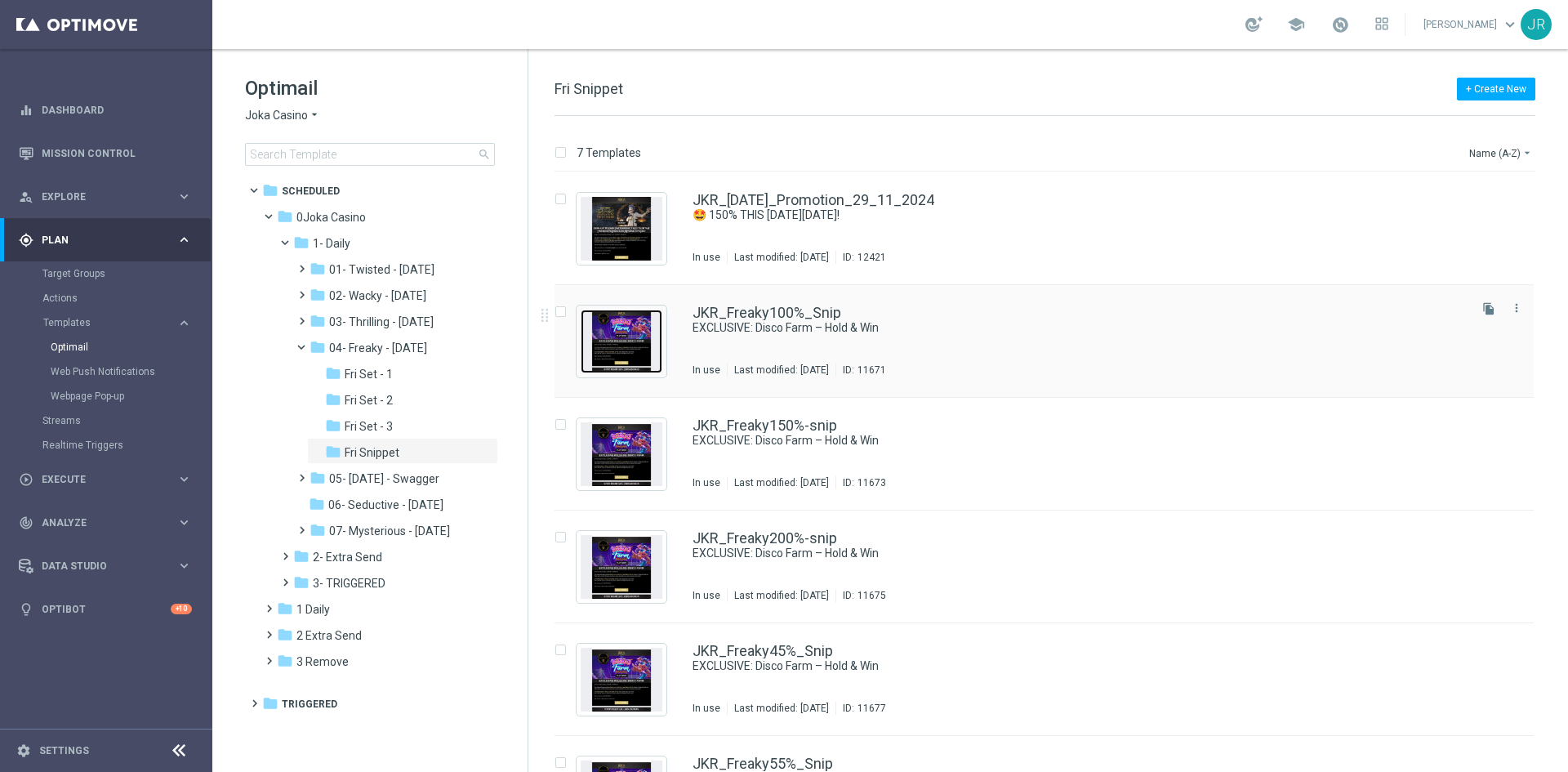
click at [630, 342] on img "Press SPACE to select this row." at bounding box center [621, 341] width 82 height 64
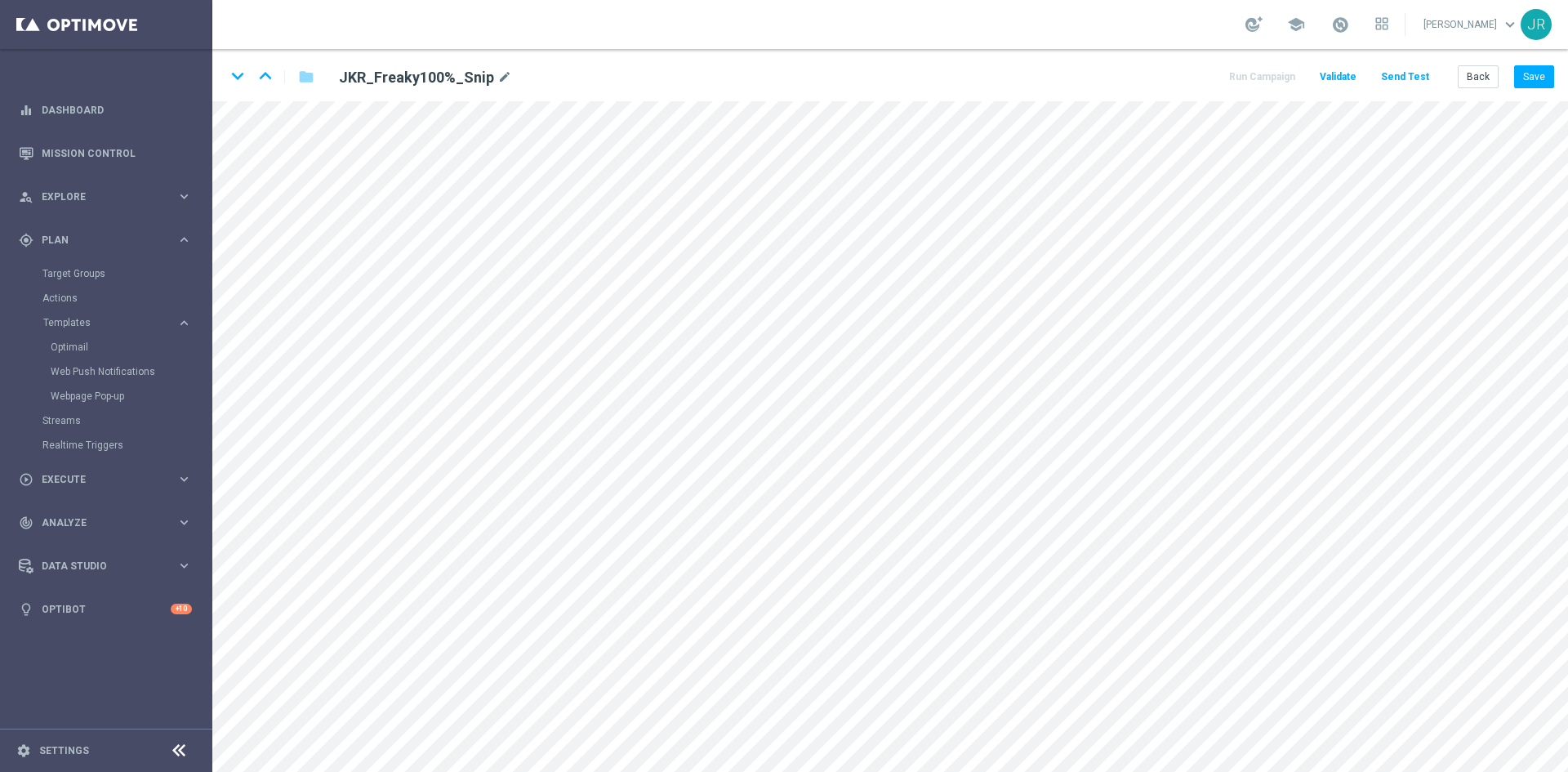
click at [294, 100] on div "keyboard_arrow_down keyboard_arrow_up folder JKR_Freaky100%_Snip mode_edit Run …" at bounding box center [890, 75] width 1356 height 52
click at [1527, 82] on button "Save" at bounding box center [1534, 76] width 40 height 23
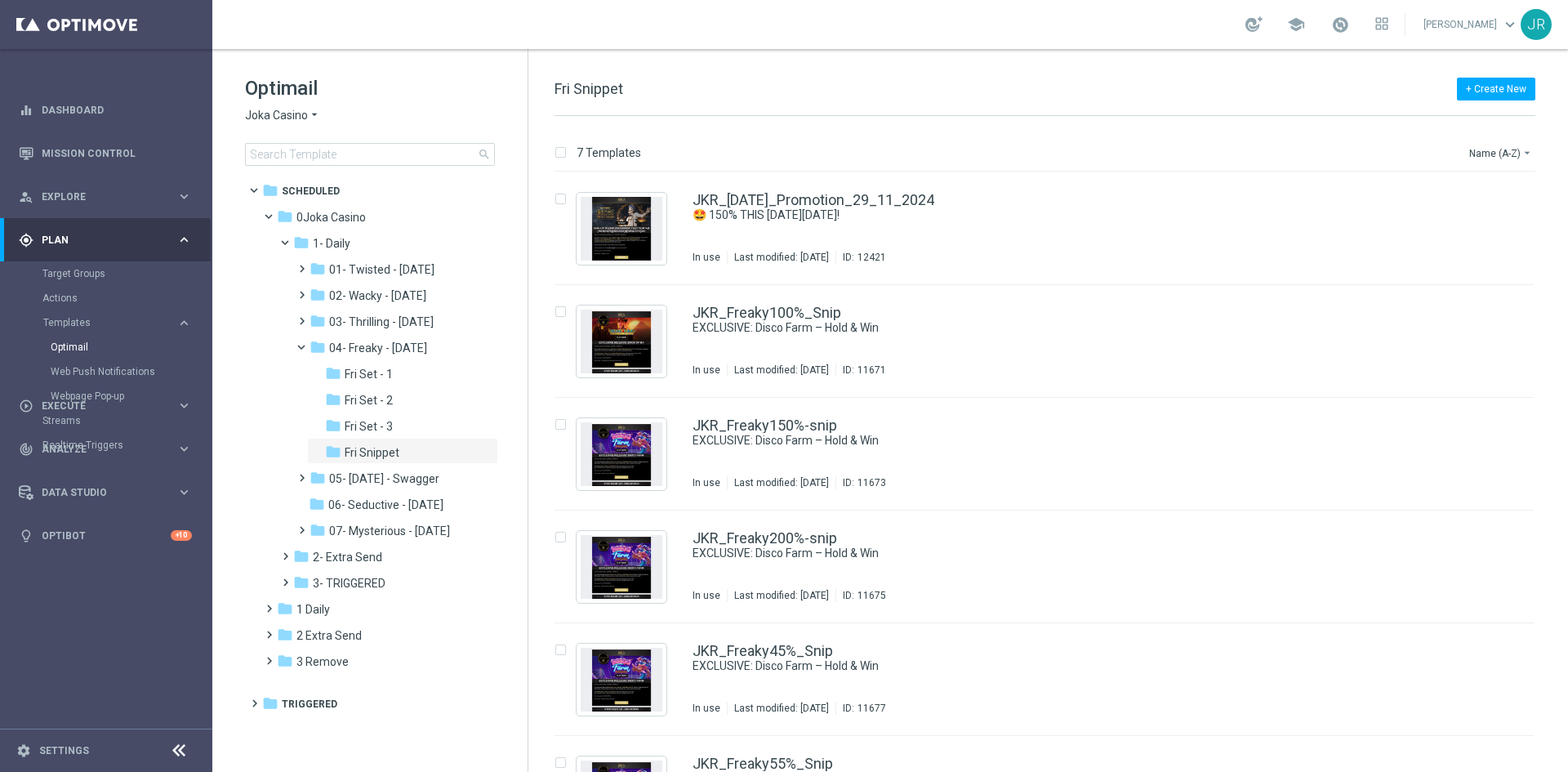
click at [279, 121] on span "Joka Casino" at bounding box center [276, 115] width 63 height 16
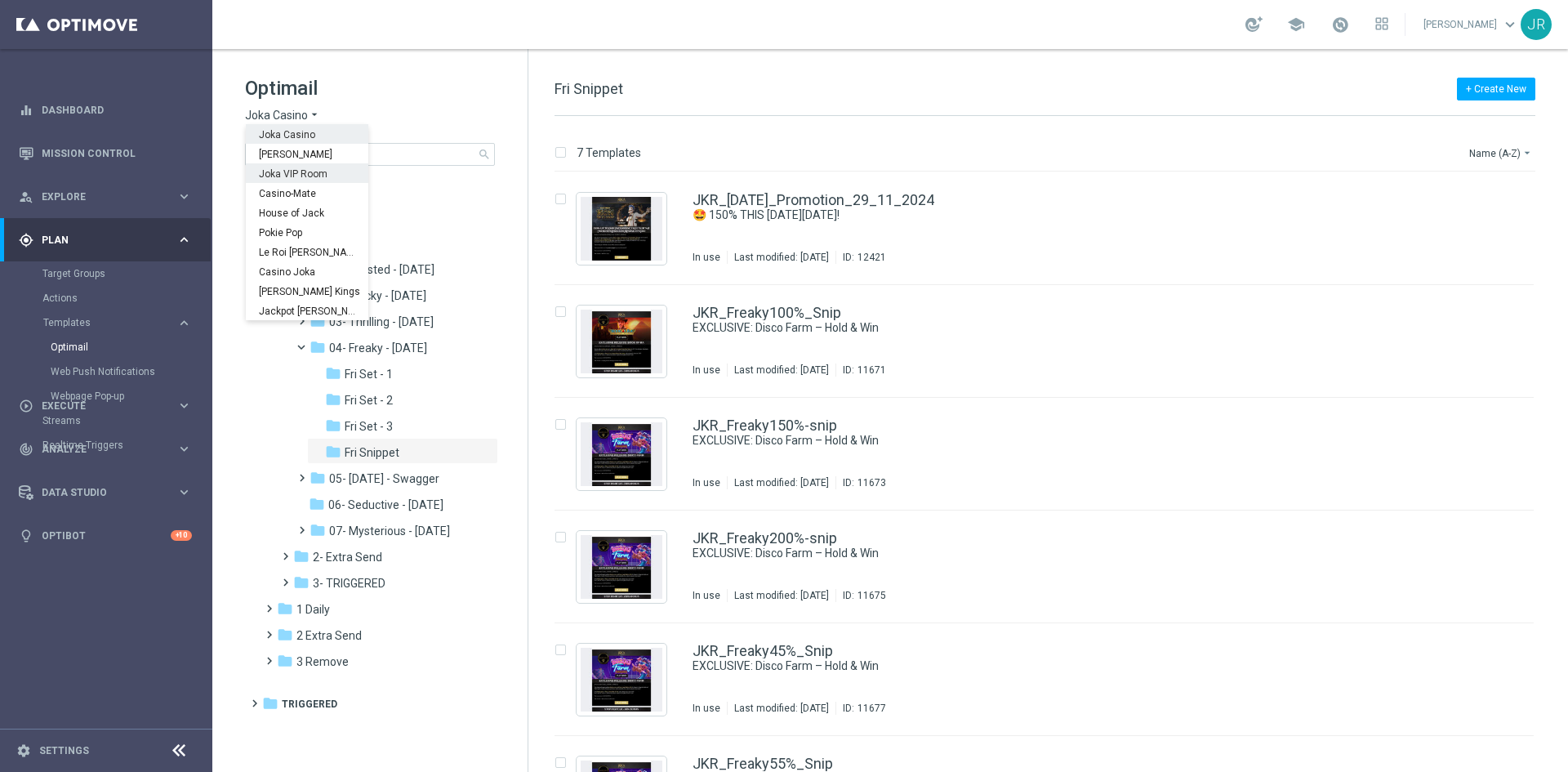
click at [0, 0] on span "Joka VIP Room" at bounding box center [0, 0] width 0 height 0
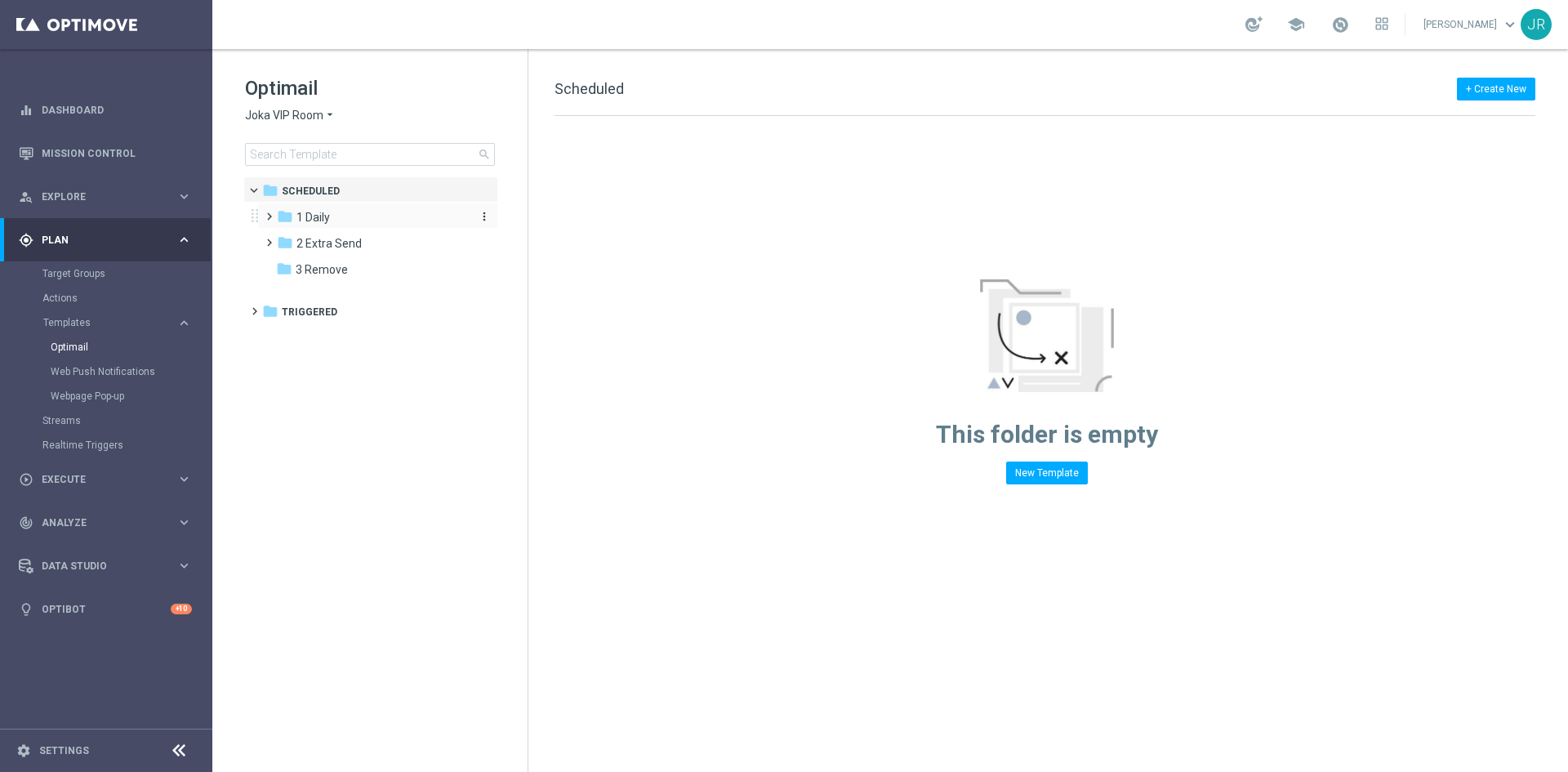
click at [323, 218] on span "1 Daily" at bounding box center [313, 217] width 33 height 15
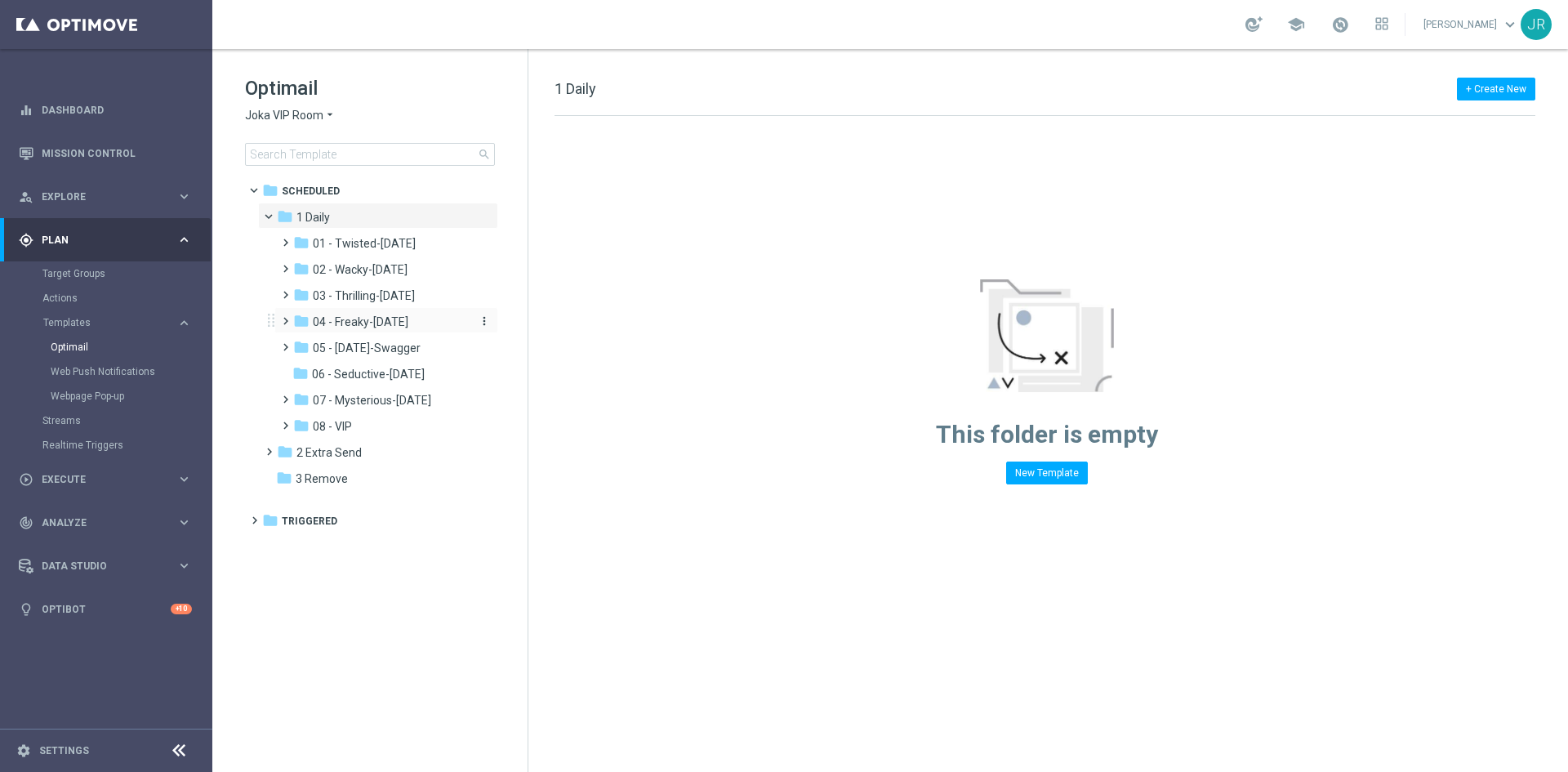
click at [345, 317] on span "04 - Freaky-Friday" at bounding box center [360, 322] width 95 height 15
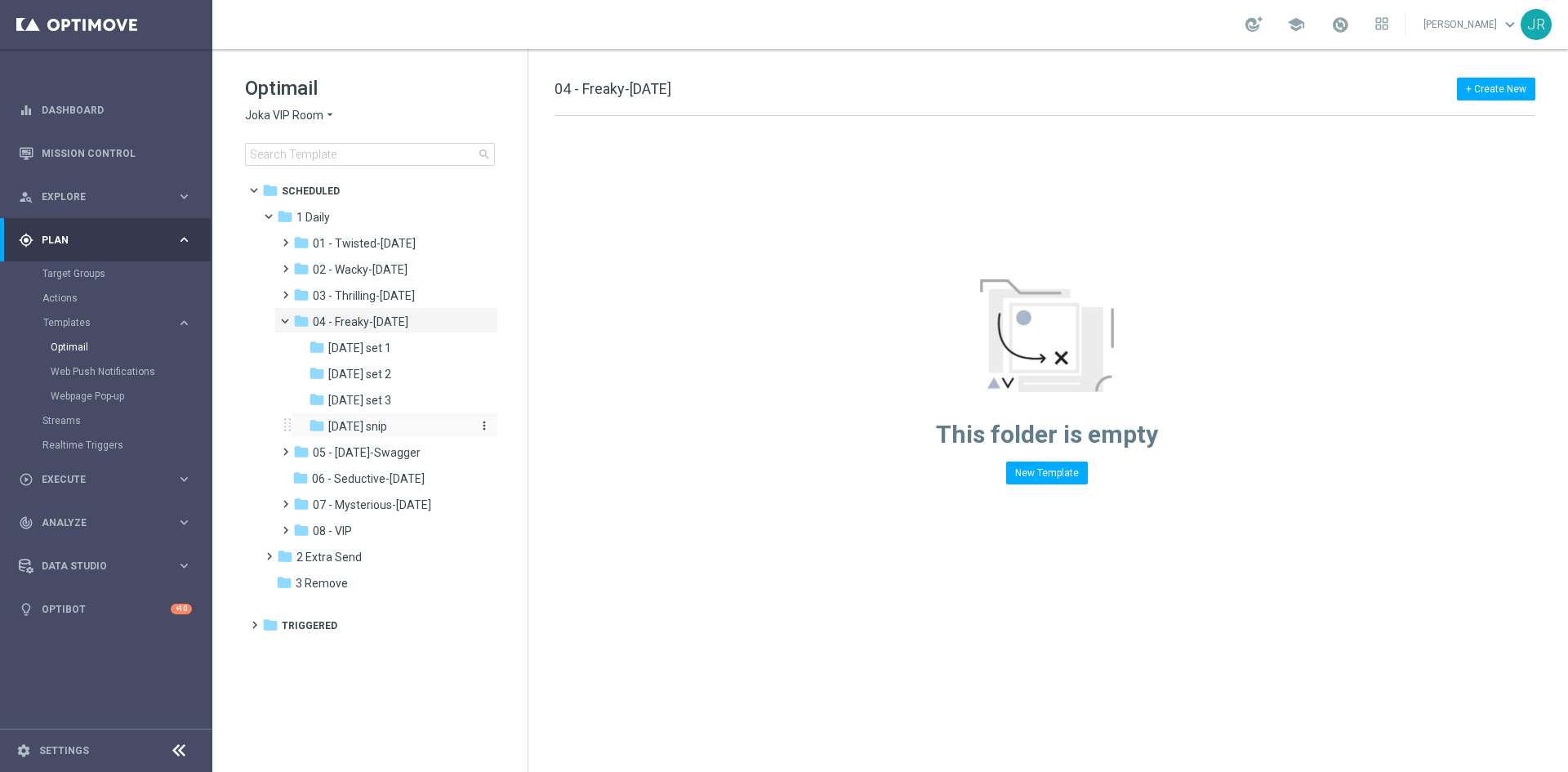
click at [358, 435] on div "folder Friday snip" at bounding box center [389, 427] width 161 height 18
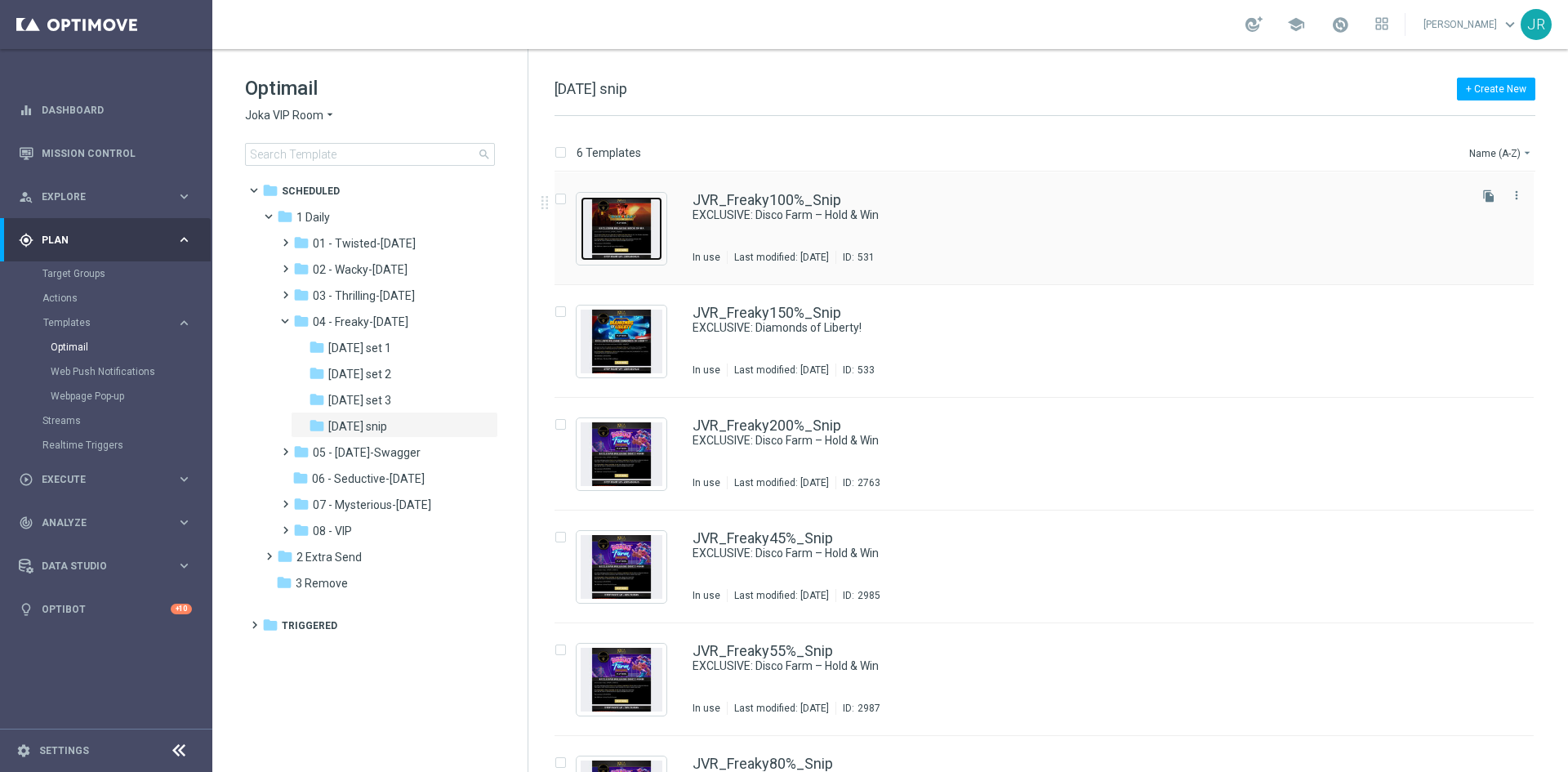
click at [639, 222] on img "Press SPACE to select this row." at bounding box center [621, 228] width 82 height 64
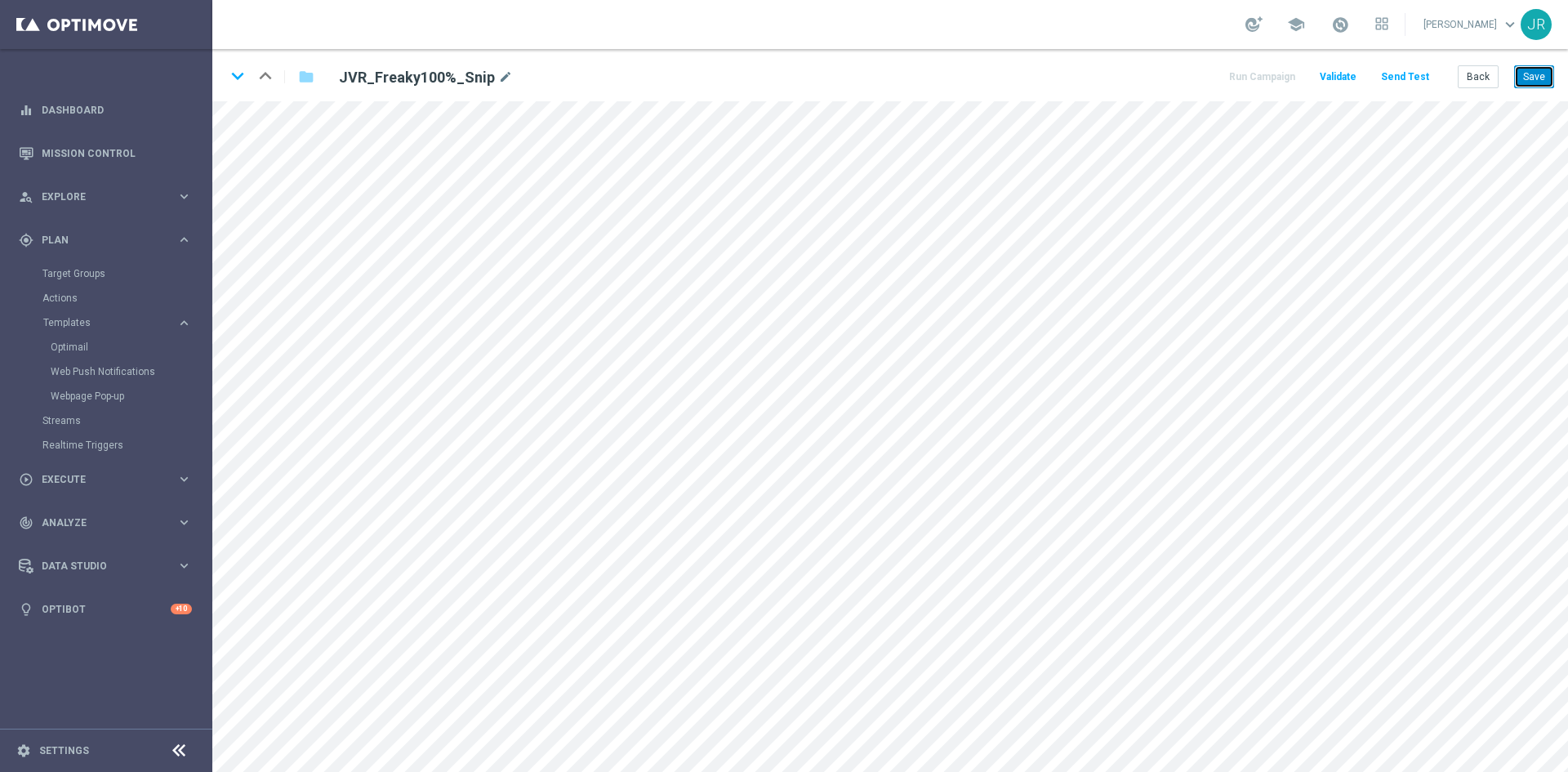
click at [1533, 68] on button "Save" at bounding box center [1534, 76] width 40 height 23
click at [1535, 76] on button "Save" at bounding box center [1534, 76] width 40 height 23
click at [1528, 81] on button "Save" at bounding box center [1534, 76] width 40 height 23
click at [1528, 77] on button "Save" at bounding box center [1534, 76] width 40 height 23
click at [1473, 79] on button "Back" at bounding box center [1478, 76] width 41 height 23
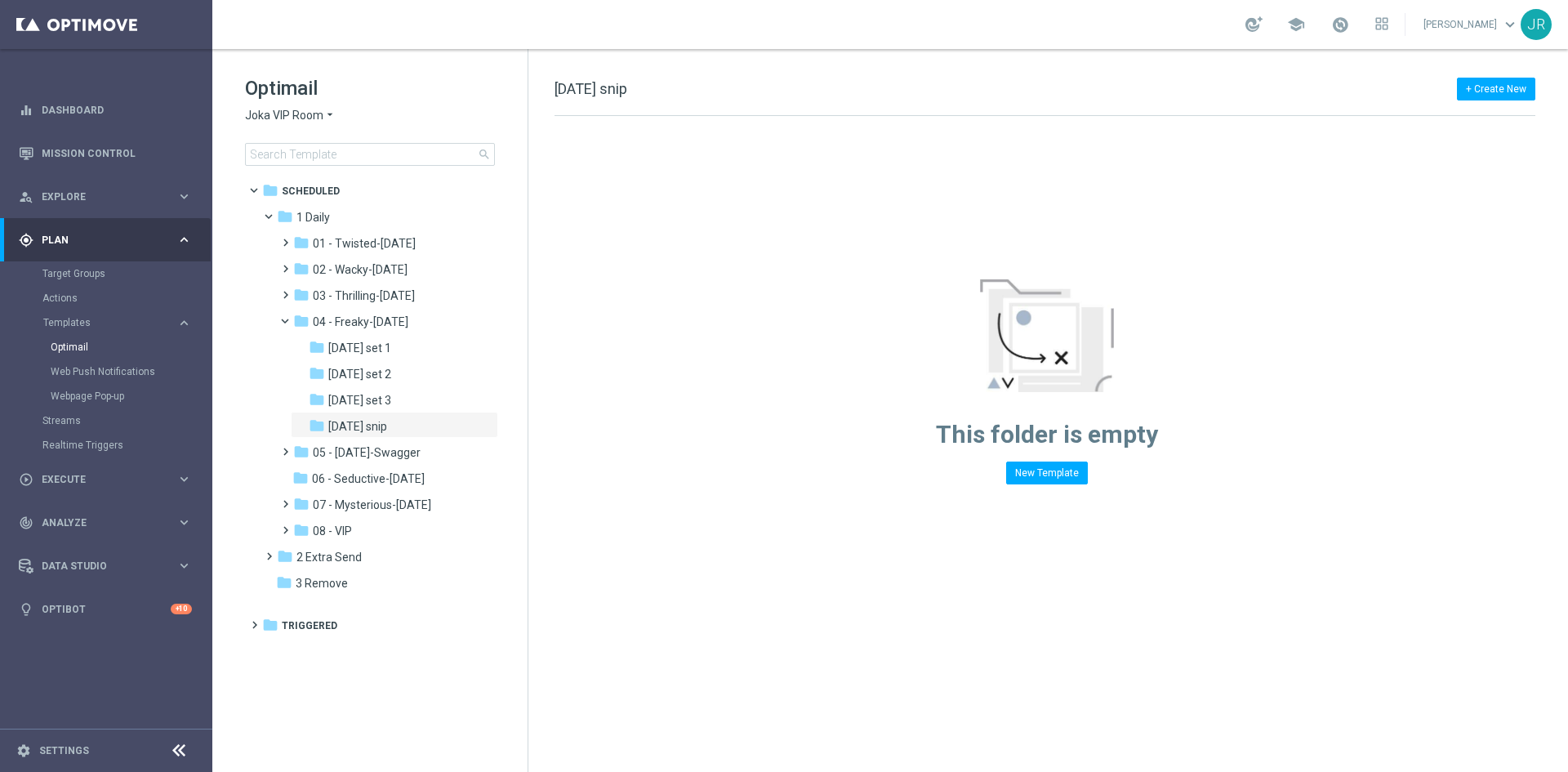
click at [268, 111] on span "Joka VIP Room" at bounding box center [284, 115] width 79 height 16
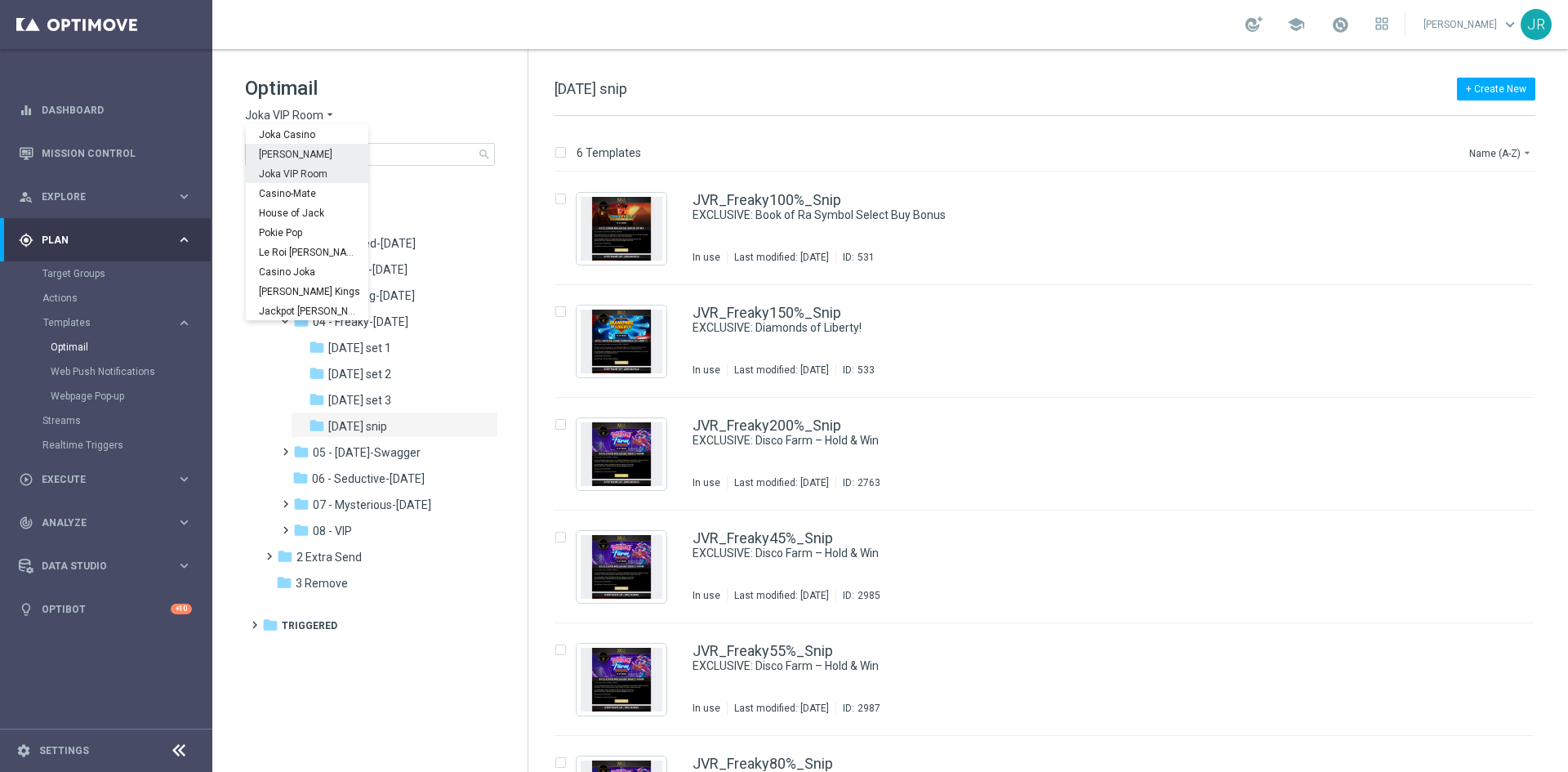
drag, startPoint x: 284, startPoint y: 146, endPoint x: 297, endPoint y: 151, distance: 13.9
click at [284, 146] on div "[PERSON_NAME]" at bounding box center [307, 153] width 122 height 19
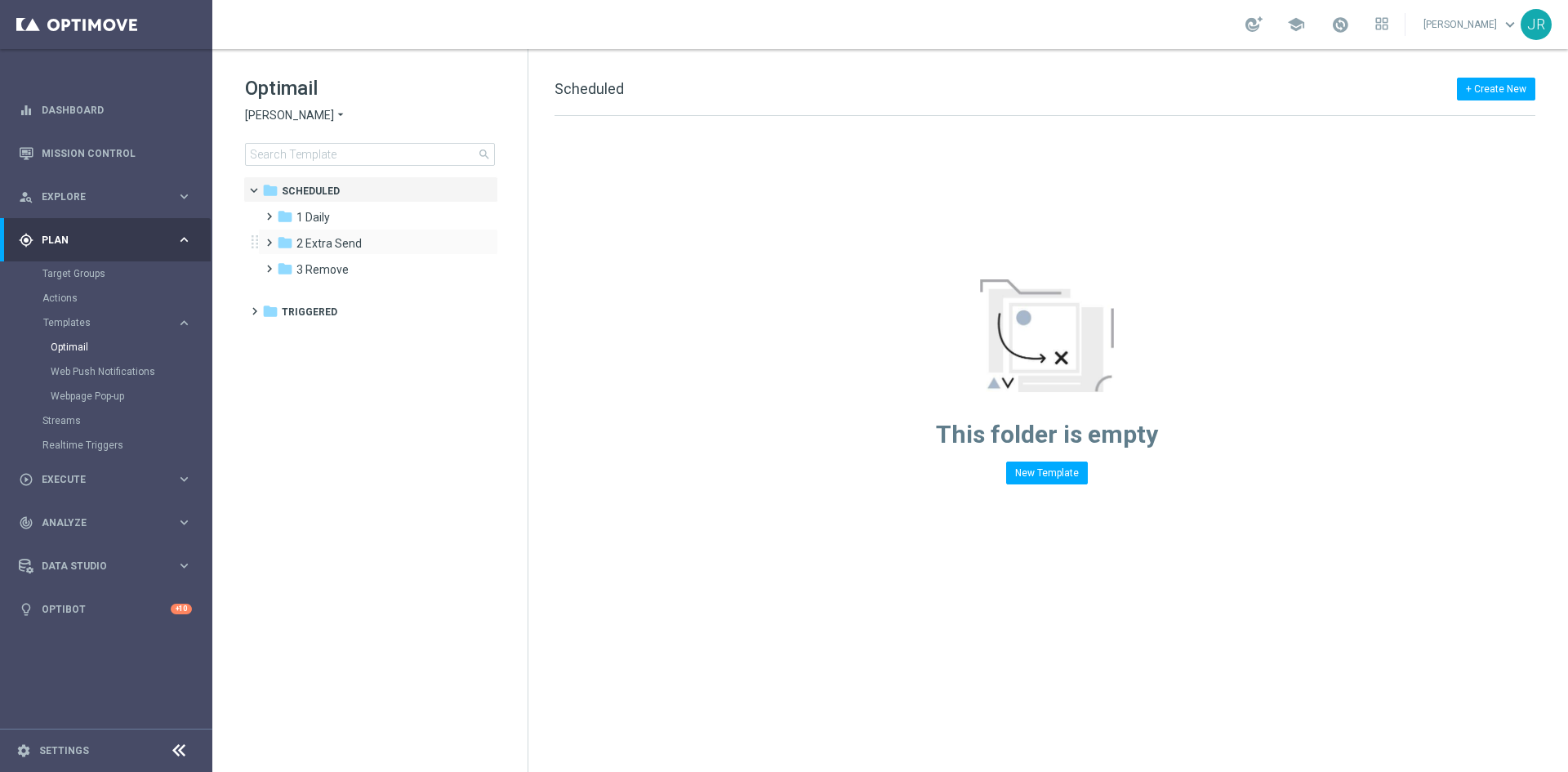
click at [309, 229] on div "folder 2 Extra Send more_vert" at bounding box center [378, 241] width 240 height 26
click at [308, 220] on span "1 Daily" at bounding box center [313, 217] width 33 height 15
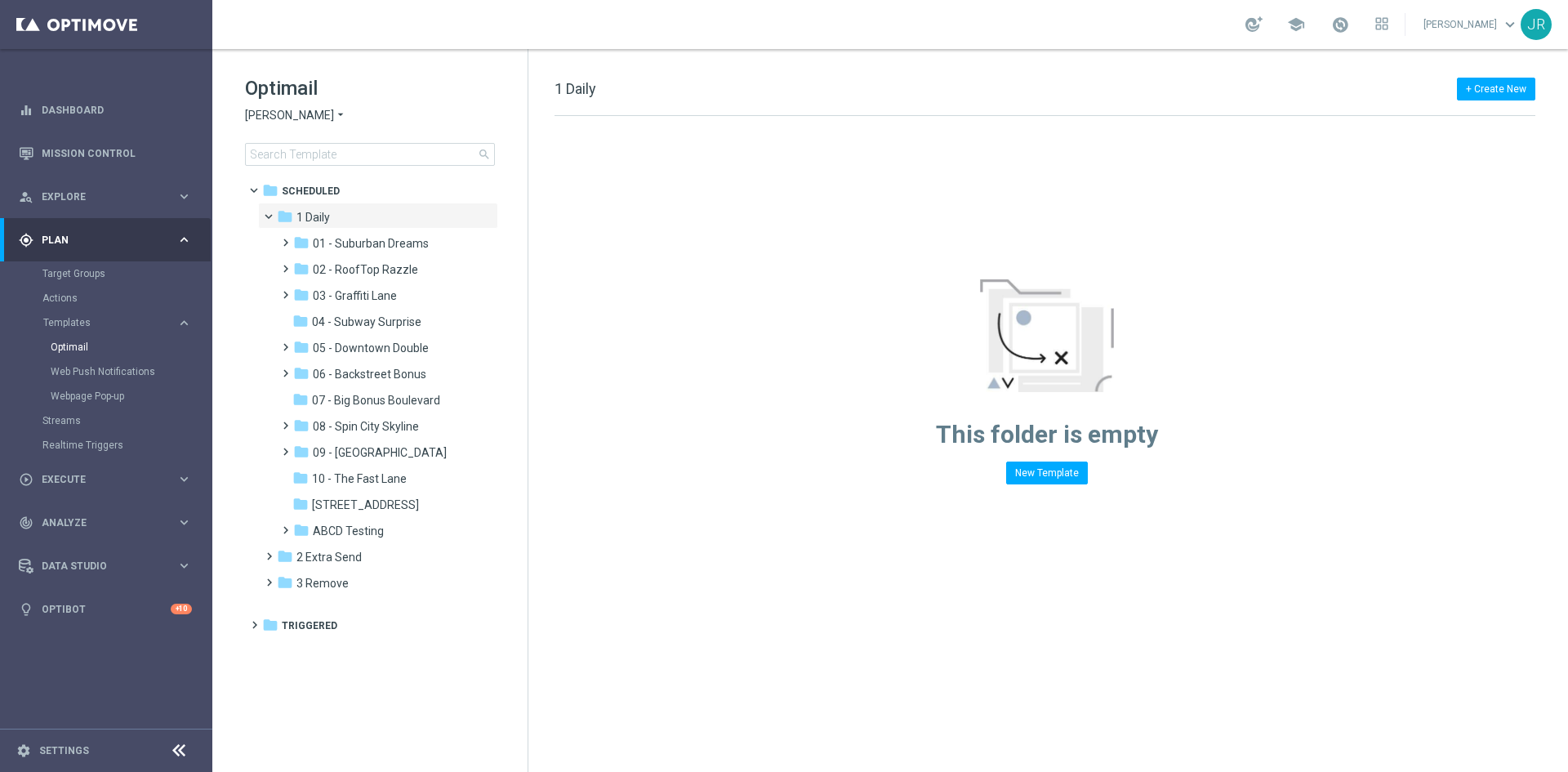
click at [291, 115] on span "[PERSON_NAME]" at bounding box center [289, 115] width 89 height 16
click at [0, 0] on span "[PERSON_NAME]" at bounding box center [0, 0] width 0 height 0
click at [368, 451] on span "09 - [GEOGRAPHIC_DATA]" at bounding box center [380, 452] width 134 height 15
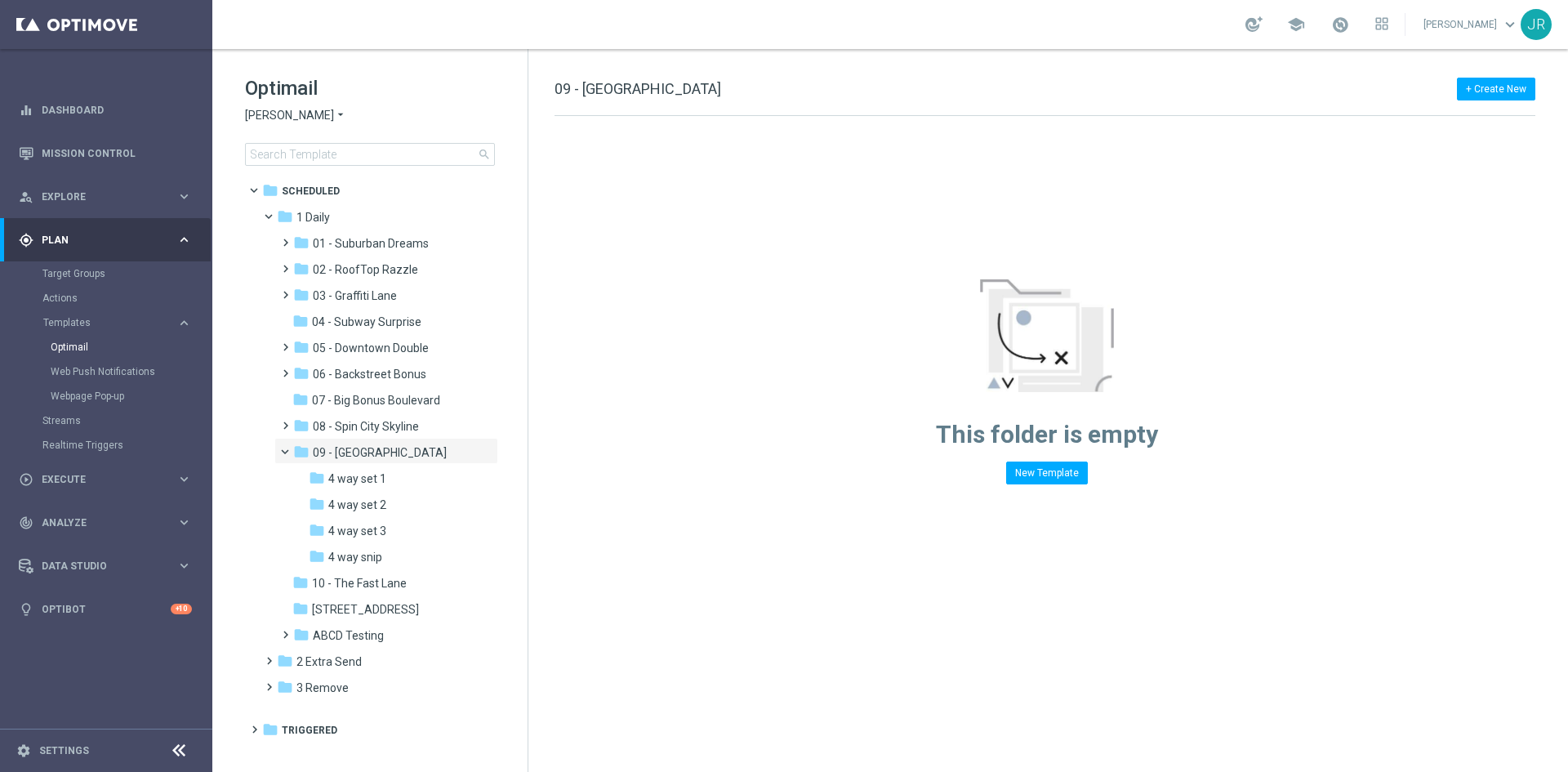
drag, startPoint x: 353, startPoint y: 555, endPoint x: 720, endPoint y: 522, distance: 368.5
click at [355, 554] on span "4 way snip" at bounding box center [355, 557] width 54 height 15
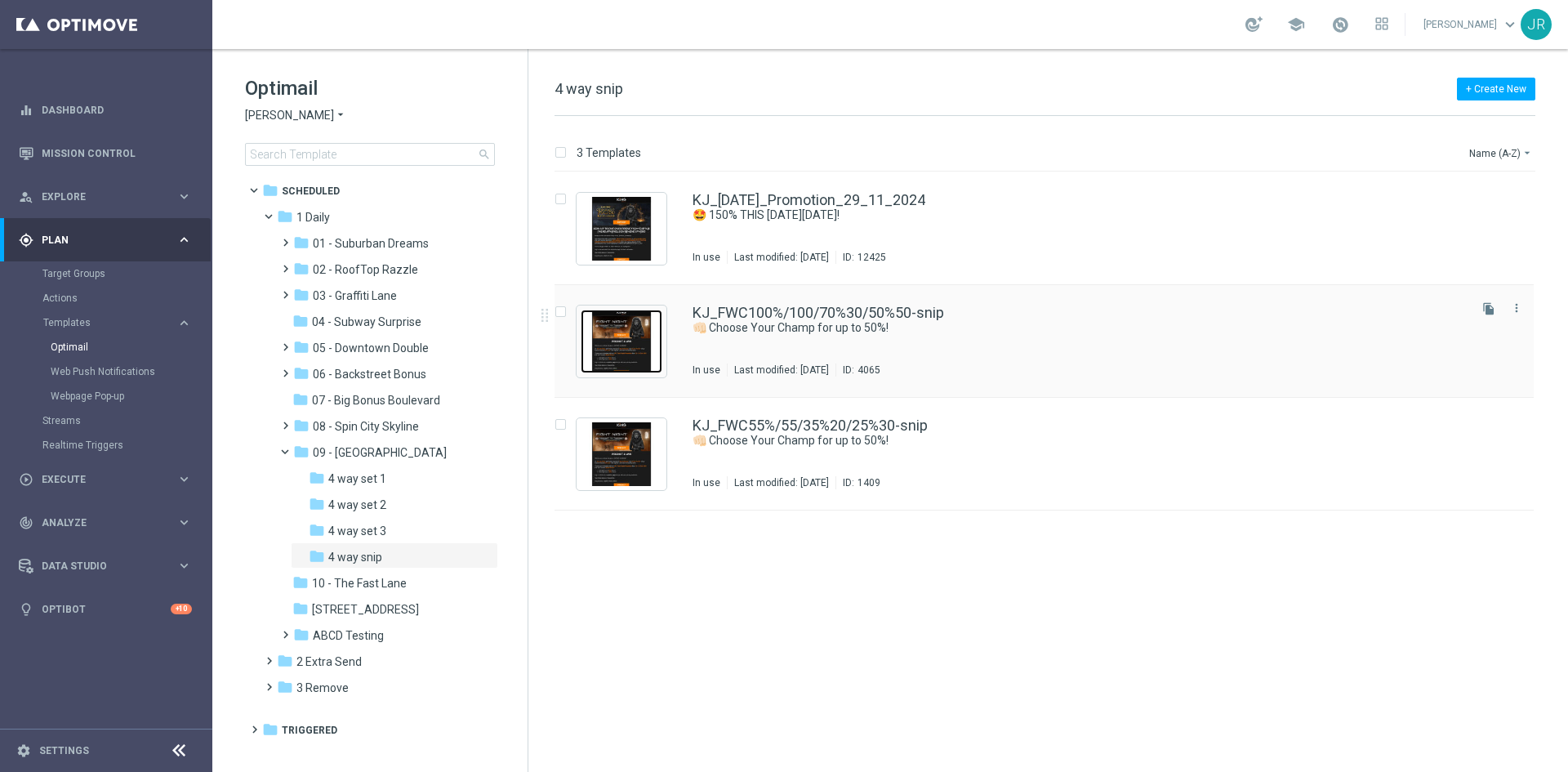
click at [628, 336] on img "Press SPACE to select this row." at bounding box center [621, 341] width 82 height 64
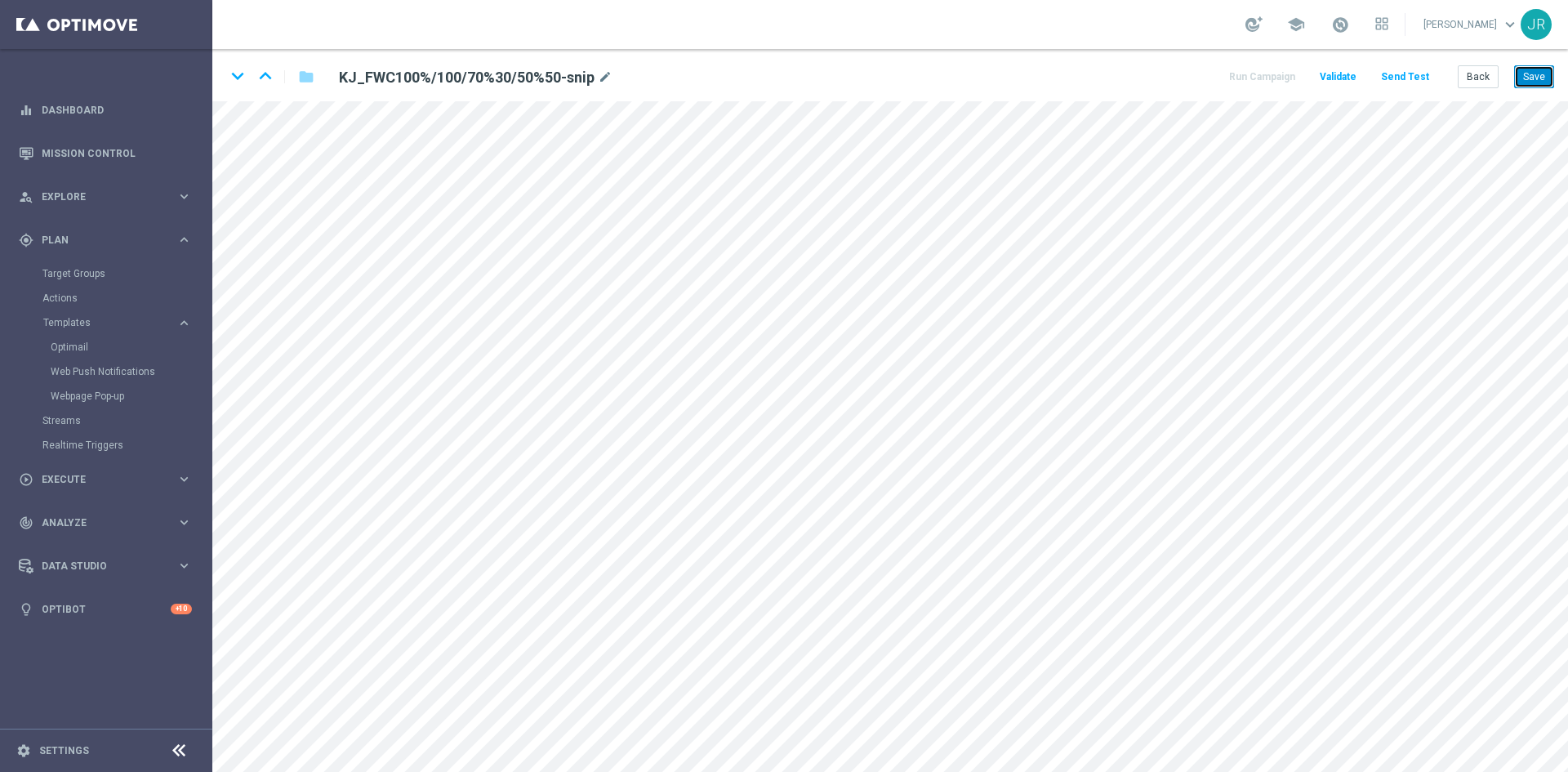
drag, startPoint x: 1532, startPoint y: 84, endPoint x: 1533, endPoint y: 93, distance: 9.1
click at [1532, 84] on button "Save" at bounding box center [1534, 76] width 40 height 23
drag, startPoint x: 1538, startPoint y: 87, endPoint x: 1540, endPoint y: 100, distance: 13.2
click at [1537, 87] on button "Save" at bounding box center [1534, 76] width 40 height 23
click at [1539, 76] on button "Save" at bounding box center [1534, 76] width 40 height 23
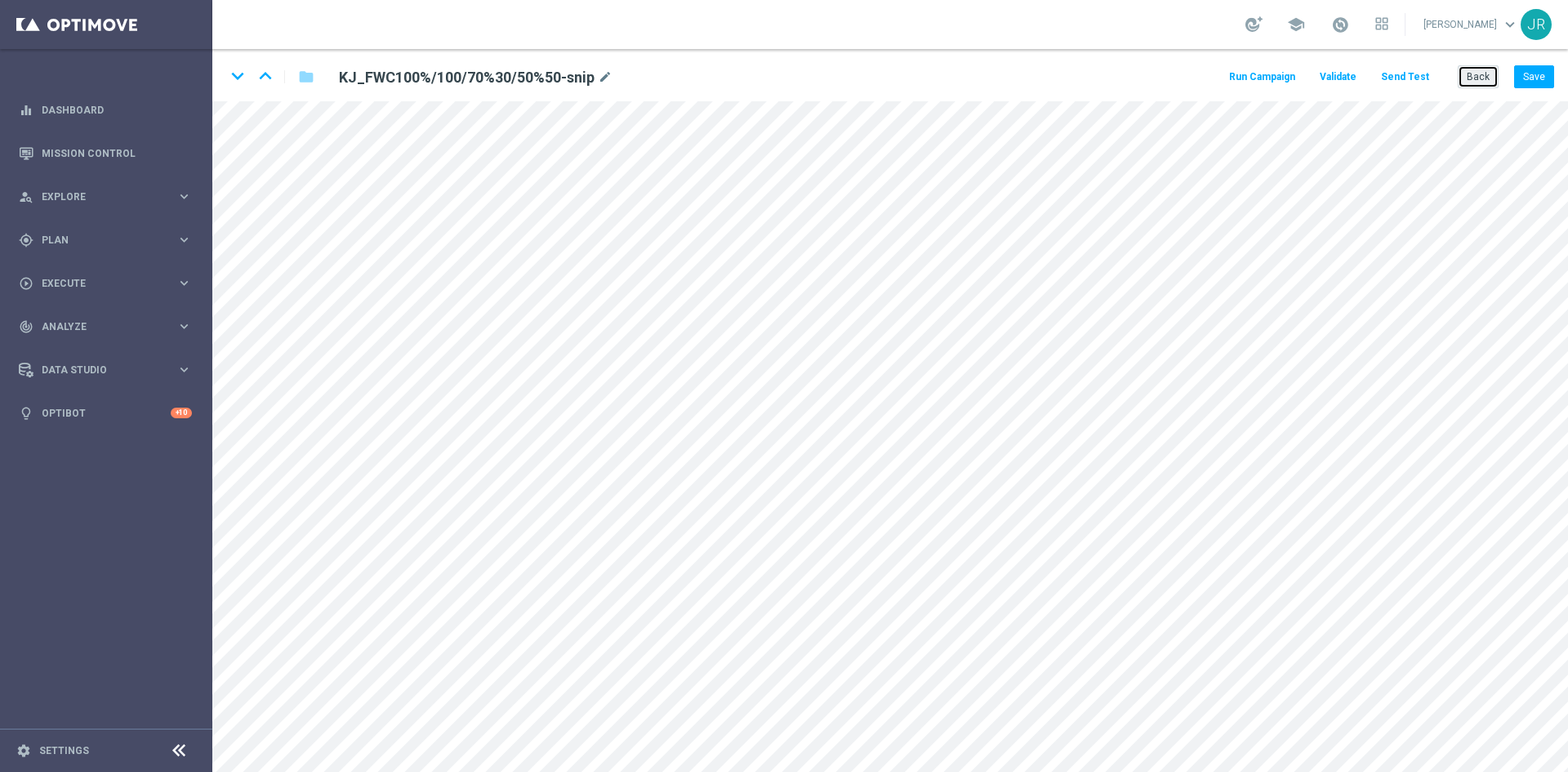
click at [1484, 65] on button "Back" at bounding box center [1478, 76] width 41 height 23
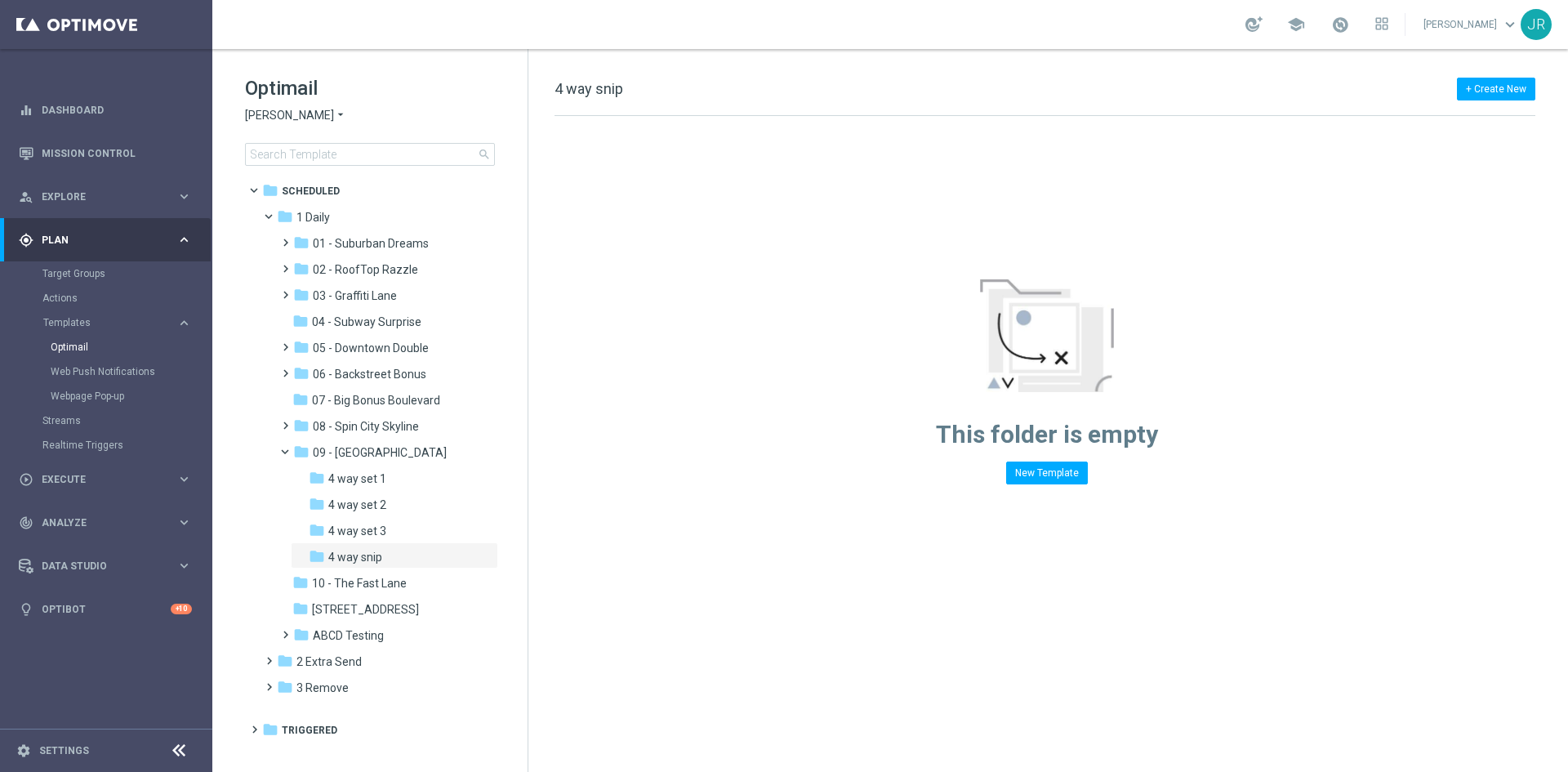
click at [278, 116] on span "[PERSON_NAME]" at bounding box center [289, 115] width 89 height 16
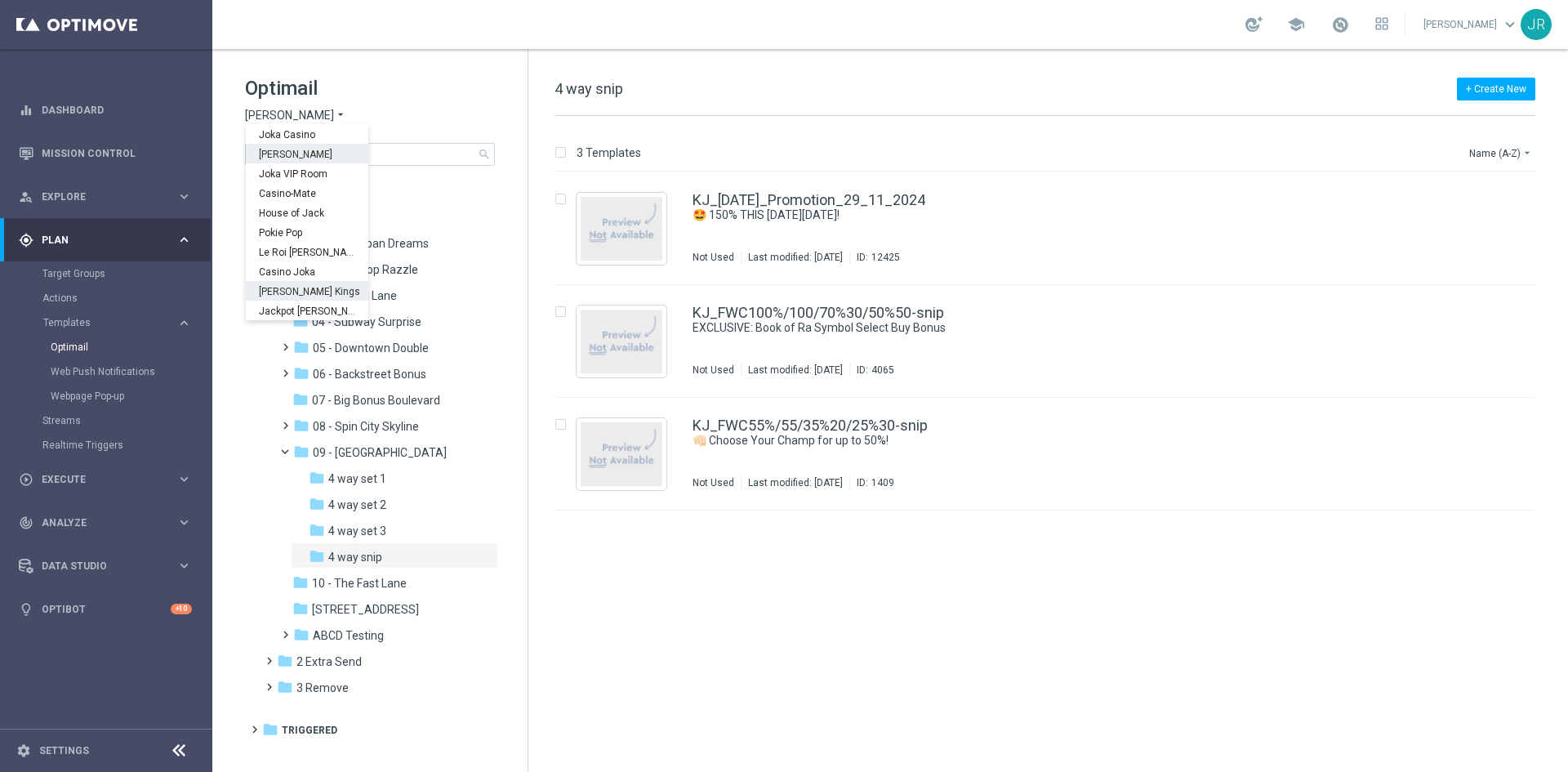
click at [0, 0] on span "[PERSON_NAME] Kings" at bounding box center [0, 0] width 0 height 0
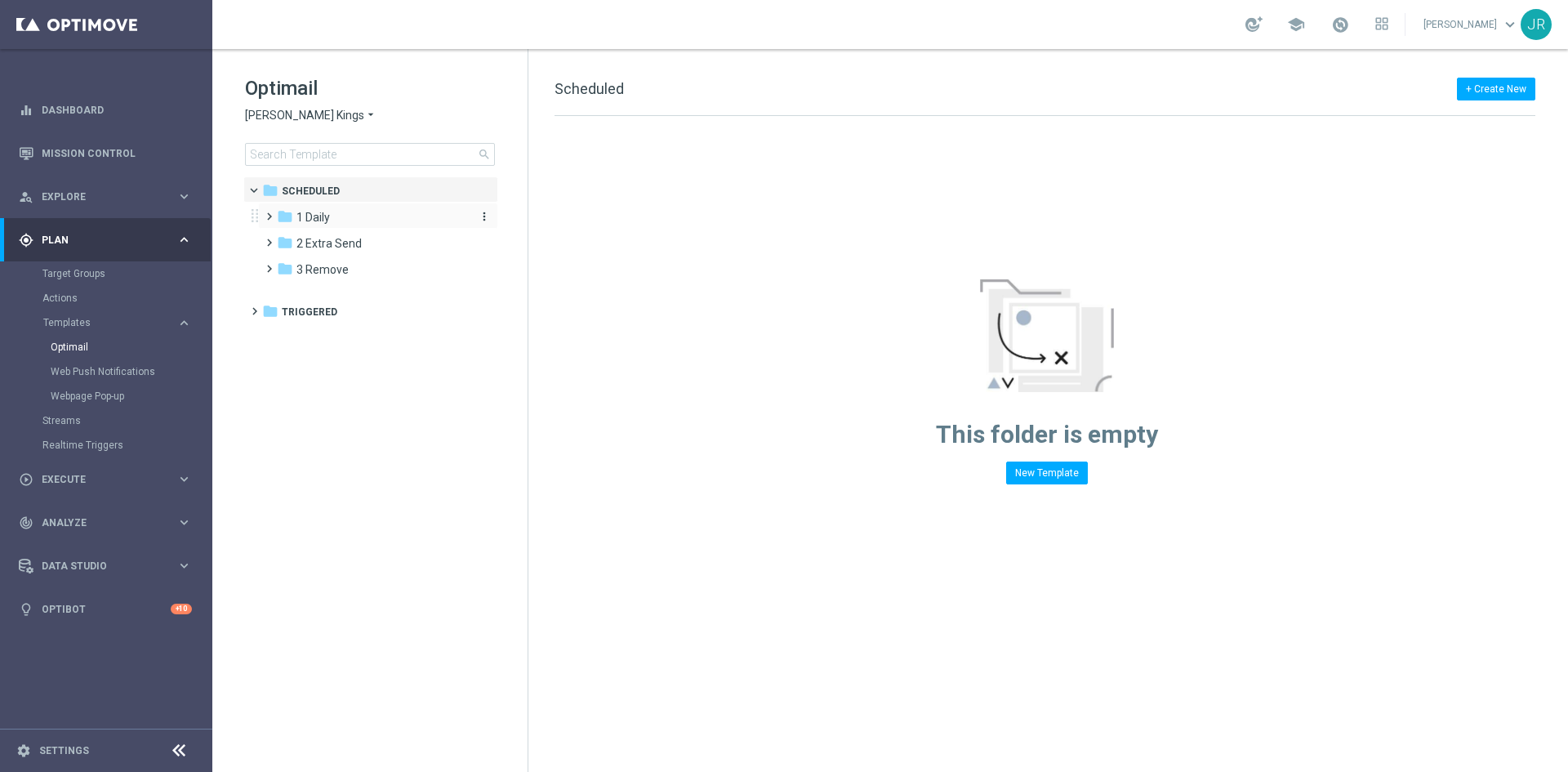
click at [333, 217] on div "folder 1 Daily" at bounding box center [370, 217] width 188 height 18
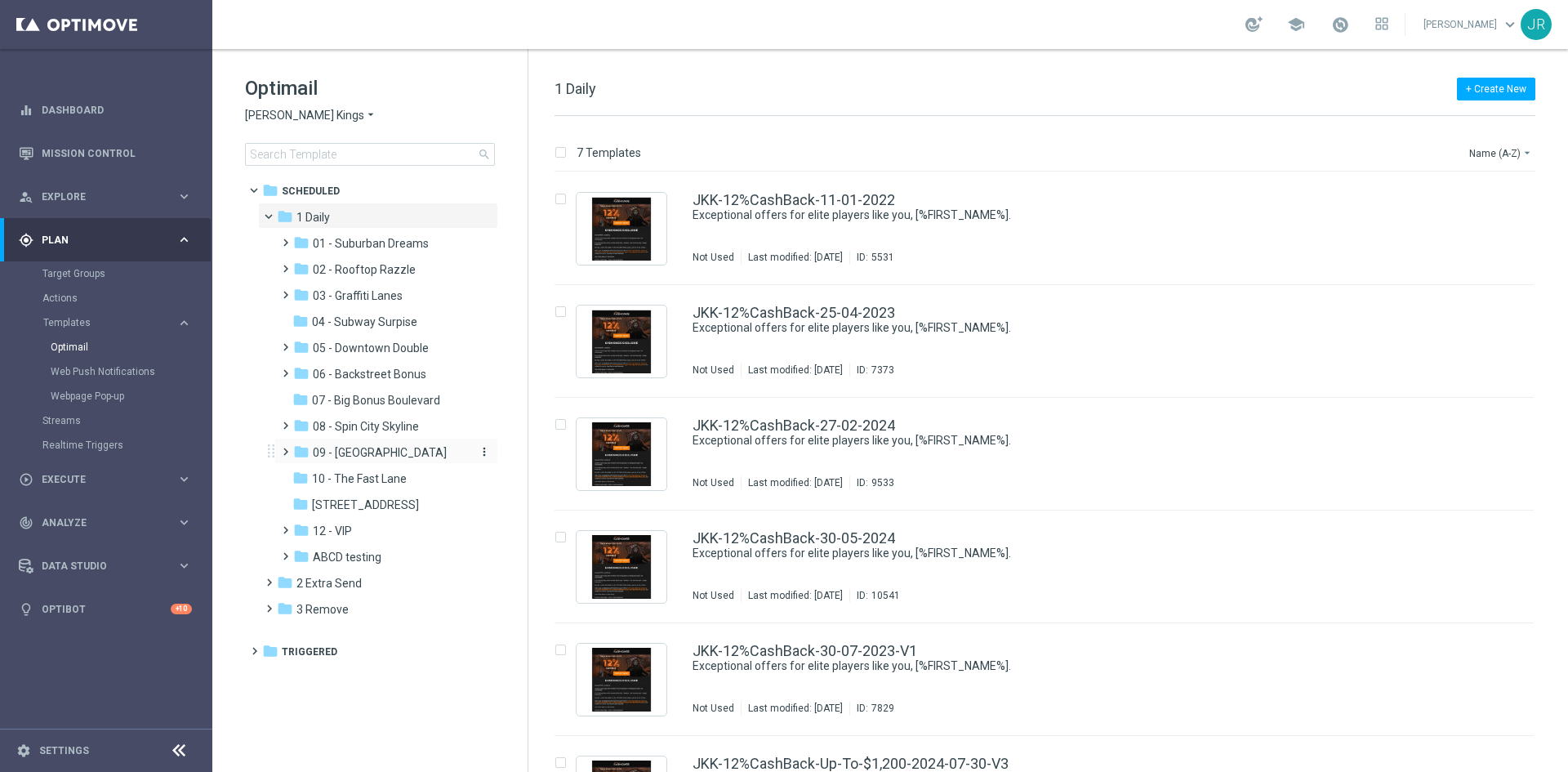
click at [352, 456] on span "09 - Four Way Crossing" at bounding box center [380, 452] width 134 height 15
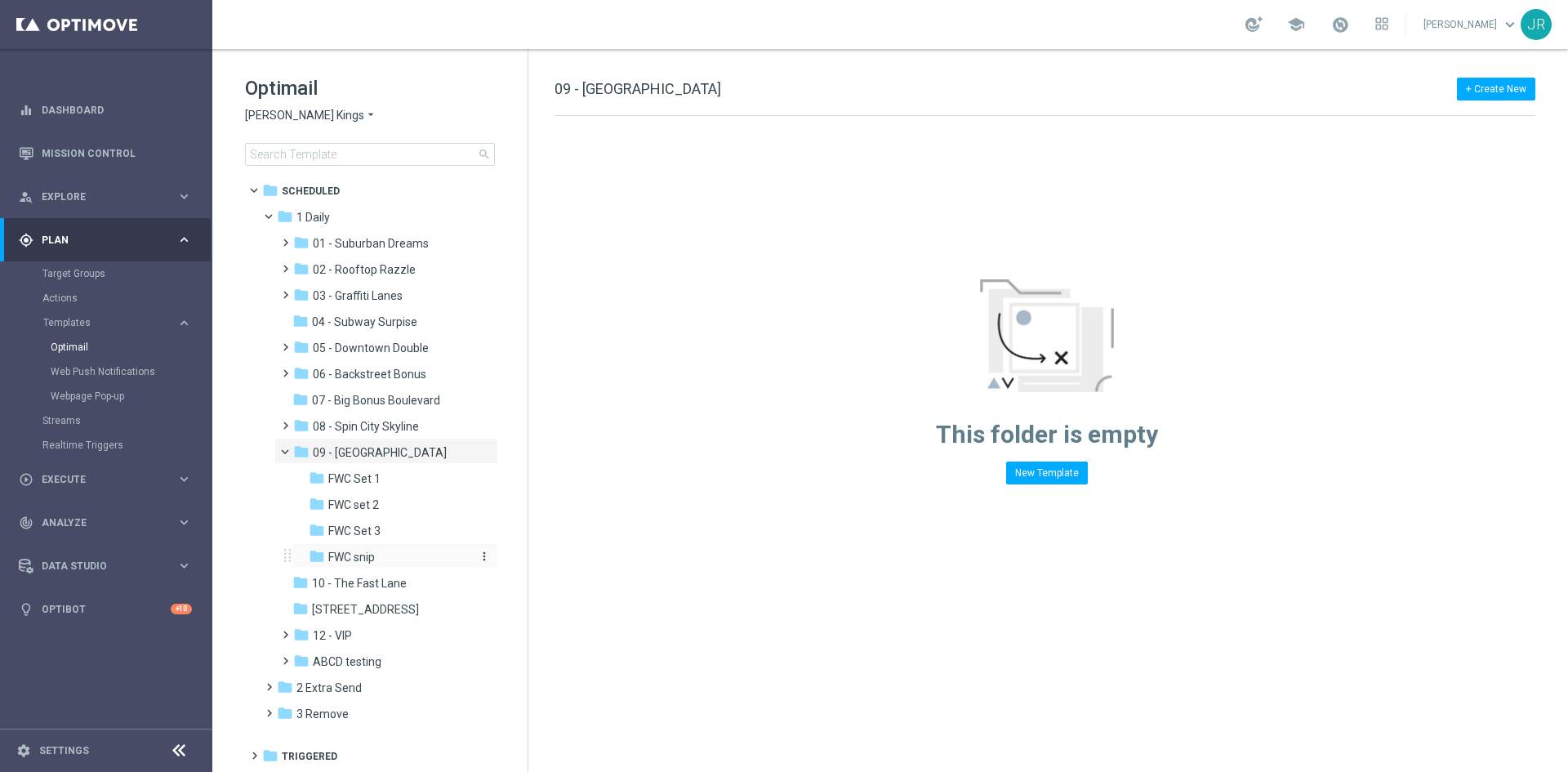
click at [338, 562] on span "FWC snip" at bounding box center [352, 557] width 47 height 15
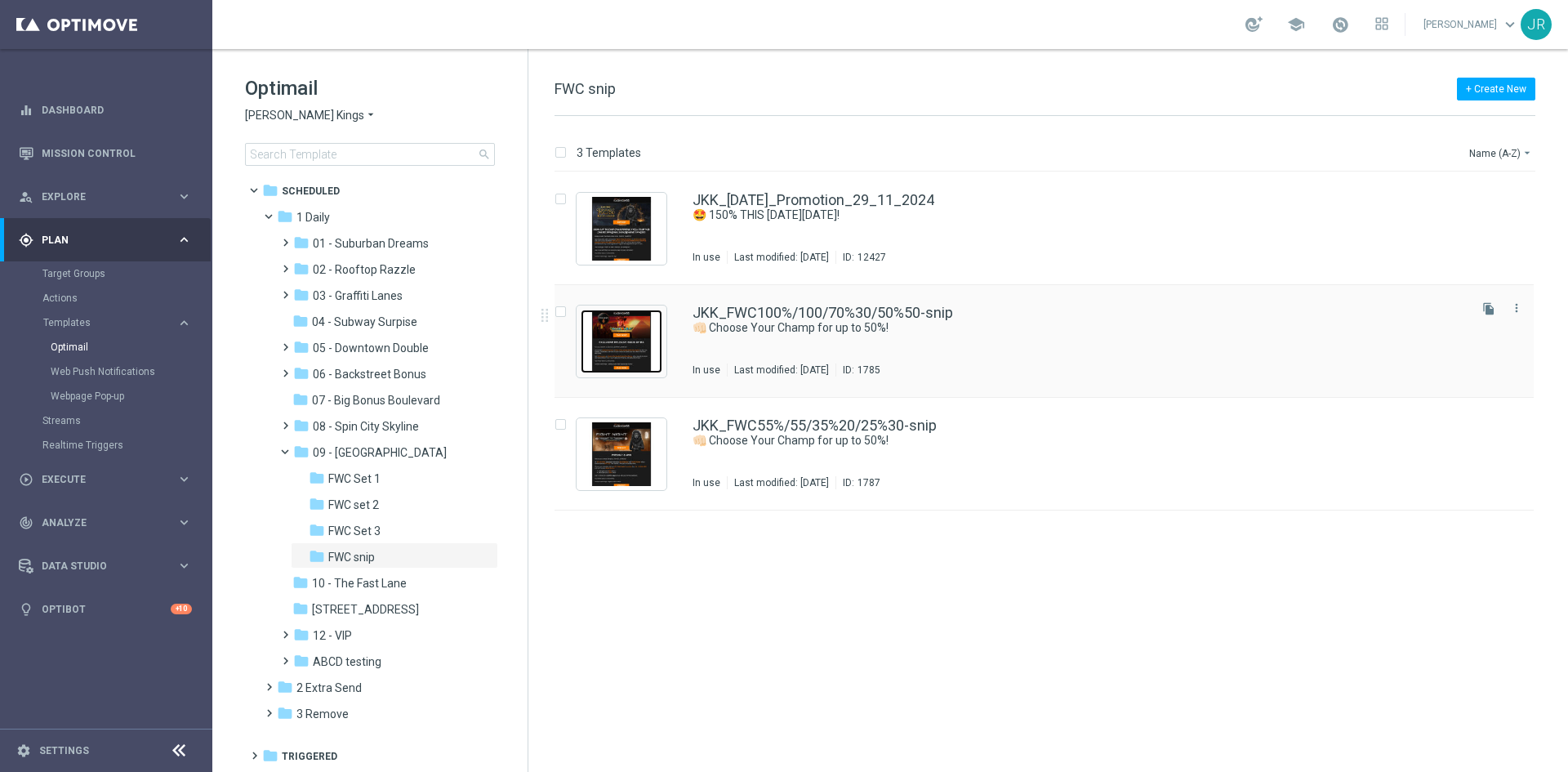
click at [615, 353] on img "Press SPACE to select this row." at bounding box center [621, 341] width 82 height 64
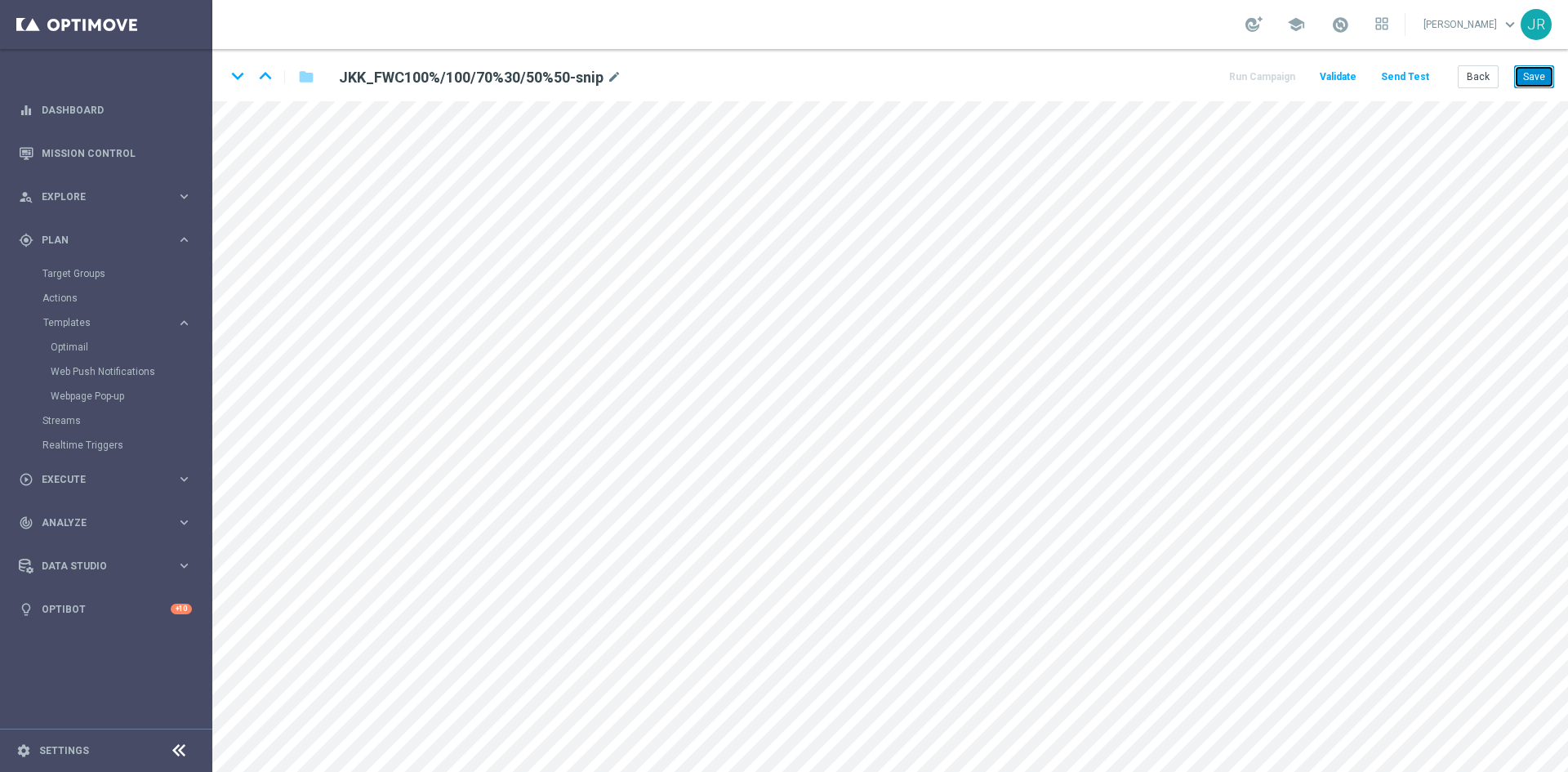
drag, startPoint x: 1542, startPoint y: 72, endPoint x: 1525, endPoint y: 100, distance: 32.8
click at [1542, 73] on button "Save" at bounding box center [1534, 76] width 40 height 23
click at [1540, 79] on button "Save" at bounding box center [1534, 76] width 40 height 23
drag, startPoint x: 1545, startPoint y: 74, endPoint x: 1549, endPoint y: 94, distance: 20.4
click at [1545, 74] on button "Save" at bounding box center [1534, 76] width 40 height 23
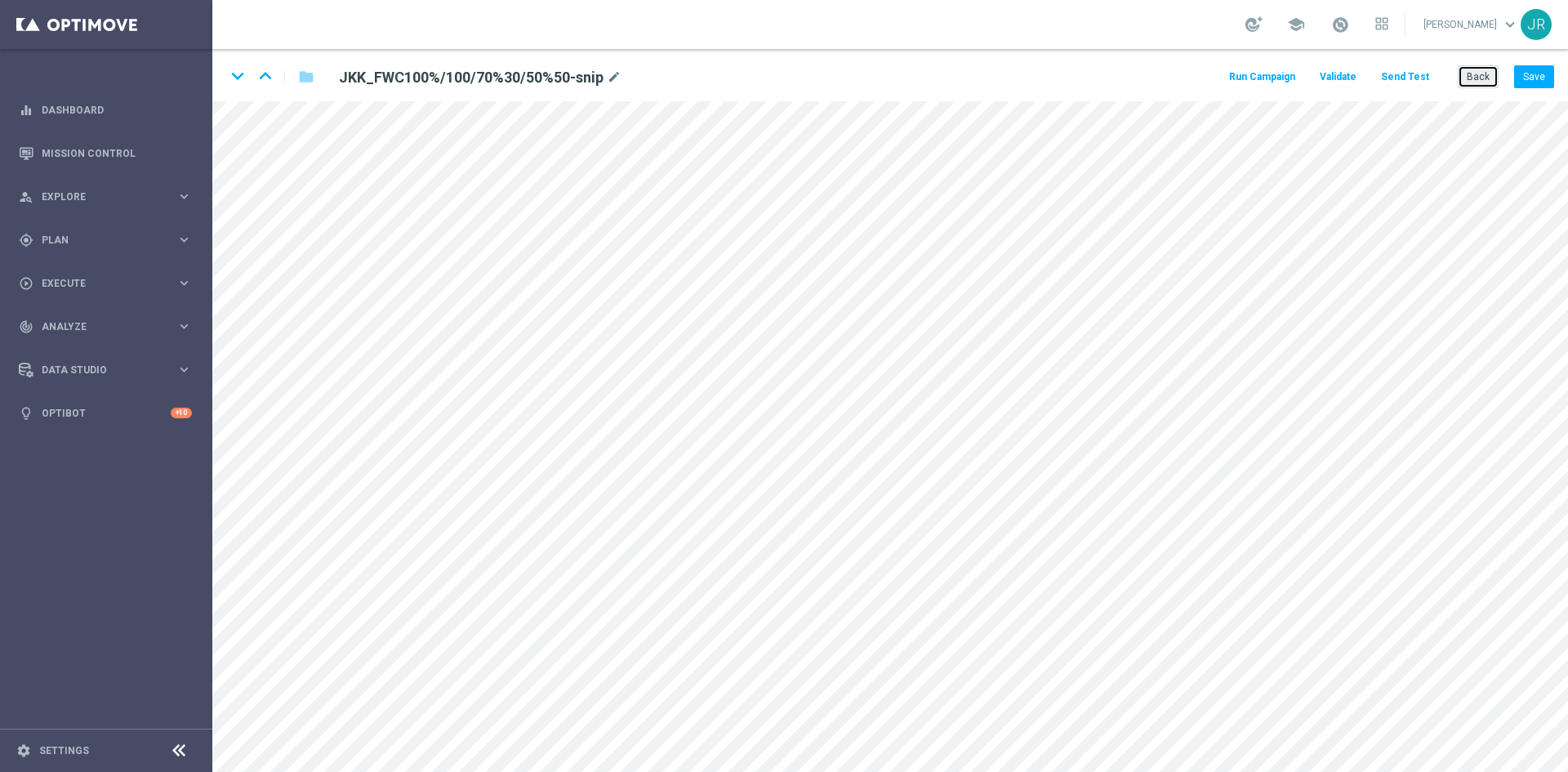
click at [1475, 86] on button "Back" at bounding box center [1478, 76] width 41 height 23
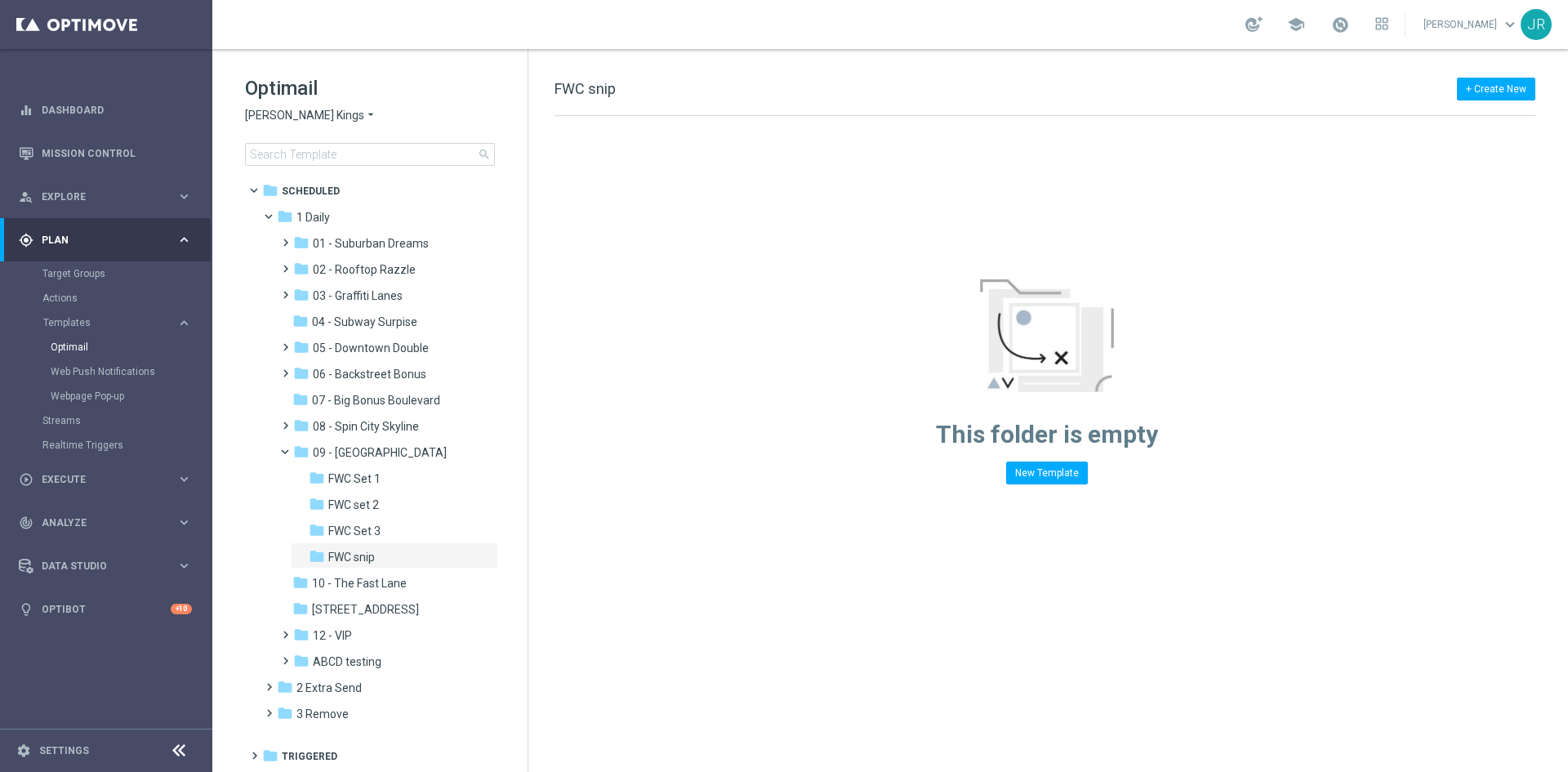
click at [284, 113] on span "[PERSON_NAME] Kings" at bounding box center [304, 115] width 120 height 16
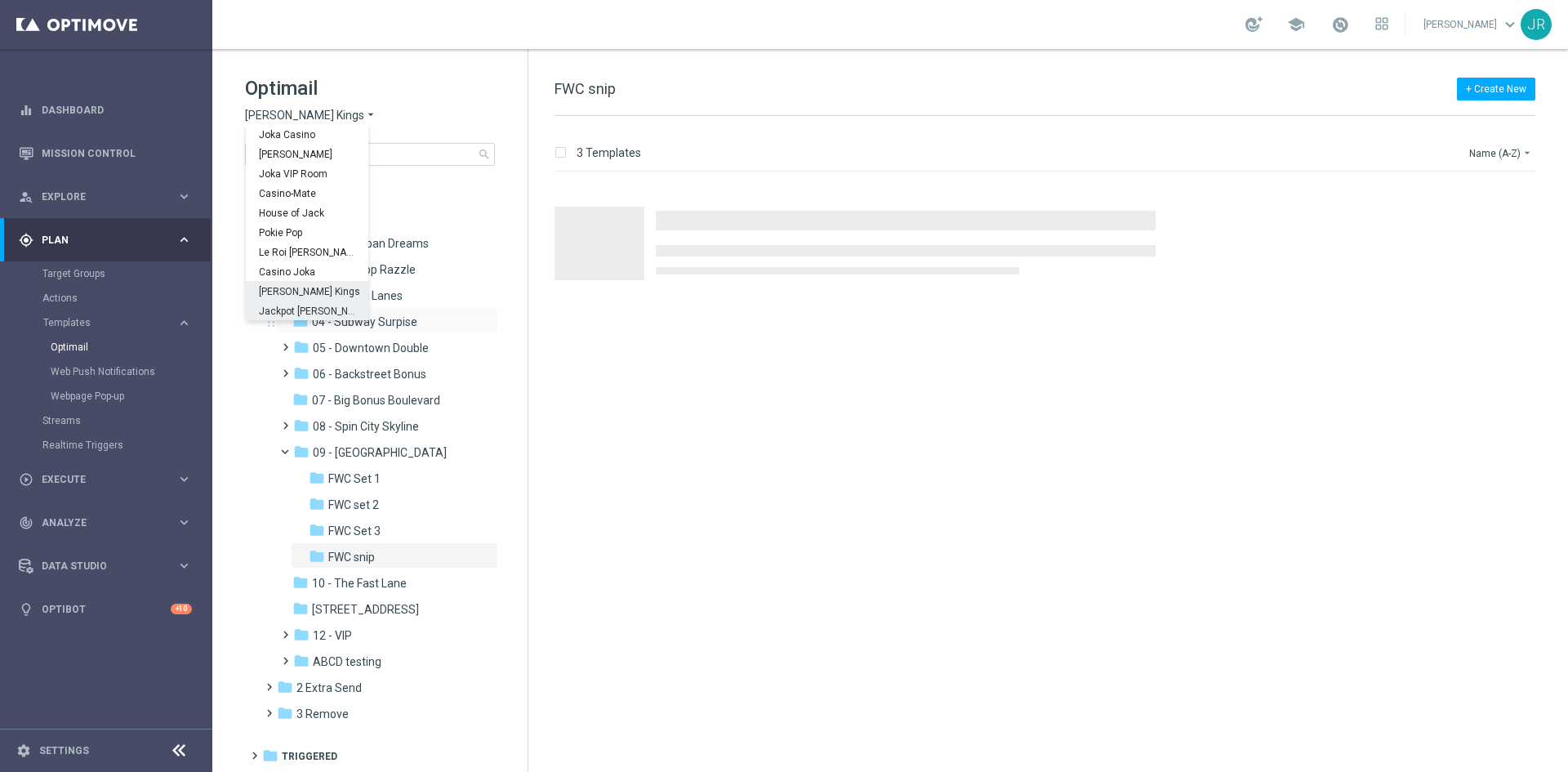
click at [0, 0] on span "Jackpot [PERSON_NAME]" at bounding box center [0, 0] width 0 height 0
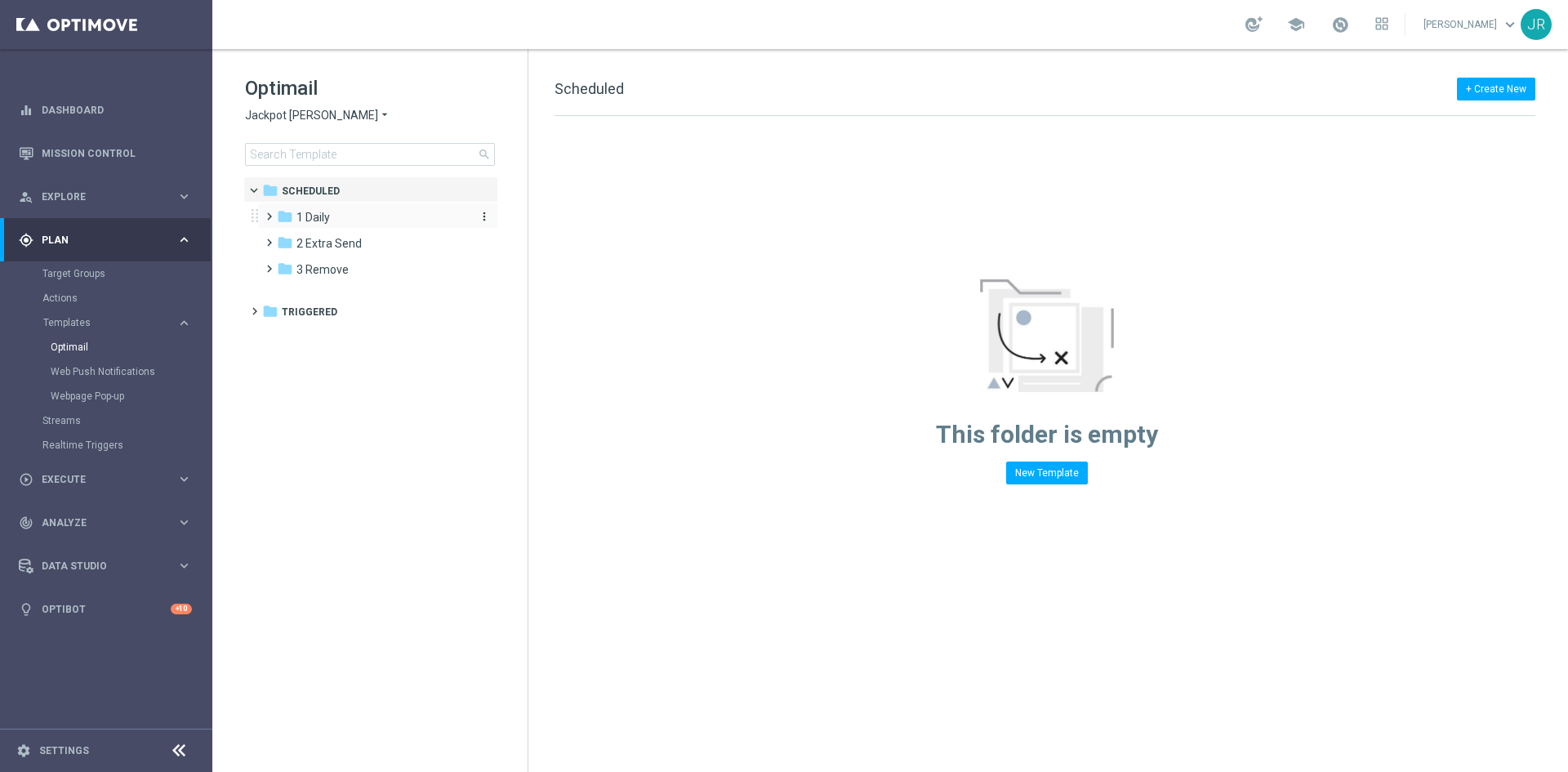
click at [314, 222] on span "1 Daily" at bounding box center [313, 217] width 33 height 15
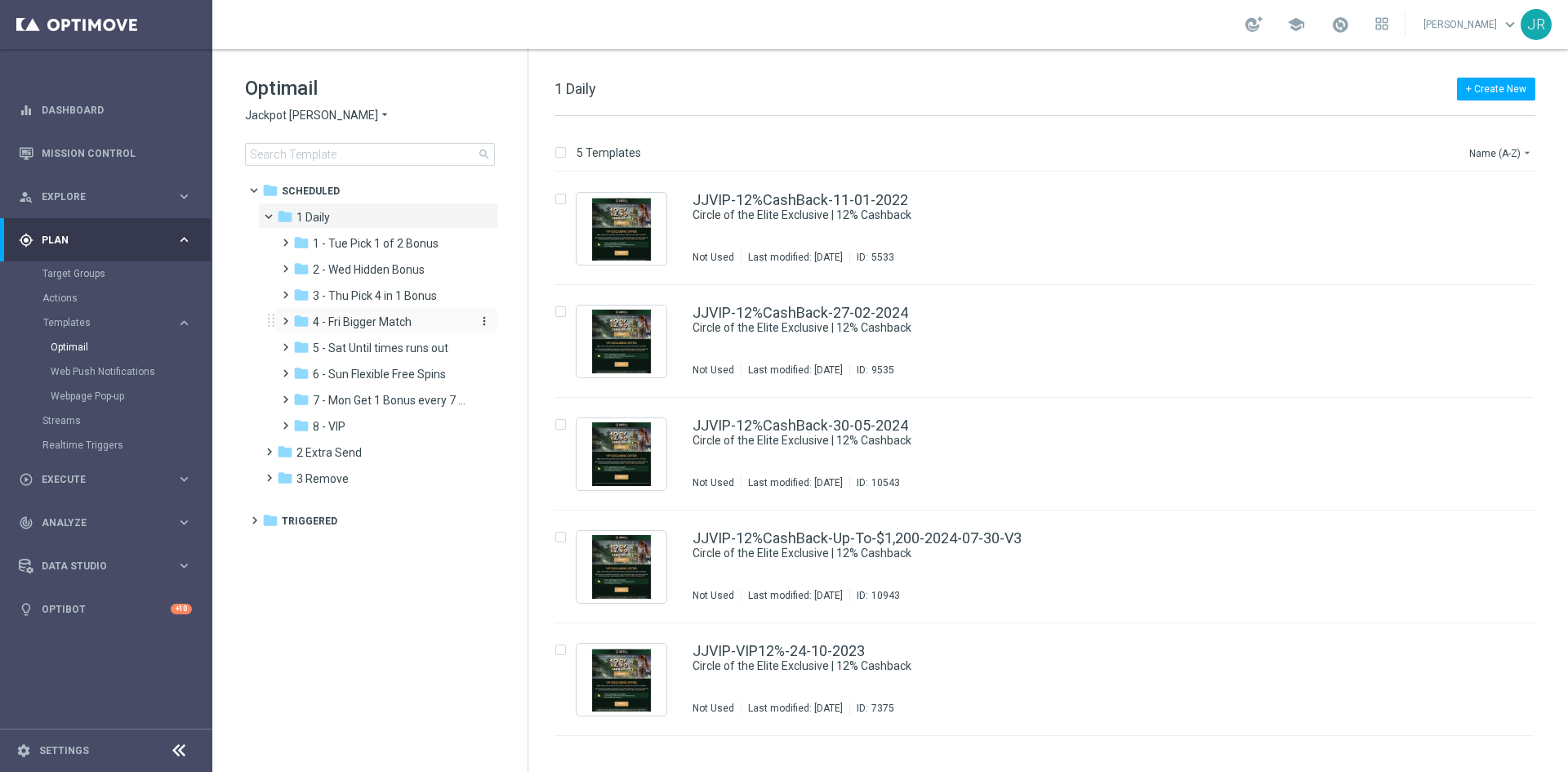
click at [368, 320] on span "4 - Fri Bigger Match" at bounding box center [362, 322] width 99 height 15
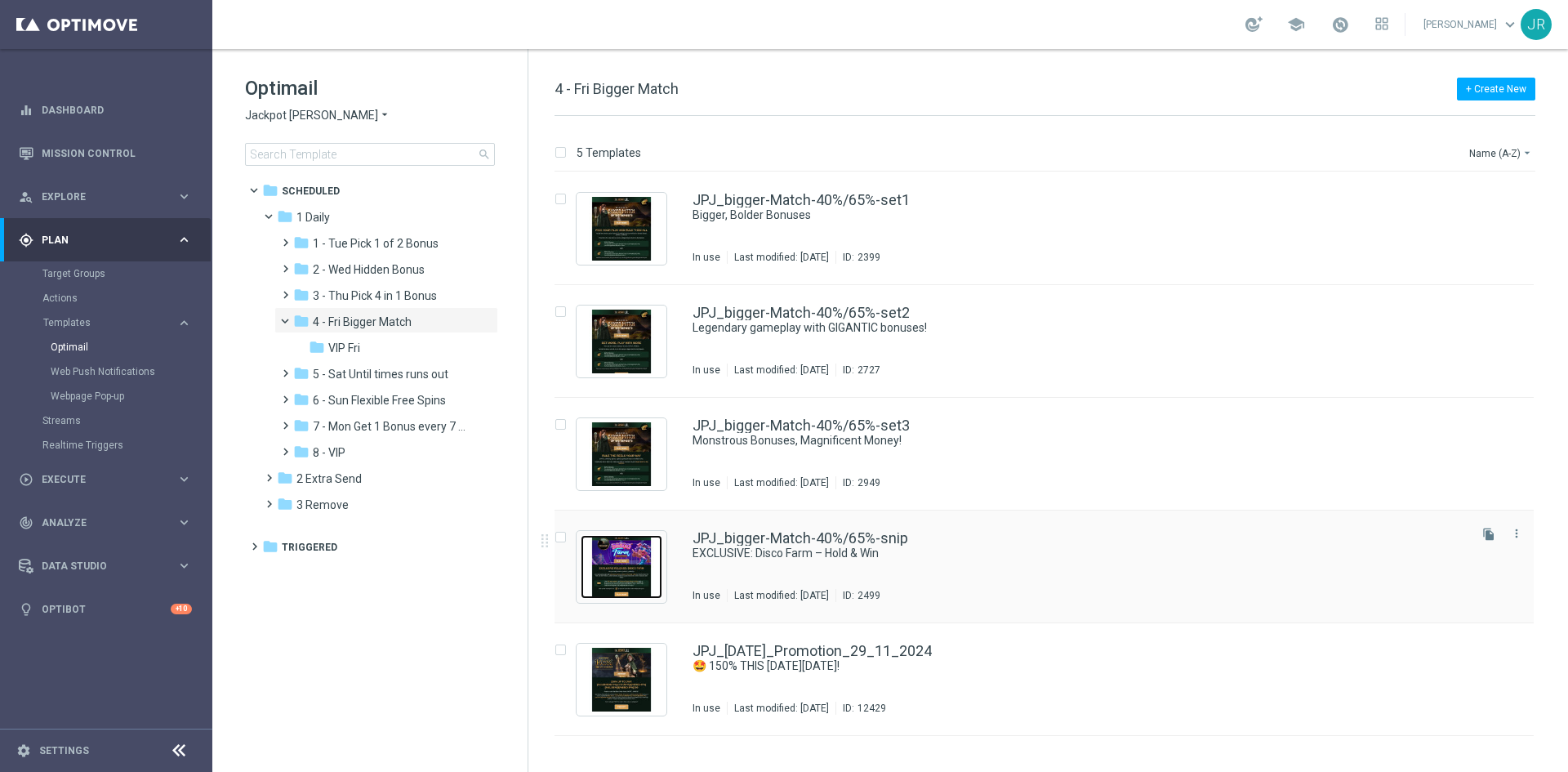
click at [648, 572] on img "Press SPACE to select this row." at bounding box center [621, 567] width 82 height 64
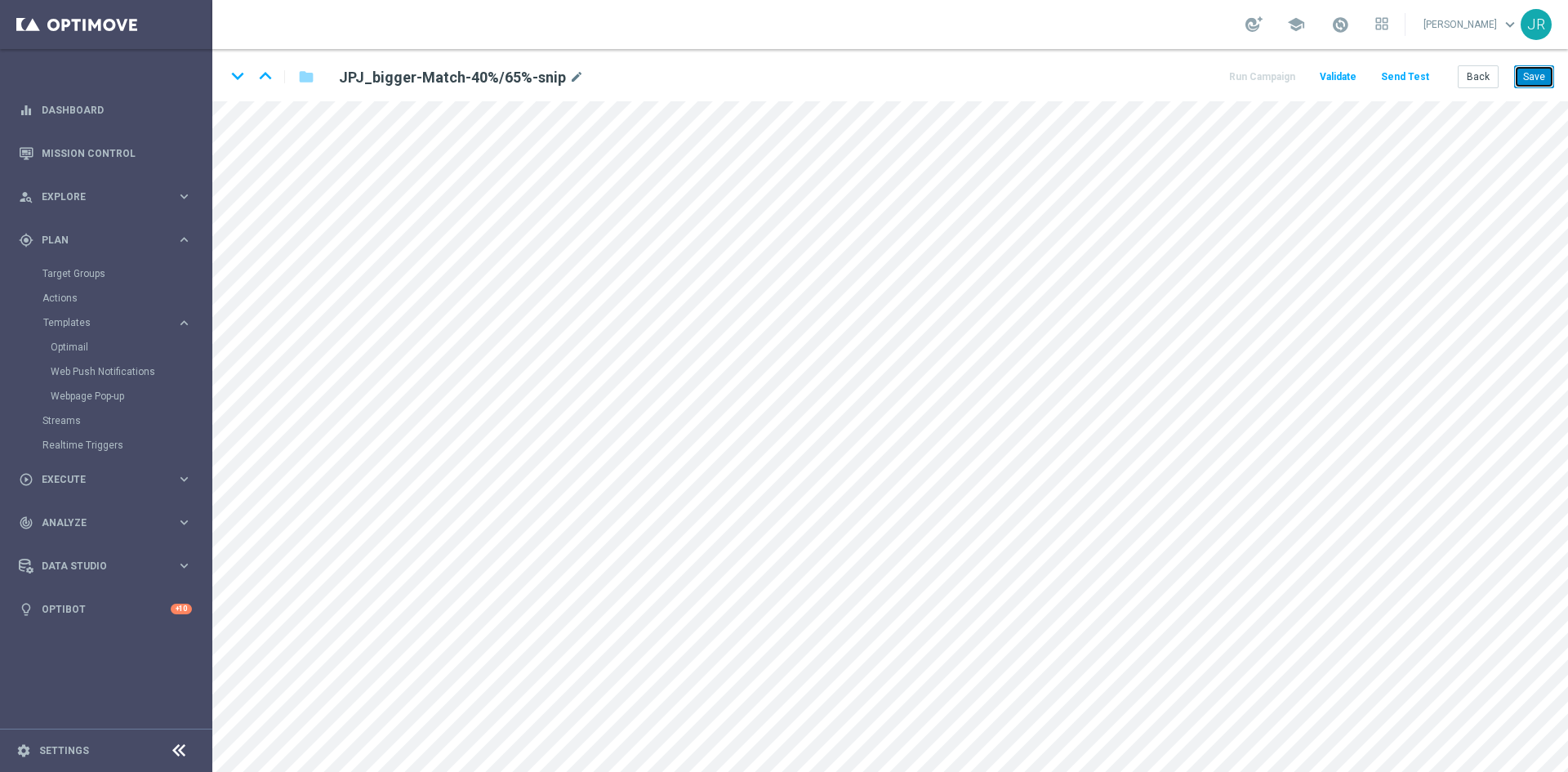
drag, startPoint x: 1530, startPoint y: 77, endPoint x: 1528, endPoint y: 87, distance: 10.2
click at [1530, 77] on button "Save" at bounding box center [1534, 76] width 40 height 23
click at [1548, 77] on button "Save" at bounding box center [1534, 76] width 40 height 23
click at [1530, 79] on button "Save" at bounding box center [1534, 76] width 40 height 23
click at [1485, 75] on button "Back" at bounding box center [1478, 76] width 41 height 23
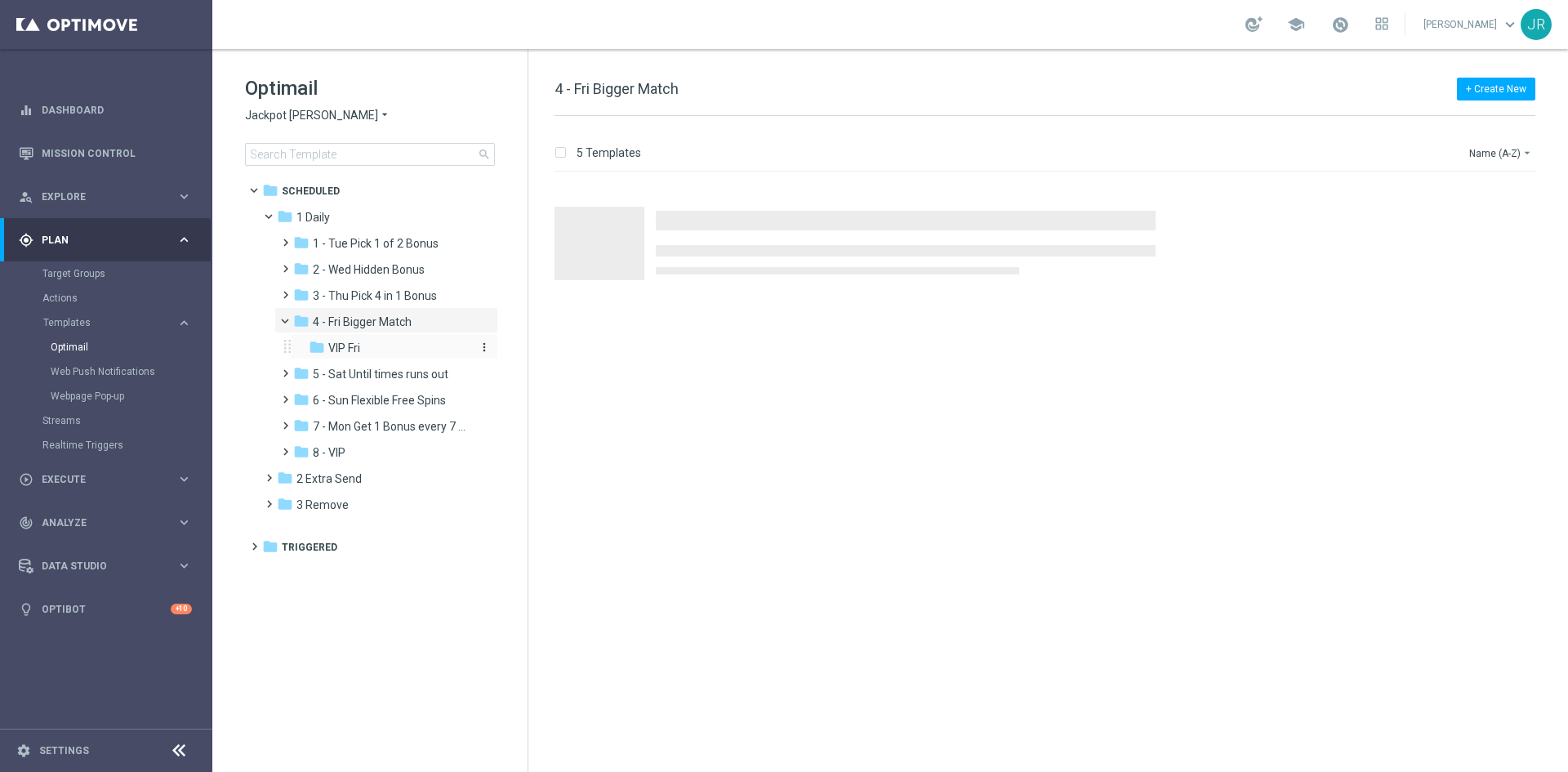
click at [375, 341] on div "folder VIP Fri" at bounding box center [389, 348] width 161 height 18
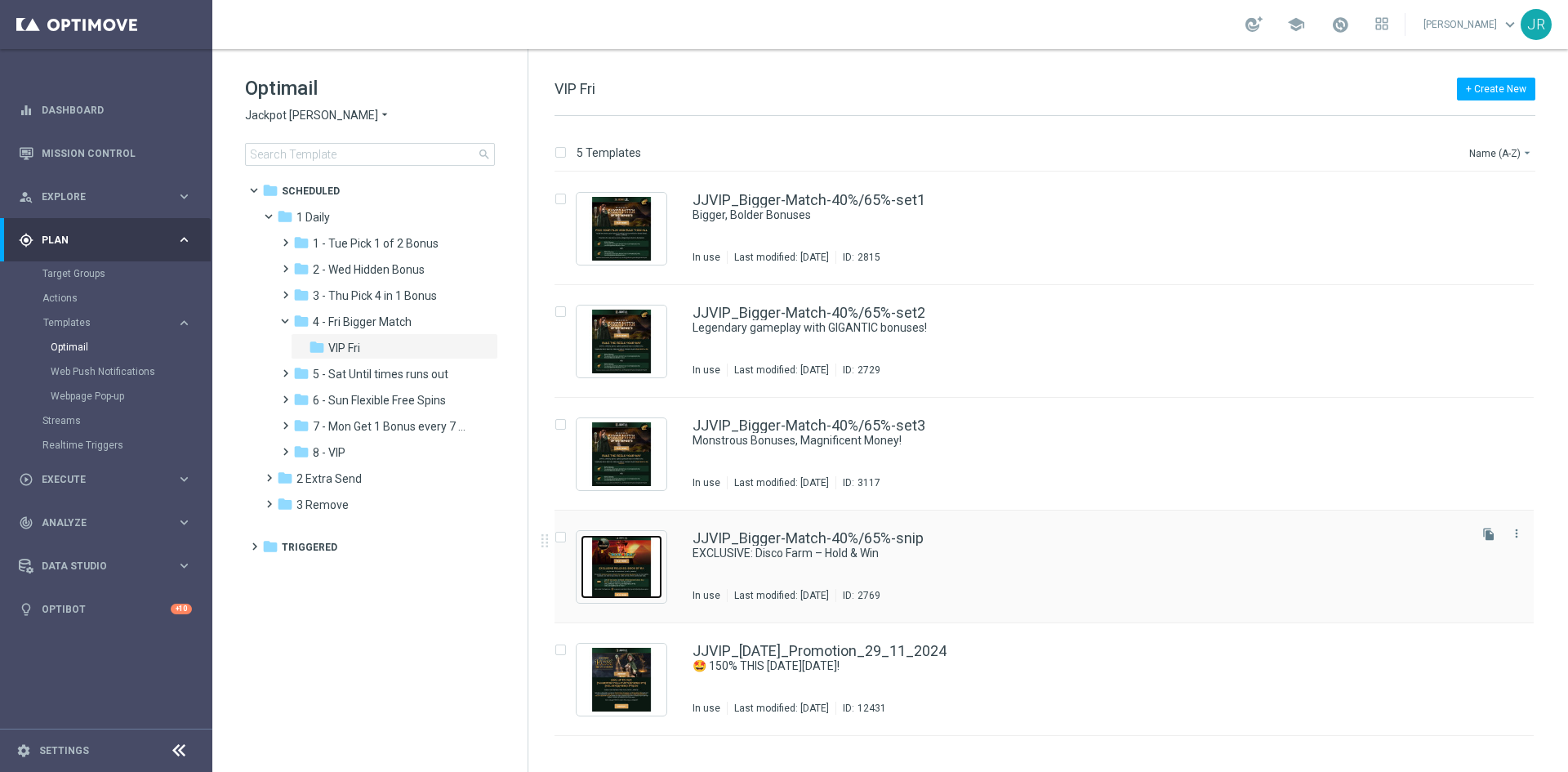
click at [641, 572] on img "Press SPACE to select this row." at bounding box center [621, 567] width 82 height 64
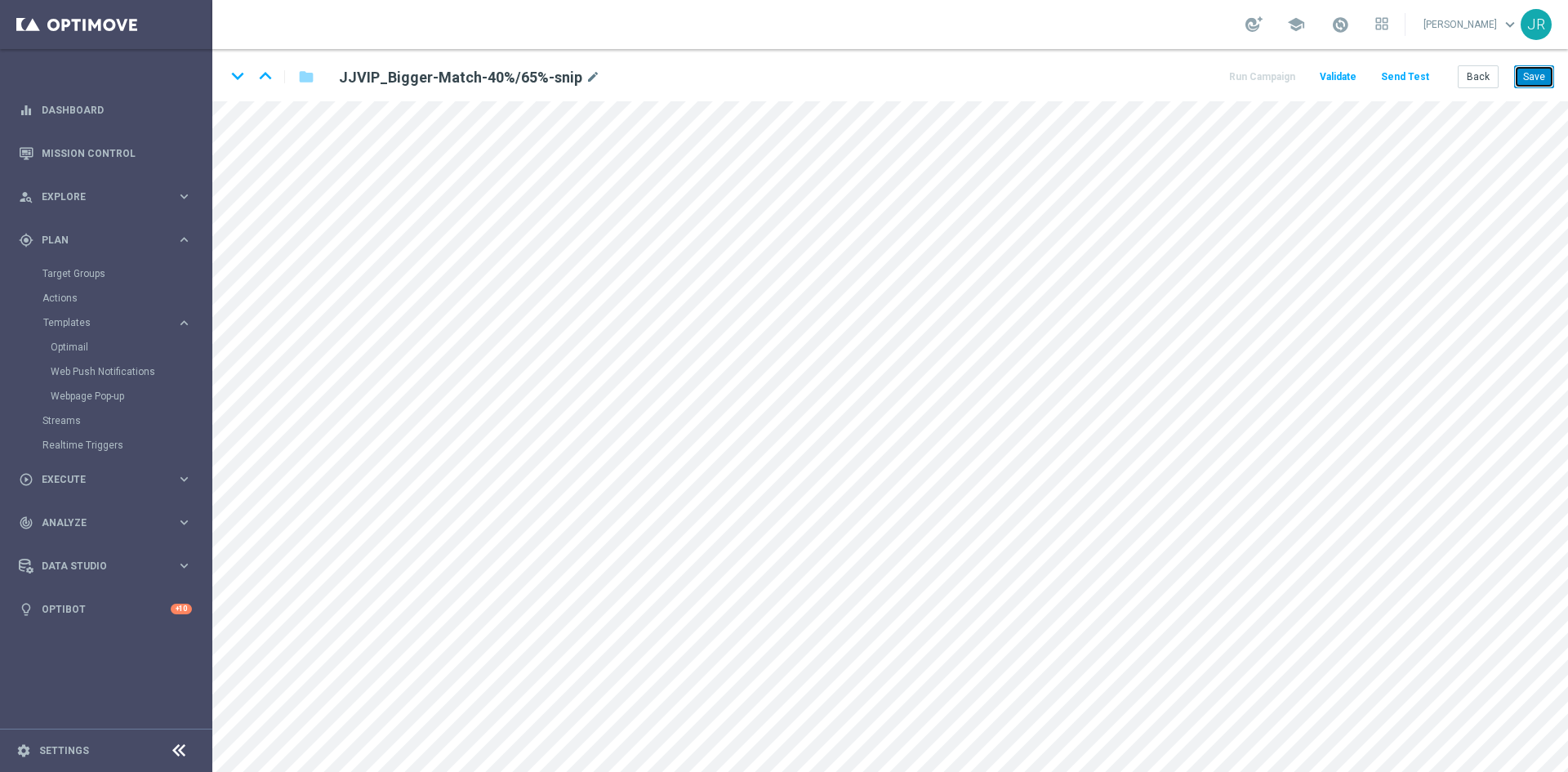
click at [1523, 79] on button "Save" at bounding box center [1534, 76] width 40 height 23
click at [1547, 78] on button "Save" at bounding box center [1534, 76] width 40 height 23
click at [1540, 68] on button "Save" at bounding box center [1534, 76] width 40 height 23
click at [1480, 75] on button "Back" at bounding box center [1478, 76] width 41 height 23
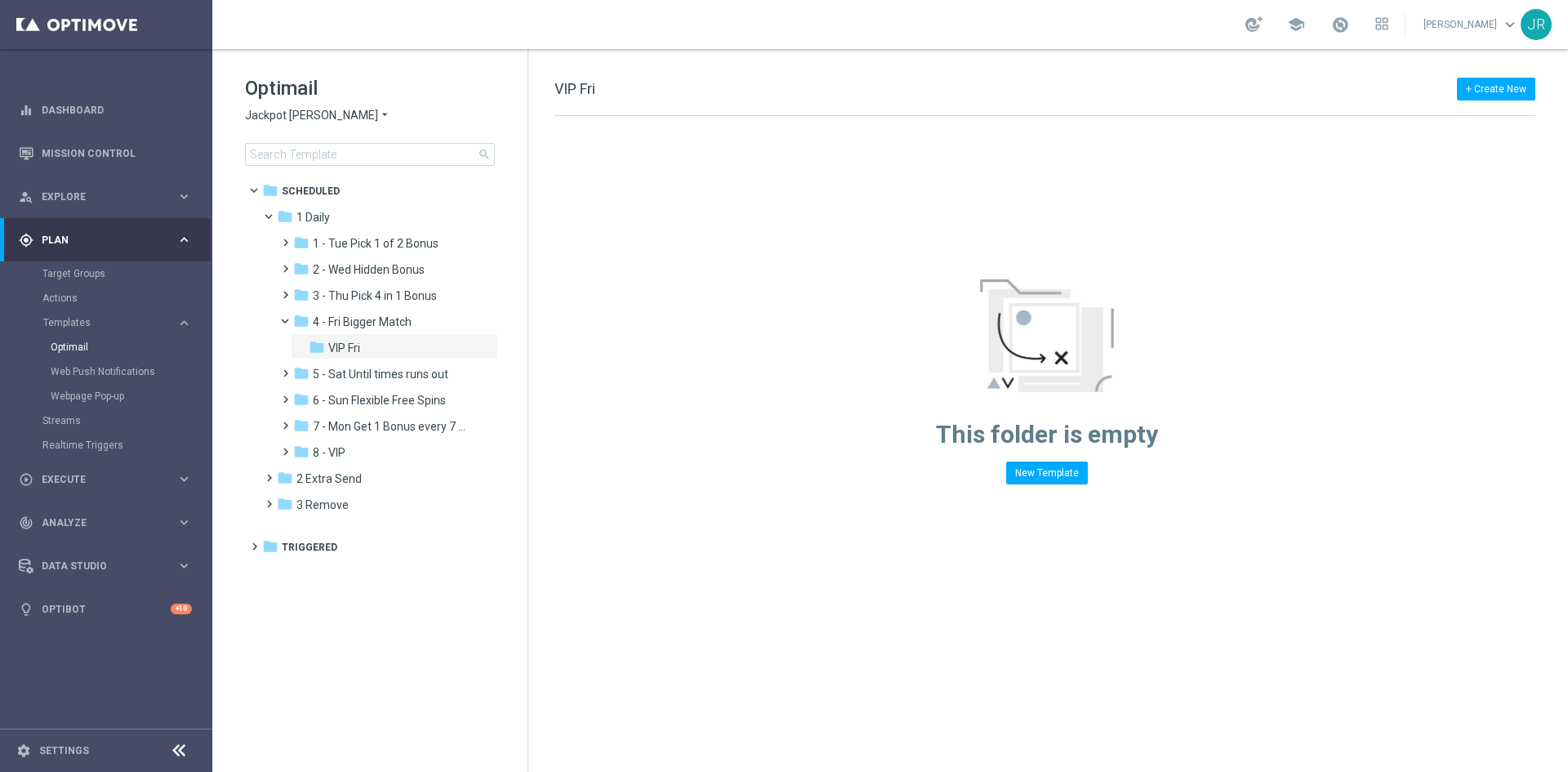
click at [255, 110] on span "Jackpot Jill" at bounding box center [311, 115] width 133 height 16
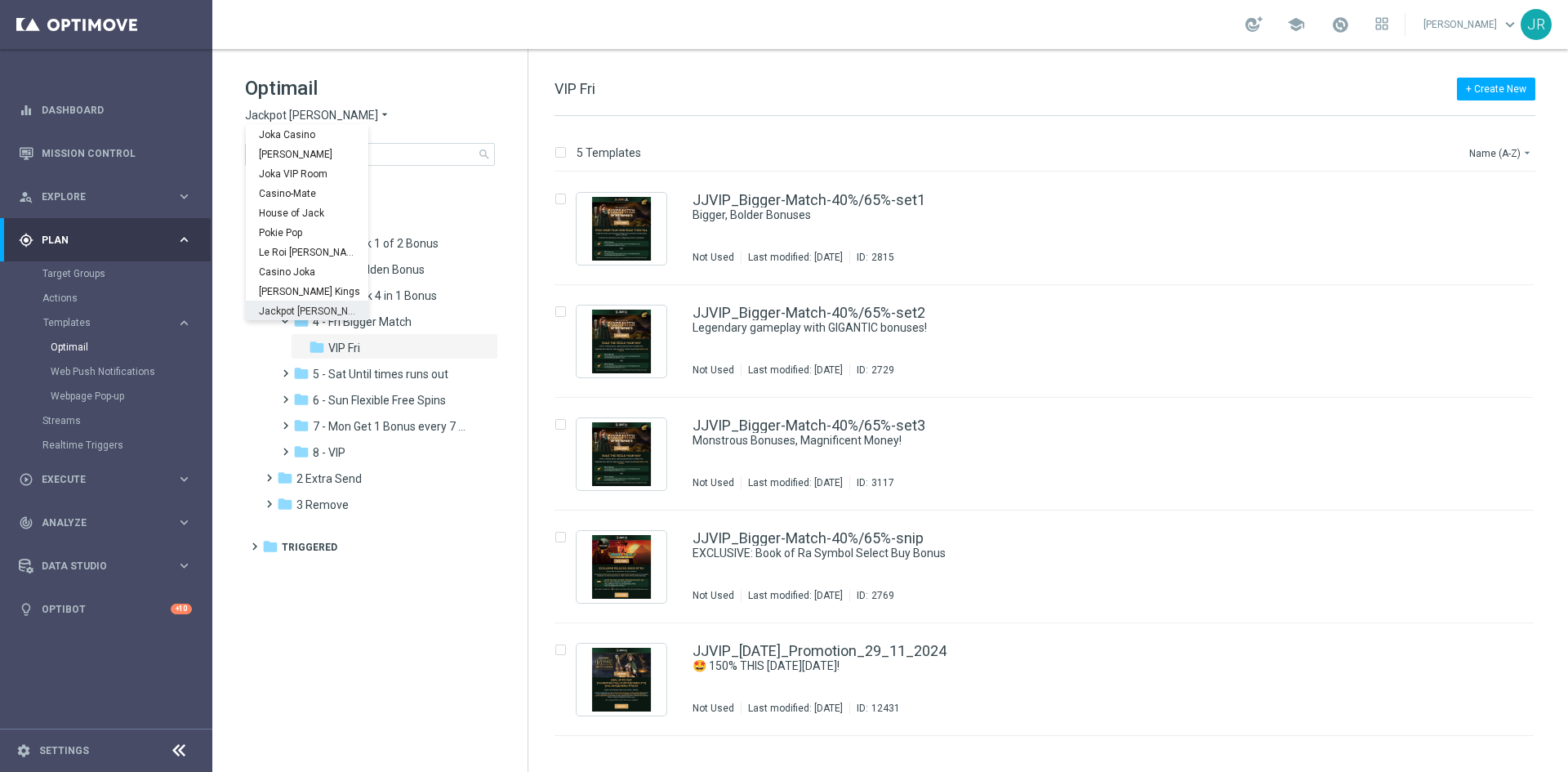
scroll to position [59, 0]
click at [0, 0] on span "Wolf Winner" at bounding box center [0, 0] width 0 height 0
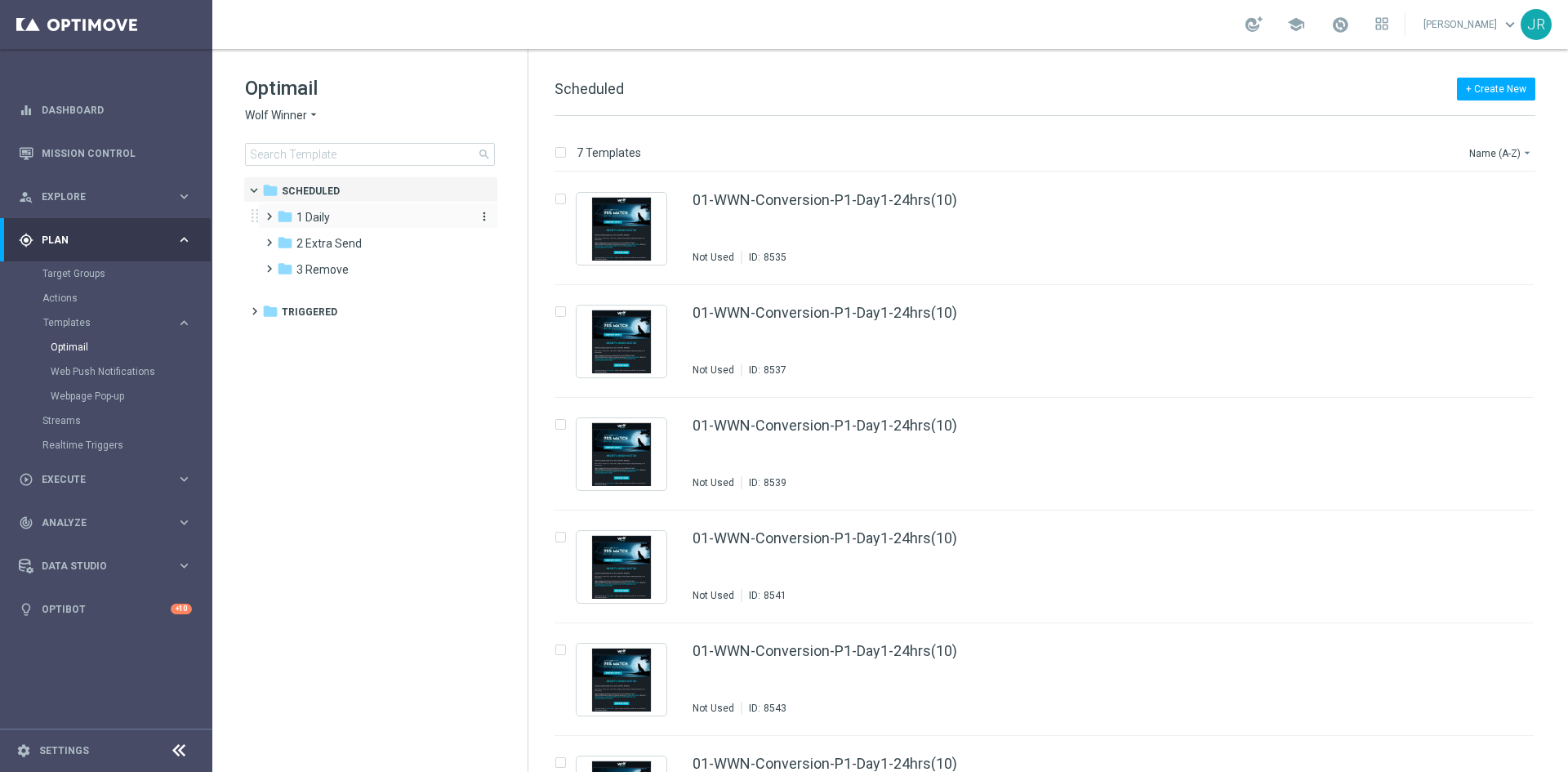
click at [338, 214] on div "folder 1 Daily" at bounding box center [370, 217] width 188 height 18
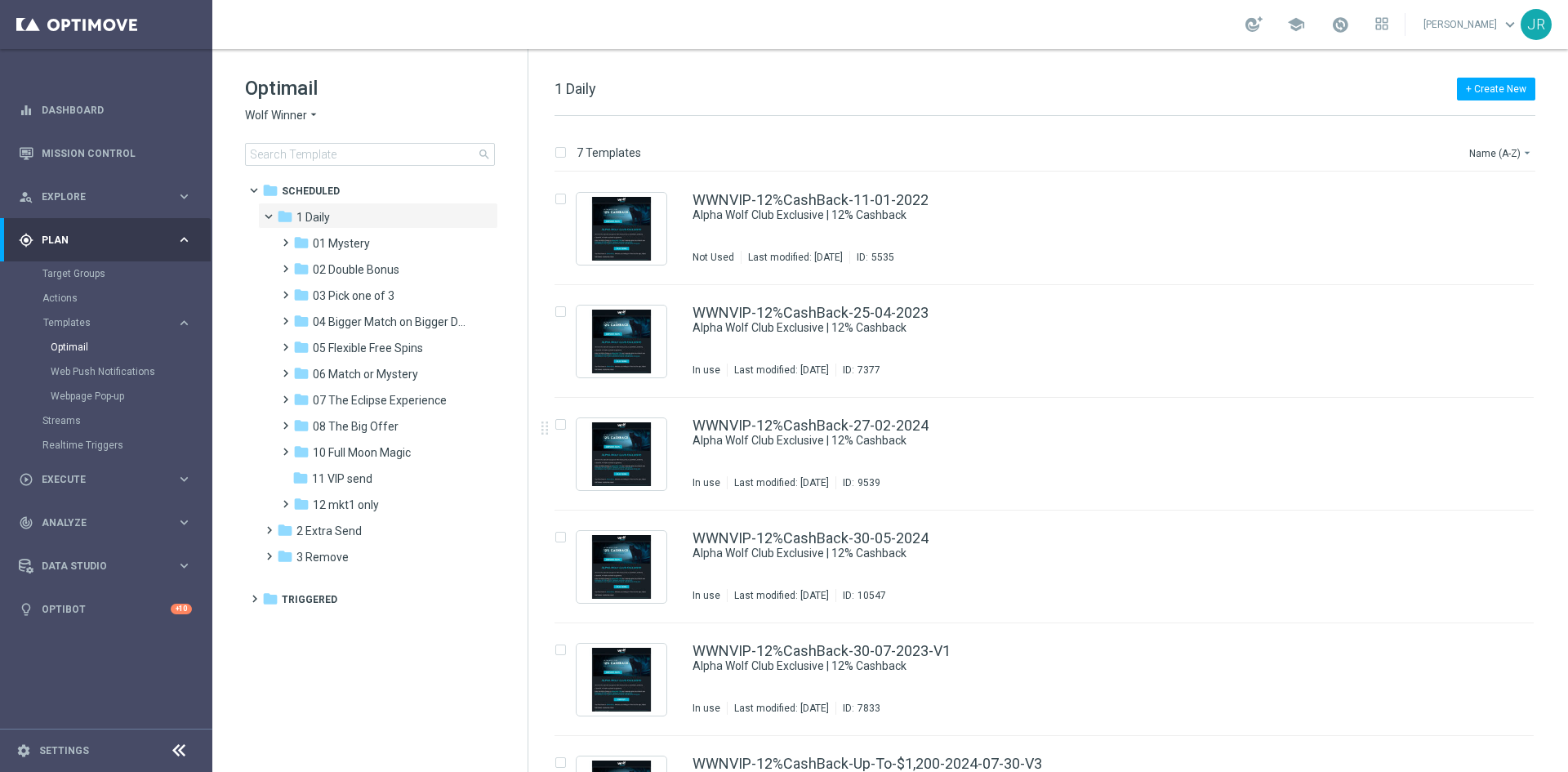
drag, startPoint x: 370, startPoint y: 302, endPoint x: 676, endPoint y: 391, distance: 318.7
click at [370, 302] on span "03 Pick one of 3" at bounding box center [354, 296] width 82 height 15
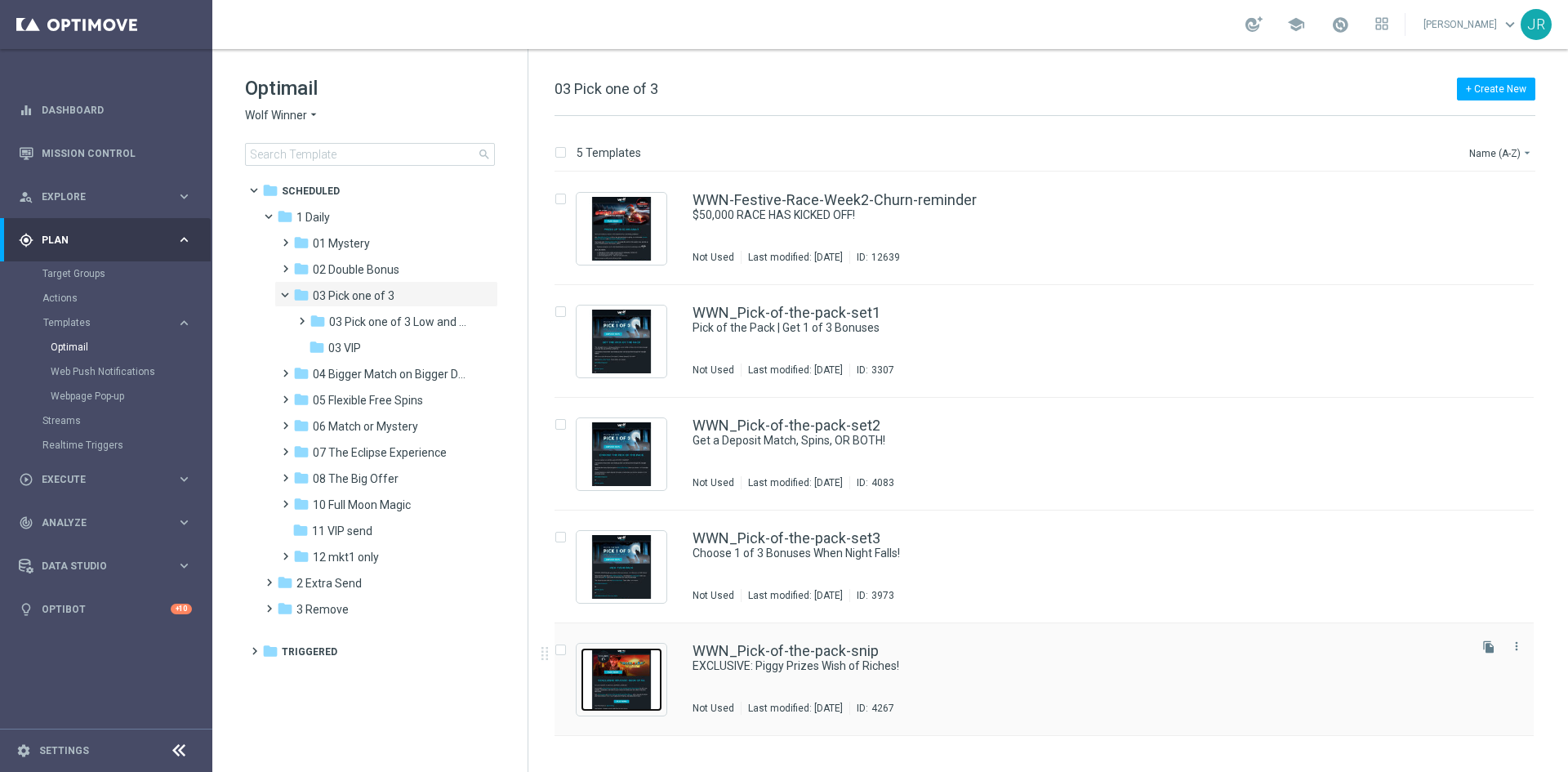
click at [621, 689] on img "Press SPACE to select this row." at bounding box center [621, 679] width 82 height 64
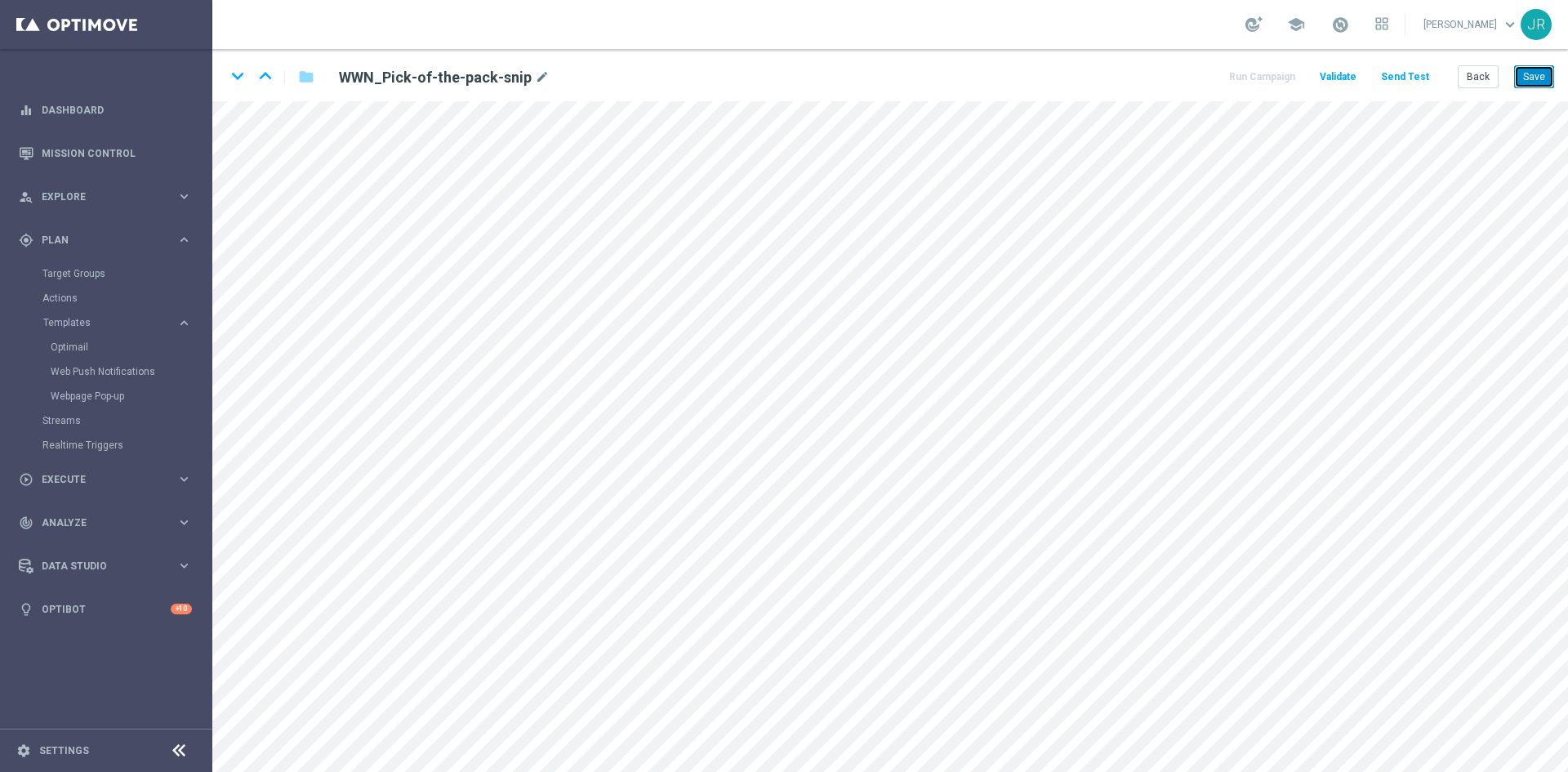
click at [1525, 71] on button "Save" at bounding box center [1534, 76] width 40 height 23
click at [1543, 75] on button "Save" at bounding box center [1534, 76] width 40 height 23
click at [1537, 79] on button "Save" at bounding box center [1534, 76] width 40 height 23
drag, startPoint x: 1484, startPoint y: 77, endPoint x: 576, endPoint y: 0, distance: 911.3
click at [1482, 77] on button "Back" at bounding box center [1478, 76] width 41 height 23
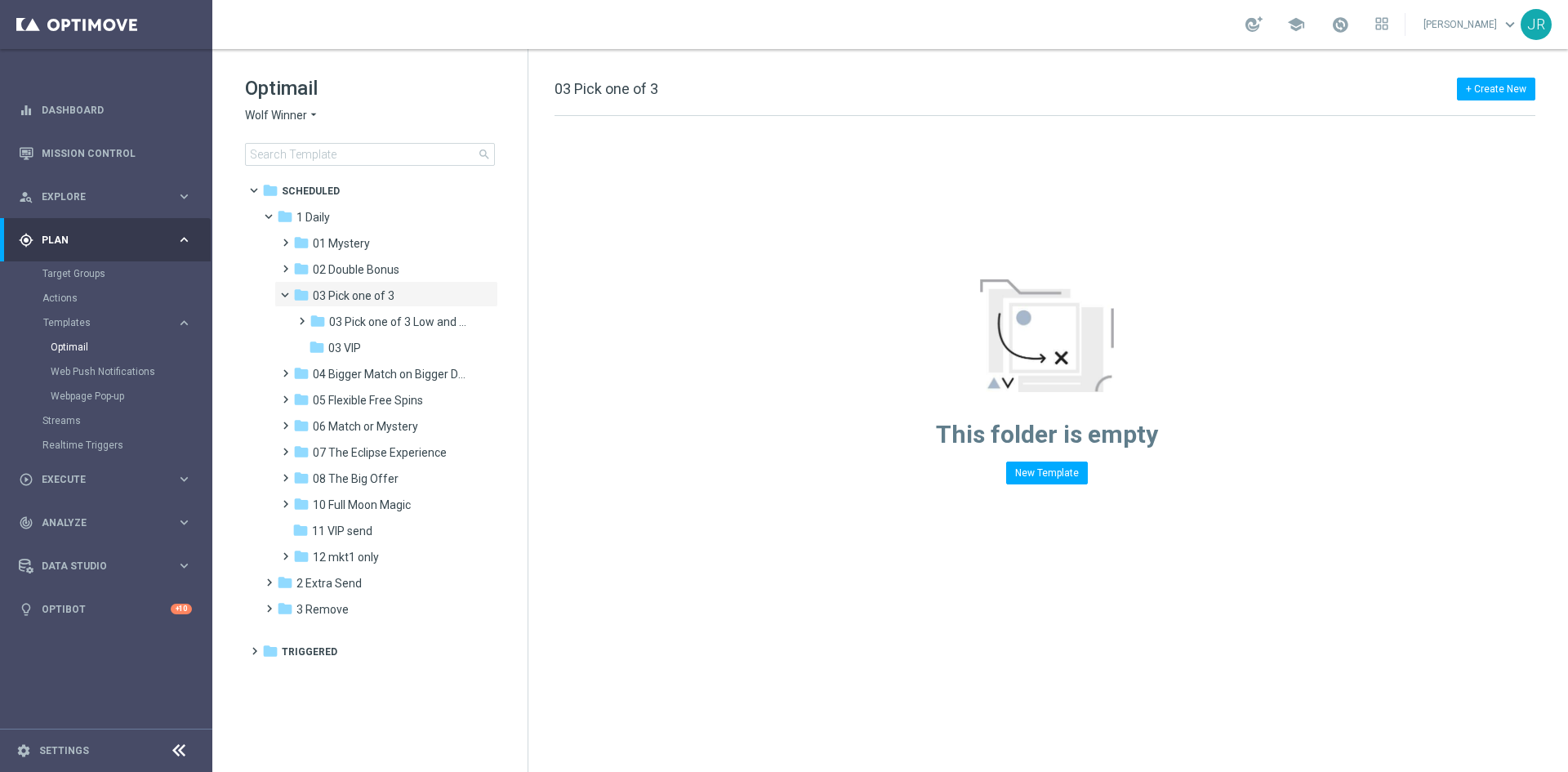
click at [297, 125] on div "Optimail Wolf Winner arrow_drop_down × Wolf Winner search" at bounding box center [386, 120] width 283 height 90
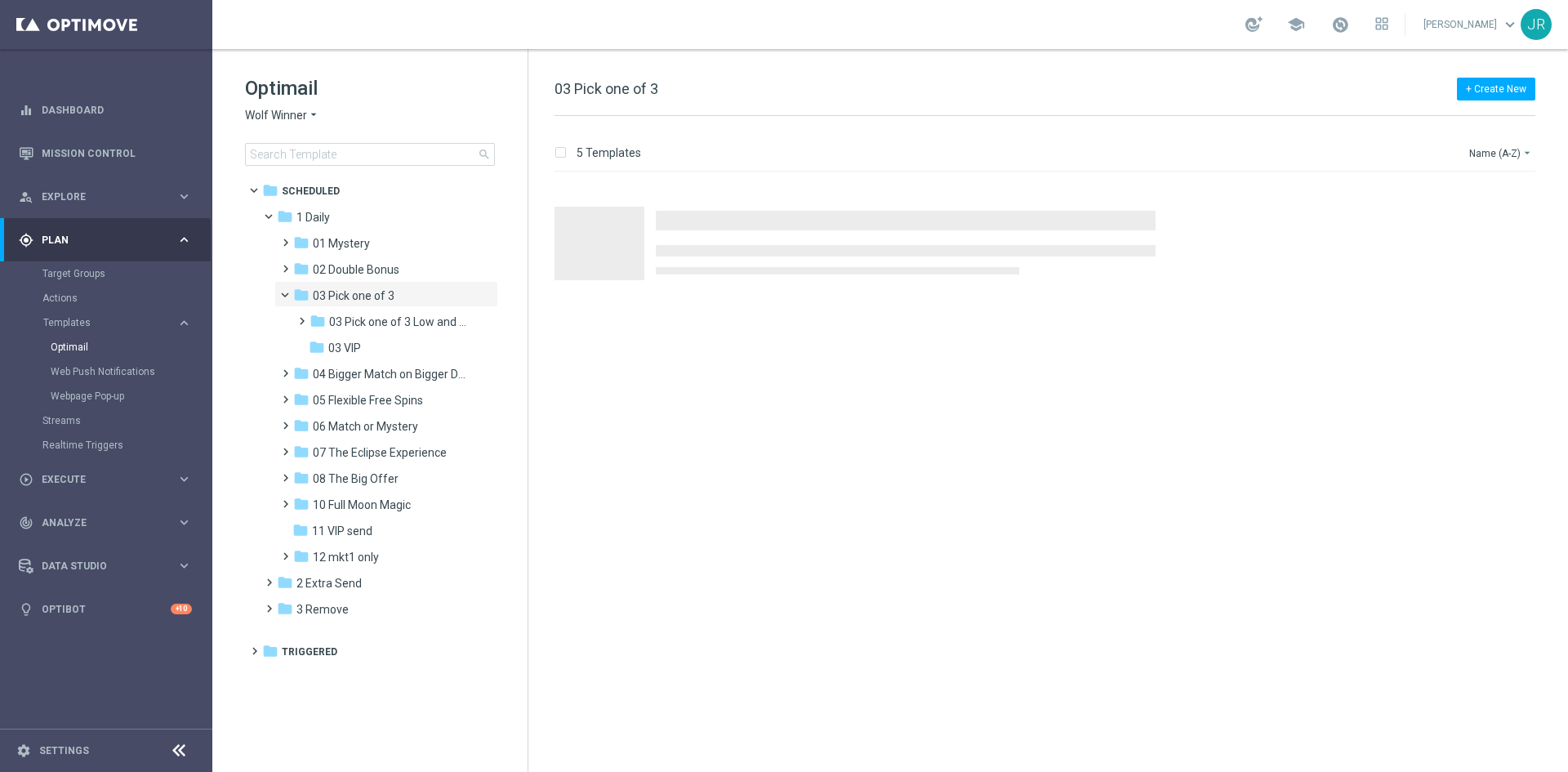
click at [294, 120] on span "Wolf Winner" at bounding box center [276, 115] width 62 height 16
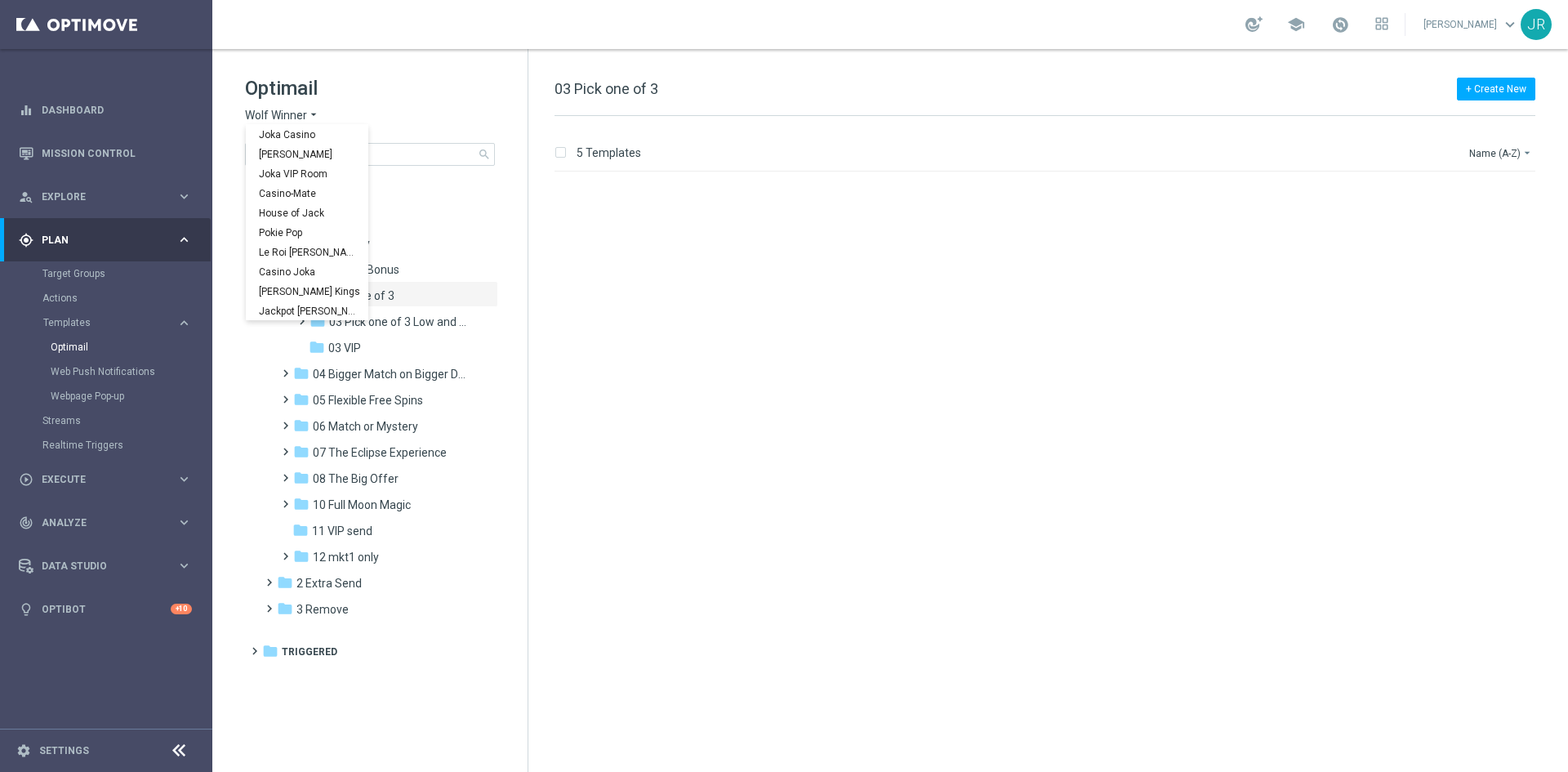
scroll to position [59, 0]
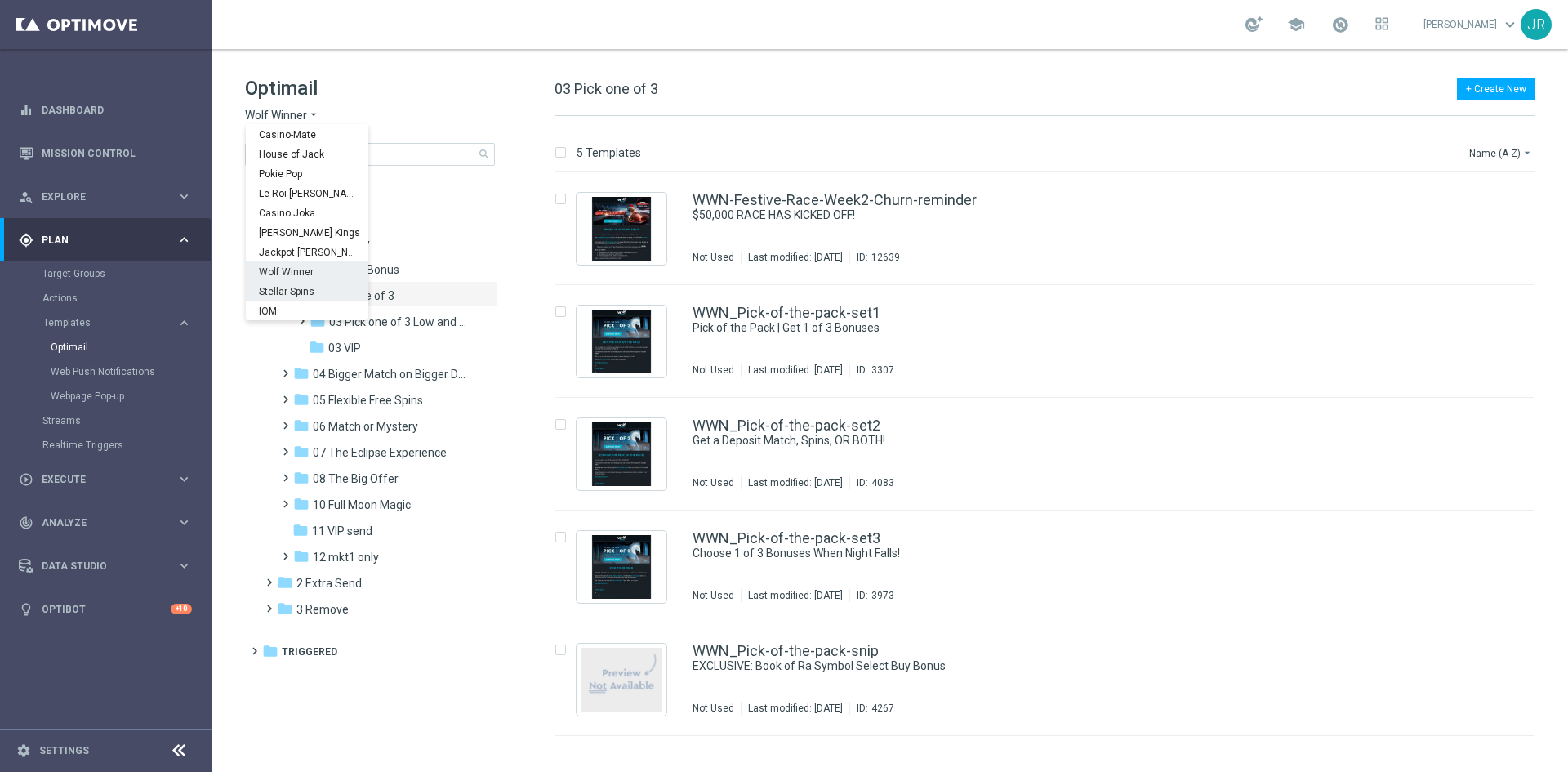
click at [0, 0] on span "Stellar Spins" at bounding box center [0, 0] width 0 height 0
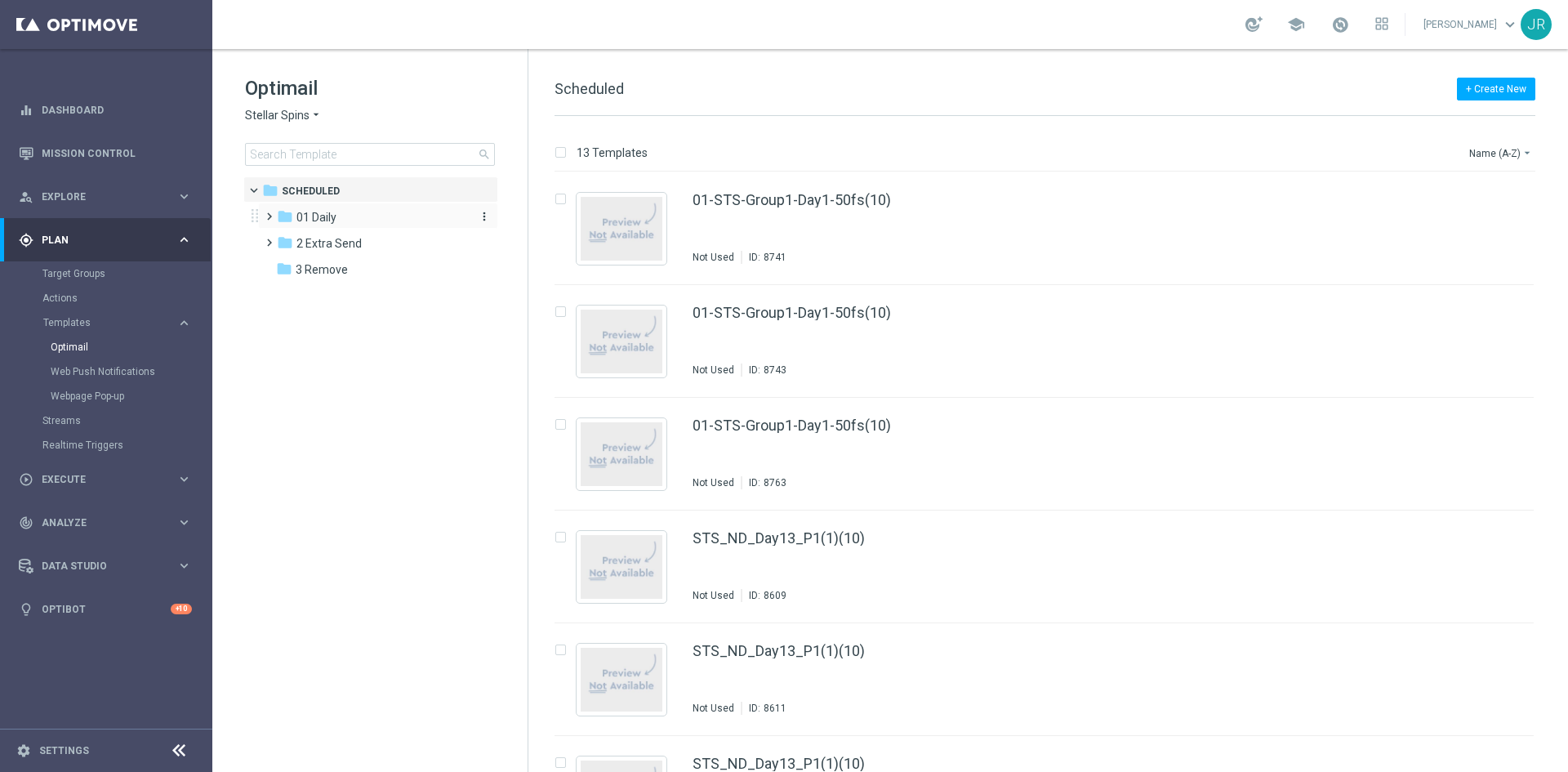
click at [321, 215] on span "01 Daily" at bounding box center [316, 217] width 40 height 15
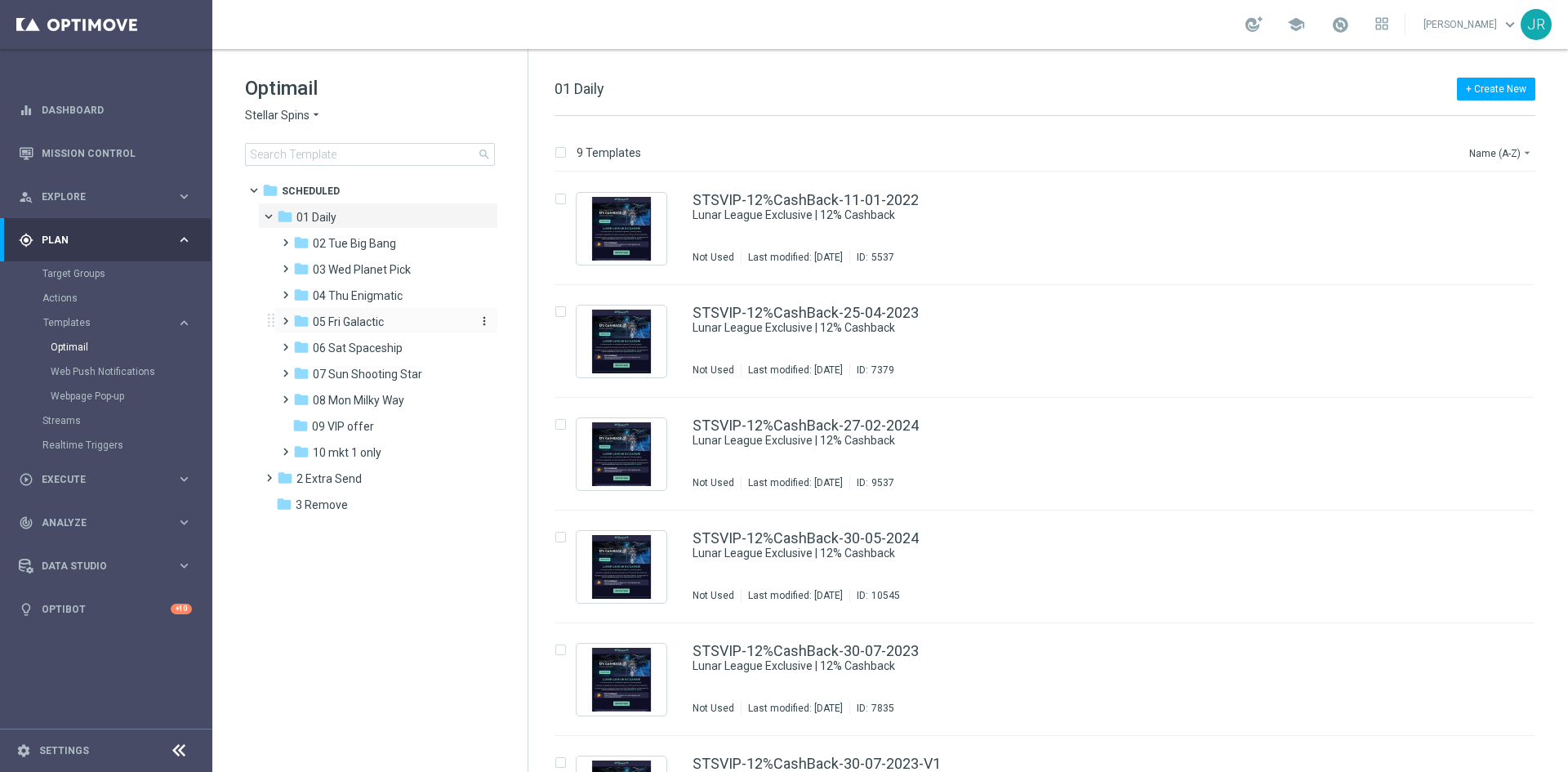
click at [336, 320] on span "05 Fri Galactic" at bounding box center [348, 322] width 71 height 15
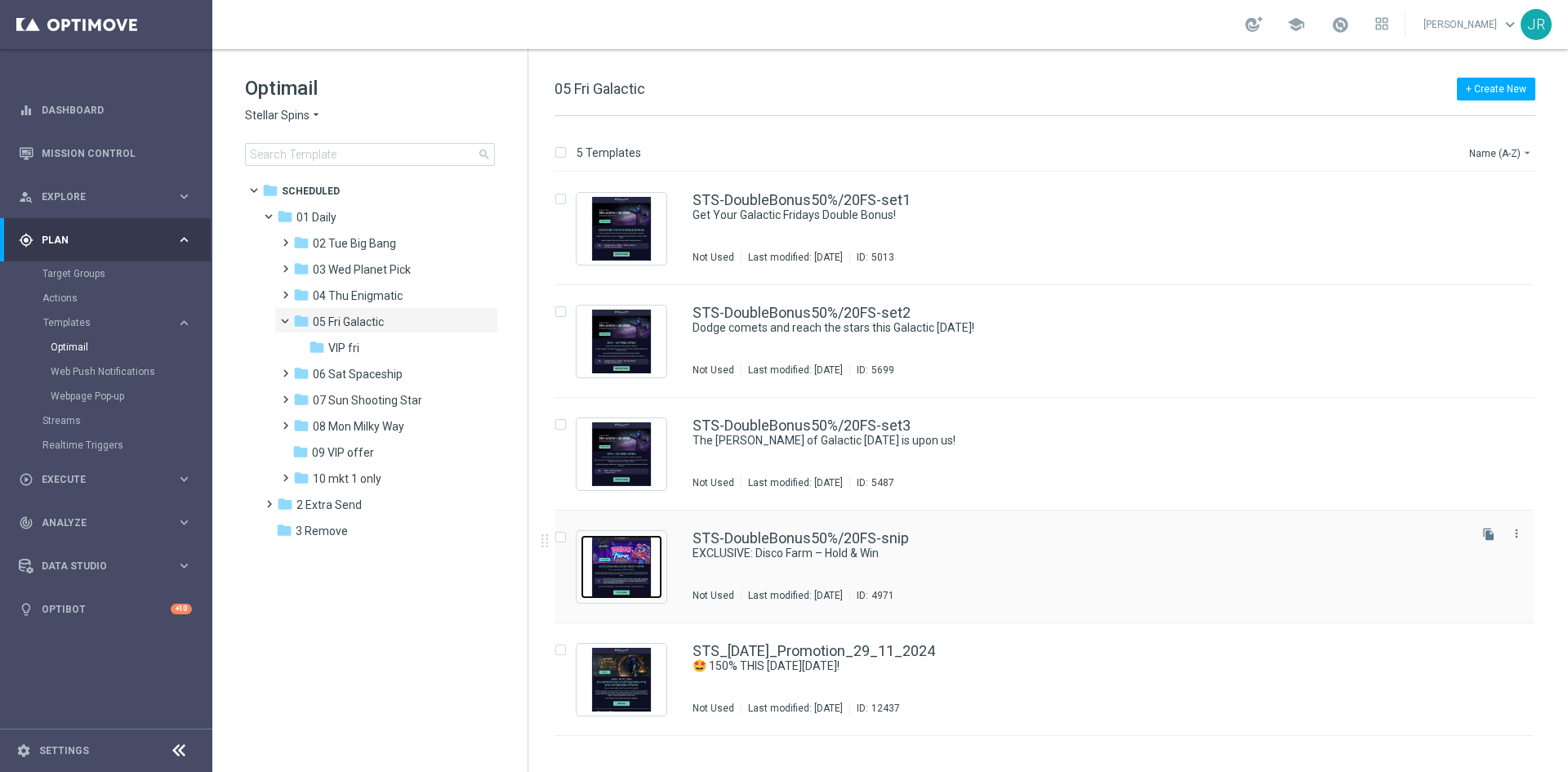
click at [633, 566] on img "Press SPACE to select this row." at bounding box center [621, 567] width 82 height 64
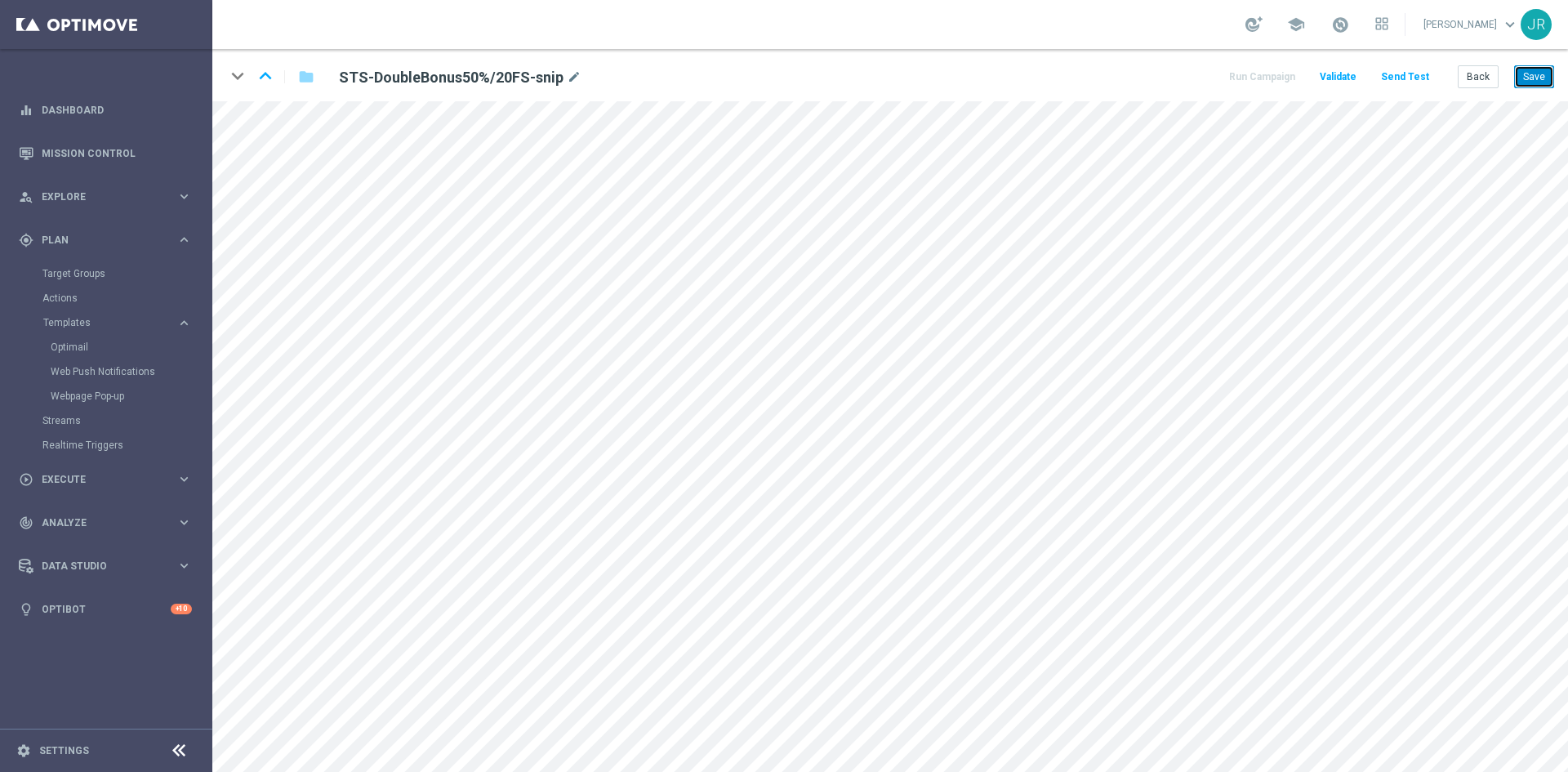
click at [1533, 72] on button "Save" at bounding box center [1534, 76] width 40 height 23
click at [1542, 73] on button "Save" at bounding box center [1534, 76] width 40 height 23
click at [1530, 74] on button "Save" at bounding box center [1534, 76] width 40 height 23
click at [1534, 84] on button "Save" at bounding box center [1534, 76] width 40 height 23
click at [1532, 79] on button "Save" at bounding box center [1534, 76] width 40 height 23
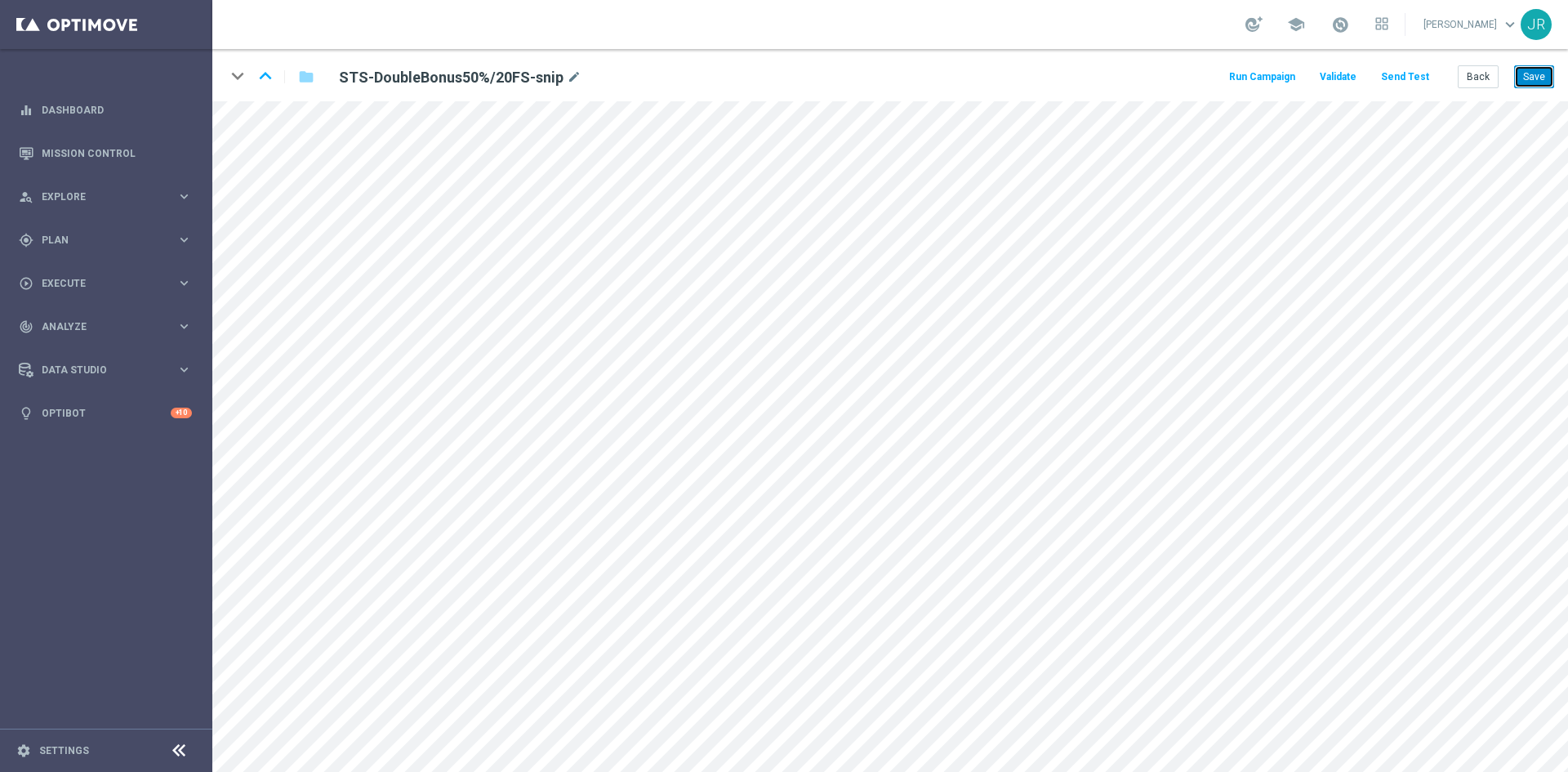
click at [1539, 85] on button "Save" at bounding box center [1534, 76] width 40 height 23
drag, startPoint x: 1543, startPoint y: 74, endPoint x: 1557, endPoint y: 95, distance: 25.2
click at [1542, 74] on button "Save" at bounding box center [1534, 76] width 40 height 23
click at [1546, 72] on button "Save" at bounding box center [1534, 76] width 40 height 23
click at [1538, 73] on button "Save" at bounding box center [1534, 76] width 40 height 23
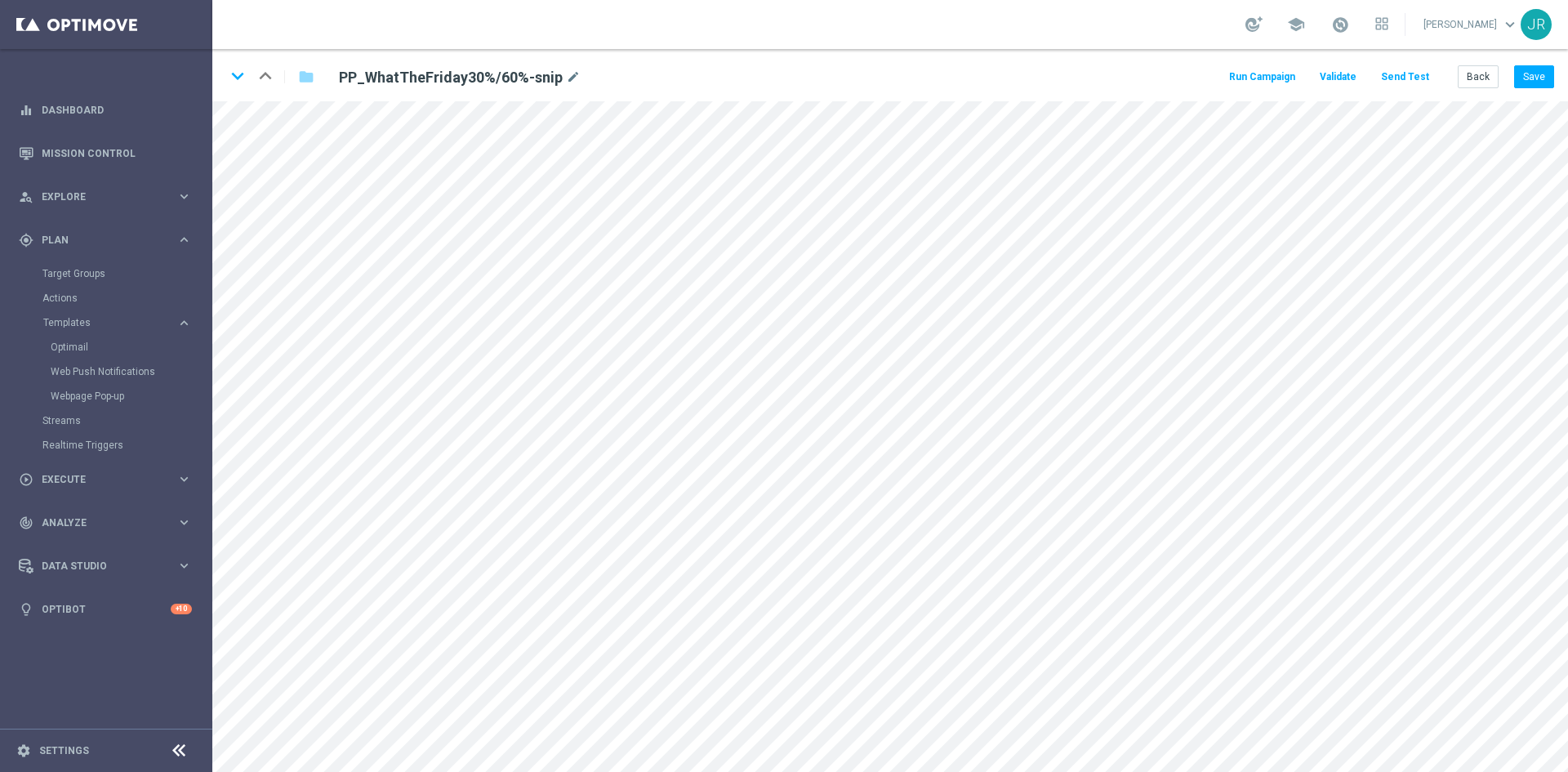
click at [1540, 87] on button "Save" at bounding box center [1534, 76] width 40 height 23
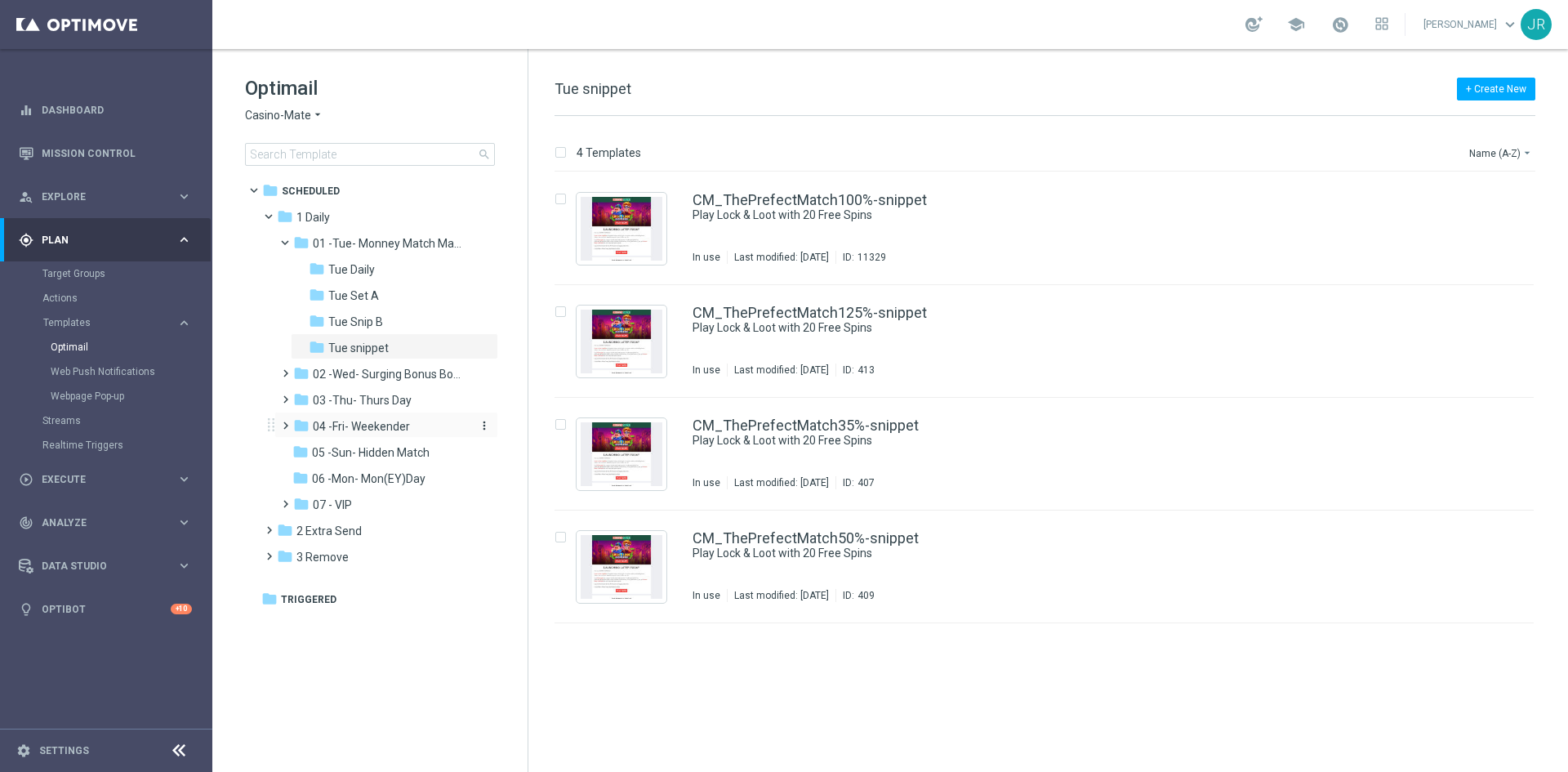
click at [342, 422] on span "04 -Fri- Weekender" at bounding box center [361, 427] width 97 height 15
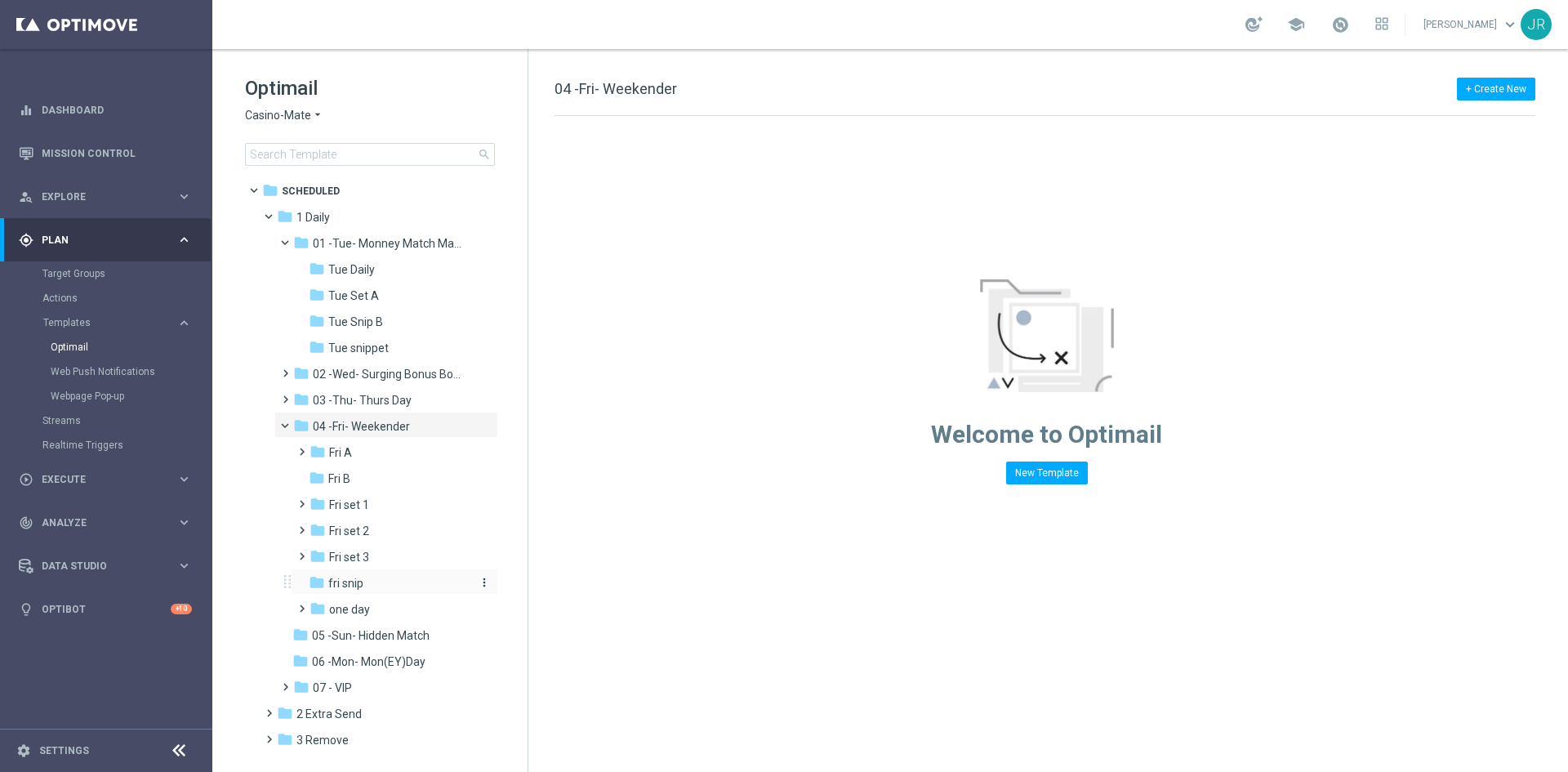
click at [386, 578] on div "folder fri snip" at bounding box center [389, 583] width 161 height 18
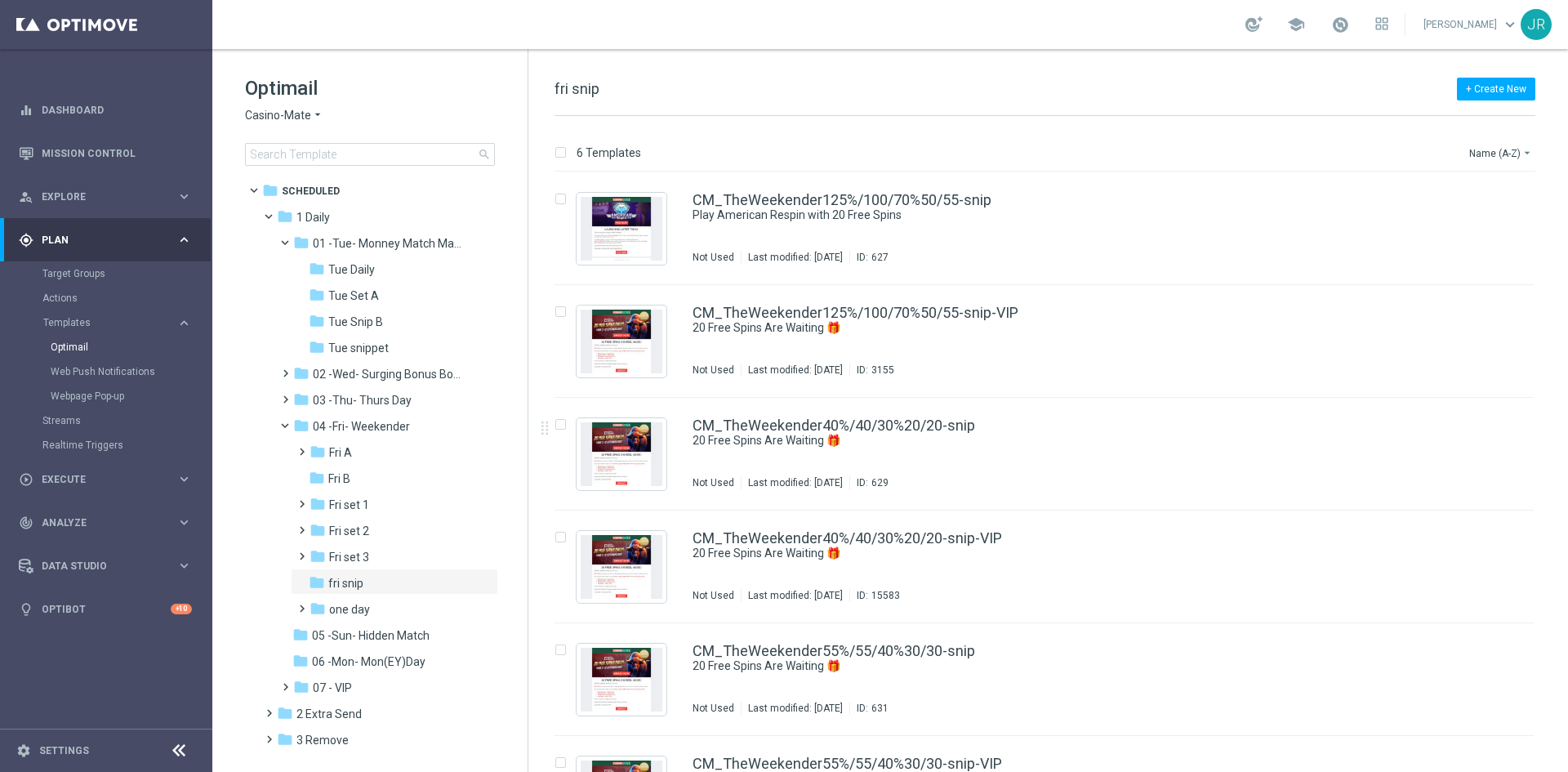
click at [281, 113] on span "Casino-Mate" at bounding box center [278, 115] width 66 height 16
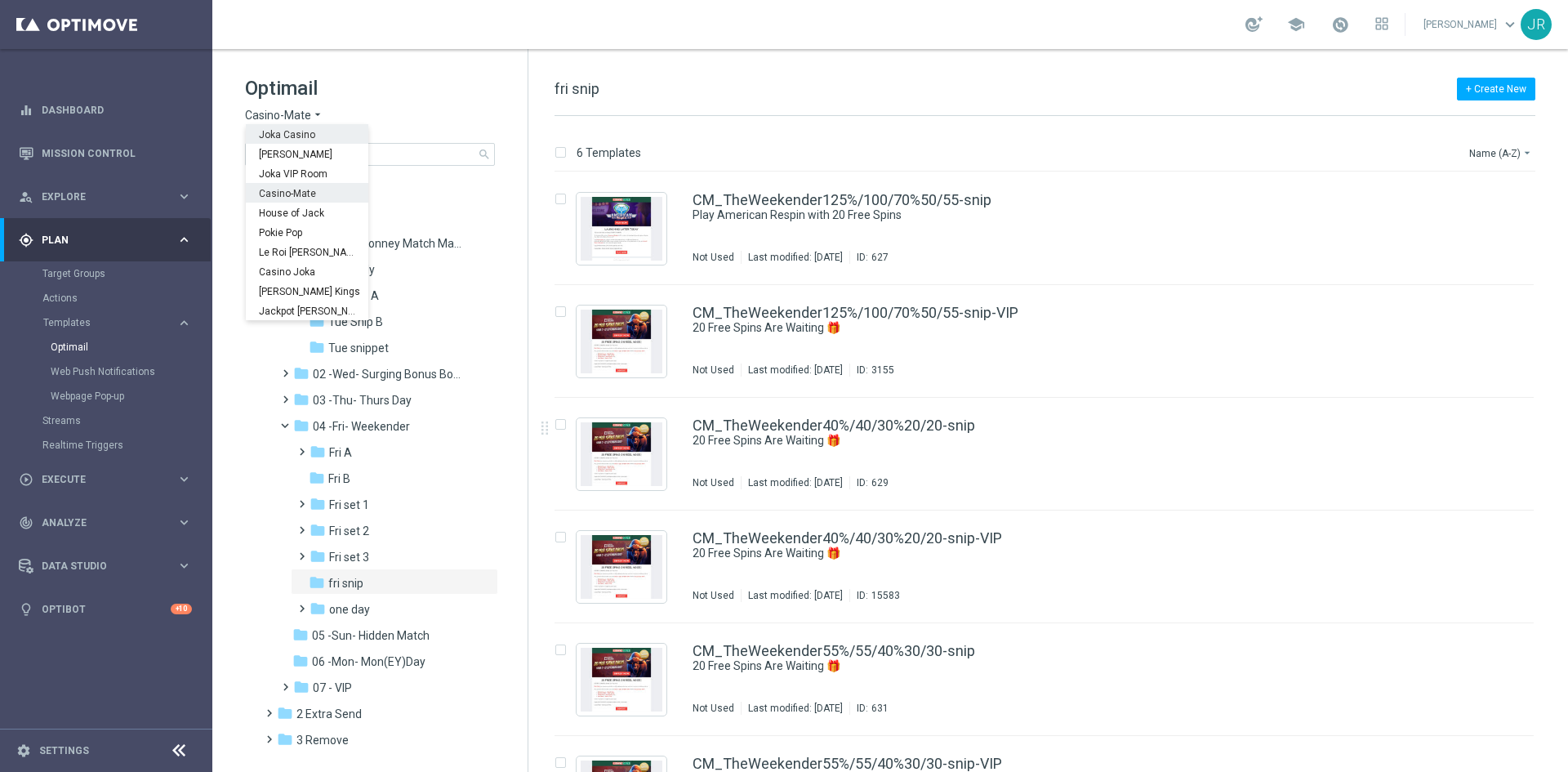
click at [0, 0] on span "Joka Casino" at bounding box center [0, 0] width 0 height 0
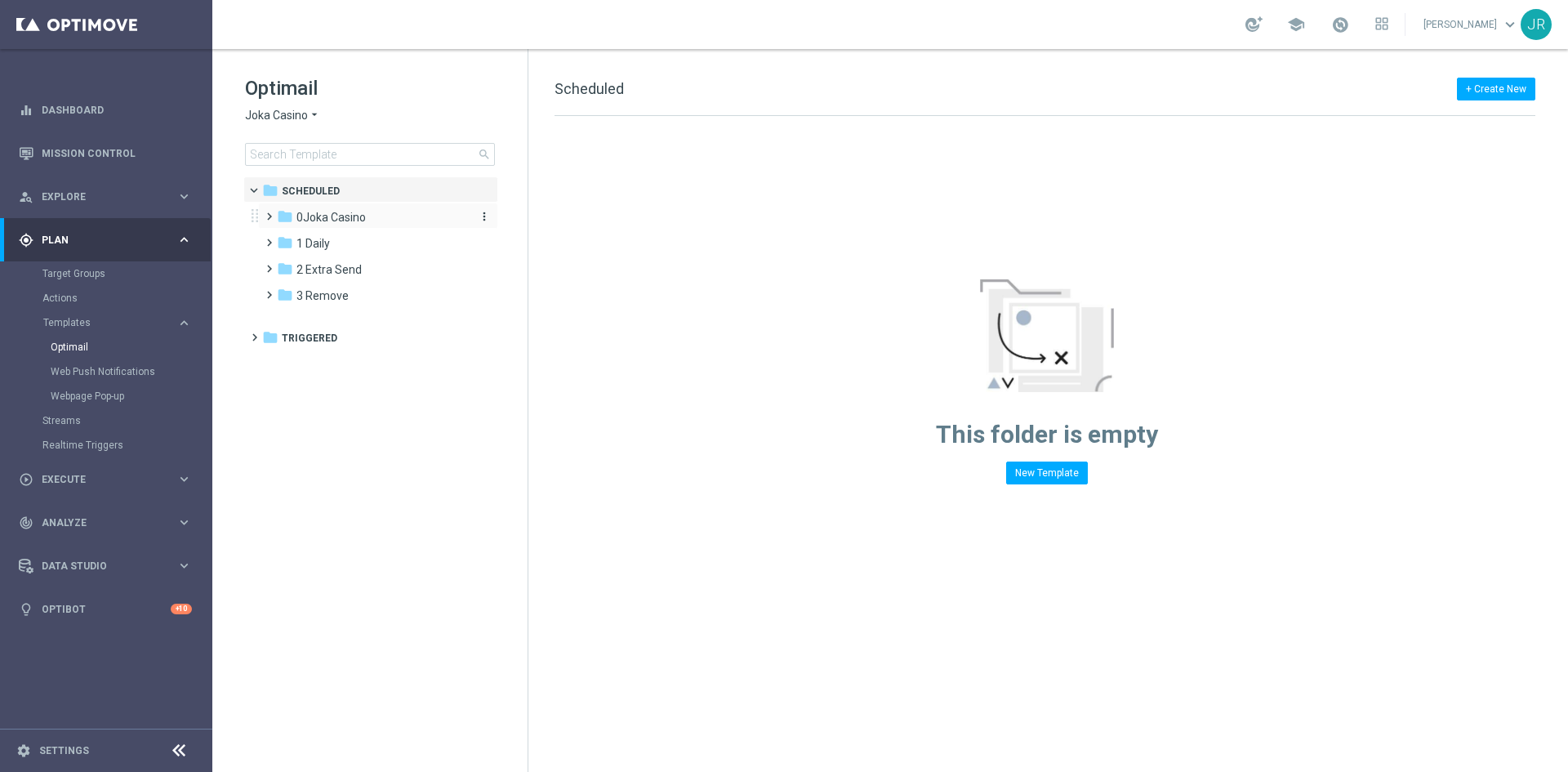
click at [309, 215] on span "0Joka Casino" at bounding box center [330, 217] width 69 height 15
click at [340, 244] on span "1- Daily" at bounding box center [331, 243] width 38 height 15
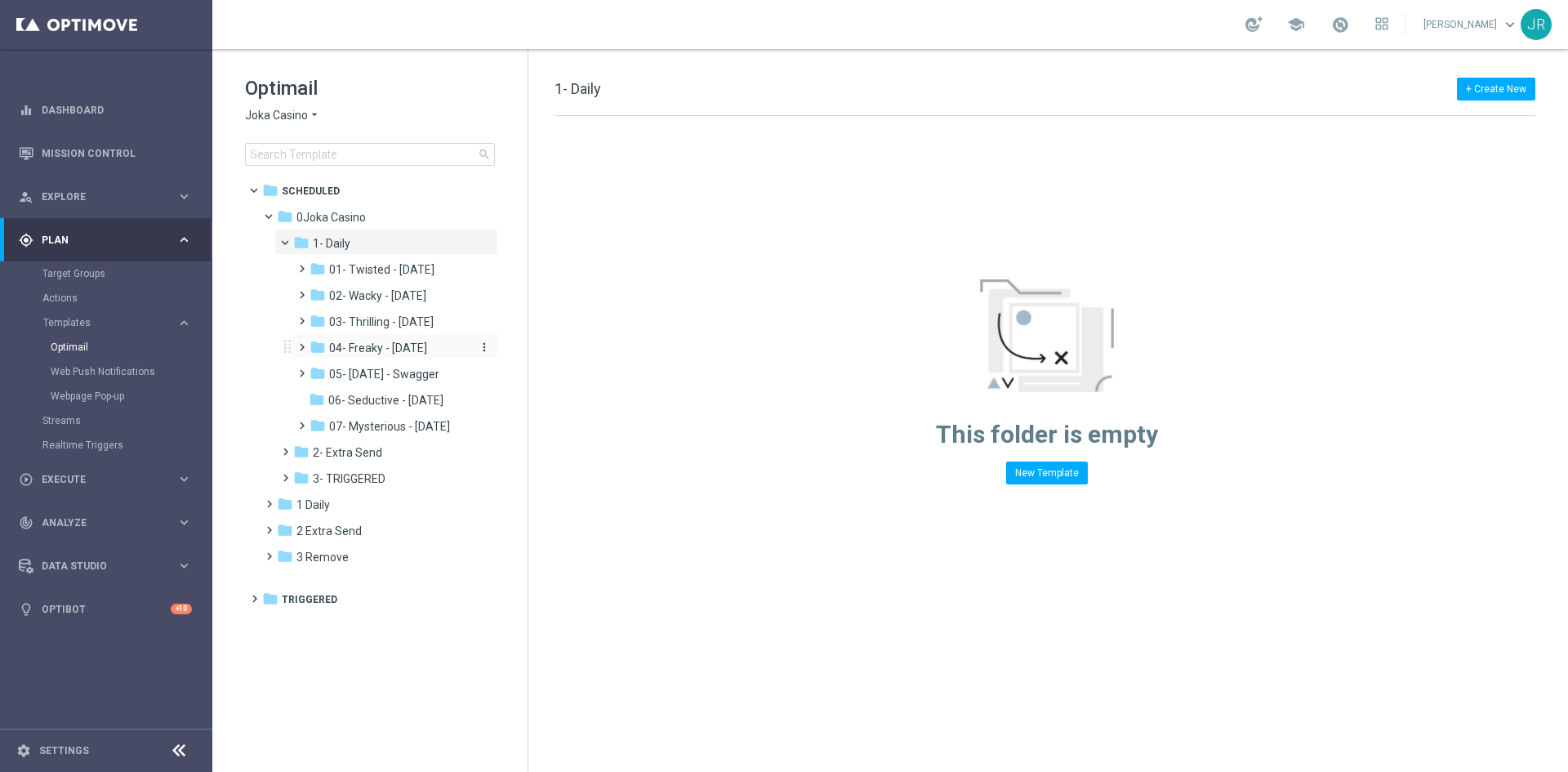
click at [369, 351] on span "04- Freaky - [DATE]" at bounding box center [378, 348] width 98 height 15
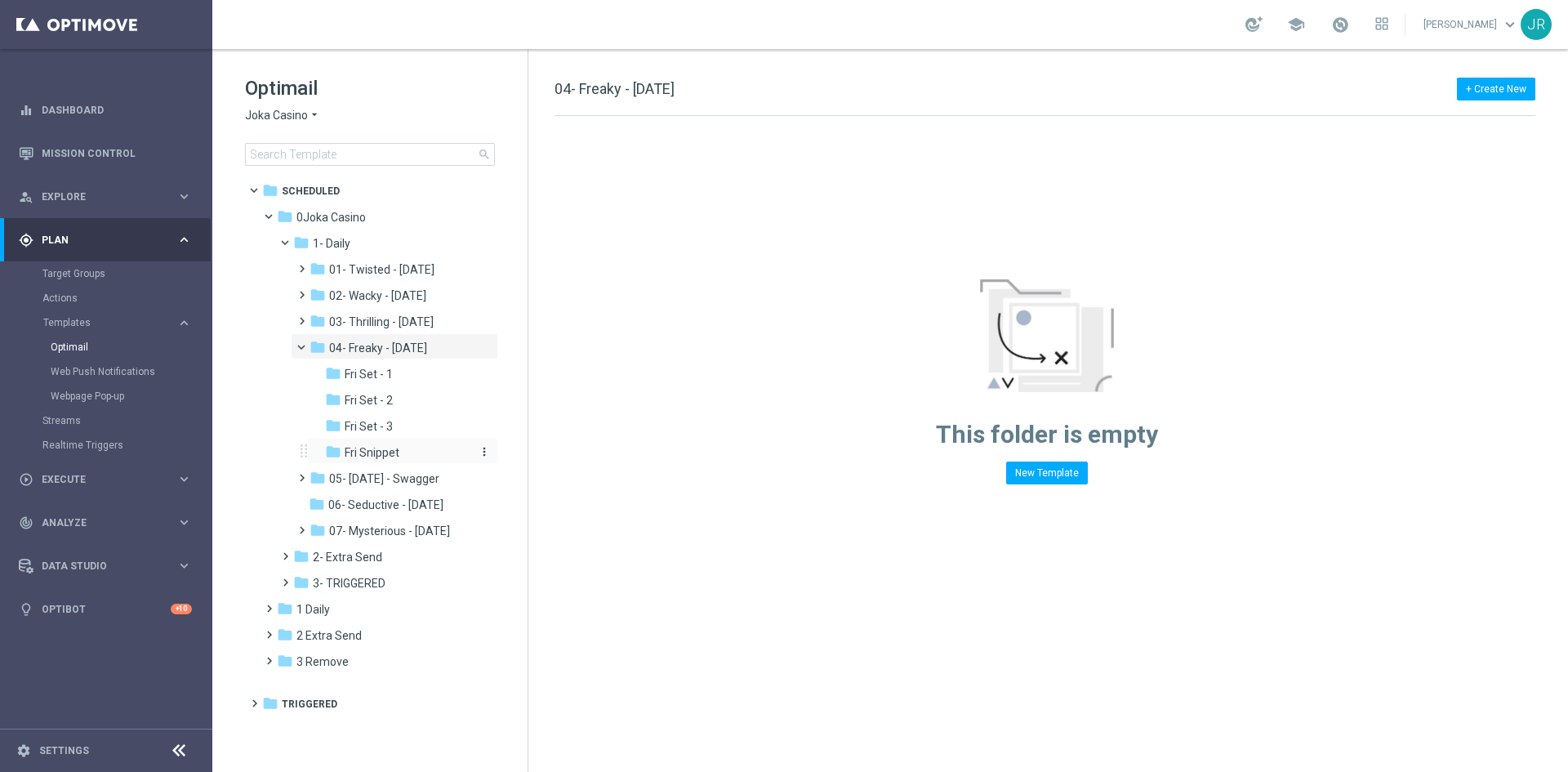
click at [391, 452] on span "Fri Snippet" at bounding box center [371, 452] width 54 height 15
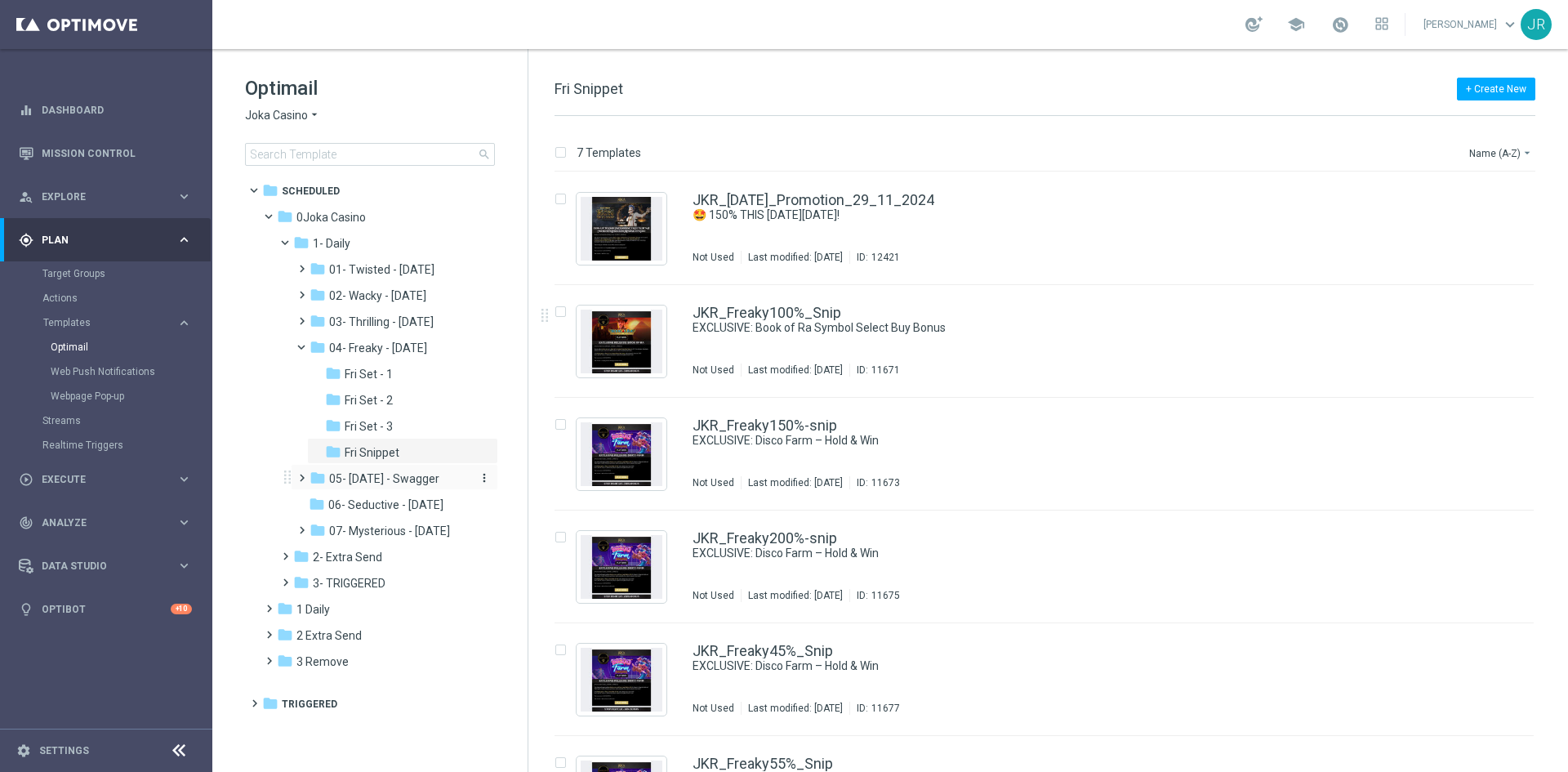
click at [383, 482] on span "05- [DATE] - Swagger" at bounding box center [385, 478] width 110 height 15
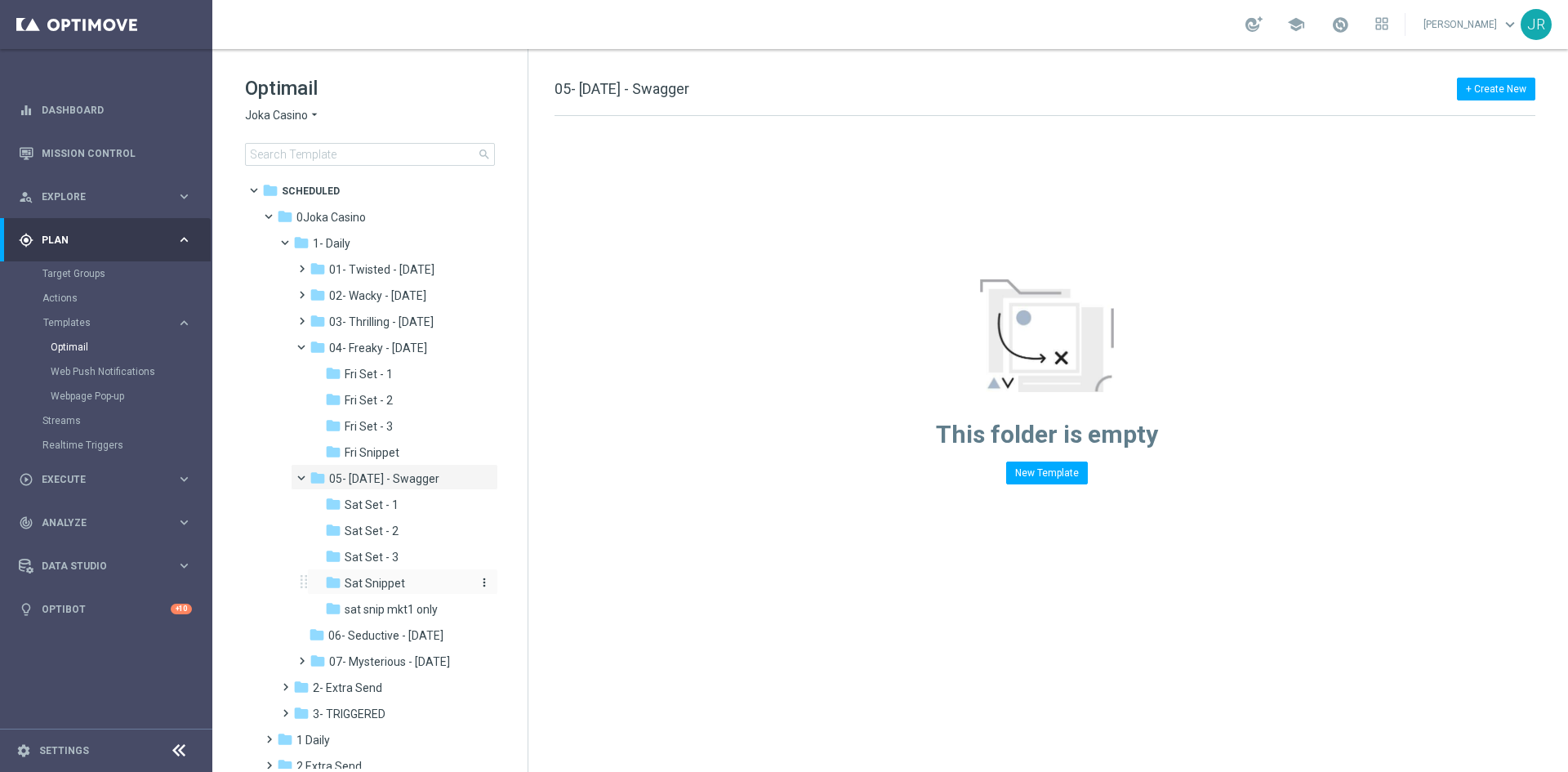
click at [372, 582] on span "Sat Snippet" at bounding box center [375, 583] width 60 height 15
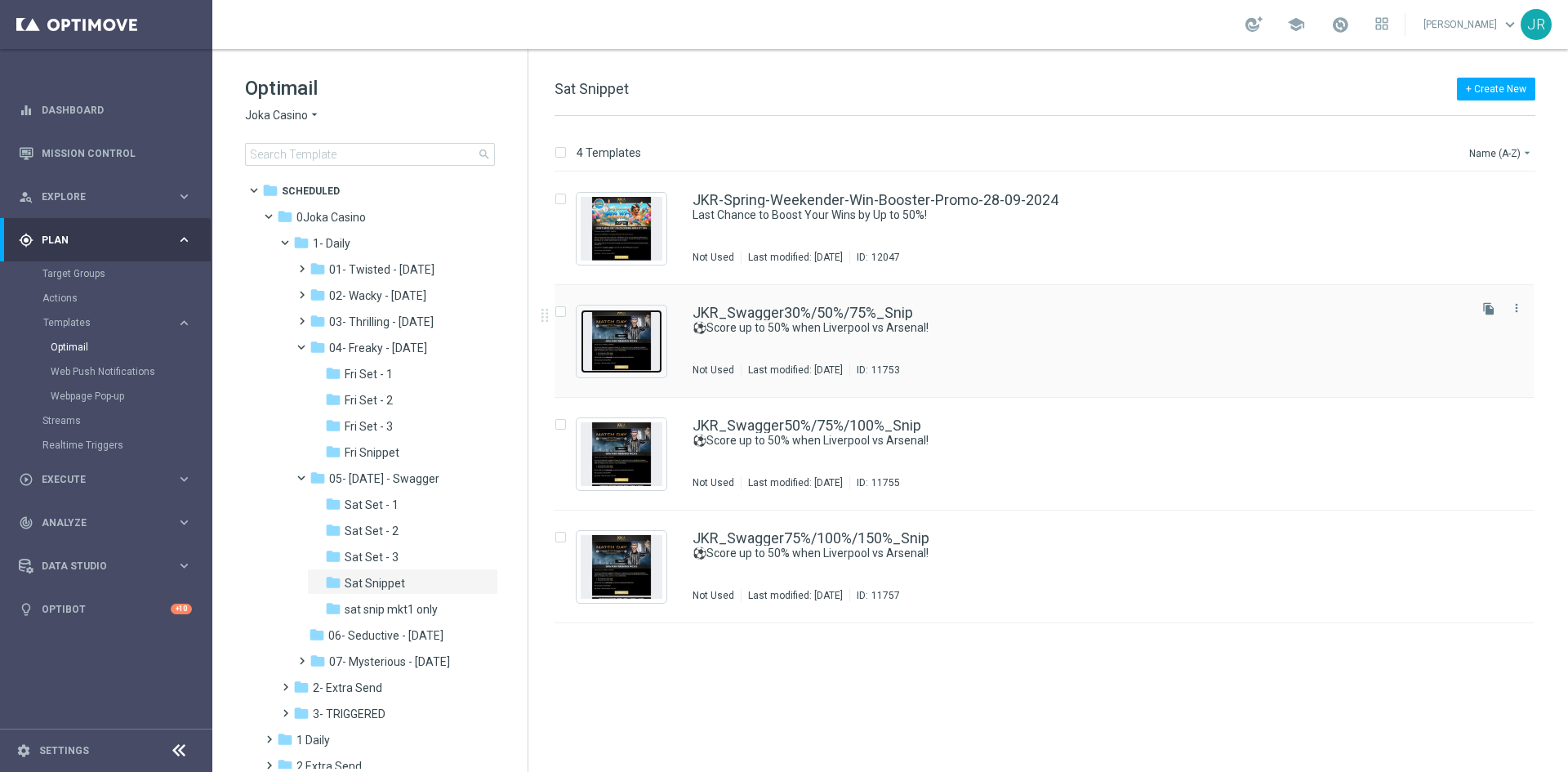
click at [622, 353] on img "Press SPACE to select this row." at bounding box center [621, 341] width 82 height 64
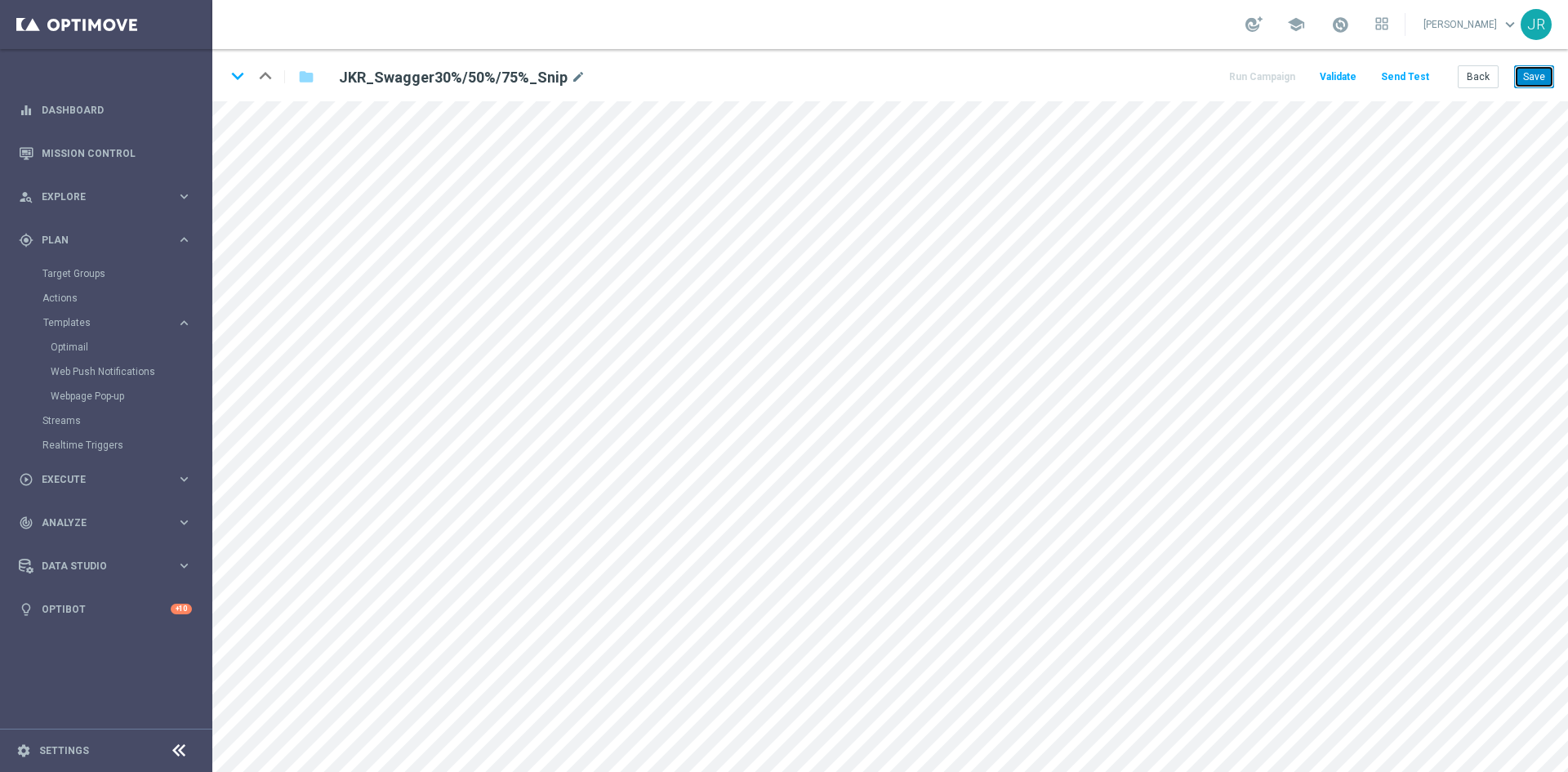
click at [1540, 79] on button "Save" at bounding box center [1534, 76] width 40 height 23
drag, startPoint x: 1475, startPoint y: 80, endPoint x: 1477, endPoint y: 100, distance: 20.1
click at [1477, 80] on button "Back" at bounding box center [1478, 76] width 41 height 23
